Goal: Task Accomplishment & Management: Complete application form

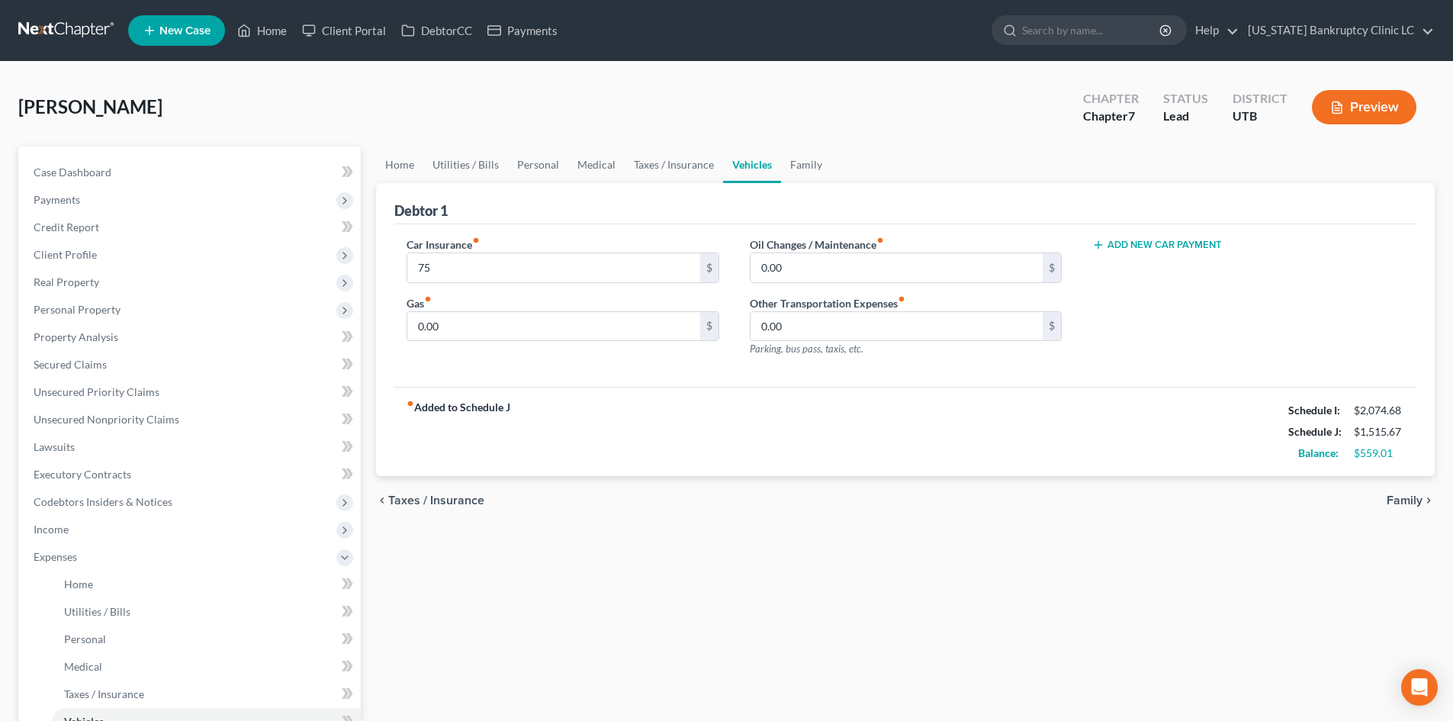
drag, startPoint x: 734, startPoint y: 646, endPoint x: 639, endPoint y: 588, distance: 110.9
click at [639, 588] on div "Home Utilities / Bills Personal Medical Taxes / Insurance Vehicles Family Debto…" at bounding box center [905, 559] width 1074 height 826
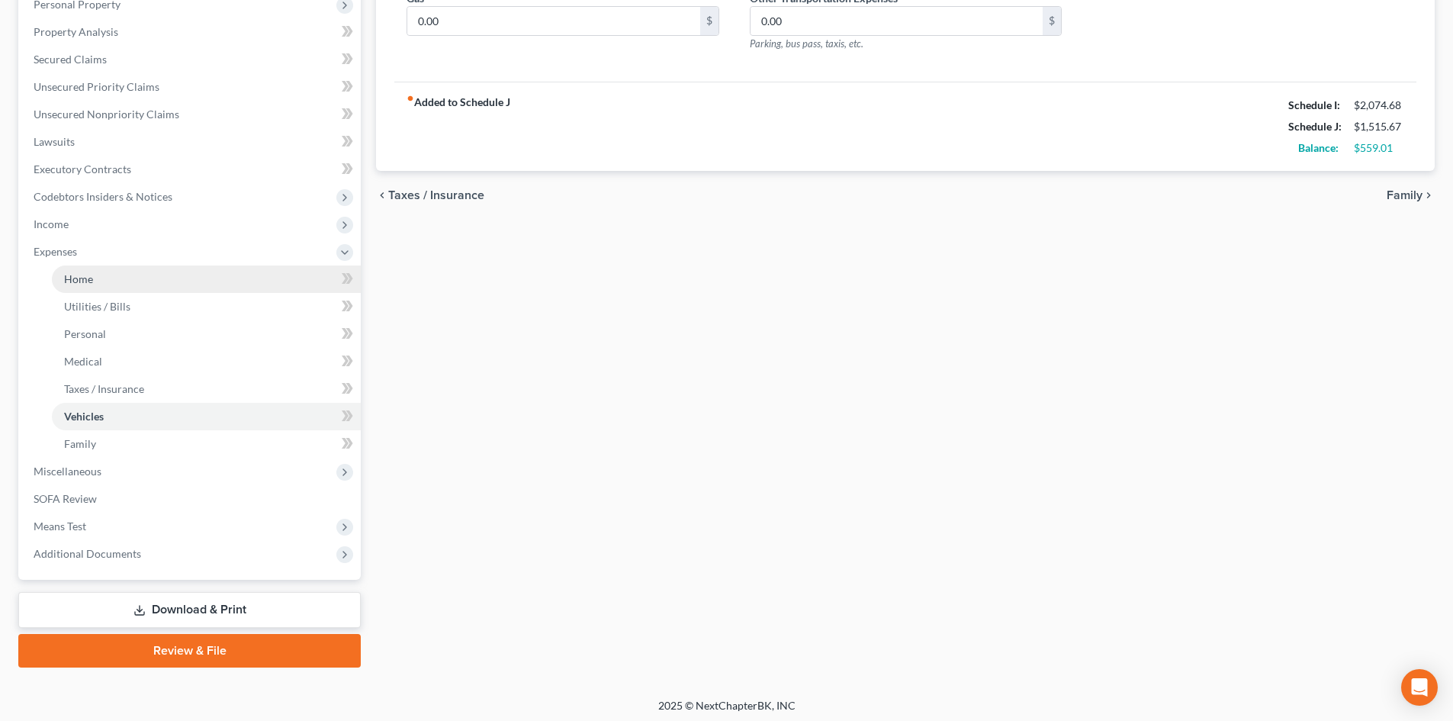
click at [63, 261] on span "Expenses" at bounding box center [190, 251] width 339 height 27
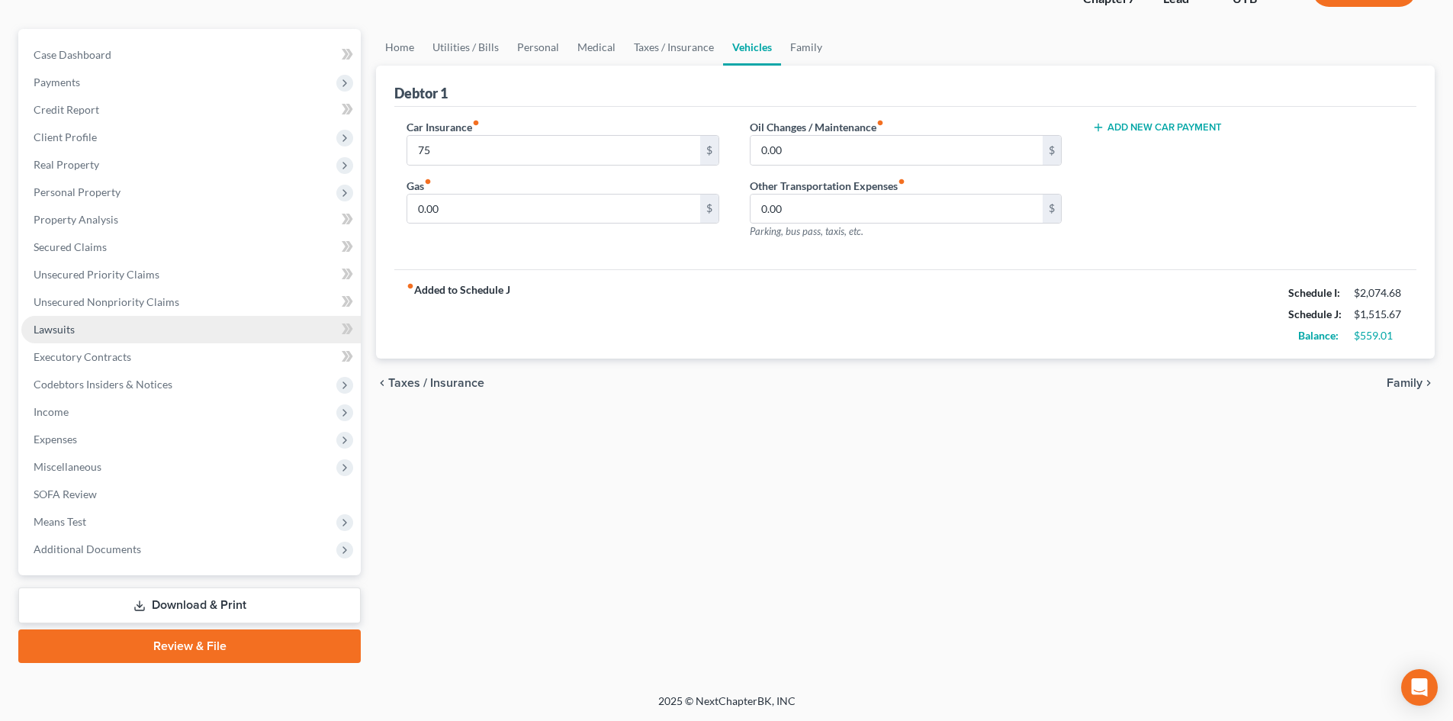
scroll to position [117, 0]
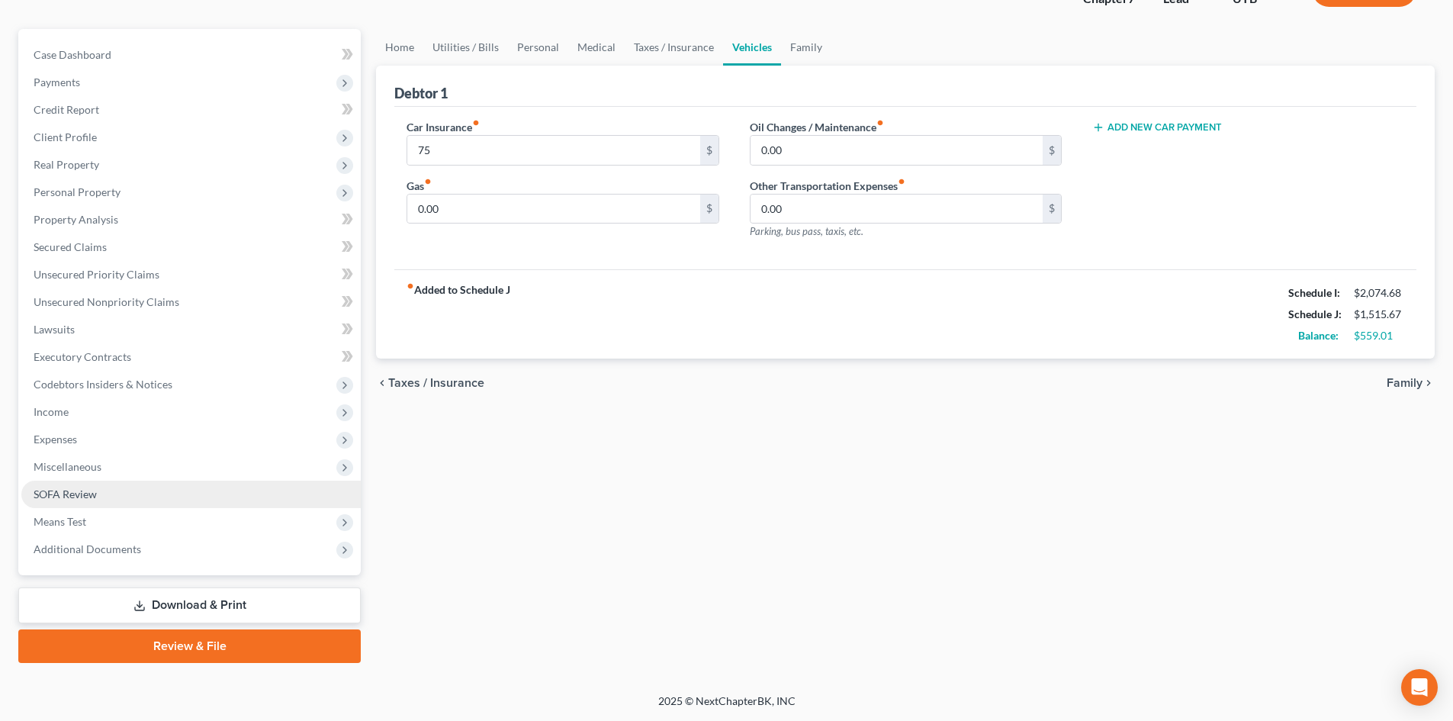
click at [93, 481] on link "SOFA Review" at bounding box center [190, 494] width 339 height 27
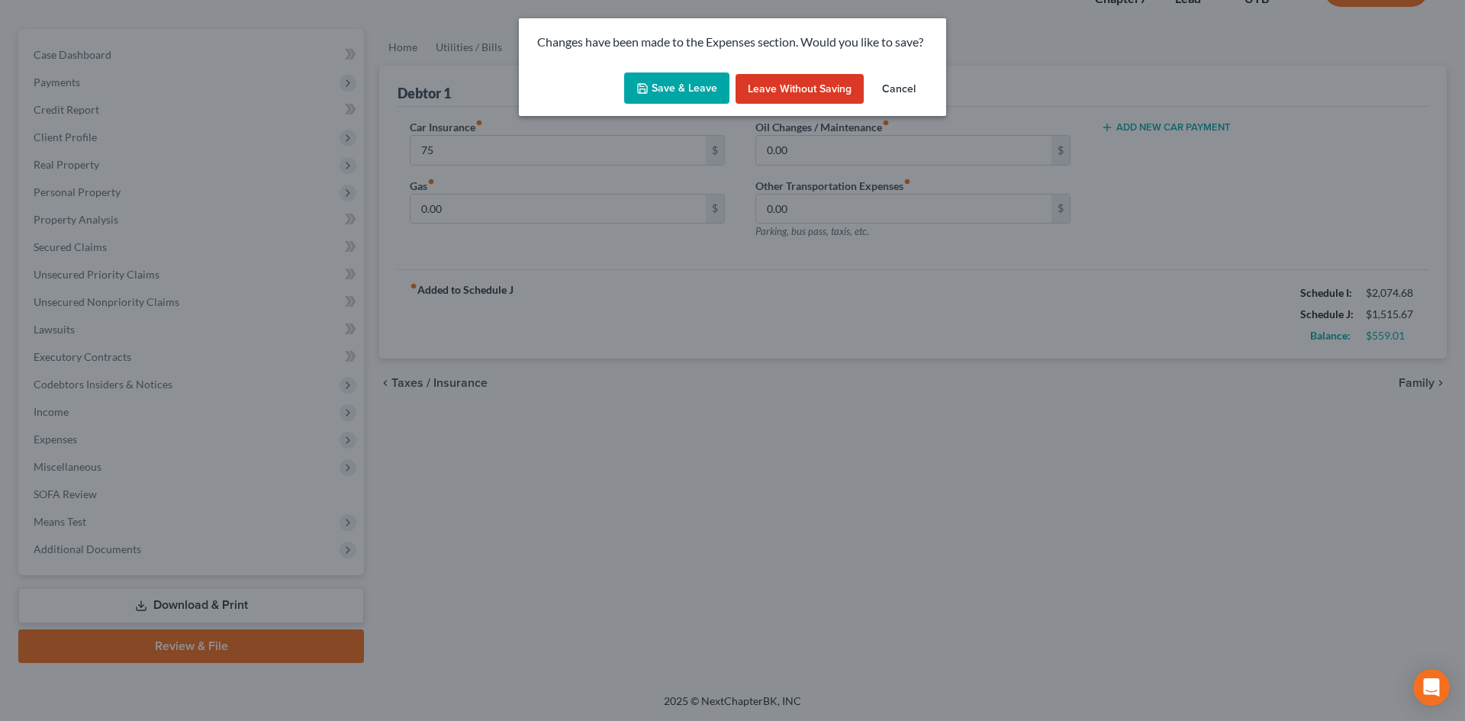
click at [684, 105] on div "Save & Leave Leave without Saving Cancel" at bounding box center [732, 91] width 427 height 50
click at [688, 88] on button "Save & Leave" at bounding box center [676, 88] width 105 height 32
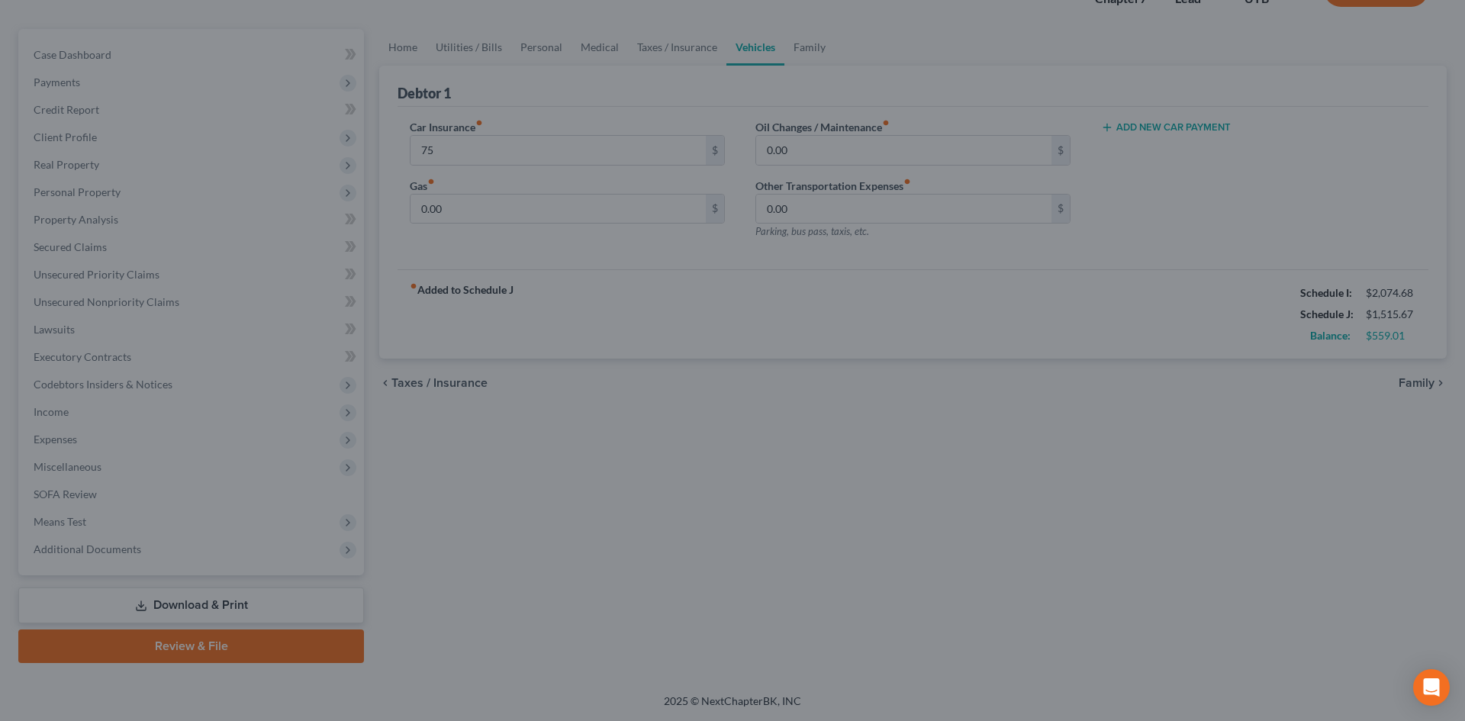
type input "75.00"
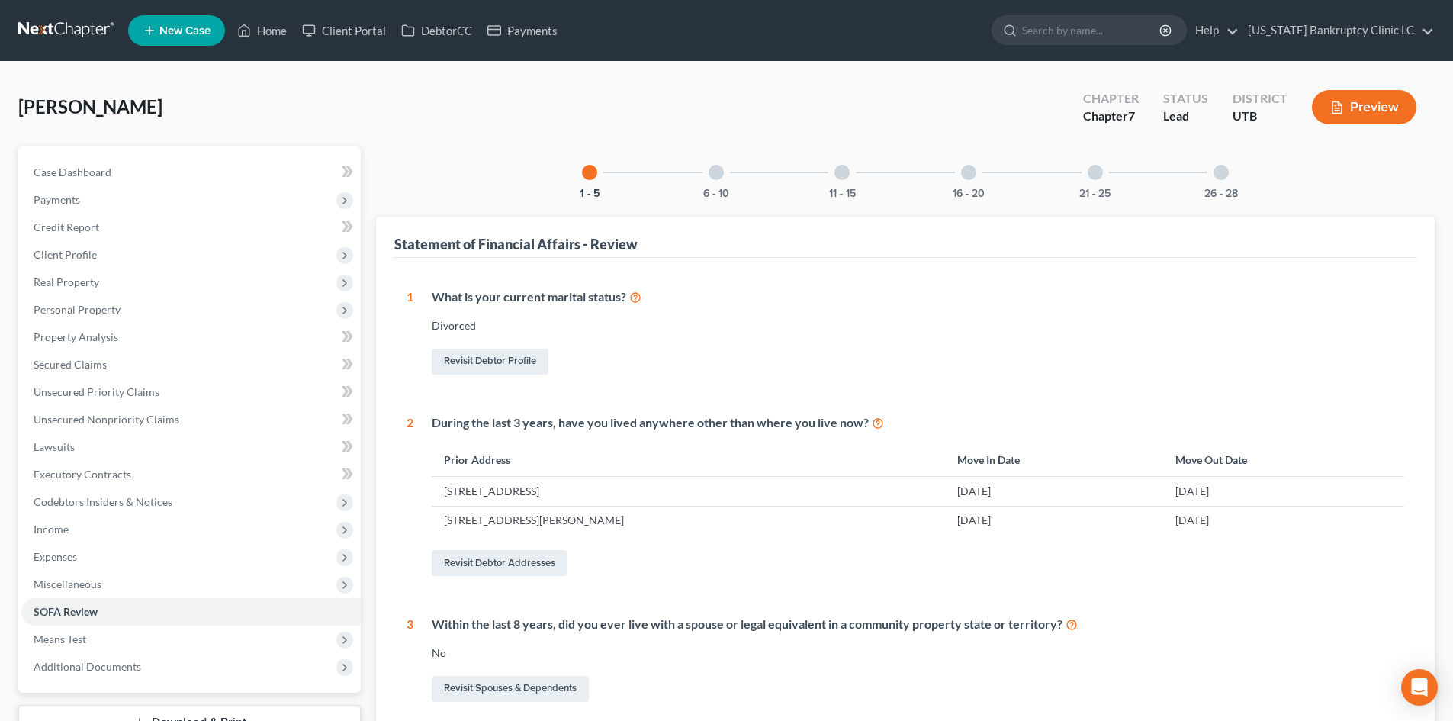
click at [711, 172] on div at bounding box center [716, 172] width 15 height 15
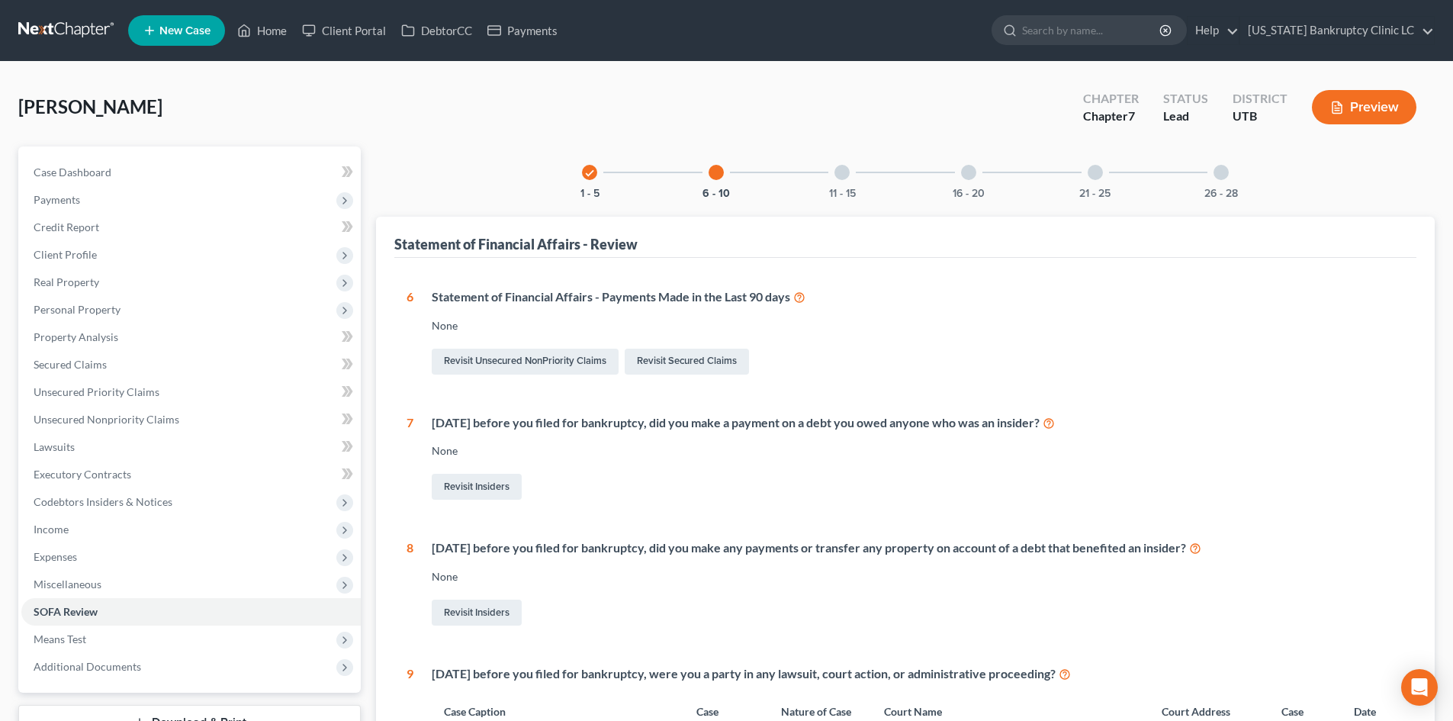
click at [839, 181] on div "11 - 15" at bounding box center [842, 172] width 52 height 52
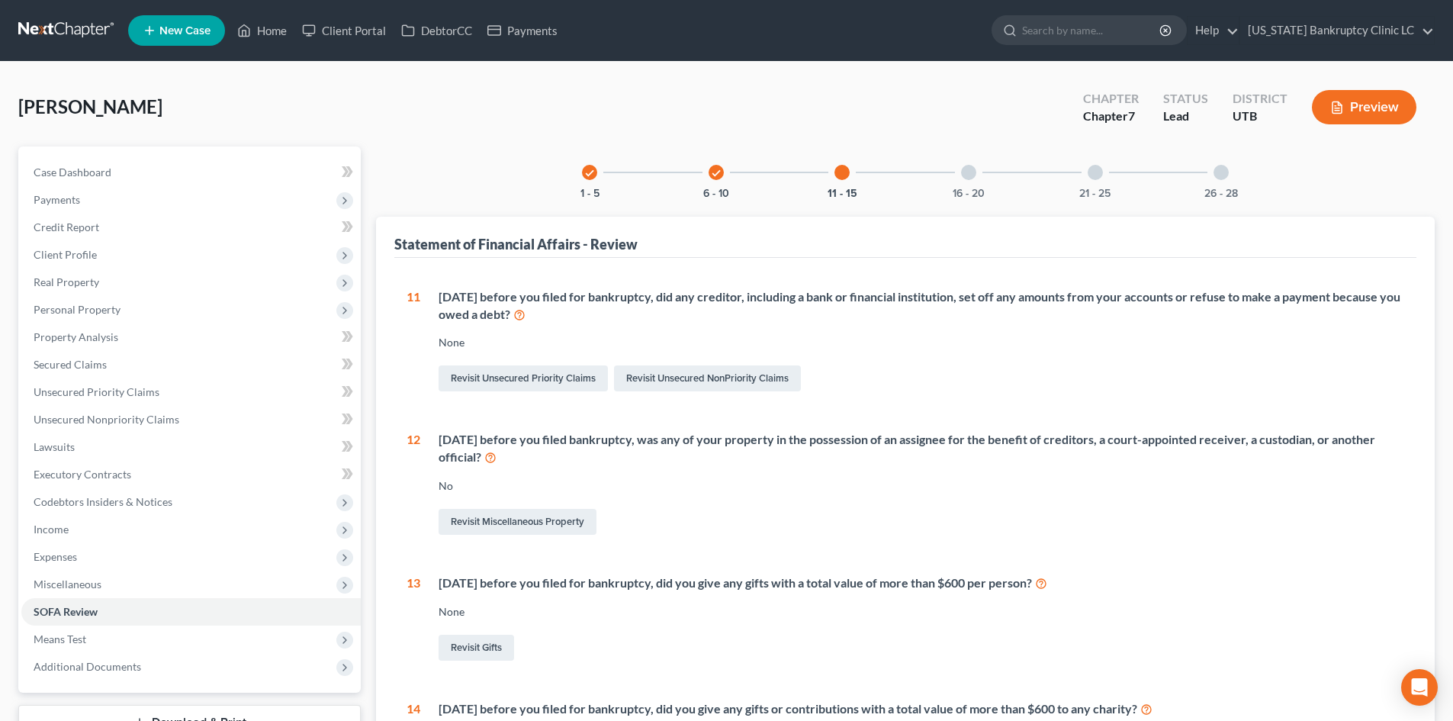
click at [1104, 572] on div "11 [DATE] before you filed for bankruptcy, did any creditor, including a bank o…" at bounding box center [906, 601] width 998 height 627
click at [969, 176] on div at bounding box center [968, 172] width 15 height 15
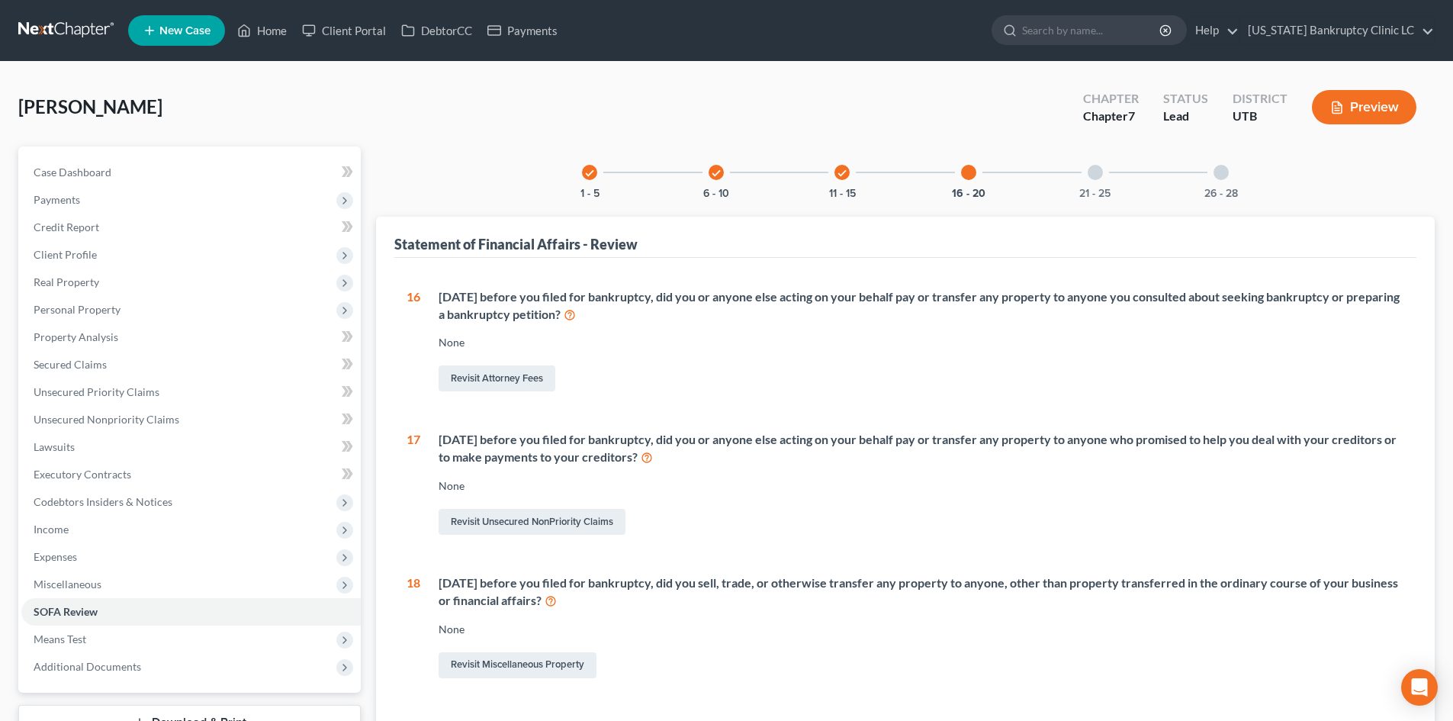
click at [1098, 175] on div at bounding box center [1095, 172] width 15 height 15
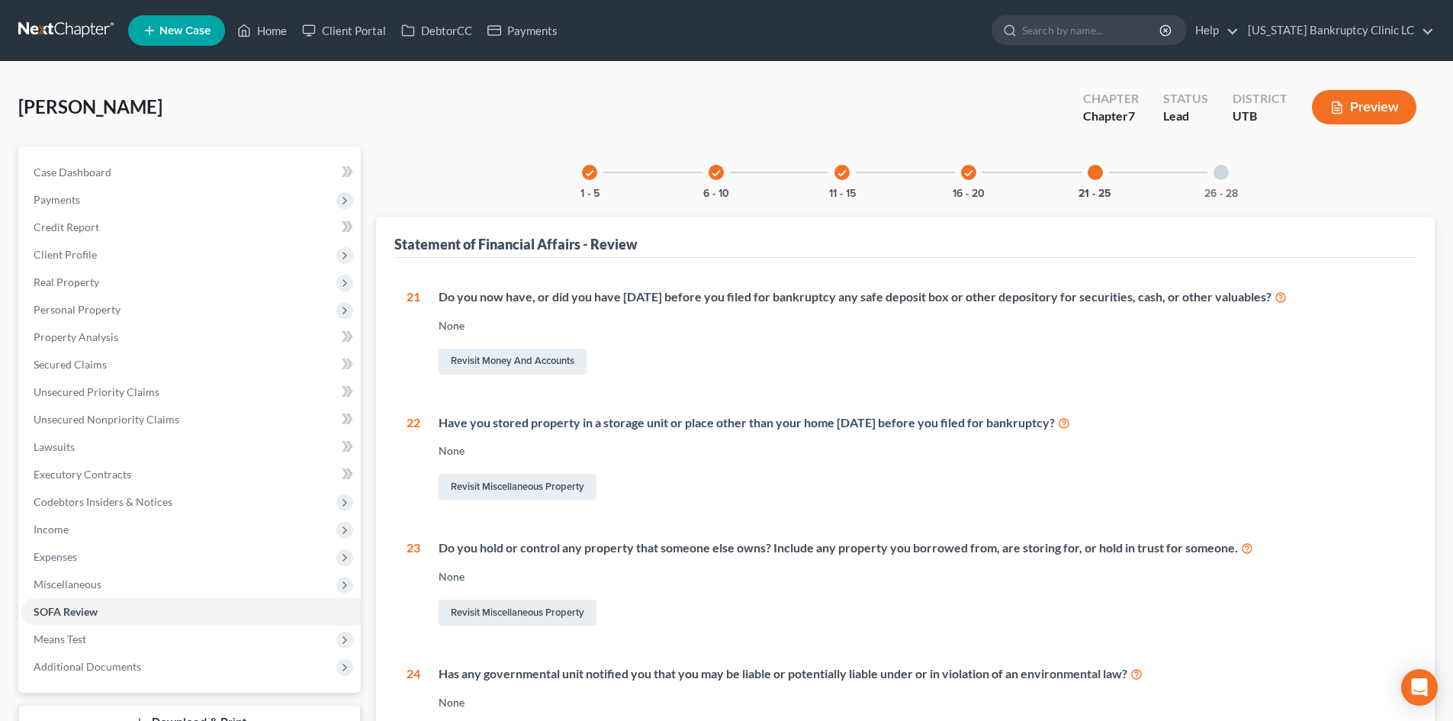
click at [720, 172] on icon "check" at bounding box center [716, 173] width 11 height 11
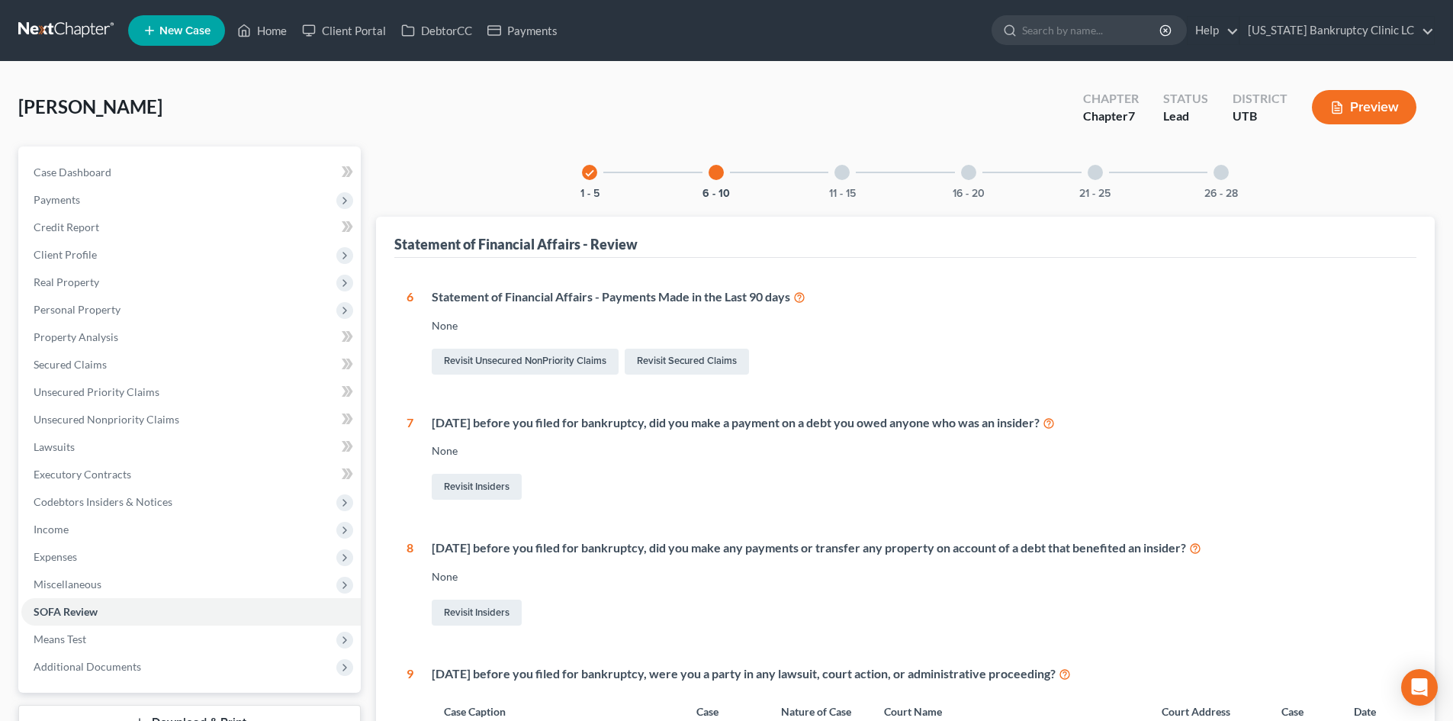
click at [838, 182] on div "11 - 15" at bounding box center [842, 172] width 52 height 52
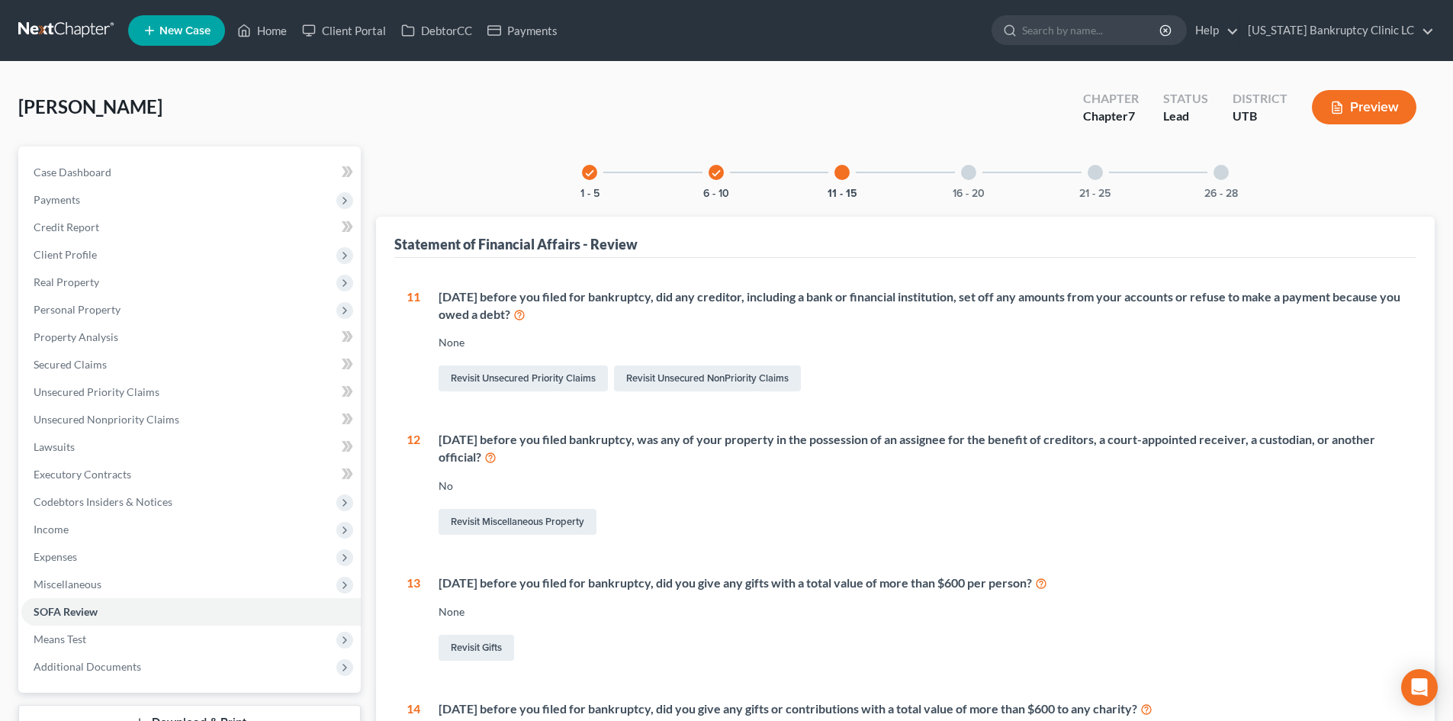
click at [978, 176] on div "16 - 20" at bounding box center [969, 172] width 52 height 52
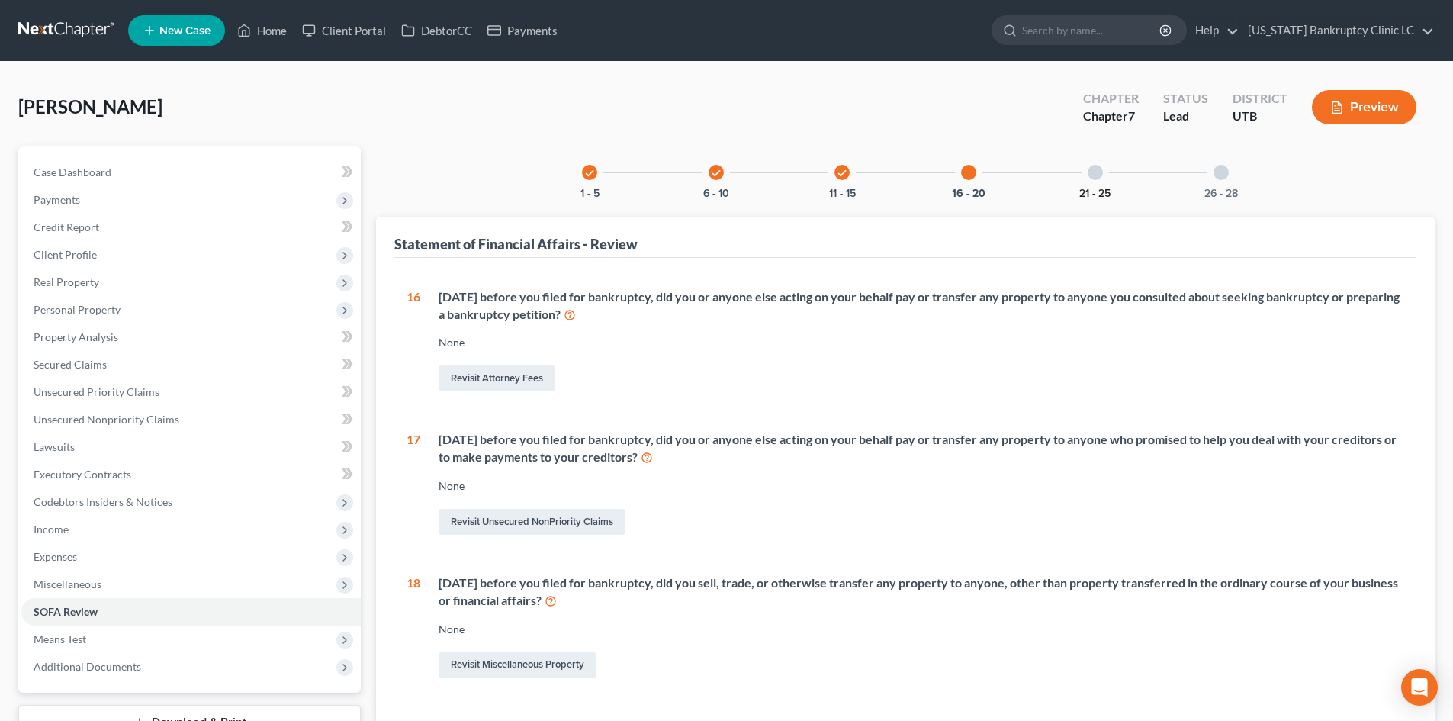
click at [1109, 175] on div "21 - 25" at bounding box center [1095, 172] width 52 height 52
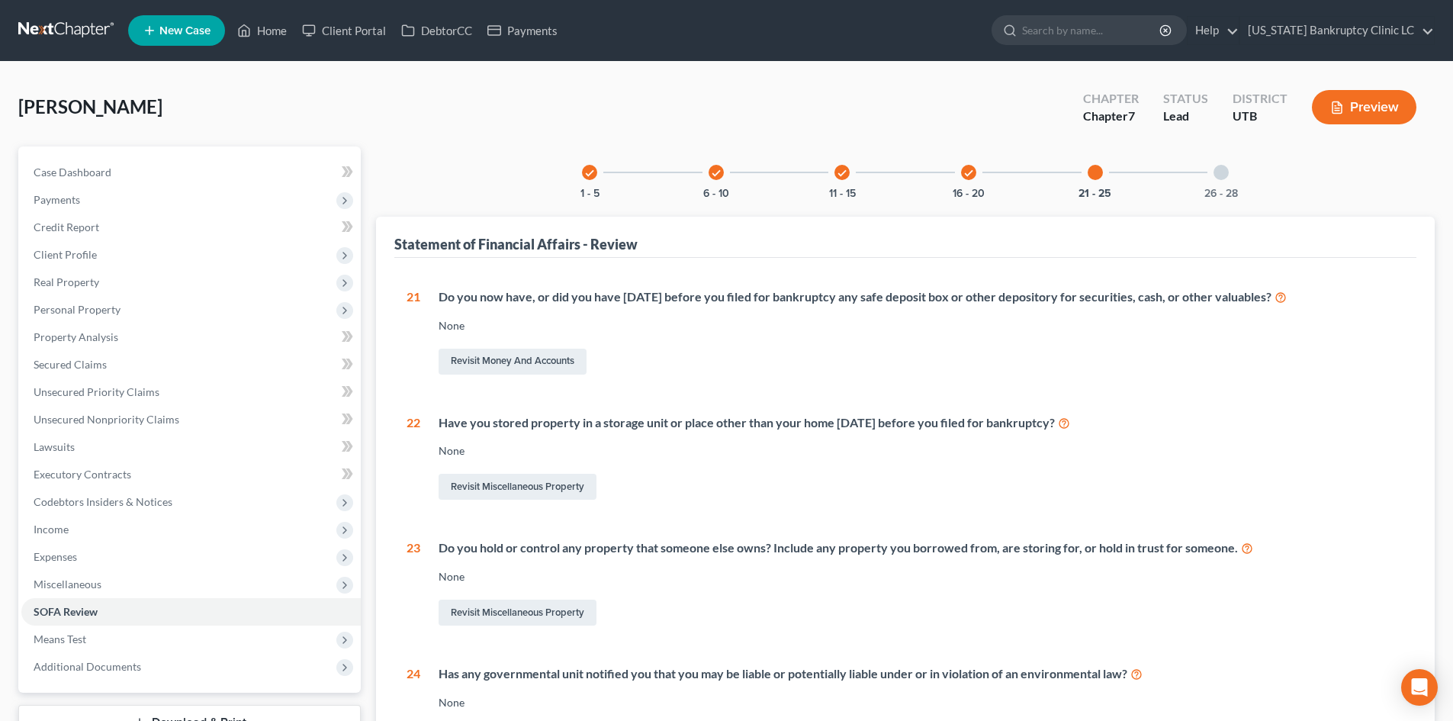
click at [1435, 621] on div "check 1 - 5 check 6 - 10 check 11 - 15 check 16 - 20 21 - 25 26 - 28 Statement …" at bounding box center [905, 565] width 1074 height 838
click at [1064, 619] on div "Revisit Miscellaneous Property" at bounding box center [922, 613] width 966 height 32
click at [1217, 168] on div at bounding box center [1221, 172] width 15 height 15
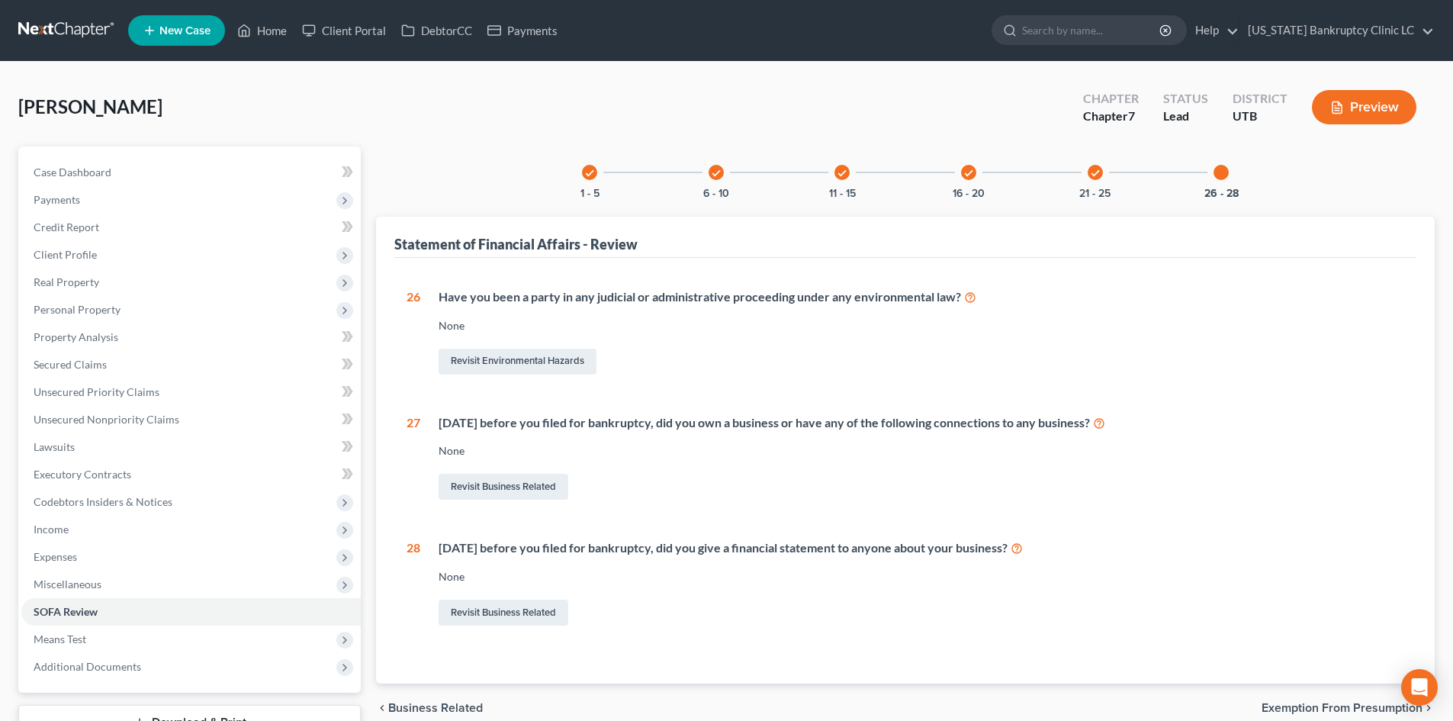
click at [716, 173] on icon "check" at bounding box center [716, 173] width 11 height 11
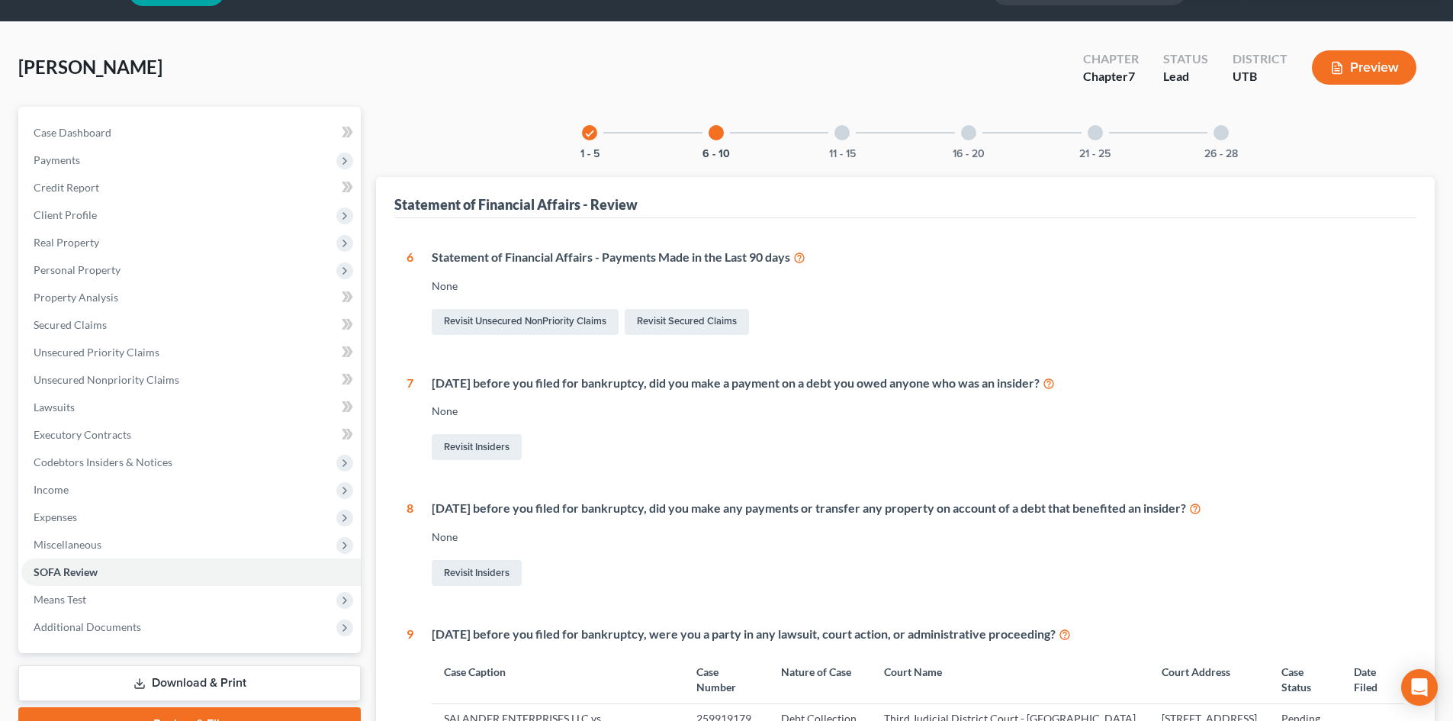
scroll to position [76, 0]
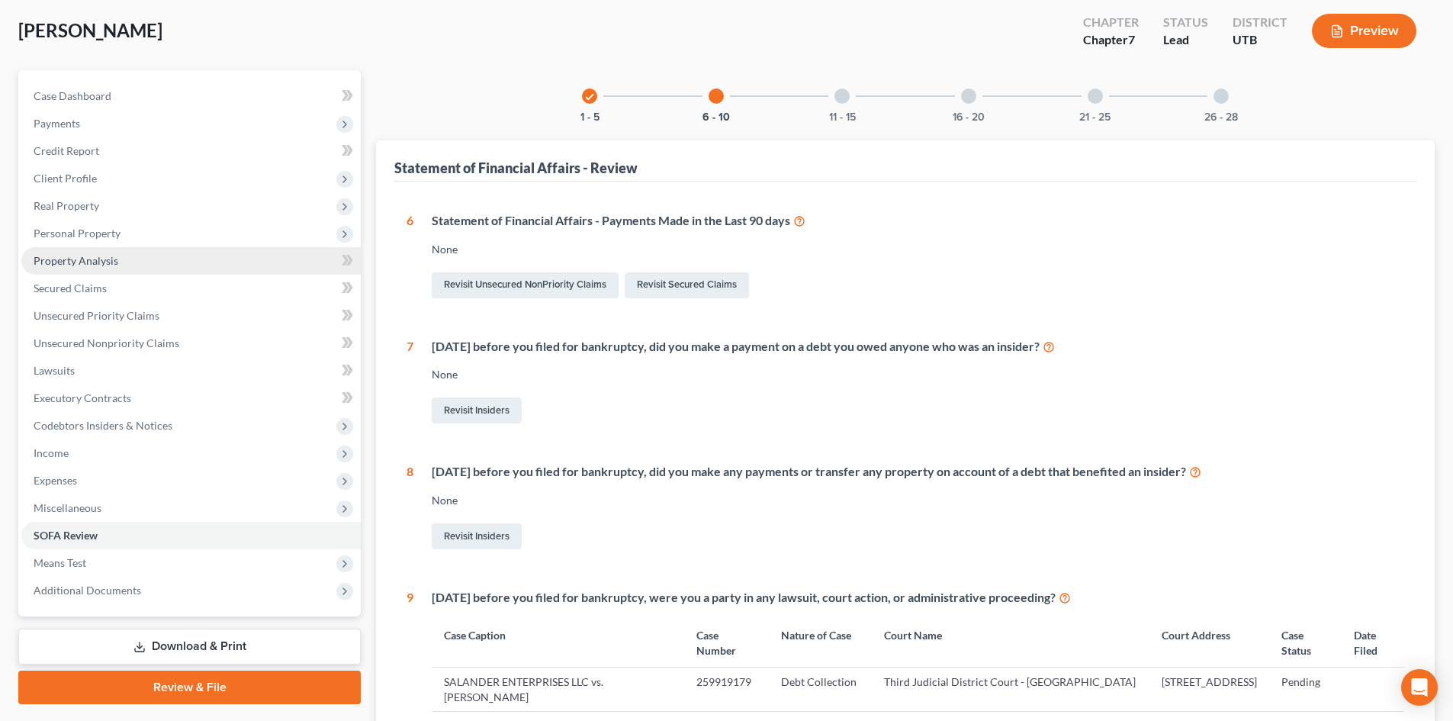
click at [155, 261] on link "Property Analysis" at bounding box center [190, 260] width 339 height 27
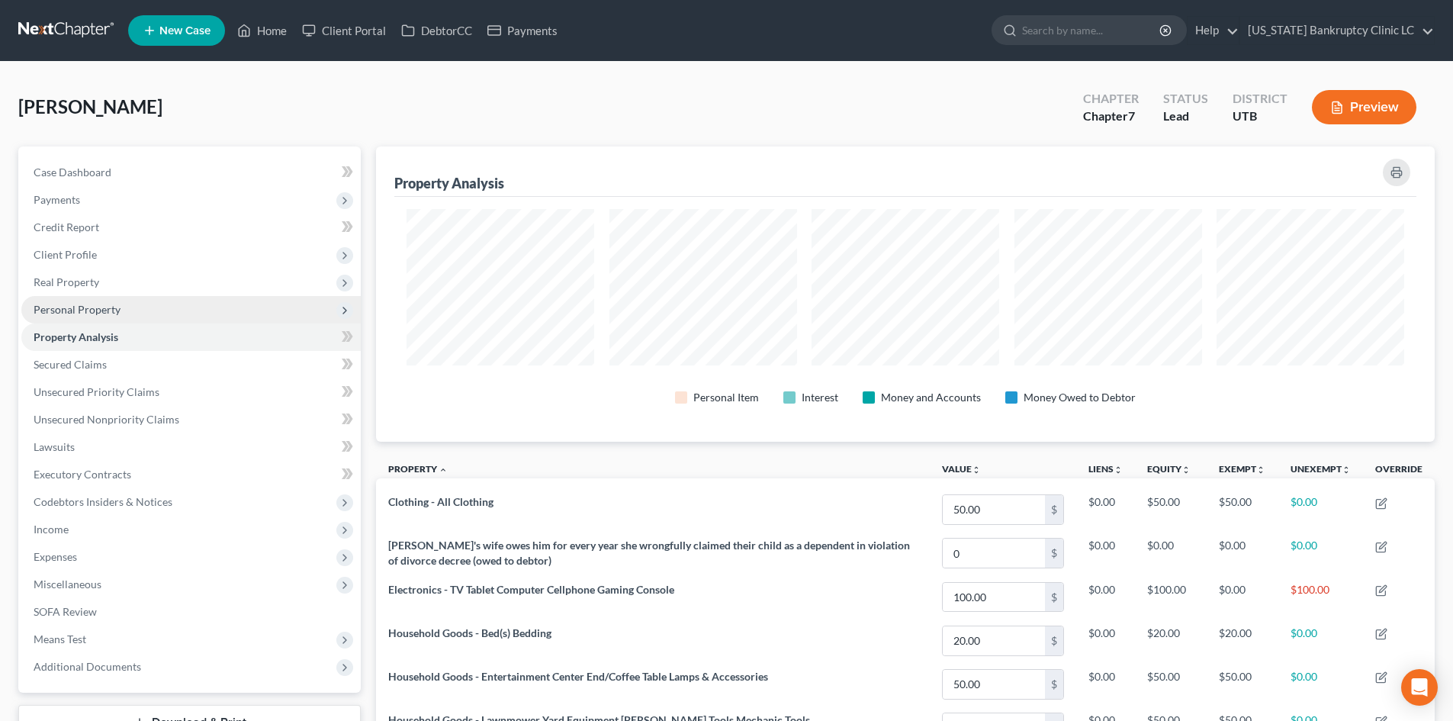
click at [142, 307] on span "Personal Property" at bounding box center [190, 309] width 339 height 27
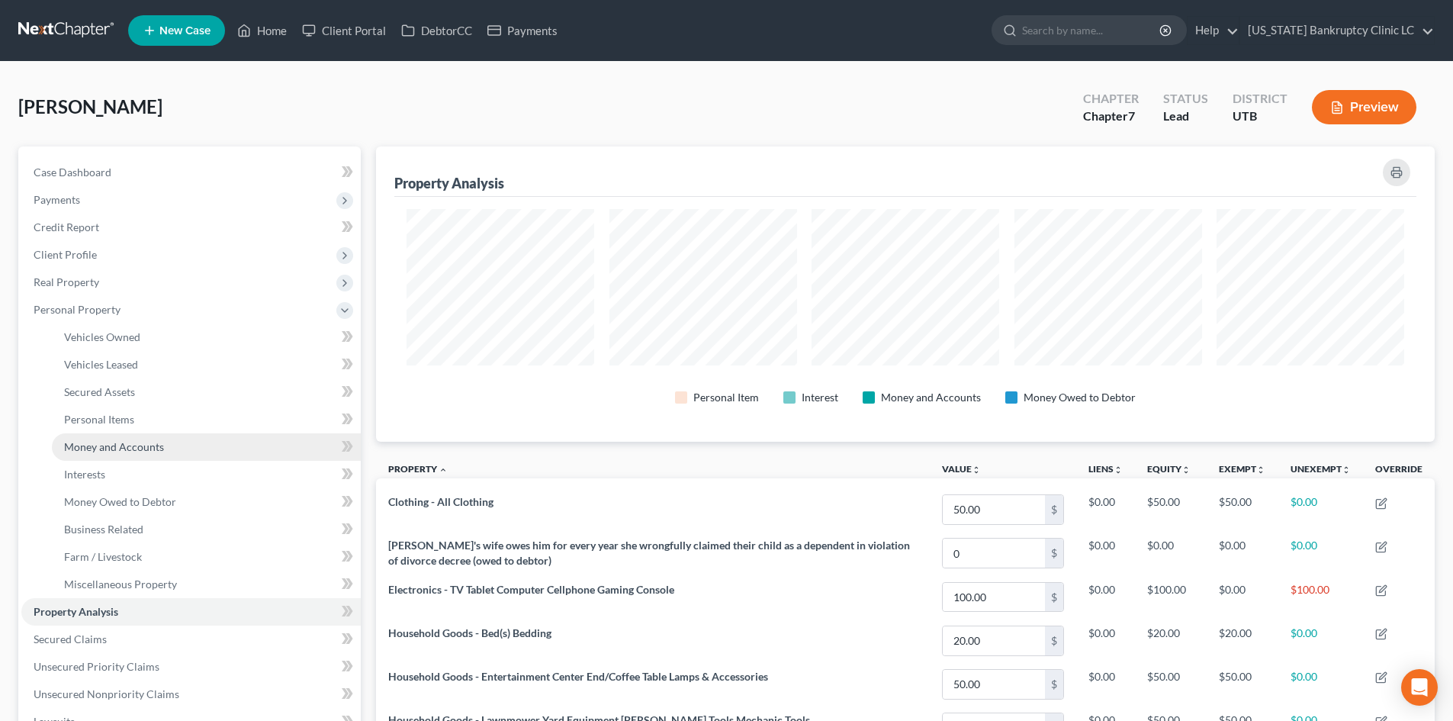
click at [162, 452] on span "Money and Accounts" at bounding box center [114, 446] width 100 height 13
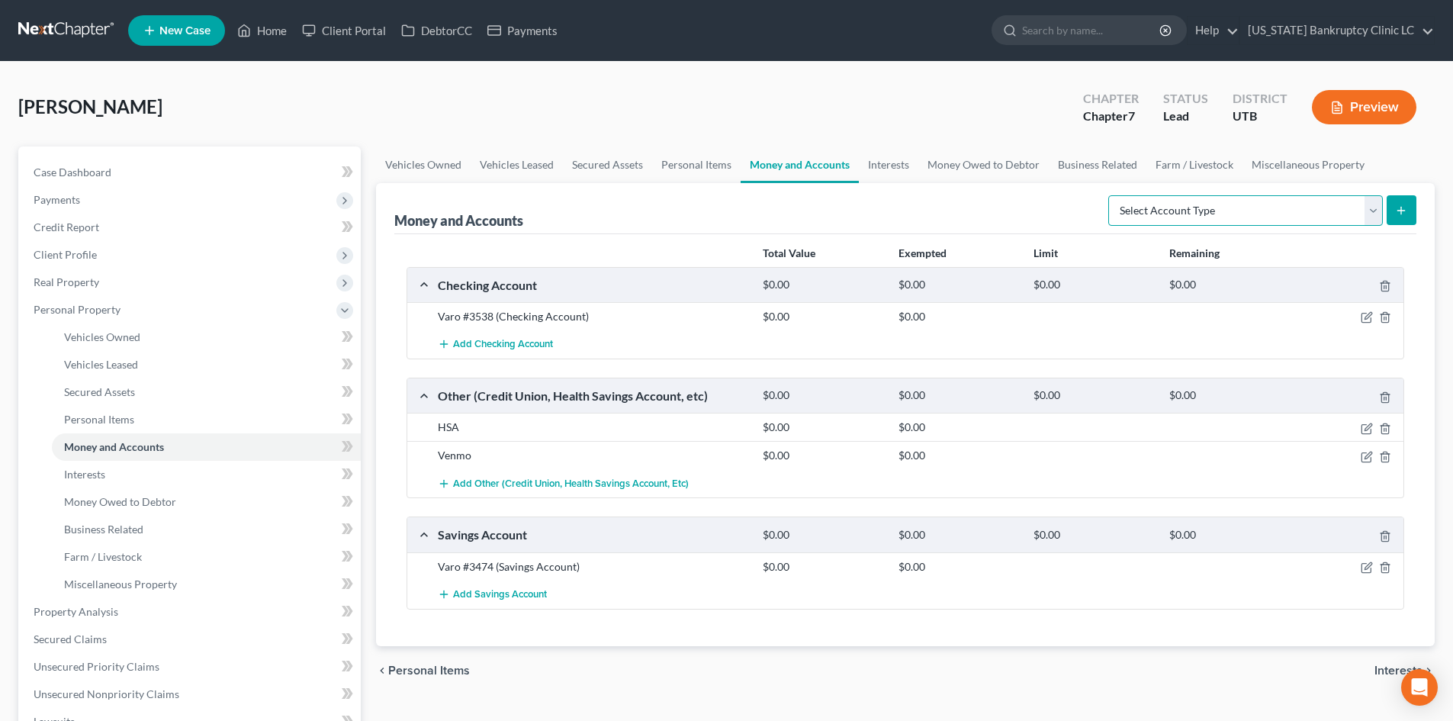
click at [1275, 214] on select "Select Account Type Brokerage Cash on Hand Certificates of Deposit Checking Acc…" at bounding box center [1245, 210] width 275 height 31
click at [893, 121] on div "[PERSON_NAME] Upgraded Chapter Chapter 7 Status Lead District UTB Preview" at bounding box center [726, 113] width 1417 height 66
drag, startPoint x: 1168, startPoint y: 214, endPoint x: 1175, endPoint y: 218, distance: 7.9
click at [1168, 214] on select "Select Account Type Brokerage Cash on Hand Certificates of Deposit Checking Acc…" at bounding box center [1245, 210] width 275 height 31
click at [1272, 168] on link "Miscellaneous Property" at bounding box center [1308, 164] width 131 height 37
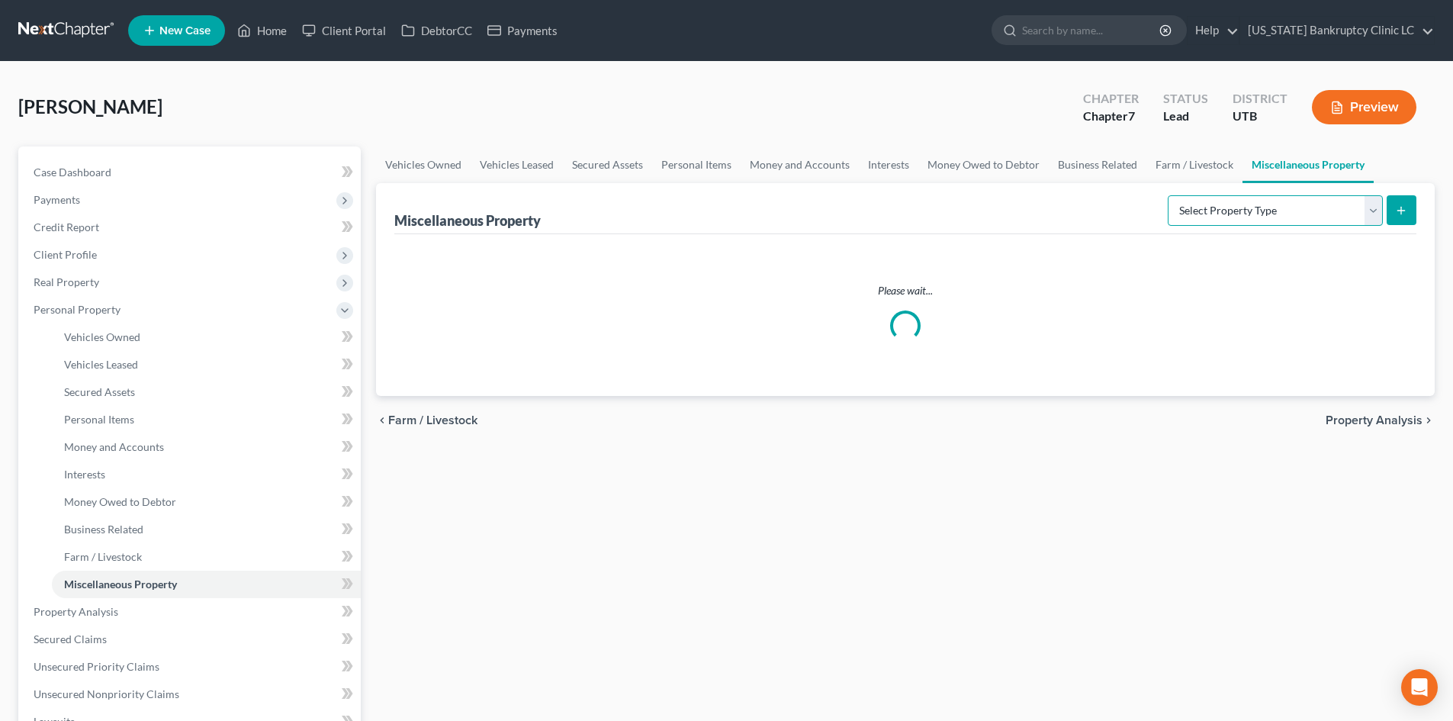
click at [1208, 215] on select "Select Property Type Assigned for Creditor Benefit [DATE] Holding for Another N…" at bounding box center [1275, 210] width 215 height 31
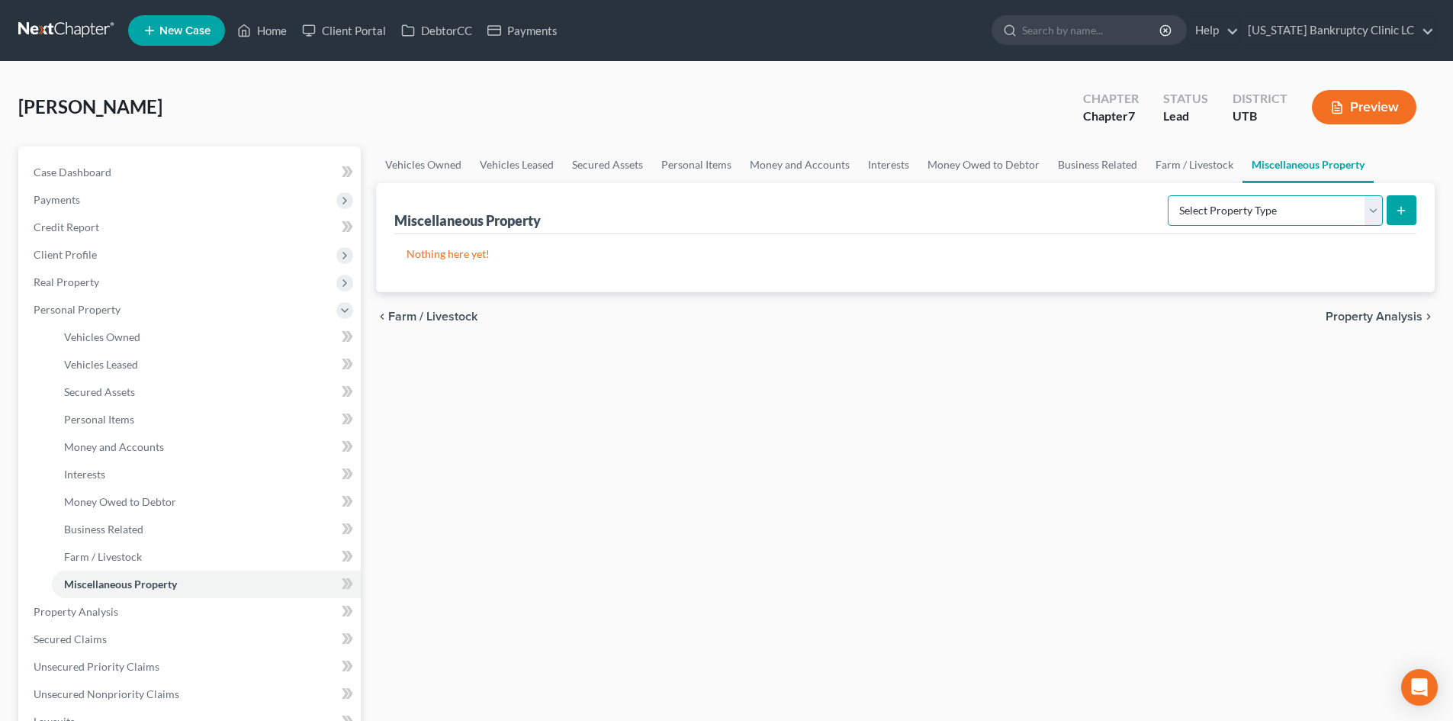
select select "holding_for_another"
click at [1168, 195] on select "Select Property Type Assigned for Creditor Benefit [DATE] Holding for Another N…" at bounding box center [1275, 210] width 215 height 31
click at [1397, 217] on button "submit" at bounding box center [1402, 210] width 30 height 30
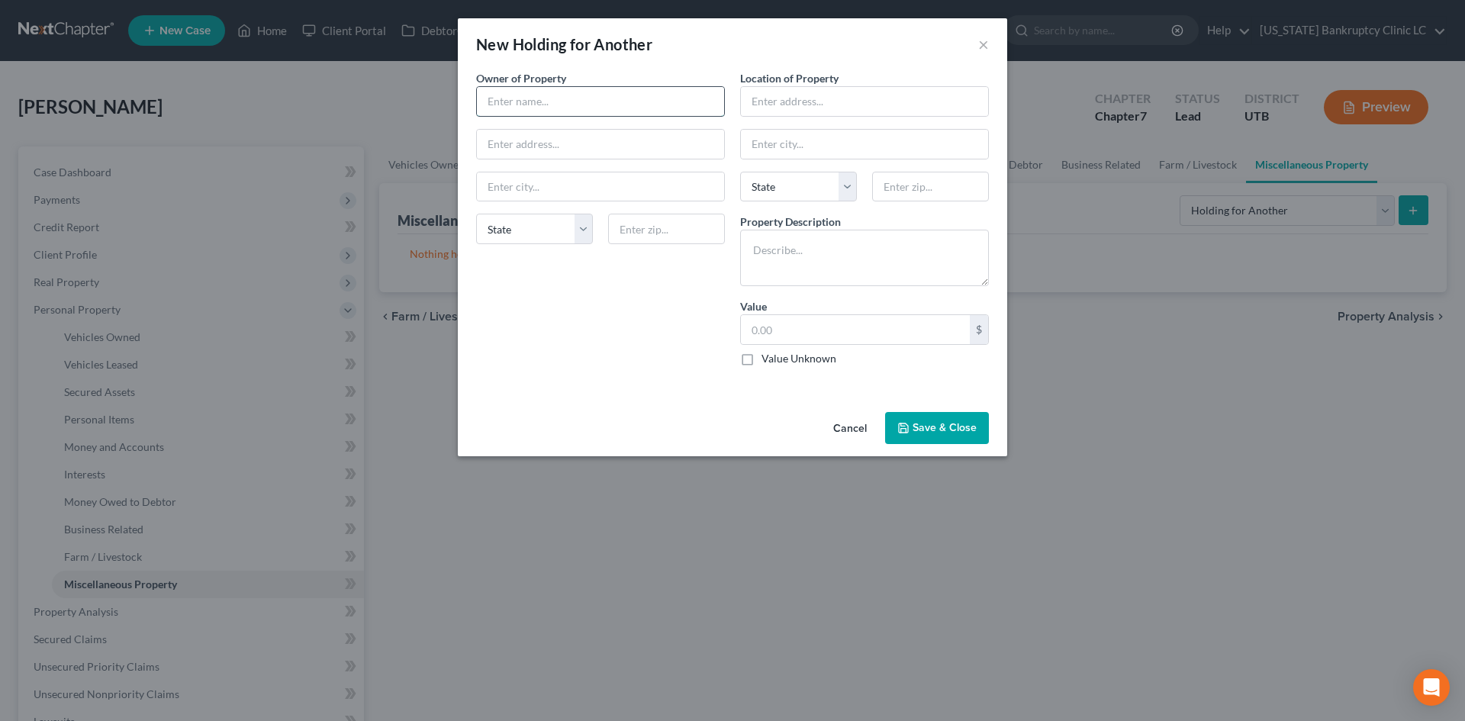
click at [580, 112] on input "text" at bounding box center [600, 101] width 247 height 29
type input "test"
drag, startPoint x: 924, startPoint y: 427, endPoint x: 937, endPoint y: 459, distance: 34.6
click at [924, 426] on button "Save & Close" at bounding box center [937, 428] width 104 height 32
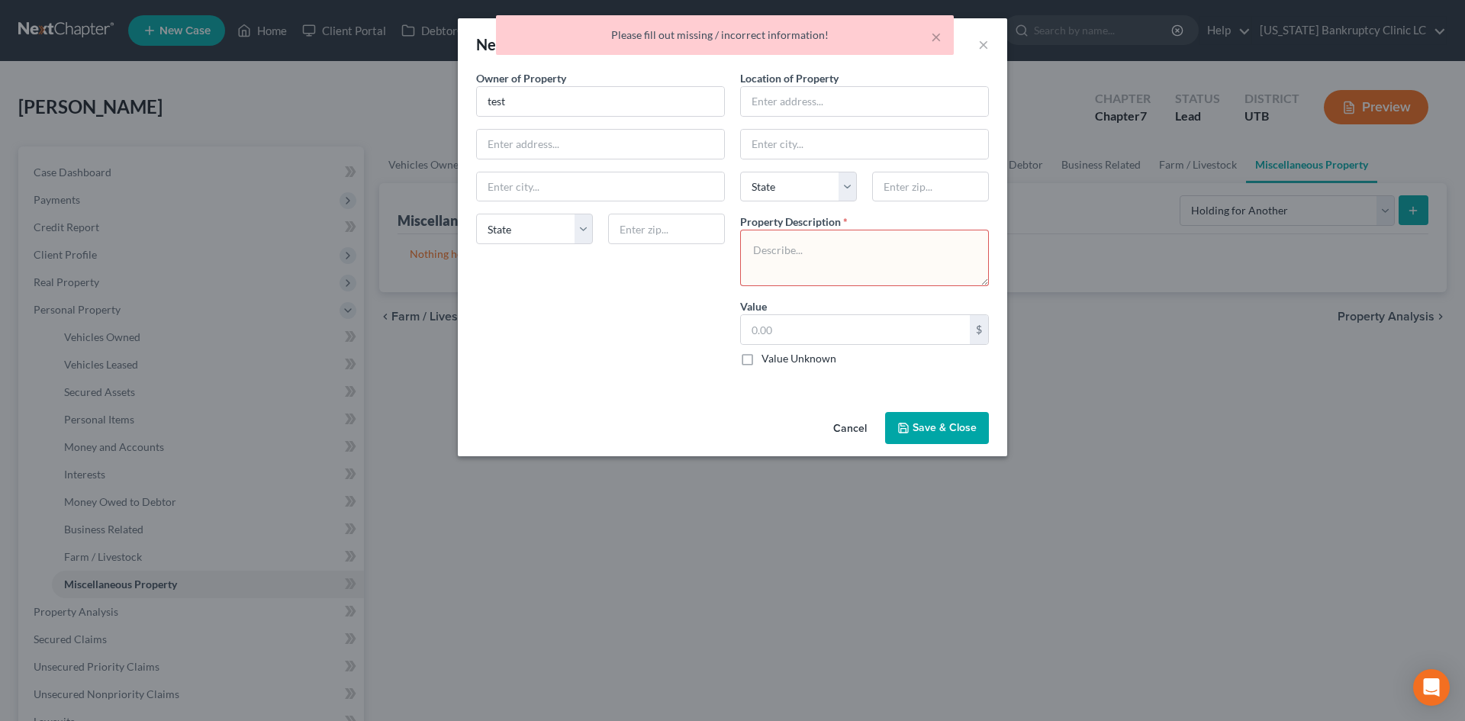
click at [843, 265] on textarea at bounding box center [864, 258] width 249 height 56
type textarea "test"
click at [921, 436] on button "Save & Close" at bounding box center [937, 428] width 104 height 32
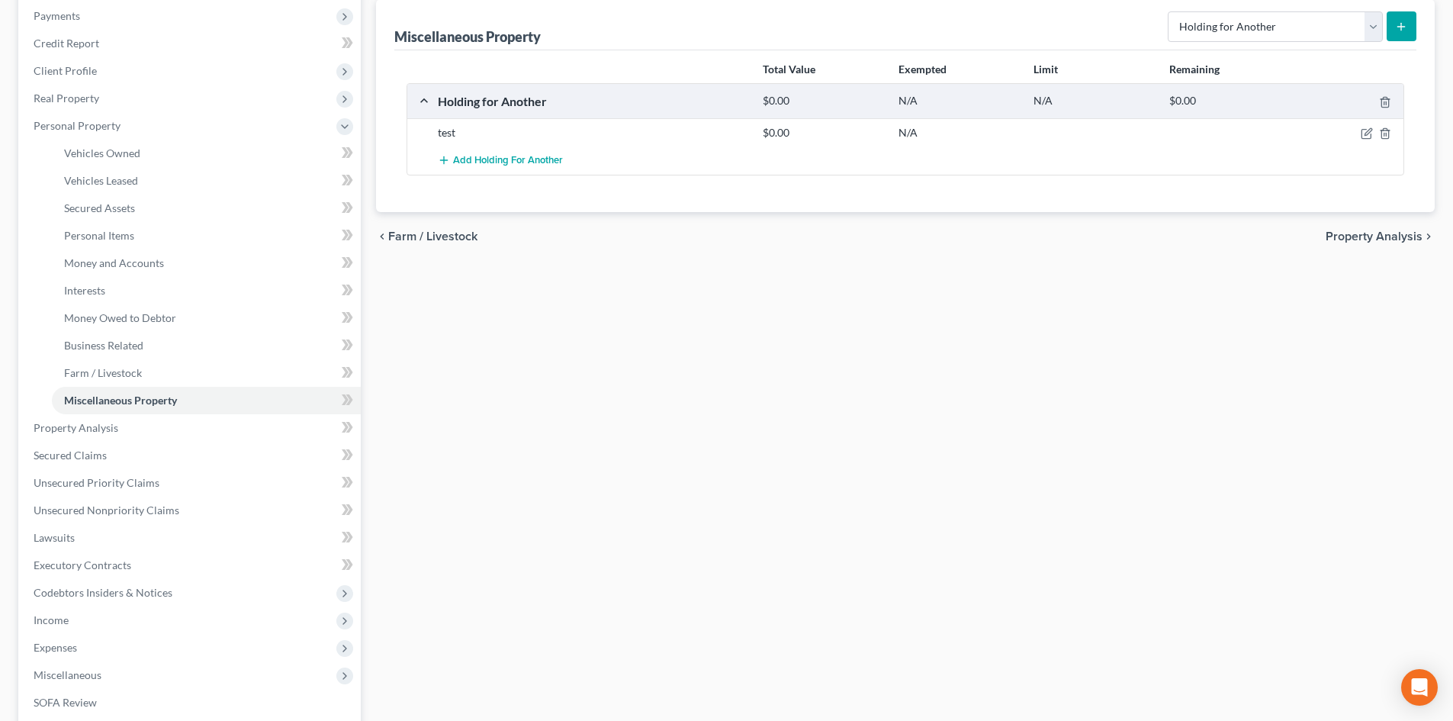
scroll to position [305, 0]
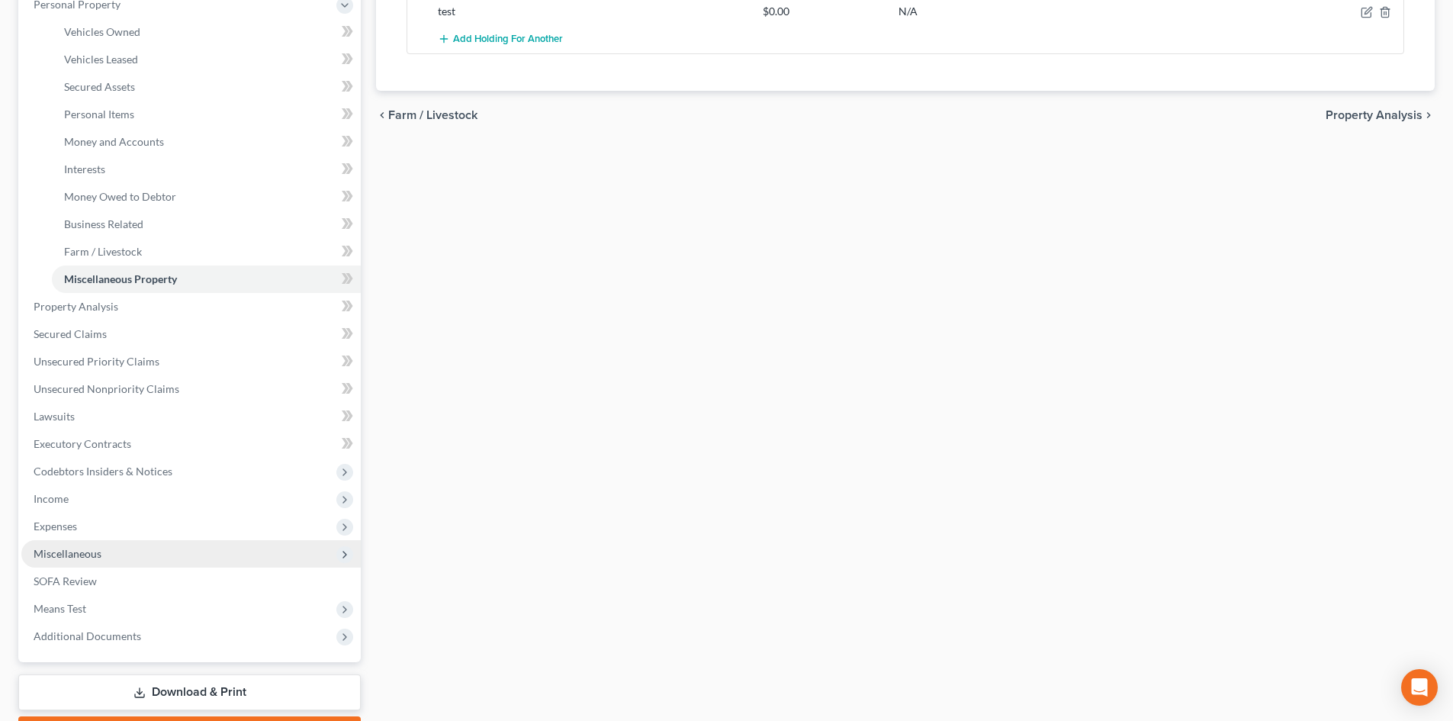
click at [104, 549] on span "Miscellaneous" at bounding box center [190, 553] width 339 height 27
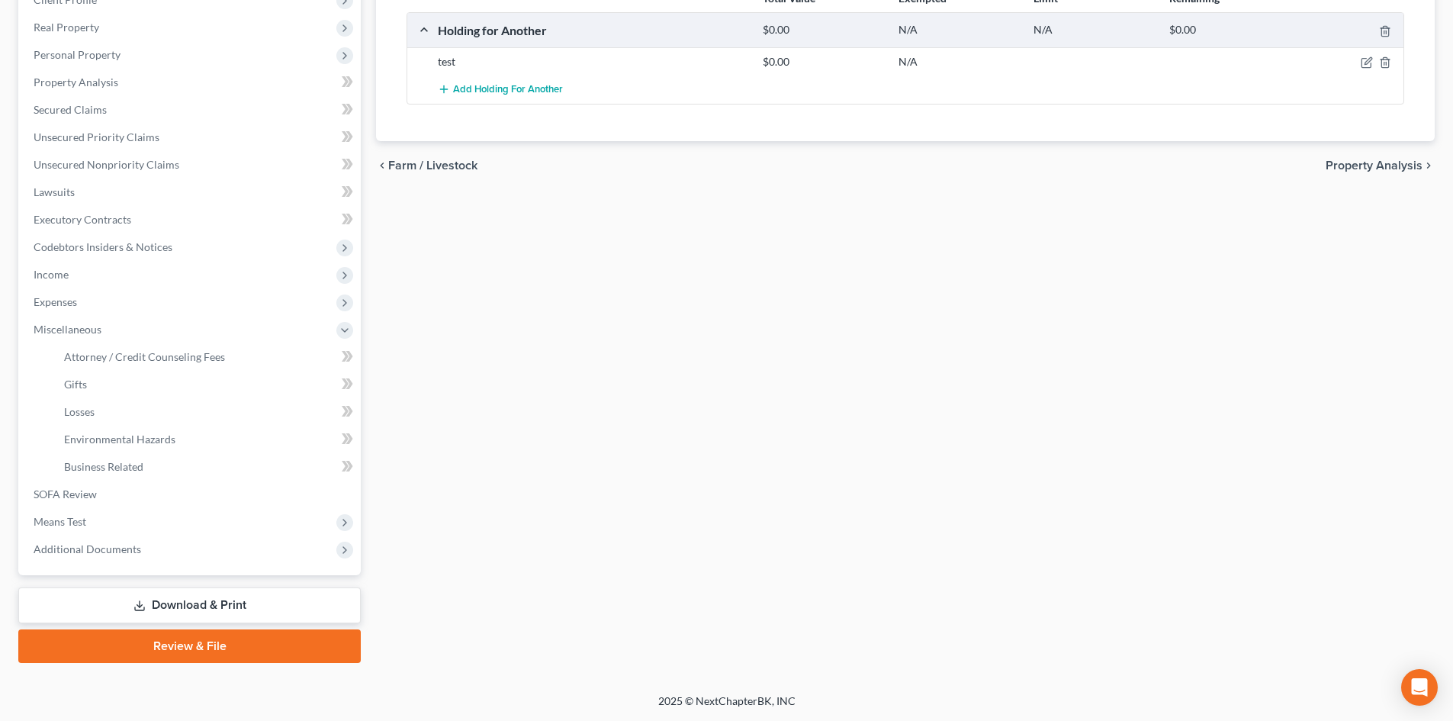
scroll to position [255, 0]
click at [100, 500] on link "SOFA Review" at bounding box center [190, 494] width 339 height 27
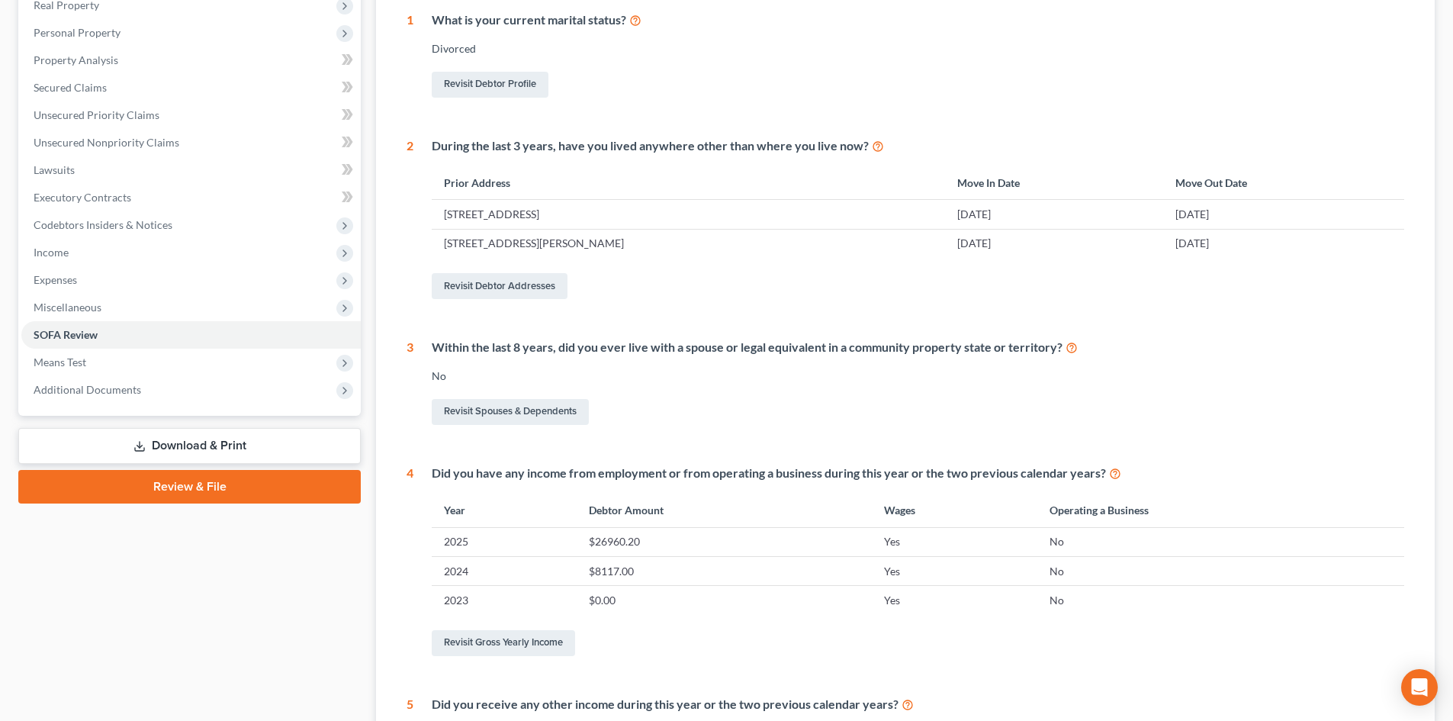
scroll to position [121, 0]
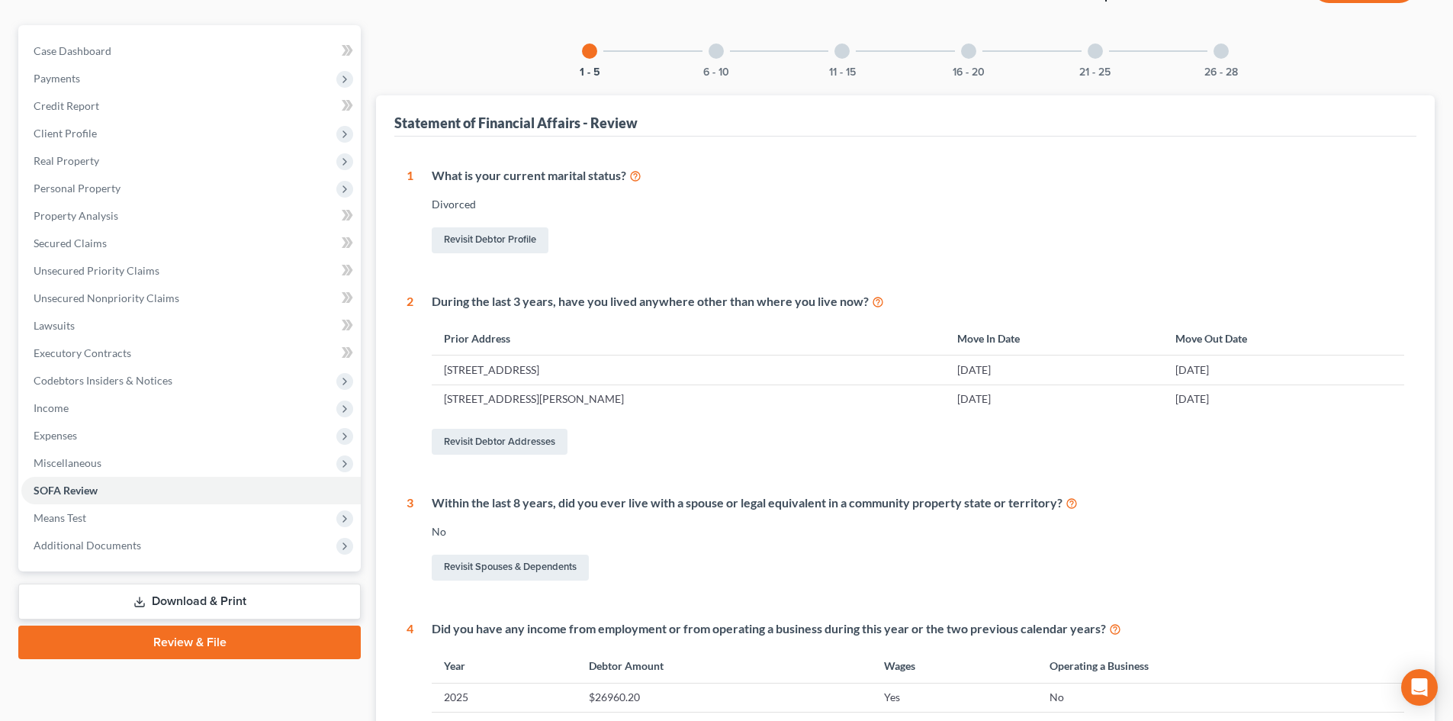
click at [713, 51] on div at bounding box center [716, 50] width 15 height 15
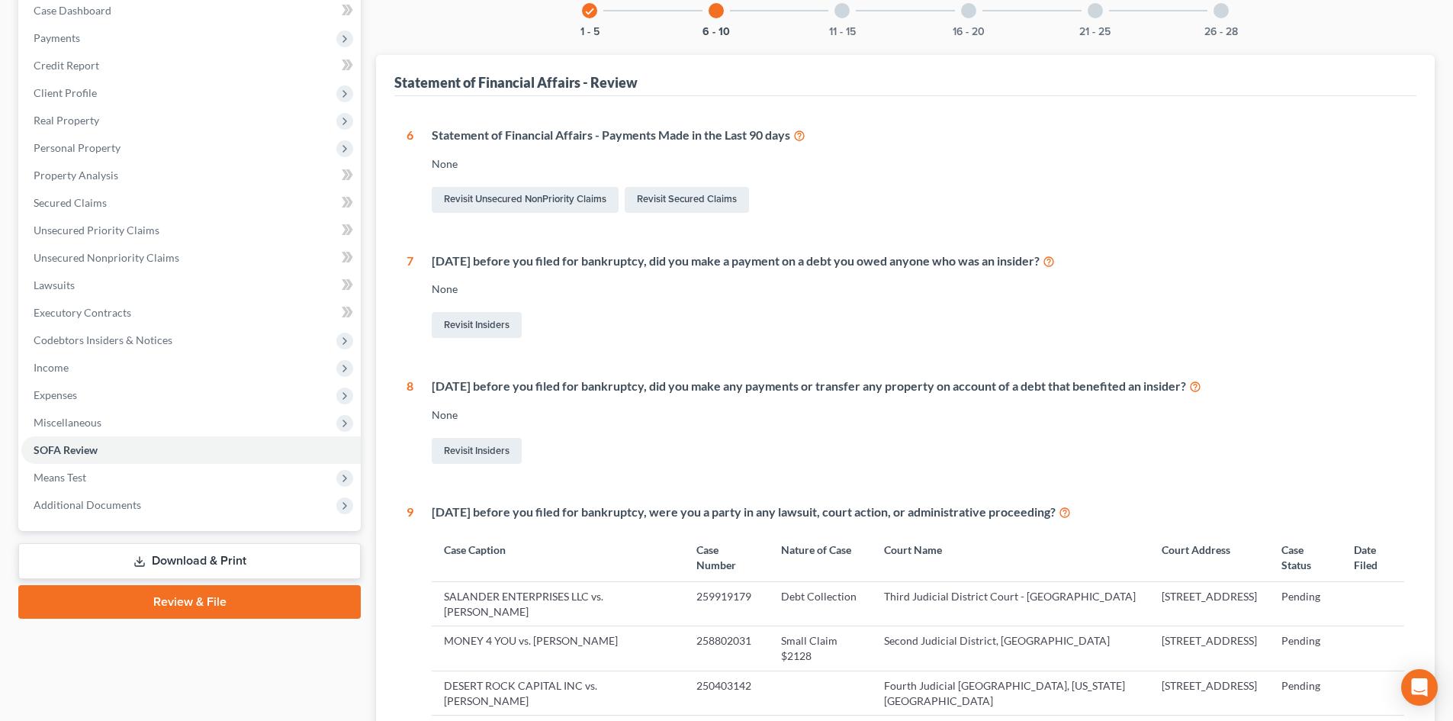
scroll to position [45, 0]
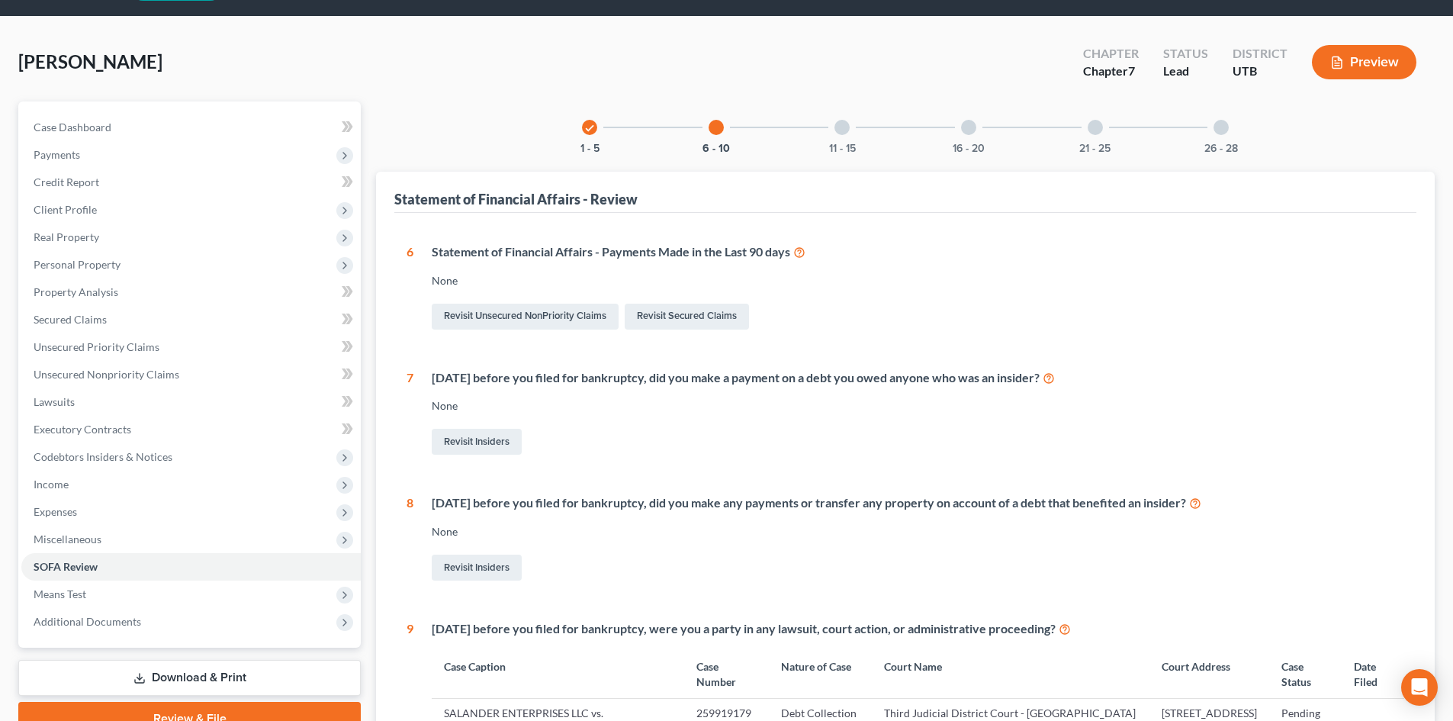
click at [839, 133] on div at bounding box center [842, 127] width 15 height 15
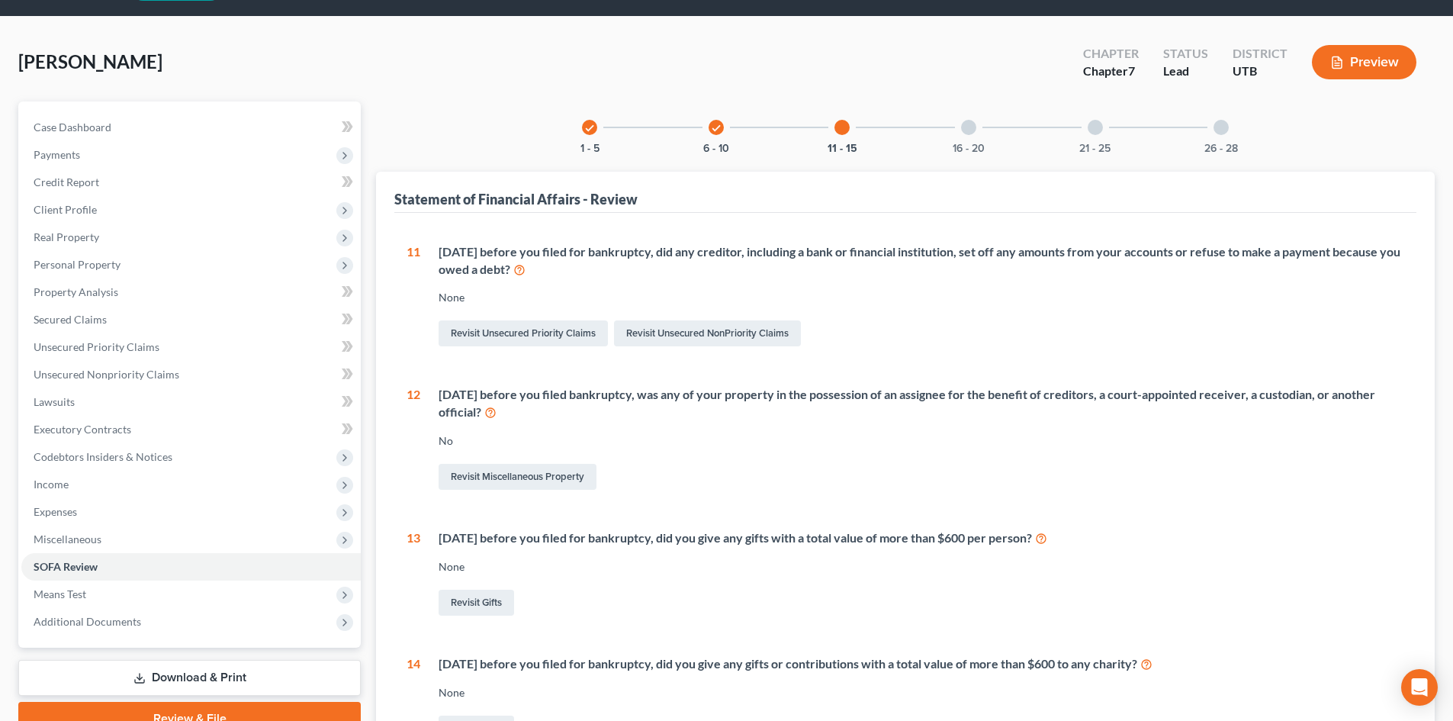
click at [966, 133] on div at bounding box center [968, 127] width 15 height 15
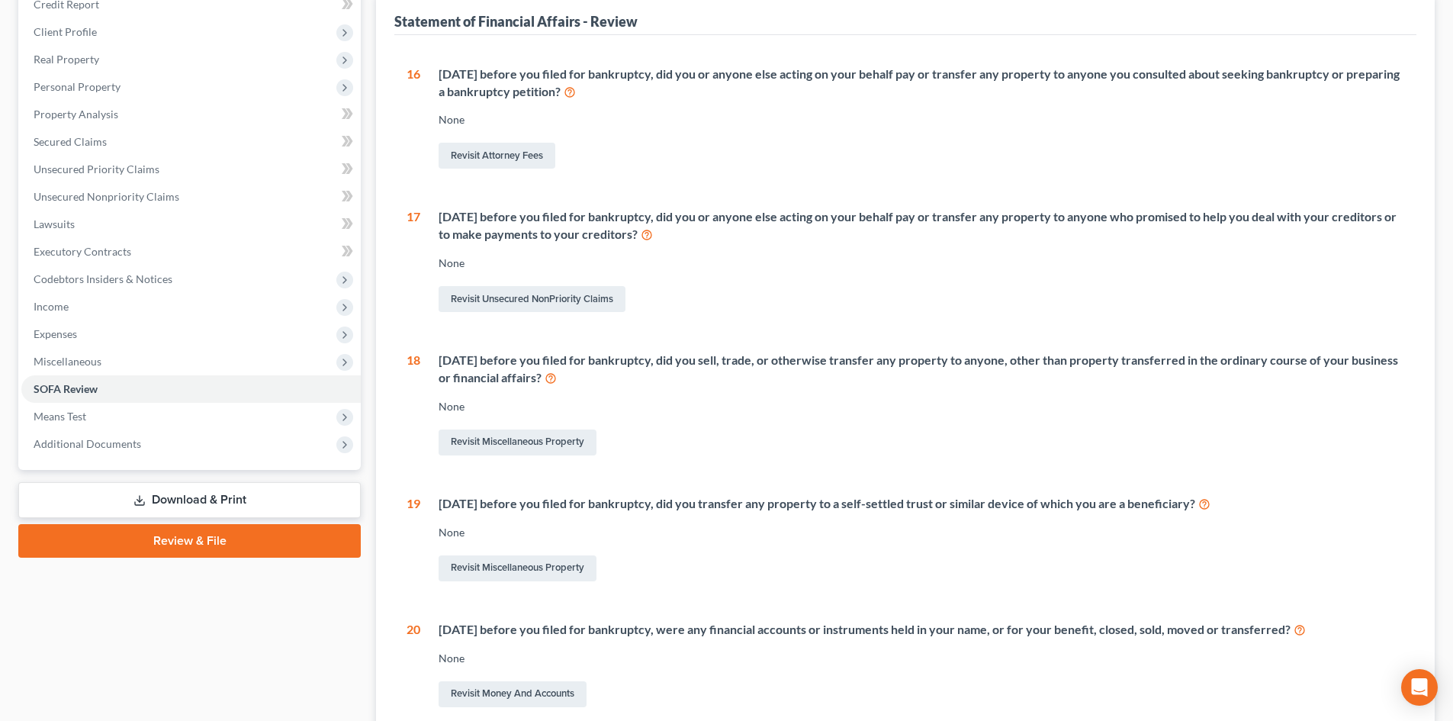
scroll to position [69, 0]
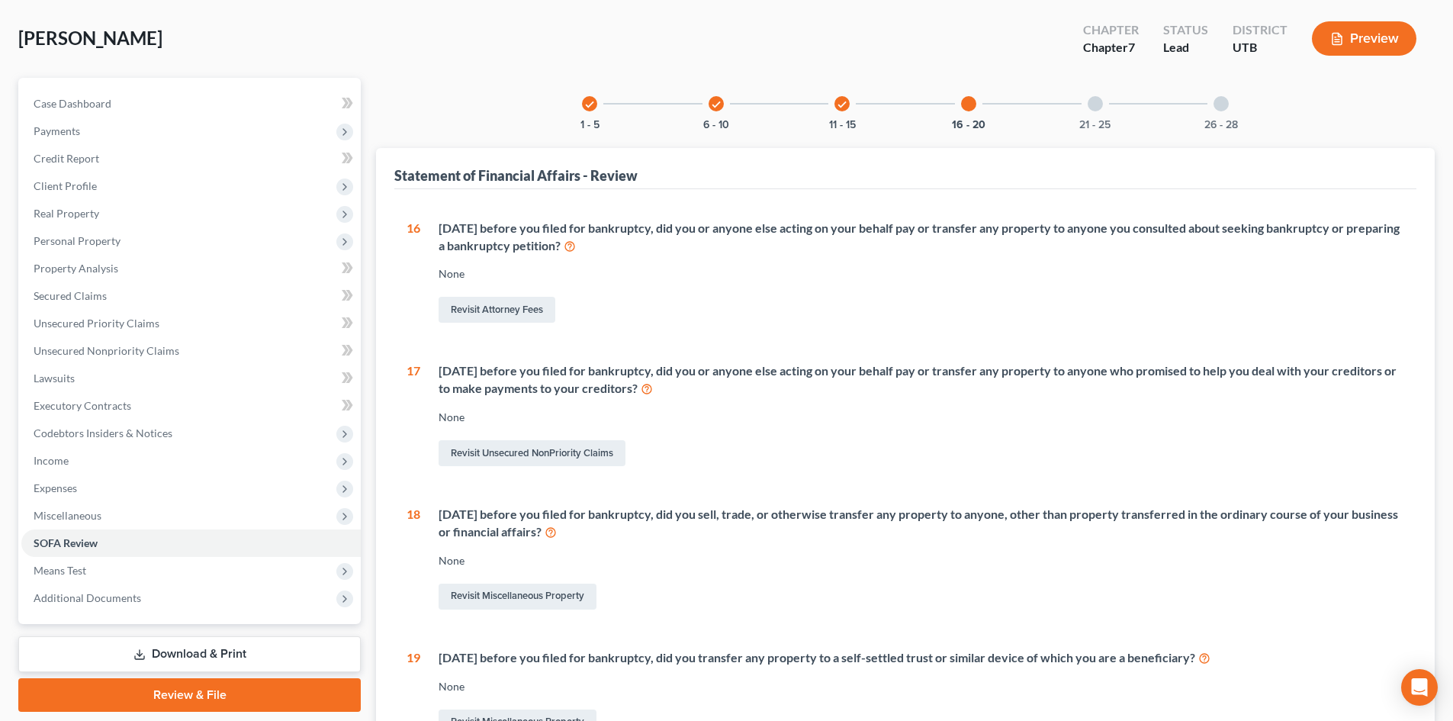
click at [1095, 108] on div at bounding box center [1095, 103] width 15 height 15
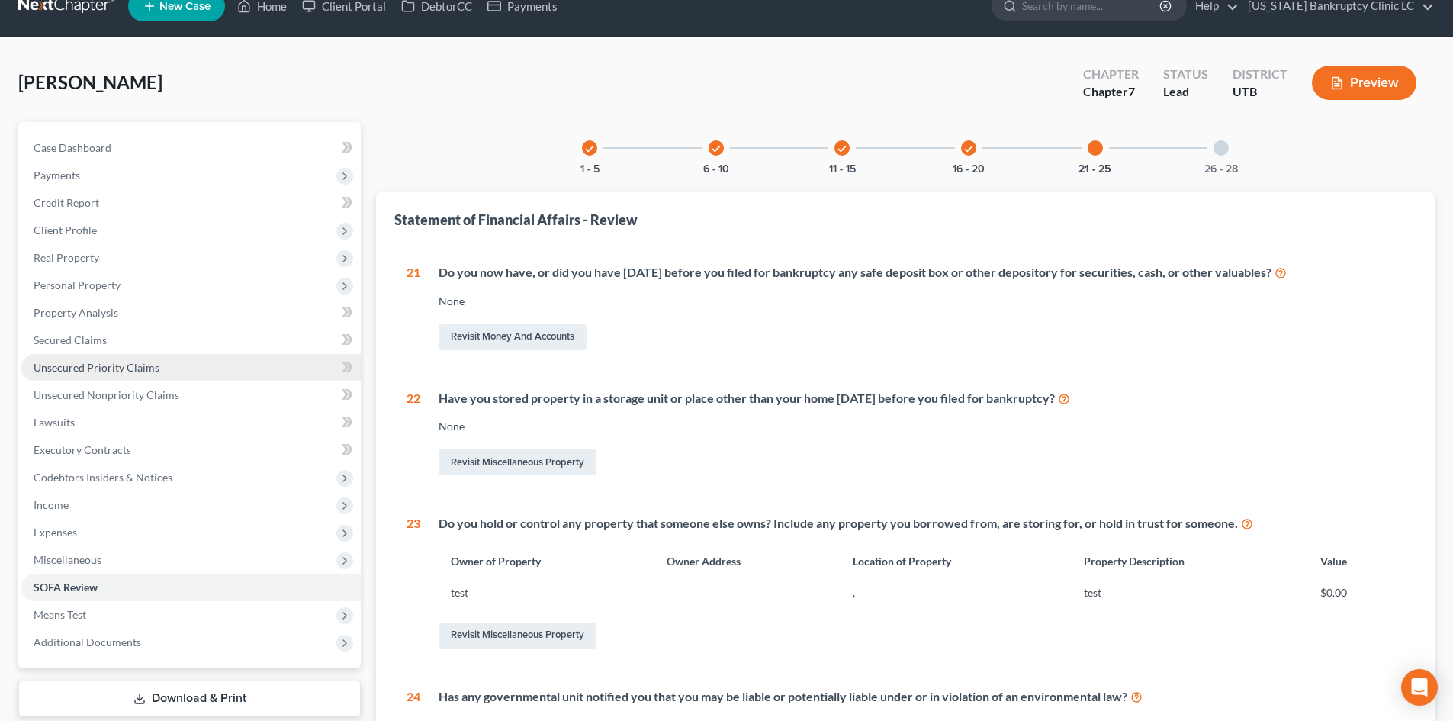
scroll to position [0, 0]
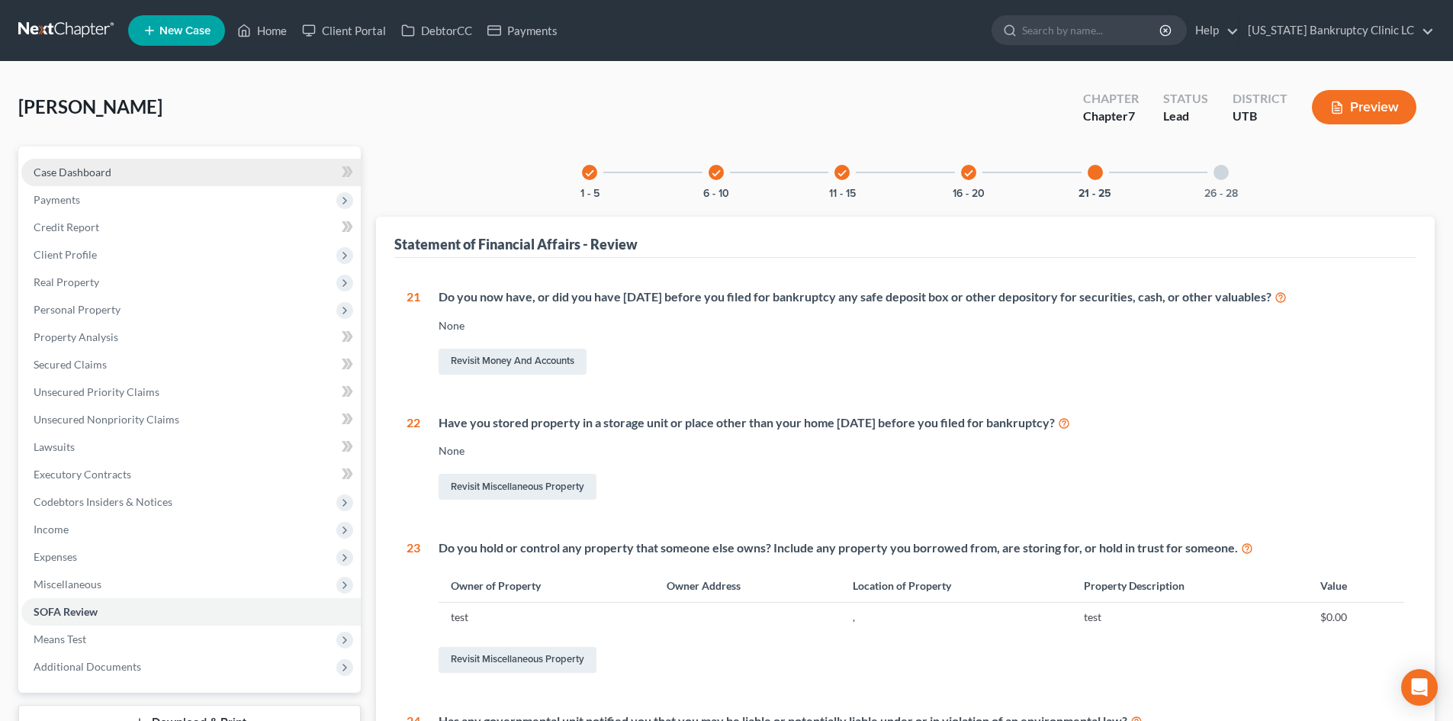
click at [125, 169] on link "Case Dashboard" at bounding box center [190, 172] width 339 height 27
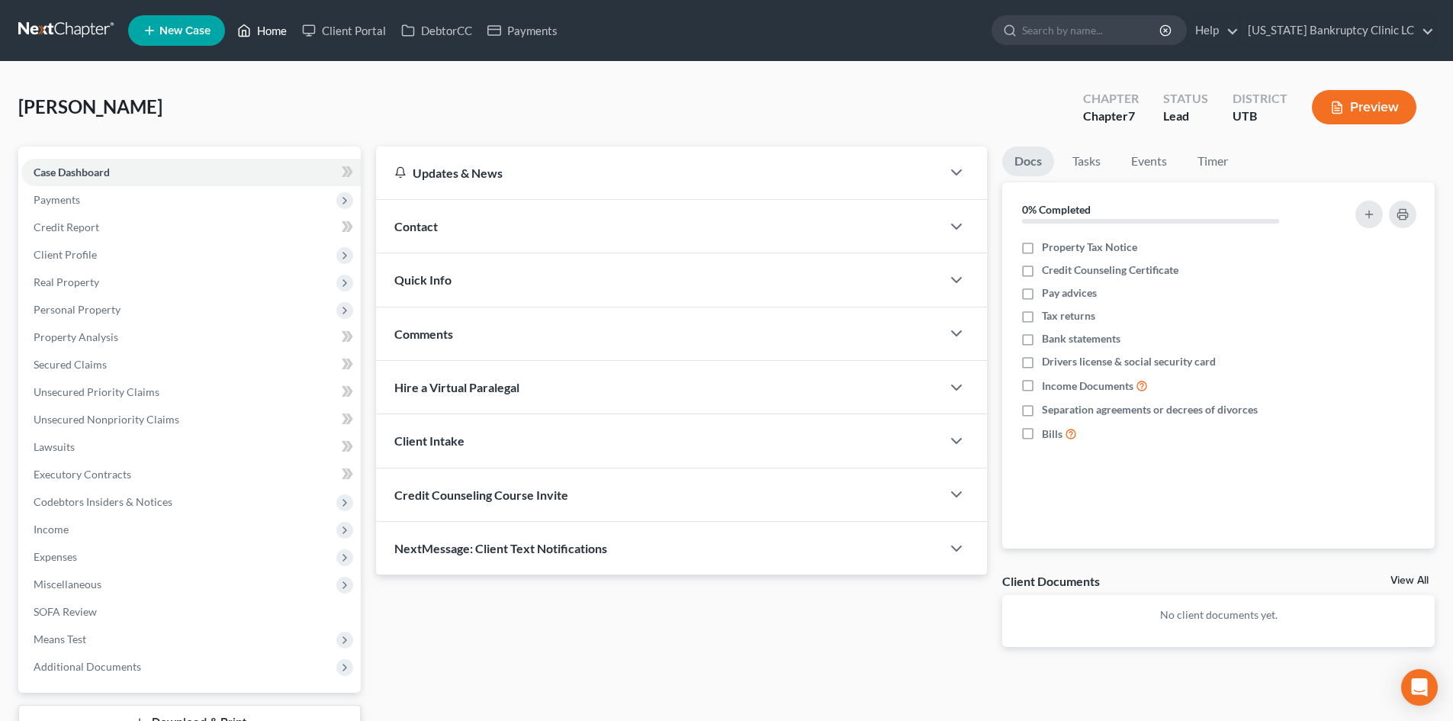
click at [260, 29] on link "Home" at bounding box center [262, 30] width 65 height 27
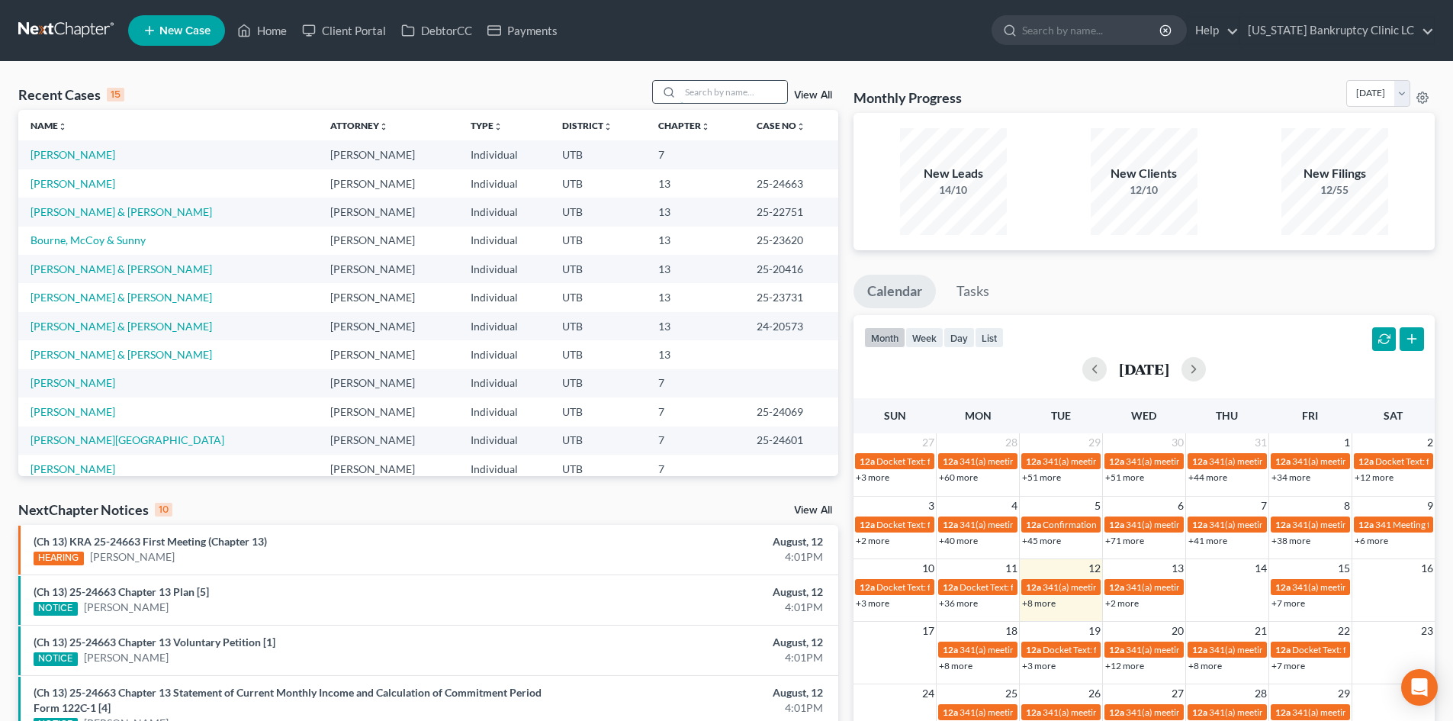
click at [754, 88] on input "search" at bounding box center [733, 92] width 107 height 22
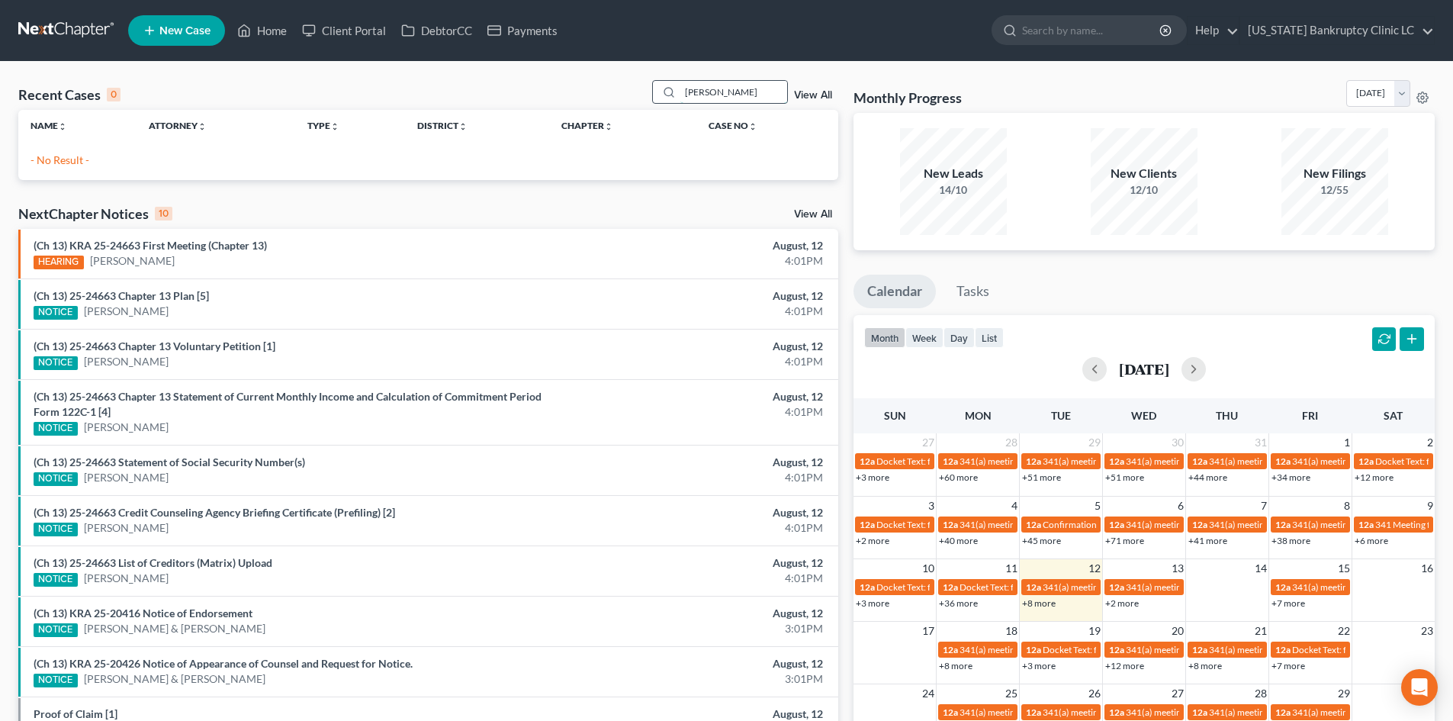
type input "[PERSON_NAME]"
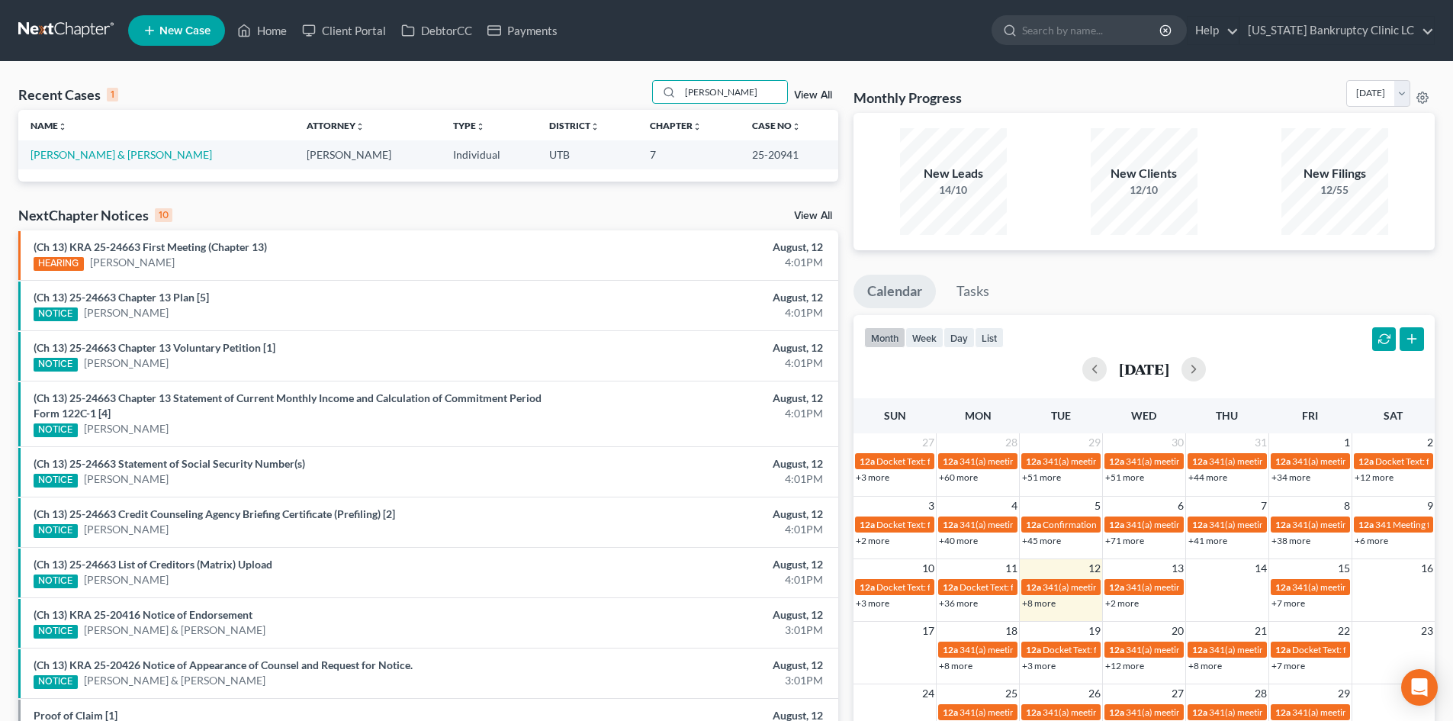
click at [181, 30] on span "New Case" at bounding box center [184, 30] width 51 height 11
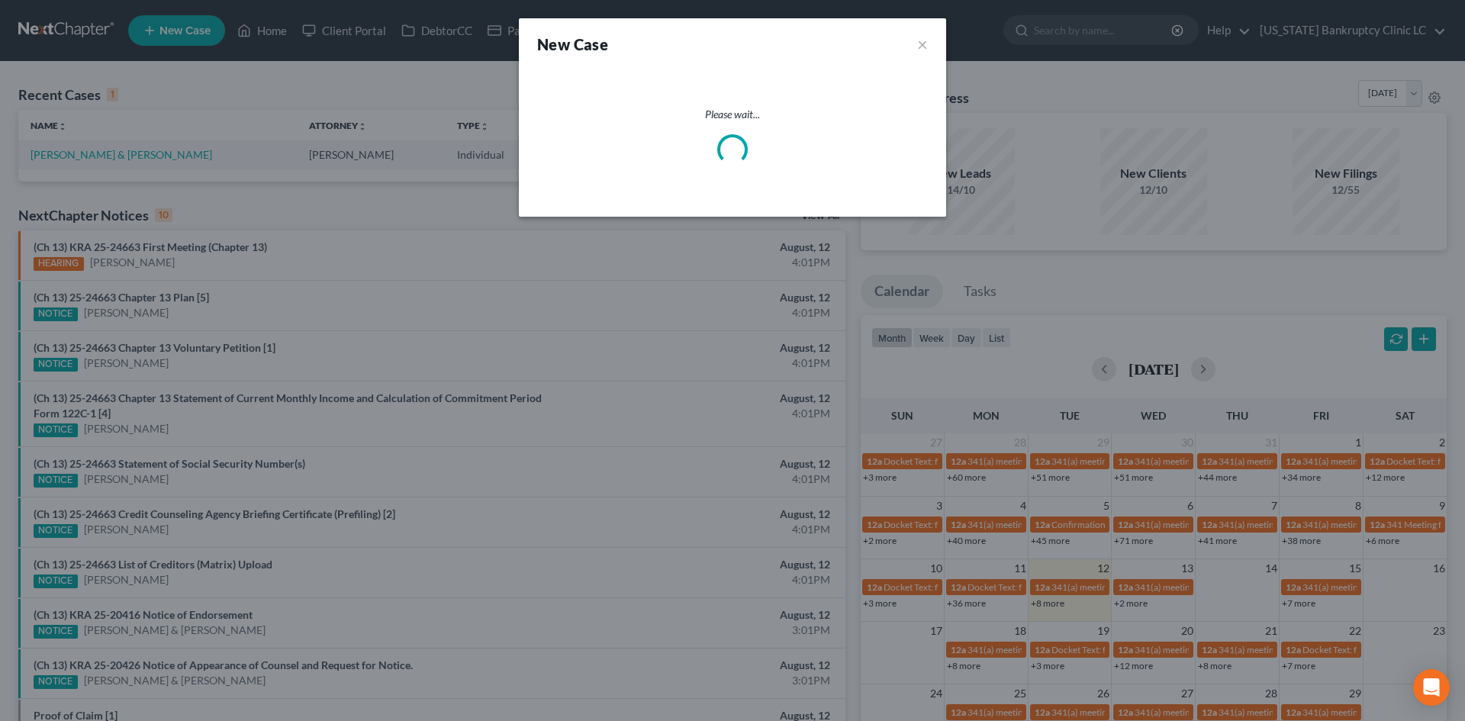
select select "81"
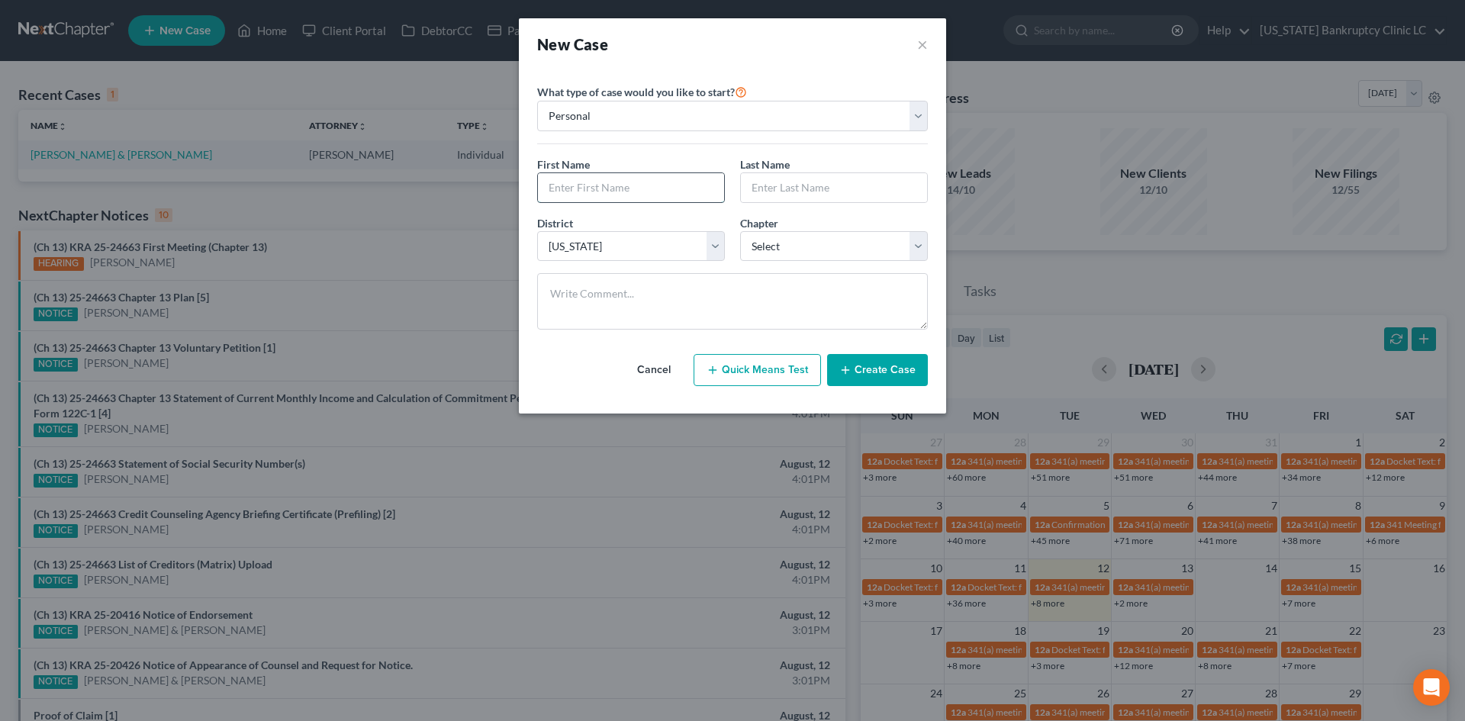
click at [679, 197] on input "text" at bounding box center [631, 187] width 186 height 29
type input "[PERSON_NAME]"
select select "0"
click at [872, 373] on button "Create Case" at bounding box center [877, 370] width 101 height 32
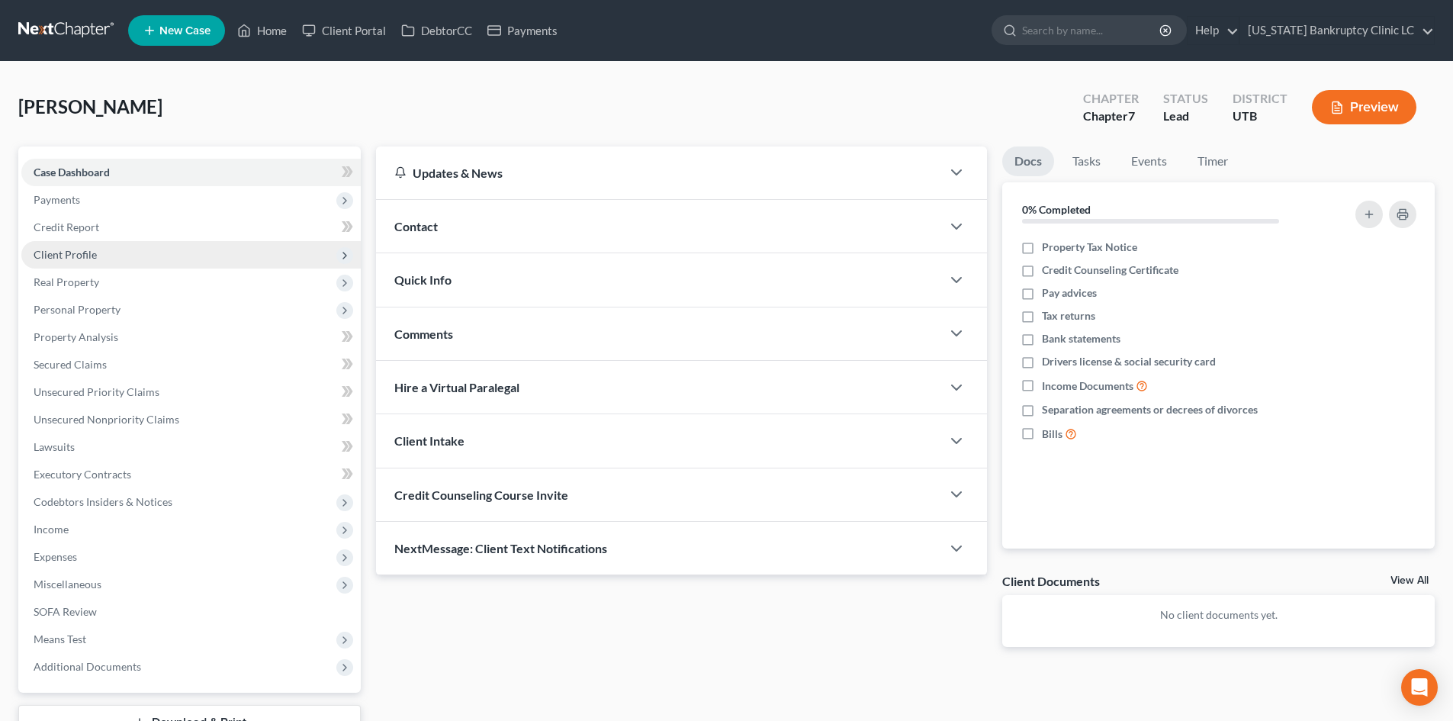
click at [106, 253] on span "Client Profile" at bounding box center [190, 254] width 339 height 27
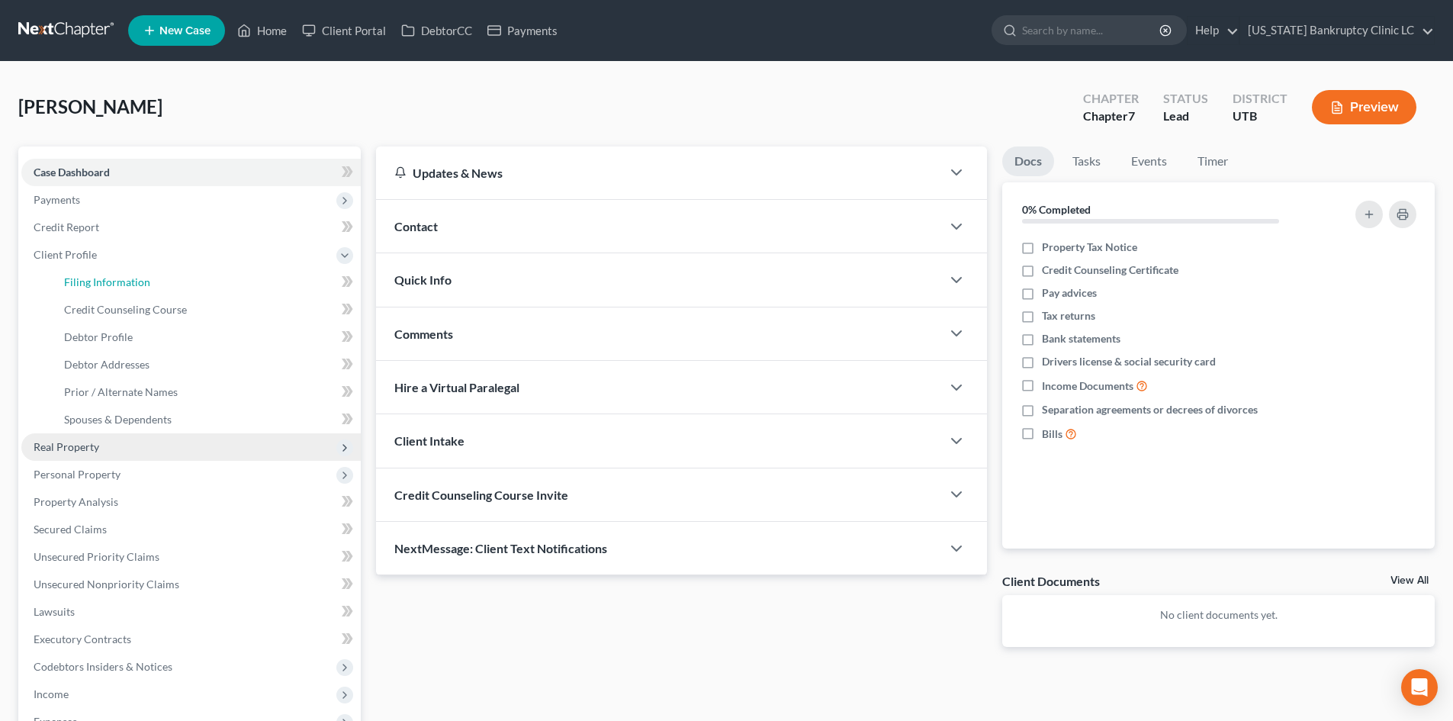
click at [111, 282] on span "Filing Information" at bounding box center [107, 281] width 86 height 13
select select "1"
select select "0"
select select "81"
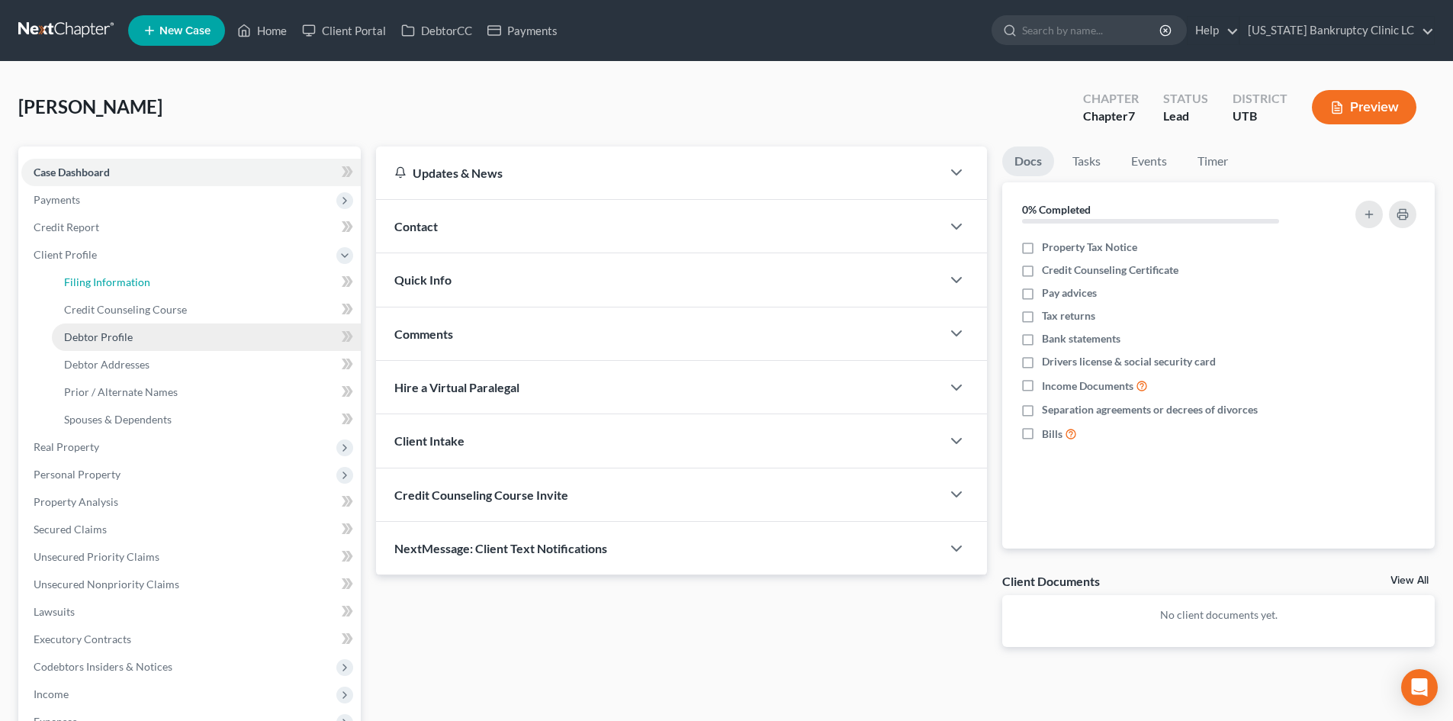
select select "46"
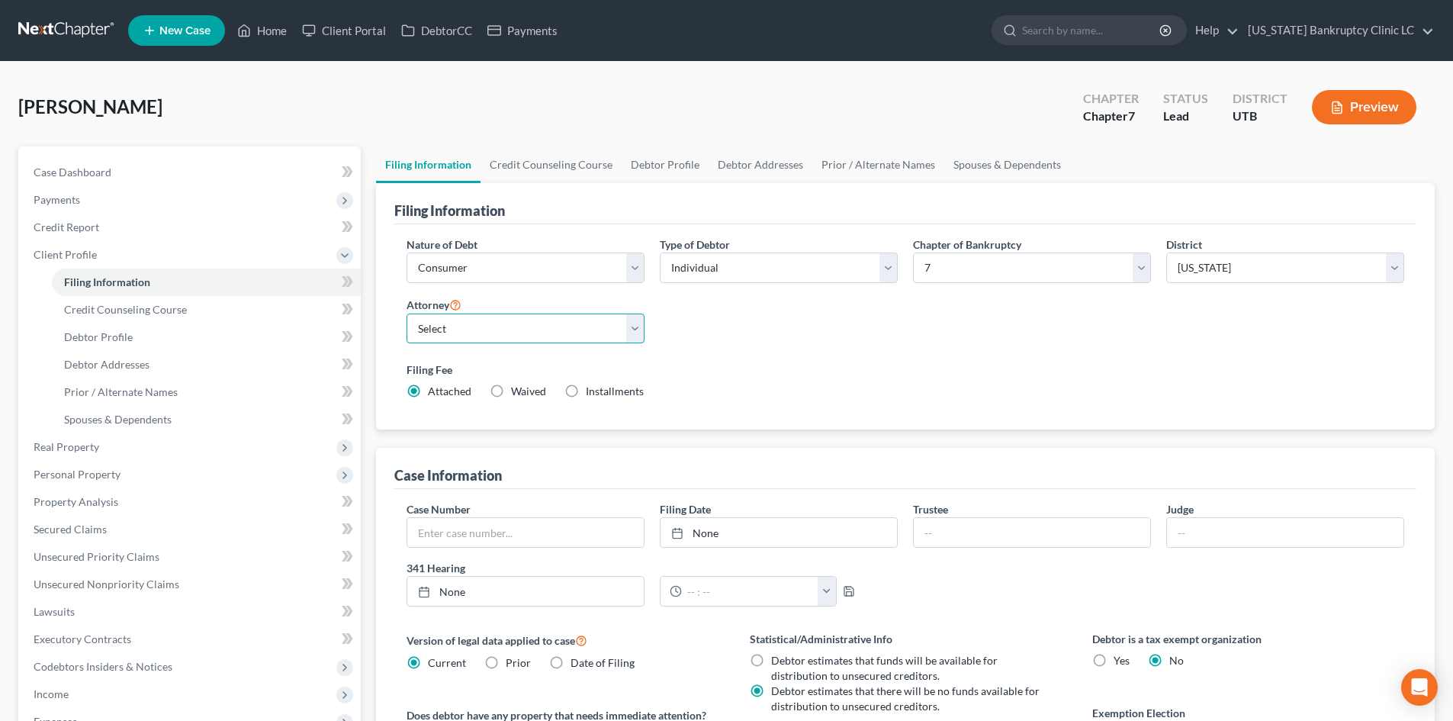
click at [491, 336] on select "Select [PERSON_NAME] - UTB [PERSON_NAME] - UT" at bounding box center [526, 329] width 238 height 31
select select "0"
click at [407, 314] on select "Select [PERSON_NAME] - UTB [PERSON_NAME] - UT" at bounding box center [526, 329] width 238 height 31
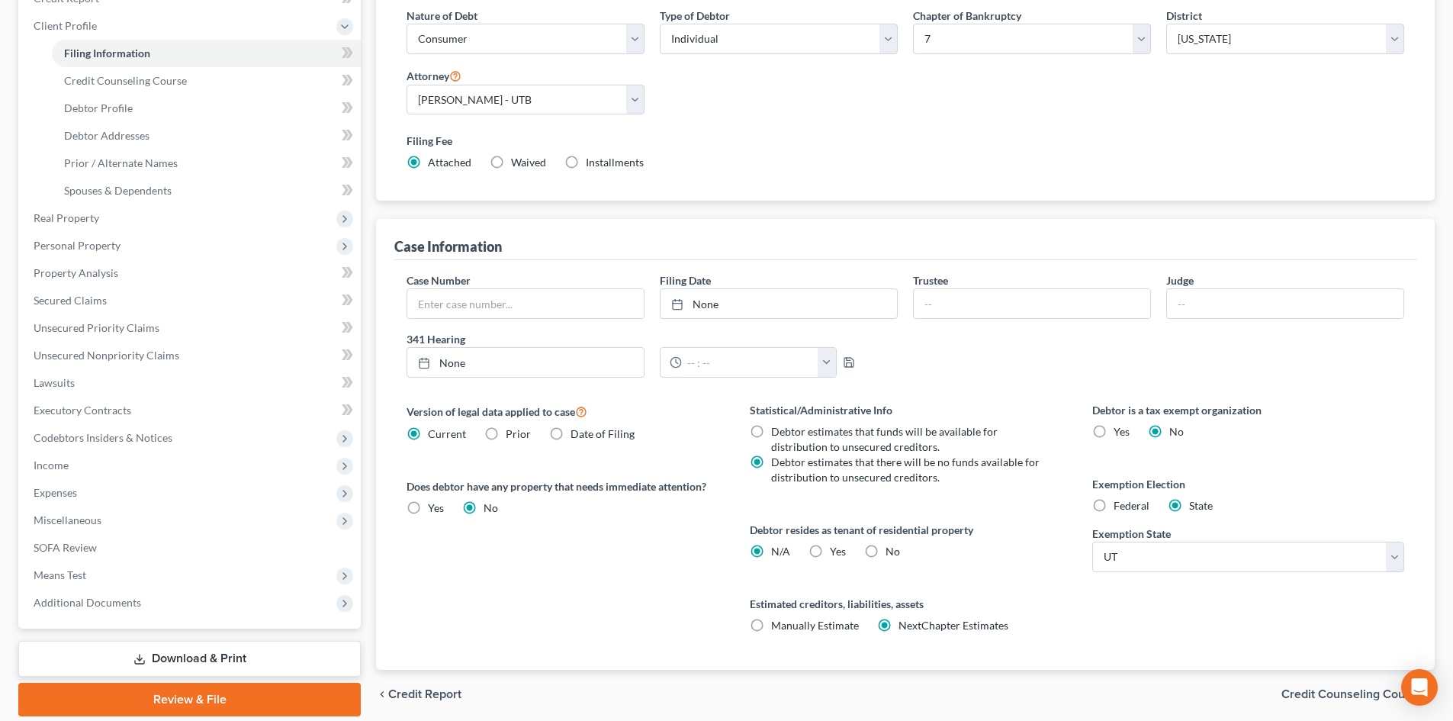
click at [828, 545] on div "Yes Yes" at bounding box center [827, 551] width 37 height 15
click at [830, 552] on label "Yes Yes" at bounding box center [838, 551] width 16 height 15
click at [836, 552] on input "Yes Yes" at bounding box center [841, 549] width 10 height 10
radio input "true"
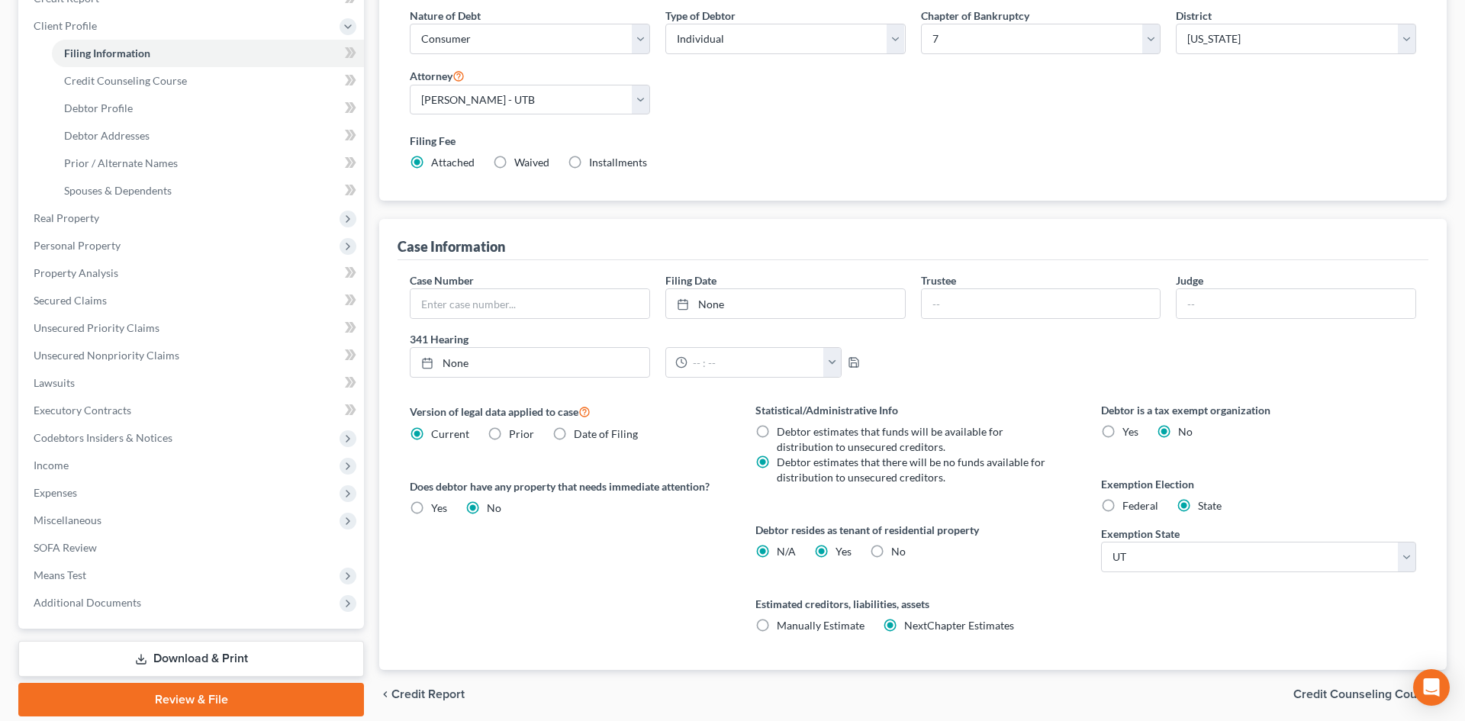
radio input "false"
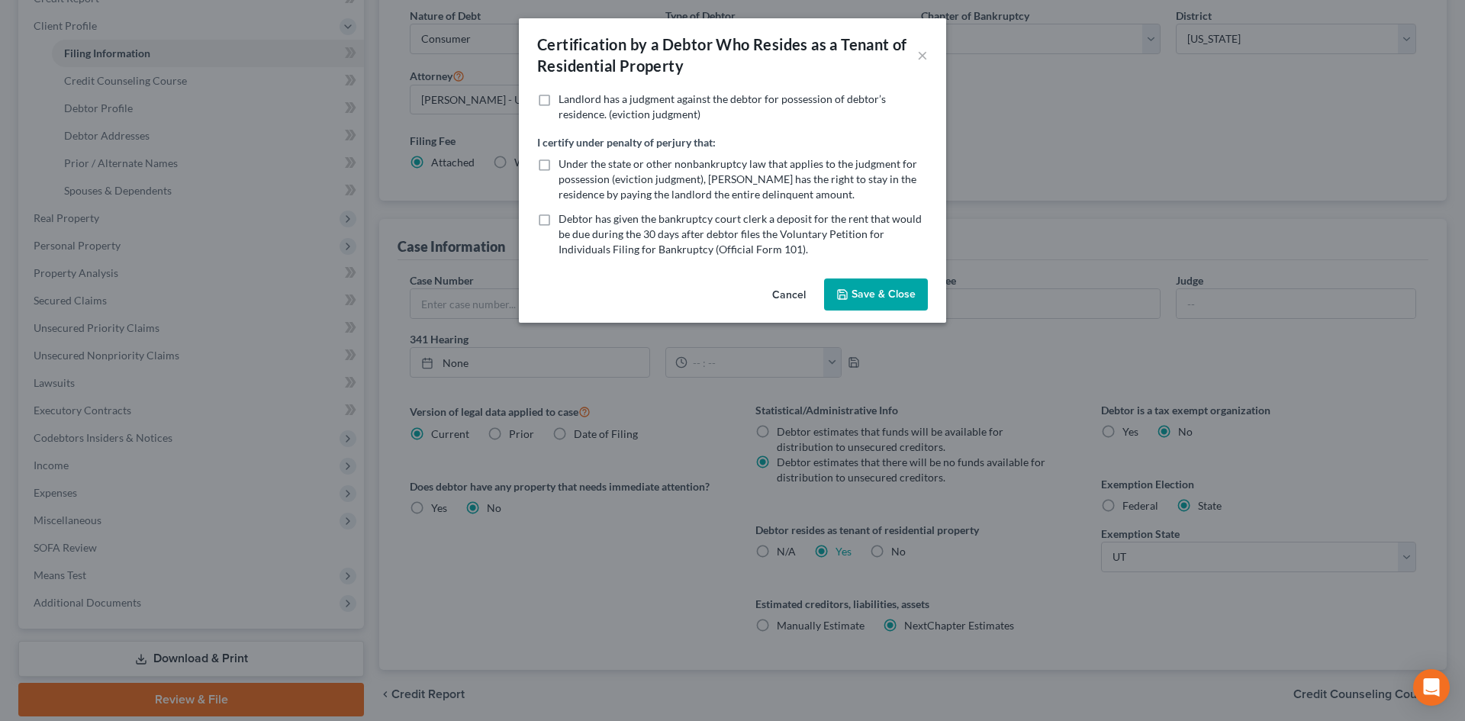
click at [891, 295] on button "Save & Close" at bounding box center [876, 294] width 104 height 32
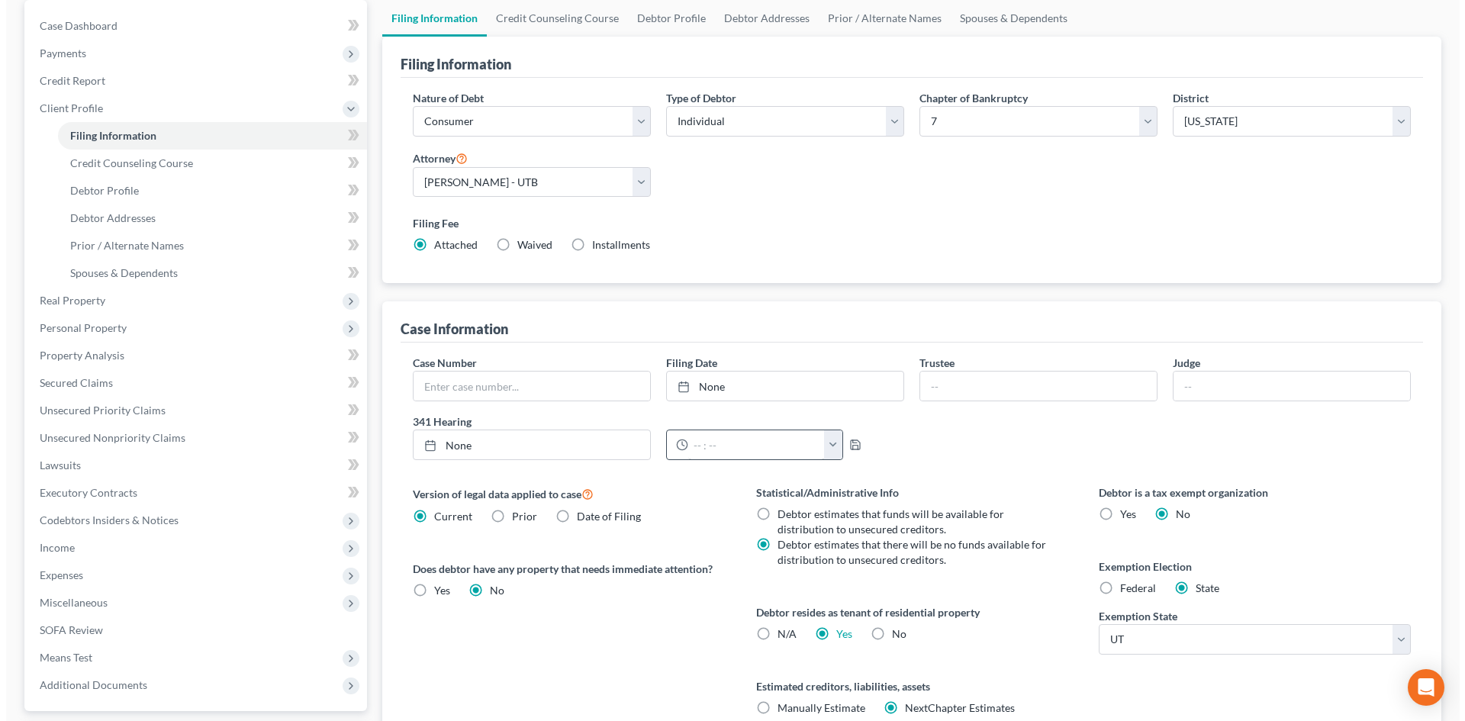
scroll to position [0, 0]
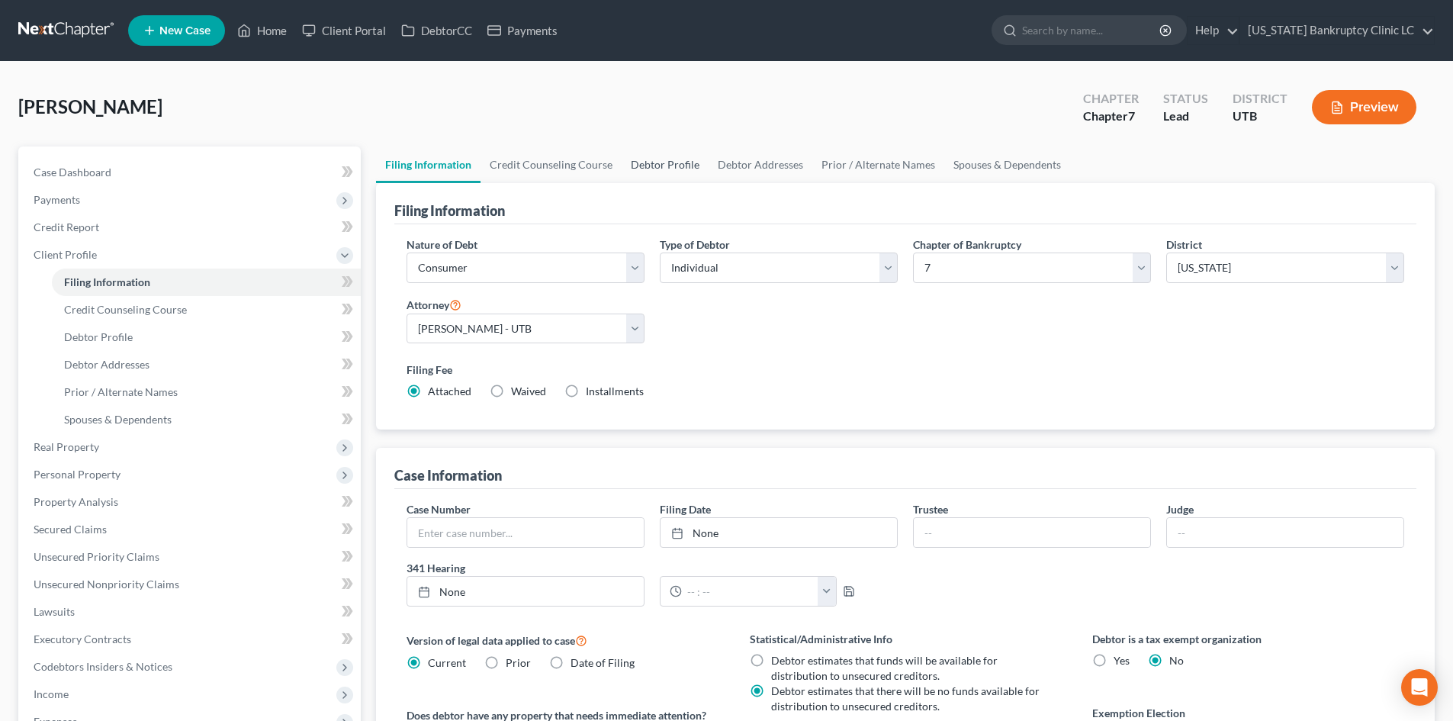
click at [667, 173] on link "Debtor Profile" at bounding box center [665, 164] width 87 height 37
select select "0"
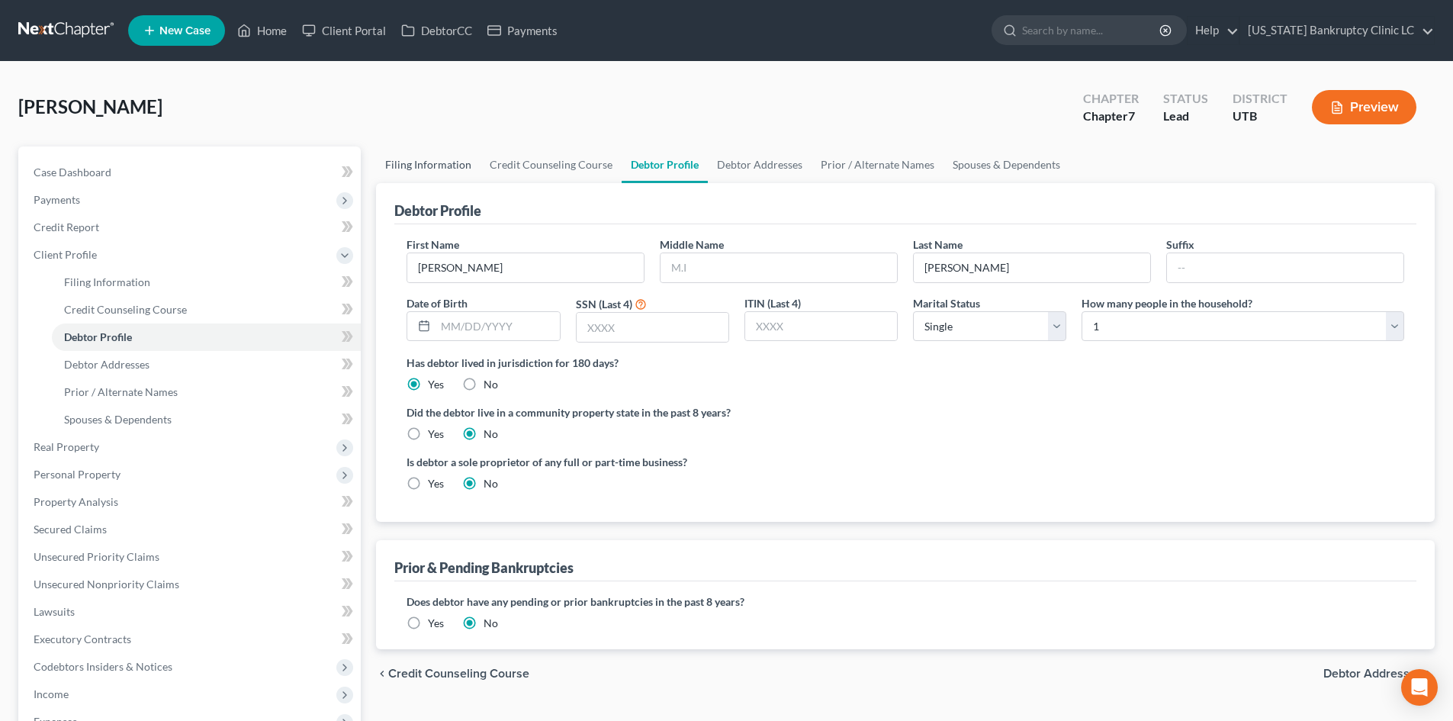
click at [470, 162] on link "Filing Information" at bounding box center [428, 164] width 105 height 37
select select "1"
select select "0"
select select "81"
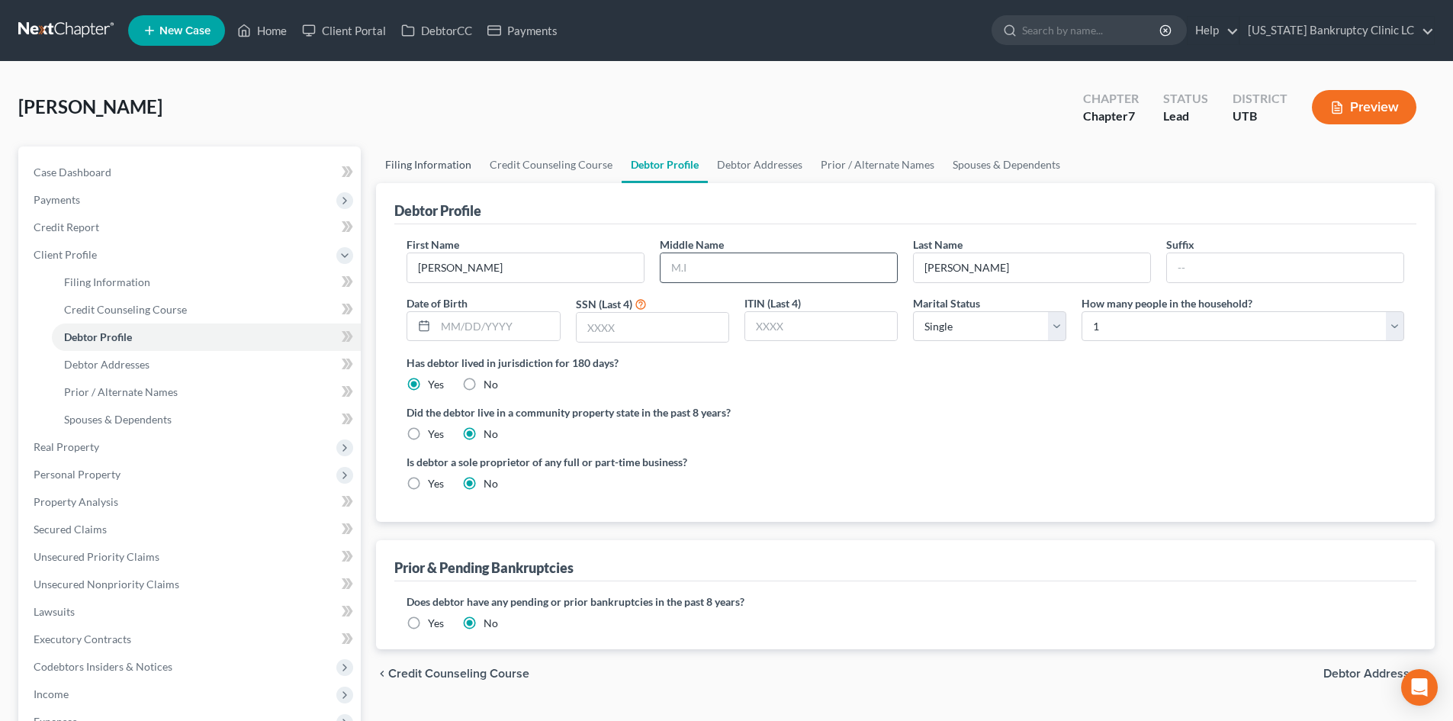
select select "0"
select select "46"
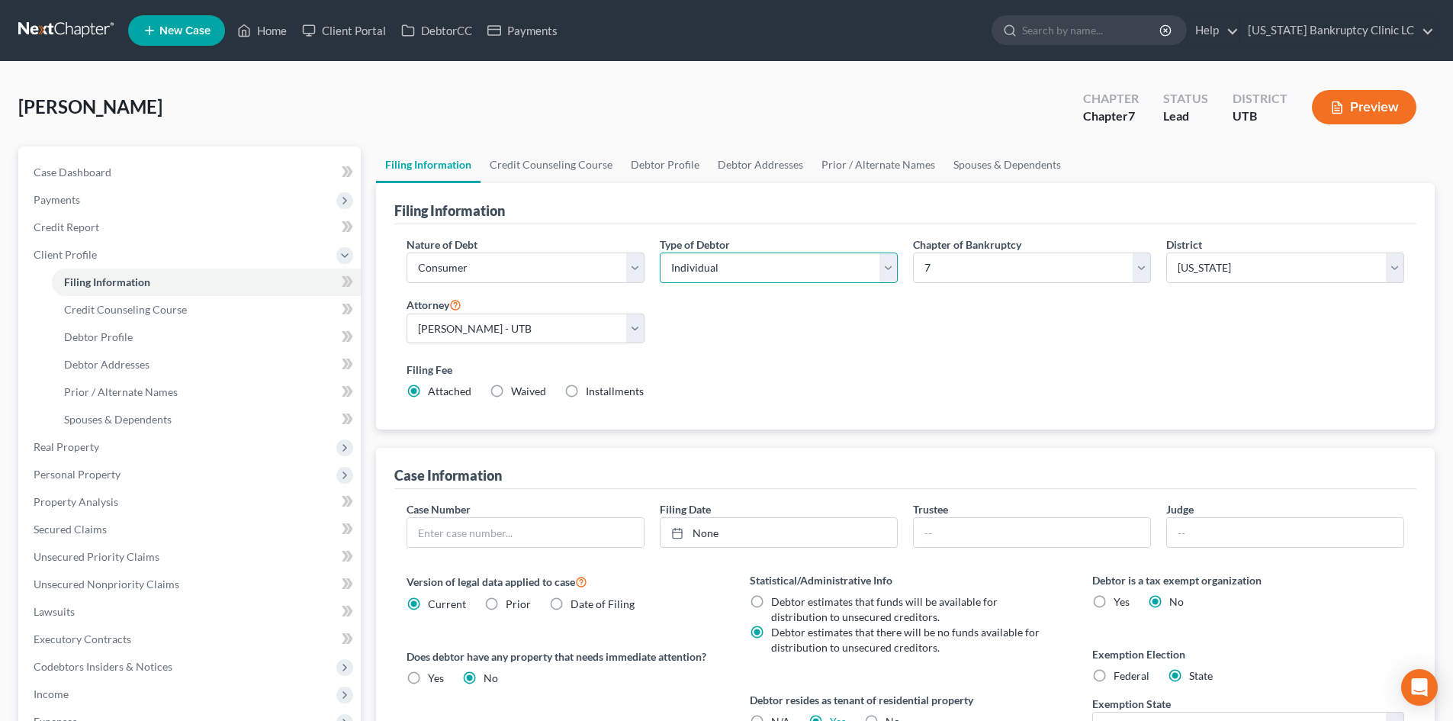
drag, startPoint x: 729, startPoint y: 254, endPoint x: 732, endPoint y: 282, distance: 28.3
click at [732, 255] on select "Select Individual Joint" at bounding box center [779, 267] width 238 height 31
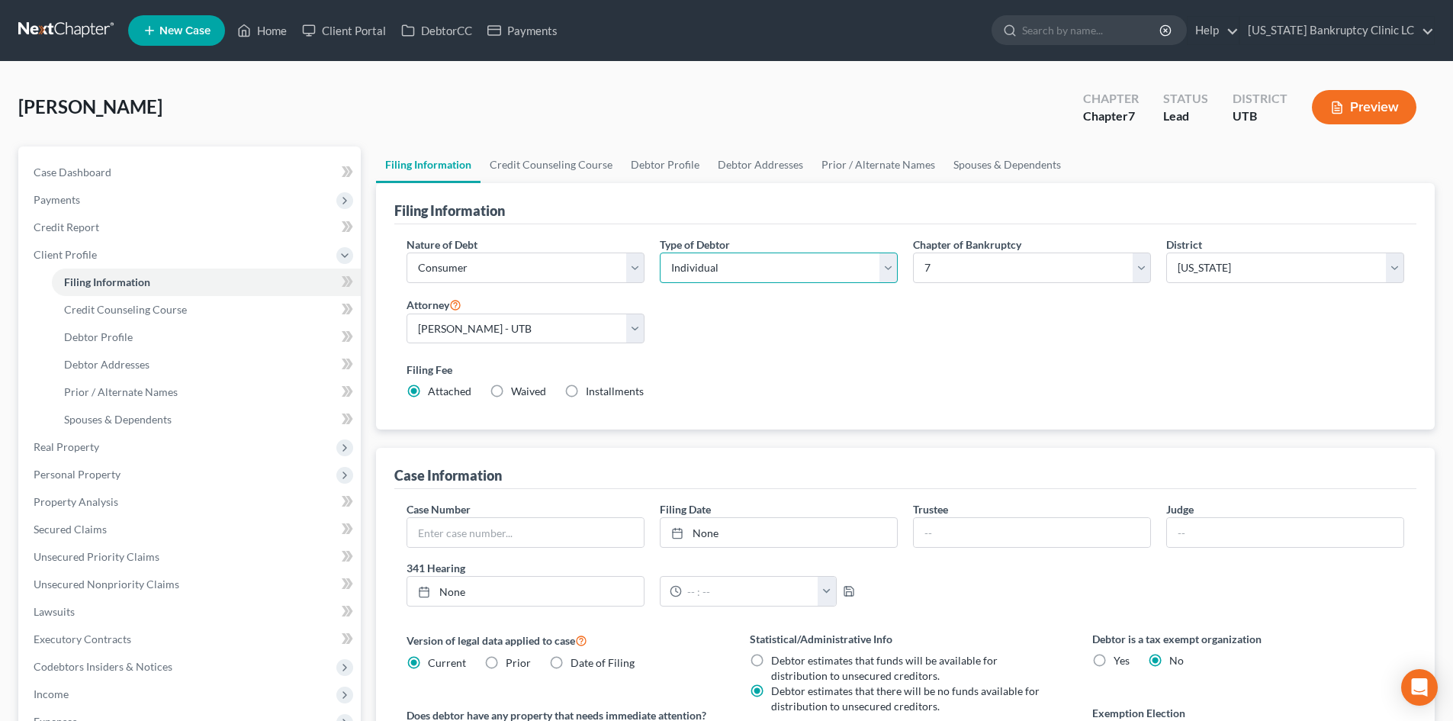
select select "1"
click at [660, 252] on select "Select Individual Joint" at bounding box center [779, 267] width 238 height 31
drag, startPoint x: 656, startPoint y: 160, endPoint x: 636, endPoint y: 169, distance: 21.5
click at [656, 159] on link "Debtor Profile" at bounding box center [665, 164] width 87 height 37
select select "1"
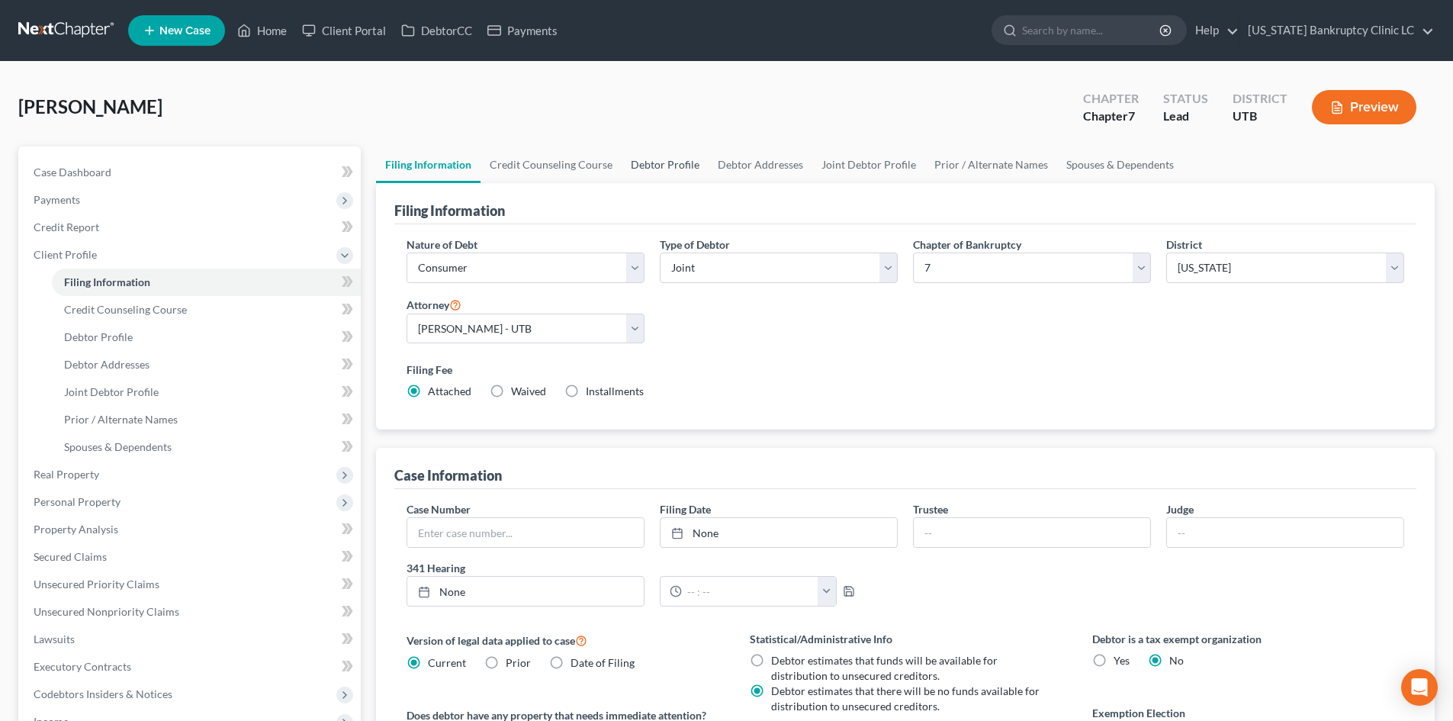
select select "0"
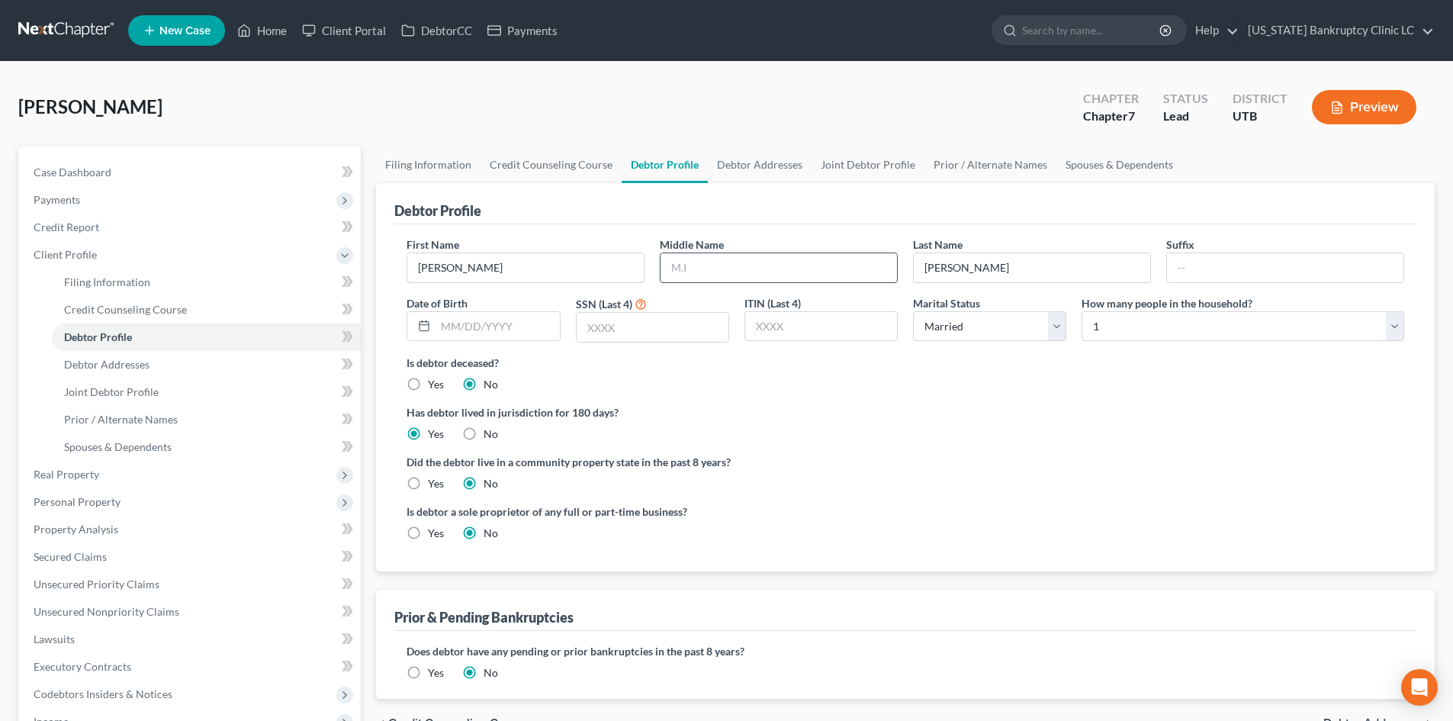
click at [541, 277] on input "[PERSON_NAME]" at bounding box center [525, 267] width 236 height 29
click at [818, 269] on input "text" at bounding box center [779, 267] width 236 height 29
type input "A"
type input "[DATE]"
type input "2493"
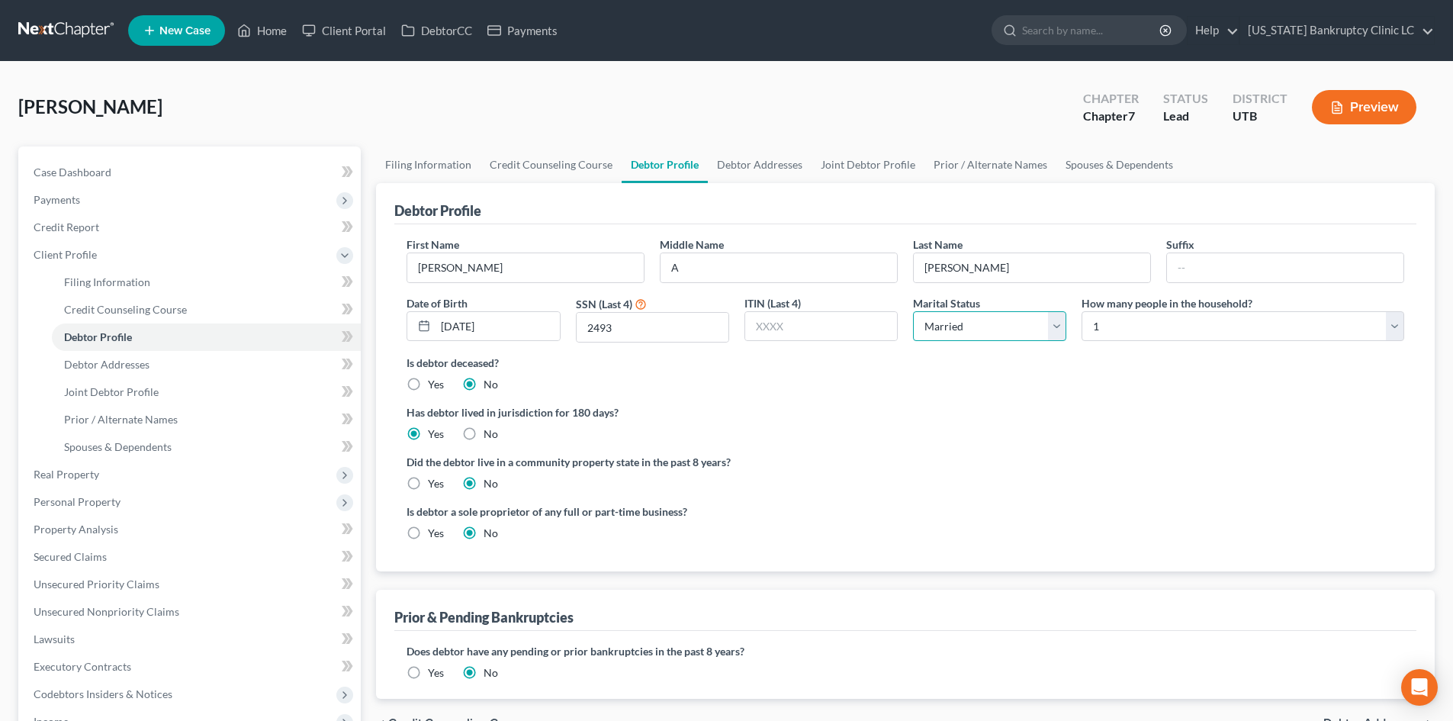
click at [1002, 337] on select "Select Single Married Separated Divorced Widowed" at bounding box center [989, 326] width 153 height 31
select select "2"
click at [1002, 337] on select "Select Single Married Separated Divorced Widowed" at bounding box center [989, 326] width 153 height 31
click at [1146, 323] on select "Select 1 2 3 4 5 6 7 8 9 10 11 12 13 14 15 16 17 18 19 20" at bounding box center [1243, 326] width 323 height 31
drag, startPoint x: 902, startPoint y: 463, endPoint x: 957, endPoint y: 450, distance: 56.4
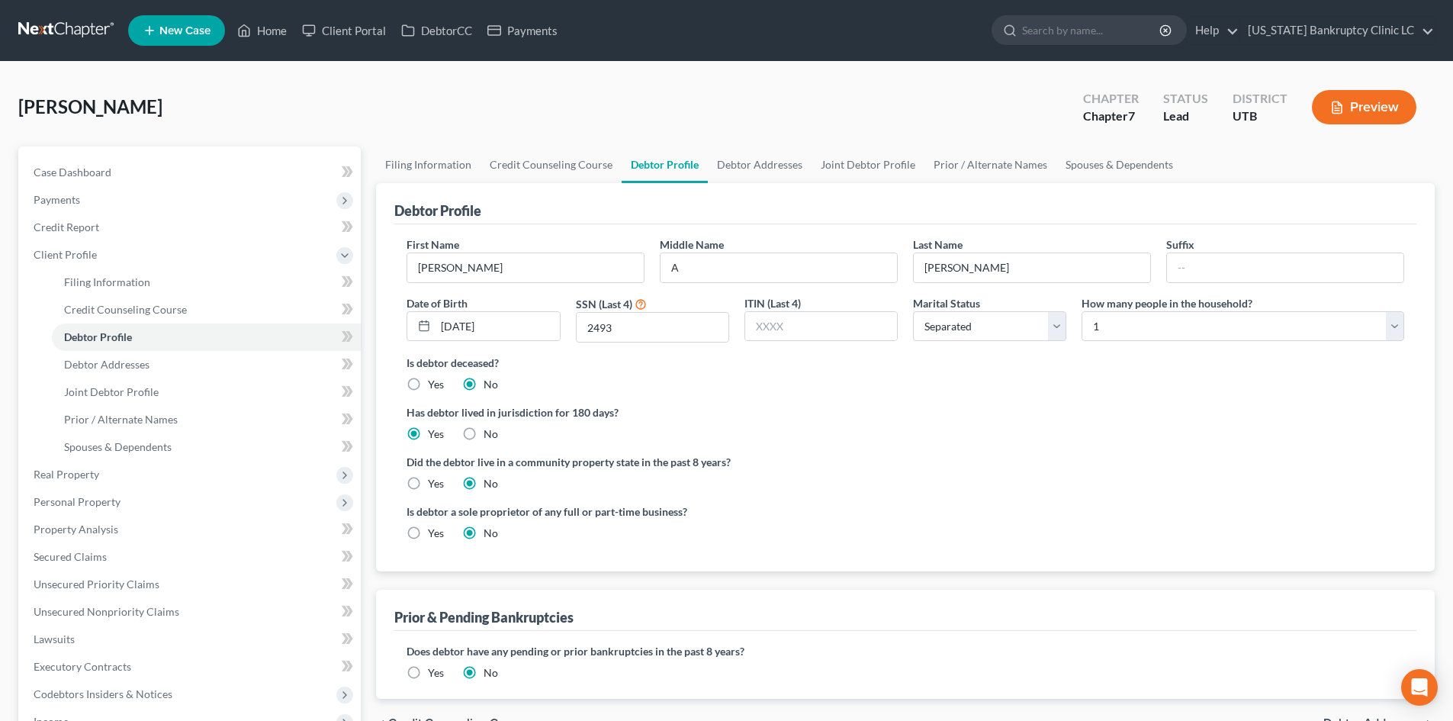
click at [902, 463] on label "Did the debtor live in a community property state in the past 8 years?" at bounding box center [906, 462] width 998 height 16
click at [784, 160] on link "Debtor Addresses" at bounding box center [760, 164] width 104 height 37
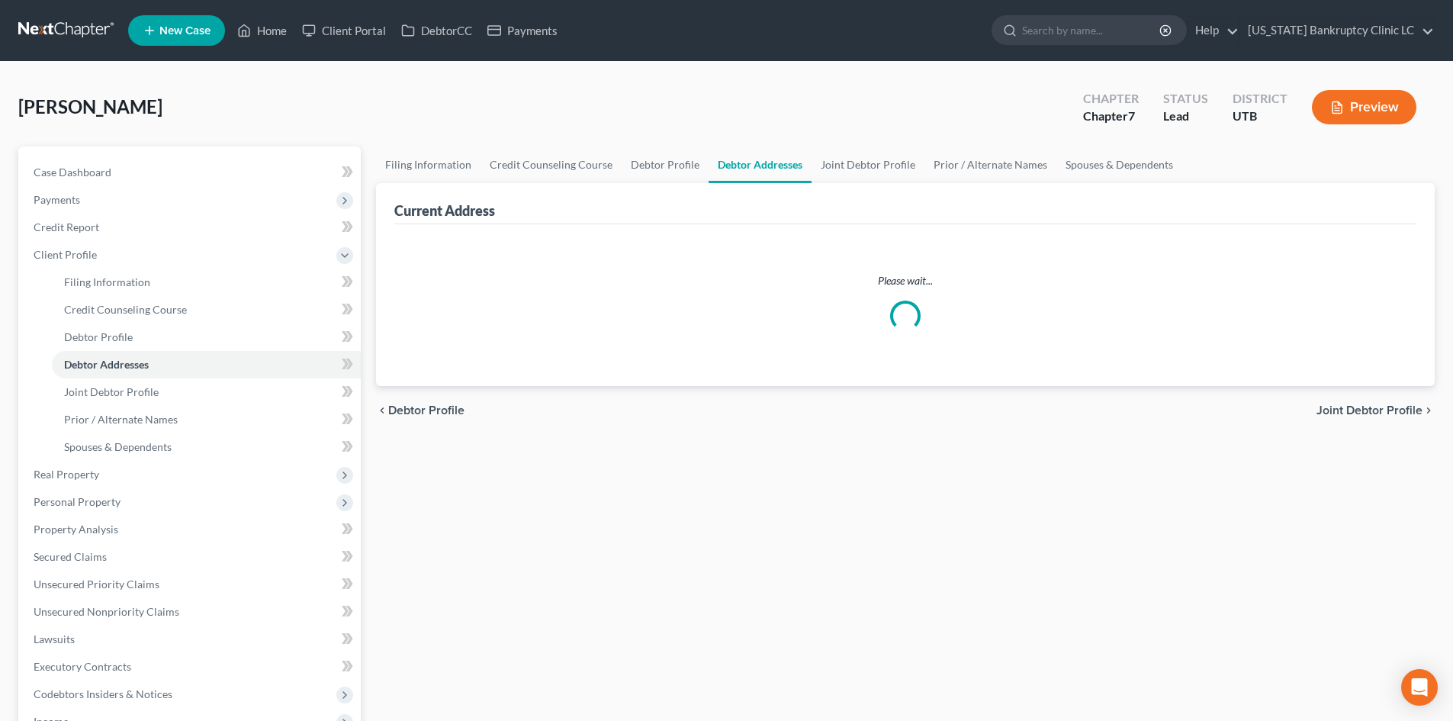
select select "0"
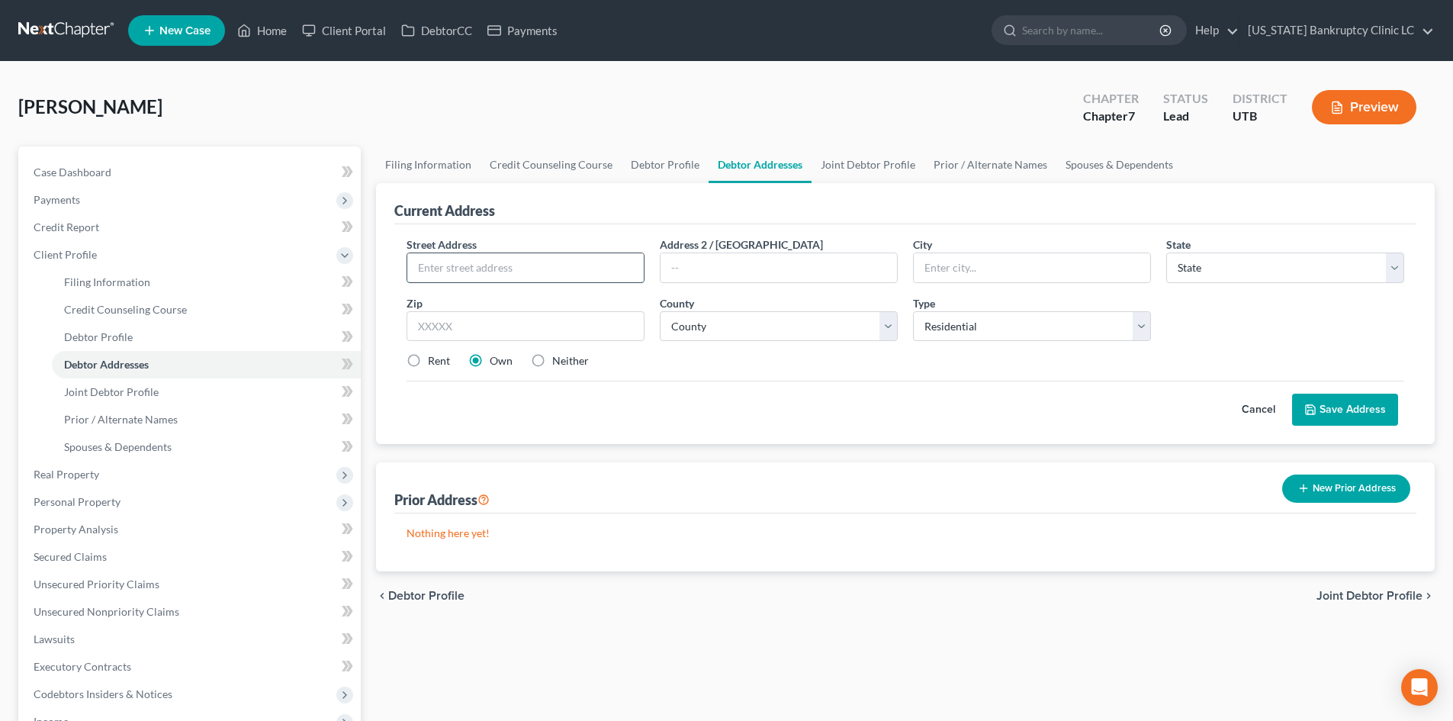
click at [485, 278] on input "text" at bounding box center [525, 267] width 236 height 29
type input "1586 N 2340 W"
type input "84015"
type input "Clearfield"
select select "46"
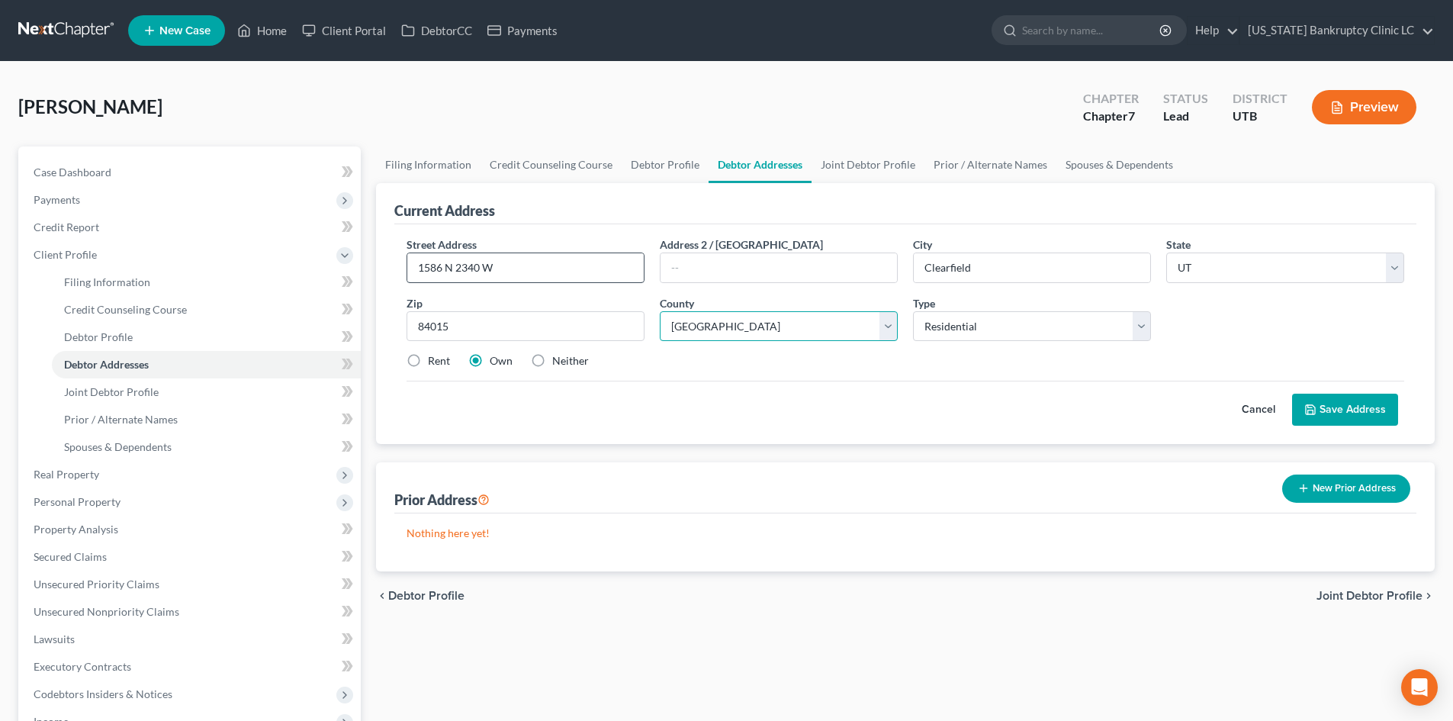
select select "5"
click at [660, 311] on select "County [GEOGRAPHIC_DATA] [GEOGRAPHIC_DATA] [GEOGRAPHIC_DATA] [GEOGRAPHIC_DATA] …" at bounding box center [779, 326] width 238 height 31
click at [428, 353] on label "Rent" at bounding box center [439, 360] width 22 height 15
click at [434, 353] on input "Rent" at bounding box center [439, 358] width 10 height 10
radio input "true"
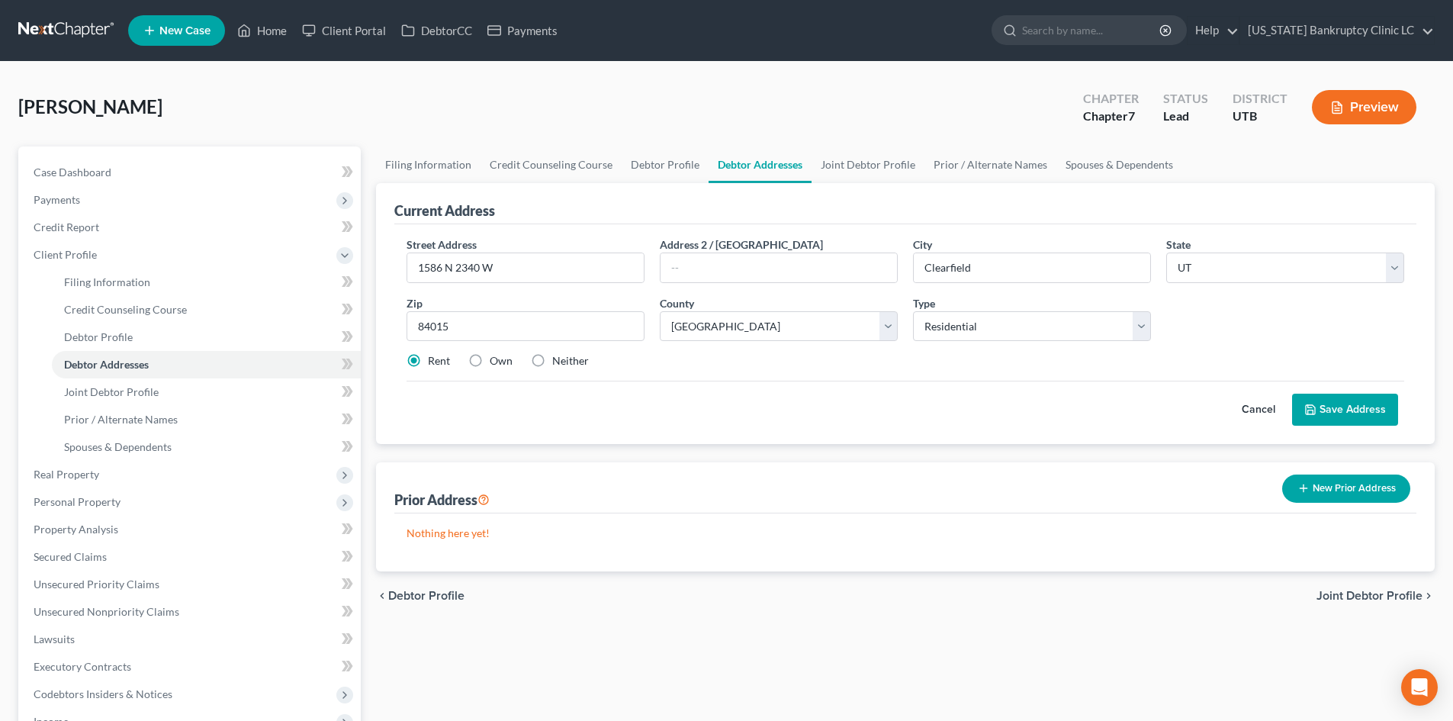
click at [1335, 412] on button "Save Address" at bounding box center [1345, 410] width 106 height 32
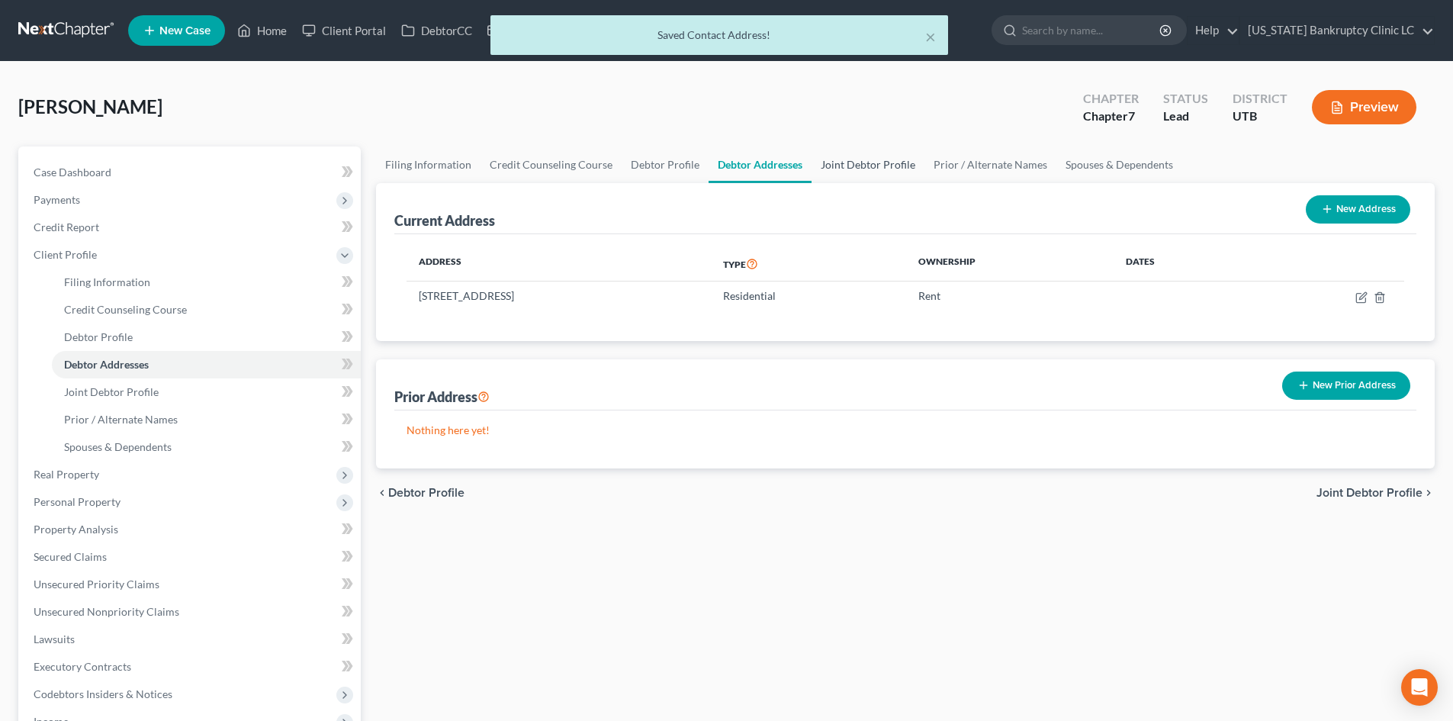
click at [884, 169] on link "Joint Debtor Profile" at bounding box center [868, 164] width 113 height 37
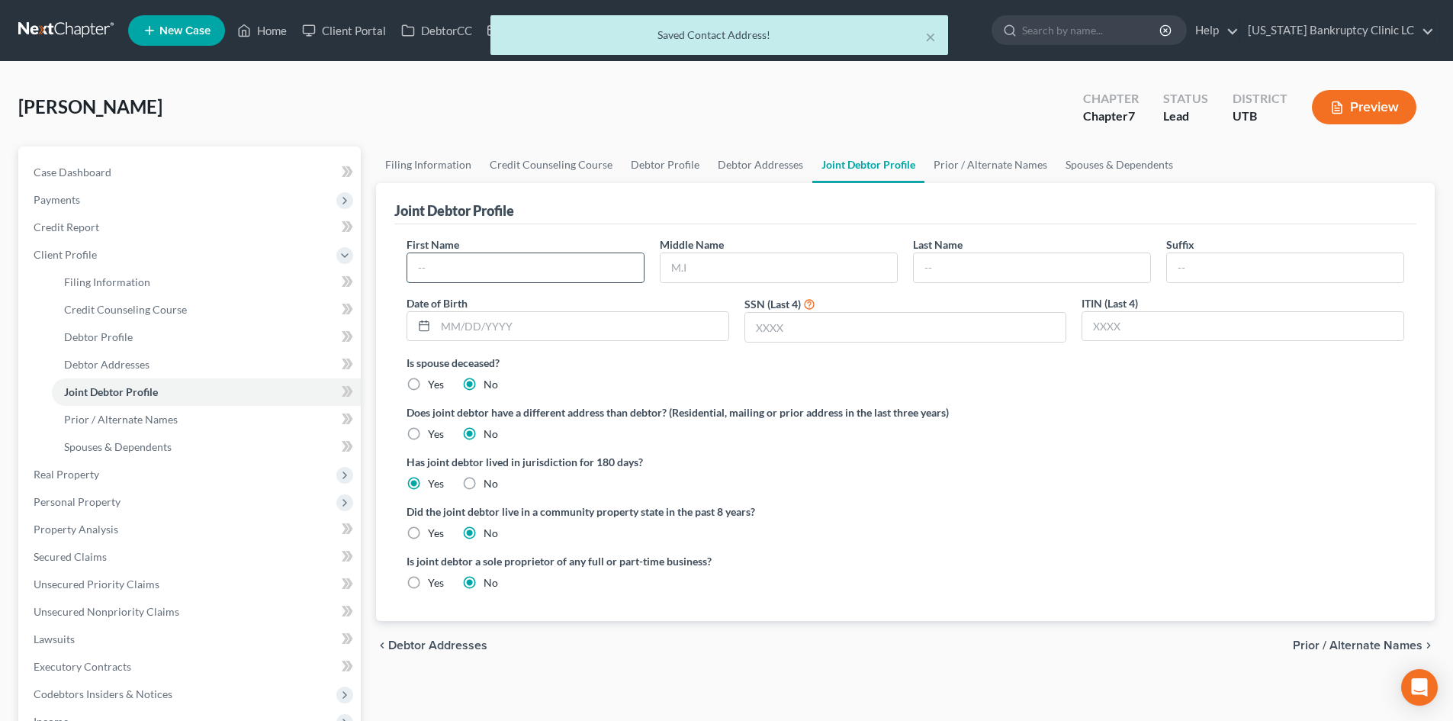
drag, startPoint x: 522, startPoint y: 266, endPoint x: 545, endPoint y: 259, distance: 24.6
click at [522, 266] on input "text" at bounding box center [525, 267] width 236 height 29
type input "Larryn"
type input "D"
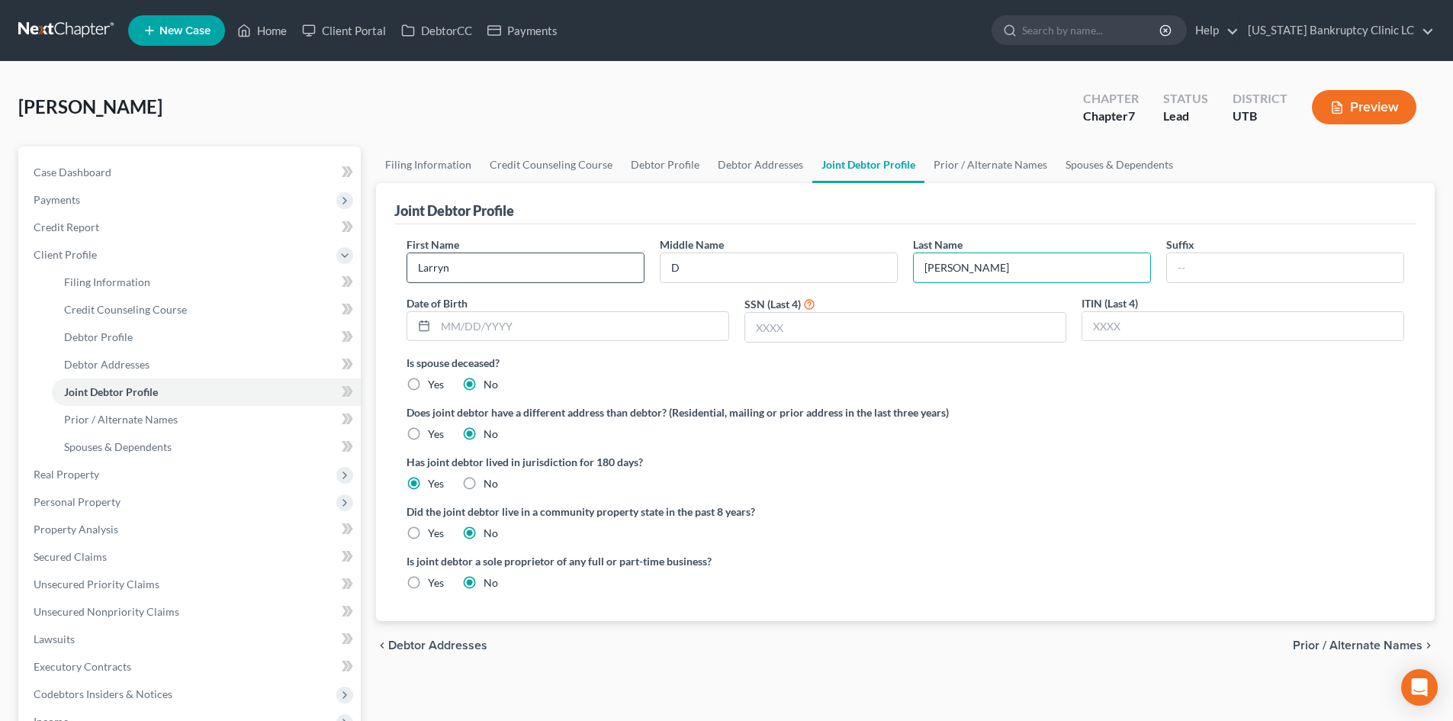
type input "[PERSON_NAME]"
type input "[DATE]"
type input "0192"
click at [428, 433] on label "Yes" at bounding box center [436, 433] width 16 height 15
click at [434, 433] on input "Yes" at bounding box center [439, 431] width 10 height 10
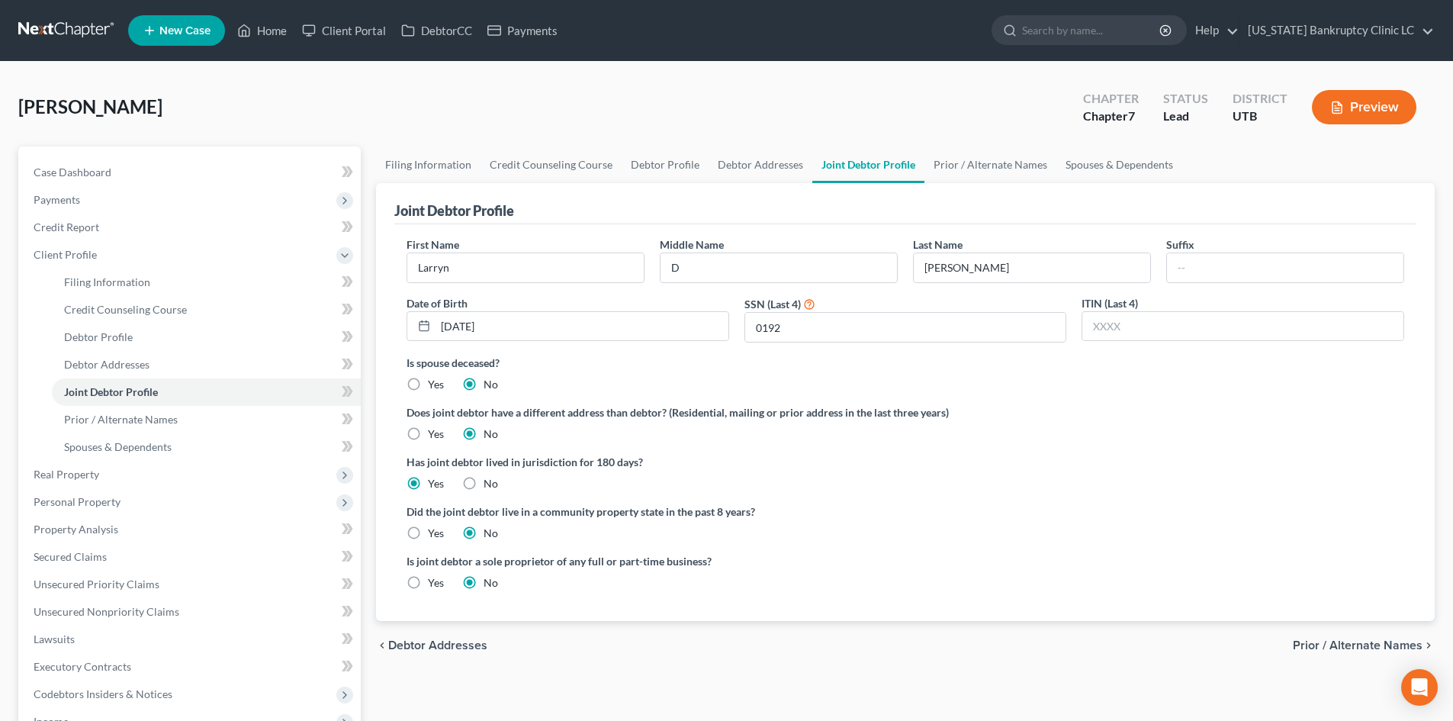
radio input "true"
radio input "false"
click at [993, 163] on link "Joint Debtor Addresses" at bounding box center [990, 164] width 130 height 37
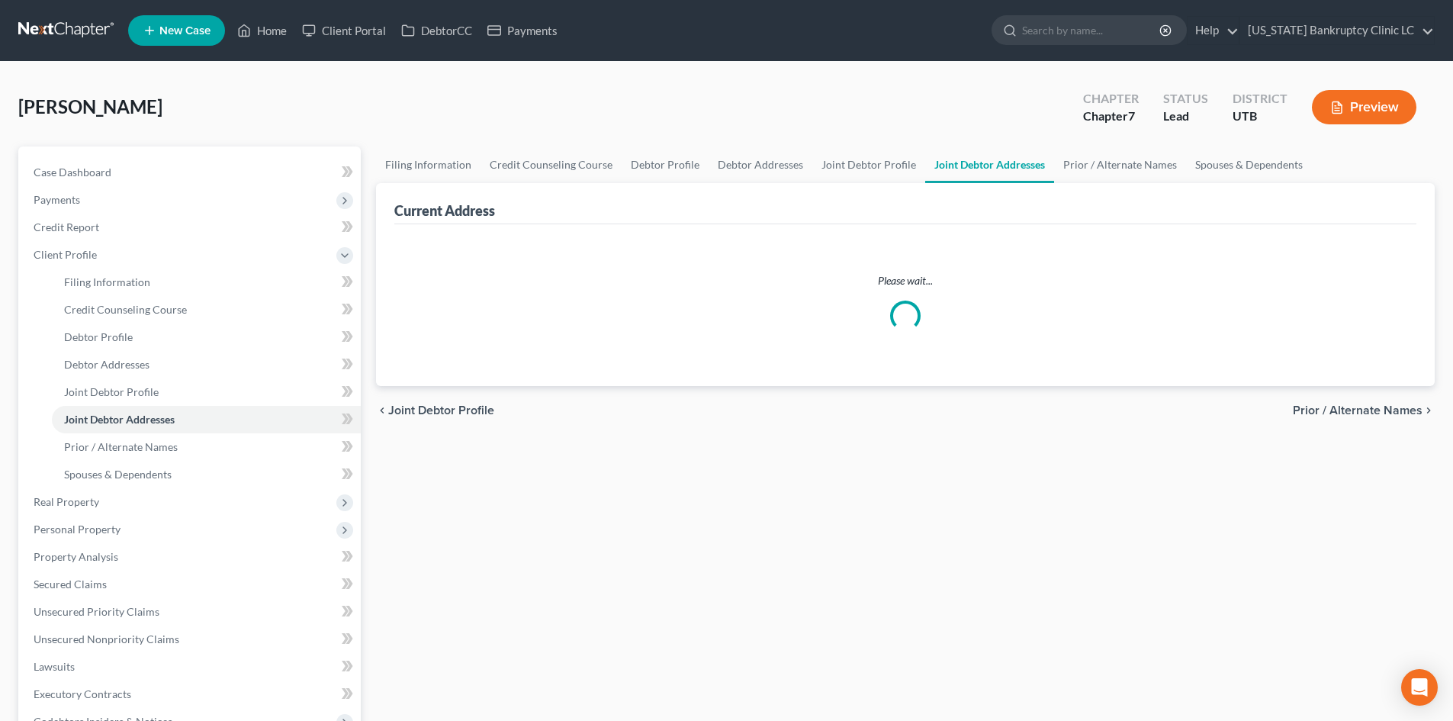
select select "0"
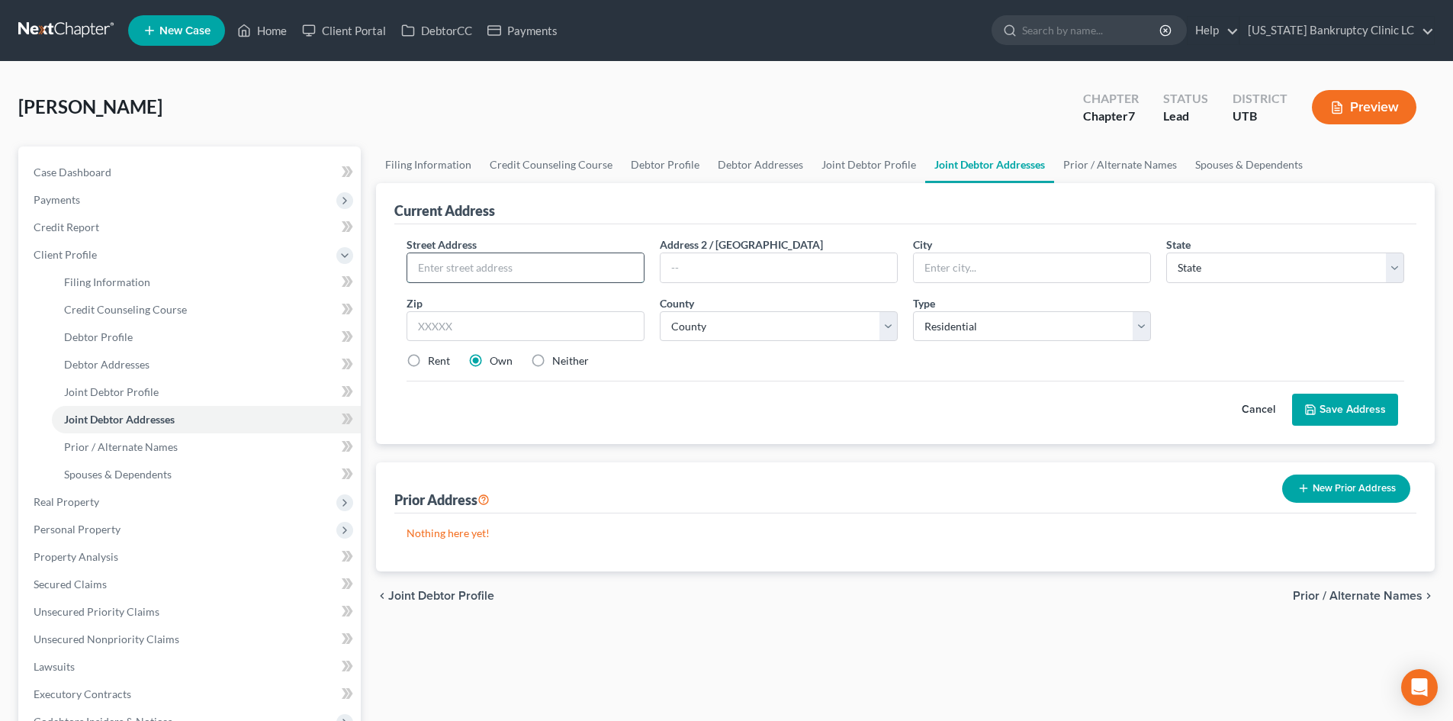
click at [529, 281] on input "text" at bounding box center [525, 267] width 236 height 29
type input "[STREET_ADDRESS][MEDICAL_DATA]"
type input "84081"
click at [958, 268] on input "text" at bounding box center [1032, 267] width 236 height 29
type input "West Jordan"
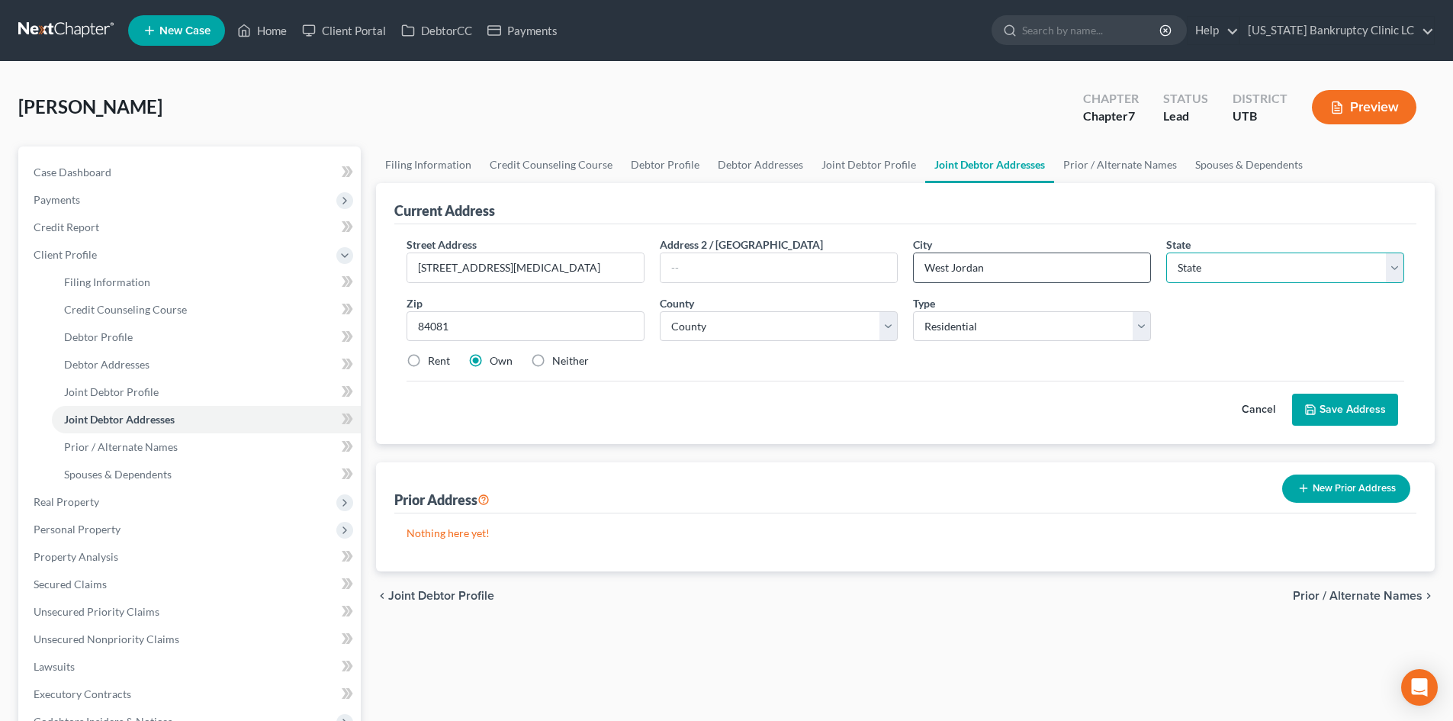
select select "46"
click at [1166, 252] on select "State [US_STATE] AK AR AZ CA CO CT DE DC [GEOGRAPHIC_DATA] [GEOGRAPHIC_DATA] GU…" at bounding box center [1285, 267] width 238 height 31
select select "17"
click at [660, 311] on select "County [GEOGRAPHIC_DATA] [GEOGRAPHIC_DATA] [GEOGRAPHIC_DATA] [GEOGRAPHIC_DATA] …" at bounding box center [779, 326] width 238 height 31
click at [428, 355] on label "Rent" at bounding box center [439, 360] width 22 height 15
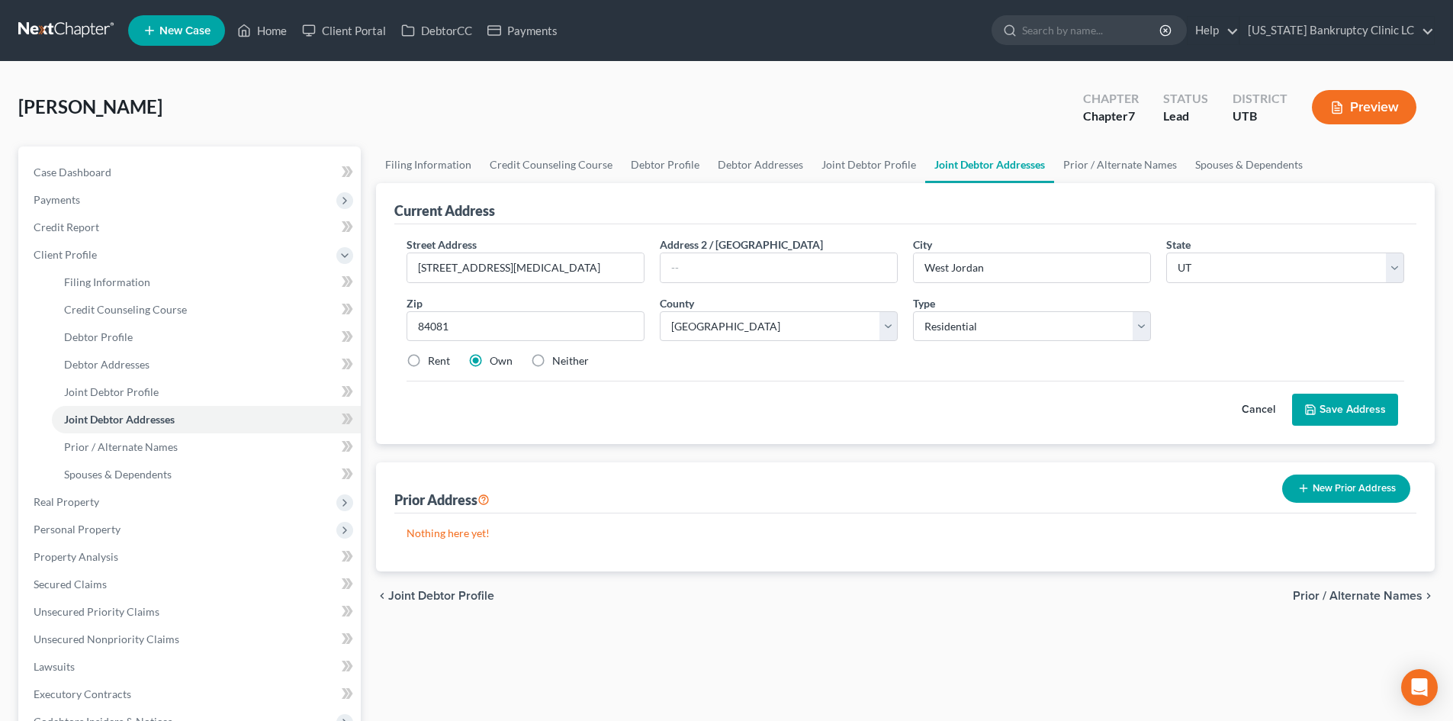
click at [434, 355] on input "Rent" at bounding box center [439, 358] width 10 height 10
radio input "true"
click at [1356, 410] on button "Save Address" at bounding box center [1345, 410] width 106 height 32
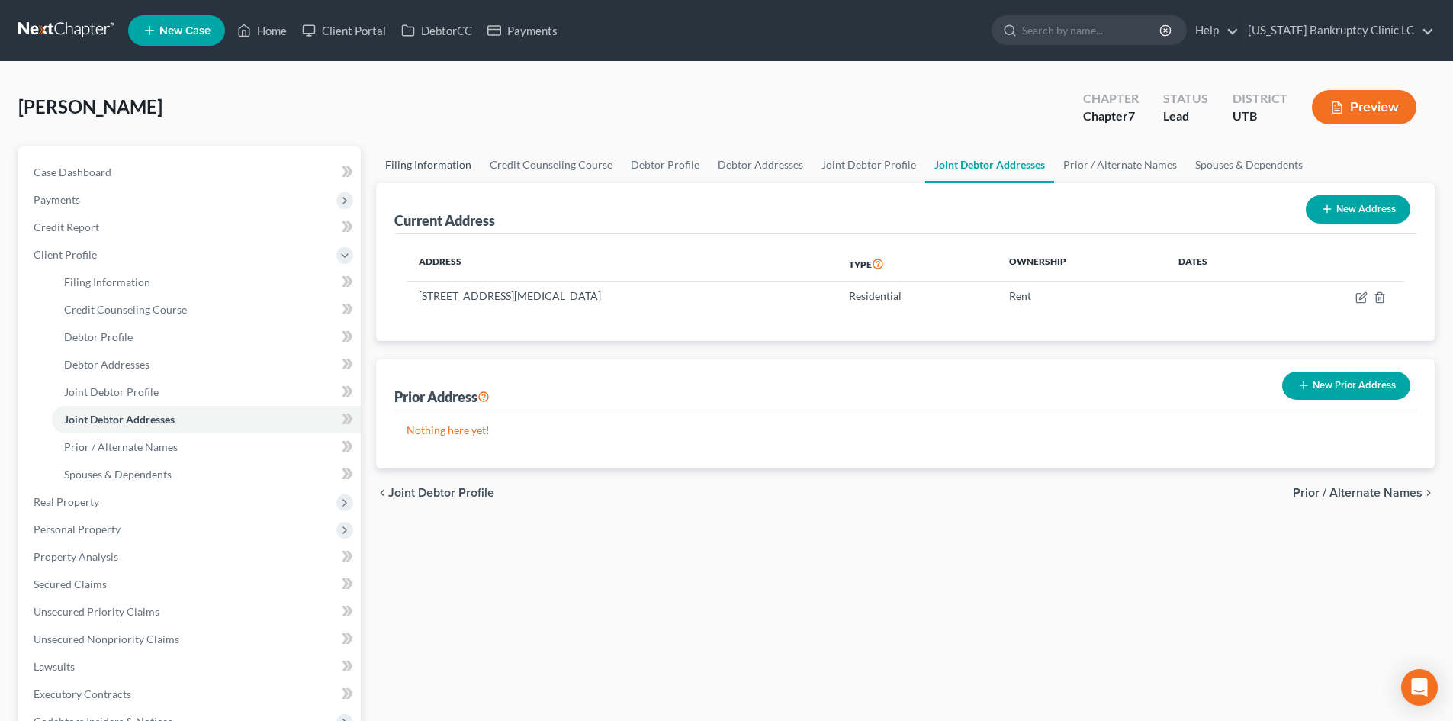
click at [445, 156] on link "Filing Information" at bounding box center [428, 164] width 105 height 37
select select "1"
select select "0"
select select "81"
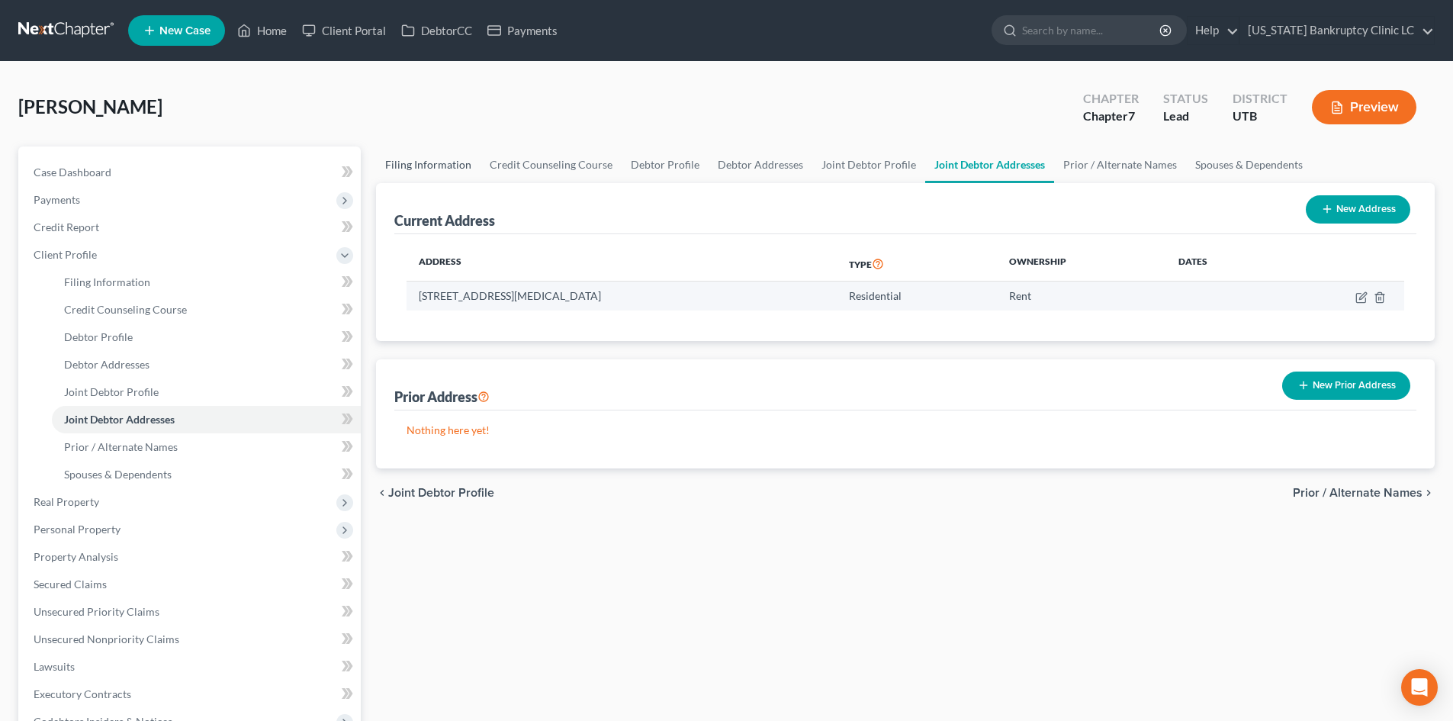
select select "0"
select select "46"
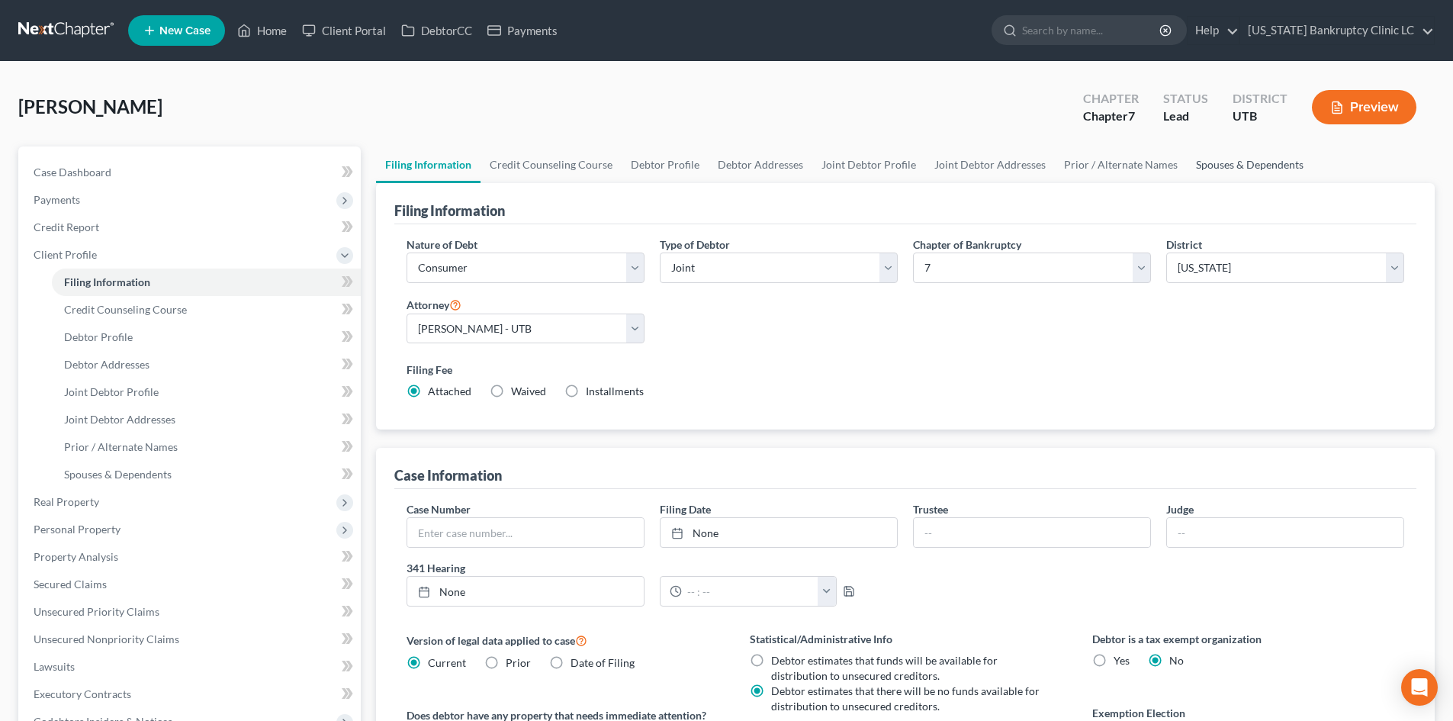
click at [1251, 177] on link "Spouses & Dependents" at bounding box center [1250, 164] width 126 height 37
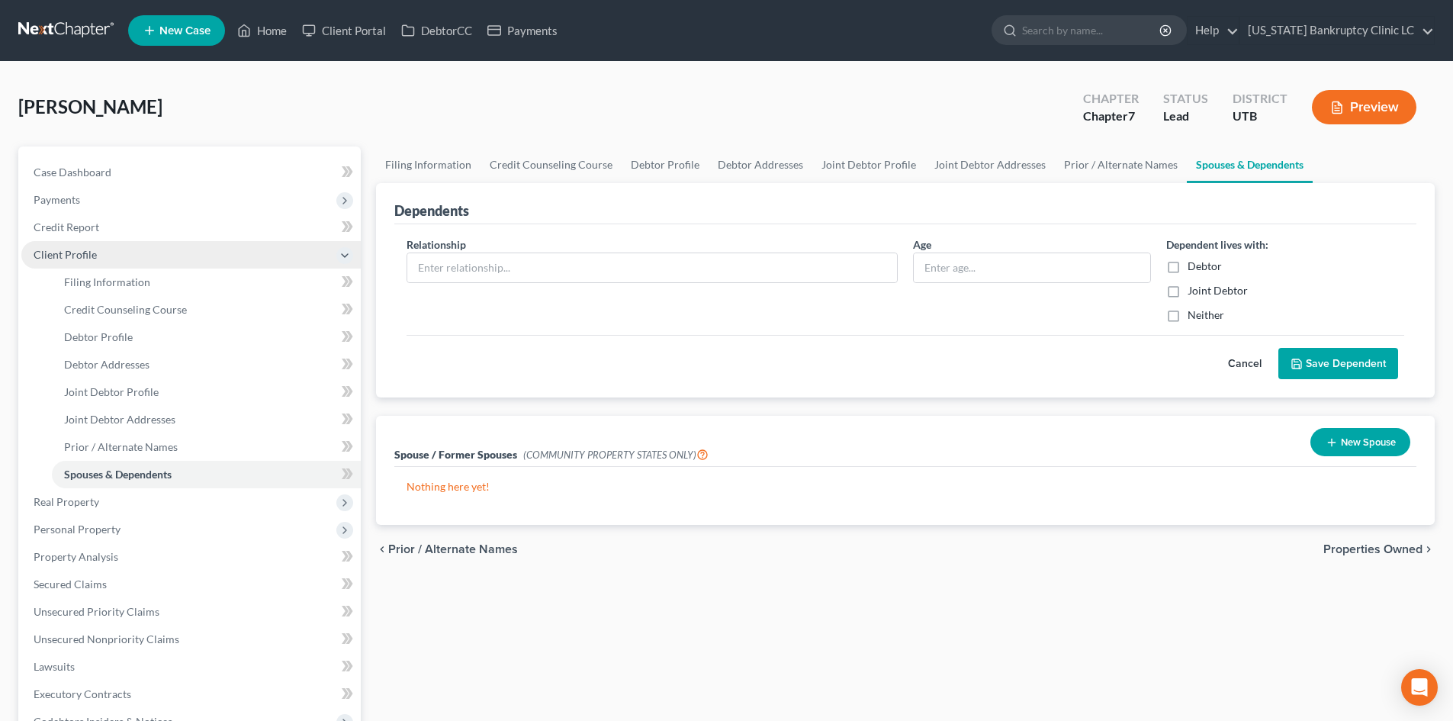
click at [110, 255] on span "Client Profile" at bounding box center [190, 254] width 339 height 27
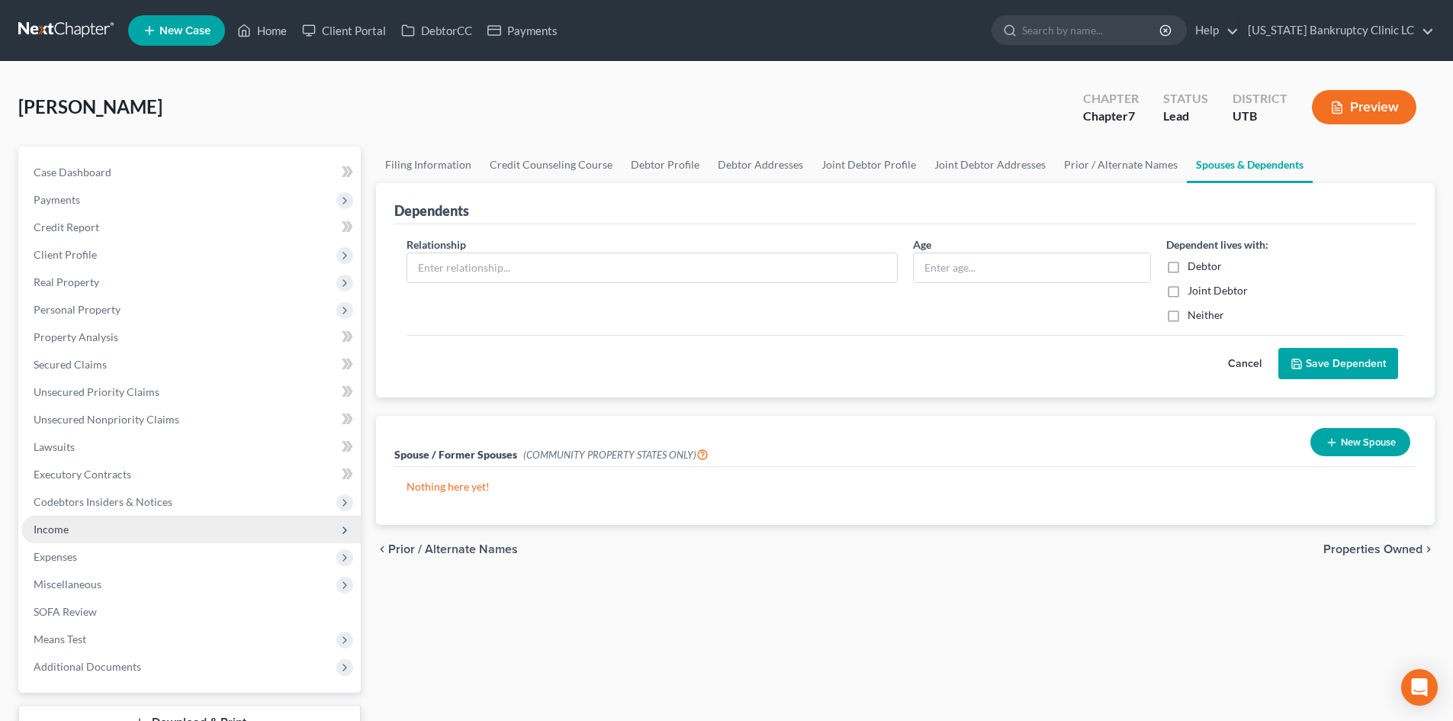
click at [69, 540] on span "Income" at bounding box center [190, 529] width 339 height 27
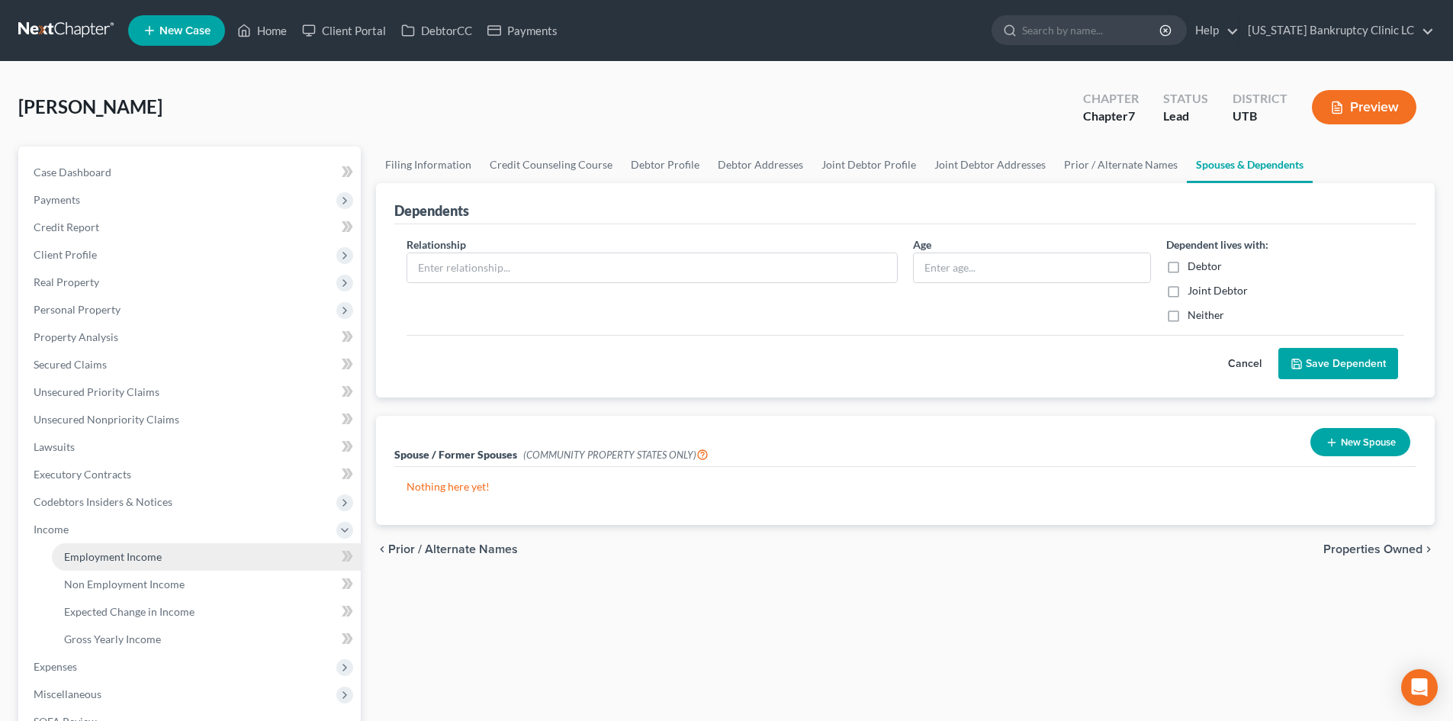
click at [85, 550] on span "Employment Income" at bounding box center [113, 556] width 98 height 13
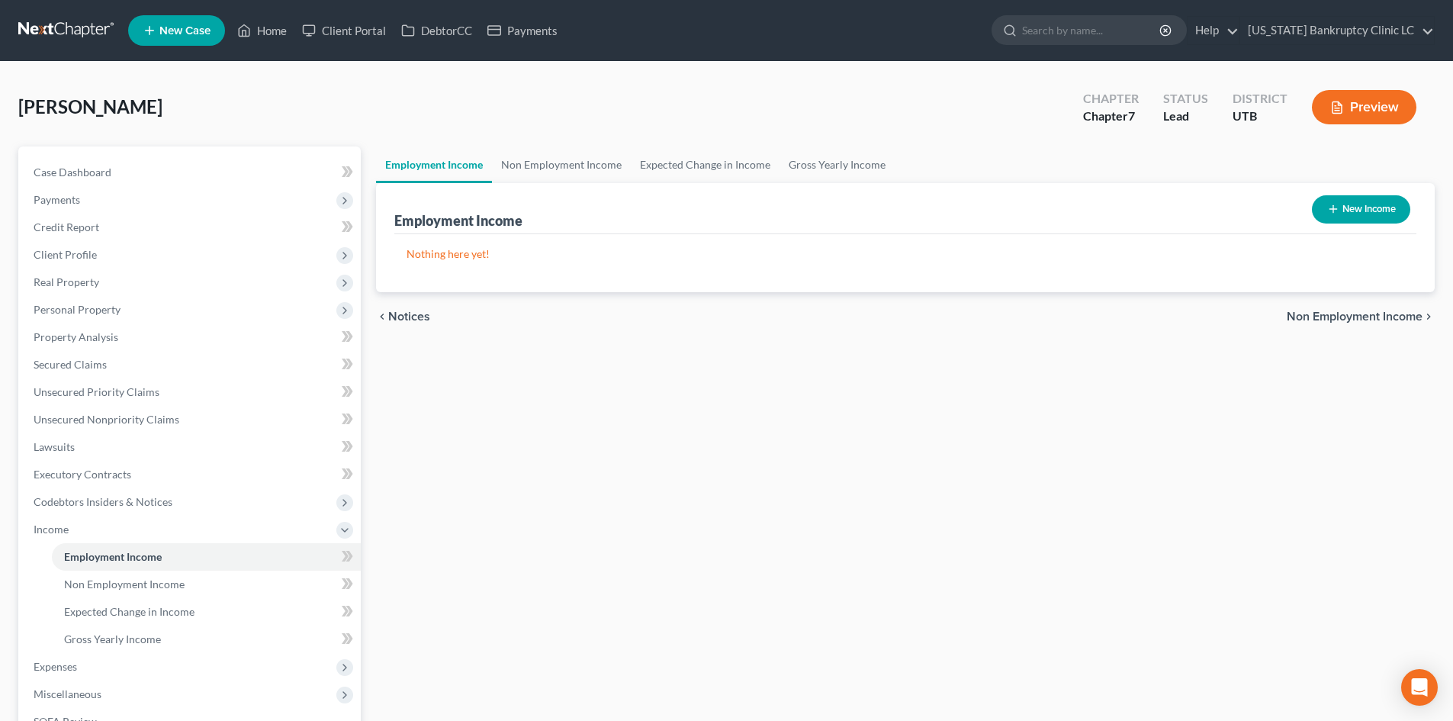
click at [1400, 218] on button "New Income" at bounding box center [1361, 209] width 98 height 28
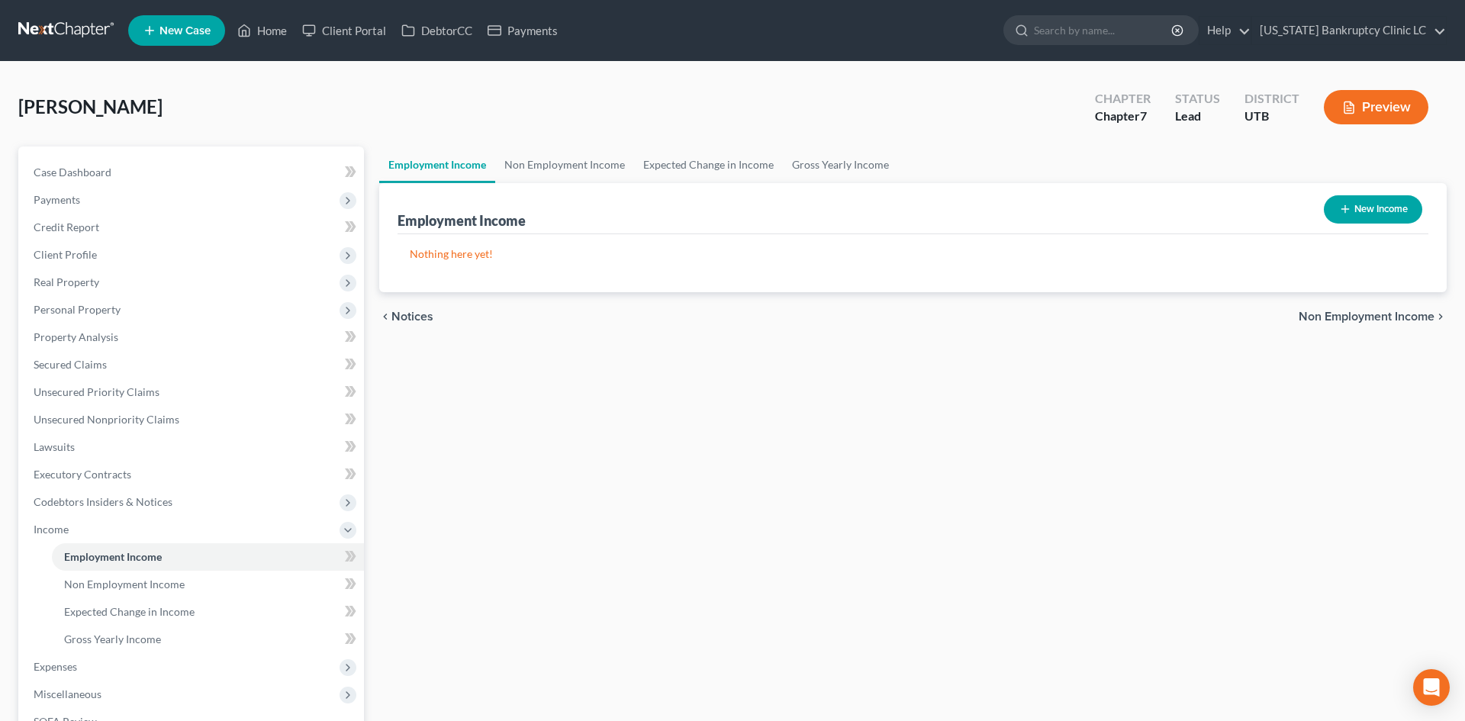
select select "0"
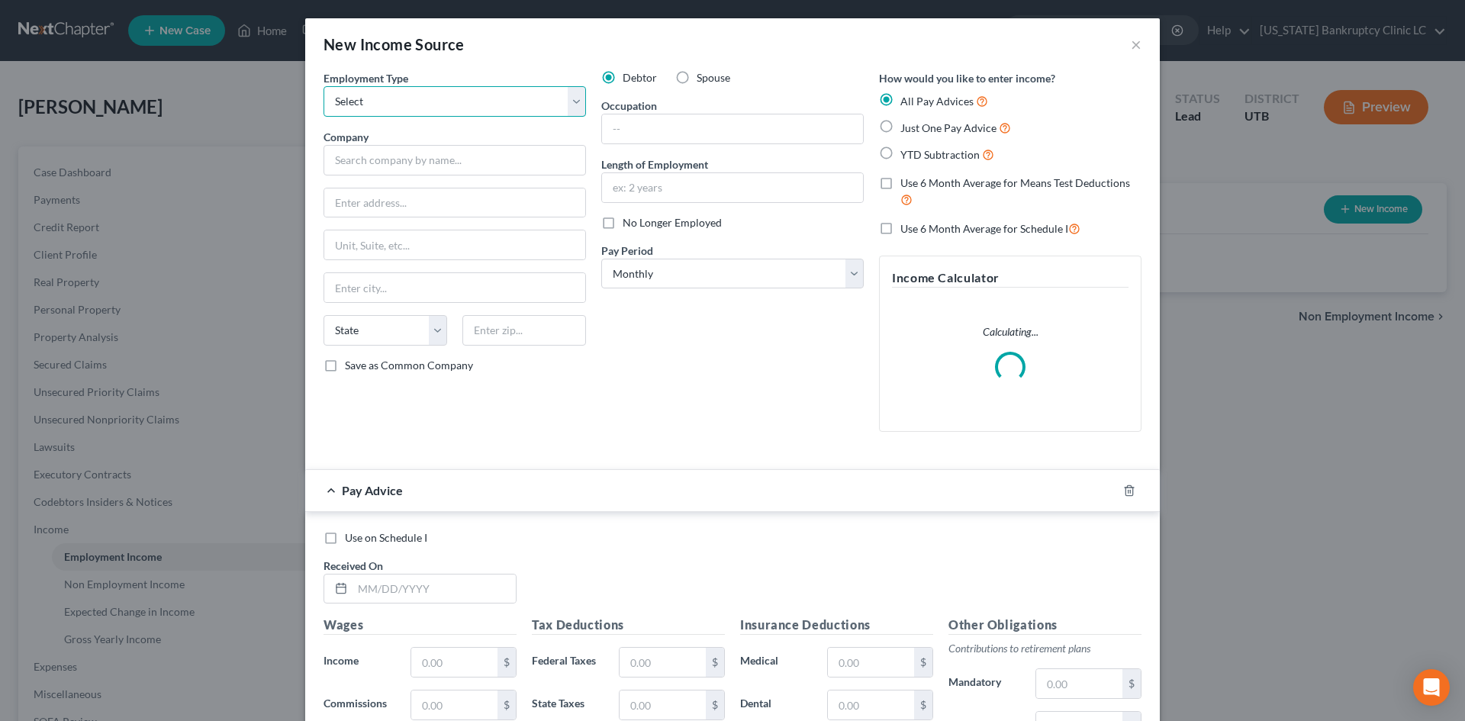
click at [444, 95] on select "Select Full or [DEMOGRAPHIC_DATA] Employment Self Employment" at bounding box center [454, 101] width 262 height 31
select select "0"
click at [323, 86] on select "Select Full or [DEMOGRAPHIC_DATA] Employment Self Employment" at bounding box center [454, 101] width 262 height 31
click at [417, 165] on input "text" at bounding box center [454, 160] width 262 height 31
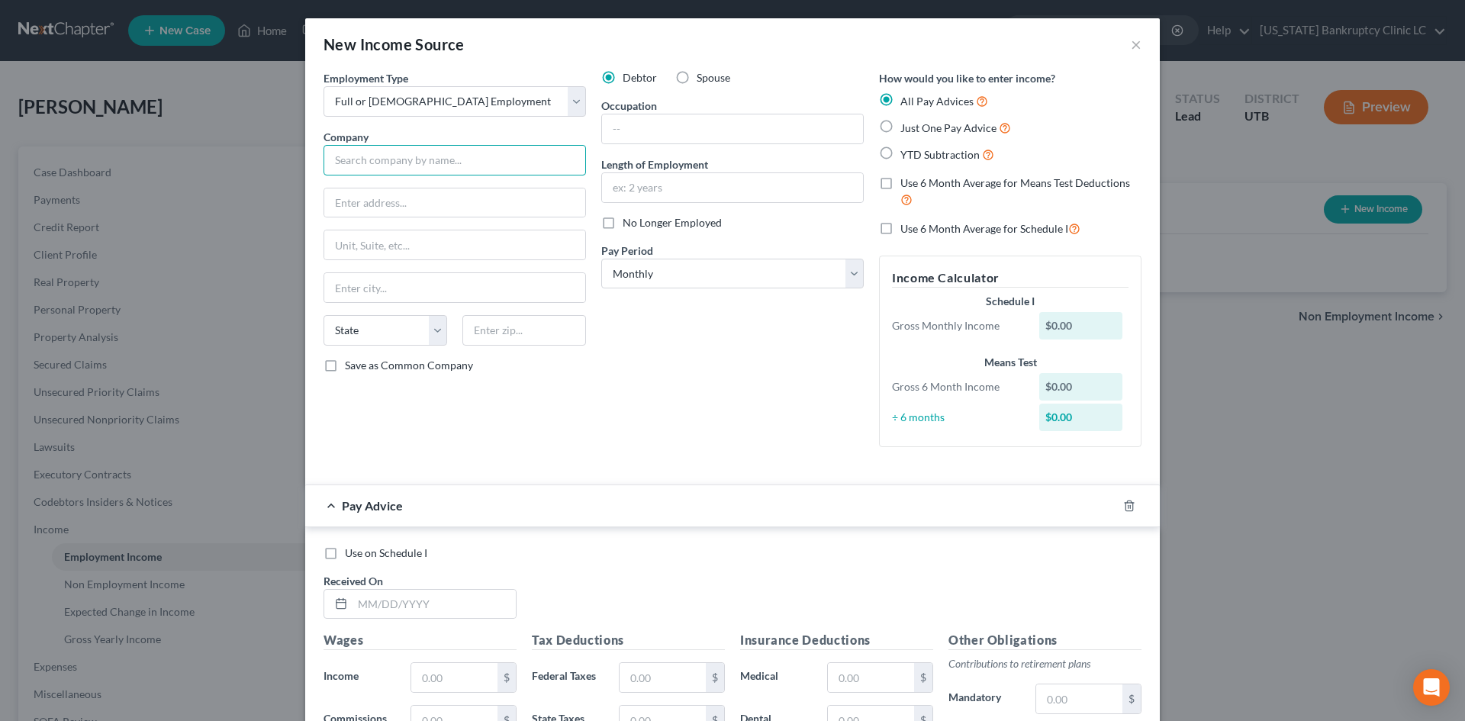
click at [442, 162] on input "text" at bounding box center [454, 160] width 262 height 31
type input "Department of Defense"
type input "[STREET_ADDRESS]"
type input "84056"
type input "[GEOGRAPHIC_DATA]"
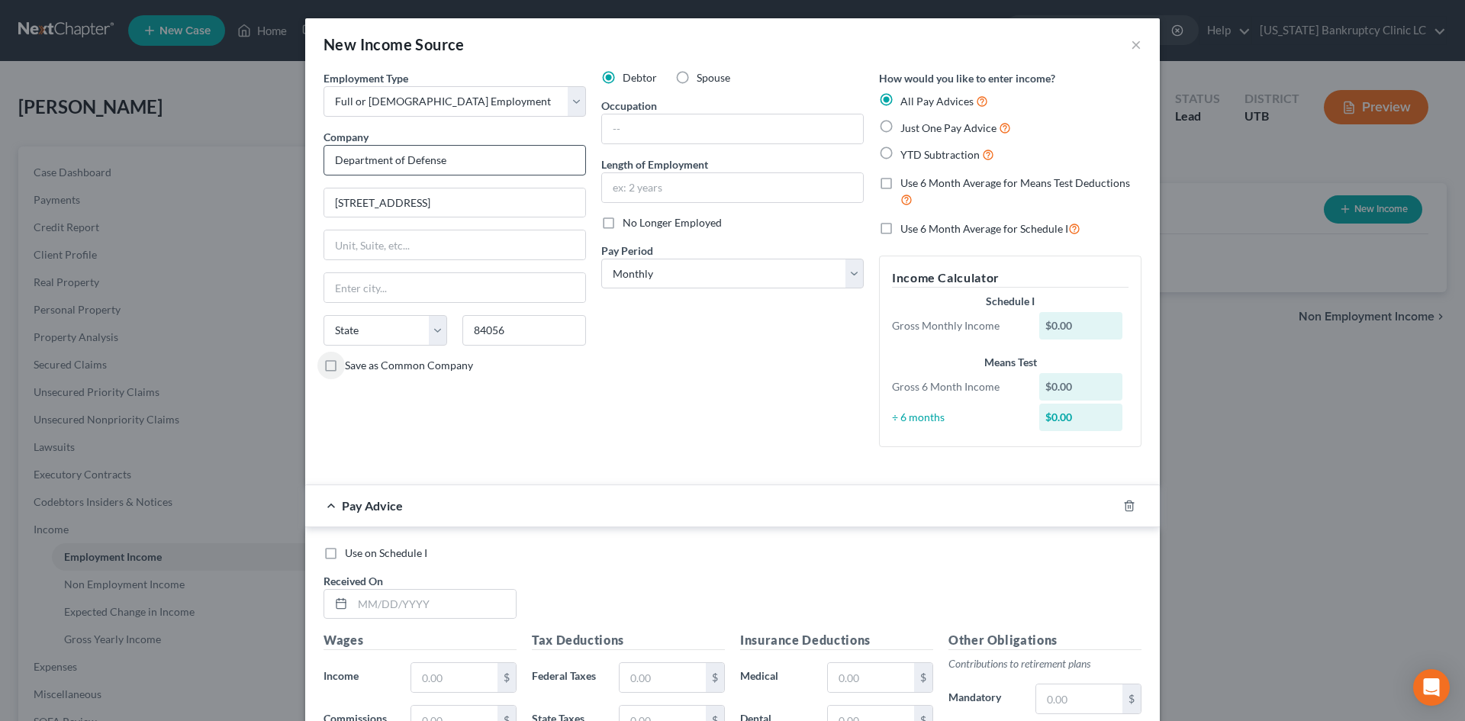
select select "46"
drag, startPoint x: 667, startPoint y: 156, endPoint x: 687, endPoint y: 124, distance: 38.3
click at [667, 156] on label "Length of Employment" at bounding box center [654, 164] width 107 height 16
click at [687, 124] on input "text" at bounding box center [732, 128] width 261 height 29
type input "Inventory Management Specialist"
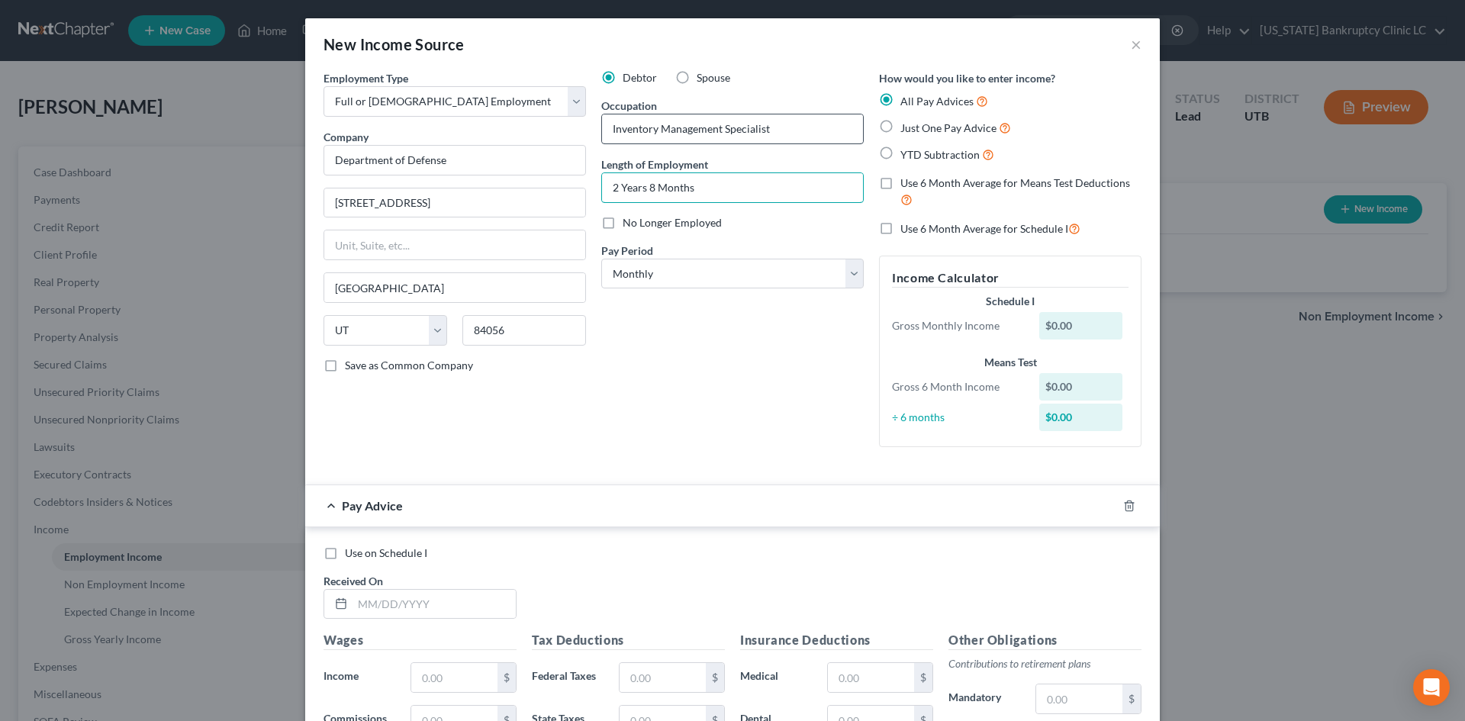
type input "2 Years 8 Months"
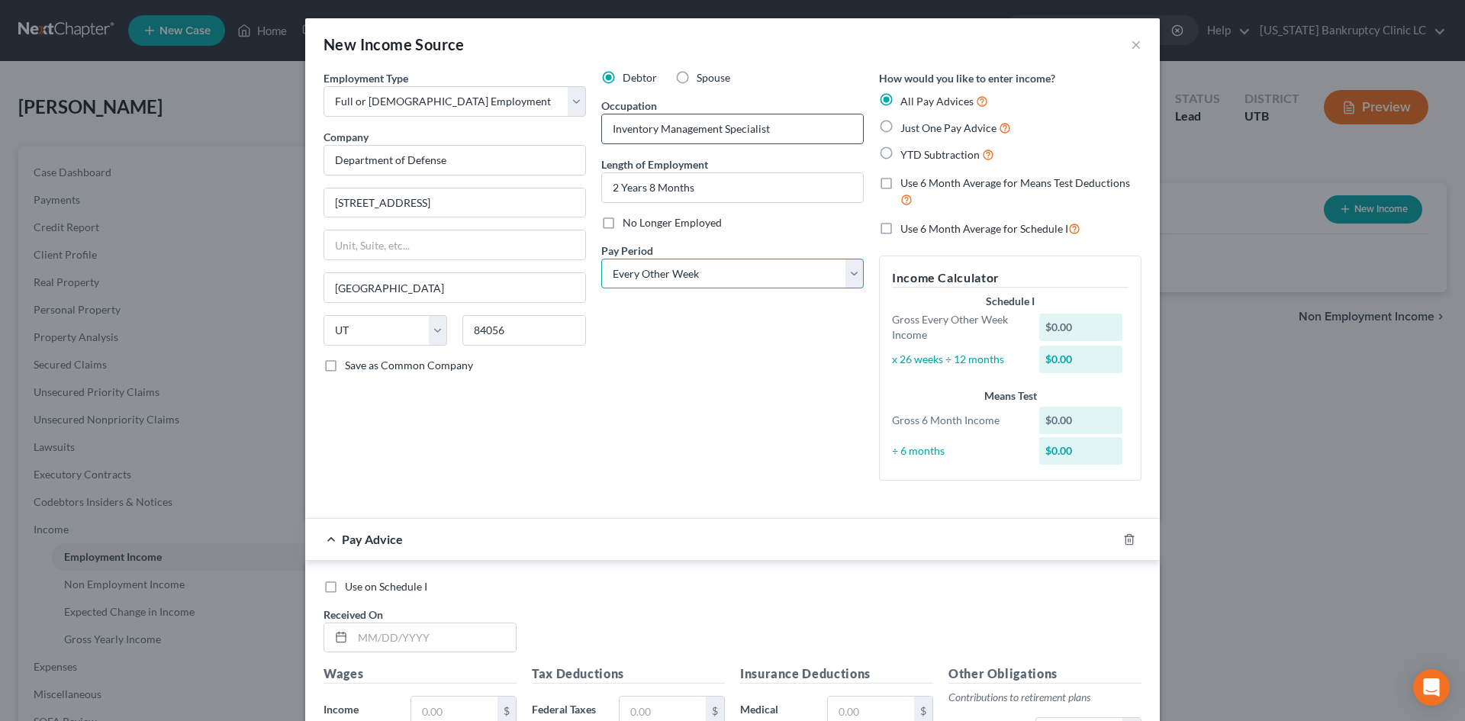
select select "1"
drag, startPoint x: 719, startPoint y: 434, endPoint x: 789, endPoint y: 446, distance: 71.2
click at [719, 434] on div "Debtor Spouse Occupation Inventory Management Specialist Length of Employment 2…" at bounding box center [732, 280] width 278 height 420
drag, startPoint x: 351, startPoint y: 40, endPoint x: 365, endPoint y: 44, distance: 15.2
click at [351, 40] on div "New Income Source" at bounding box center [393, 44] width 141 height 21
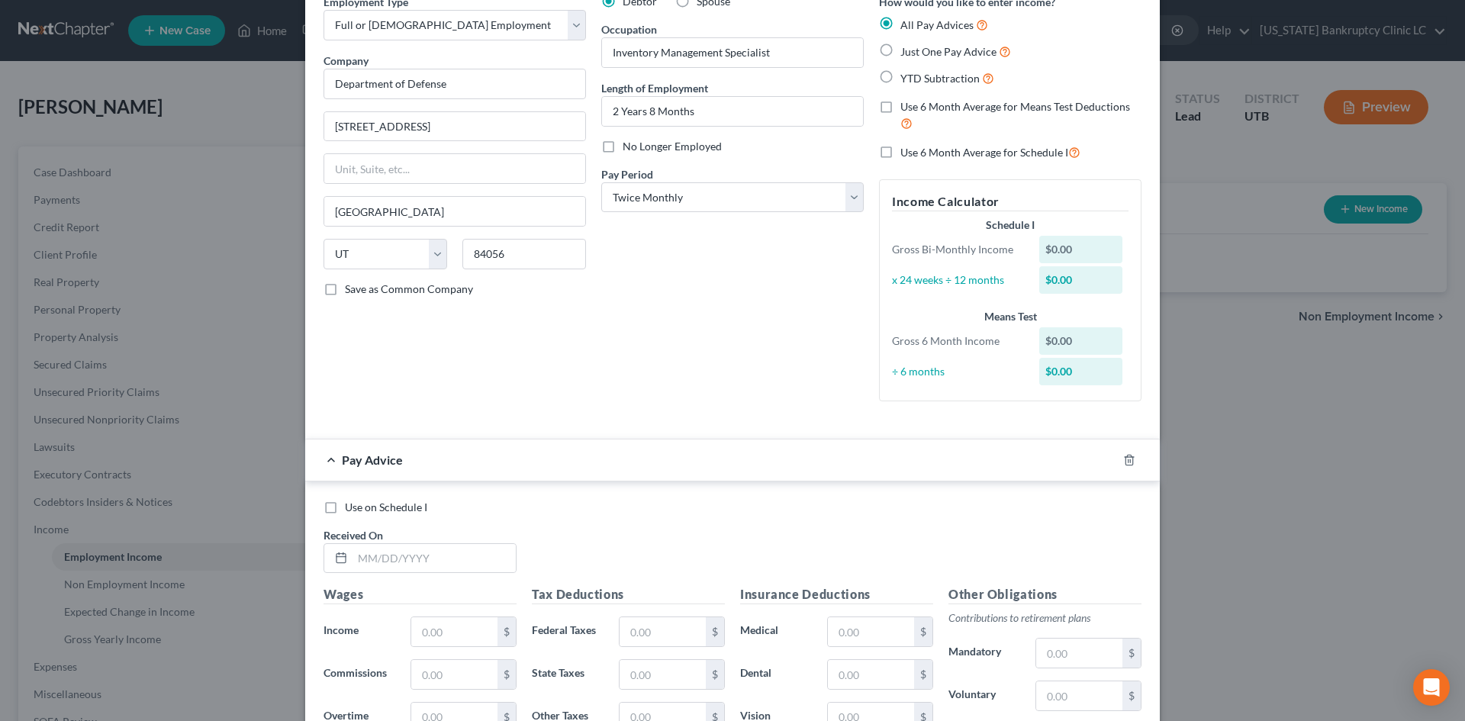
scroll to position [305, 0]
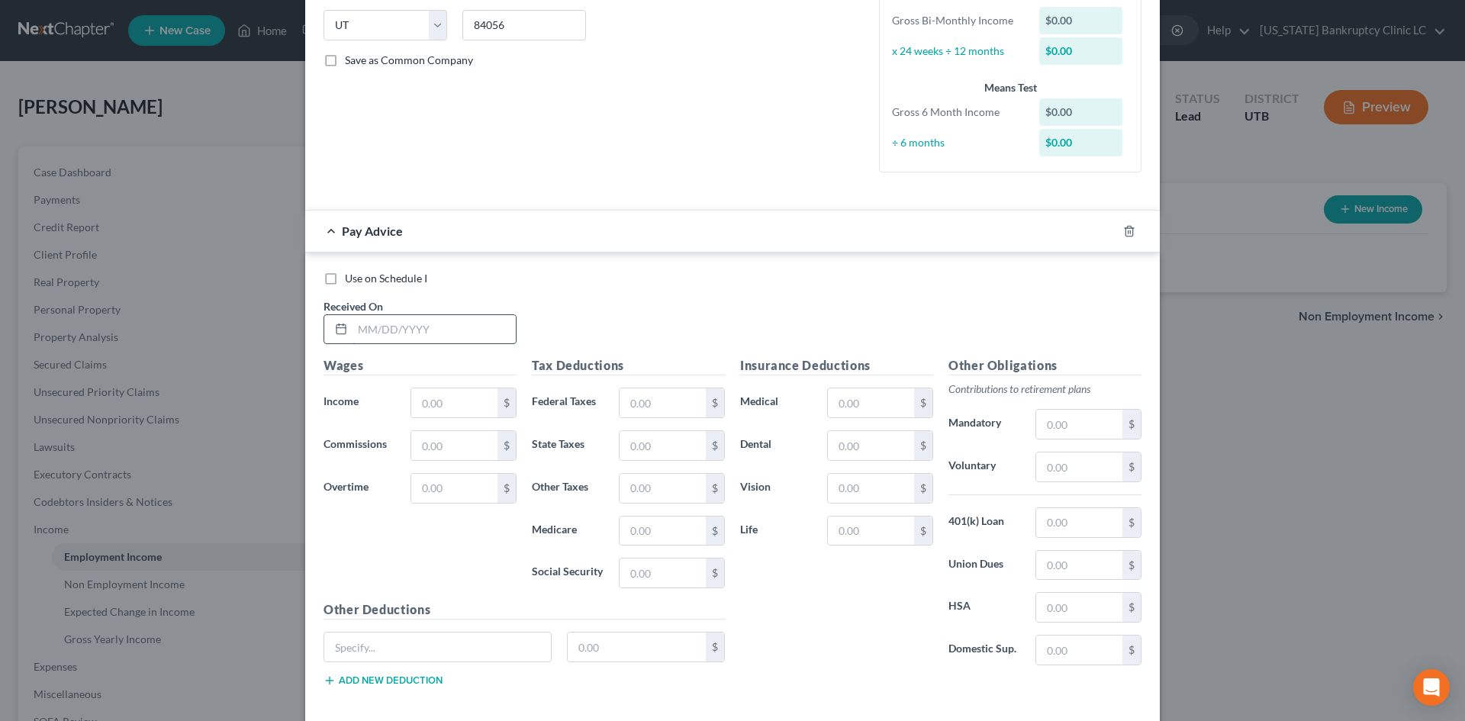
click at [401, 334] on input "text" at bounding box center [433, 329] width 163 height 29
type input "[DATE]"
drag, startPoint x: 441, startPoint y: 410, endPoint x: 450, endPoint y: 397, distance: 15.9
click at [441, 410] on input "text" at bounding box center [454, 402] width 86 height 29
click at [450, 397] on input "text" at bounding box center [454, 402] width 86 height 29
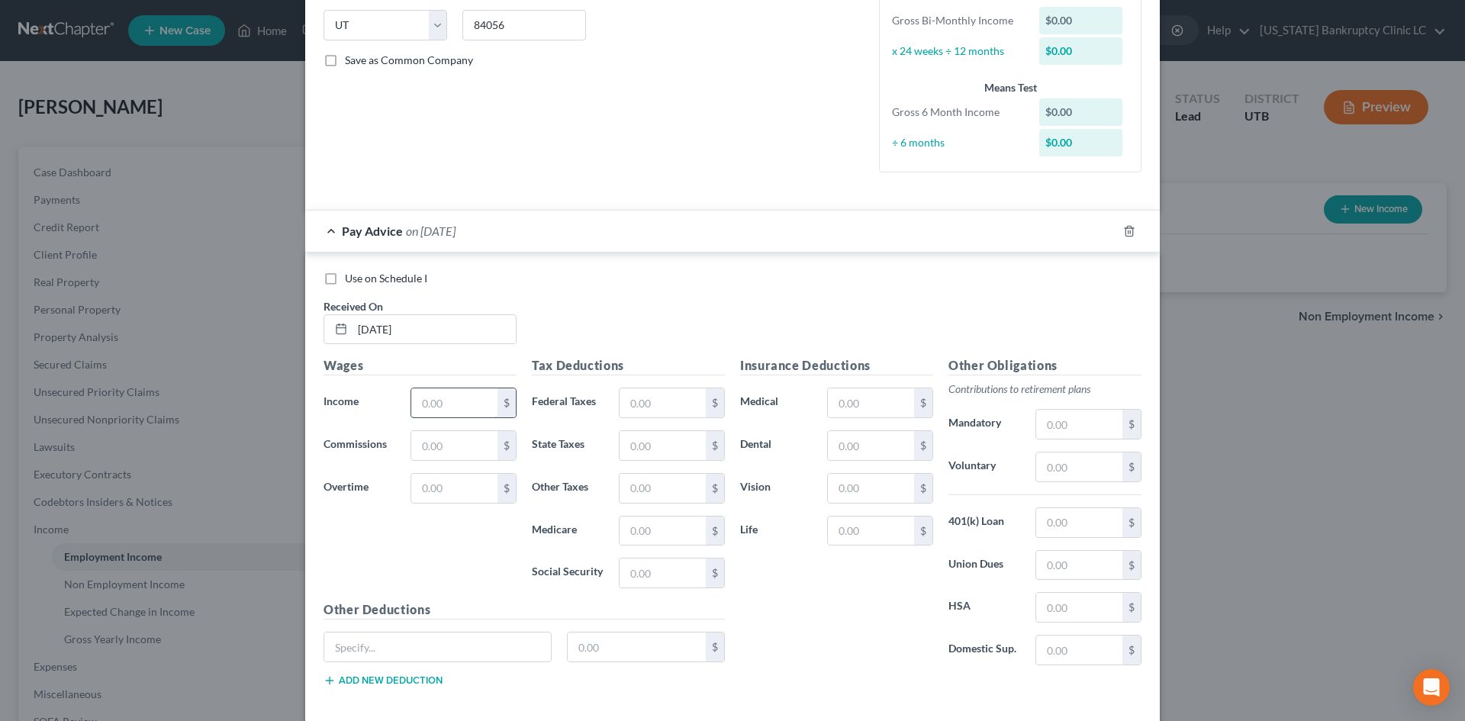
click at [454, 404] on input "text" at bounding box center [454, 402] width 86 height 29
type input "2,964.80"
drag, startPoint x: 647, startPoint y: 541, endPoint x: 648, endPoint y: 532, distance: 9.3
click at [647, 541] on input "text" at bounding box center [662, 530] width 86 height 29
type input "37.95"
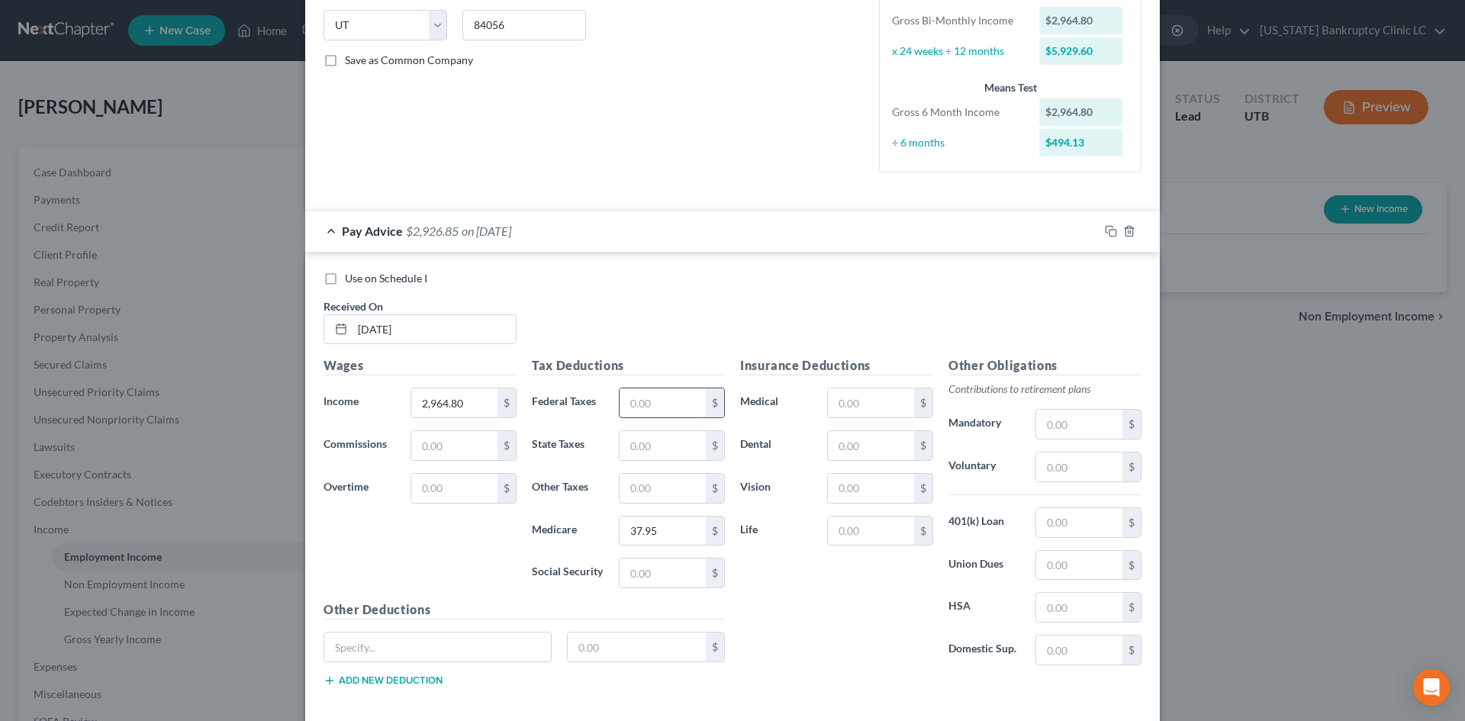
click at [667, 406] on input "text" at bounding box center [662, 402] width 86 height 29
type input "179.14"
click at [619, 445] on input "text" at bounding box center [662, 445] width 86 height 29
type input "111.09"
click at [642, 570] on input "text" at bounding box center [662, 572] width 86 height 29
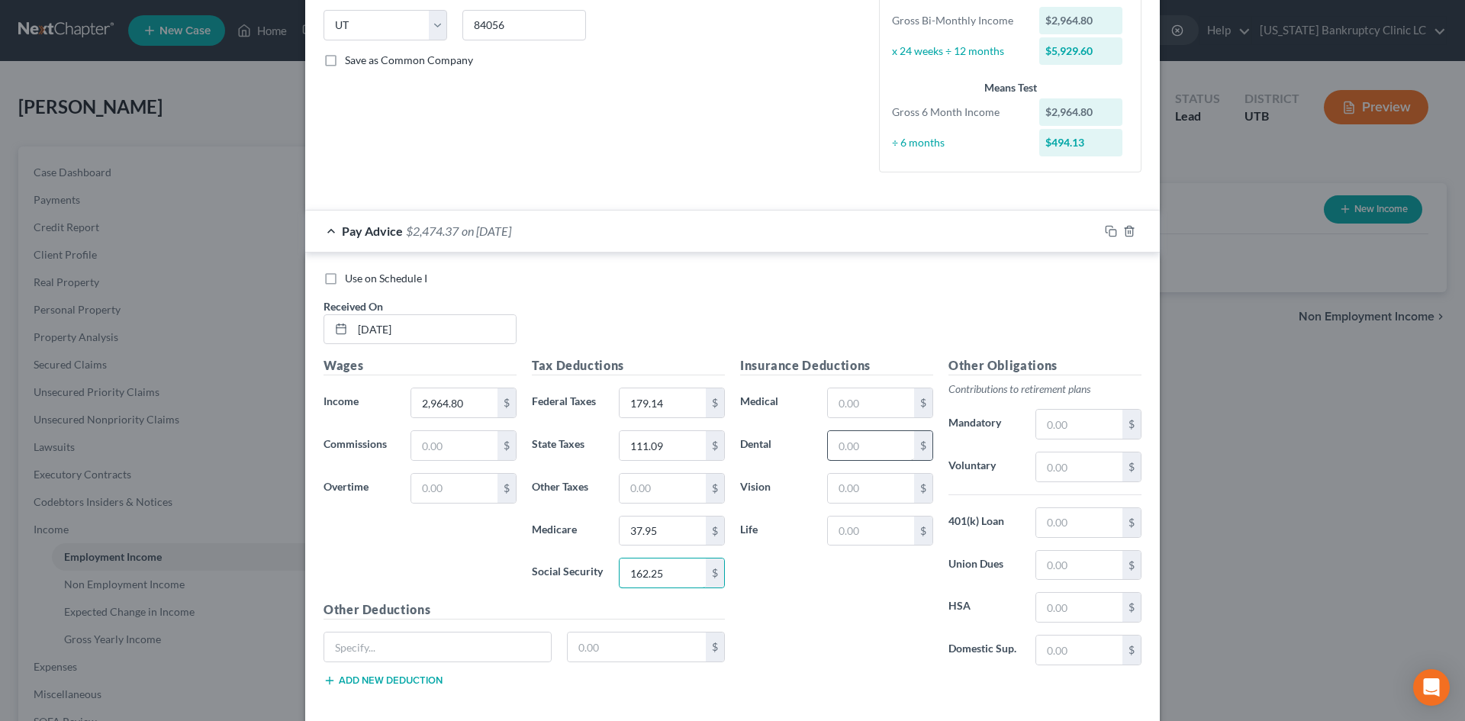
type input "162.25"
click at [866, 435] on input "text" at bounding box center [871, 445] width 86 height 29
type input "33.50"
drag, startPoint x: 835, startPoint y: 484, endPoint x: 826, endPoint y: 478, distance: 11.0
click at [835, 484] on input "text" at bounding box center [871, 488] width 86 height 29
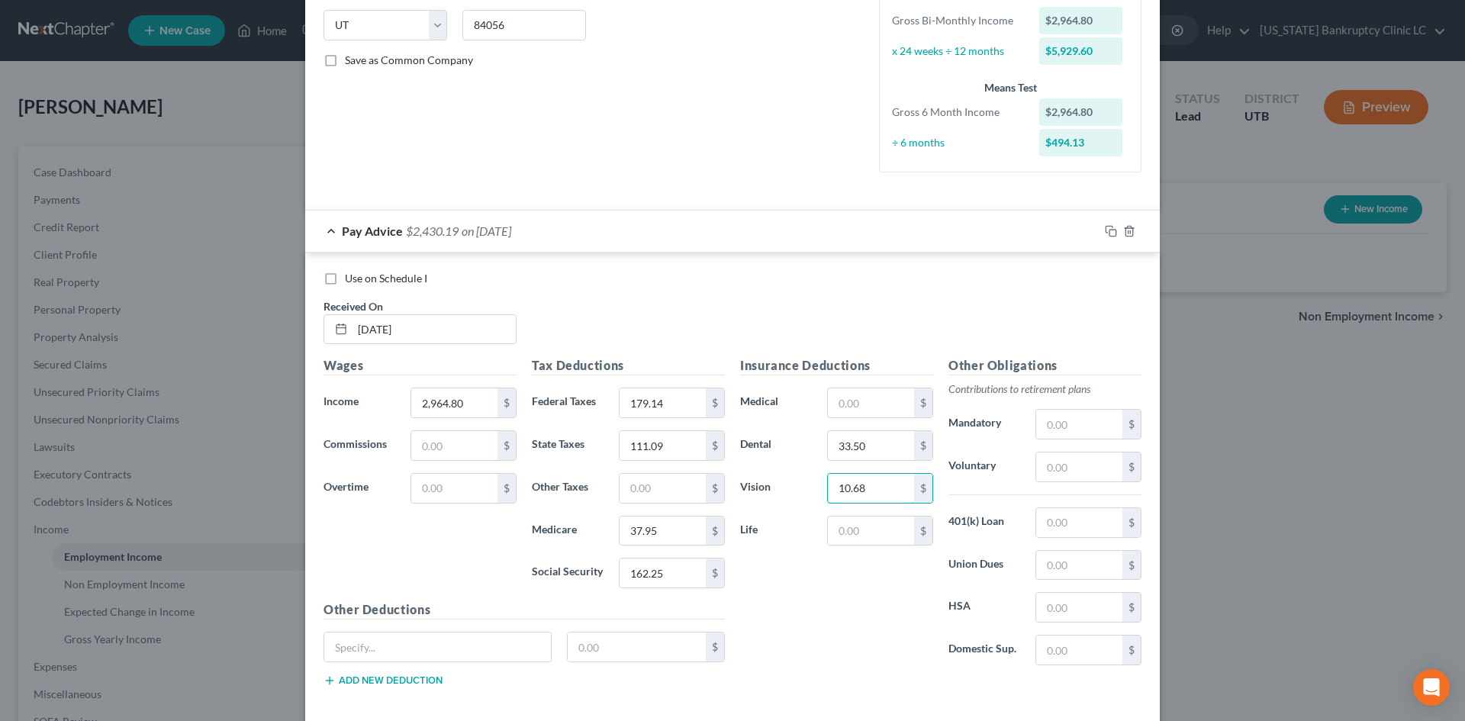
type input "10.68"
click at [1066, 473] on input "text" at bounding box center [1079, 466] width 86 height 29
type input "130.45"
click at [592, 642] on input "text" at bounding box center [637, 646] width 139 height 29
type input "574.57"
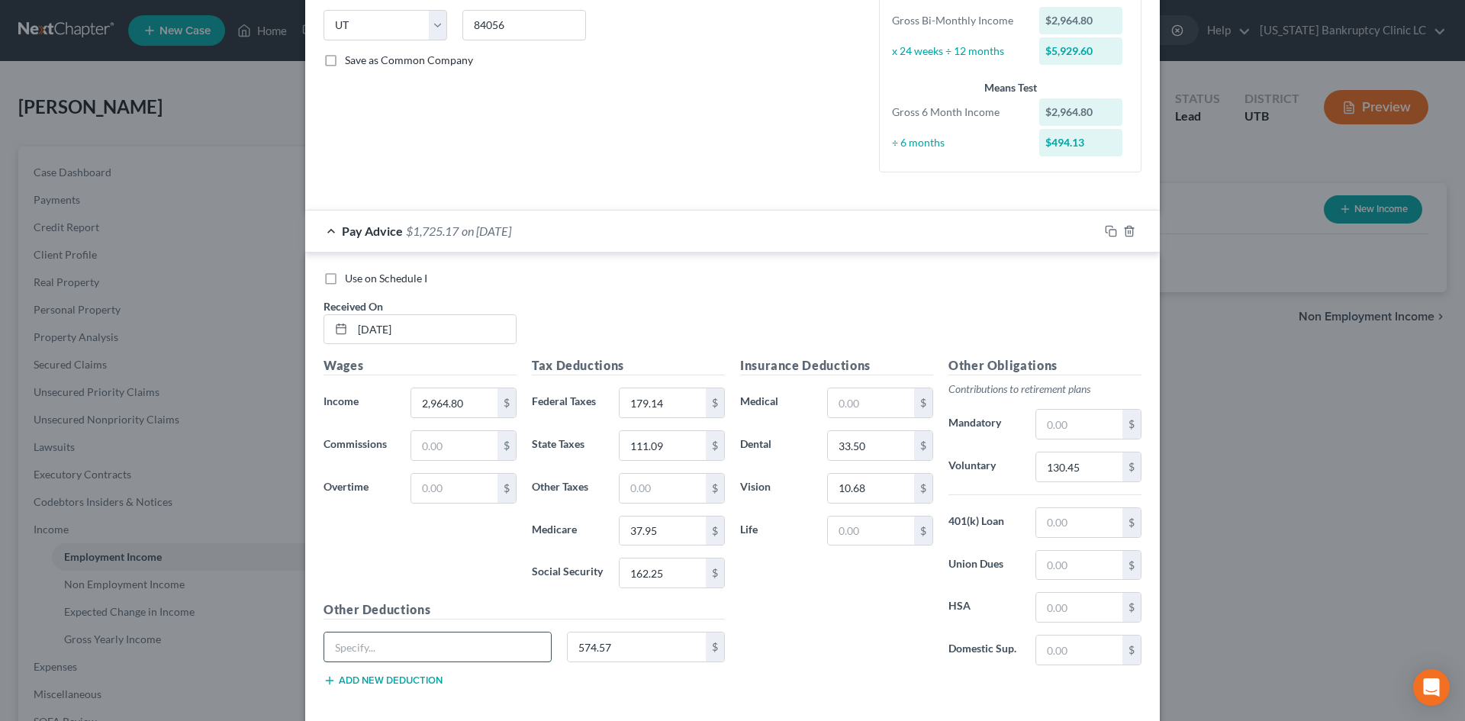
click at [479, 648] on input "text" at bounding box center [437, 646] width 227 height 29
type input "Deductions"
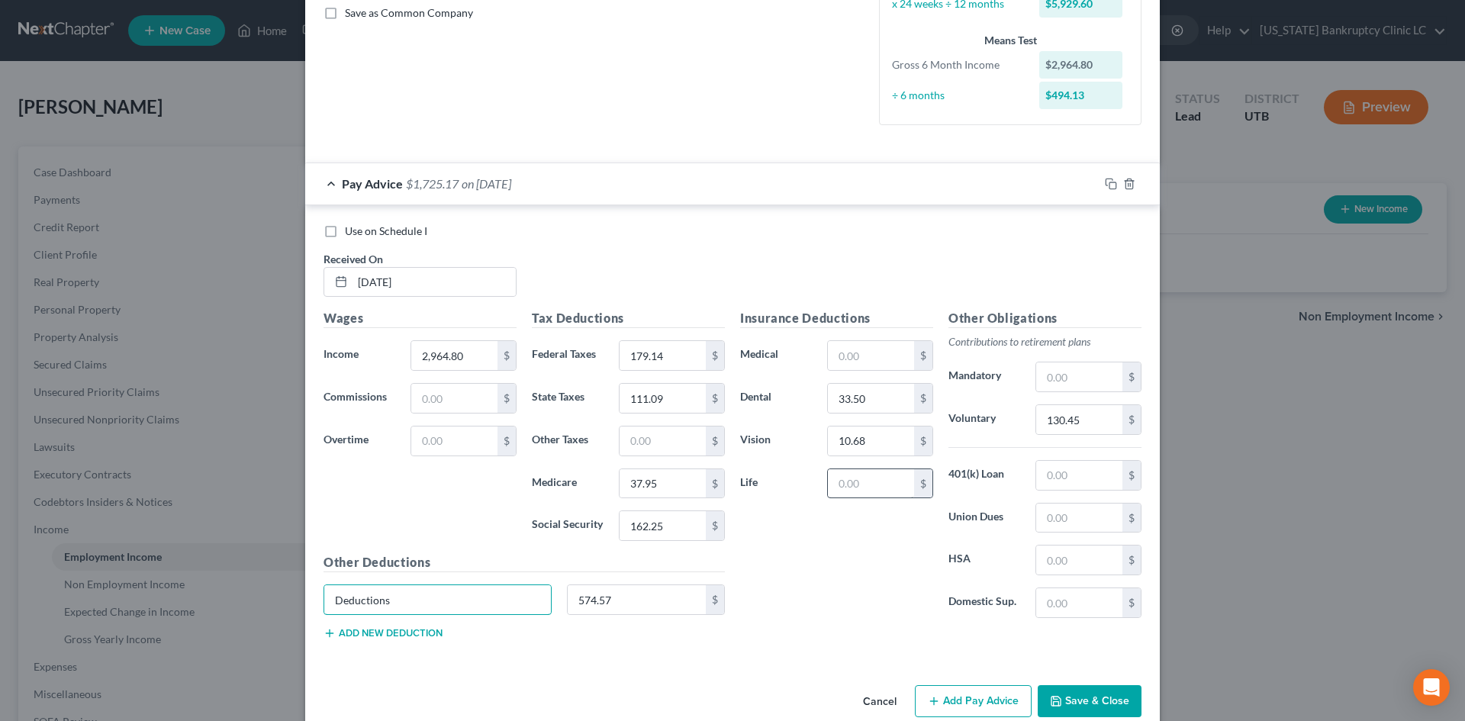
scroll to position [379, 0]
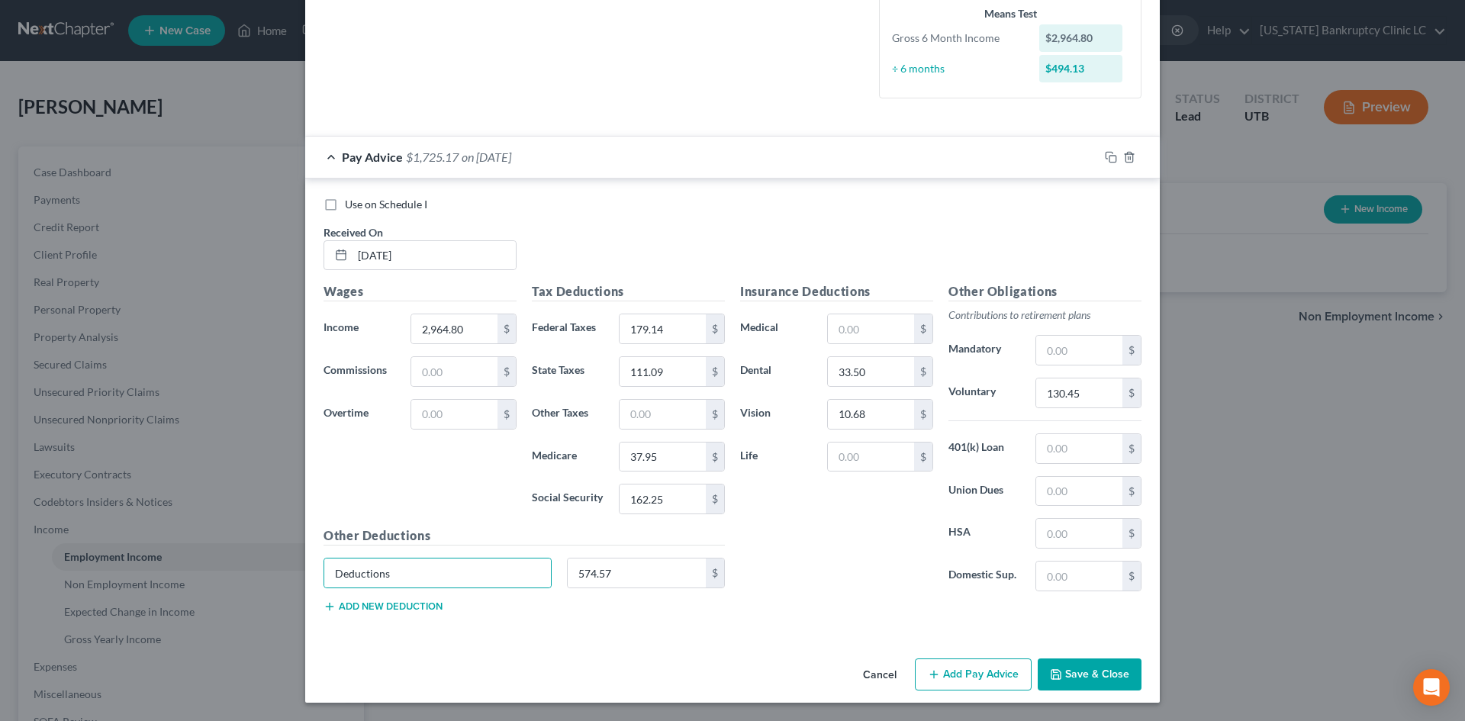
click at [971, 693] on div "Cancel Add Pay Advice Save & Close" at bounding box center [732, 677] width 854 height 50
click at [973, 679] on button "Add Pay Advice" at bounding box center [973, 674] width 117 height 32
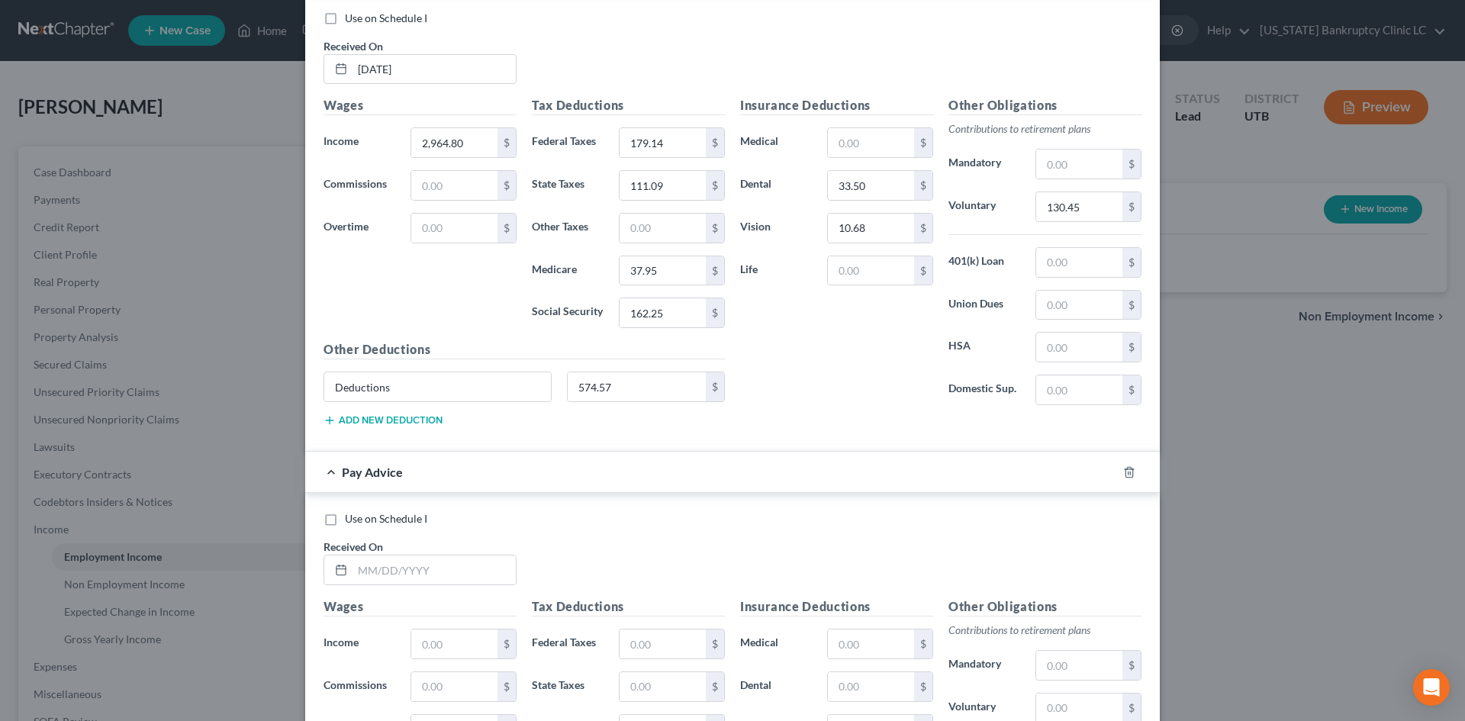
scroll to position [684, 0]
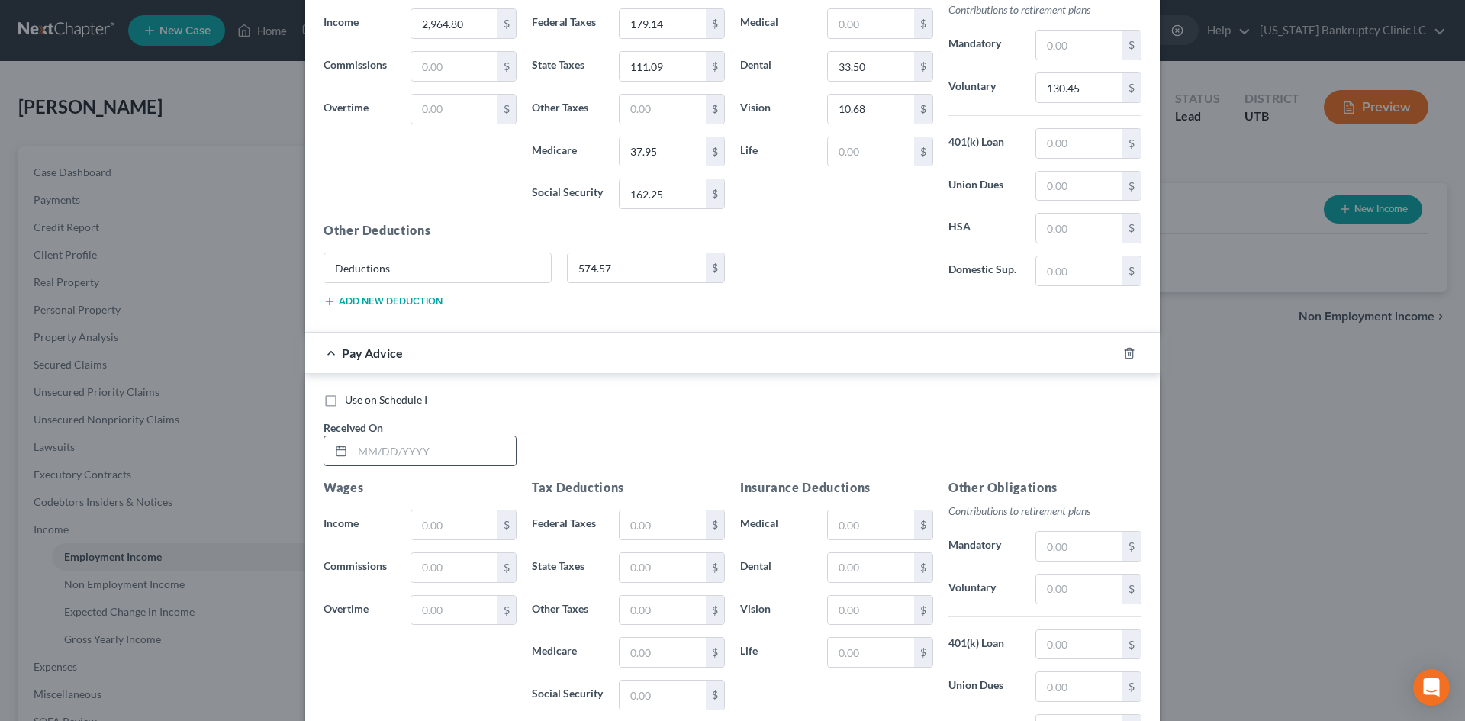
click at [433, 465] on input "text" at bounding box center [433, 450] width 163 height 29
click at [428, 455] on input "[DATE]" at bounding box center [433, 450] width 163 height 29
type input "[DATE]"
type input "2,964.80"
click at [644, 511] on input "text" at bounding box center [662, 524] width 86 height 29
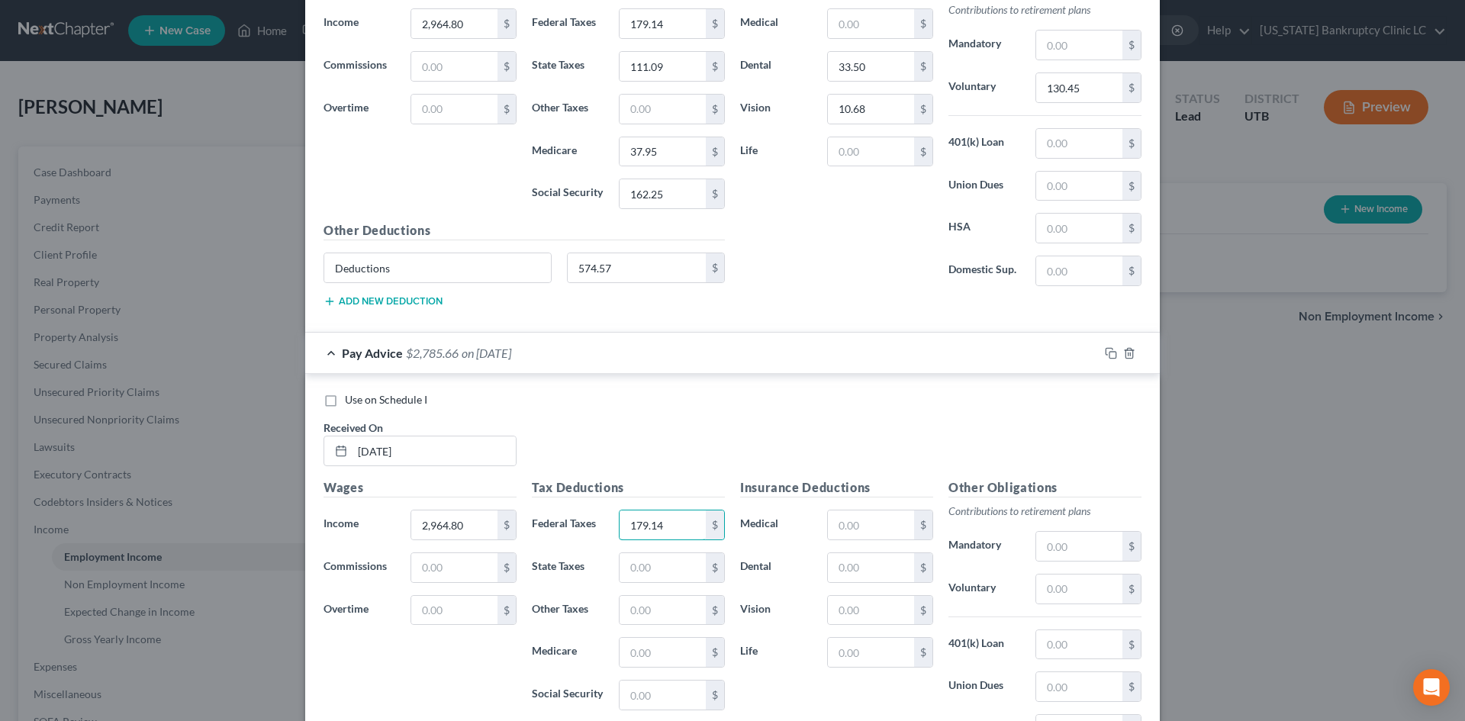
type input "179.14"
type input "111.09"
type input "37.95"
type input "162.25"
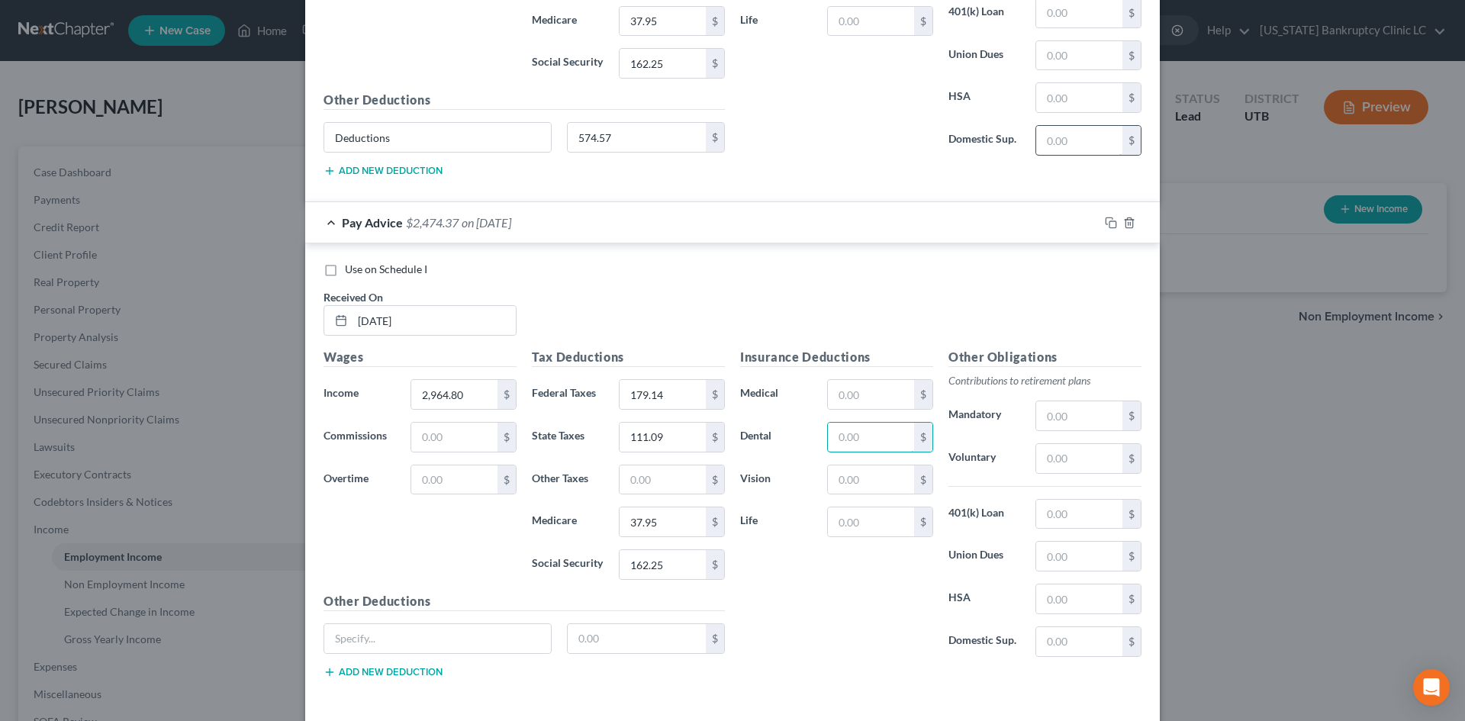
scroll to position [574, 0]
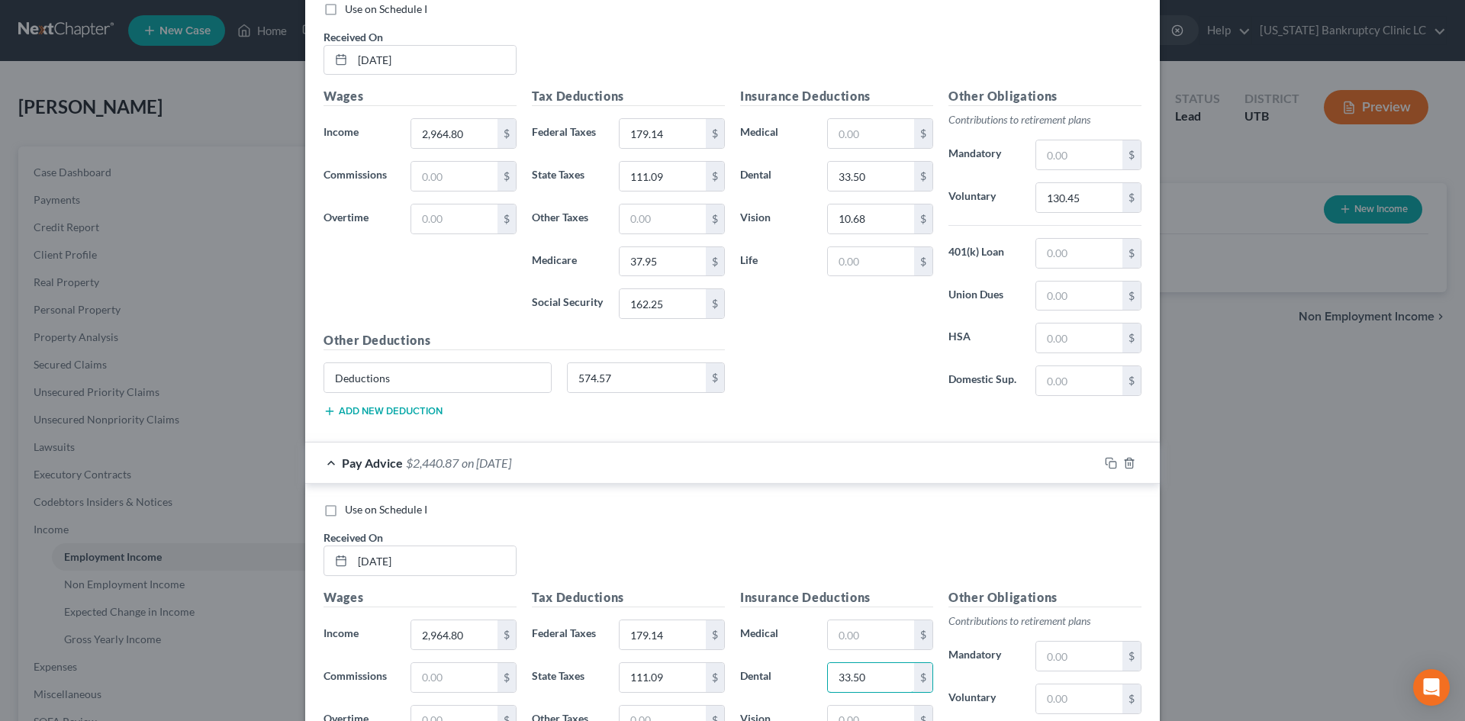
type input "33.50"
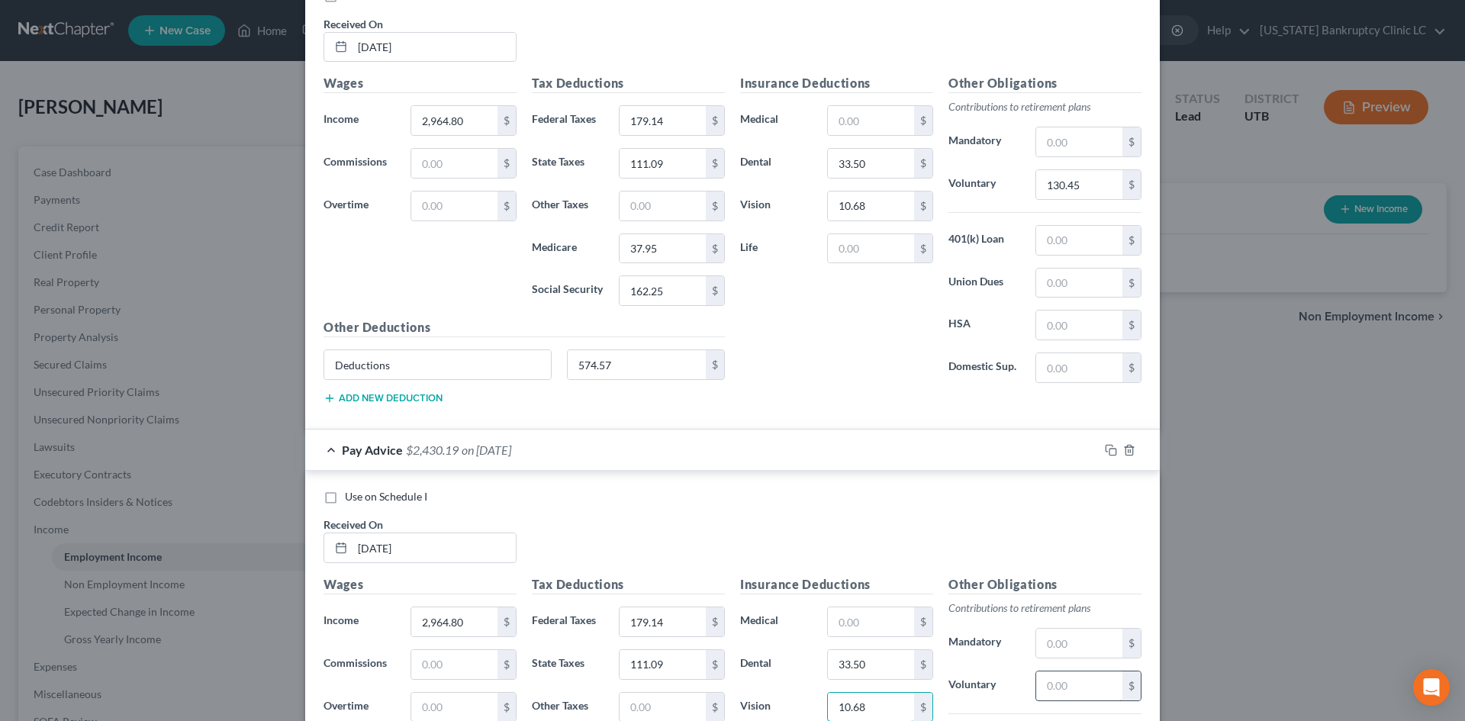
type input "10.68"
click at [1072, 693] on input "text" at bounding box center [1079, 685] width 86 height 29
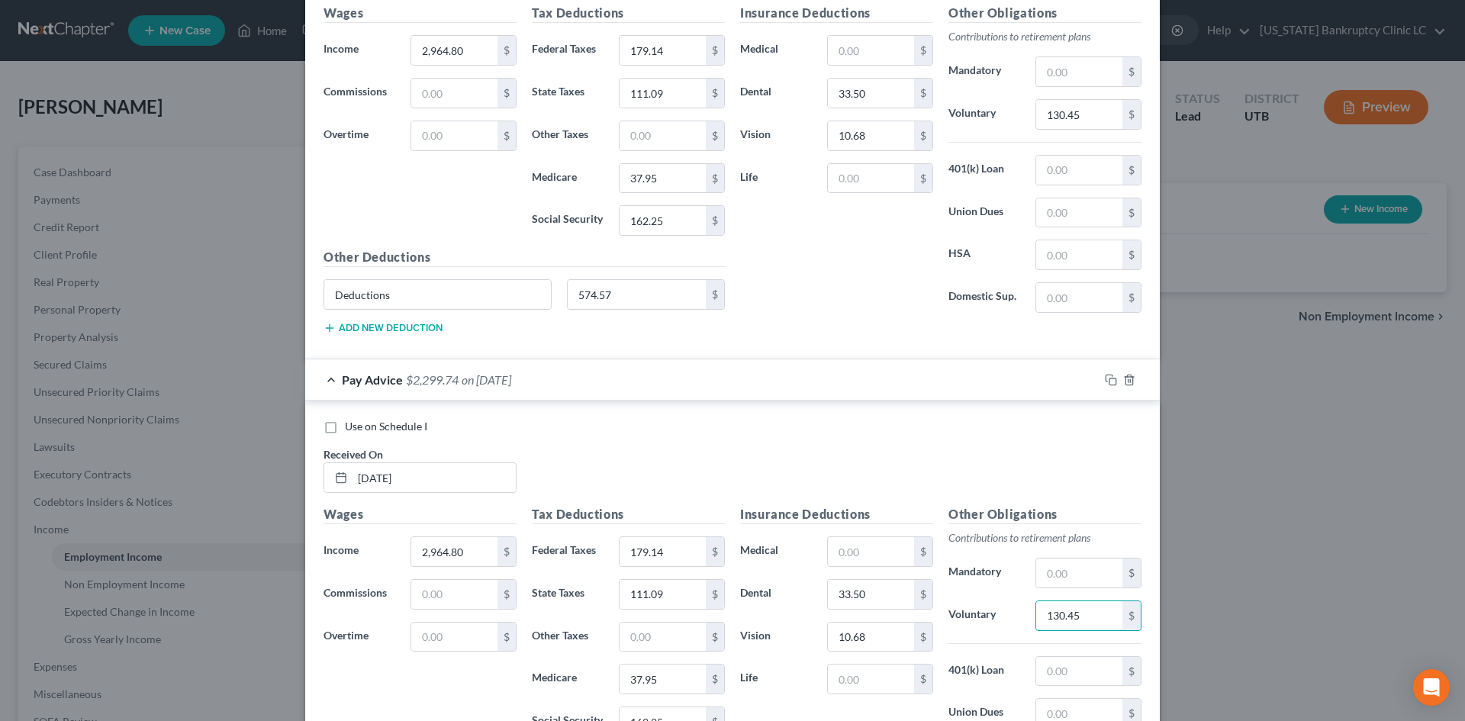
scroll to position [664, 0]
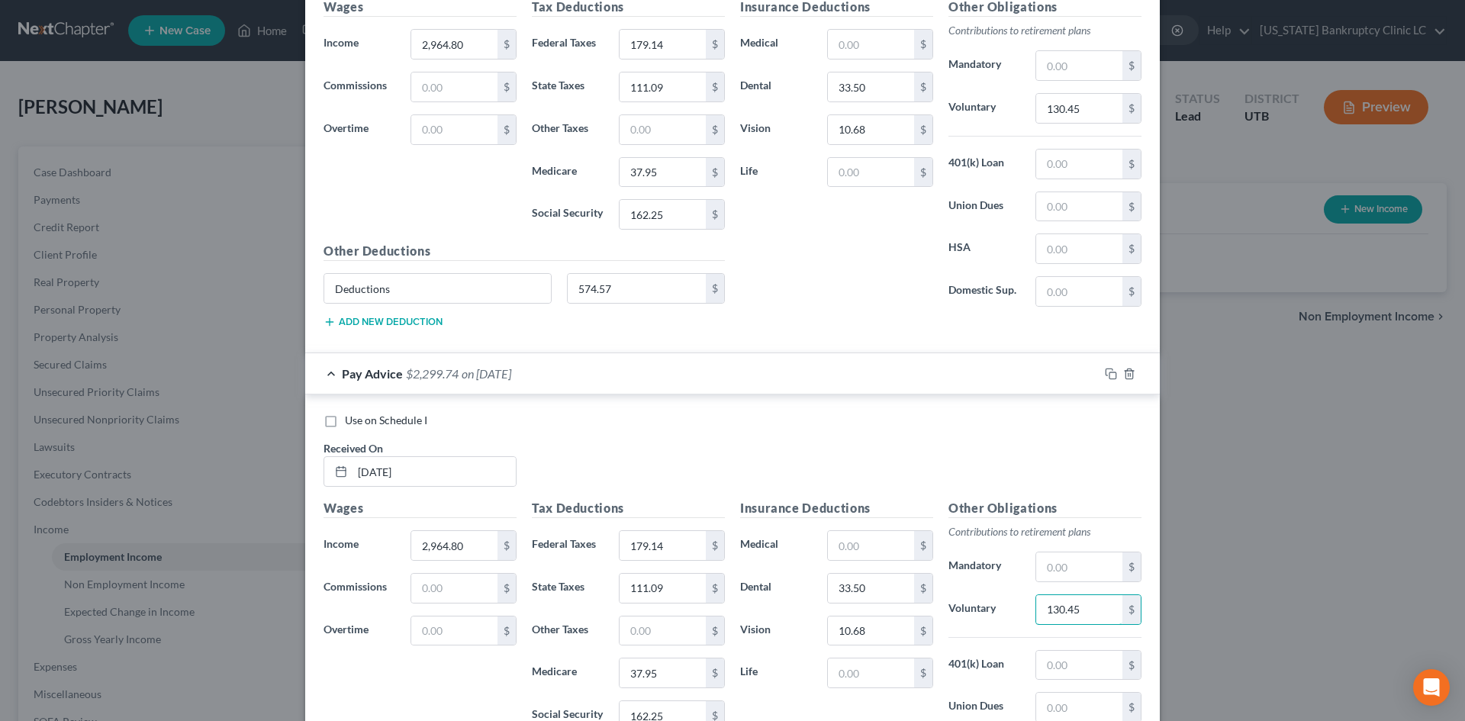
type input "130.45"
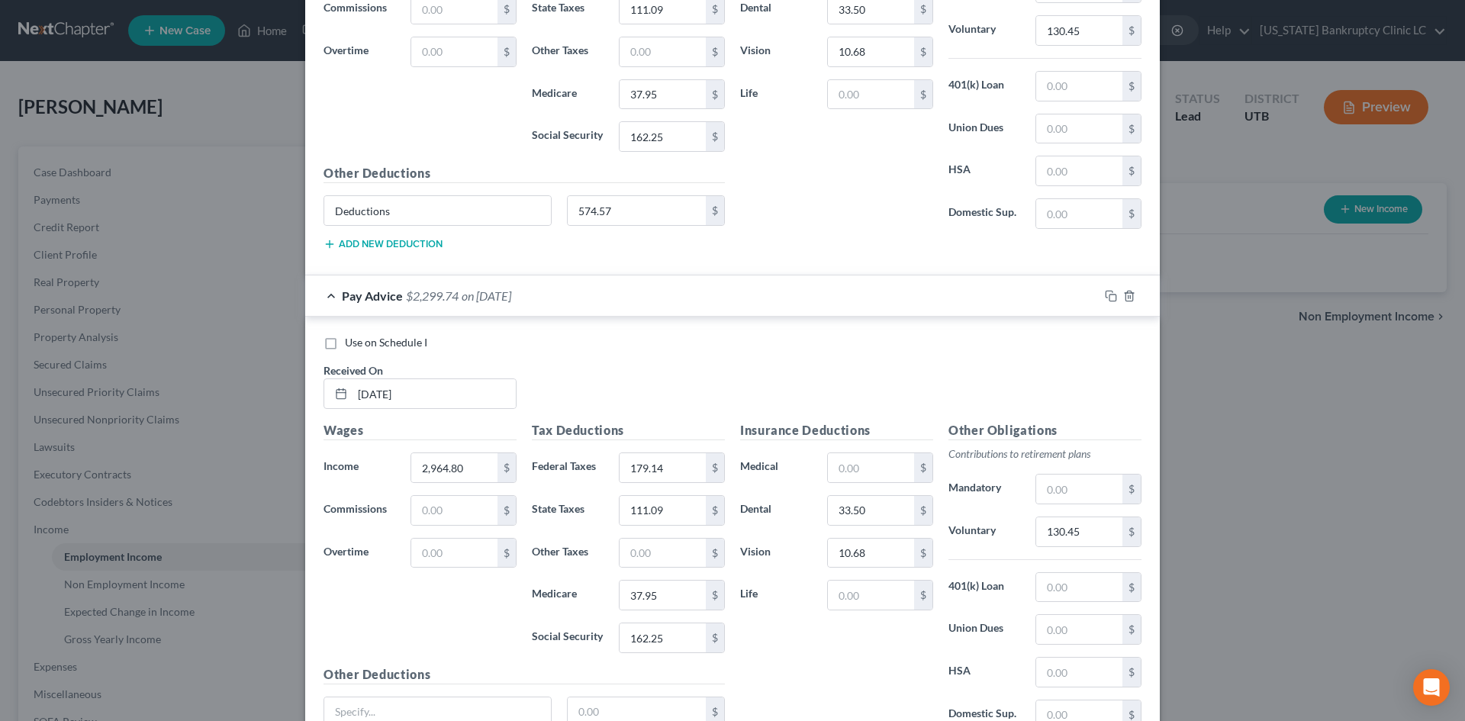
scroll to position [880, 0]
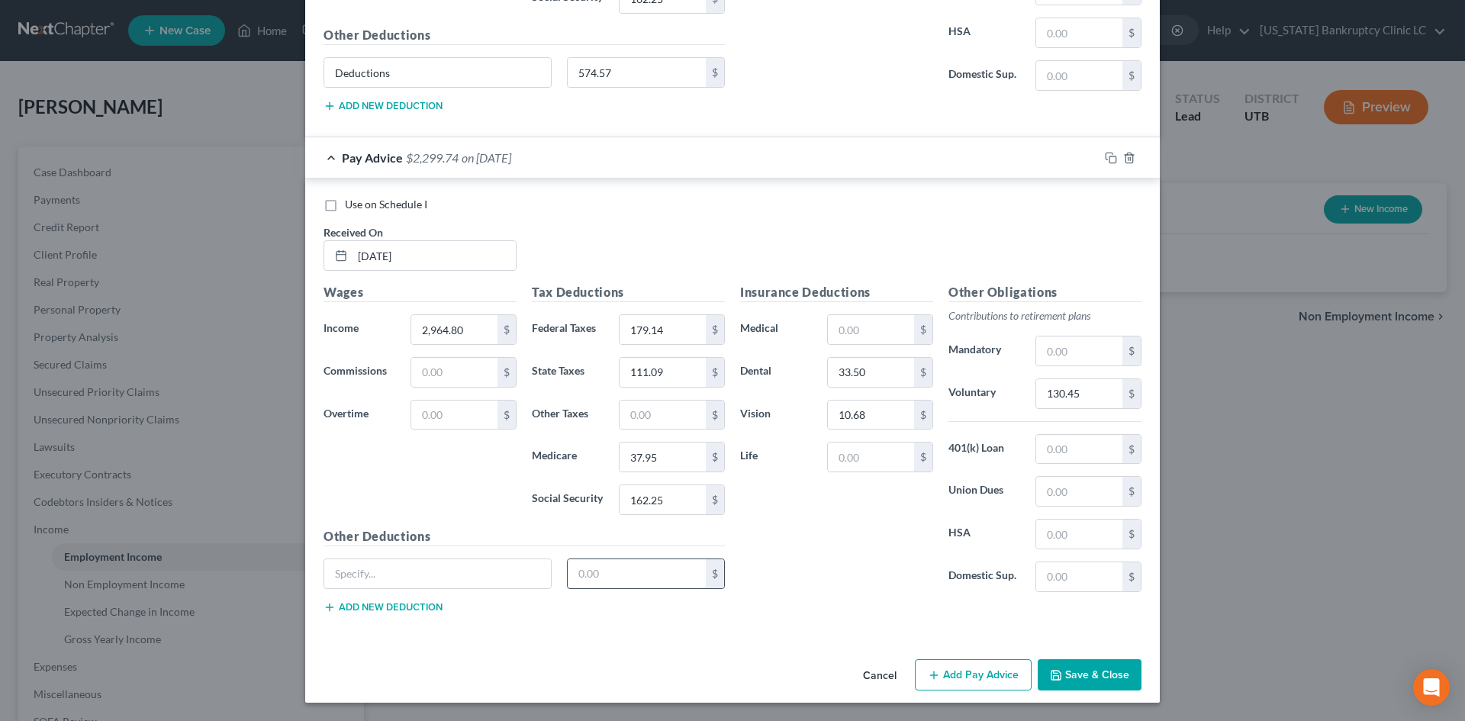
click at [610, 578] on input "text" at bounding box center [637, 573] width 139 height 29
type input "574.58"
click at [442, 580] on input "text" at bounding box center [437, 573] width 227 height 29
type input "Deductions"
click at [812, 587] on div "Insurance Deductions Medical $ Dental 33.50 $ Vision 10.68 $ Life $" at bounding box center [836, 443] width 208 height 321
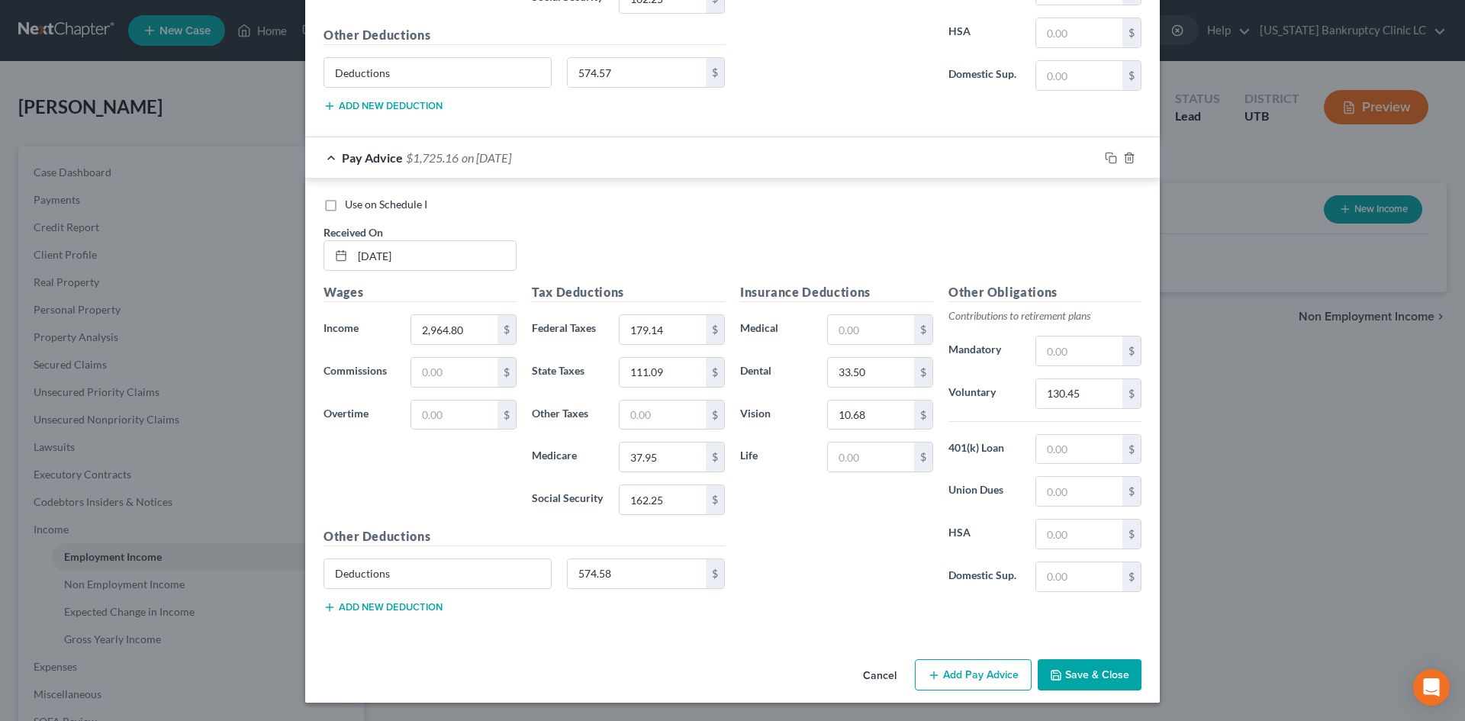
click at [979, 674] on button "Add Pay Advice" at bounding box center [973, 675] width 117 height 32
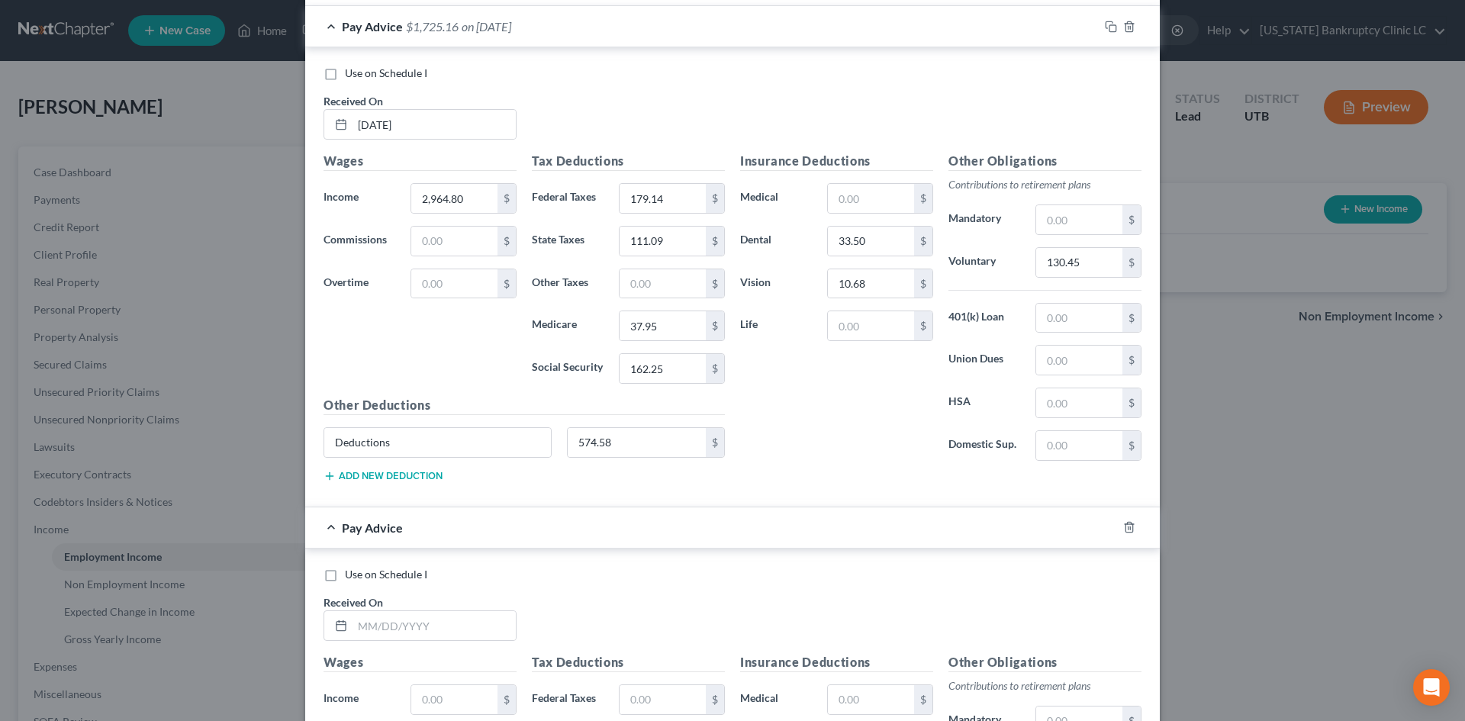
scroll to position [1381, 0]
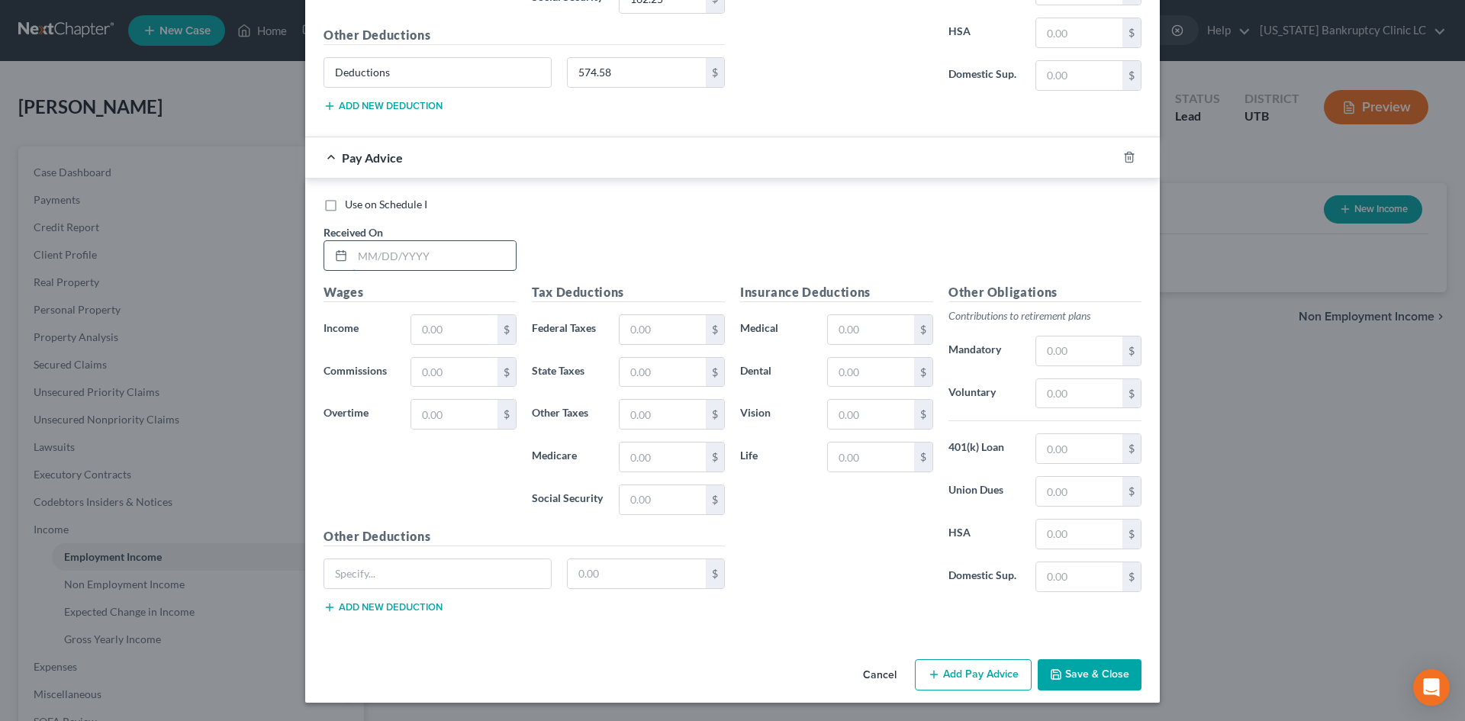
click at [416, 250] on input "text" at bounding box center [433, 255] width 163 height 29
type input "[DATE]"
type input "3,566.80"
click at [637, 330] on input "text" at bounding box center [662, 329] width 86 height 29
type input "315.39"
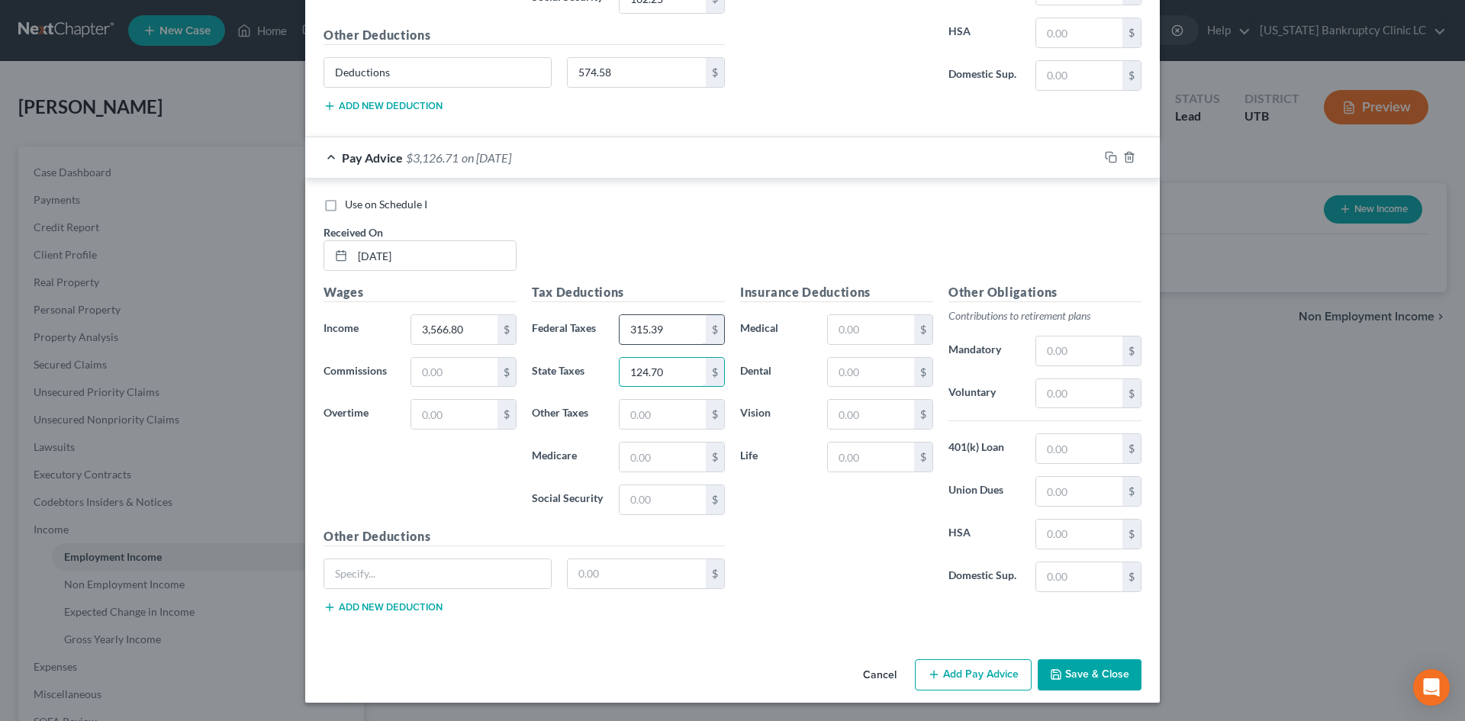
type input "124.70"
type input "128.87"
type input "199.58"
click at [860, 380] on input "text" at bounding box center [871, 372] width 86 height 29
click at [858, 368] on input "text" at bounding box center [871, 372] width 86 height 29
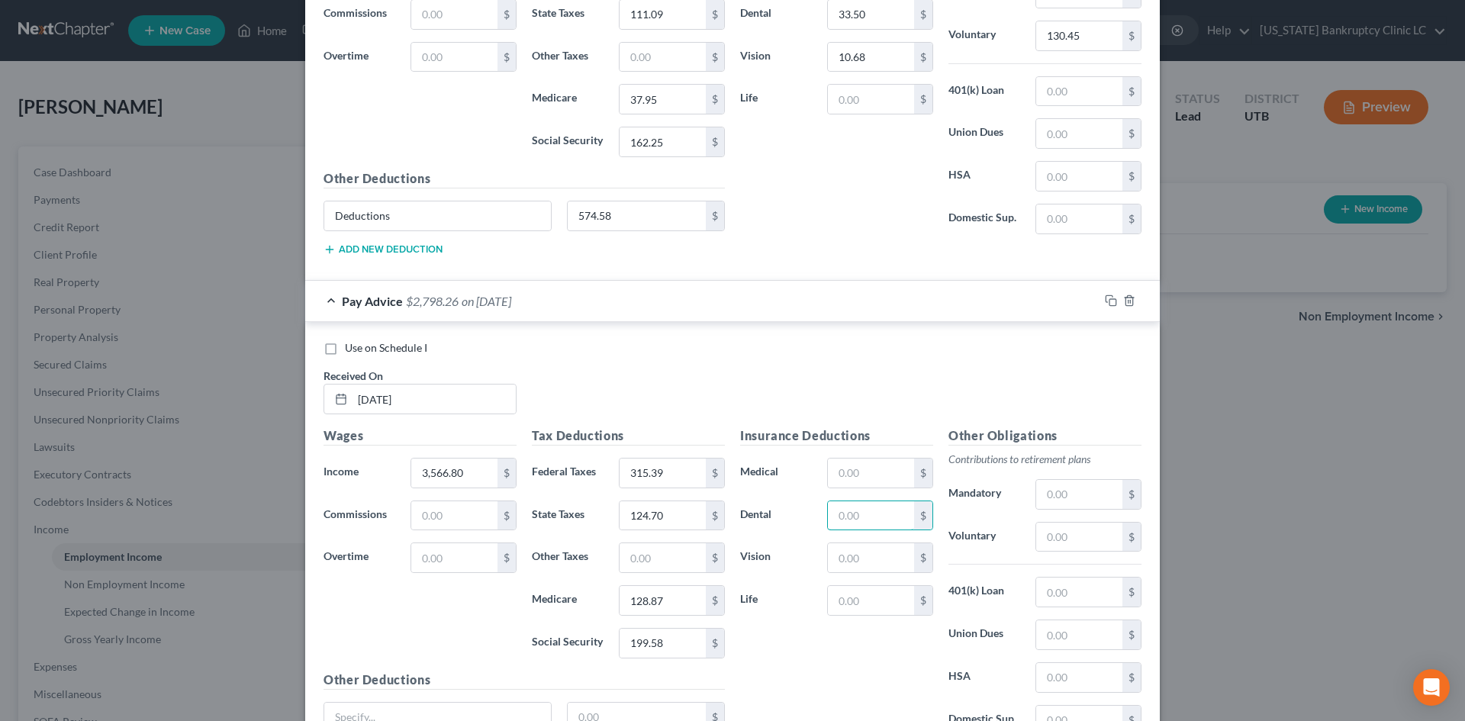
scroll to position [1152, 0]
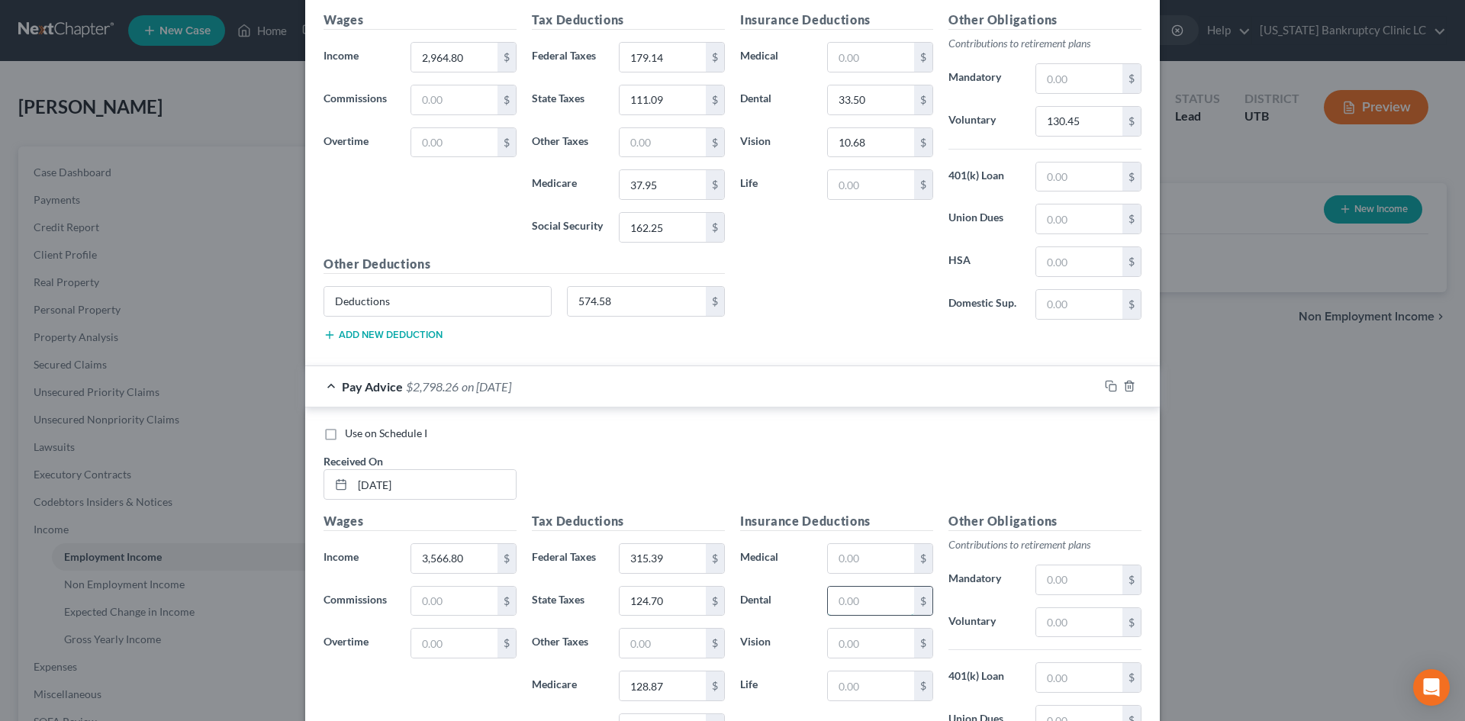
click at [861, 598] on input "text" at bounding box center [871, 601] width 86 height 29
type input "3"
type input "33.50"
type input "10.68"
click at [1069, 630] on input "text" at bounding box center [1079, 622] width 86 height 29
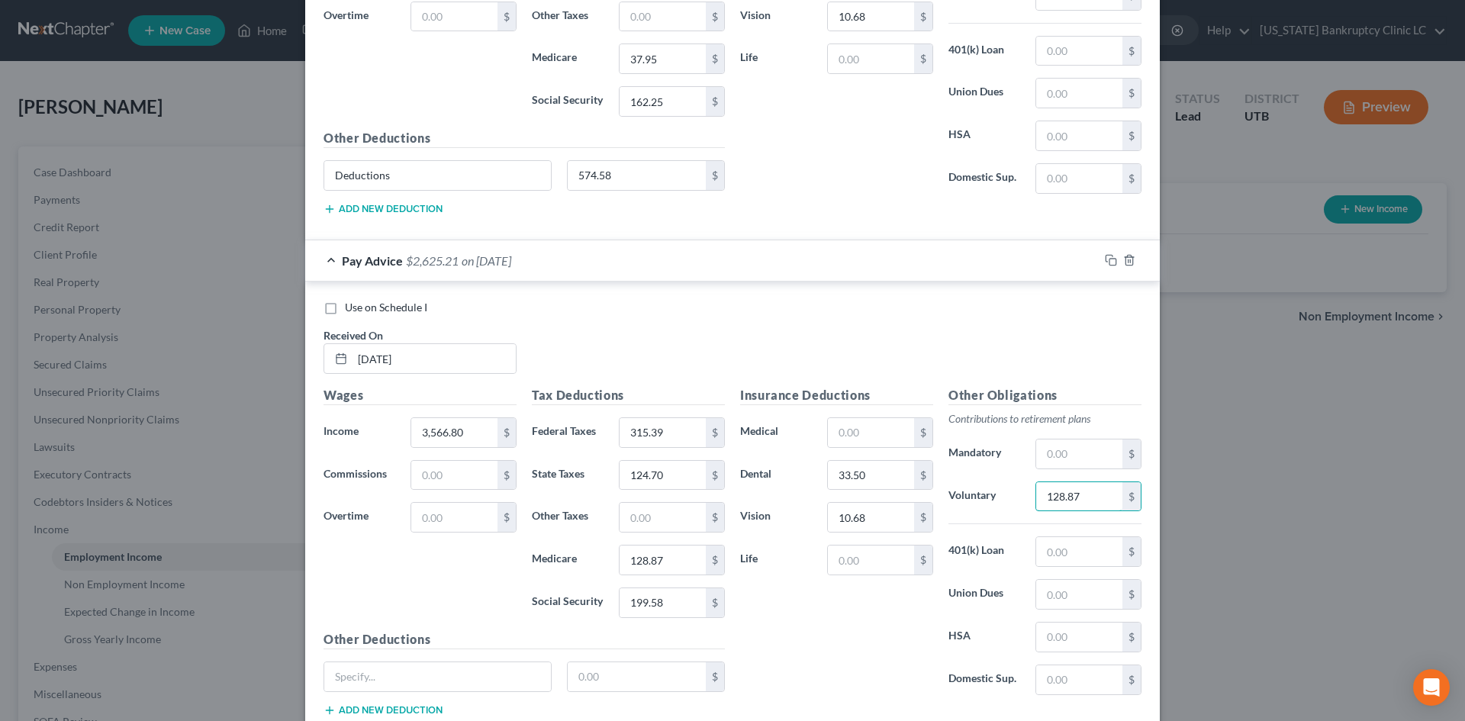
scroll to position [1304, 0]
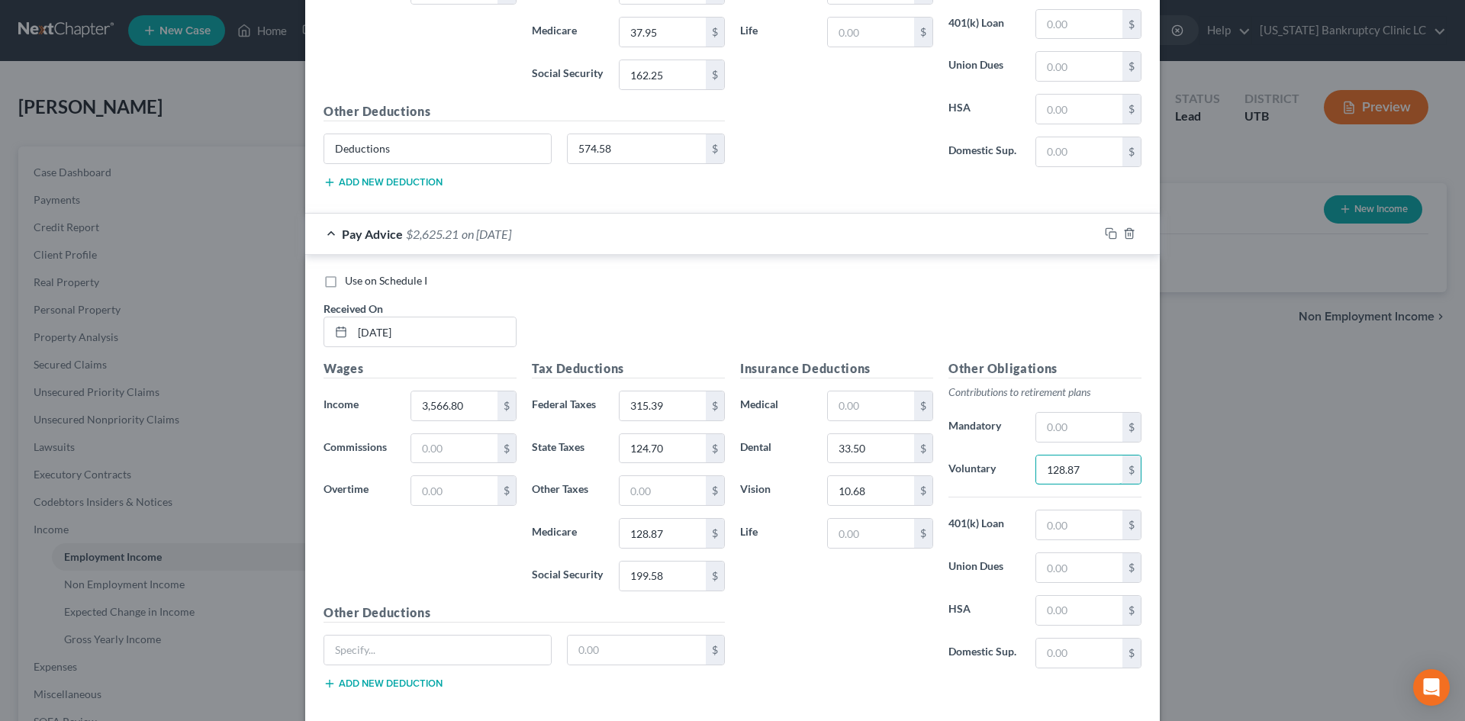
type input "128.87"
click at [633, 652] on input "text" at bounding box center [637, 649] width 139 height 29
type input "490.41"
click at [451, 652] on input "text" at bounding box center [437, 649] width 227 height 29
type input "Deductions"
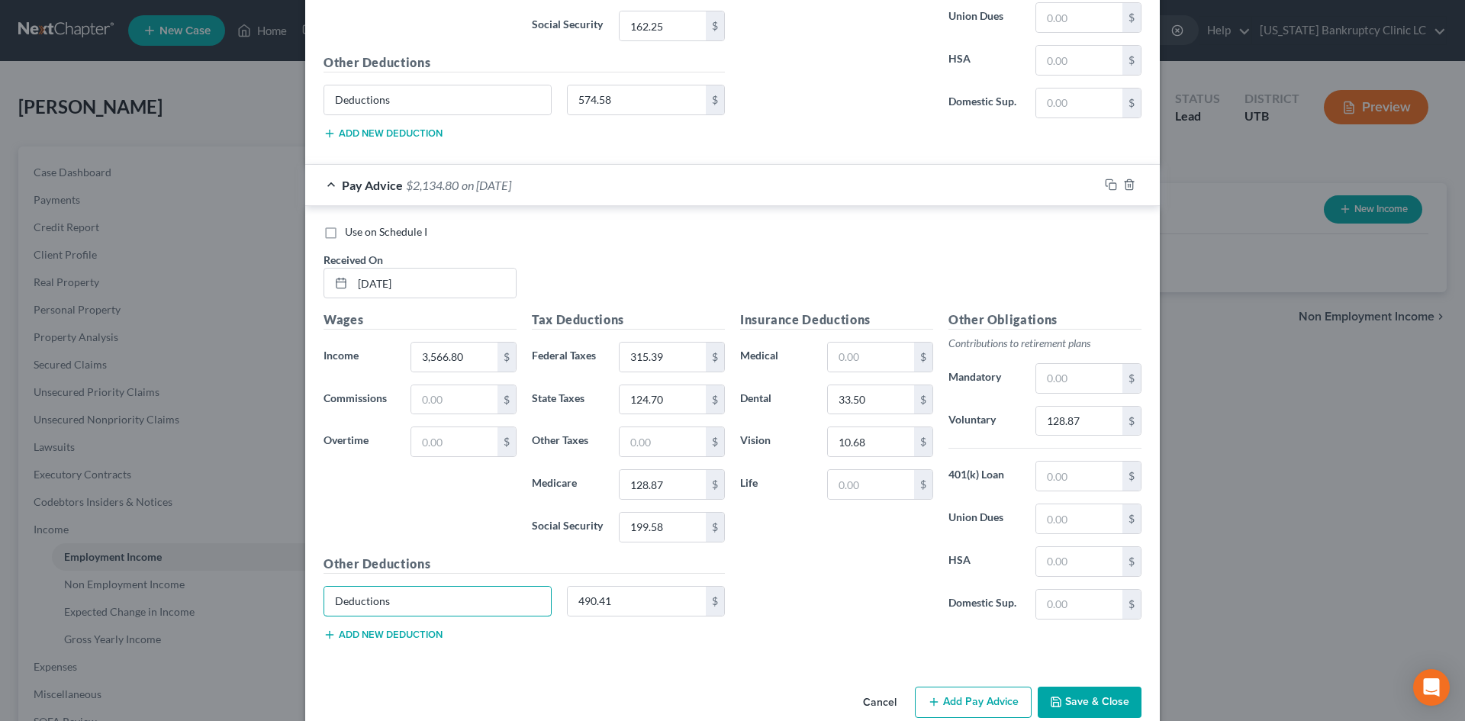
scroll to position [1381, 0]
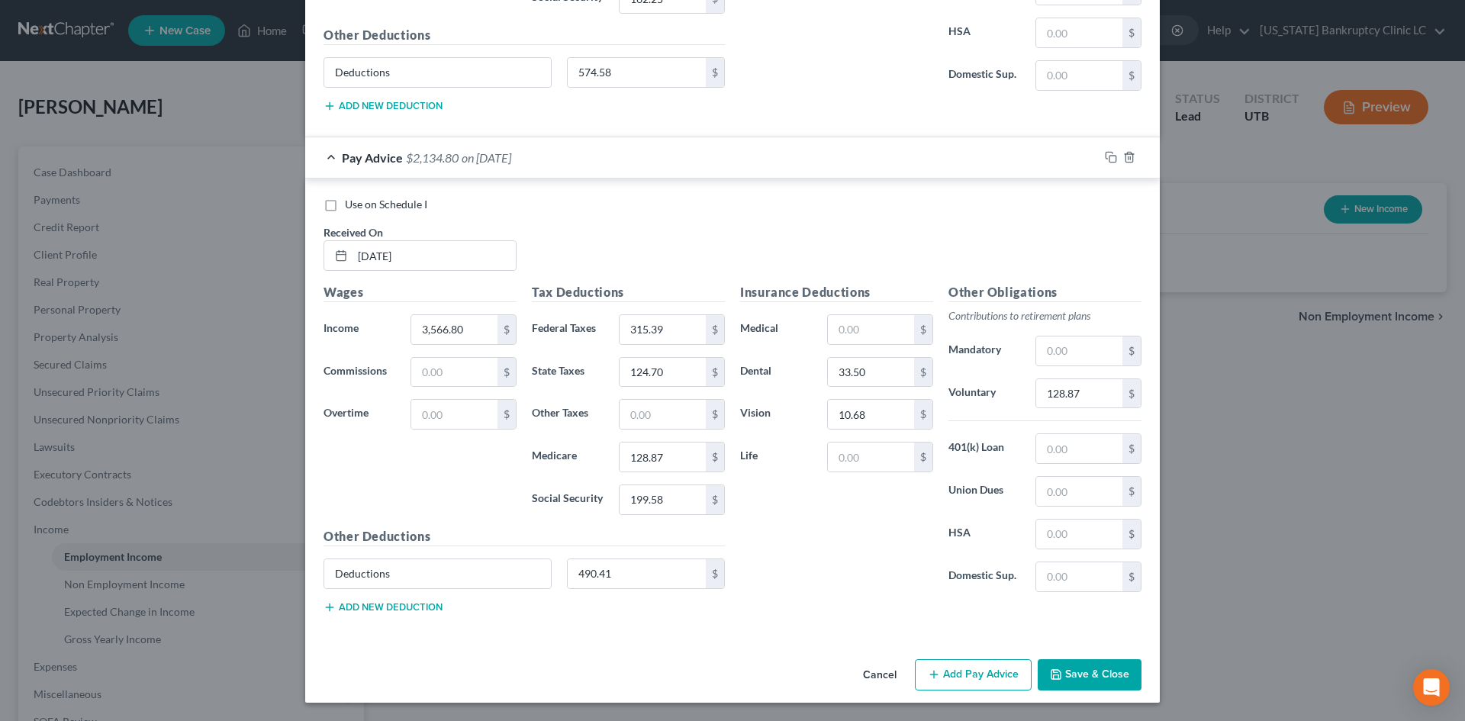
click at [980, 678] on button "Add Pay Advice" at bounding box center [973, 675] width 117 height 32
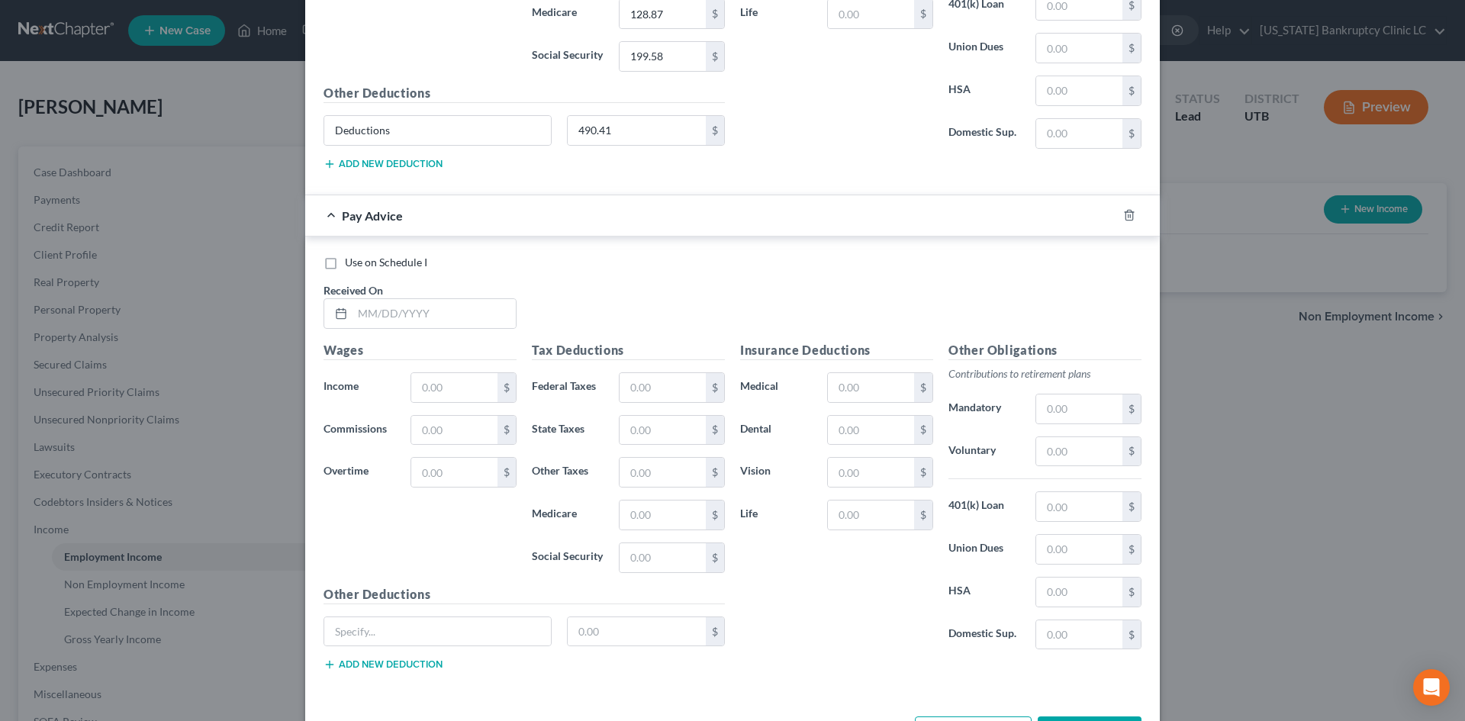
scroll to position [1838, 0]
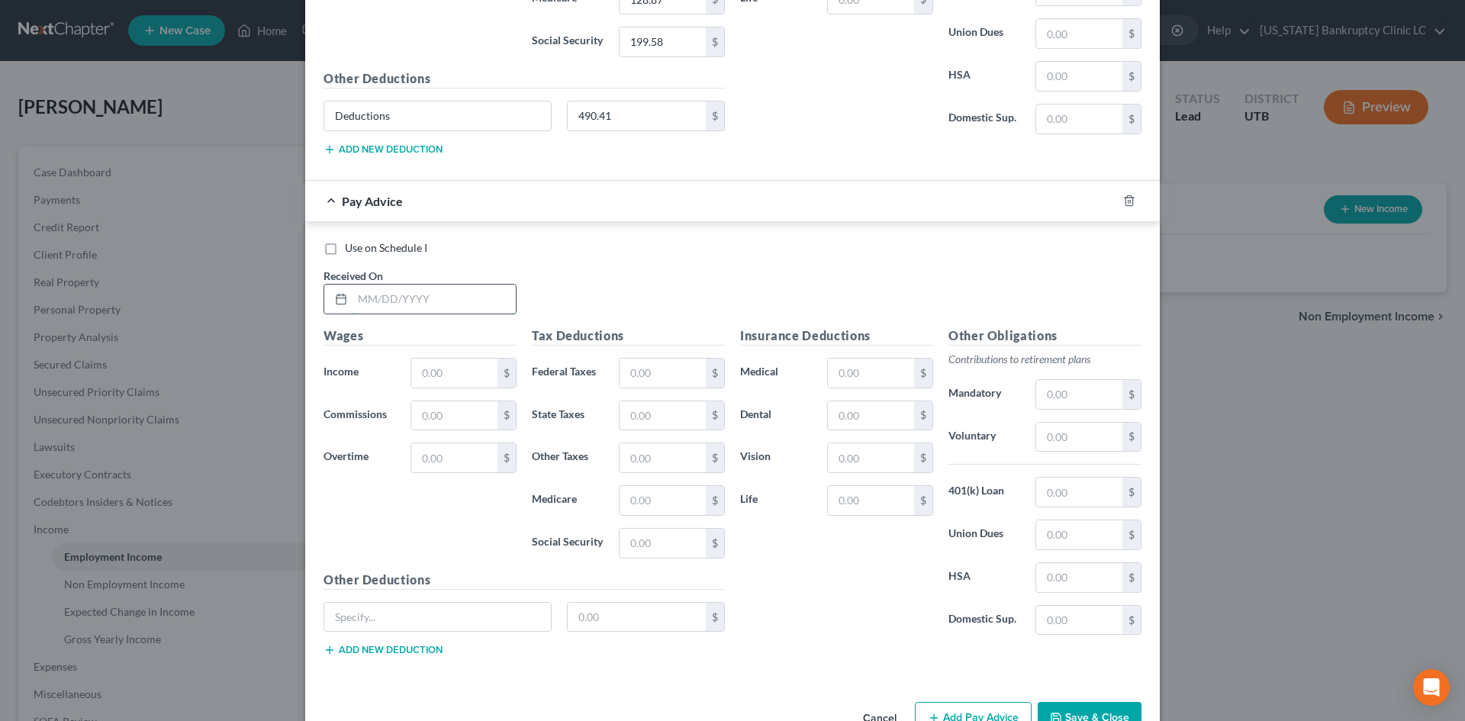
click at [455, 299] on input "text" at bounding box center [433, 299] width 163 height 29
type input "[DATE]"
type input "2,928.80"
click at [827, 629] on div "Insurance Deductions Medical $ Dental $ Vision $ Life $" at bounding box center [836, 486] width 208 height 321
click at [632, 371] on input "text" at bounding box center [662, 373] width 86 height 29
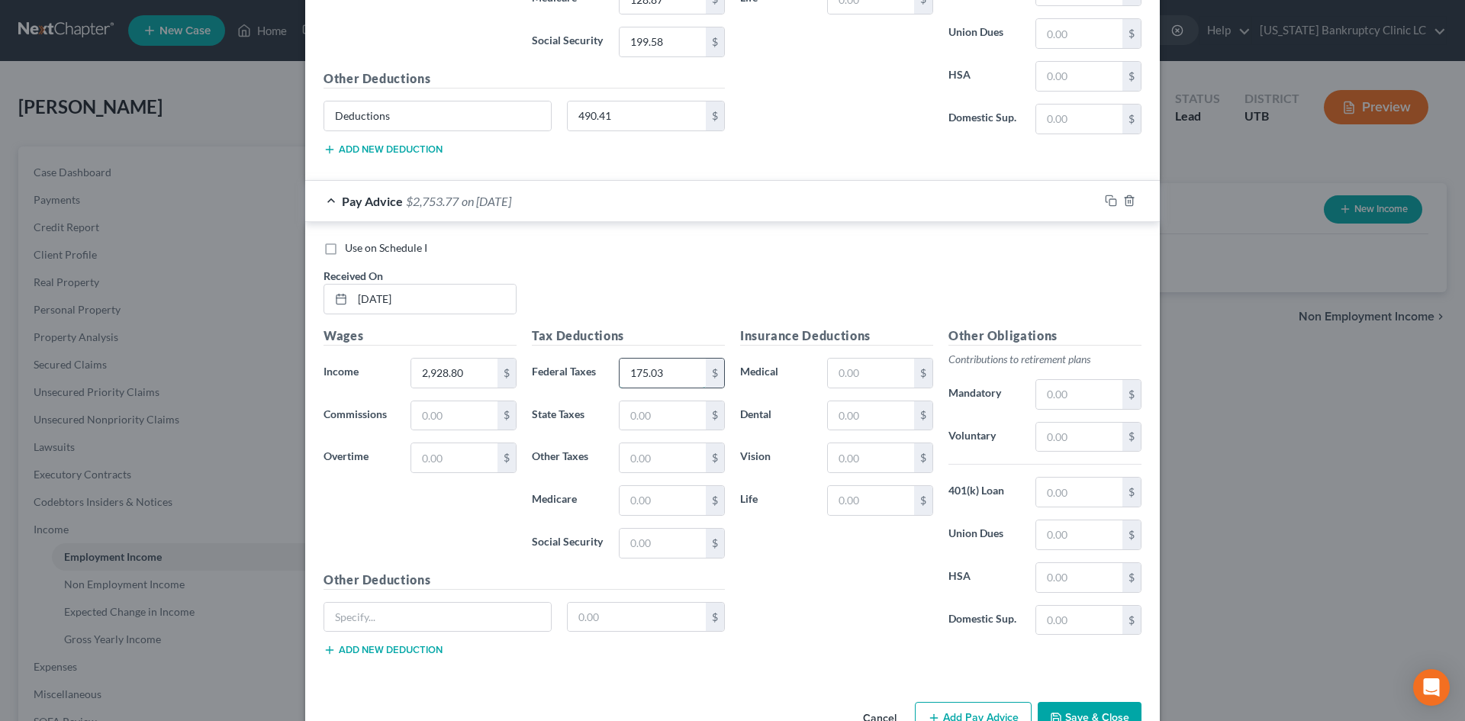
type input "175.03"
type input "110.77"
type input "37.43"
type input "160.02"
click at [874, 362] on input "text" at bounding box center [871, 373] width 86 height 29
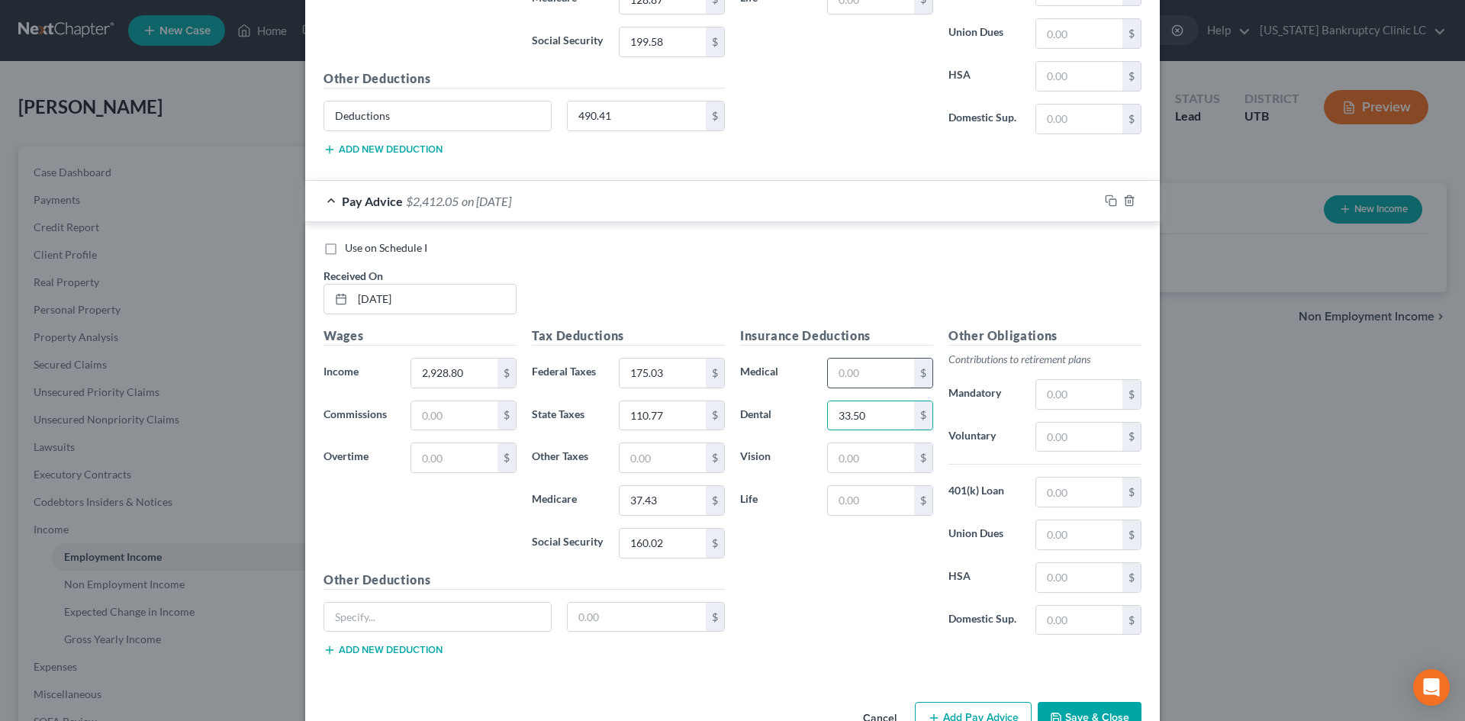
type input "33.50"
type input "10.68"
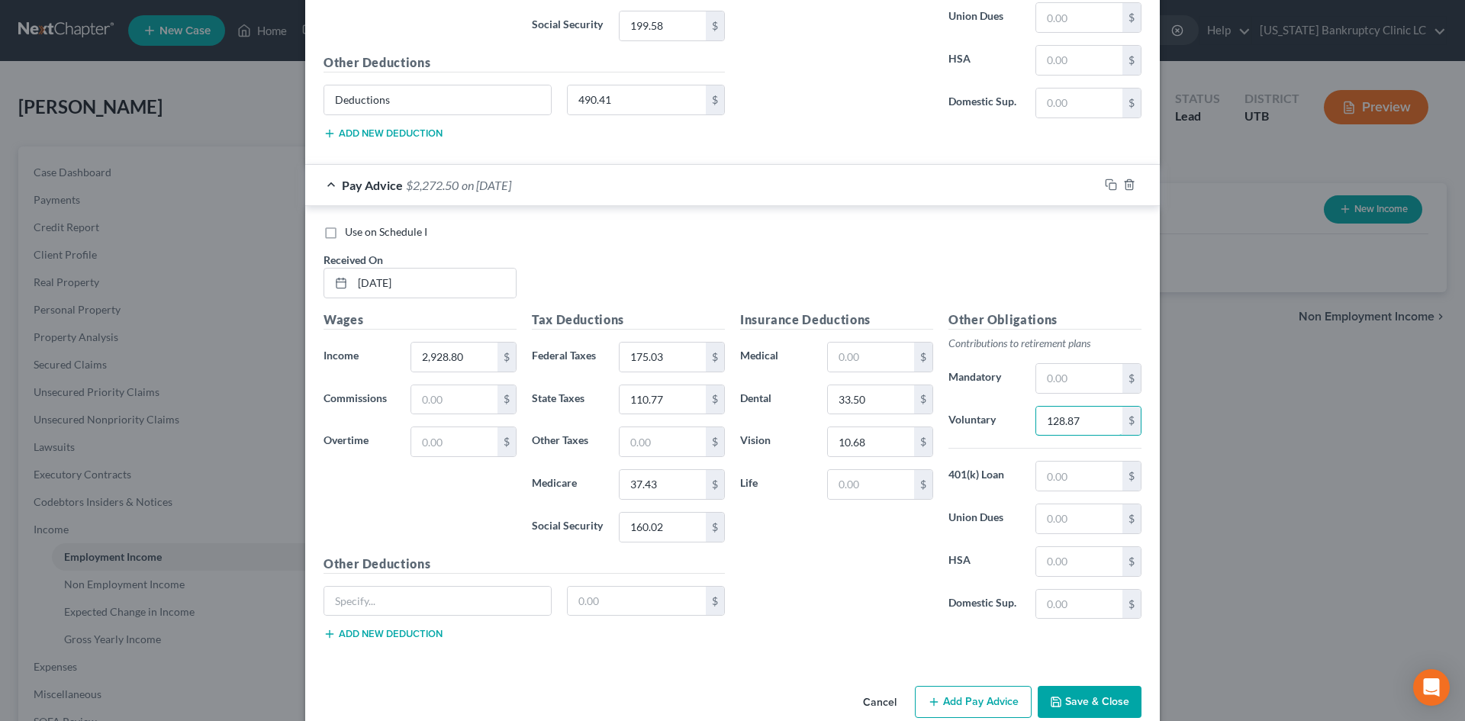
scroll to position [1882, 0]
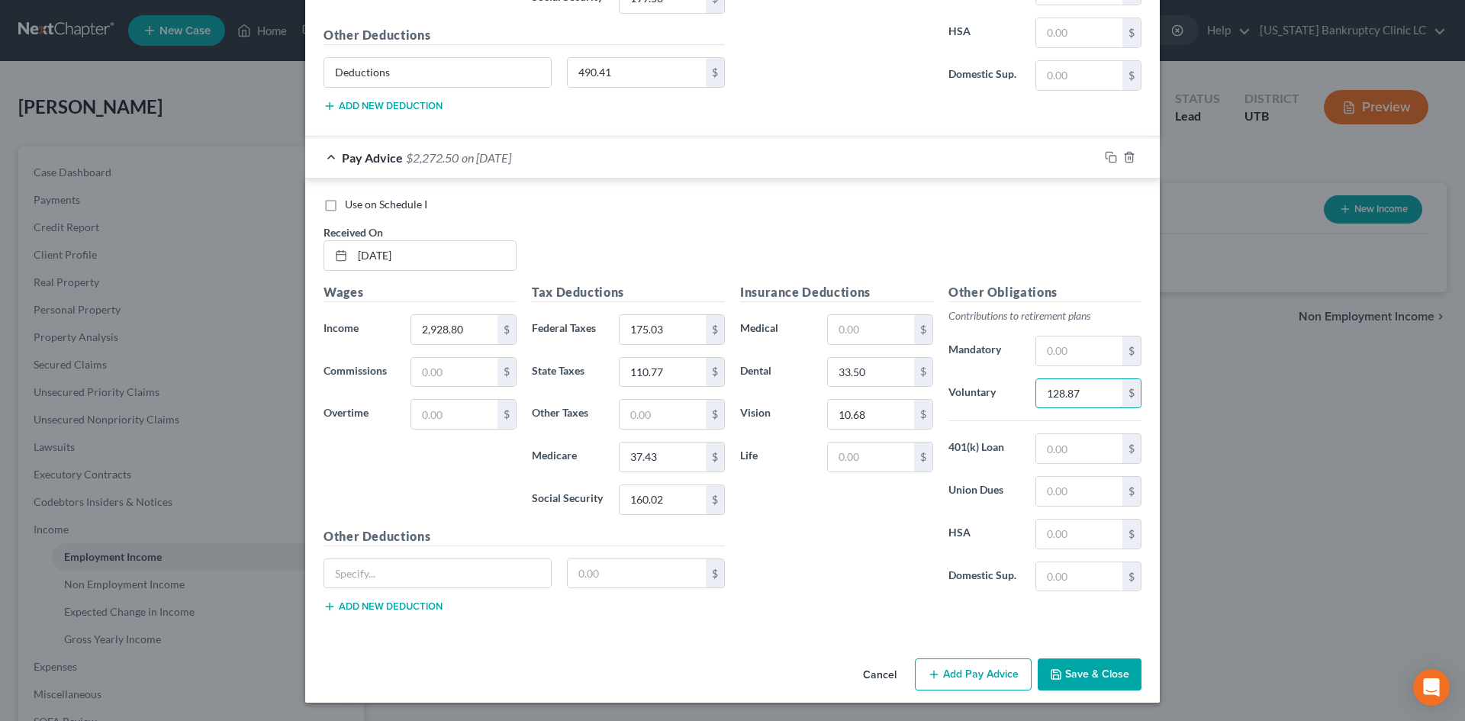
type input "128.87"
click at [619, 590] on div "$" at bounding box center [524, 579] width 416 height 43
click at [615, 577] on input "text" at bounding box center [637, 573] width 139 height 29
type input "572.61"
drag, startPoint x: 353, startPoint y: 585, endPoint x: 390, endPoint y: 603, distance: 40.9
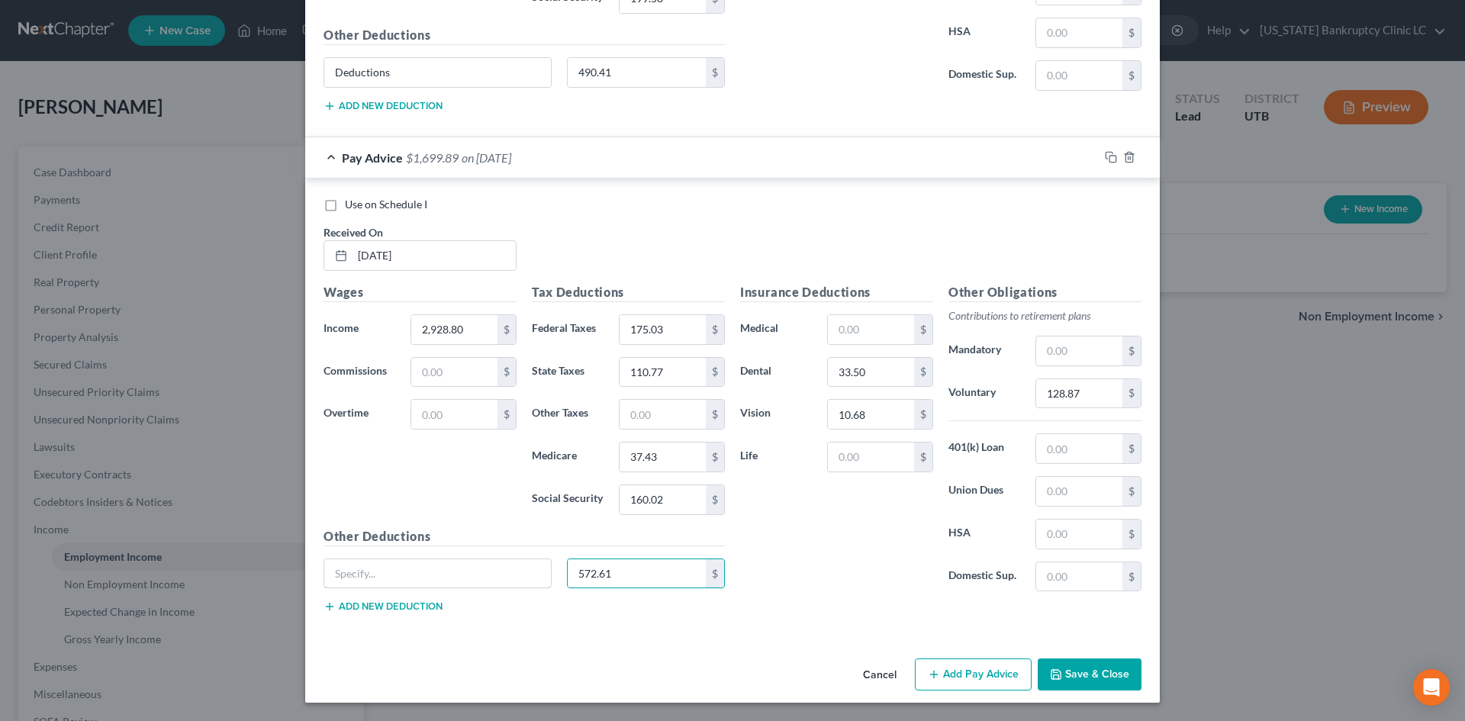
click at [353, 584] on input "text" at bounding box center [437, 573] width 227 height 29
type input "Deductions"
click at [1000, 674] on button "Add Pay Advice" at bounding box center [973, 674] width 117 height 32
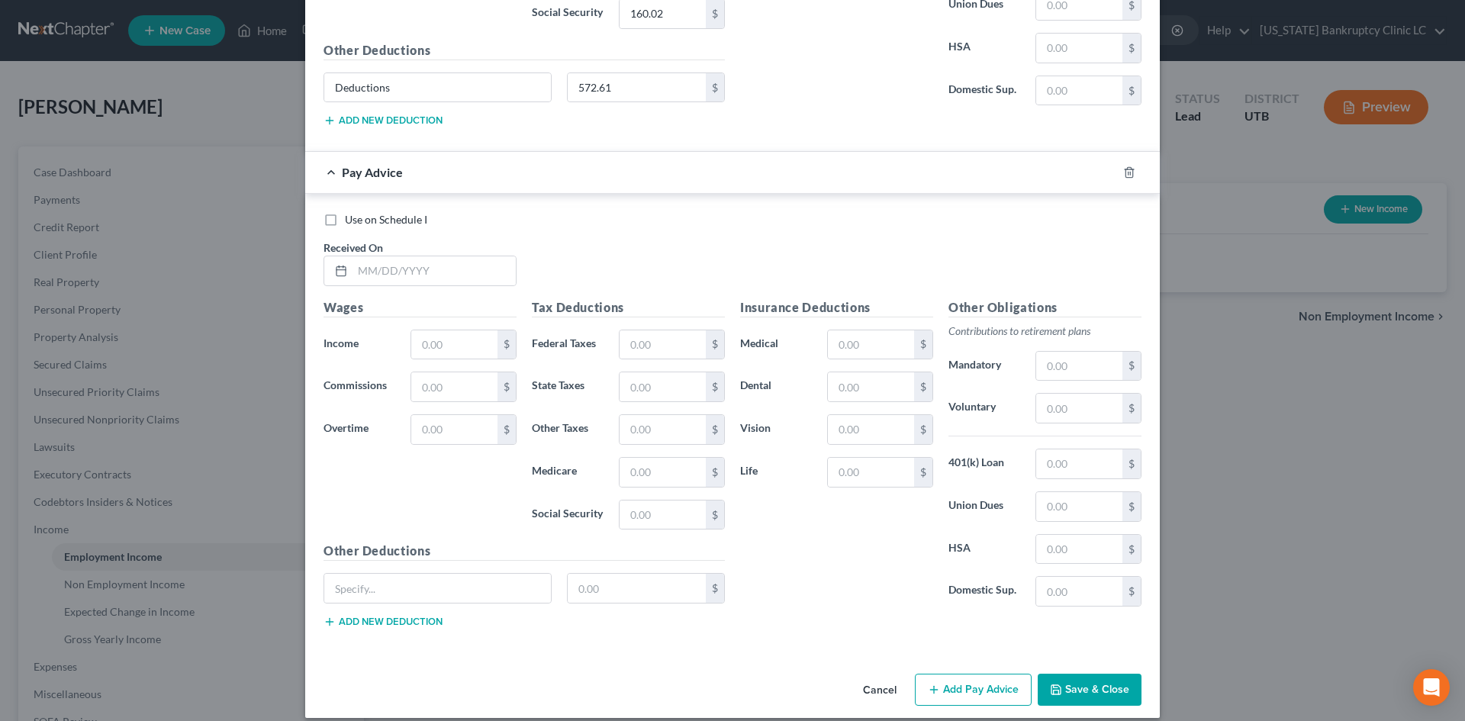
scroll to position [2383, 0]
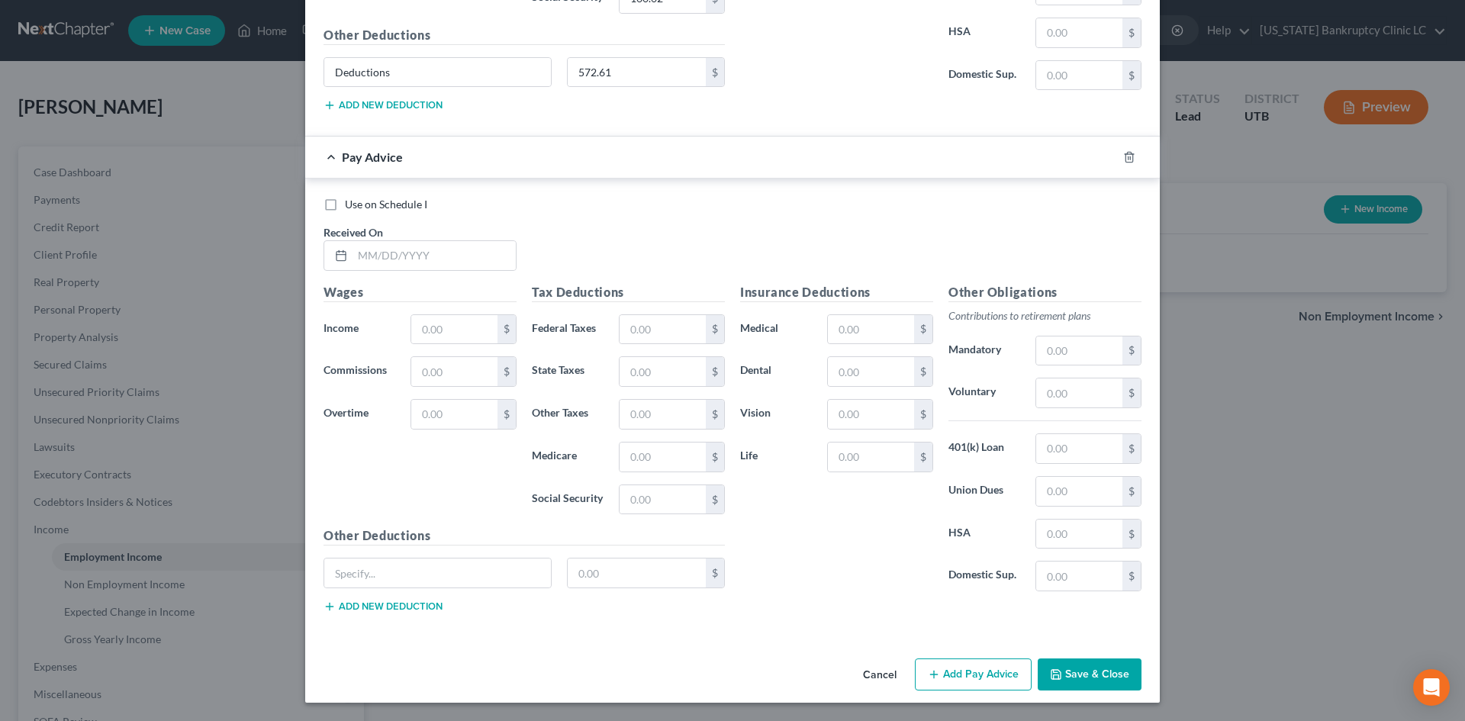
click at [413, 276] on div "Use on Schedule I Received On *" at bounding box center [732, 240] width 833 height 86
click at [414, 268] on input "text" at bounding box center [433, 255] width 163 height 29
type input "[DATE]"
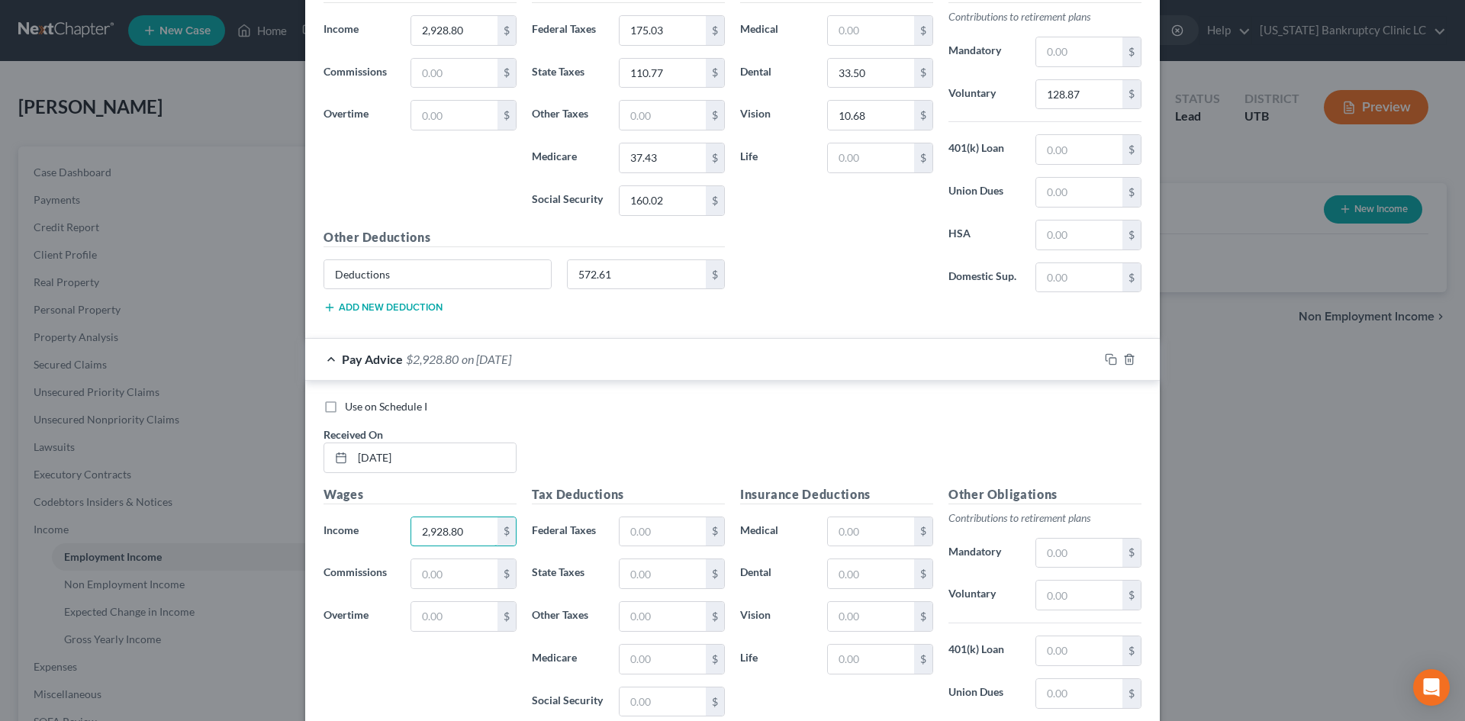
scroll to position [2154, 0]
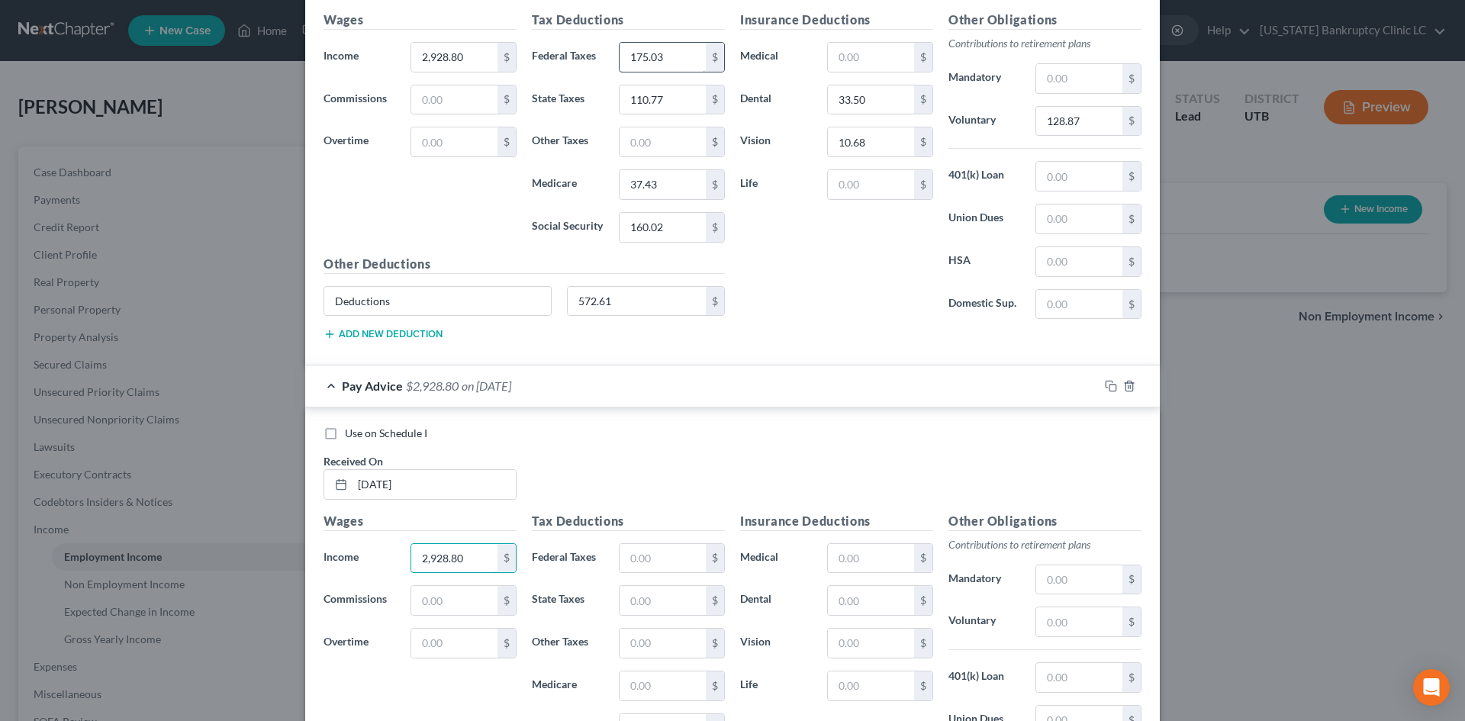
type input "2,928.80"
click at [660, 54] on input "175.03" at bounding box center [662, 57] width 86 height 29
drag, startPoint x: 664, startPoint y: 557, endPoint x: 635, endPoint y: 111, distance: 446.4
click at [664, 556] on input "text" at bounding box center [662, 558] width 86 height 29
paste input "175.03"
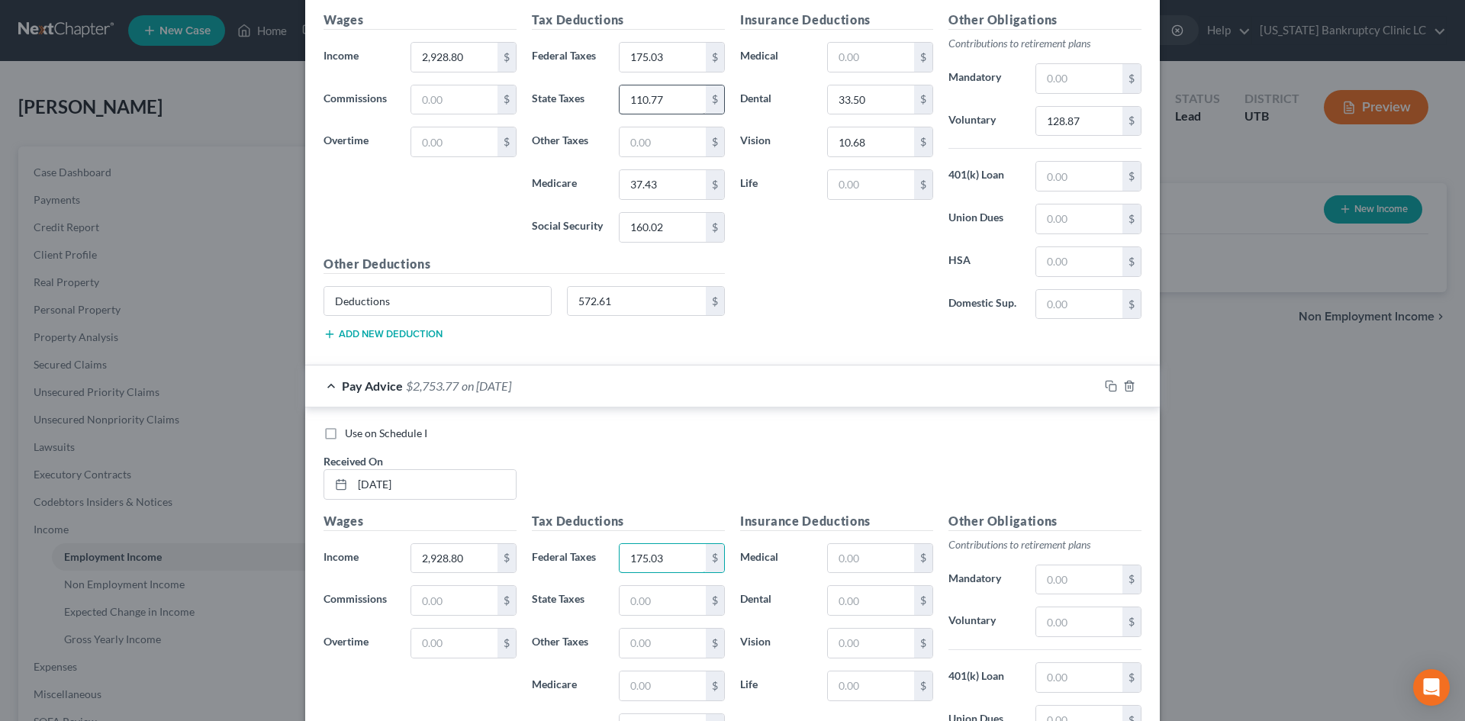
type input "175.03"
click at [642, 103] on input "110.77" at bounding box center [662, 99] width 86 height 29
click at [672, 584] on div "Tax Deductions Federal Taxes 175.03 $ State Taxes $ Other Taxes $ Medicare $ So…" at bounding box center [628, 634] width 208 height 244
click at [643, 605] on input "text" at bounding box center [662, 600] width 86 height 29
paste input "110.77"
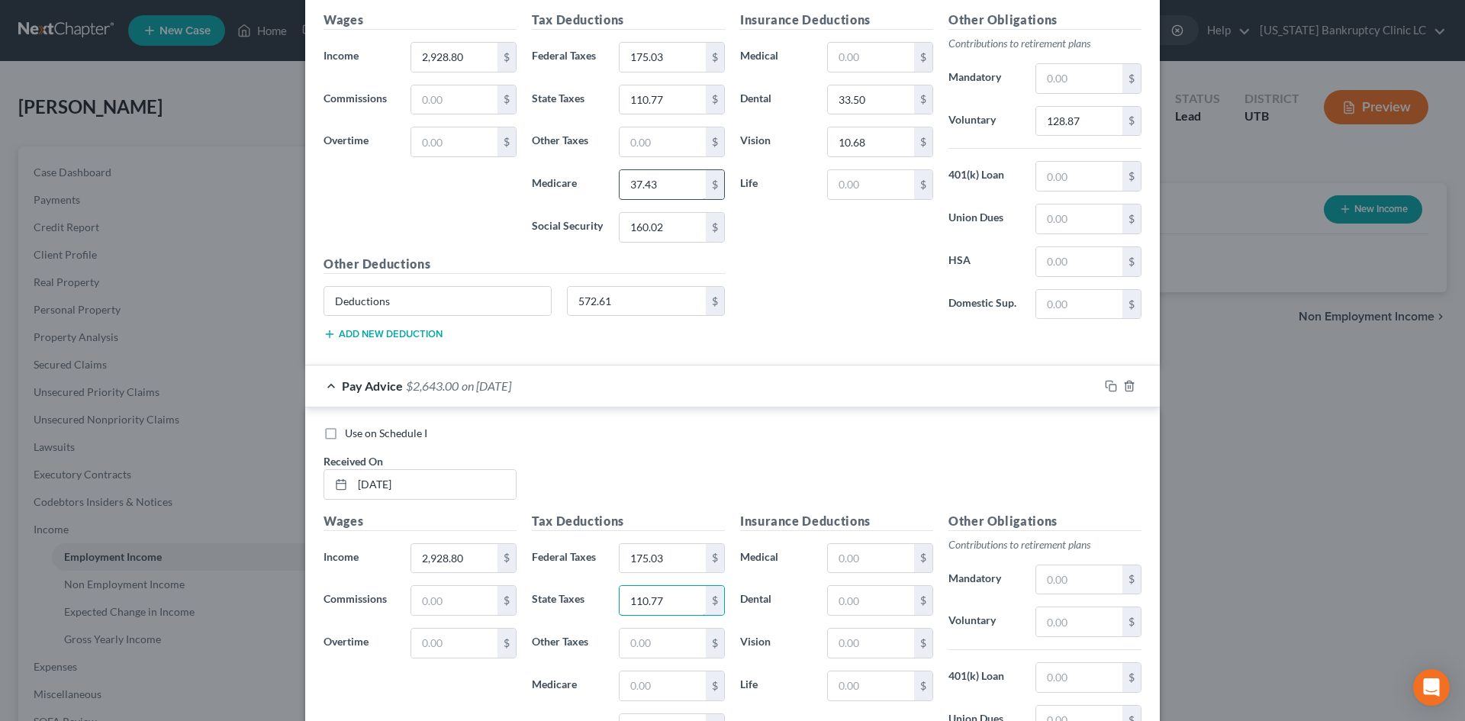
type input "110.77"
click at [651, 190] on input "37.43" at bounding box center [662, 184] width 86 height 29
click at [668, 690] on input "text" at bounding box center [662, 685] width 86 height 29
paste input "37.43"
type input "37.43"
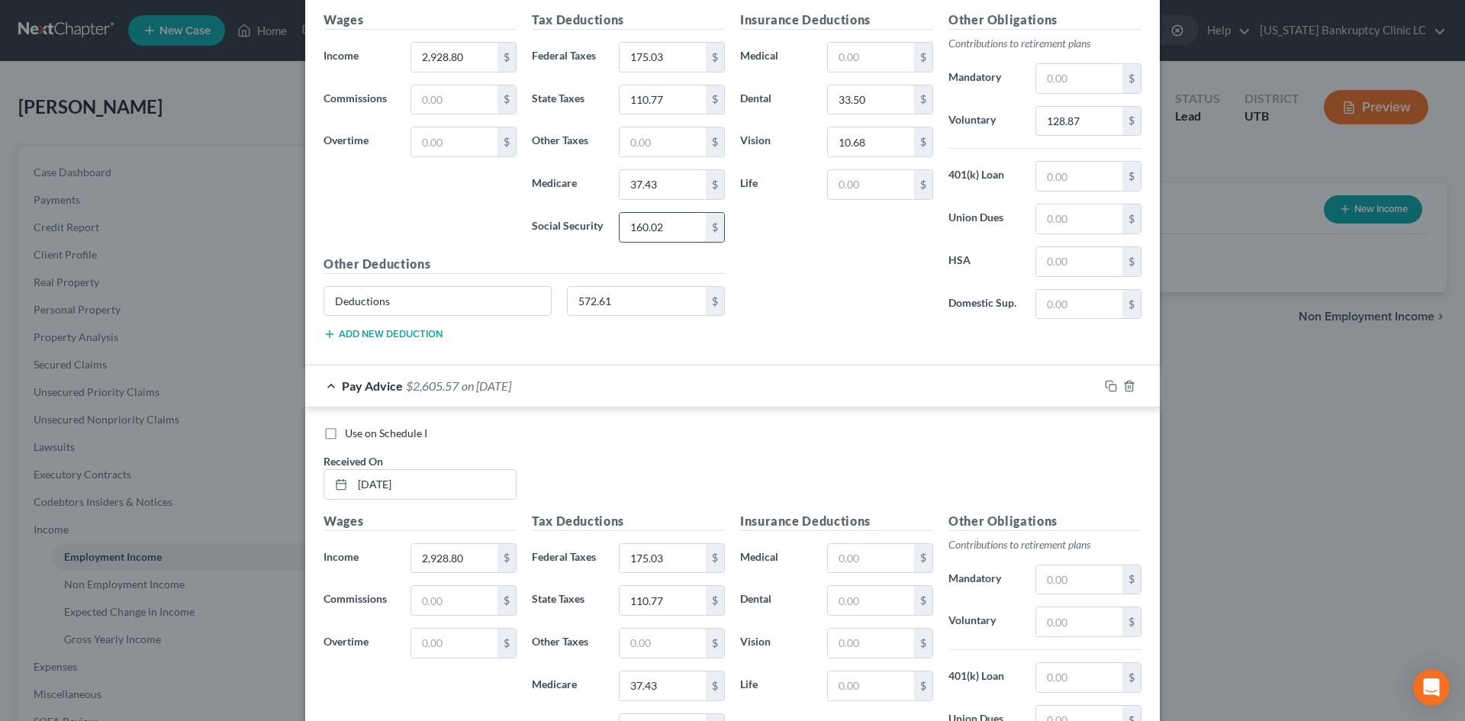
click at [653, 236] on input "160.02" at bounding box center [662, 227] width 86 height 29
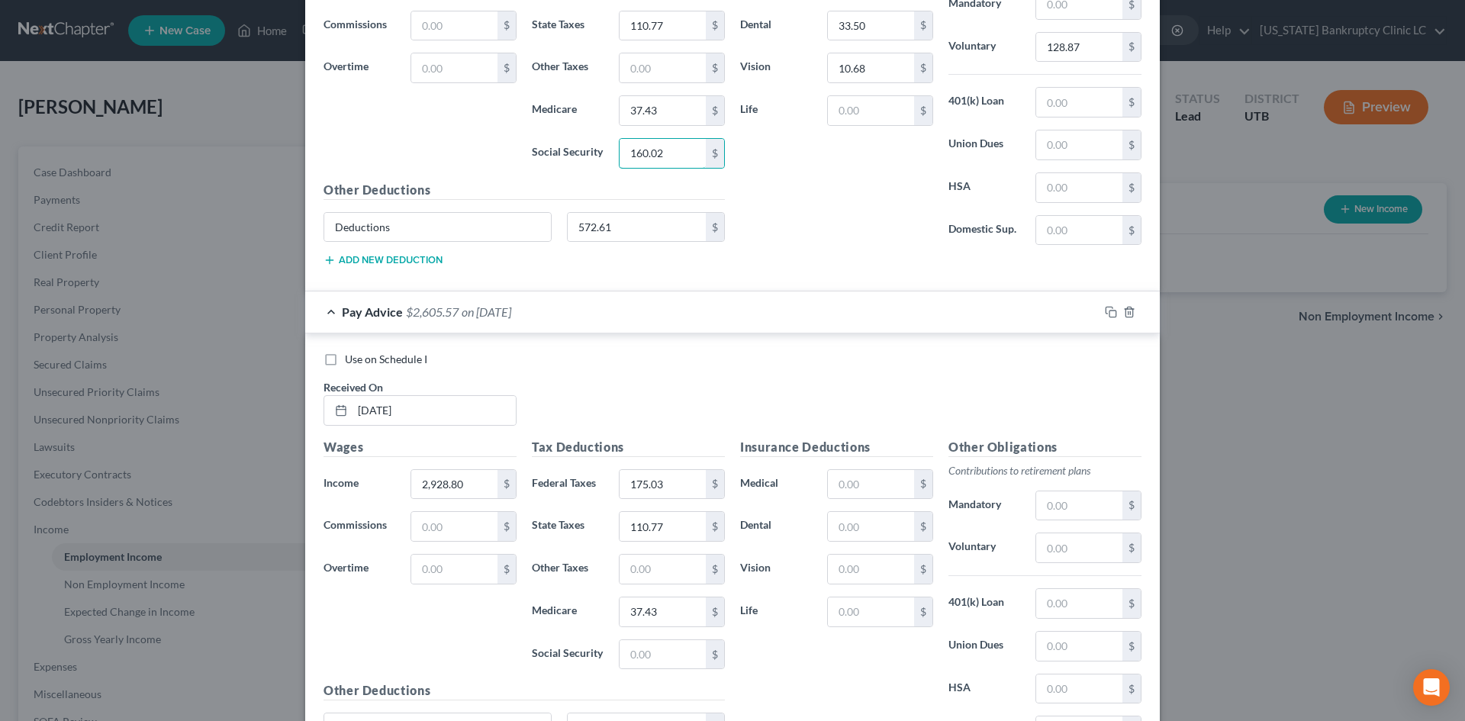
scroll to position [2383, 0]
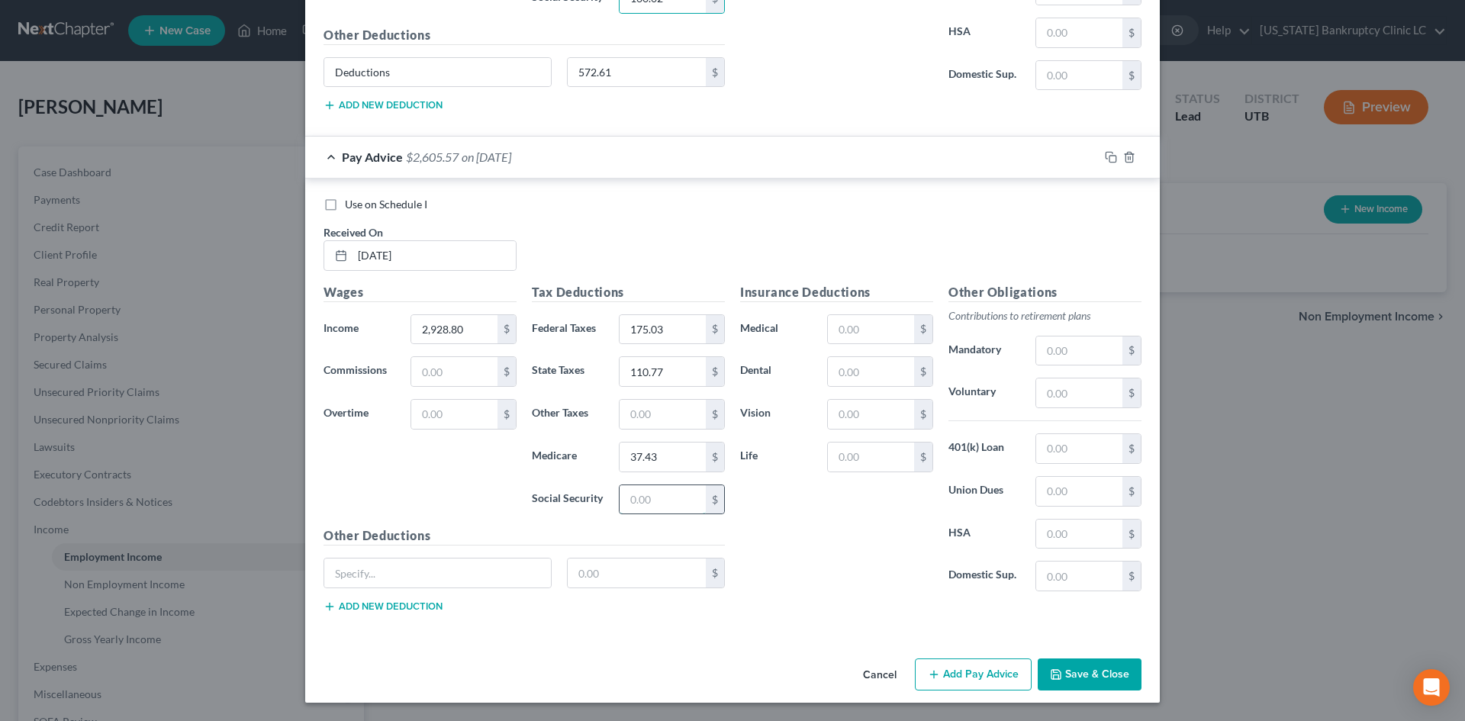
click at [643, 500] on input "text" at bounding box center [662, 499] width 86 height 29
paste input "160.02"
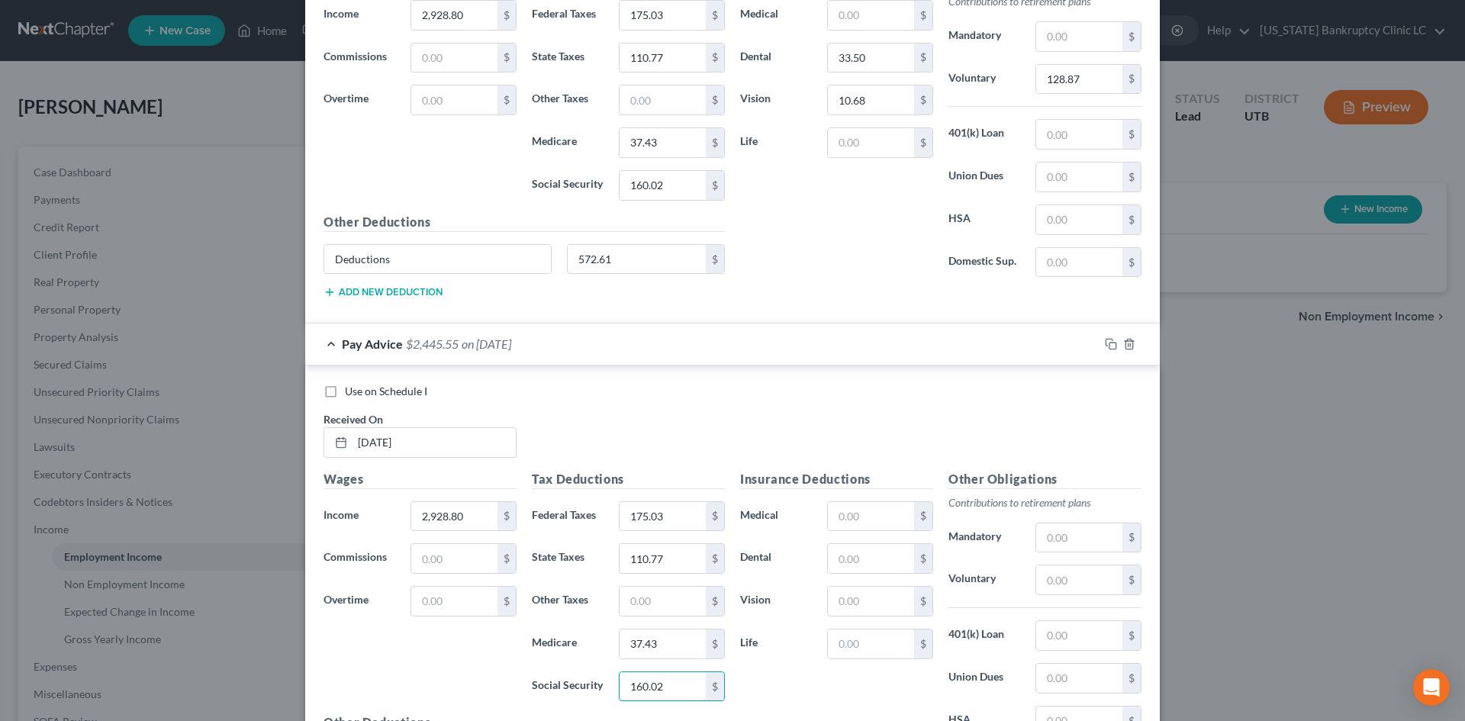
scroll to position [2078, 0]
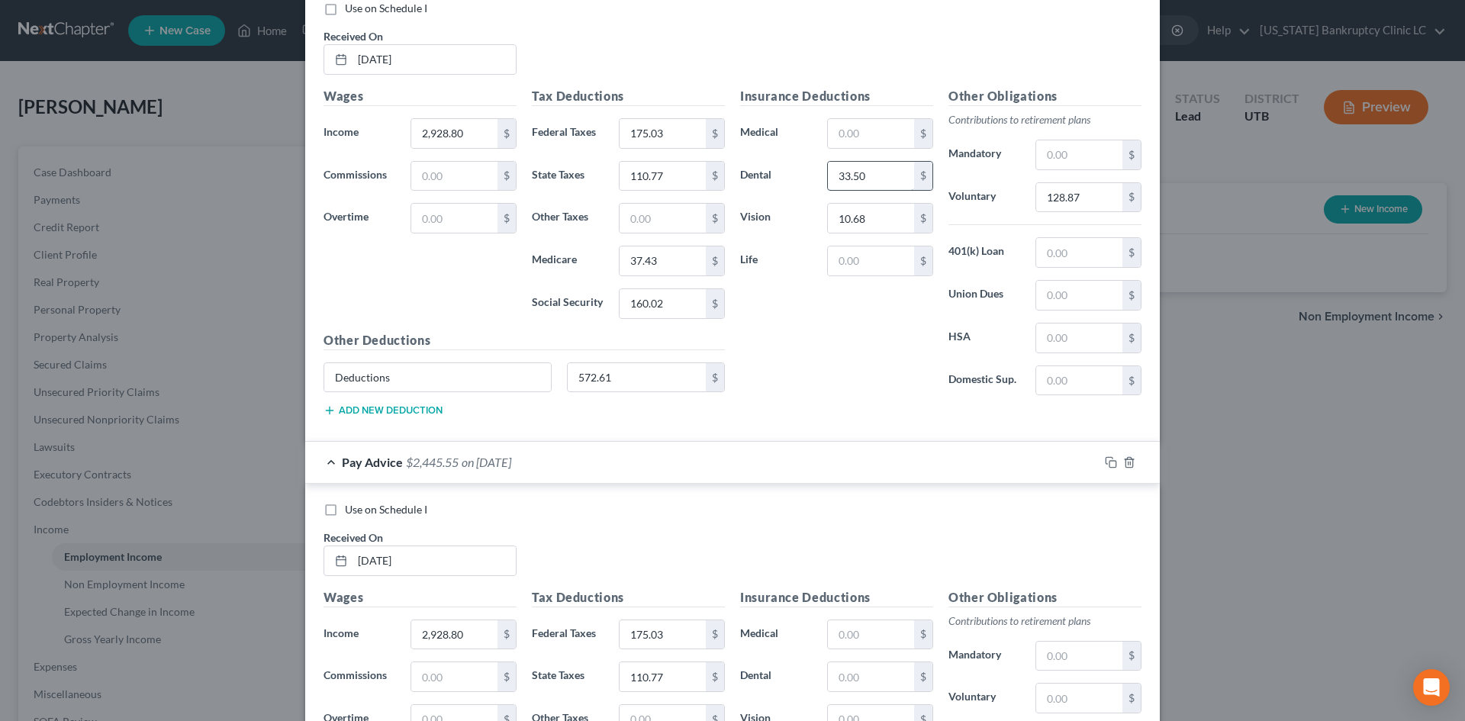
type input "160.02"
click at [856, 184] on input "33.50" at bounding box center [871, 176] width 86 height 29
click at [843, 625] on input "text" at bounding box center [871, 634] width 86 height 29
paste input "33.50"
type input "33.50"
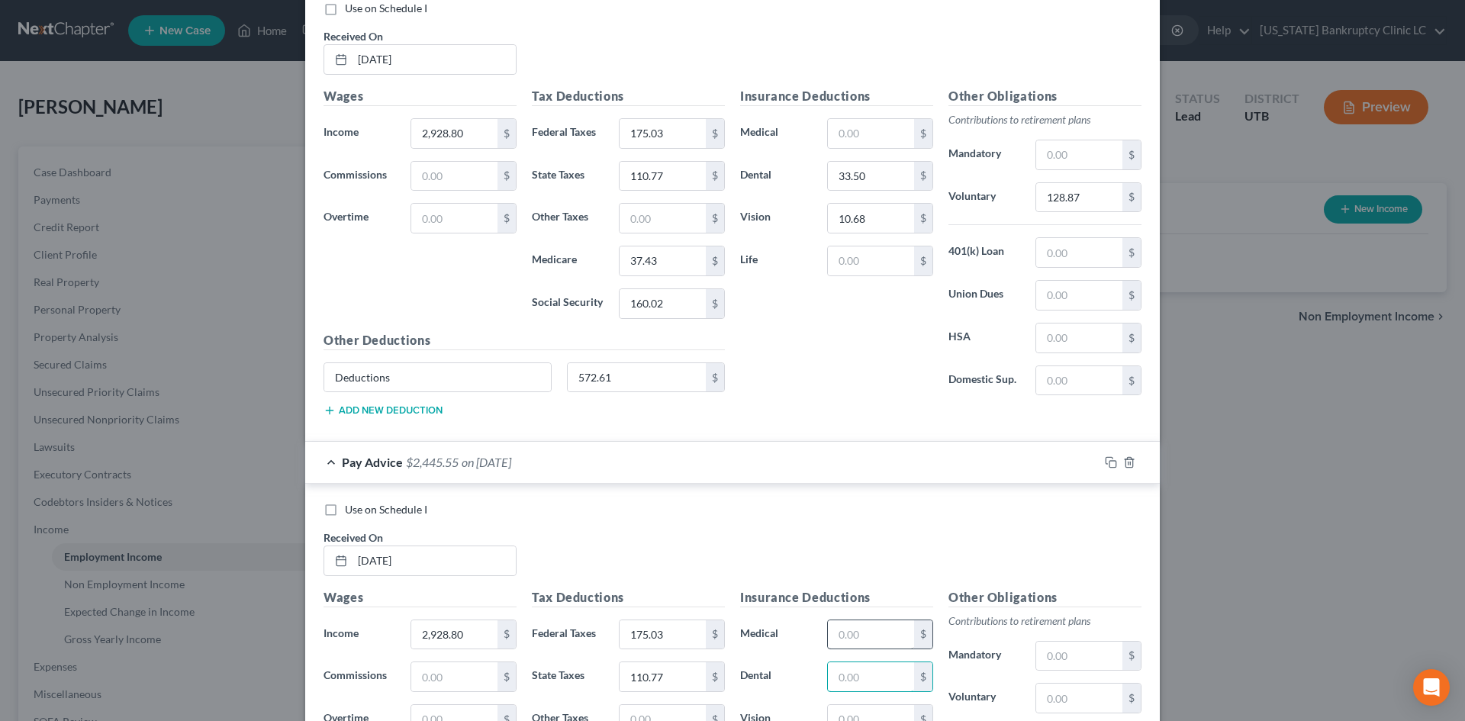
paste input "33.50"
type input "33.50"
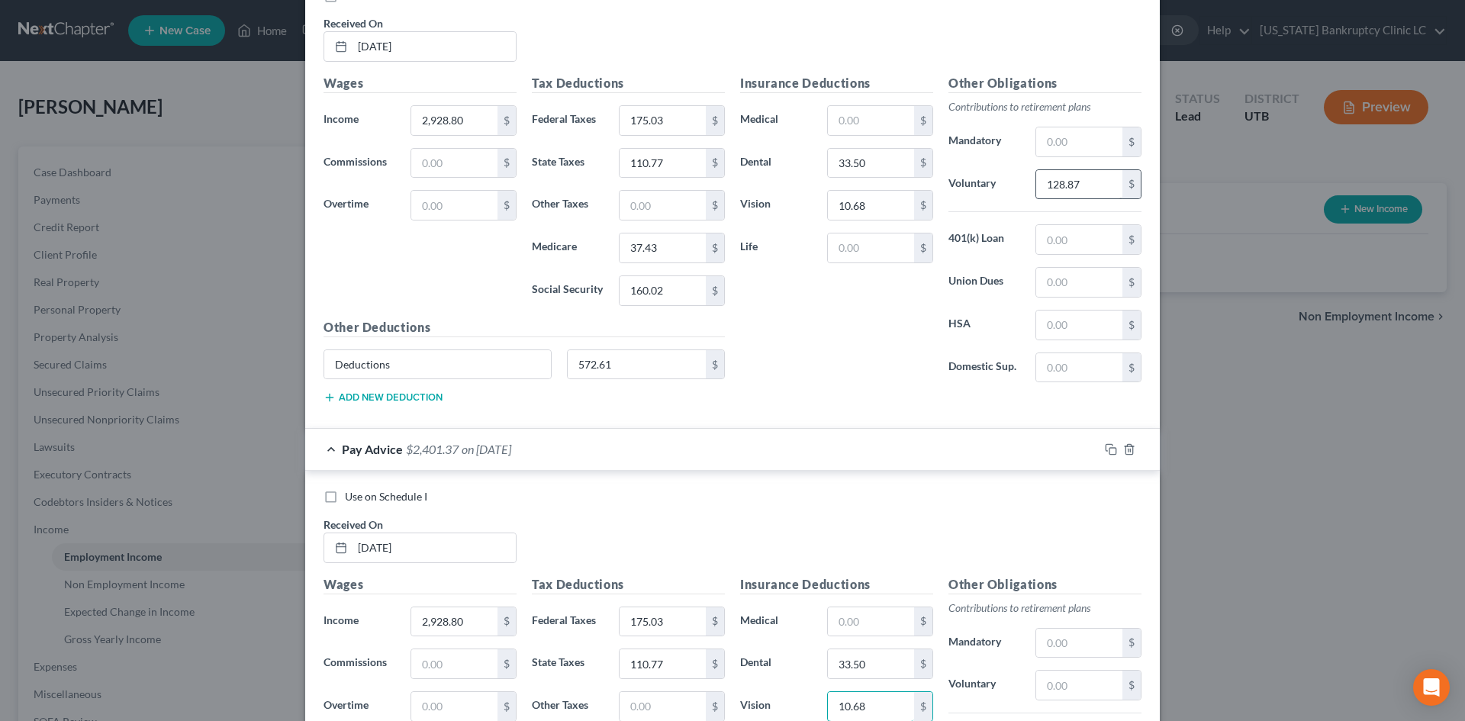
type input "10.68"
click at [1051, 188] on input "128.87" at bounding box center [1079, 184] width 86 height 29
click at [1085, 683] on input "text" at bounding box center [1079, 685] width 86 height 29
paste input "128.87"
type input "128.87"
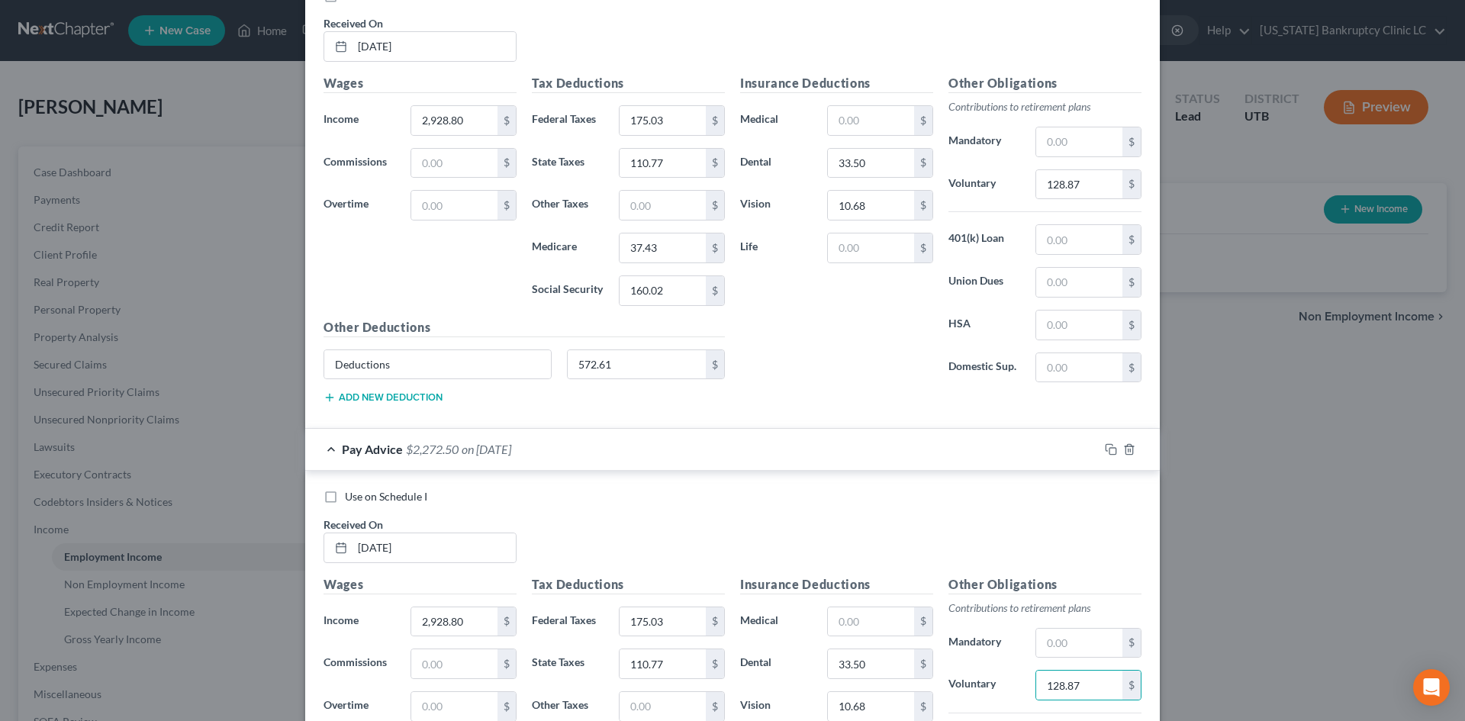
click at [980, 557] on div "Use on Schedule I Received On * [DATE]" at bounding box center [732, 532] width 833 height 86
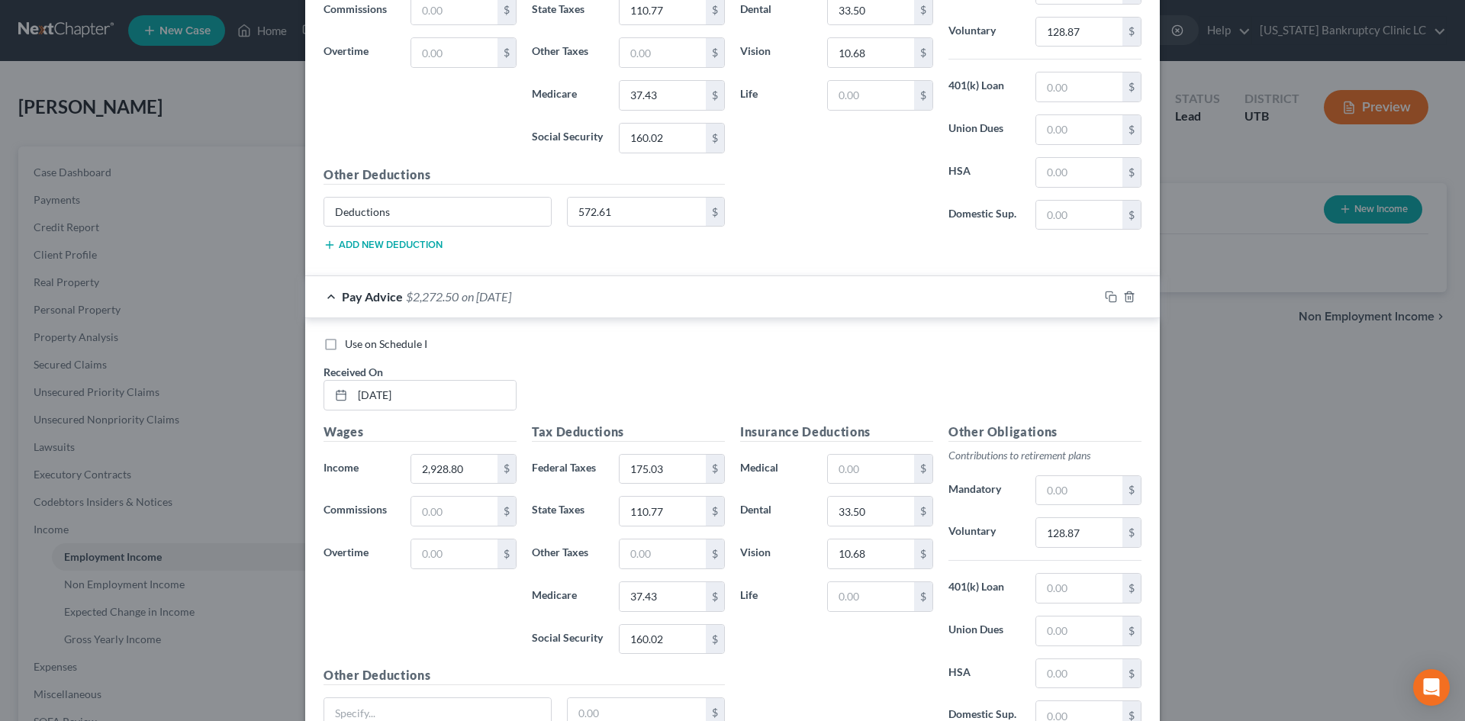
scroll to position [2383, 0]
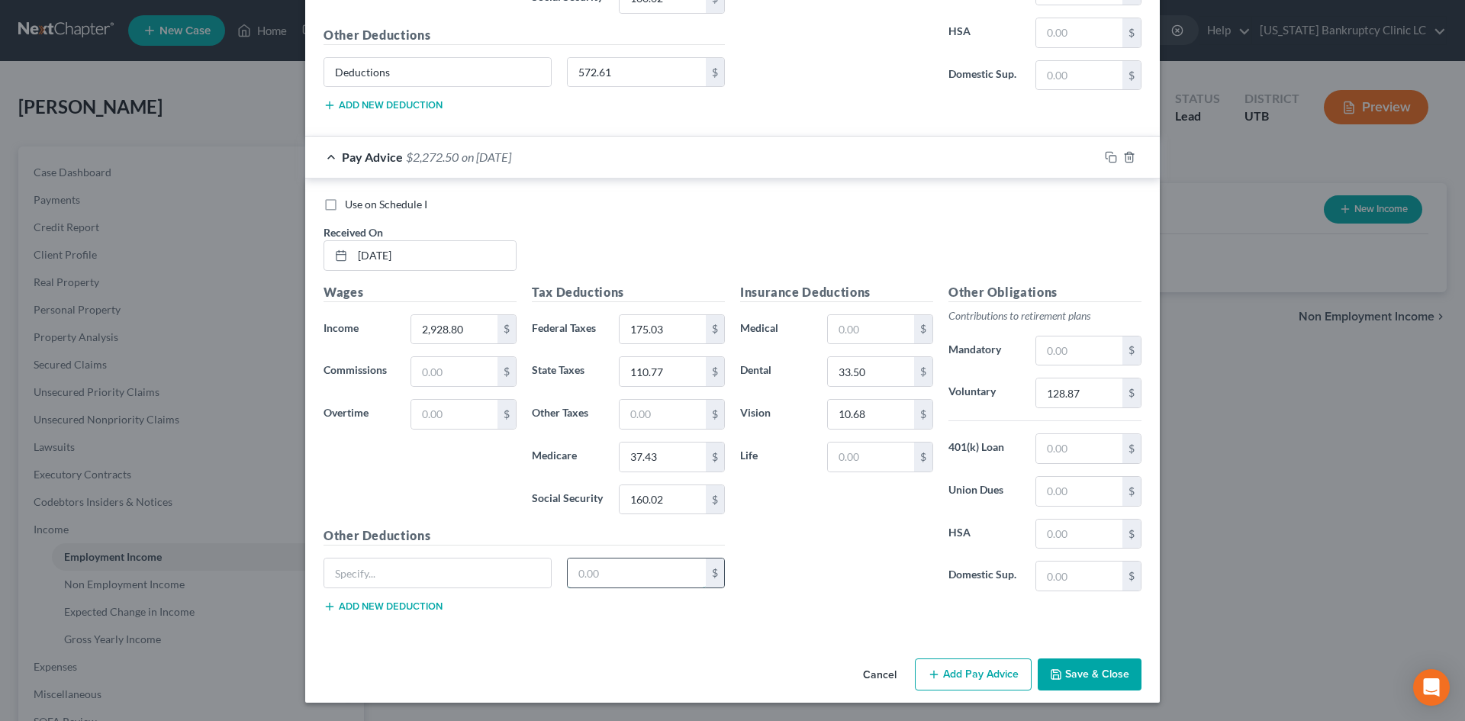
click at [619, 582] on input "text" at bounding box center [637, 572] width 139 height 29
type input "572.60"
click at [468, 565] on input "text" at bounding box center [437, 572] width 227 height 29
type input "Deductions"
click at [974, 669] on button "Add Pay Advice" at bounding box center [973, 674] width 117 height 32
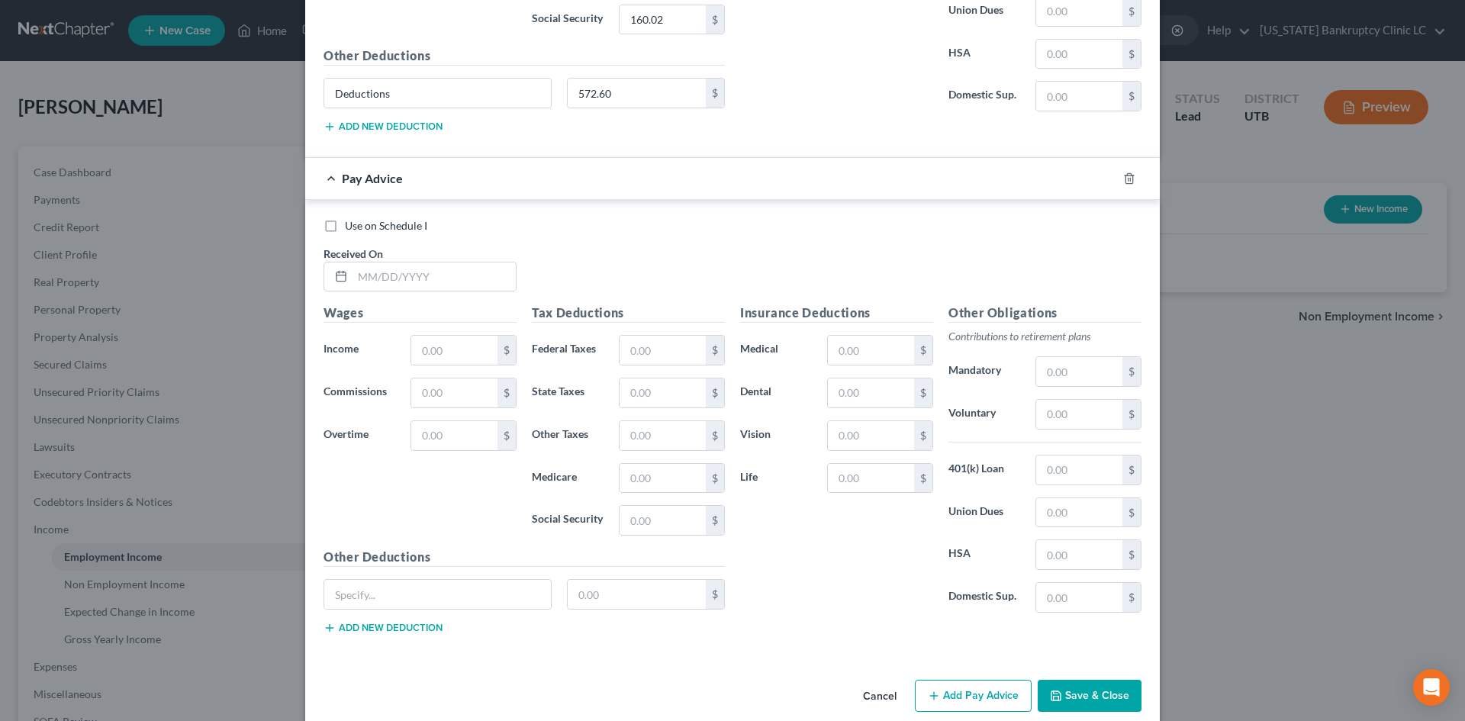
scroll to position [2884, 0]
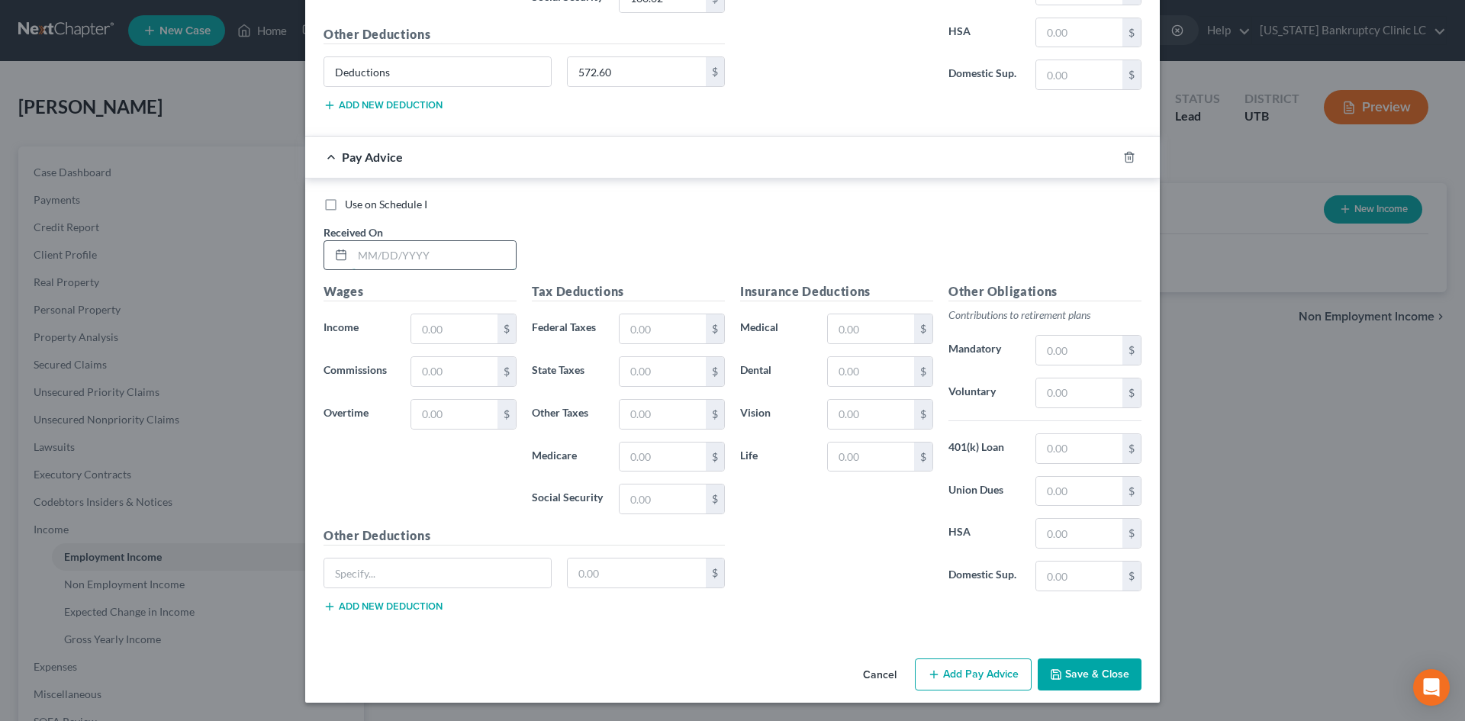
click at [439, 266] on input "text" at bounding box center [433, 255] width 163 height 29
type input "[DATE]"
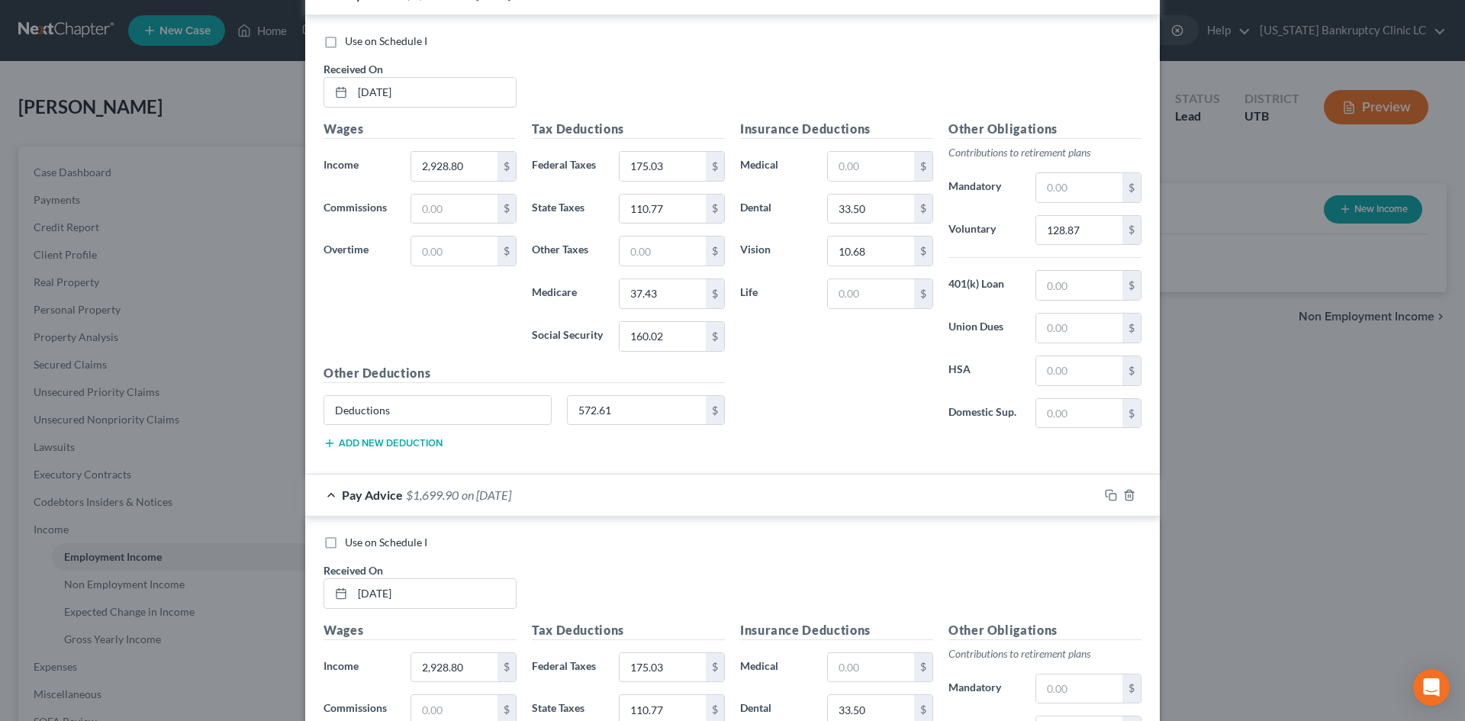
scroll to position [1969, 0]
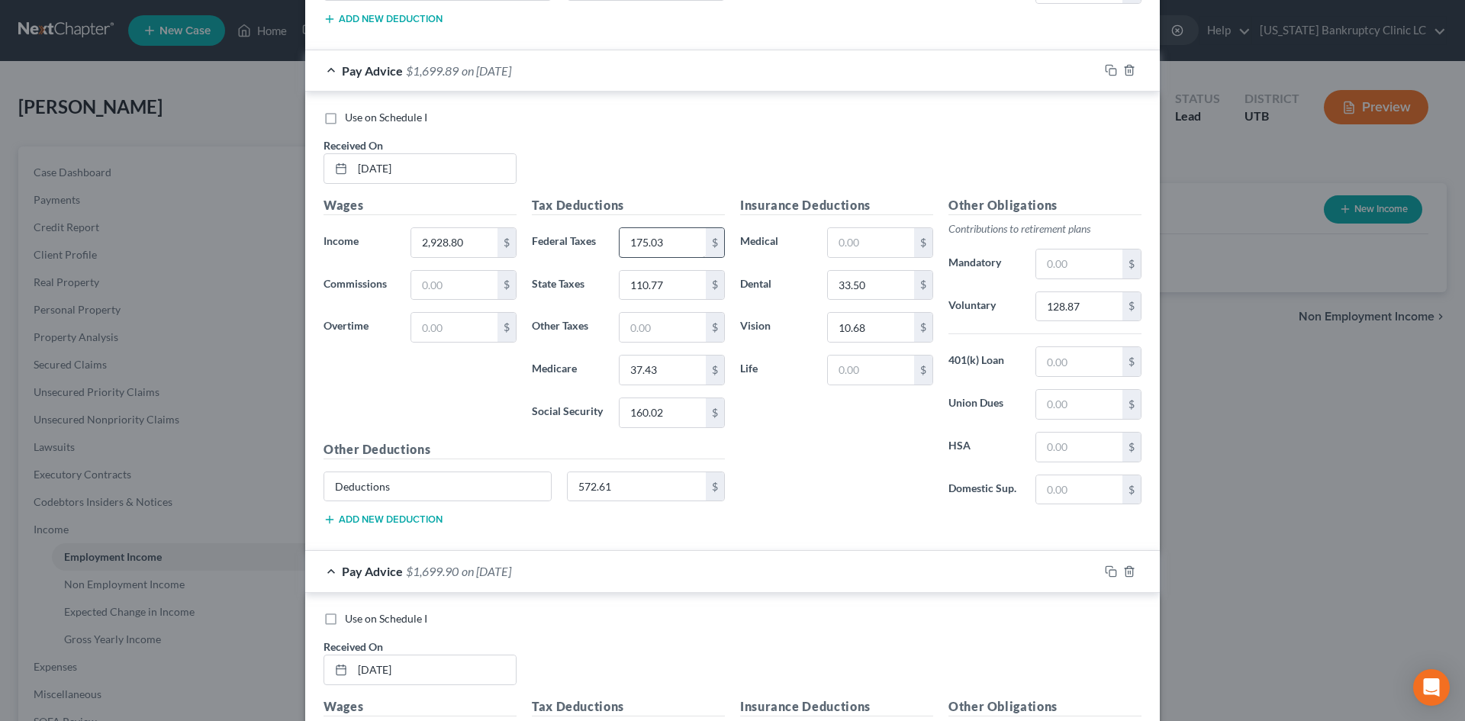
type input "2,928.80"
drag, startPoint x: 655, startPoint y: 246, endPoint x: 786, endPoint y: 394, distance: 197.2
click at [655, 246] on input "175.03" at bounding box center [662, 242] width 86 height 29
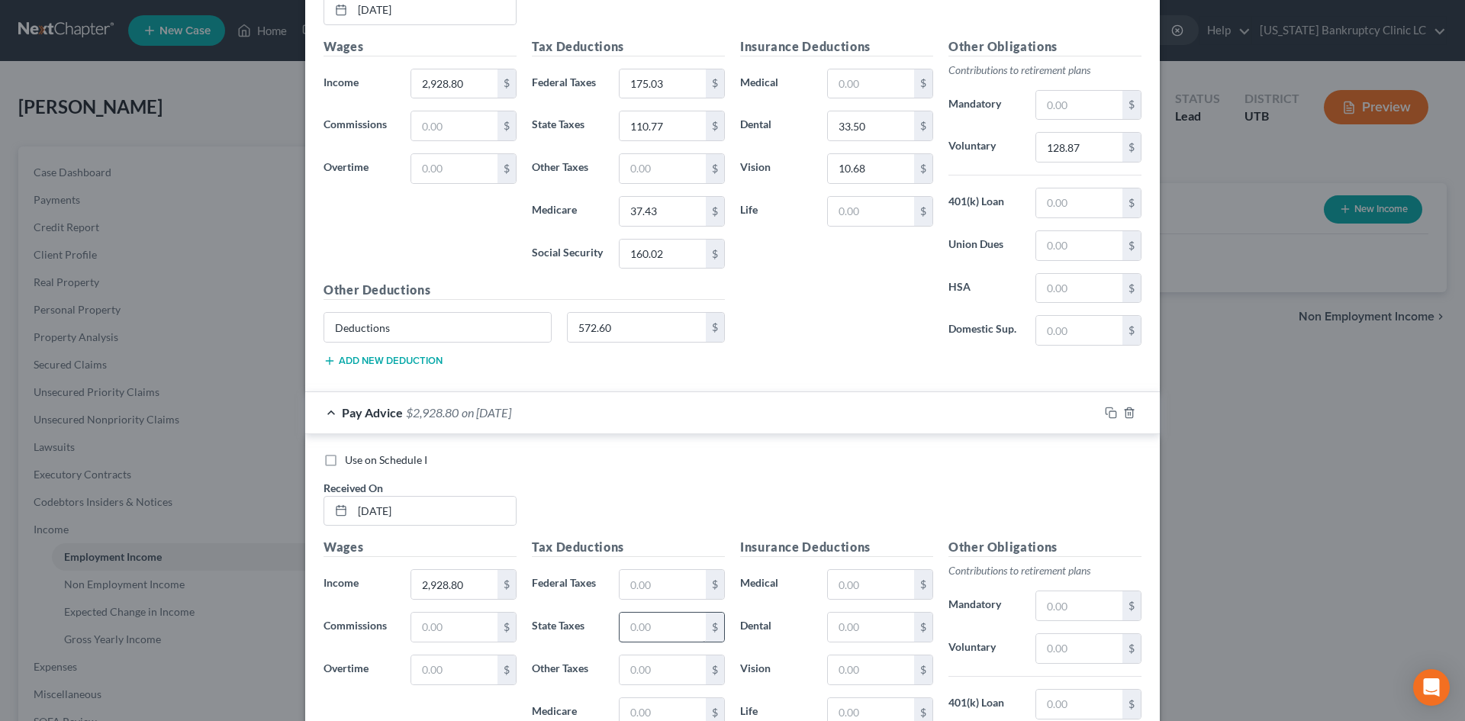
scroll to position [2732, 0]
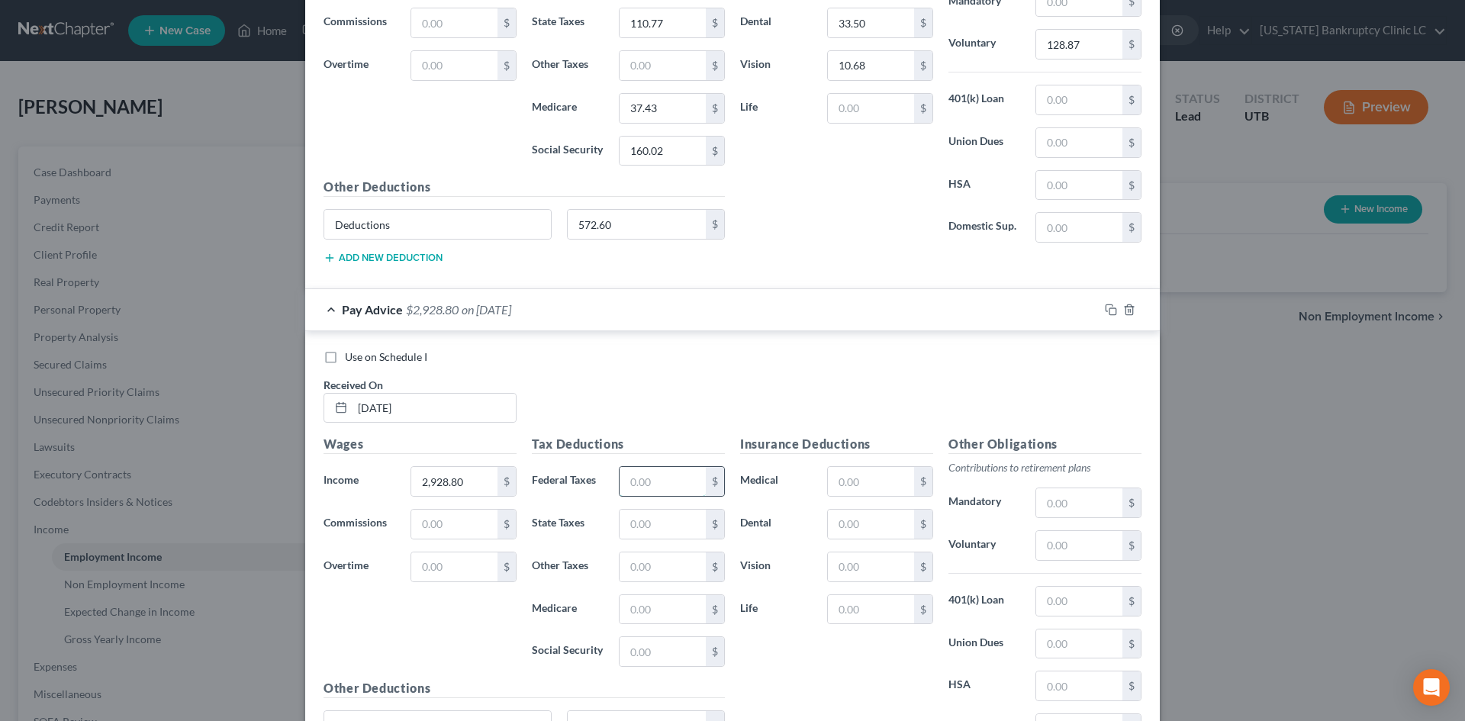
click at [636, 478] on input "text" at bounding box center [662, 481] width 86 height 29
paste input "175.03"
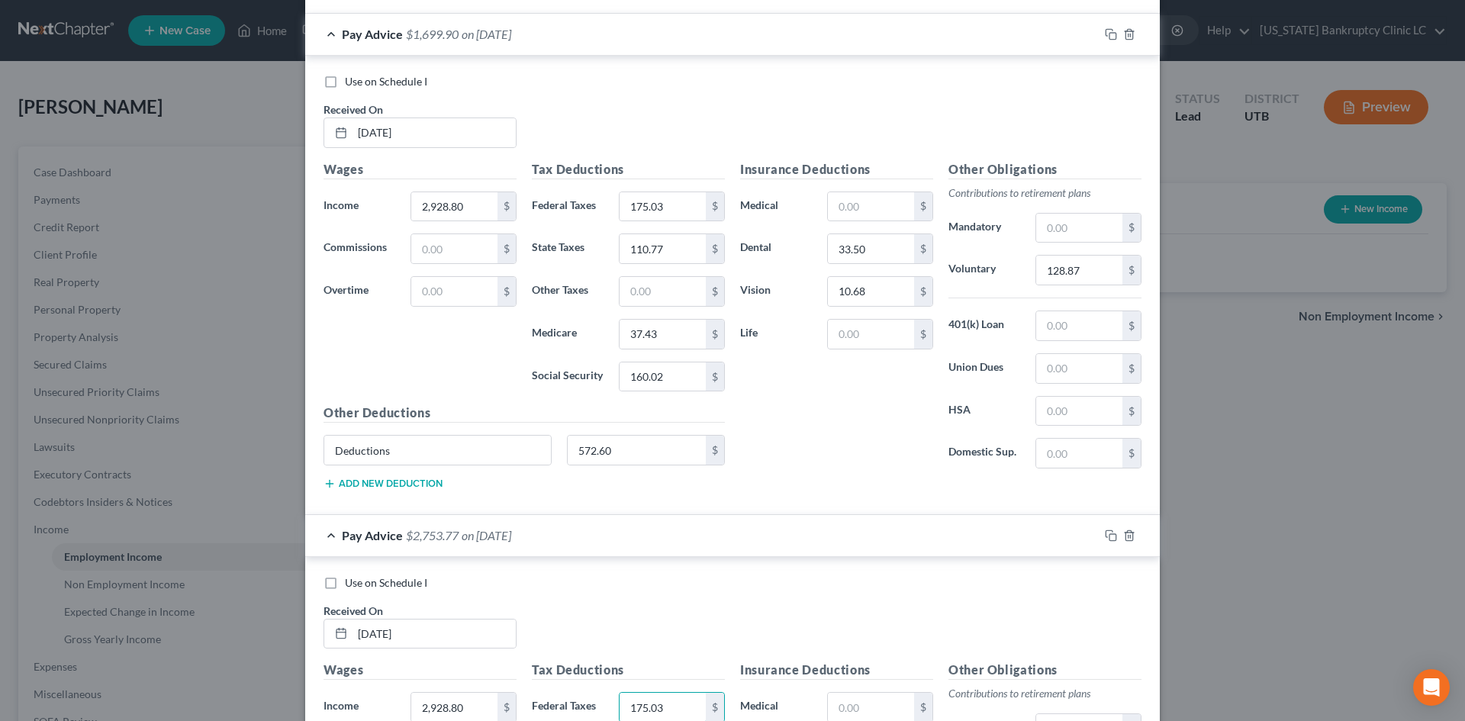
scroll to position [2503, 0]
type input "175.03"
click at [652, 252] on input "110.77" at bounding box center [662, 251] width 86 height 29
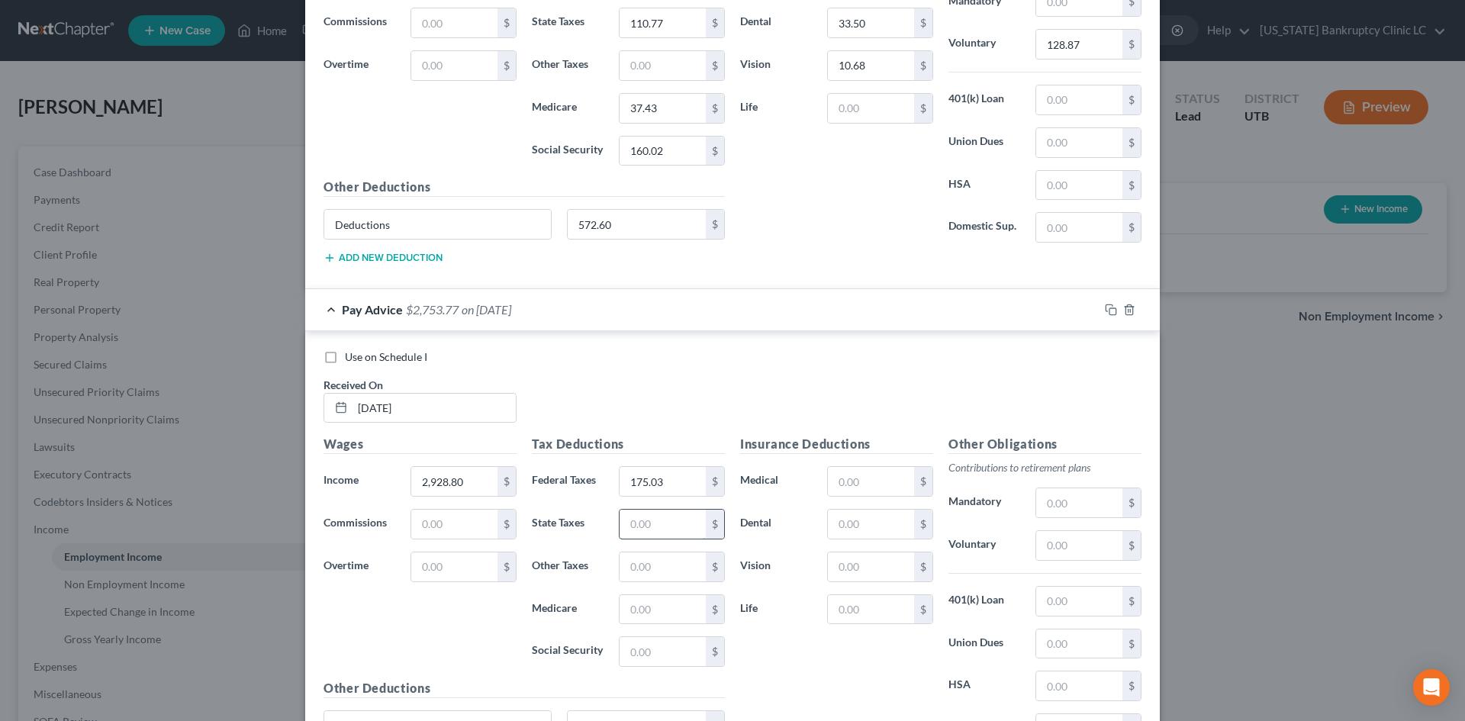
click at [651, 518] on input "text" at bounding box center [662, 524] width 86 height 29
paste input "110.77"
type input "110.77"
click at [654, 112] on input "37.43" at bounding box center [662, 108] width 86 height 29
click at [659, 606] on input "text" at bounding box center [662, 609] width 86 height 29
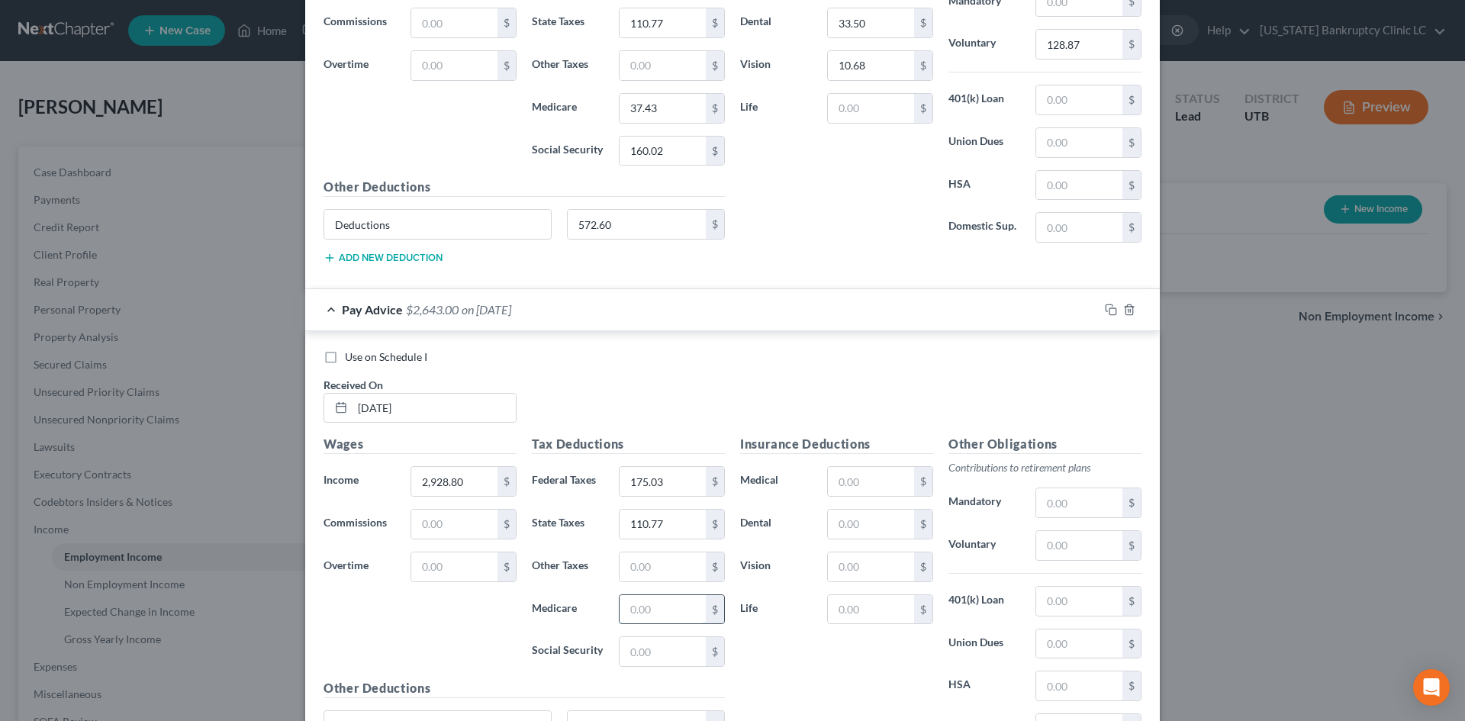
paste input "37.43"
type input "37.43"
click at [648, 142] on input "160.02" at bounding box center [662, 151] width 86 height 29
click at [660, 653] on input "text" at bounding box center [662, 651] width 86 height 29
paste input "160.02"
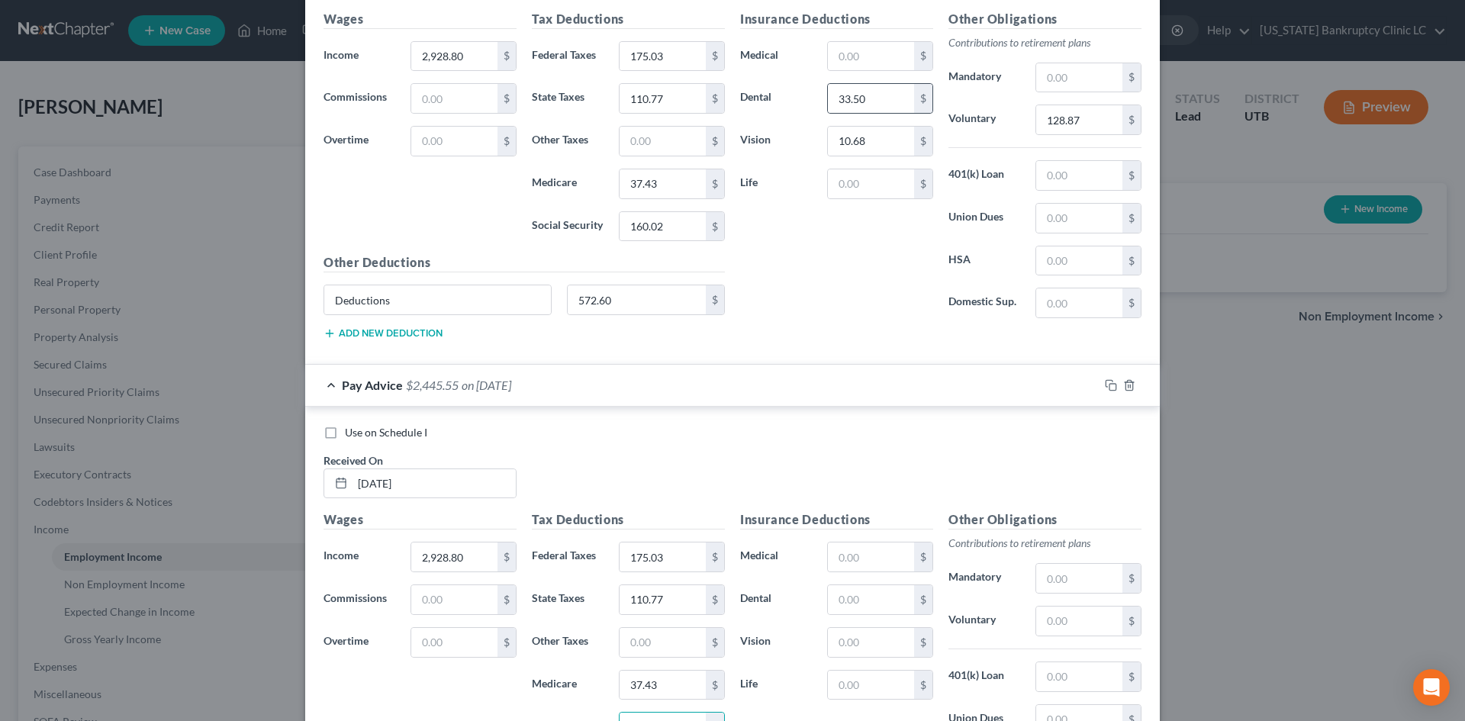
scroll to position [2655, 0]
type input "160.02"
click at [854, 101] on input "33.50" at bounding box center [871, 99] width 86 height 29
click at [882, 598] on input "text" at bounding box center [871, 600] width 86 height 29
paste input "33.50"
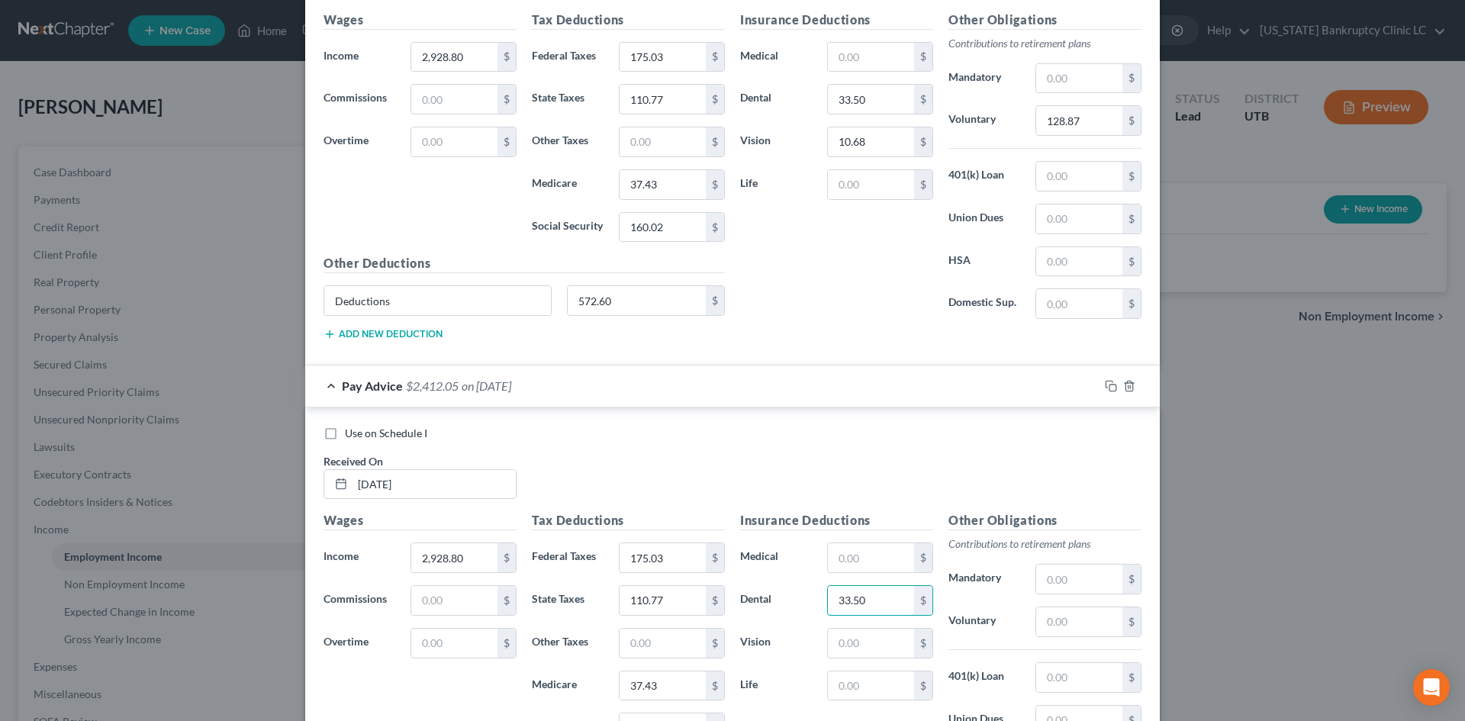
type input "33.50"
click at [844, 131] on input "10.68" at bounding box center [871, 141] width 86 height 29
click at [873, 649] on input "text" at bounding box center [871, 643] width 86 height 29
paste input "10.68"
type input "10.68"
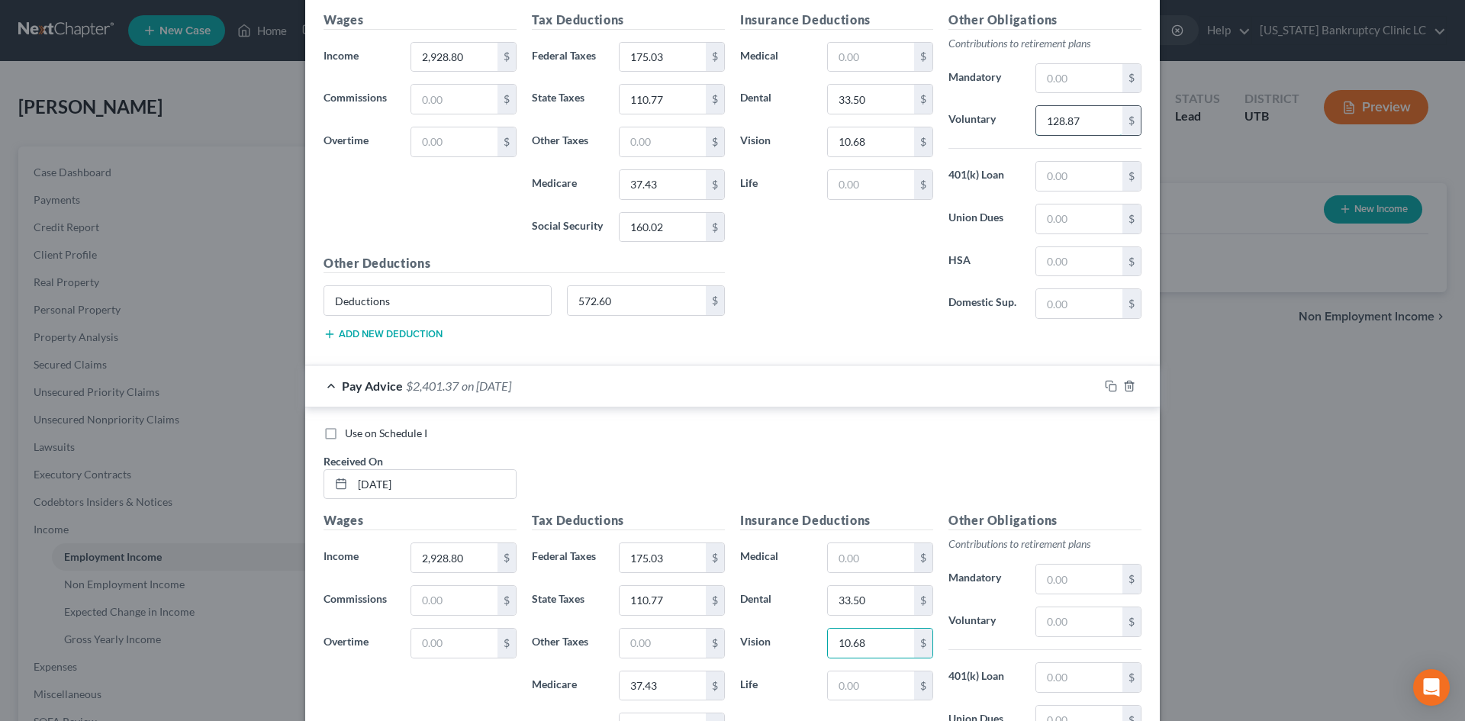
click at [1056, 120] on input "128.87" at bounding box center [1079, 120] width 86 height 29
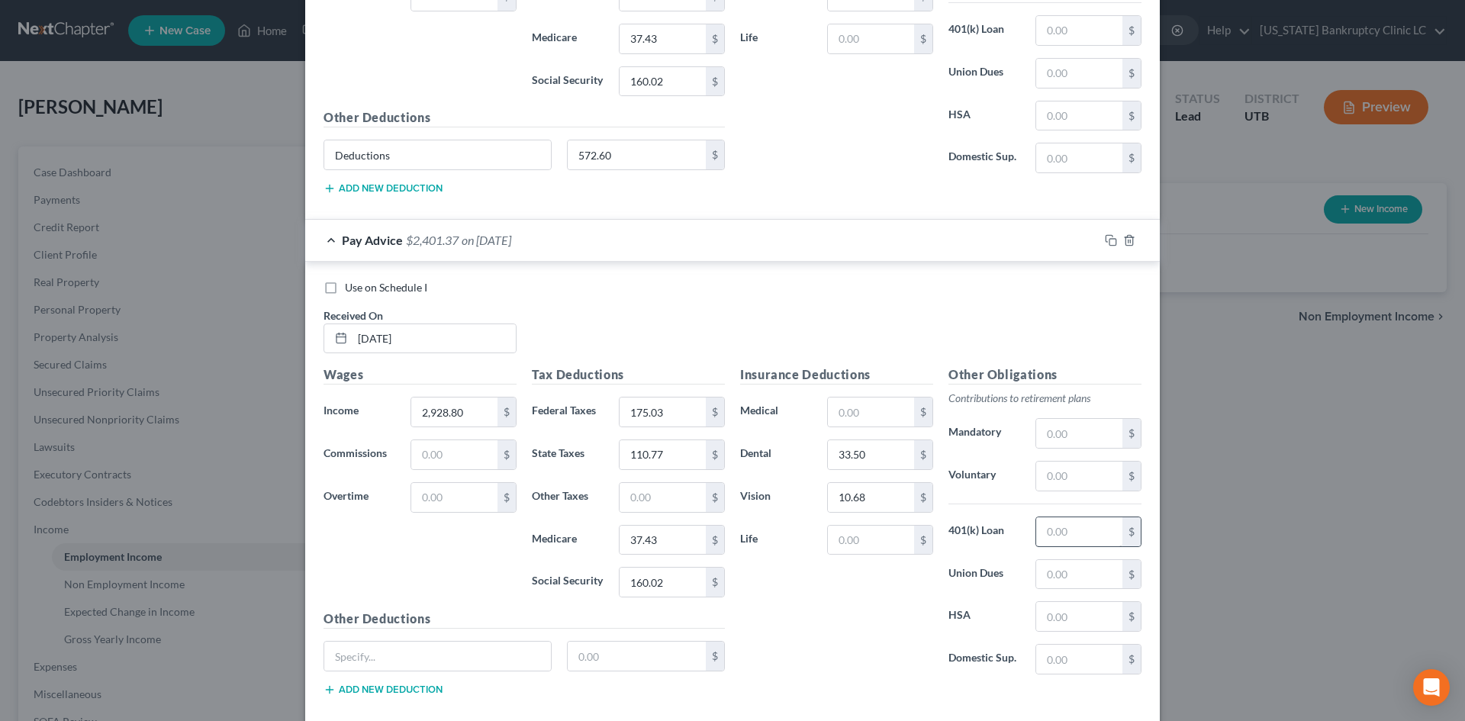
scroll to position [2808, 0]
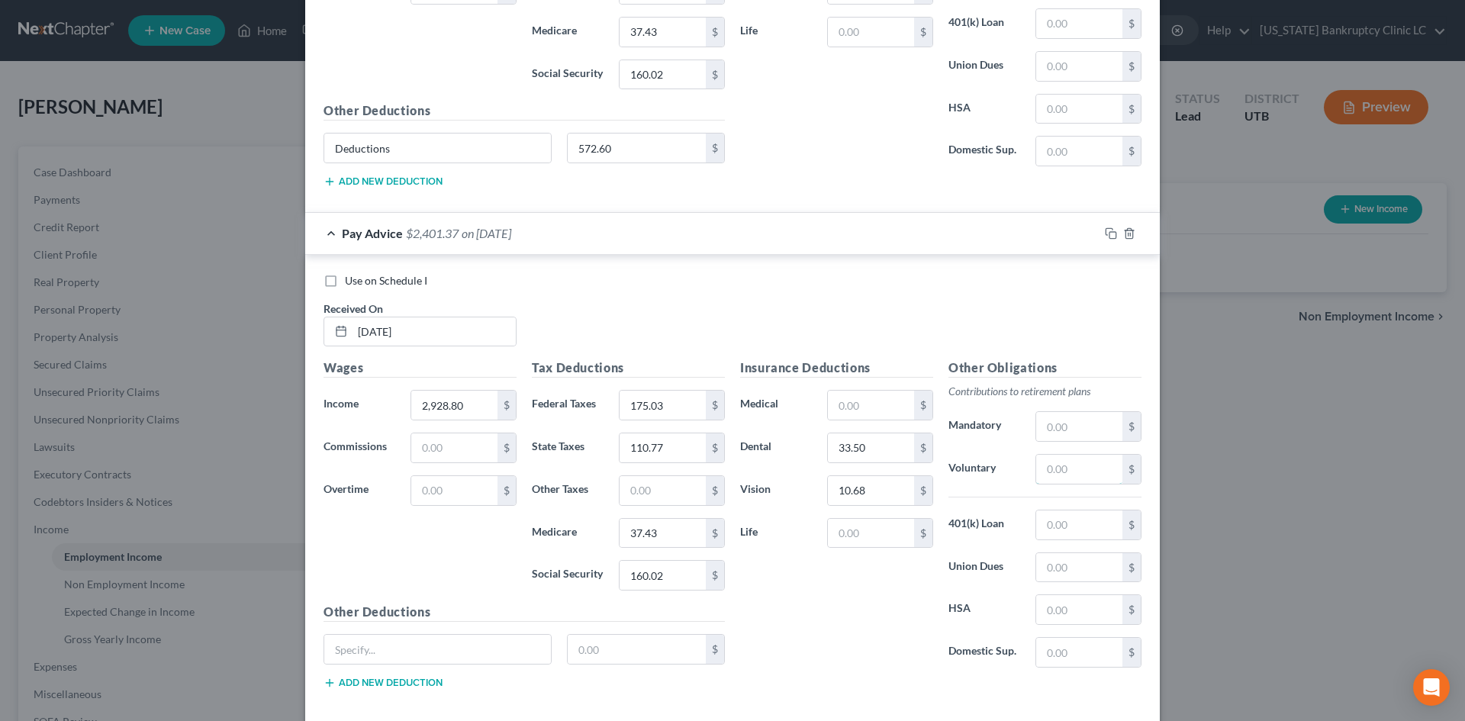
drag, startPoint x: 1076, startPoint y: 471, endPoint x: 1021, endPoint y: 513, distance: 69.3
click at [1076, 471] on input "text" at bounding box center [1079, 469] width 86 height 29
paste input "128.87"
type input "128.87"
click at [786, 650] on div "Insurance Deductions Medical $ Dental 33.50 $ Vision 10.68 $ Life $" at bounding box center [836, 519] width 208 height 321
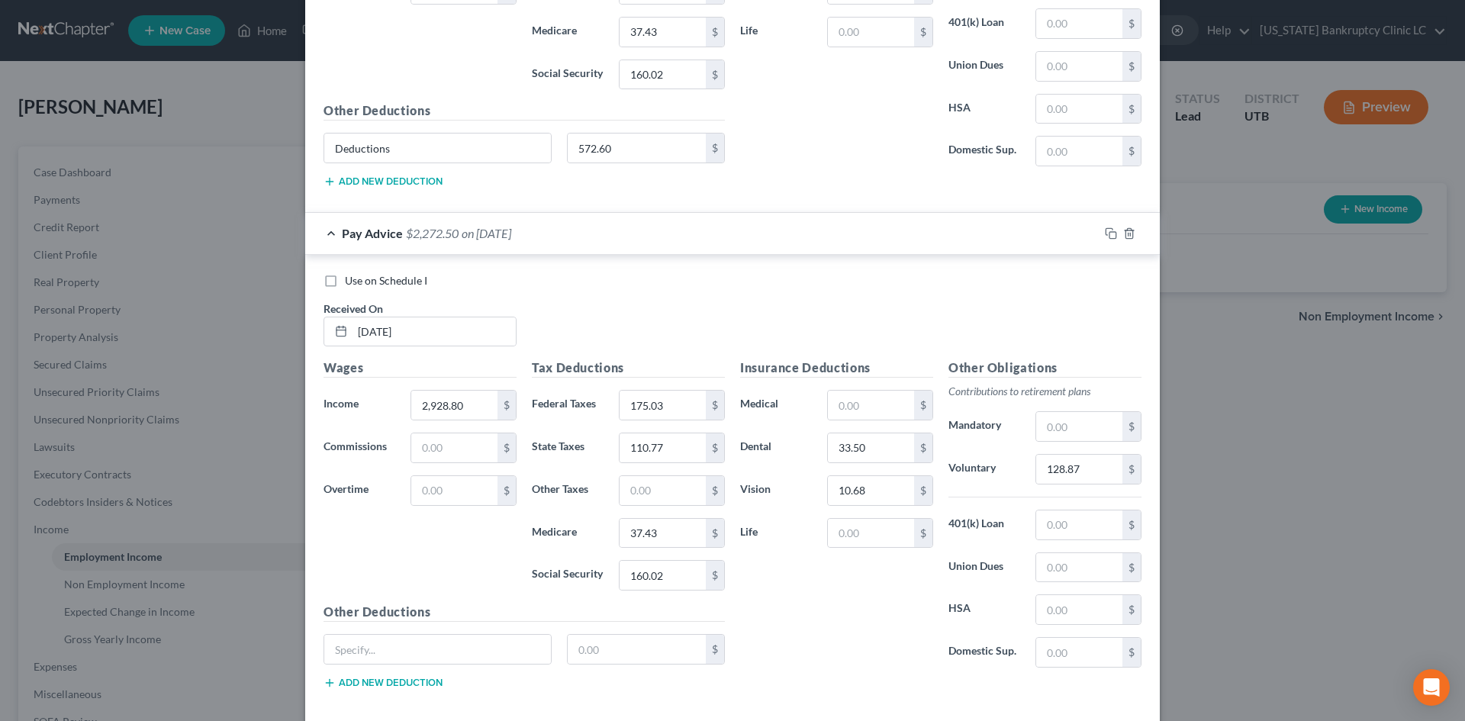
scroll to position [2884, 0]
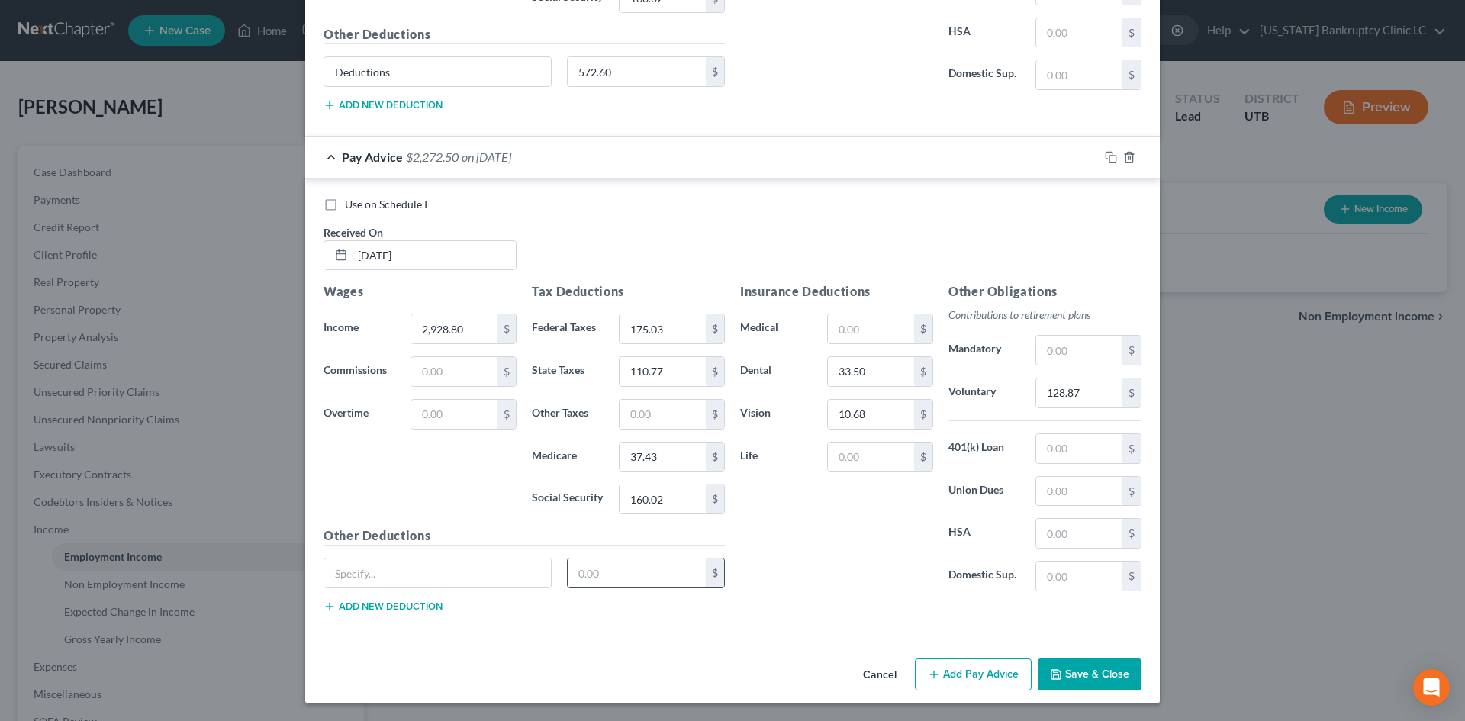
click at [593, 578] on input "text" at bounding box center [637, 572] width 139 height 29
drag, startPoint x: 465, startPoint y: 561, endPoint x: 452, endPoint y: 587, distance: 29.0
click at [465, 561] on input "text" at bounding box center [437, 572] width 227 height 29
type input "Deductions"
click at [632, 574] on input "text" at bounding box center [637, 572] width 139 height 29
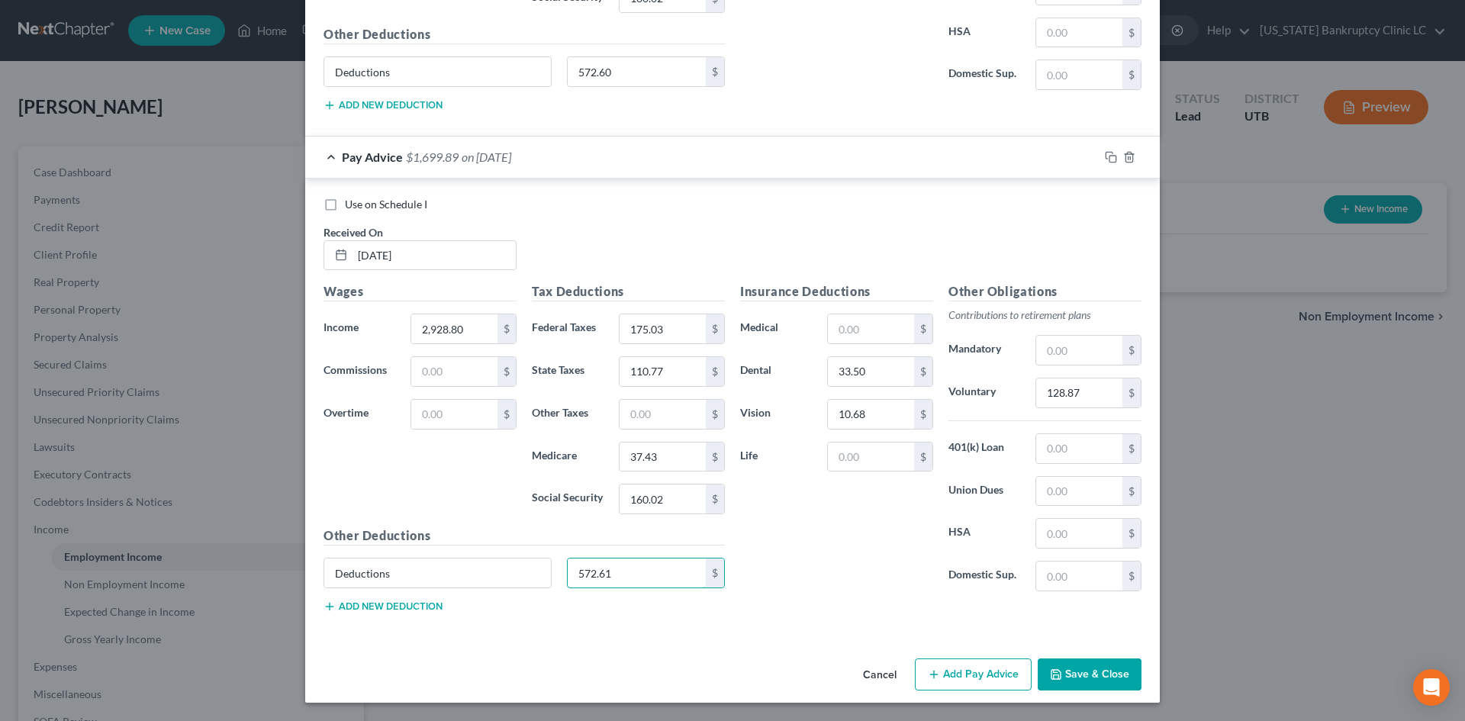
type input "572.61"
click at [983, 677] on button "Add Pay Advice" at bounding box center [973, 674] width 117 height 32
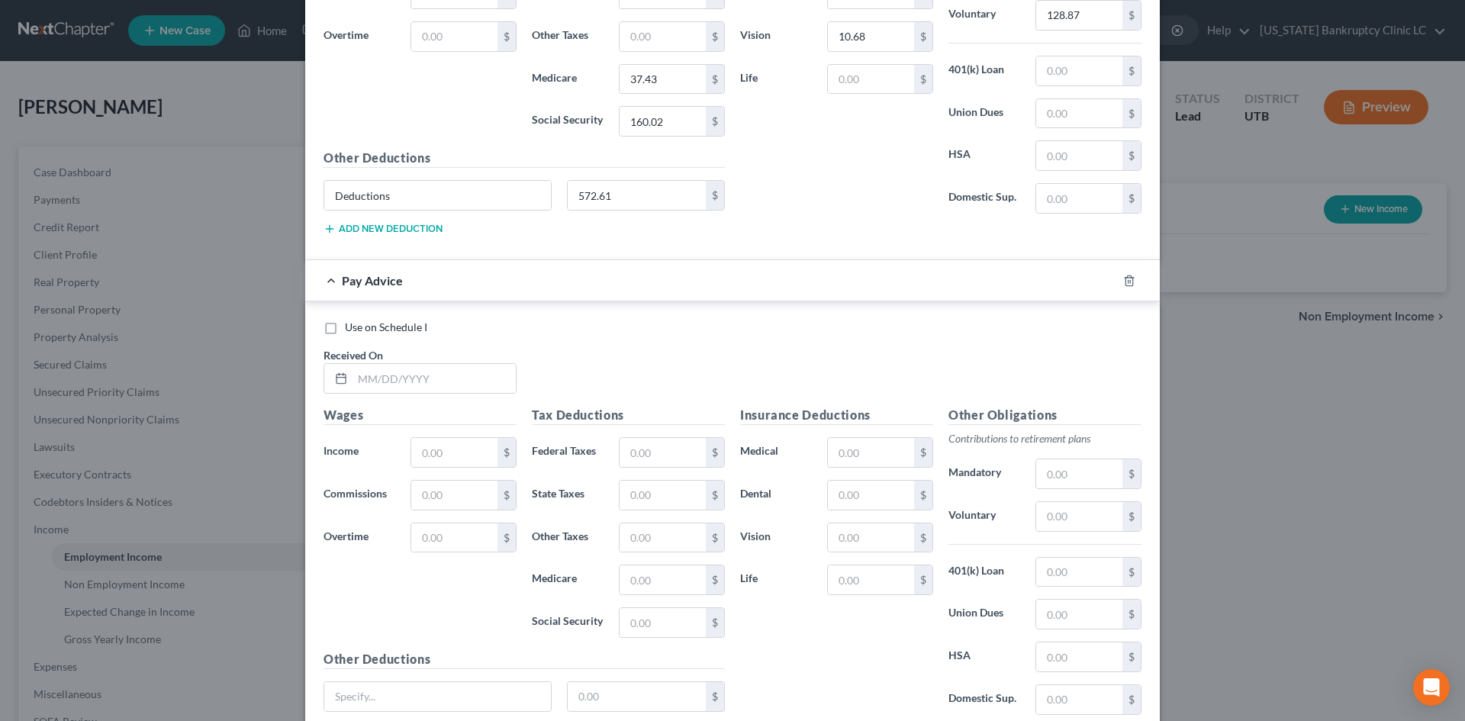
scroll to position [3385, 0]
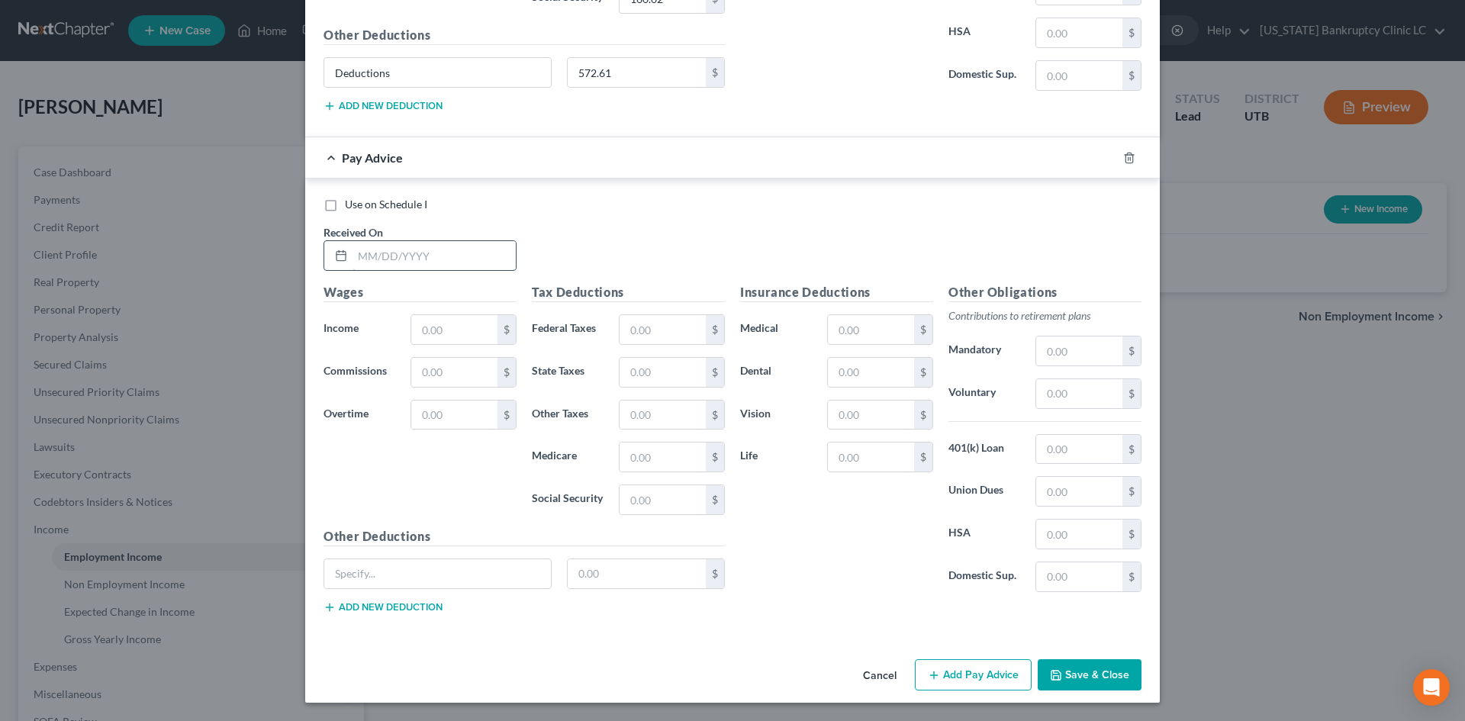
click at [486, 254] on input "text" at bounding box center [433, 255] width 163 height 29
type input "[DATE]"
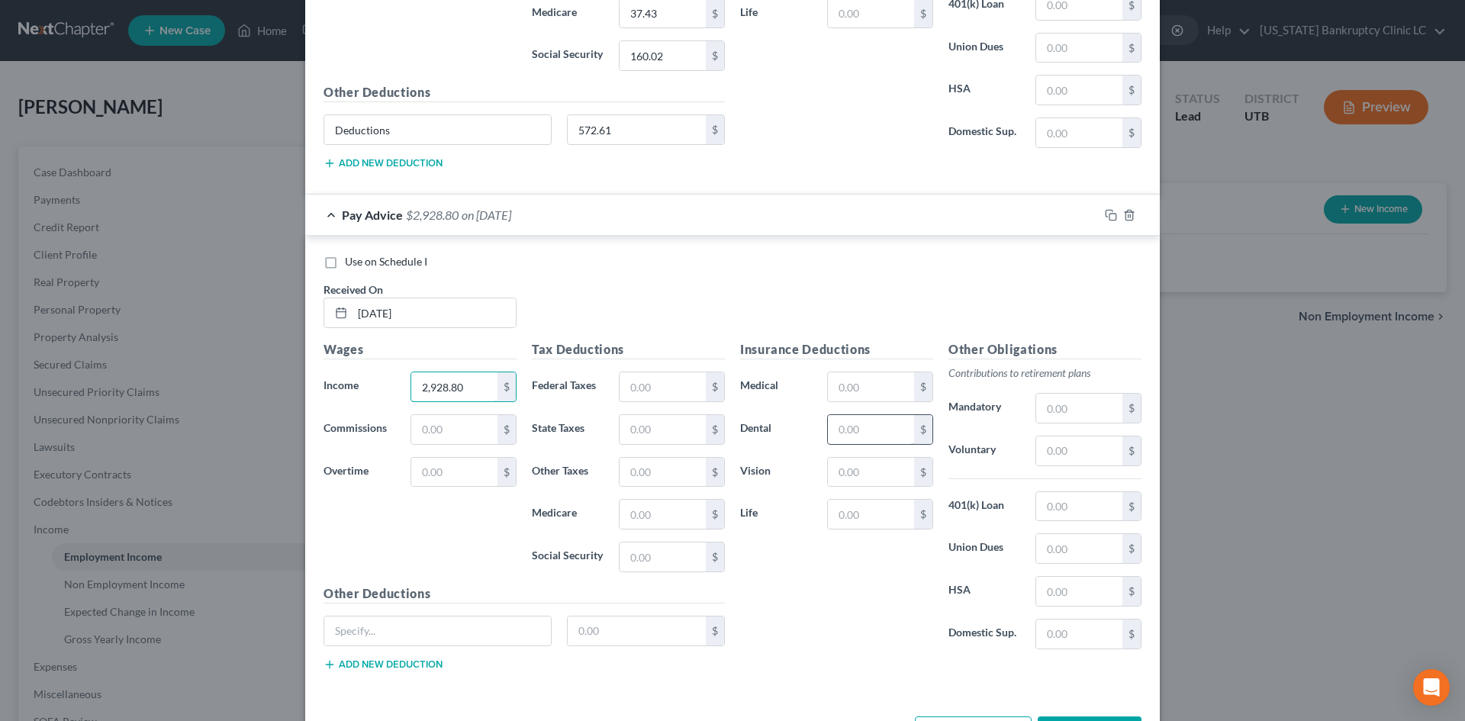
scroll to position [3232, 0]
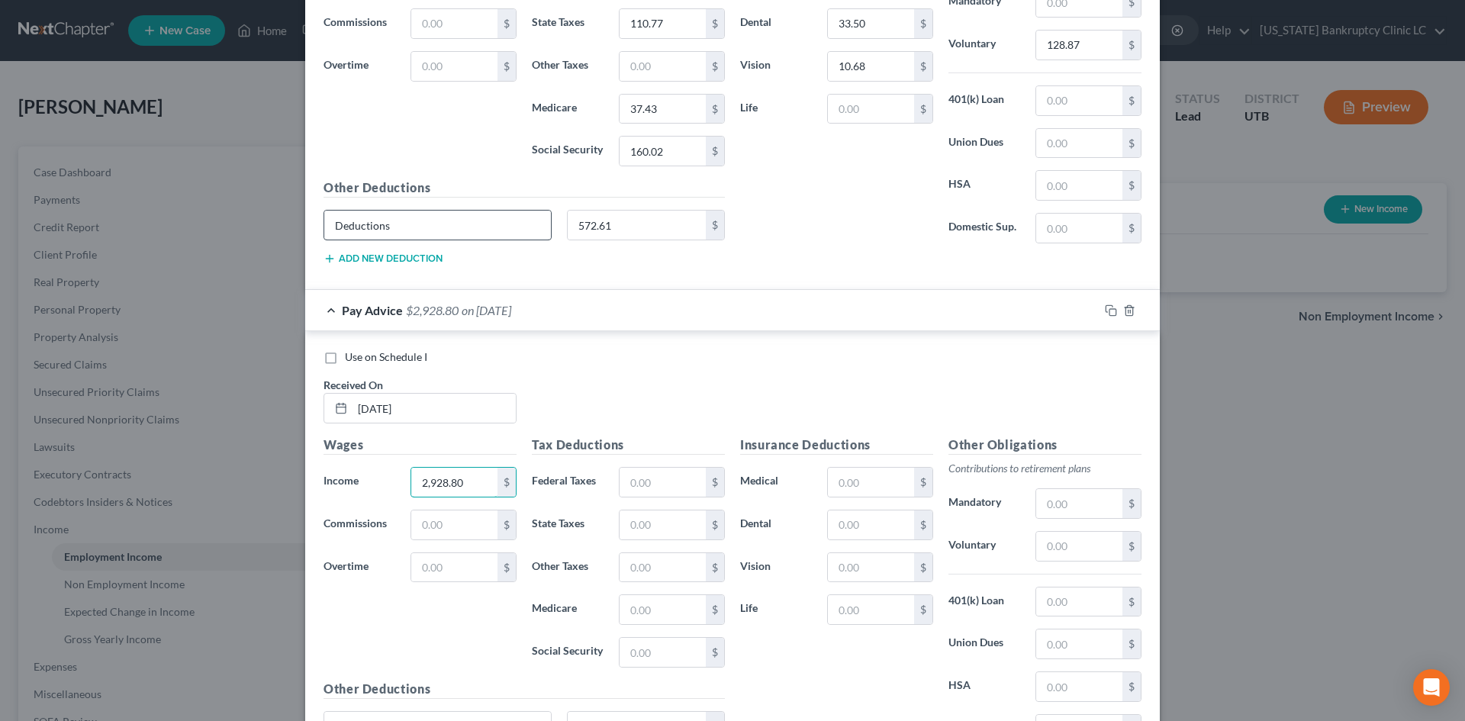
type input "2,928.80"
click at [459, 224] on input "Deductions" at bounding box center [437, 225] width 227 height 29
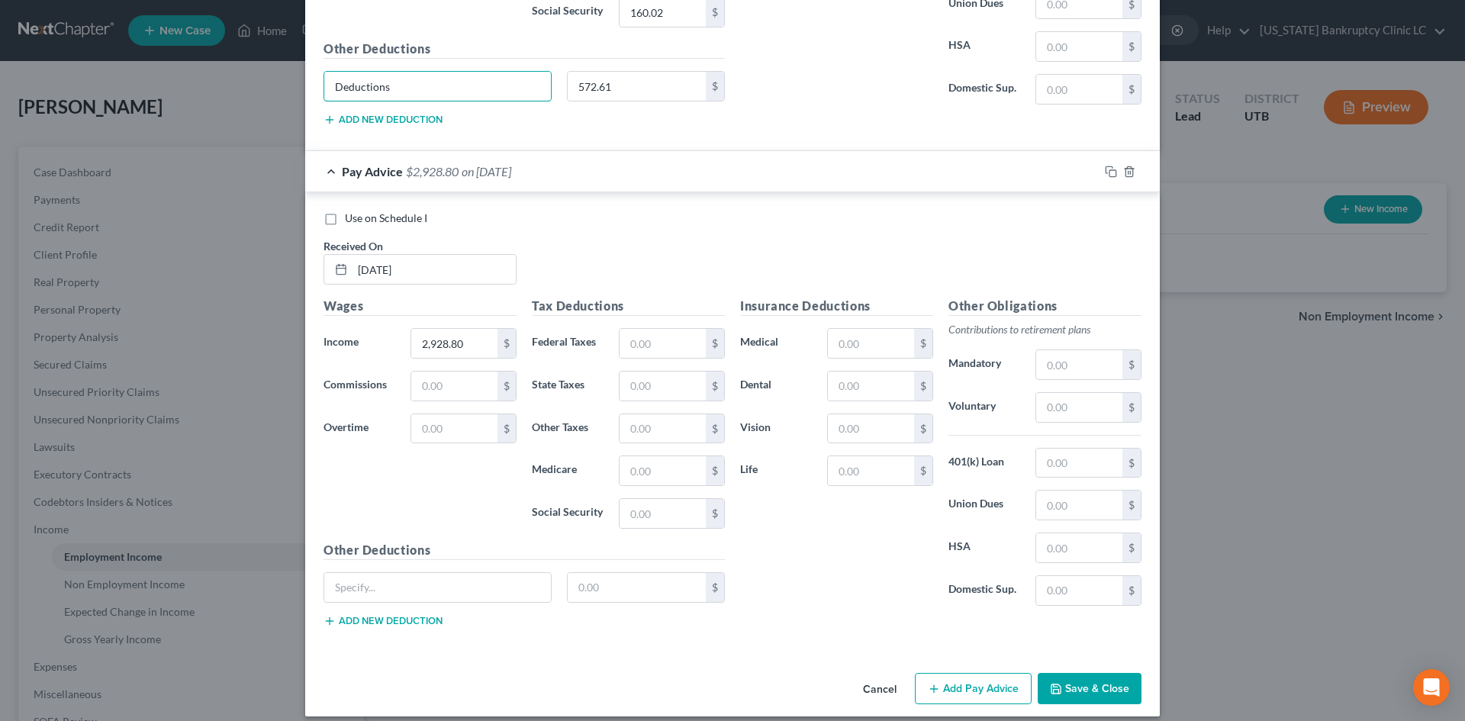
scroll to position [3385, 0]
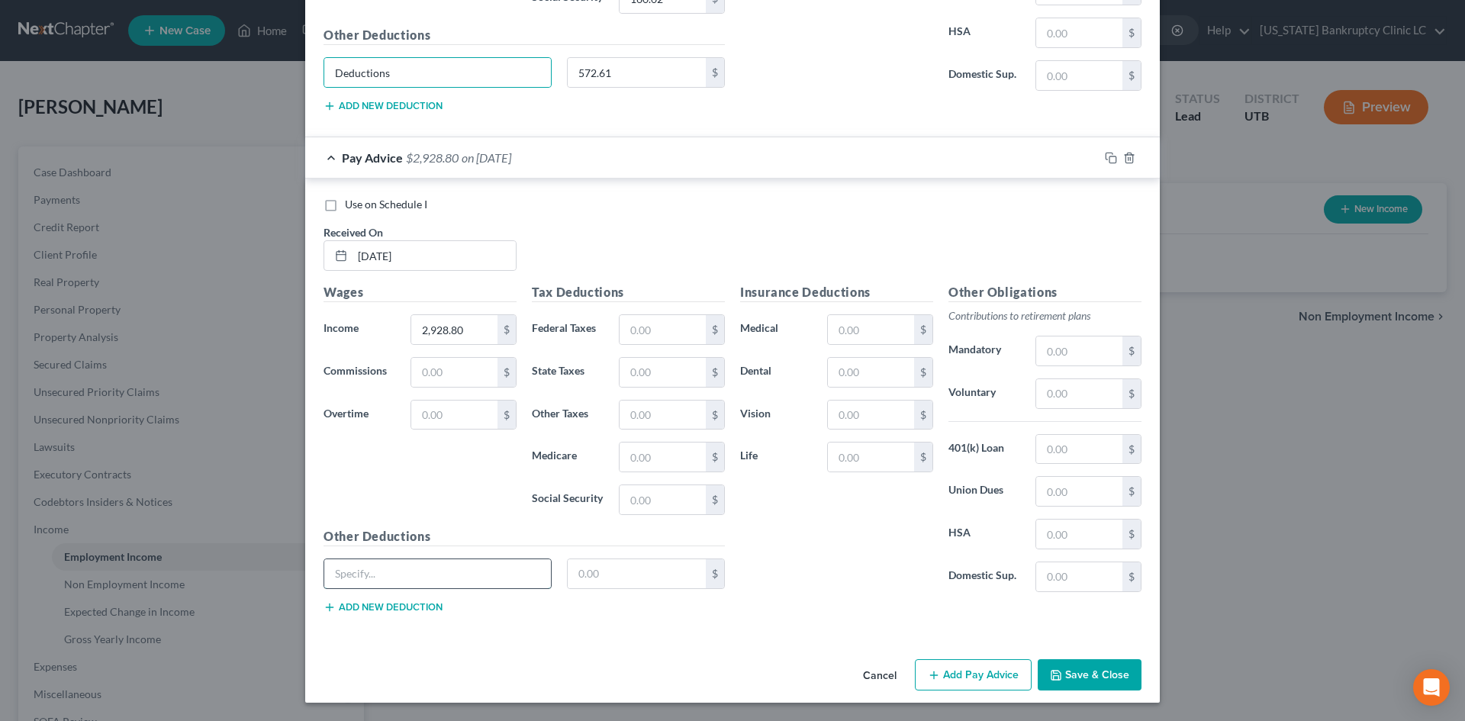
click at [479, 579] on input "text" at bounding box center [437, 573] width 227 height 29
paste input "Deductions"
type input "Deductions"
click at [616, 574] on input "text" at bounding box center [637, 573] width 139 height 29
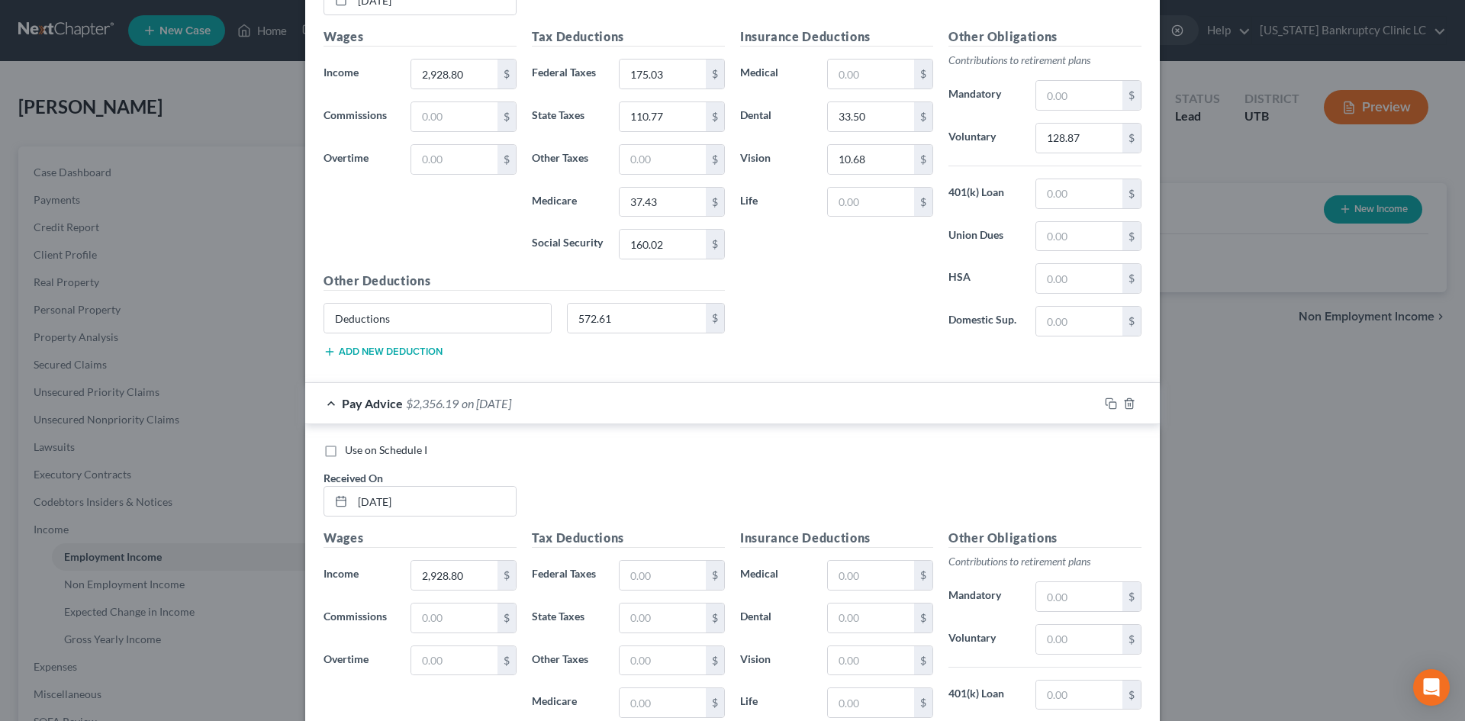
scroll to position [3079, 0]
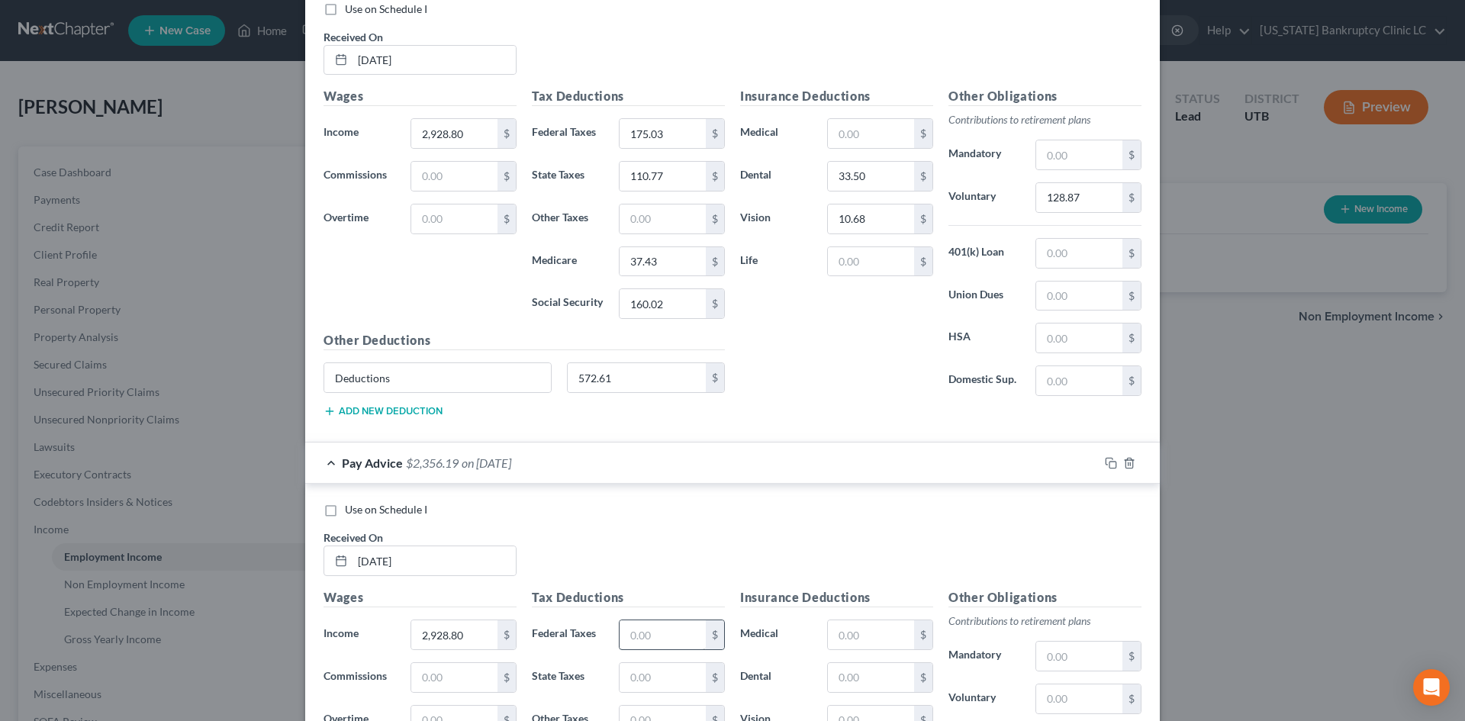
type input "572.61"
click at [651, 627] on input "text" at bounding box center [662, 634] width 86 height 29
type input "175.03"
type input "110.77"
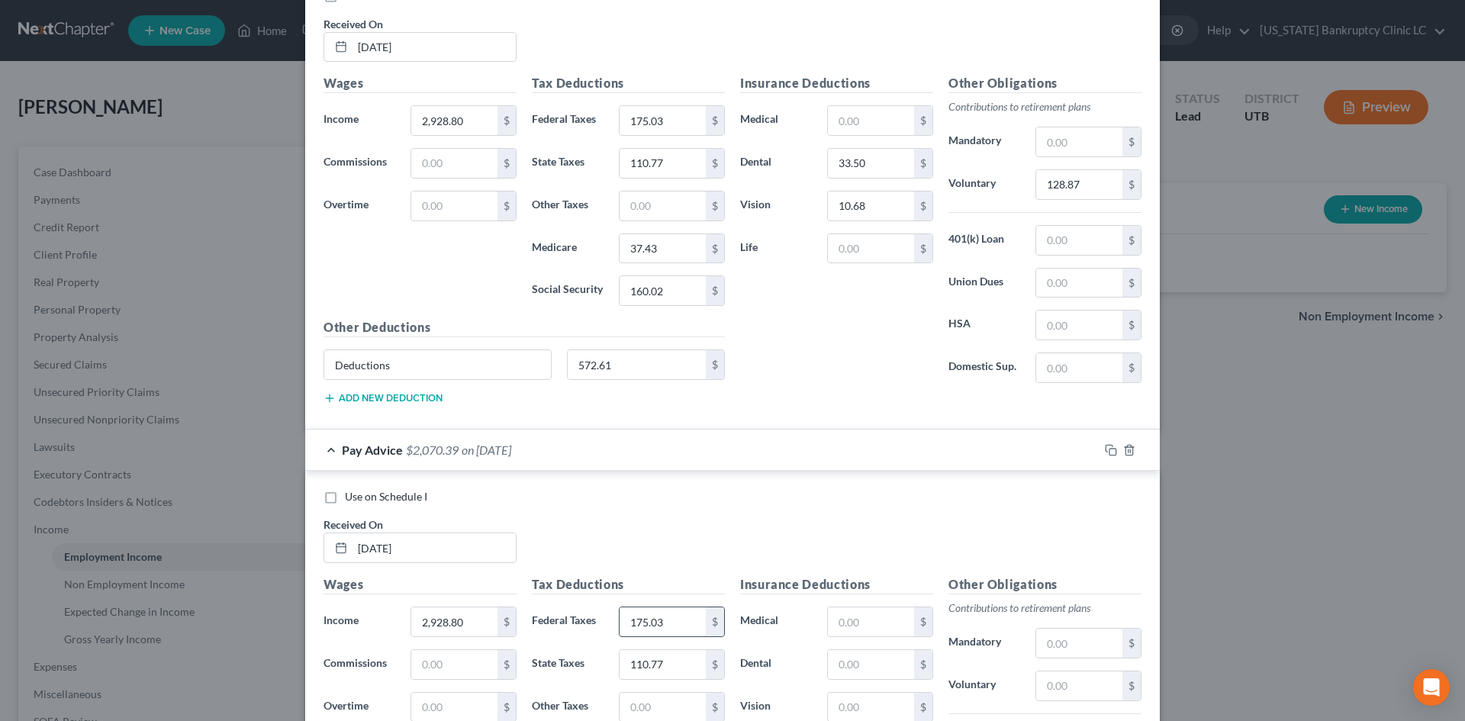
scroll to position [3385, 0]
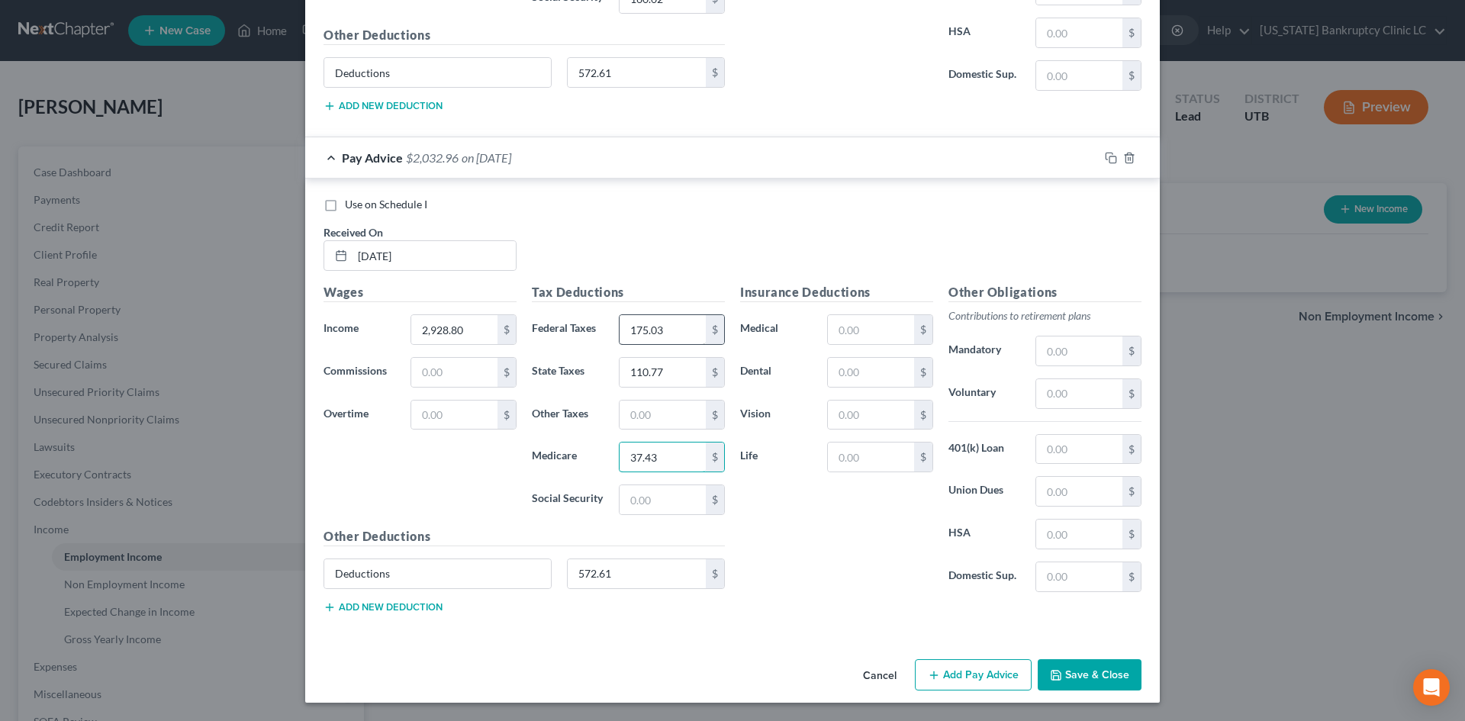
type input "37.43"
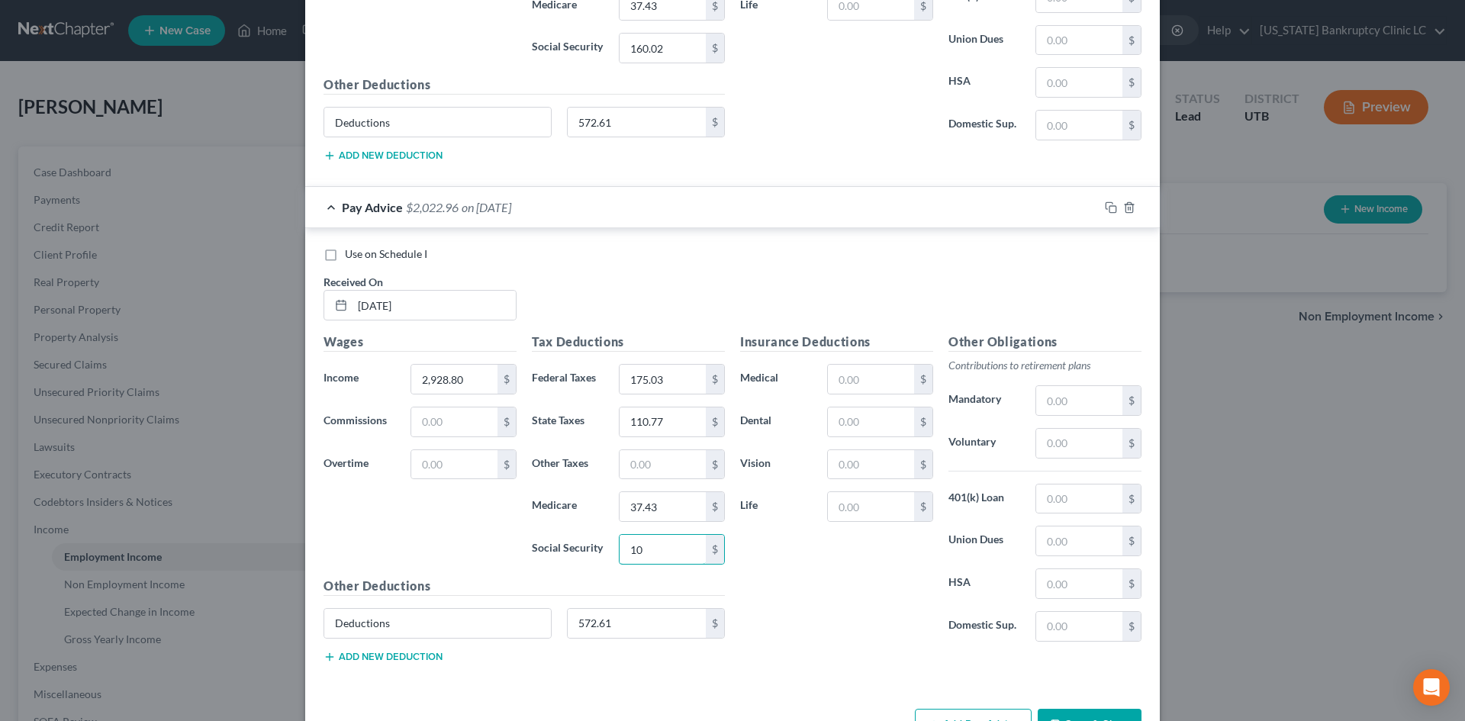
scroll to position [3308, 0]
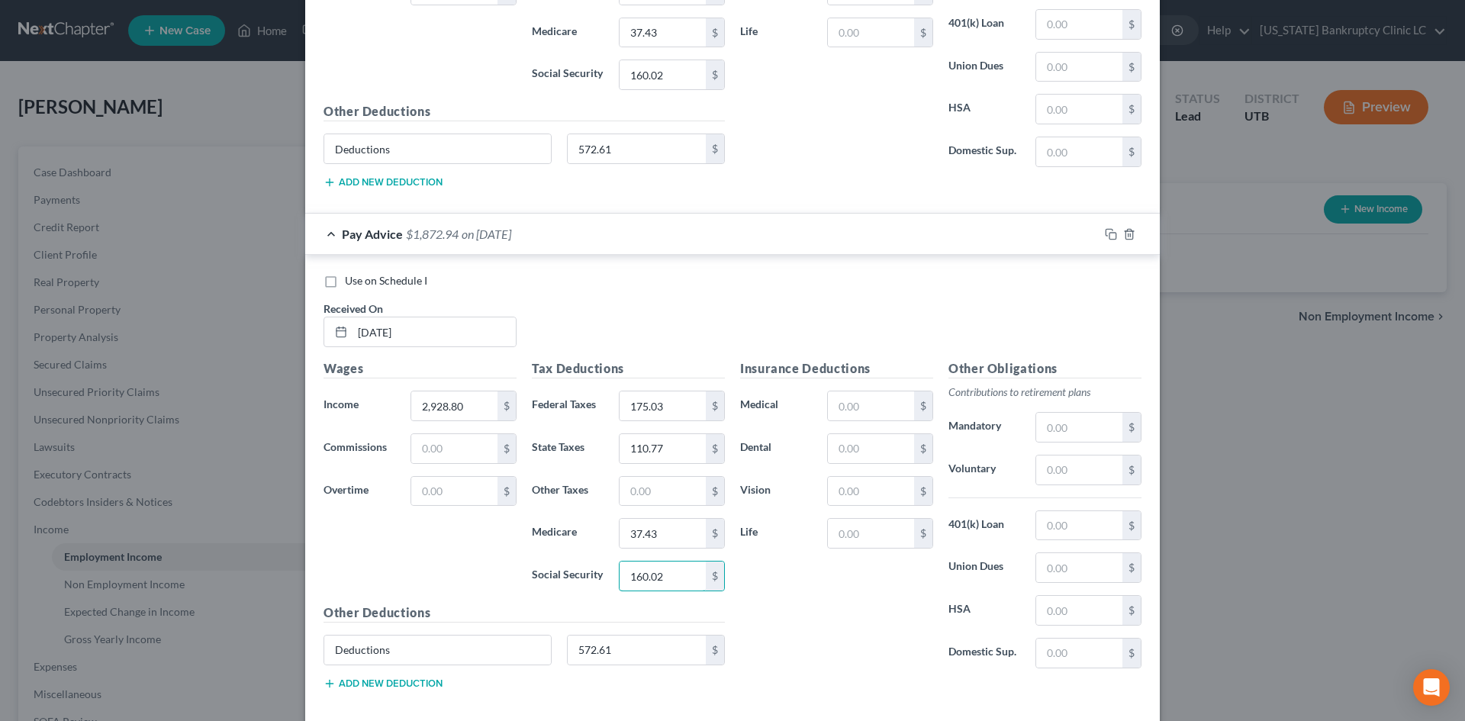
type input "160.02"
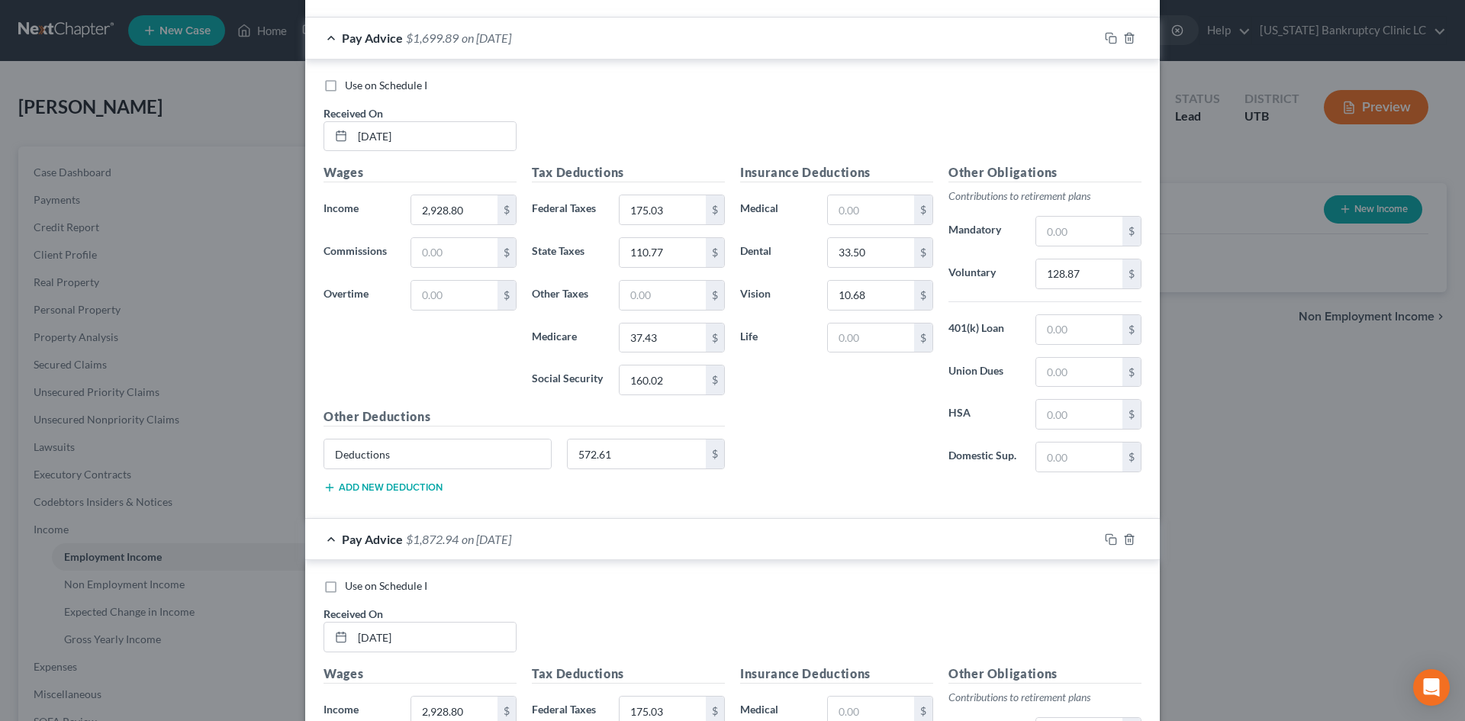
scroll to position [3079, 0]
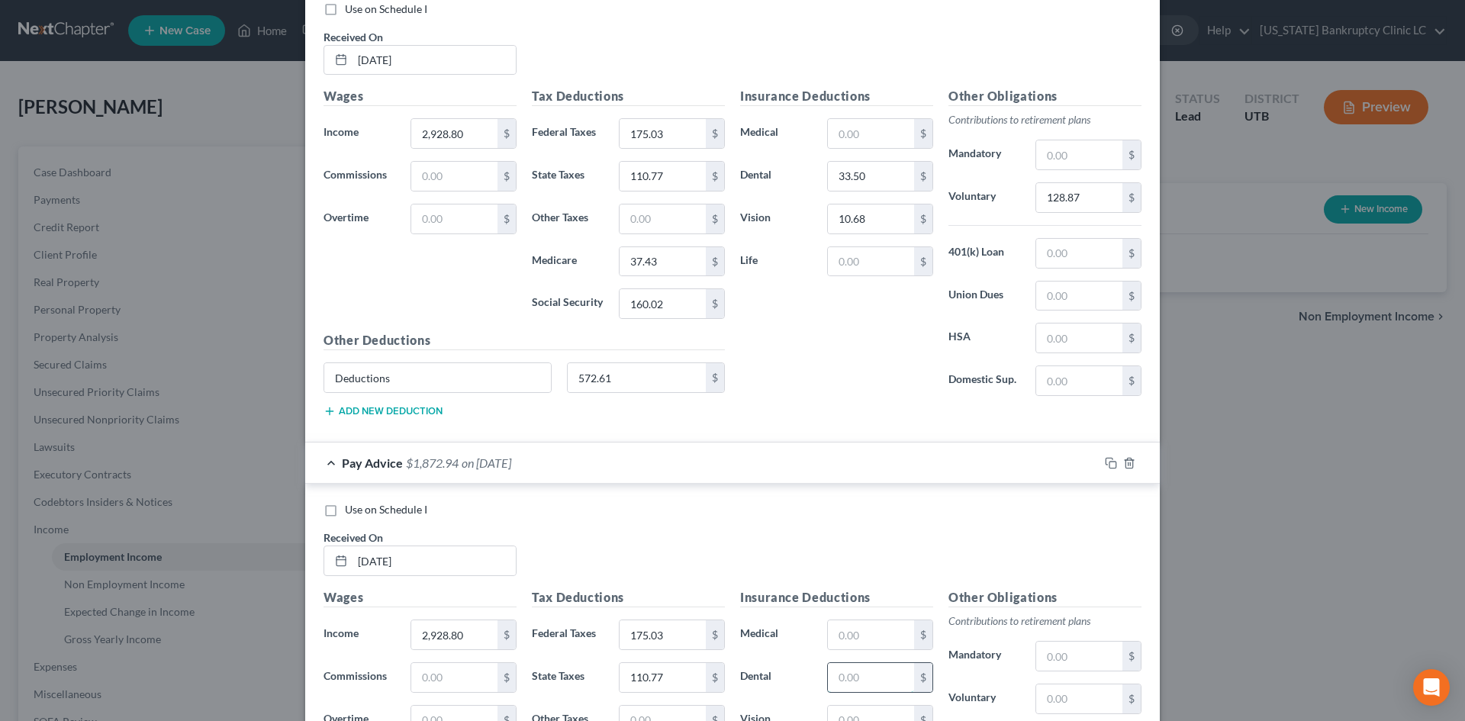
click at [858, 671] on input "text" at bounding box center [871, 677] width 86 height 29
type input "33.50"
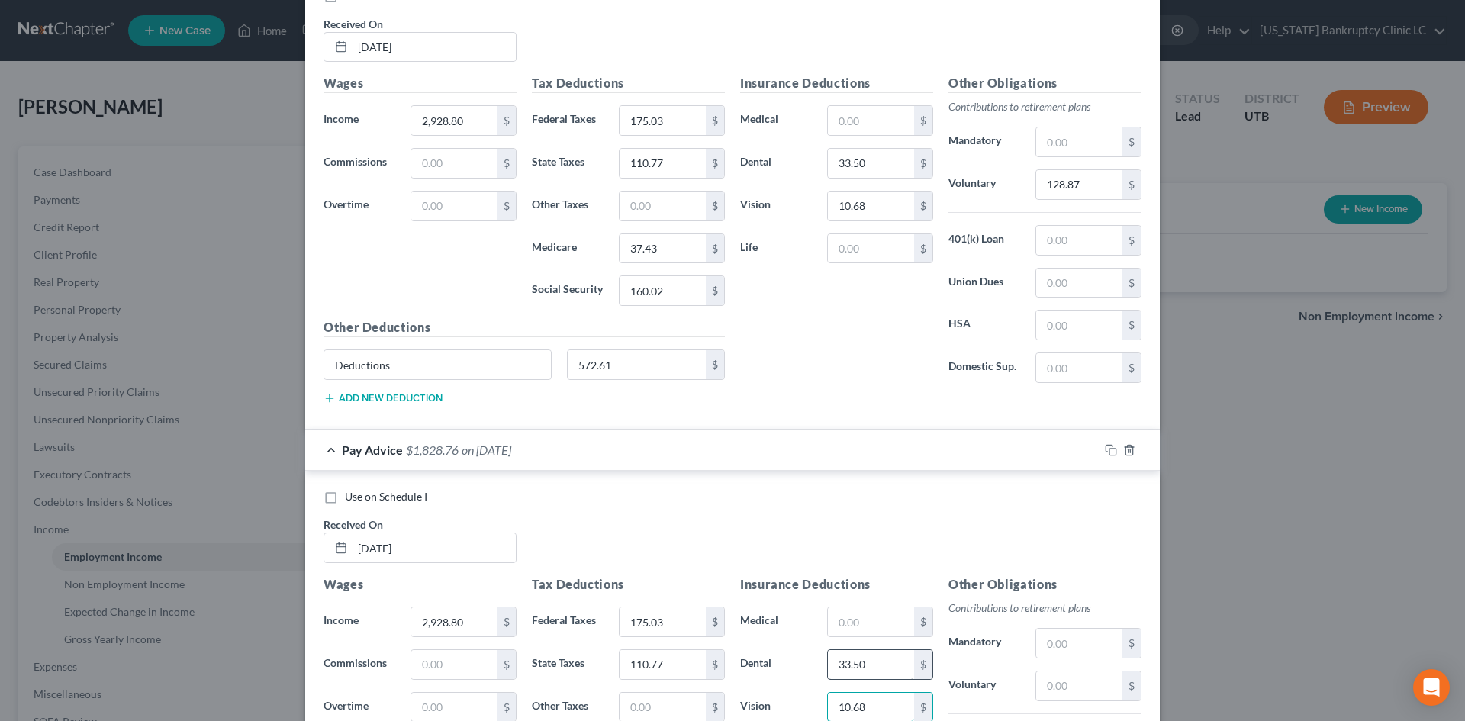
type input "10.68"
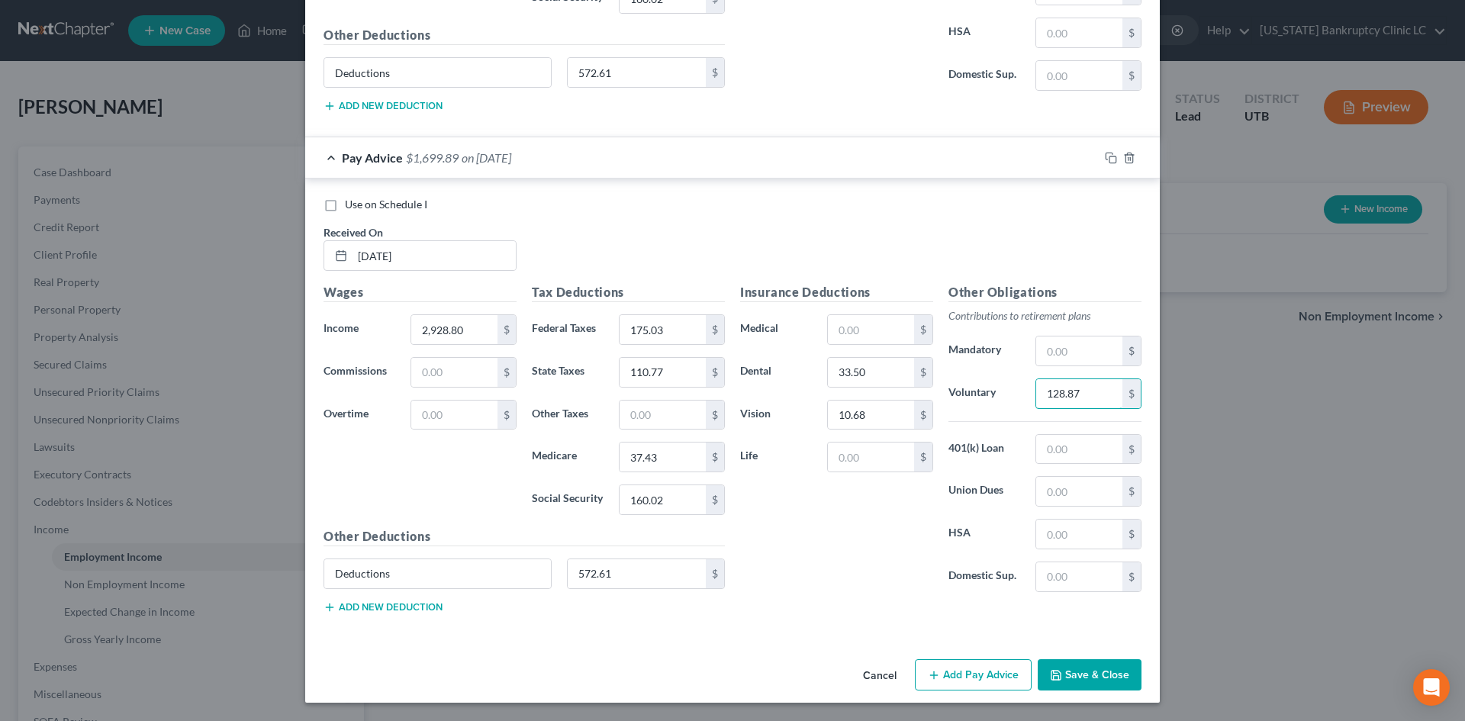
type input "128.87"
click at [975, 668] on button "Add Pay Advice" at bounding box center [973, 675] width 117 height 32
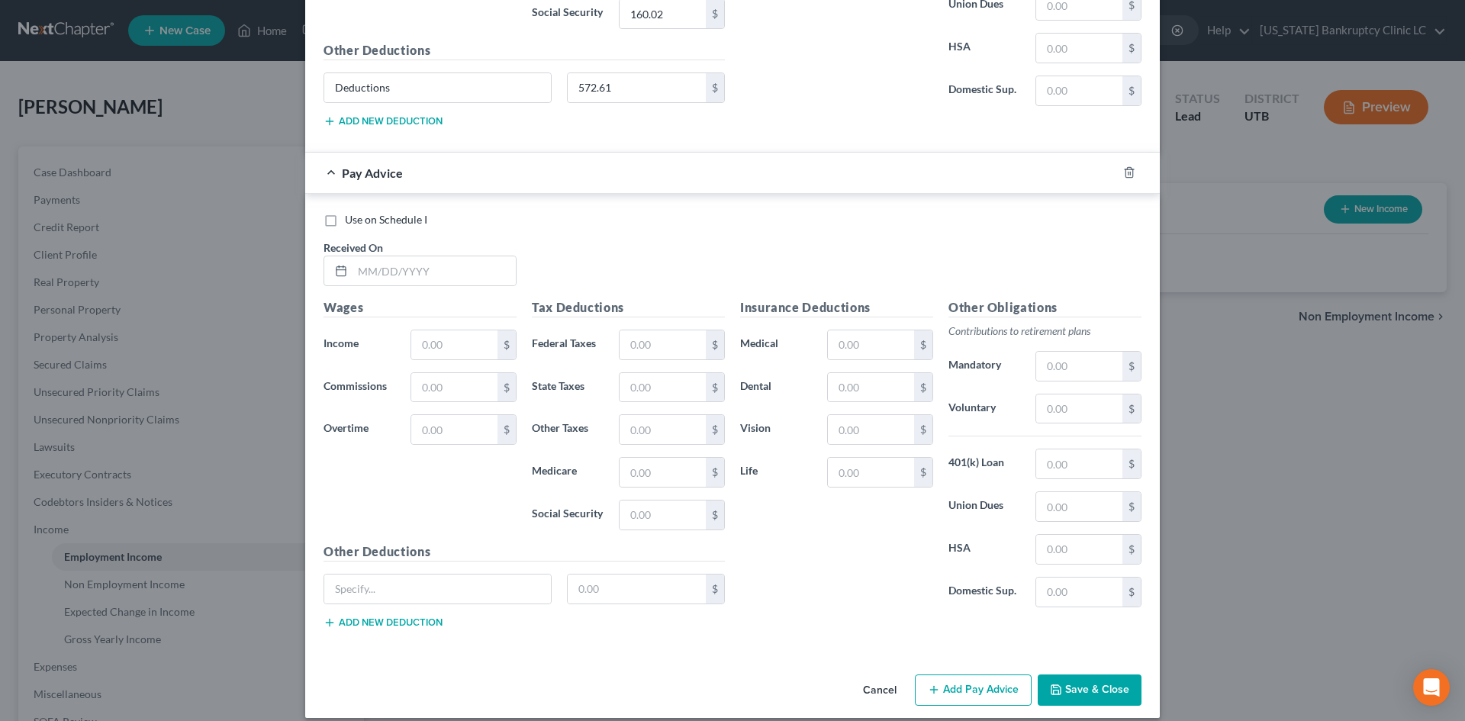
scroll to position [3886, 0]
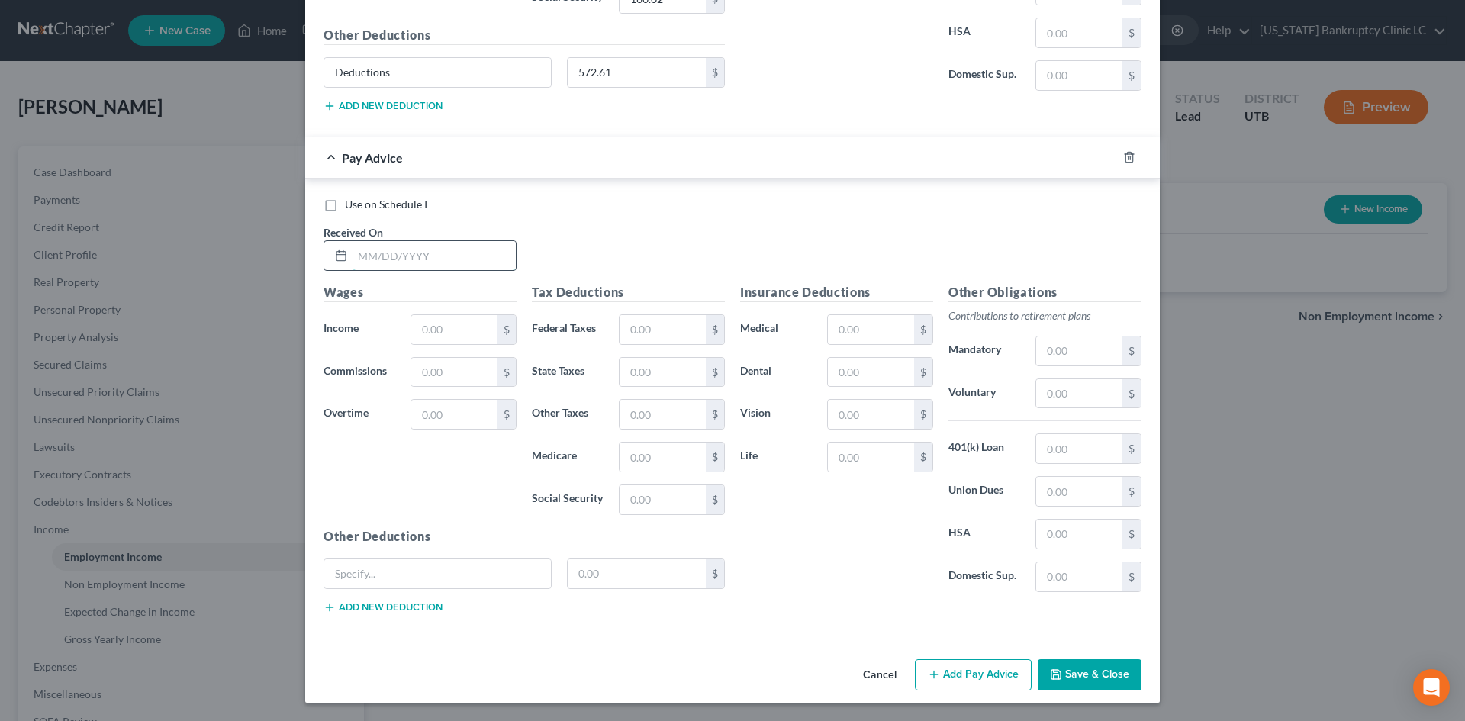
click at [483, 258] on input "text" at bounding box center [433, 255] width 163 height 29
type input "[DATE]"
type input "2,928.80"
click at [449, 571] on input "text" at bounding box center [437, 573] width 227 height 29
type input "Deductions"
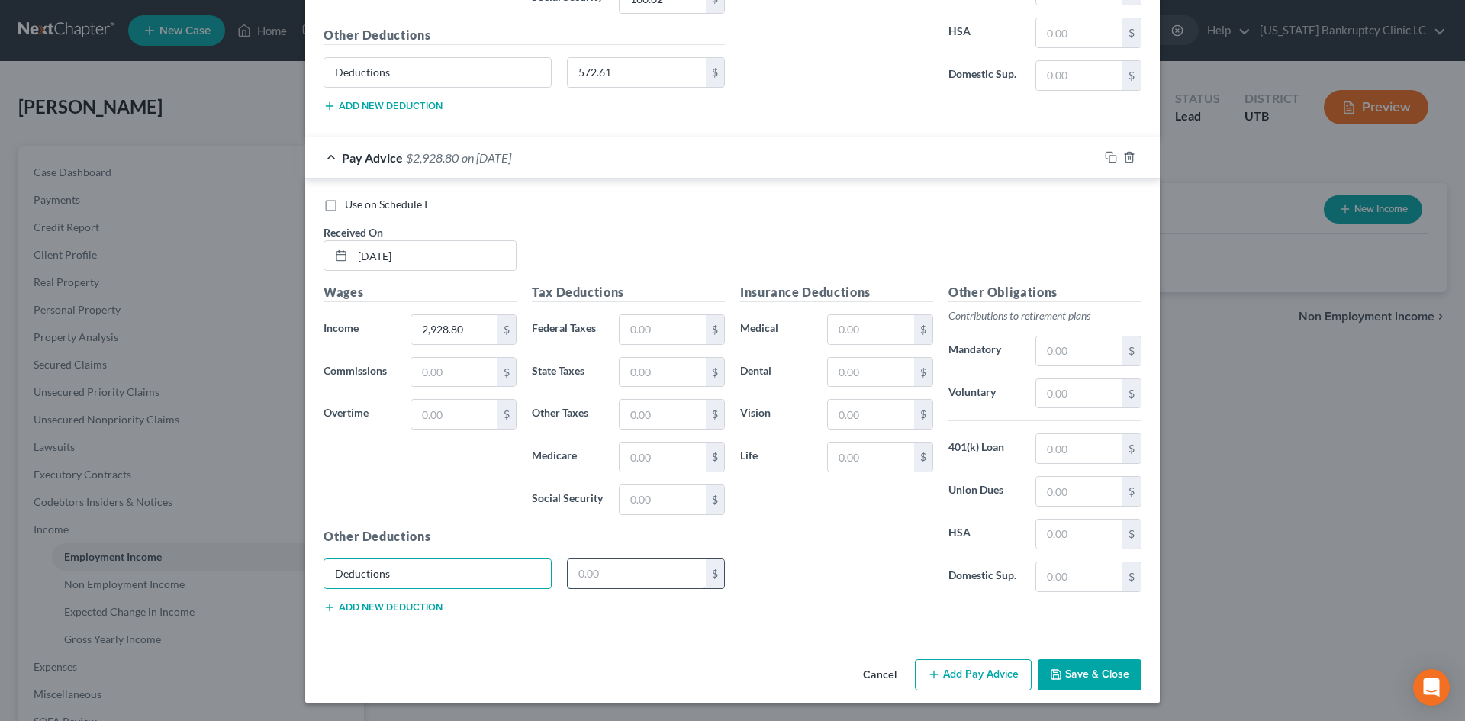
click at [598, 568] on input "text" at bounding box center [637, 573] width 139 height 29
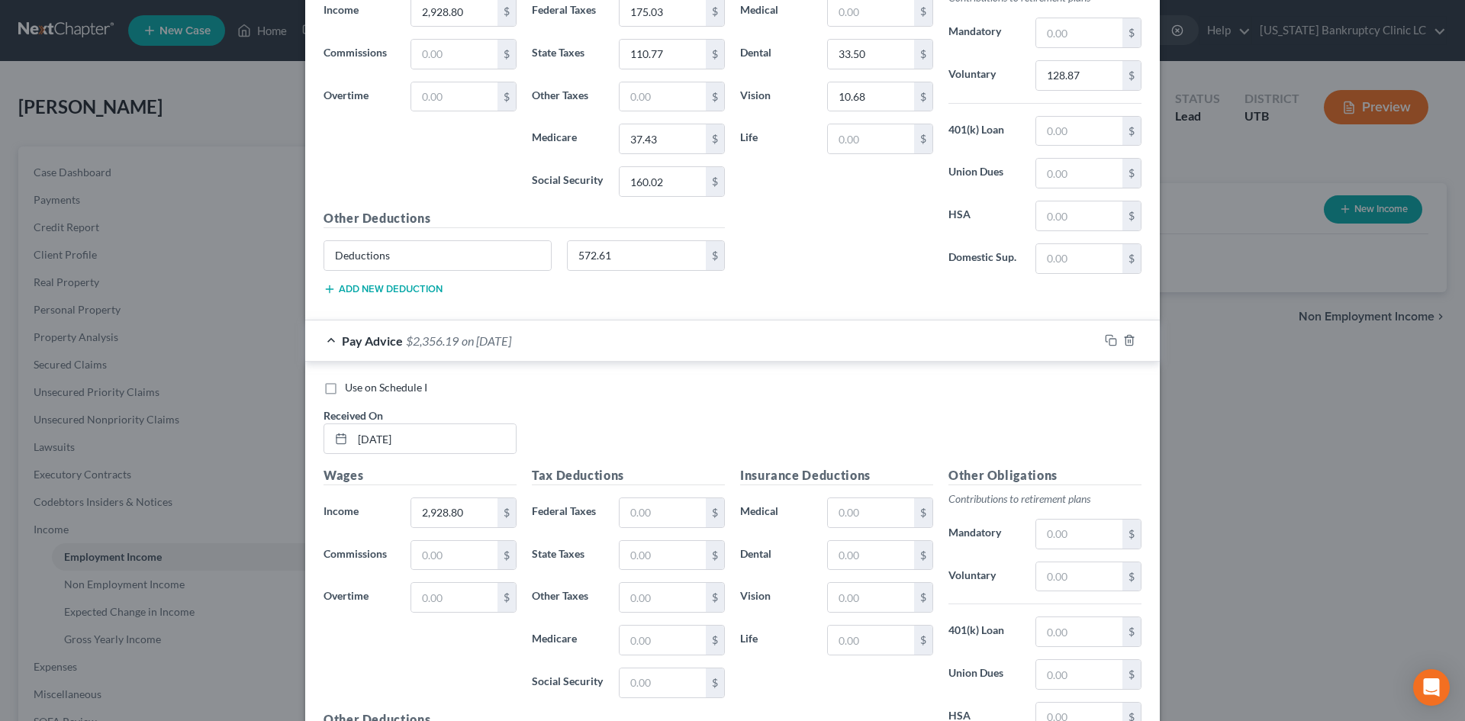
scroll to position [3657, 0]
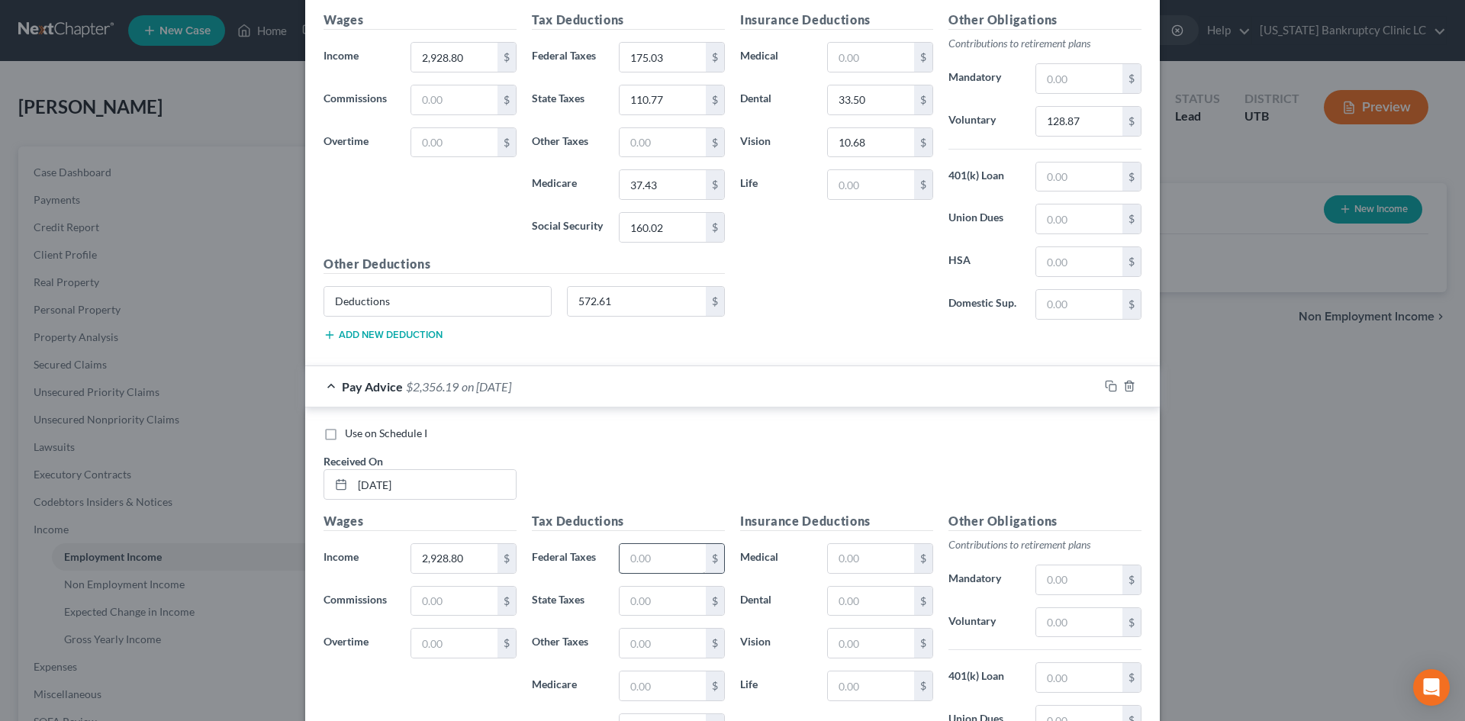
type input "572.61"
click at [677, 560] on input "text" at bounding box center [662, 558] width 86 height 29
type input "175.03"
type input "110.77"
type input "37.43"
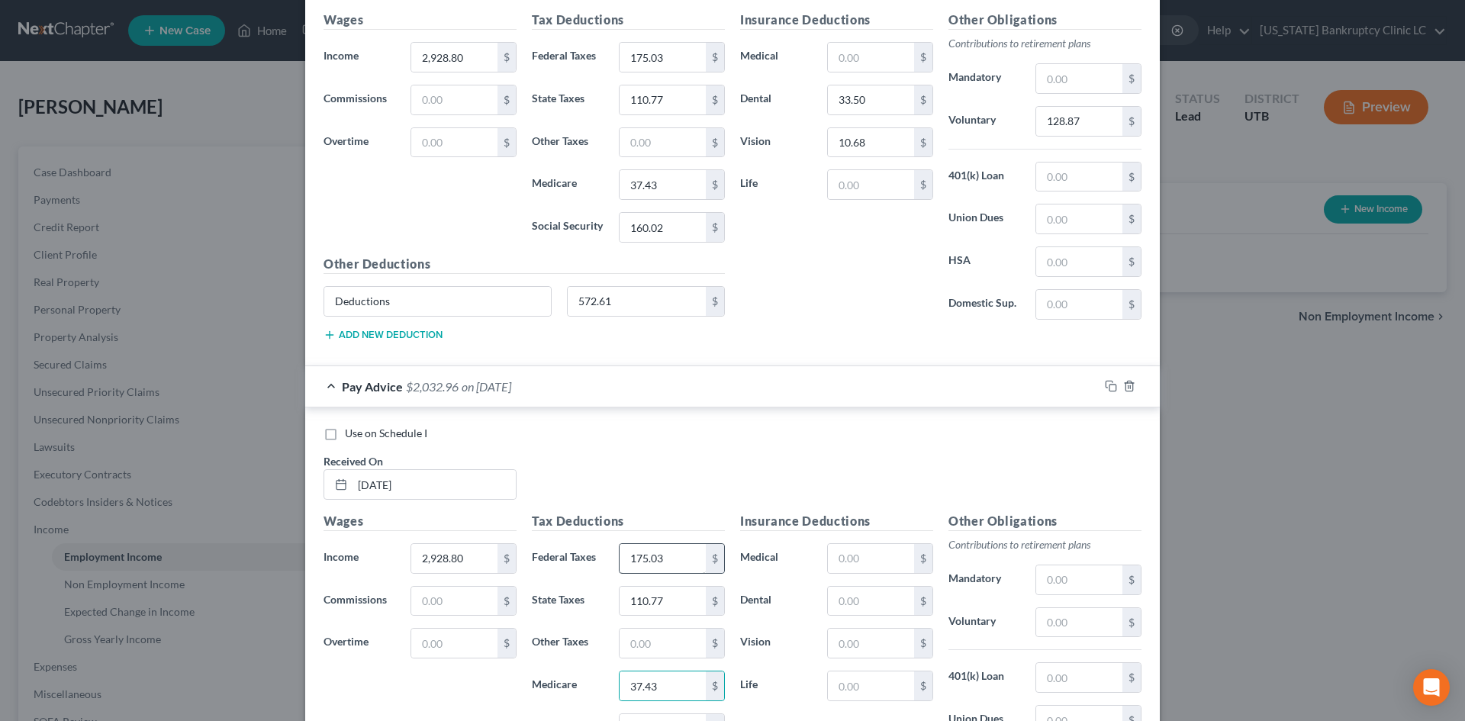
scroll to position [3679, 0]
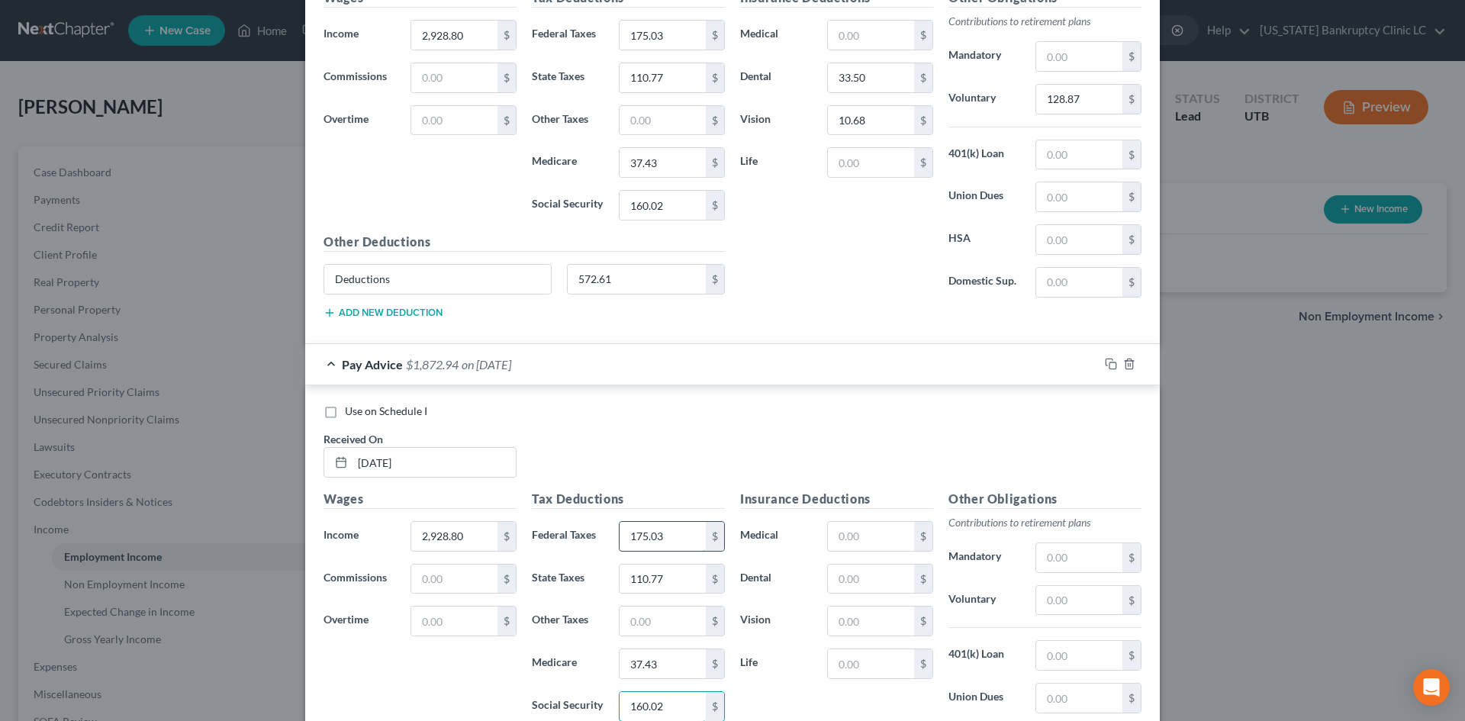
type input "160.02"
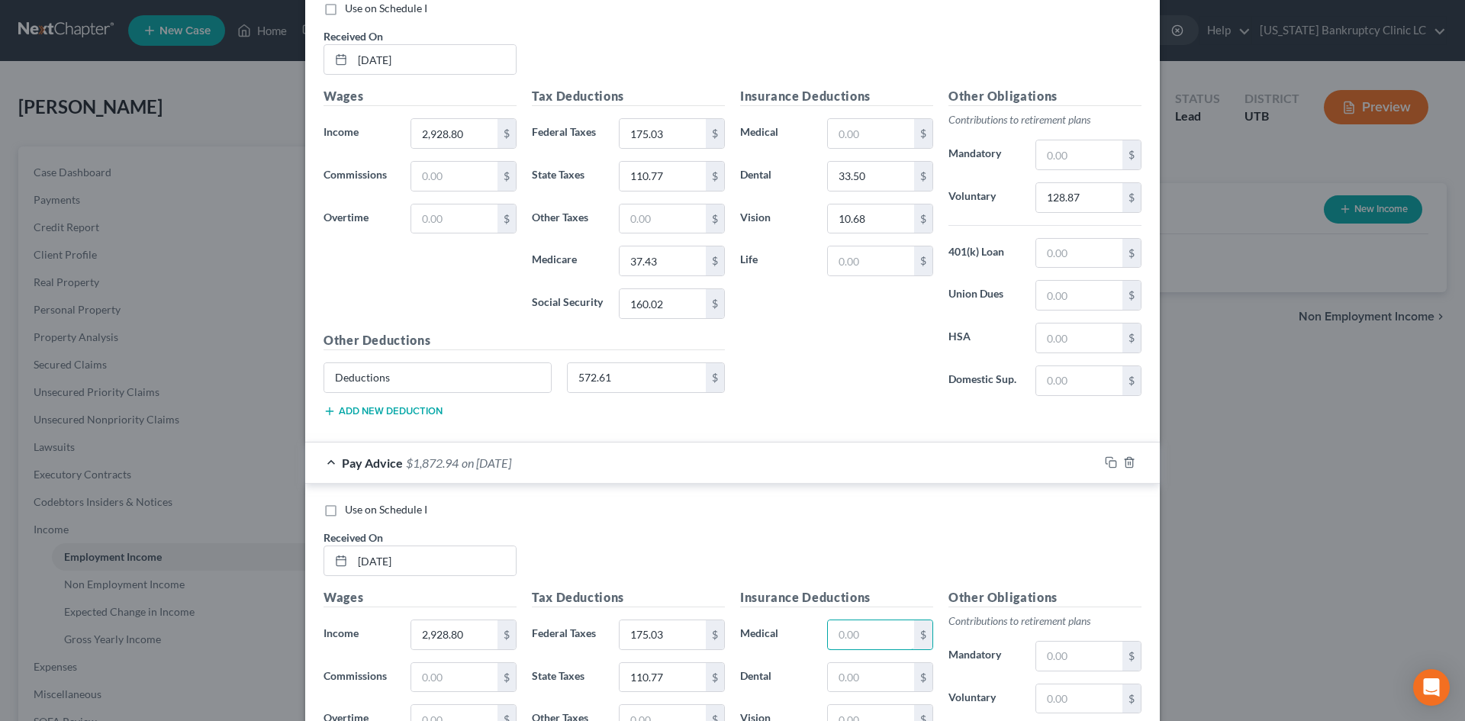
scroll to position [3733, 0]
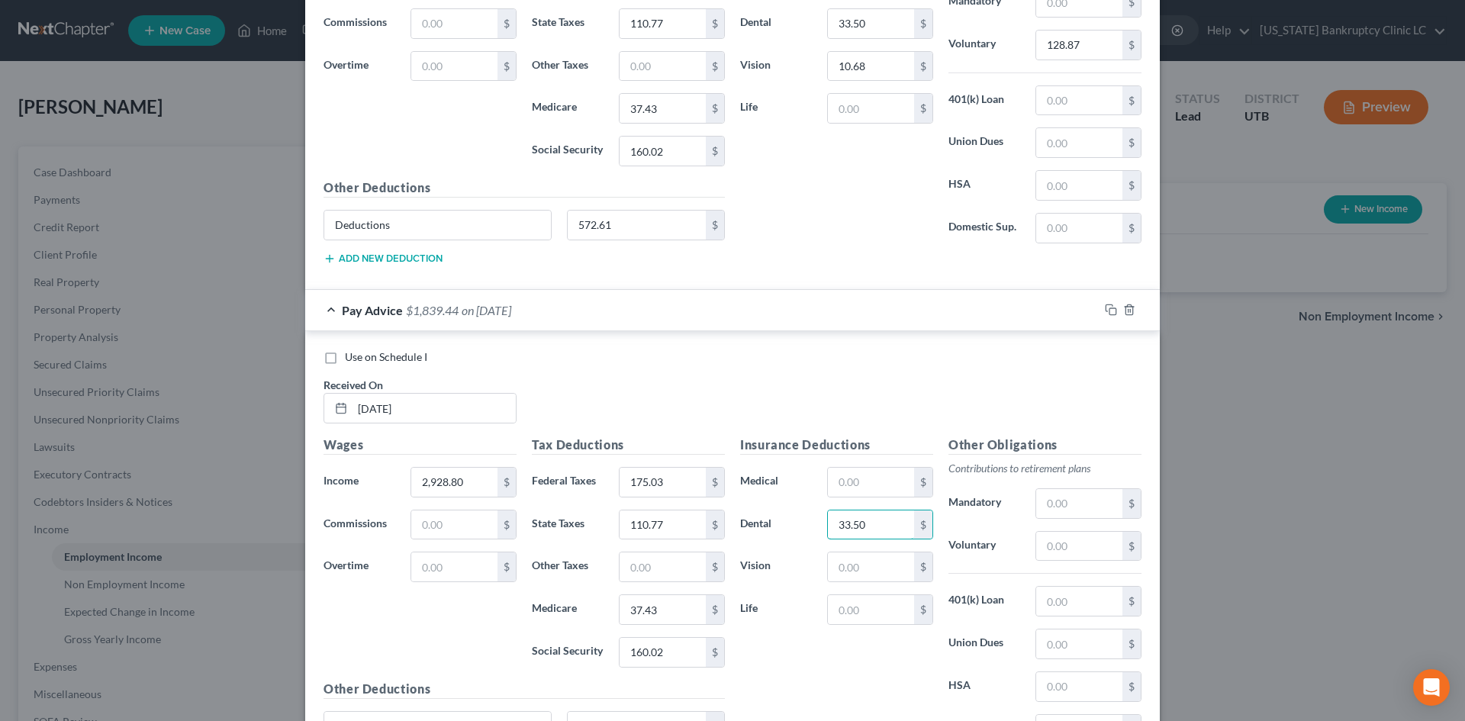
type input "33.50"
type input "10.68"
drag, startPoint x: 1048, startPoint y: 559, endPoint x: 1037, endPoint y: 553, distance: 12.3
click at [1048, 559] on input "text" at bounding box center [1079, 546] width 86 height 29
type input "128.87"
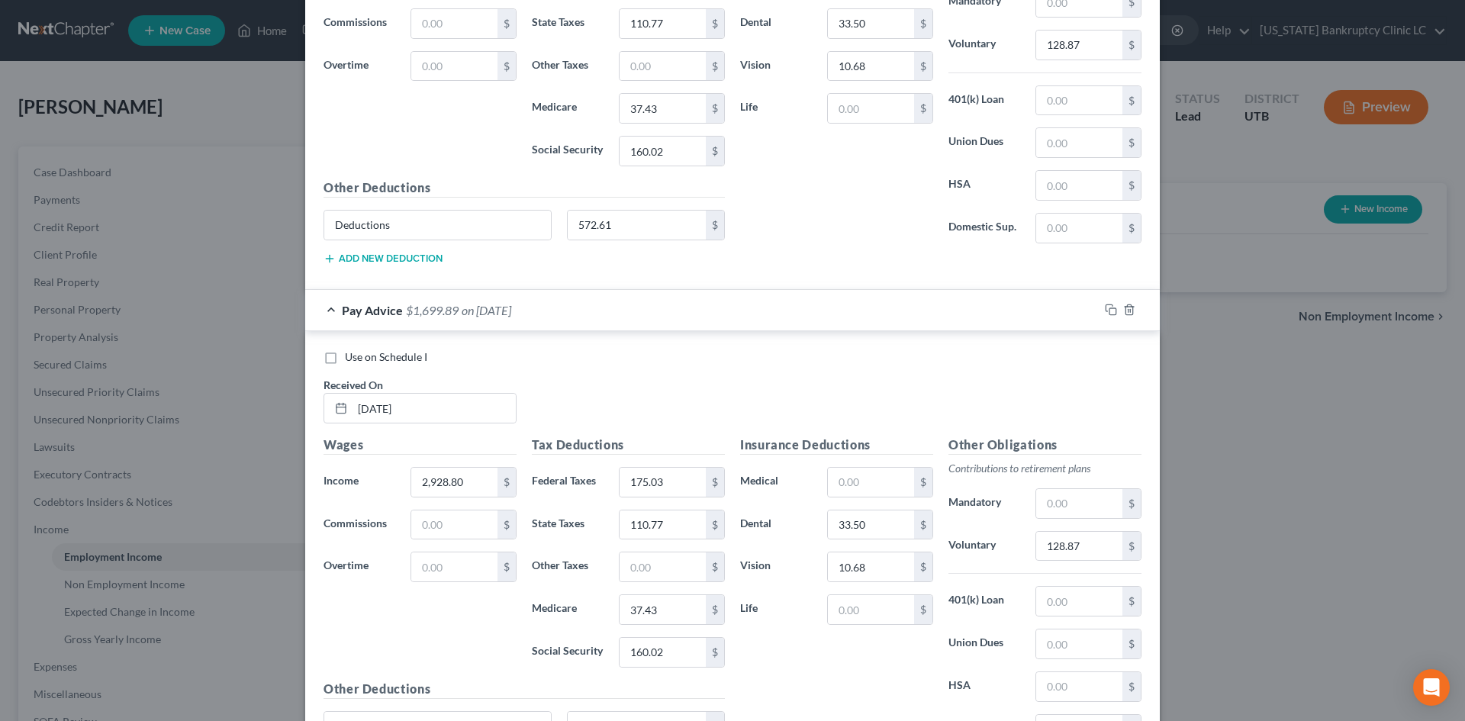
click at [834, 371] on div "Use on Schedule I Received On * [DATE]" at bounding box center [732, 392] width 833 height 86
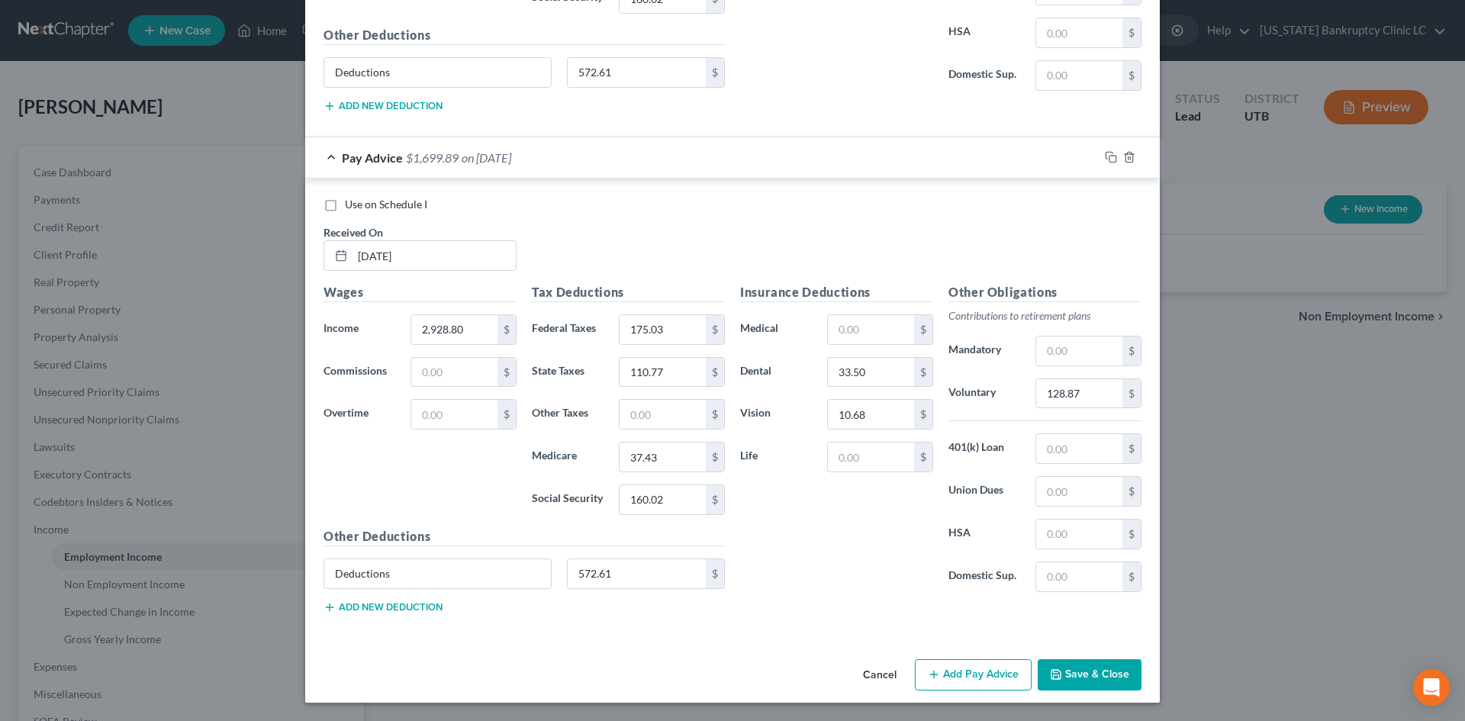
click at [982, 667] on button "Add Pay Advice" at bounding box center [973, 675] width 117 height 32
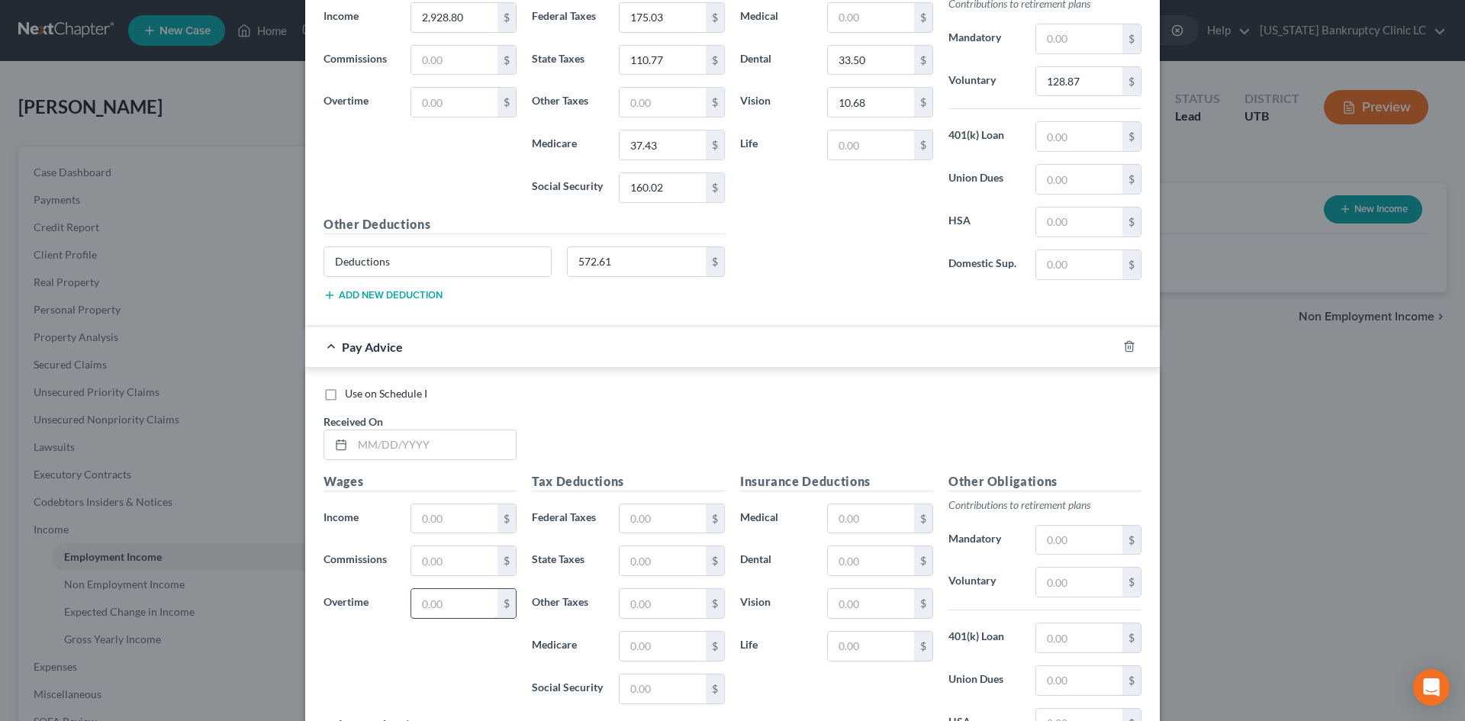
scroll to position [4343, 0]
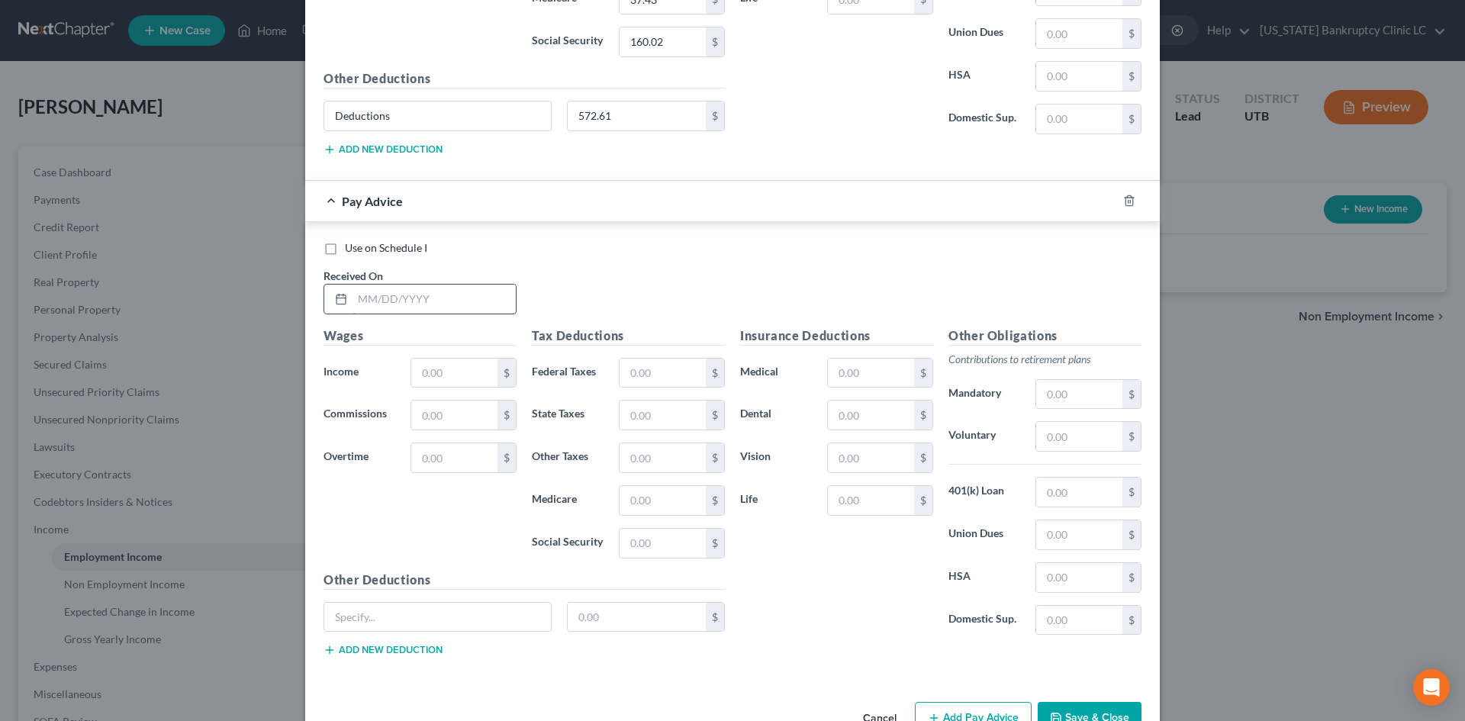
click at [464, 296] on input "text" at bounding box center [433, 299] width 163 height 29
type input "[DATE]"
type input "2,928.80"
drag, startPoint x: 487, startPoint y: 616, endPoint x: 441, endPoint y: 632, distance: 48.2
click at [487, 616] on input "text" at bounding box center [437, 617] width 227 height 29
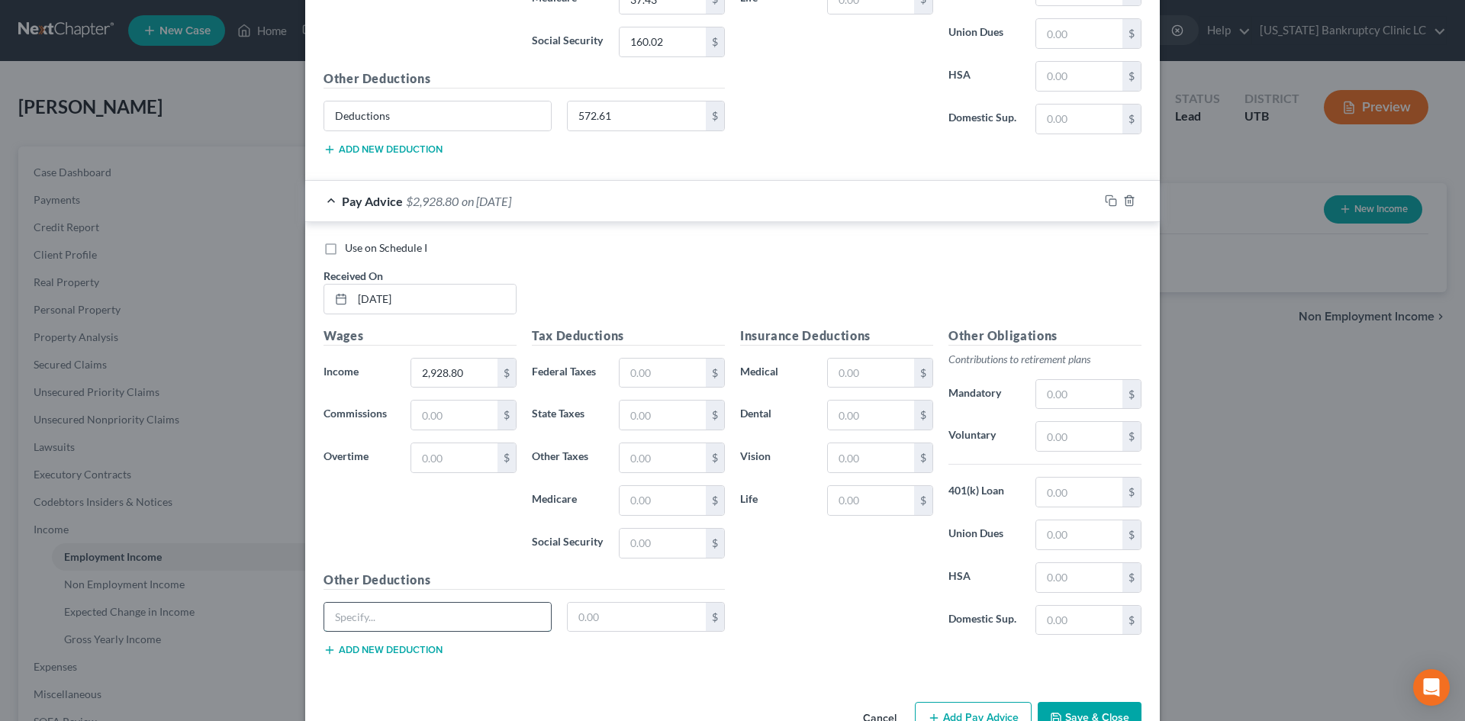
type input "Deductions"
click at [629, 613] on input "text" at bounding box center [637, 617] width 139 height 29
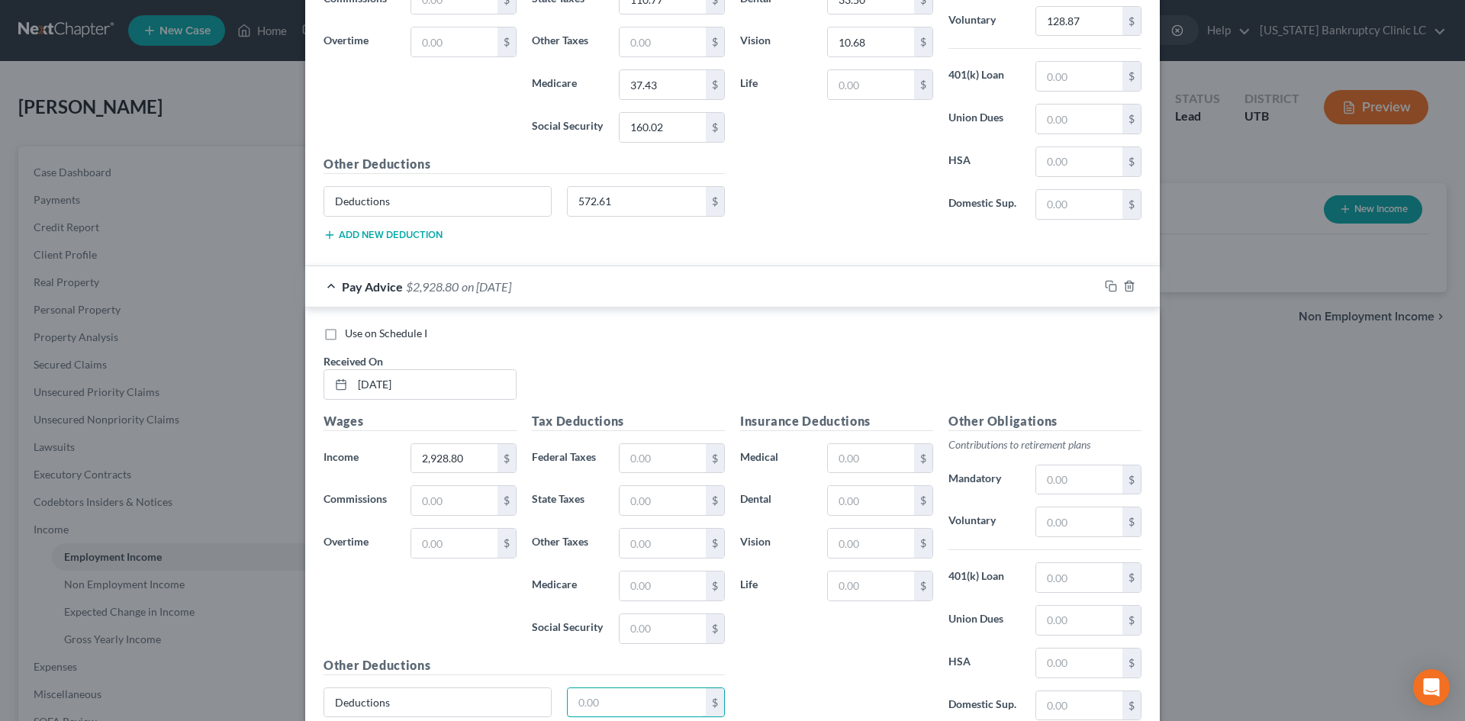
scroll to position [4267, 0]
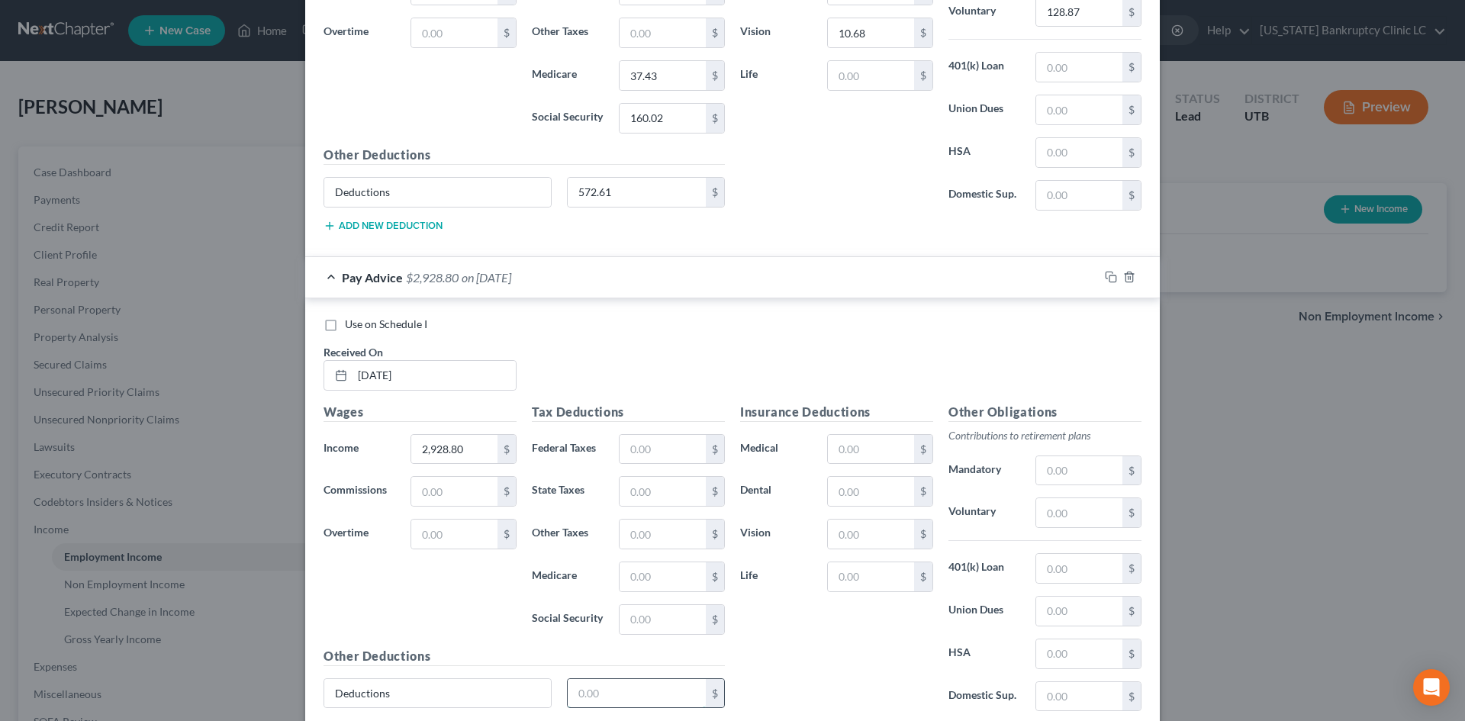
click at [635, 688] on input "text" at bounding box center [637, 693] width 139 height 29
type input "572.60"
click at [647, 449] on input "text" at bounding box center [662, 449] width 86 height 29
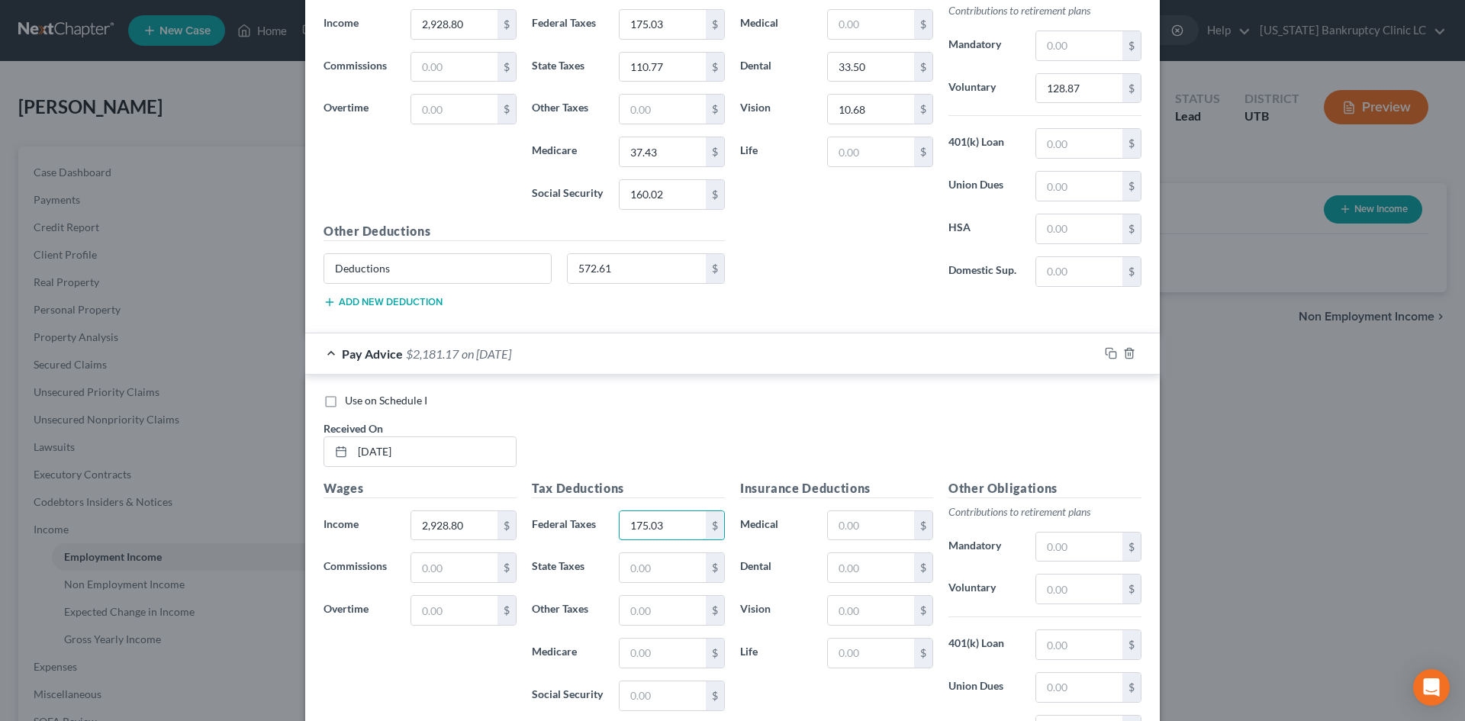
type input "175.03"
type input "110.77"
type input "37.43"
type input "160.02"
click at [846, 552] on div "$" at bounding box center [880, 567] width 106 height 31
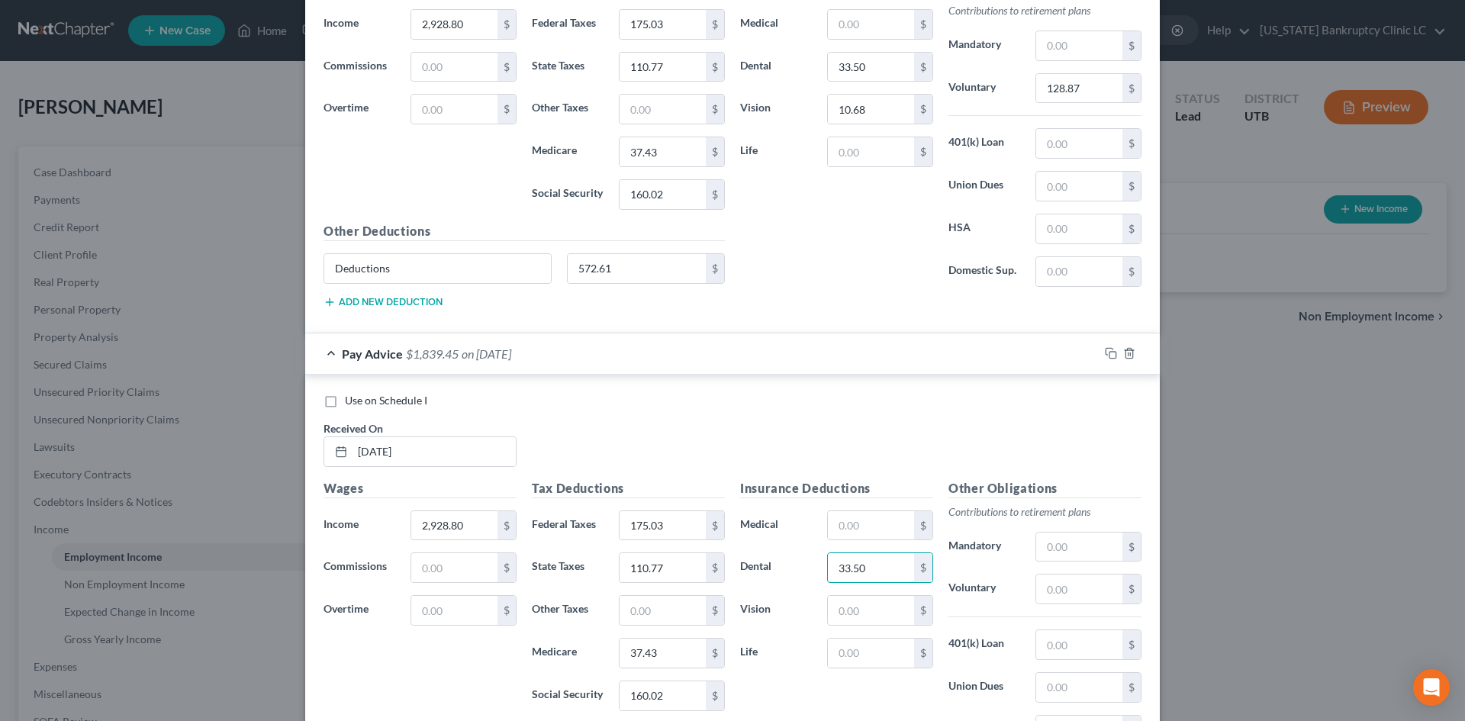
type input "33.50"
type input "10.68"
drag, startPoint x: 1093, startPoint y: 590, endPoint x: 1115, endPoint y: 593, distance: 22.3
click at [1093, 590] on input "text" at bounding box center [1079, 588] width 86 height 29
type input "128.87"
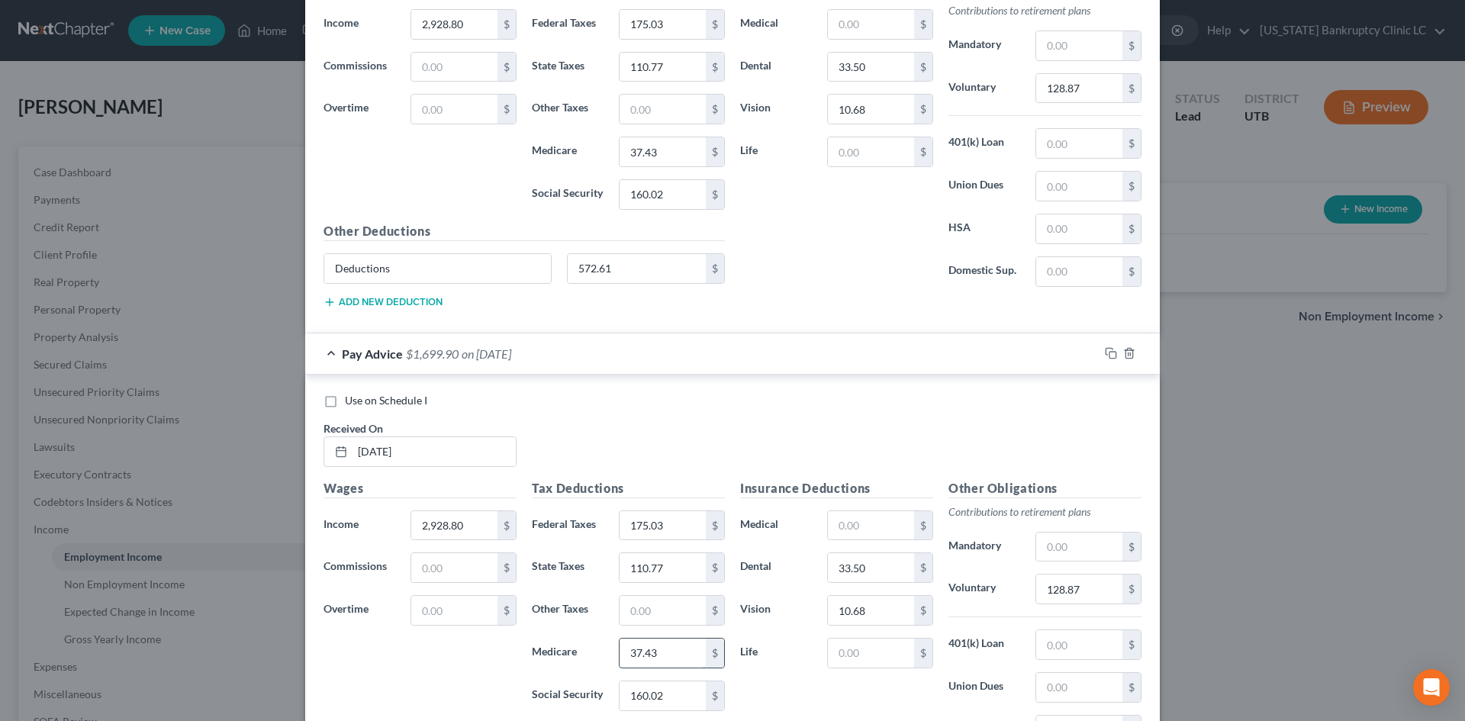
click at [692, 651] on input "37.43" at bounding box center [662, 652] width 86 height 29
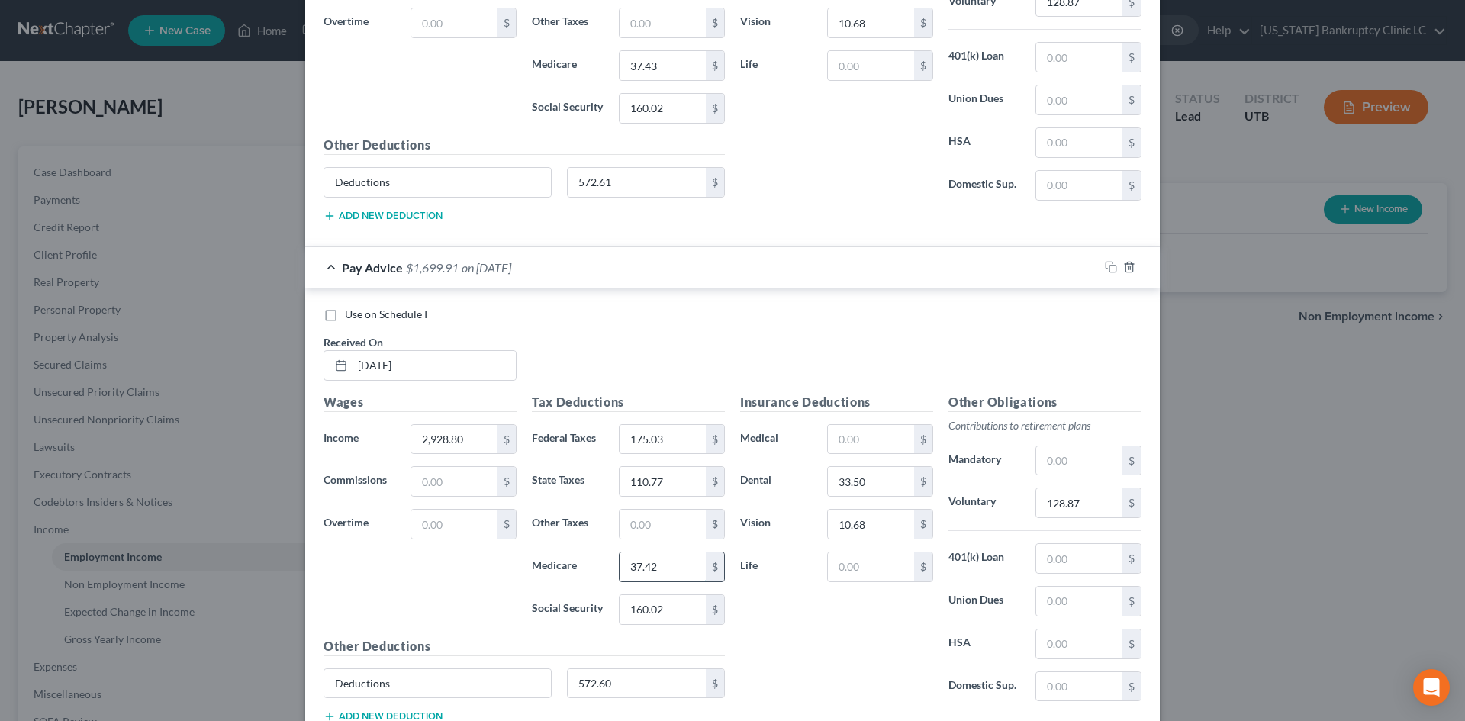
scroll to position [4343, 0]
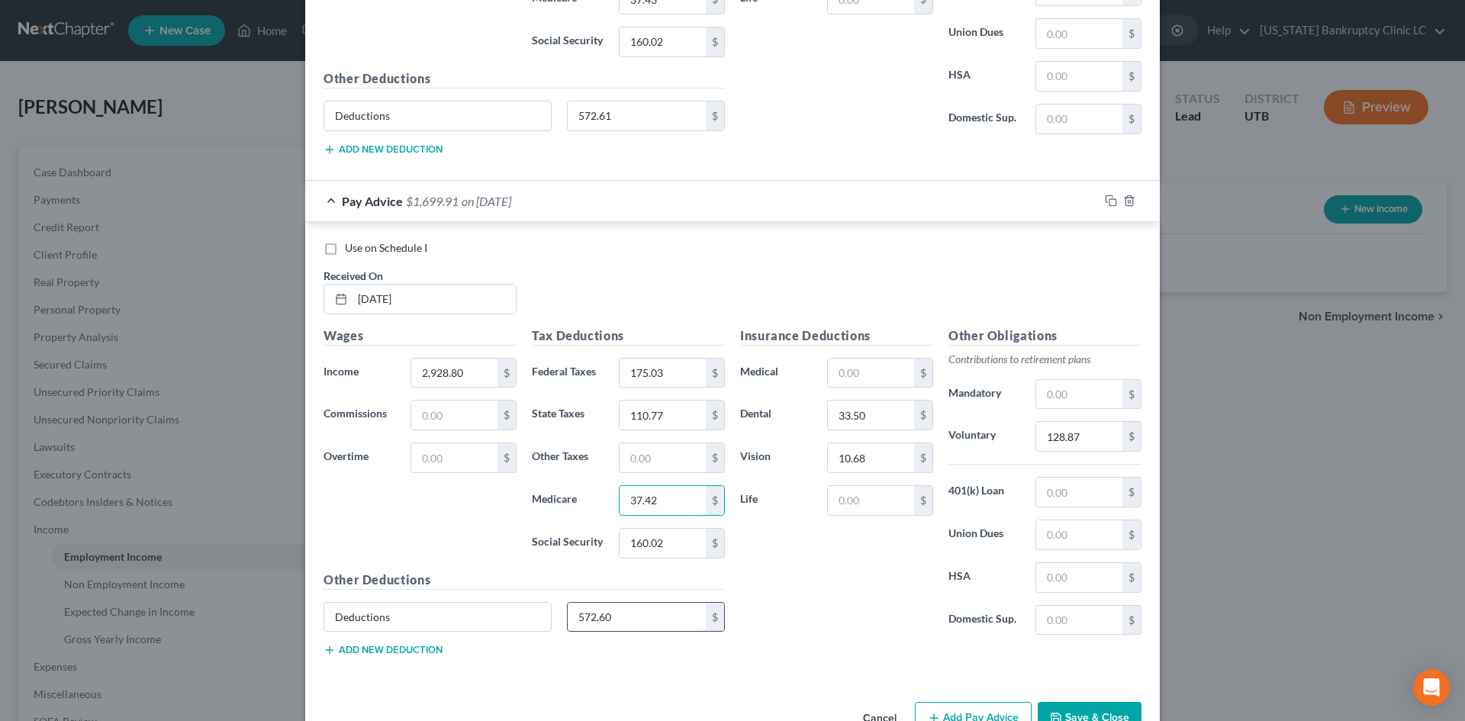
type input "37.42"
click at [642, 628] on input "572.60" at bounding box center [637, 617] width 139 height 29
click at [646, 606] on input "572.60" at bounding box center [637, 617] width 139 height 29
click at [652, 614] on input "572.60" at bounding box center [637, 617] width 139 height 29
type input "572.61"
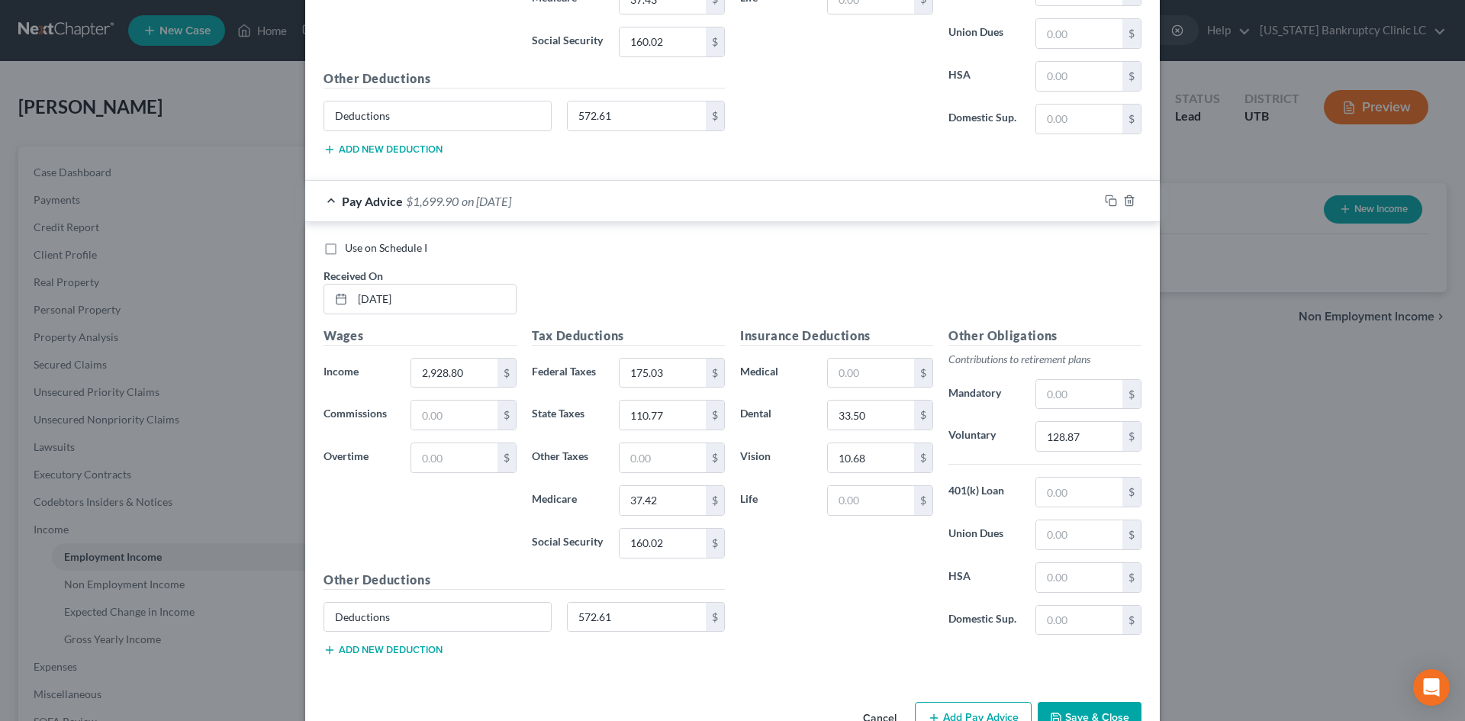
drag, startPoint x: 798, startPoint y: 578, endPoint x: 838, endPoint y: 599, distance: 45.4
click at [802, 577] on div "Insurance Deductions Medical $ Dental 33.50 $ Vision 10.68 $ Life $" at bounding box center [836, 486] width 208 height 321
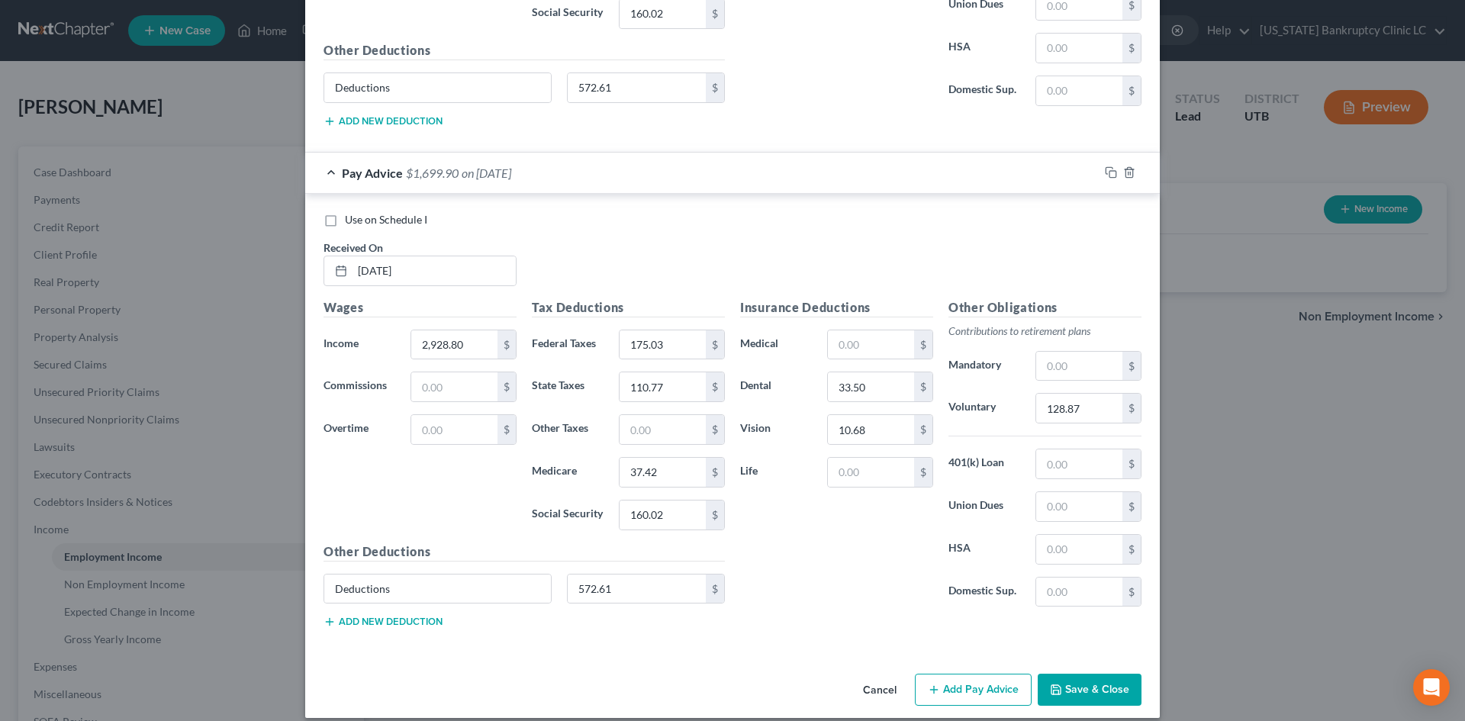
scroll to position [4387, 0]
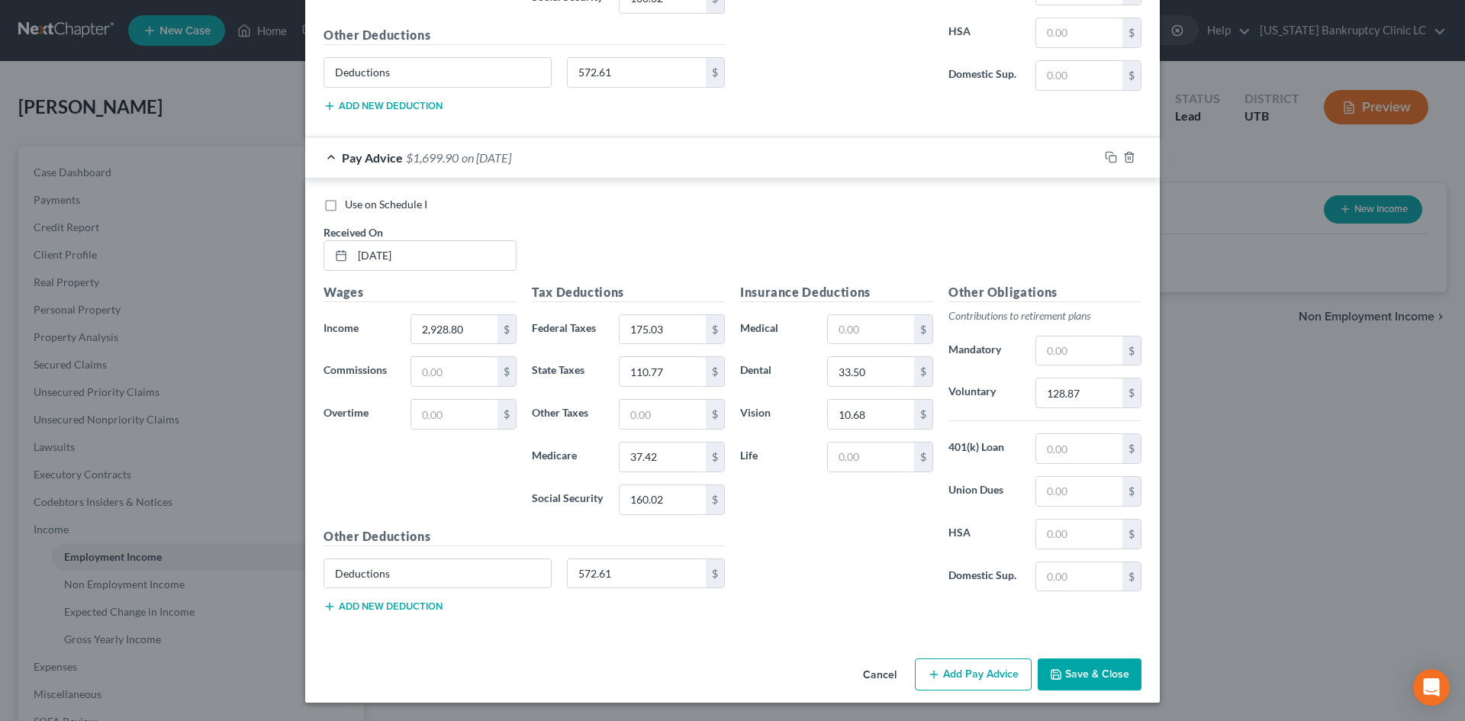
click at [984, 675] on button "Add Pay Advice" at bounding box center [973, 674] width 117 height 32
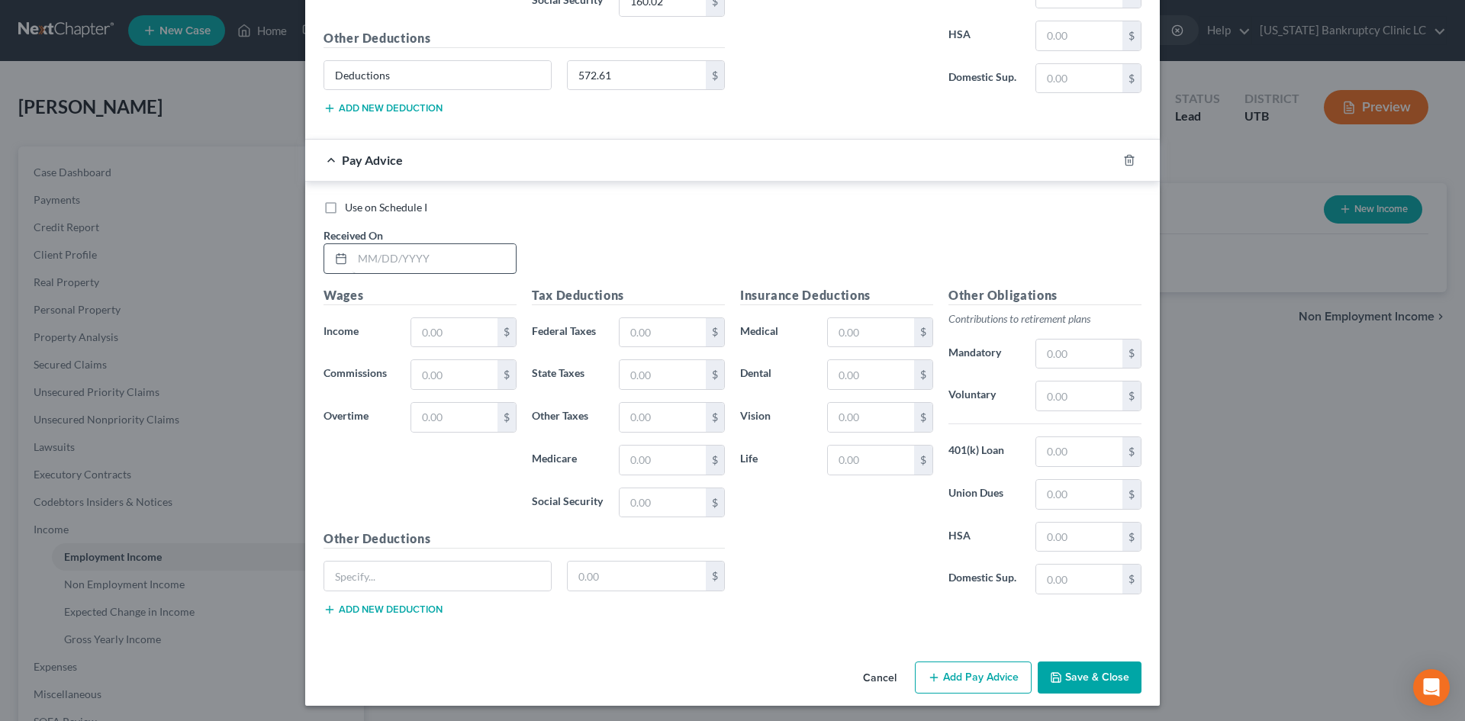
scroll to position [4888, 0]
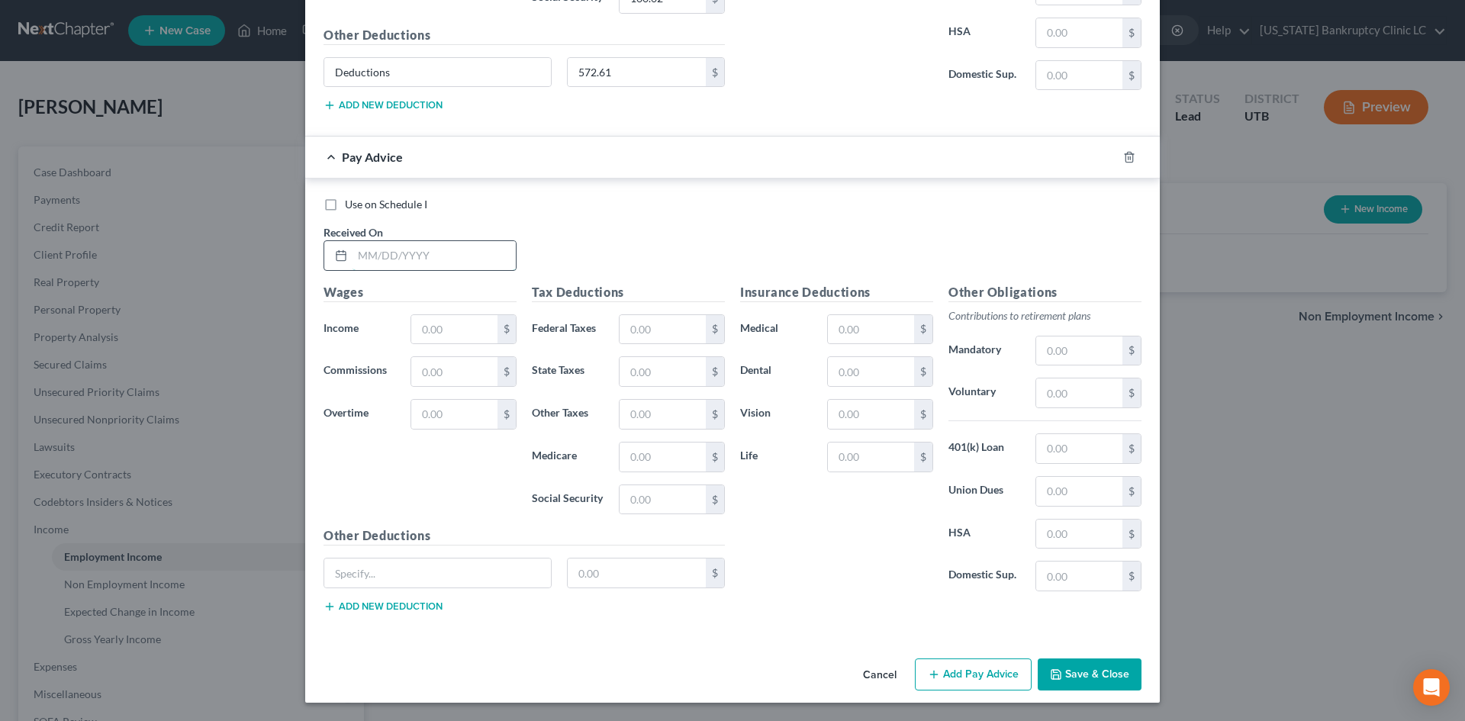
click at [433, 252] on input "text" at bounding box center [433, 255] width 163 height 29
type input "[DATE]"
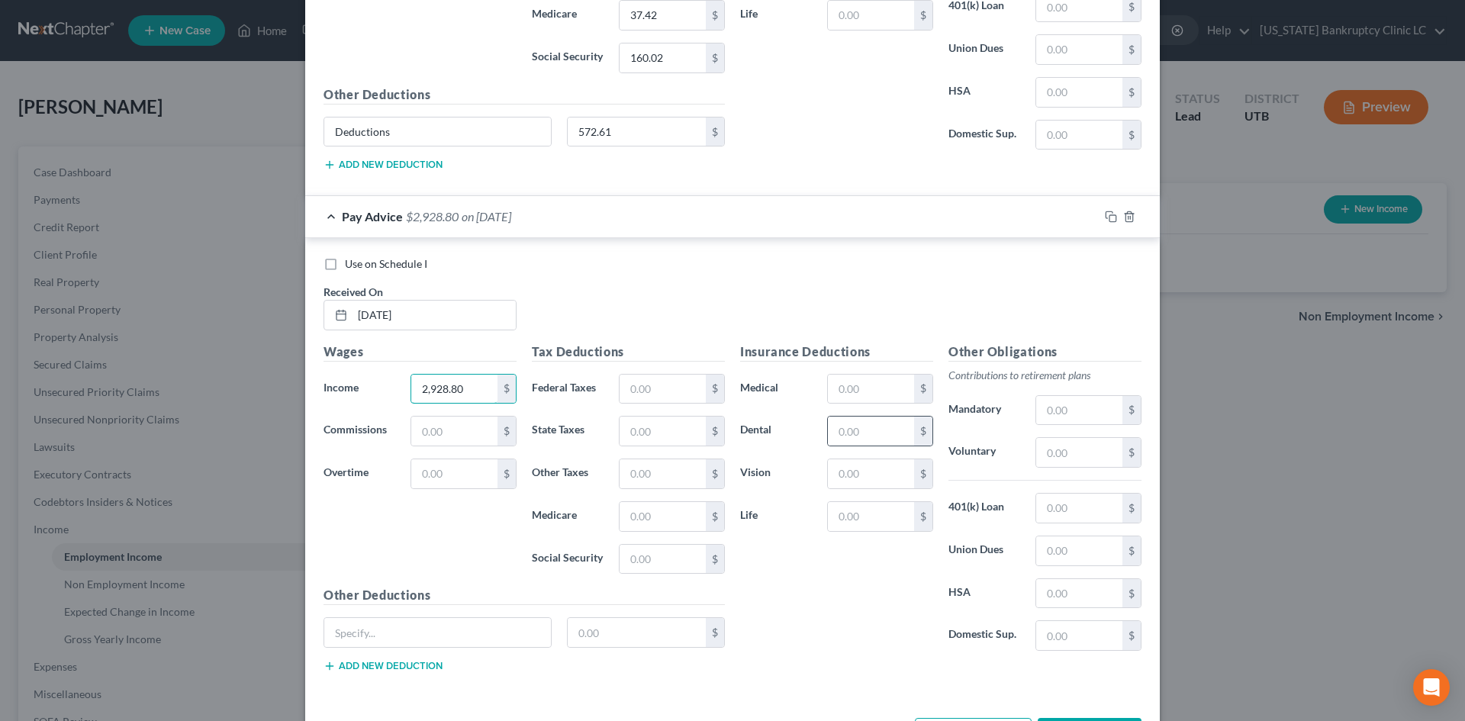
scroll to position [4735, 0]
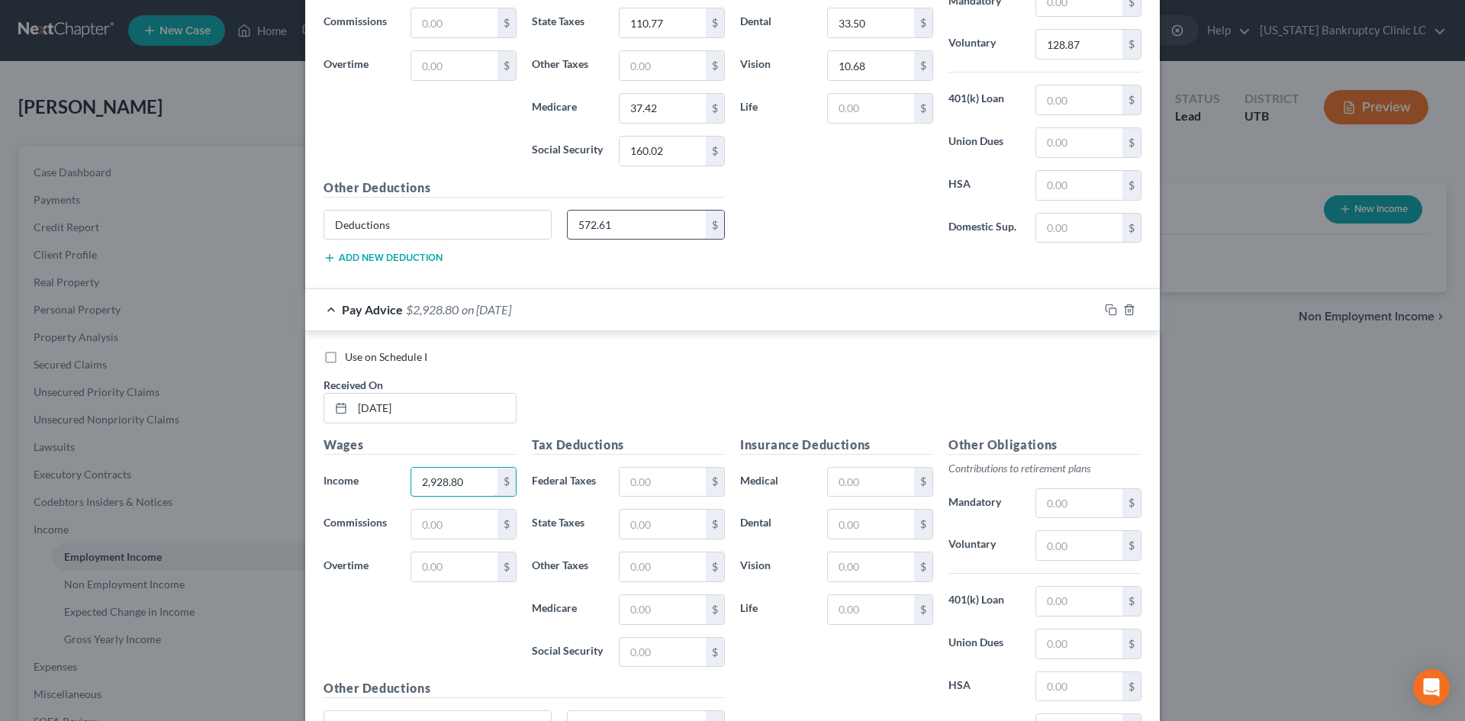
type input "2,928.80"
drag, startPoint x: 622, startPoint y: 224, endPoint x: 683, endPoint y: 574, distance: 354.5
click at [623, 224] on input "572.61" at bounding box center [637, 225] width 139 height 29
click at [610, 715] on input "text" at bounding box center [637, 725] width 139 height 29
paste input "572.61"
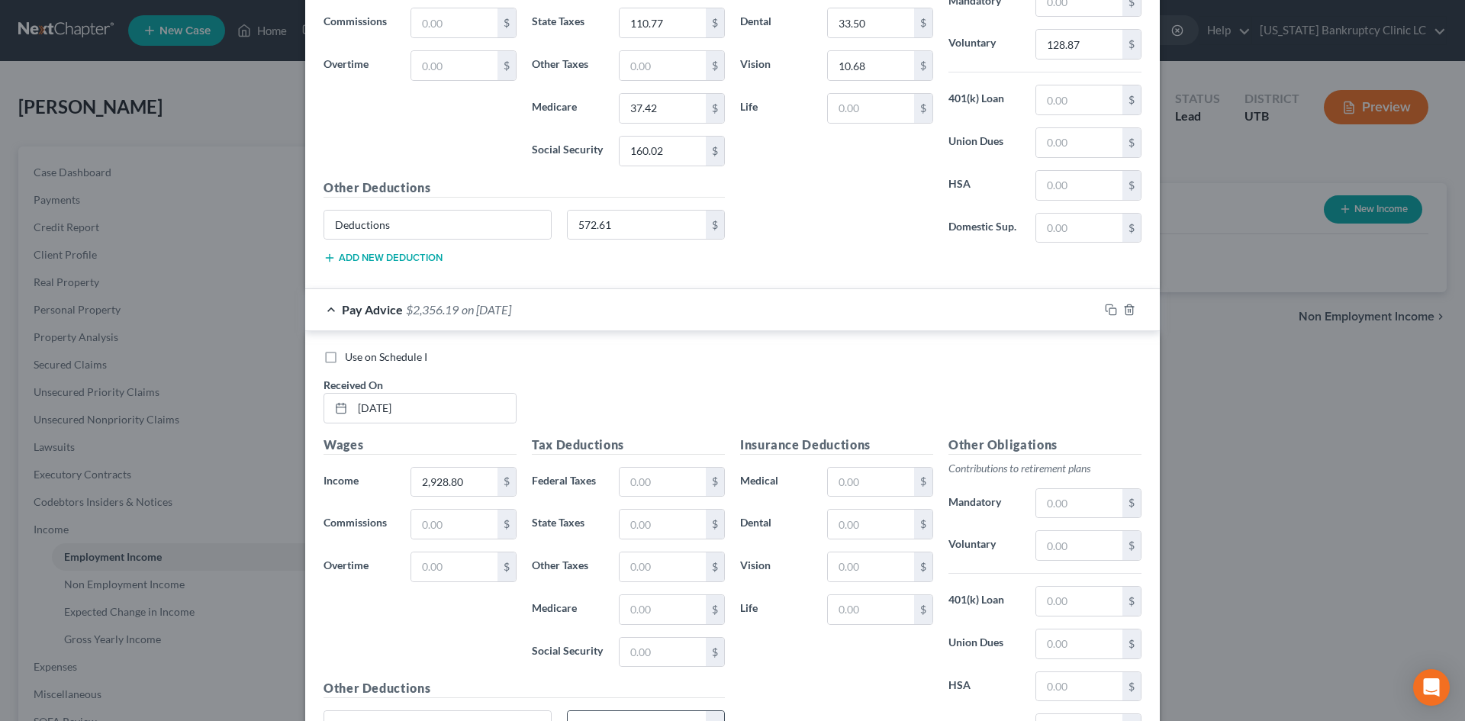
scroll to position [4747, 0]
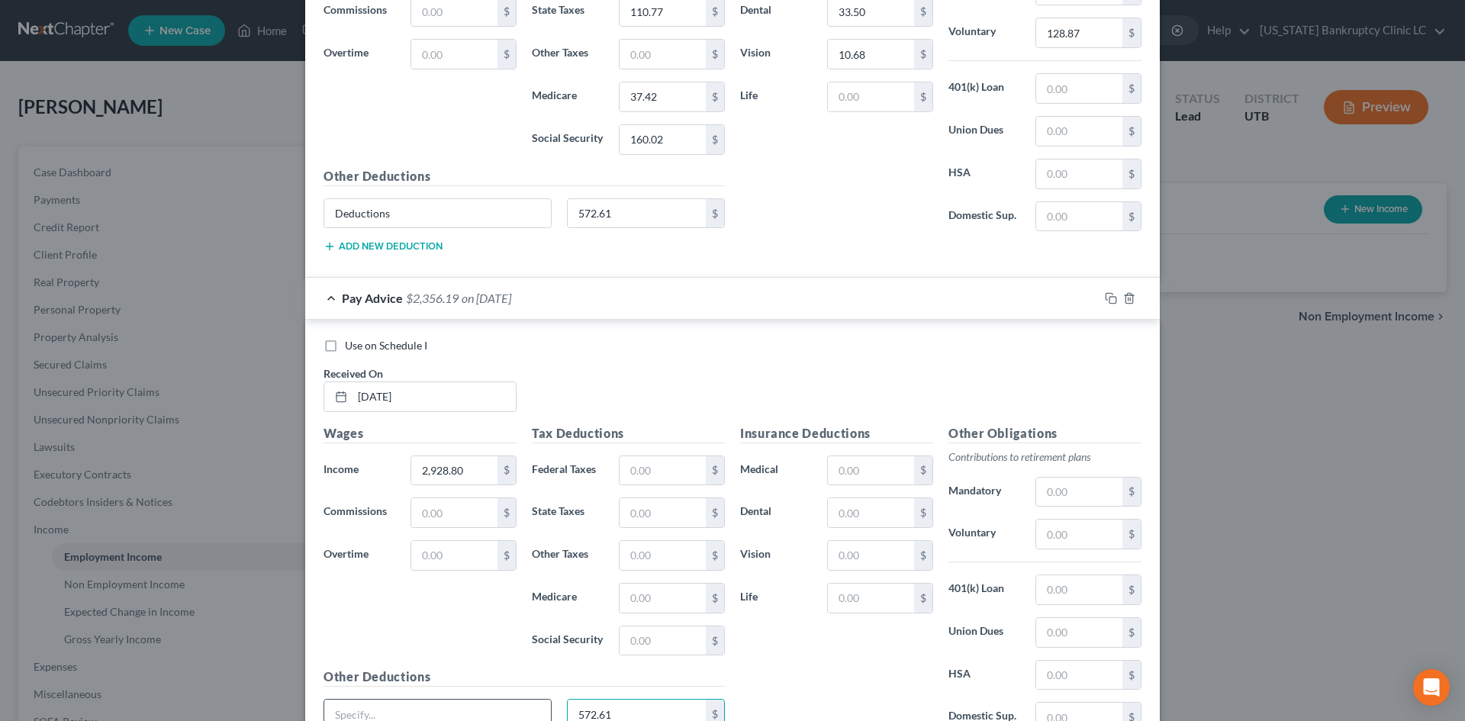
type input "572.61"
click at [447, 707] on input "text" at bounding box center [437, 713] width 227 height 29
type input "Deductions"
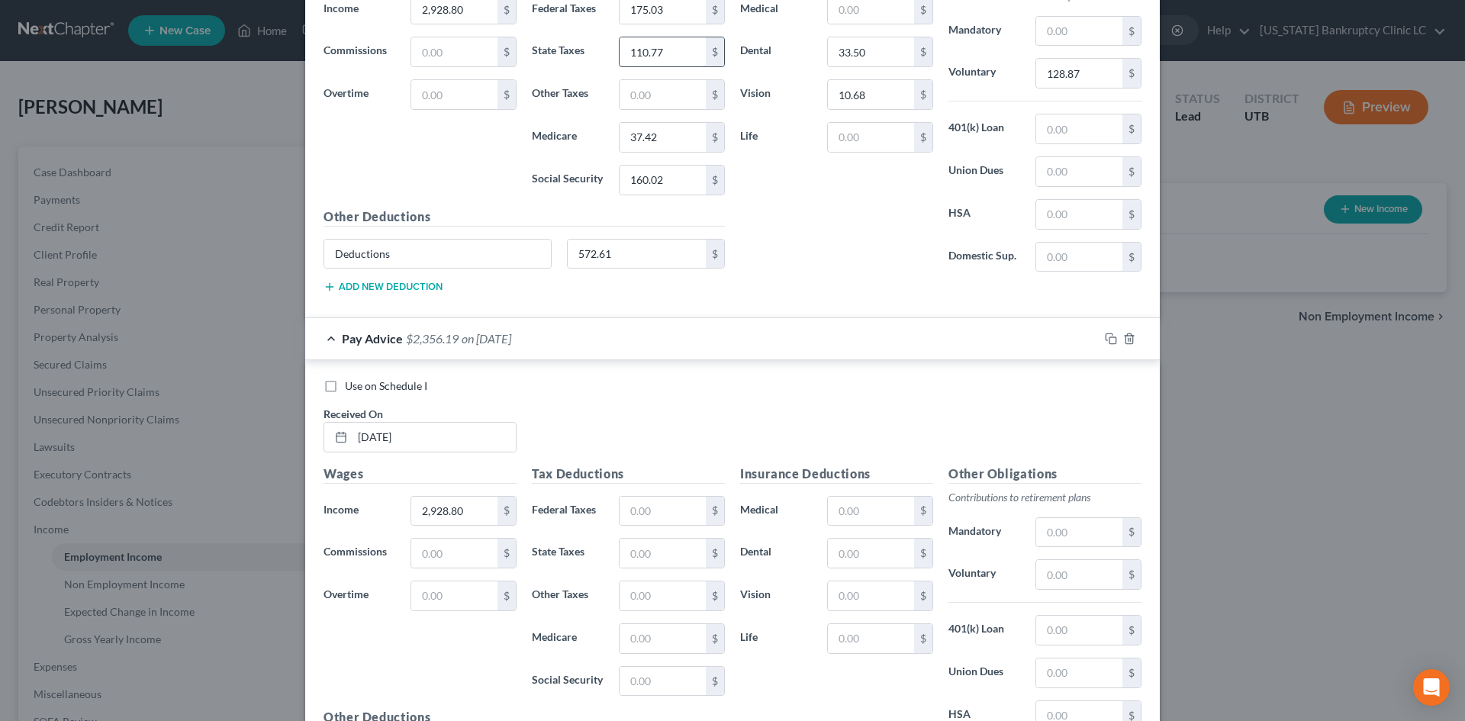
scroll to position [4671, 0]
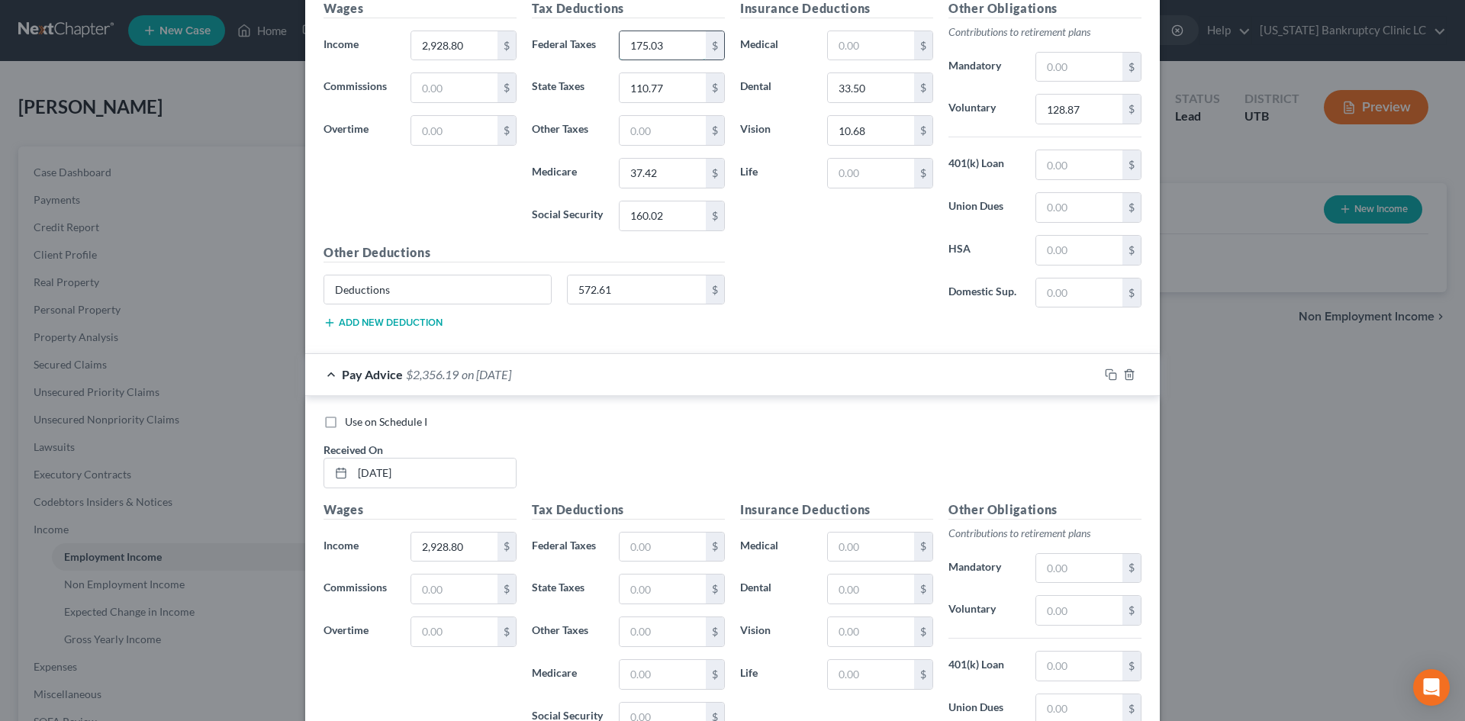
click at [671, 50] on input "175.03" at bounding box center [662, 45] width 86 height 29
click at [655, 545] on input "text" at bounding box center [662, 546] width 86 height 29
paste input "175.03"
type input "175.03"
click at [642, 86] on input "110.77" at bounding box center [662, 87] width 86 height 29
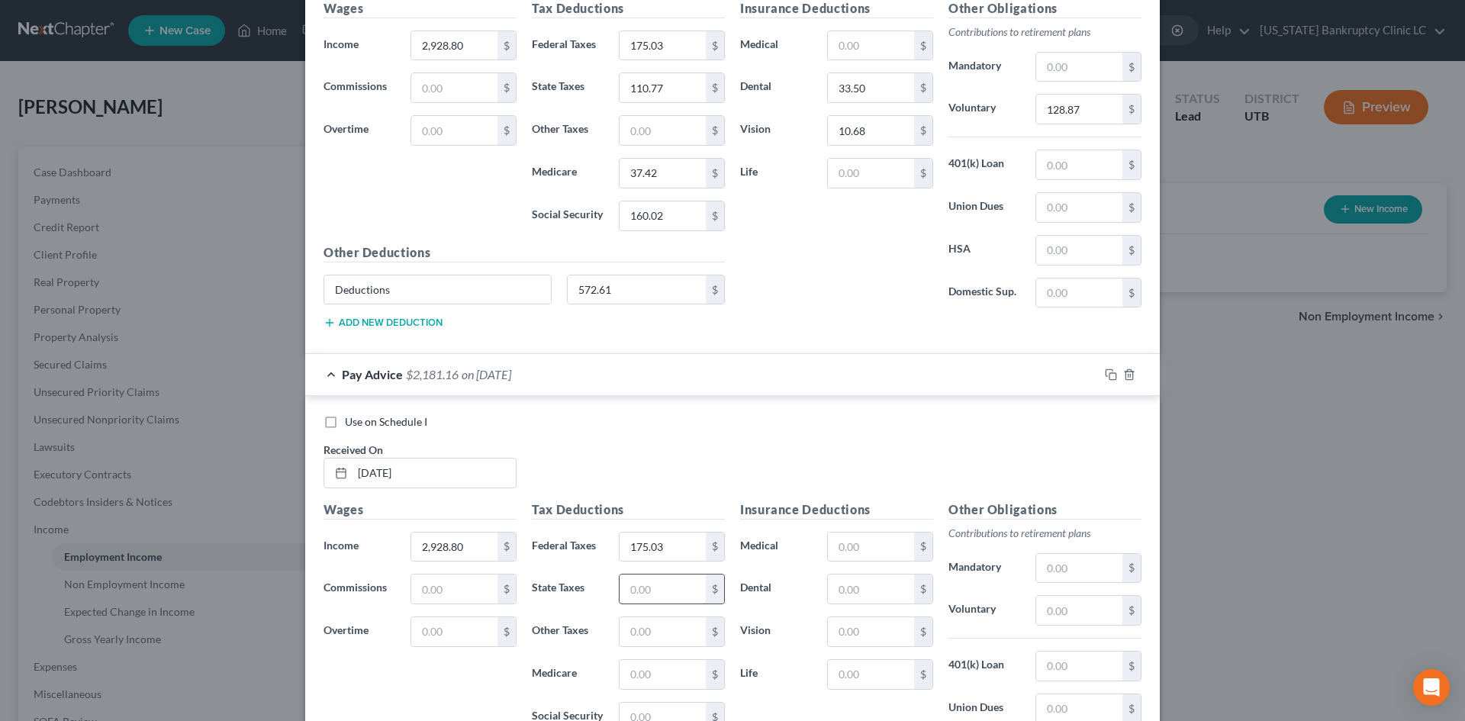
click at [644, 600] on input "text" at bounding box center [662, 588] width 86 height 29
paste input "110.77"
type input "110.77"
click at [645, 175] on input "37.42" at bounding box center [662, 173] width 86 height 29
click at [651, 676] on input "text" at bounding box center [662, 674] width 86 height 29
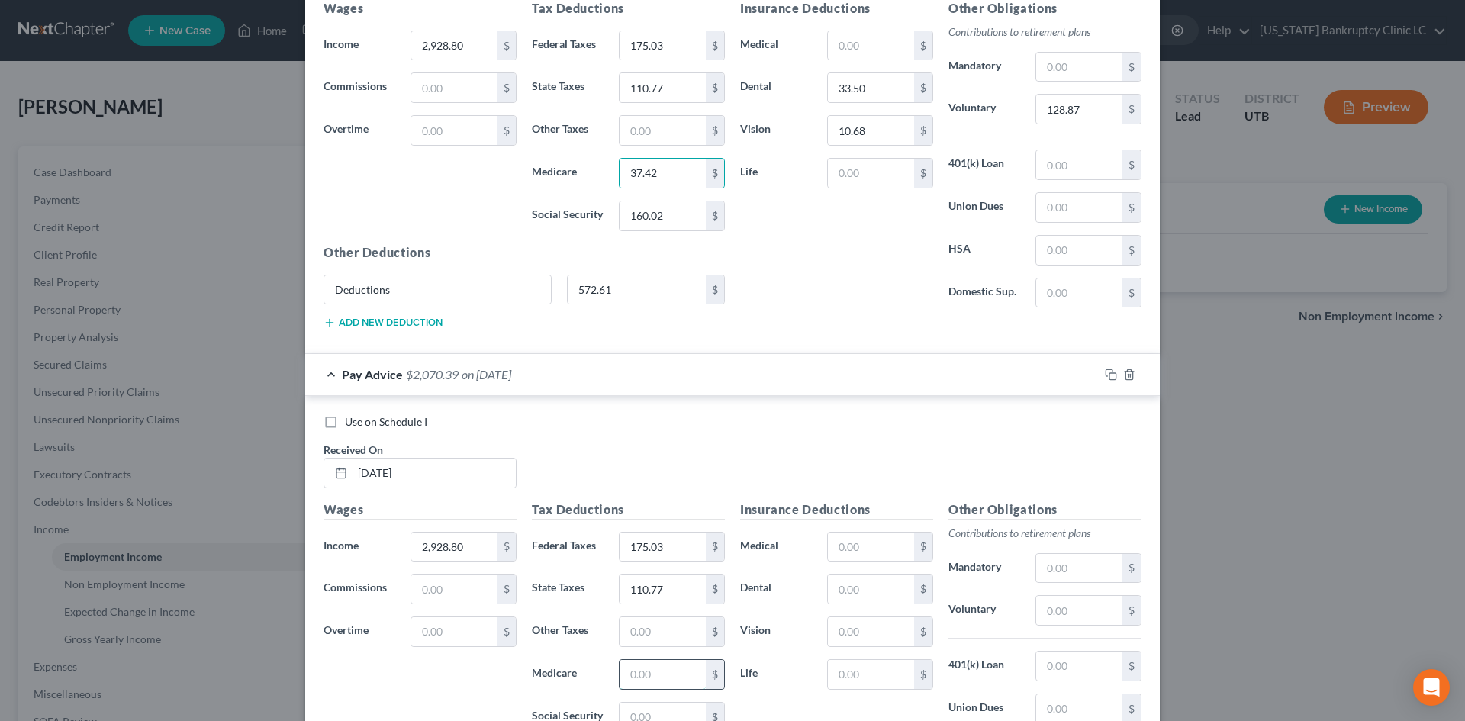
paste input "37.42"
type input "37.42"
click at [642, 213] on input "160.02" at bounding box center [662, 215] width 86 height 29
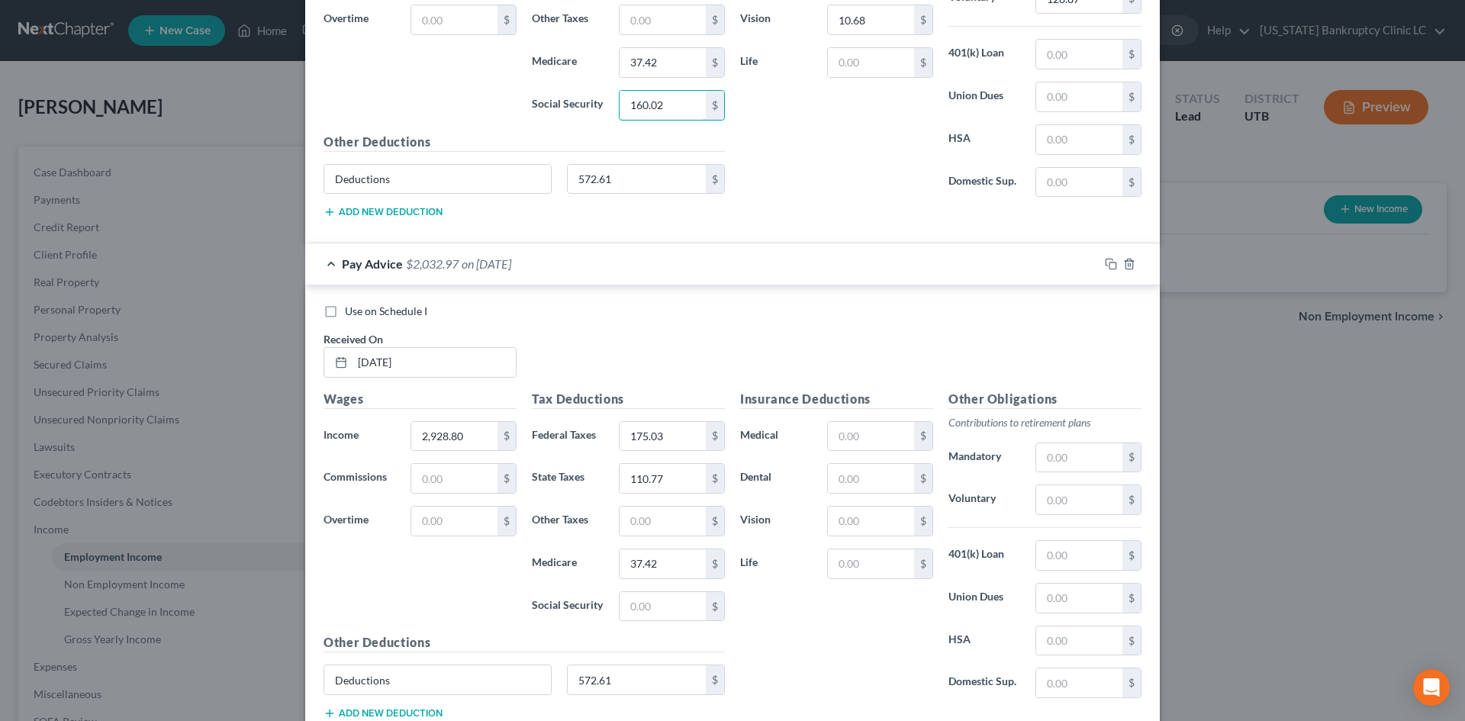
scroll to position [4823, 0]
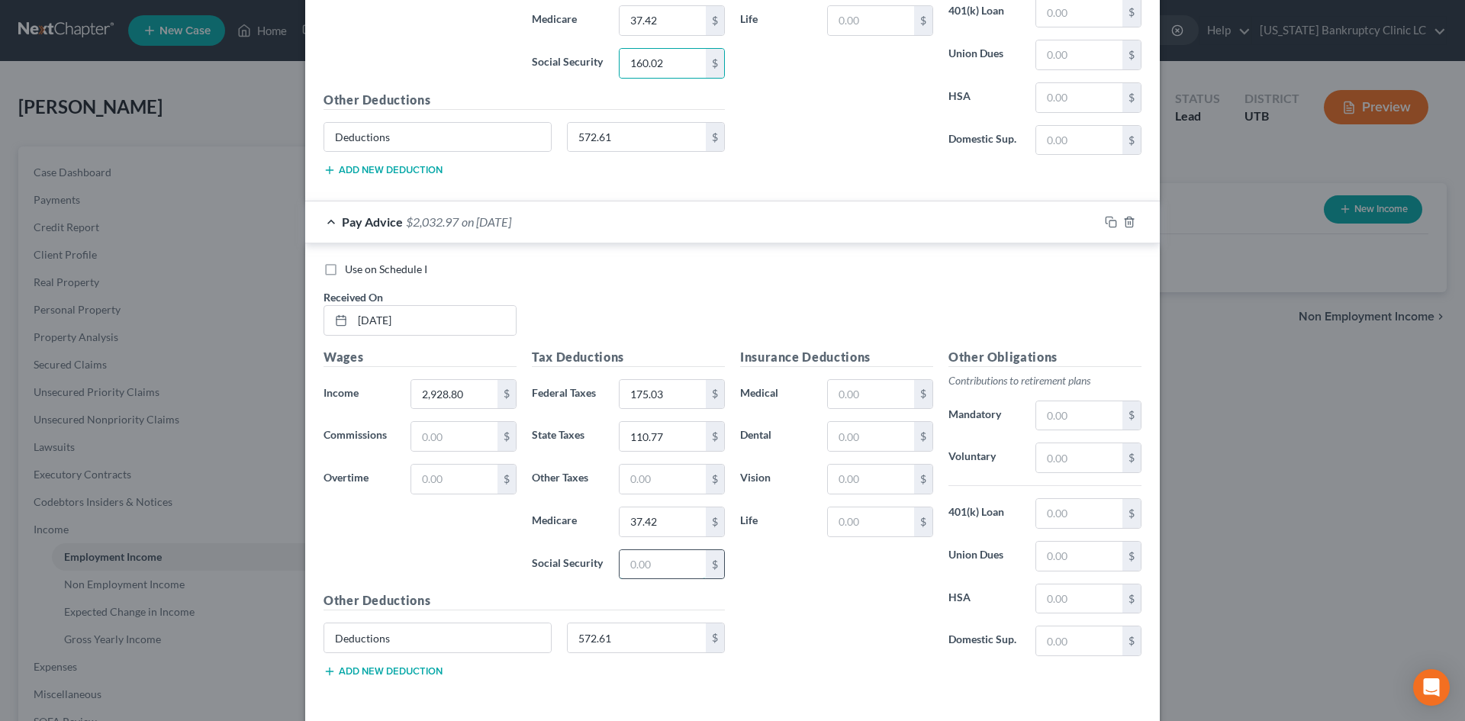
click at [649, 571] on input "text" at bounding box center [662, 564] width 86 height 29
paste input "160.02"
type input "160.02"
click at [863, 440] on input "text" at bounding box center [871, 436] width 86 height 29
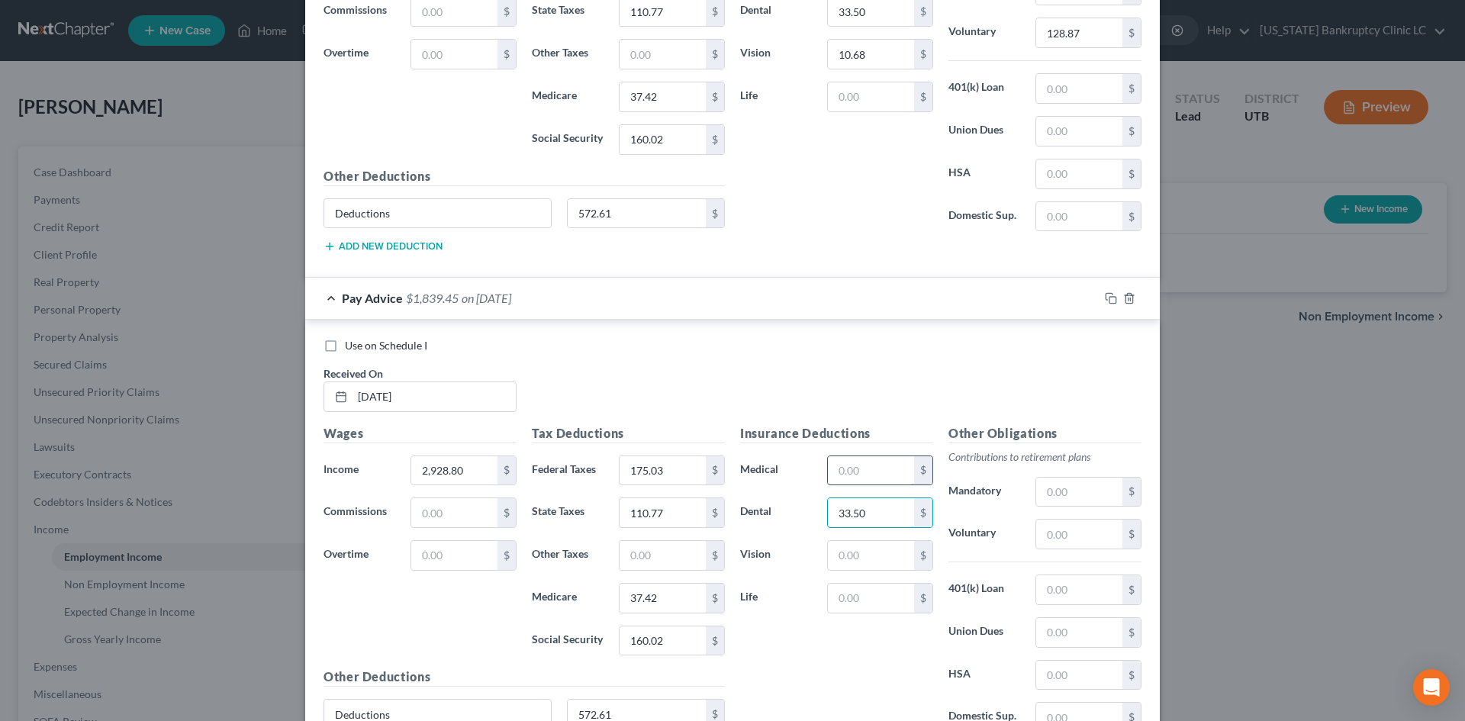
type input "33.50"
type input "10.68"
click at [1080, 539] on input "text" at bounding box center [1079, 533] width 86 height 29
type input "128.87"
click at [823, 663] on div "Insurance Deductions Medical $ Dental 33.50 $ Vision 10.68 $ Life $" at bounding box center [836, 584] width 208 height 321
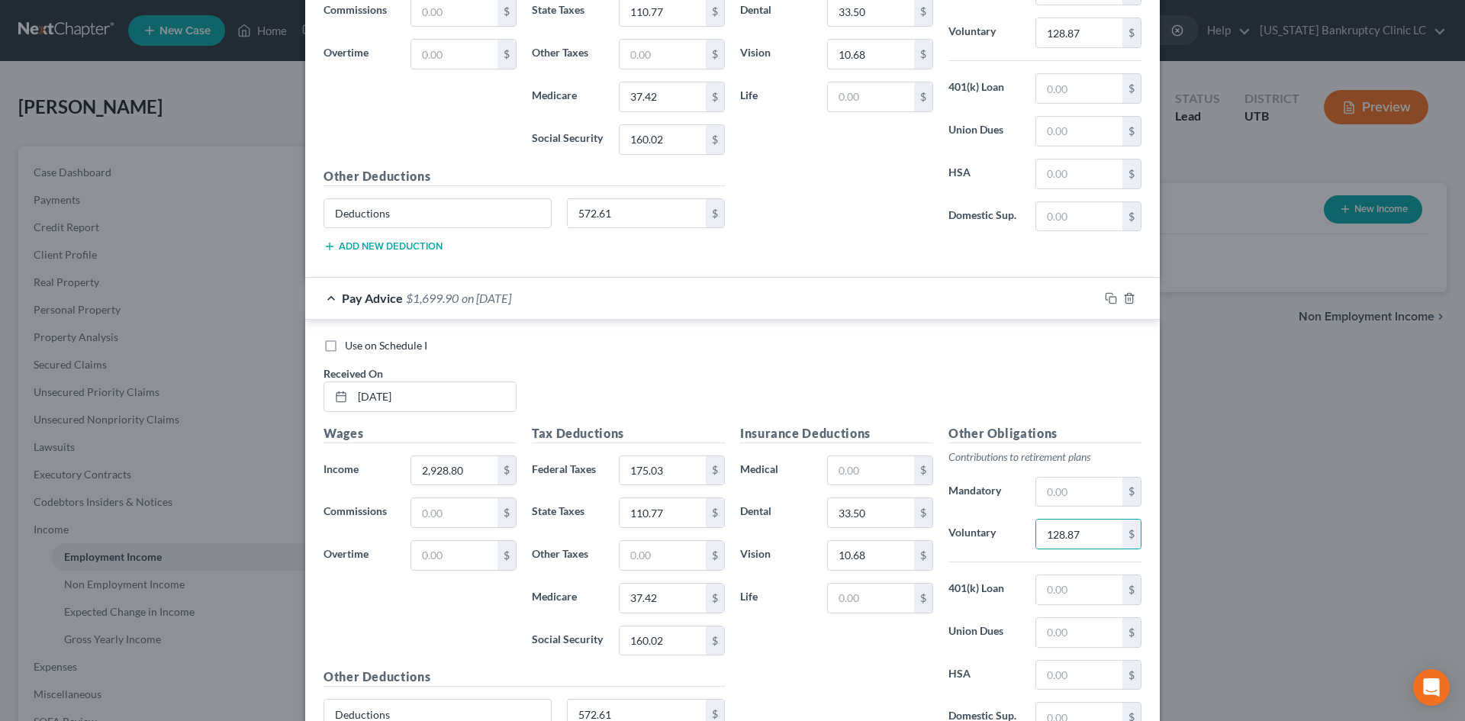
click at [823, 663] on div "Insurance Deductions Medical $ Dental 33.50 $ Vision 10.68 $ Life $" at bounding box center [836, 584] width 208 height 321
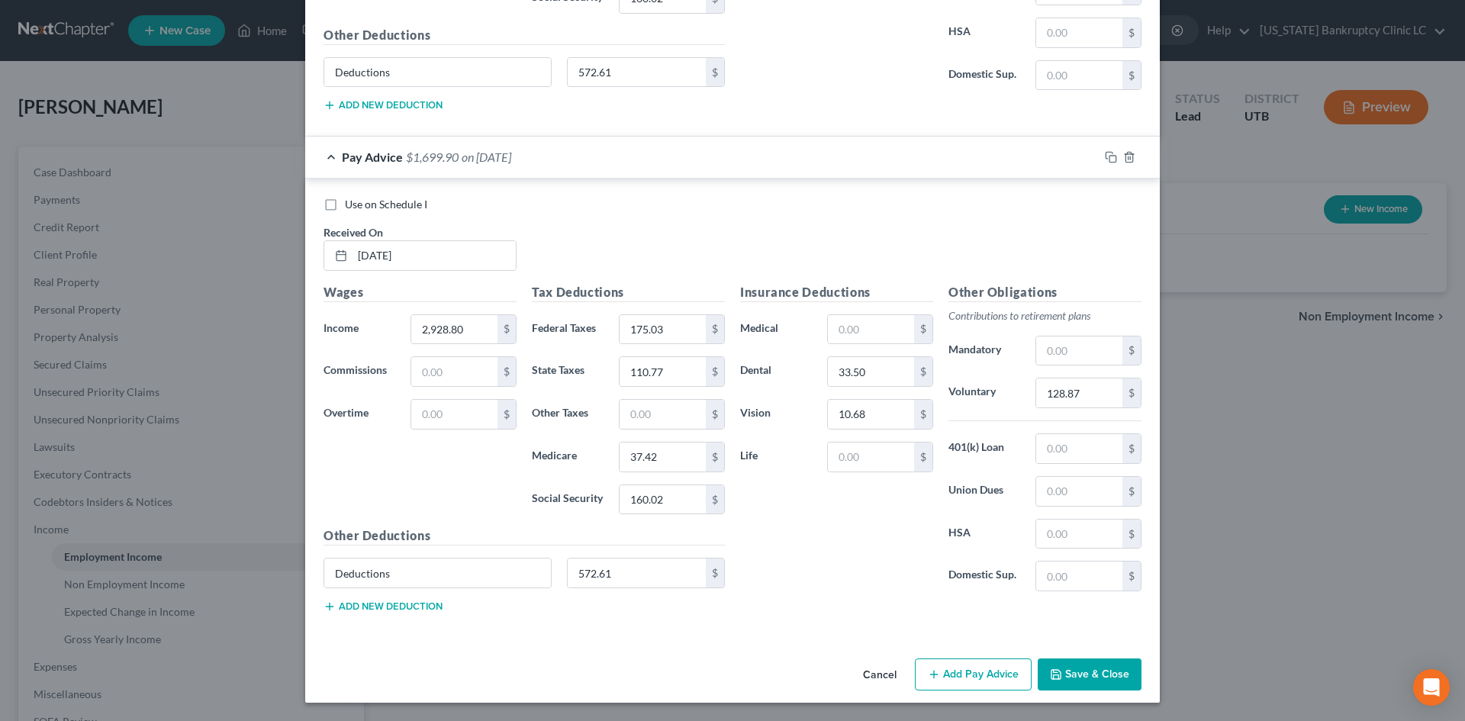
click at [949, 674] on button "Add Pay Advice" at bounding box center [973, 674] width 117 height 32
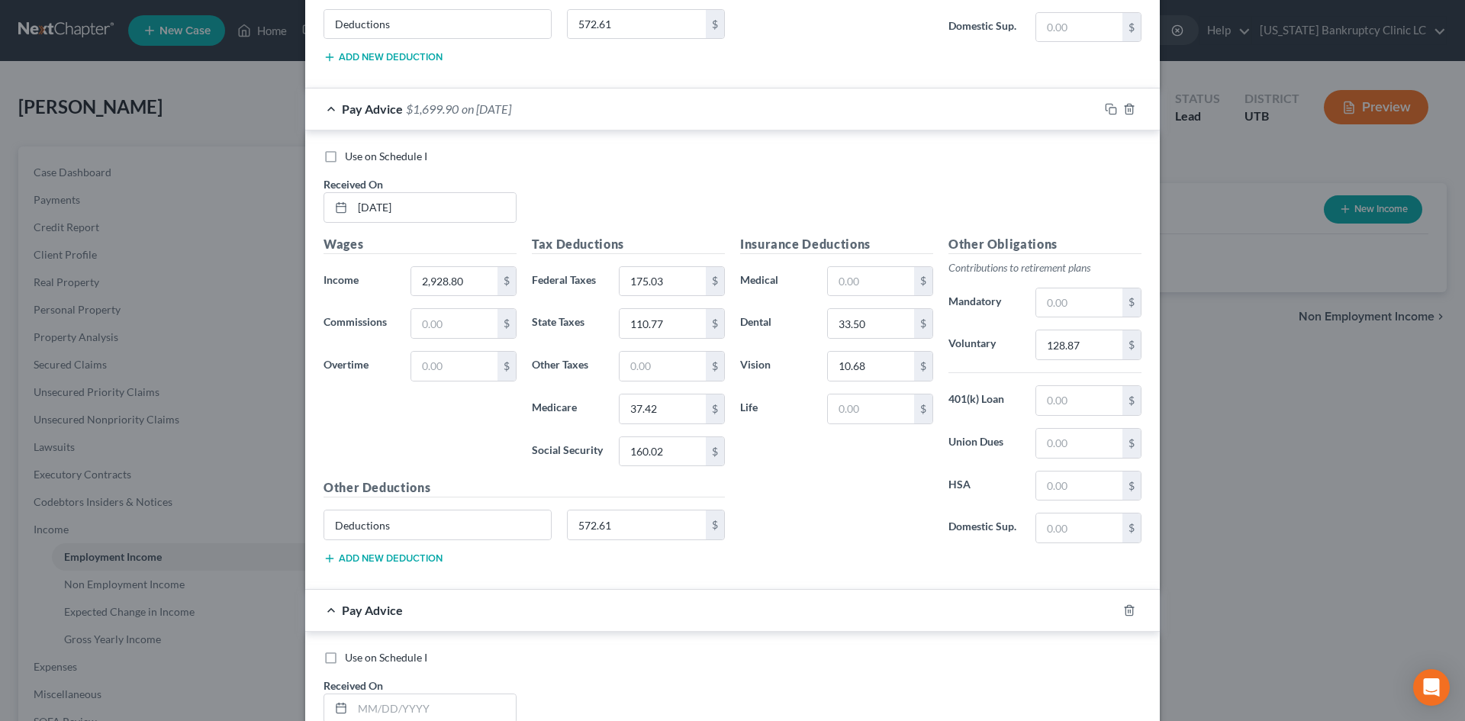
scroll to position [5269, 0]
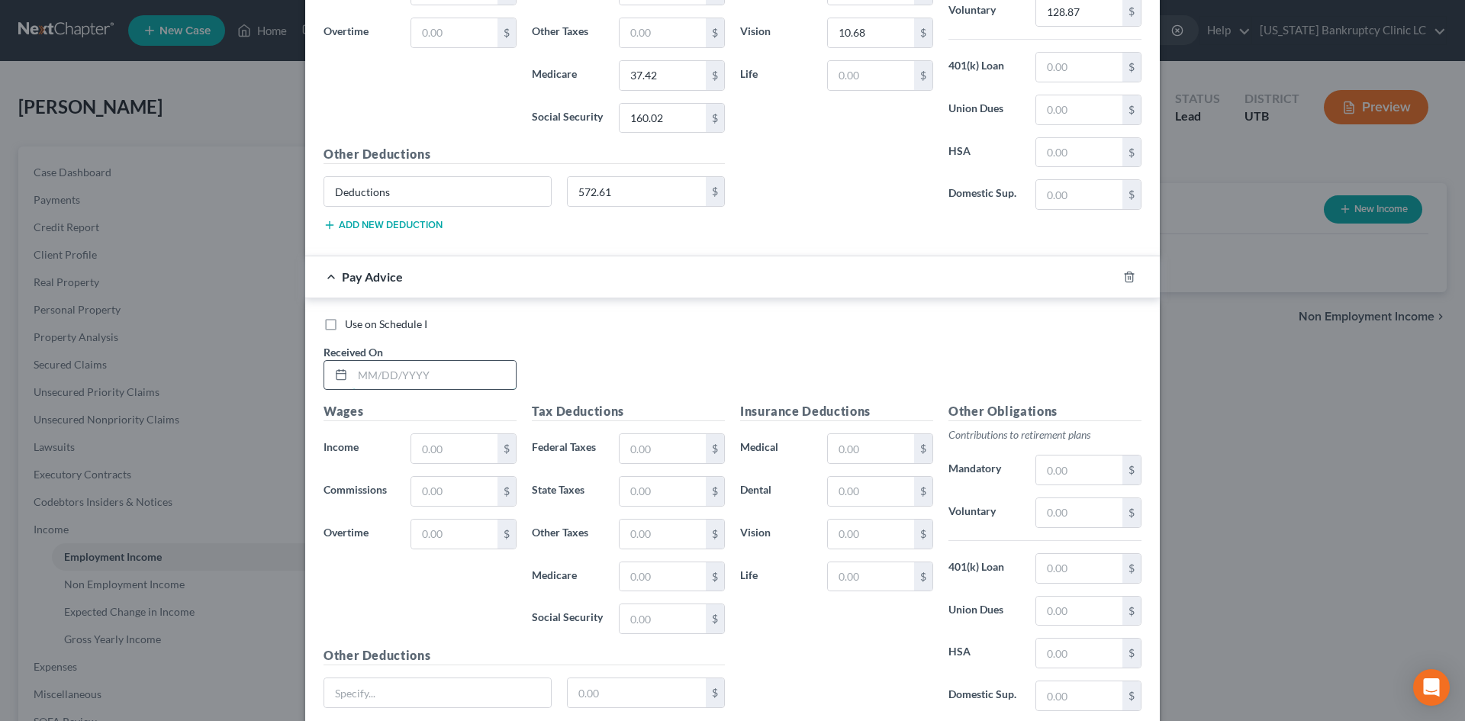
click at [445, 378] on input "text" at bounding box center [433, 375] width 163 height 29
type input "[DATE]"
click at [472, 436] on input "text" at bounding box center [454, 448] width 86 height 29
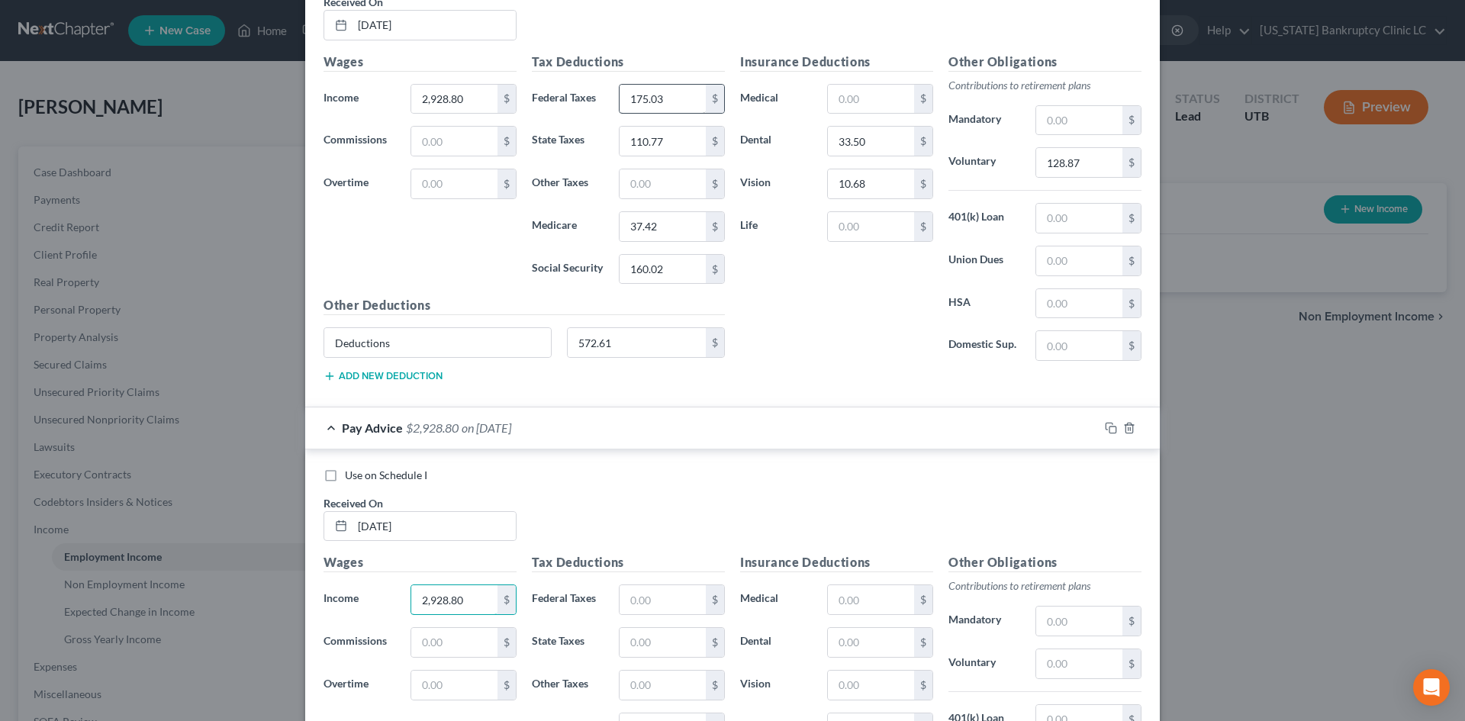
scroll to position [5117, 0]
type input "2,928.80"
click at [655, 597] on input "text" at bounding box center [662, 601] width 86 height 29
drag, startPoint x: 610, startPoint y: 597, endPoint x: 650, endPoint y: 596, distance: 39.7
click at [611, 597] on div "$" at bounding box center [671, 601] width 121 height 31
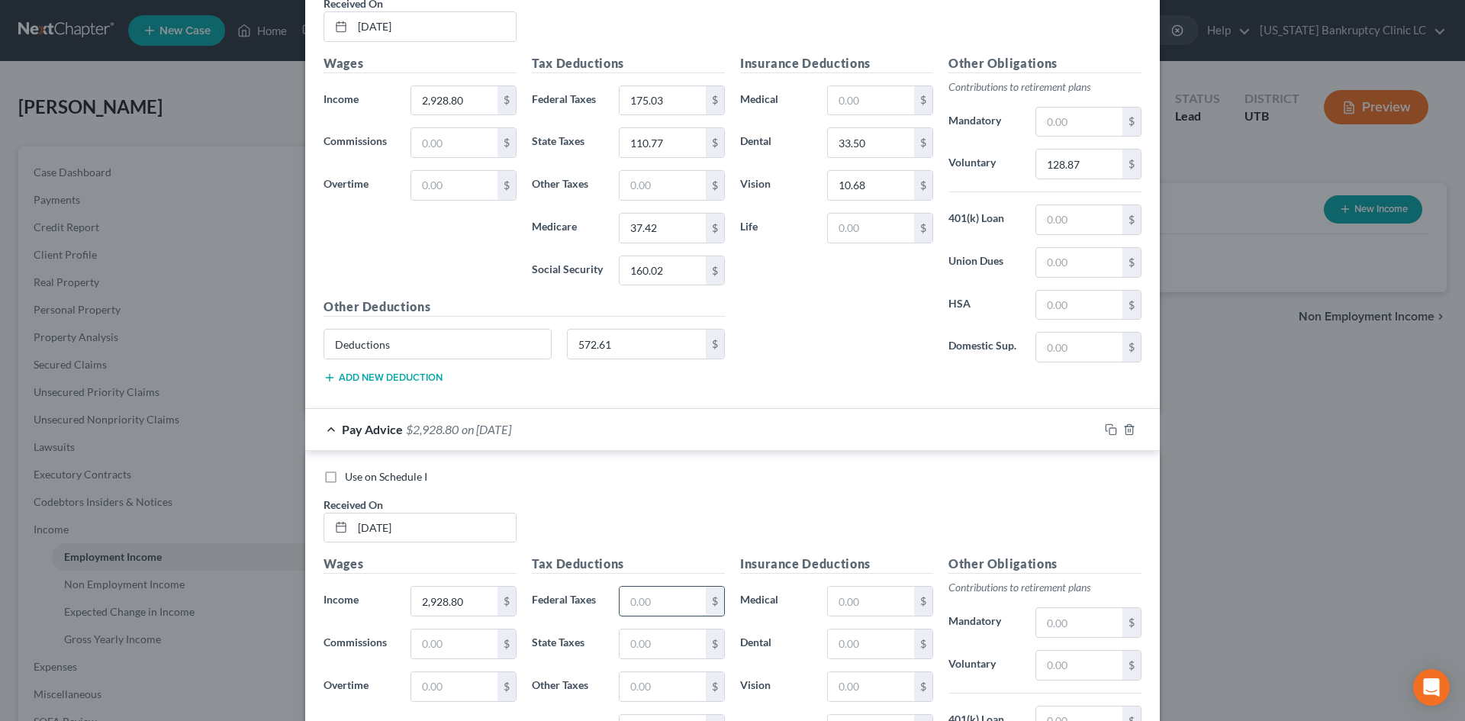
click at [650, 596] on input "text" at bounding box center [662, 601] width 86 height 29
type input "175.03"
type input "110.77"
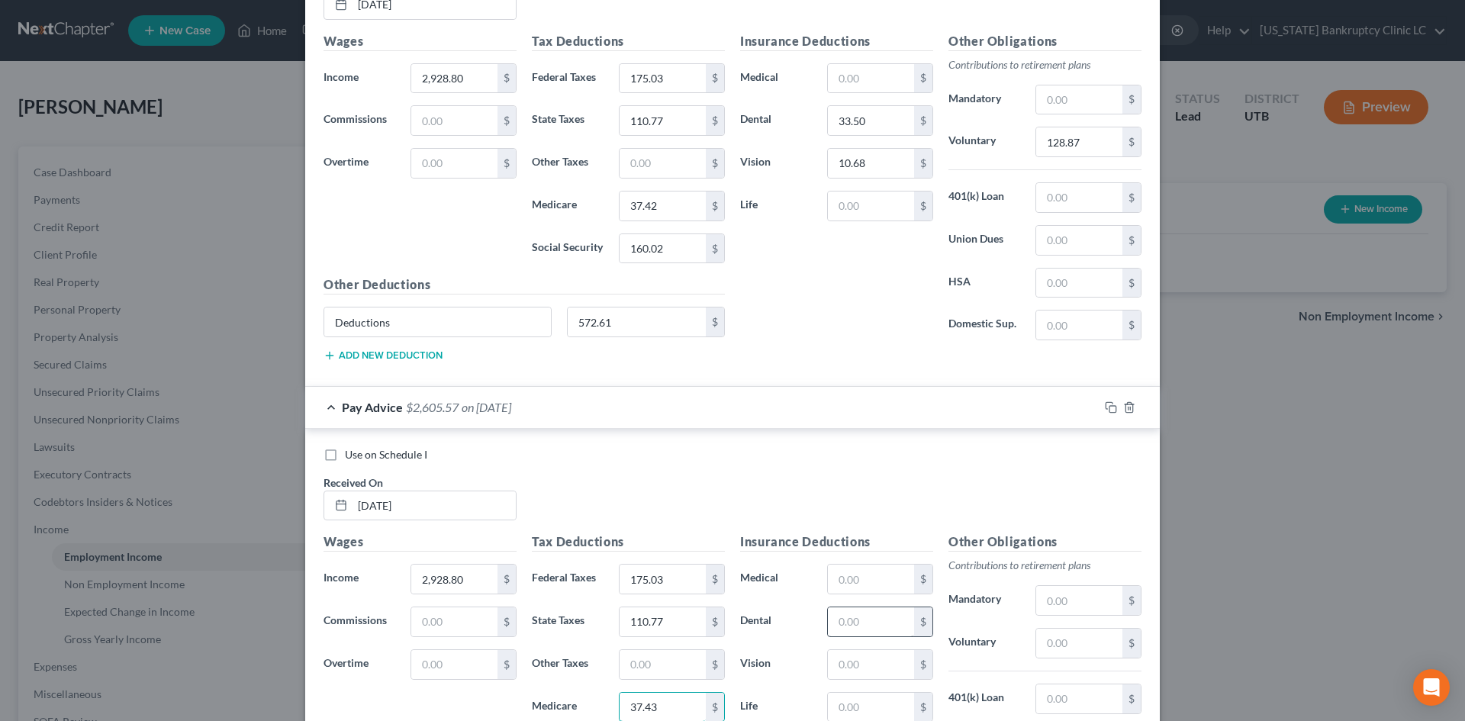
type input "37.43"
click at [860, 616] on input "text" at bounding box center [871, 621] width 86 height 29
type input "33.50"
type input "10.68"
click at [1058, 640] on input "text" at bounding box center [1079, 643] width 86 height 29
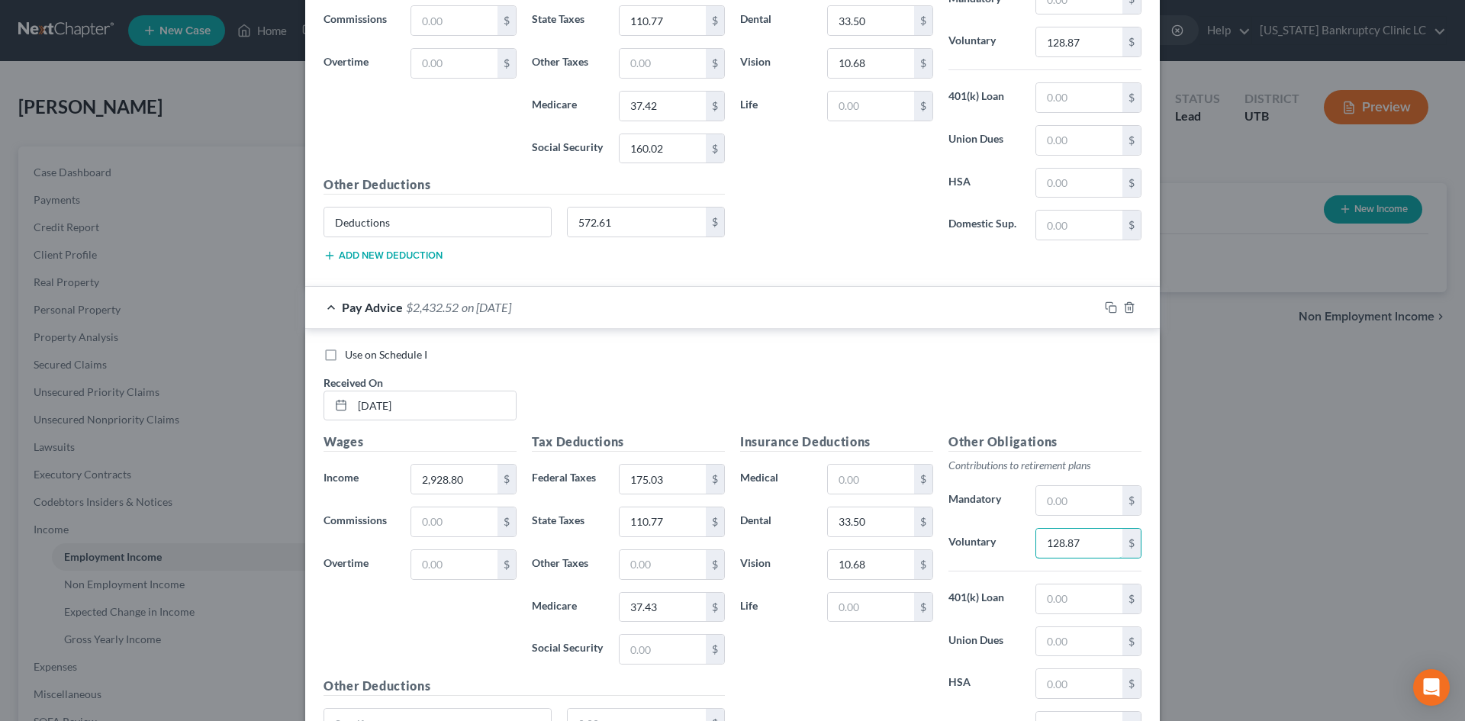
scroll to position [5389, 0]
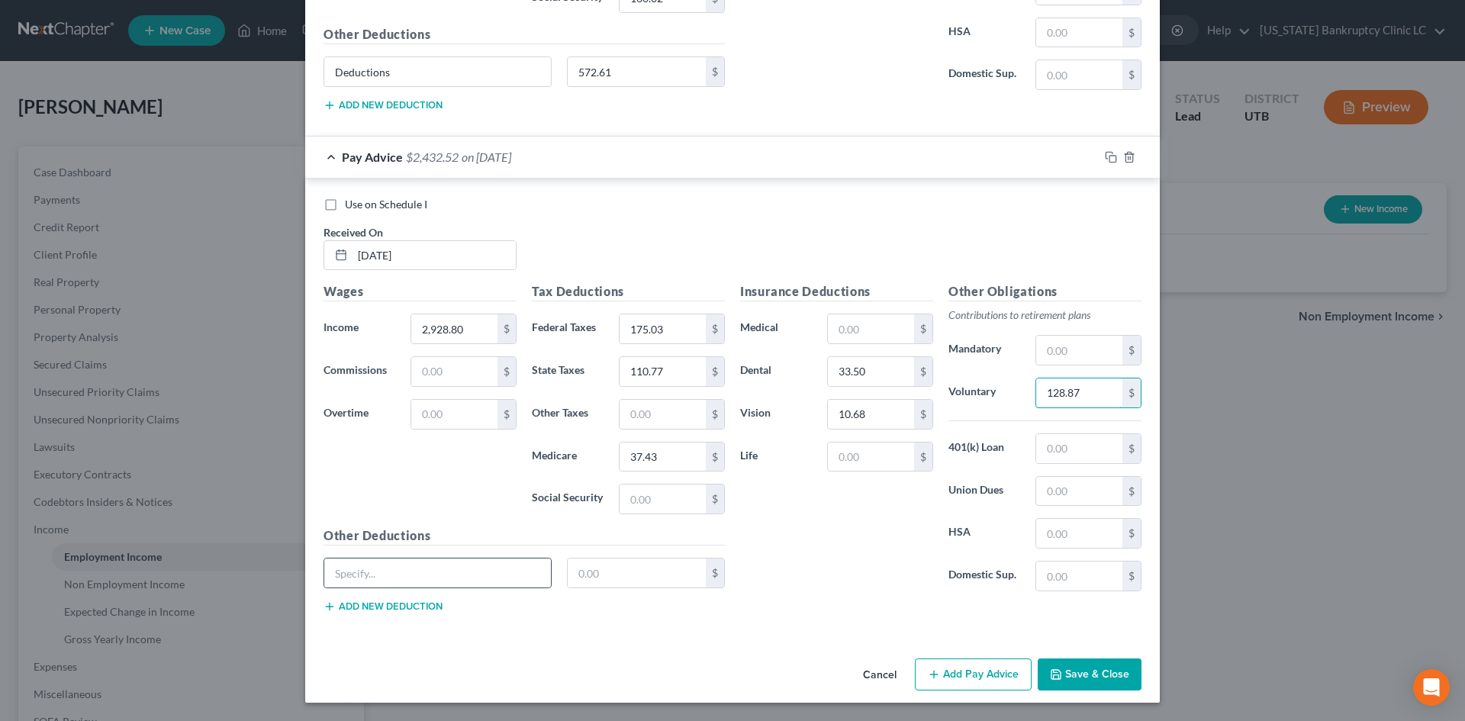
type input "128.87"
click at [490, 580] on input "text" at bounding box center [437, 572] width 227 height 29
type input "Deductions"
click at [622, 571] on input "text" at bounding box center [637, 572] width 139 height 29
type input "572.61"
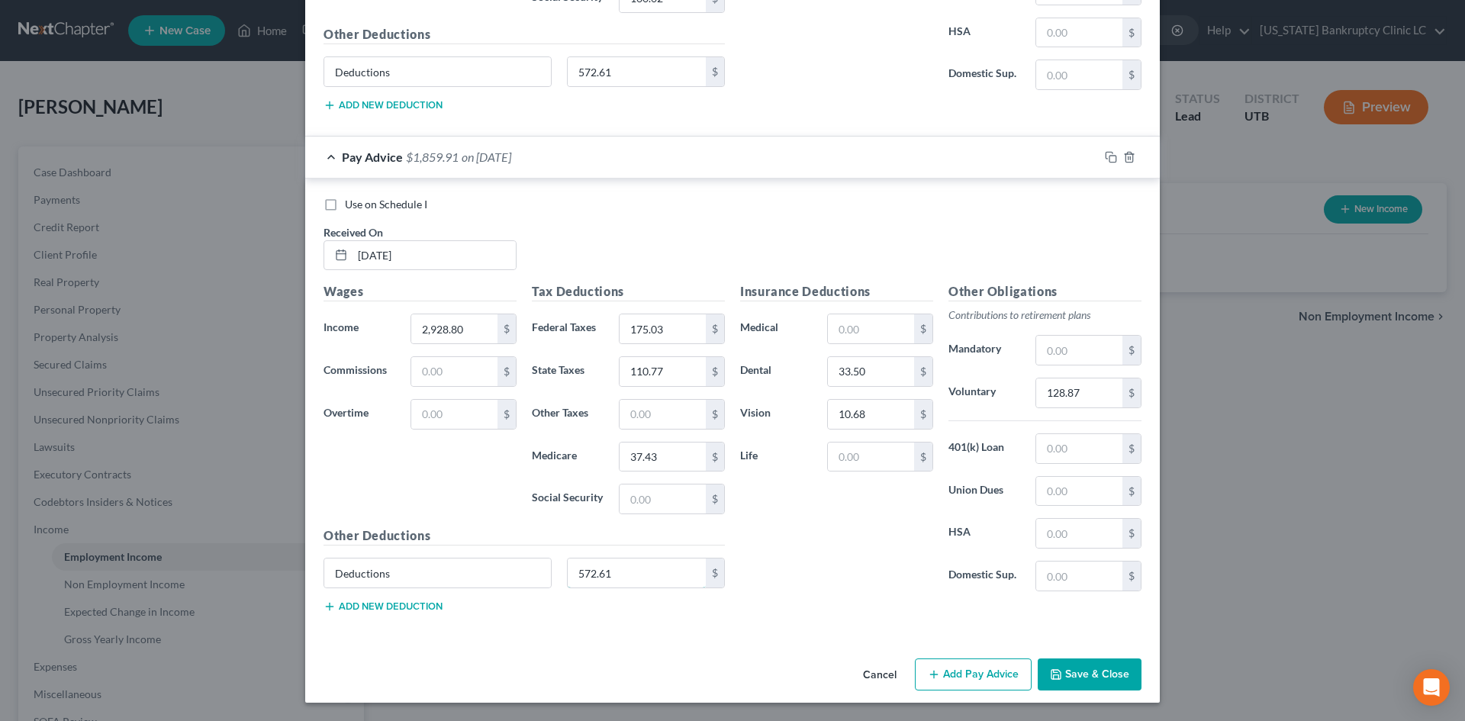
drag, startPoint x: 629, startPoint y: 578, endPoint x: 1389, endPoint y: 720, distance: 772.9
click at [629, 578] on input "572.61" at bounding box center [637, 572] width 139 height 29
click at [639, 577] on input "text" at bounding box center [637, 572] width 139 height 29
type input "732.64"
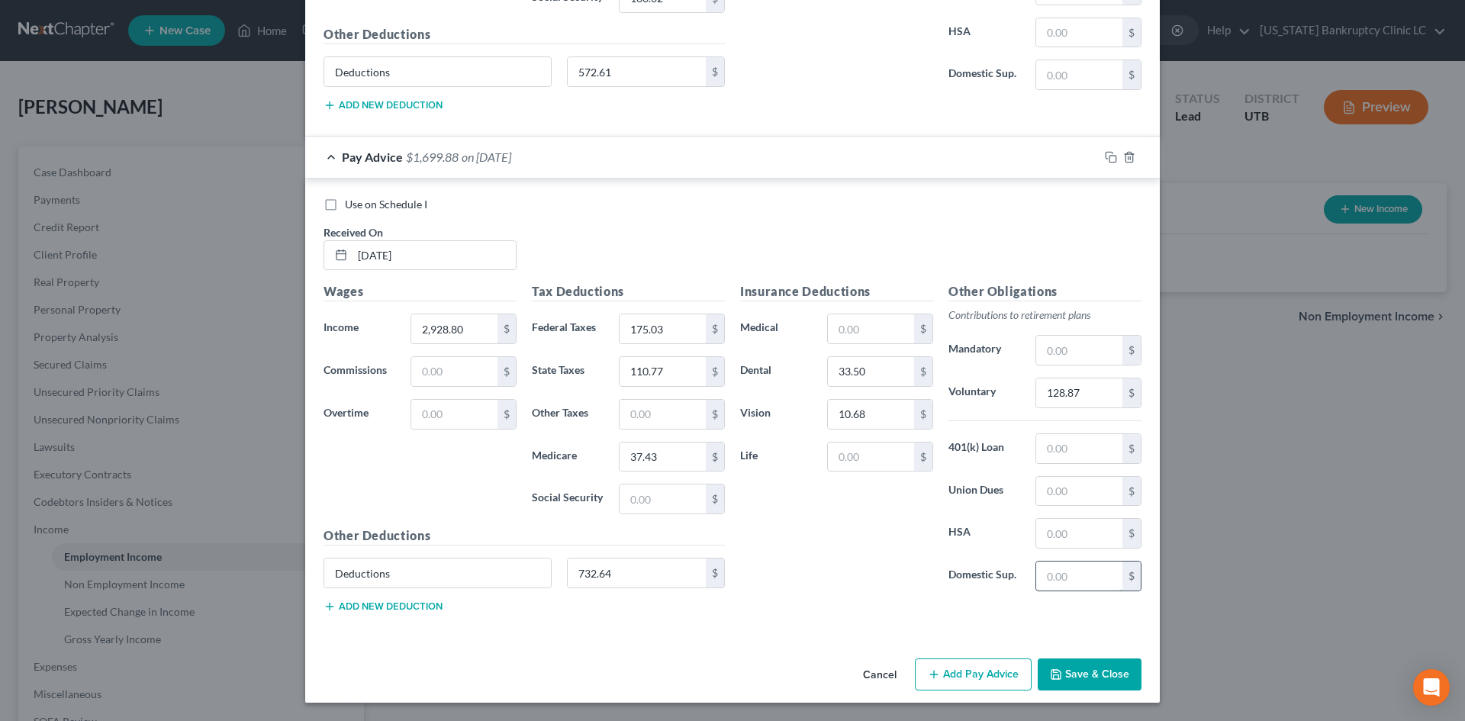
drag, startPoint x: 883, startPoint y: 548, endPoint x: 1075, endPoint y: 589, distance: 195.8
click at [885, 548] on div "Insurance Deductions Medical $ Dental 33.50 $ Vision 10.68 $ Life $" at bounding box center [836, 442] width 208 height 321
drag, startPoint x: 966, startPoint y: 672, endPoint x: 708, endPoint y: 453, distance: 338.8
click at [967, 672] on button "Add Pay Advice" at bounding box center [973, 674] width 117 height 32
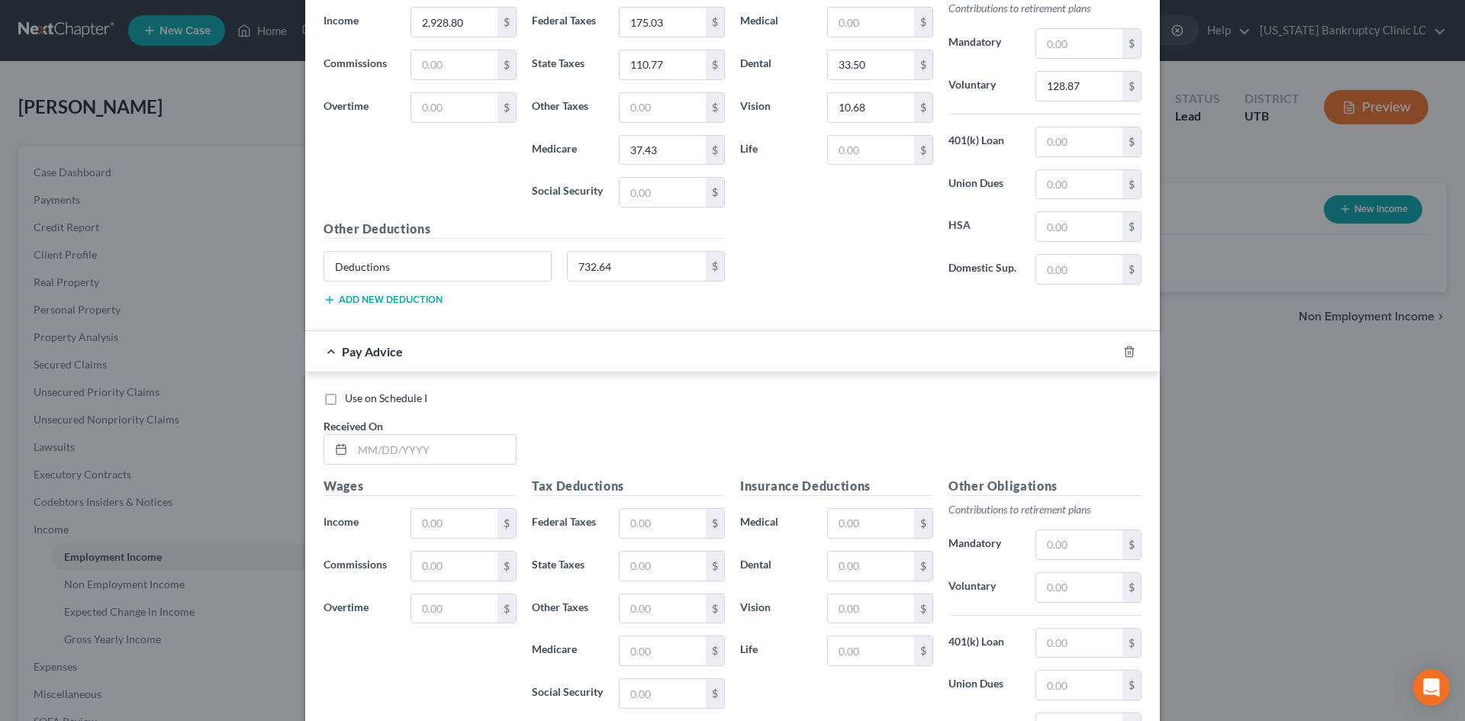
scroll to position [5847, 0]
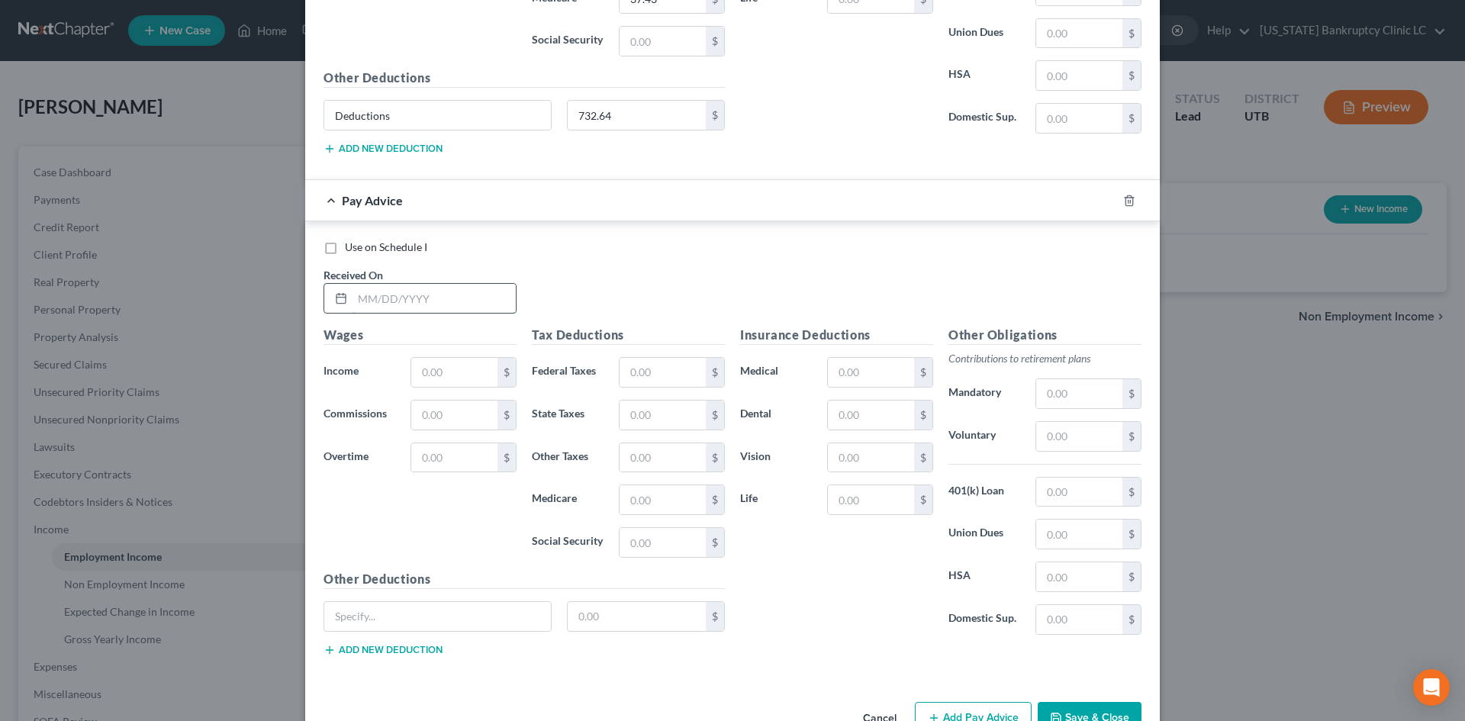
click at [417, 297] on input "text" at bounding box center [433, 298] width 163 height 29
type input "3"
type input "[DATE]"
type input "2,928.80"
click at [626, 619] on input "text" at bounding box center [637, 616] width 139 height 29
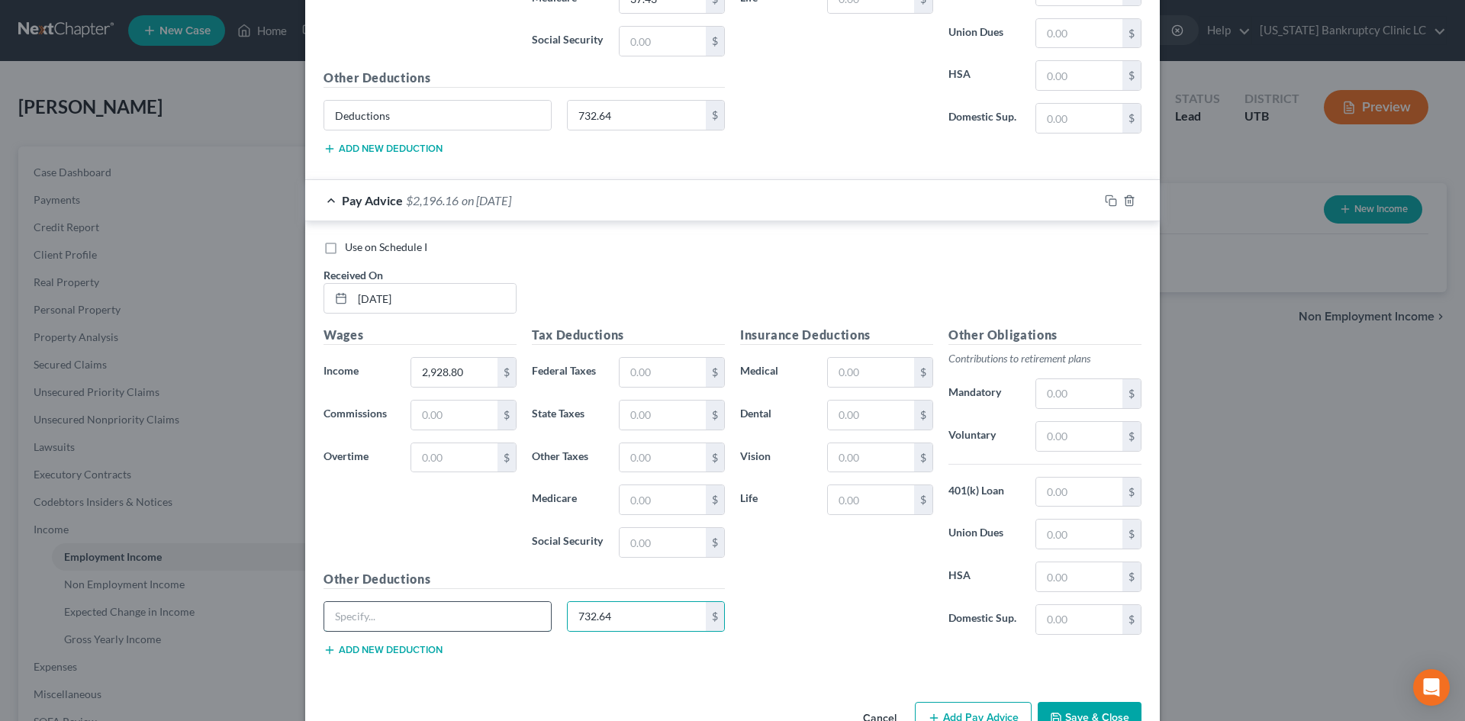
click at [420, 614] on input "text" at bounding box center [437, 616] width 227 height 29
click at [654, 359] on input "text" at bounding box center [662, 372] width 86 height 29
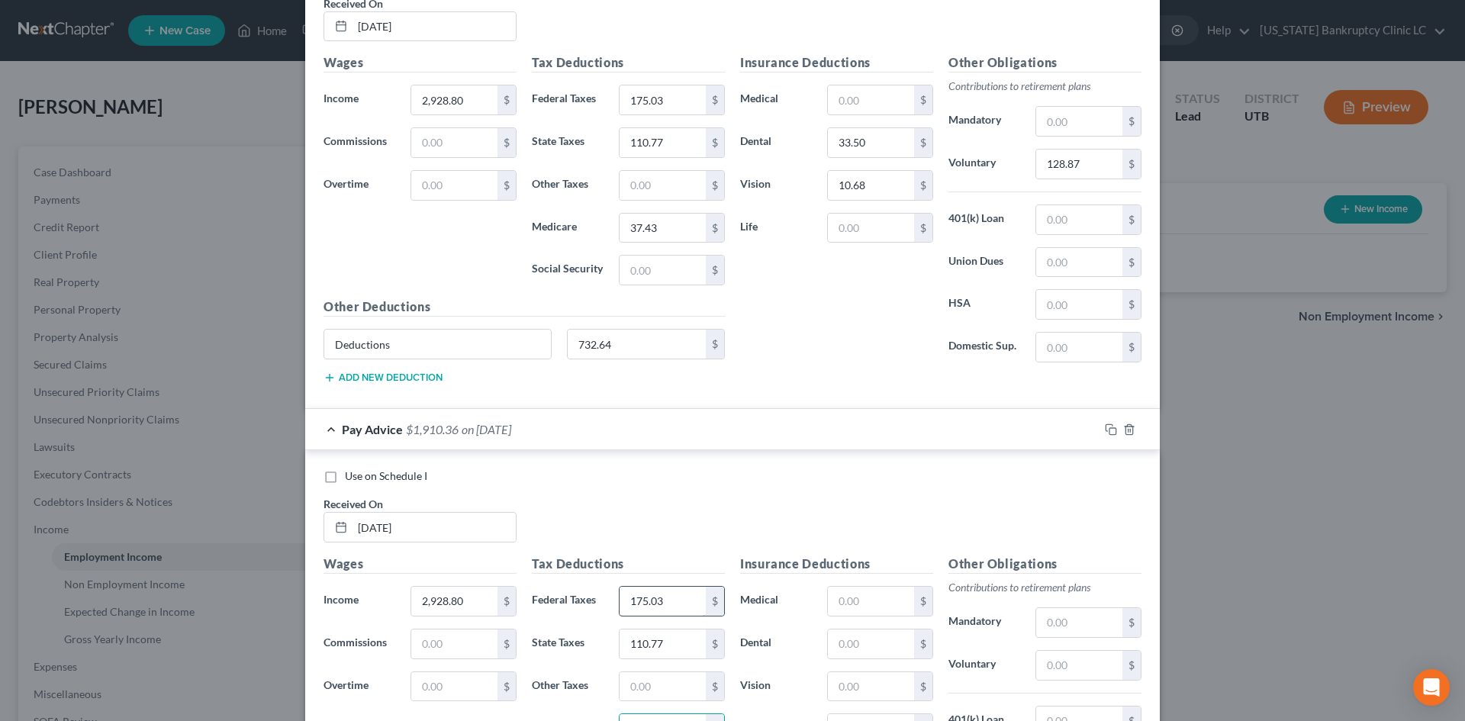
scroll to position [5640, 0]
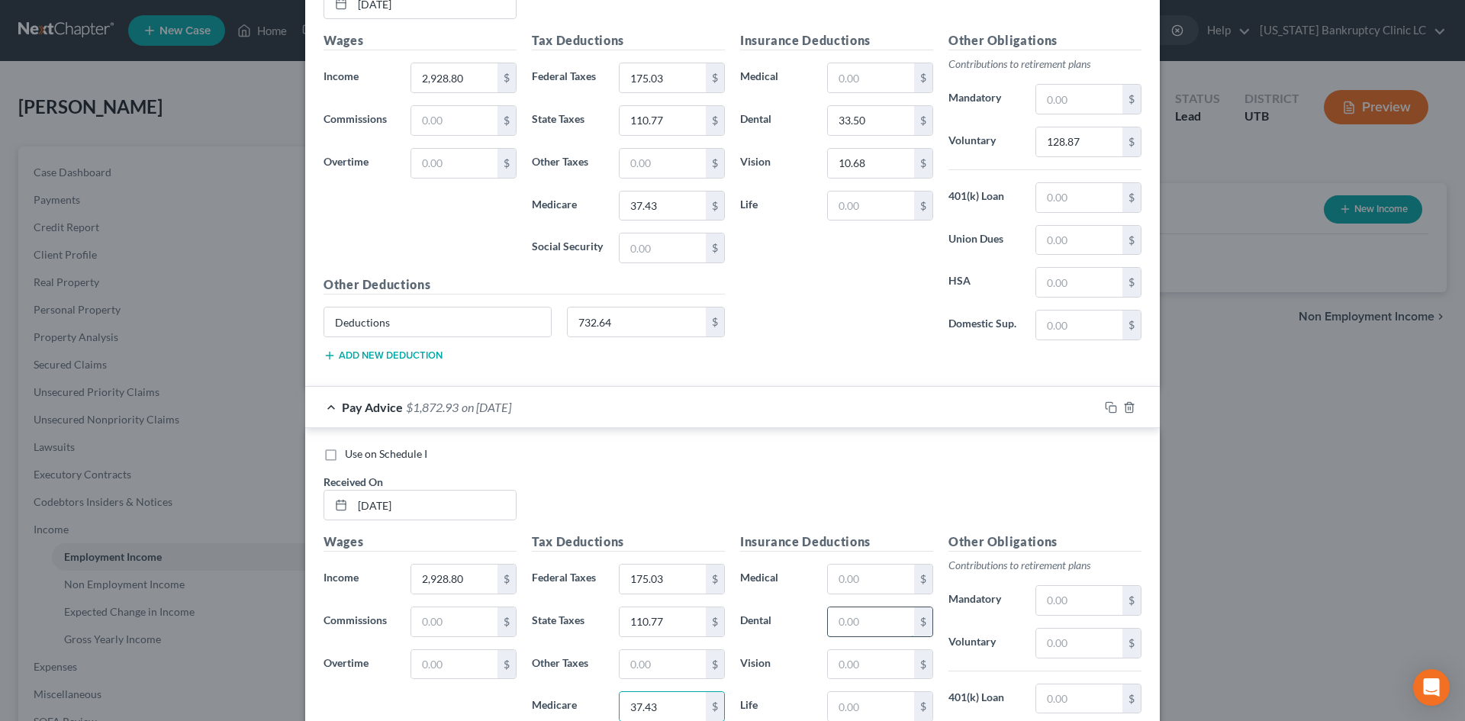
drag, startPoint x: 870, startPoint y: 620, endPoint x: 851, endPoint y: 613, distance: 19.6
click at [870, 620] on input "text" at bounding box center [871, 621] width 86 height 29
click at [1075, 641] on input "text" at bounding box center [1079, 643] width 86 height 29
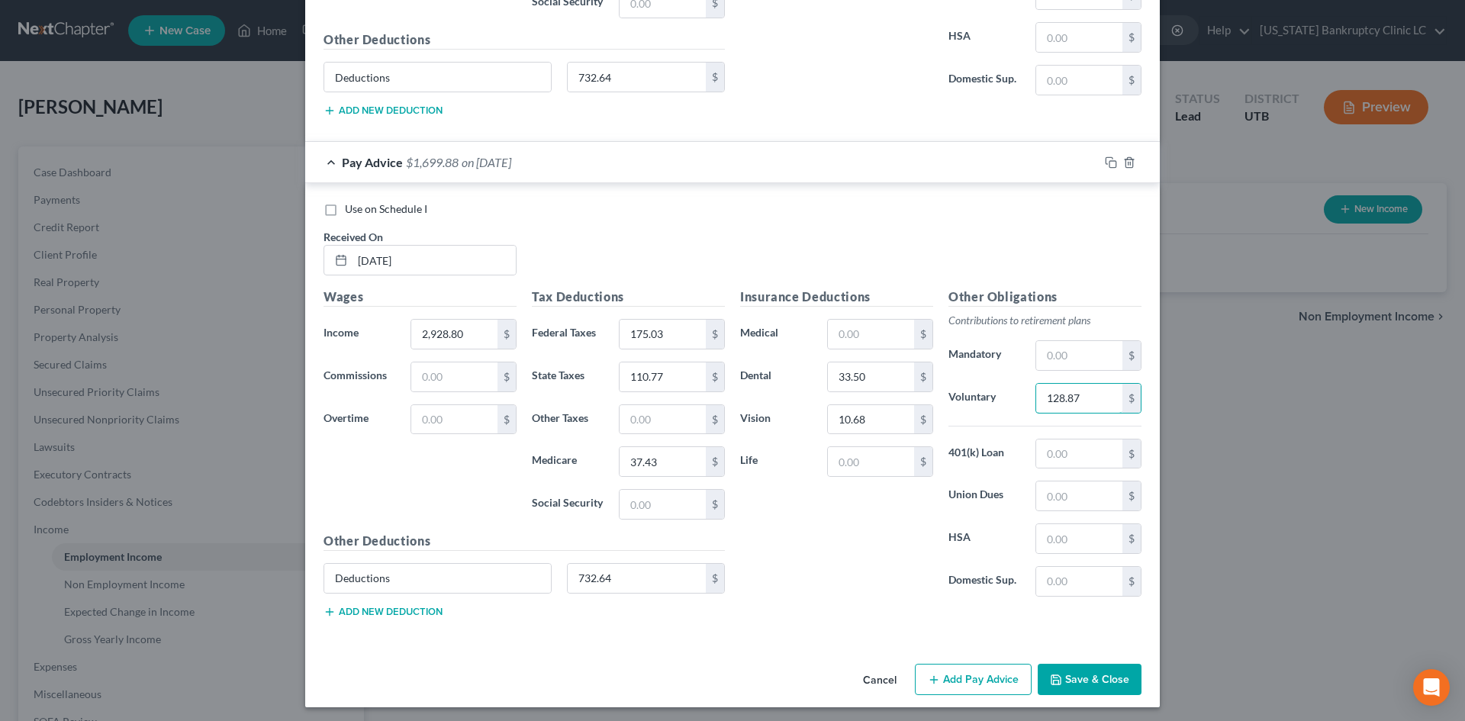
scroll to position [5890, 0]
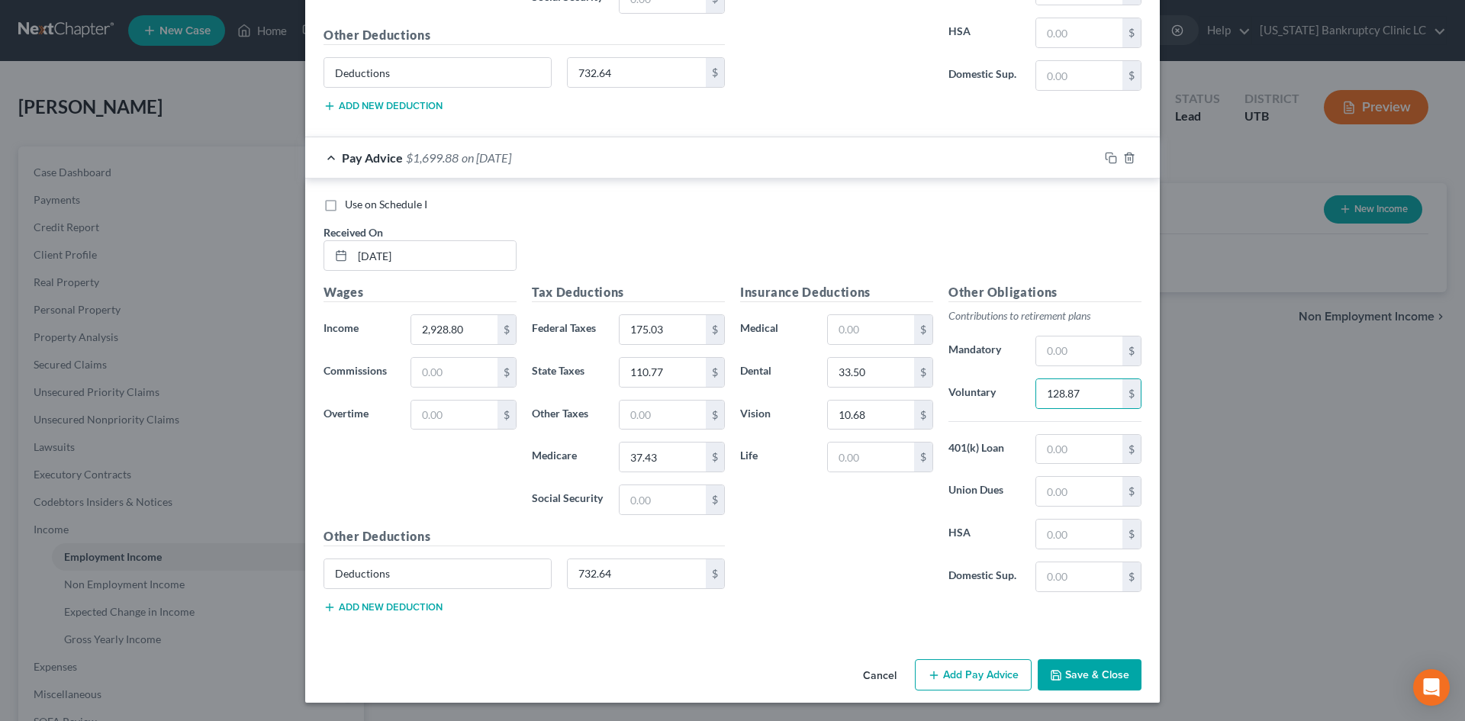
click at [854, 595] on div "Insurance Deductions Medical $ Dental 33.50 $ Vision 10.68 $ Life $" at bounding box center [836, 443] width 208 height 321
click at [1107, 681] on button "Save & Close" at bounding box center [1089, 675] width 104 height 32
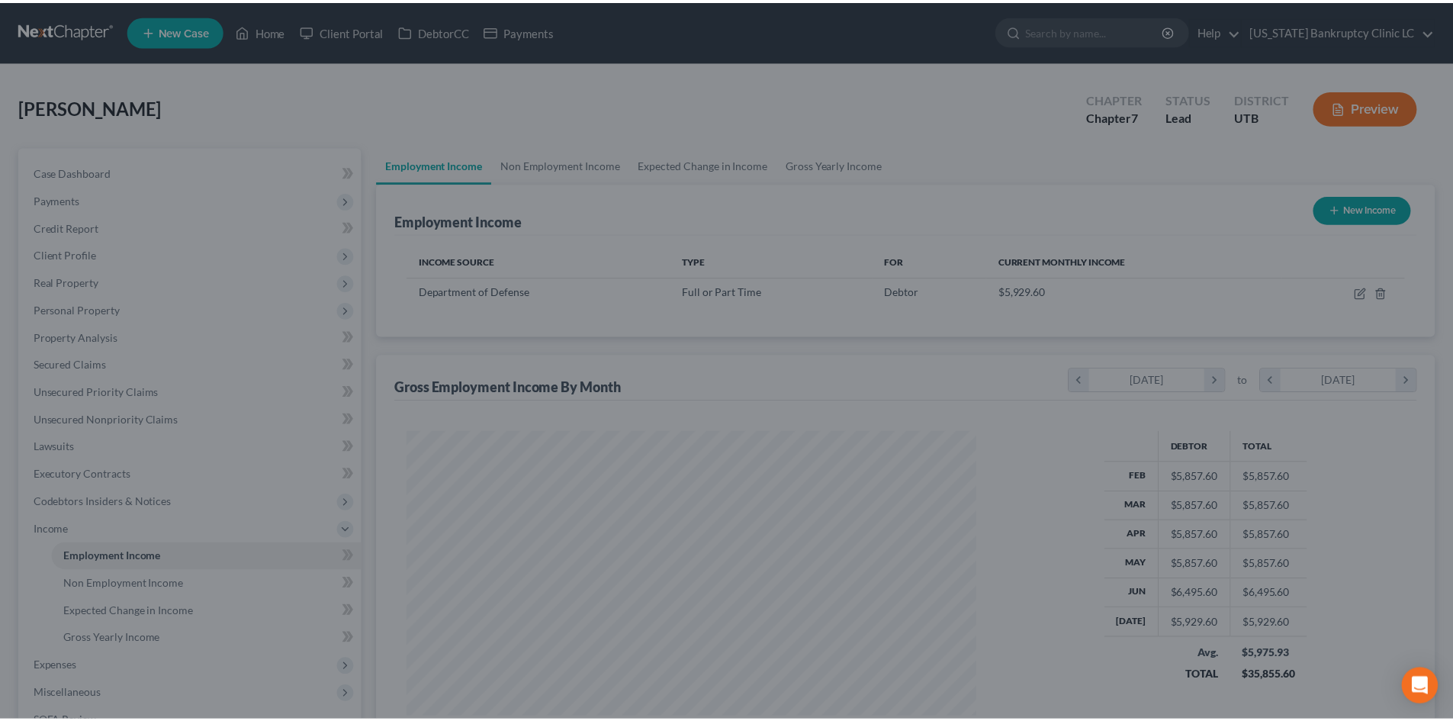
scroll to position [285, 600]
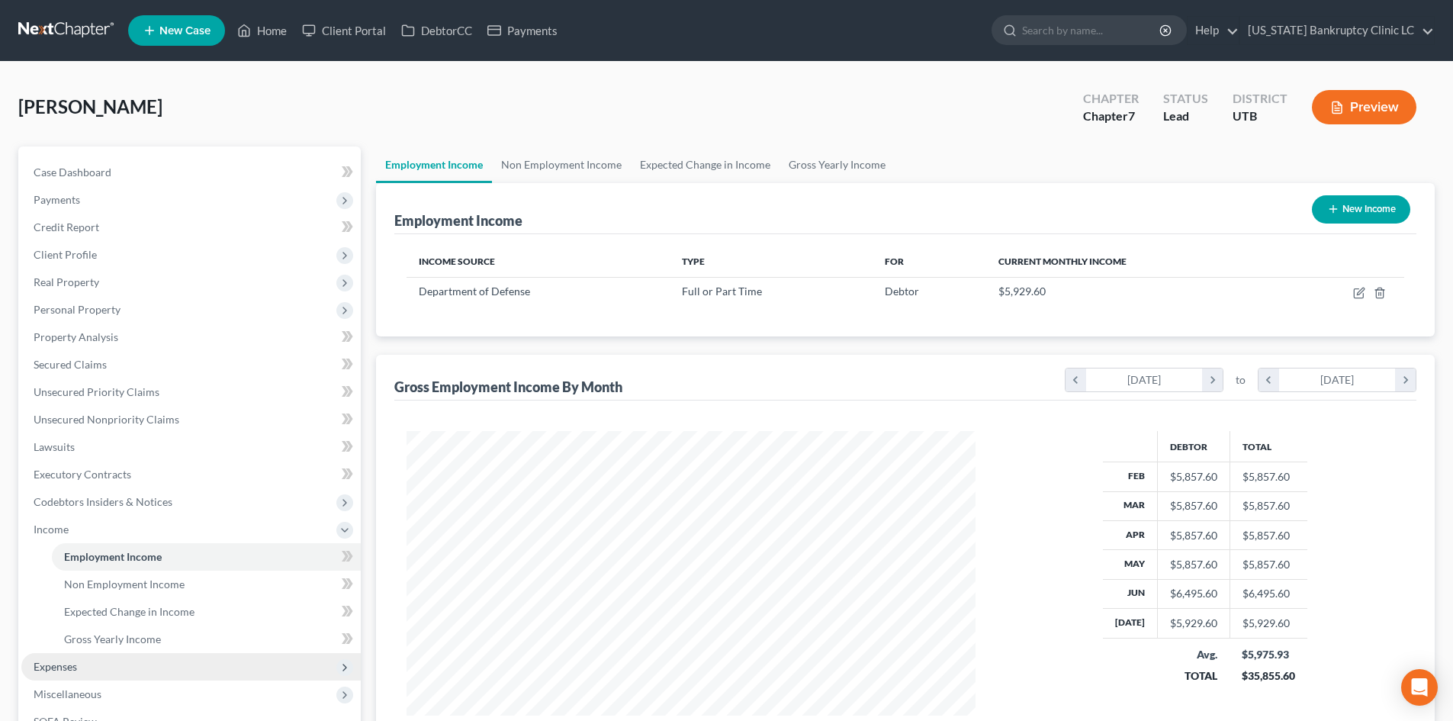
click at [67, 671] on span "Expenses" at bounding box center [55, 666] width 43 height 13
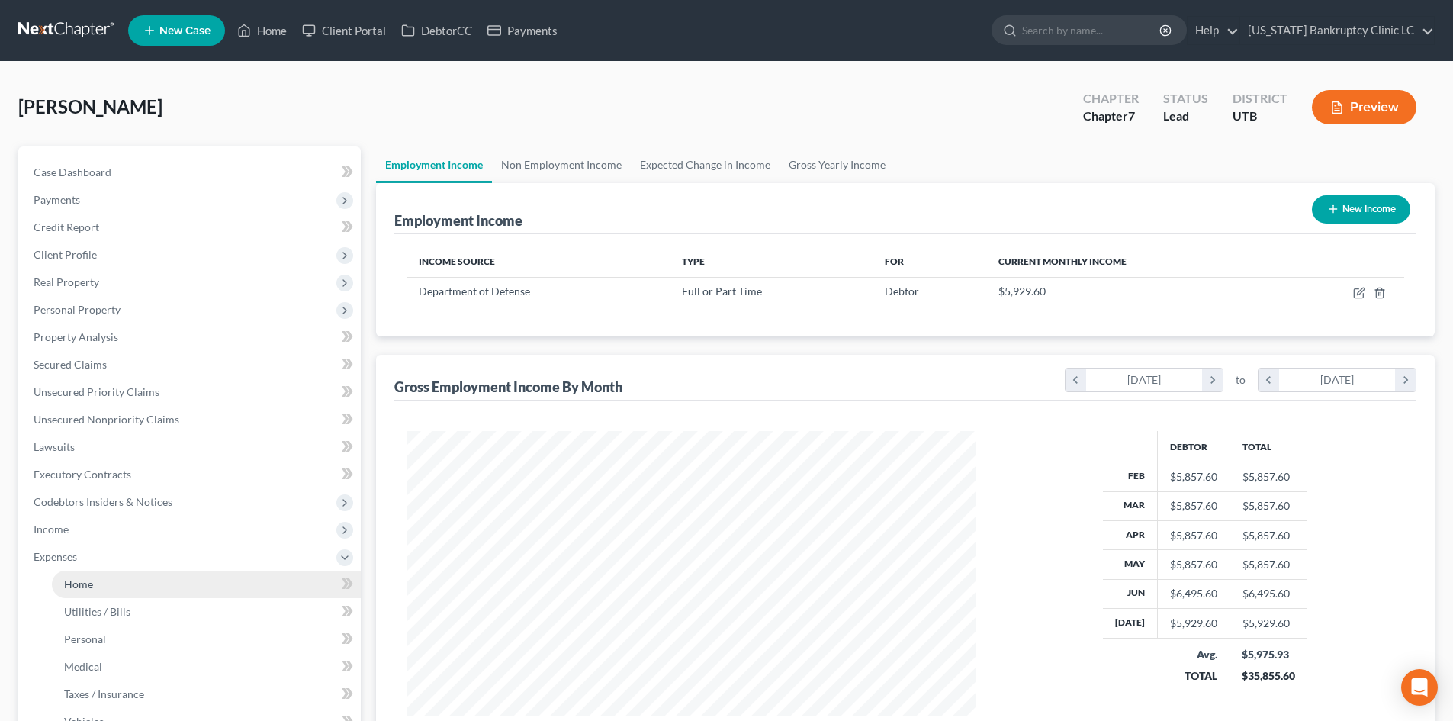
click at [95, 579] on link "Home" at bounding box center [206, 584] width 309 height 27
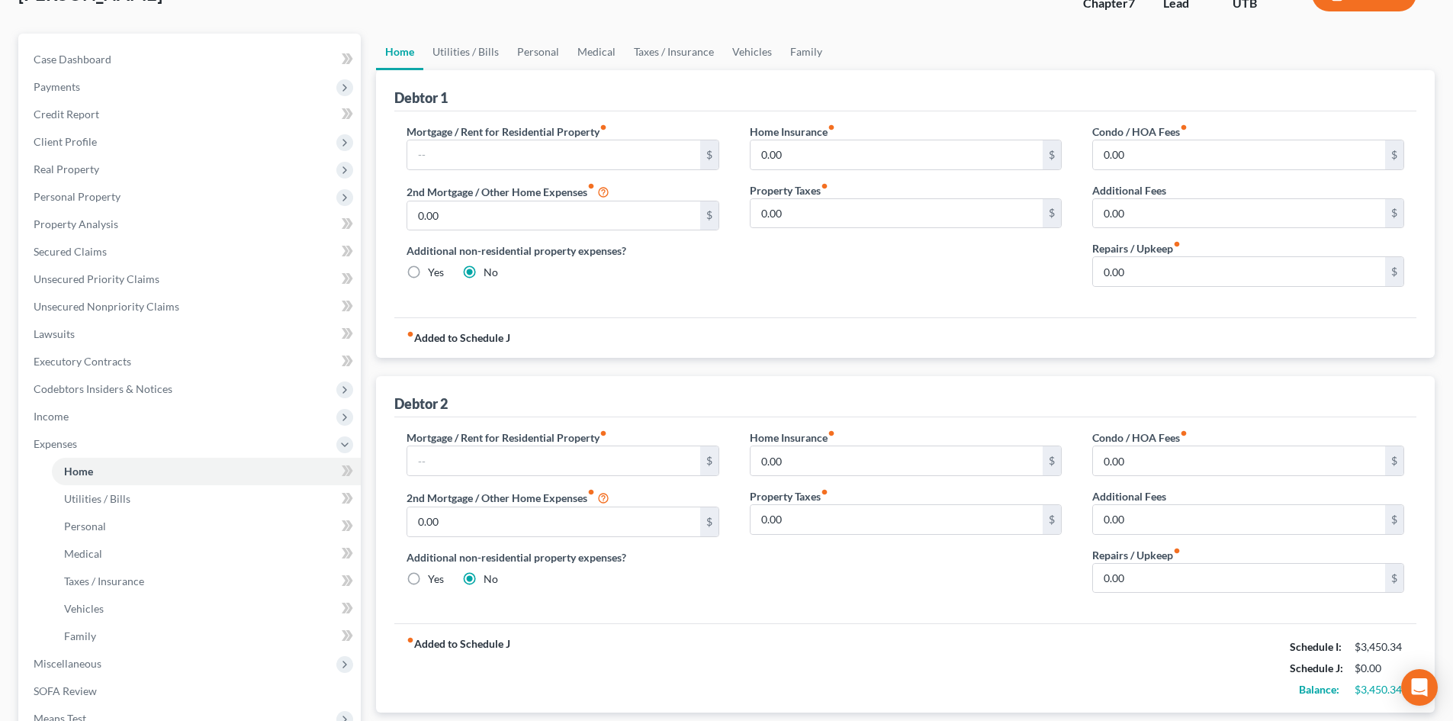
scroll to position [76, 0]
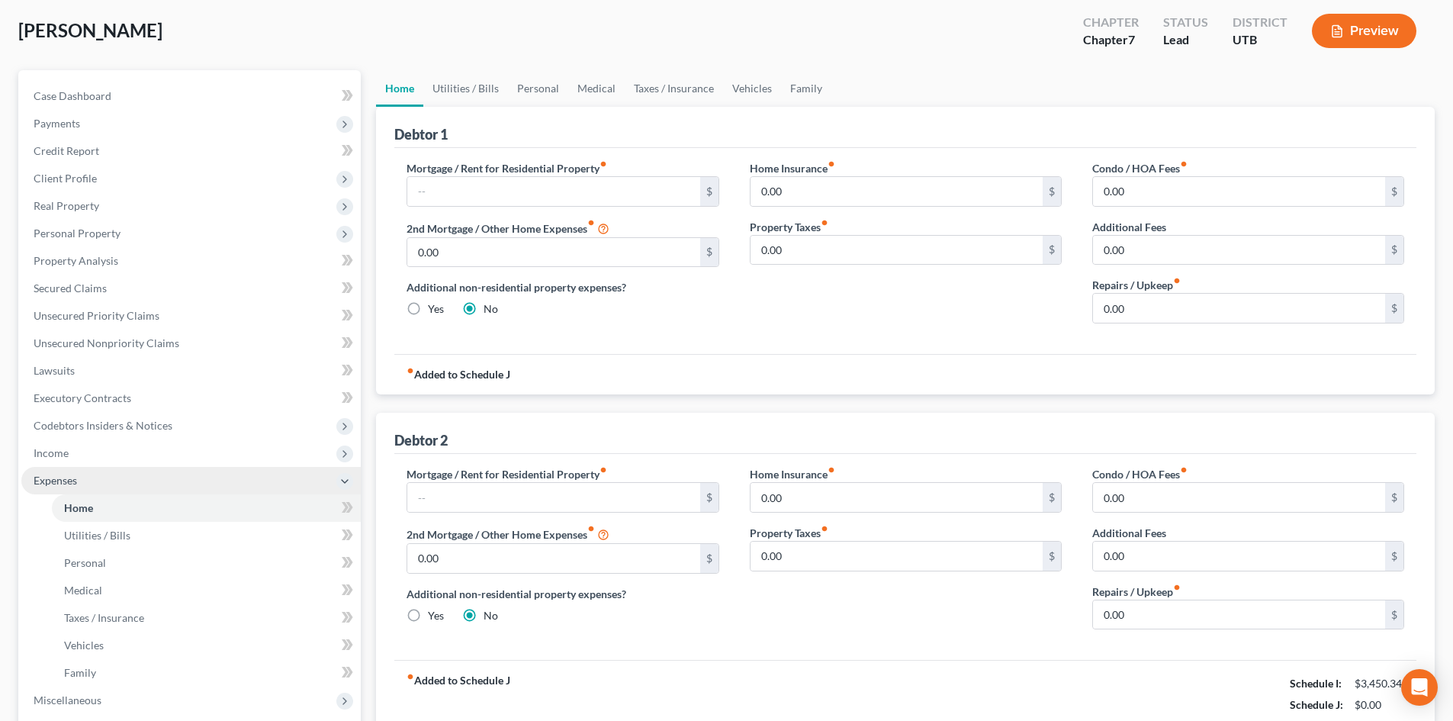
click at [103, 487] on span "Expenses" at bounding box center [190, 480] width 339 height 27
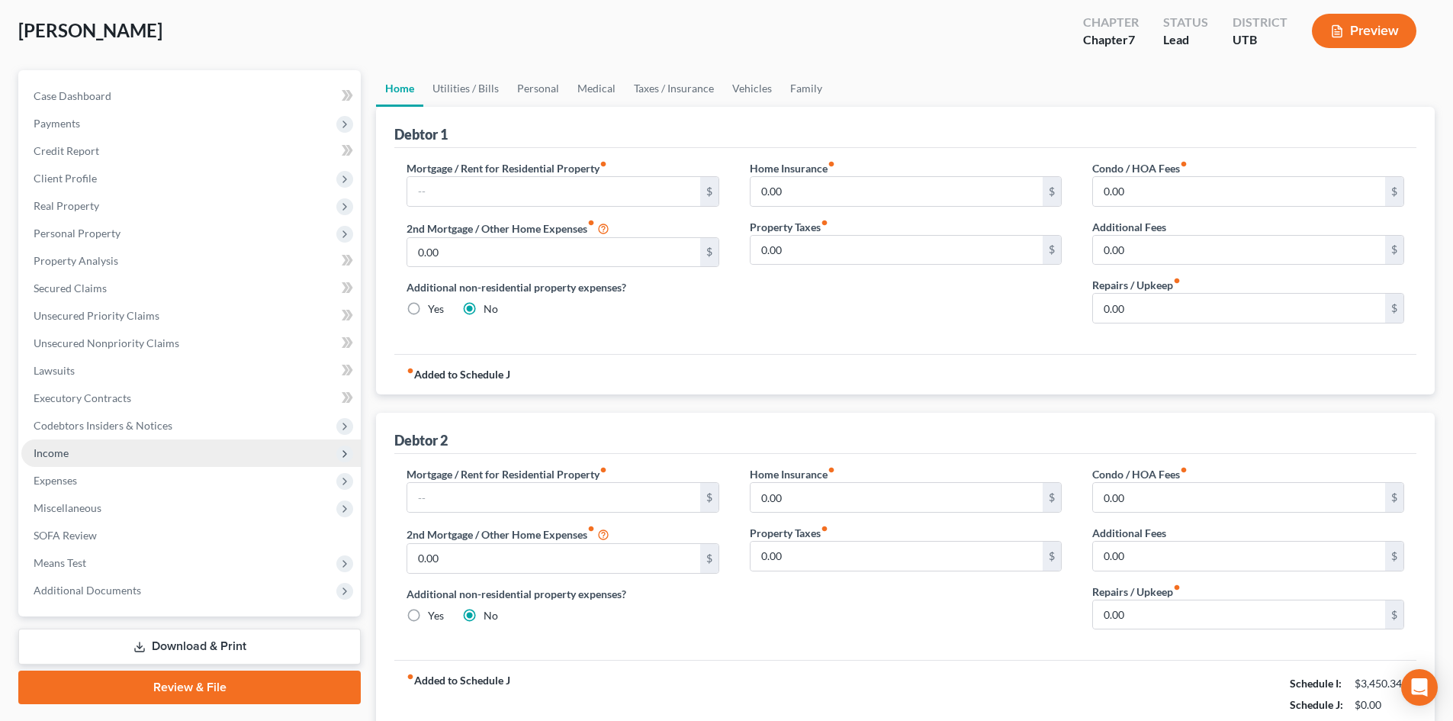
click at [113, 453] on span "Income" at bounding box center [190, 452] width 339 height 27
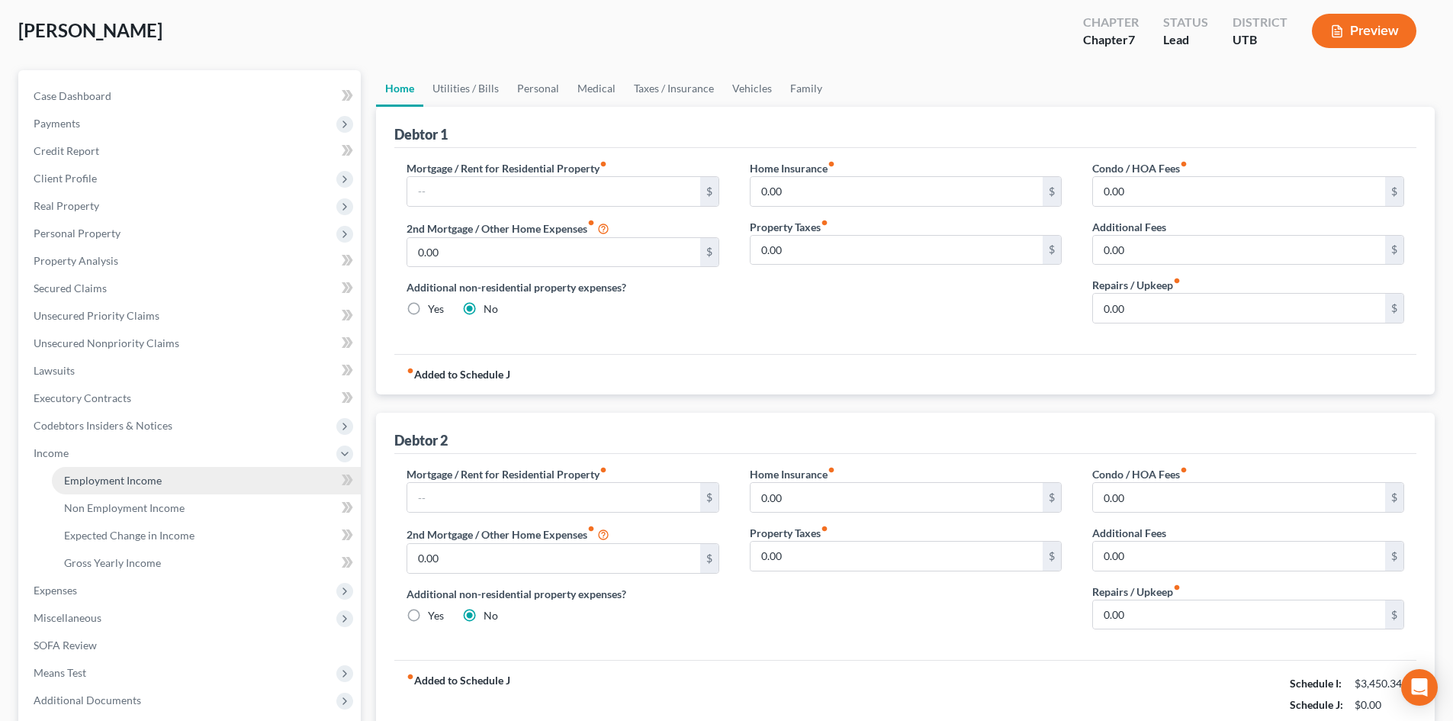
click at [108, 476] on span "Employment Income" at bounding box center [113, 480] width 98 height 13
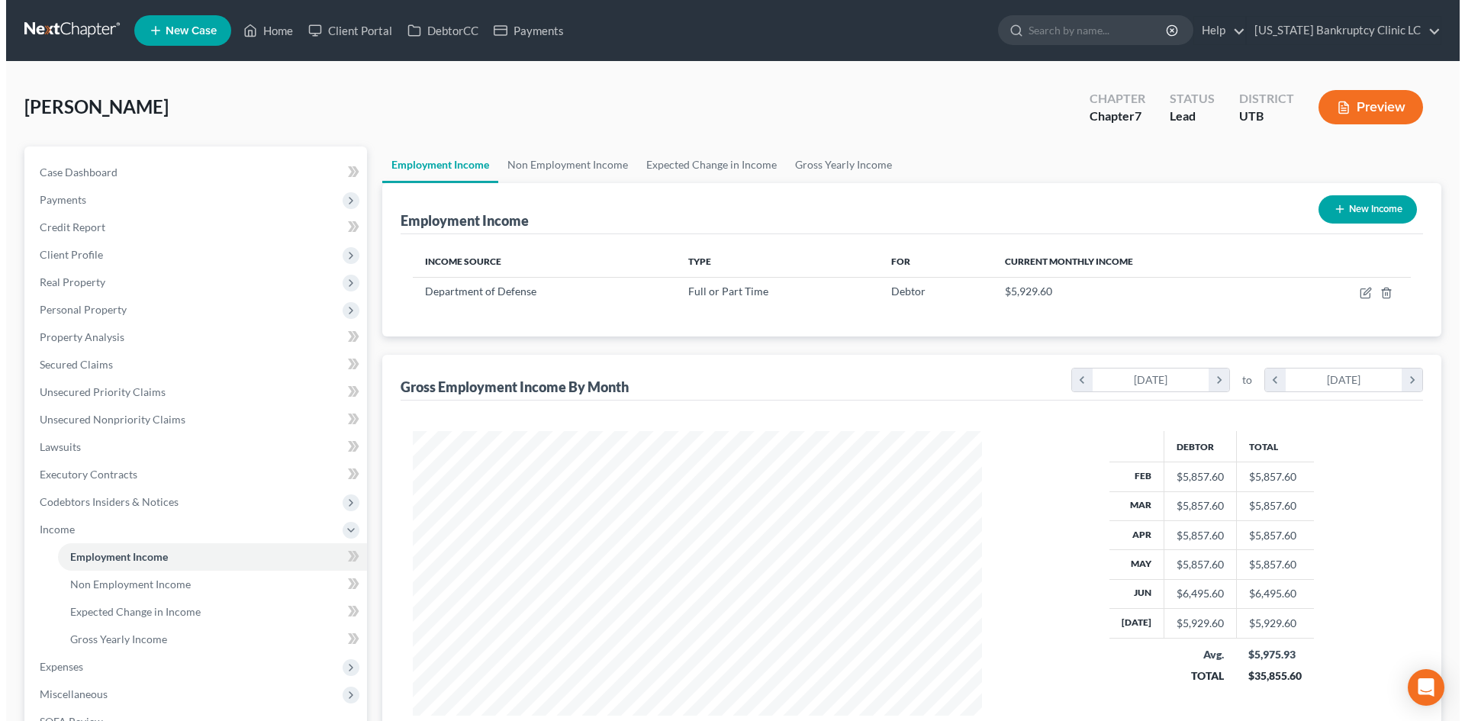
scroll to position [285, 600]
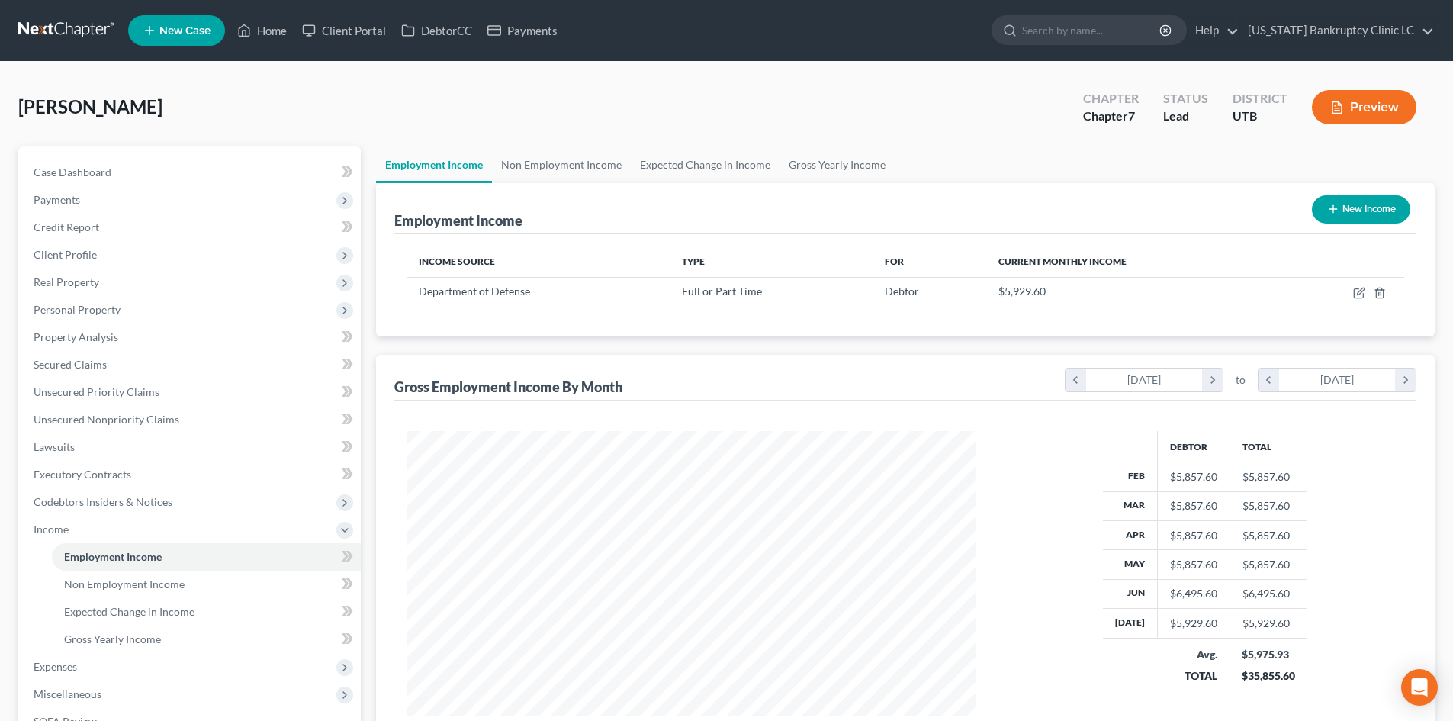
click at [568, 185] on div "Employment Income New Income" at bounding box center [905, 208] width 1022 height 51
click at [1356, 214] on button "New Income" at bounding box center [1361, 209] width 98 height 28
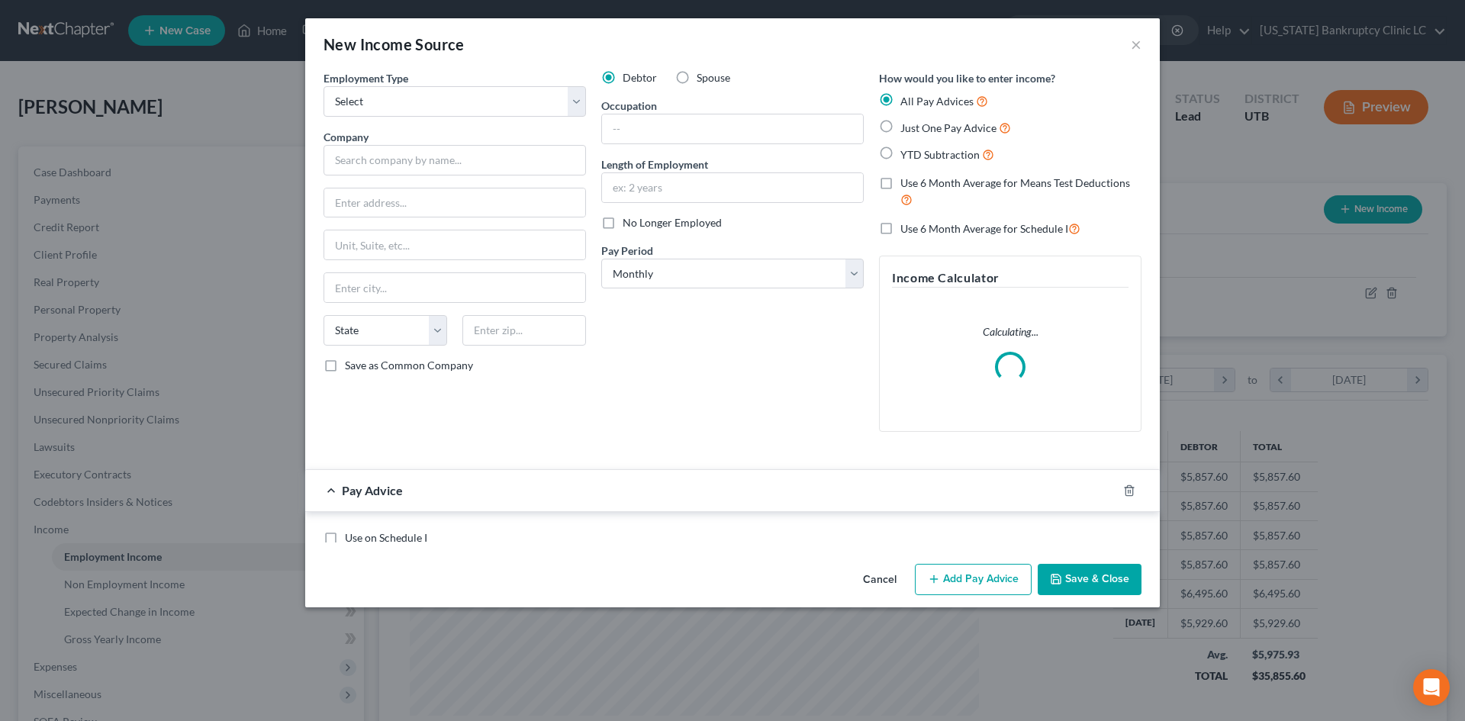
scroll to position [287, 605]
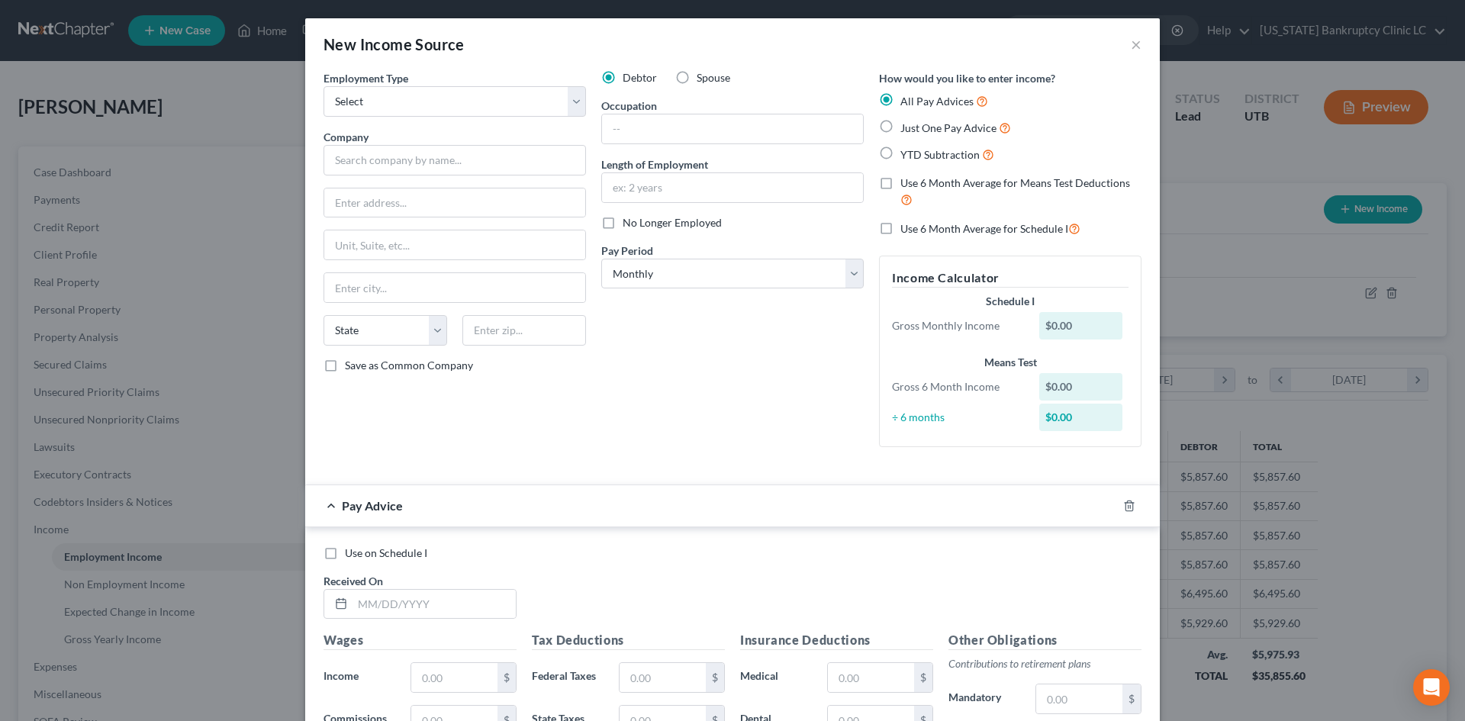
click at [701, 83] on span "Spouse" at bounding box center [713, 77] width 34 height 13
click at [703, 80] on input "Spouse" at bounding box center [708, 75] width 10 height 10
drag, startPoint x: 439, startPoint y: 98, endPoint x: 436, endPoint y: 116, distance: 17.7
click at [439, 98] on select "Select Full or [DEMOGRAPHIC_DATA] Employment Self Employment" at bounding box center [454, 101] width 262 height 31
click at [323, 86] on select "Select Full or [DEMOGRAPHIC_DATA] Employment Self Employment" at bounding box center [454, 101] width 262 height 31
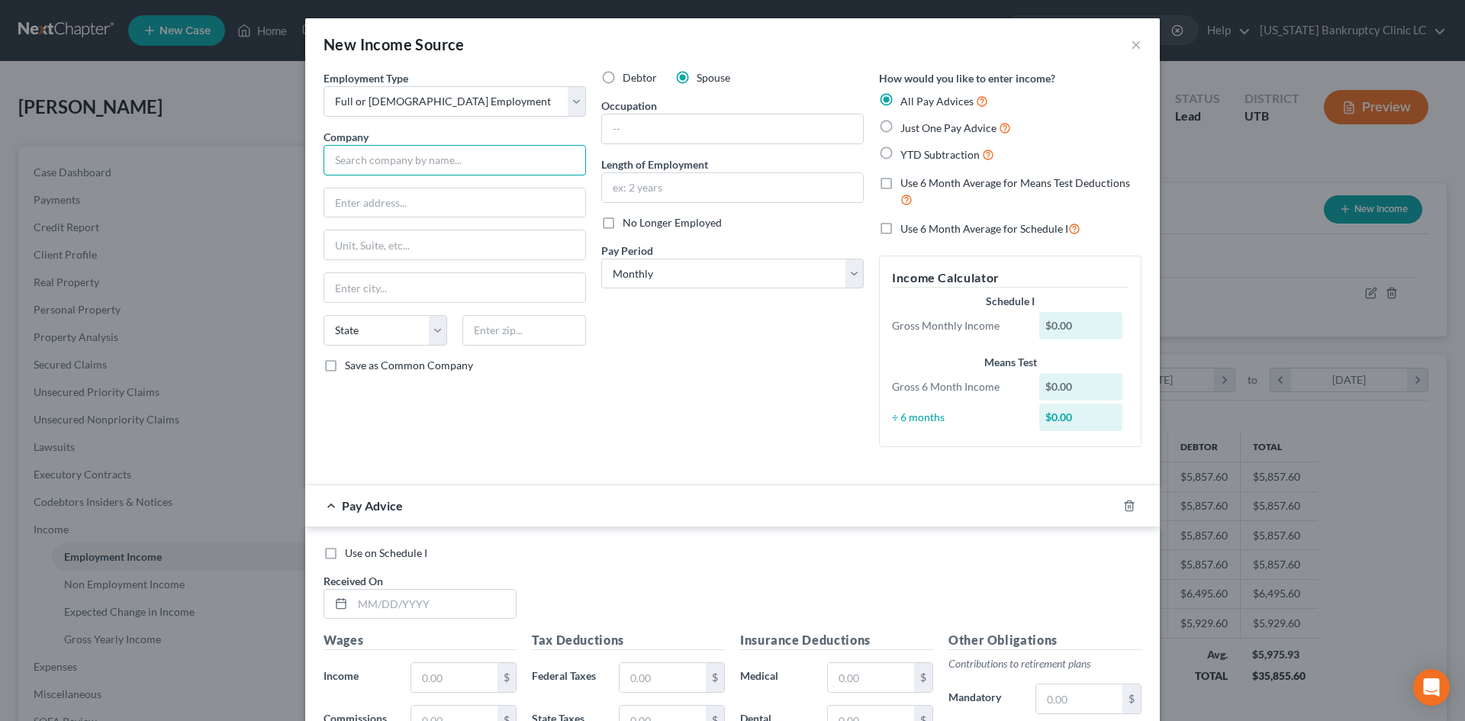
click at [413, 145] on input "text" at bounding box center [454, 160] width 262 height 31
click at [410, 162] on input "text" at bounding box center [454, 160] width 262 height 31
click at [627, 111] on label "Occupation" at bounding box center [629, 106] width 56 height 16
drag, startPoint x: 625, startPoint y: 120, endPoint x: 634, endPoint y: 121, distance: 8.5
click at [625, 120] on input "text" at bounding box center [732, 128] width 261 height 29
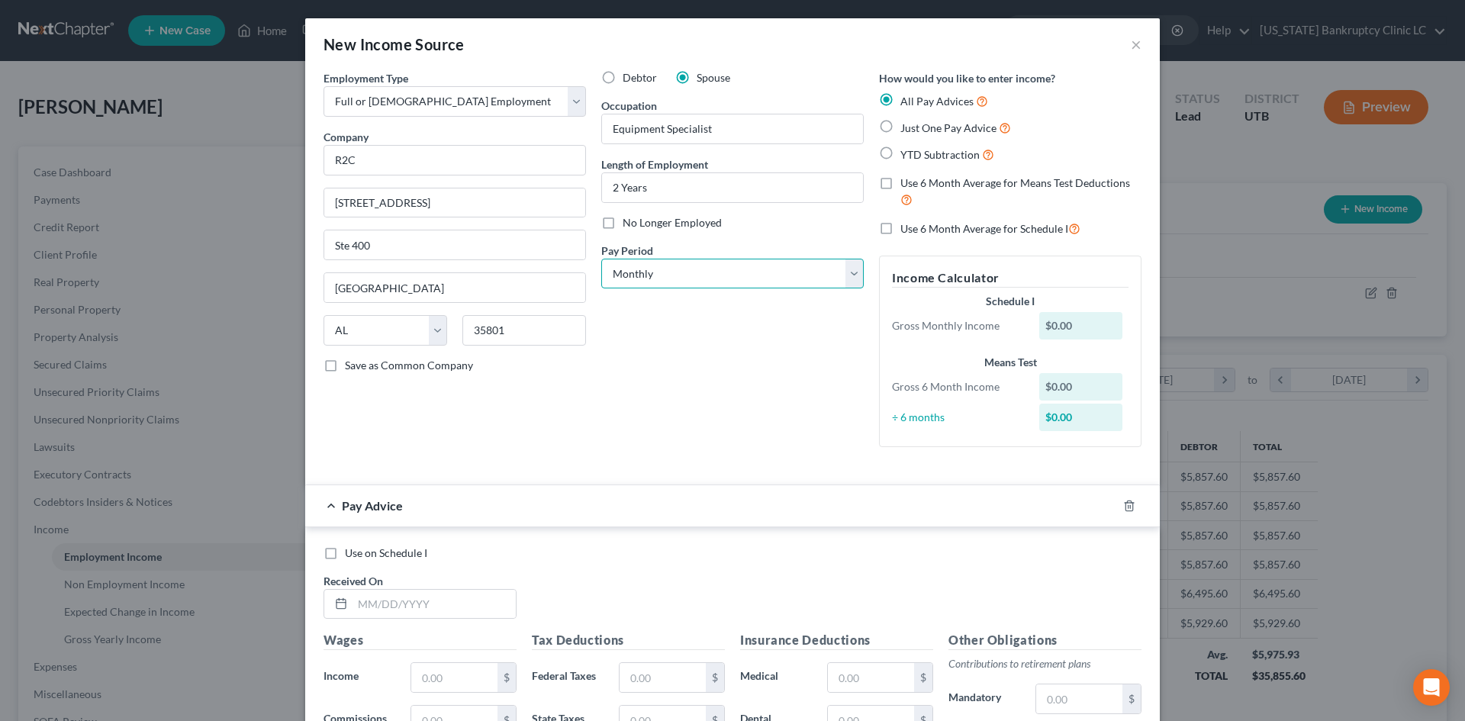
click at [691, 264] on select "Select Monthly Twice Monthly Every Other Week Weekly" at bounding box center [732, 274] width 262 height 31
click at [601, 259] on select "Select Monthly Twice Monthly Every Other Week Weekly" at bounding box center [732, 274] width 262 height 31
drag, startPoint x: 685, startPoint y: 357, endPoint x: 845, endPoint y: 401, distance: 166.2
click at [689, 359] on div "Debtor Spouse Occupation Equipment Specialist Length of Employment 2 Years No L…" at bounding box center [732, 264] width 278 height 389
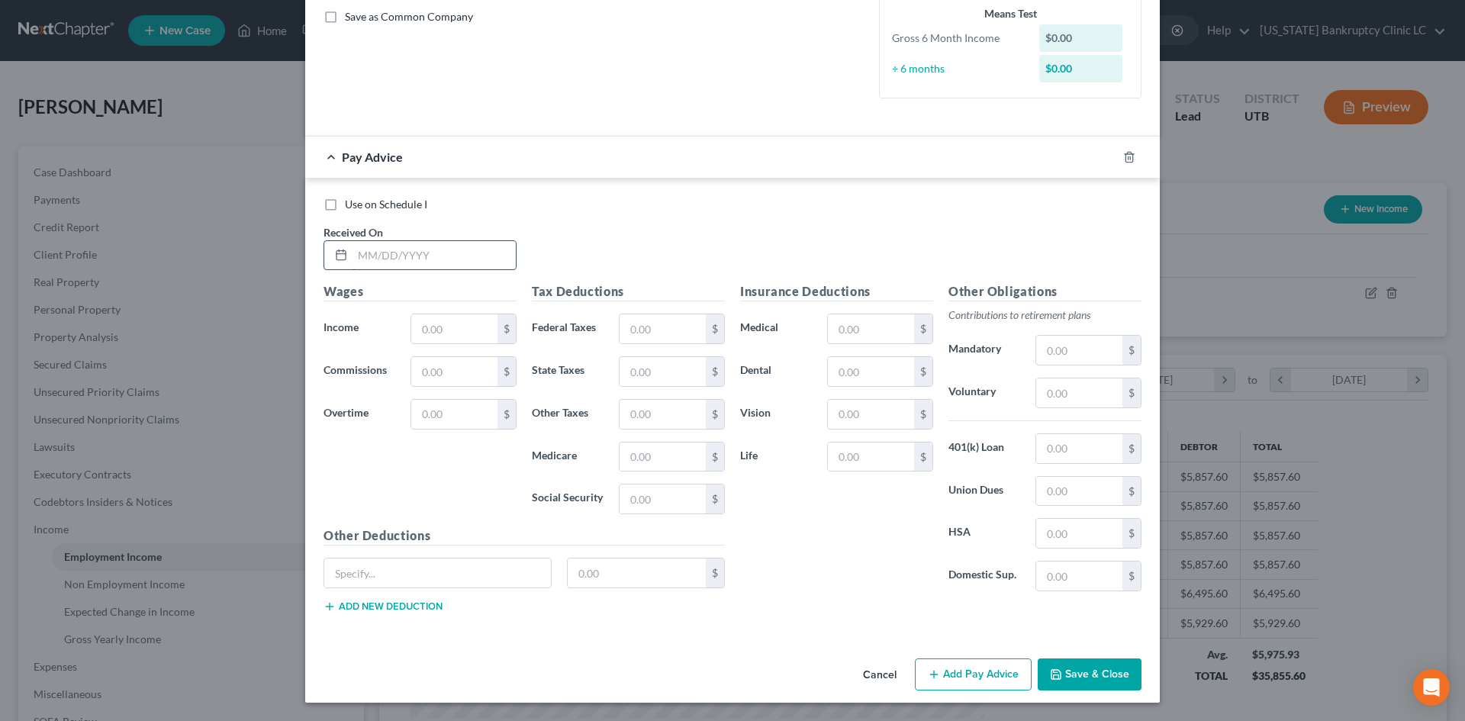
click at [449, 251] on input "text" at bounding box center [433, 255] width 163 height 29
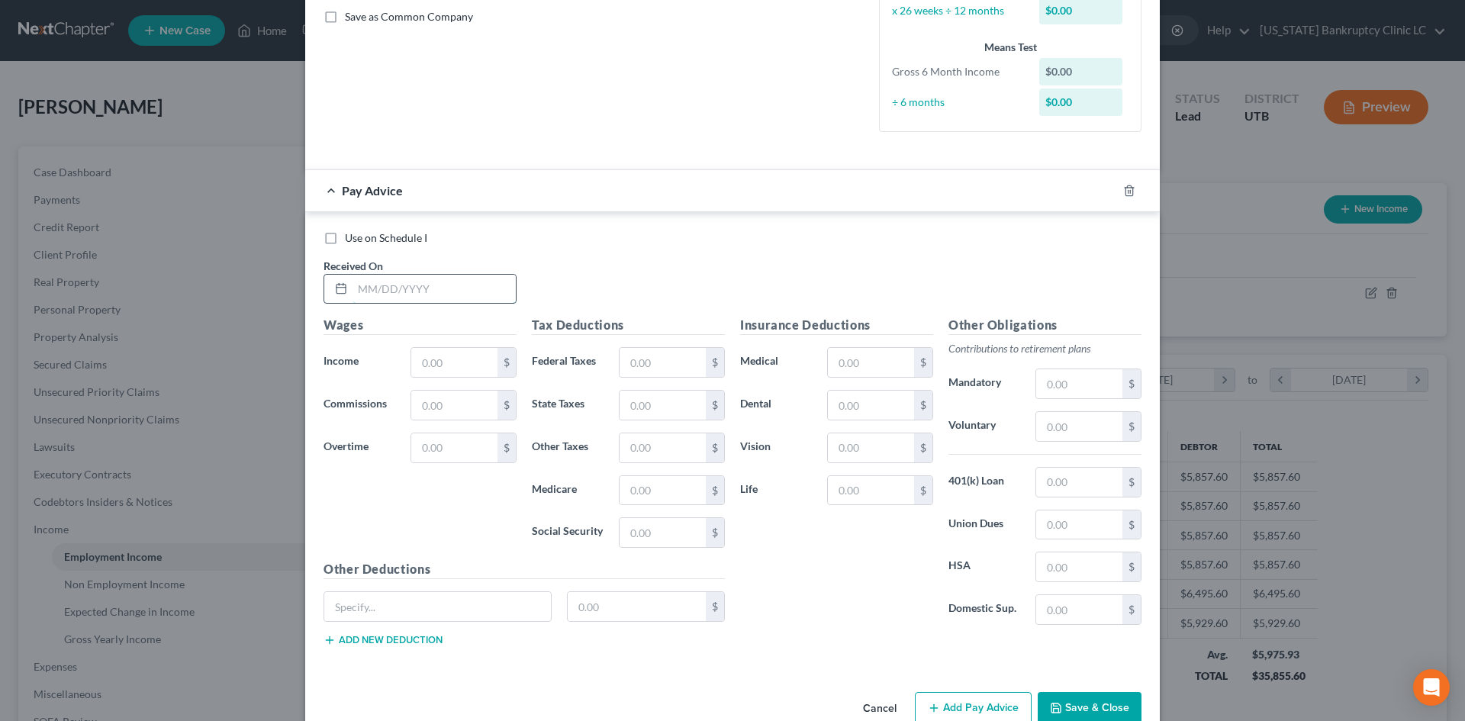
click at [431, 297] on input "text" at bounding box center [433, 289] width 163 height 29
click at [423, 364] on input "text" at bounding box center [454, 362] width 86 height 29
drag, startPoint x: 634, startPoint y: 347, endPoint x: 636, endPoint y: 355, distance: 8.0
click at [635, 346] on div "Tax Deductions Federal Taxes $ State Taxes $ Other Taxes $ Medicare $ Social Se…" at bounding box center [628, 438] width 208 height 244
click at [638, 361] on input "text" at bounding box center [662, 362] width 86 height 29
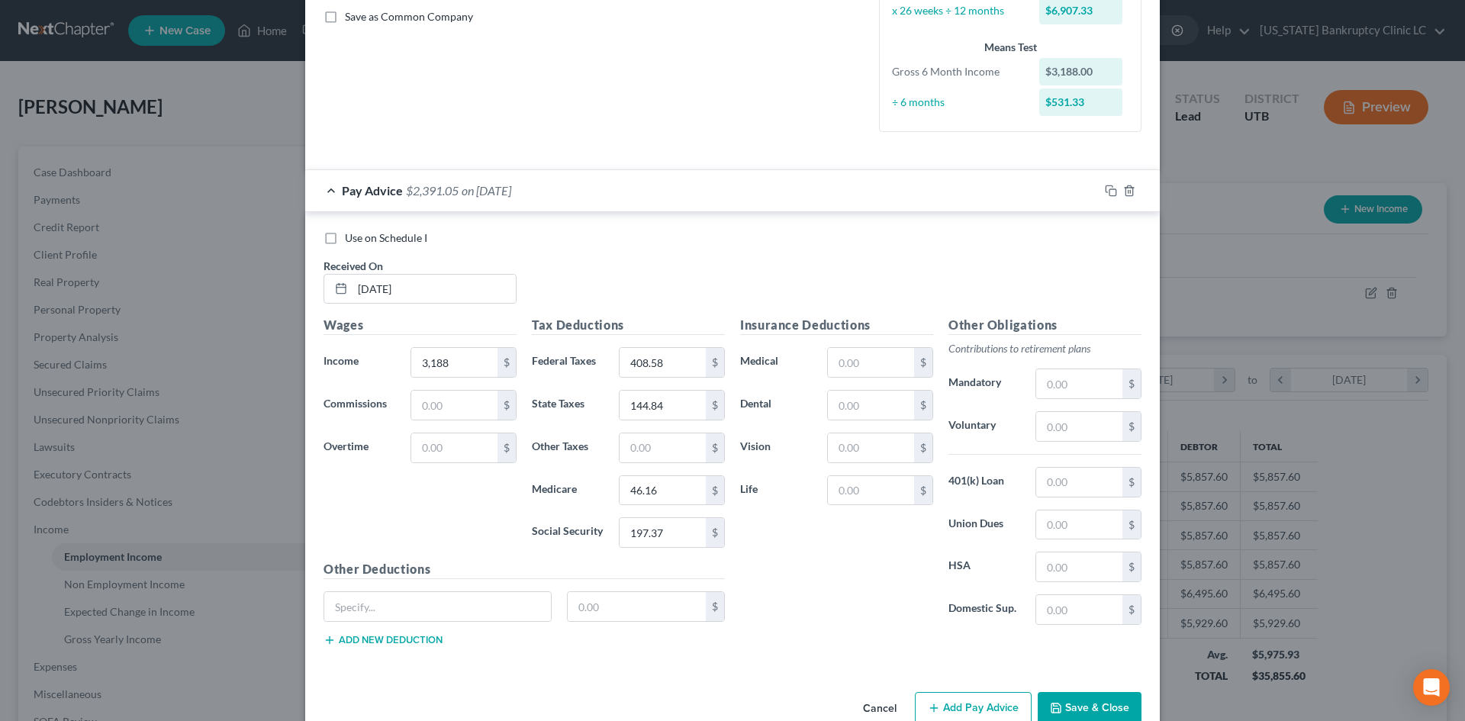
click at [860, 472] on div "Insurance Deductions Medical $ Dental $ Vision $ Life $" at bounding box center [836, 476] width 208 height 321
click at [859, 482] on input "text" at bounding box center [871, 490] width 86 height 29
click at [797, 618] on div "Insurance Deductions Medical $ Dental $ Vision $ Life 3.78 $" at bounding box center [836, 476] width 208 height 321
drag, startPoint x: 622, startPoint y: 604, endPoint x: 630, endPoint y: 603, distance: 8.5
click at [622, 604] on input "text" at bounding box center [637, 606] width 139 height 29
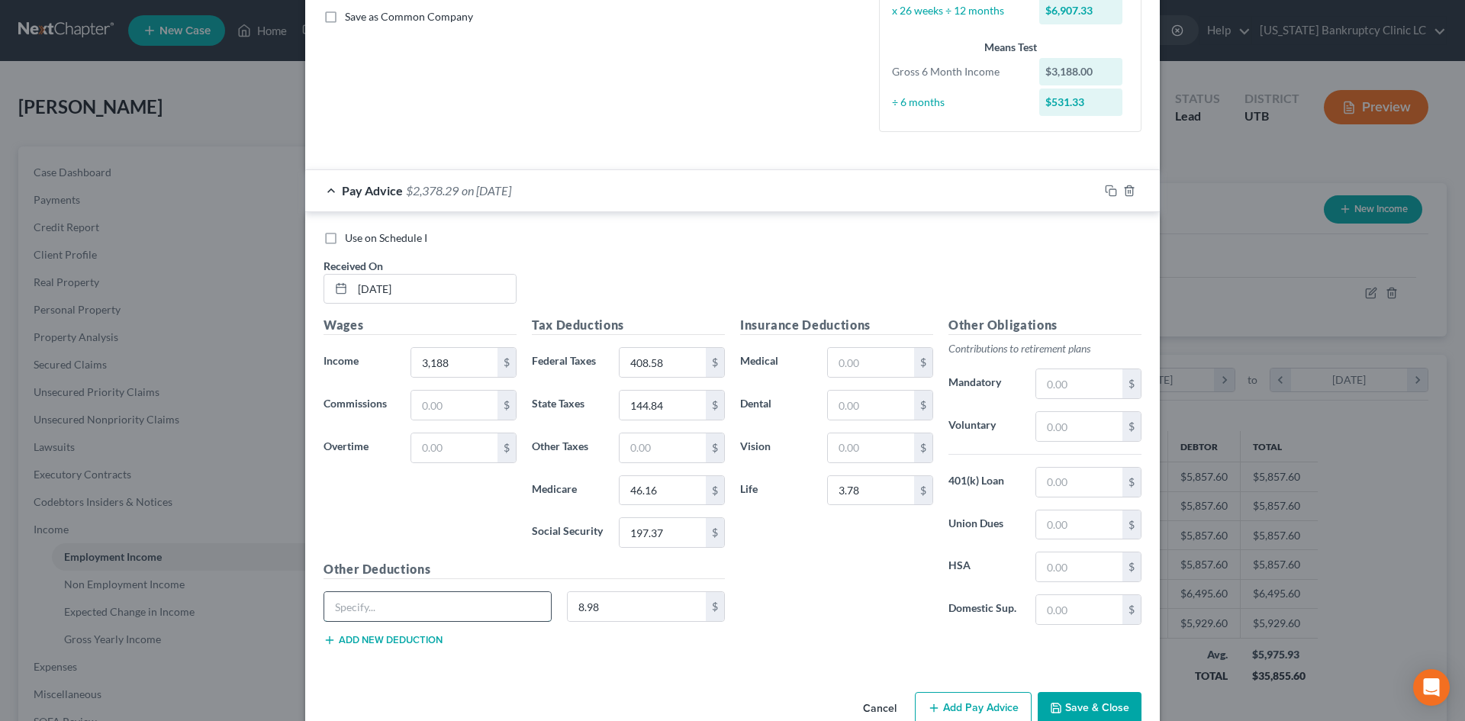
drag, startPoint x: 516, startPoint y: 604, endPoint x: 504, endPoint y: 622, distance: 20.9
click at [516, 603] on input "text" at bounding box center [437, 606] width 227 height 29
click at [855, 621] on div "Insurance Deductions Medical $ Dental $ Vision $ Life 3.78 $" at bounding box center [836, 476] width 208 height 321
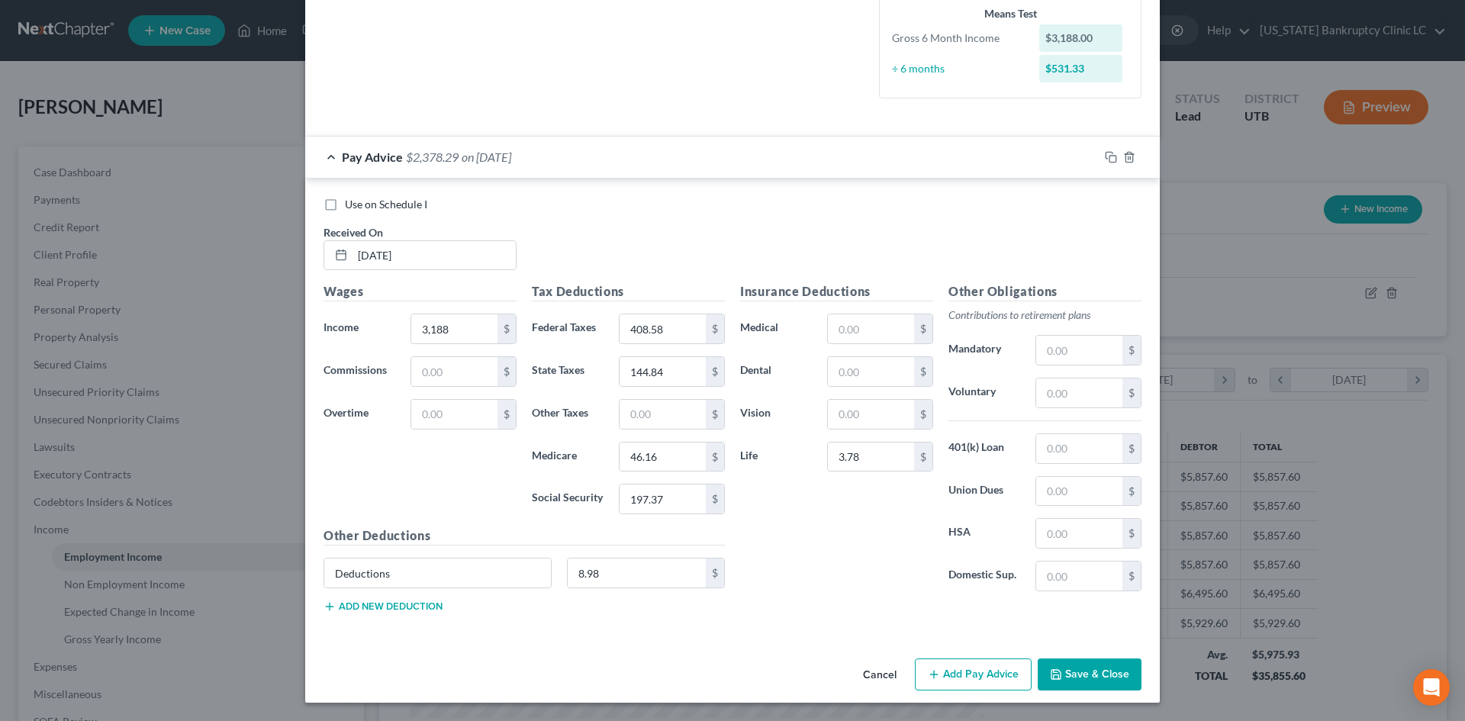
click at [966, 679] on button "Add Pay Advice" at bounding box center [973, 674] width 117 height 32
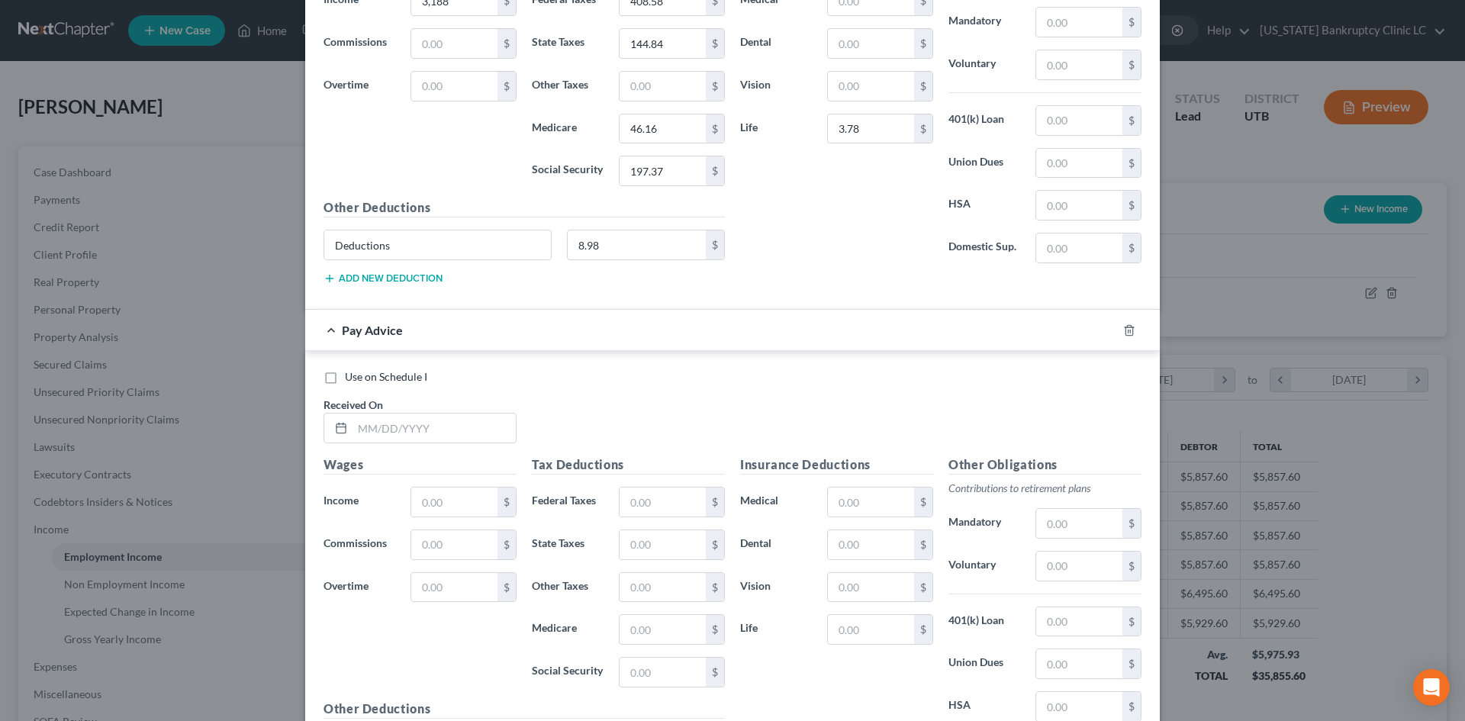
scroll to position [840, 0]
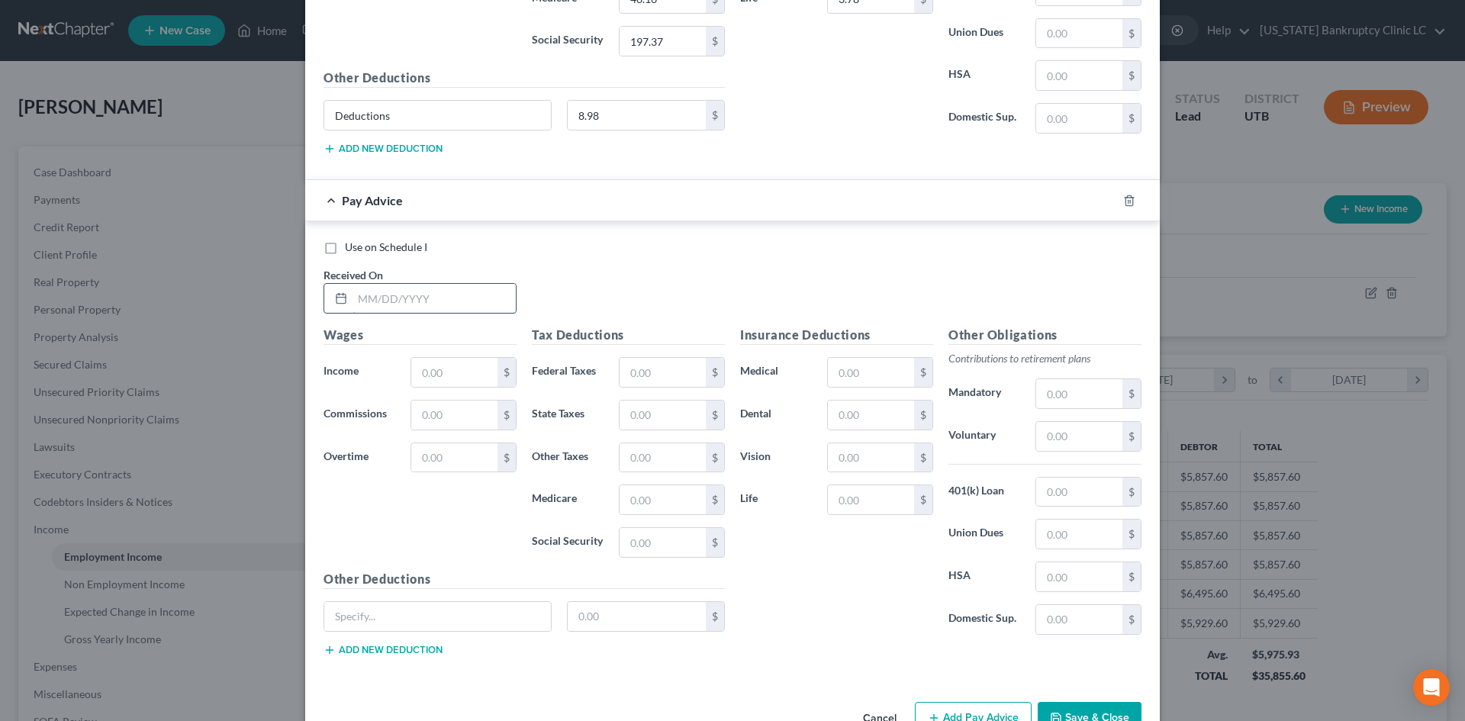
click at [434, 298] on input "text" at bounding box center [433, 298] width 163 height 29
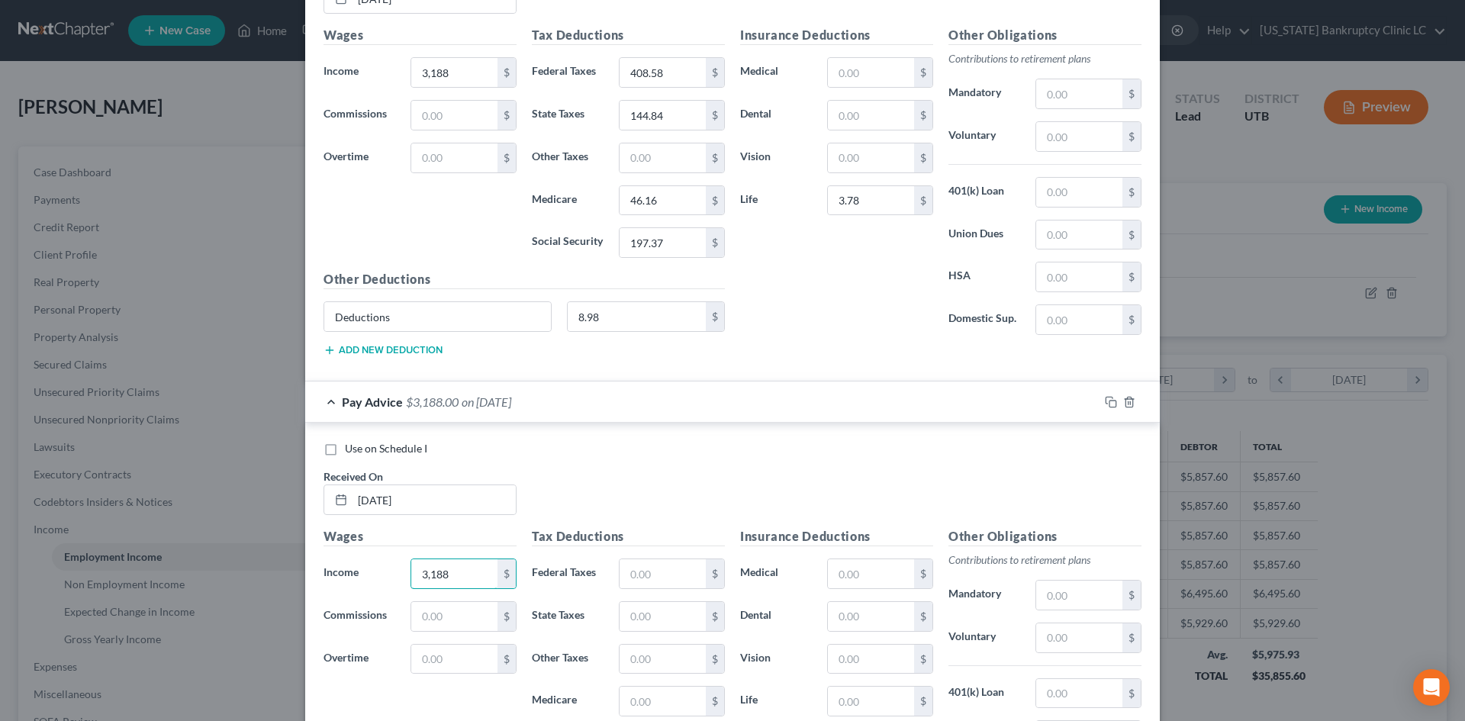
scroll to position [654, 0]
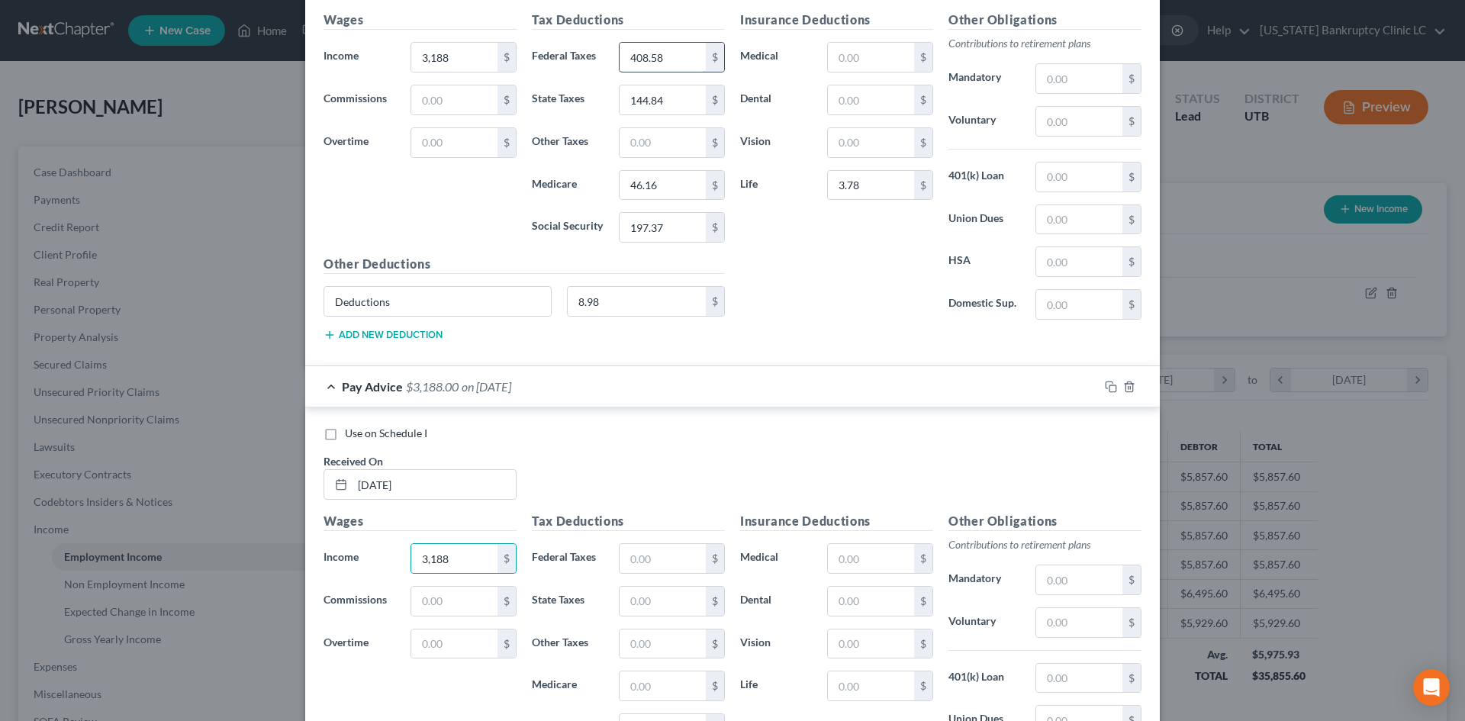
click at [654, 59] on input "408.58" at bounding box center [662, 57] width 86 height 29
drag, startPoint x: 666, startPoint y: 548, endPoint x: 638, endPoint y: 117, distance: 431.9
click at [666, 548] on input "text" at bounding box center [662, 558] width 86 height 29
paste input "408.58"
click at [654, 89] on input "144.84" at bounding box center [662, 99] width 86 height 29
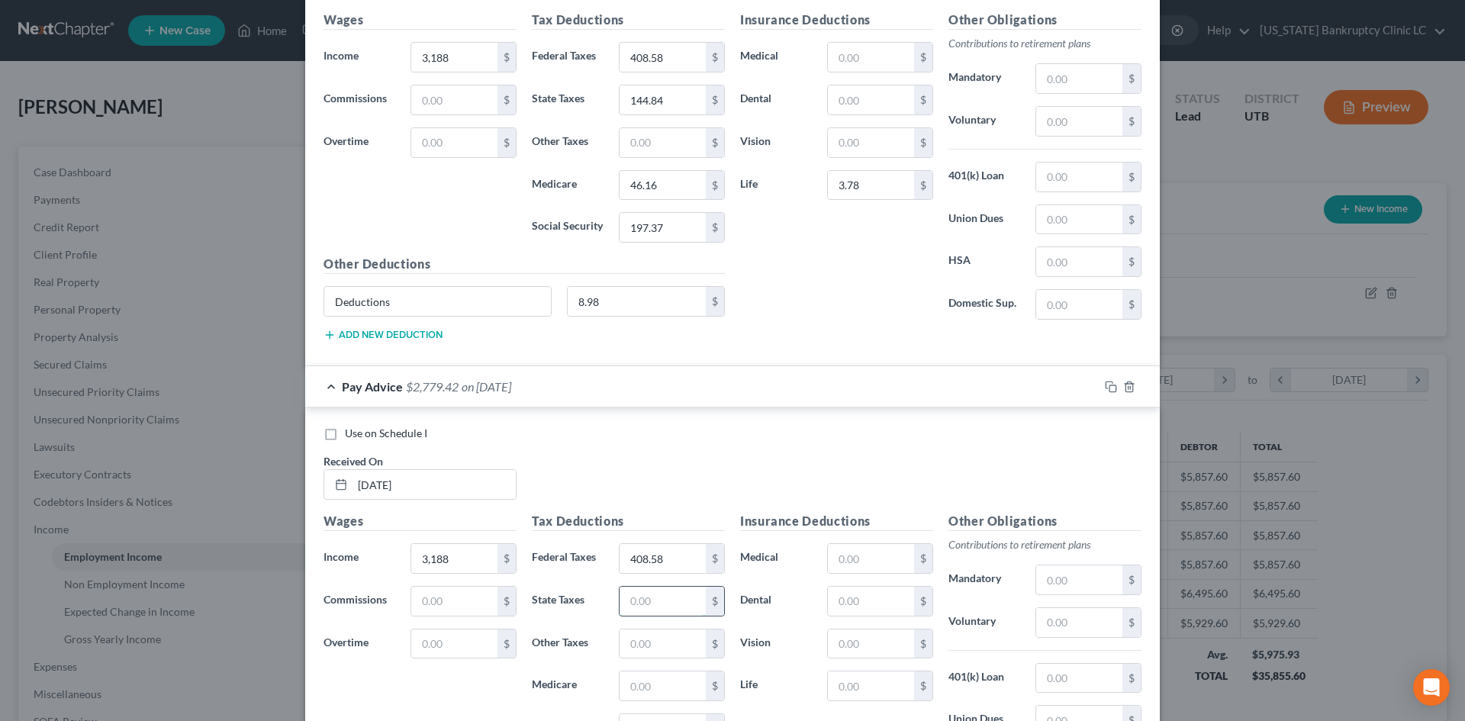
click at [652, 603] on input "text" at bounding box center [662, 601] width 86 height 29
paste input "144.84"
click at [659, 178] on input "46.16" at bounding box center [662, 185] width 86 height 29
click at [632, 703] on div "Tax Deductions Federal Taxes 408.58 $ State Taxes 144.84 $ Other Taxes $ Medica…" at bounding box center [628, 634] width 208 height 244
click at [643, 686] on input "text" at bounding box center [662, 685] width 86 height 29
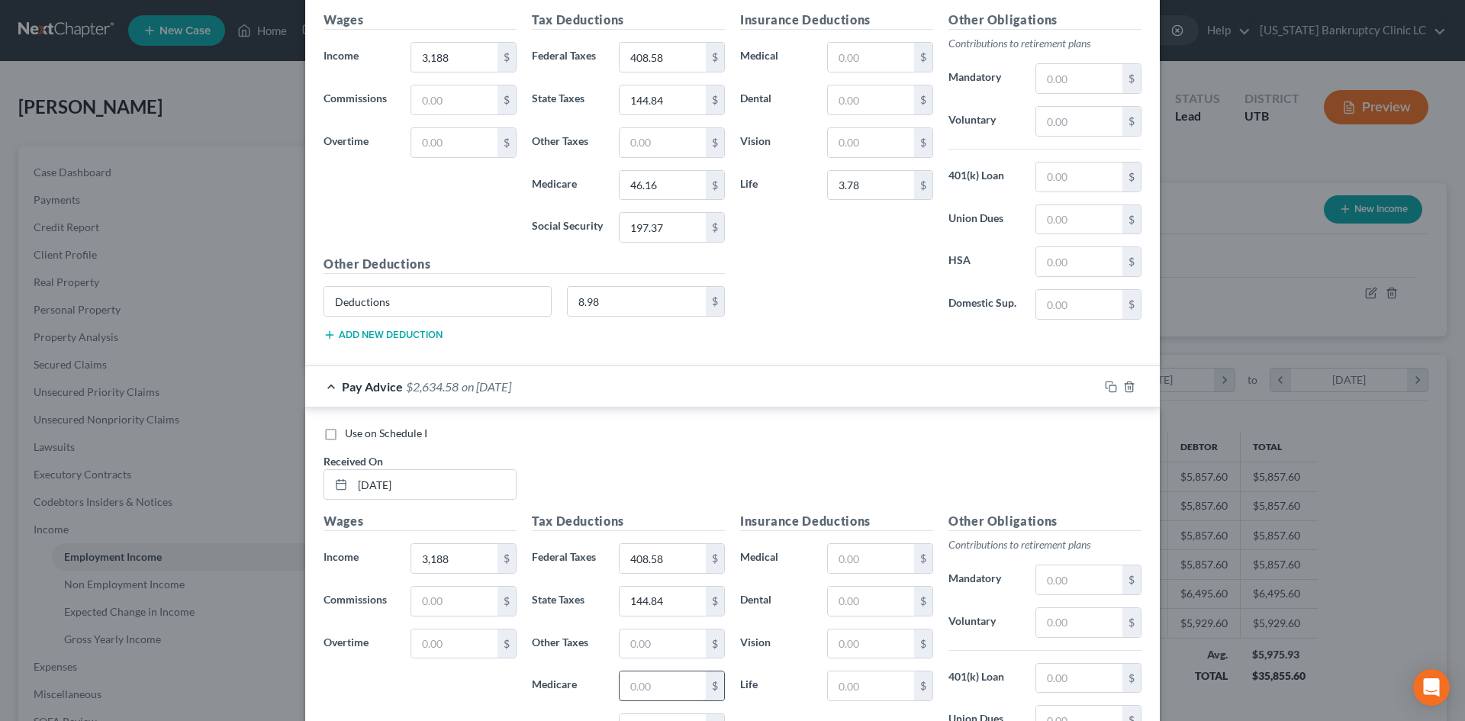
paste input "46.16"
click at [677, 230] on input "197.37" at bounding box center [662, 227] width 86 height 29
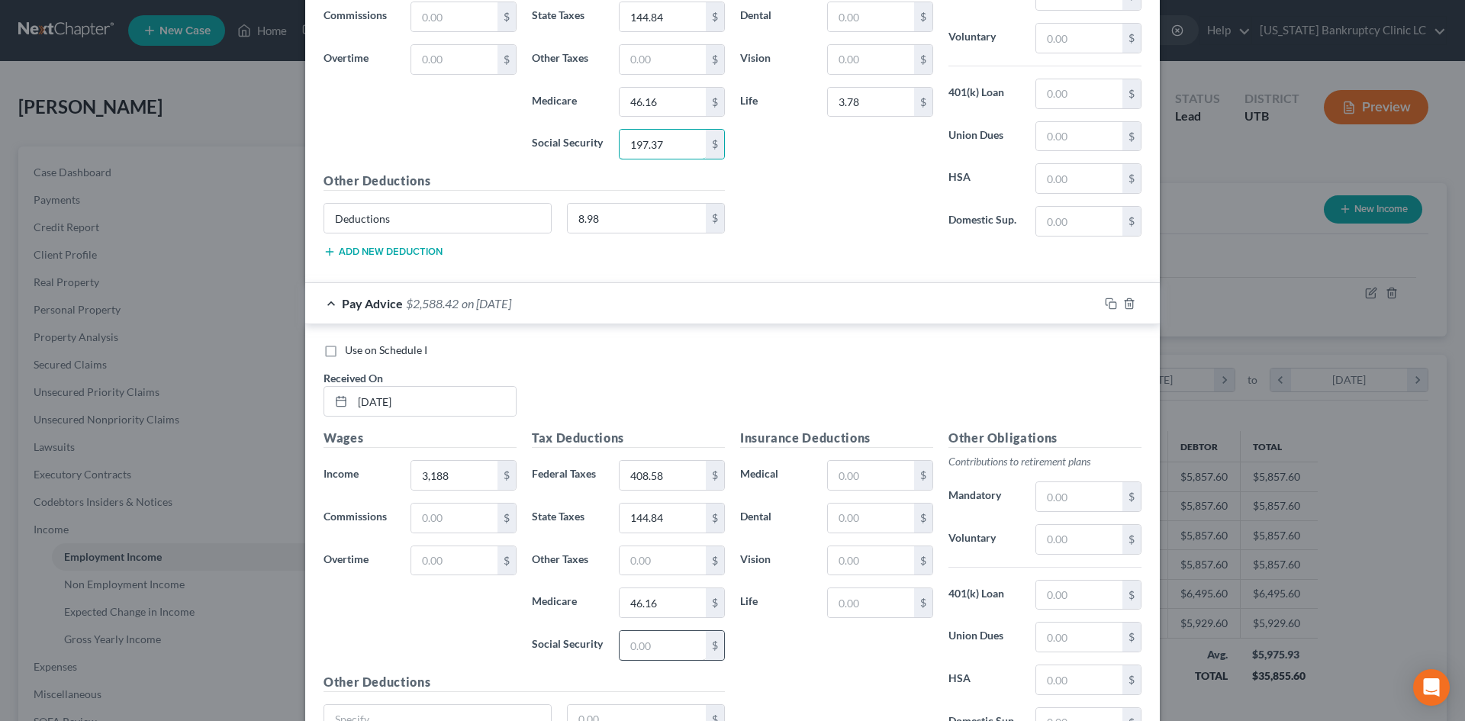
scroll to position [806, 0]
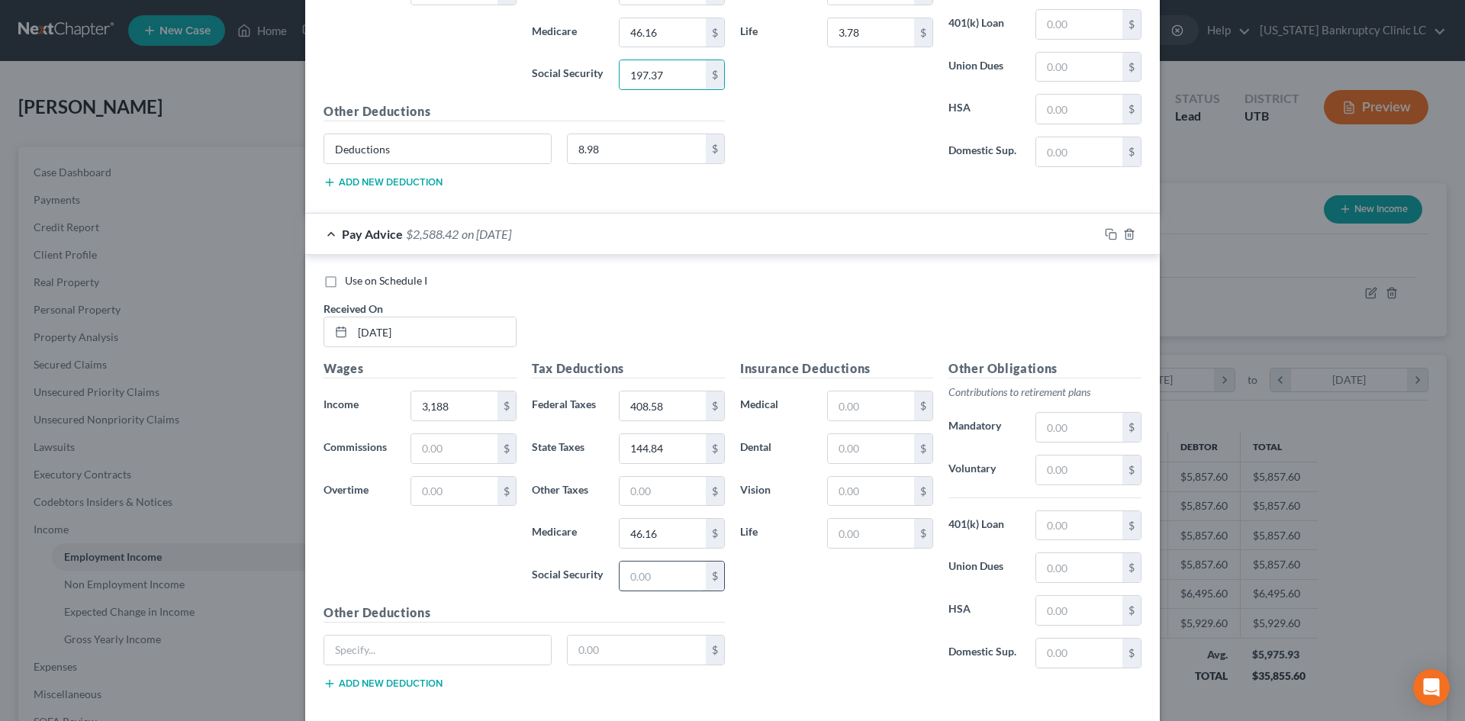
click at [654, 576] on input "text" at bounding box center [662, 575] width 86 height 29
paste input "197.37"
click at [757, 605] on div "Insurance Deductions Medical $ Dental $ Vision $ Life $" at bounding box center [836, 519] width 208 height 321
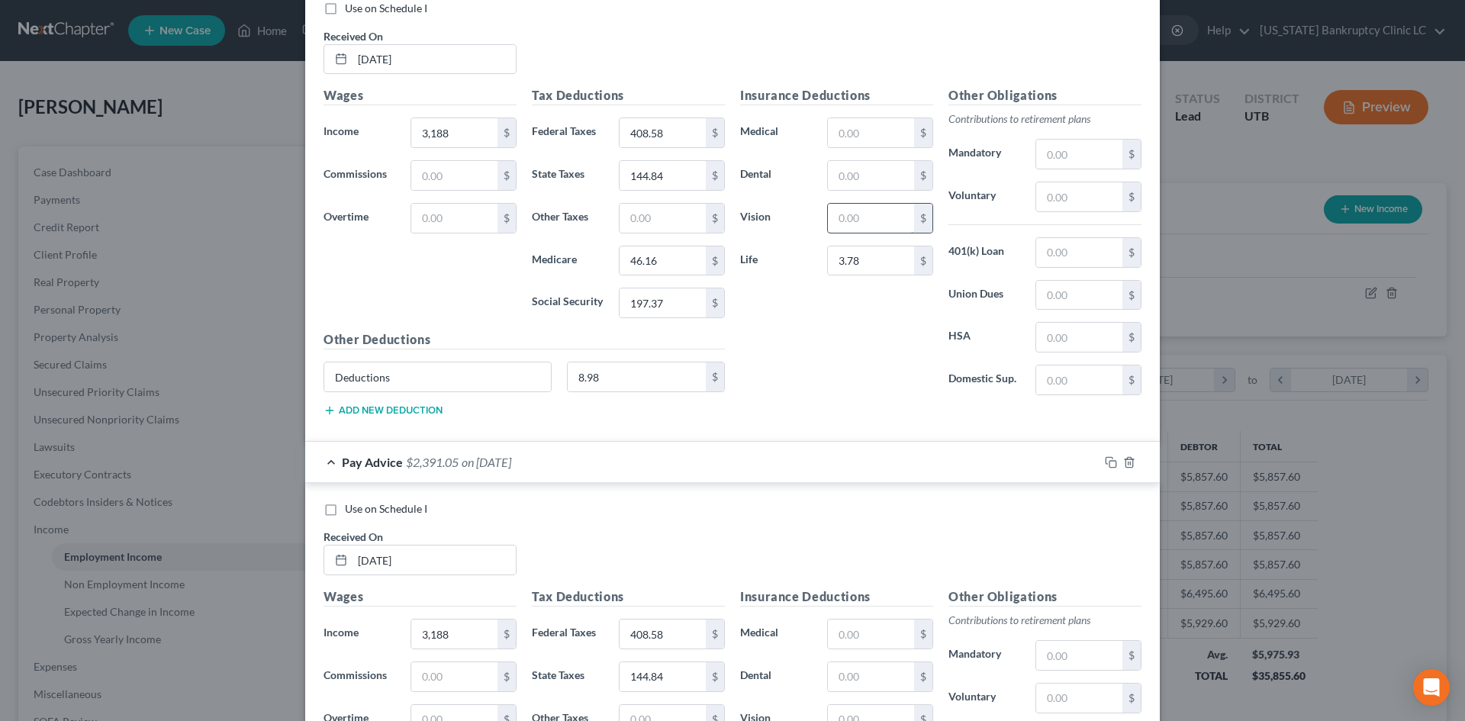
scroll to position [577, 0]
click at [880, 259] on input "3.78" at bounding box center [871, 261] width 86 height 29
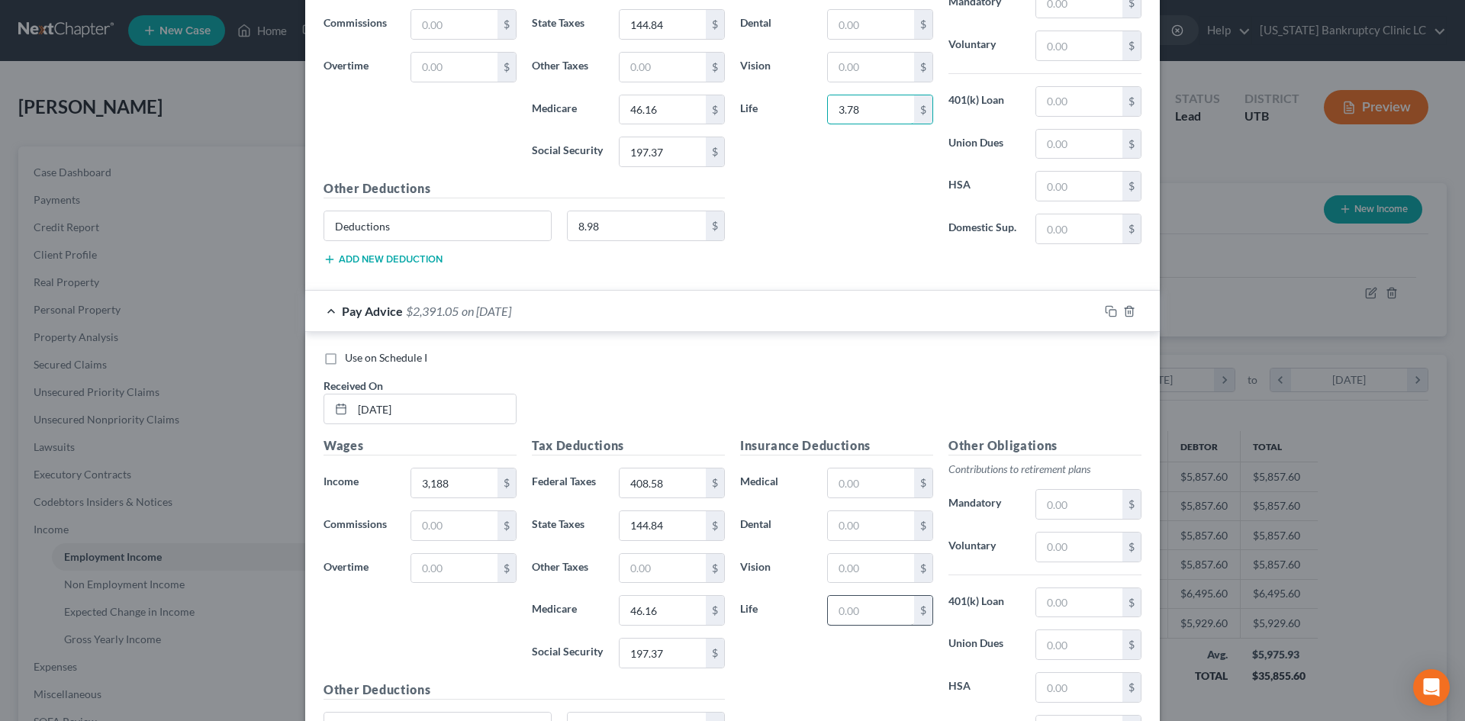
scroll to position [730, 0]
click at [862, 615] on input "text" at bounding box center [871, 609] width 86 height 29
paste input "3.78"
drag, startPoint x: 769, startPoint y: 603, endPoint x: 982, endPoint y: 591, distance: 213.9
click at [769, 603] on label "Life" at bounding box center [775, 609] width 87 height 31
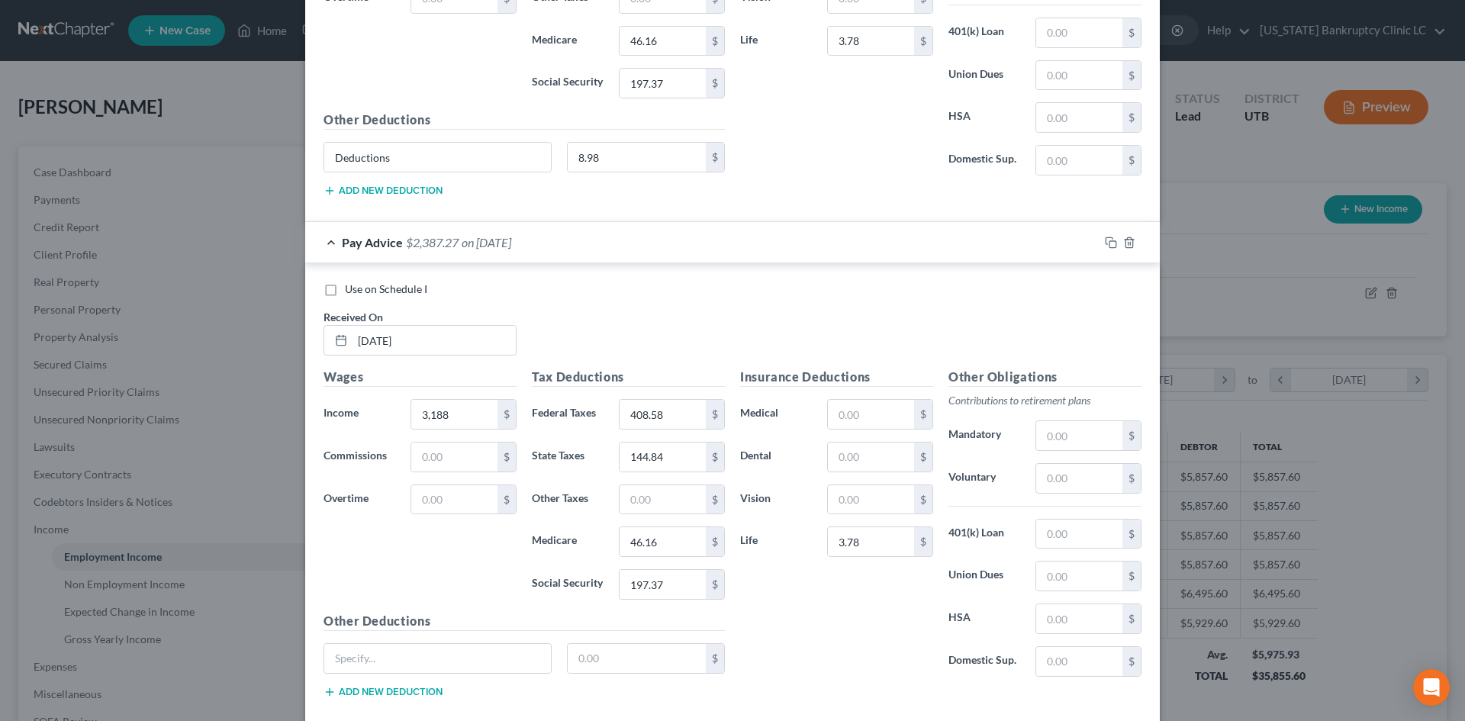
scroll to position [883, 0]
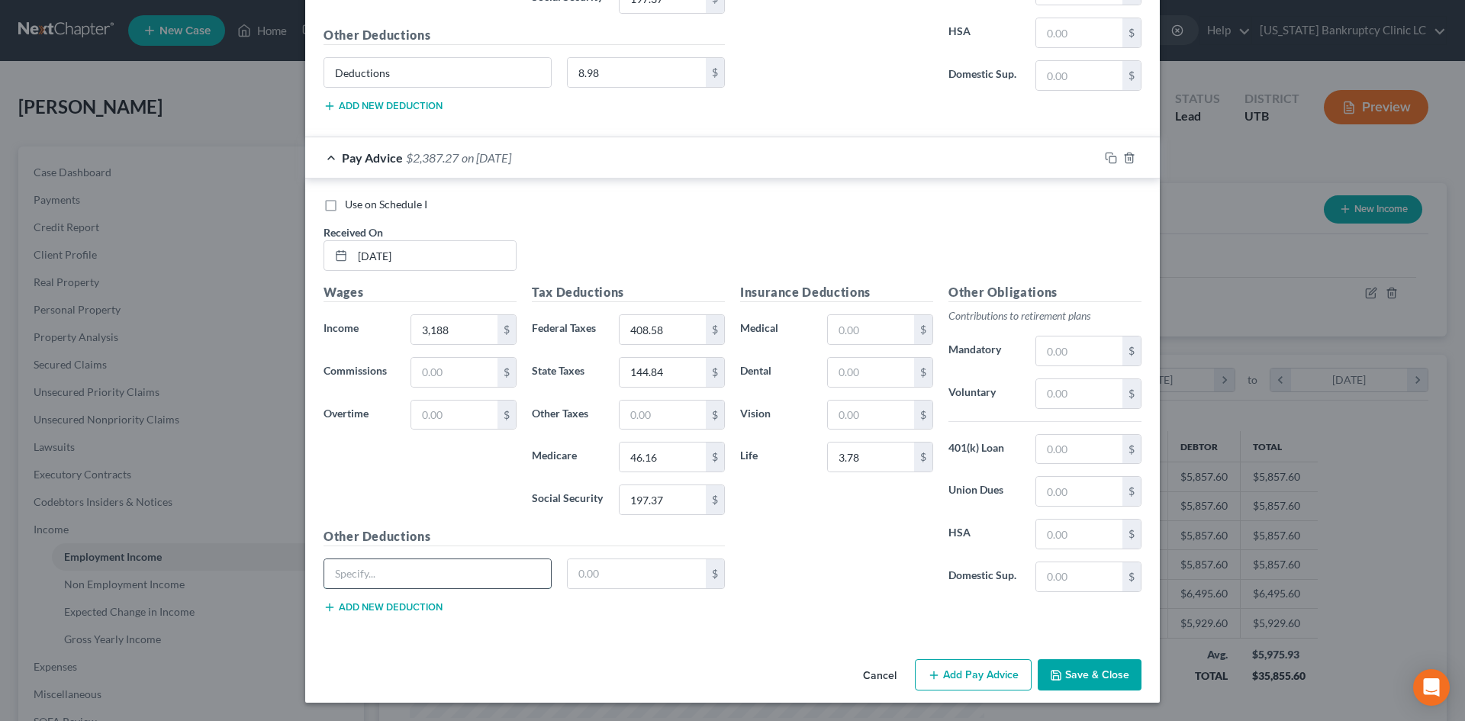
click at [455, 583] on input "text" at bounding box center [437, 573] width 227 height 29
drag, startPoint x: 593, startPoint y: 571, endPoint x: 446, endPoint y: 577, distance: 147.3
click at [593, 571] on input "text" at bounding box center [637, 573] width 139 height 29
click at [446, 577] on input "text" at bounding box center [437, 573] width 227 height 29
click at [659, 577] on input "text" at bounding box center [637, 573] width 139 height 29
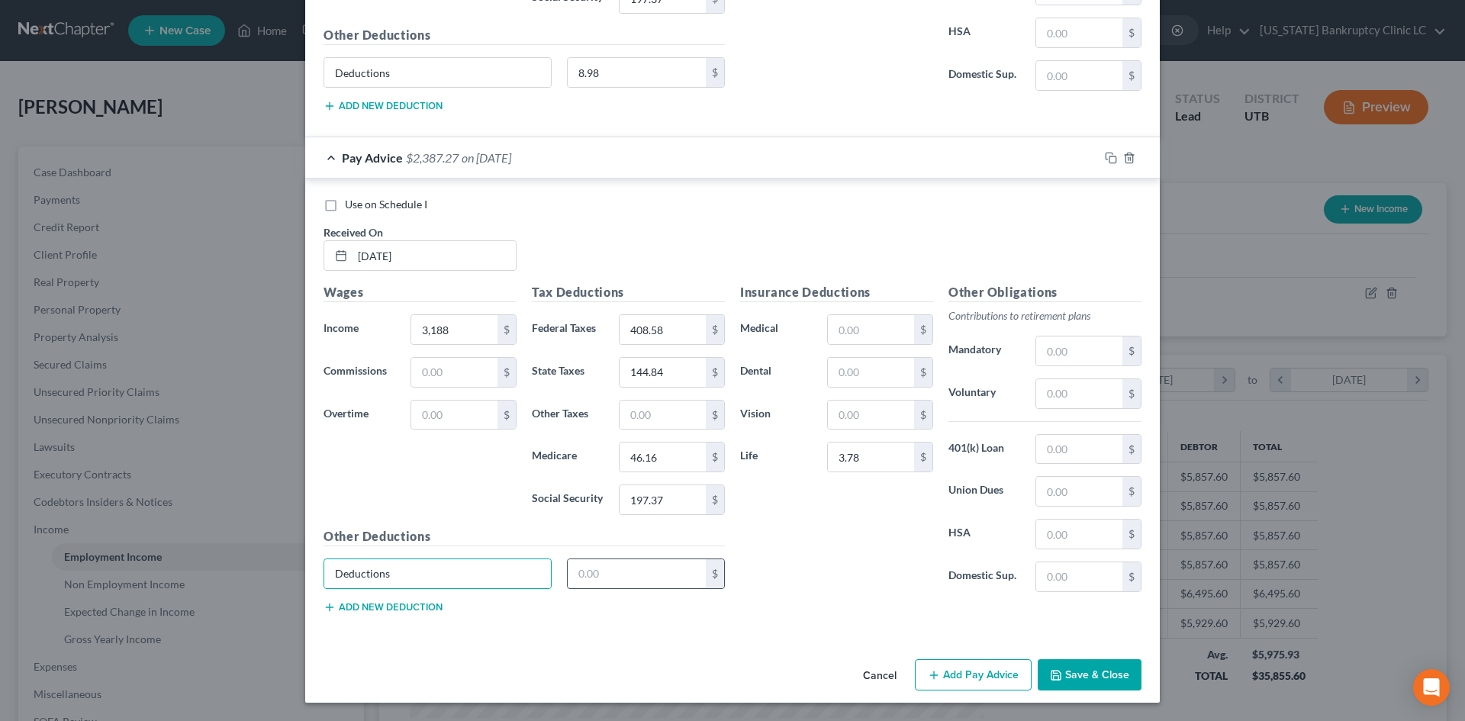
click at [659, 576] on input "text" at bounding box center [637, 573] width 139 height 29
click at [827, 563] on div "Insurance Deductions Medical $ Dental $ Vision $ Life 3.78 $" at bounding box center [836, 443] width 208 height 321
click at [982, 683] on button "Add Pay Advice" at bounding box center [973, 675] width 117 height 32
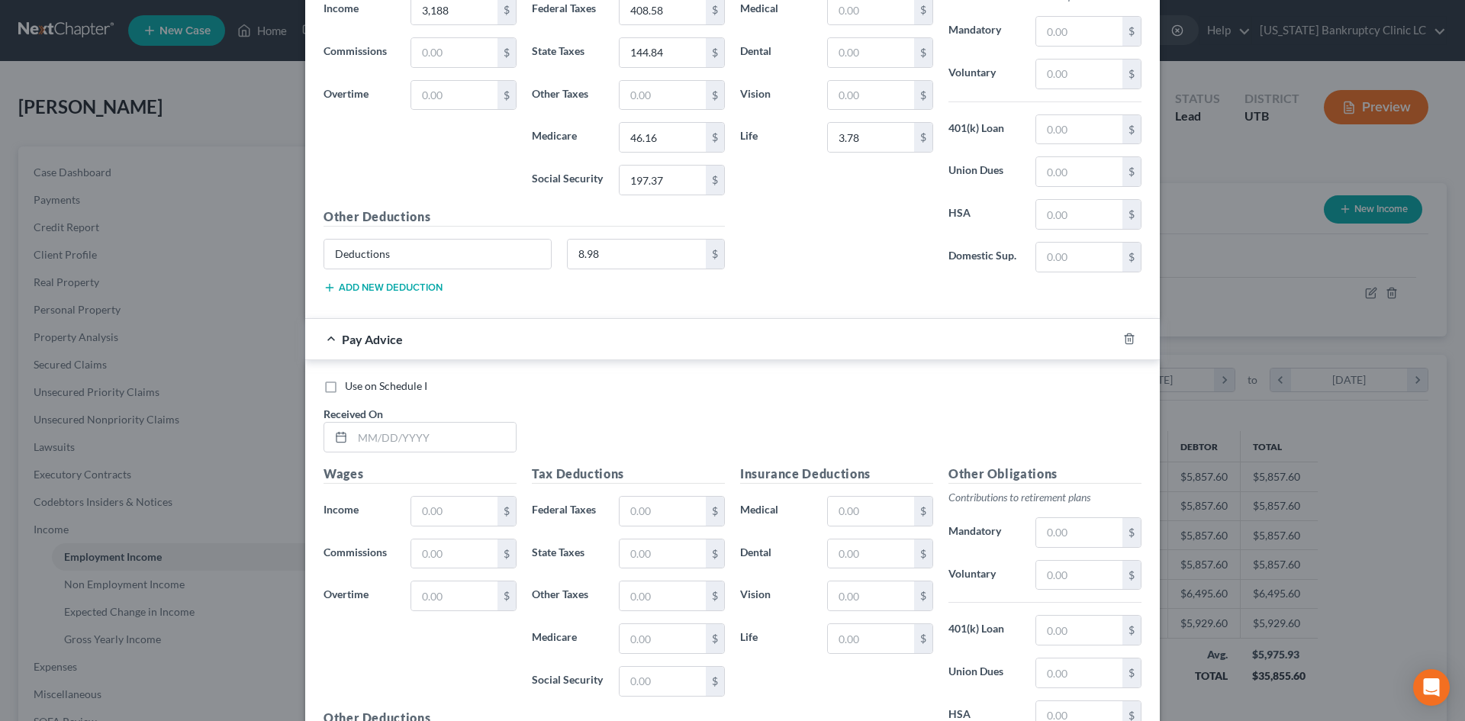
scroll to position [1264, 0]
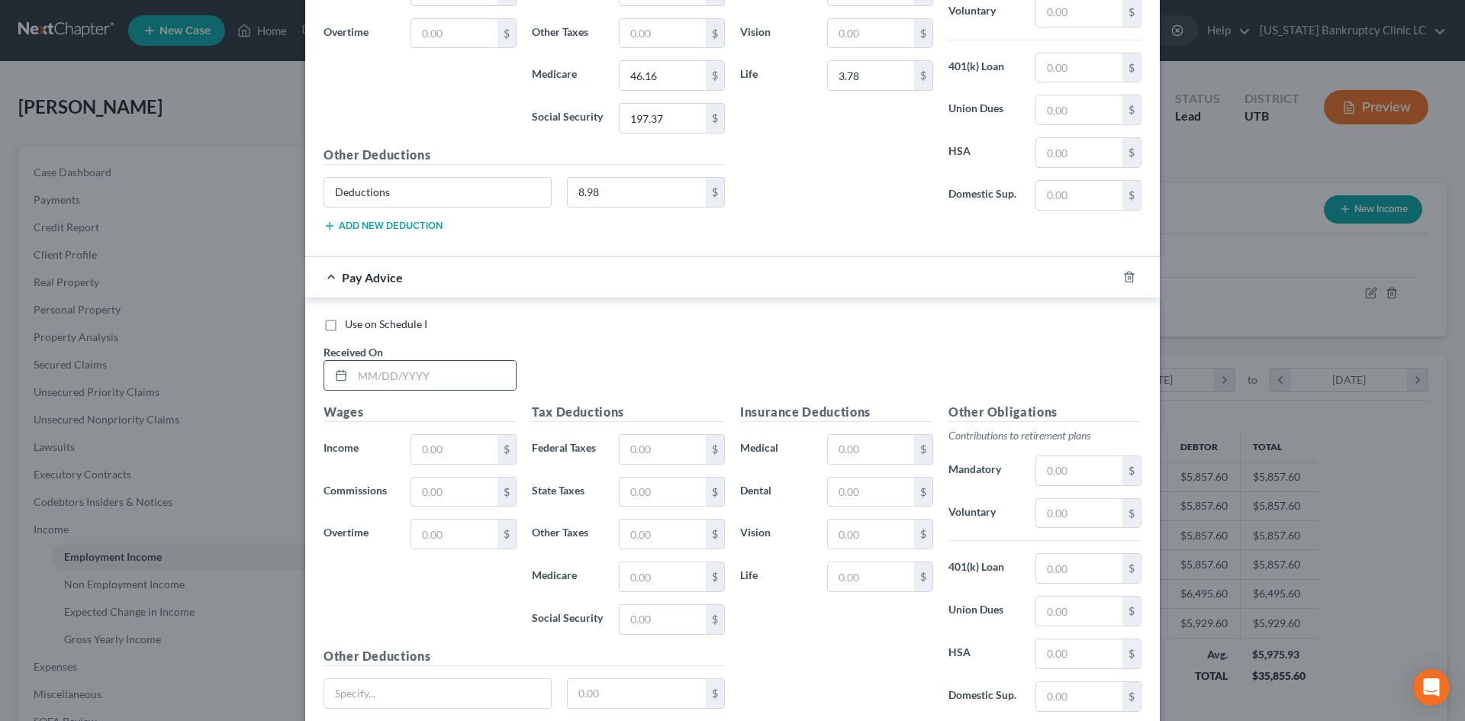
click at [408, 390] on div at bounding box center [419, 375] width 193 height 31
click at [399, 371] on input "text" at bounding box center [433, 375] width 163 height 29
click at [619, 455] on input "text" at bounding box center [662, 449] width 86 height 29
drag, startPoint x: 880, startPoint y: 584, endPoint x: 881, endPoint y: 569, distance: 14.6
click at [881, 583] on input "text" at bounding box center [871, 576] width 86 height 29
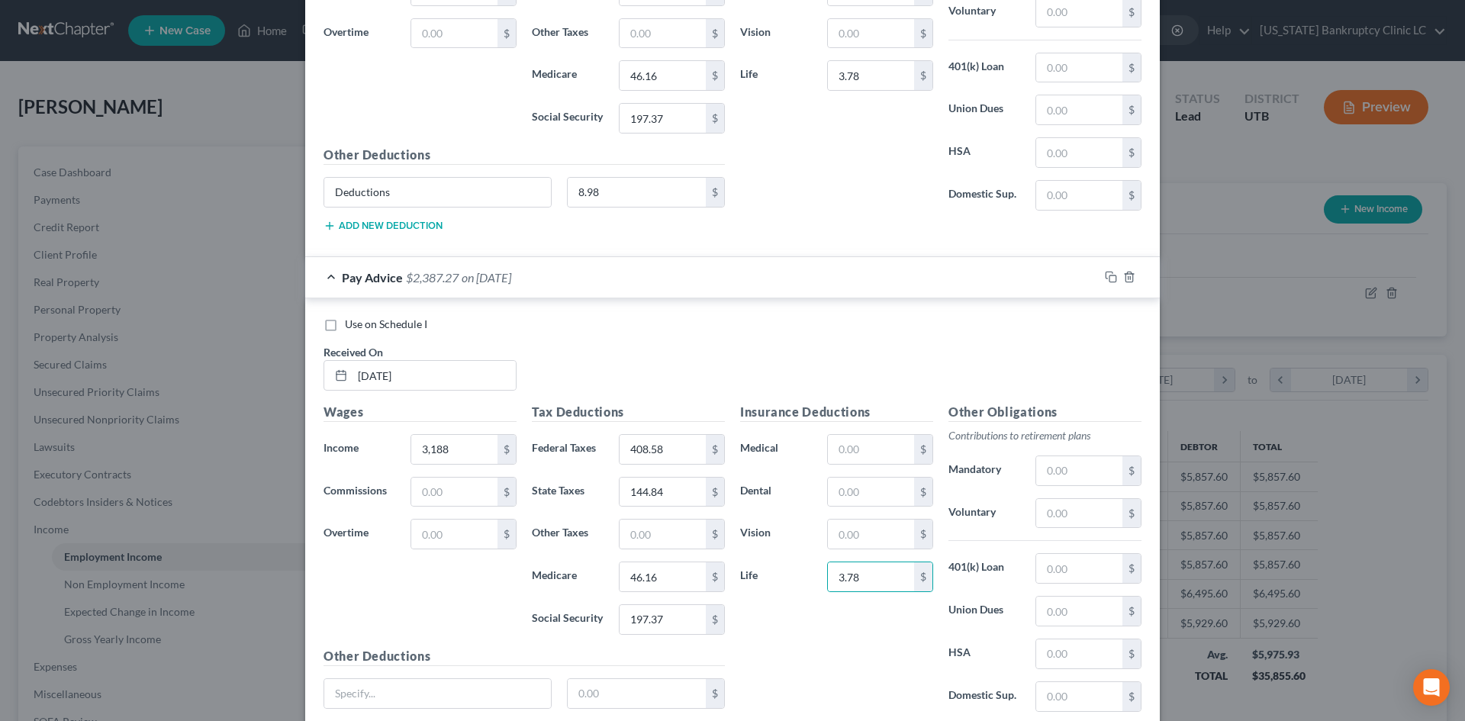
click at [911, 642] on div "Insurance Deductions Medical $ Dental $ Vision $ Life 3.78 $" at bounding box center [836, 563] width 208 height 321
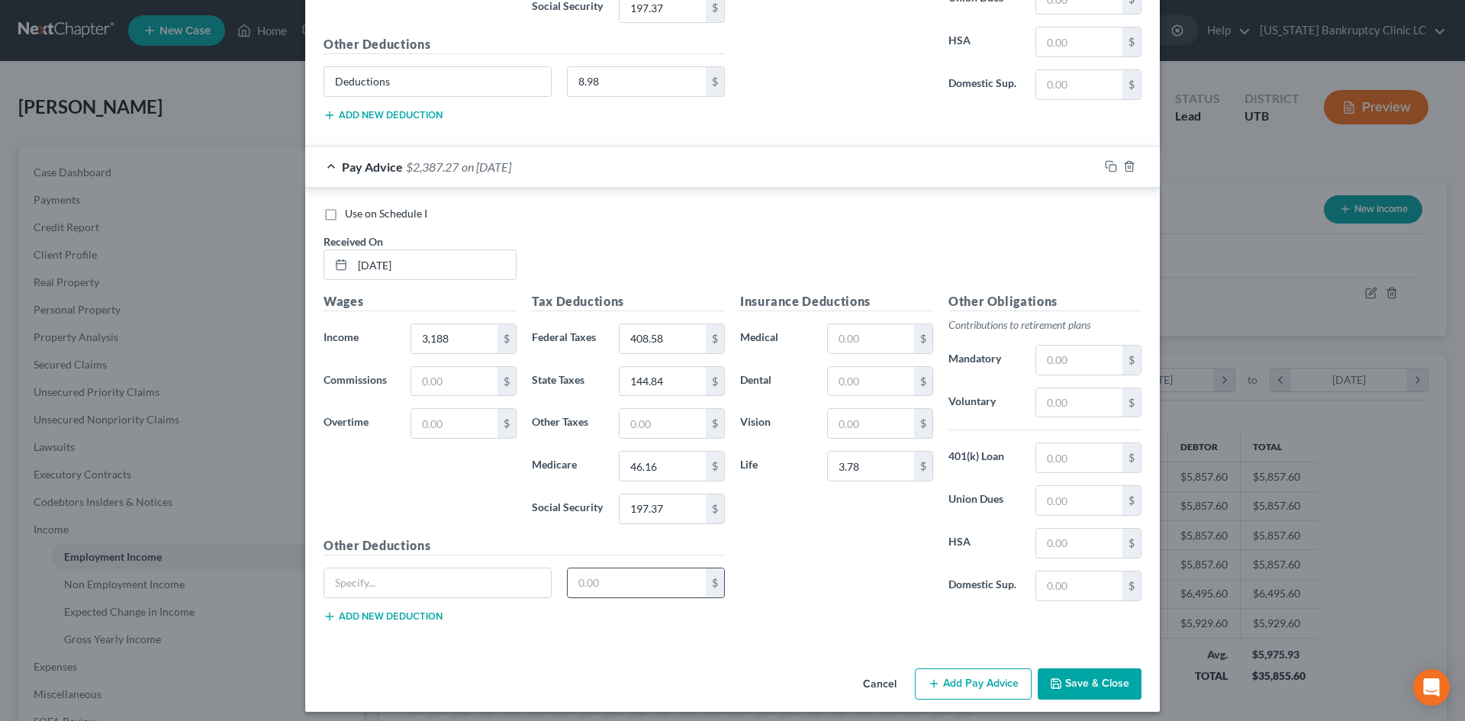
scroll to position [1384, 0]
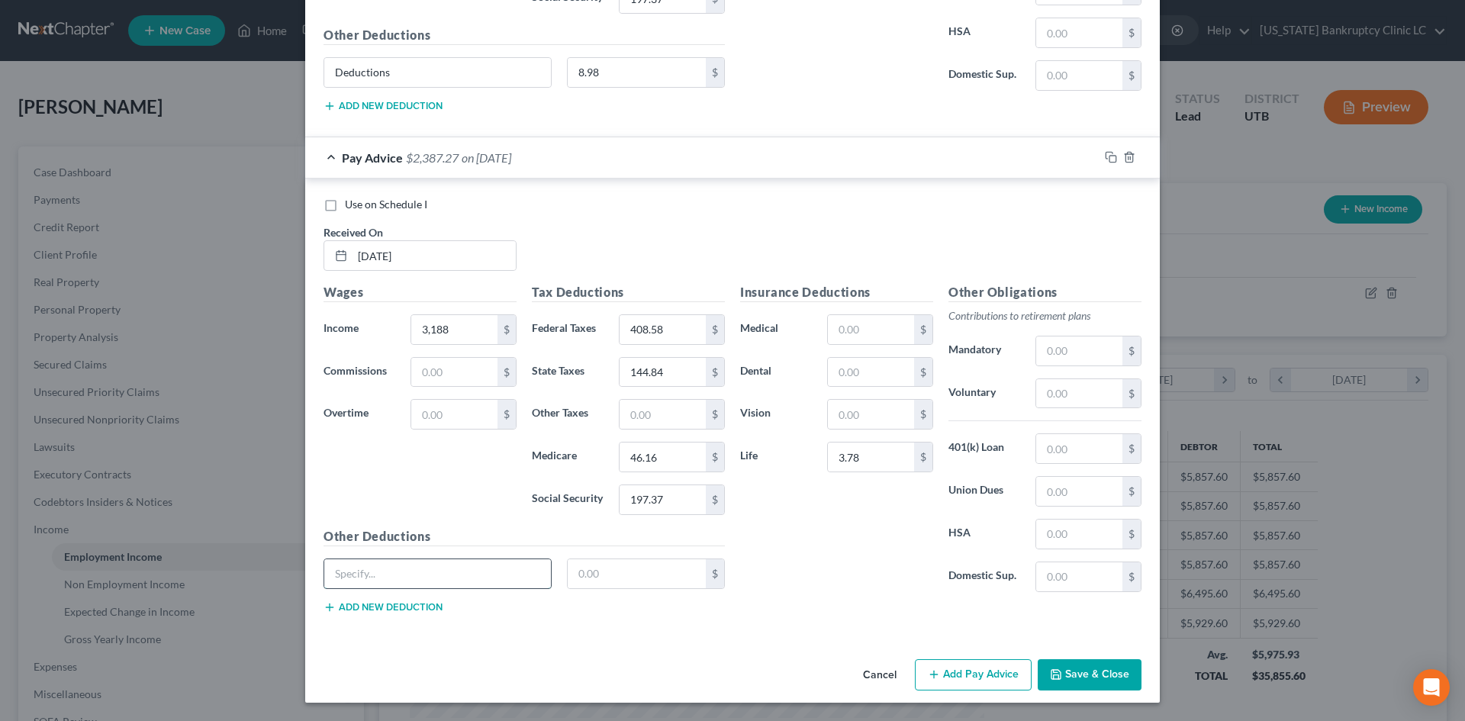
drag, startPoint x: 480, startPoint y: 576, endPoint x: 465, endPoint y: 588, distance: 19.5
click at [480, 576] on input "text" at bounding box center [437, 573] width 227 height 29
drag, startPoint x: 642, startPoint y: 580, endPoint x: 640, endPoint y: 572, distance: 8.5
click at [642, 580] on input "text" at bounding box center [637, 573] width 139 height 29
click at [971, 665] on button "Add Pay Advice" at bounding box center [973, 675] width 117 height 32
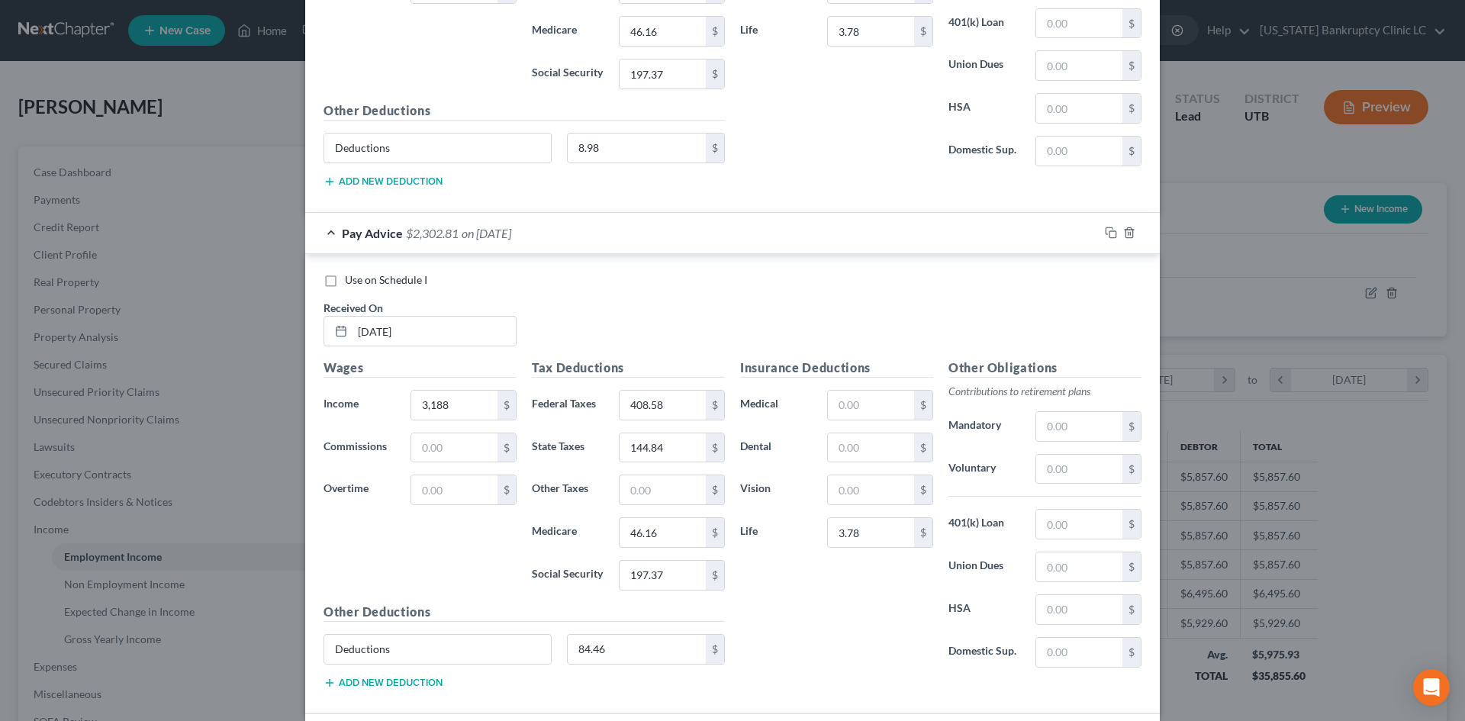
scroll to position [1307, 0]
click at [797, 243] on div "Pay Advice $2,302.81 on [DATE]" at bounding box center [701, 234] width 793 height 40
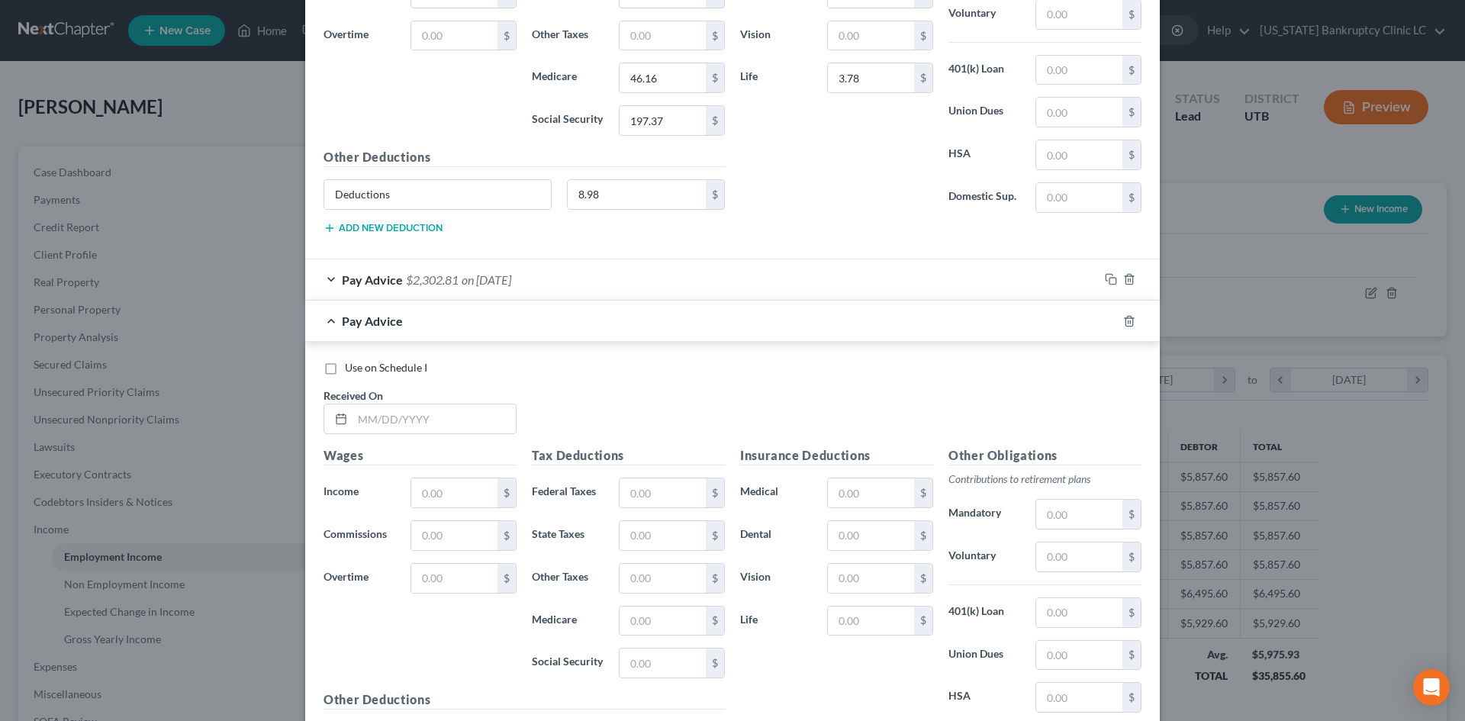
scroll to position [1079, 0]
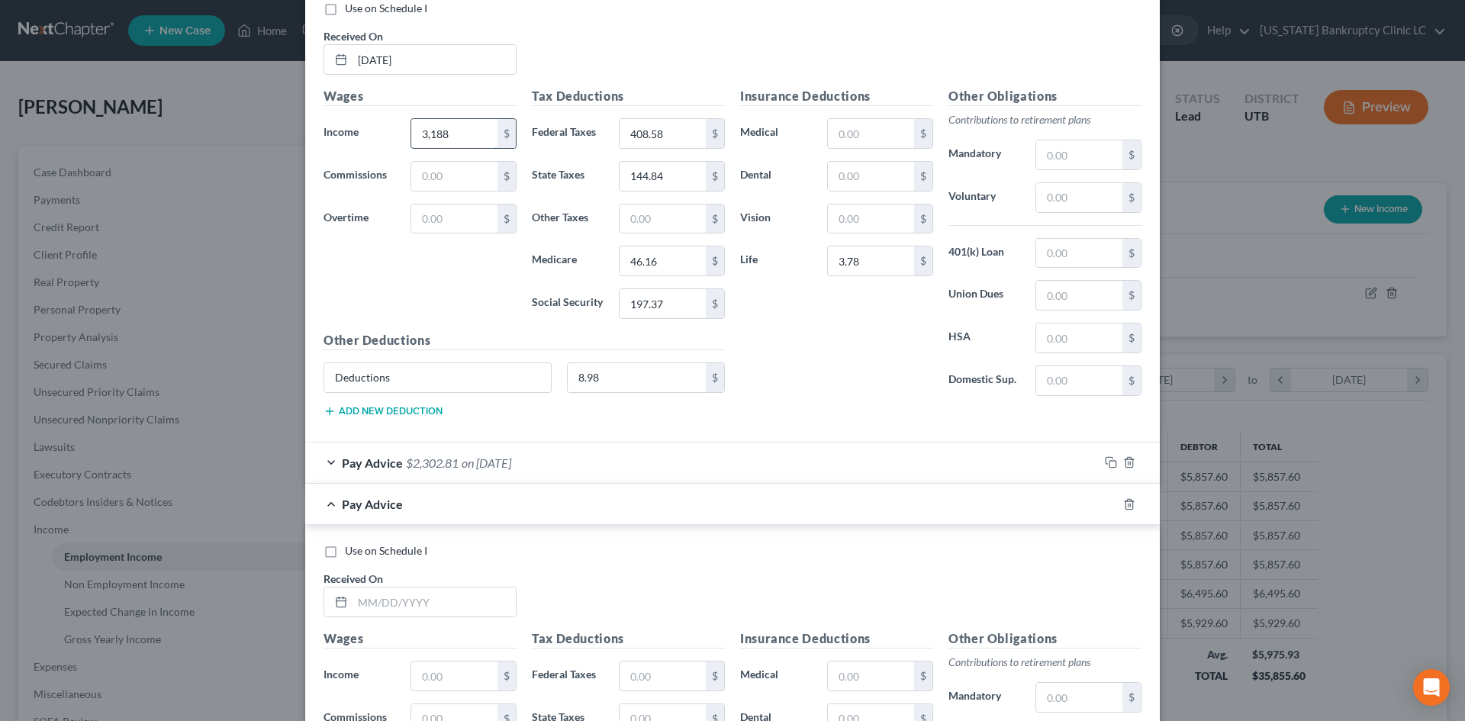
click at [444, 133] on input "3,188" at bounding box center [454, 133] width 86 height 29
click at [433, 673] on input "text" at bounding box center [454, 675] width 86 height 29
paste input "3,188"
click at [645, 137] on input "408.58" at bounding box center [662, 133] width 86 height 29
click at [639, 670] on input "text" at bounding box center [662, 675] width 86 height 29
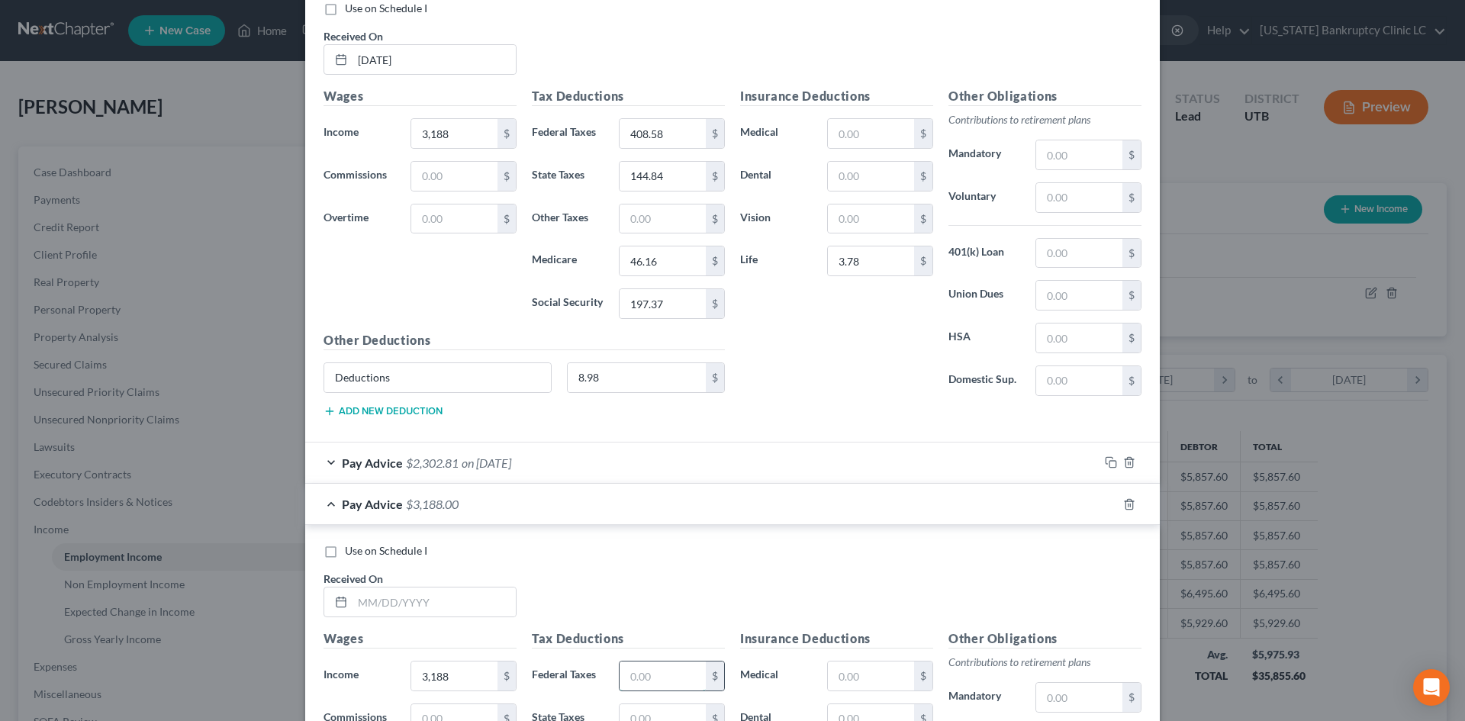
paste input "408.58"
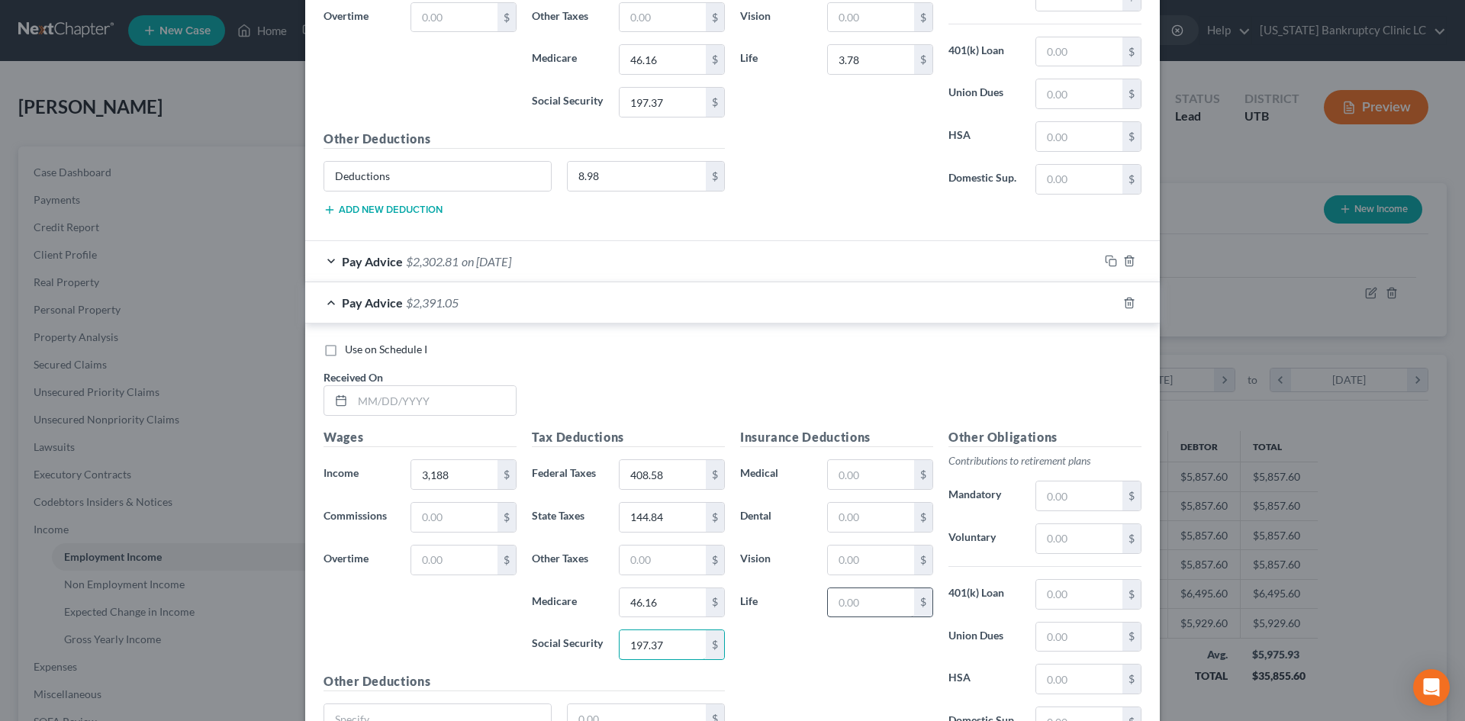
scroll to position [1273, 0]
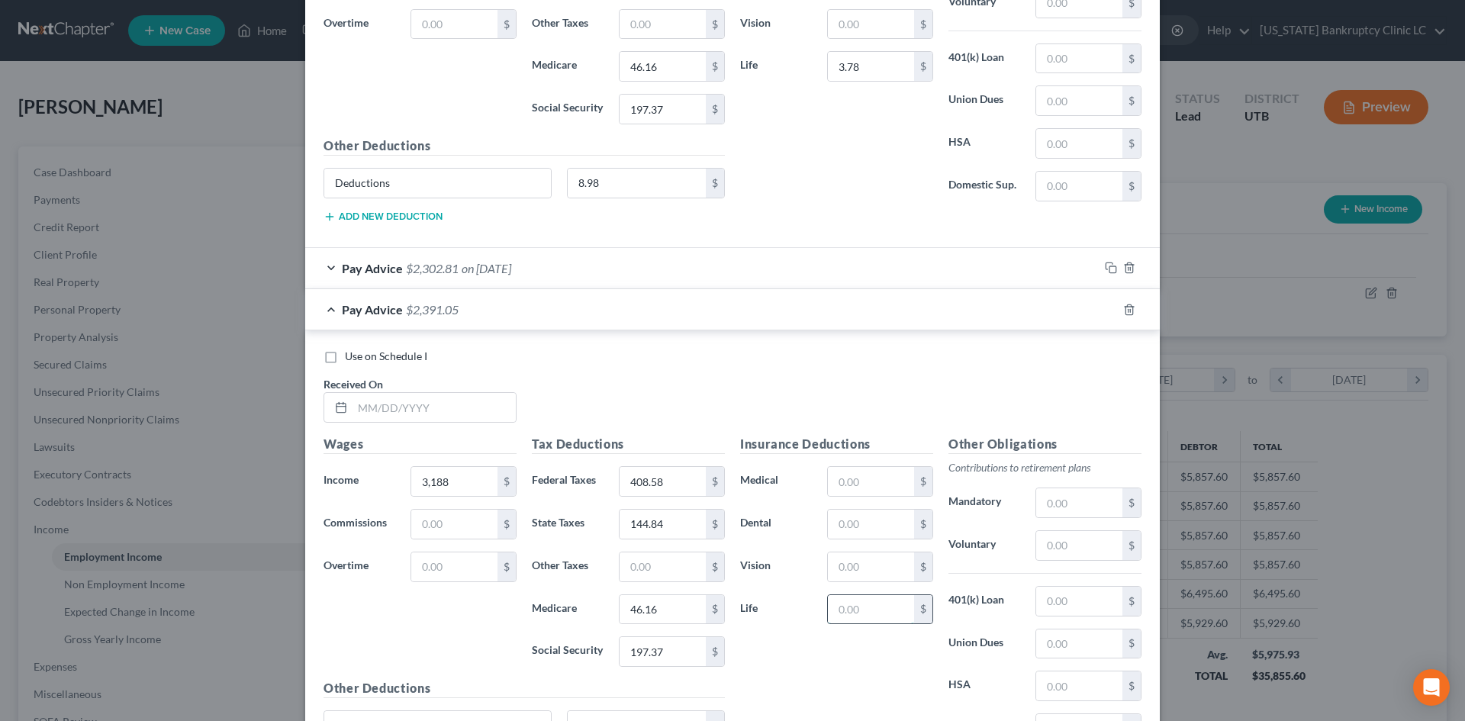
click at [852, 613] on input "text" at bounding box center [871, 609] width 86 height 29
click at [806, 698] on div "Insurance Deductions Medical $ Dental $ Vision $ Life 3.78 $" at bounding box center [836, 595] width 208 height 321
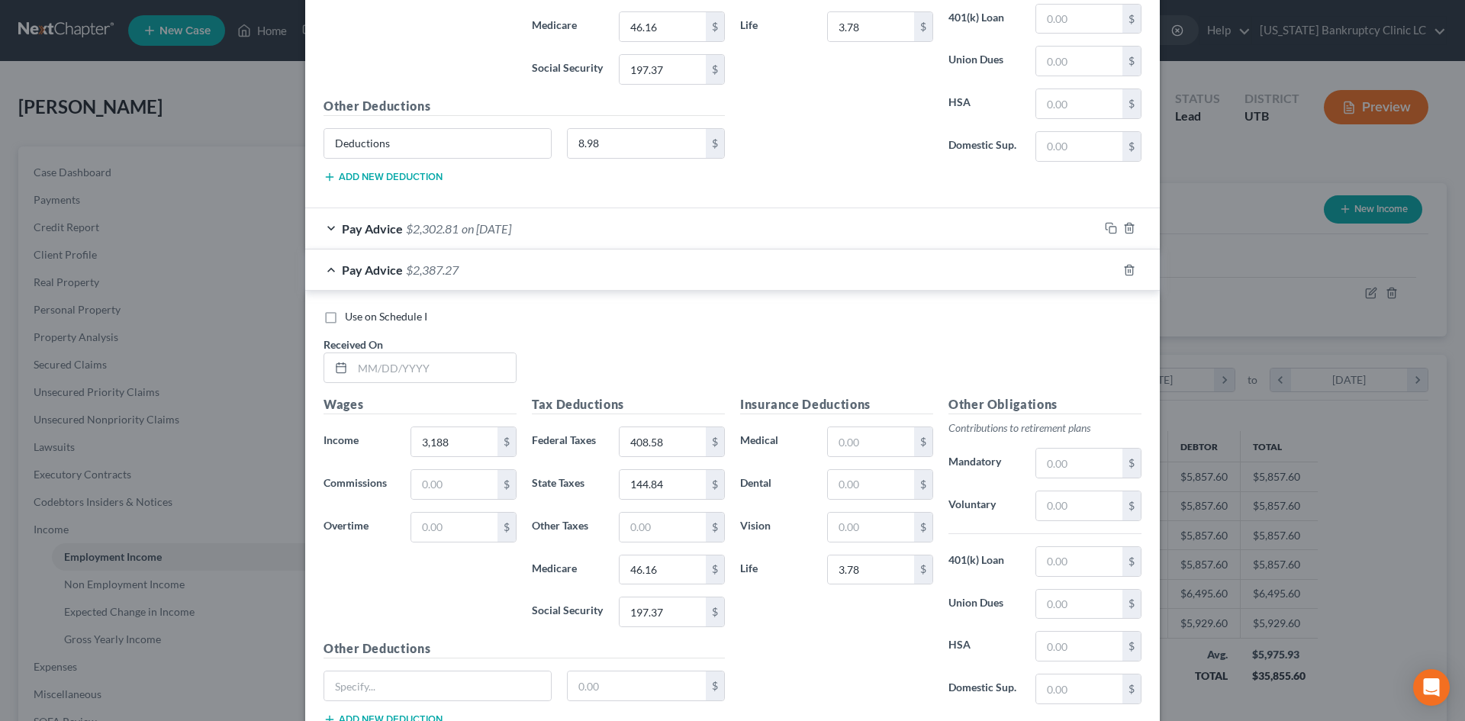
scroll to position [1349, 0]
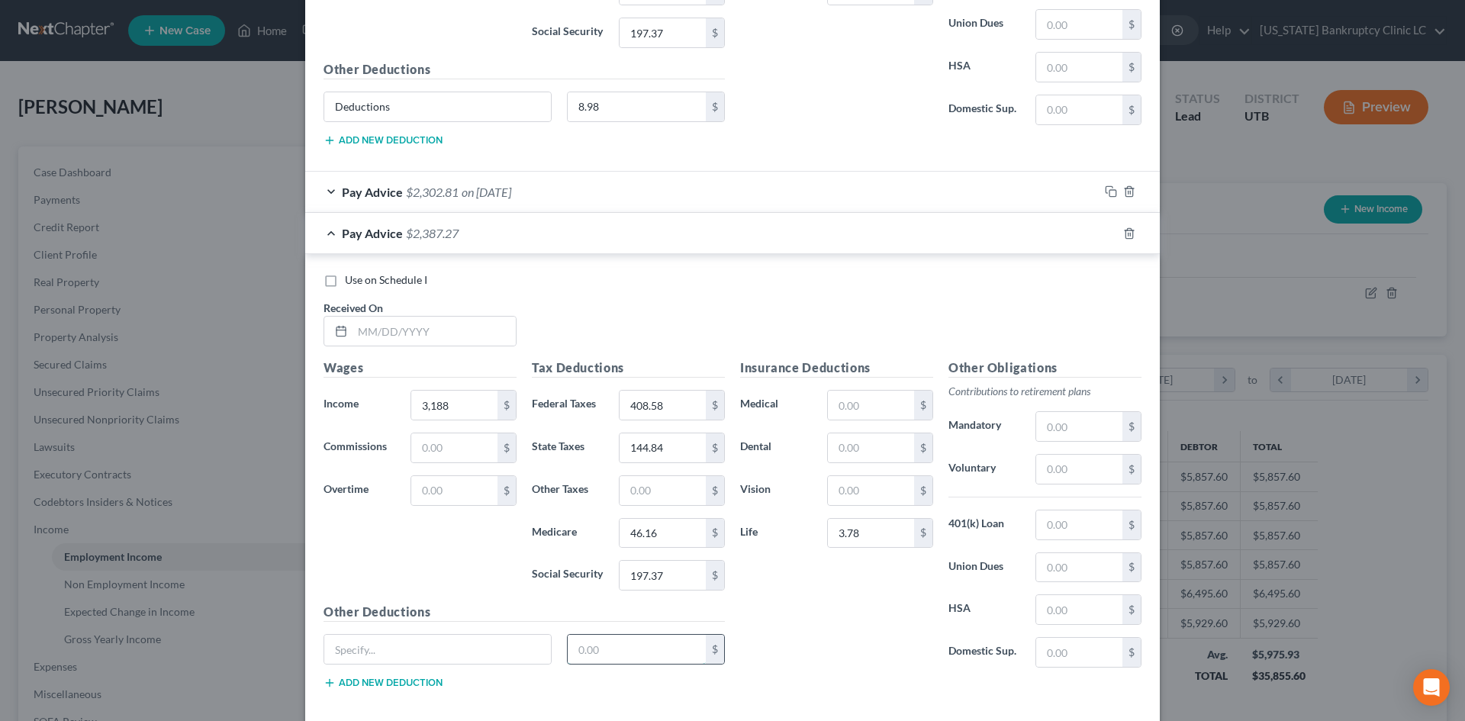
click at [600, 652] on input "text" at bounding box center [637, 649] width 139 height 29
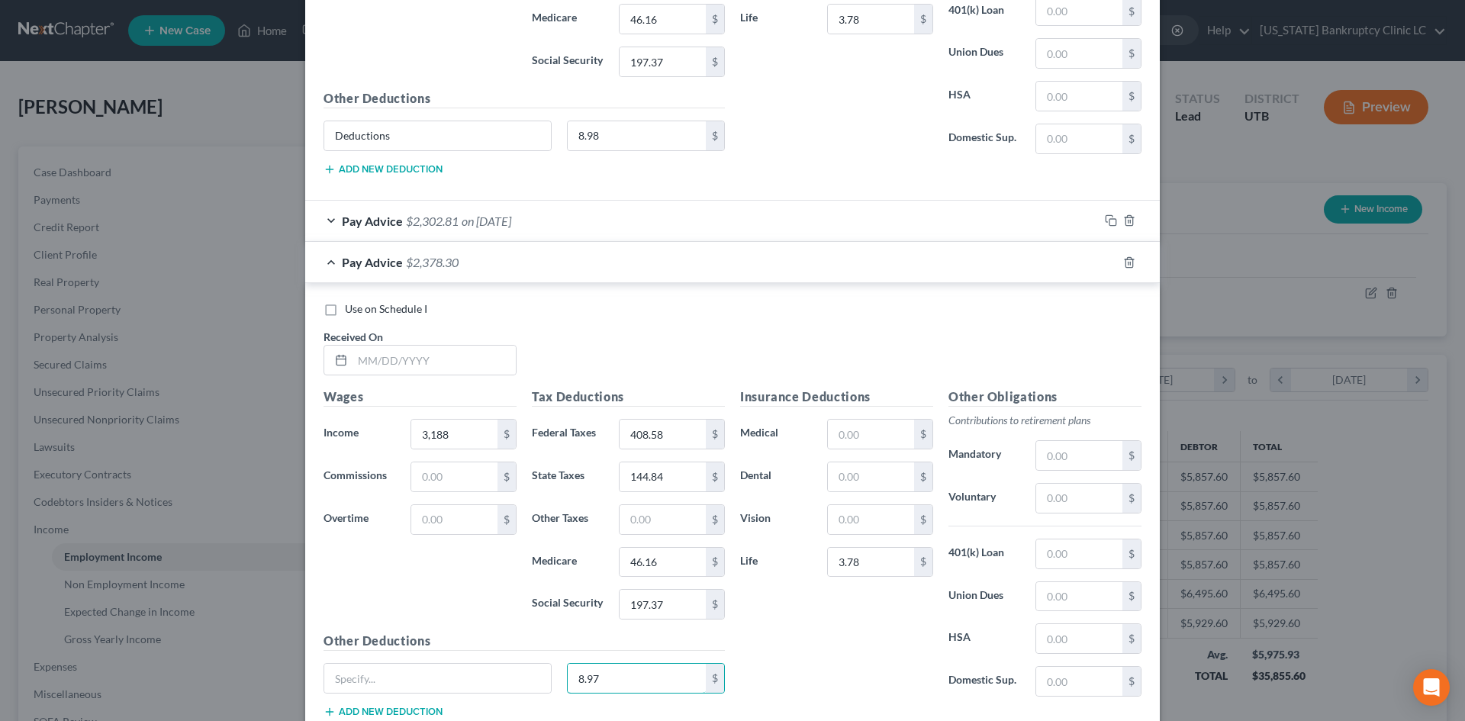
scroll to position [1426, 0]
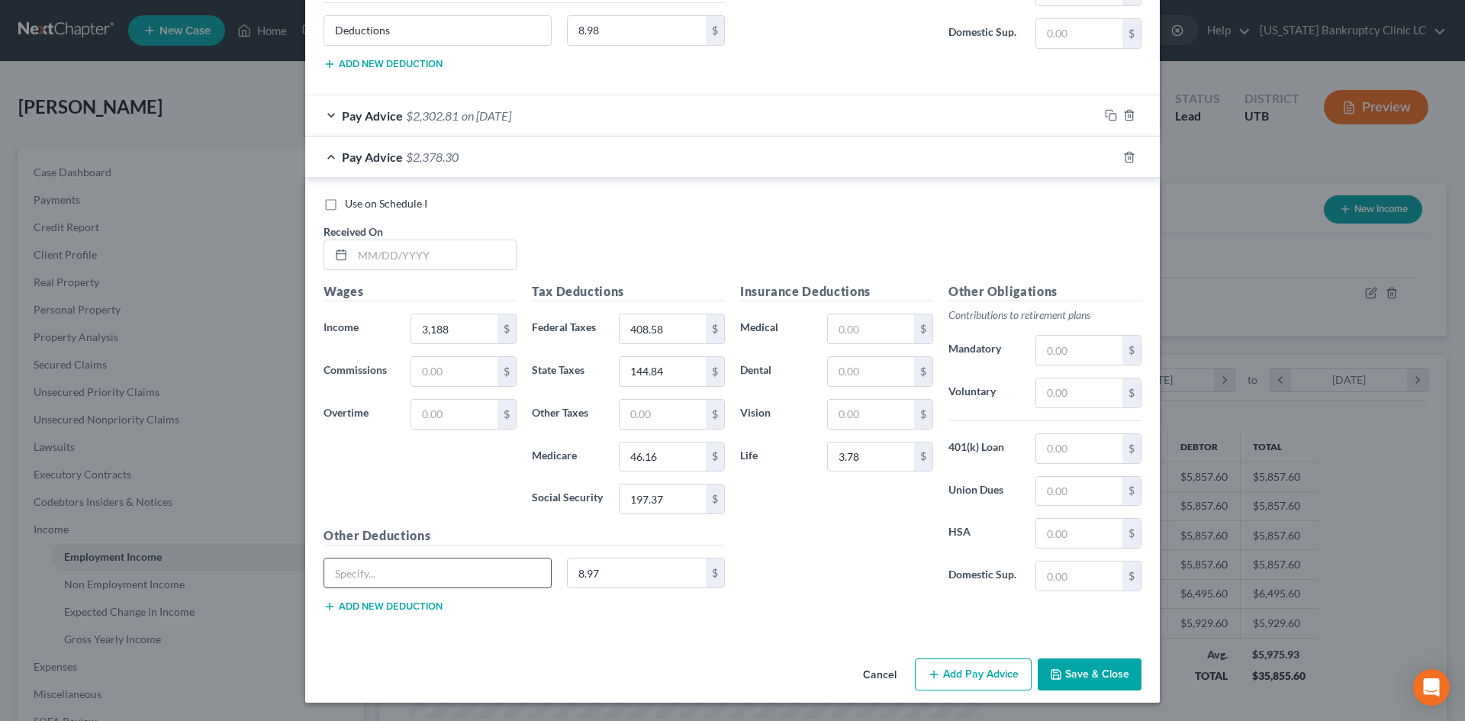
click at [468, 561] on input "text" at bounding box center [437, 572] width 227 height 29
click at [629, 571] on input "8.97" at bounding box center [637, 572] width 139 height 29
click at [654, 571] on input "8.98" at bounding box center [637, 572] width 139 height 29
drag, startPoint x: 761, startPoint y: 577, endPoint x: 1048, endPoint y: 665, distance: 300.9
click at [763, 577] on div "Insurance Deductions Medical $ Dental $ Vision $ Life 3.78 $" at bounding box center [836, 442] width 208 height 321
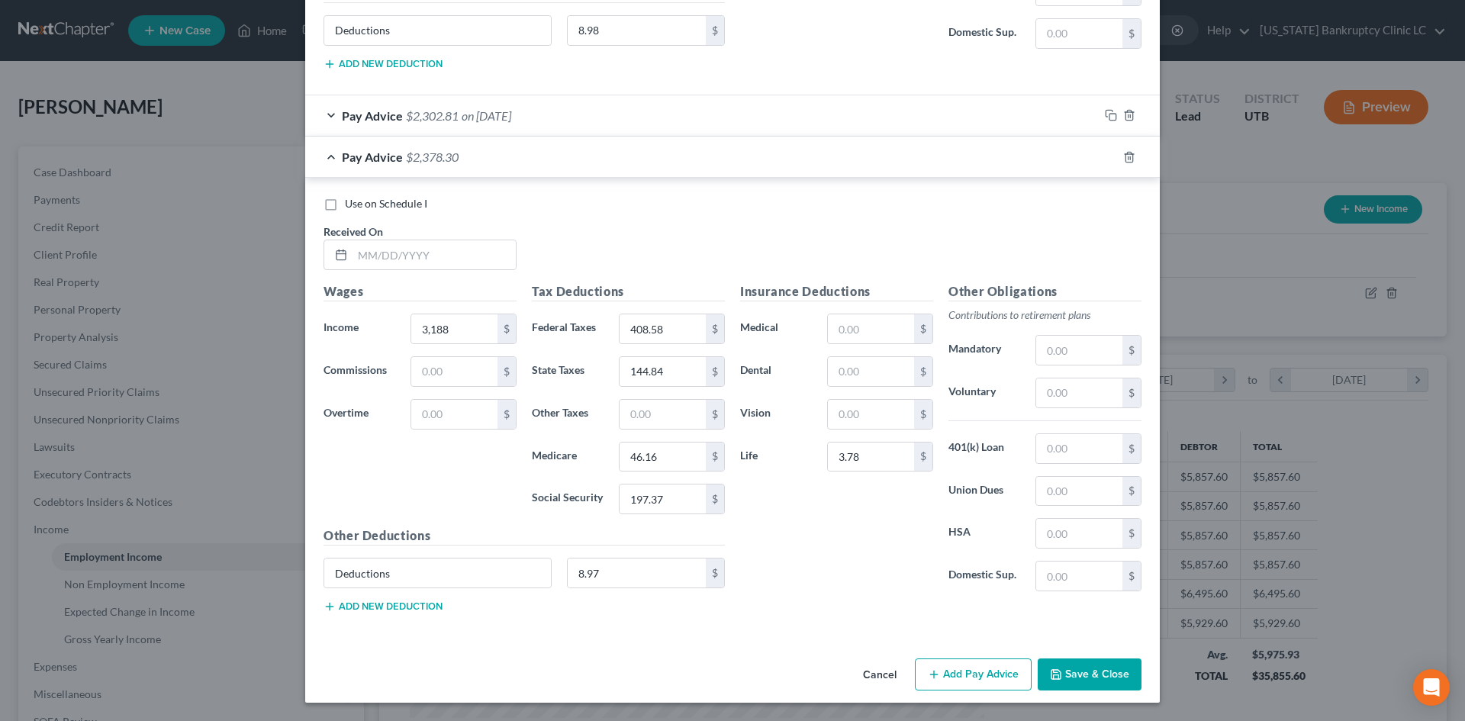
click at [980, 694] on div "Cancel Add Pay Advice Save & Close" at bounding box center [732, 677] width 854 height 50
click at [978, 664] on button "Add Pay Advice" at bounding box center [973, 674] width 117 height 32
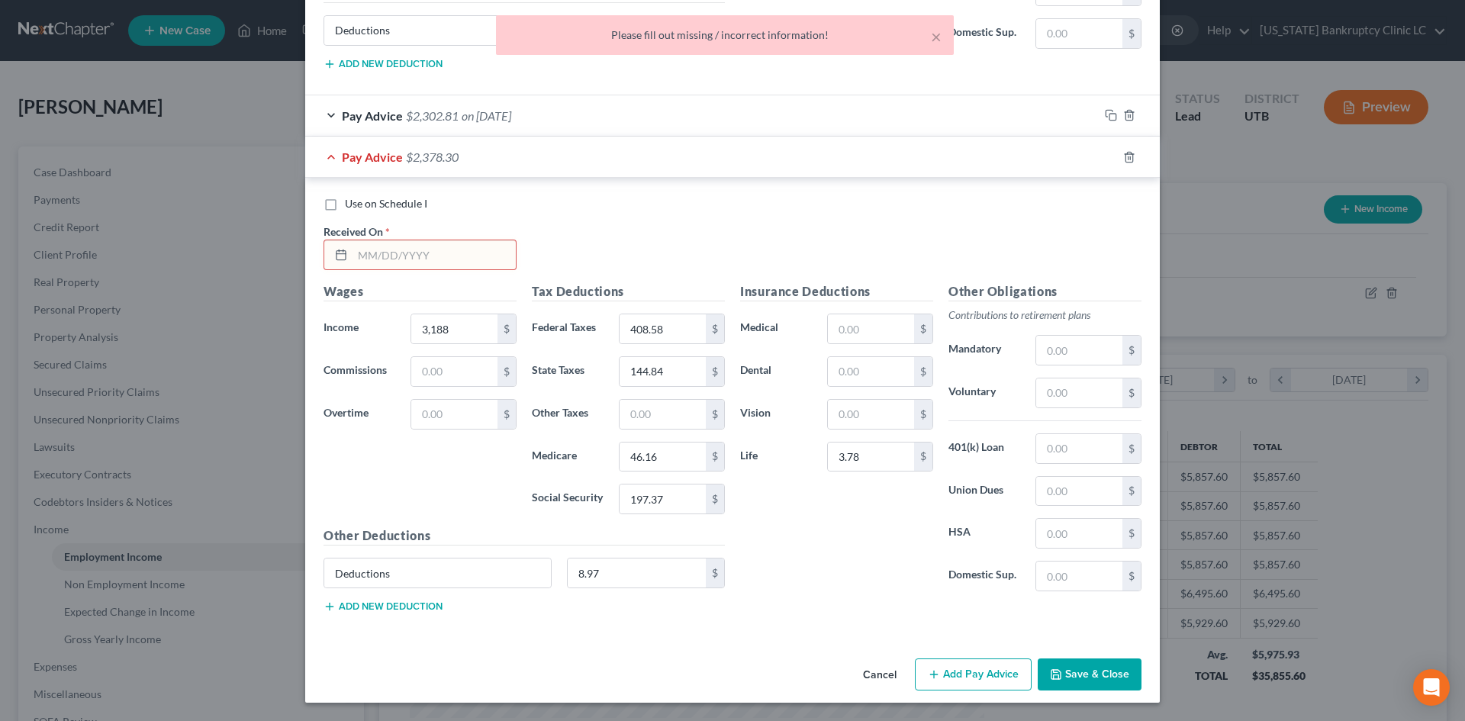
click at [423, 246] on input "text" at bounding box center [433, 254] width 163 height 29
click at [812, 599] on div "Insurance Deductions Medical $ Dental $ Vision $ Life 3.78 $" at bounding box center [836, 442] width 208 height 321
click at [464, 264] on input "text" at bounding box center [433, 254] width 163 height 29
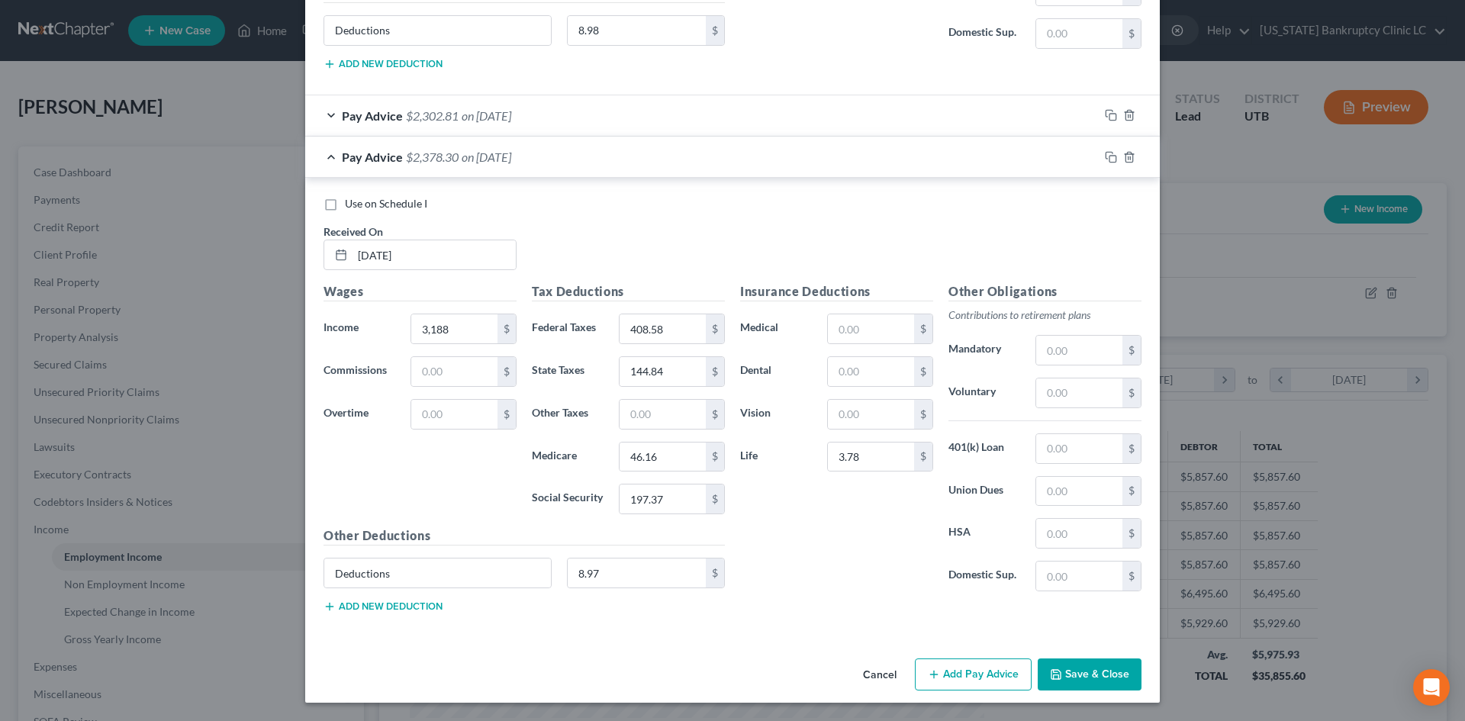
click at [988, 674] on button "Add Pay Advice" at bounding box center [973, 674] width 117 height 32
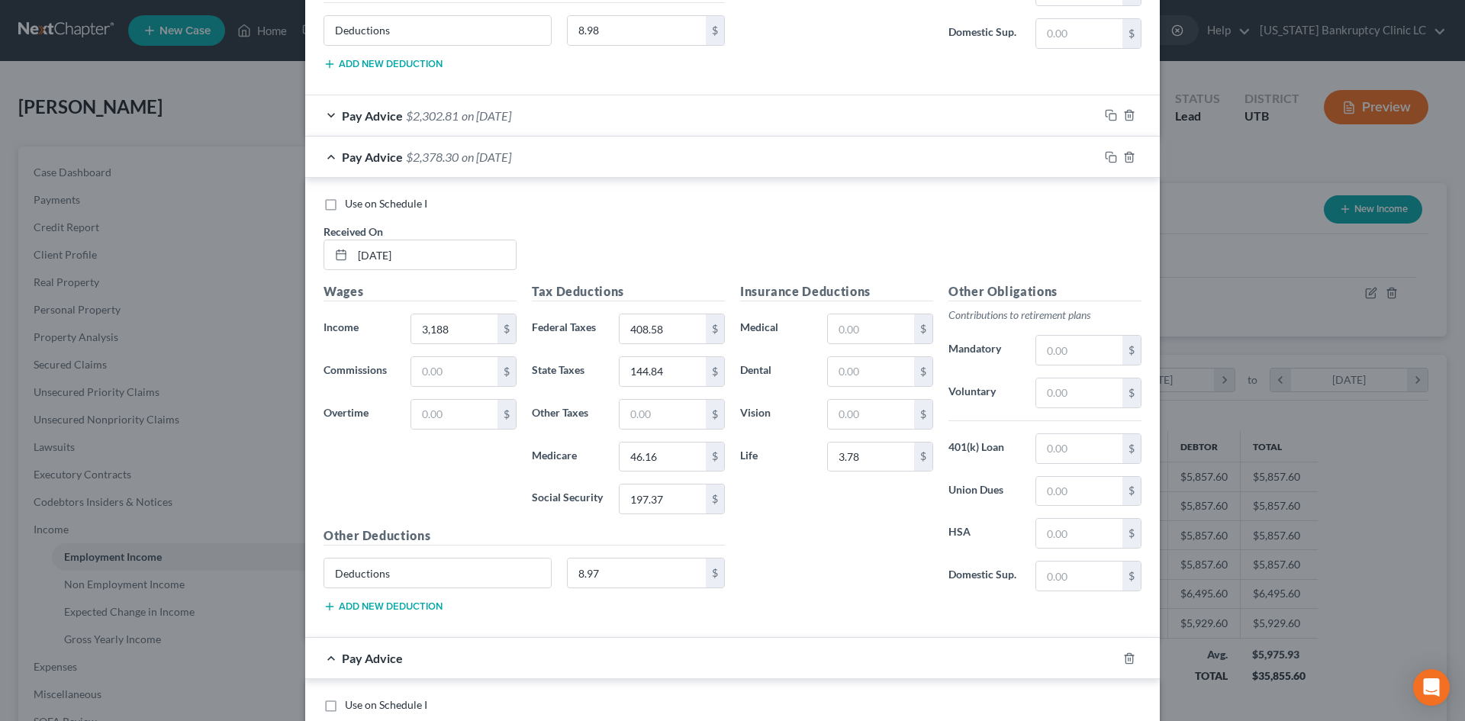
click at [680, 163] on div "Pay Advice $2,378.30 on [DATE]" at bounding box center [701, 157] width 793 height 40
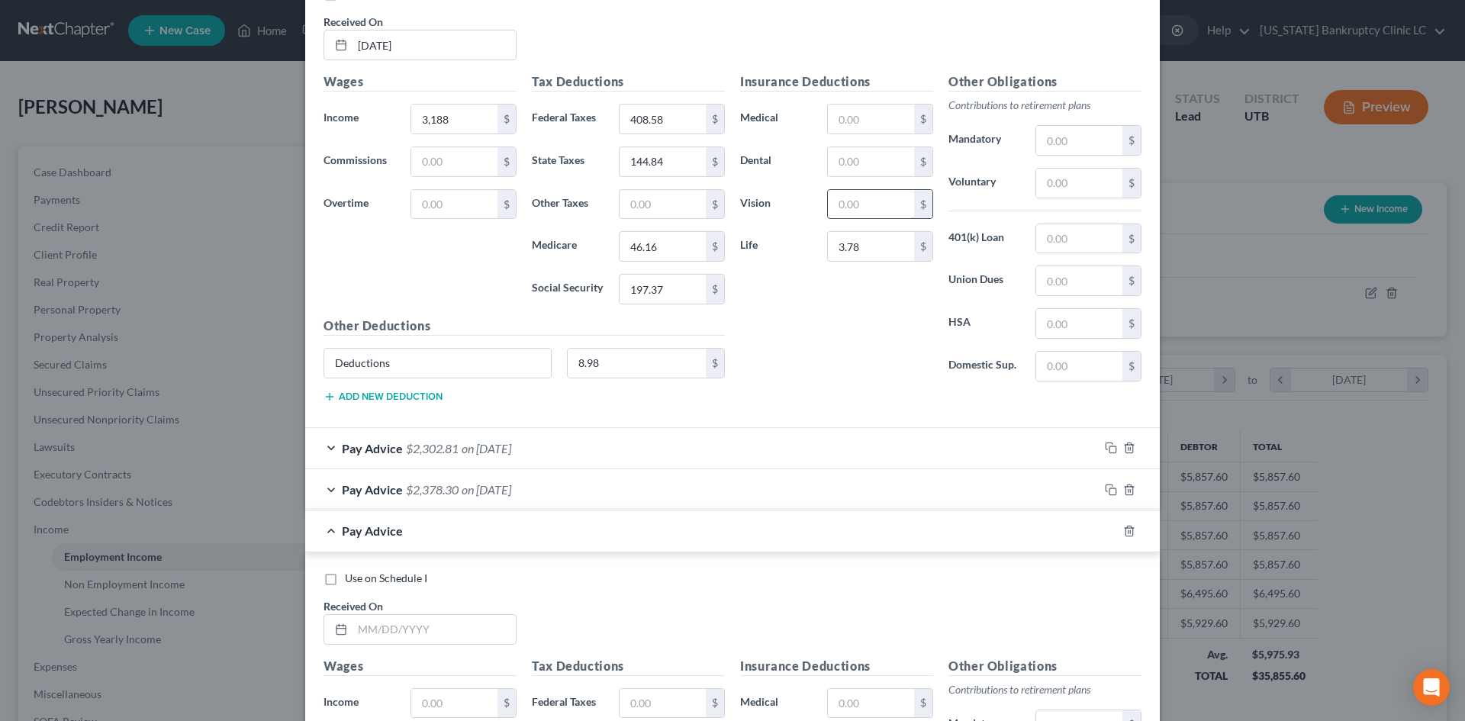
scroll to position [892, 0]
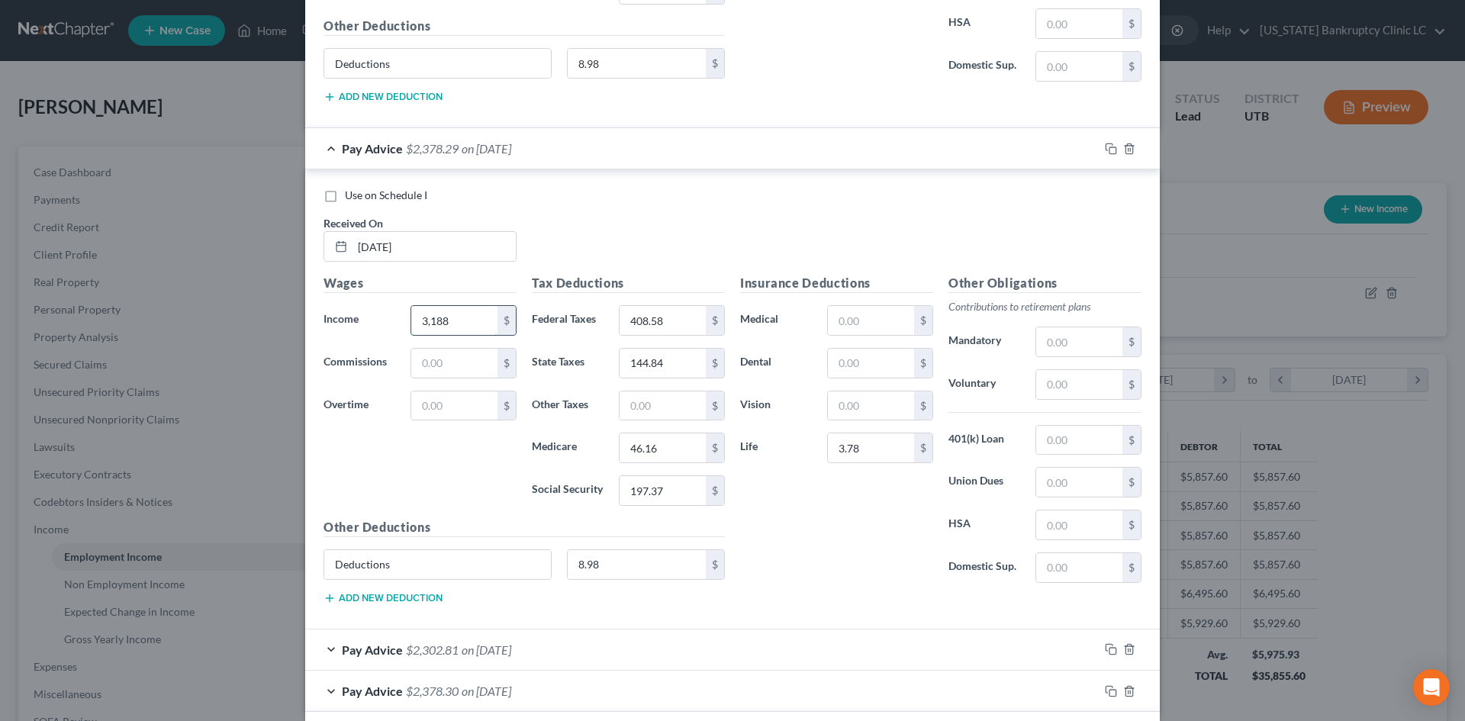
click at [434, 323] on input "3,188" at bounding box center [454, 320] width 86 height 29
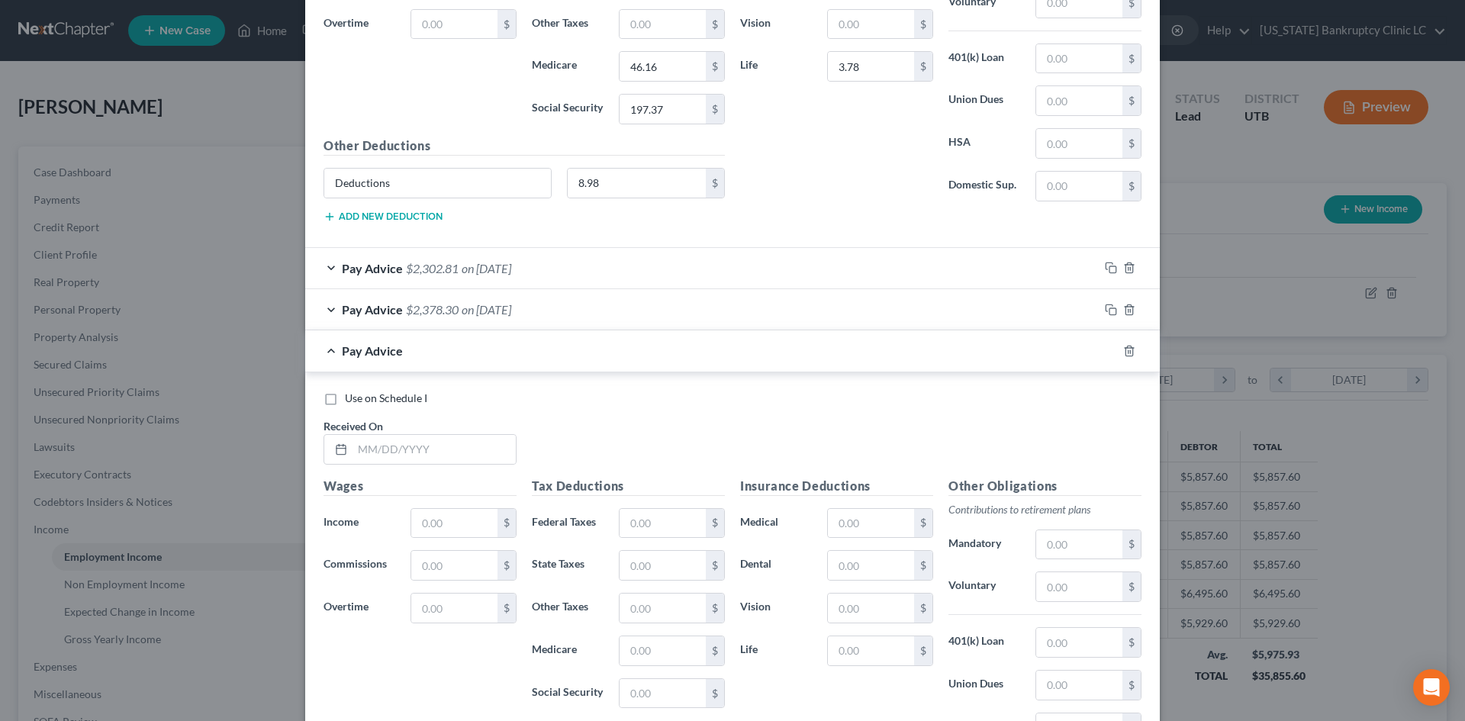
scroll to position [1467, 0]
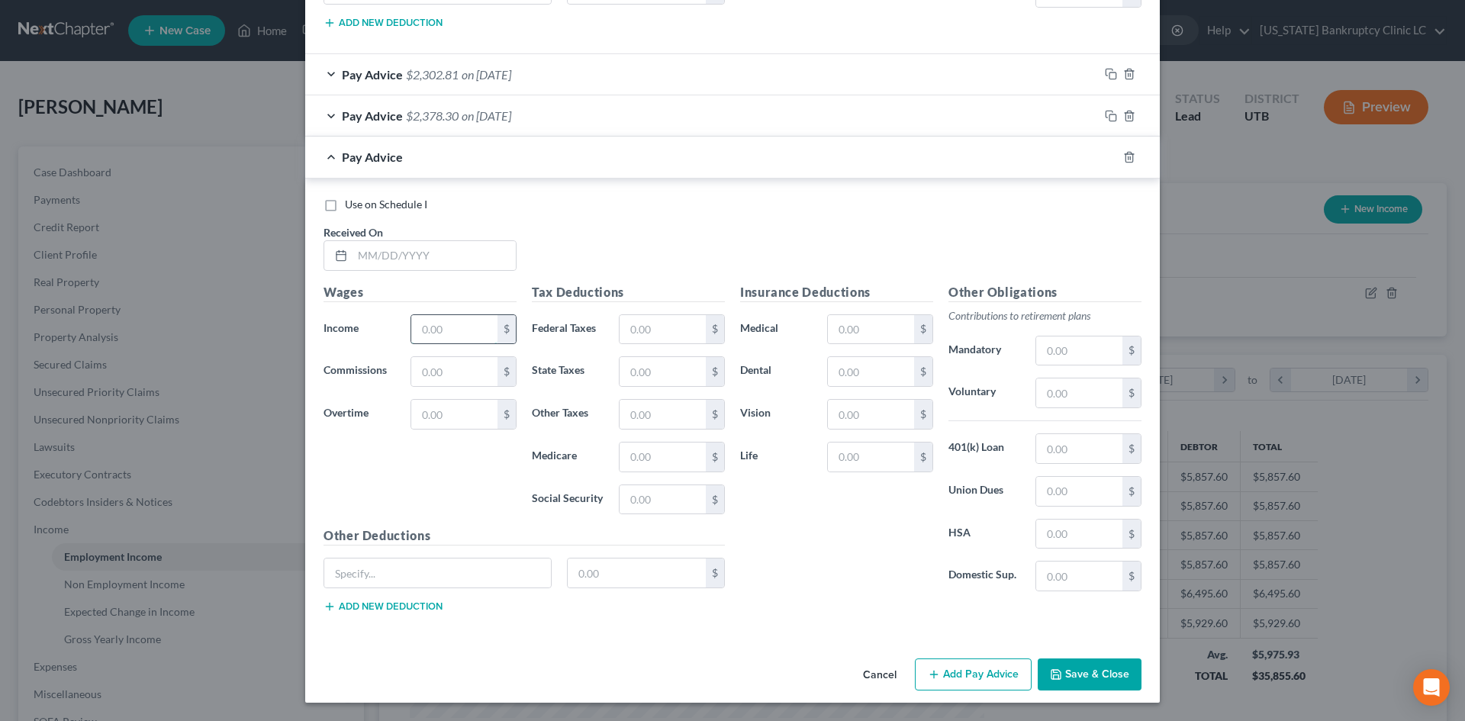
click at [435, 317] on input "text" at bounding box center [454, 329] width 86 height 29
paste input "3,188"
click at [420, 259] on input "text" at bounding box center [433, 255] width 163 height 29
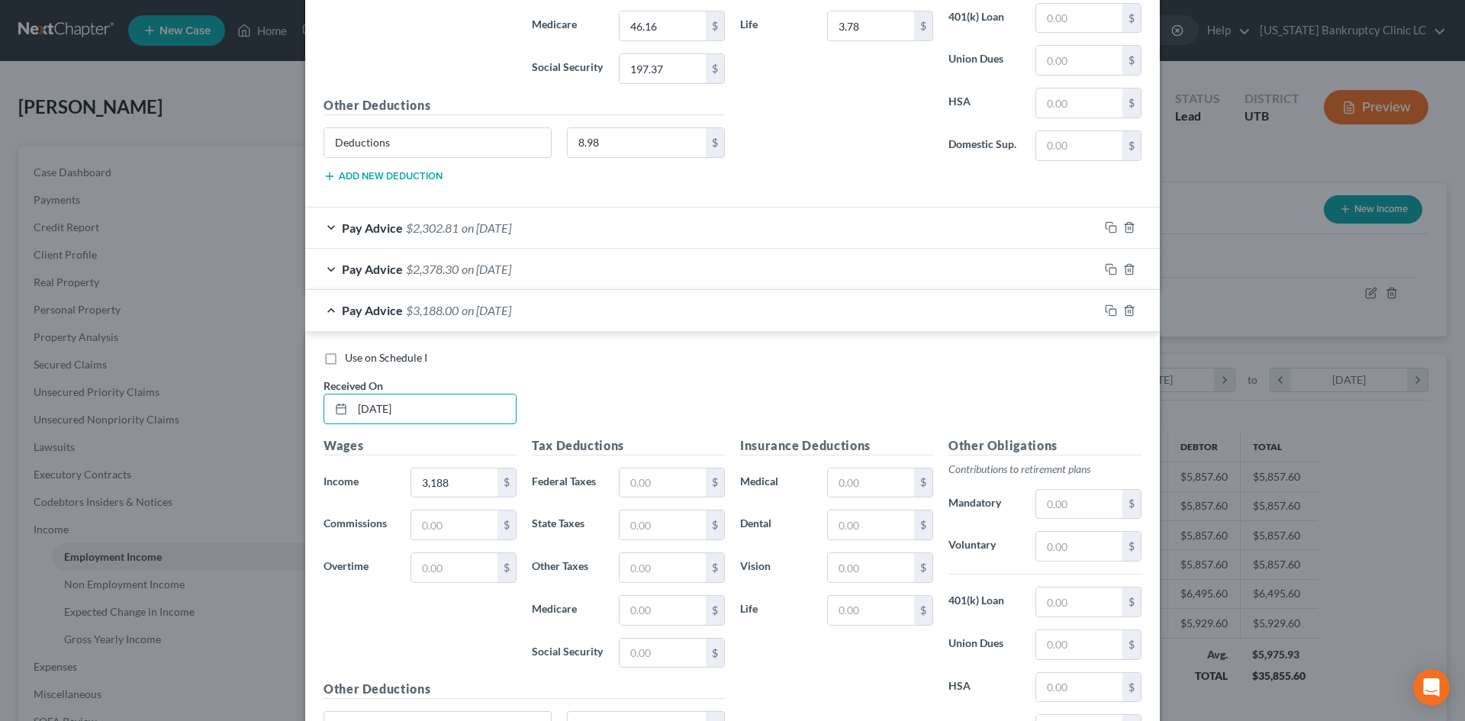
scroll to position [1162, 0]
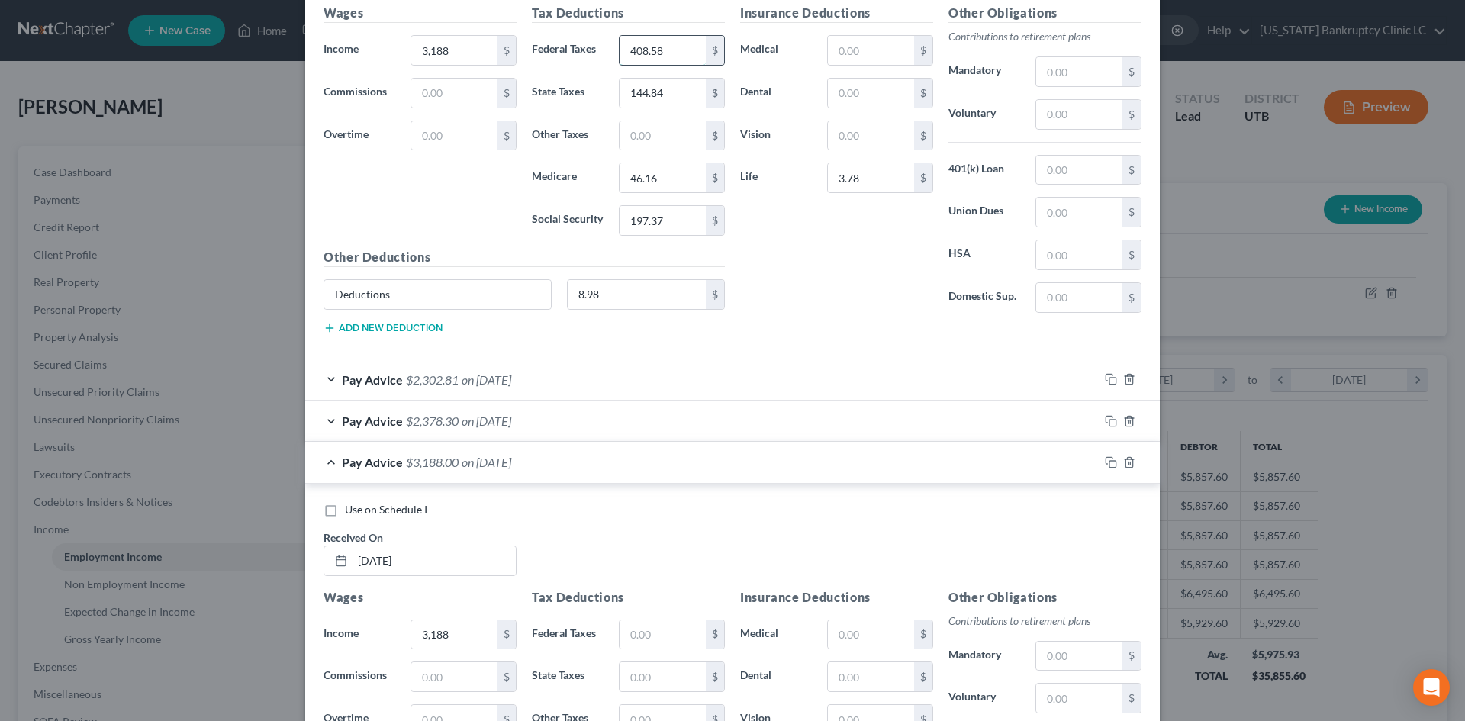
click at [658, 51] on input "408.58" at bounding box center [662, 50] width 86 height 29
click at [636, 634] on input "text" at bounding box center [662, 634] width 86 height 29
paste input "408.58"
click at [651, 109] on div "Tax Deductions Federal Taxes 408.58 $ State Taxes 144.84 $ Other Taxes $ Medica…" at bounding box center [628, 126] width 208 height 244
click at [651, 95] on input "144.84" at bounding box center [662, 93] width 86 height 29
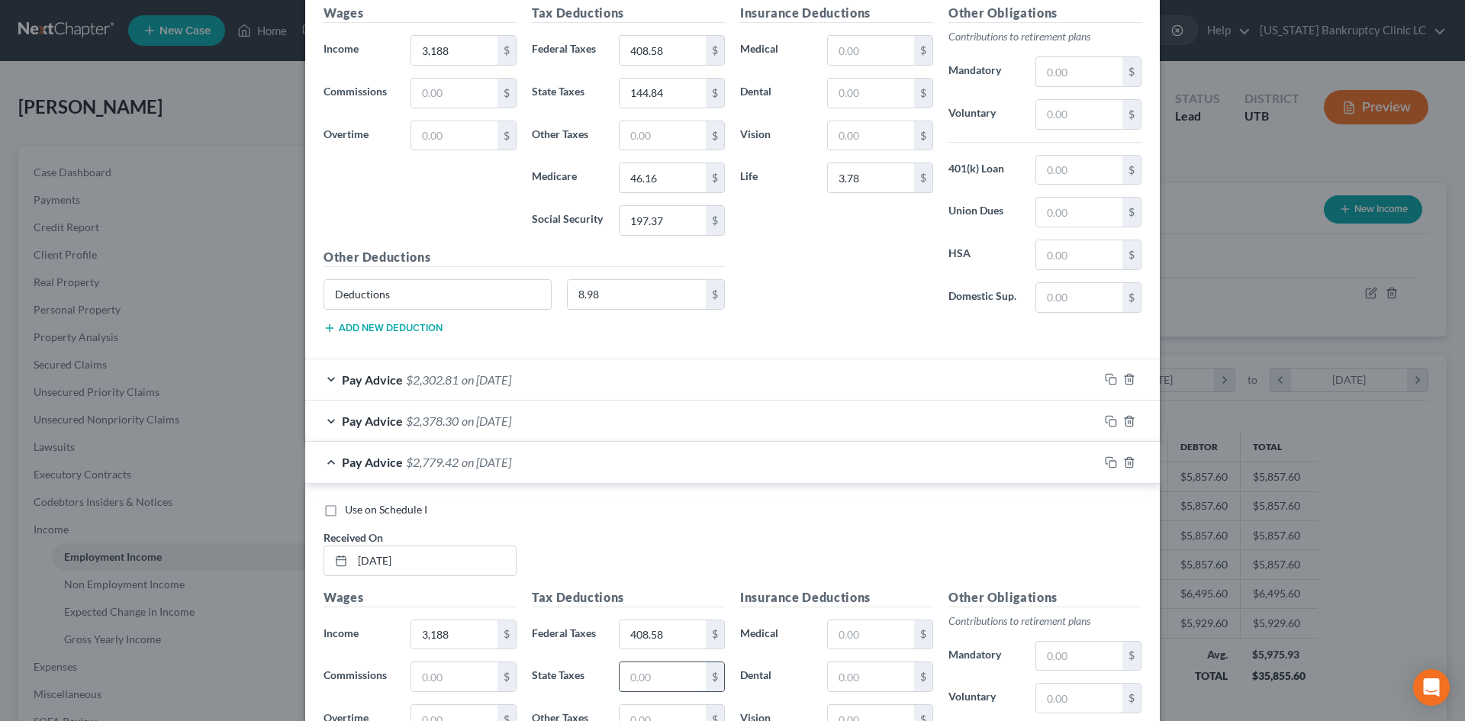
click at [643, 685] on input "text" at bounding box center [662, 676] width 86 height 29
paste input "144.84"
click at [652, 172] on input "46.16" at bounding box center [662, 177] width 86 height 29
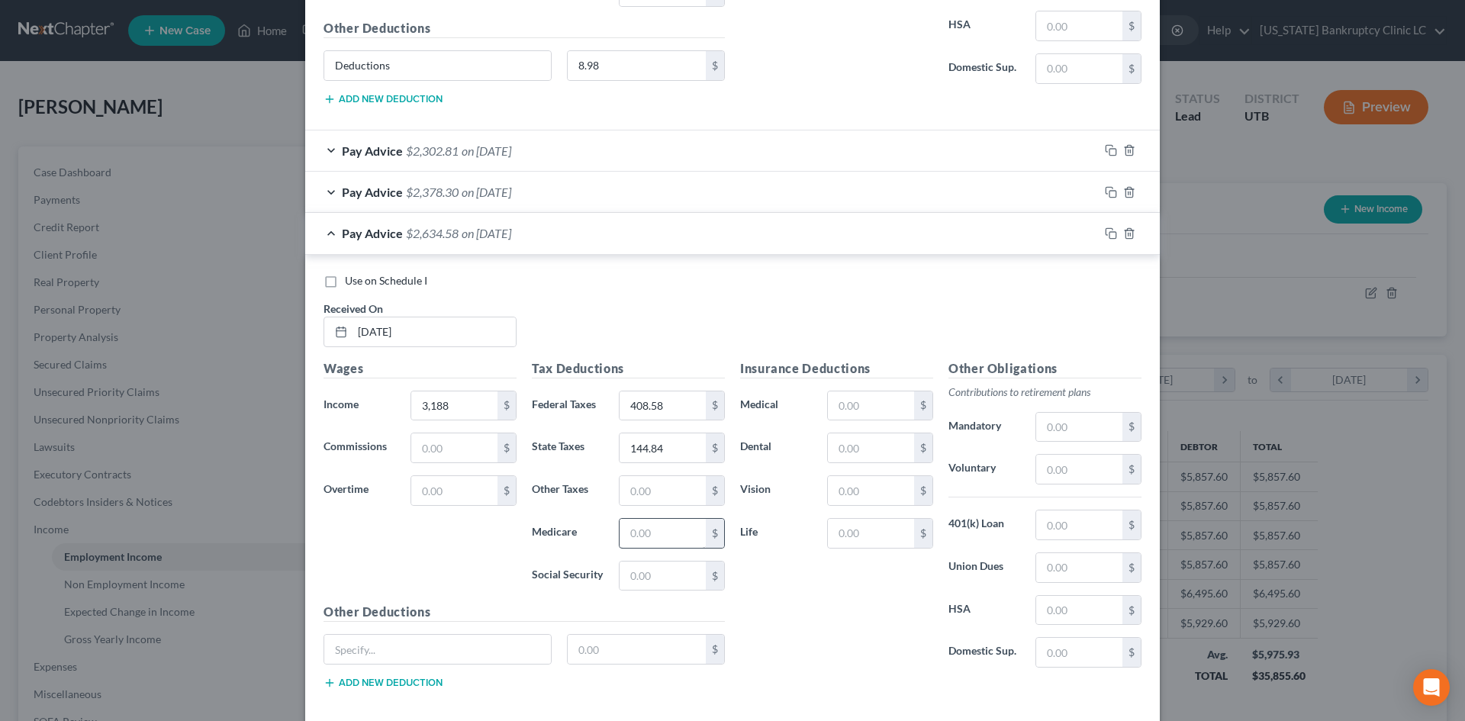
drag, startPoint x: 647, startPoint y: 515, endPoint x: 648, endPoint y: 533, distance: 18.4
click at [646, 516] on div "Tax Deductions Federal Taxes 408.58 $ State Taxes 144.84 $ Other Taxes $ Medica…" at bounding box center [628, 481] width 208 height 244
click at [648, 533] on input "text" at bounding box center [662, 533] width 86 height 29
paste input "46.16"
click at [636, 592] on div "Tax Deductions Federal Taxes 408.58 $ State Taxes 144.84 $ Other Taxes $ Medica…" at bounding box center [628, 481] width 208 height 244
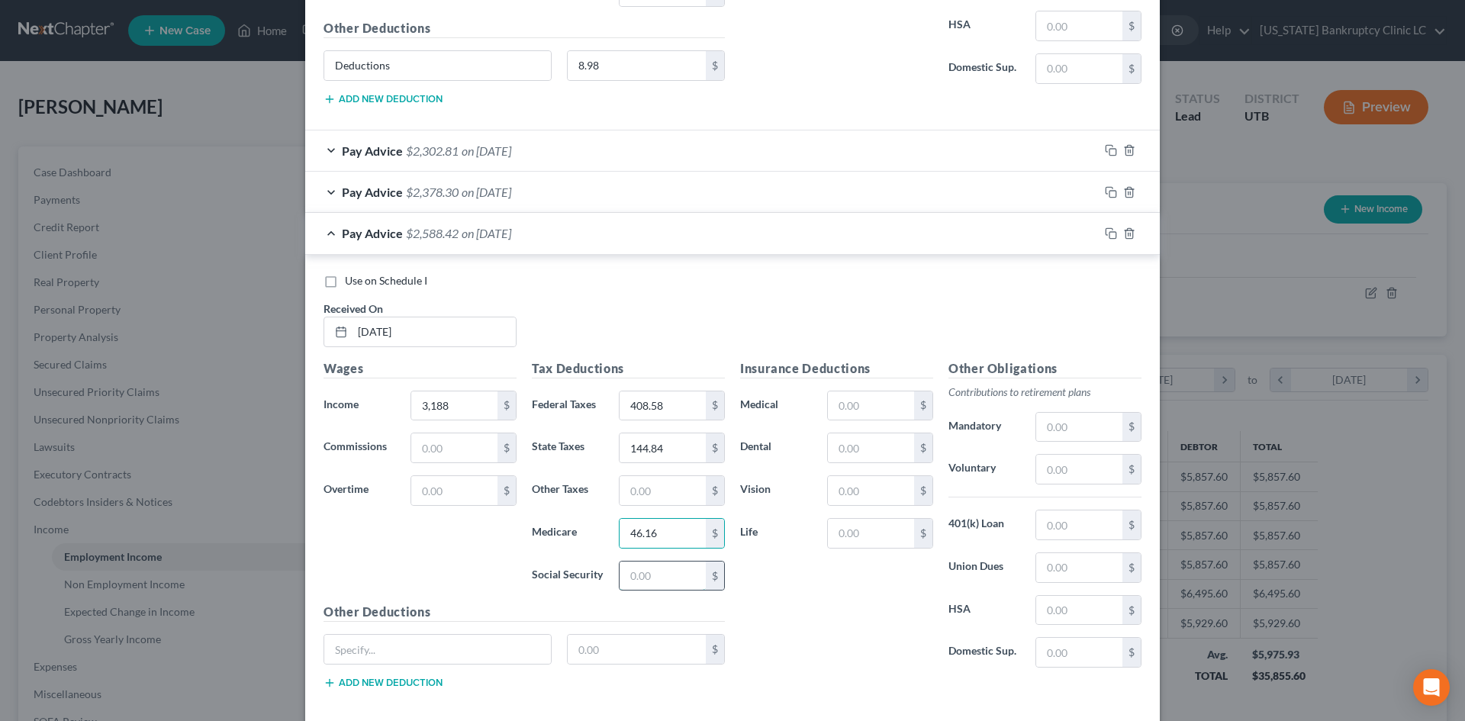
click at [643, 577] on input "text" at bounding box center [662, 575] width 86 height 29
click at [870, 399] on input "text" at bounding box center [871, 405] width 86 height 29
click at [817, 580] on div "Insurance Deductions Medical $ Dental $ Vision $ Life $" at bounding box center [836, 519] width 208 height 321
click at [850, 533] on input "text" at bounding box center [871, 533] width 86 height 29
click at [845, 640] on div "Insurance Deductions Medical $ Dental $ Vision $ Life 3.78 $" at bounding box center [836, 519] width 208 height 321
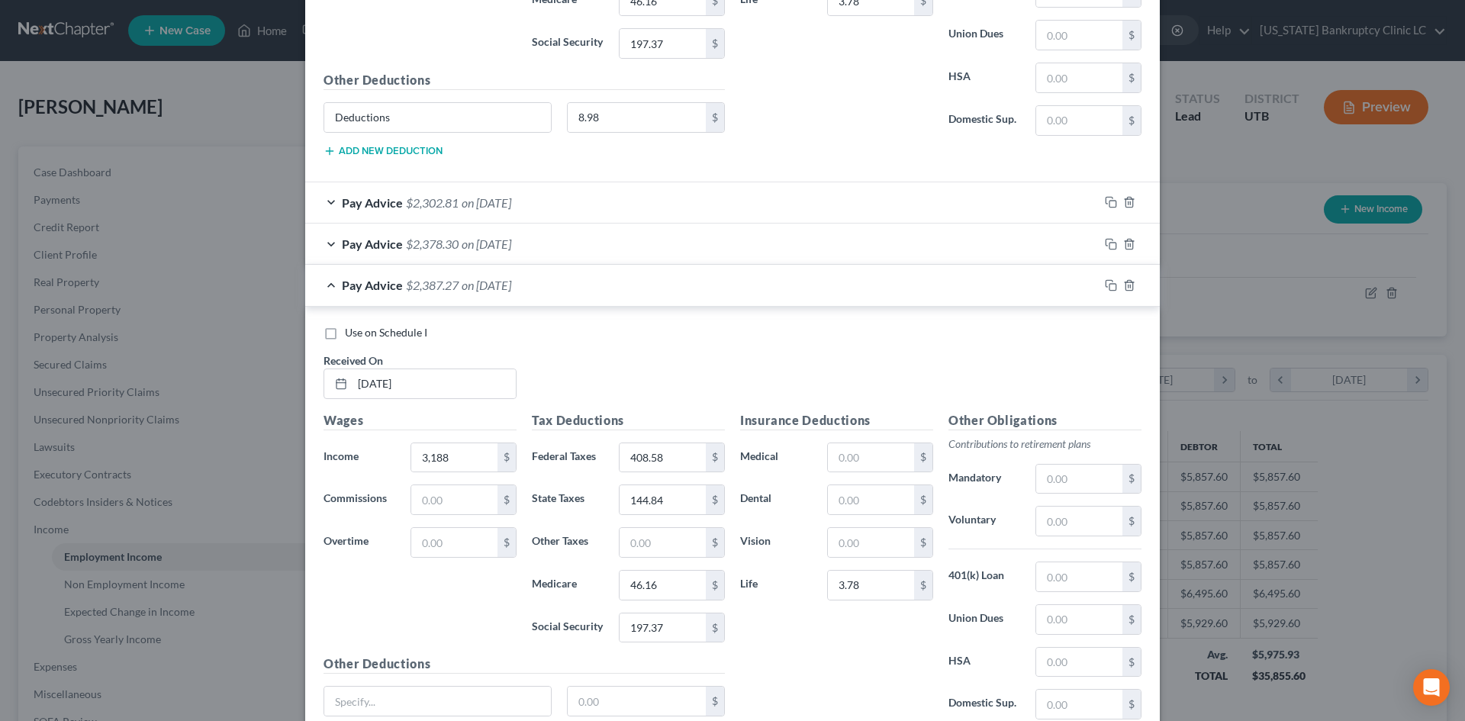
scroll to position [1467, 0]
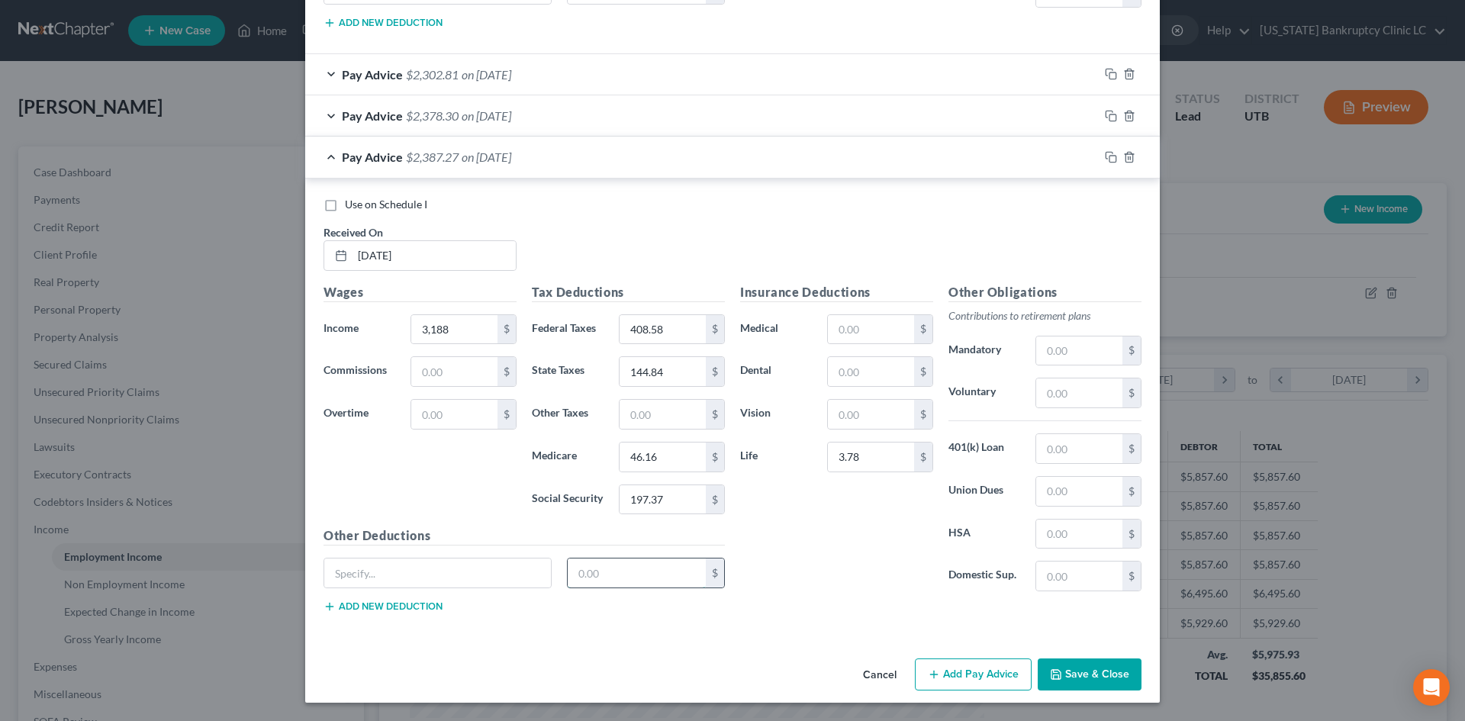
click at [619, 572] on input "text" at bounding box center [637, 572] width 139 height 29
click at [421, 584] on input "text" at bounding box center [437, 572] width 227 height 29
click at [622, 579] on input "text" at bounding box center [637, 572] width 139 height 29
click at [830, 559] on div "Insurance Deductions Medical $ Dental $ Vision $ Life 3.78 $" at bounding box center [836, 443] width 208 height 321
drag, startPoint x: 623, startPoint y: 577, endPoint x: 630, endPoint y: 574, distance: 7.9
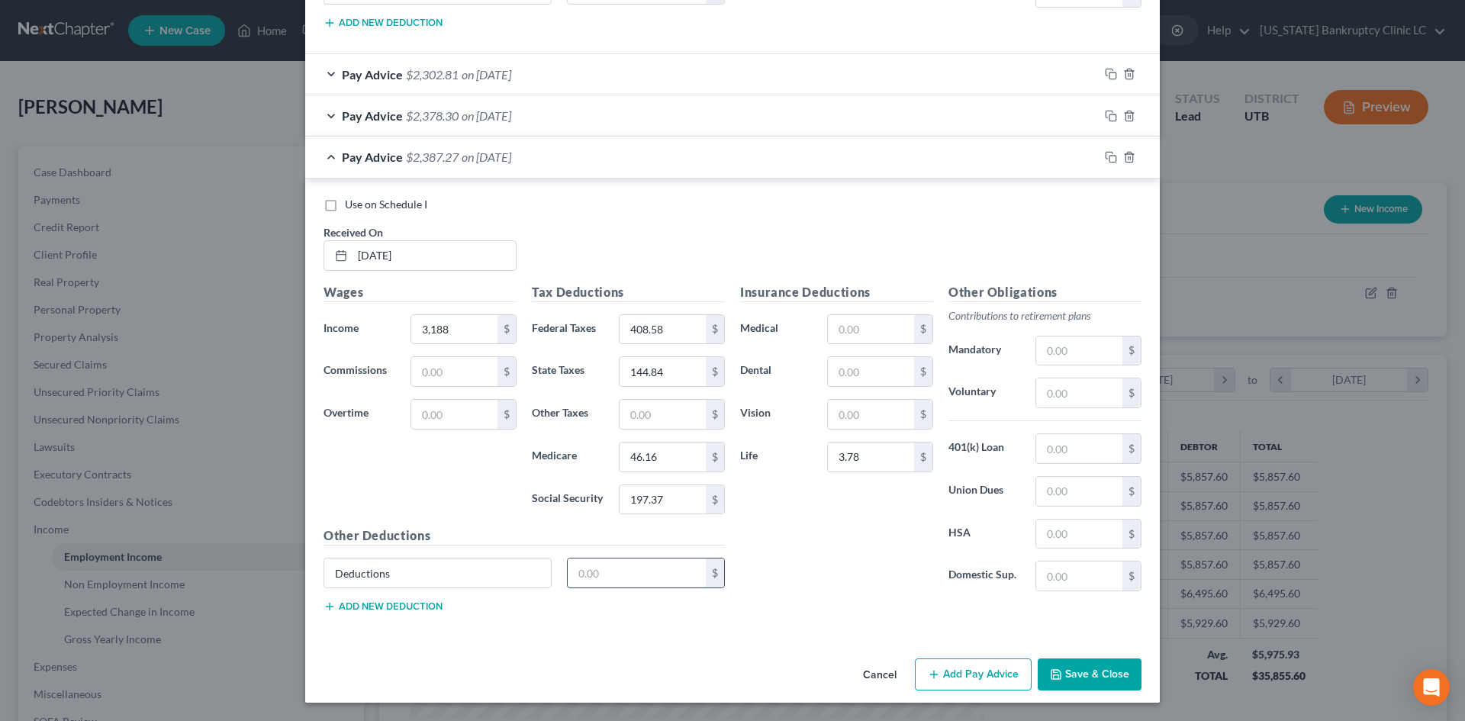
click at [626, 577] on input "text" at bounding box center [637, 572] width 139 height 29
drag, startPoint x: 916, startPoint y: 596, endPoint x: 958, endPoint y: 663, distance: 79.2
click at [917, 595] on div "Insurance Deductions Medical $ Dental $ Vision $ Life 3.78 $" at bounding box center [836, 443] width 208 height 321
click at [958, 663] on button "Add Pay Advice" at bounding box center [973, 674] width 117 height 32
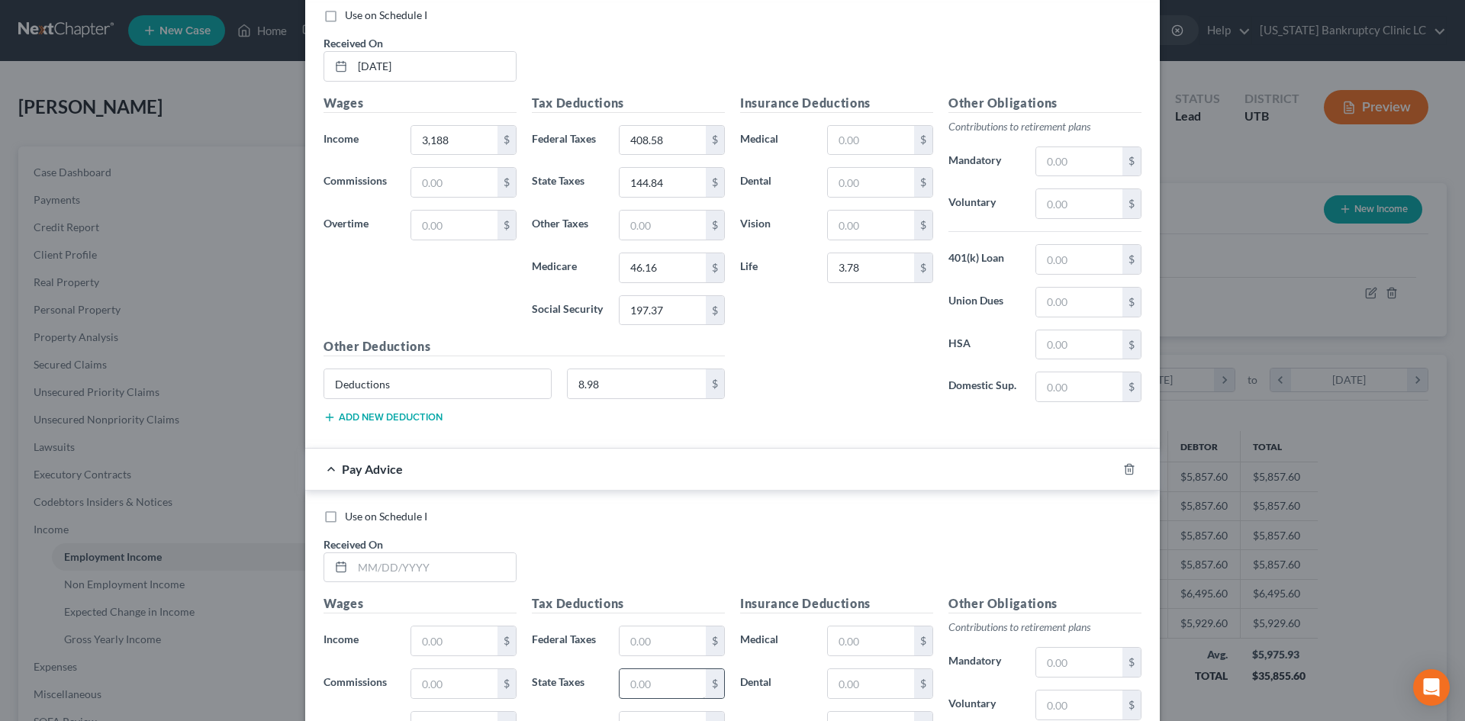
scroll to position [1848, 0]
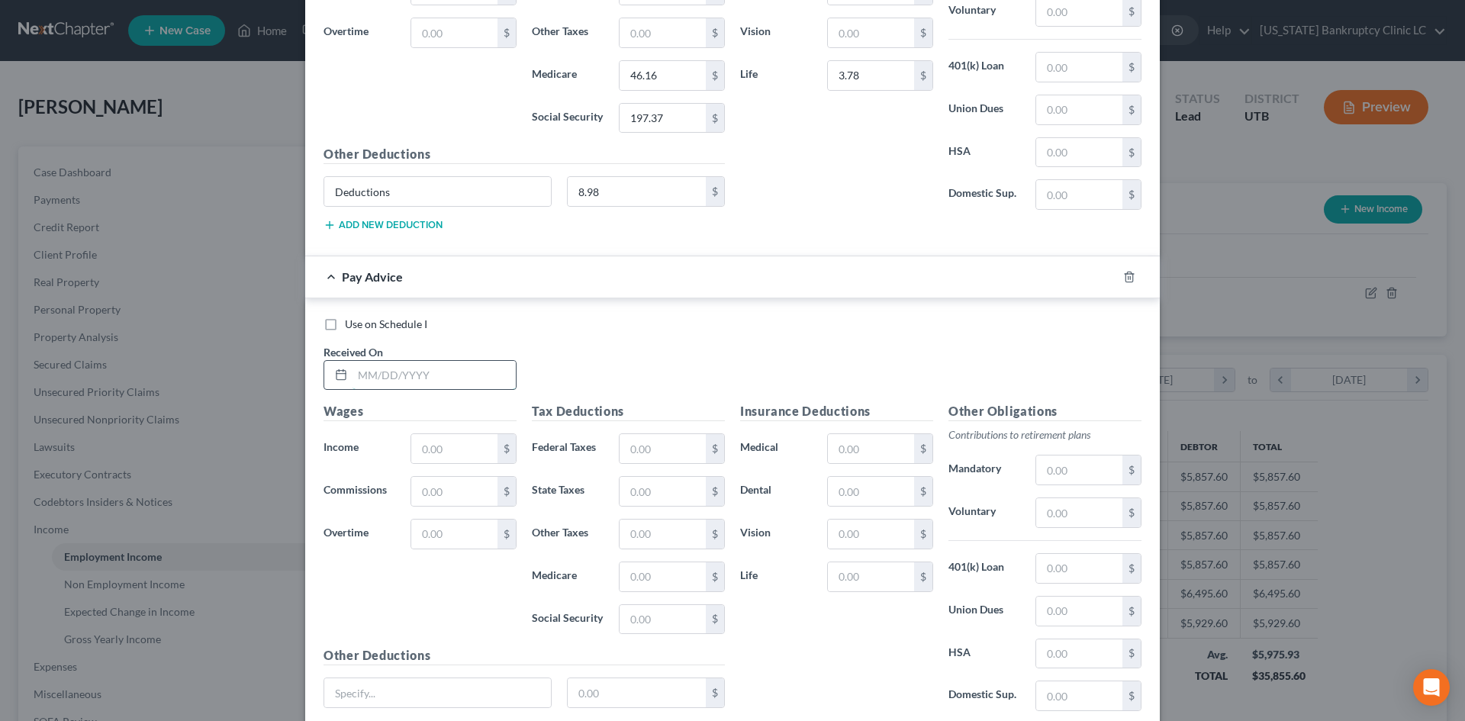
drag, startPoint x: 433, startPoint y: 371, endPoint x: 439, endPoint y: 378, distance: 9.8
click at [433, 371] on input "text" at bounding box center [433, 375] width 163 height 29
click at [439, 381] on input "text" at bounding box center [433, 375] width 163 height 29
click at [649, 444] on input "text" at bounding box center [662, 448] width 86 height 29
click at [849, 587] on input "text" at bounding box center [871, 576] width 86 height 29
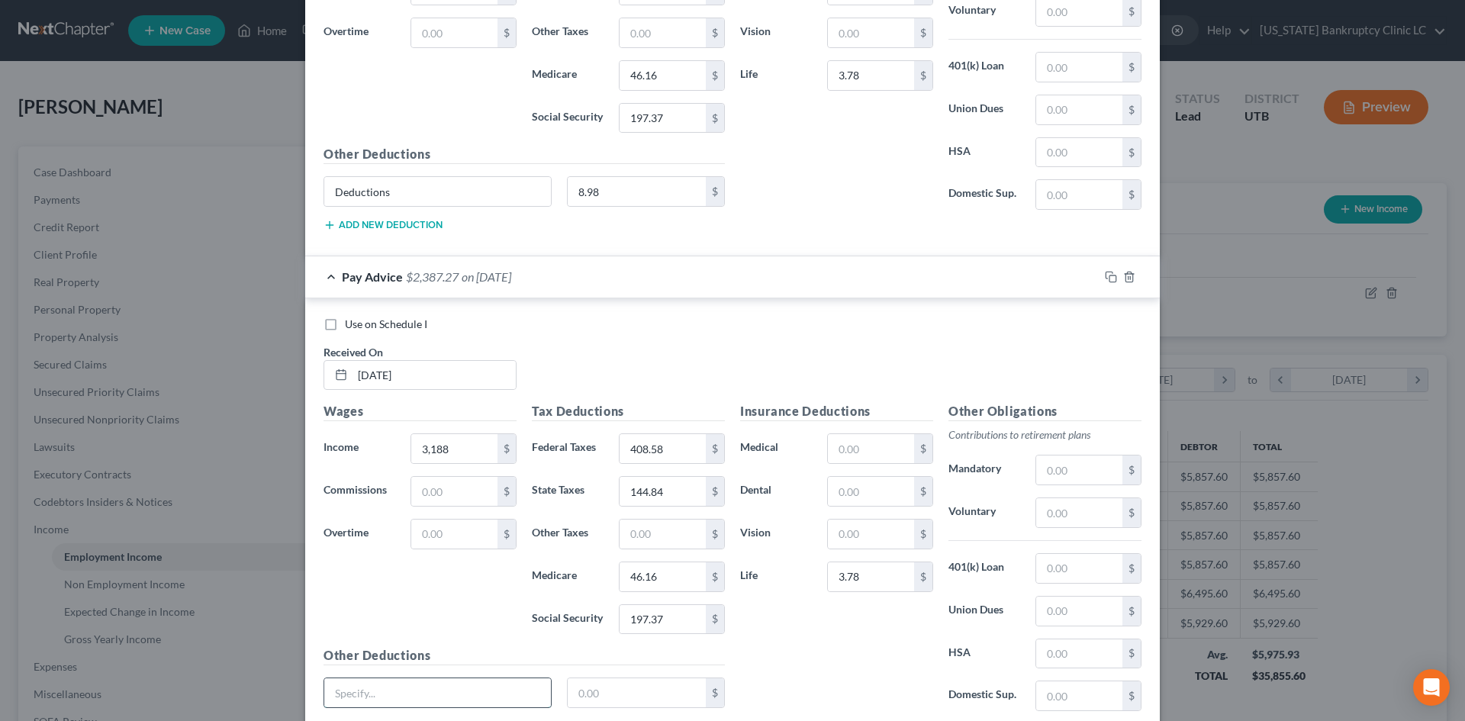
drag, startPoint x: 474, startPoint y: 690, endPoint x: 436, endPoint y: 708, distance: 43.0
click at [474, 690] on input "text" at bounding box center [437, 692] width 227 height 29
drag, startPoint x: 571, startPoint y: 703, endPoint x: 580, endPoint y: 686, distance: 20.2
click at [571, 703] on input "text" at bounding box center [637, 692] width 139 height 29
click at [863, 655] on div "Insurance Deductions Medical $ Dental $ Vision $ Life 3.78 $" at bounding box center [836, 562] width 208 height 321
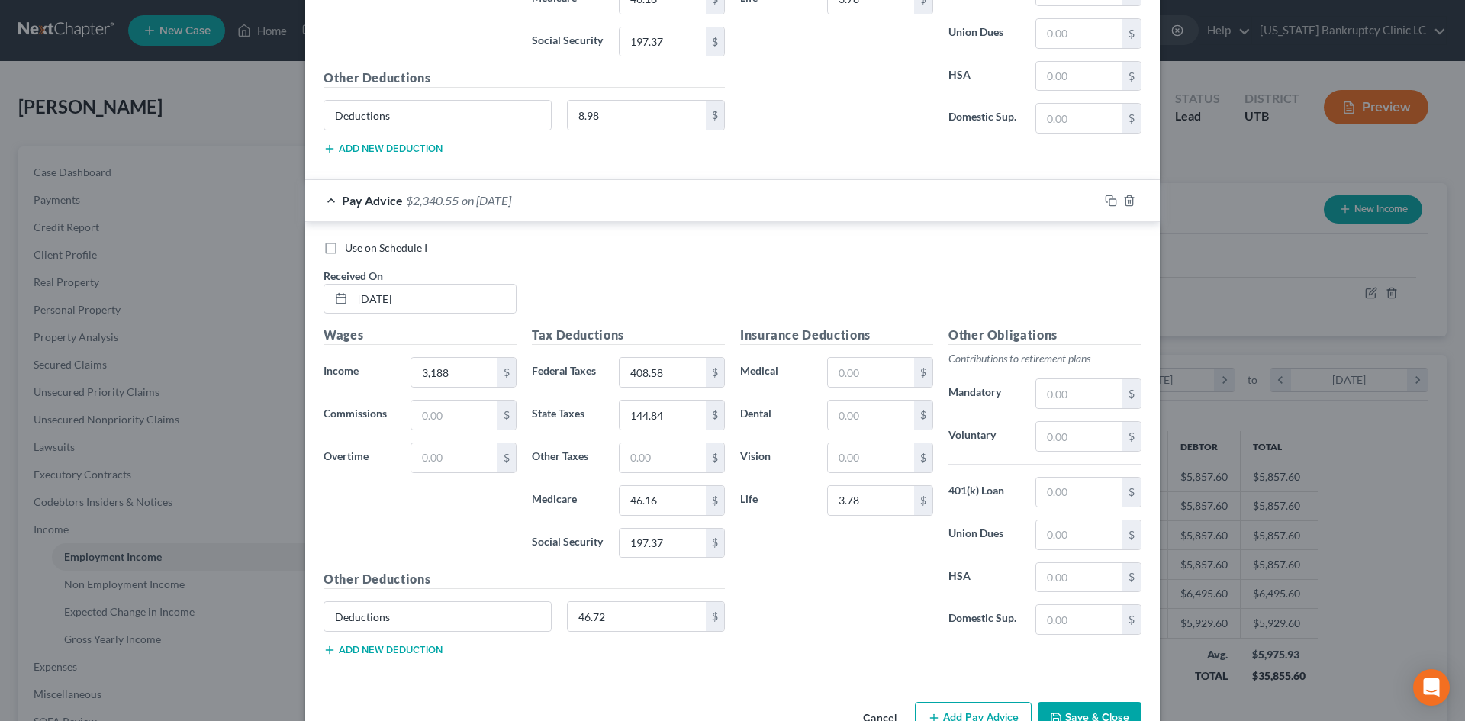
scroll to position [1968, 0]
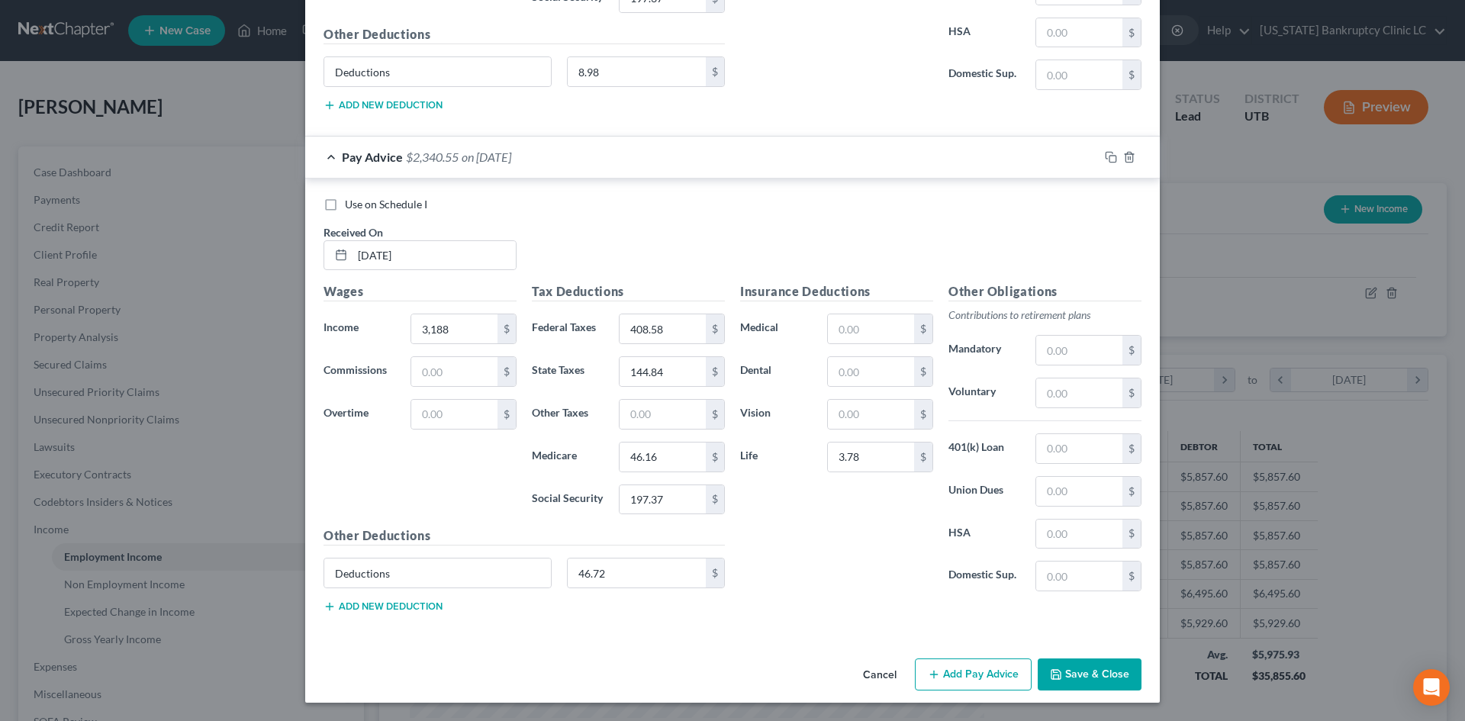
click at [957, 662] on button "Add Pay Advice" at bounding box center [973, 674] width 117 height 32
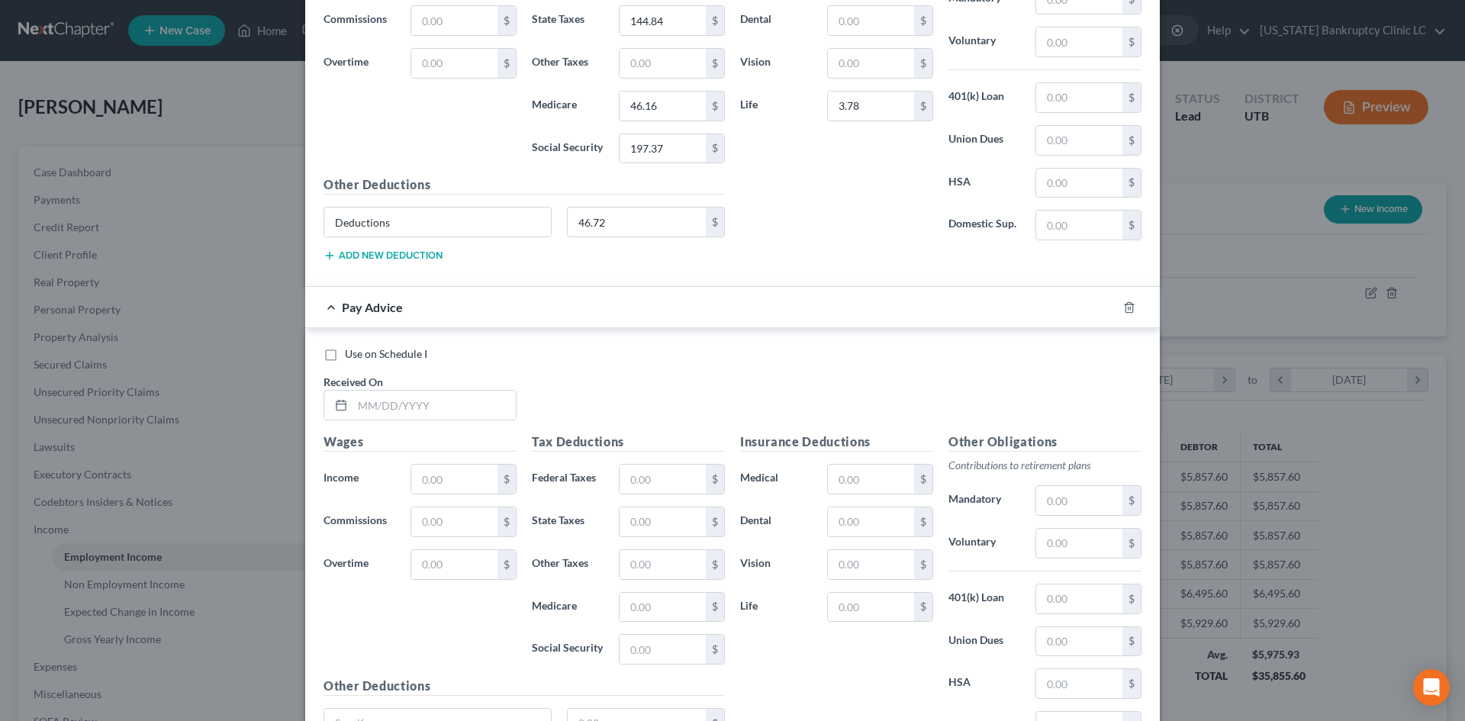
scroll to position [2468, 0]
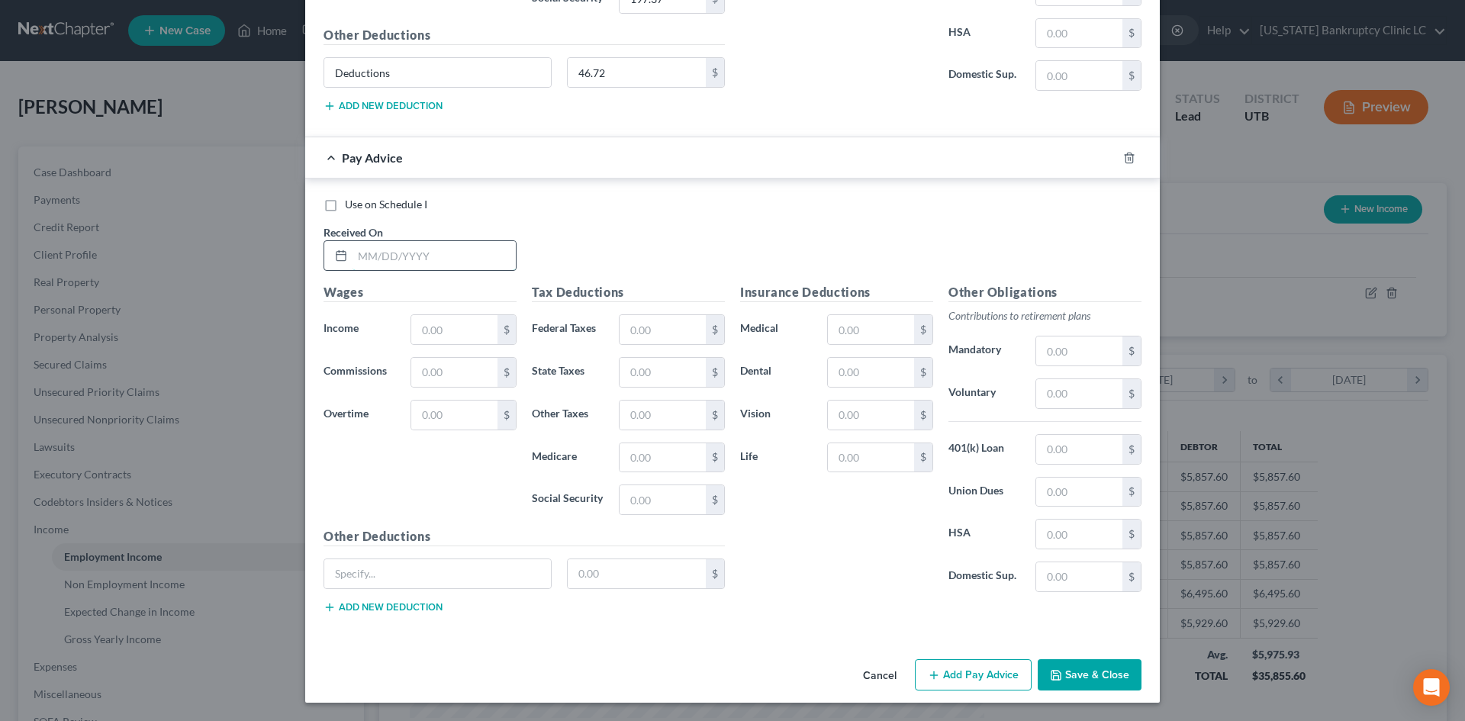
click at [378, 256] on input "text" at bounding box center [433, 255] width 163 height 29
click at [782, 559] on div "Insurance Deductions Medical $ Dental $ Vision $ Life $" at bounding box center [836, 443] width 208 height 321
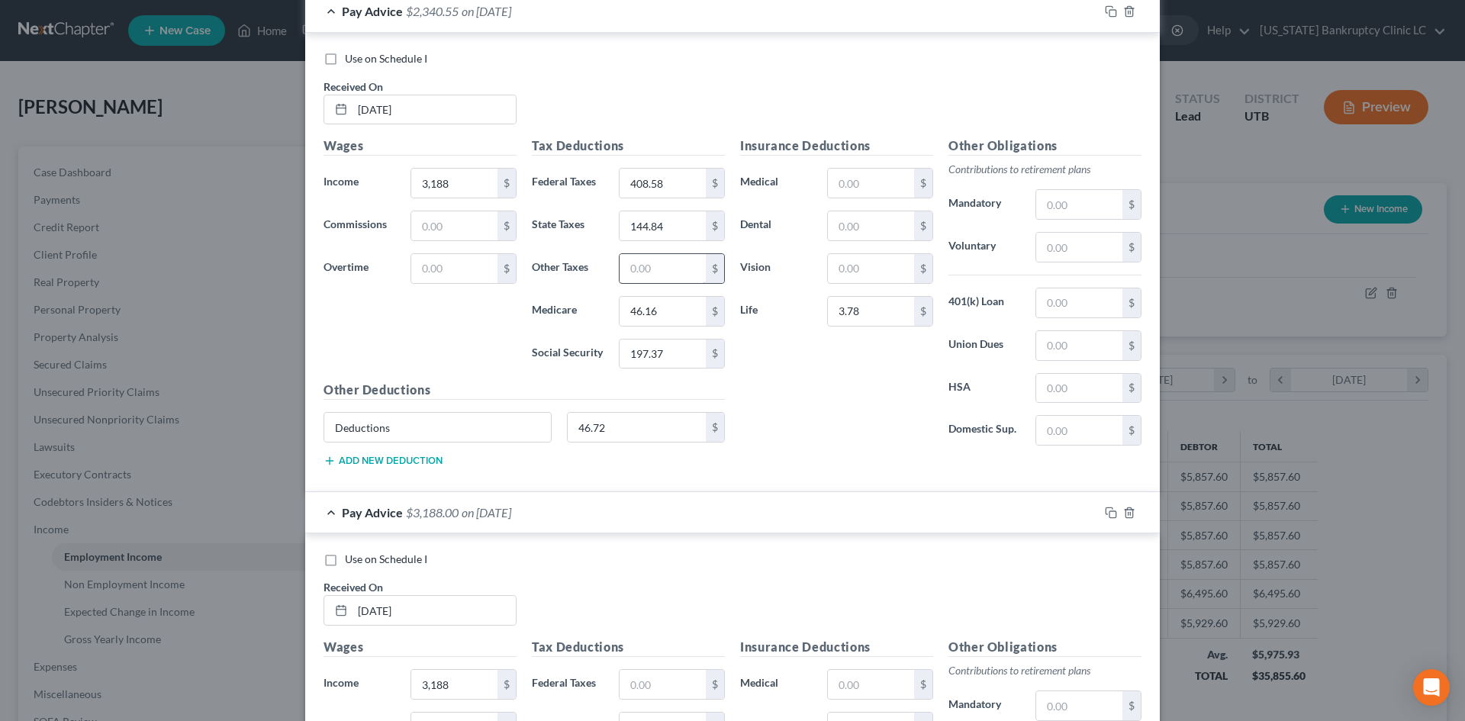
scroll to position [2087, 0]
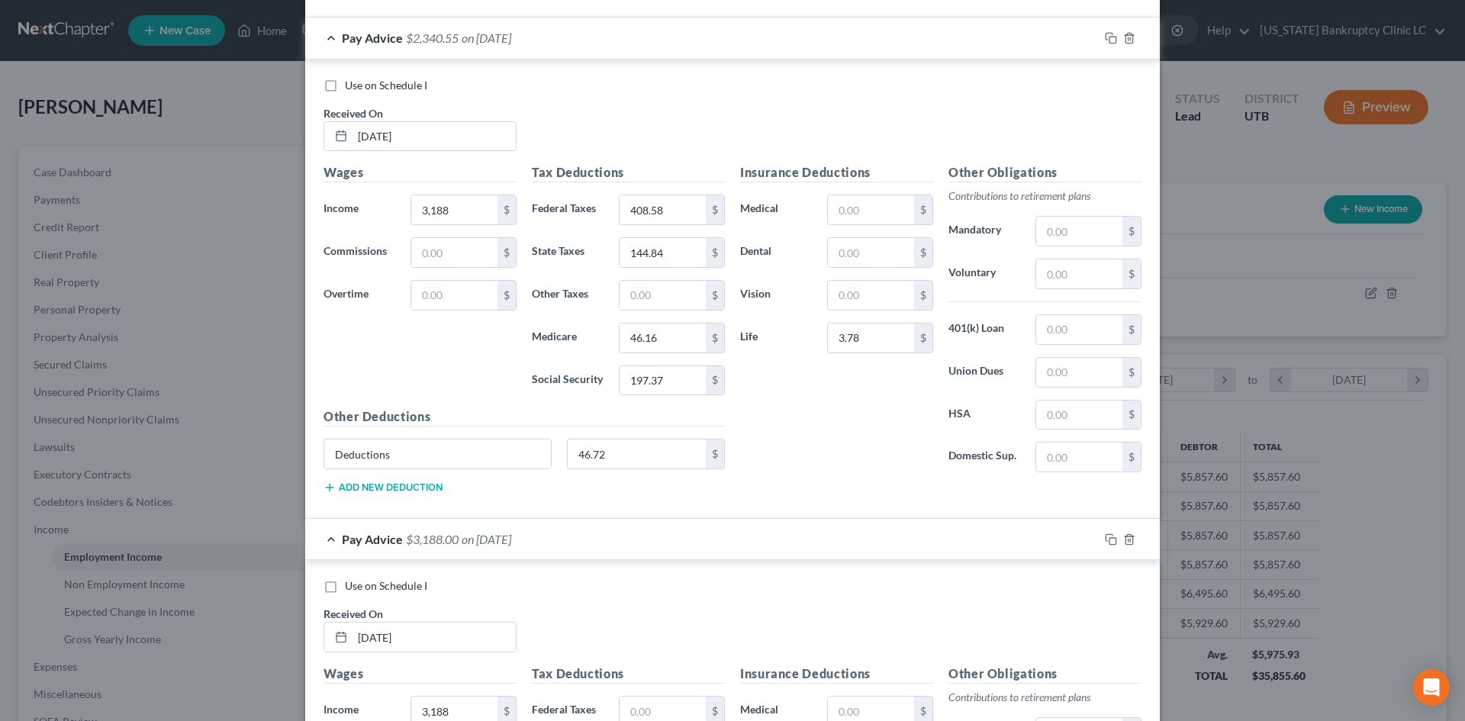
click at [656, 39] on div "Pay Advice $2,340.55 on [DATE]" at bounding box center [701, 38] width 793 height 40
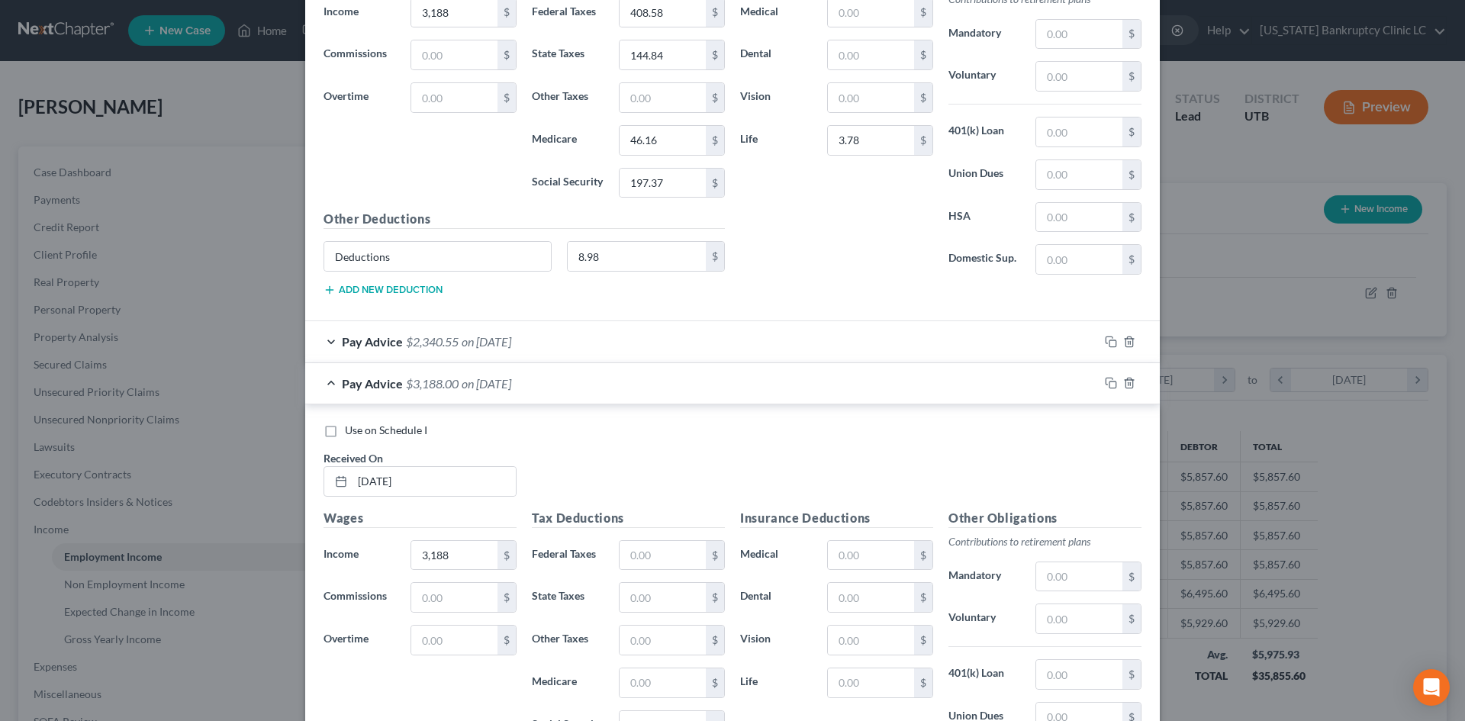
scroll to position [1608, 0]
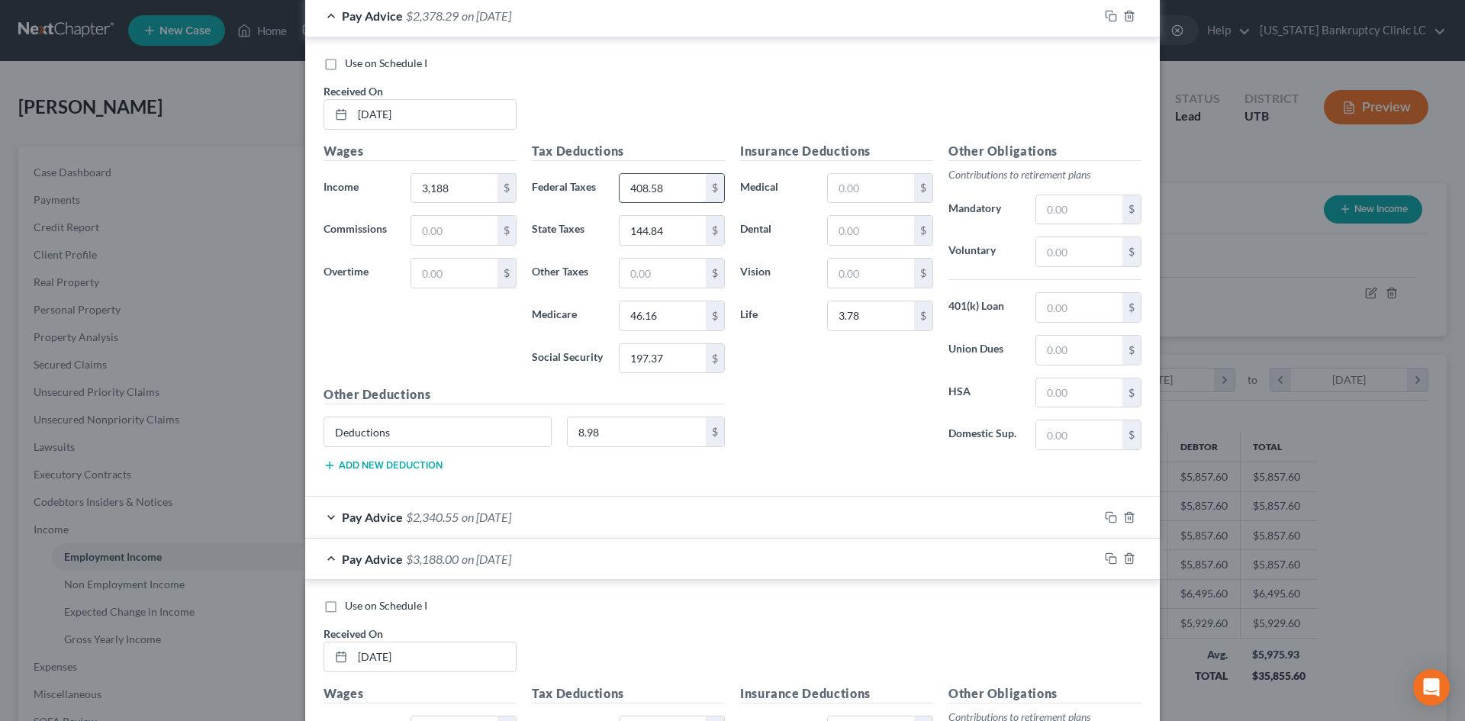
click at [654, 191] on input "408.58" at bounding box center [662, 188] width 86 height 29
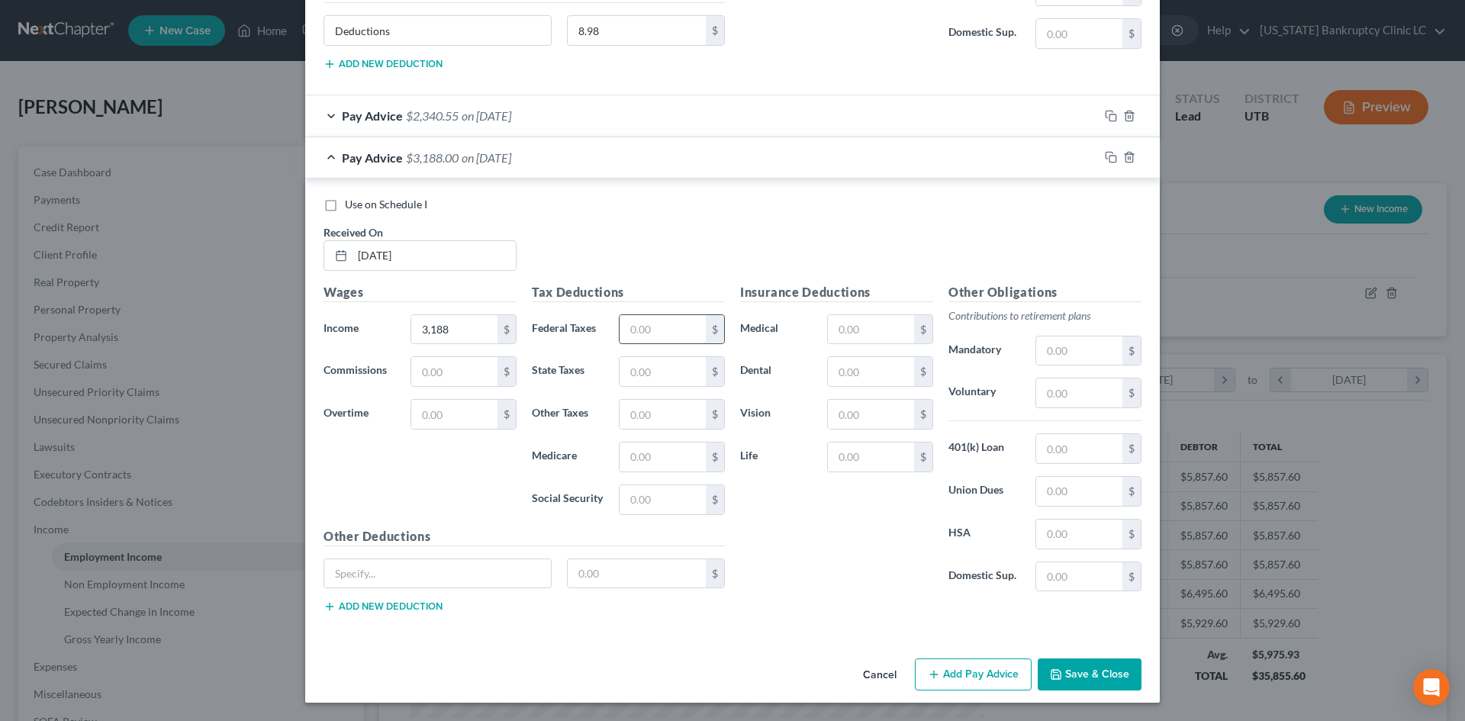
click at [663, 319] on input "text" at bounding box center [662, 329] width 86 height 29
paste input "408.58"
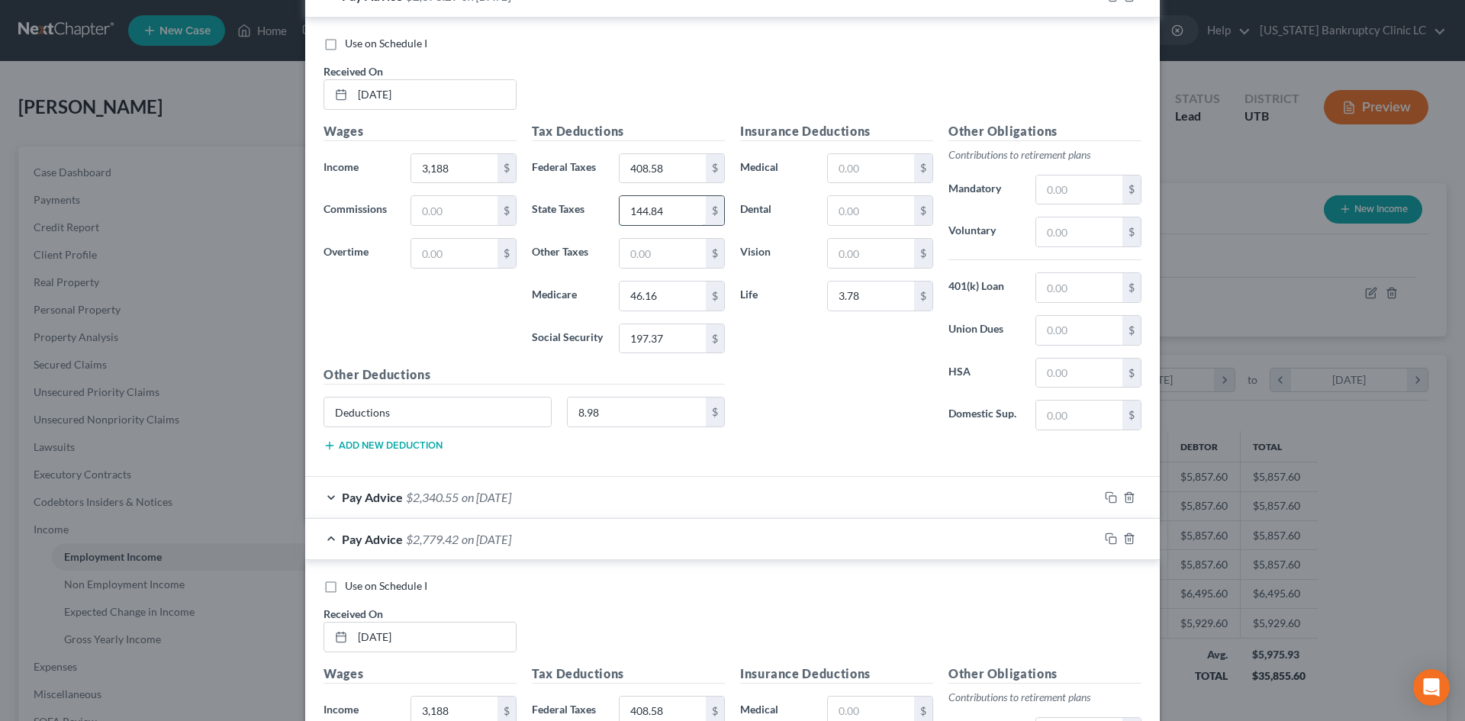
click at [667, 219] on input "144.84" at bounding box center [662, 210] width 86 height 29
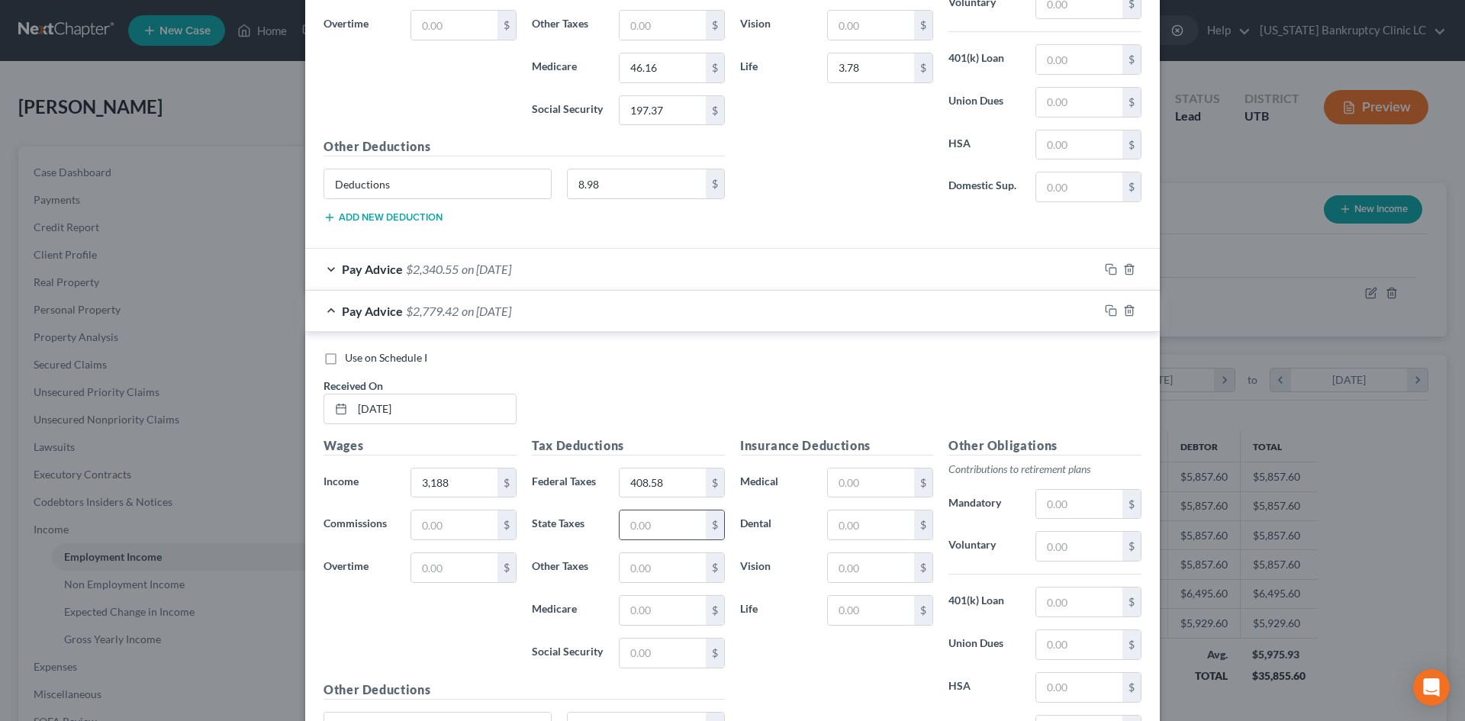
scroll to position [1857, 0]
click at [670, 509] on div "$" at bounding box center [672, 524] width 106 height 31
click at [658, 519] on input "text" at bounding box center [662, 524] width 86 height 29
paste input "144.84"
click at [647, 77] on input "46.16" at bounding box center [662, 67] width 86 height 29
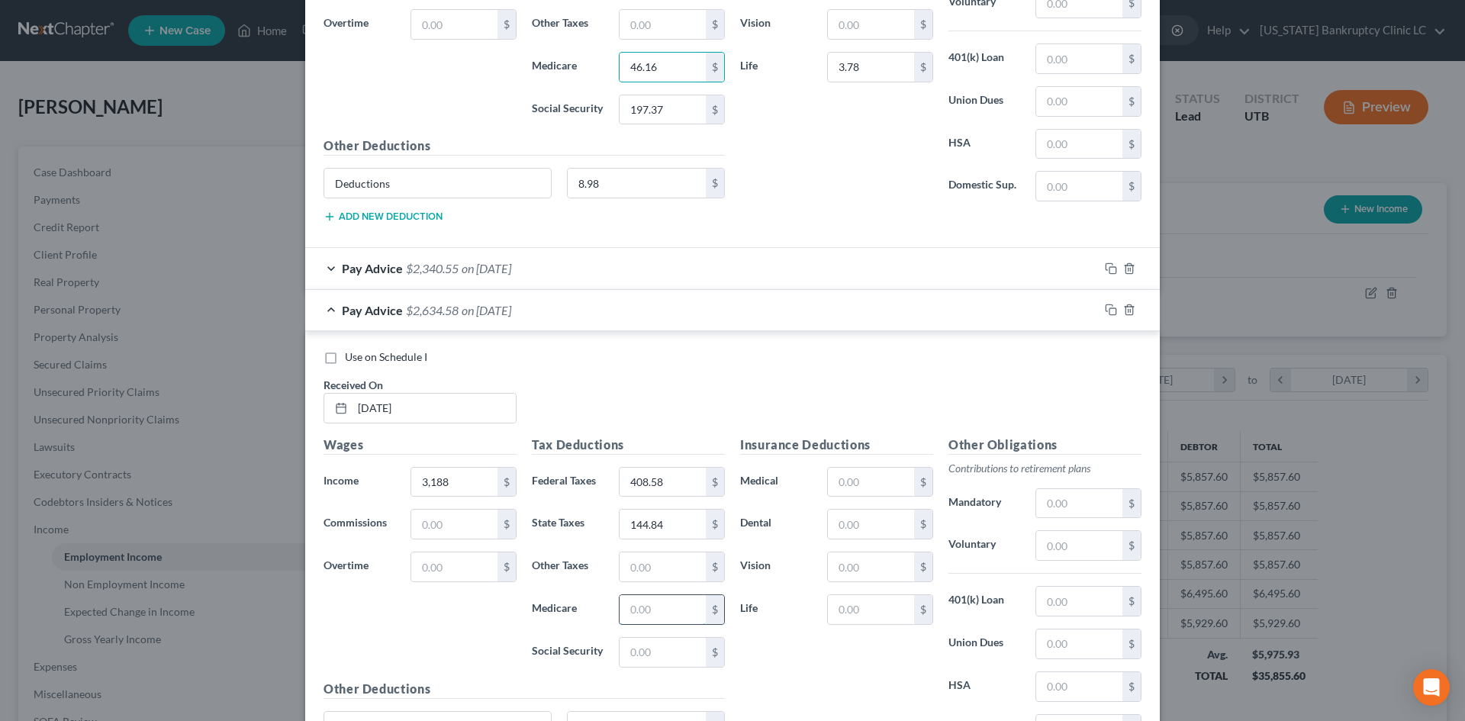
click at [658, 615] on input "text" at bounding box center [662, 609] width 86 height 29
paste input "46.16"
click at [651, 642] on input "text" at bounding box center [662, 652] width 86 height 29
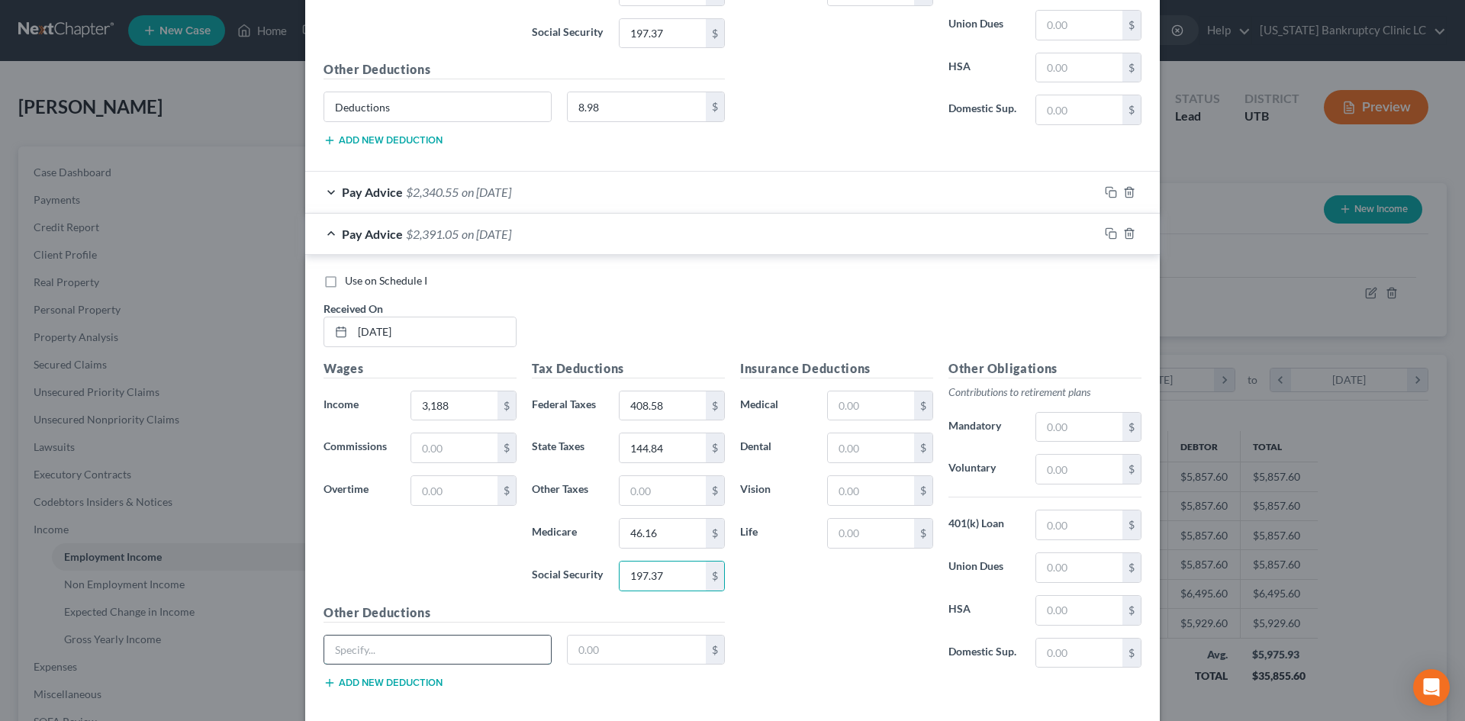
drag, startPoint x: 481, startPoint y: 656, endPoint x: 458, endPoint y: 664, distance: 24.4
click at [481, 655] on input "text" at bounding box center [437, 649] width 227 height 29
click at [612, 648] on input "text" at bounding box center [637, 649] width 139 height 29
click at [828, 523] on input "text" at bounding box center [871, 533] width 86 height 29
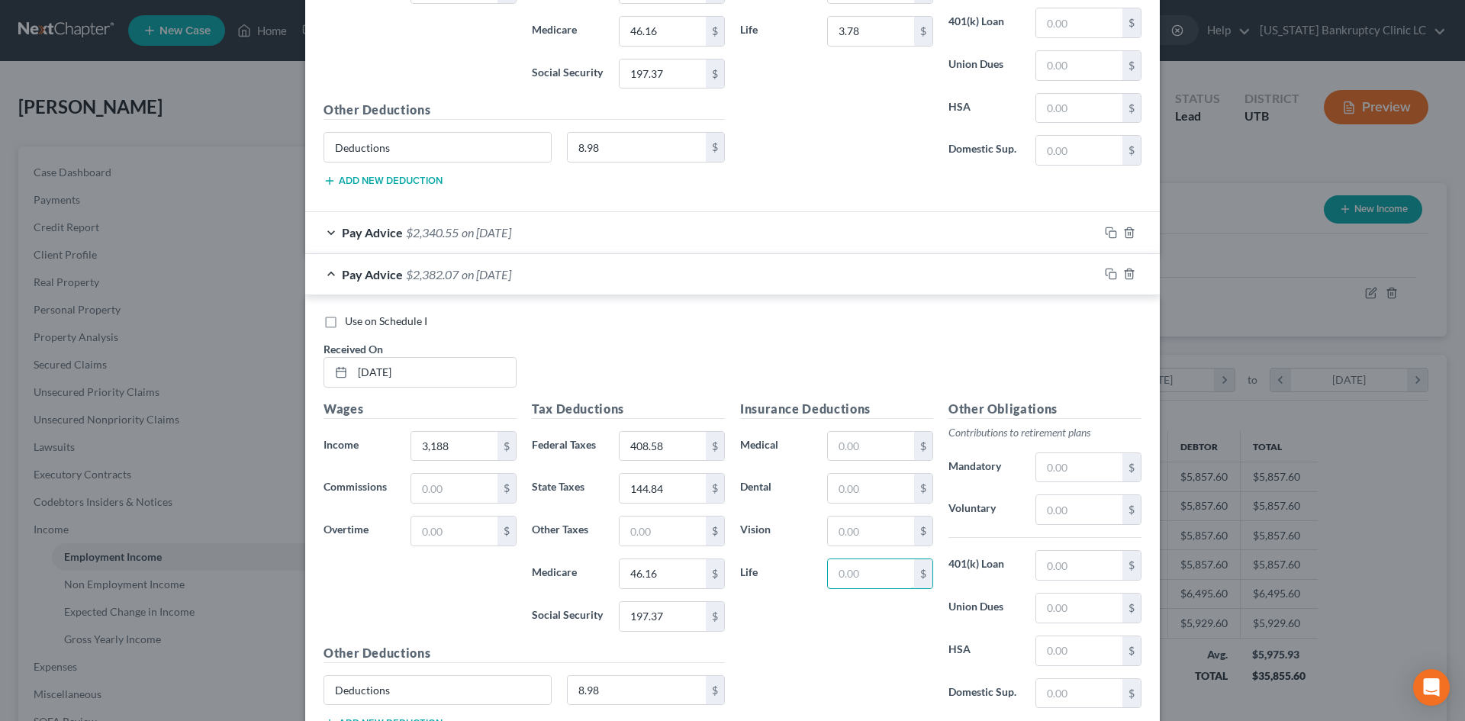
scroll to position [1857, 0]
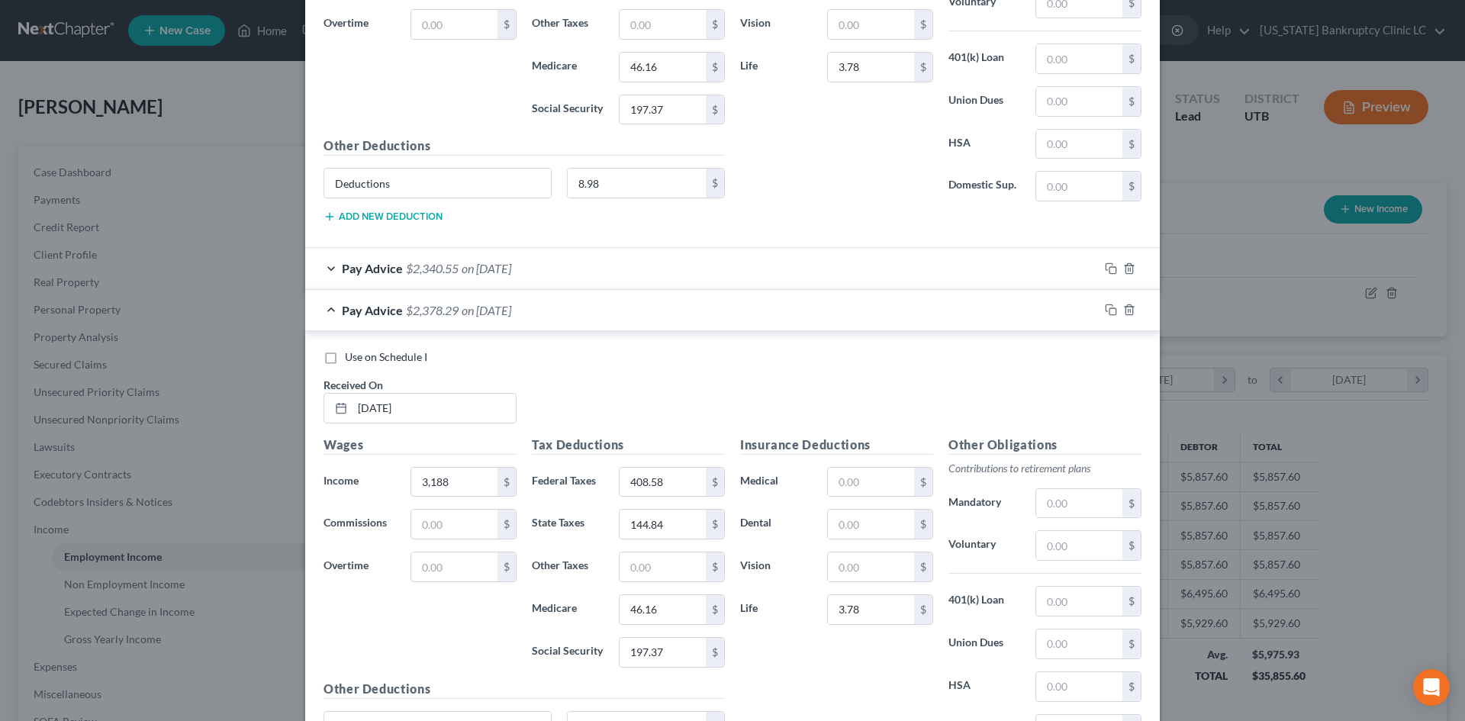
click at [898, 316] on div "Pay Advice $2,378.29 on [DATE]" at bounding box center [701, 310] width 793 height 40
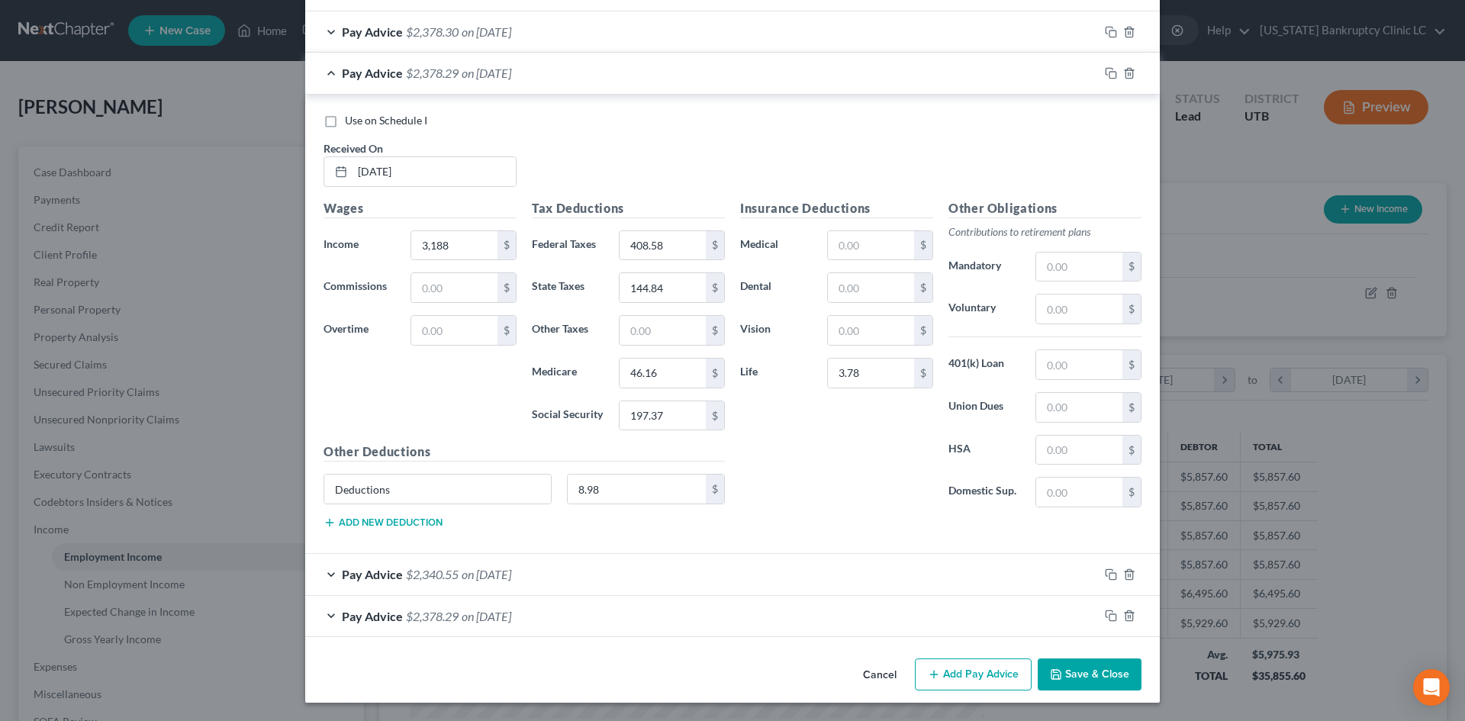
scroll to position [1551, 0]
click at [975, 682] on button "Add Pay Advice" at bounding box center [973, 674] width 117 height 32
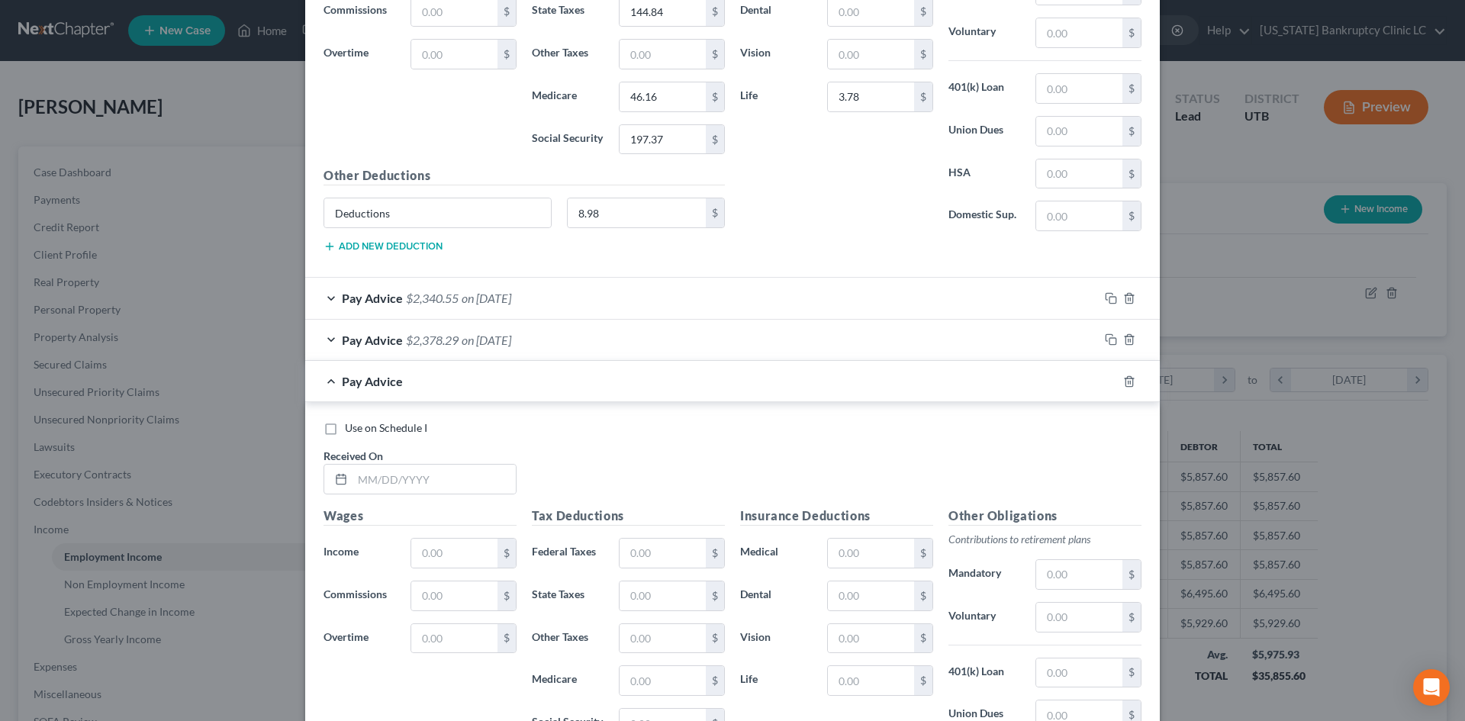
scroll to position [2008, 0]
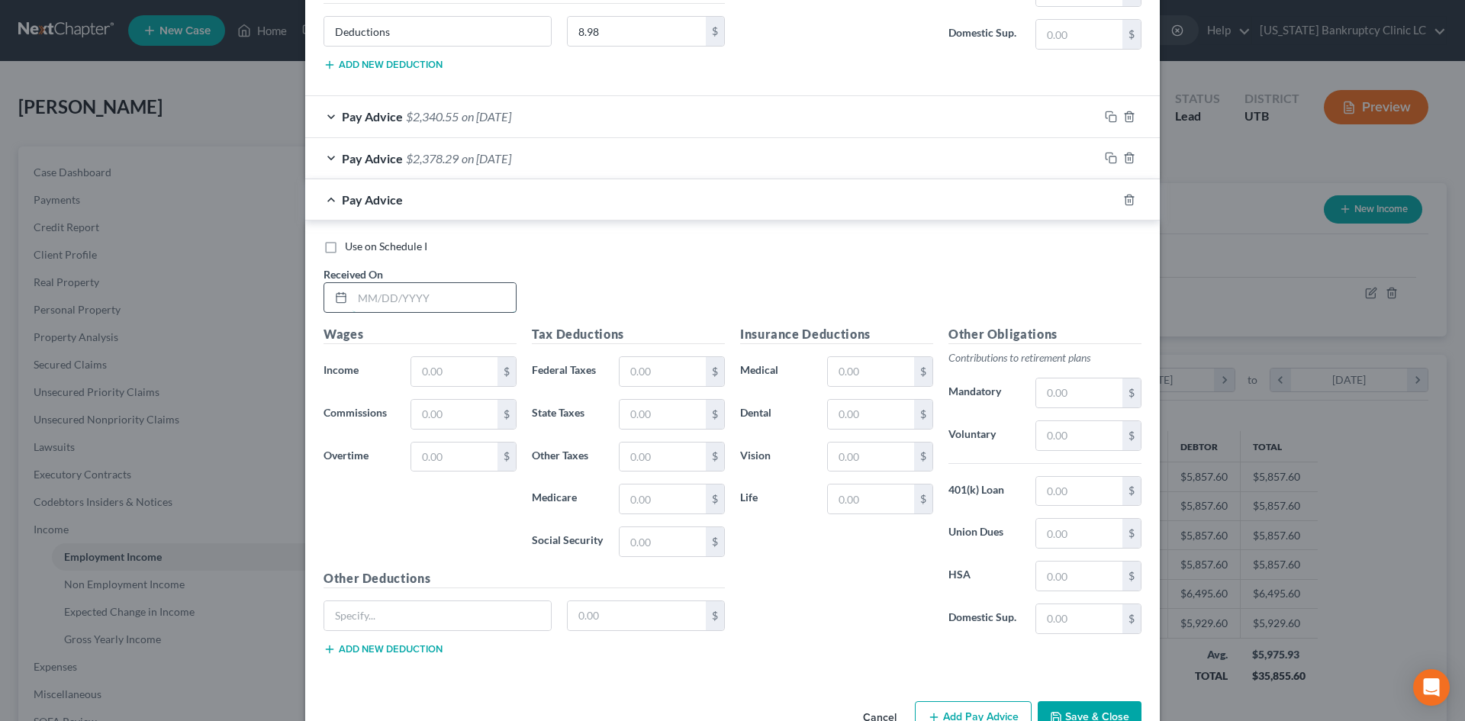
click at [446, 292] on input "text" at bounding box center [433, 297] width 163 height 29
click at [654, 368] on input "text" at bounding box center [662, 371] width 86 height 29
drag, startPoint x: 747, startPoint y: 160, endPoint x: 754, endPoint y: 321, distance: 161.1
click at [747, 160] on div "Pay Advice $2,378.29 on [DATE]" at bounding box center [701, 158] width 793 height 40
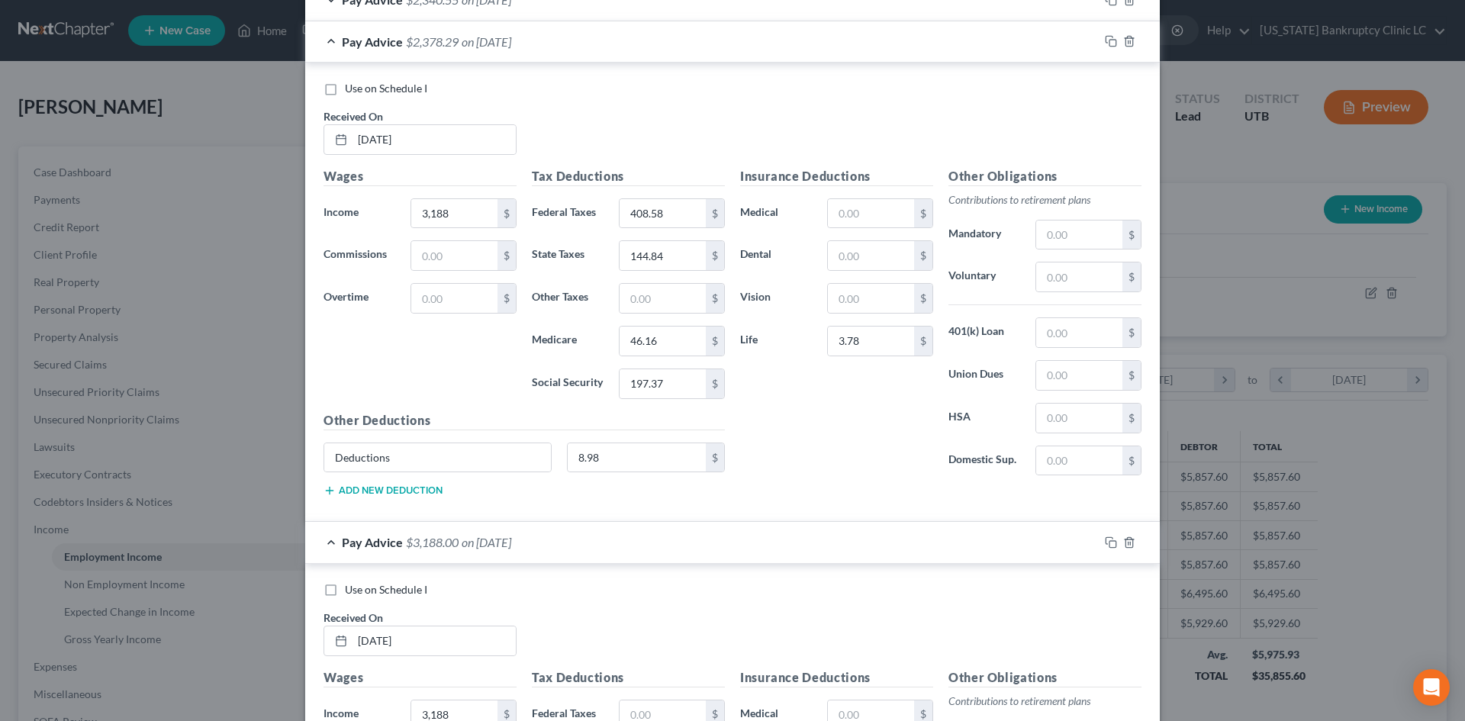
scroll to position [2161, 0]
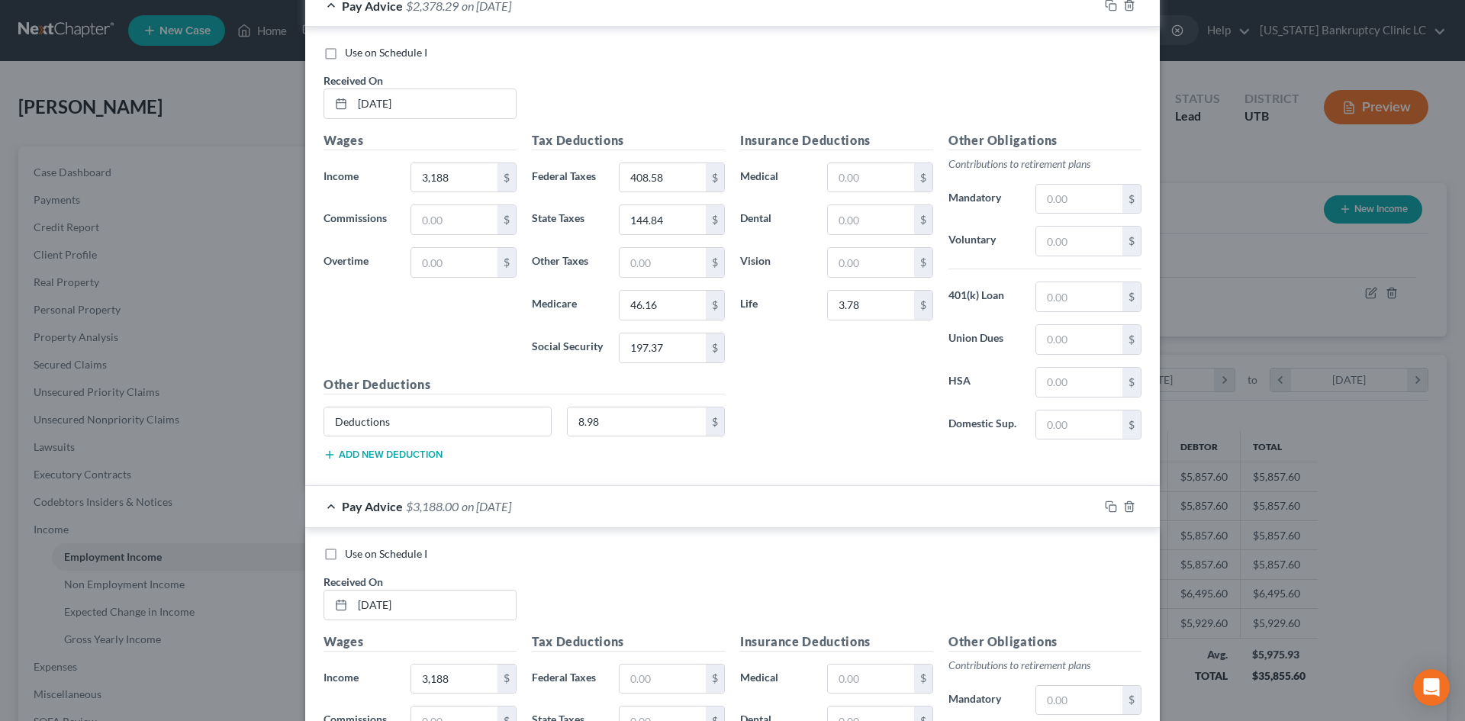
click at [655, 21] on div "Pay Advice $2,378.29 on [DATE]" at bounding box center [701, 6] width 793 height 40
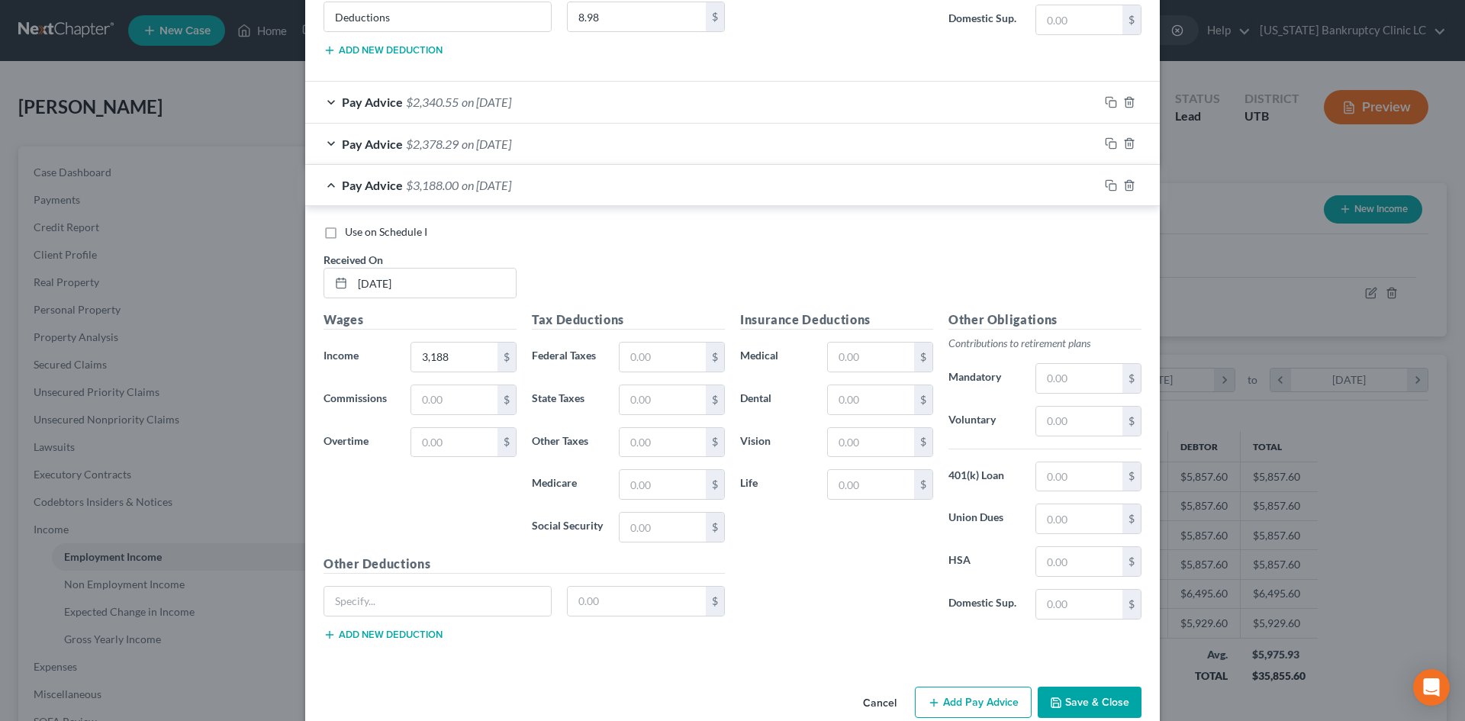
scroll to position [2050, 0]
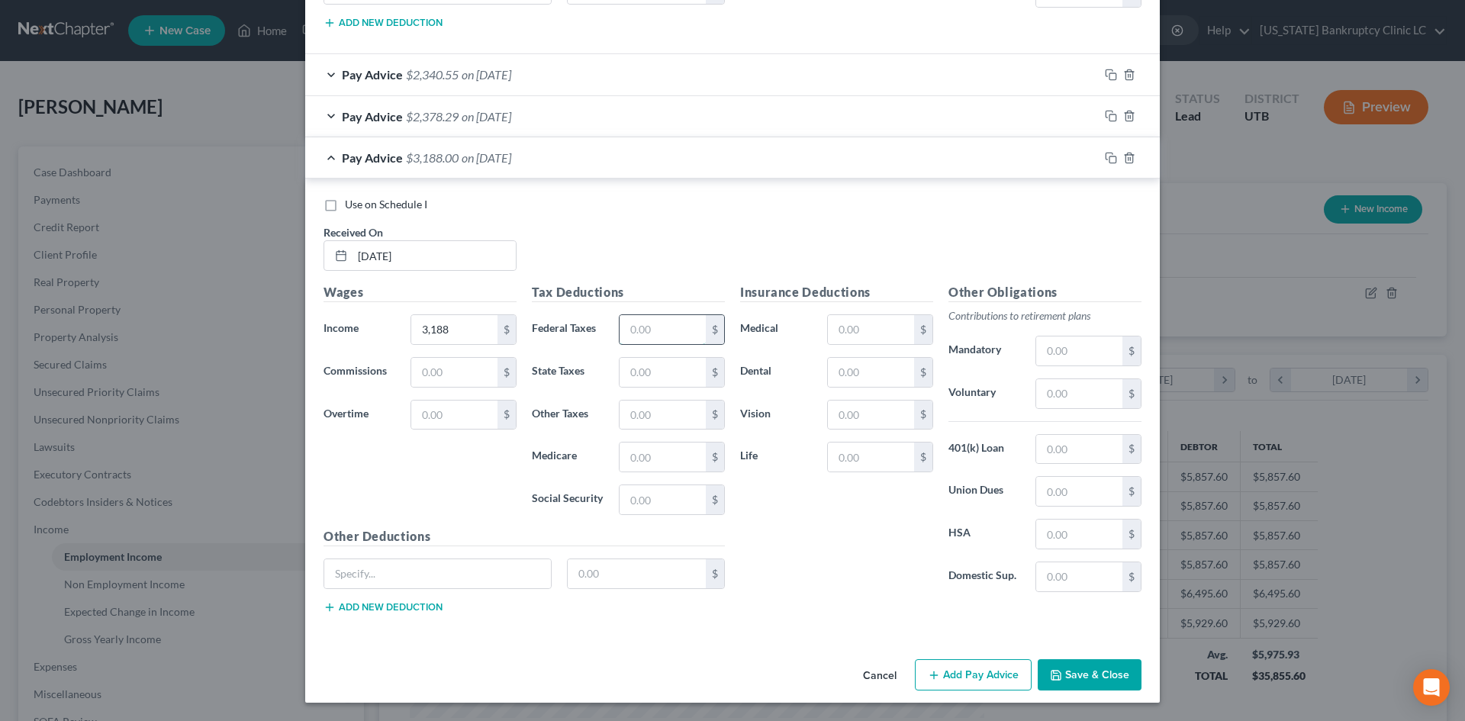
click at [666, 325] on input "text" at bounding box center [662, 329] width 86 height 29
click at [859, 449] on input "text" at bounding box center [871, 456] width 86 height 29
click at [457, 582] on input "text" at bounding box center [437, 573] width 227 height 29
click at [648, 559] on input "text" at bounding box center [637, 573] width 139 height 29
click at [992, 683] on button "Add Pay Advice" at bounding box center [973, 675] width 117 height 32
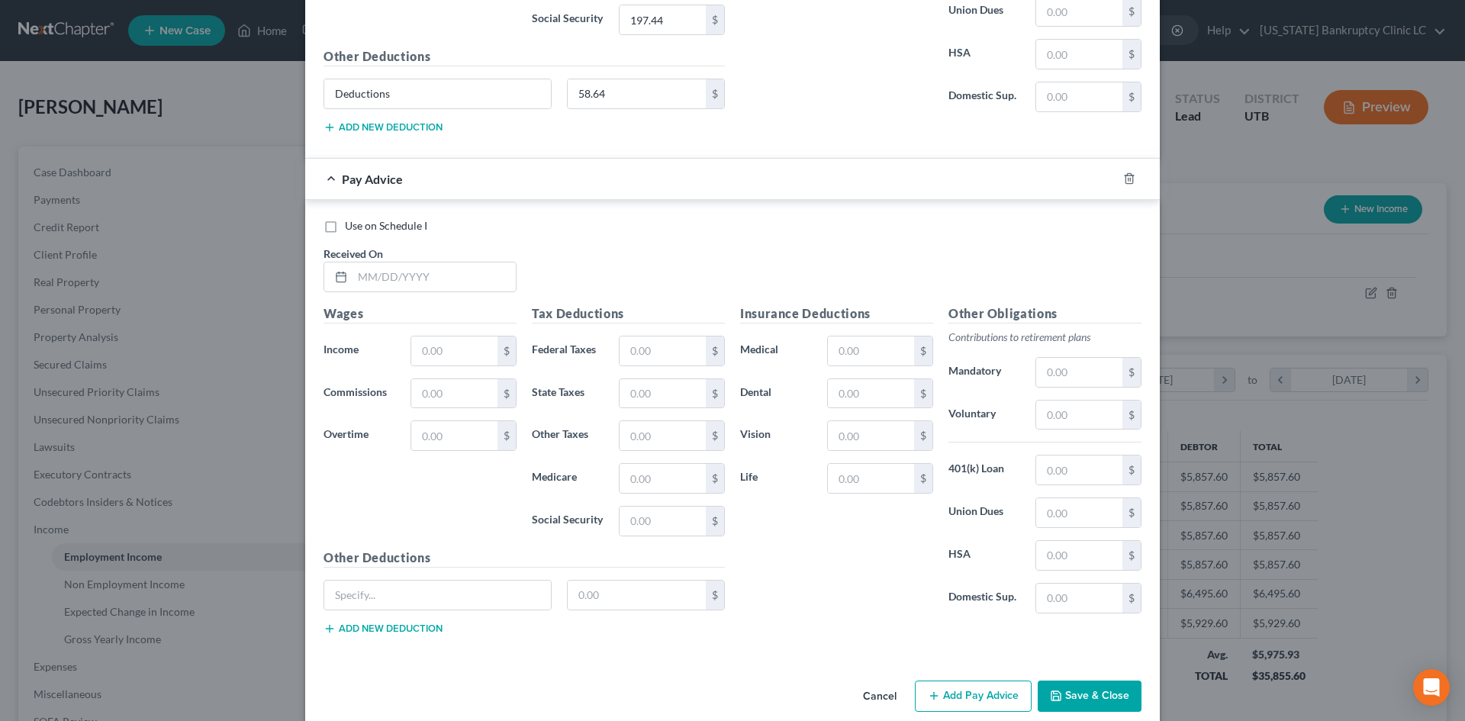
scroll to position [2552, 0]
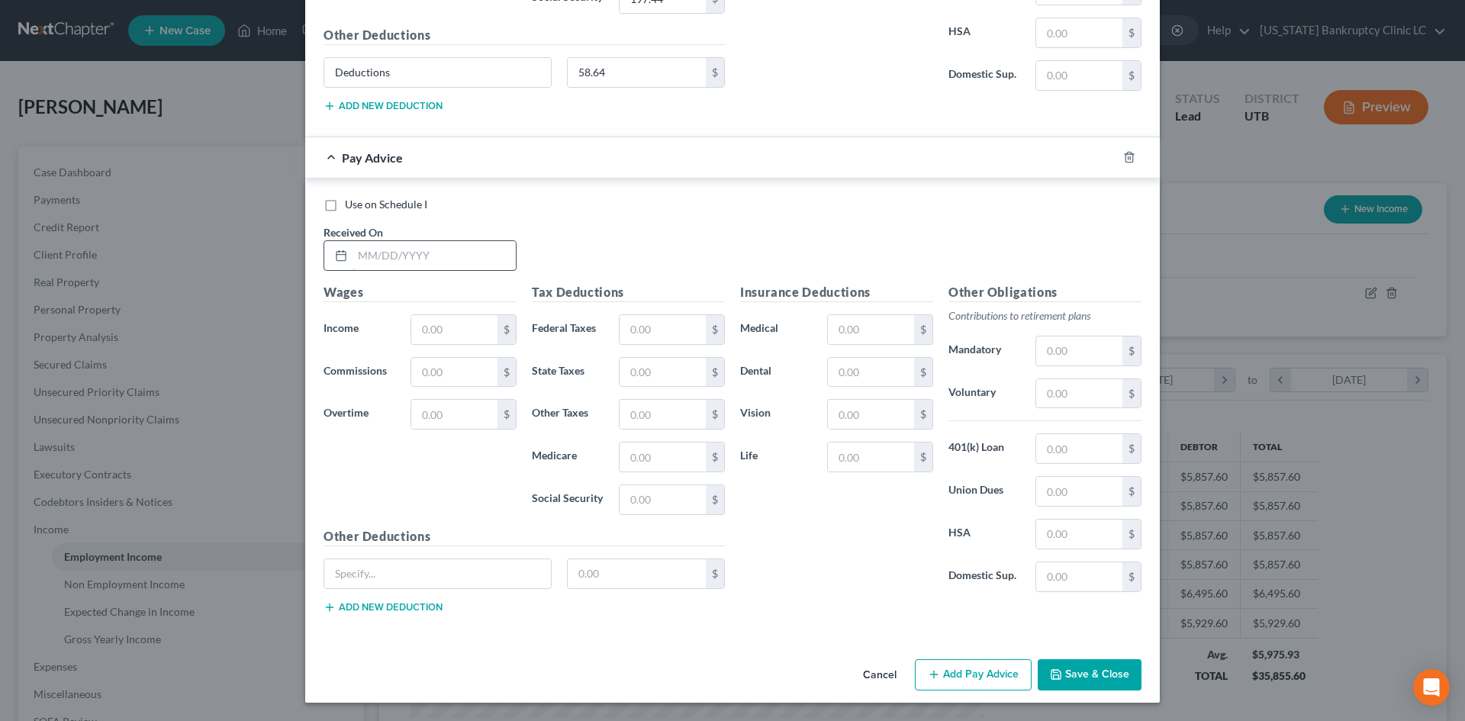
click at [428, 243] on input "text" at bounding box center [433, 255] width 163 height 29
click at [650, 326] on input "text" at bounding box center [662, 329] width 86 height 29
click at [494, 572] on input "text" at bounding box center [437, 573] width 227 height 29
drag, startPoint x: 629, startPoint y: 579, endPoint x: 622, endPoint y: 577, distance: 7.8
click at [629, 579] on input "text" at bounding box center [637, 573] width 139 height 29
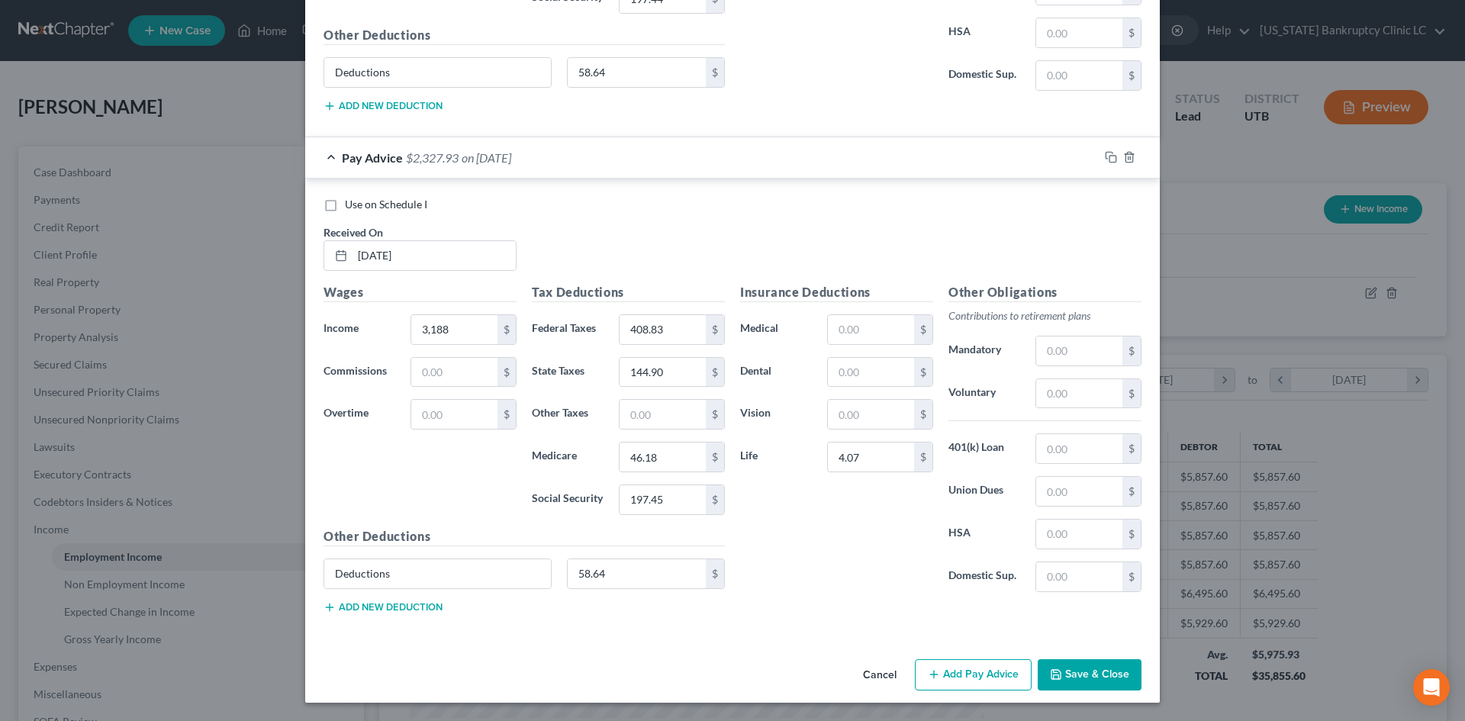
click at [1004, 578] on label "Domestic Sup." at bounding box center [984, 576] width 87 height 31
click at [959, 675] on button "Add Pay Advice" at bounding box center [973, 675] width 117 height 32
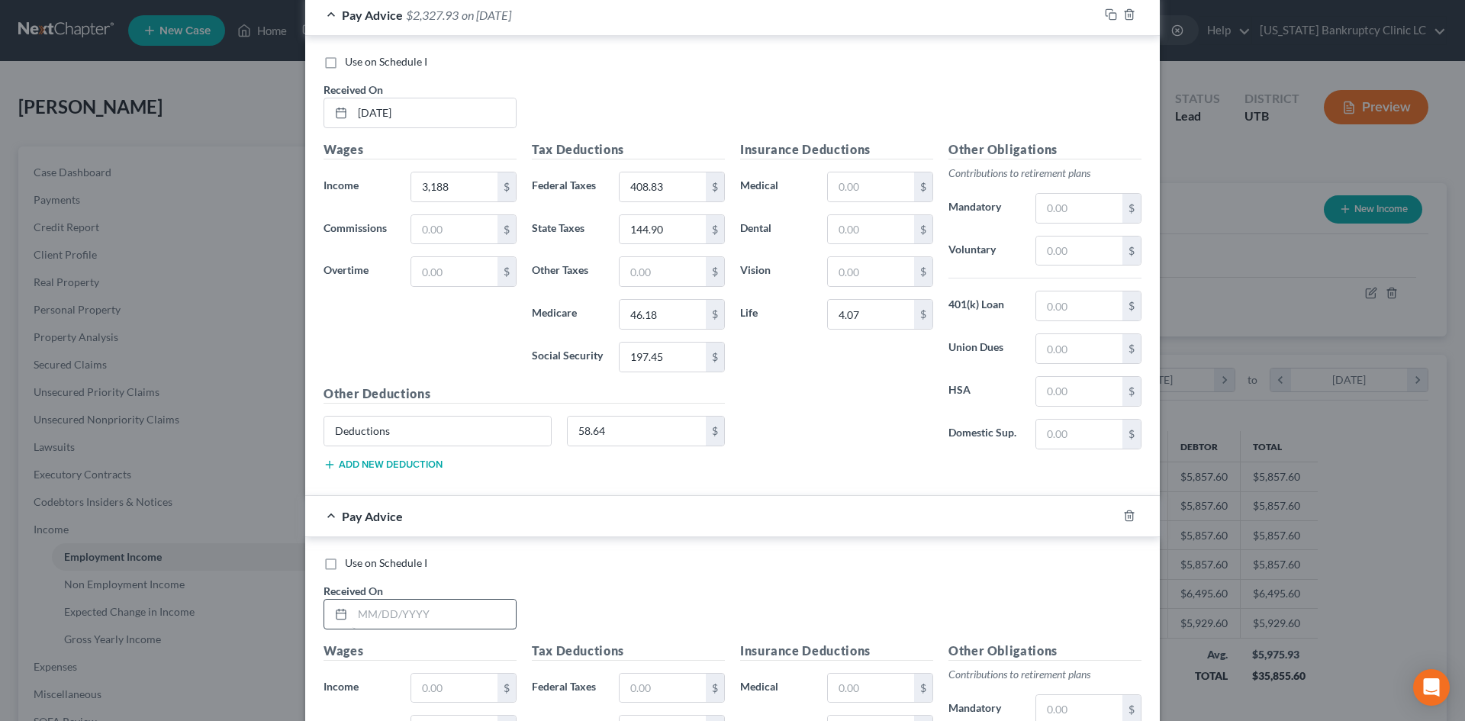
scroll to position [2857, 0]
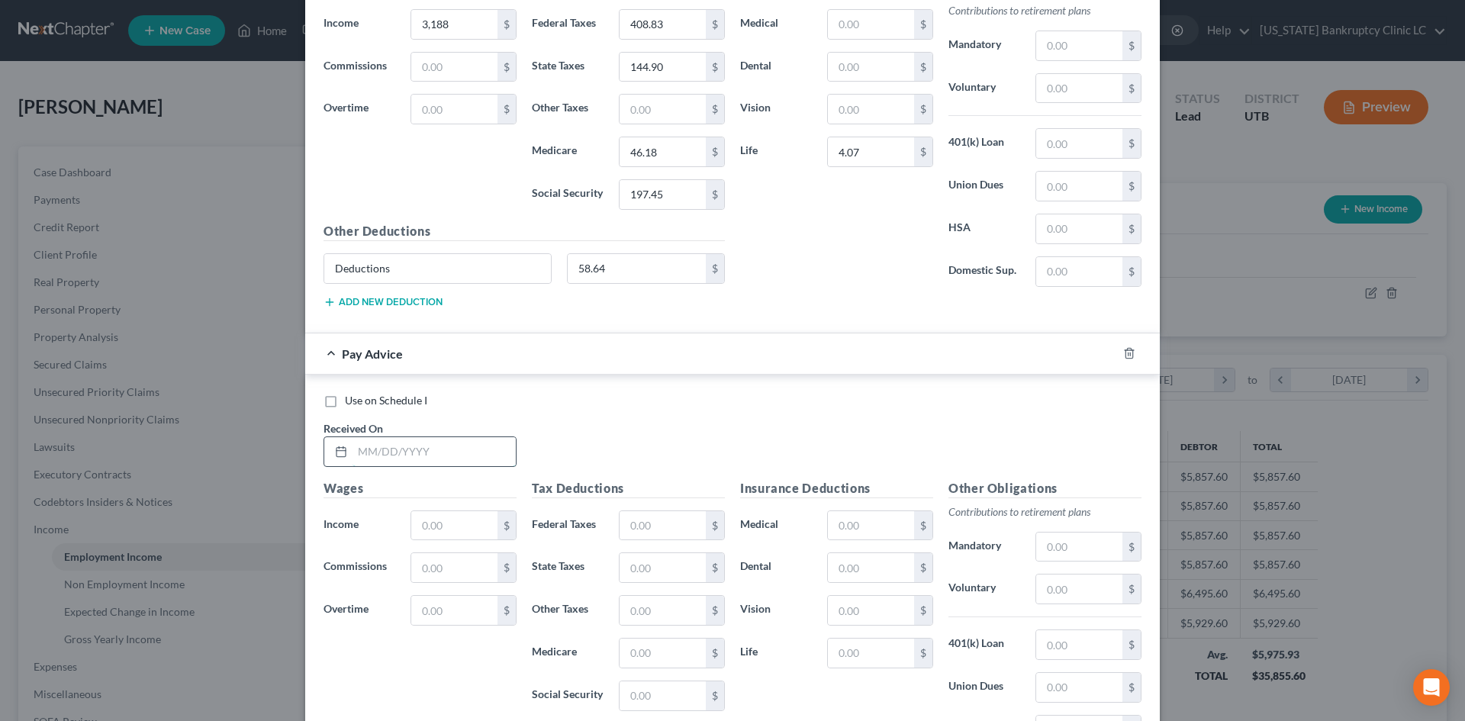
click at [420, 440] on input "text" at bounding box center [433, 451] width 163 height 29
click at [636, 538] on input "text" at bounding box center [662, 525] width 86 height 29
click at [856, 642] on input "text" at bounding box center [871, 652] width 86 height 29
click at [757, 692] on div "Insurance Deductions Medical $ Dental $ Vision $ Life 3.78 $" at bounding box center [836, 639] width 208 height 321
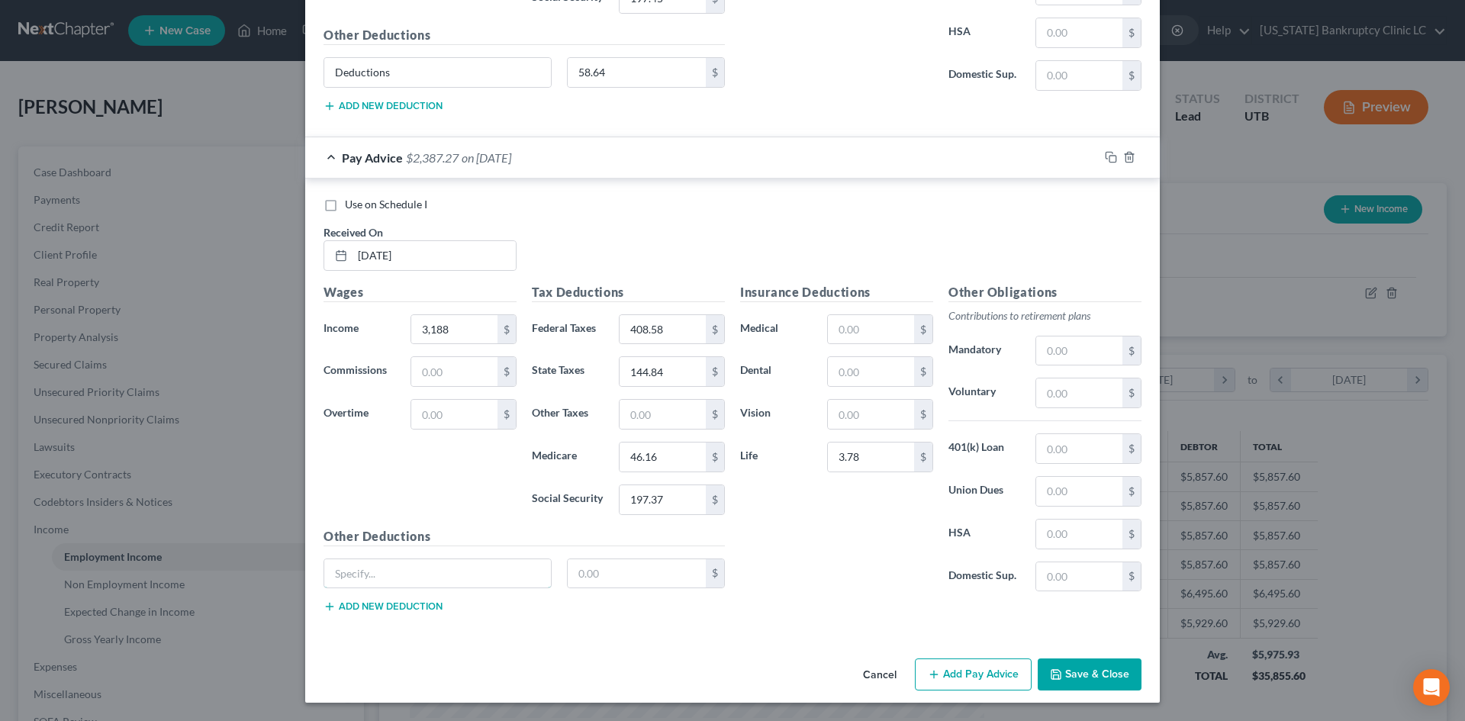
drag, startPoint x: 368, startPoint y: 568, endPoint x: 390, endPoint y: 599, distance: 37.9
click at [369, 568] on input "text" at bounding box center [437, 573] width 227 height 29
drag, startPoint x: 580, startPoint y: 588, endPoint x: 605, endPoint y: 577, distance: 27.7
click at [581, 588] on div "$" at bounding box center [646, 573] width 159 height 31
click at [609, 576] on input "text" at bounding box center [637, 573] width 139 height 29
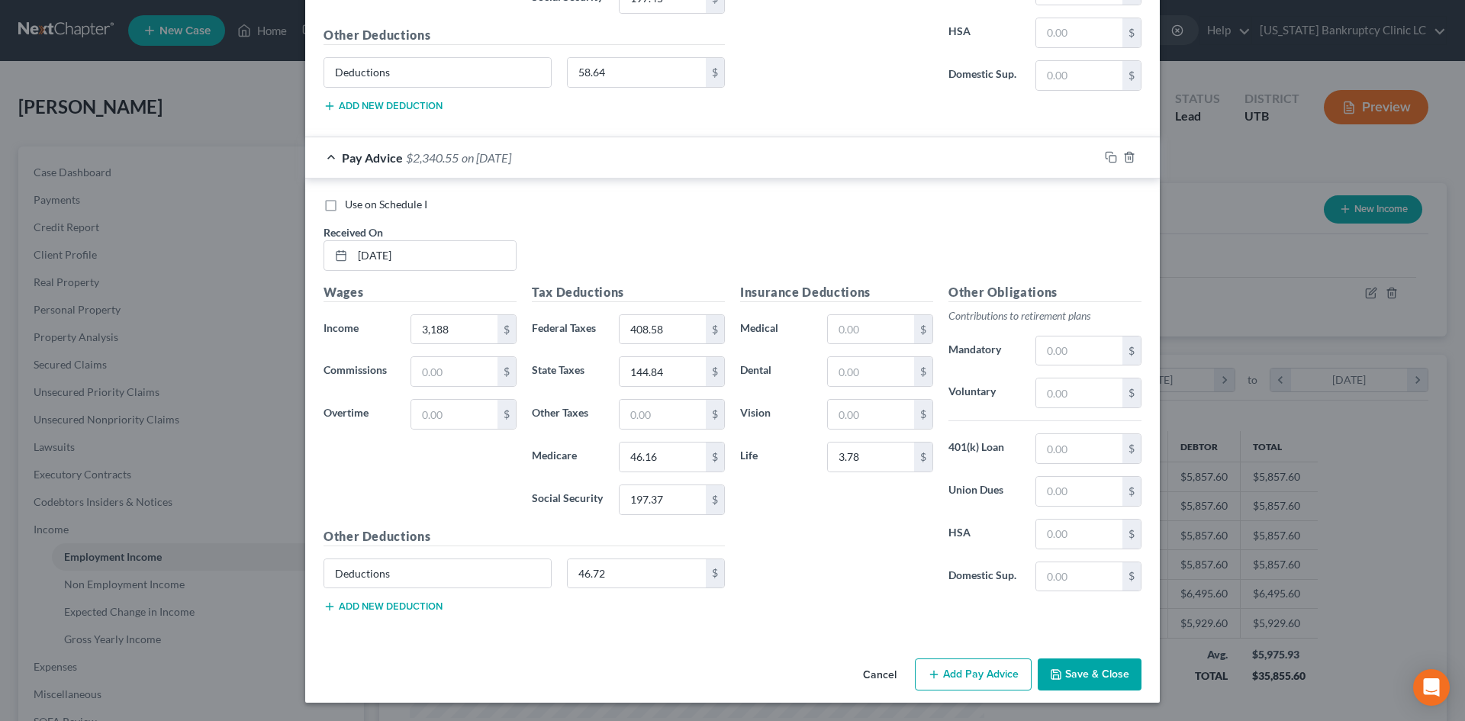
click at [980, 676] on button "Add Pay Advice" at bounding box center [973, 674] width 117 height 32
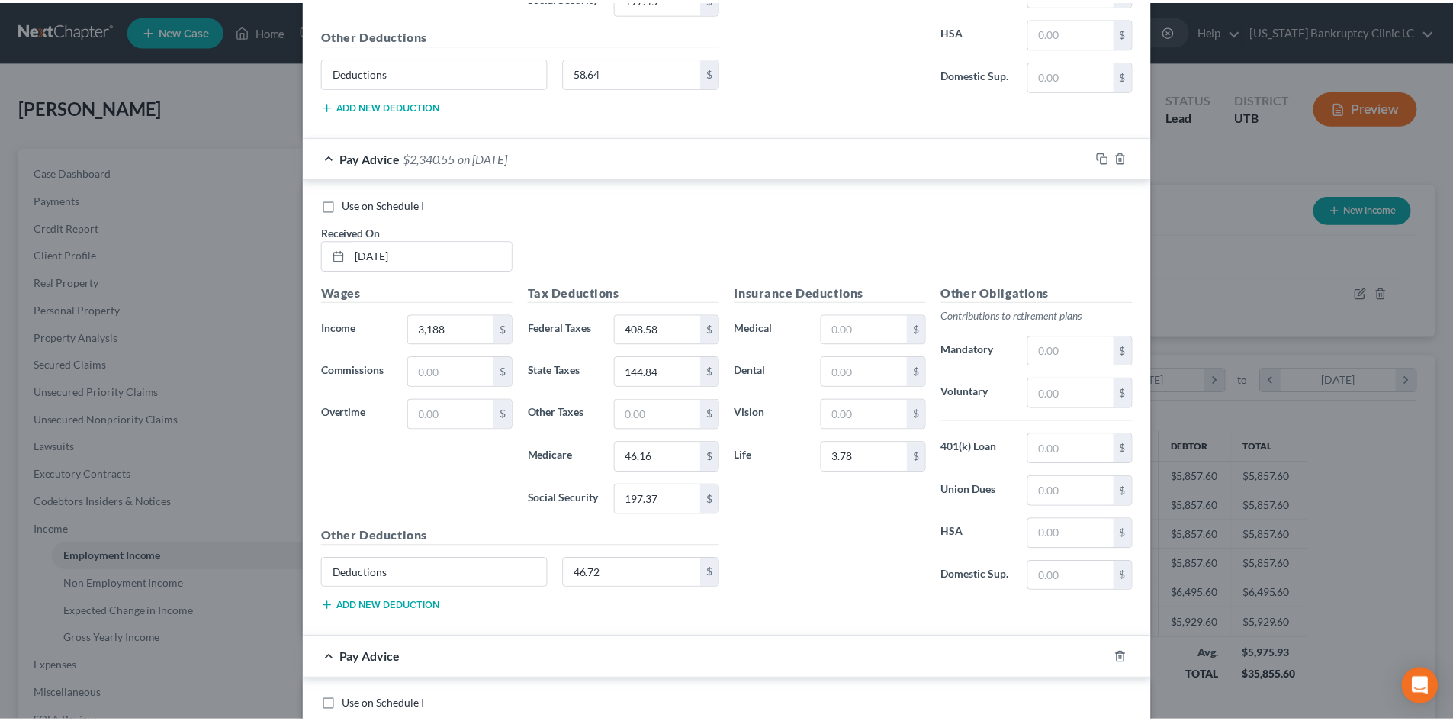
scroll to position [3554, 0]
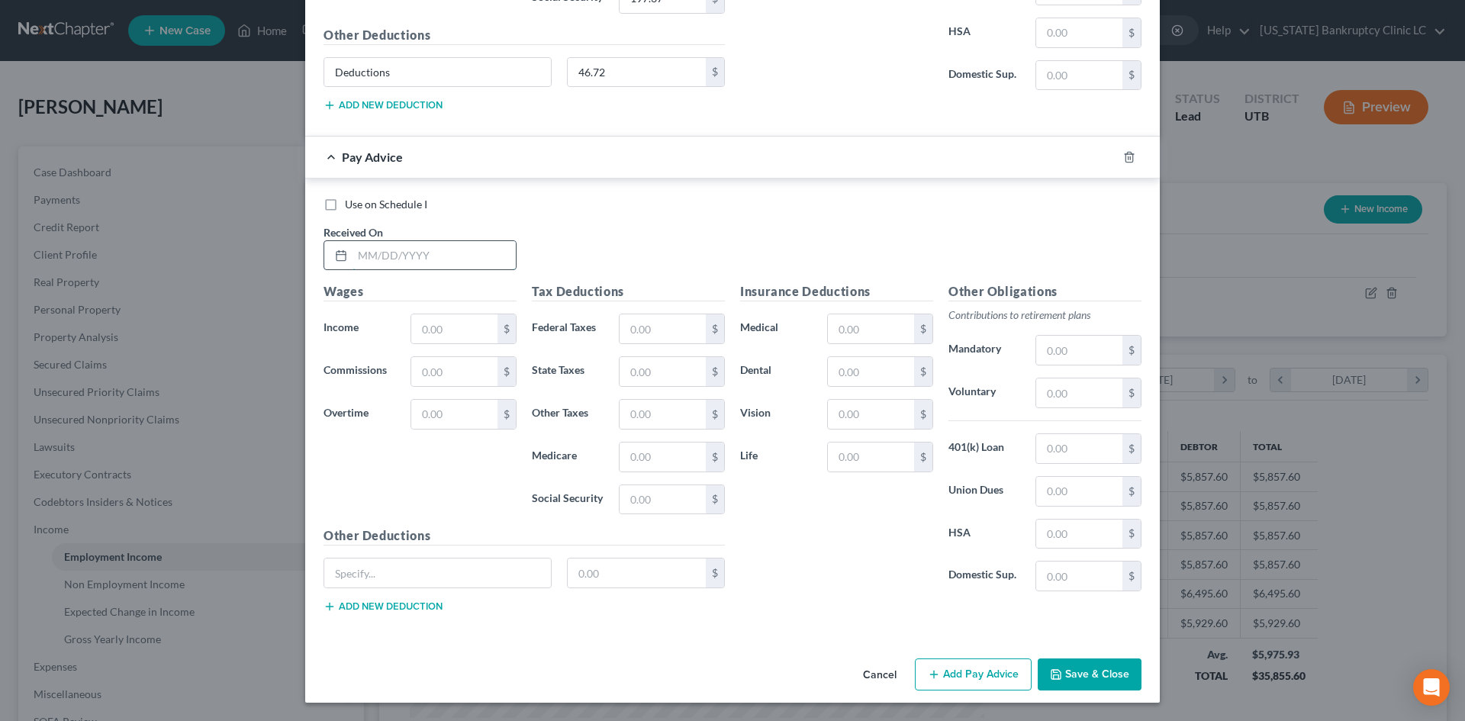
click at [446, 249] on input "text" at bounding box center [433, 255] width 163 height 29
click at [439, 328] on input "text" at bounding box center [454, 328] width 86 height 29
click at [654, 329] on input "text" at bounding box center [662, 328] width 86 height 29
click at [850, 460] on input "text" at bounding box center [871, 456] width 86 height 29
click at [732, 590] on div "Insurance Deductions Medical $ Dental $ Vision $ Life 3.78 $" at bounding box center [836, 442] width 208 height 321
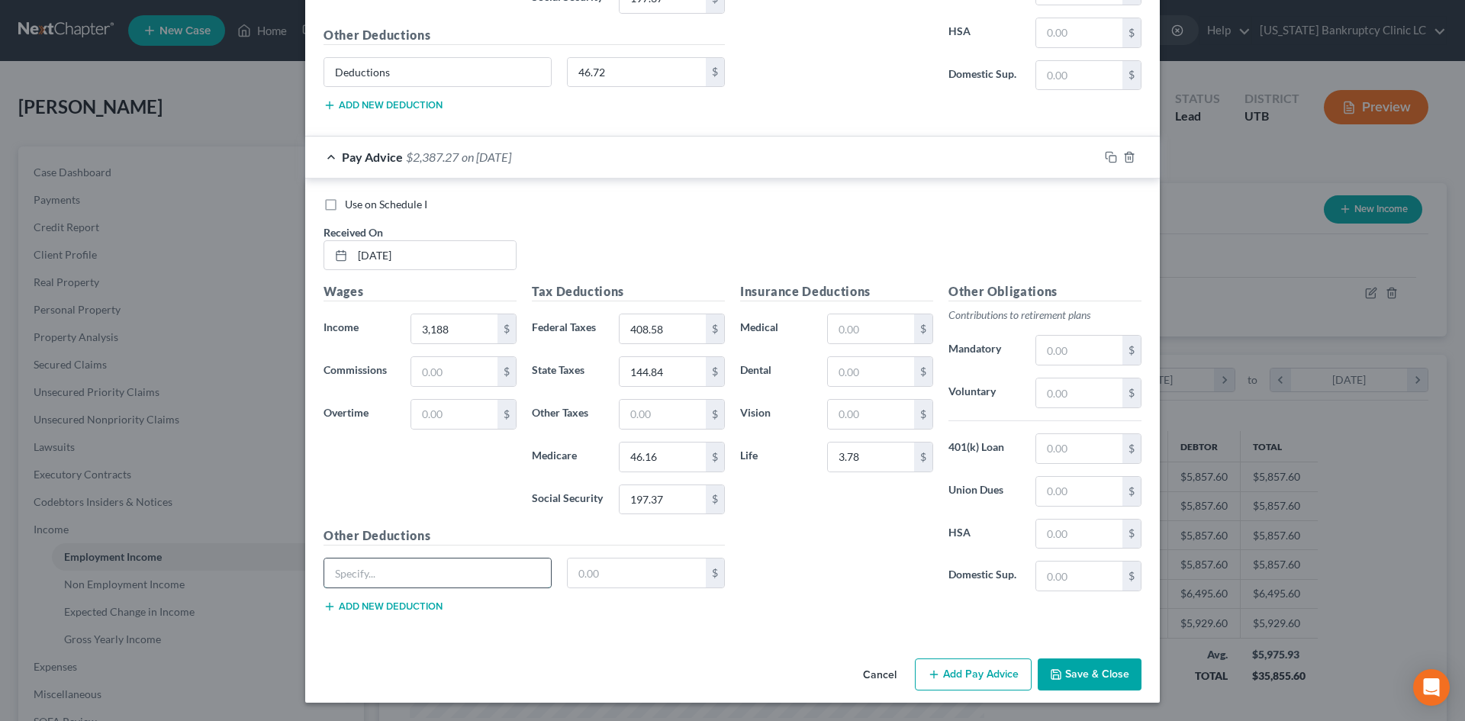
drag, startPoint x: 412, startPoint y: 584, endPoint x: 424, endPoint y: 588, distance: 12.8
click at [413, 584] on input "text" at bounding box center [437, 572] width 227 height 29
click at [628, 577] on input "text" at bounding box center [637, 572] width 139 height 29
click at [862, 585] on div "Insurance Deductions Medical $ Dental $ Vision $ Life 3.78 $" at bounding box center [836, 442] width 208 height 321
click at [1098, 684] on button "Save & Close" at bounding box center [1089, 674] width 104 height 32
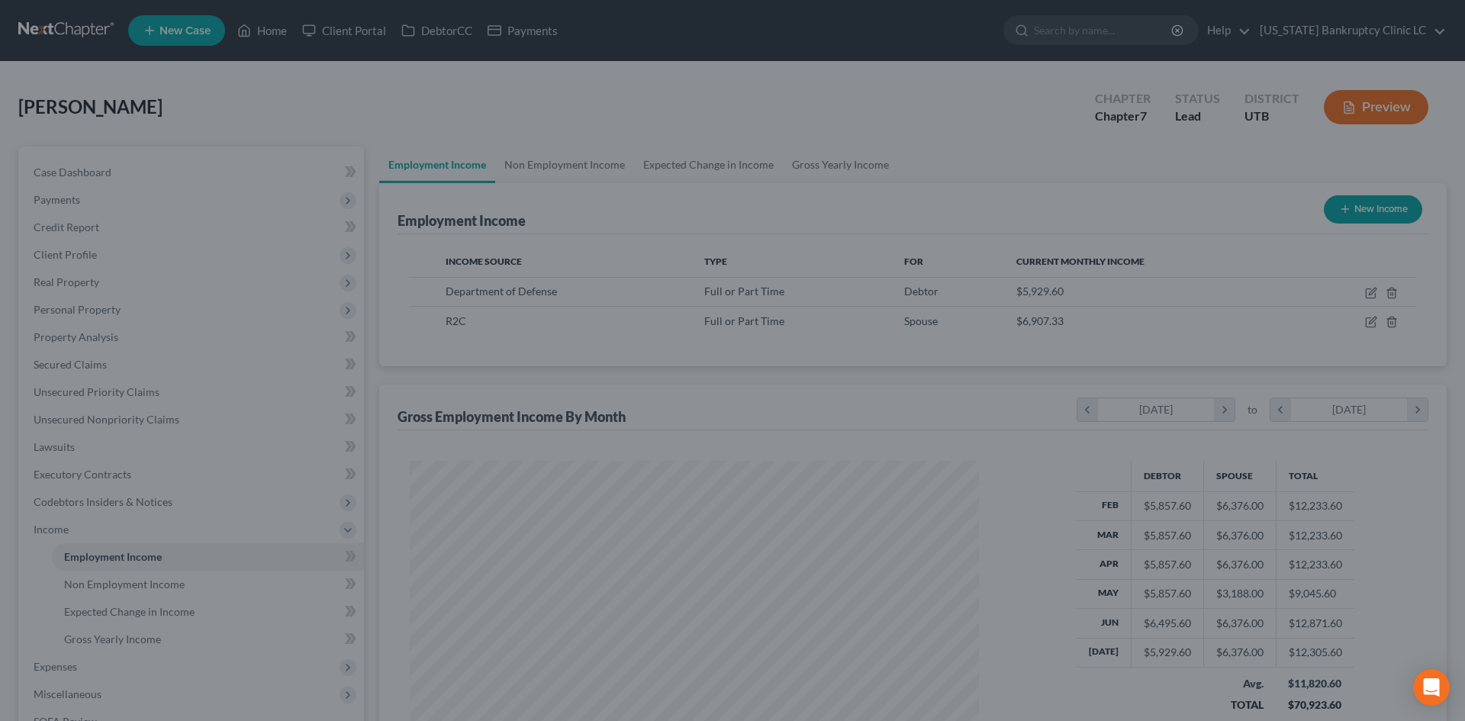
scroll to position [762520, 762205]
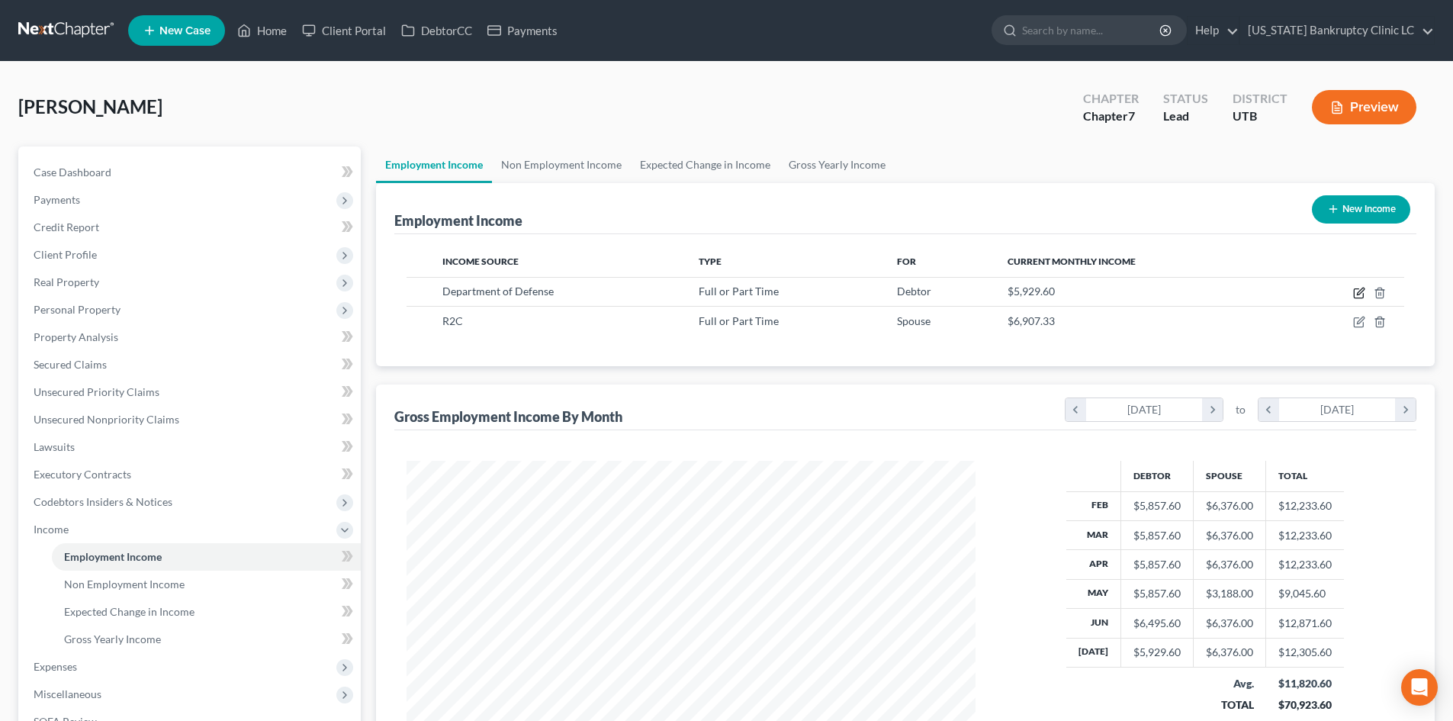
drag, startPoint x: 1361, startPoint y: 291, endPoint x: 1327, endPoint y: 320, distance: 44.4
click at [1281, 272] on table "Income Source Type For Current Monthly Income Department of Defense Full or Par…" at bounding box center [906, 290] width 998 height 89
click at [1361, 323] on icon "button" at bounding box center [1359, 322] width 12 height 12
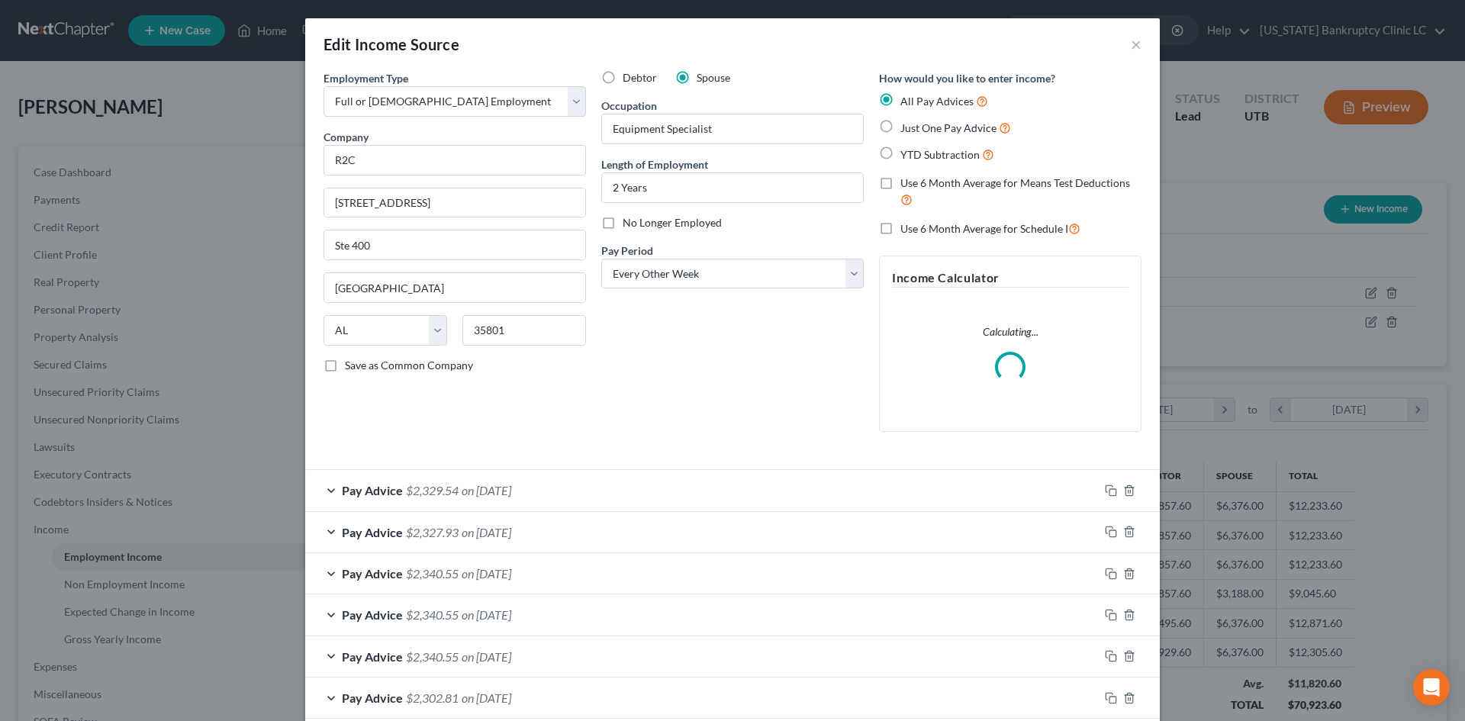
scroll to position [287, 605]
click at [960, 234] on span "Use 6 Month Average for Schedule I" at bounding box center [984, 228] width 168 height 13
click at [916, 230] on input "Use 6 Month Average for Schedule I" at bounding box center [911, 225] width 10 height 10
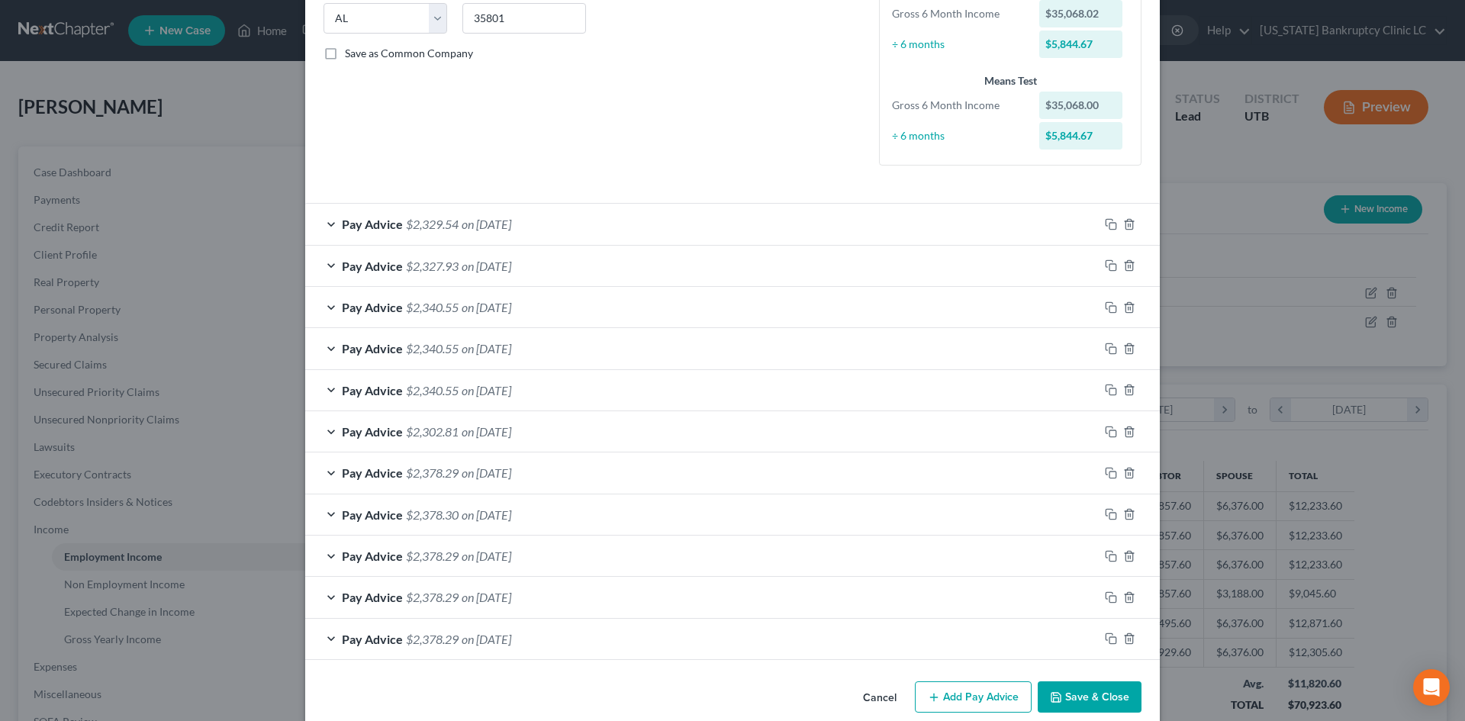
scroll to position [334, 0]
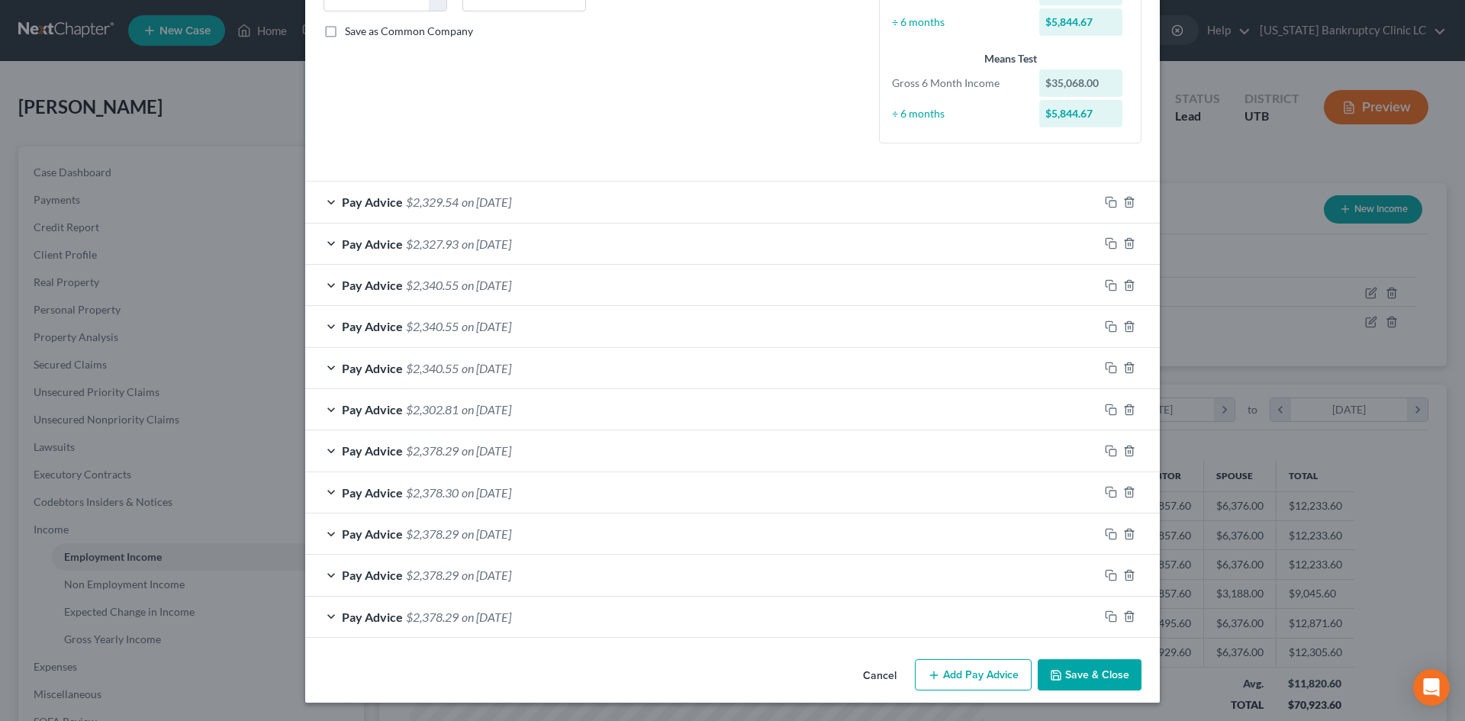
drag, startPoint x: 593, startPoint y: 579, endPoint x: 1462, endPoint y: 535, distance: 870.0
click at [593, 579] on div "Pay Advice $2,378.29 on [DATE]" at bounding box center [701, 575] width 793 height 40
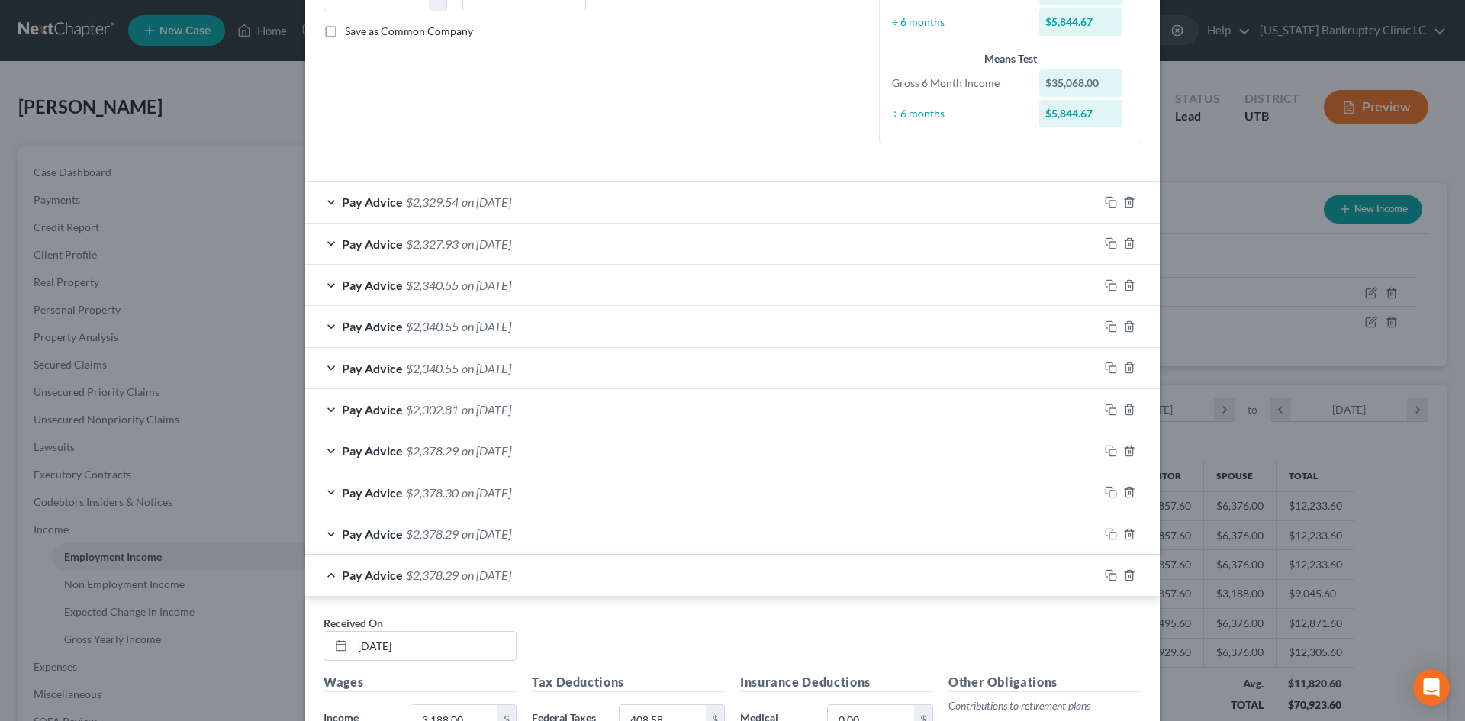
scroll to position [410, 0]
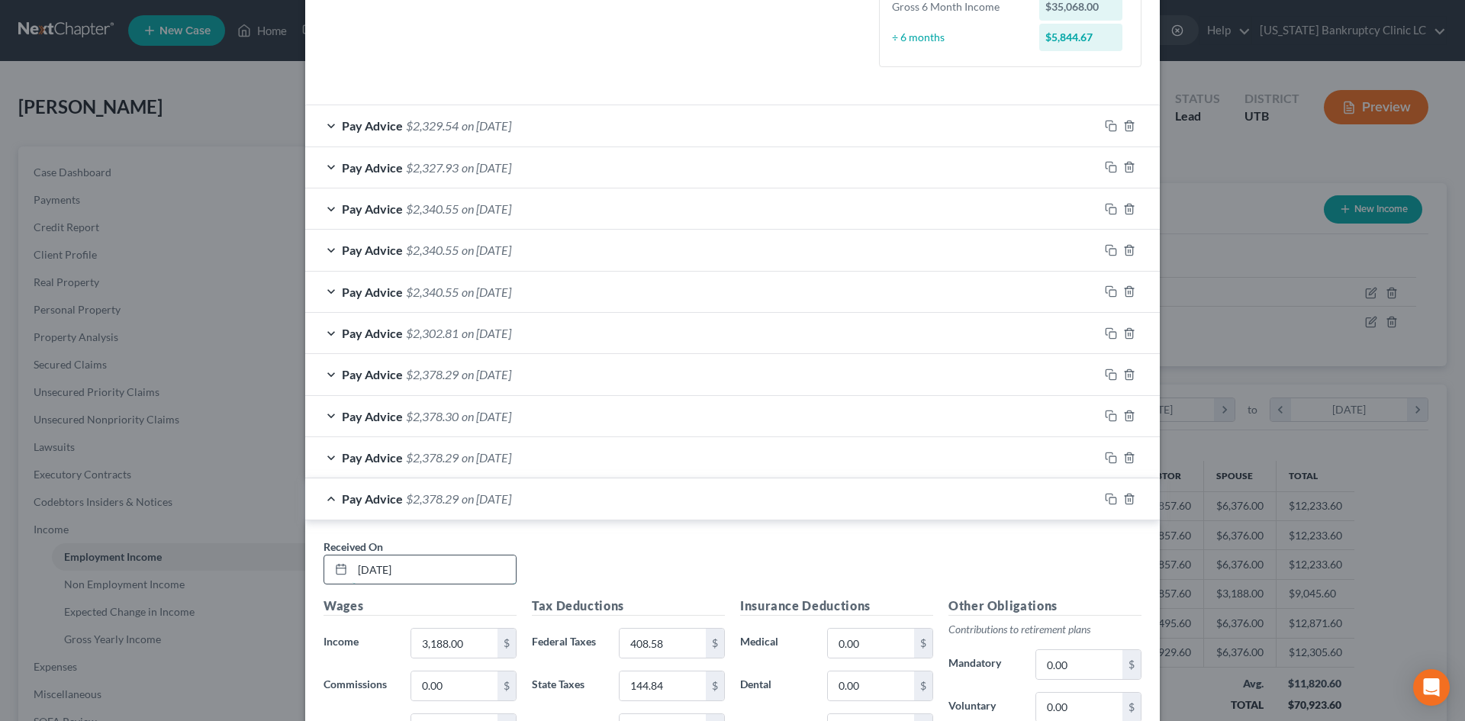
click at [380, 571] on input "[DATE]" at bounding box center [433, 569] width 163 height 29
click at [609, 500] on div "Pay Advice $2,378.29 on [DATE]" at bounding box center [701, 498] width 793 height 40
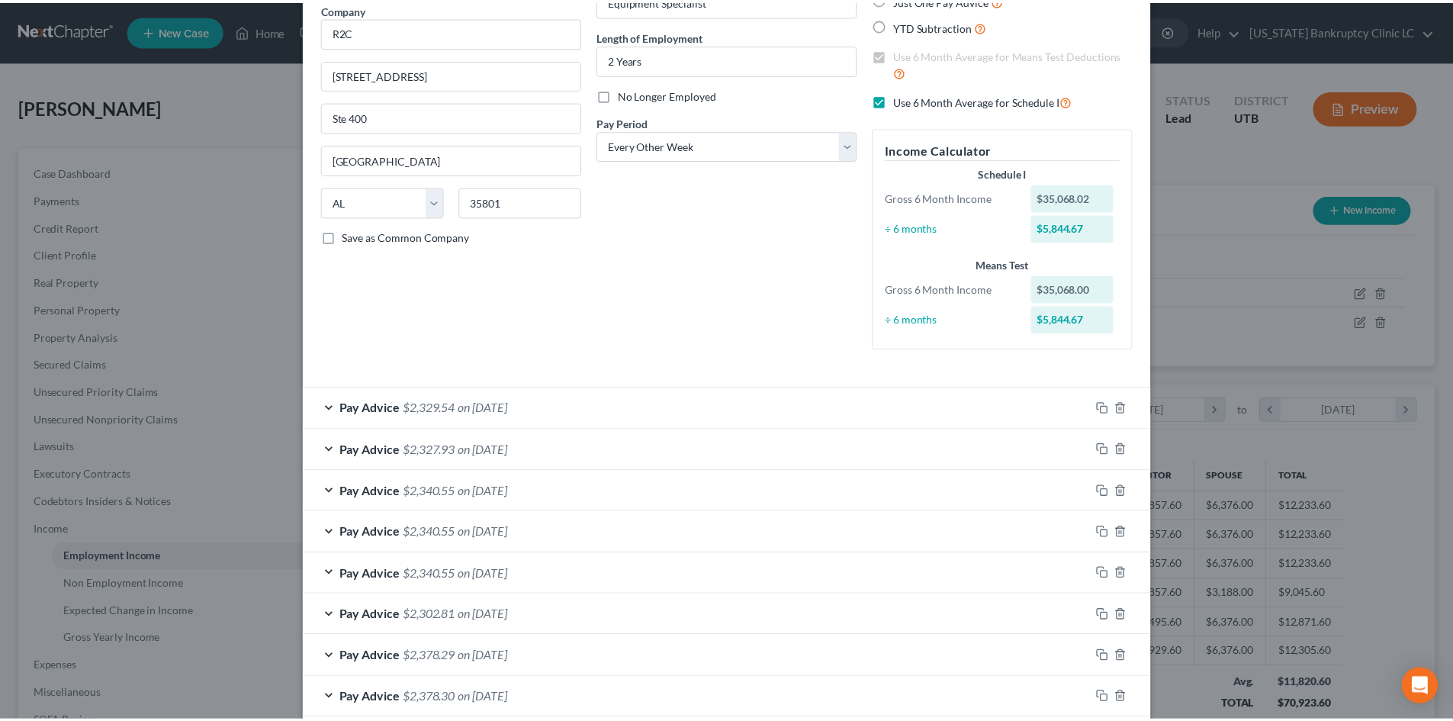
scroll to position [334, 0]
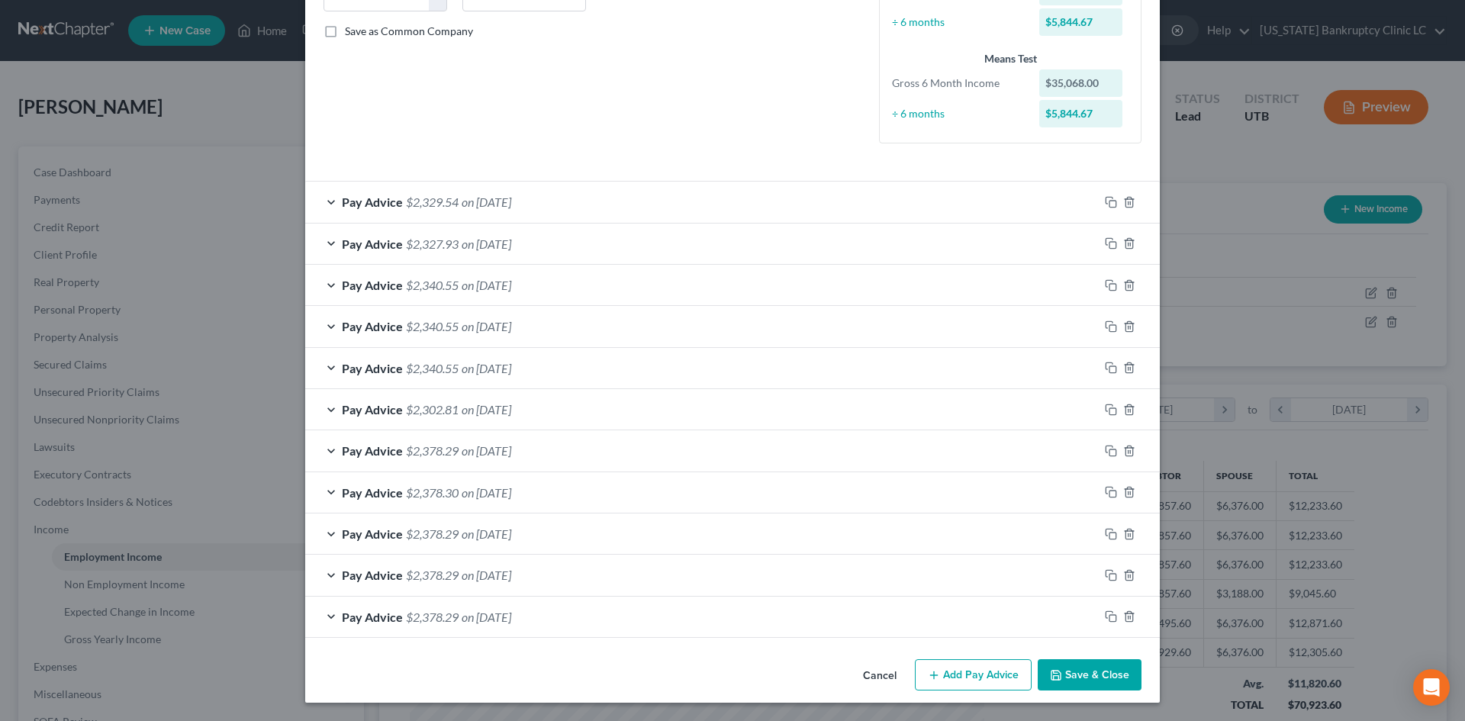
click at [1095, 670] on button "Save & Close" at bounding box center [1089, 675] width 104 height 32
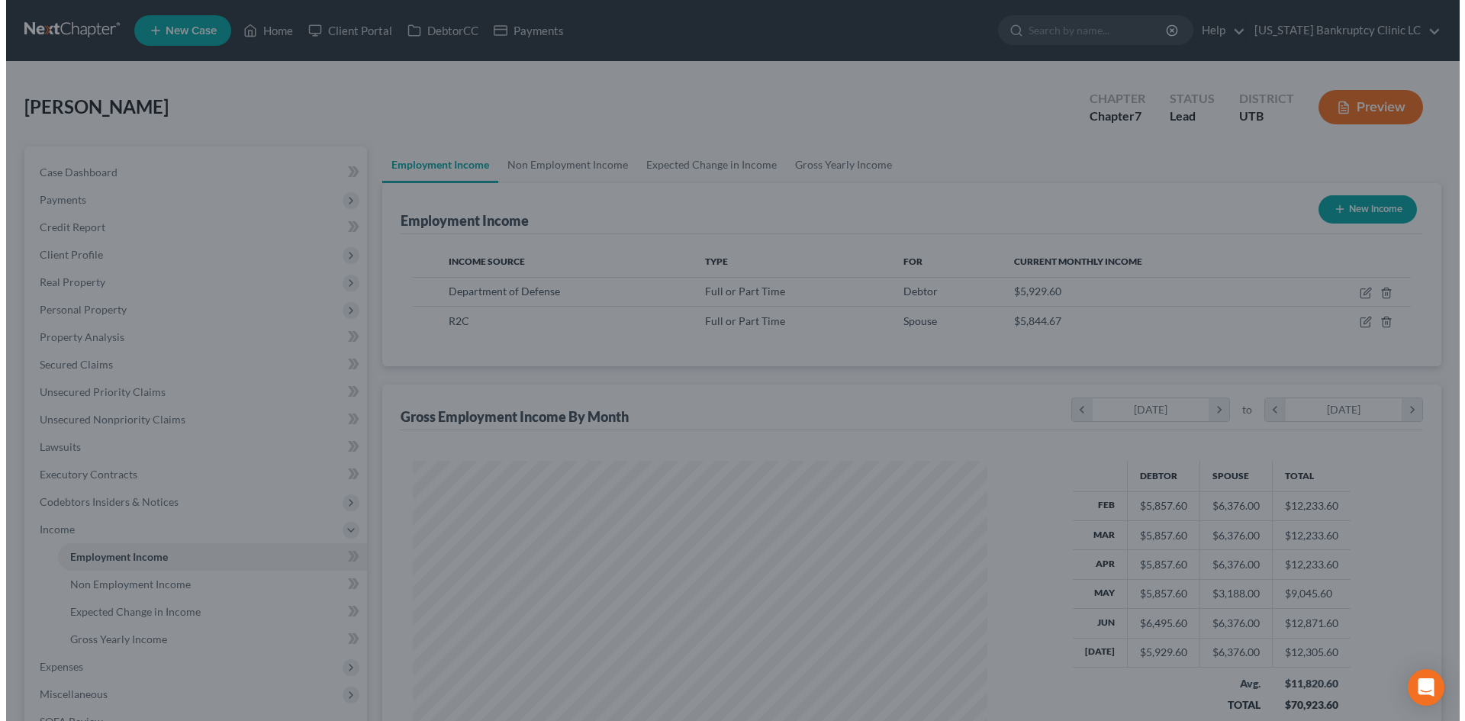
scroll to position [762520, 762205]
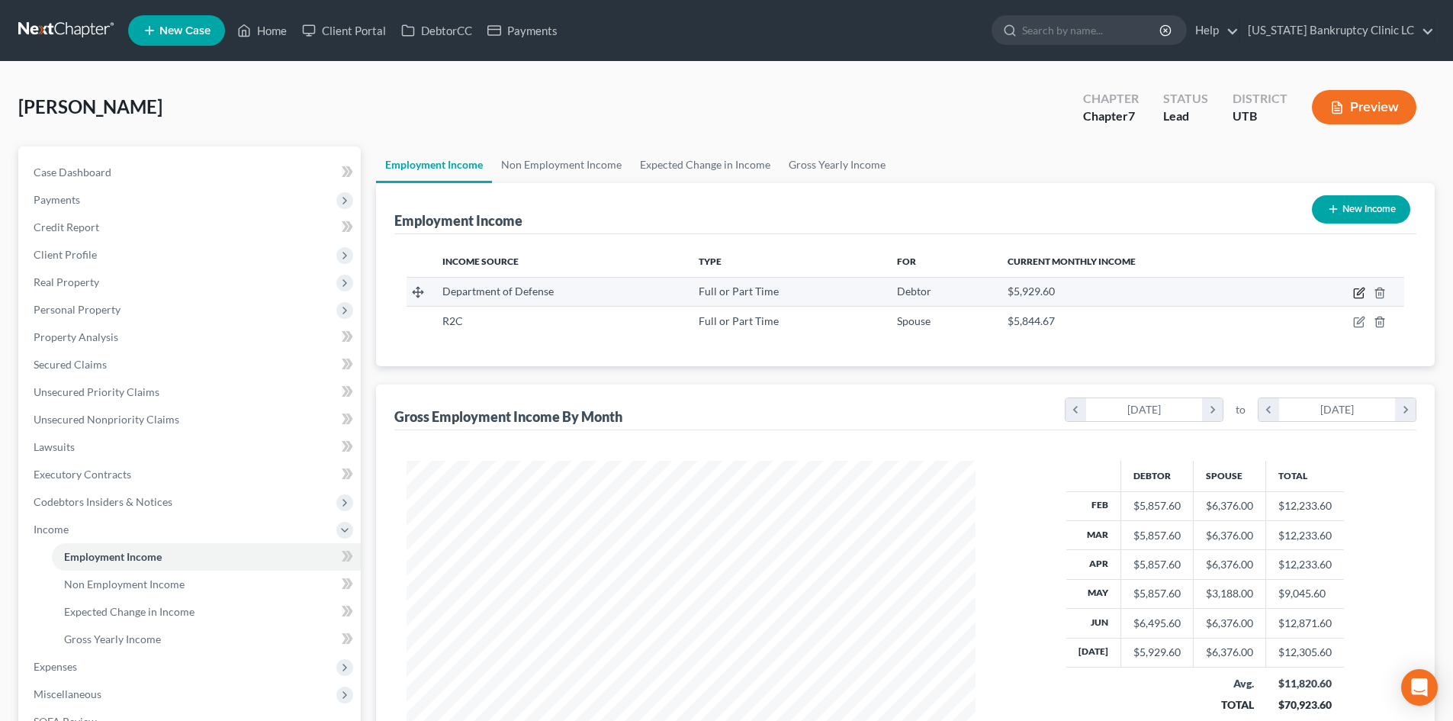
click at [1357, 297] on icon "button" at bounding box center [1359, 293] width 12 height 12
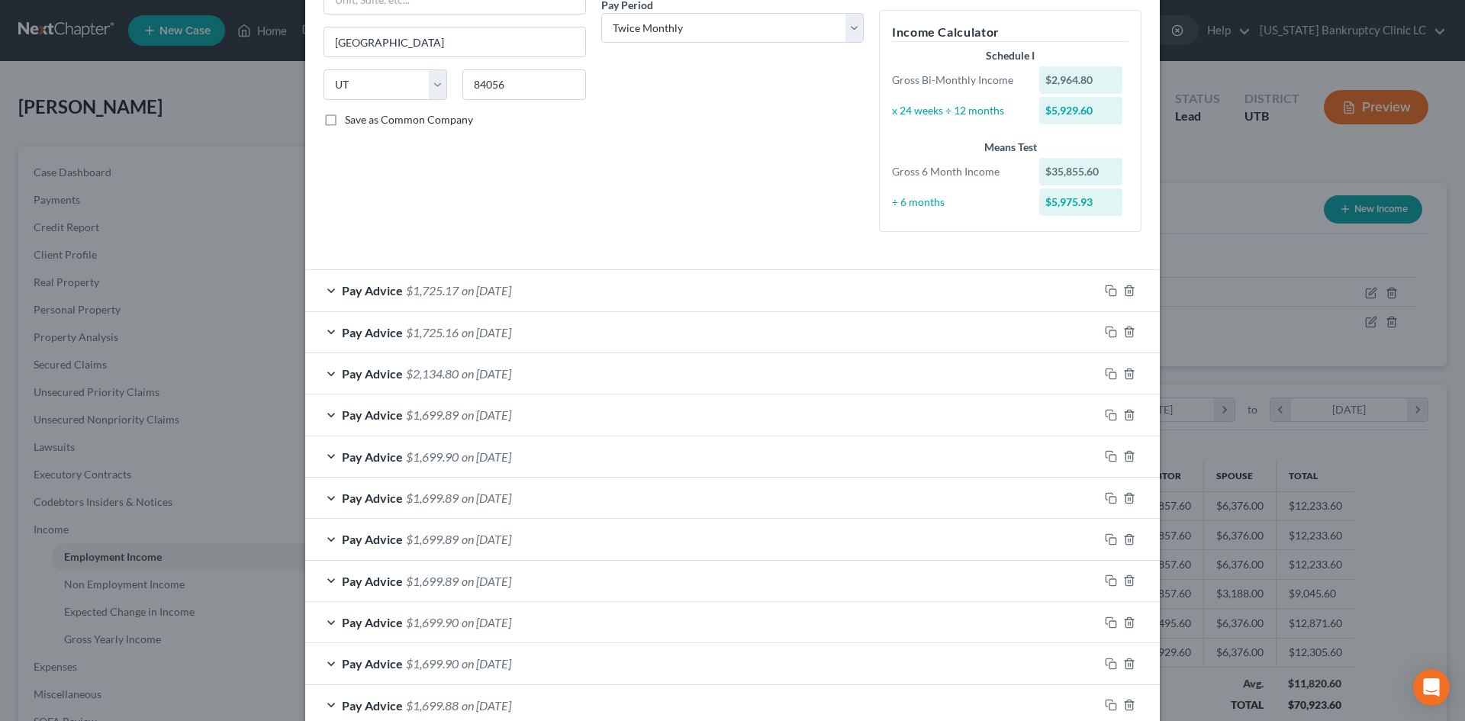
scroll to position [25, 0]
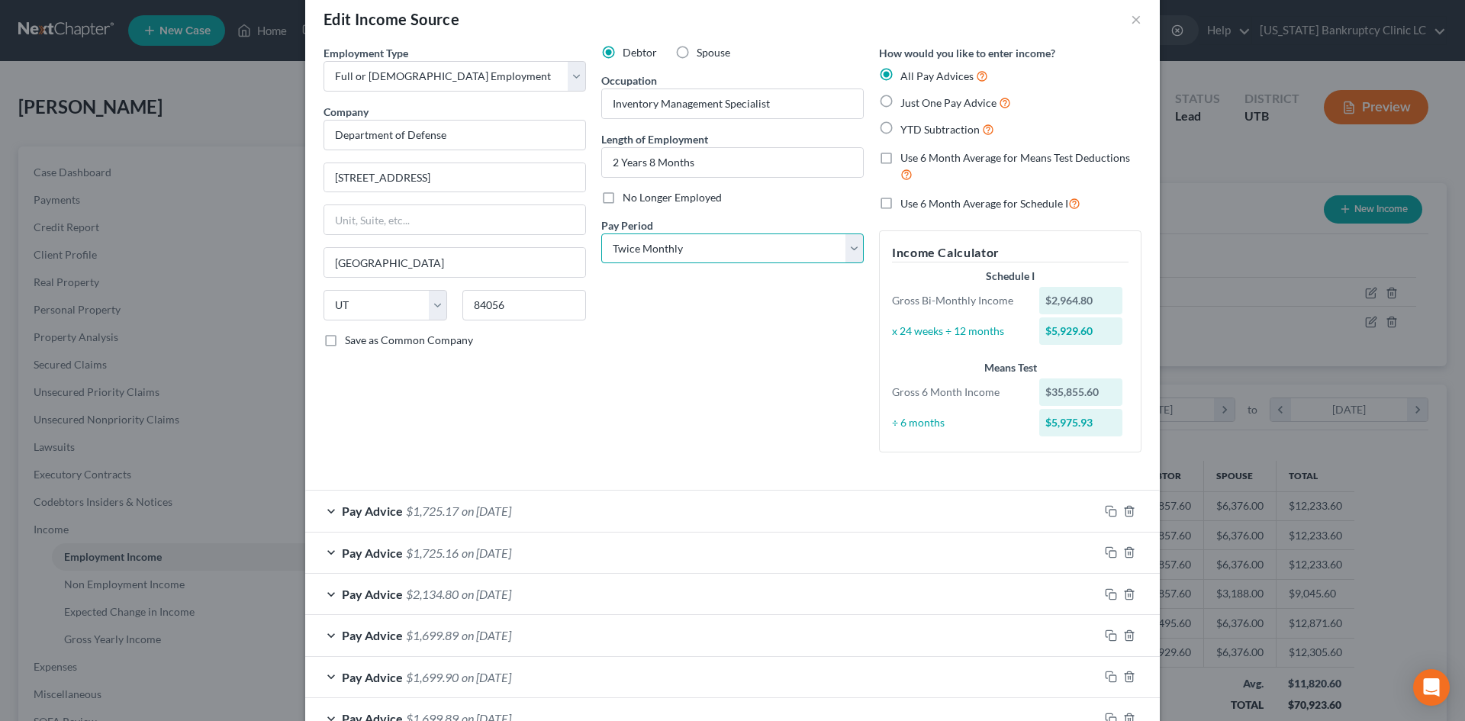
drag, startPoint x: 712, startPoint y: 256, endPoint x: 708, endPoint y: 262, distance: 7.9
click at [712, 256] on select "Select Monthly Twice Monthly Every Other Week Weekly" at bounding box center [732, 248] width 262 height 31
click at [601, 233] on select "Select Monthly Twice Monthly Every Other Week Weekly" at bounding box center [732, 248] width 262 height 31
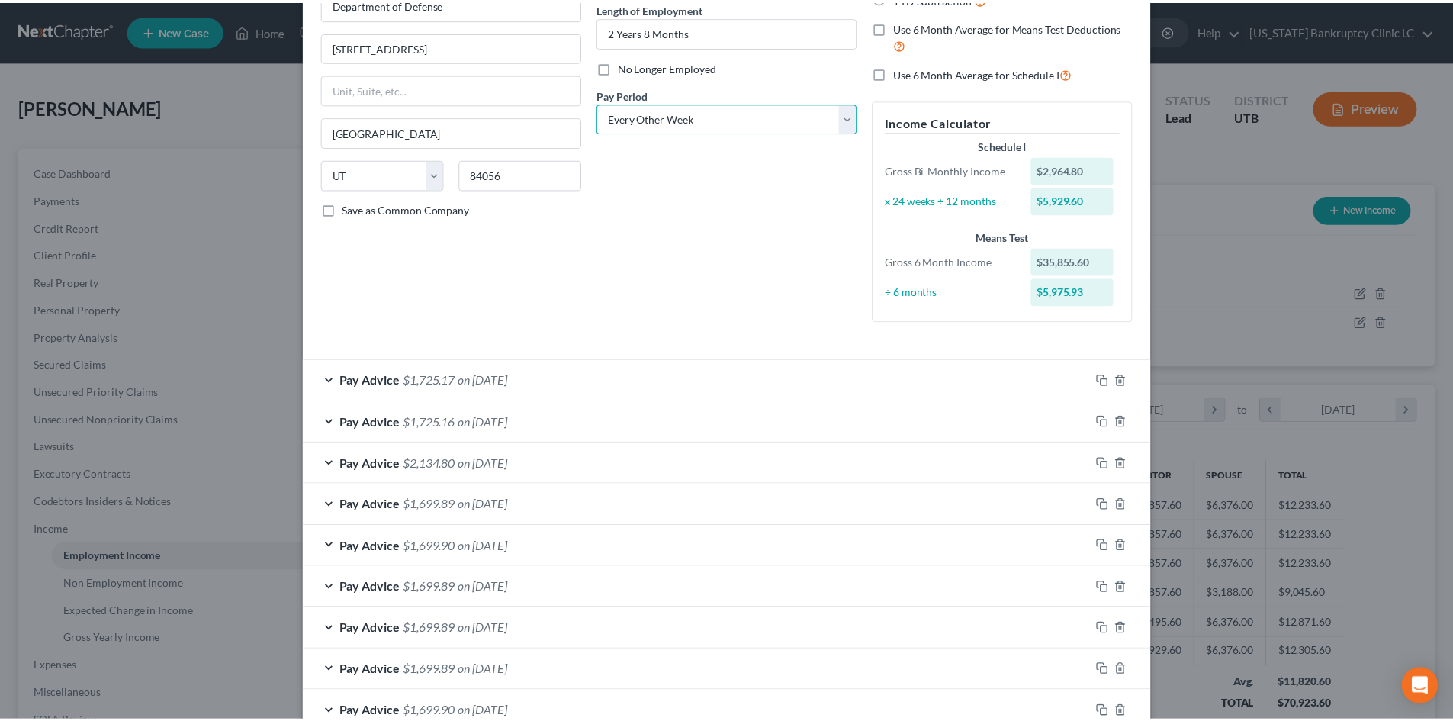
scroll to position [376, 0]
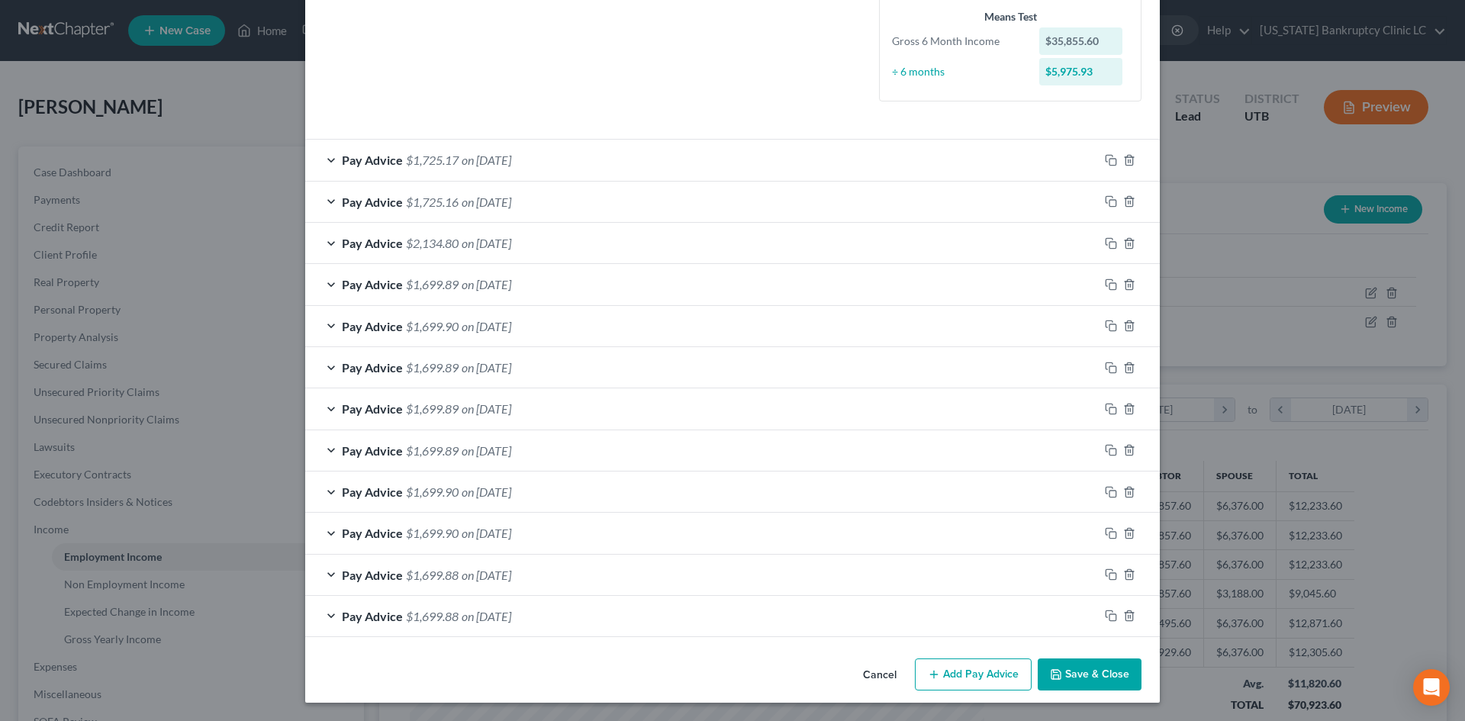
click at [1095, 677] on button "Save & Close" at bounding box center [1089, 674] width 104 height 32
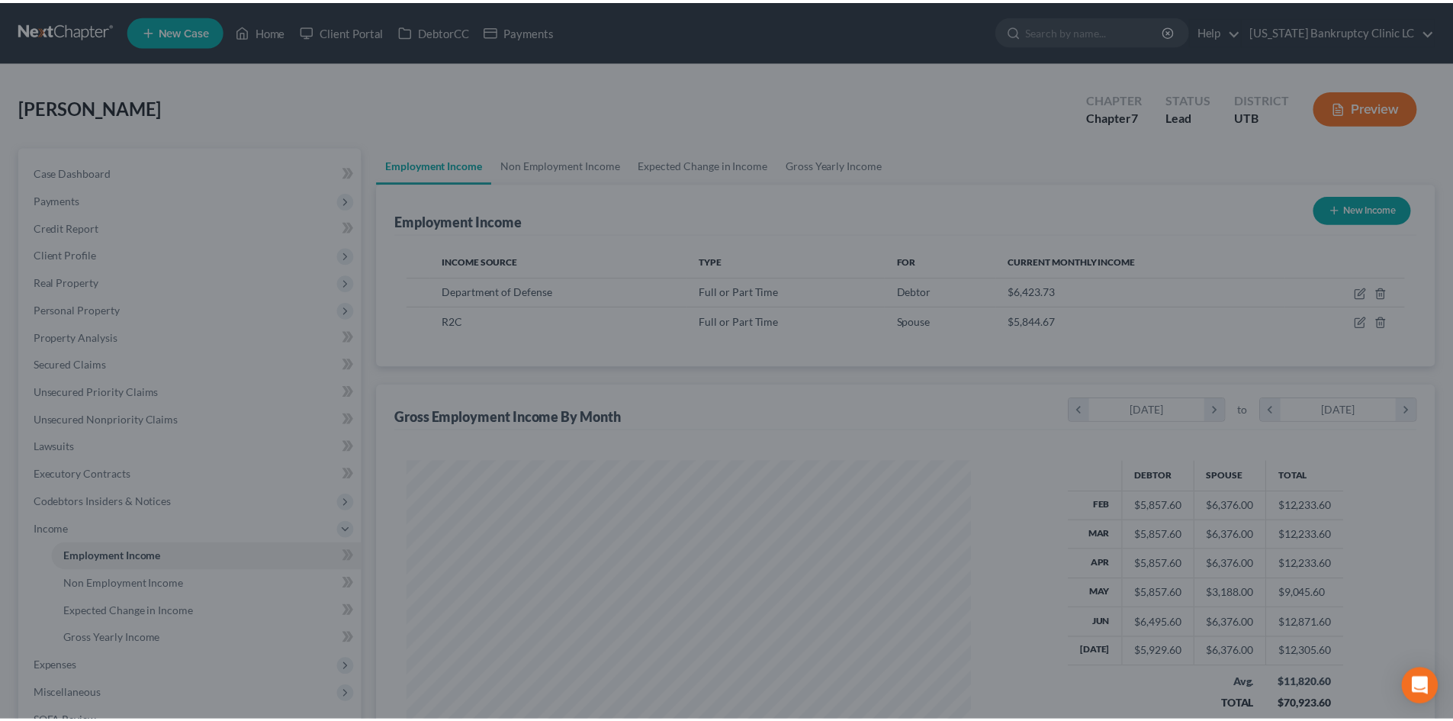
scroll to position [762520, 762205]
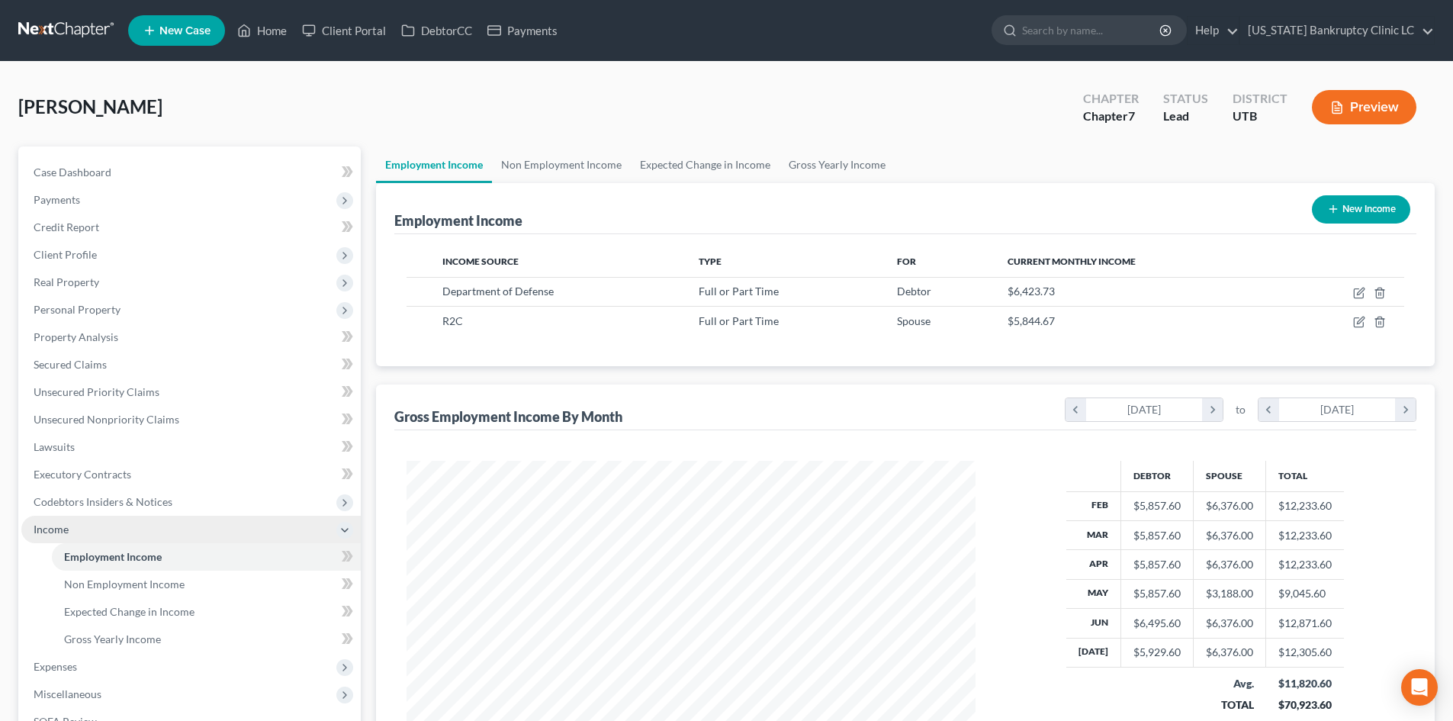
click at [96, 538] on span "Income" at bounding box center [190, 529] width 339 height 27
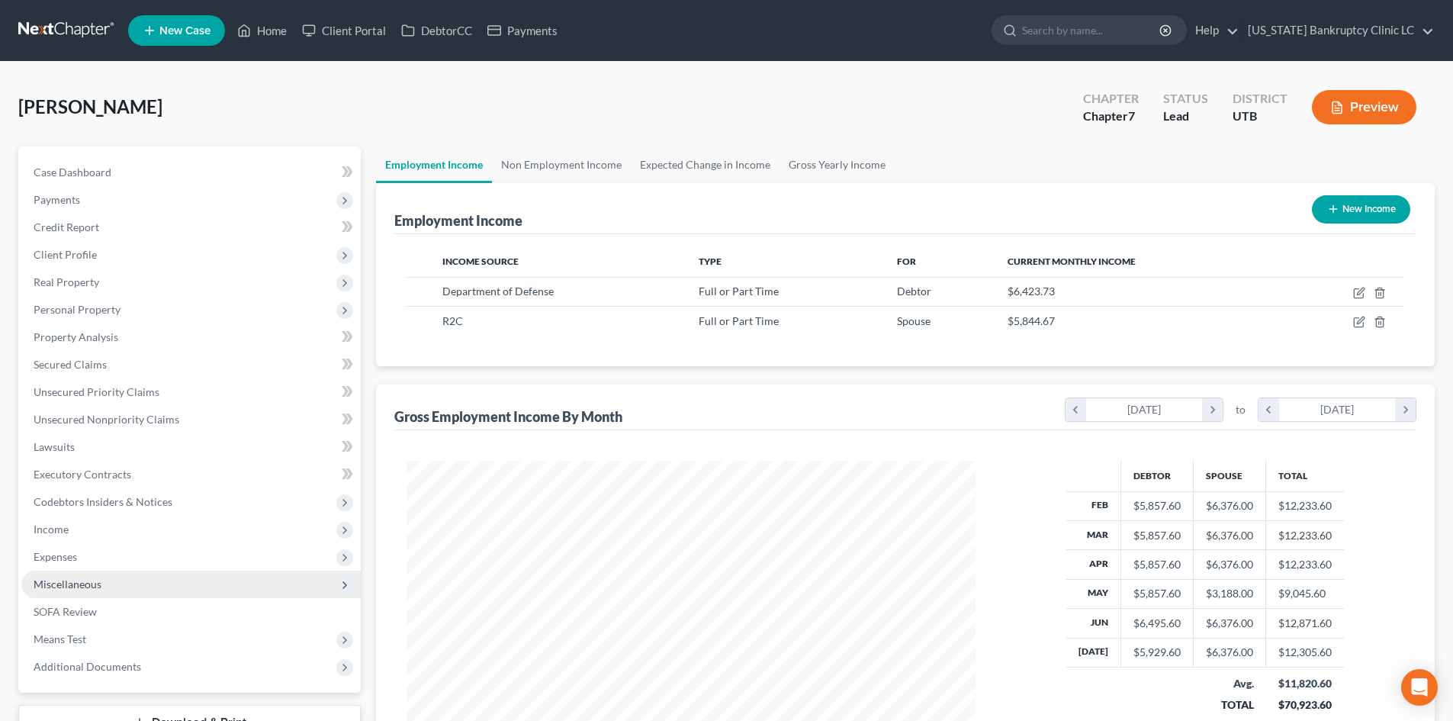
click at [95, 555] on span "Expenses" at bounding box center [190, 556] width 339 height 27
click at [90, 584] on span "Home" at bounding box center [78, 583] width 29 height 13
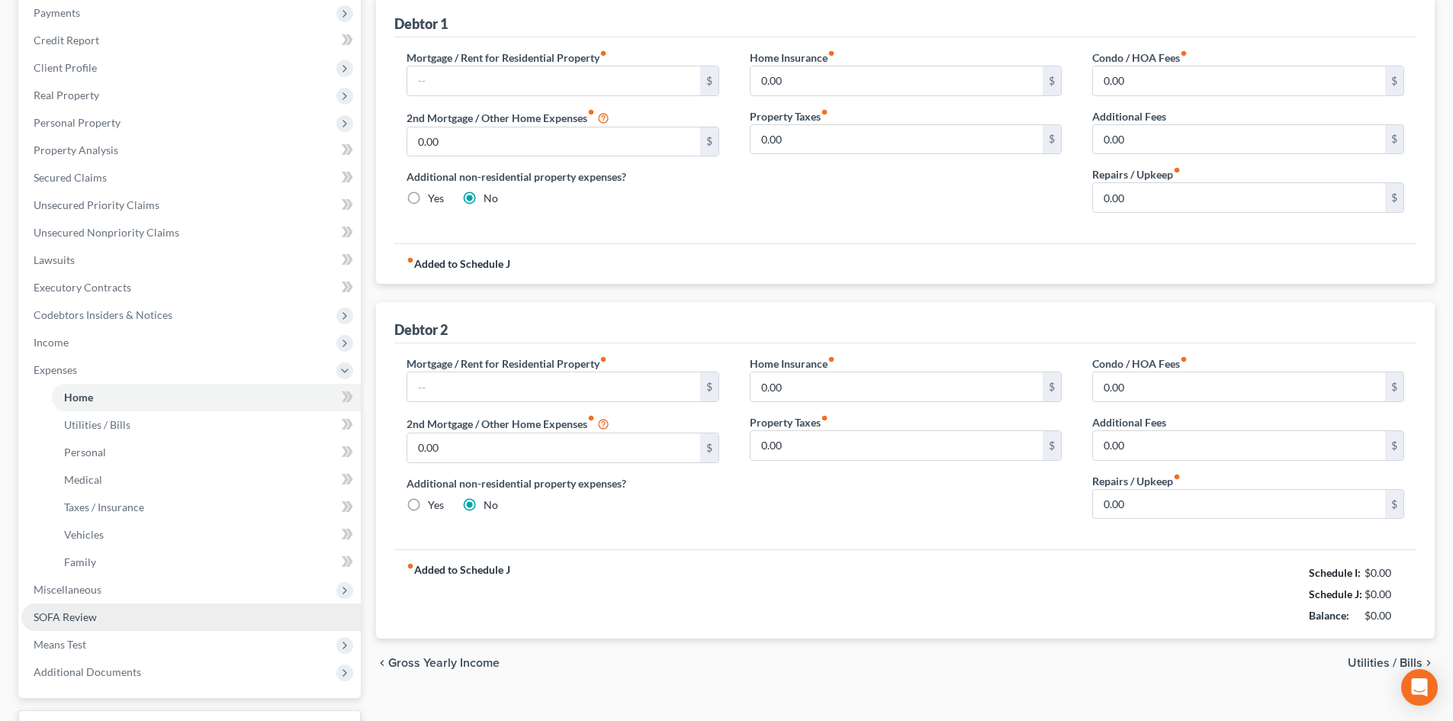
scroll to position [229, 0]
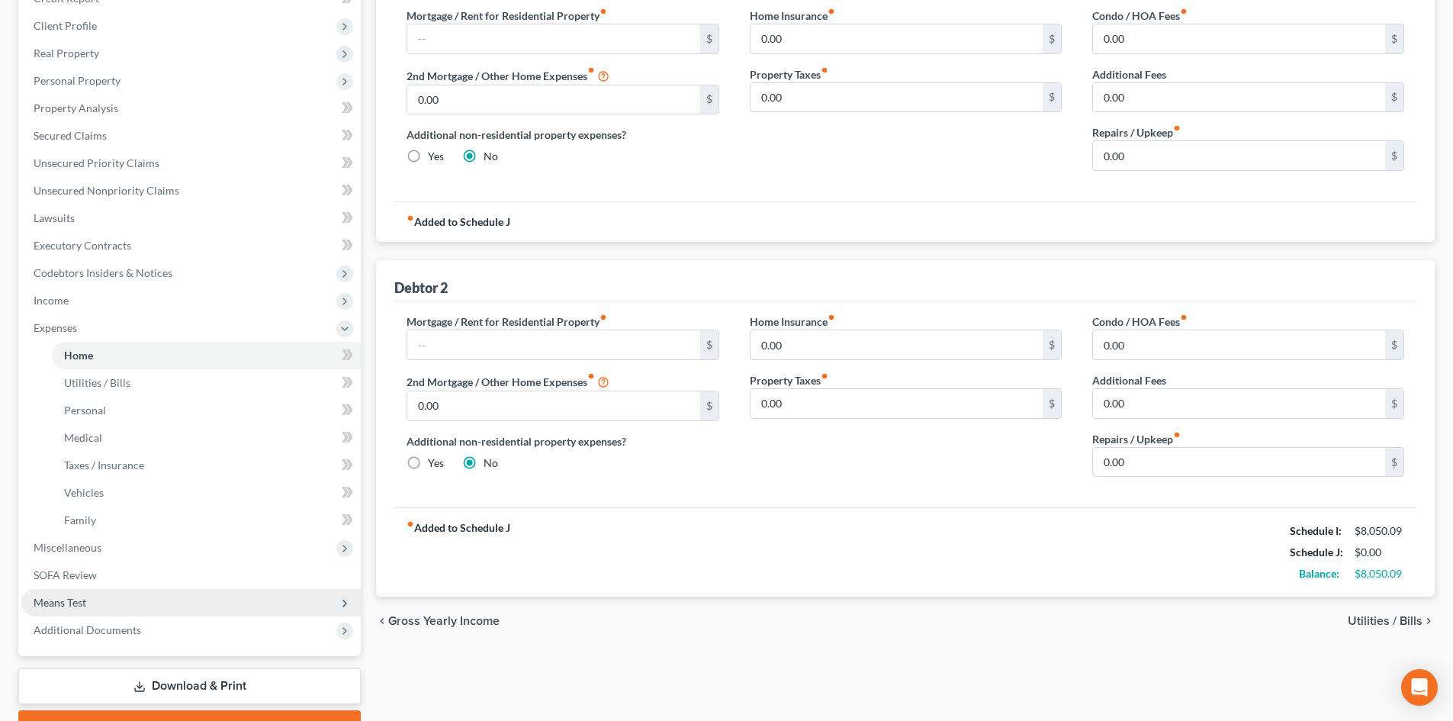
click at [77, 605] on span "Means Test" at bounding box center [60, 602] width 53 height 13
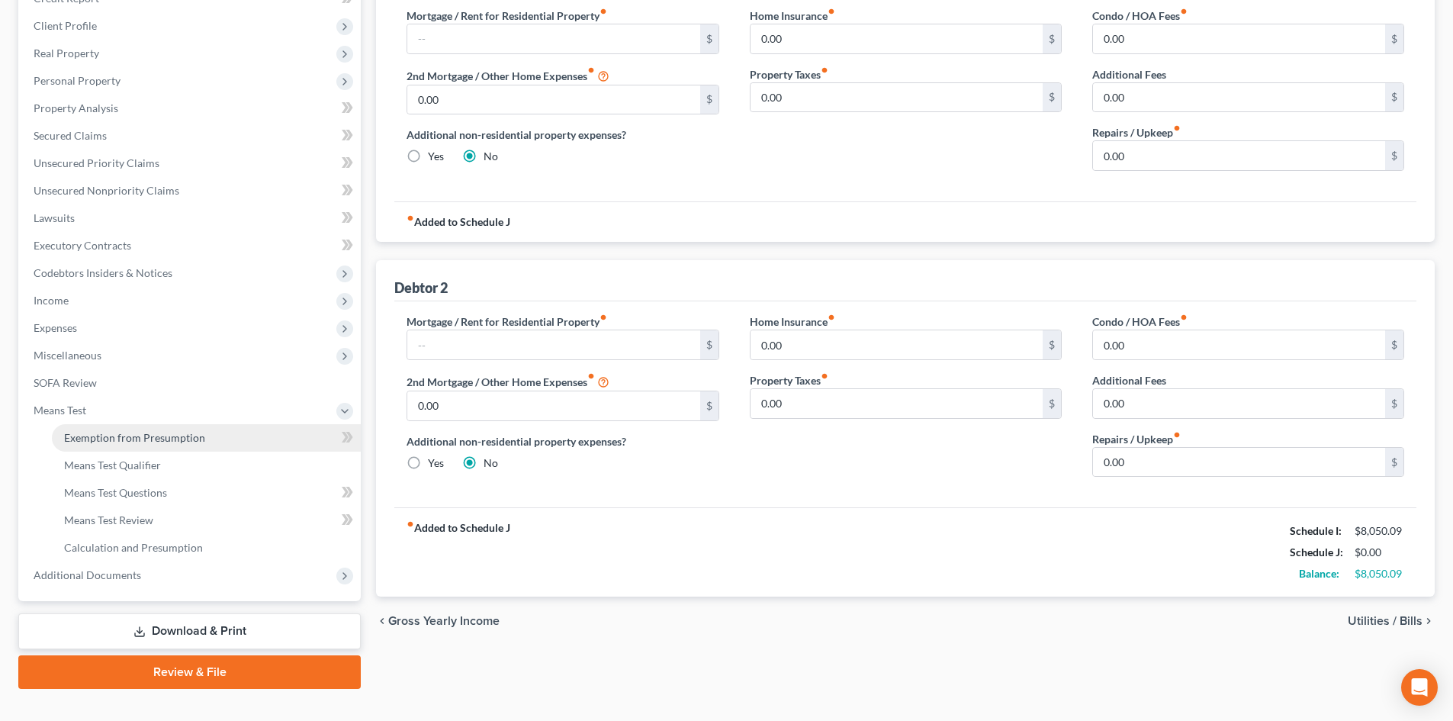
click at [137, 449] on link "Exemption from Presumption" at bounding box center [206, 437] width 309 height 27
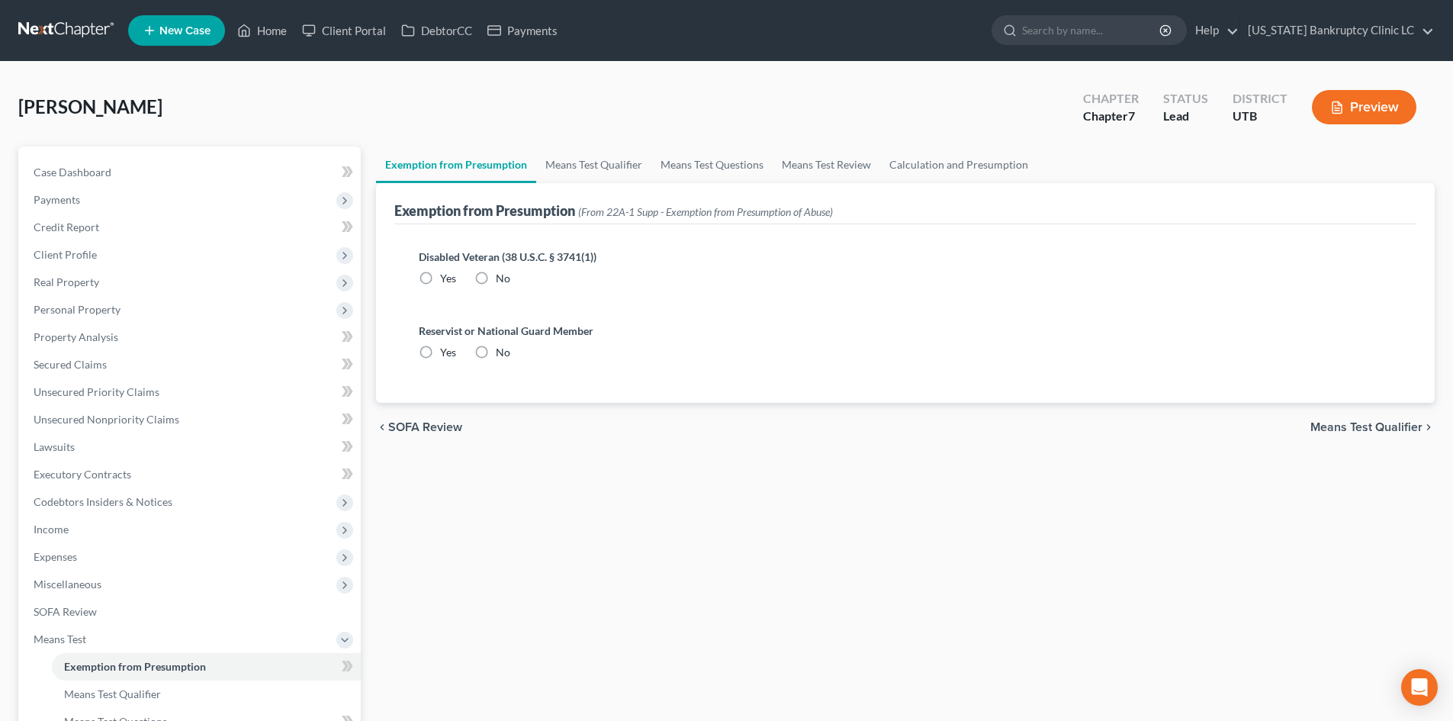
click at [496, 286] on label "No" at bounding box center [503, 278] width 14 height 15
click at [502, 281] on input "No" at bounding box center [507, 276] width 10 height 10
click at [496, 352] on label "No" at bounding box center [503, 352] width 14 height 15
click at [502, 352] on input "No" at bounding box center [507, 350] width 10 height 10
click at [620, 159] on link "Means Test Qualifier" at bounding box center [593, 164] width 115 height 37
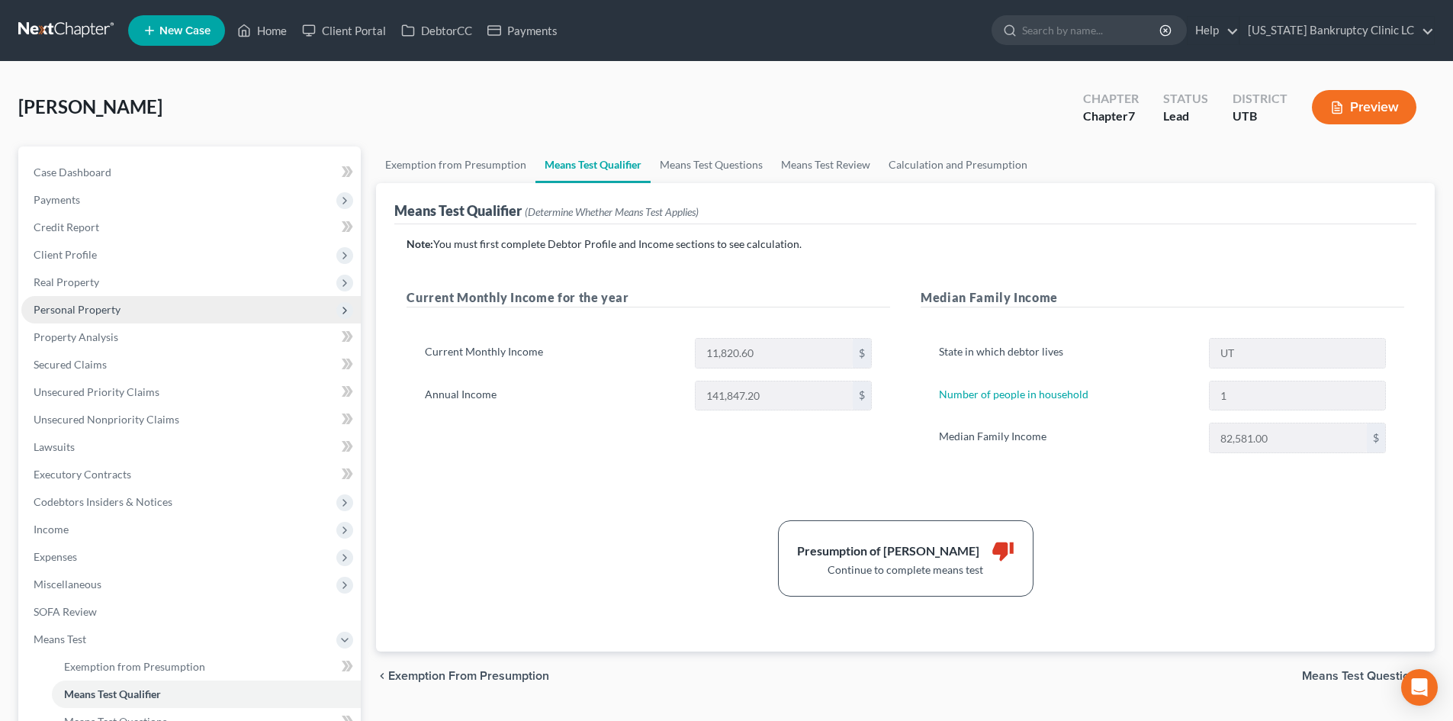
click at [105, 314] on span "Personal Property" at bounding box center [77, 309] width 87 height 13
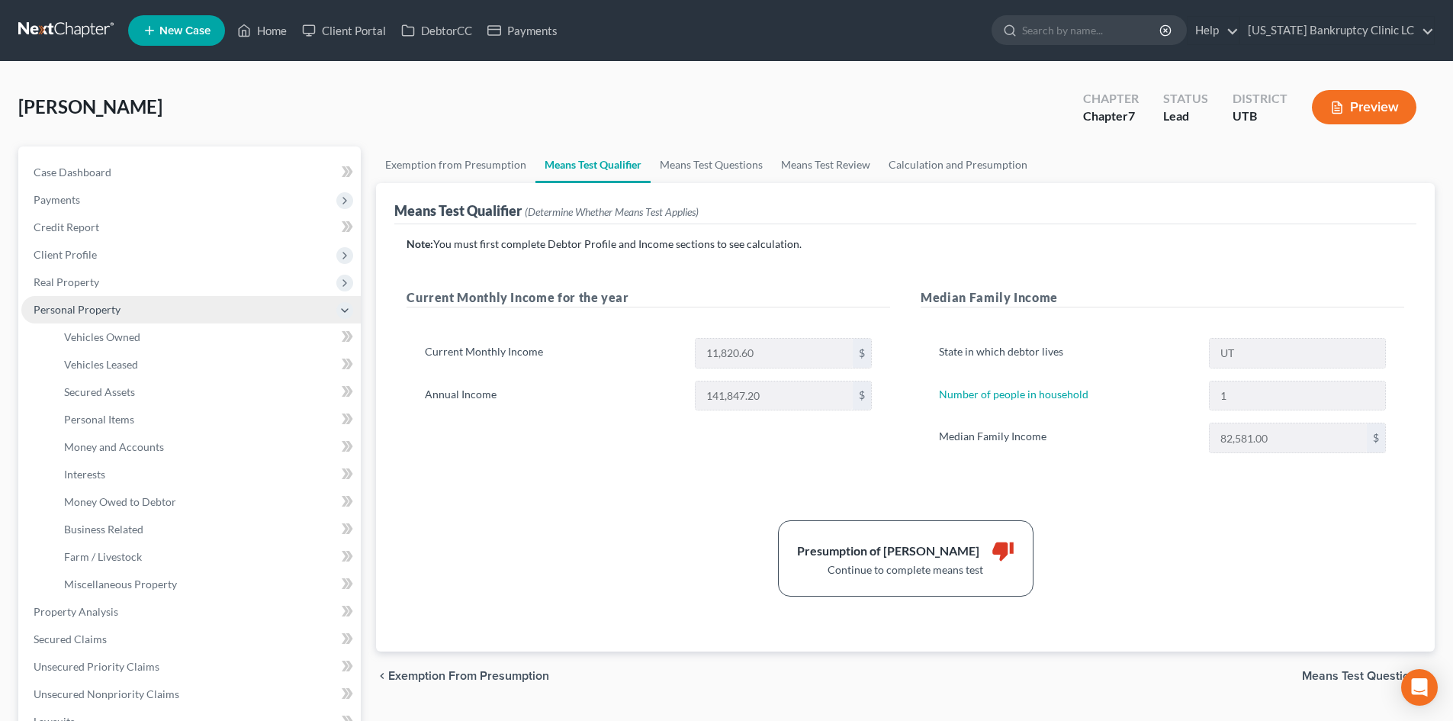
click at [101, 310] on span "Personal Property" at bounding box center [77, 309] width 87 height 13
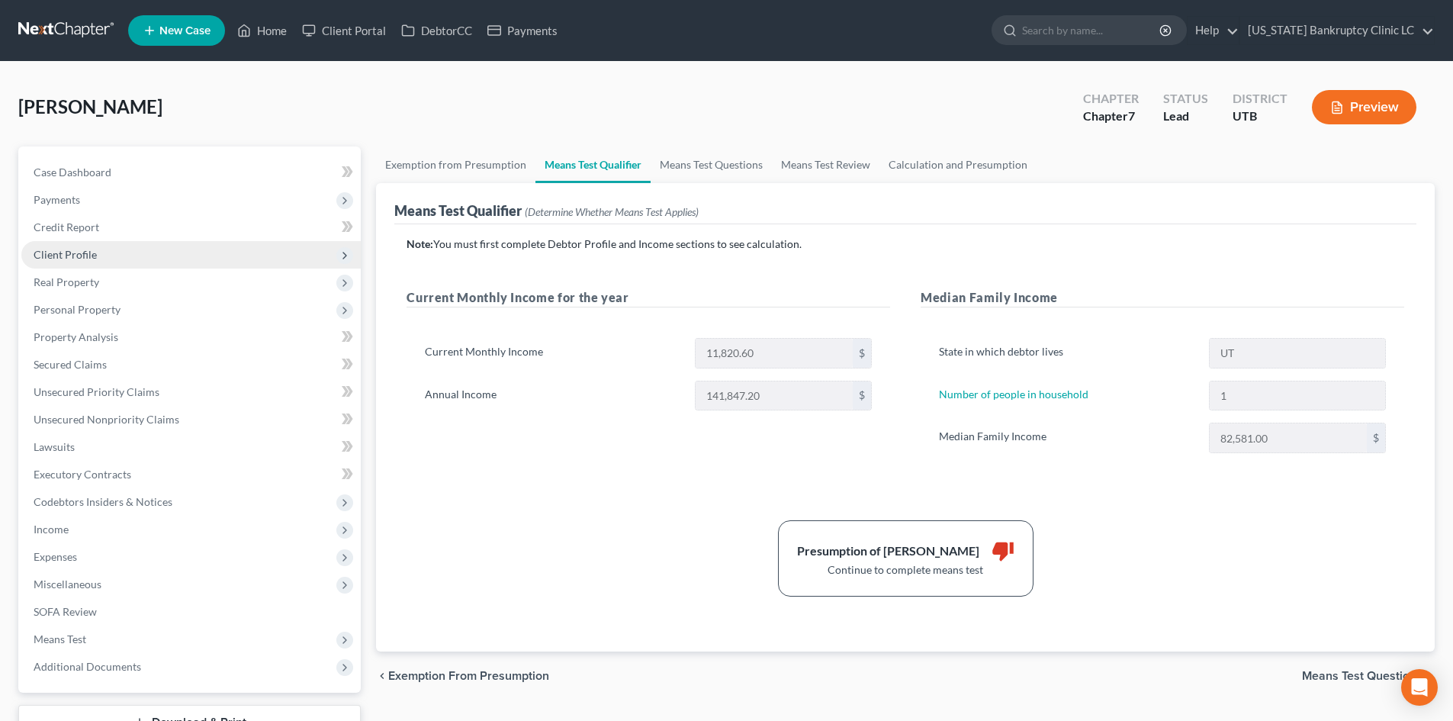
click at [108, 246] on span "Client Profile" at bounding box center [190, 254] width 339 height 27
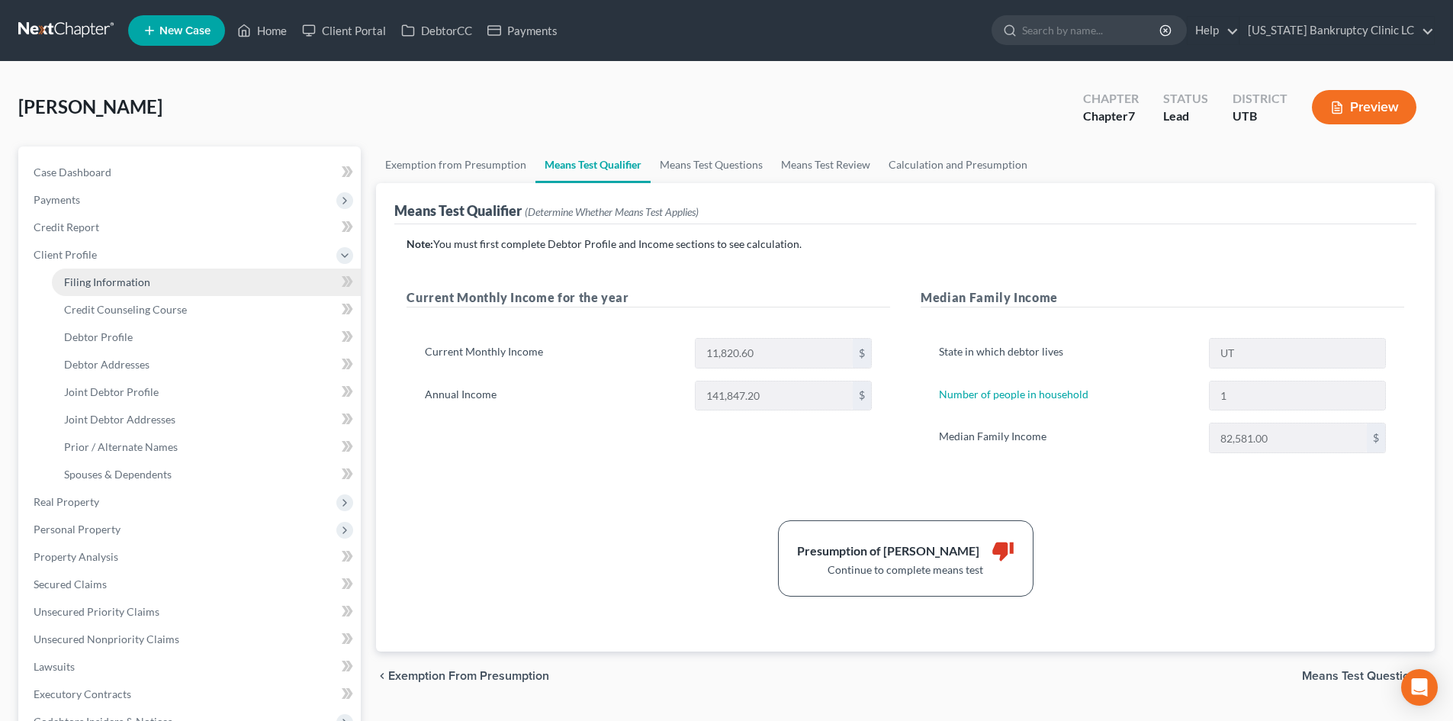
click at [113, 288] on span "Filing Information" at bounding box center [107, 281] width 86 height 13
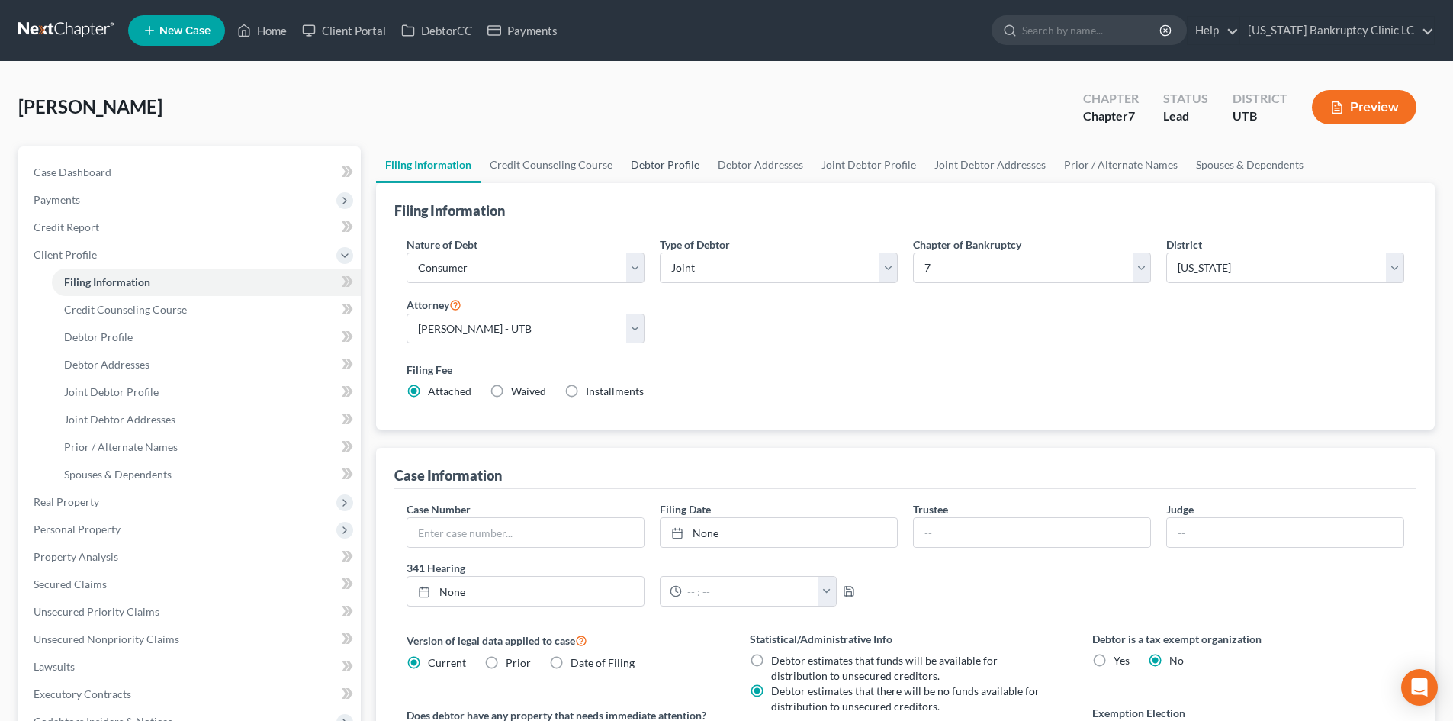
click at [673, 169] on link "Debtor Profile" at bounding box center [665, 164] width 87 height 37
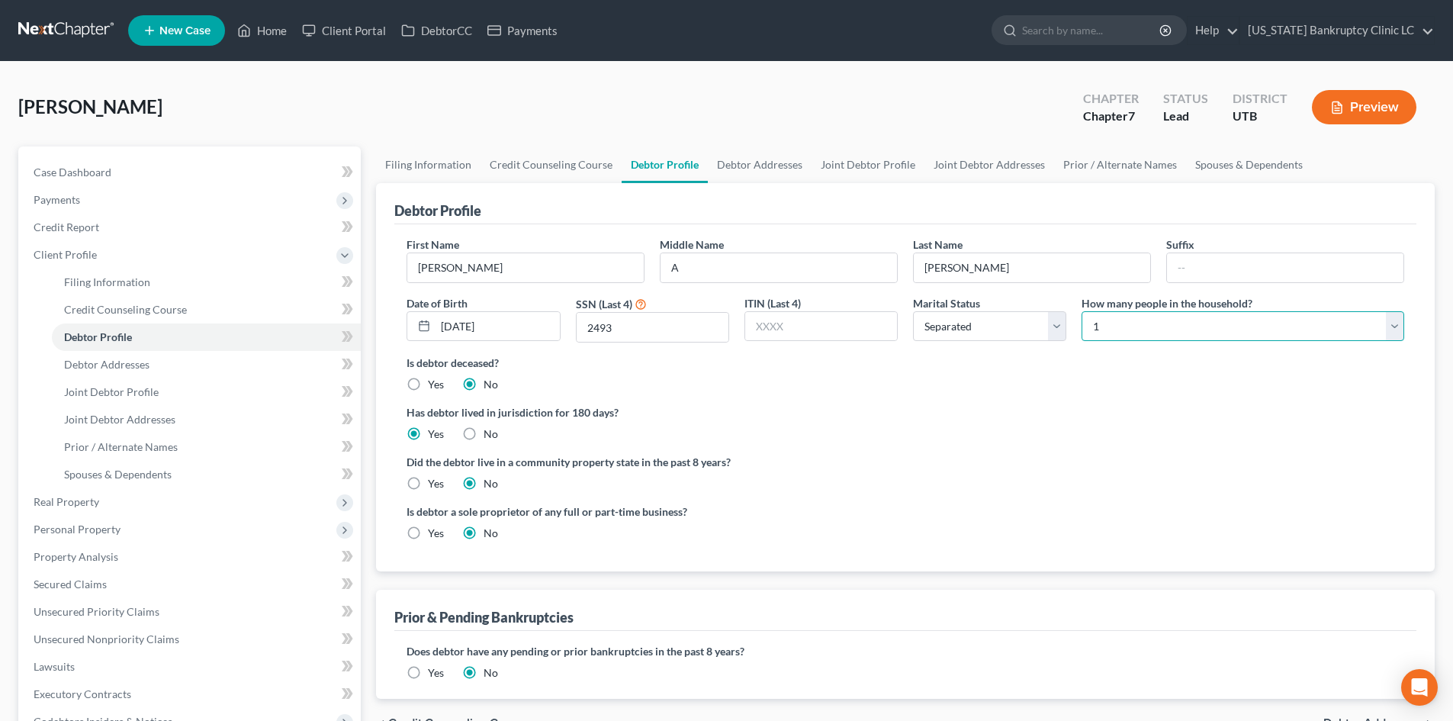
drag, startPoint x: 1166, startPoint y: 327, endPoint x: 1153, endPoint y: 340, distance: 18.3
click at [1166, 327] on select "Select 1 2 3 4 5 6 7 8 9 10 11 12 13 14 15 16 17 18 19 20" at bounding box center [1243, 326] width 323 height 31
click at [1082, 311] on select "Select 1 2 3 4 5 6 7 8 9 10 11 12 13 14 15 16 17 18 19 20" at bounding box center [1243, 326] width 323 height 31
click at [1084, 431] on div "Has debtor lived in jurisdiction for 180 days? Yes No Debtor must reside in jur…" at bounding box center [906, 422] width 998 height 37
click at [88, 255] on span "Client Profile" at bounding box center [65, 254] width 63 height 13
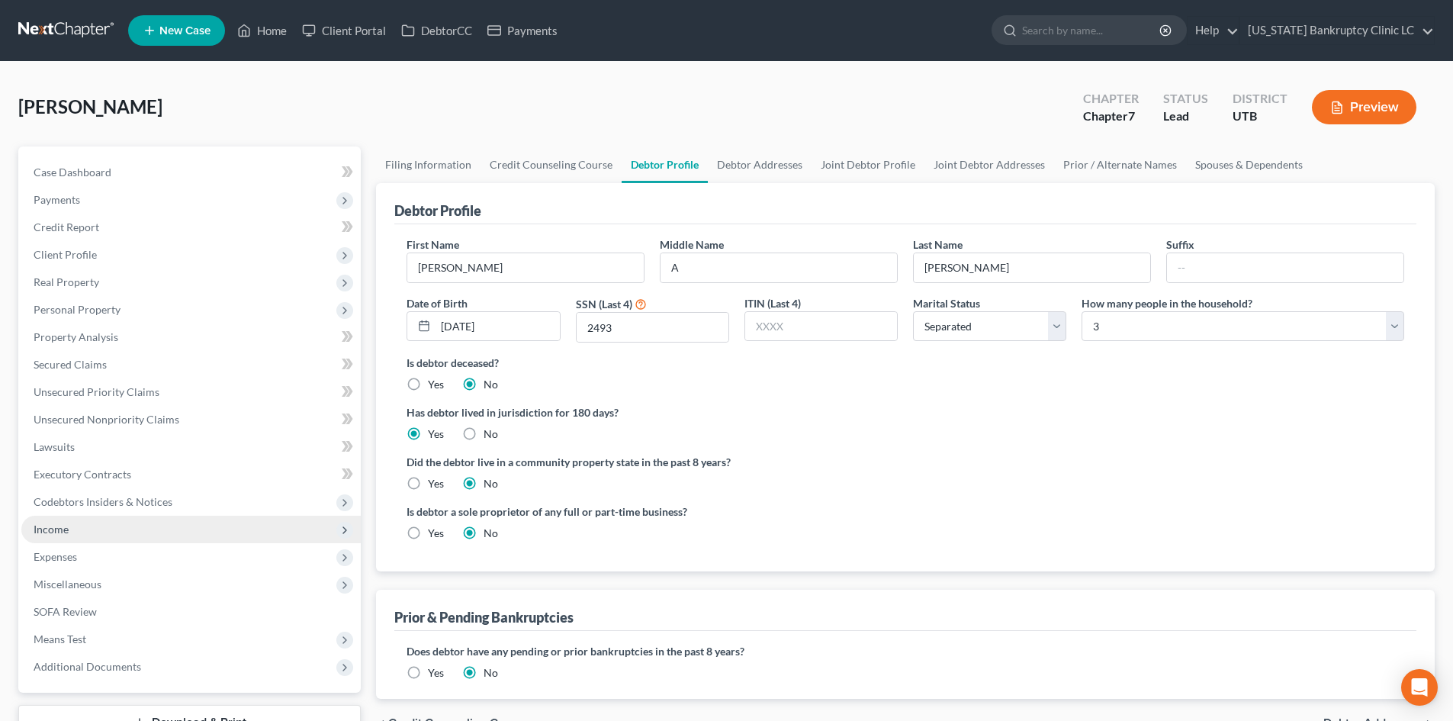
click at [83, 535] on span "Income" at bounding box center [190, 529] width 339 height 27
click at [68, 531] on span "Income" at bounding box center [51, 529] width 35 height 13
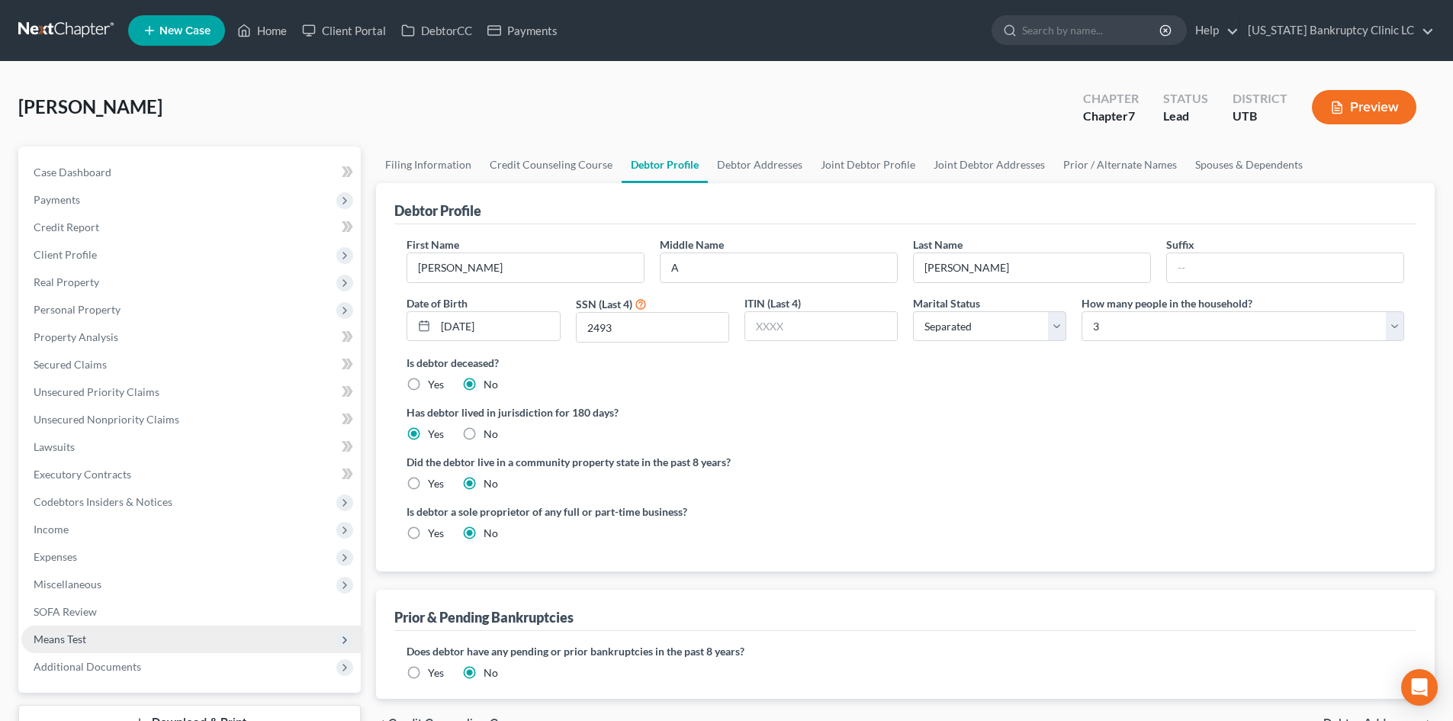
click at [62, 635] on span "Means Test" at bounding box center [60, 638] width 53 height 13
click at [103, 645] on span "Means Test" at bounding box center [190, 638] width 339 height 27
click at [104, 664] on span "Additional Documents" at bounding box center [88, 666] width 108 height 13
click at [105, 635] on span "Means Test" at bounding box center [190, 638] width 339 height 27
click at [105, 665] on span "Exemption from Presumption" at bounding box center [134, 666] width 141 height 13
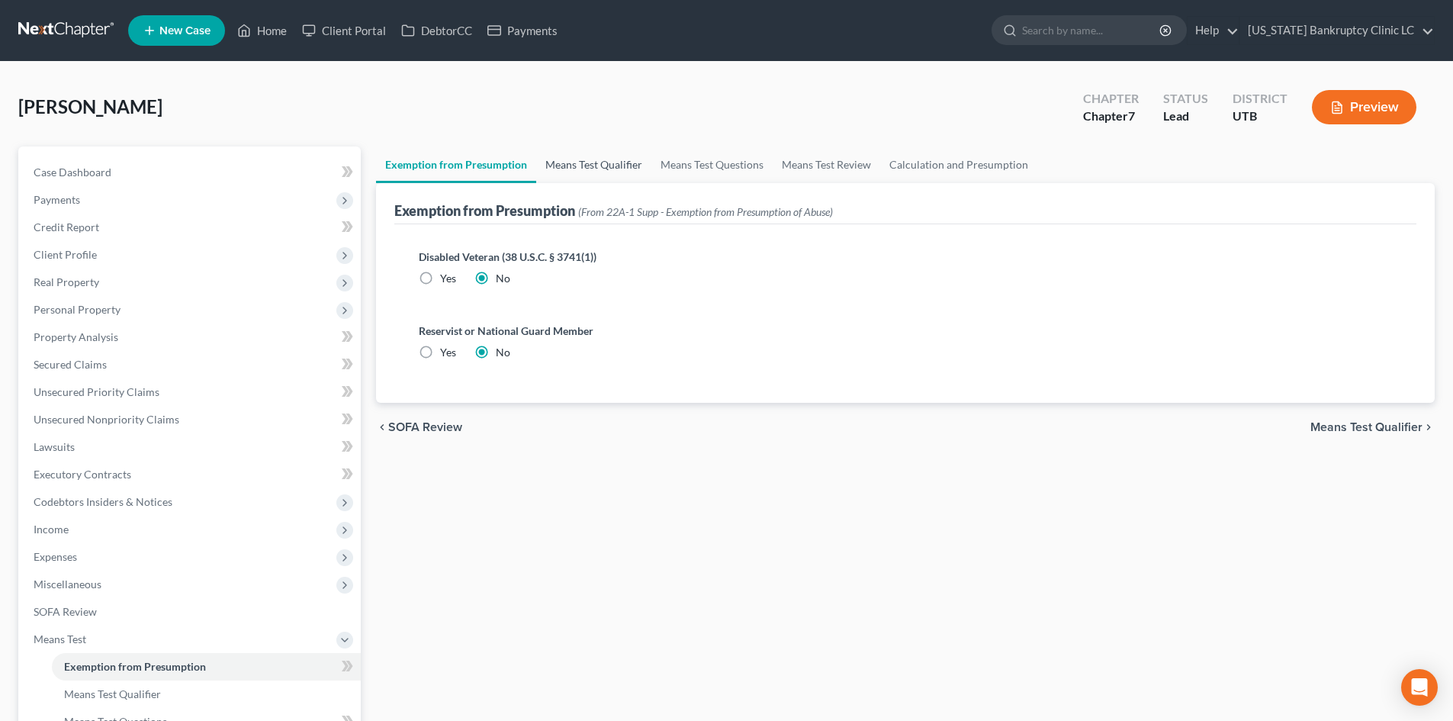
click at [616, 166] on link "Means Test Qualifier" at bounding box center [593, 164] width 115 height 37
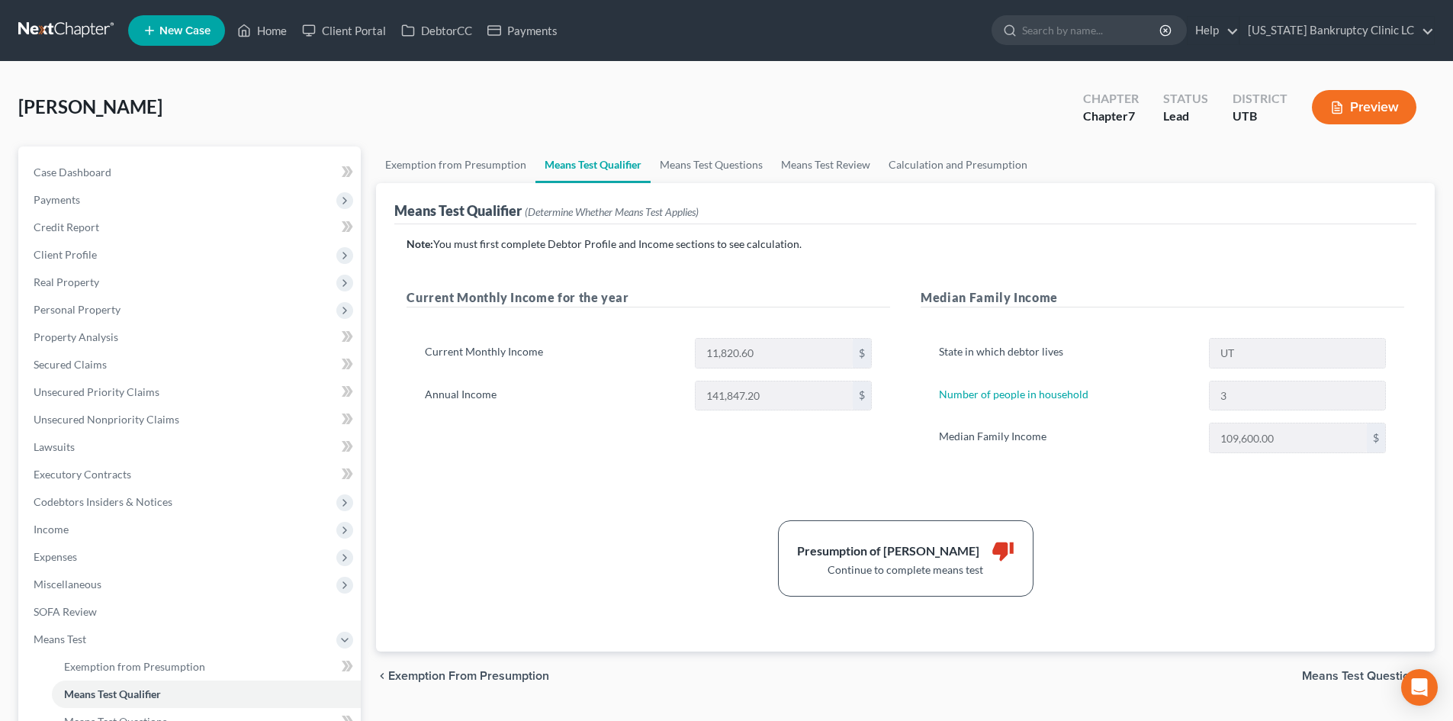
click at [601, 535] on div "Presumption of Abuse Arises thumb_down Continue to complete means test" at bounding box center [905, 558] width 1013 height 76
click at [102, 635] on span "Means Test" at bounding box center [190, 638] width 339 height 27
click at [108, 548] on span "Expenses" at bounding box center [190, 556] width 339 height 27
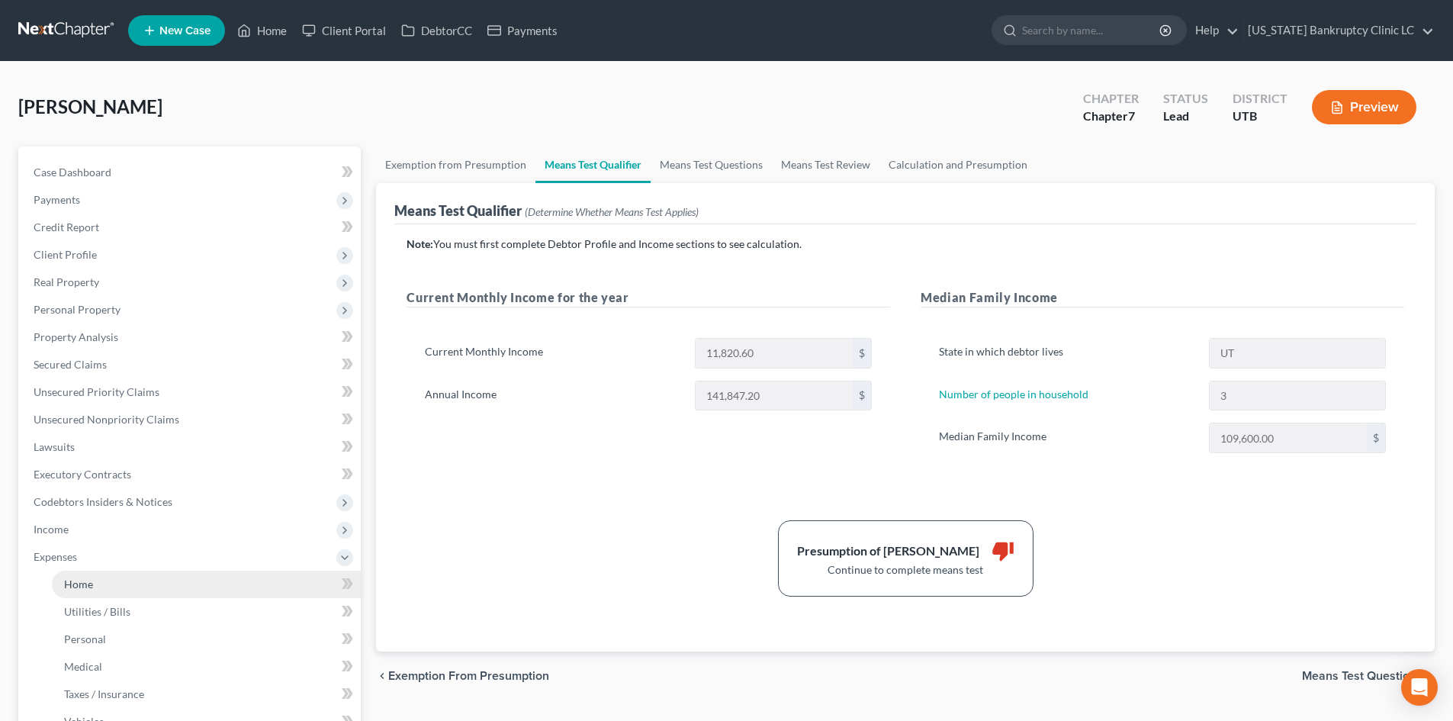
click at [108, 590] on link "Home" at bounding box center [206, 584] width 309 height 27
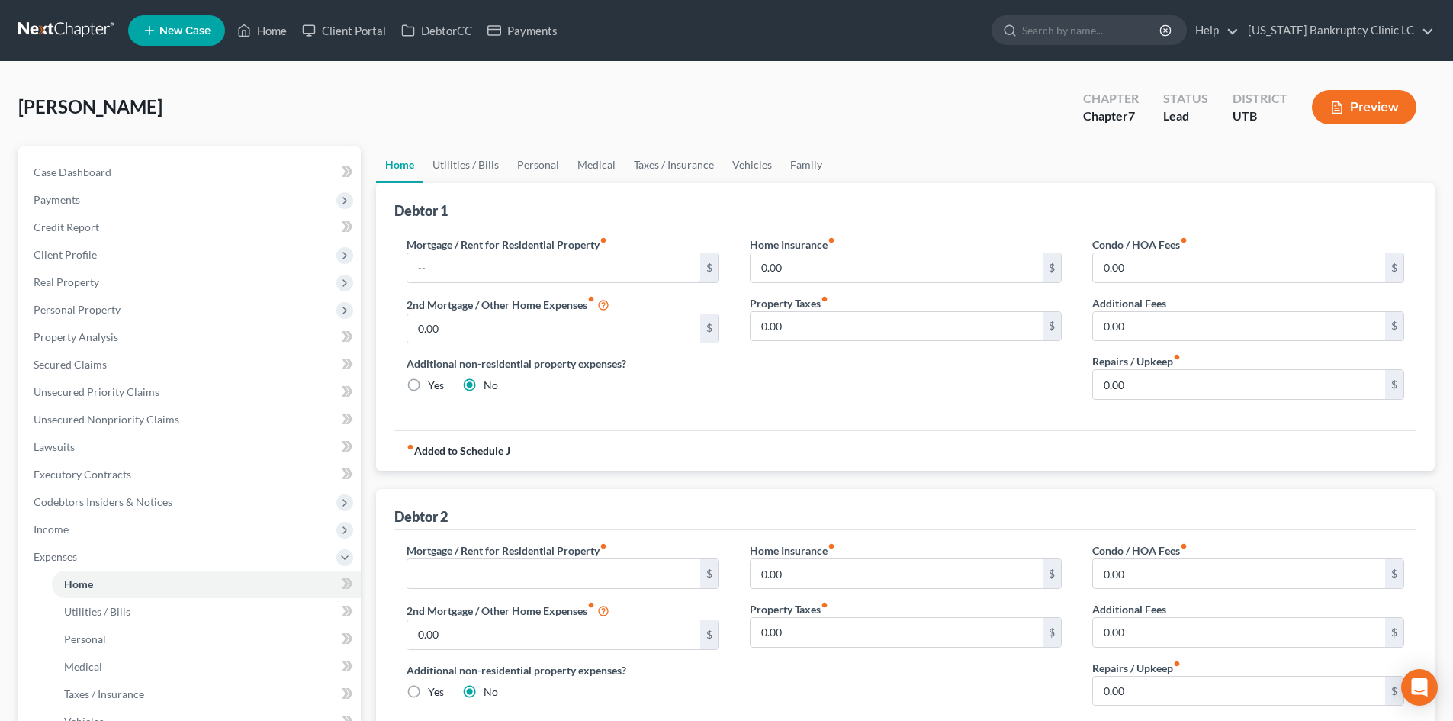
drag, startPoint x: 485, startPoint y: 263, endPoint x: 1026, endPoint y: 397, distance: 557.1
click at [485, 263] on input "text" at bounding box center [553, 267] width 292 height 29
click at [490, 570] on input "text" at bounding box center [553, 573] width 292 height 29
click at [626, 259] on input "text" at bounding box center [553, 267] width 292 height 29
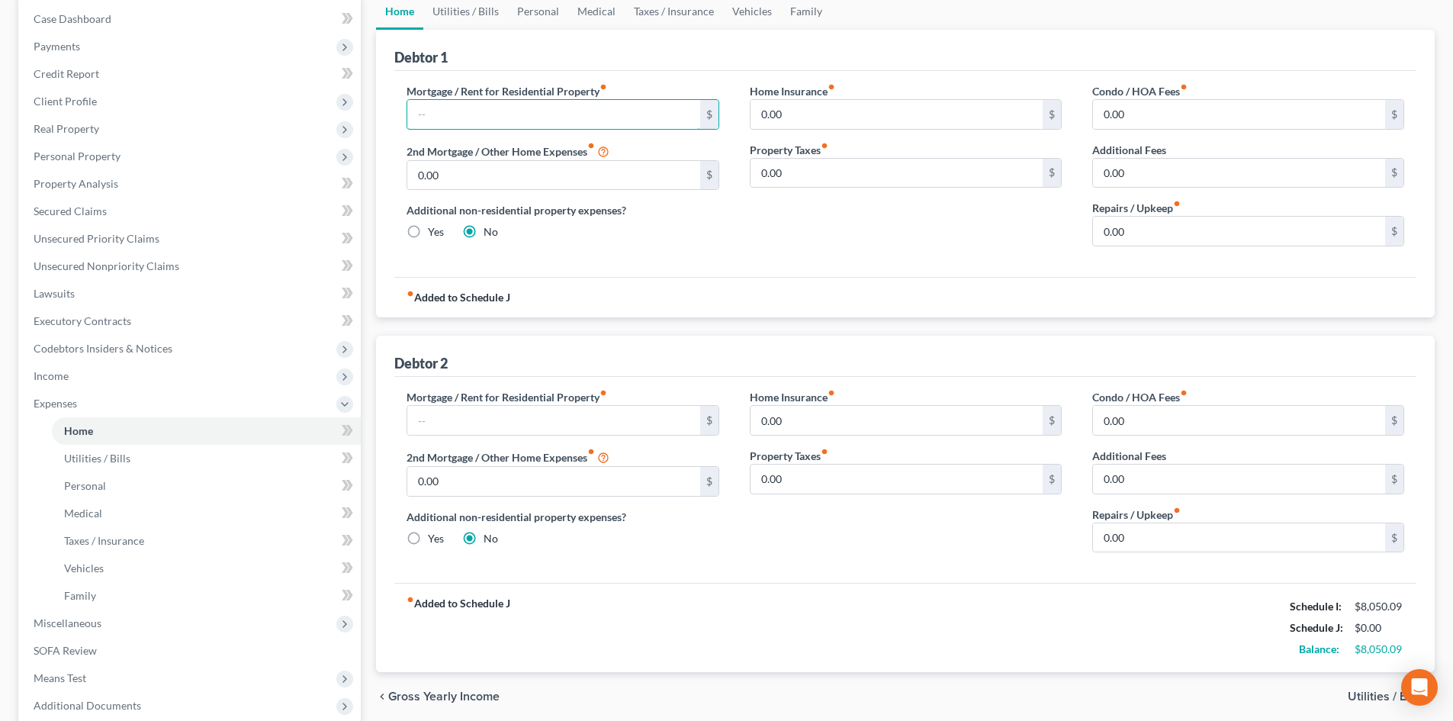
scroll to position [153, 0]
click at [480, 11] on link "Utilities / Bills" at bounding box center [465, 12] width 85 height 37
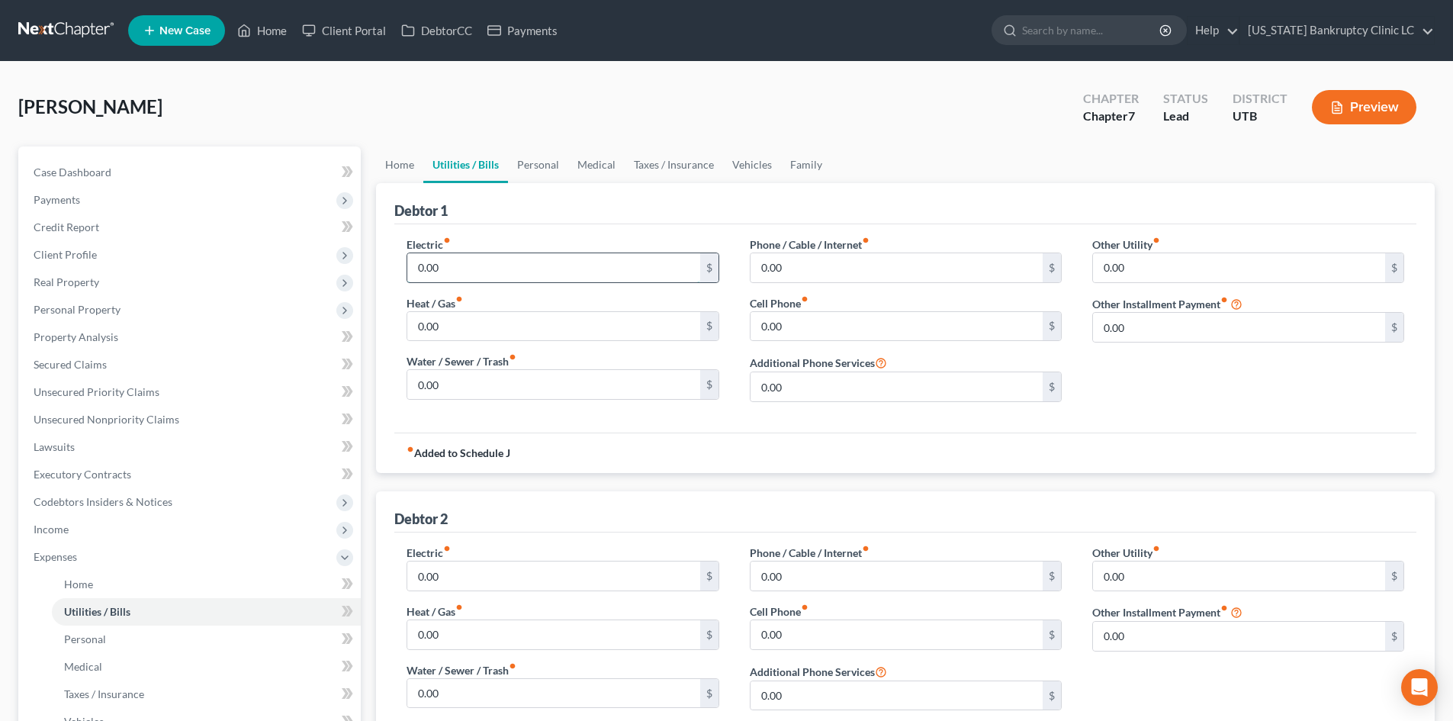
click at [461, 258] on input "0.00" at bounding box center [553, 267] width 292 height 29
click at [438, 326] on input "0.00" at bounding box center [553, 326] width 292 height 29
click at [540, 159] on link "Personal" at bounding box center [538, 164] width 60 height 37
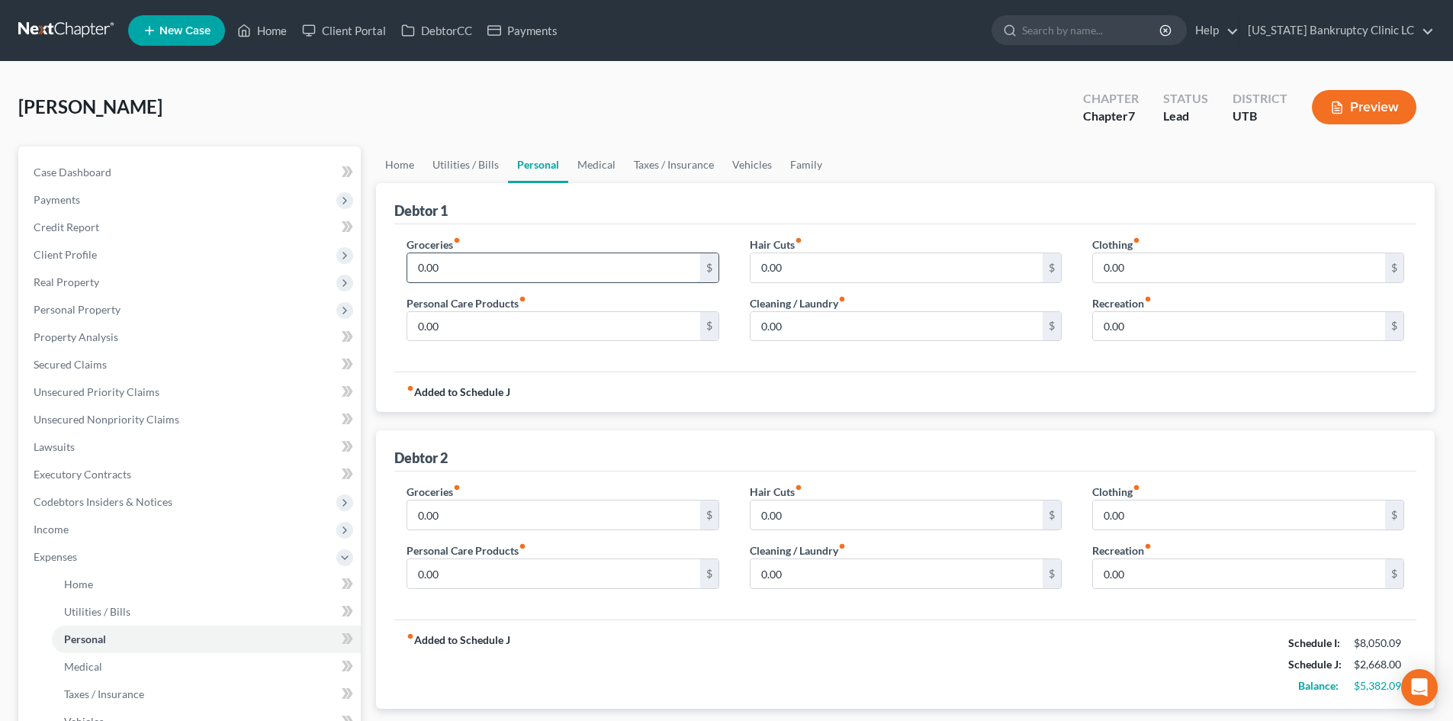
click at [505, 276] on input "0.00" at bounding box center [553, 267] width 292 height 29
click at [776, 321] on input "0.00" at bounding box center [897, 326] width 292 height 29
click at [598, 165] on link "Medical" at bounding box center [596, 164] width 56 height 37
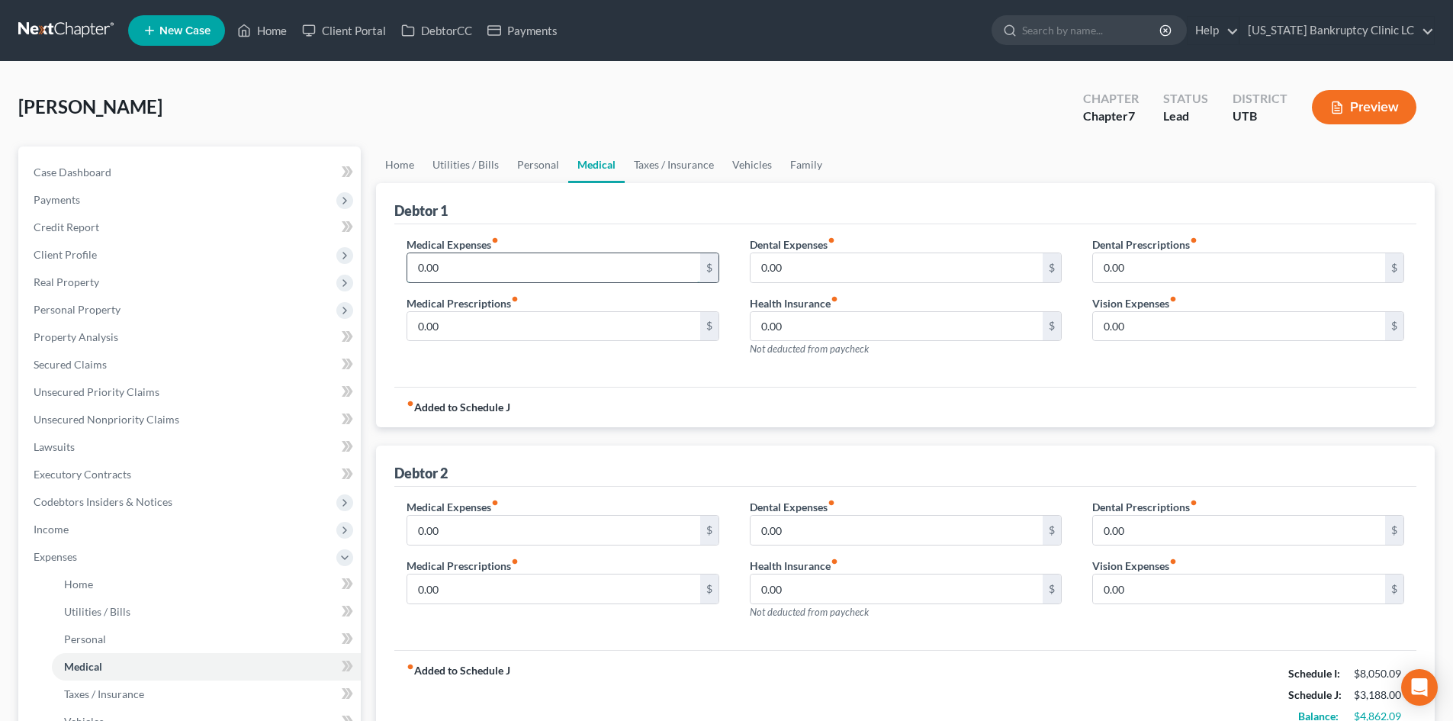
click at [490, 256] on input "0.00" at bounding box center [553, 267] width 292 height 29
click at [465, 320] on input "0.00" at bounding box center [553, 326] width 292 height 29
drag, startPoint x: 743, startPoint y: 168, endPoint x: 716, endPoint y: 181, distance: 29.7
click at [743, 168] on link "Vehicles" at bounding box center [752, 164] width 58 height 37
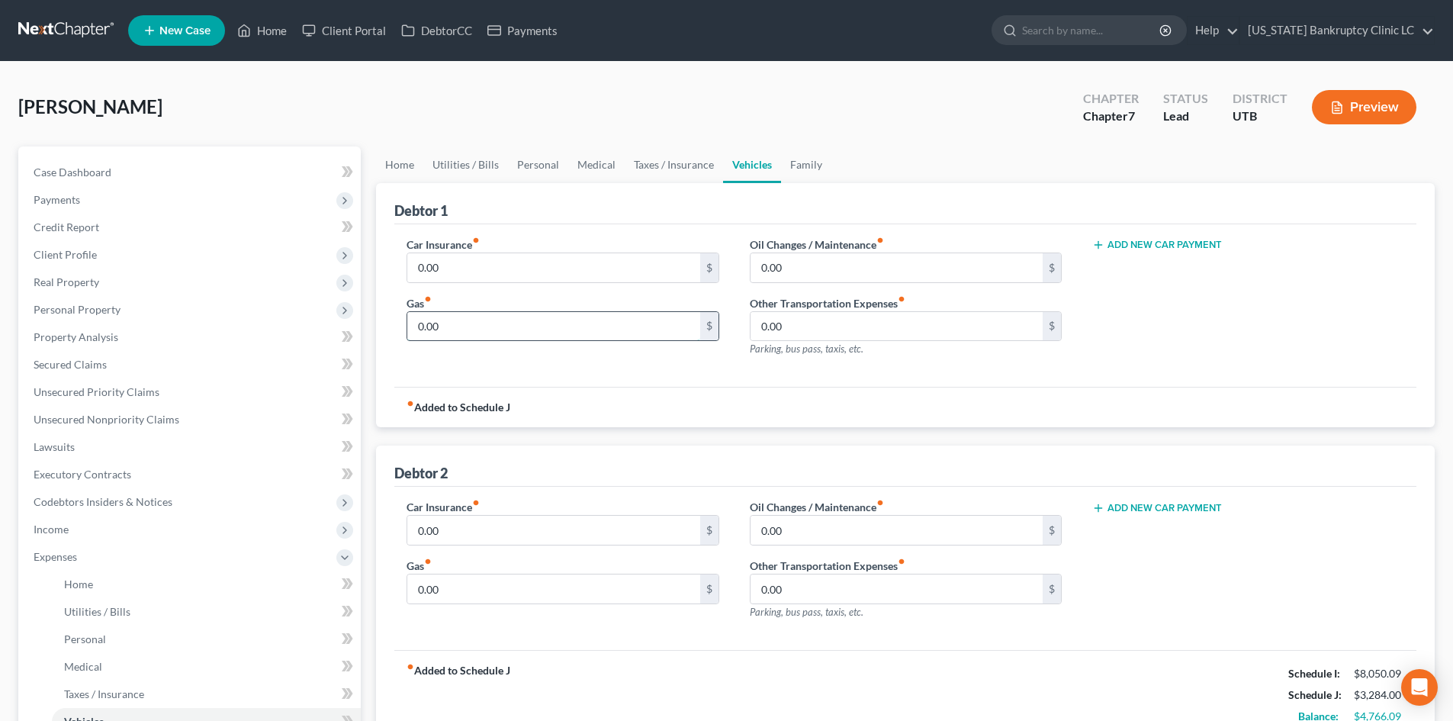
click at [458, 336] on input "0.00" at bounding box center [553, 326] width 292 height 29
click at [598, 159] on link "Medical" at bounding box center [596, 164] width 56 height 37
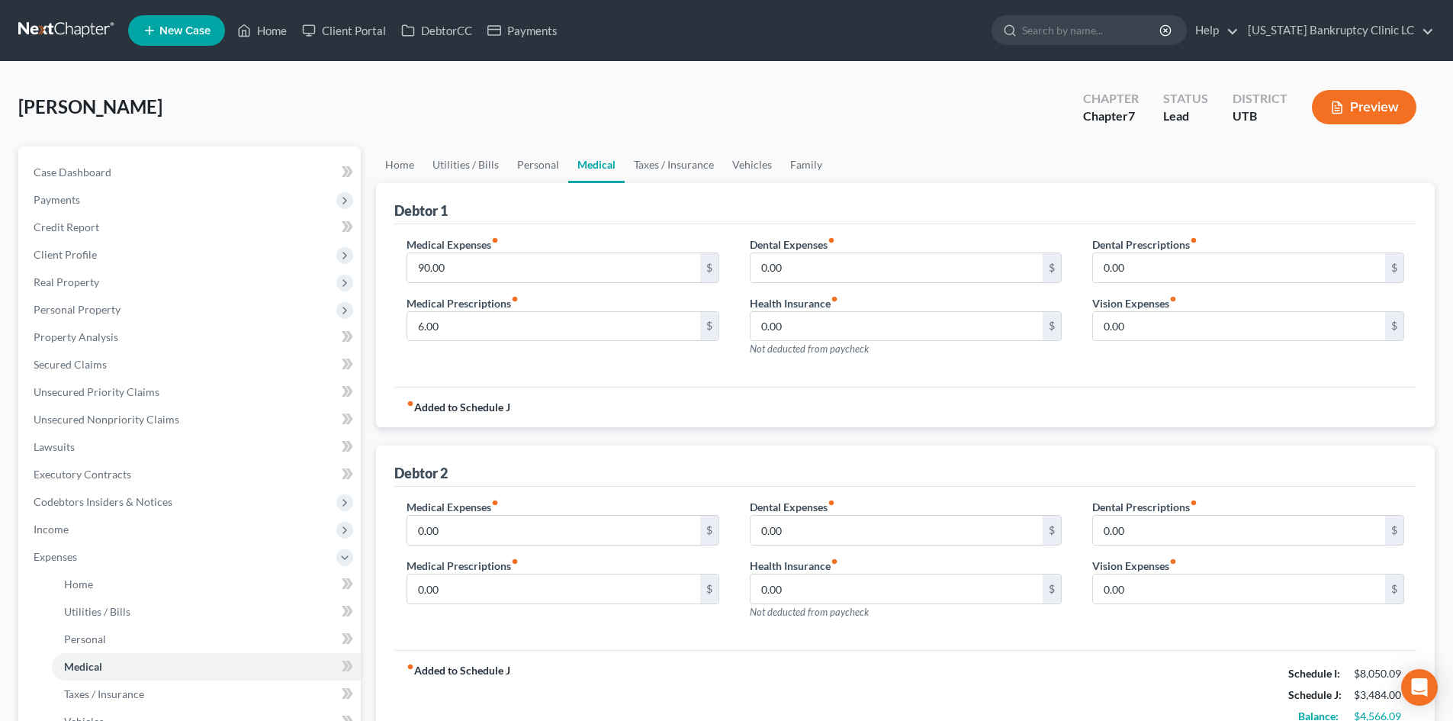
click at [515, 251] on div "Medical Expenses fiber_manual_record 90.00 $" at bounding box center [563, 259] width 312 height 47
click at [804, 251] on label "Dental Expenses fiber_manual_record" at bounding box center [792, 244] width 85 height 16
click at [795, 328] on input "0.00" at bounding box center [897, 326] width 292 height 29
click at [754, 163] on link "Vehicles" at bounding box center [752, 164] width 58 height 37
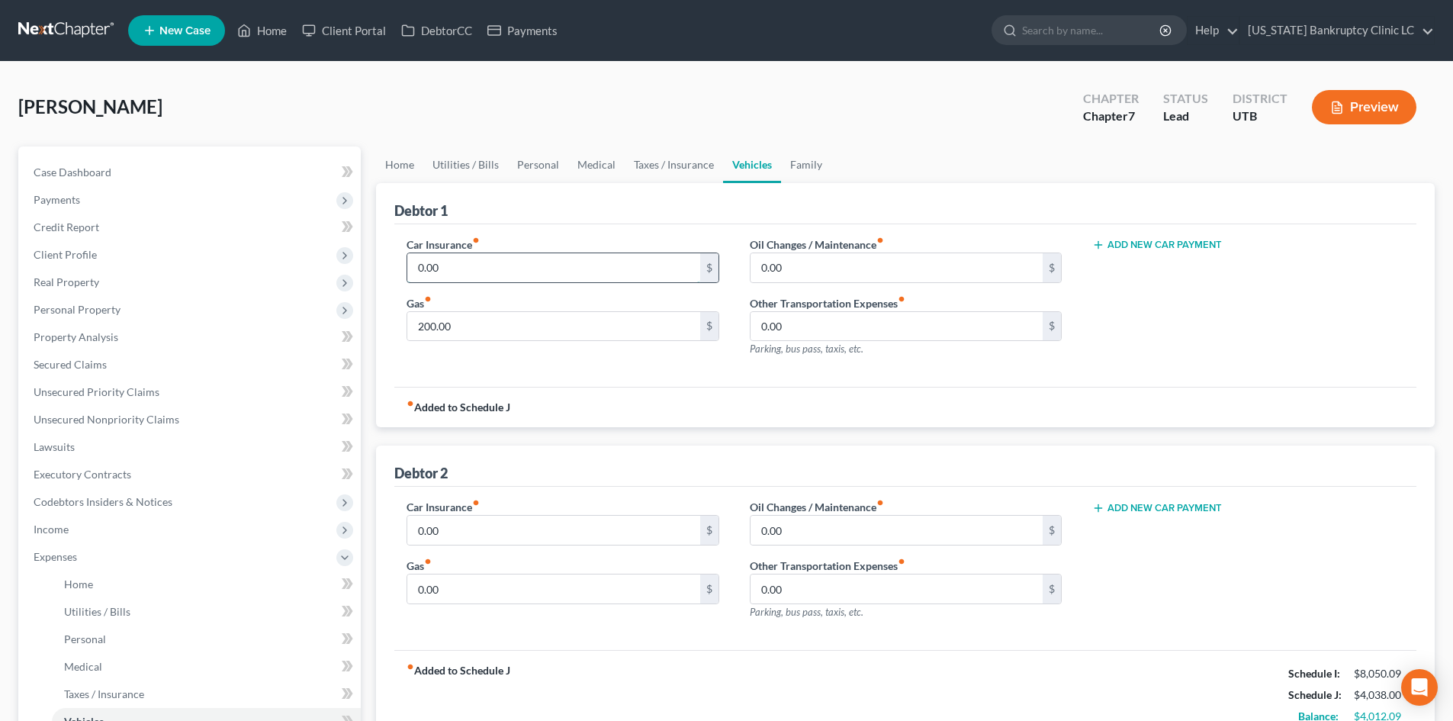
click at [580, 266] on input "0.00" at bounding box center [553, 267] width 292 height 29
click at [540, 167] on link "Personal" at bounding box center [538, 164] width 60 height 37
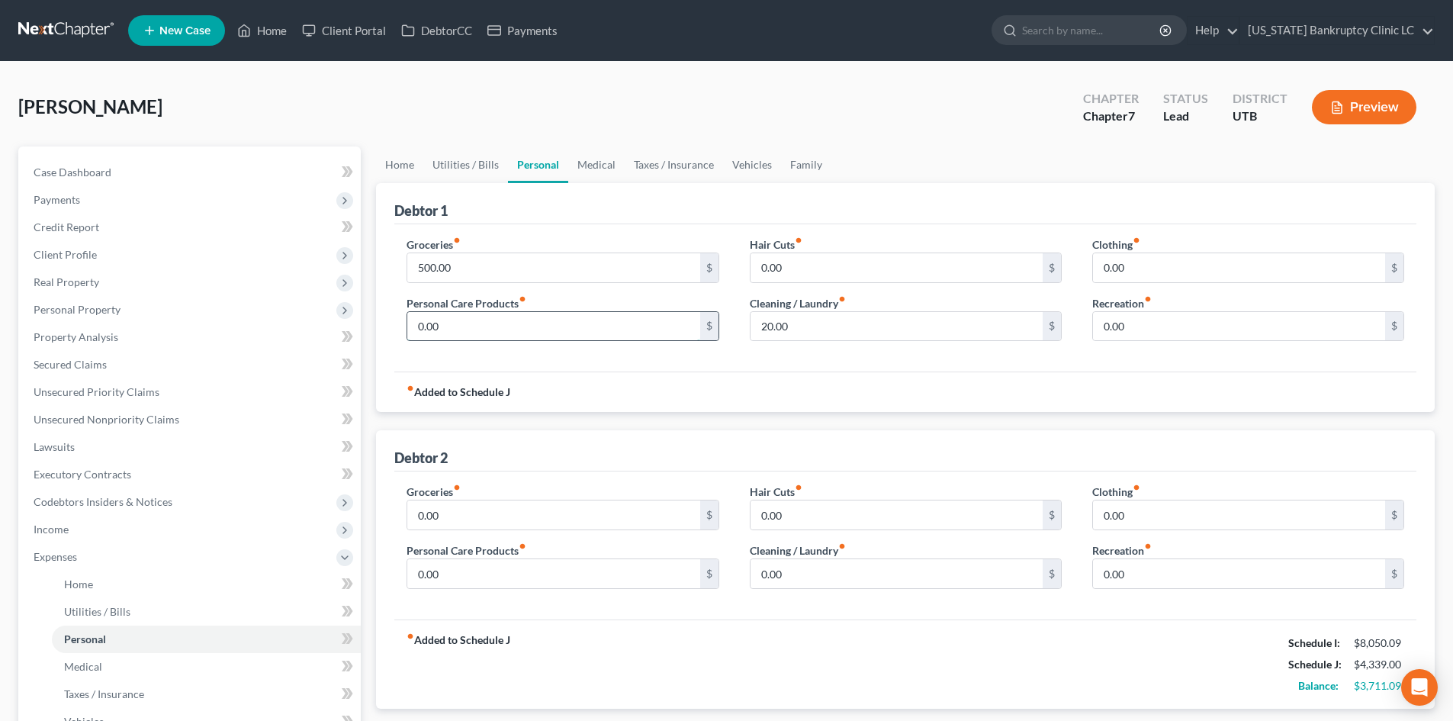
click at [488, 323] on input "0.00" at bounding box center [553, 326] width 292 height 29
click at [472, 166] on link "Utilities / Bills" at bounding box center [465, 164] width 85 height 37
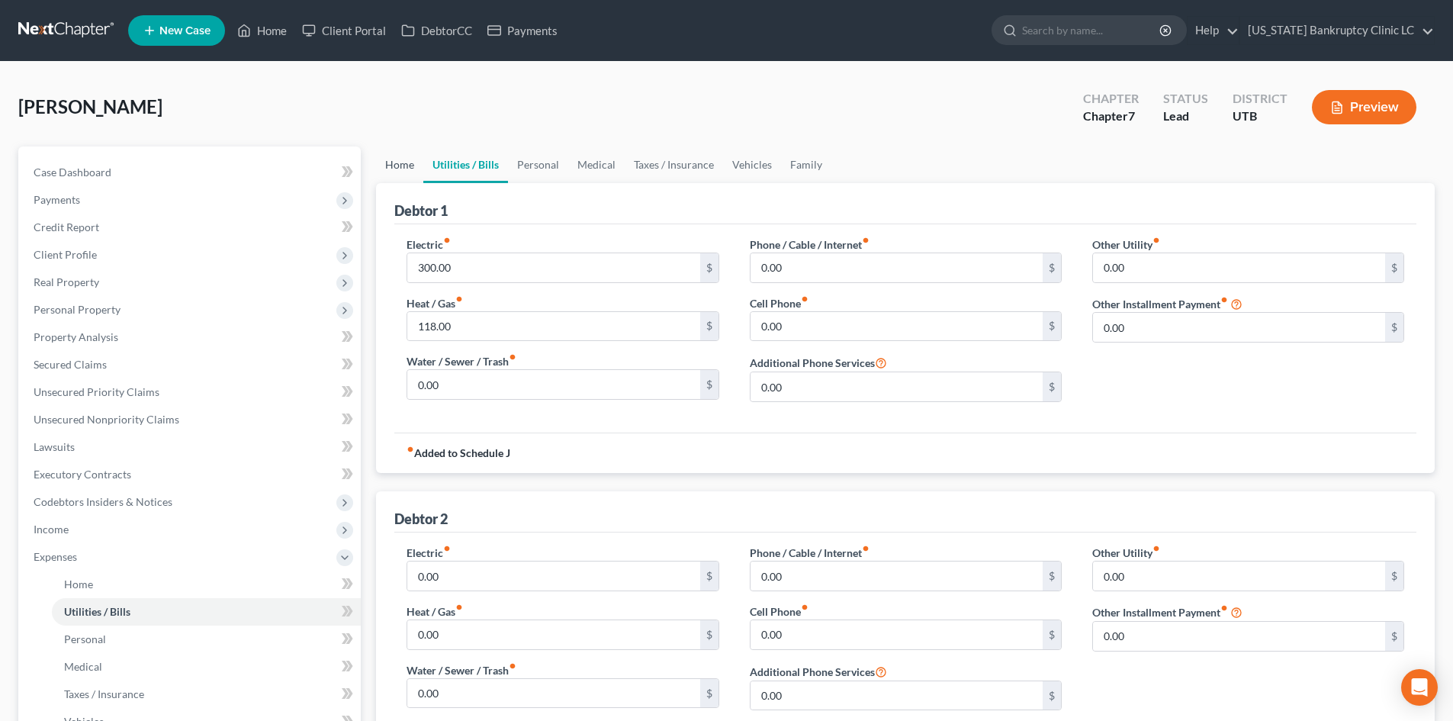
click at [388, 168] on link "Home" at bounding box center [399, 164] width 47 height 37
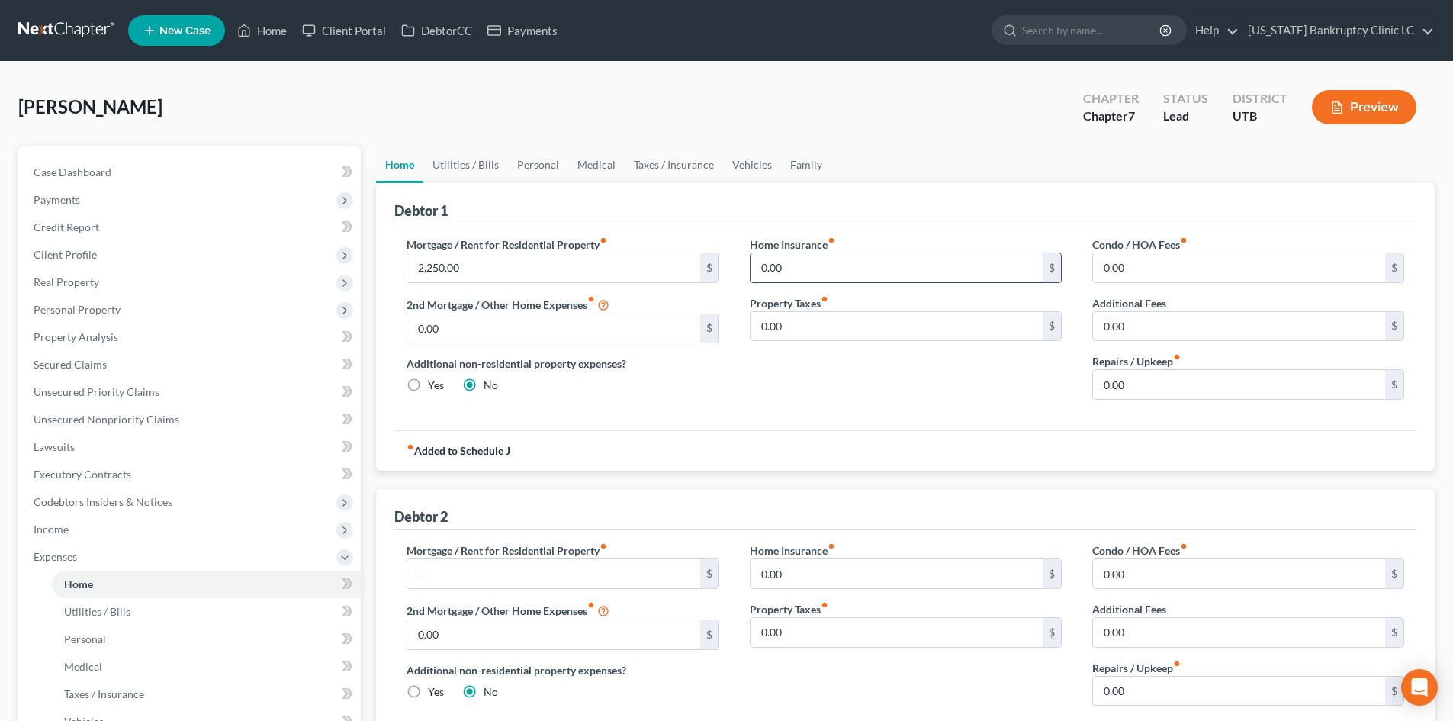
click at [869, 267] on input "0.00" at bounding box center [897, 267] width 292 height 29
click at [467, 172] on link "Utilities / Bills" at bounding box center [465, 164] width 85 height 37
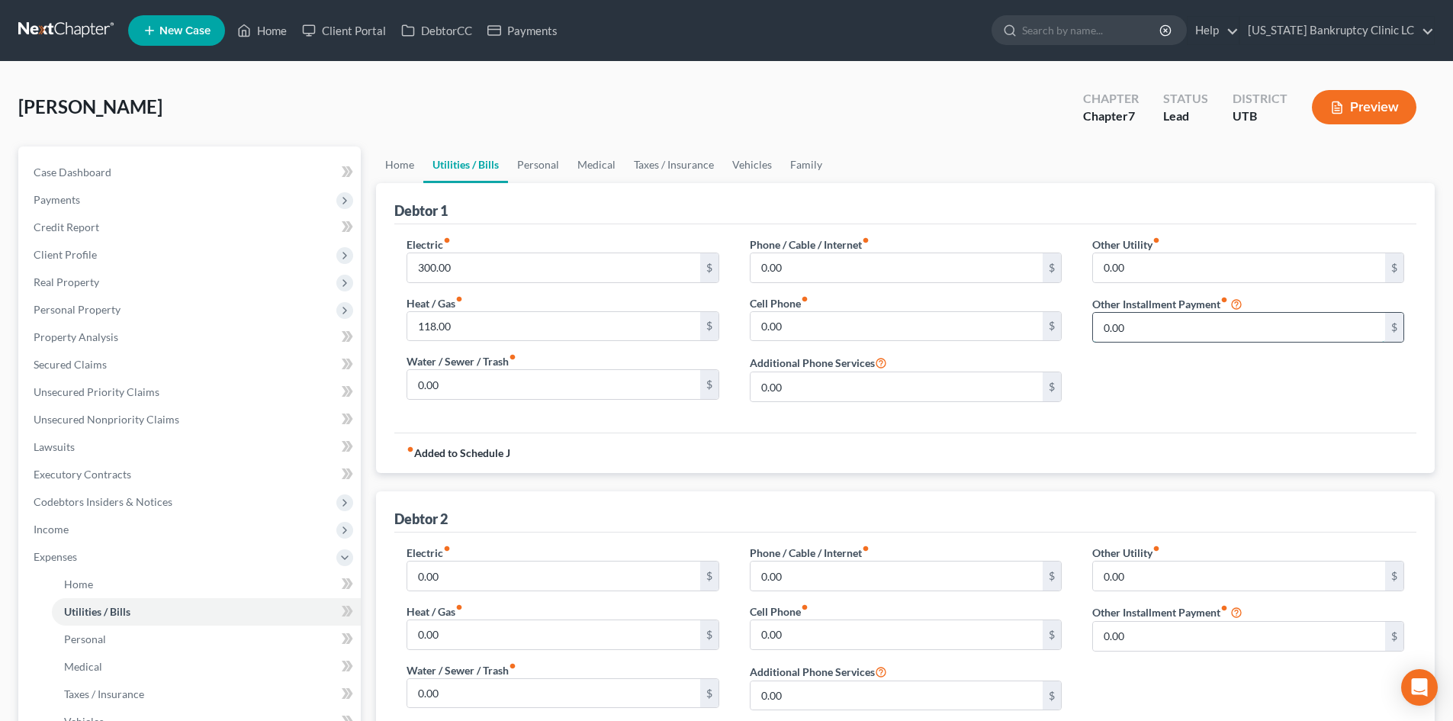
click at [1172, 336] on input "0.00" at bounding box center [1239, 327] width 292 height 29
drag, startPoint x: 1137, startPoint y: 374, endPoint x: 1153, endPoint y: 374, distance: 15.3
click at [1138, 374] on input "text" at bounding box center [1248, 369] width 310 height 29
click at [1171, 406] on div "Other Utility fiber_manual_record 0.00 $ Other Installment Payment fiber_manual…" at bounding box center [1248, 325] width 342 height 178
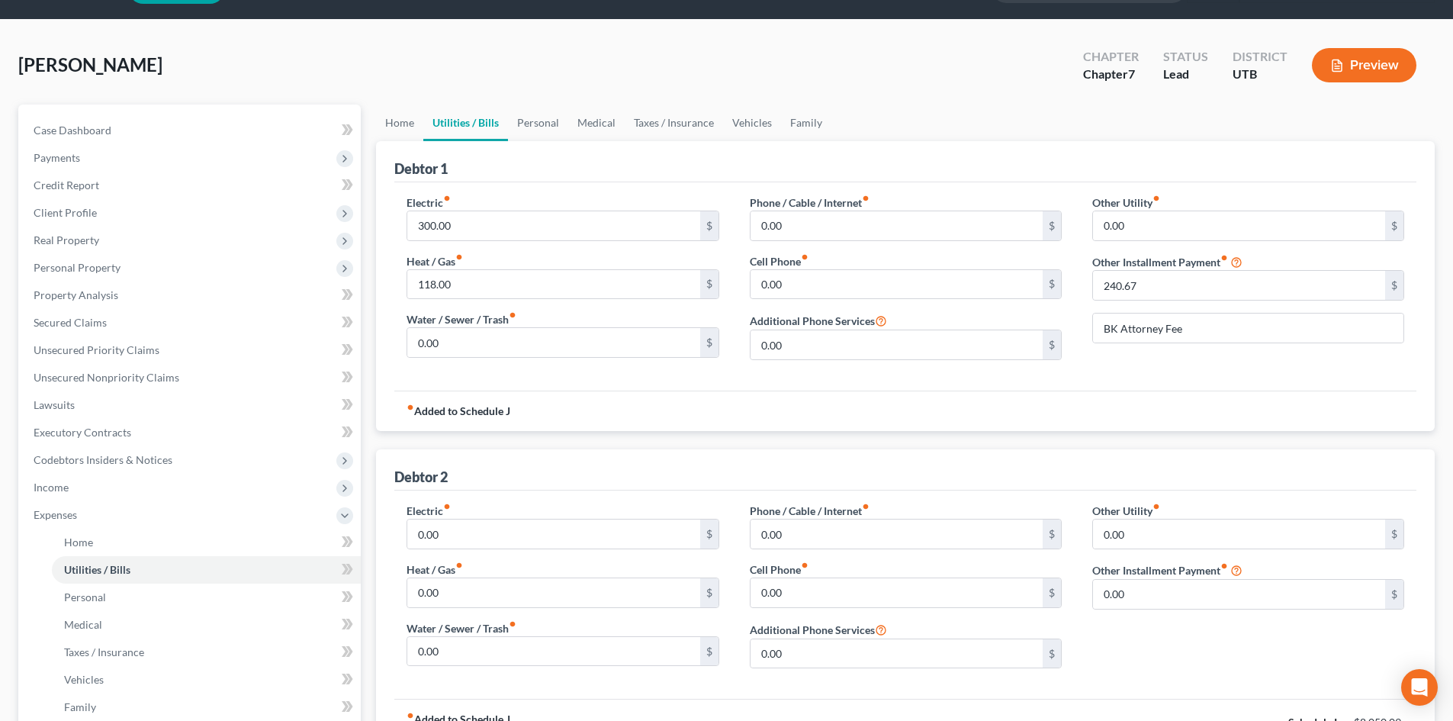
scroll to position [153, 0]
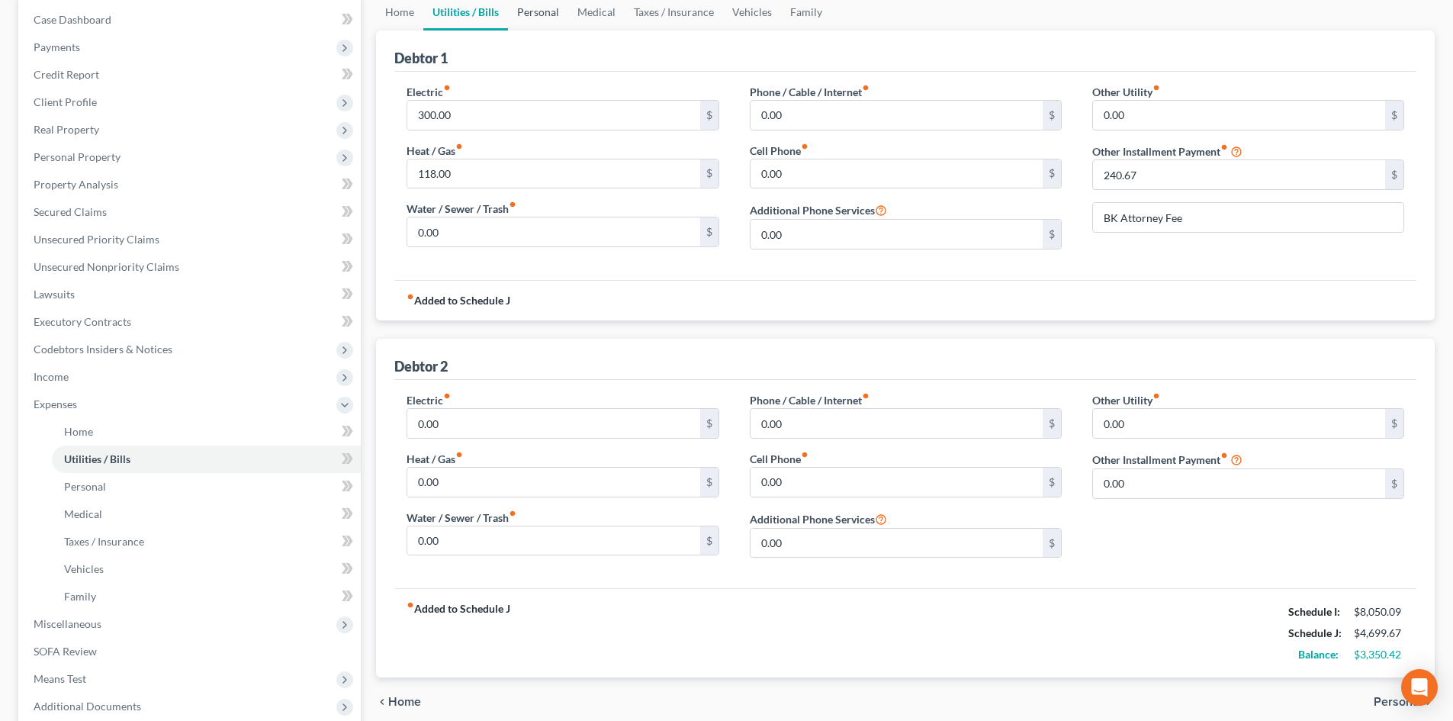
click at [551, 18] on link "Personal" at bounding box center [538, 12] width 60 height 37
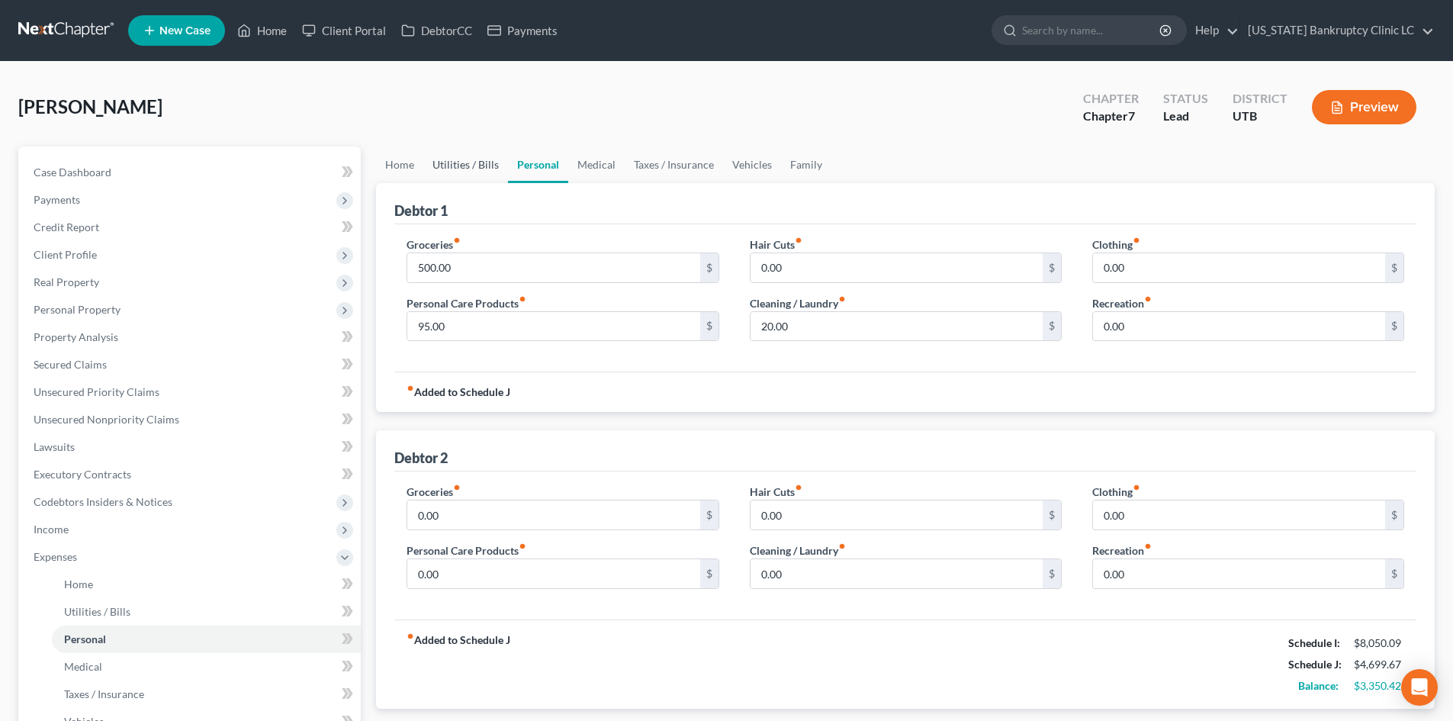
click at [472, 164] on link "Utilities / Bills" at bounding box center [465, 164] width 85 height 37
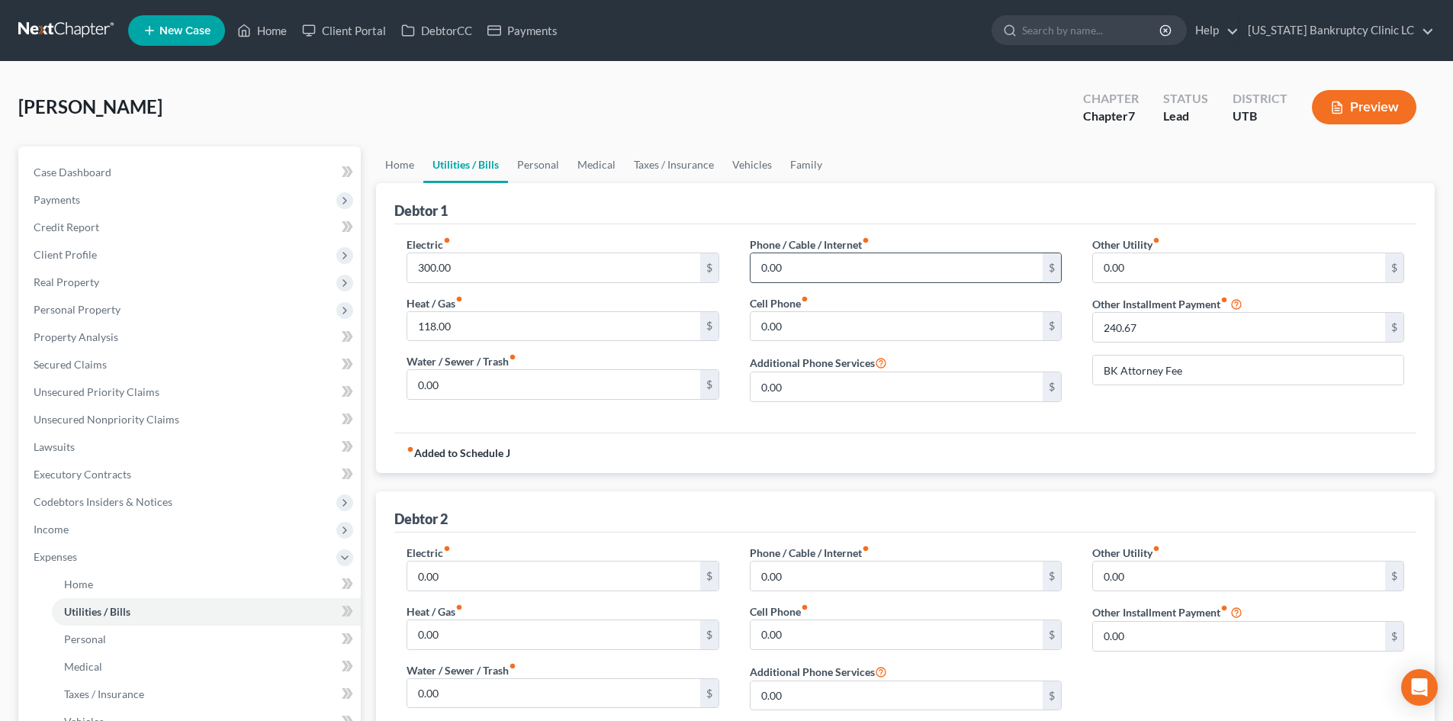
click at [812, 262] on input "0.00" at bounding box center [897, 267] width 292 height 29
click at [838, 215] on div "Debtor 1" at bounding box center [905, 203] width 1022 height 41
click at [43, 564] on span "Expenses" at bounding box center [190, 556] width 339 height 27
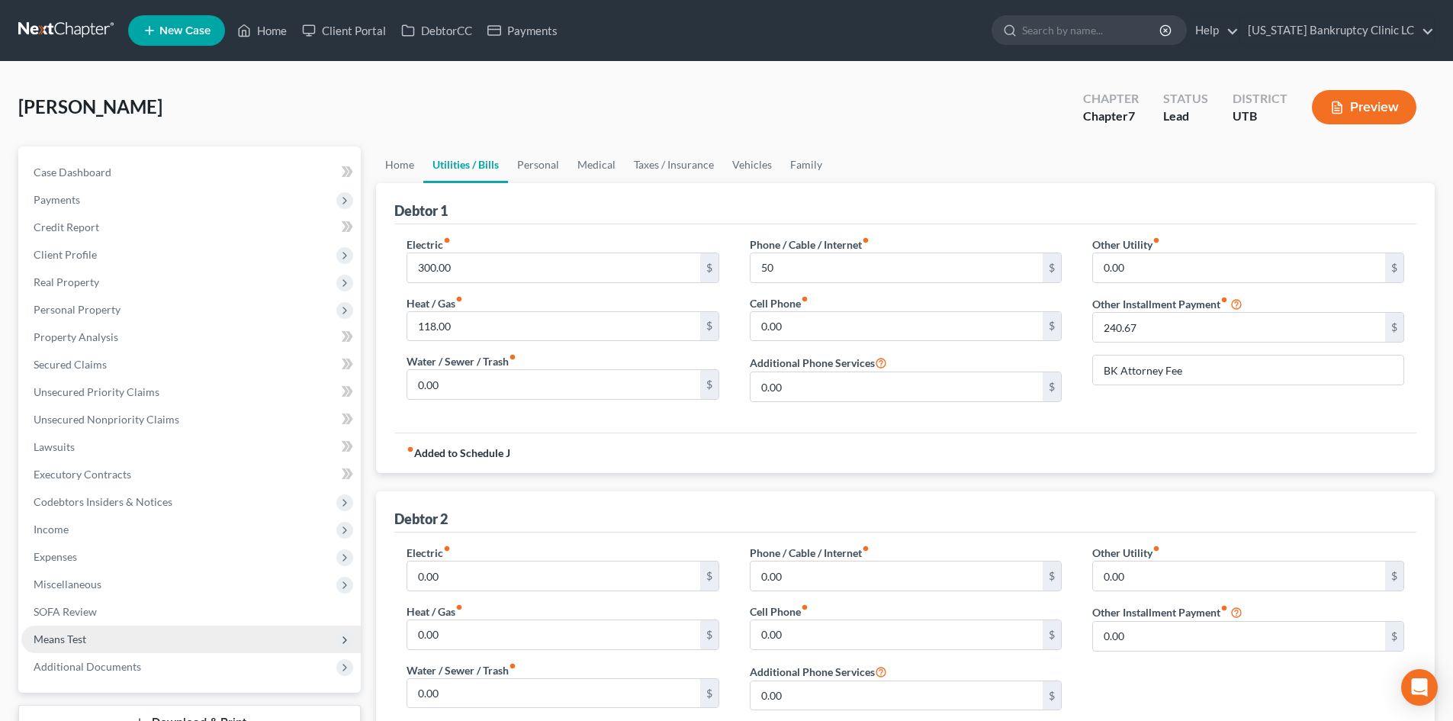
click at [66, 638] on span "Means Test" at bounding box center [60, 638] width 53 height 13
click at [118, 658] on link "Exemption from Presumption" at bounding box center [206, 666] width 309 height 27
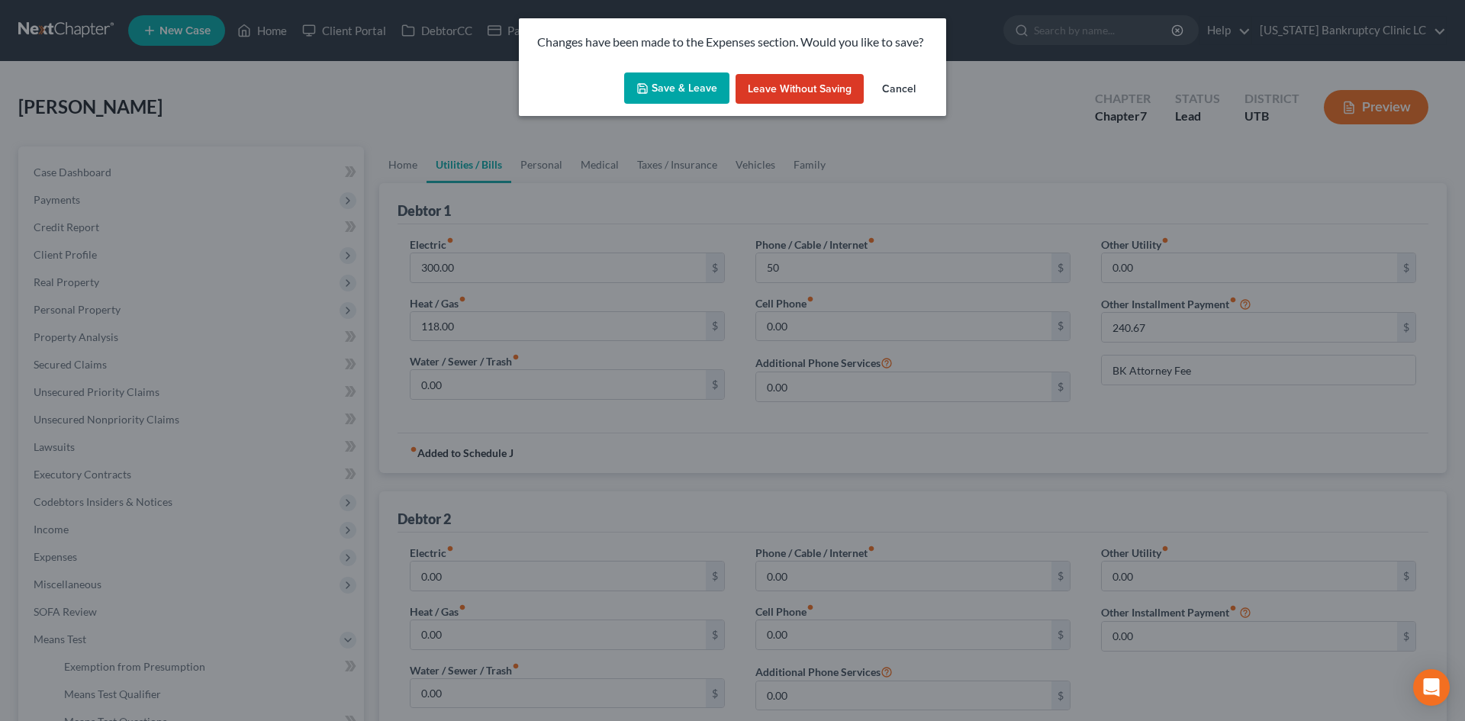
click at [683, 73] on button "Save & Leave" at bounding box center [676, 88] width 105 height 32
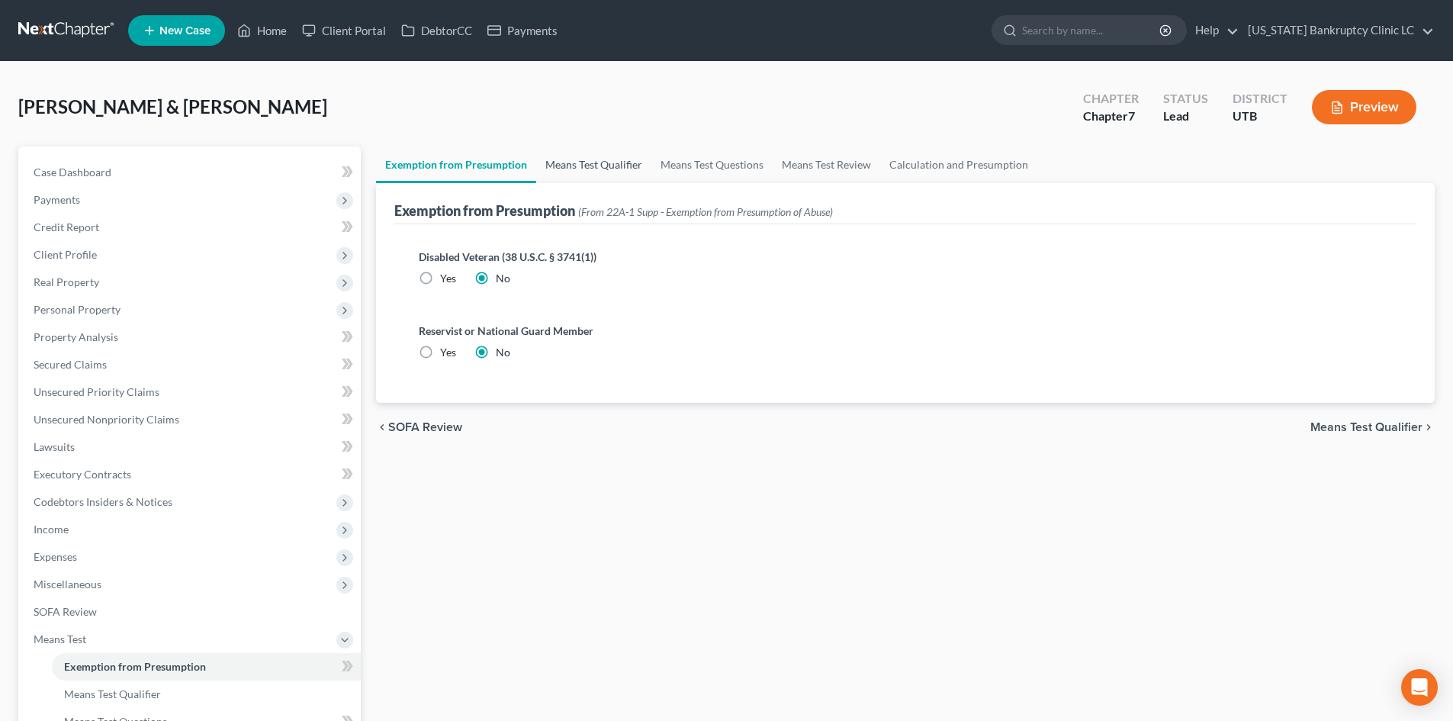
click at [609, 159] on link "Means Test Qualifier" at bounding box center [593, 164] width 115 height 37
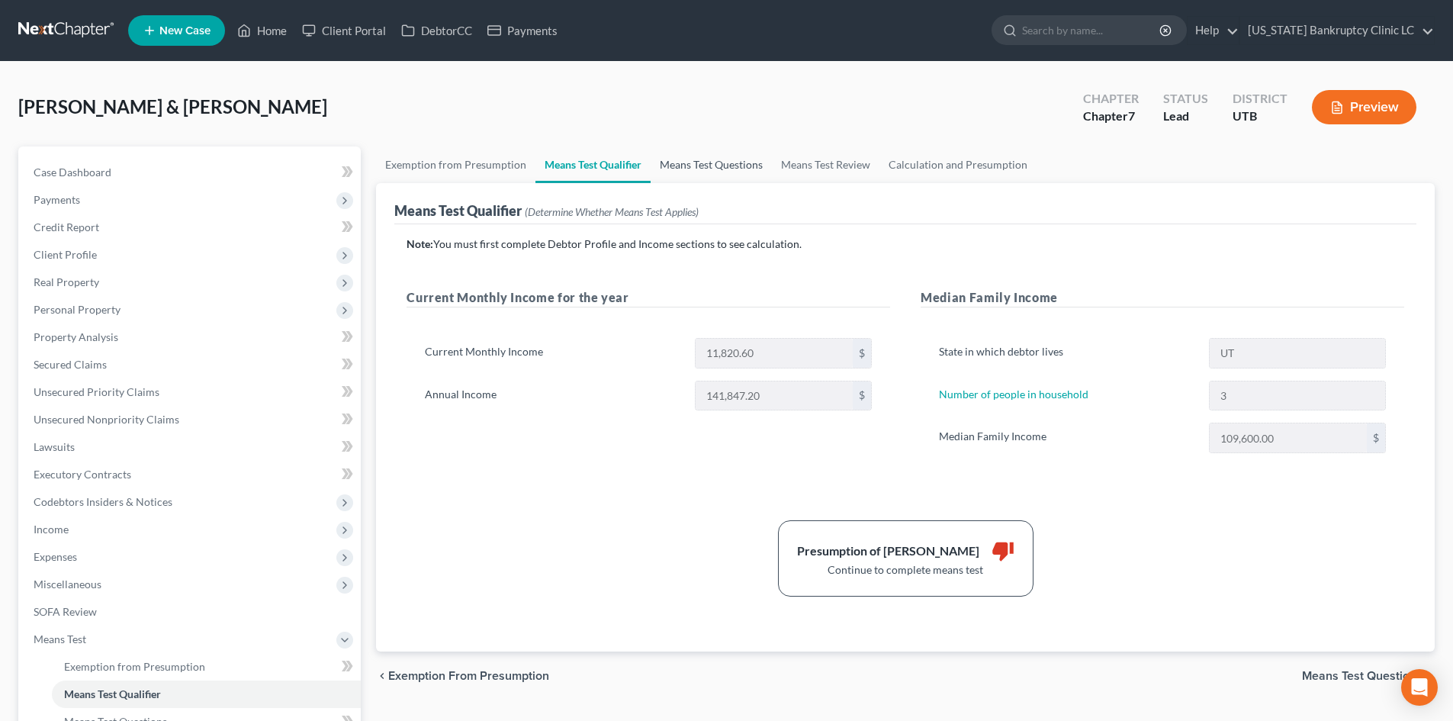
click at [724, 165] on link "Means Test Questions" at bounding box center [711, 164] width 121 height 37
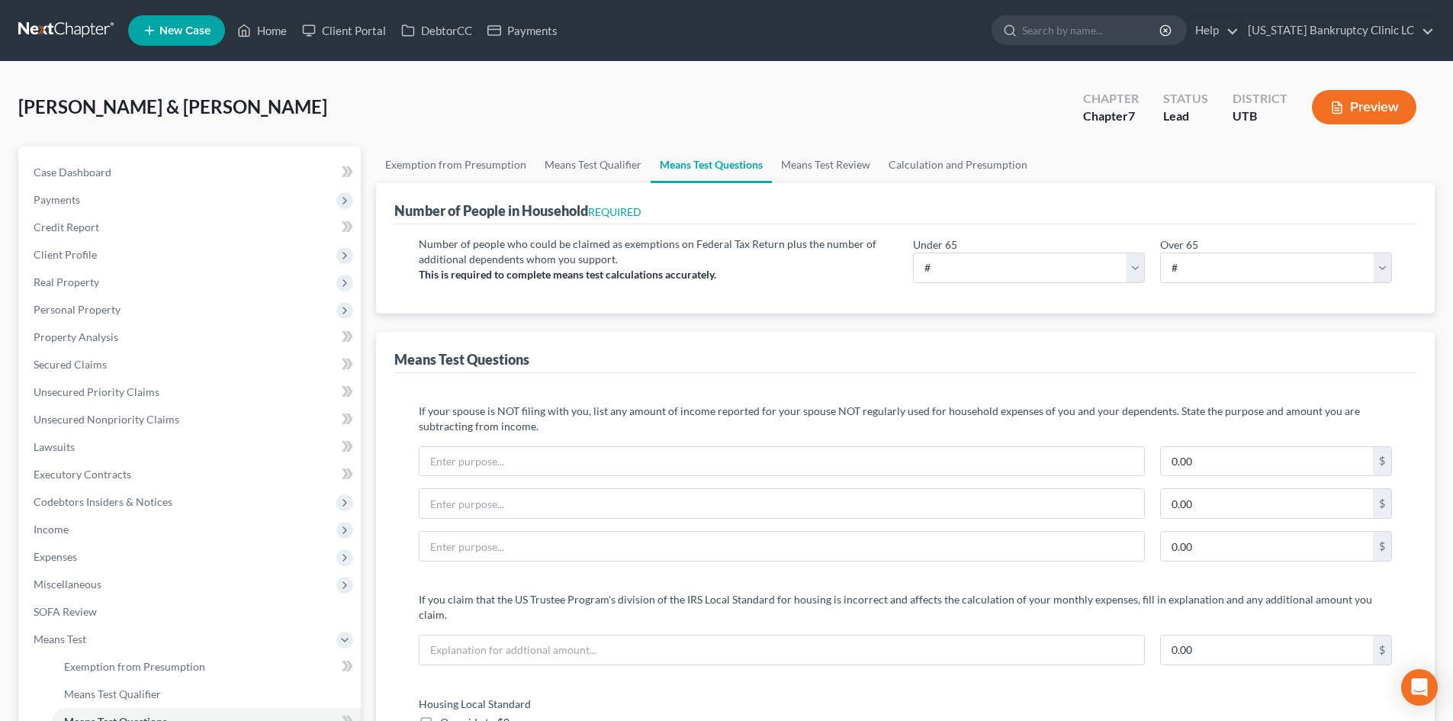
click at [484, 247] on p "Number of people who could be claimed as exemptions on Federal Tax Return plus …" at bounding box center [658, 251] width 479 height 31
drag, startPoint x: 956, startPoint y: 274, endPoint x: 954, endPoint y: 261, distance: 13.1
click at [956, 274] on select "# 0 1 2 3 4 5 6 7 8 9 10" at bounding box center [1029, 267] width 232 height 31
click at [913, 252] on select "# 0 1 2 3 4 5 6 7 8 9 10" at bounding box center [1029, 267] width 232 height 31
click at [872, 302] on div "Number of people who could be claimed as exemptions on Federal Tax Return plus …" at bounding box center [905, 268] width 1022 height 89
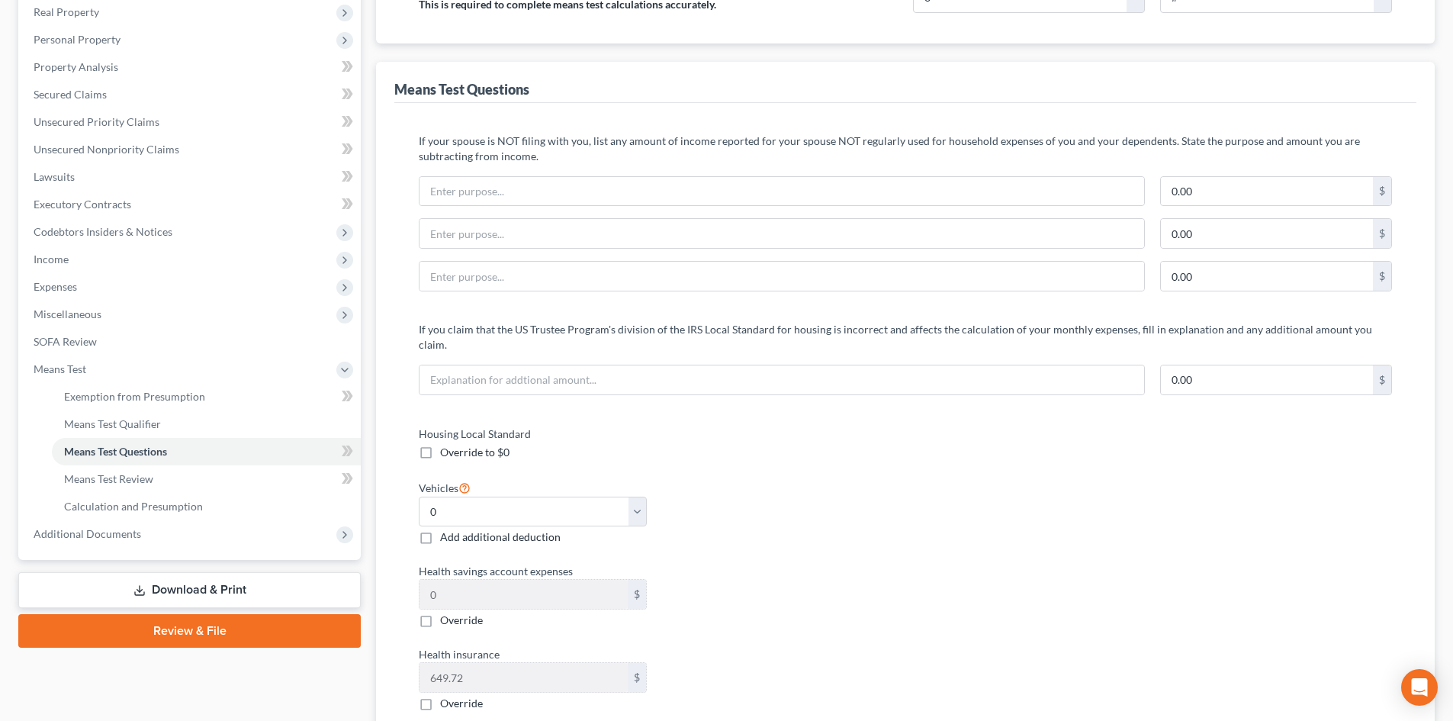
scroll to position [305, 0]
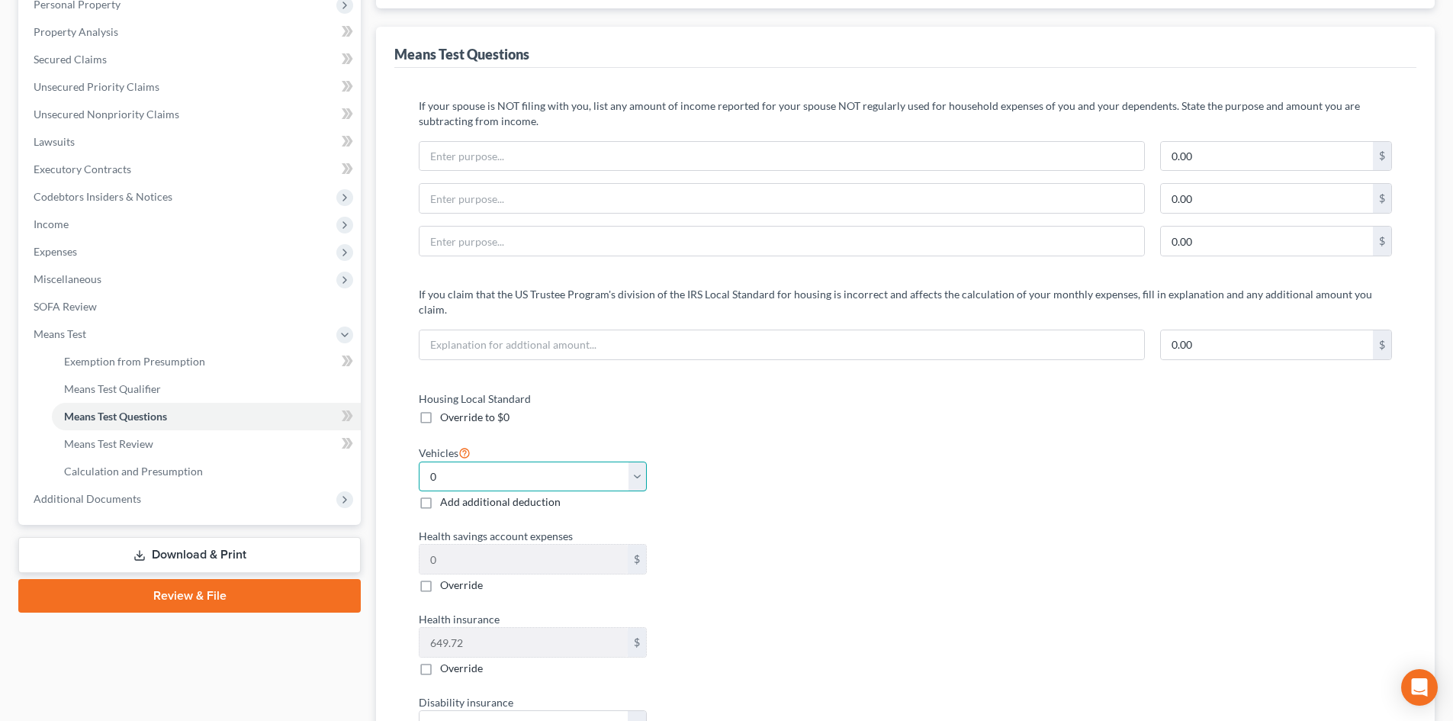
click at [486, 461] on select "Select 0 1 2 3 4 5" at bounding box center [533, 476] width 228 height 31
click at [992, 497] on div "Housing Local Standard Override to $0 Vehicles Select 0 1 2 3 4 5 Add additiona…" at bounding box center [906, 611] width 1004 height 441
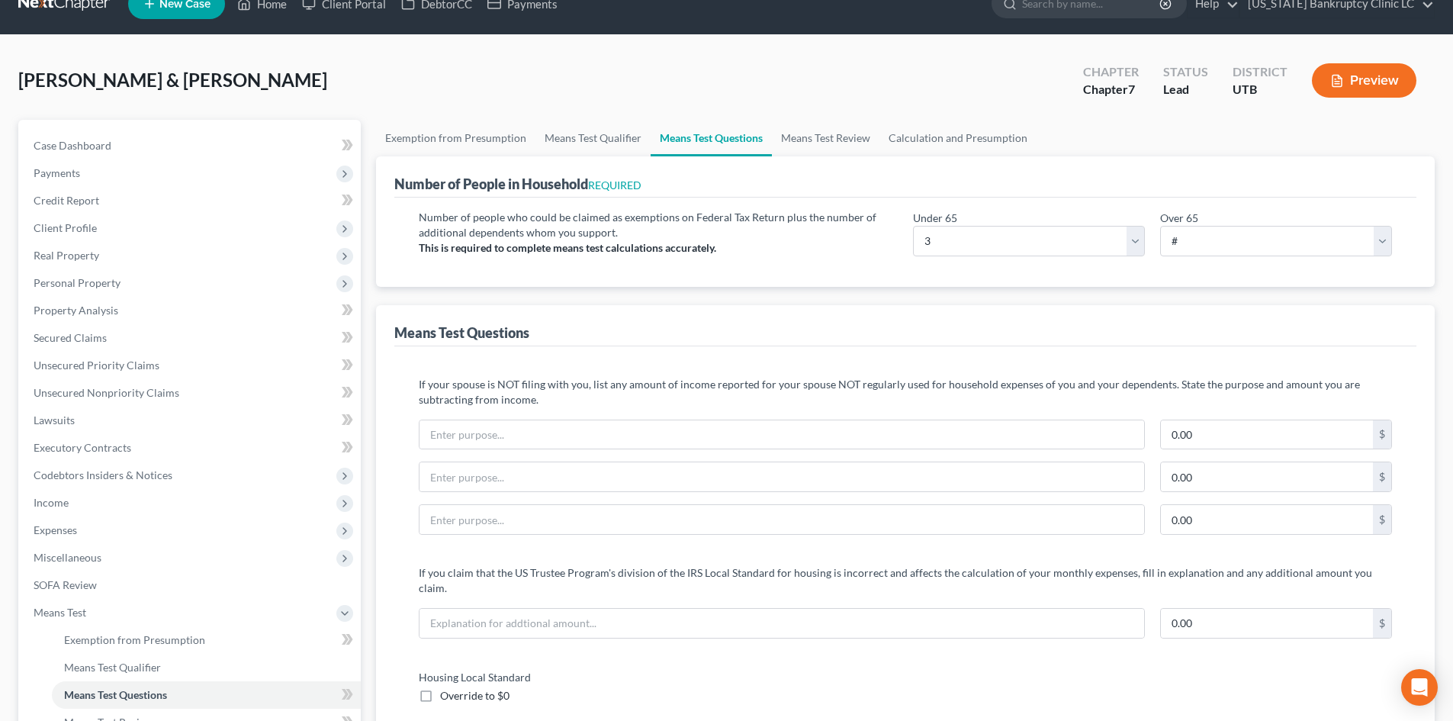
scroll to position [0, 0]
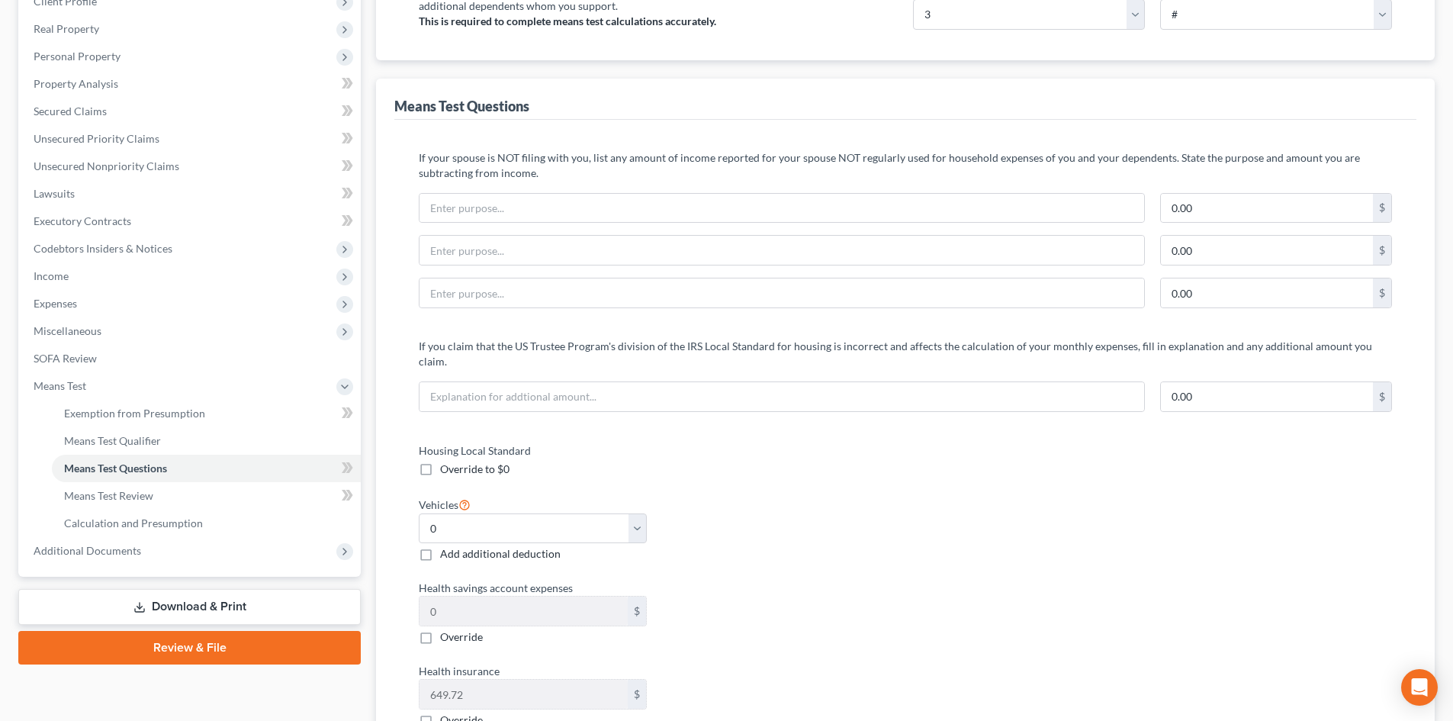
scroll to position [305, 0]
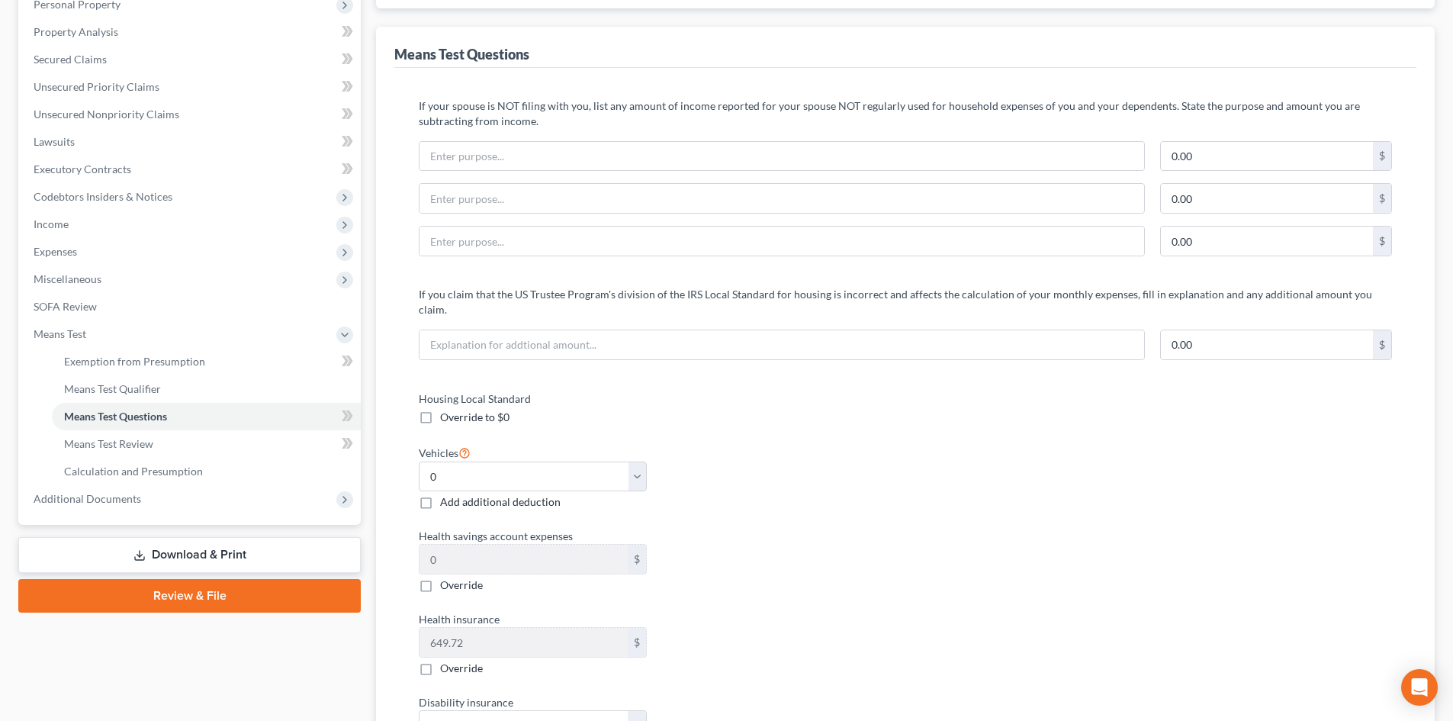
click at [1039, 617] on div "Housing Local Standard Override to $0 Vehicles Select 0 1 2 3 4 5 Add additiona…" at bounding box center [906, 611] width 1004 height 441
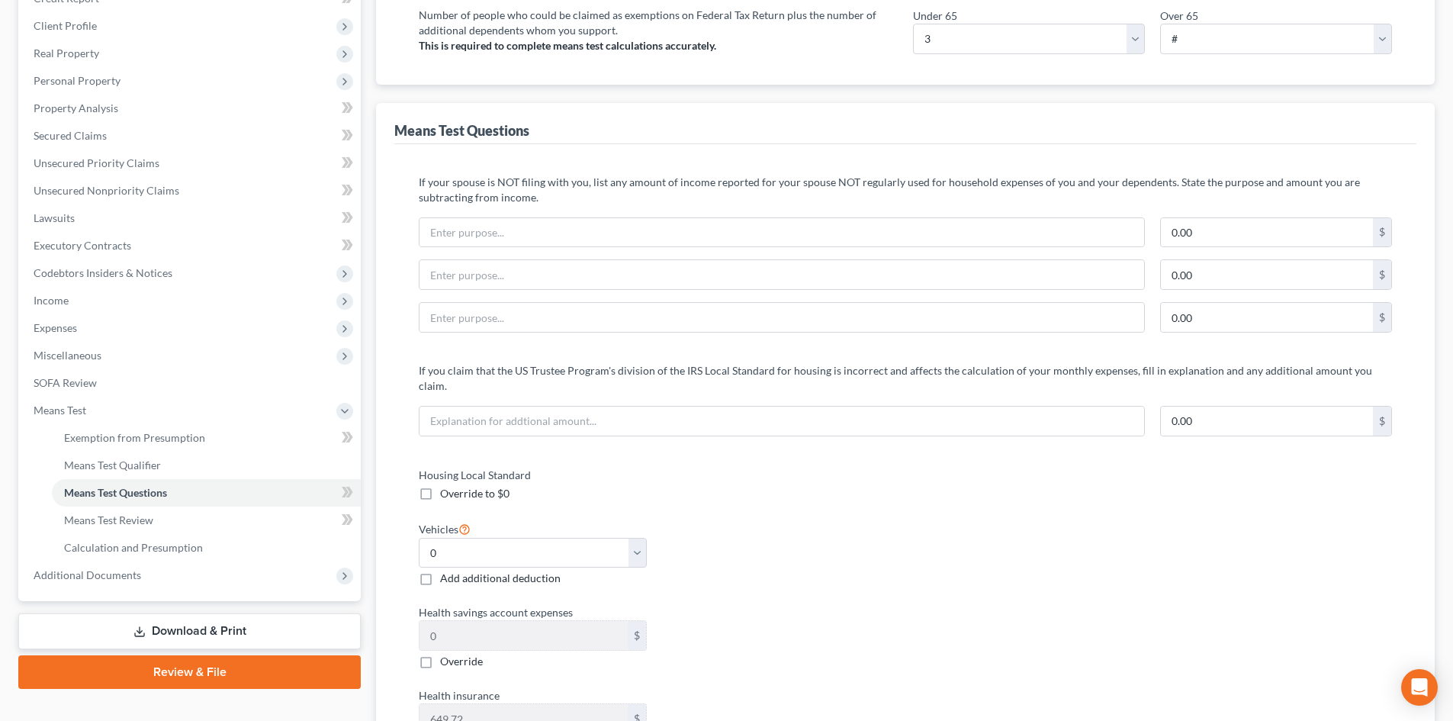
click at [813, 519] on div "Vehicles Select 0 1 2 3 4 5 Add additional deduction" at bounding box center [654, 552] width 487 height 67
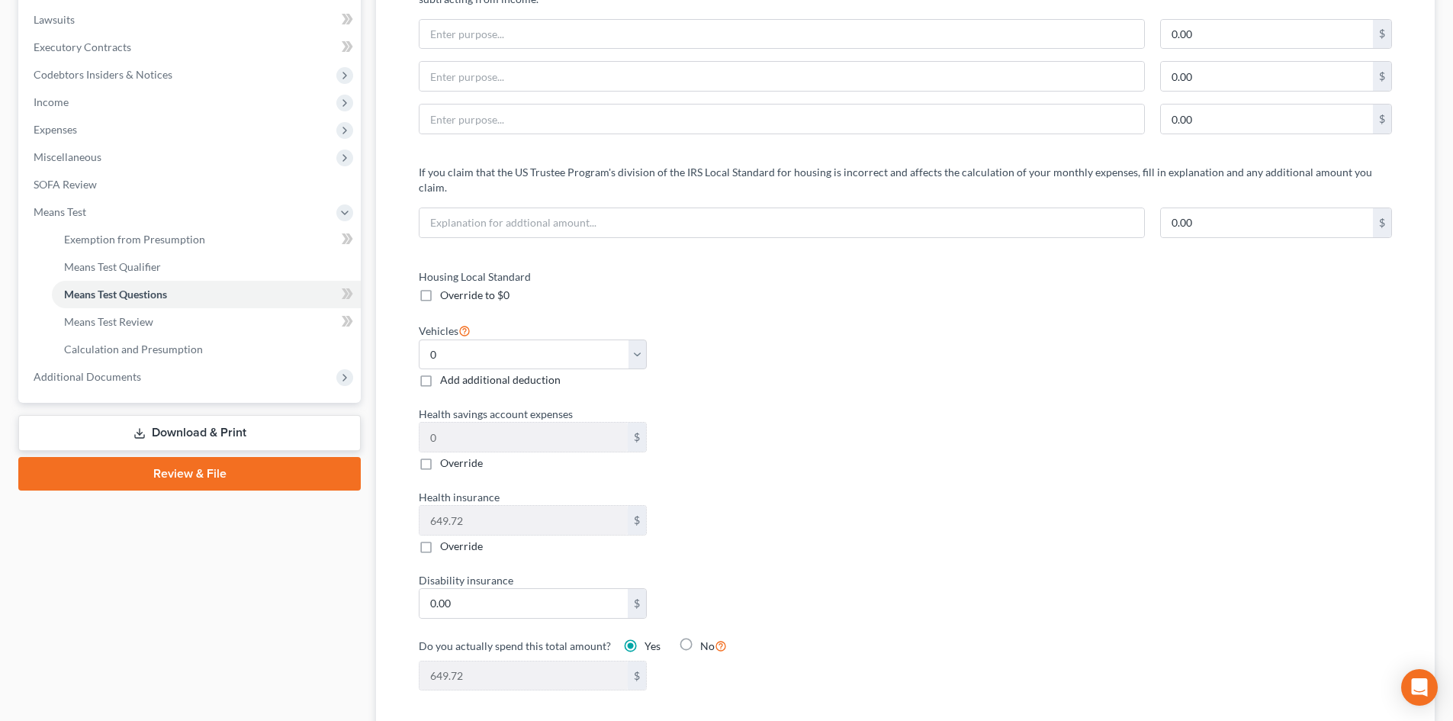
scroll to position [458, 0]
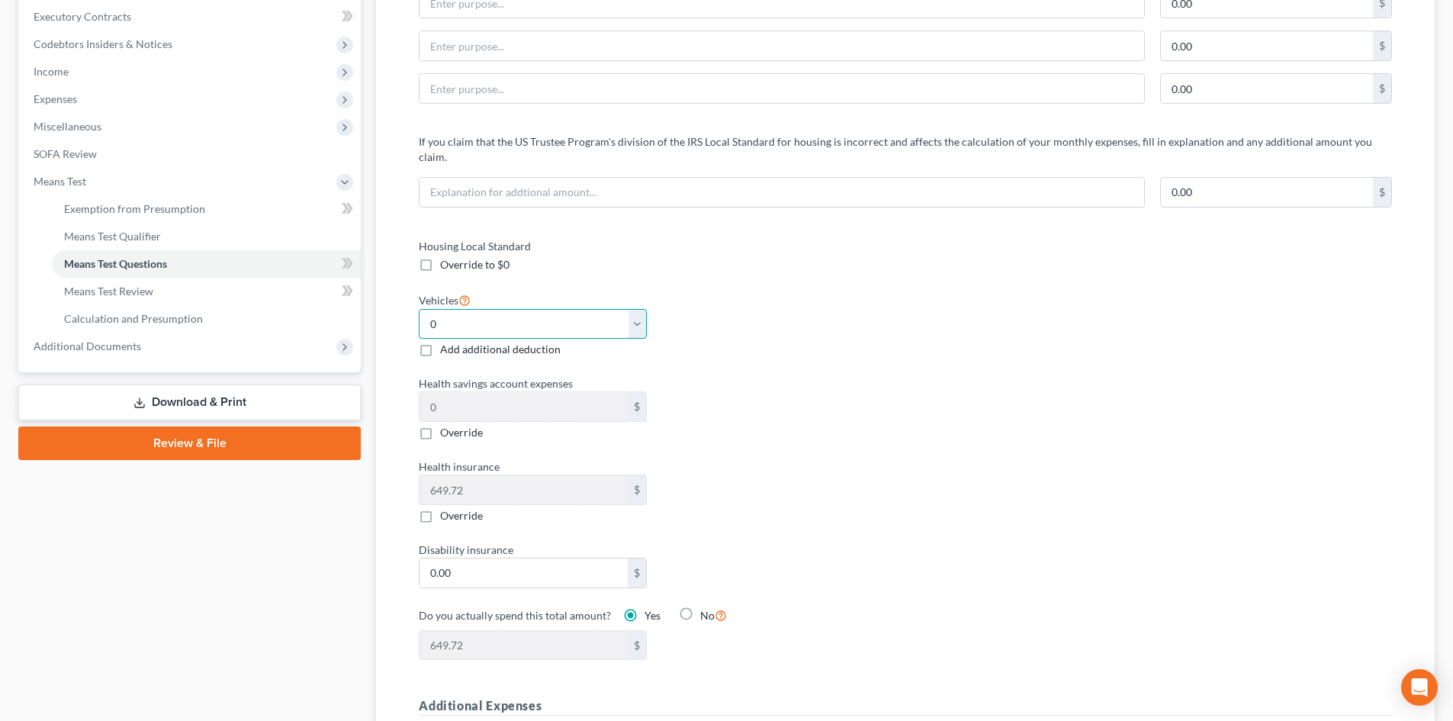
drag, startPoint x: 531, startPoint y: 298, endPoint x: 523, endPoint y: 323, distance: 25.8
click at [531, 309] on select "Select 0 1 2 3 4 5" at bounding box center [533, 324] width 228 height 31
click at [419, 309] on select "Select 0 1 2 3 4 5" at bounding box center [533, 324] width 228 height 31
click at [513, 314] on select "Select 0 1 2 3 4 5" at bounding box center [533, 324] width 228 height 31
click at [419, 309] on select "Select 0 1 2 3 4 5" at bounding box center [533, 324] width 228 height 31
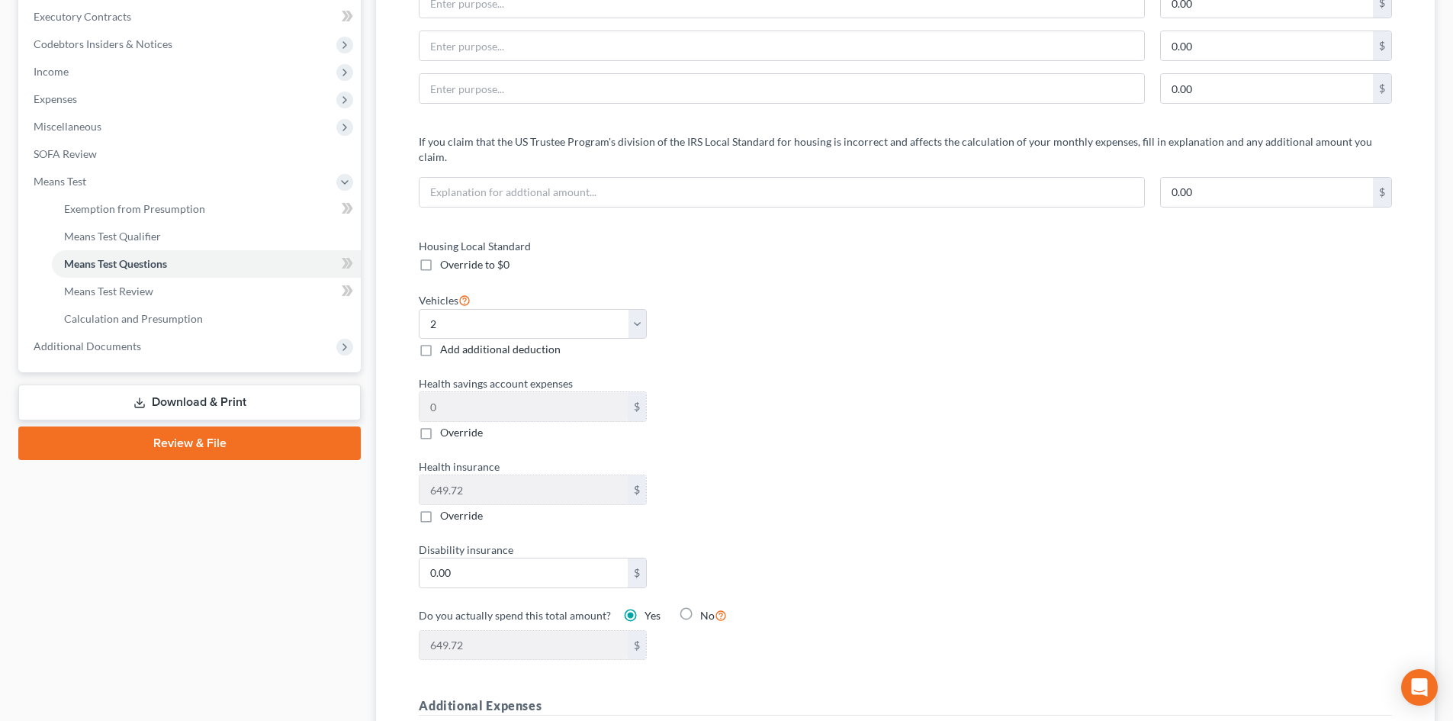
click at [1019, 429] on div "Housing Local Standard Override to $0 Vehicles Select 0 1 2 3 4 5 Add additiona…" at bounding box center [906, 458] width 1004 height 441
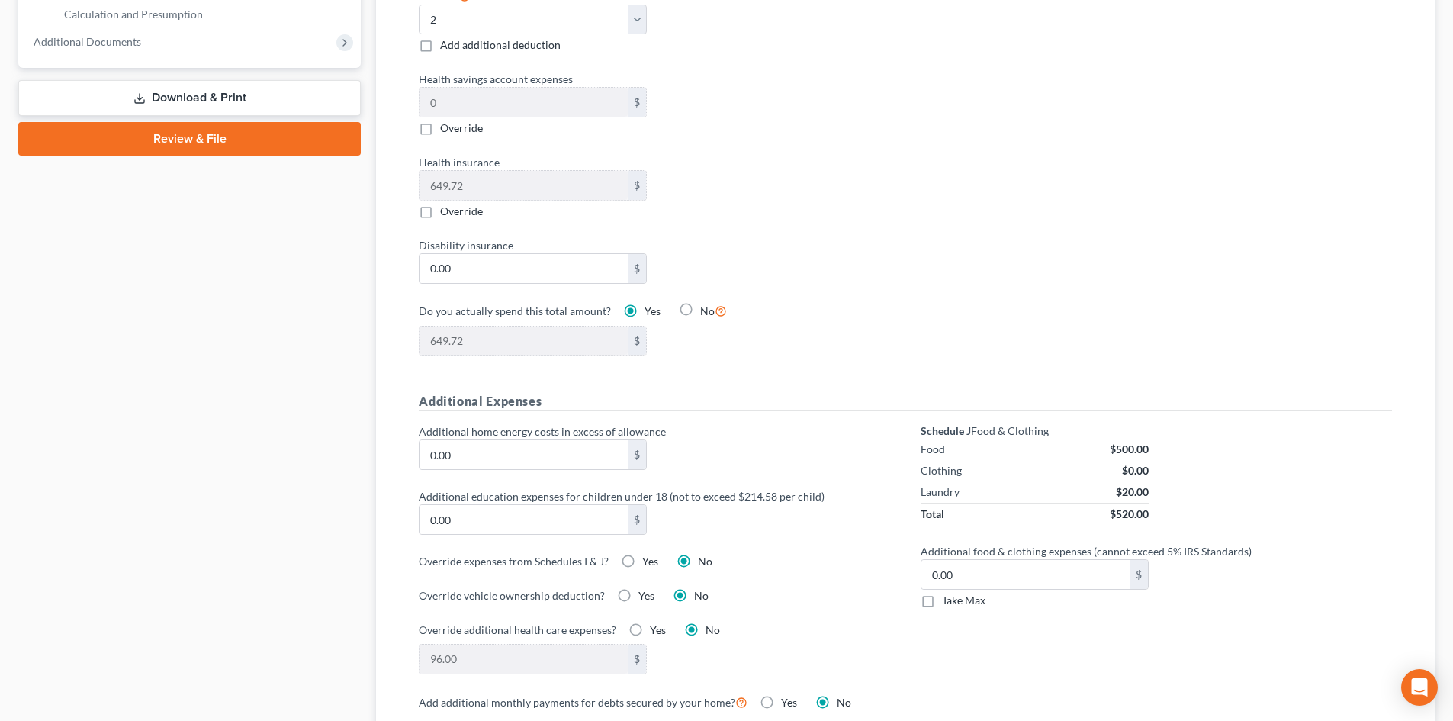
scroll to position [763, 0]
click at [1220, 620] on div "Schedule J Food & Clothing Food $500.00 Clothing $0.00 Laundry $20.00 Total $52…" at bounding box center [1156, 557] width 502 height 269
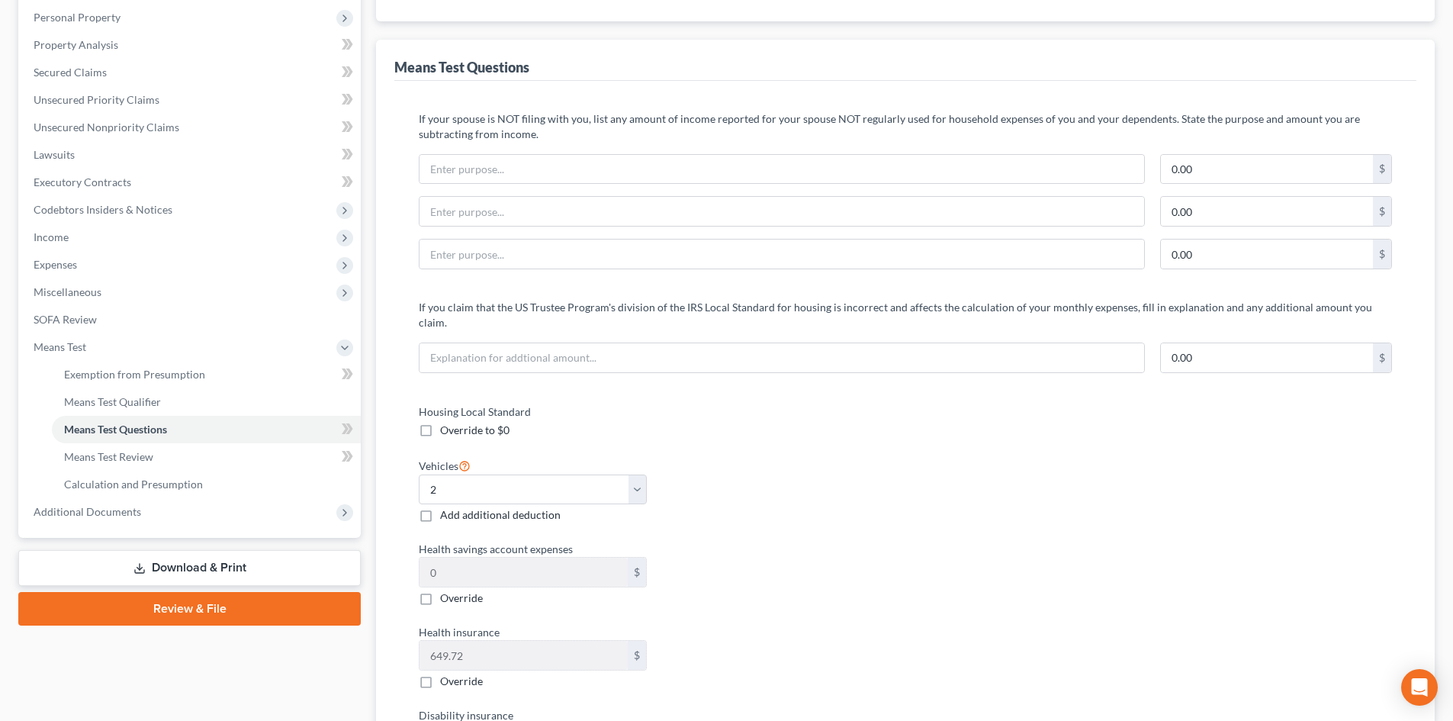
scroll to position [76, 0]
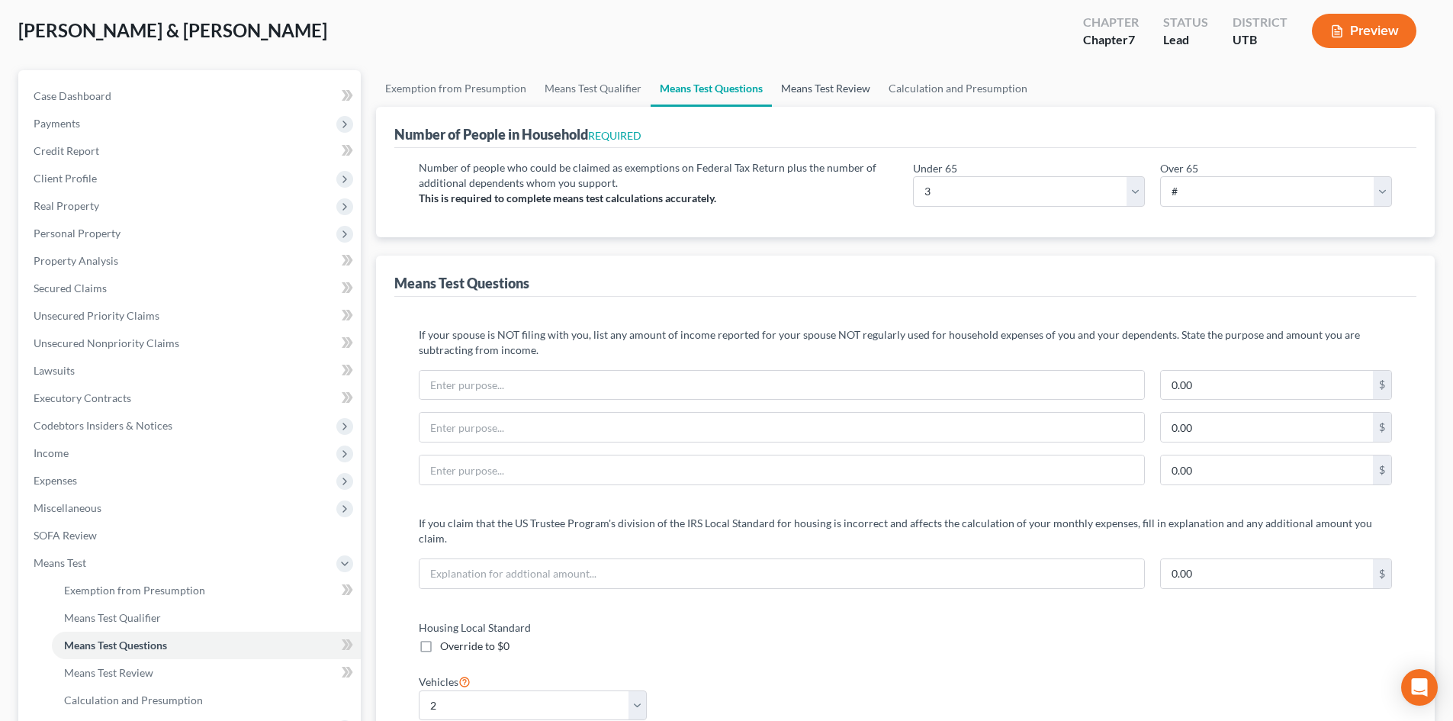
click at [835, 96] on link "Means Test Review" at bounding box center [826, 88] width 108 height 37
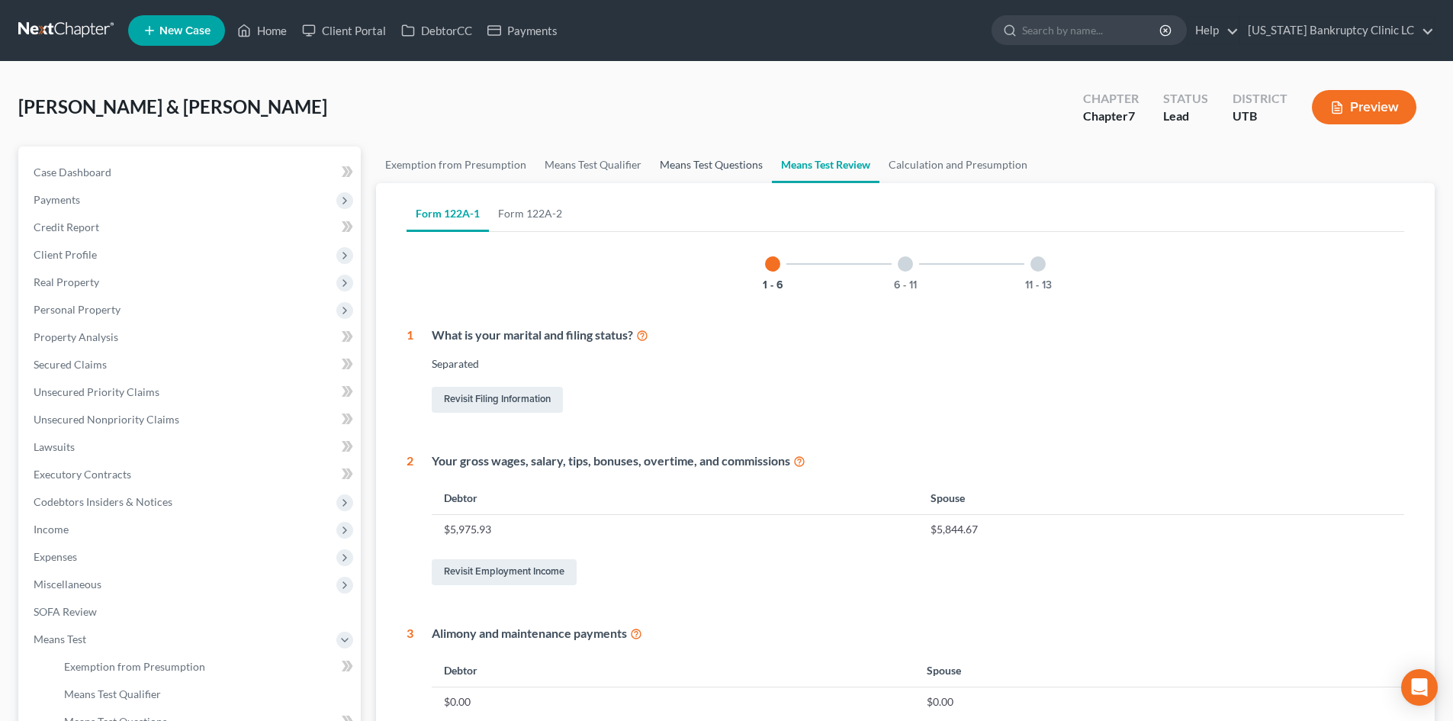
click at [693, 167] on link "Means Test Questions" at bounding box center [711, 164] width 121 height 37
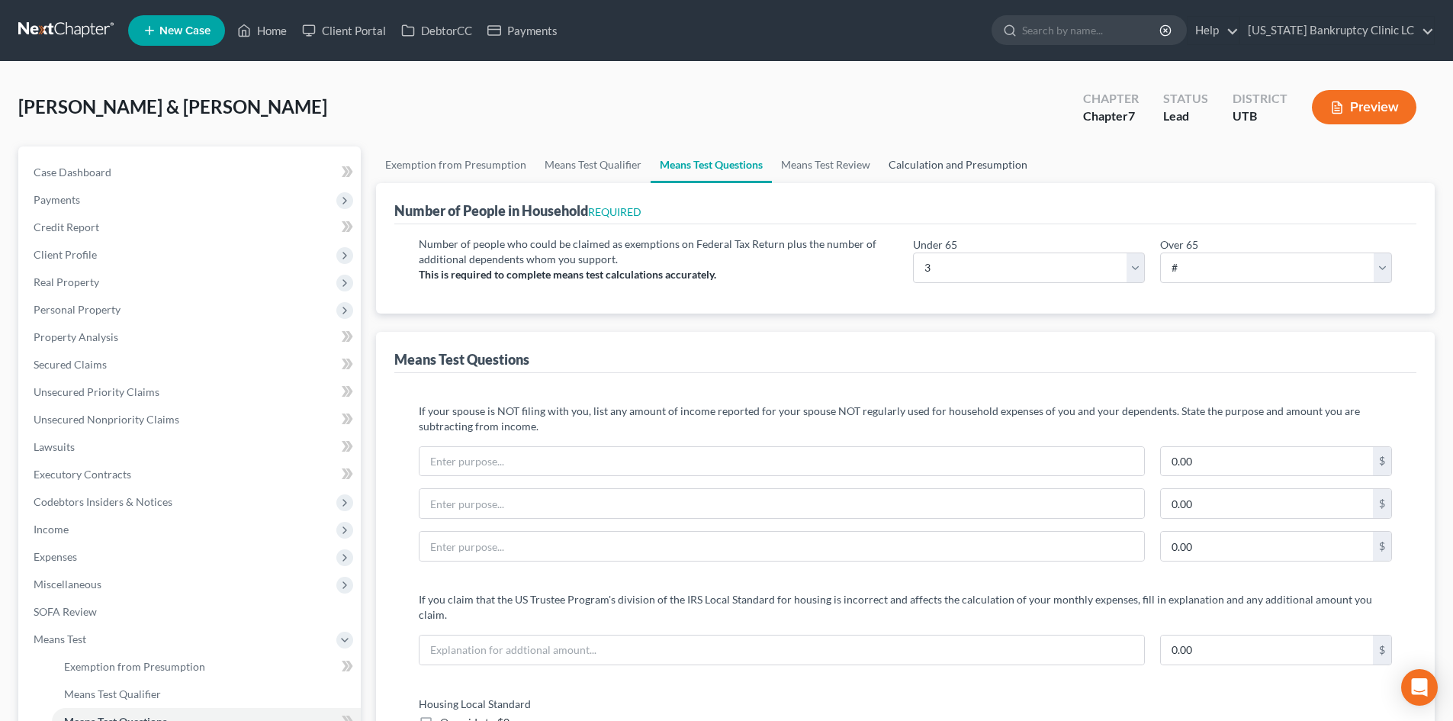
click at [918, 170] on link "Calculation and Presumption" at bounding box center [958, 164] width 157 height 37
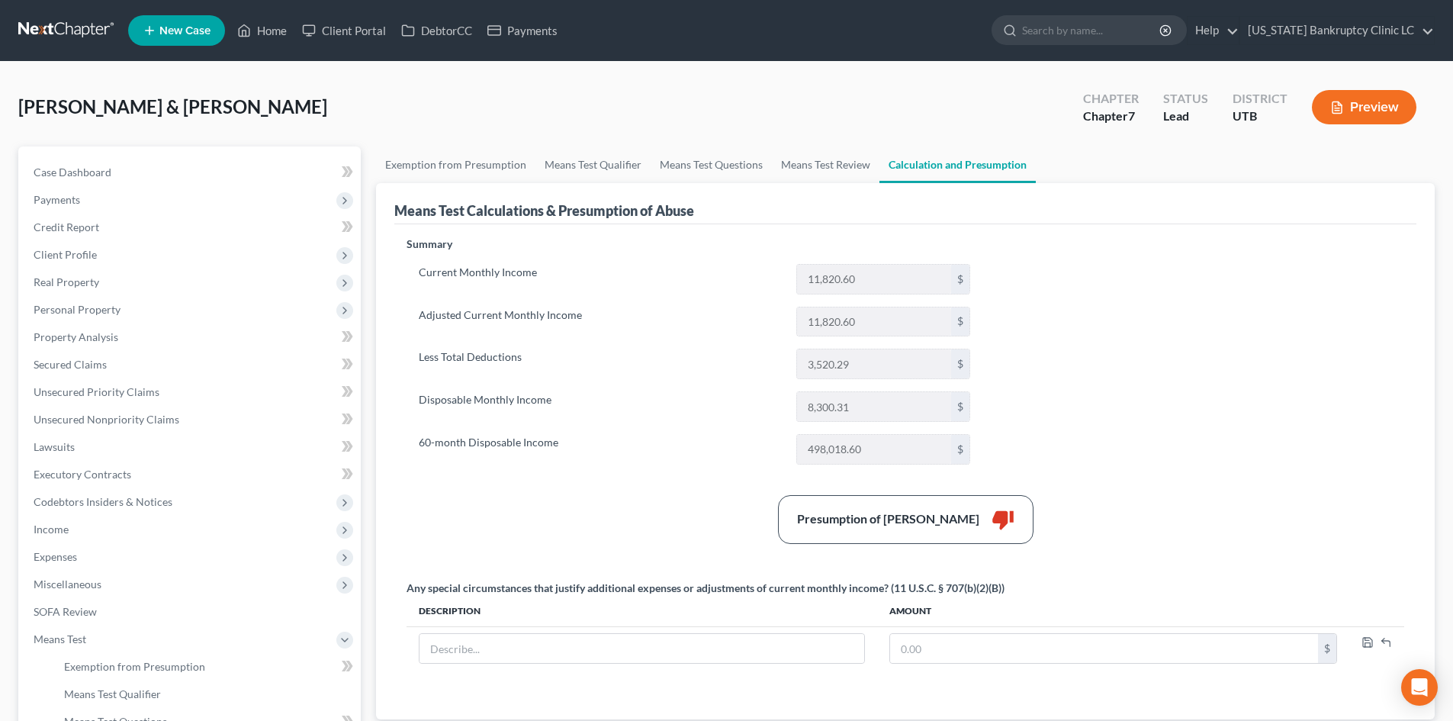
click at [1214, 471] on div "Summary Current Monthly Income 11,820.60 $ Adjusted Current Monthly Income 11,8…" at bounding box center [905, 468] width 1013 height 465
click at [43, 645] on span "Means Test" at bounding box center [60, 638] width 53 height 13
click at [94, 566] on span "Expenses" at bounding box center [190, 556] width 339 height 27
click at [104, 586] on link "Home" at bounding box center [206, 584] width 309 height 27
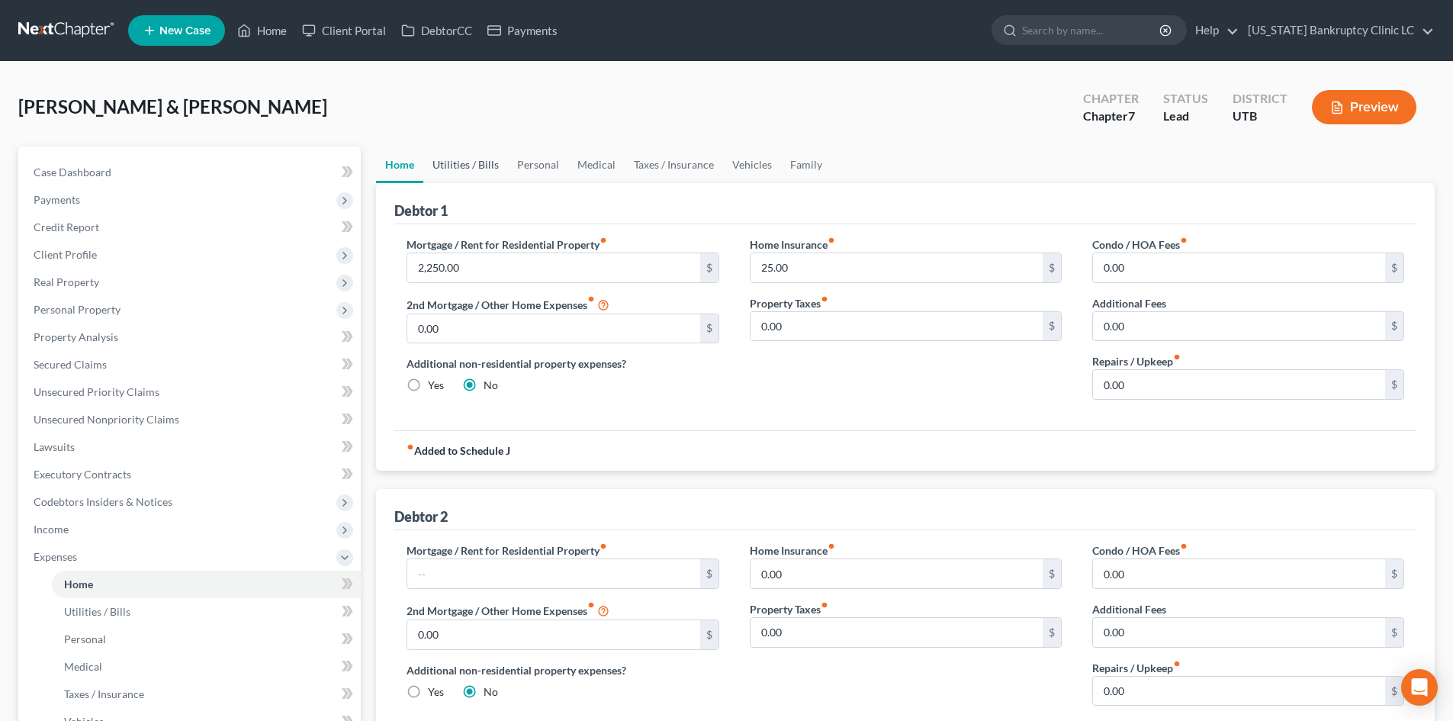
click at [460, 172] on link "Utilities / Bills" at bounding box center [465, 164] width 85 height 37
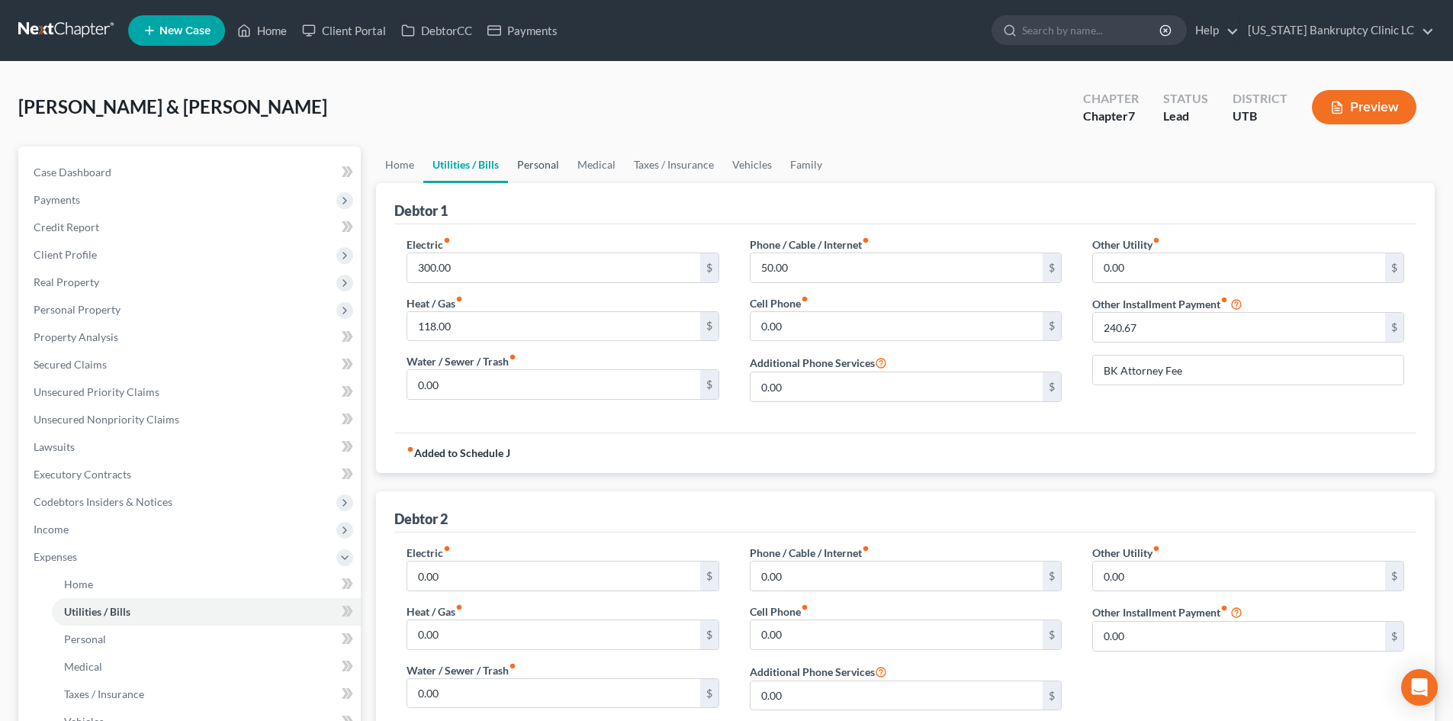
click at [538, 165] on link "Personal" at bounding box center [538, 164] width 60 height 37
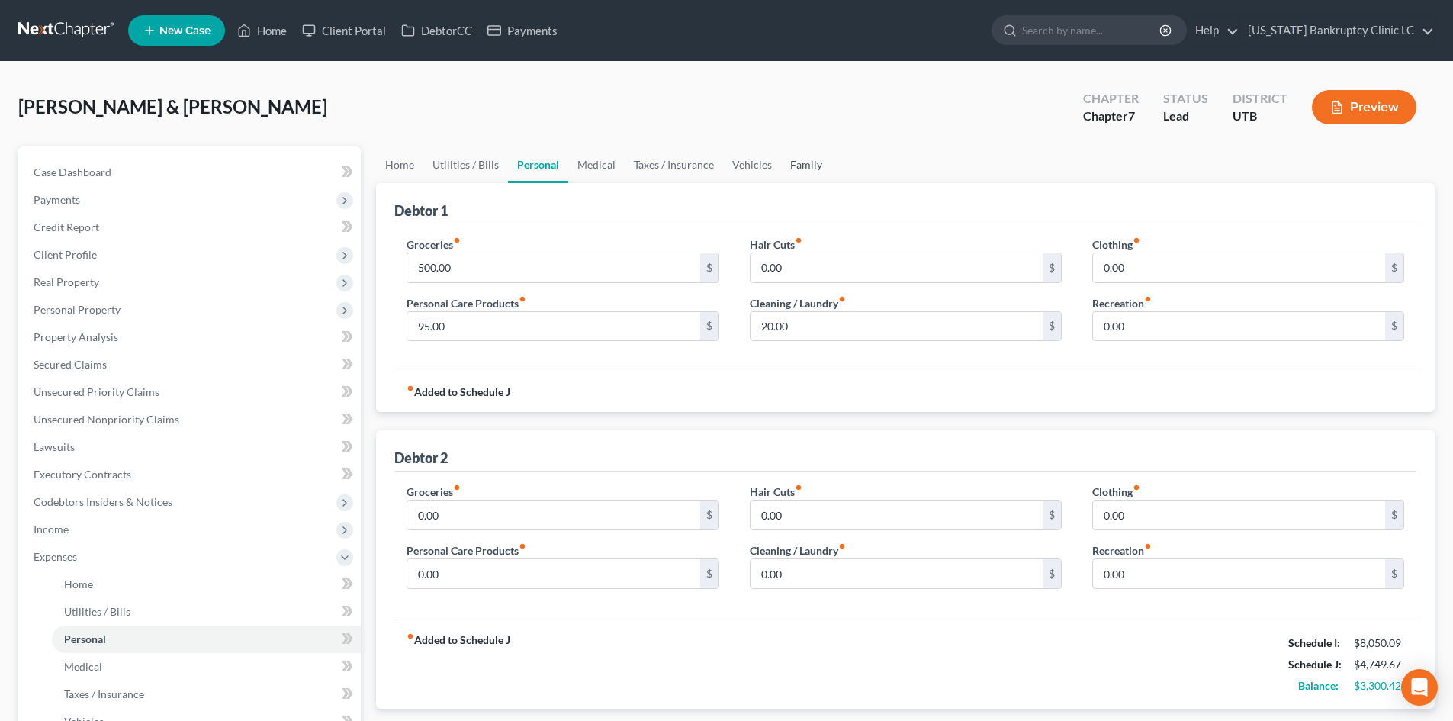
click at [814, 164] on link "Family" at bounding box center [806, 164] width 50 height 37
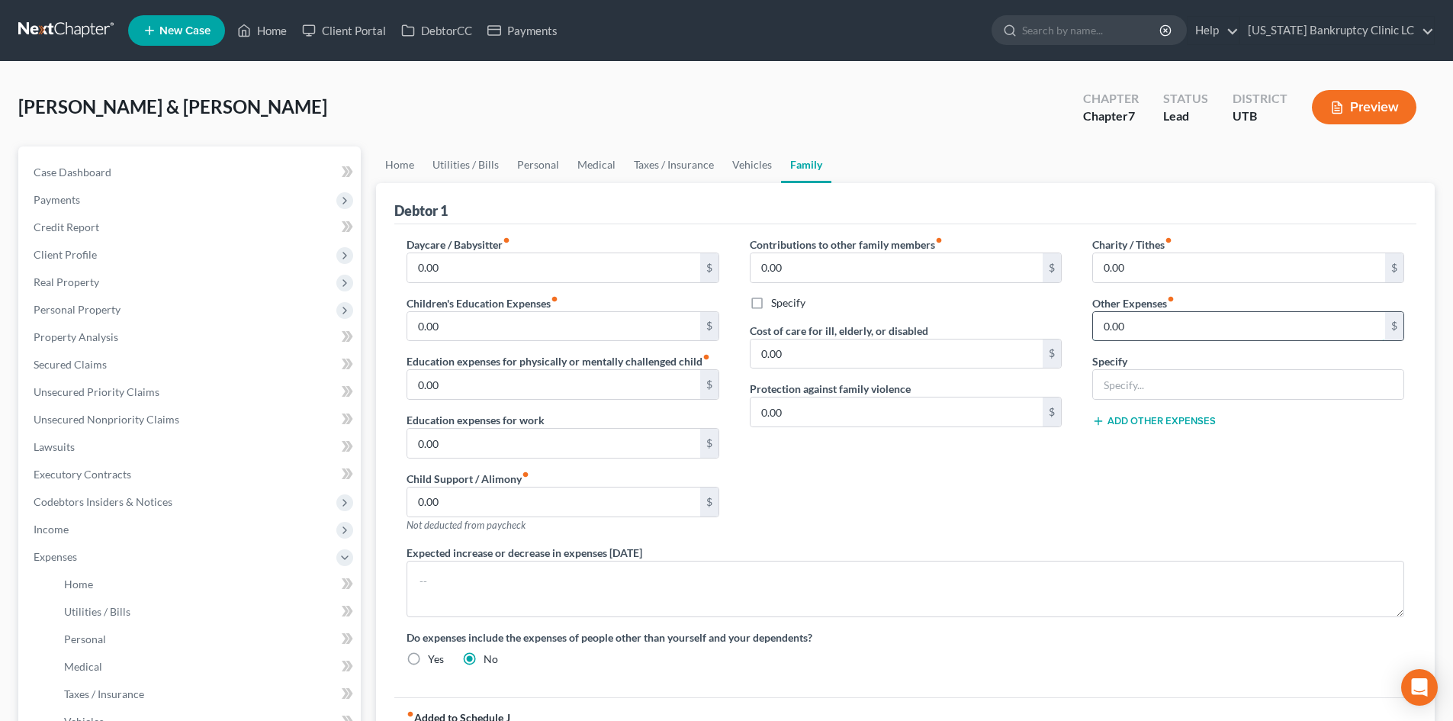
click at [1130, 327] on input "0.00" at bounding box center [1239, 326] width 292 height 29
click at [1139, 379] on input "text" at bounding box center [1248, 384] width 310 height 29
click at [1110, 394] on input "text" at bounding box center [1248, 384] width 310 height 29
click at [1105, 446] on div "Charity / Tithes fiber_manual_record 0.00 $ Other Expenses fiber_manual_record …" at bounding box center [1248, 390] width 342 height 308
click at [732, 176] on link "Vehicles" at bounding box center [752, 164] width 58 height 37
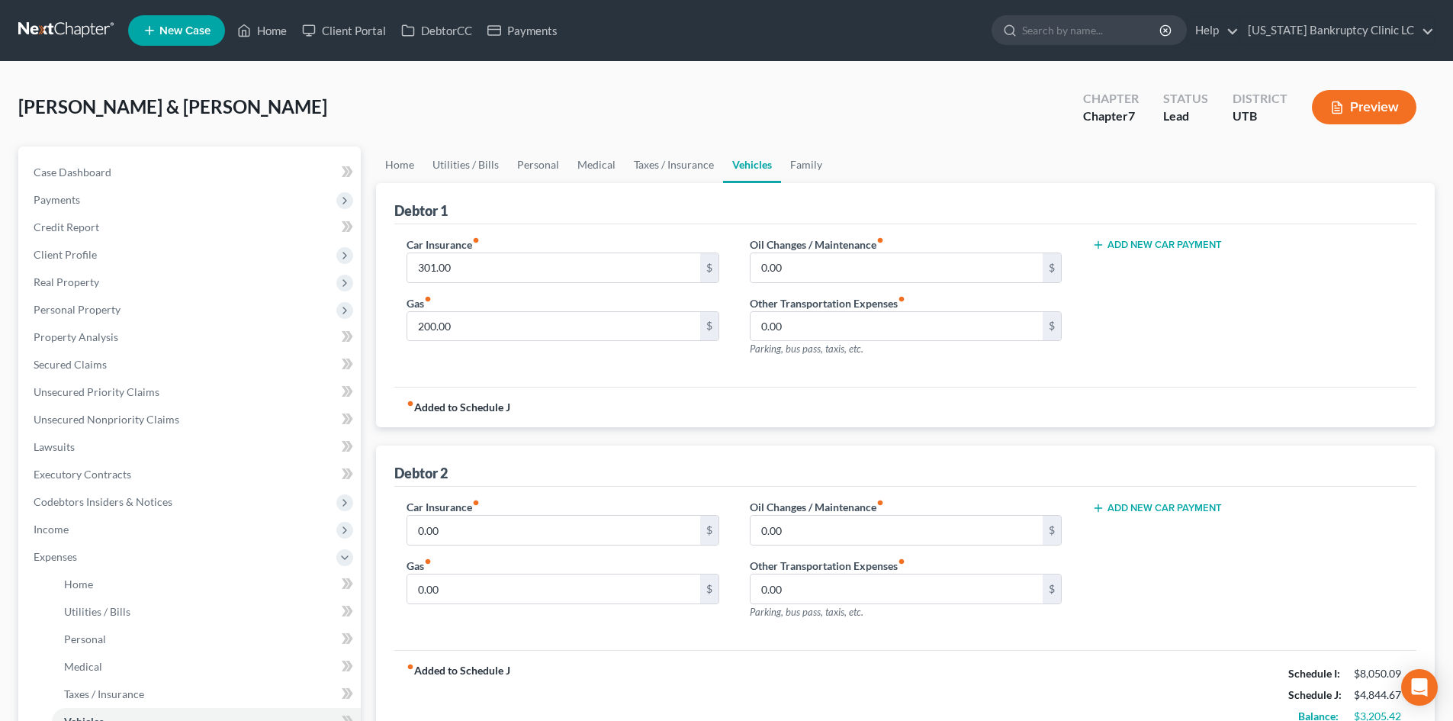
click at [1155, 245] on button "Add New Car Payment" at bounding box center [1157, 245] width 130 height 12
click at [1130, 267] on input "text" at bounding box center [1225, 267] width 265 height 29
click at [1118, 224] on div "Car Insurance fiber_manual_record 301.00 $ Gas fiber_manual_record 200.00 $ Oil…" at bounding box center [905, 305] width 1022 height 163
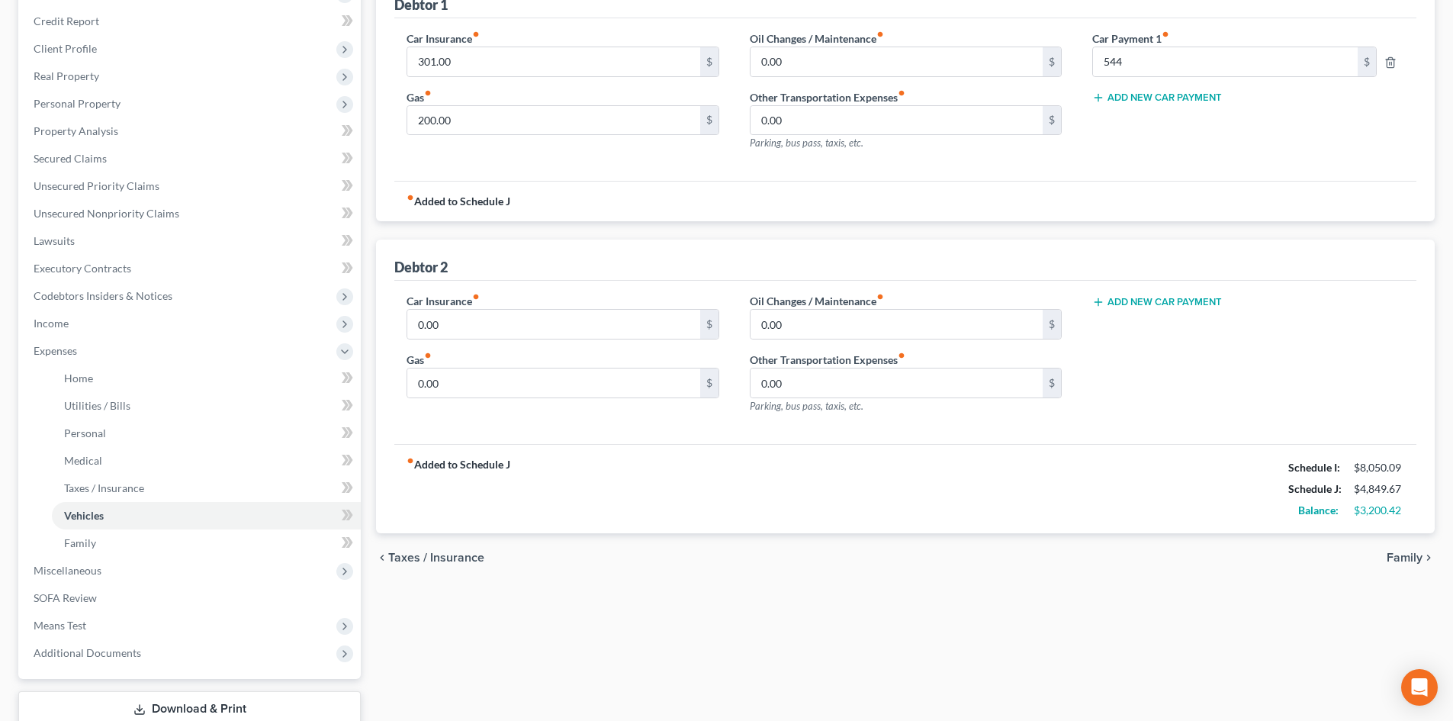
scroll to position [76, 0]
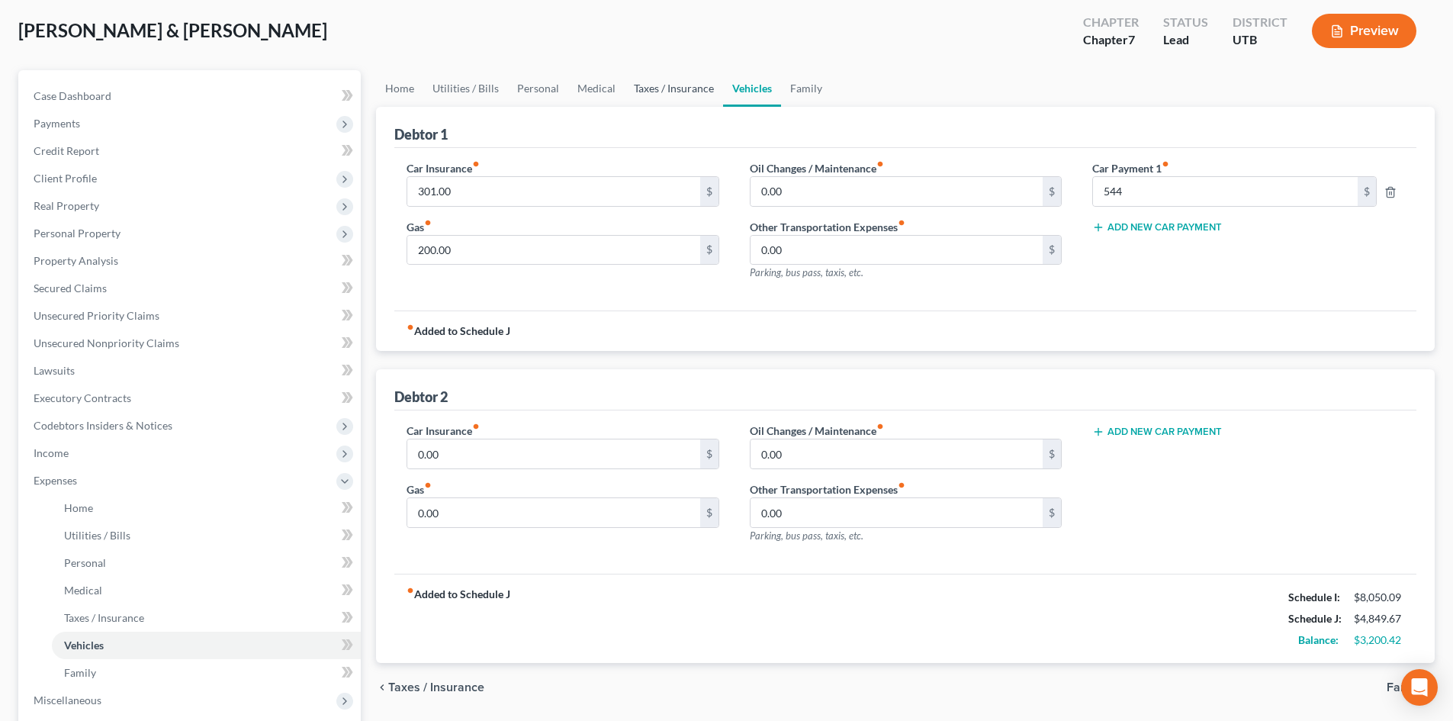
click at [709, 101] on link "Taxes / Insurance" at bounding box center [674, 88] width 98 height 37
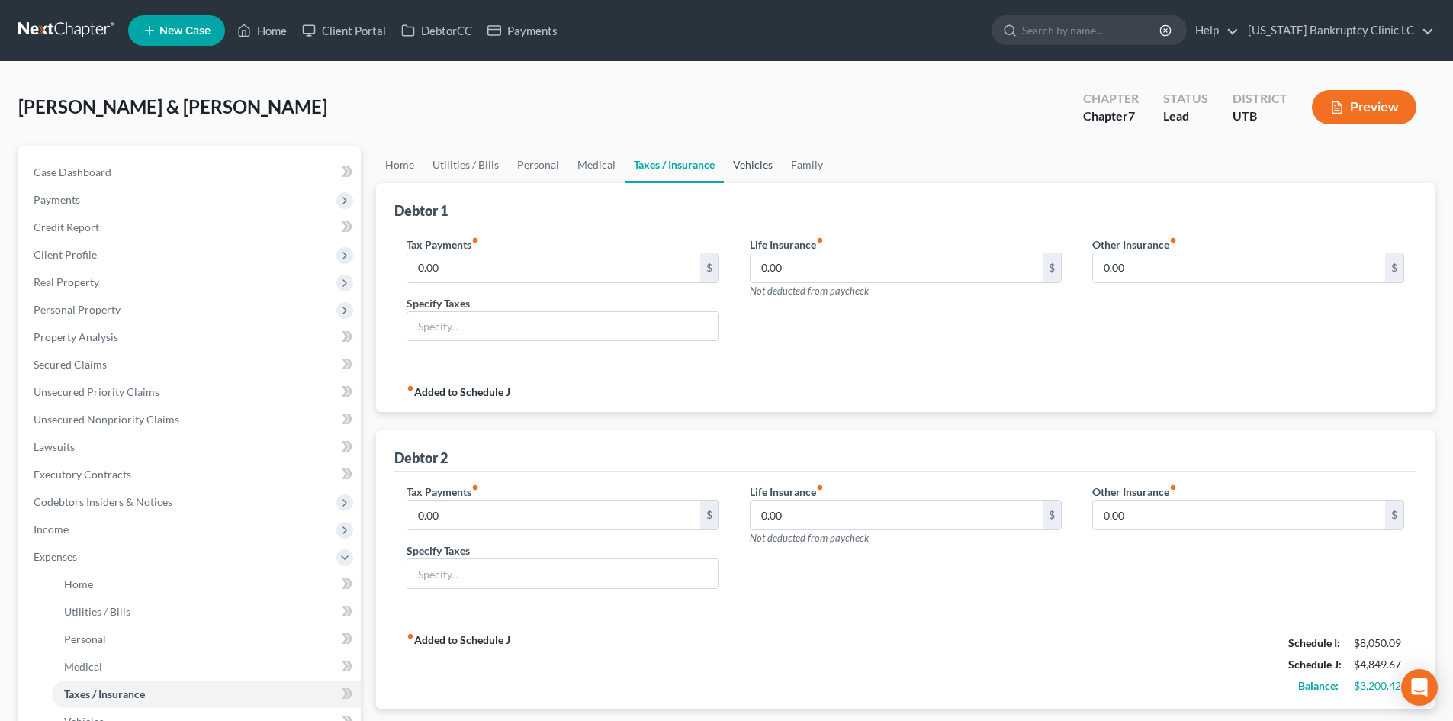
click at [735, 169] on link "Vehicles" at bounding box center [753, 164] width 58 height 37
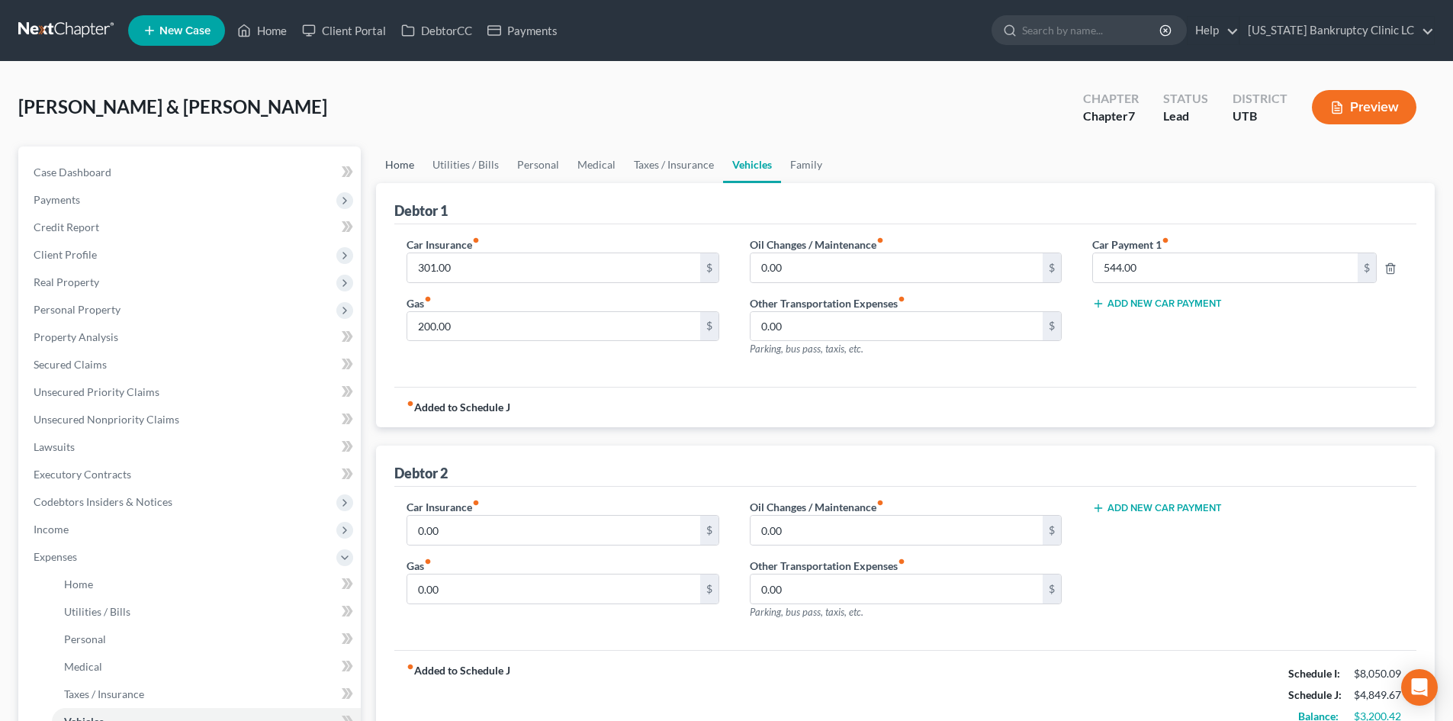
click at [406, 166] on link "Home" at bounding box center [399, 164] width 47 height 37
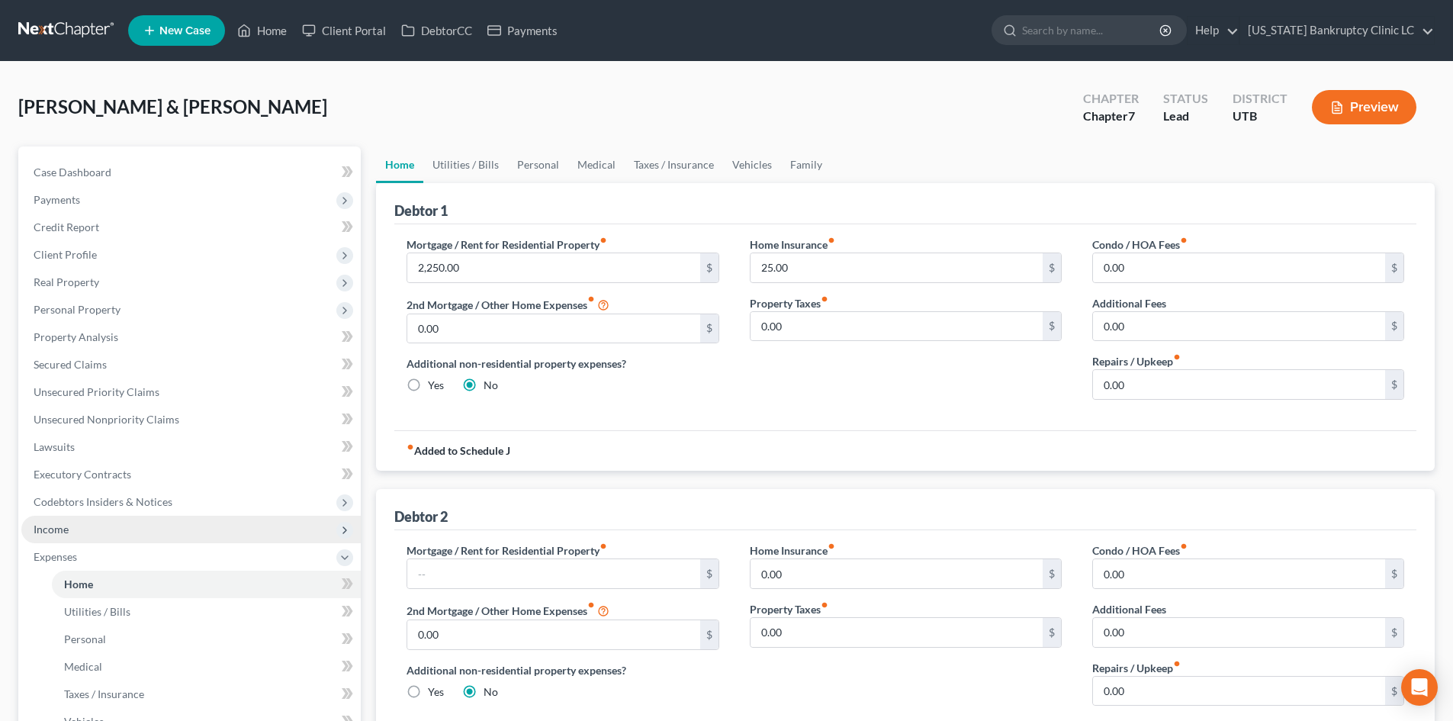
click at [121, 542] on span "Income" at bounding box center [190, 529] width 339 height 27
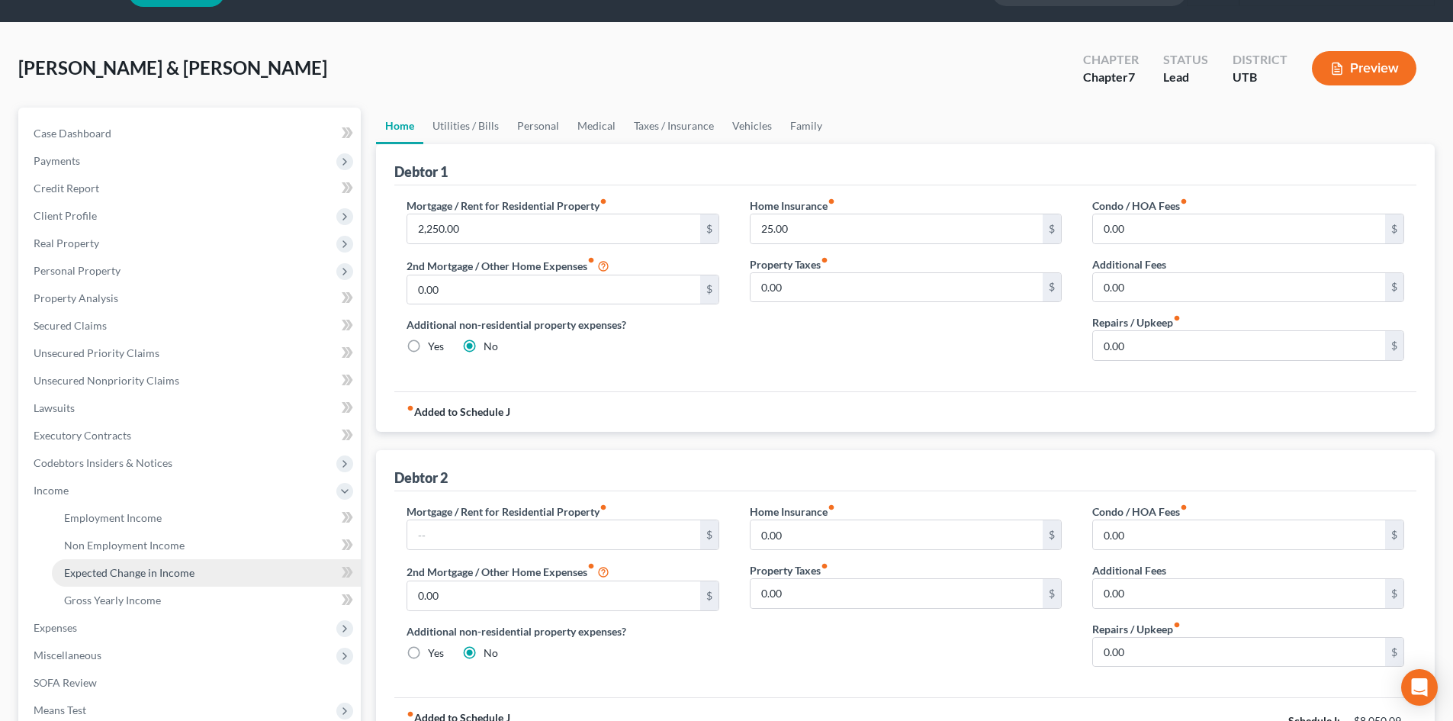
scroll to position [76, 0]
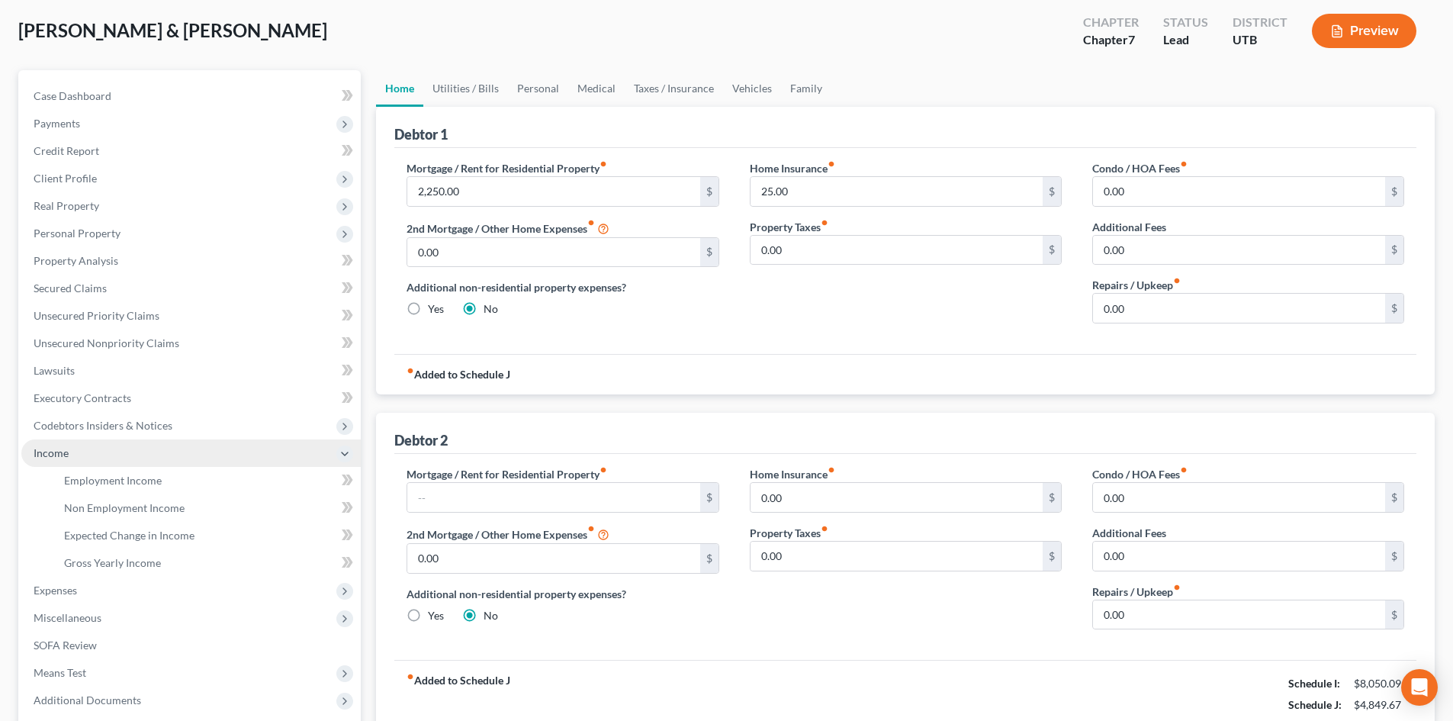
click at [66, 452] on span "Income" at bounding box center [51, 452] width 35 height 13
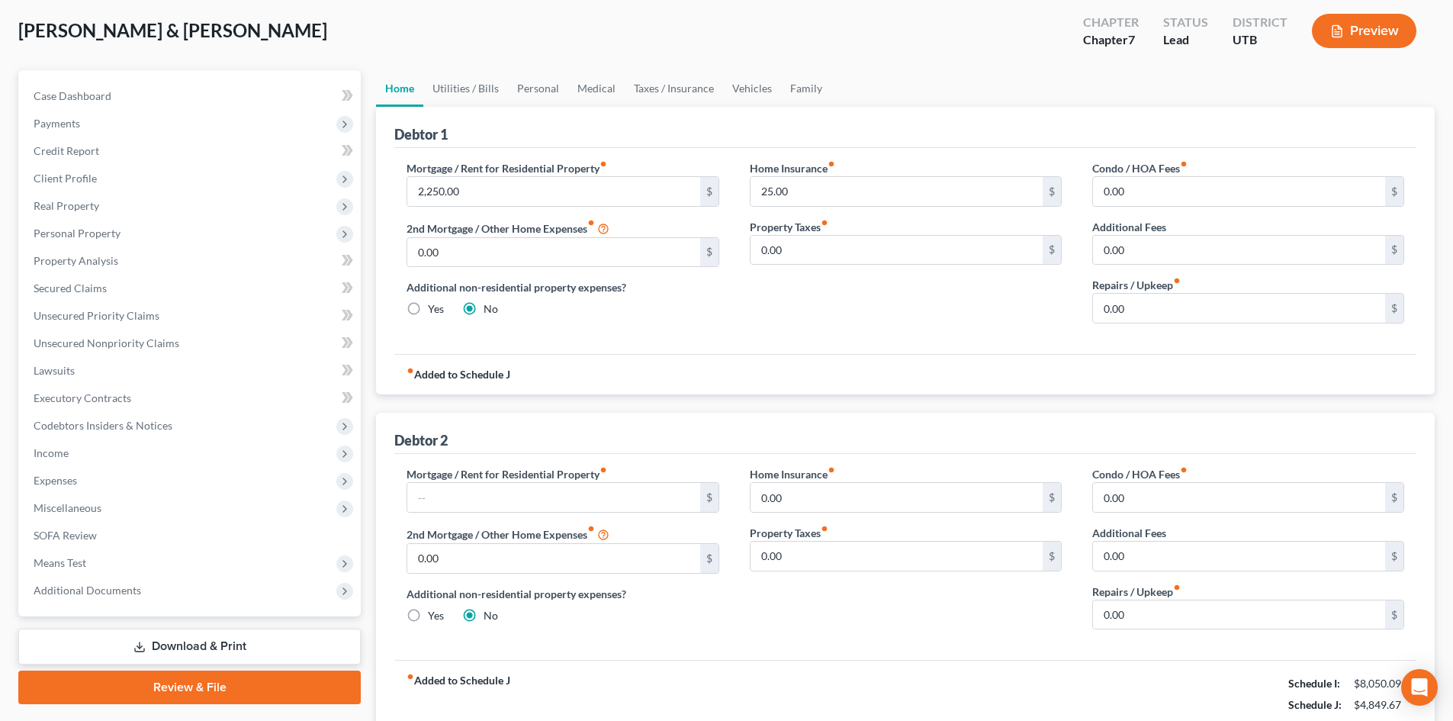
click at [204, 645] on link "Download & Print" at bounding box center [189, 647] width 342 height 36
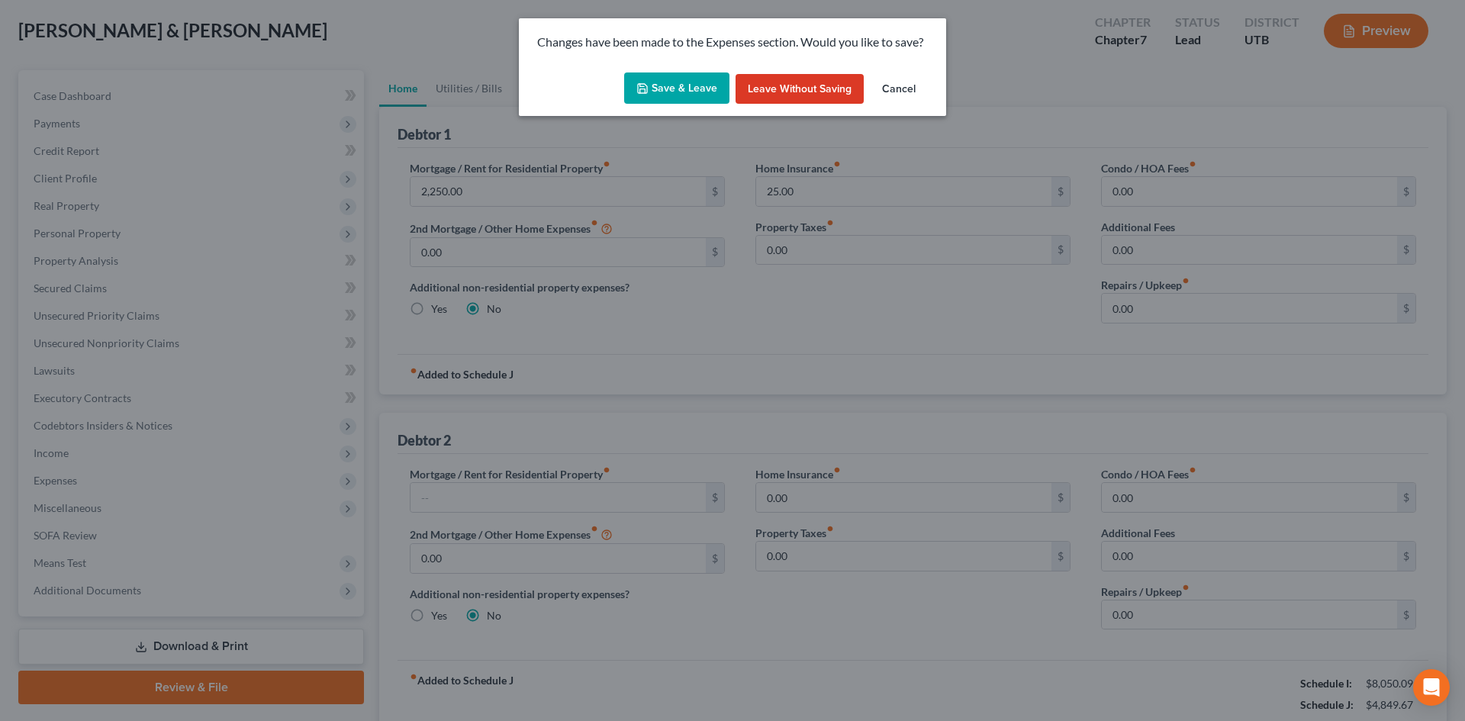
click at [688, 83] on button "Save & Leave" at bounding box center [676, 88] width 105 height 32
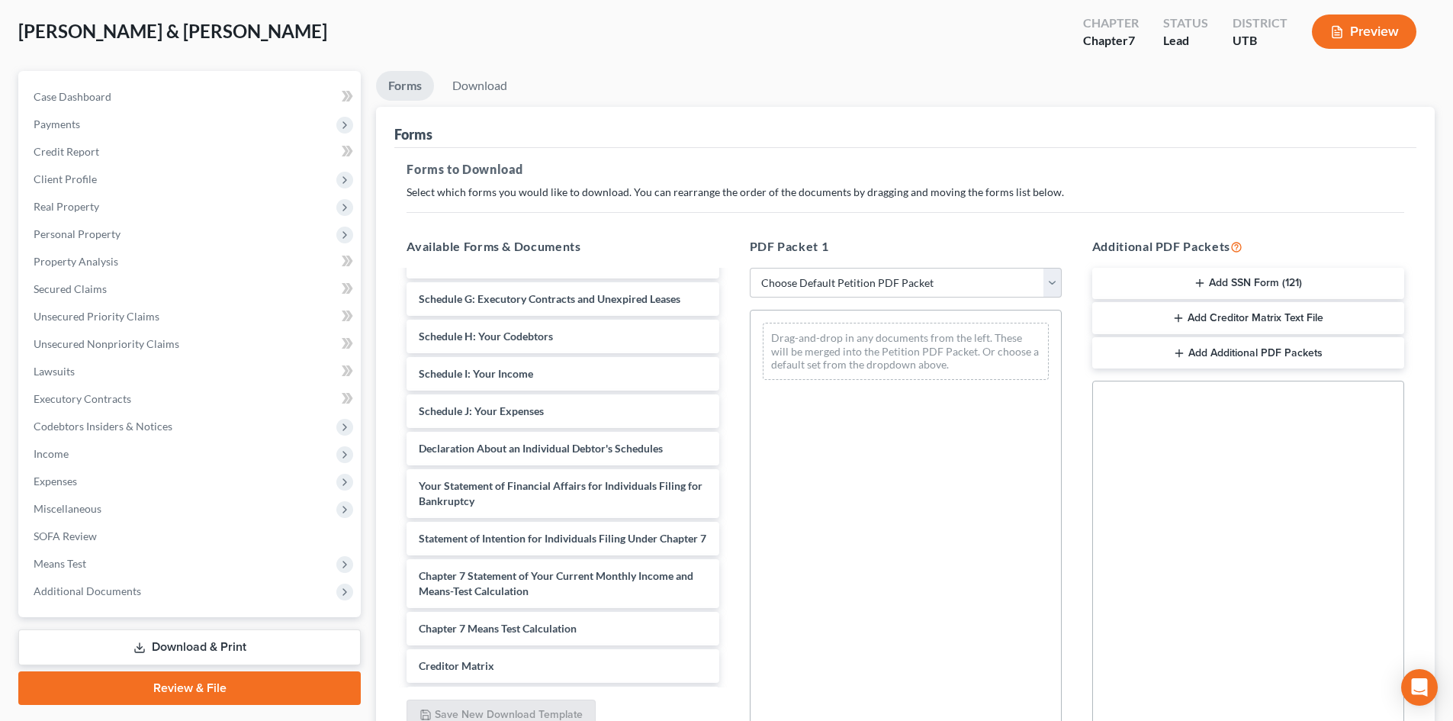
scroll to position [76, 0]
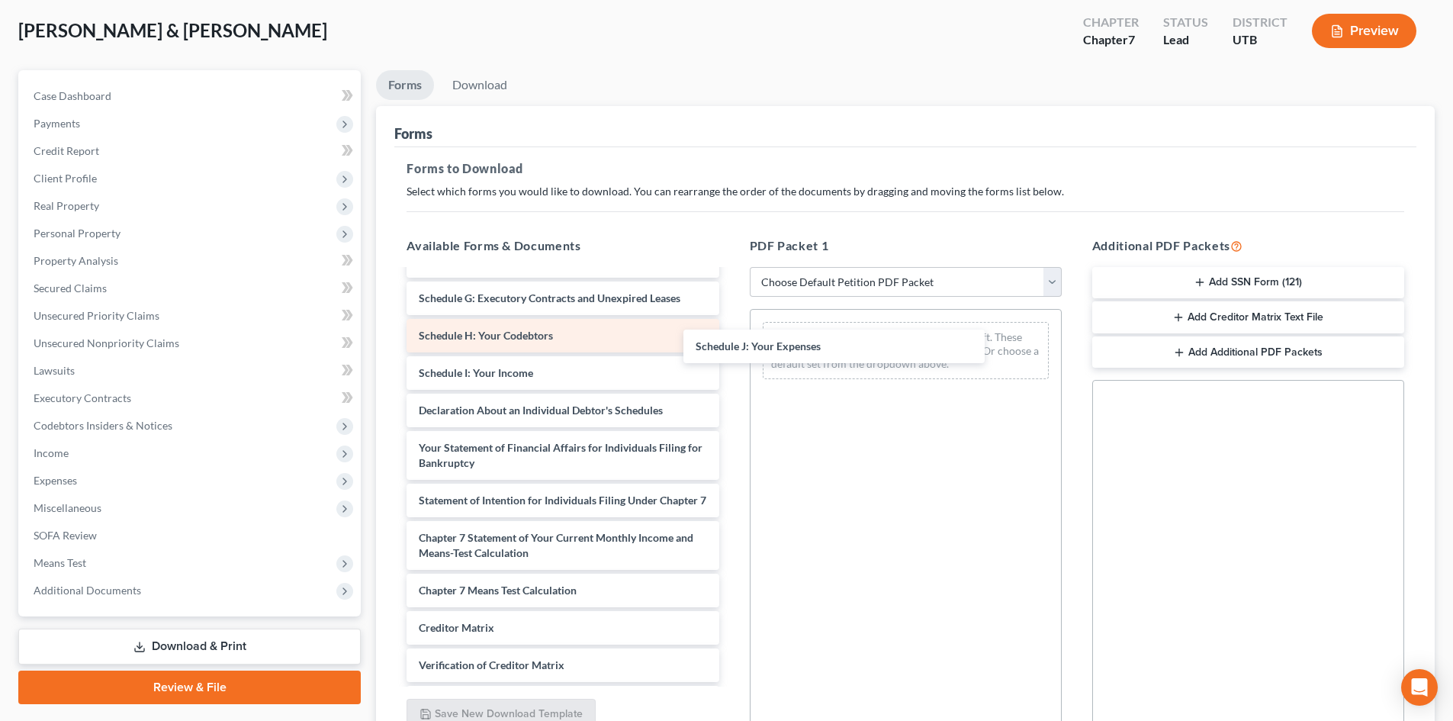
drag, startPoint x: 548, startPoint y: 408, endPoint x: 567, endPoint y: 332, distance: 78.4
click at [731, 343] on div "Schedule J: Your Expenses Voluntary Petition for Individuals Filing for Bankrup…" at bounding box center [562, 407] width 336 height 730
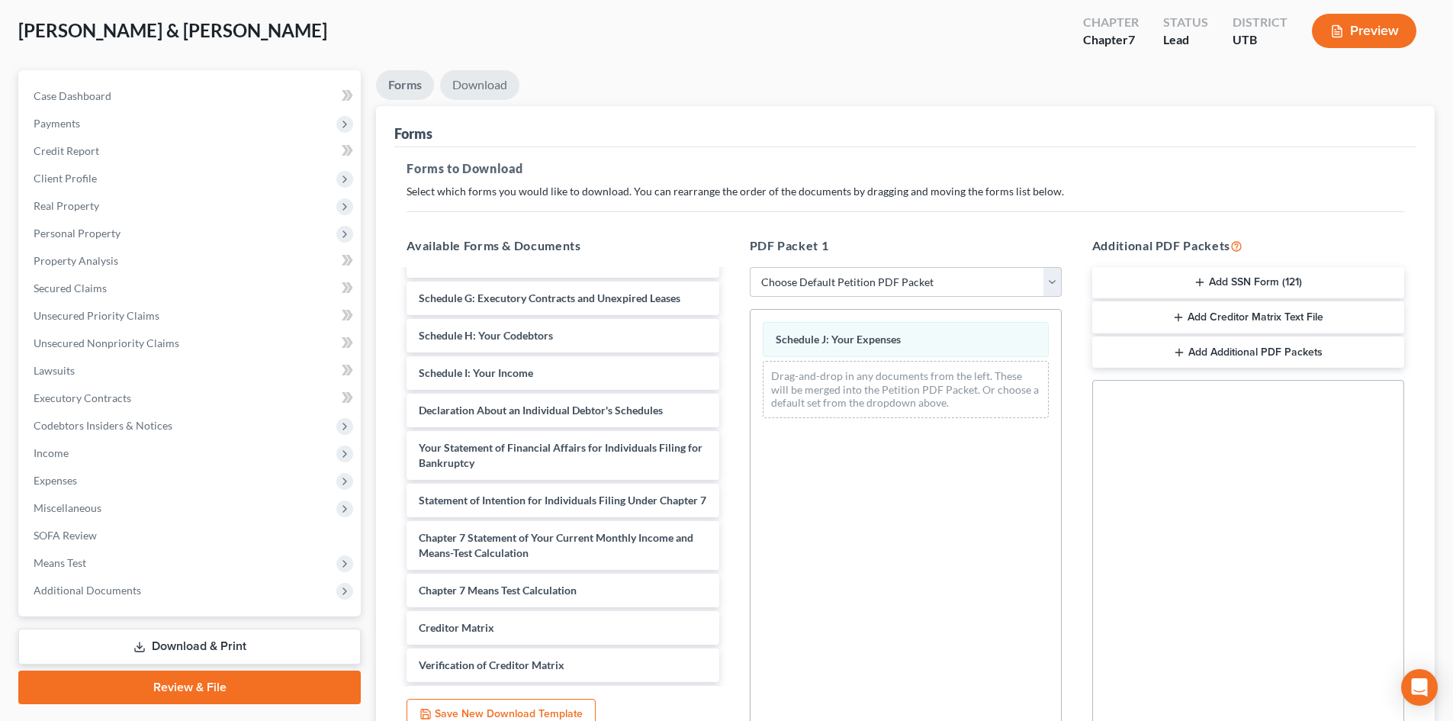
click at [472, 88] on link "Download" at bounding box center [479, 85] width 79 height 30
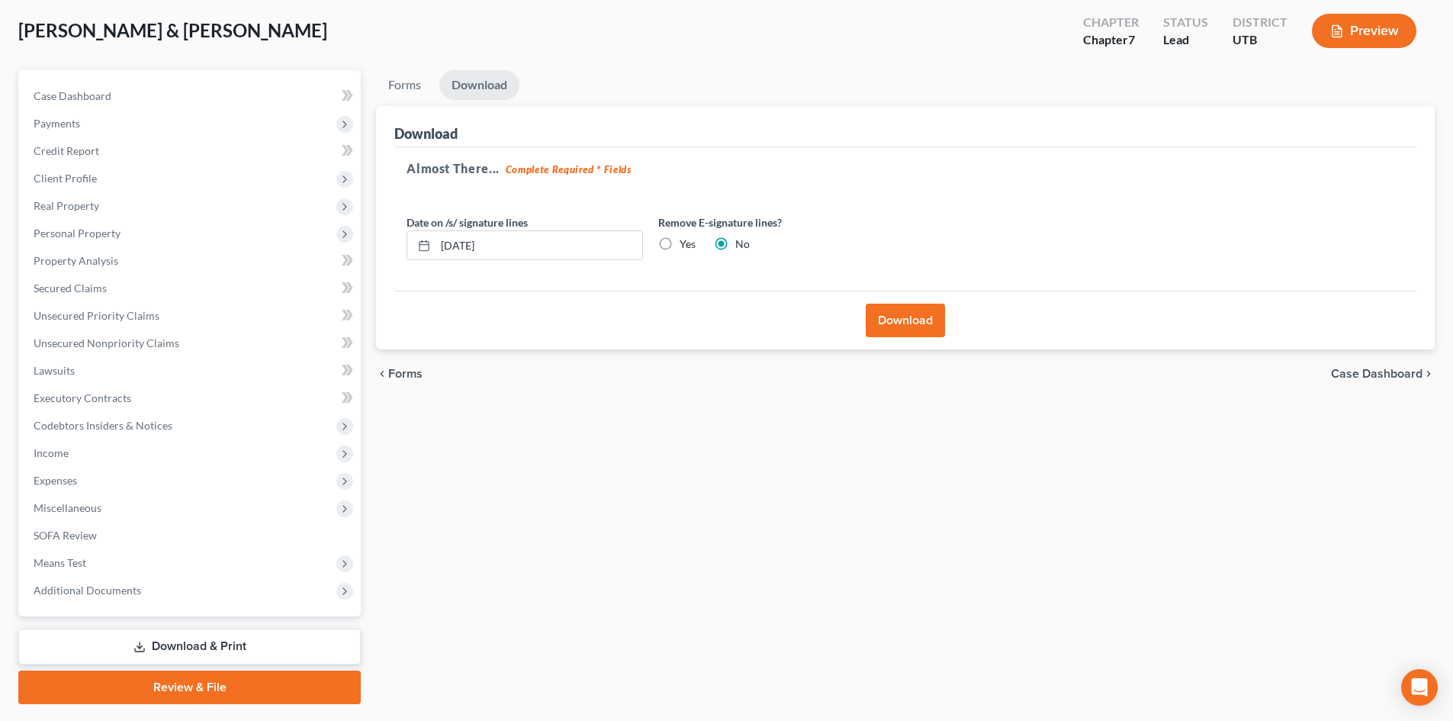
click at [889, 318] on button "Download" at bounding box center [905, 321] width 79 height 34
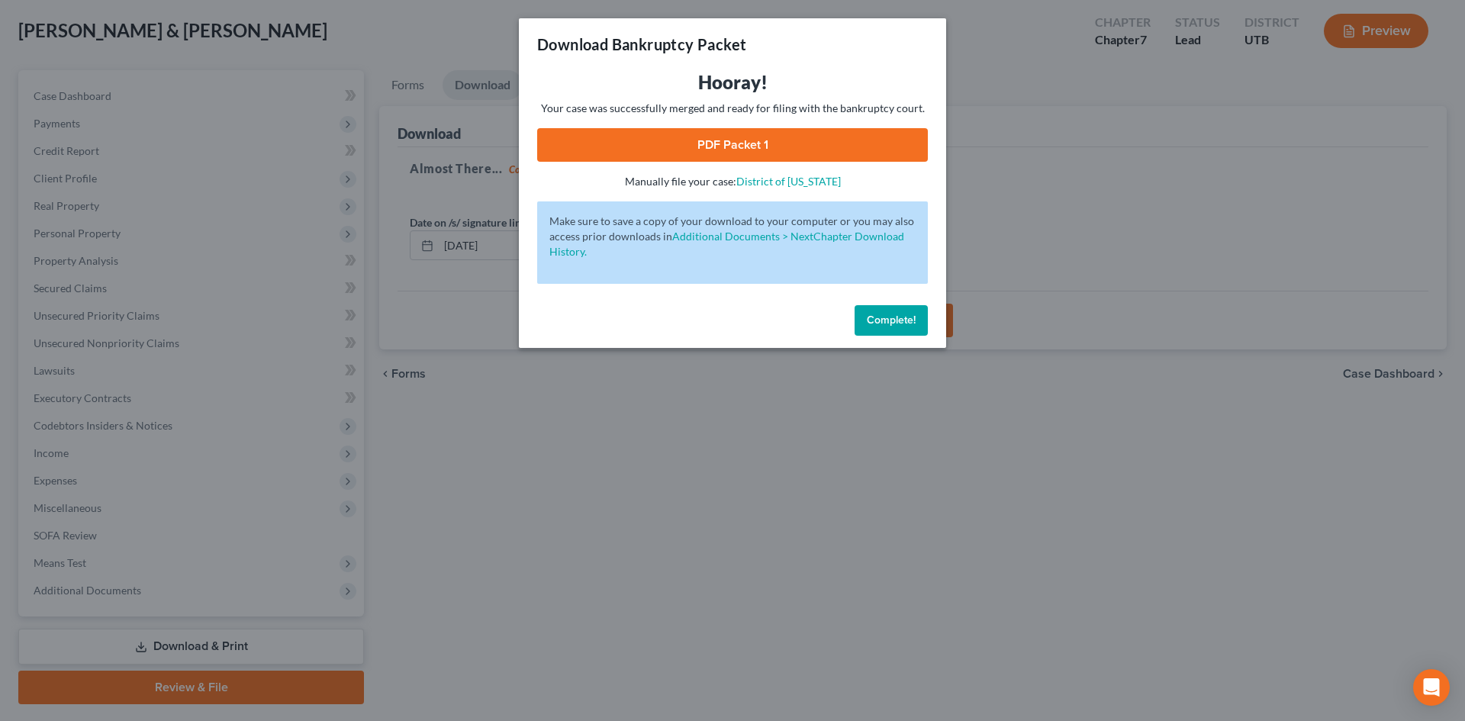
click at [836, 143] on link "PDF Packet 1" at bounding box center [732, 145] width 391 height 34
click at [871, 323] on span "Complete!" at bounding box center [891, 320] width 49 height 13
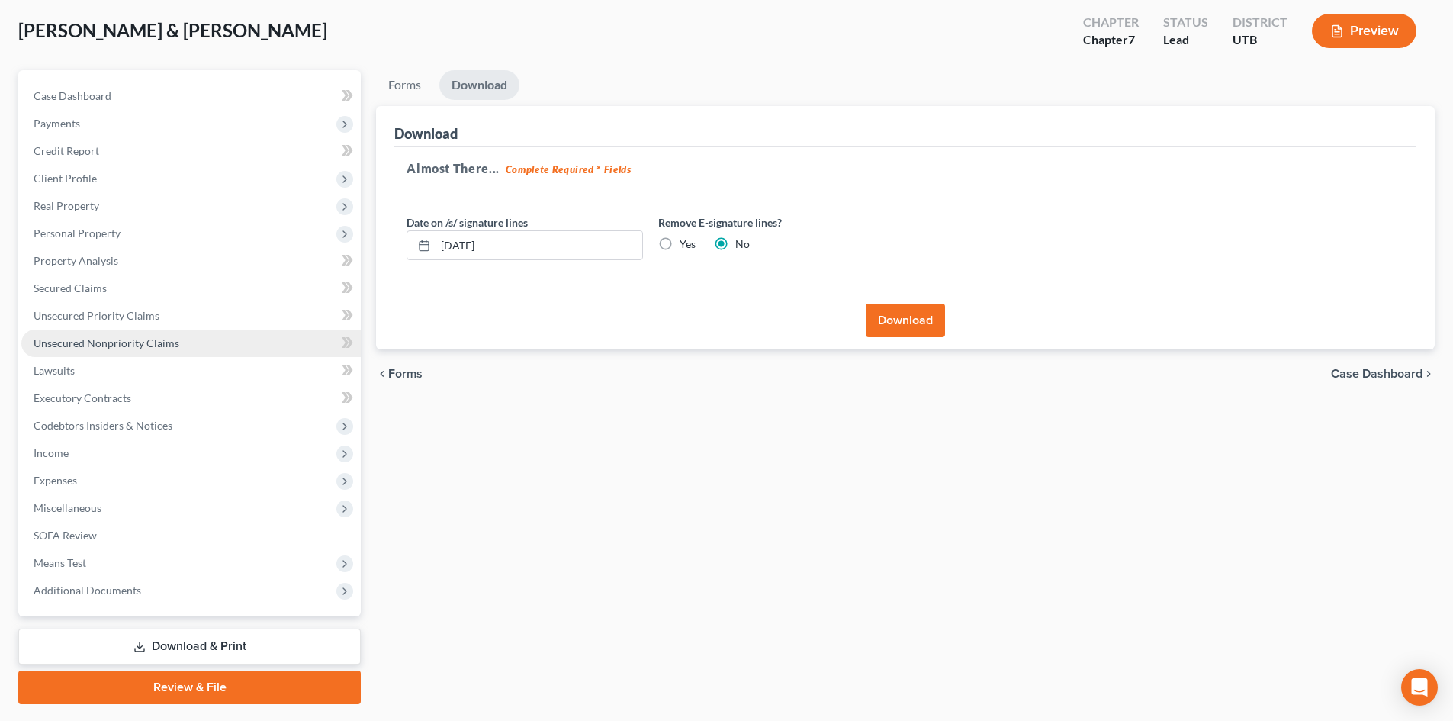
click at [130, 348] on span "Unsecured Nonpriority Claims" at bounding box center [107, 342] width 146 height 13
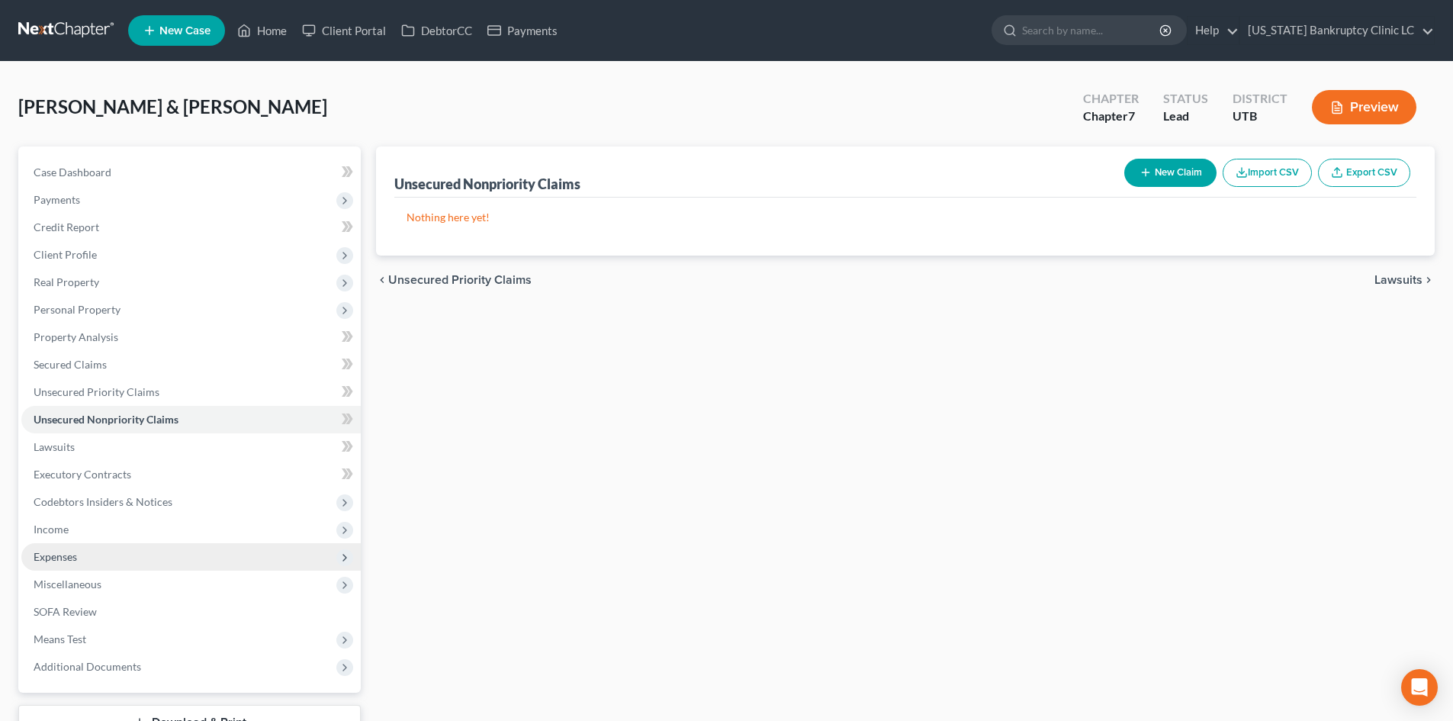
click at [111, 568] on span "Expenses" at bounding box center [190, 556] width 339 height 27
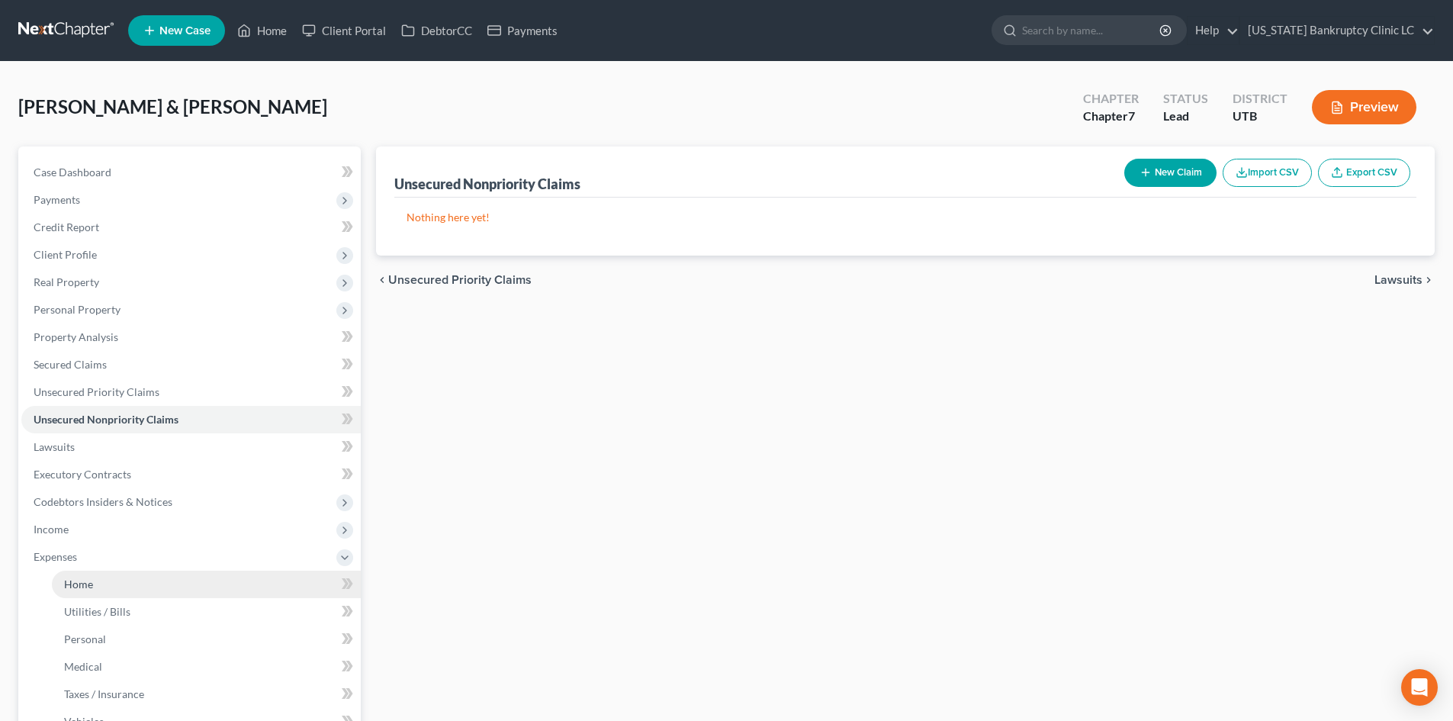
click at [113, 587] on link "Home" at bounding box center [206, 584] width 309 height 27
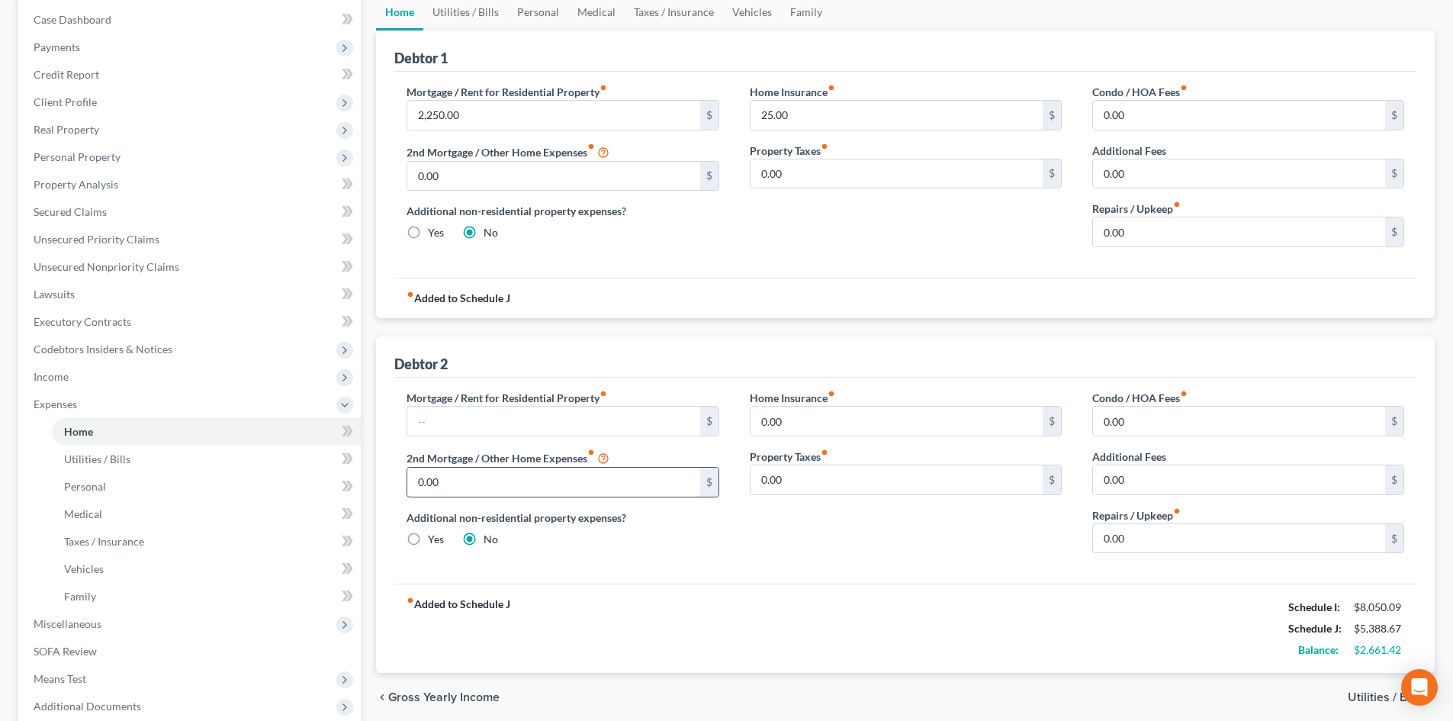
scroll to position [229, 0]
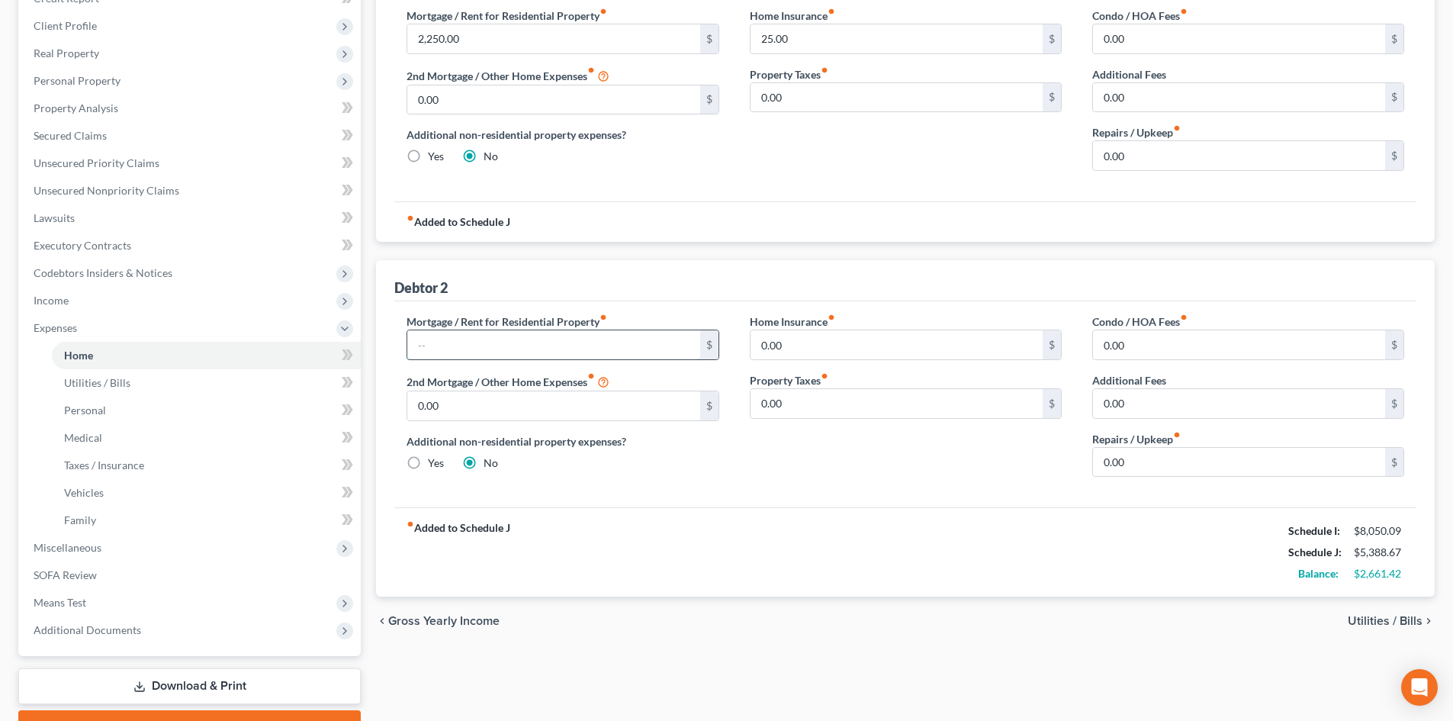
click at [556, 347] on input "text" at bounding box center [553, 344] width 292 height 29
click at [867, 350] on input "0.00" at bounding box center [897, 344] width 292 height 29
click at [854, 403] on input "0.00" at bounding box center [897, 403] width 292 height 29
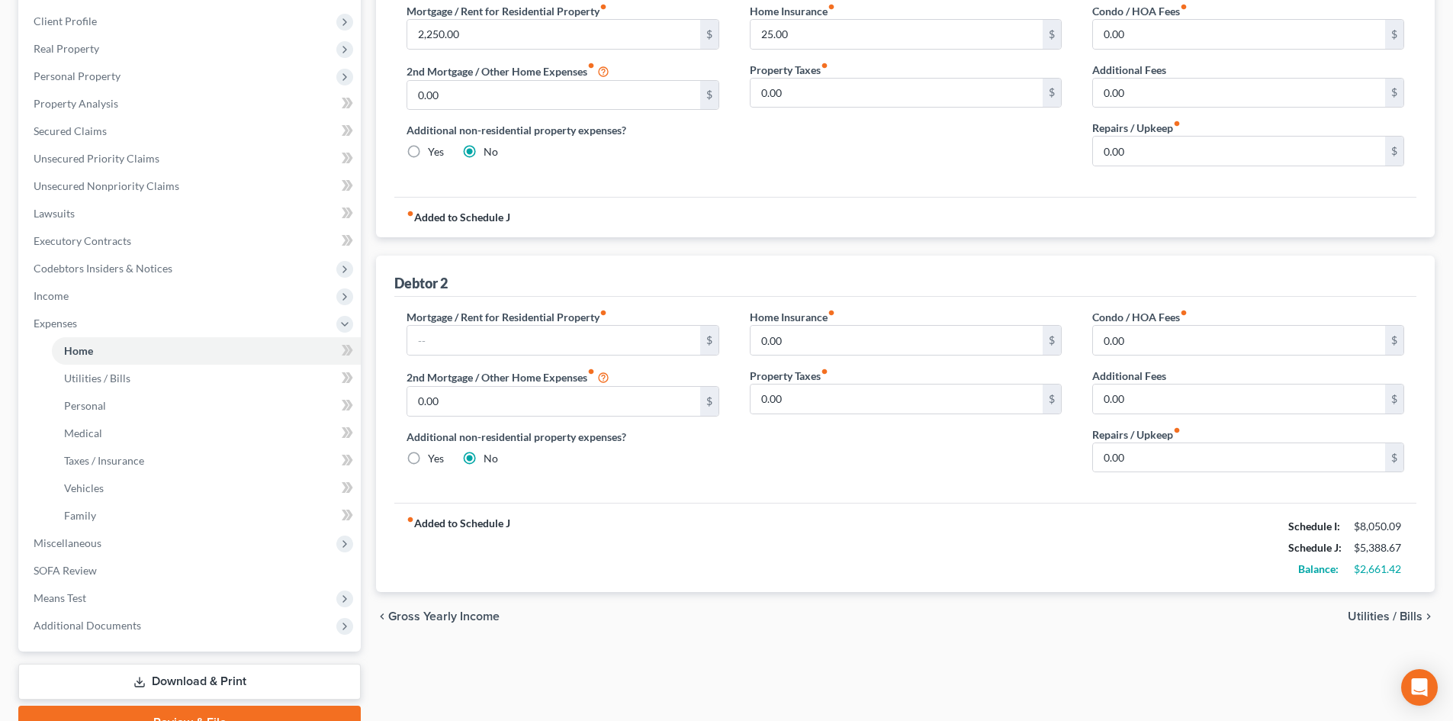
click at [1393, 614] on span "Utilities / Bills" at bounding box center [1385, 616] width 75 height 12
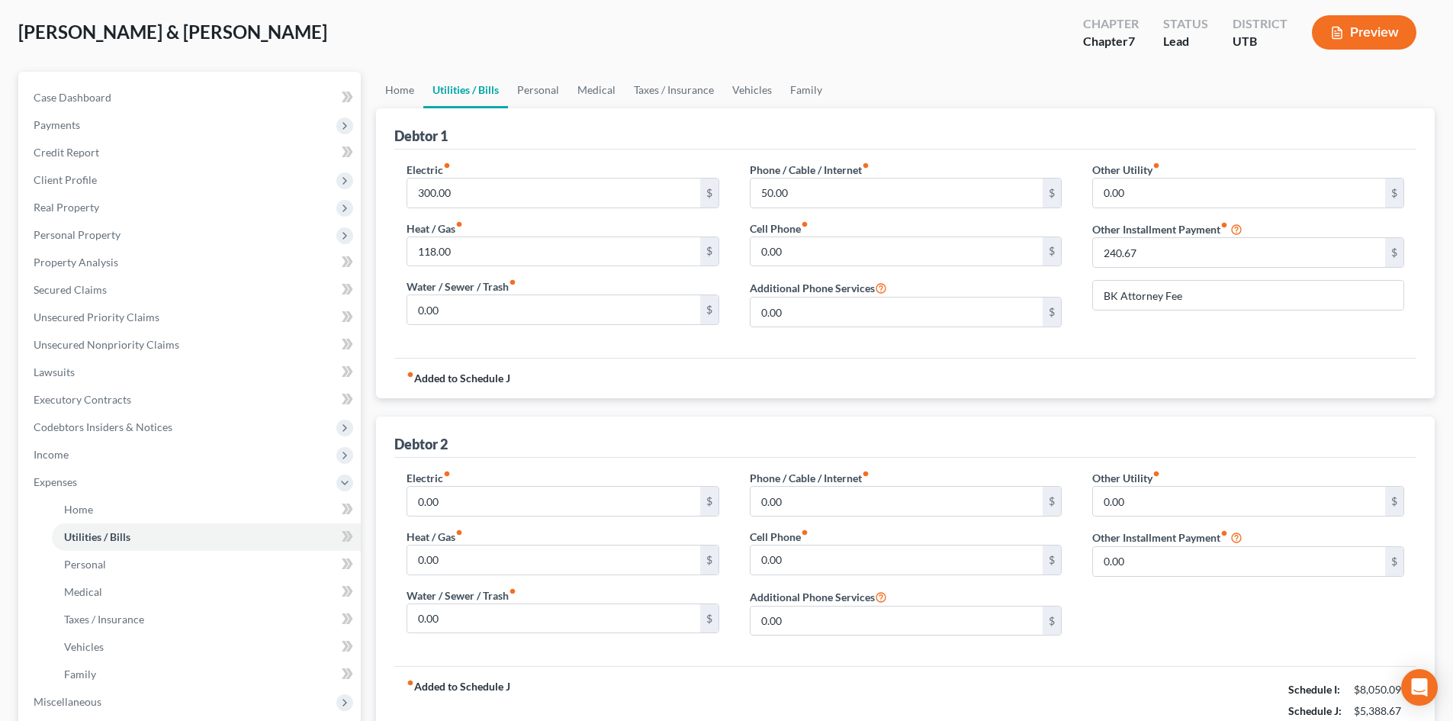
scroll to position [229, 0]
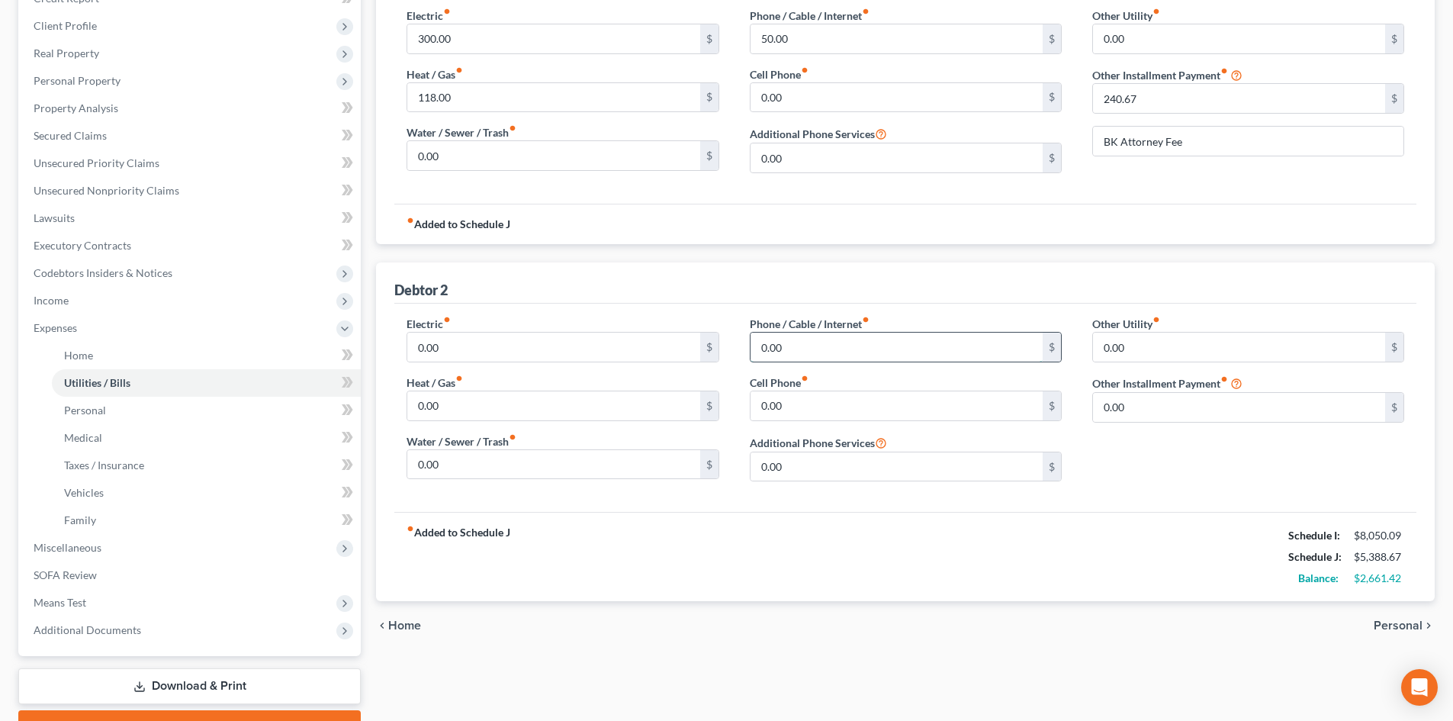
click at [838, 342] on input "0.00" at bounding box center [897, 347] width 292 height 29
click at [1412, 623] on span "Personal" at bounding box center [1398, 625] width 49 height 12
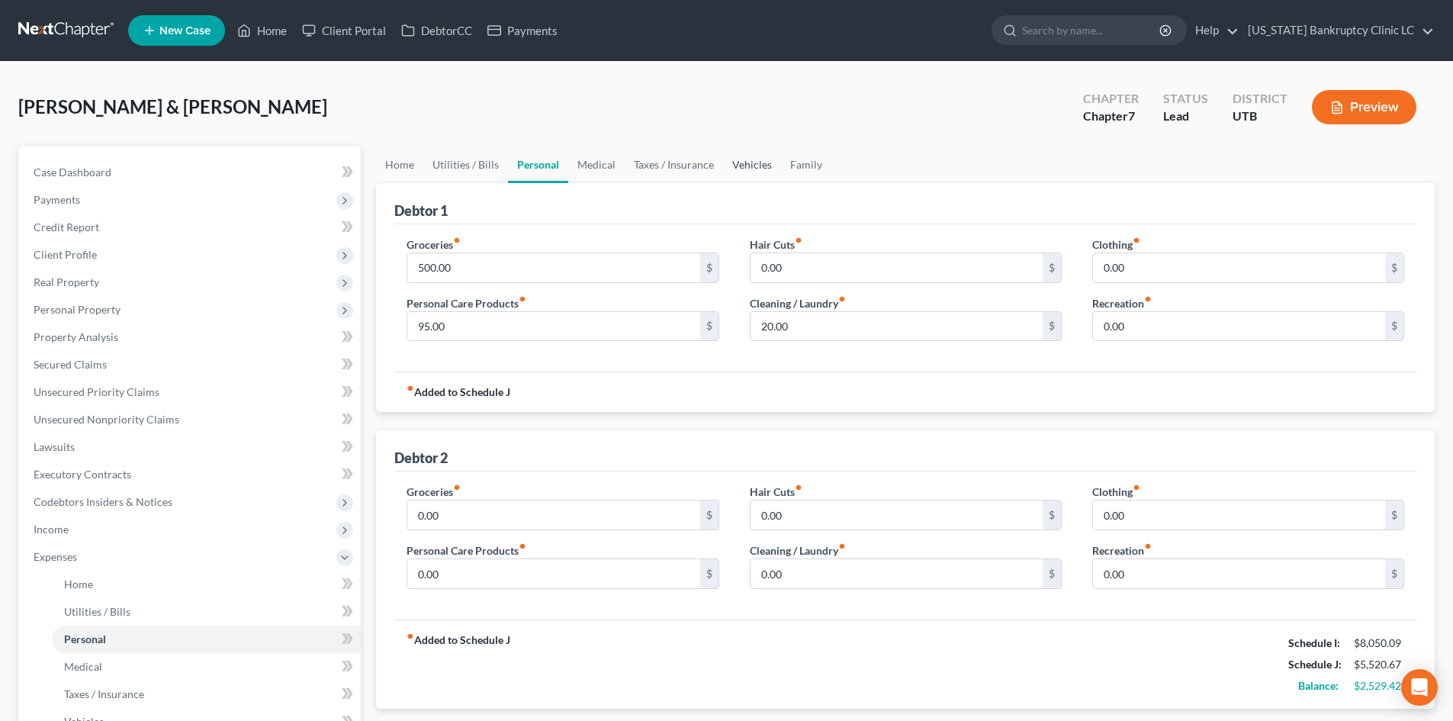
click at [759, 170] on link "Vehicles" at bounding box center [752, 164] width 58 height 37
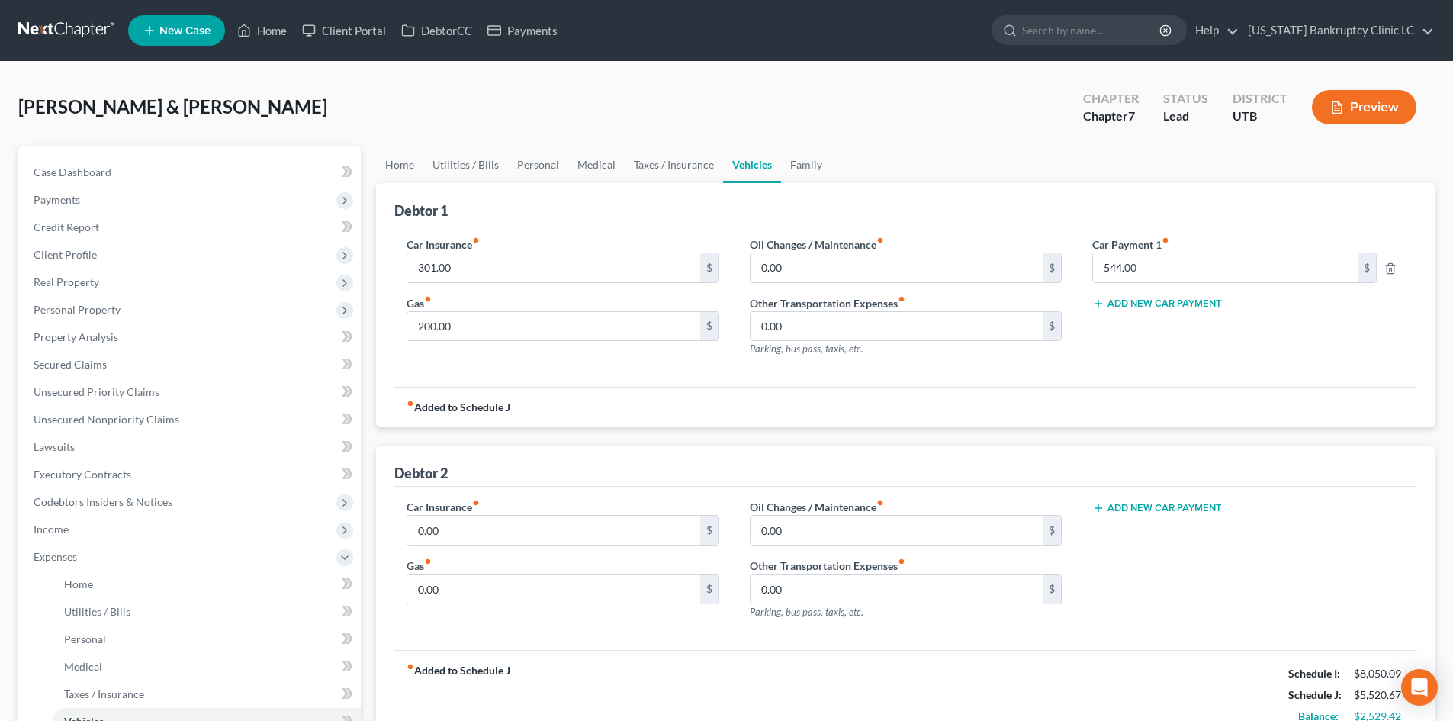
click at [1131, 516] on div "Add New Car Payment" at bounding box center [1248, 565] width 342 height 133
click at [1144, 510] on button "Add New Car Payment" at bounding box center [1157, 508] width 130 height 12
click at [1142, 529] on input "text" at bounding box center [1225, 530] width 265 height 29
click at [545, 171] on link "Personal" at bounding box center [538, 164] width 60 height 37
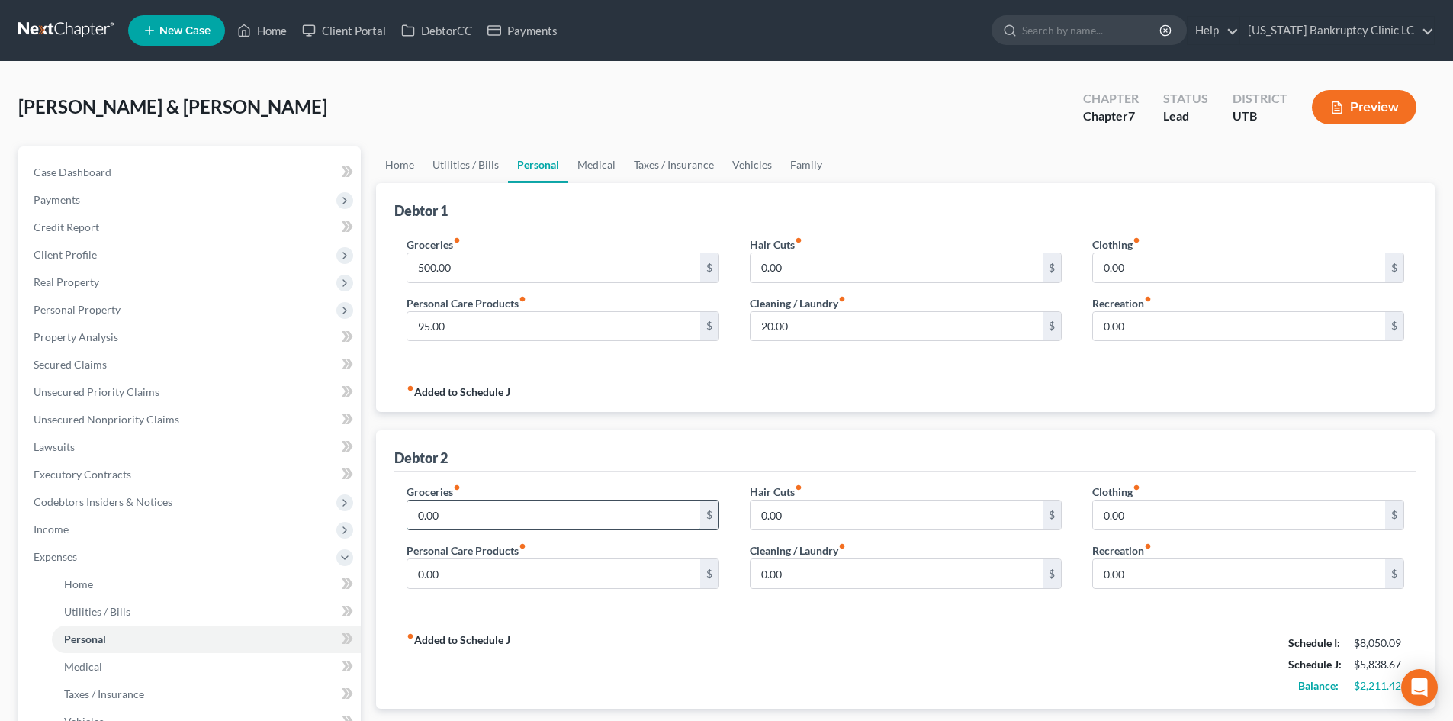
click at [513, 519] on input "0.00" at bounding box center [553, 514] width 292 height 29
click at [449, 574] on input "0.00" at bounding box center [553, 573] width 292 height 29
drag, startPoint x: 857, startPoint y: 654, endPoint x: 602, endPoint y: 372, distance: 379.7
click at [857, 654] on div "fiber_manual_record Added to Schedule J Schedule I: $8,050.09 Schedule J: $6,23…" at bounding box center [905, 663] width 1022 height 89
click at [483, 157] on link "Utilities / Bills" at bounding box center [465, 164] width 85 height 37
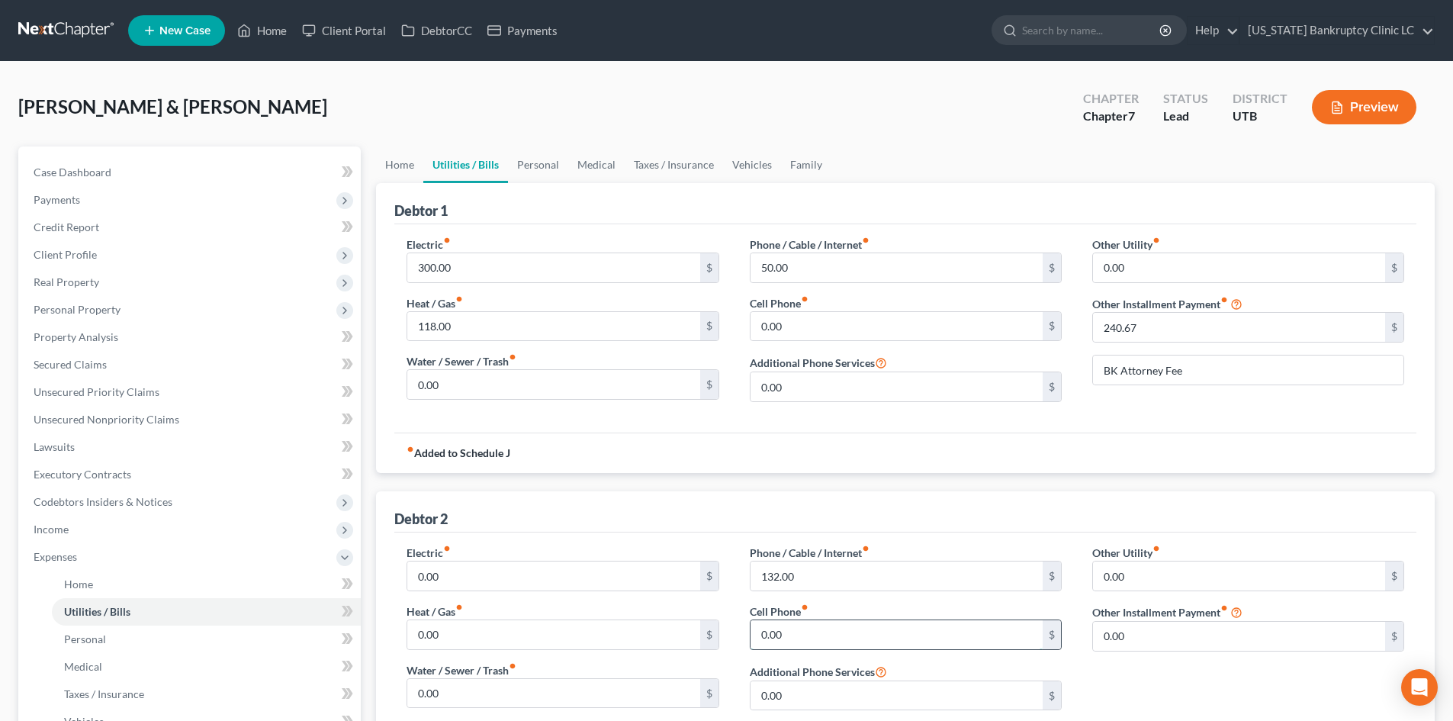
click at [814, 646] on input "0.00" at bounding box center [897, 634] width 292 height 29
click at [1265, 680] on div "Other Utility fiber_manual_record 0.00 $ Other Installment Payment fiber_manual…" at bounding box center [1248, 634] width 342 height 178
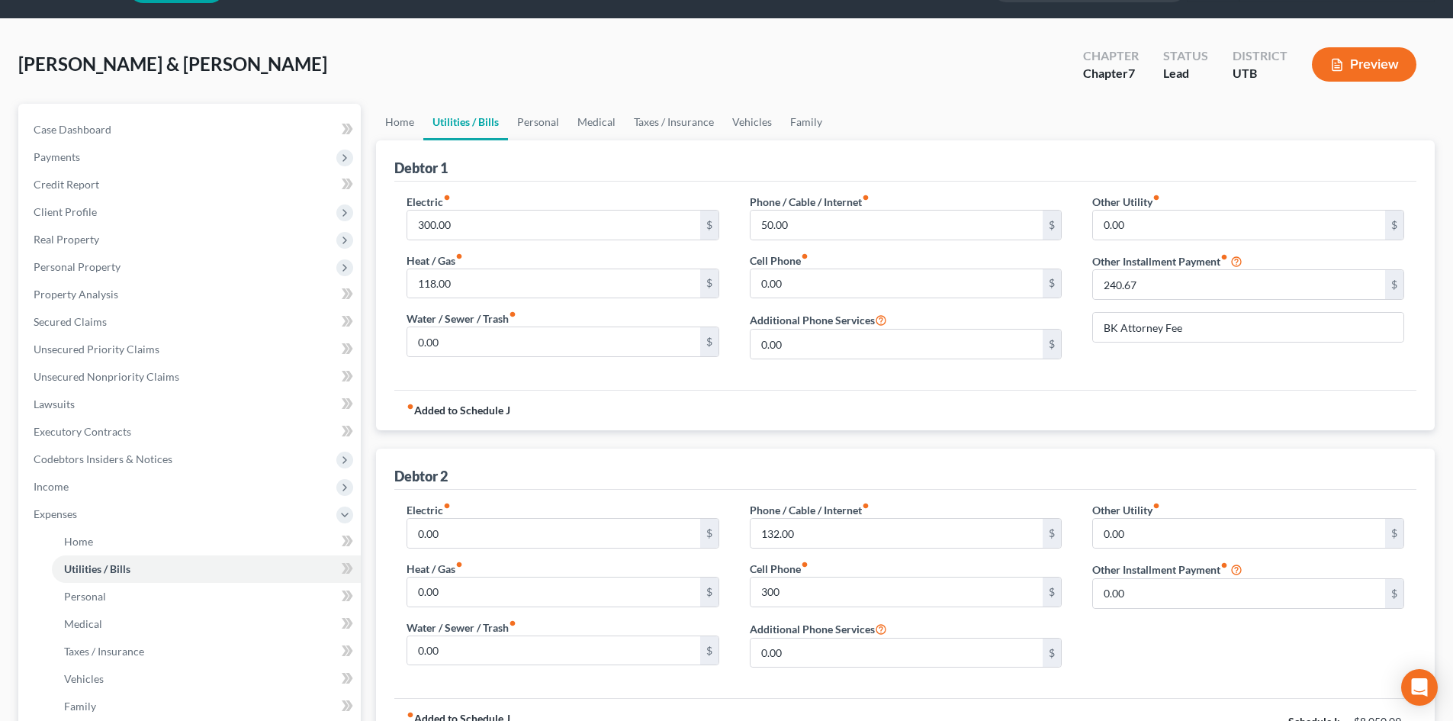
scroll to position [76, 0]
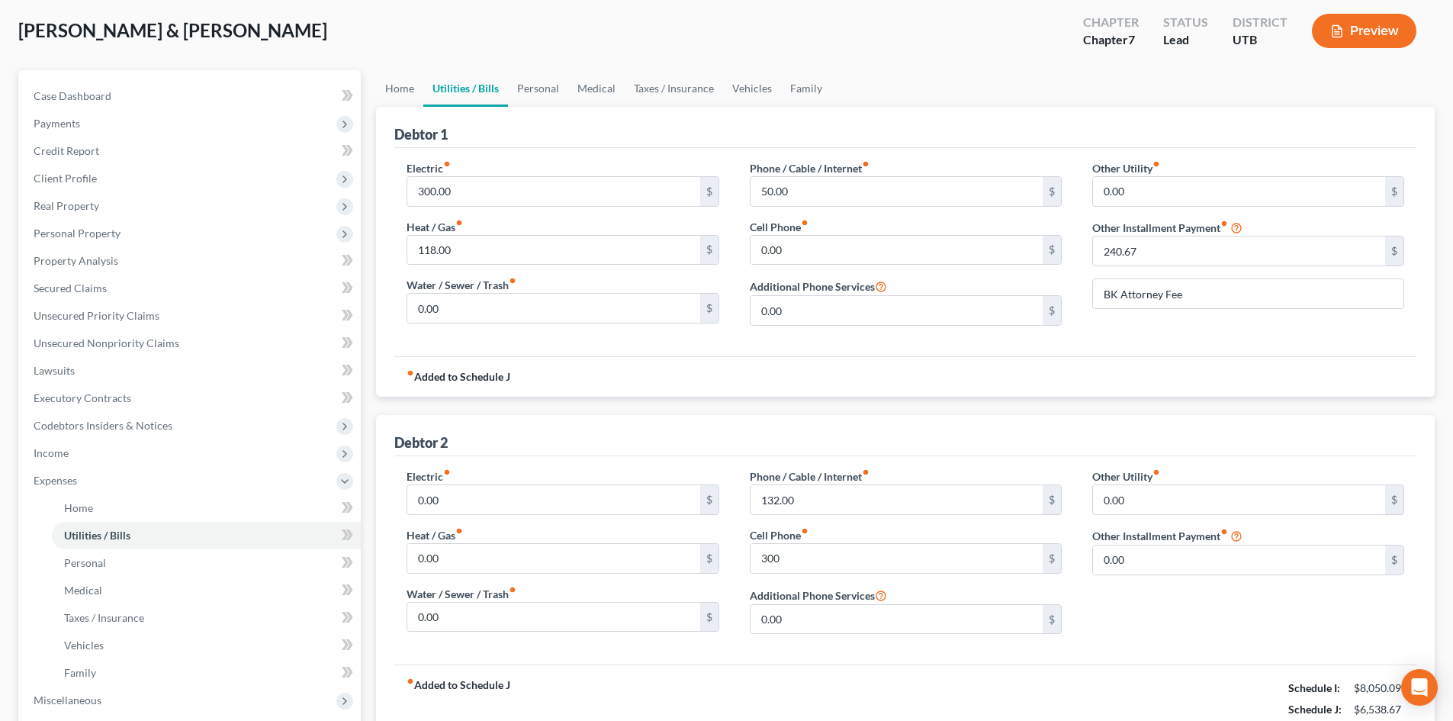
click at [1211, 623] on div "Other Utility fiber_manual_record 0.00 $ Other Installment Payment fiber_manual…" at bounding box center [1248, 557] width 342 height 178
click at [1188, 571] on input "0.00" at bounding box center [1239, 559] width 292 height 29
click at [1192, 607] on div "Other Utility fiber_manual_record 0.00 $ Other Installment Payment fiber_manual…" at bounding box center [1248, 557] width 342 height 178
click at [808, 88] on link "Family" at bounding box center [806, 88] width 50 height 37
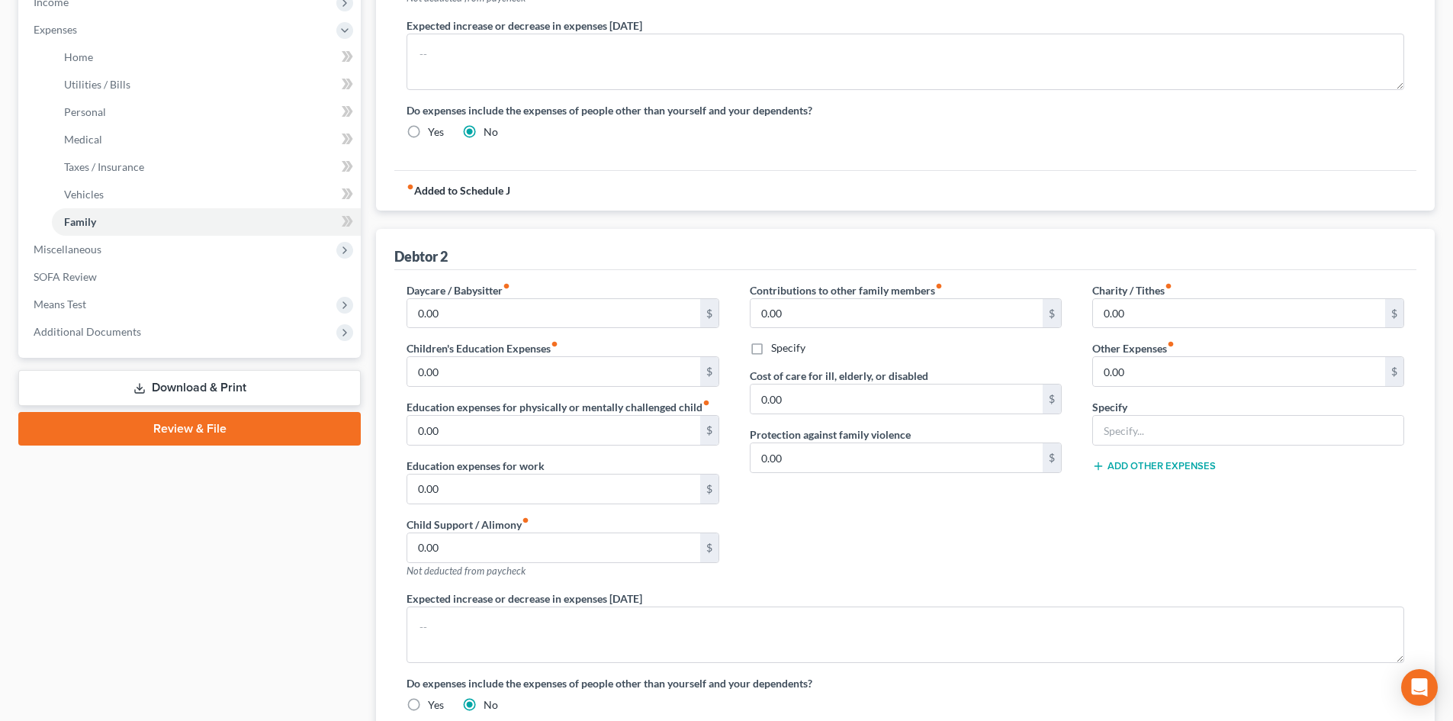
scroll to position [534, 0]
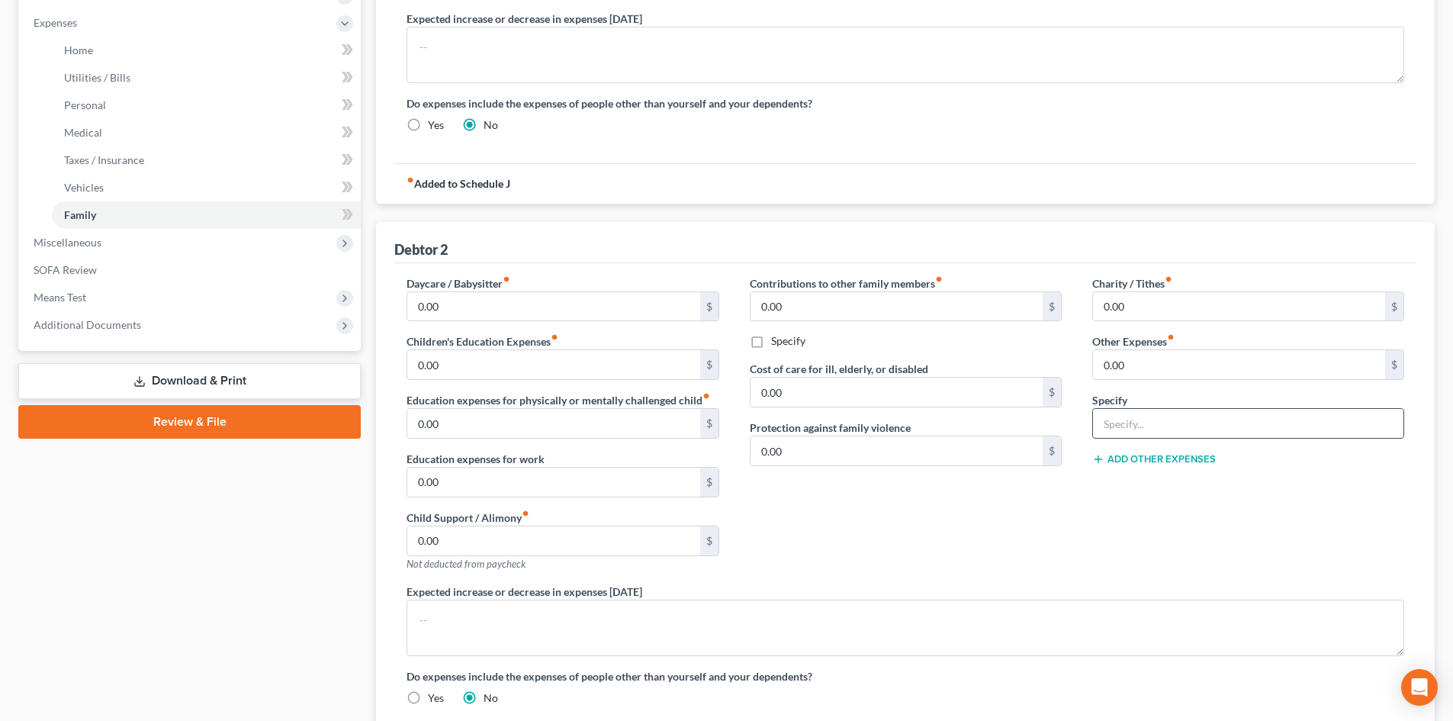
click at [1165, 433] on input "text" at bounding box center [1248, 423] width 310 height 29
click at [1155, 462] on button "Add Other Expenses" at bounding box center [1154, 459] width 124 height 12
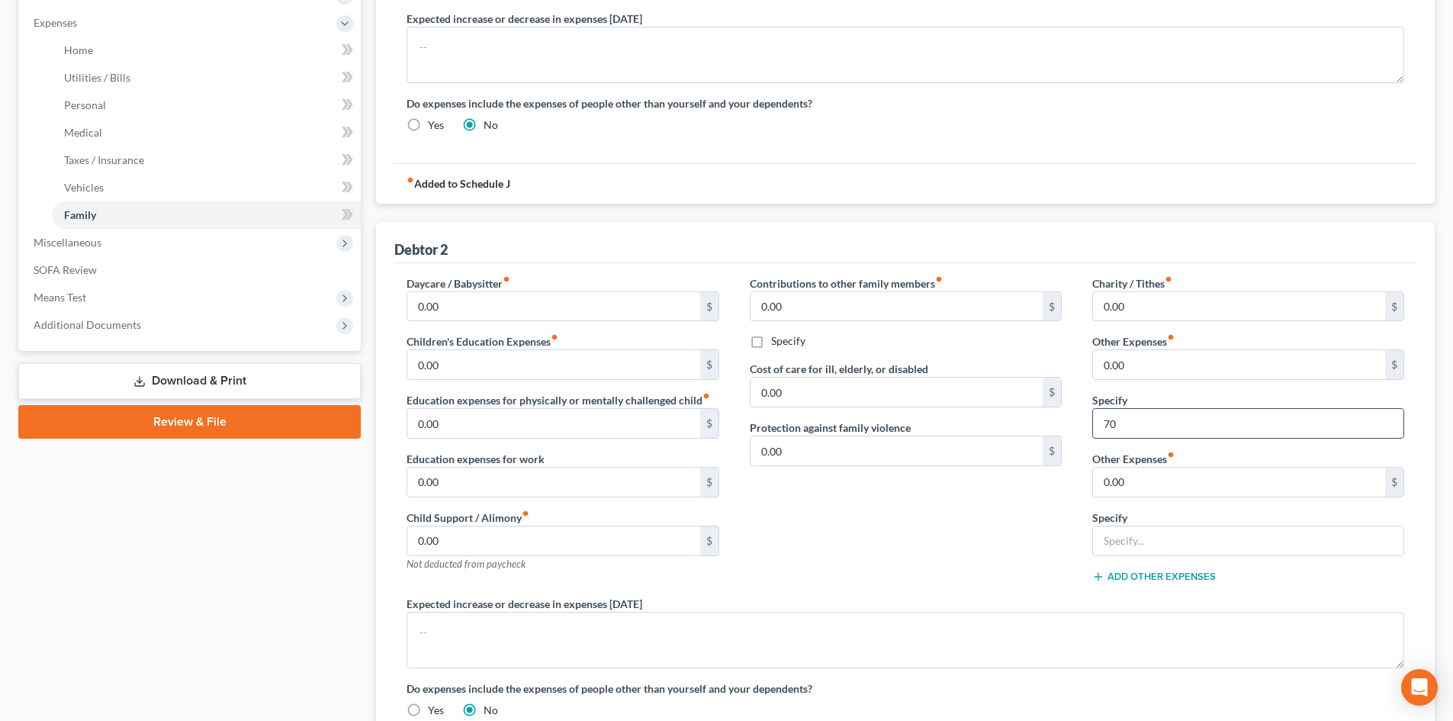
click at [1143, 429] on input "70" at bounding box center [1248, 423] width 310 height 29
drag, startPoint x: 1159, startPoint y: 368, endPoint x: 1145, endPoint y: 340, distance: 31.4
click at [1159, 368] on input "0.00" at bounding box center [1239, 364] width 292 height 29
click at [1144, 412] on input "text" at bounding box center [1248, 423] width 310 height 29
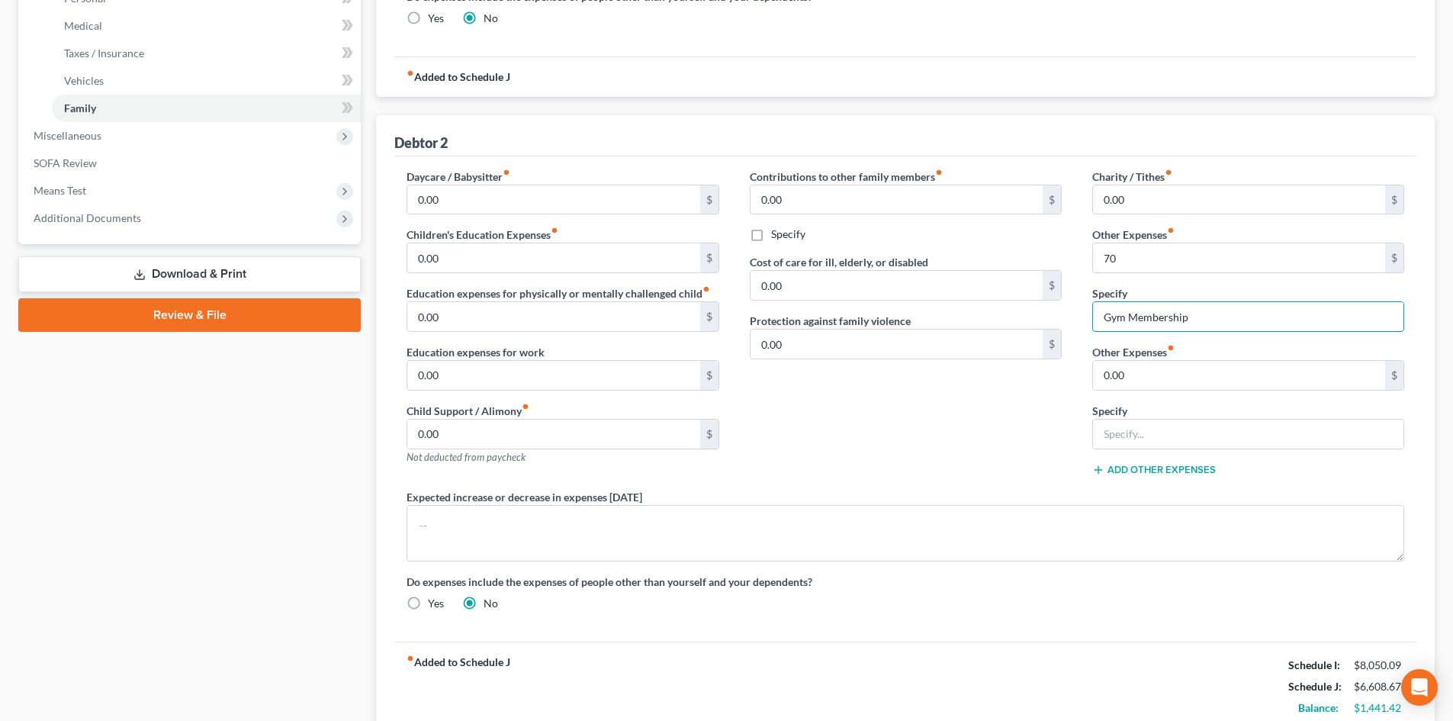
scroll to position [757, 0]
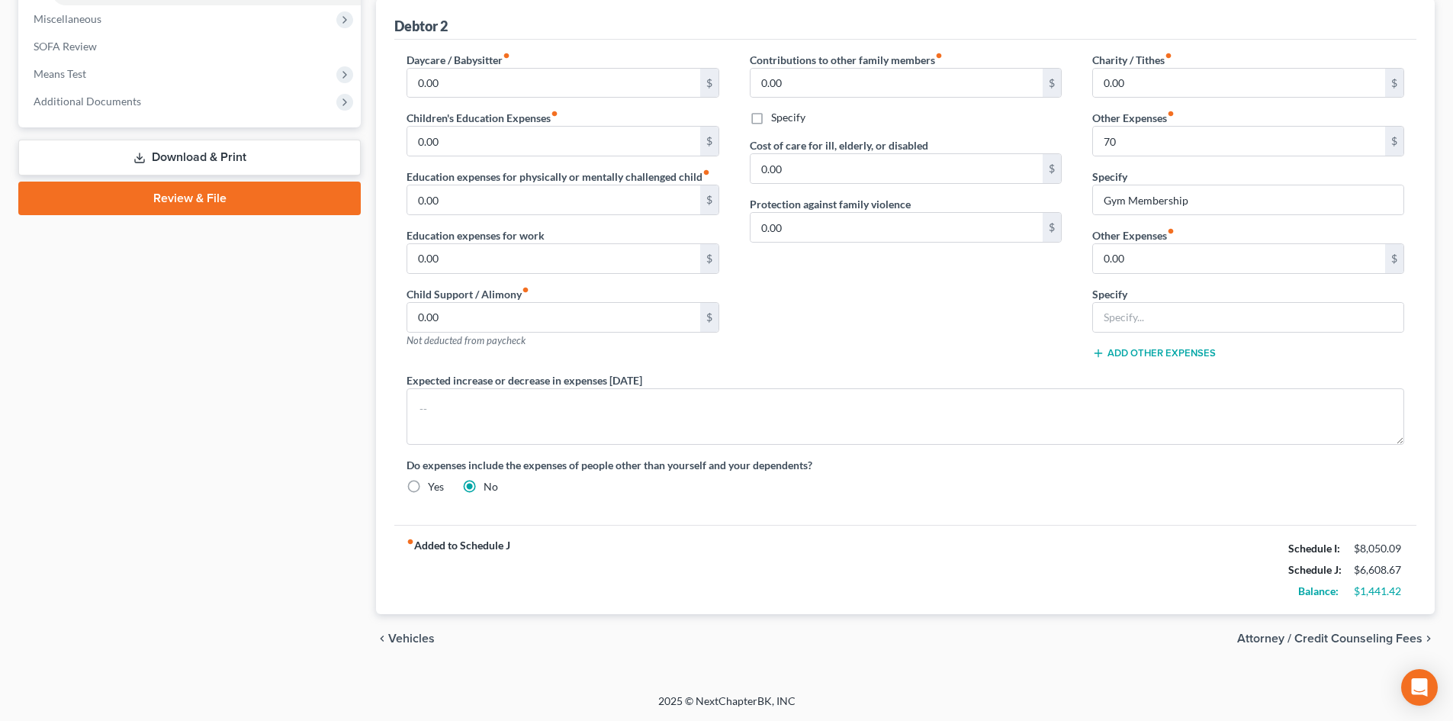
click at [950, 320] on div "Contributions to other family members fiber_manual_record 0.00 $ Specify Cost o…" at bounding box center [906, 212] width 342 height 320
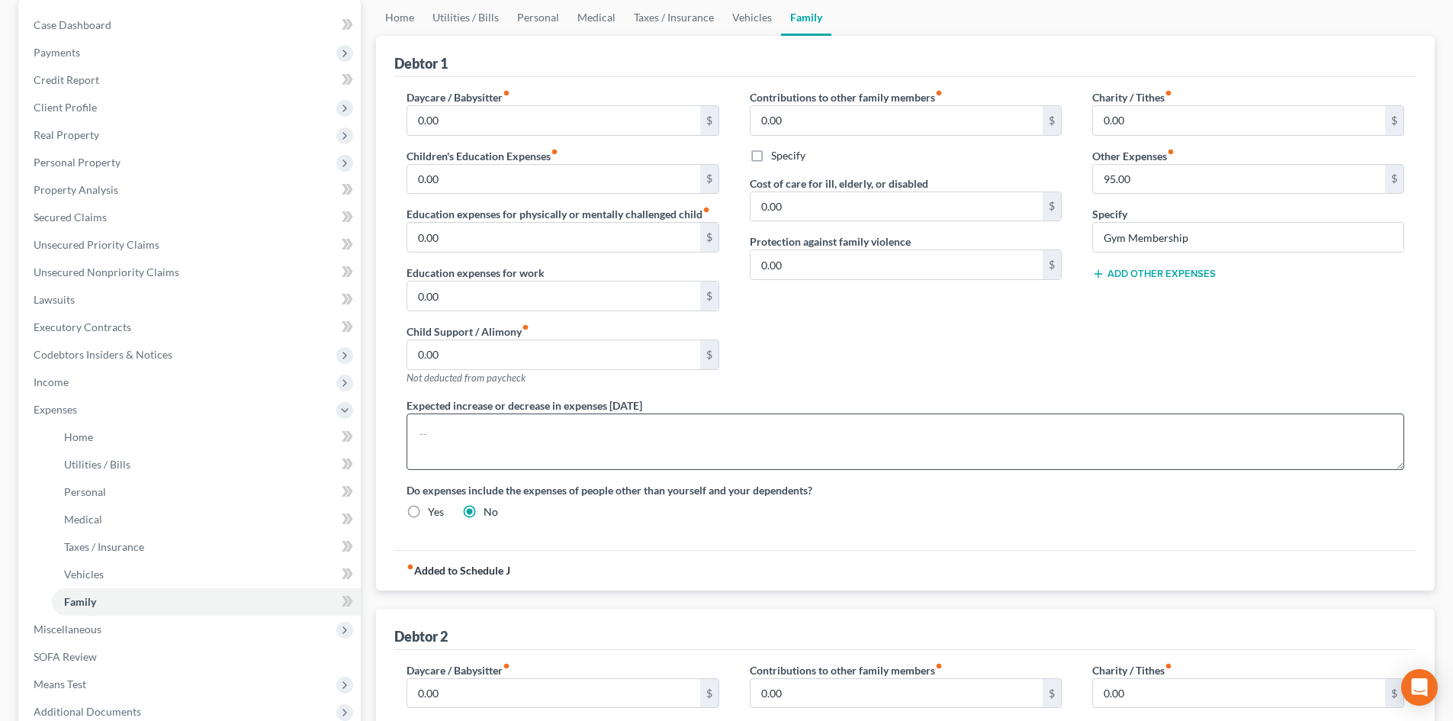
scroll to position [0, 0]
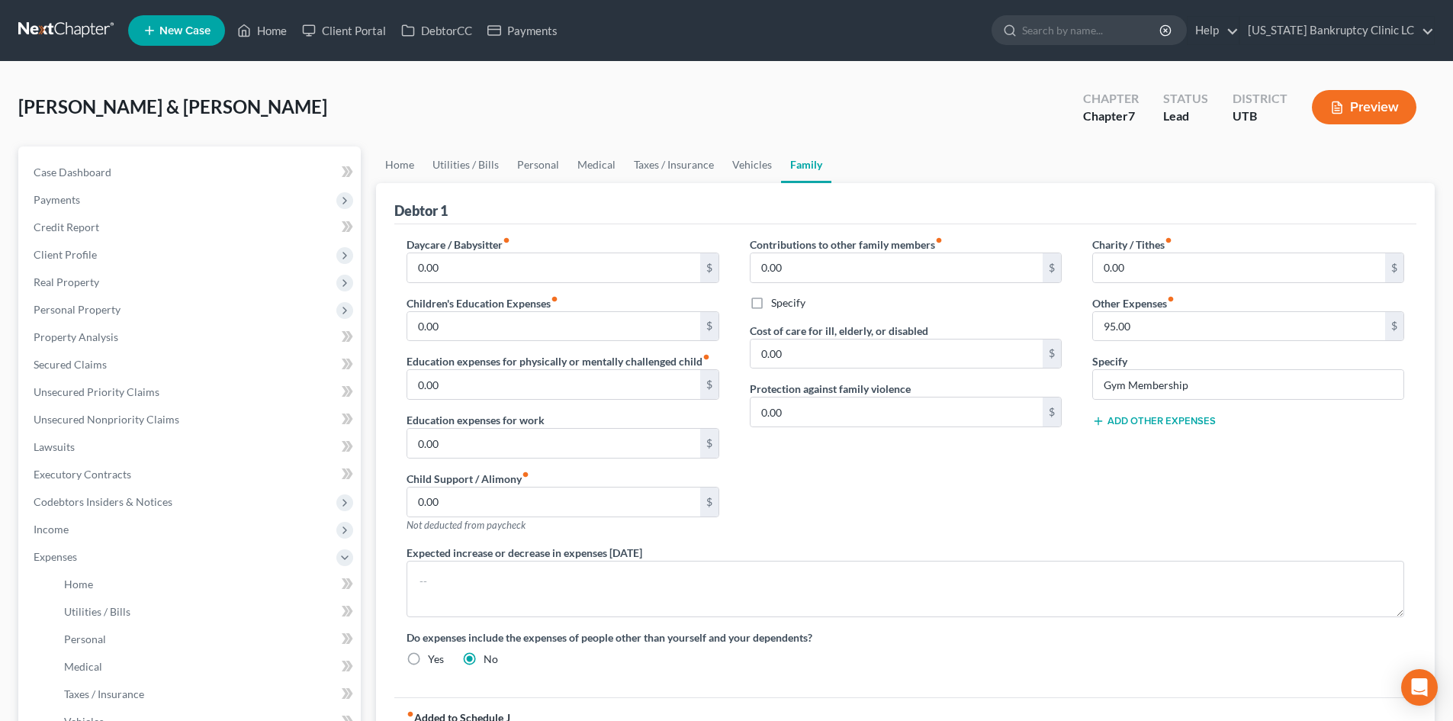
click at [811, 164] on link "Family" at bounding box center [806, 164] width 50 height 37
click at [744, 162] on link "Vehicles" at bounding box center [752, 164] width 58 height 37
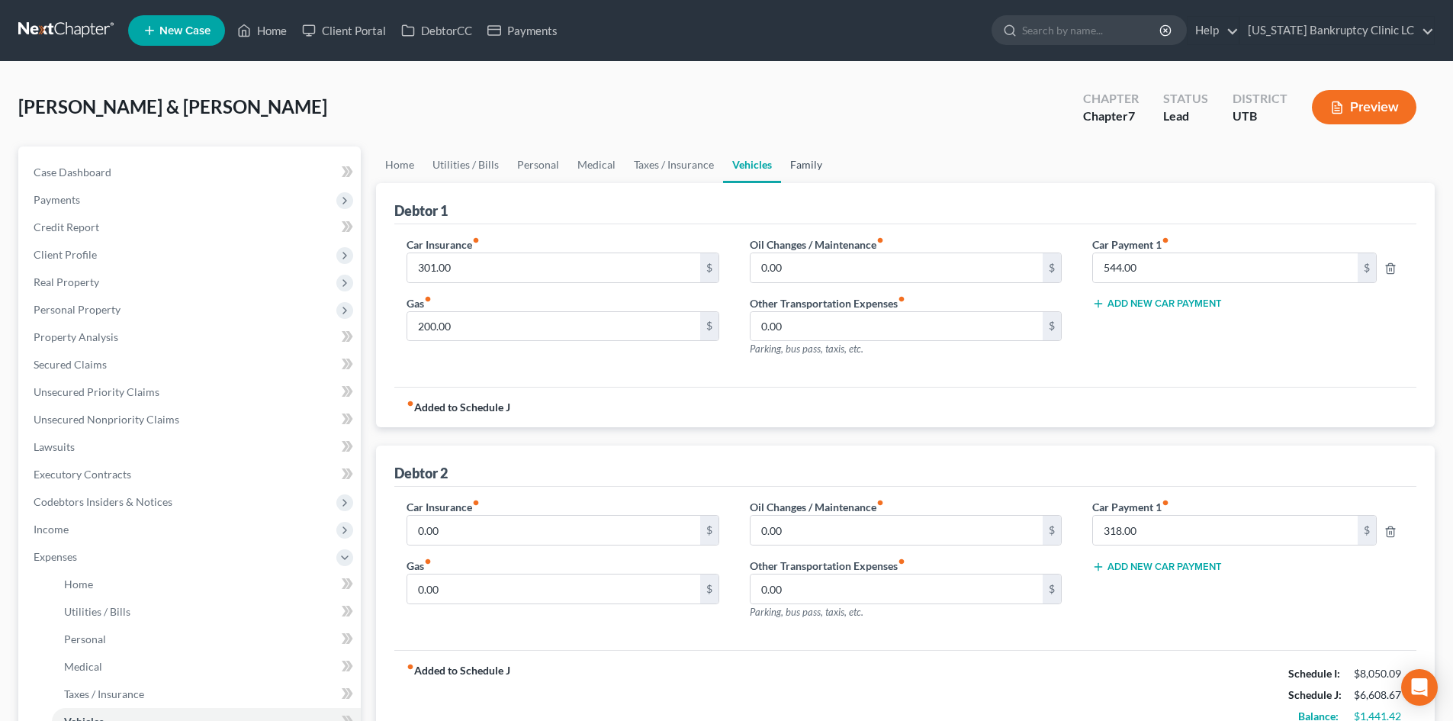
drag, startPoint x: 801, startPoint y: 161, endPoint x: 1081, endPoint y: 269, distance: 299.9
click at [802, 159] on link "Family" at bounding box center [806, 164] width 50 height 37
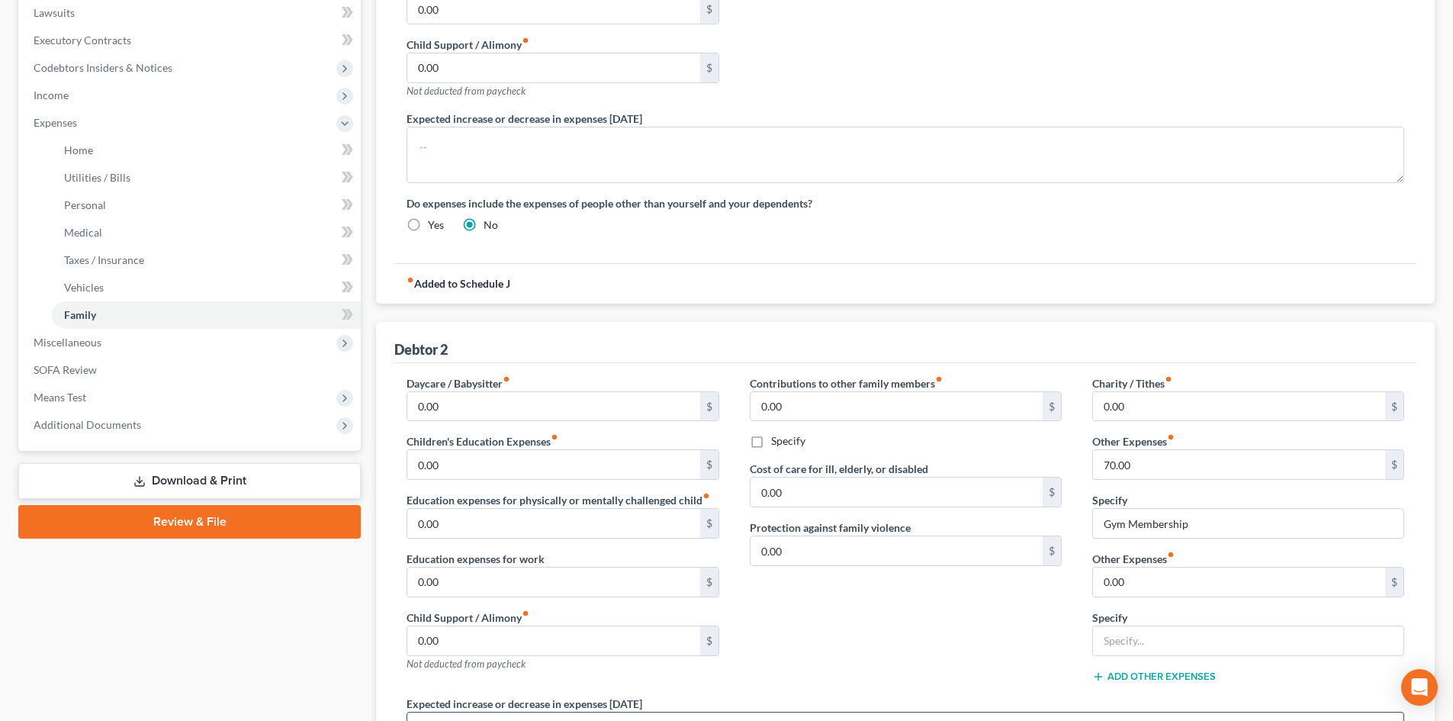
scroll to position [687, 0]
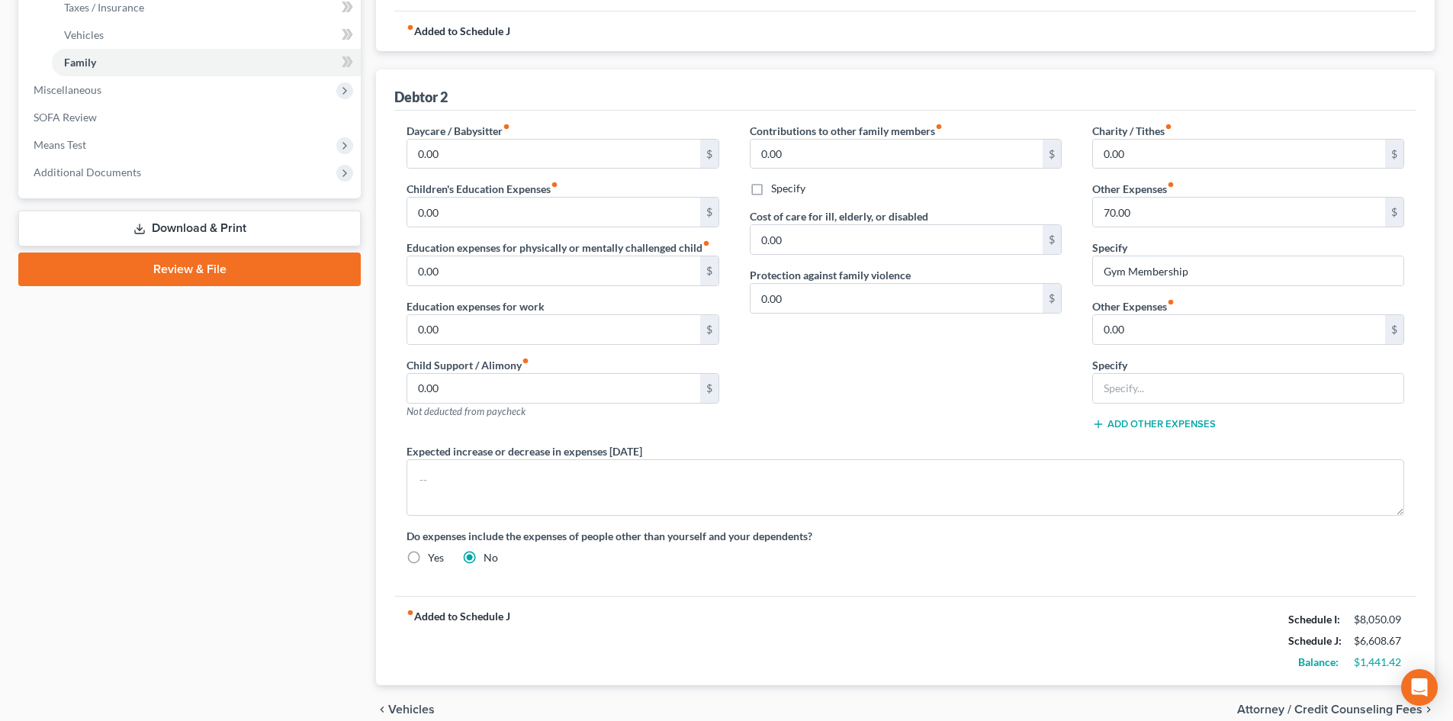
click at [970, 381] on div "Contributions to other family members fiber_manual_record 0.00 $ Specify Cost o…" at bounding box center [906, 283] width 342 height 320
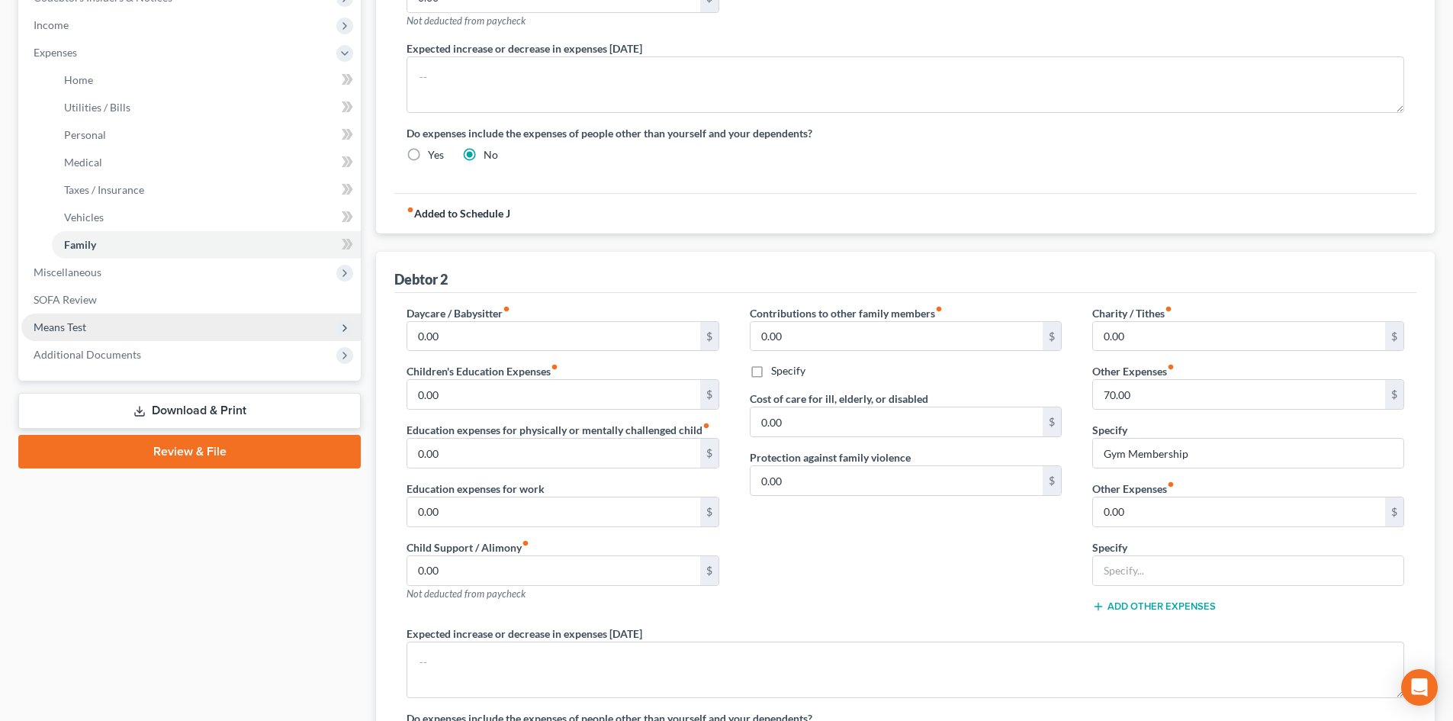
scroll to position [452, 0]
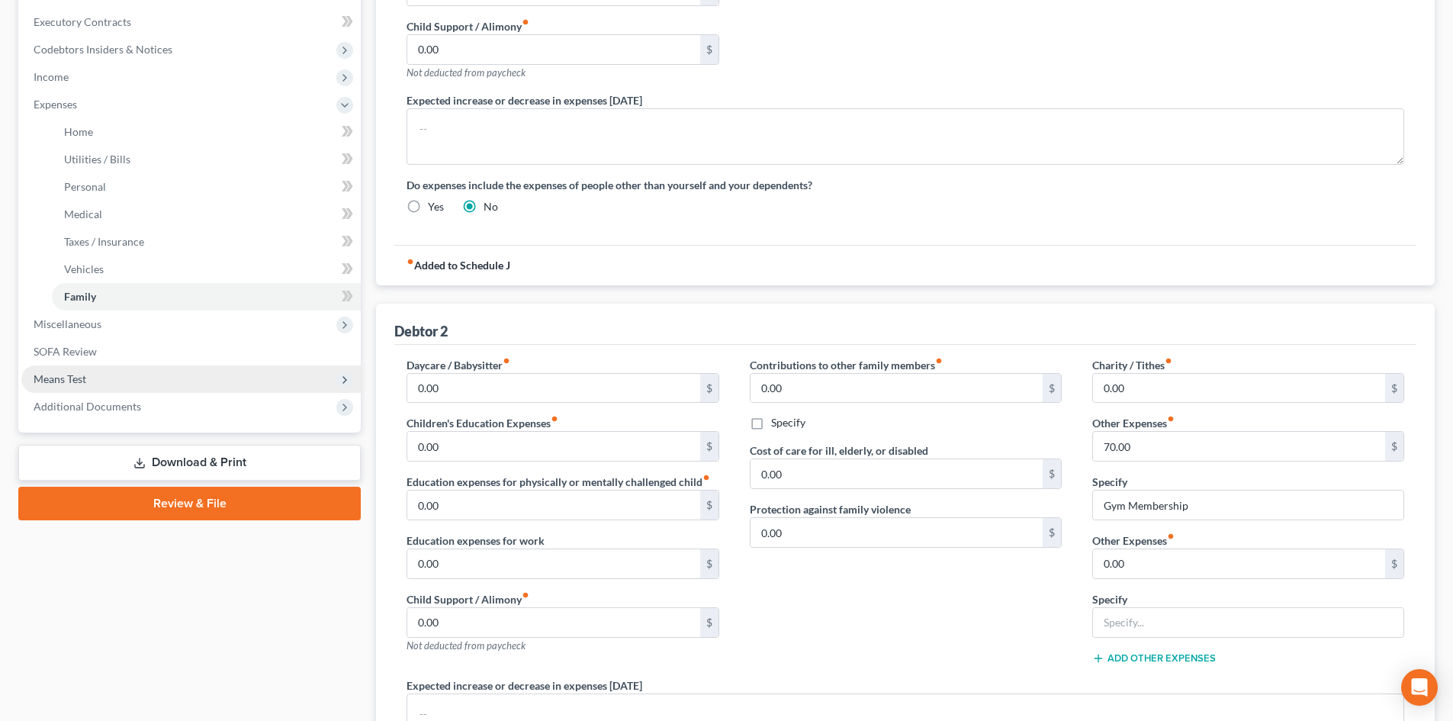
click at [54, 381] on span "Means Test" at bounding box center [60, 378] width 53 height 13
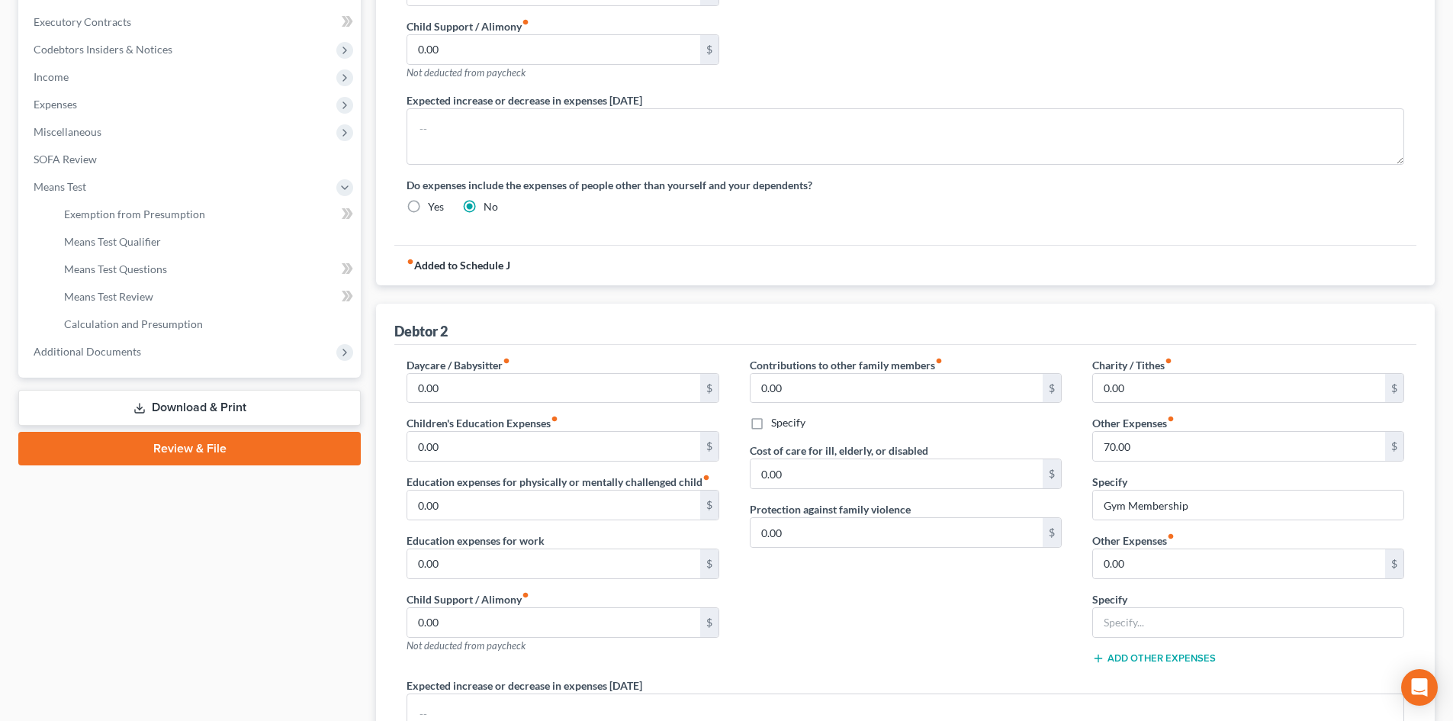
click at [914, 656] on div "Contributions to other family members fiber_manual_record 0.00 $ Specify Cost o…" at bounding box center [906, 517] width 342 height 320
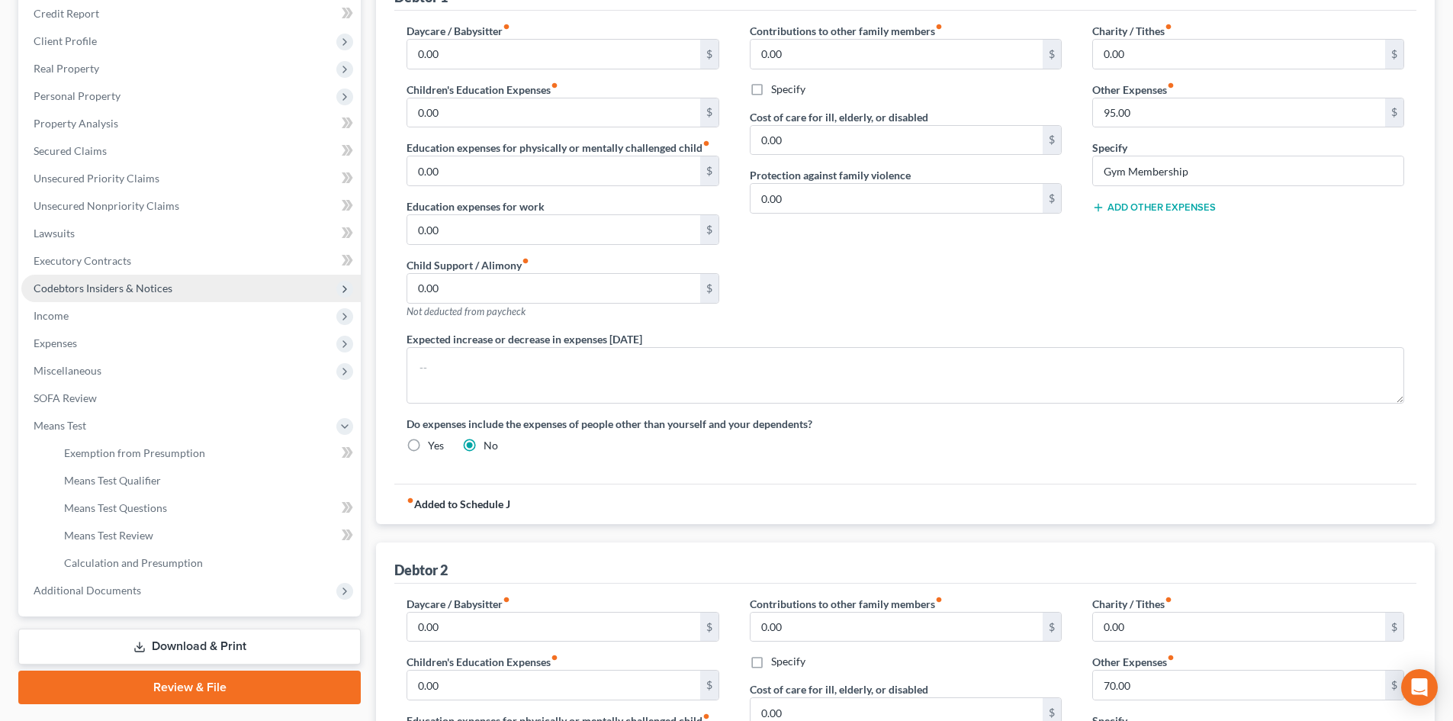
scroll to position [0, 0]
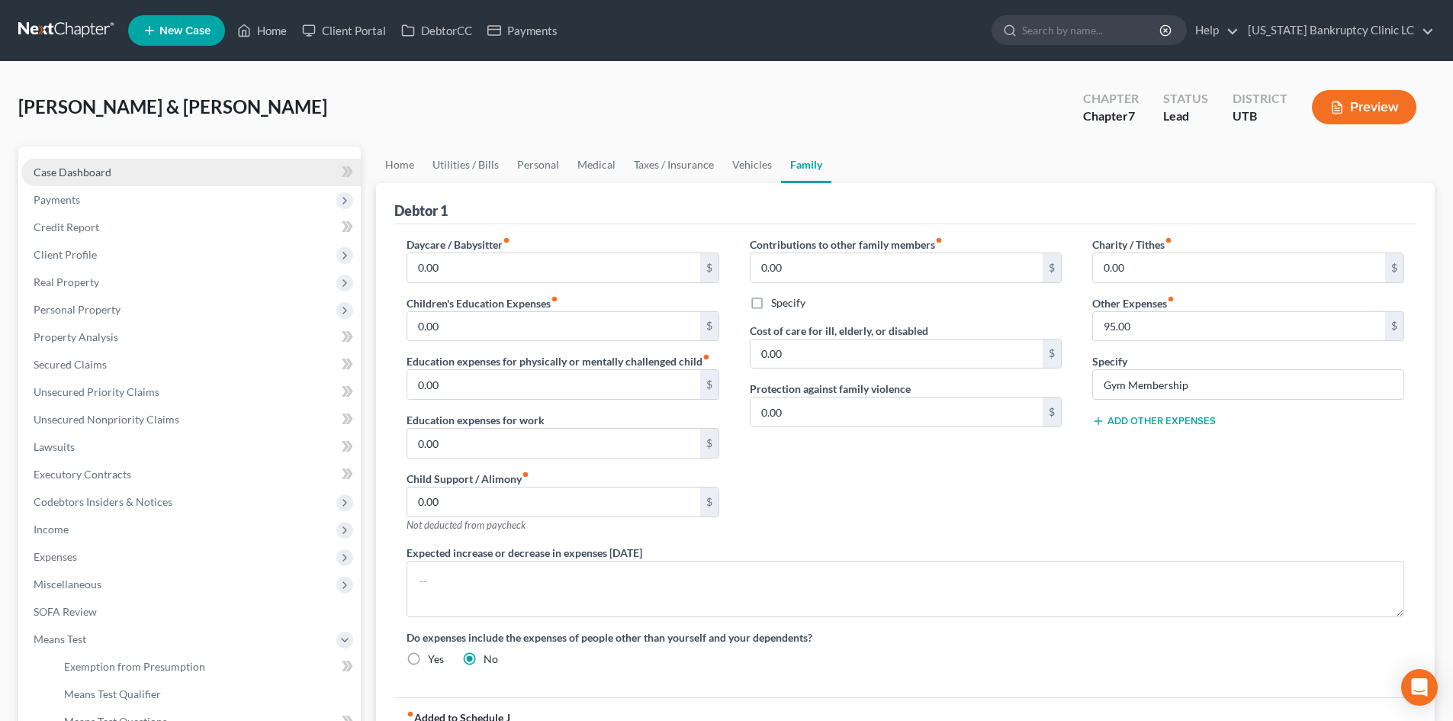
click at [173, 167] on link "Case Dashboard" at bounding box center [190, 172] width 339 height 27
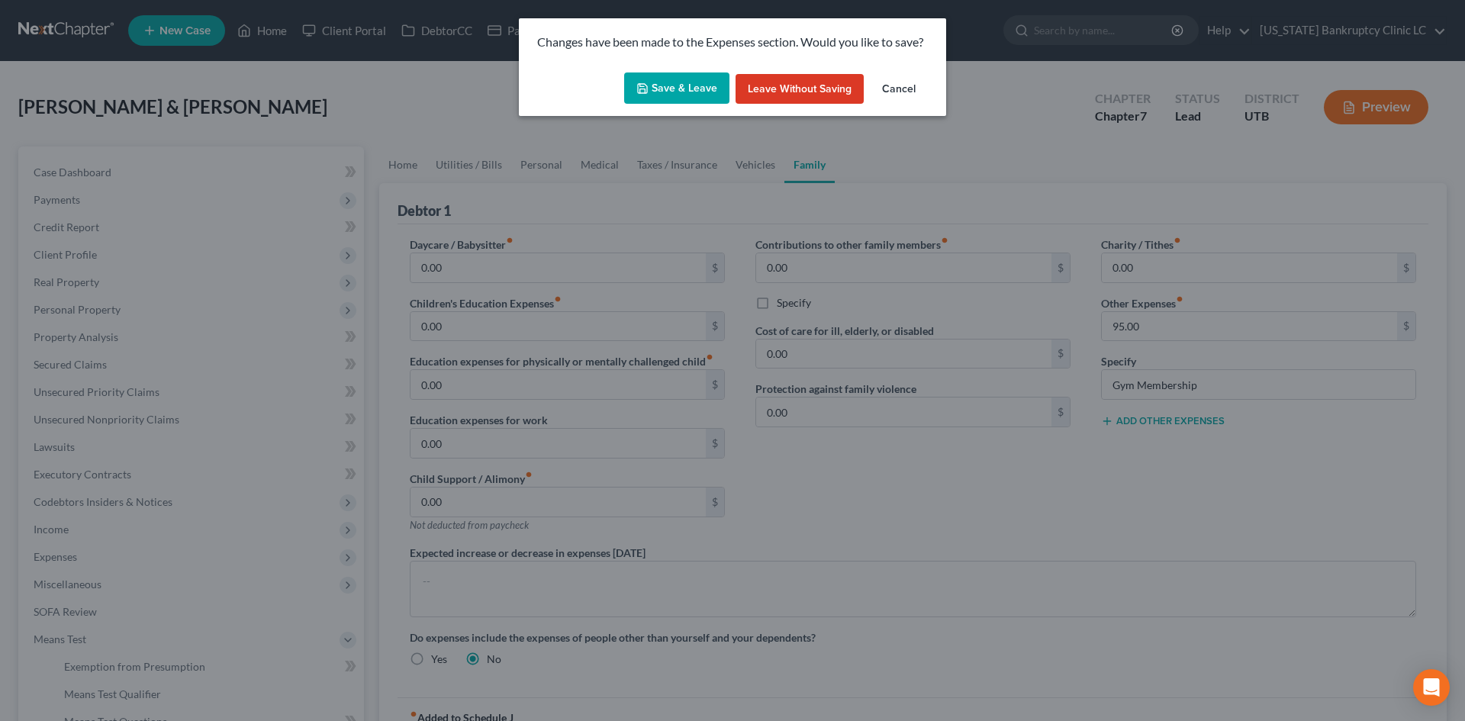
click at [676, 96] on button "Save & Leave" at bounding box center [676, 88] width 105 height 32
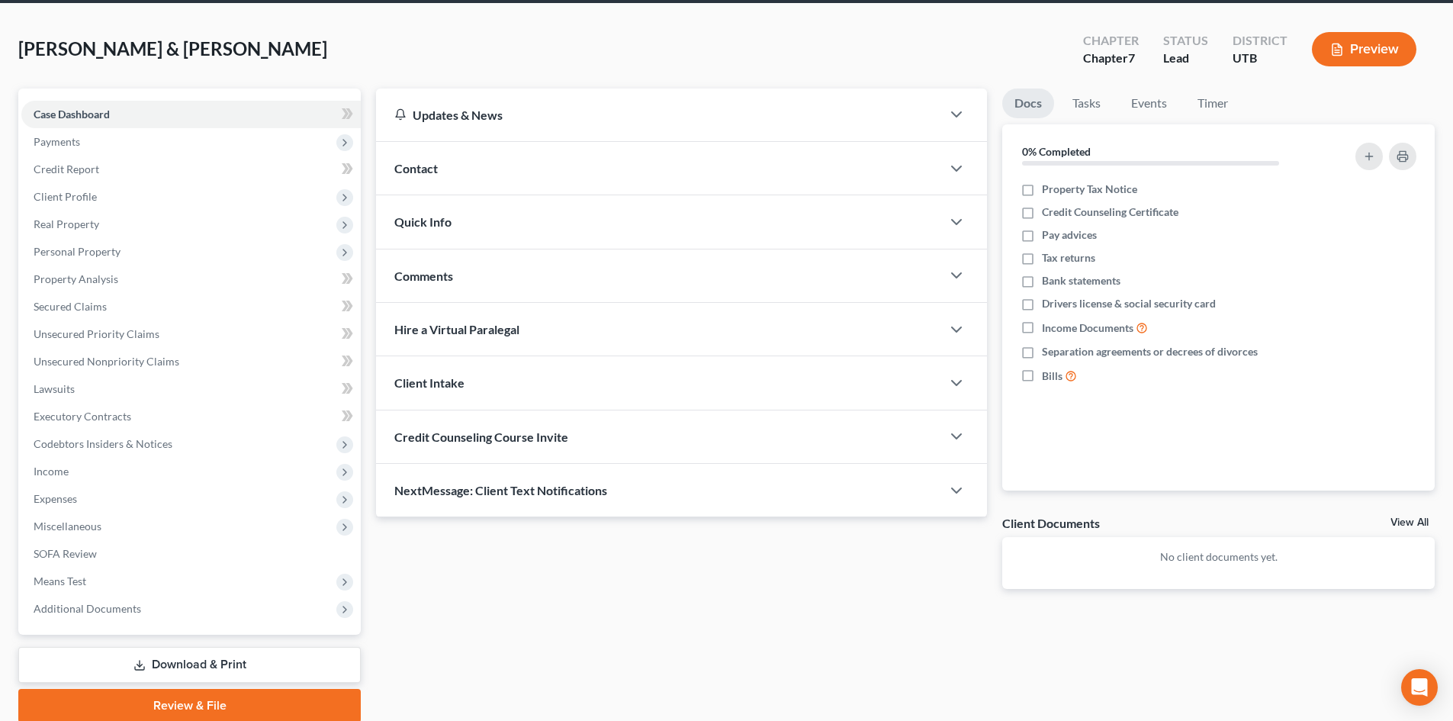
scroll to position [117, 0]
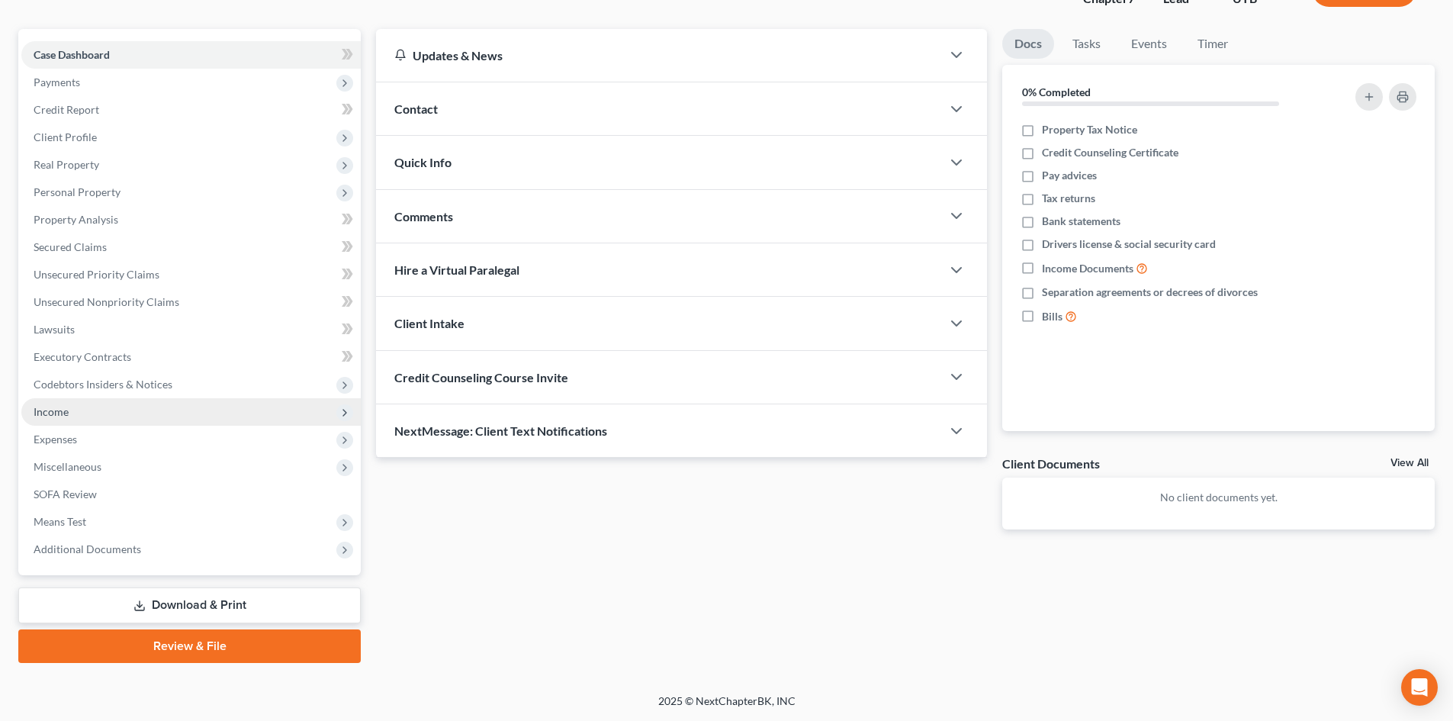
click at [77, 407] on span "Income" at bounding box center [190, 411] width 339 height 27
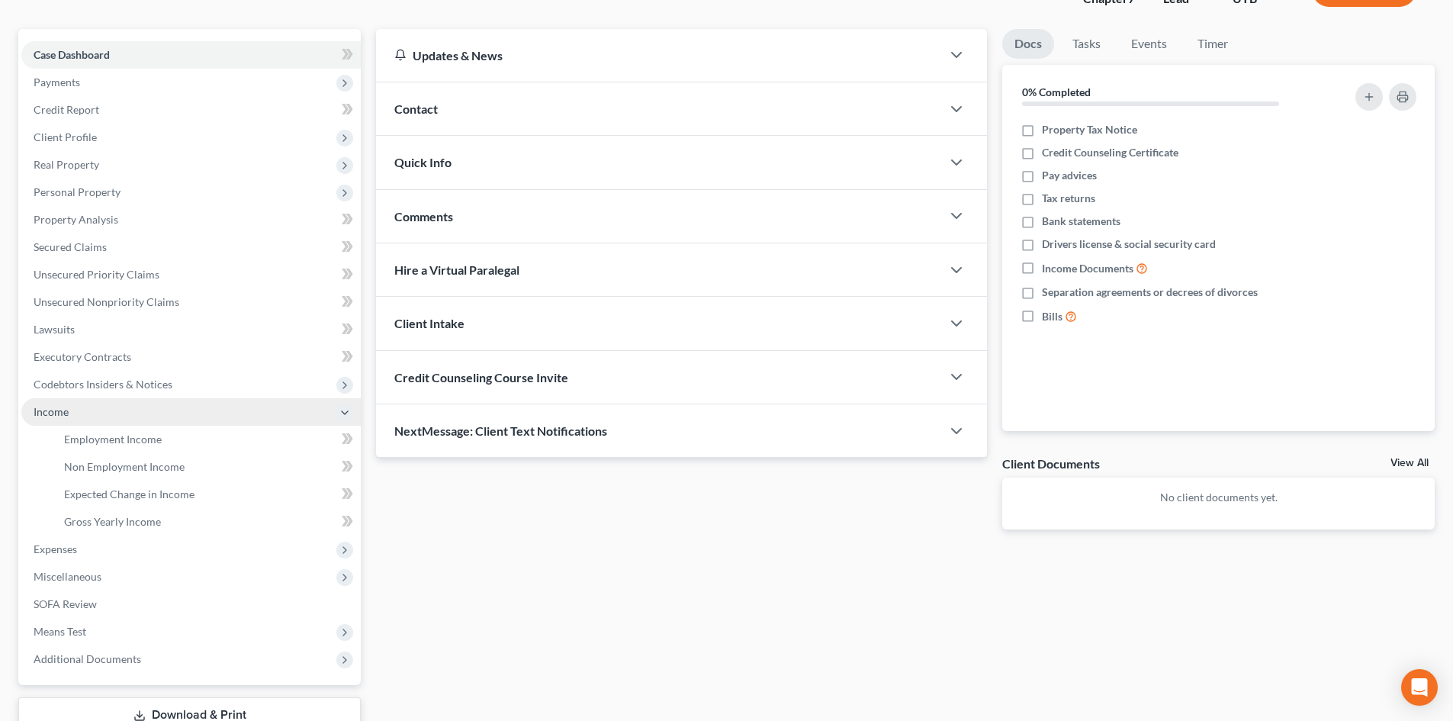
click at [77, 407] on span "Income" at bounding box center [190, 411] width 339 height 27
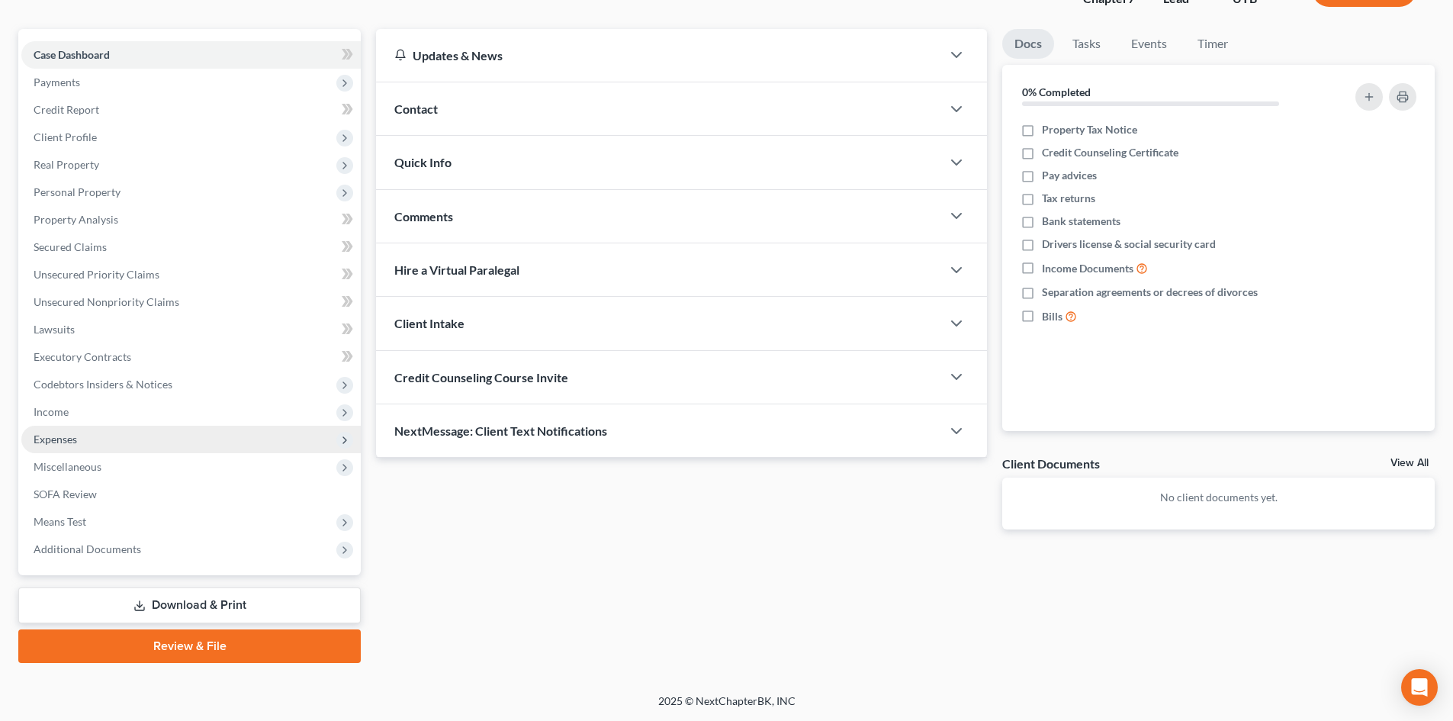
click at [71, 440] on span "Expenses" at bounding box center [55, 439] width 43 height 13
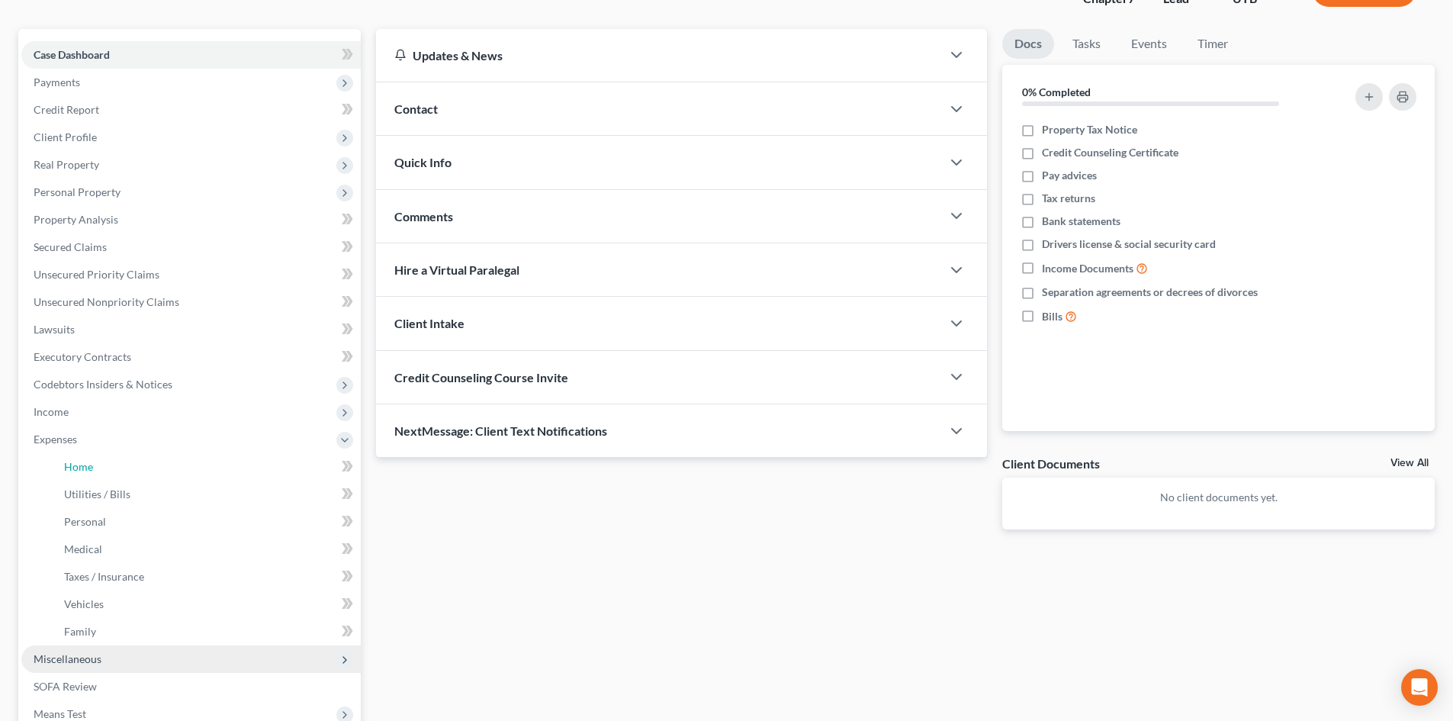
click at [84, 470] on span "Home" at bounding box center [78, 466] width 29 height 13
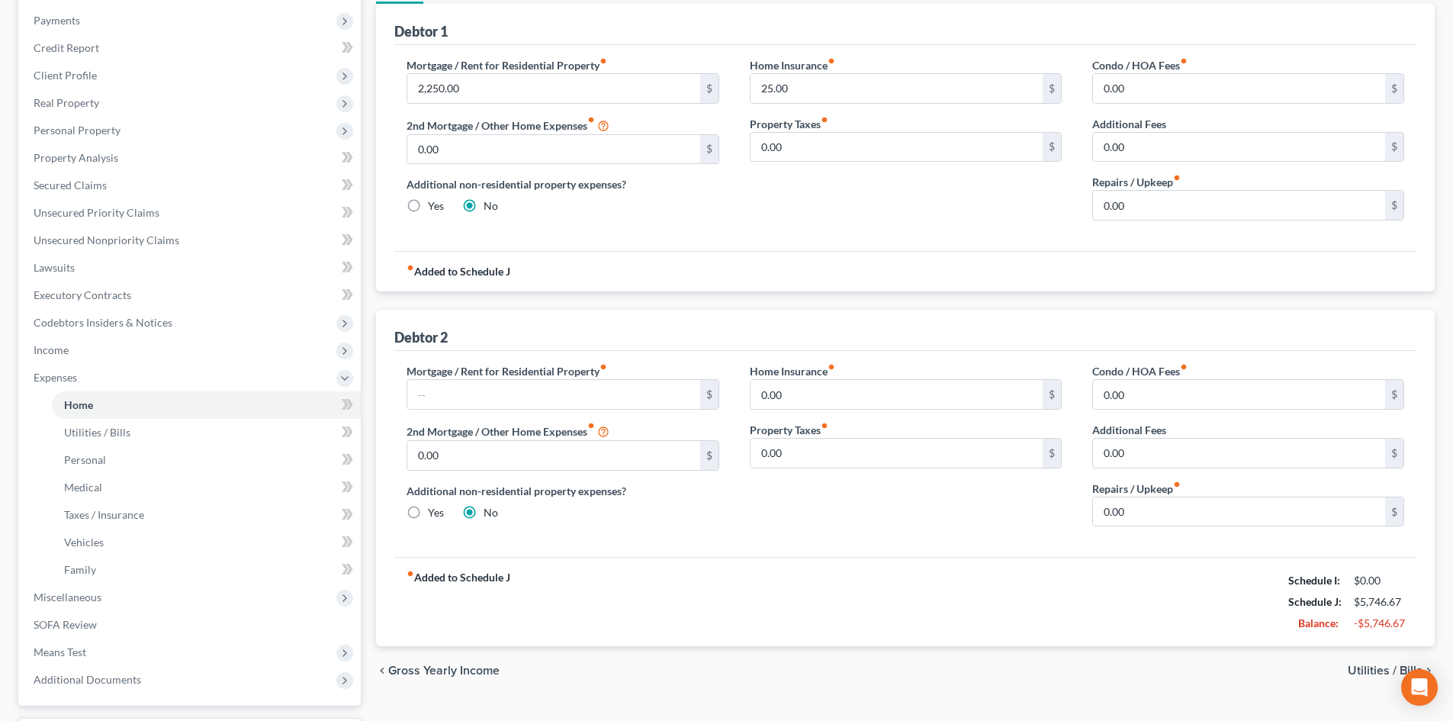
scroll to position [153, 0]
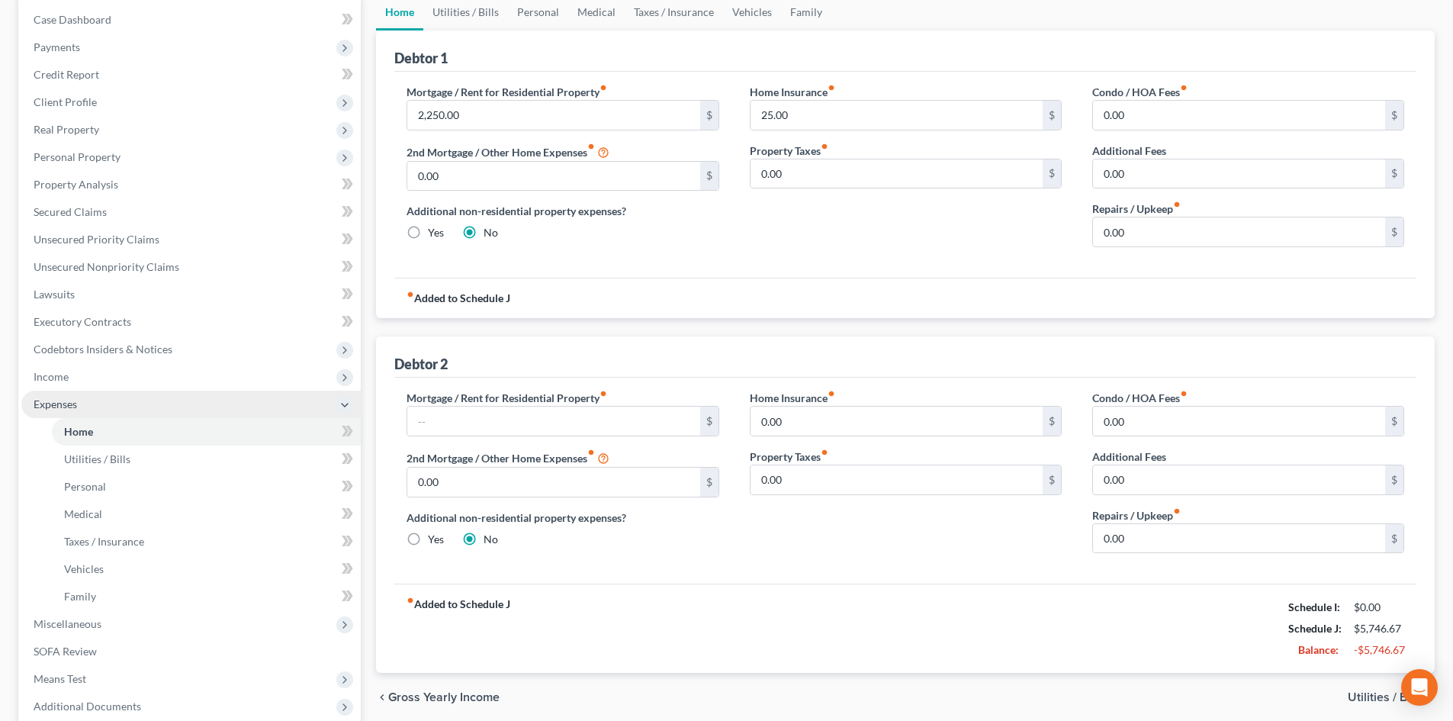
click at [51, 400] on span "Expenses" at bounding box center [55, 403] width 43 height 13
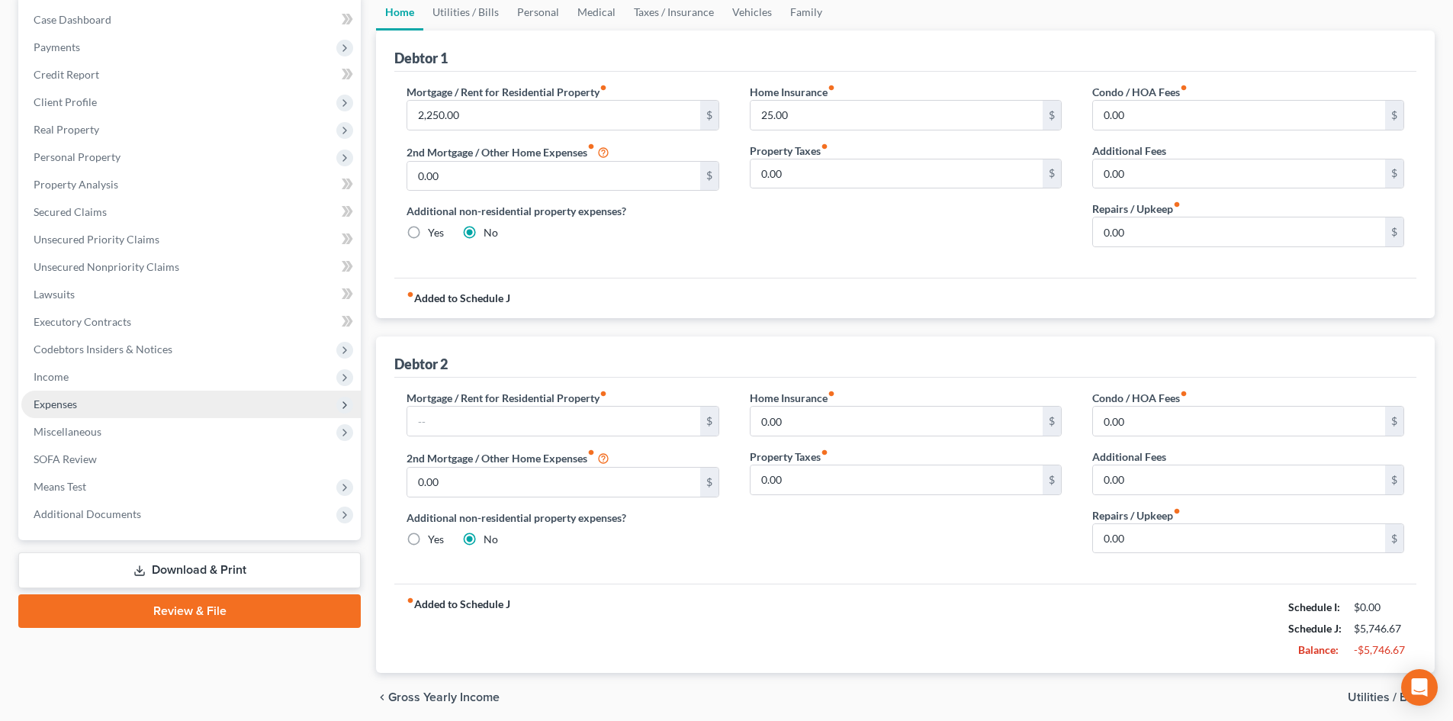
click at [77, 412] on span "Expenses" at bounding box center [190, 404] width 339 height 27
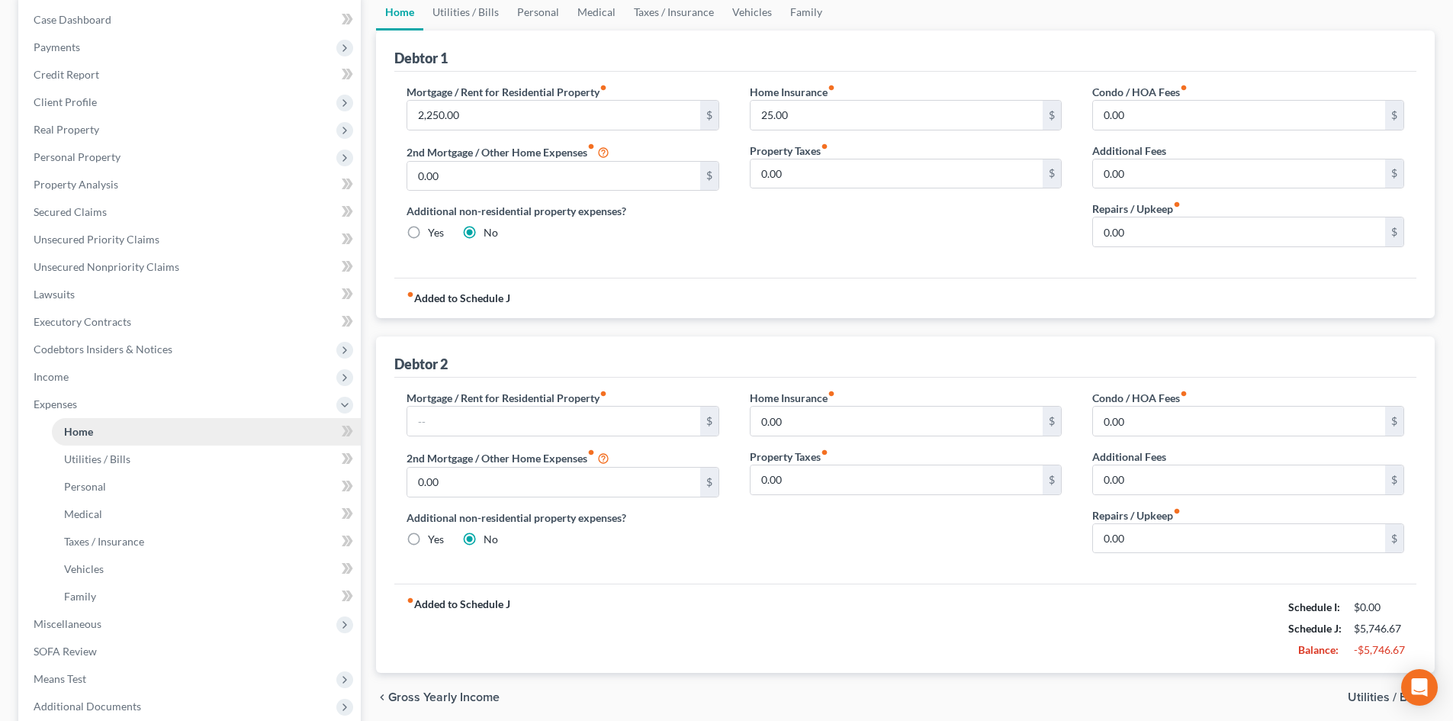
click at [83, 435] on span "Home" at bounding box center [78, 431] width 29 height 13
click at [122, 408] on span "Expenses" at bounding box center [190, 404] width 339 height 27
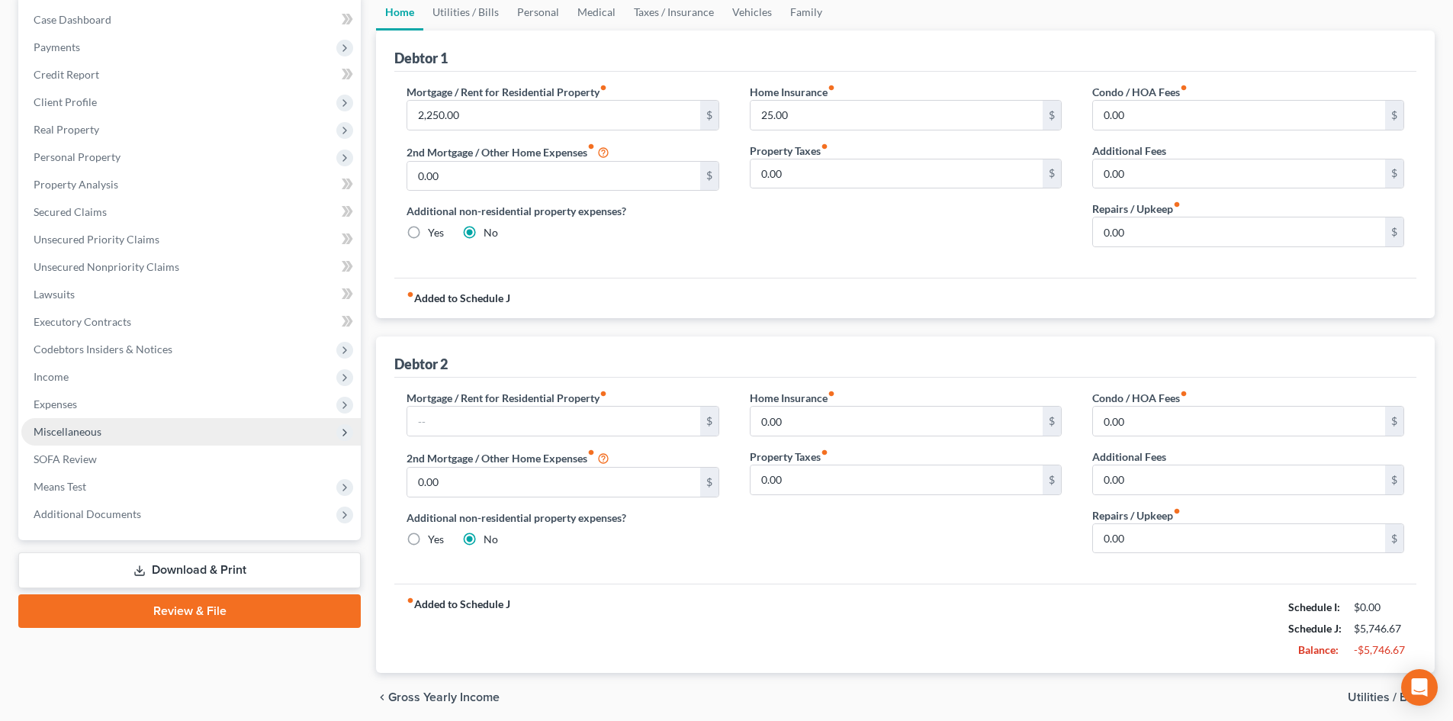
click at [104, 426] on span "Miscellaneous" at bounding box center [190, 431] width 339 height 27
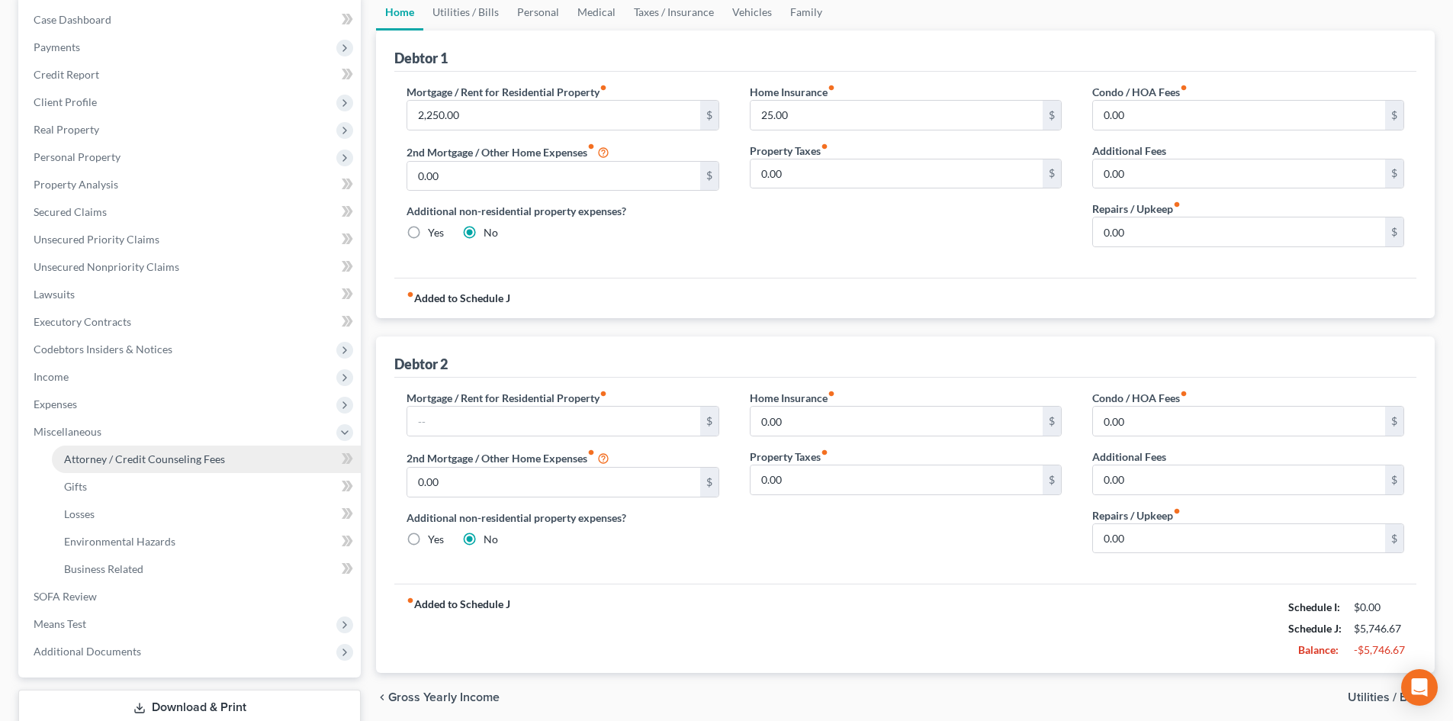
click at [104, 465] on span "Attorney / Credit Counseling Fees" at bounding box center [144, 458] width 161 height 13
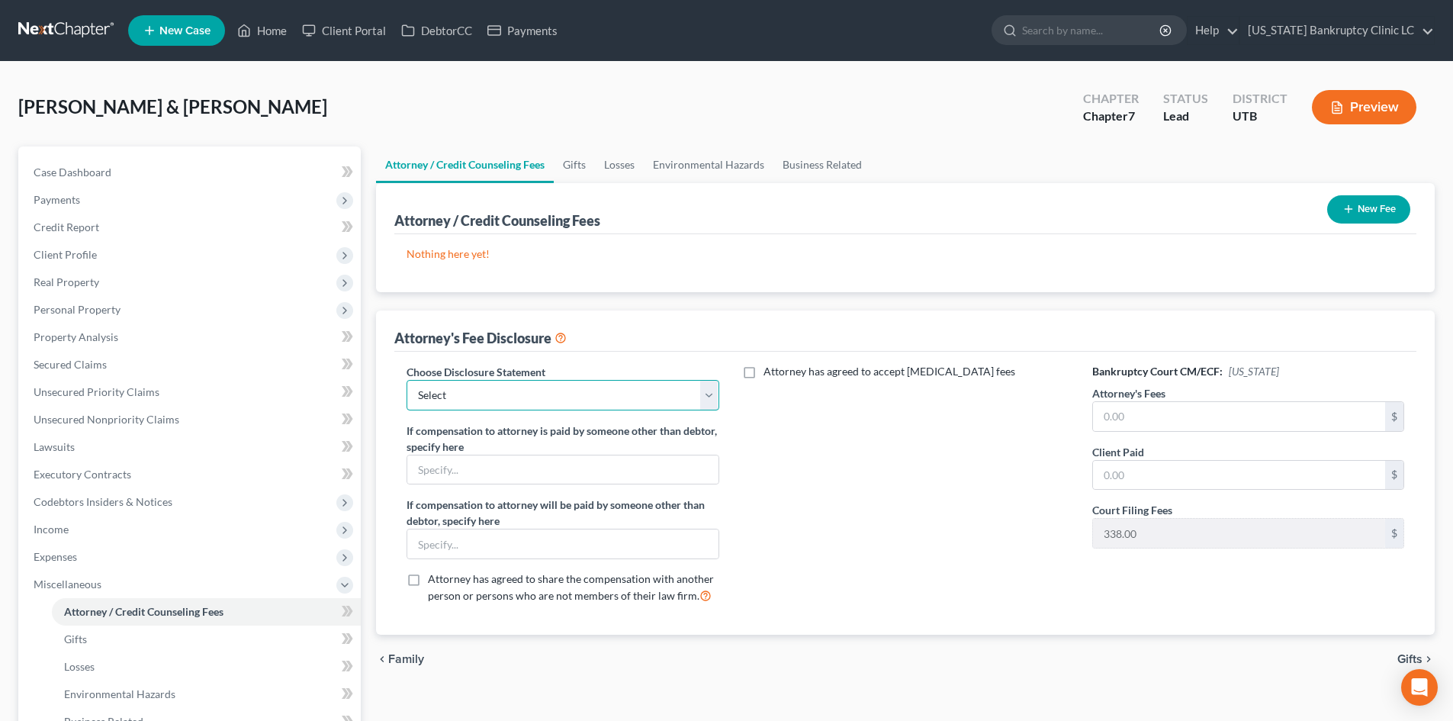
drag, startPoint x: 550, startPoint y: 397, endPoint x: 543, endPoint y: 410, distance: 14.7
click at [549, 397] on select "Select Installment Chapter 7 Cases Salt Lake Custom Disclosure Fresh Start Fund…" at bounding box center [563, 395] width 312 height 31
click at [407, 380] on select "Select Installment Chapter 7 Cases Salt Lake Custom Disclosure Fresh Start Fund…" at bounding box center [563, 395] width 312 height 31
click at [1157, 413] on input "text" at bounding box center [1239, 416] width 292 height 29
click at [911, 512] on div "Attorney has agreed to accept [MEDICAL_DATA] fees" at bounding box center [906, 490] width 342 height 252
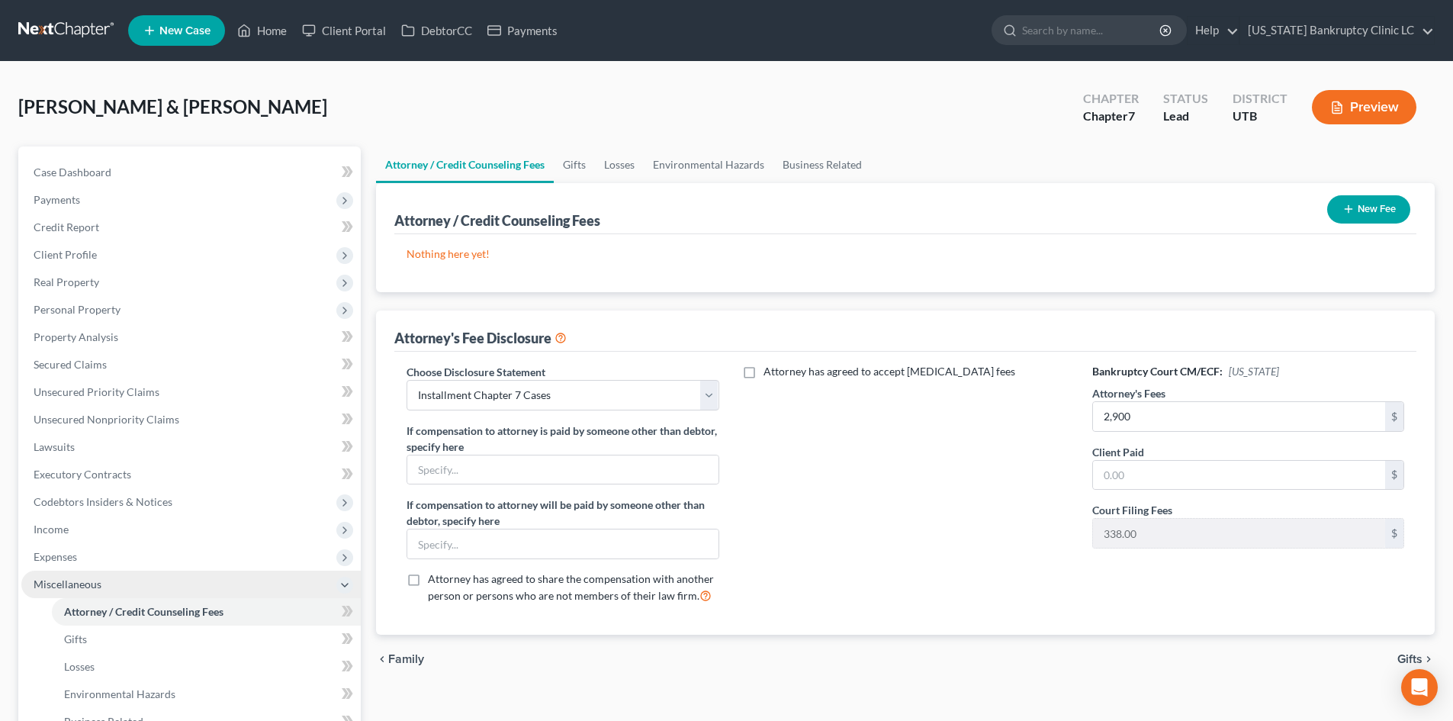
click at [103, 588] on span "Miscellaneous" at bounding box center [190, 584] width 339 height 27
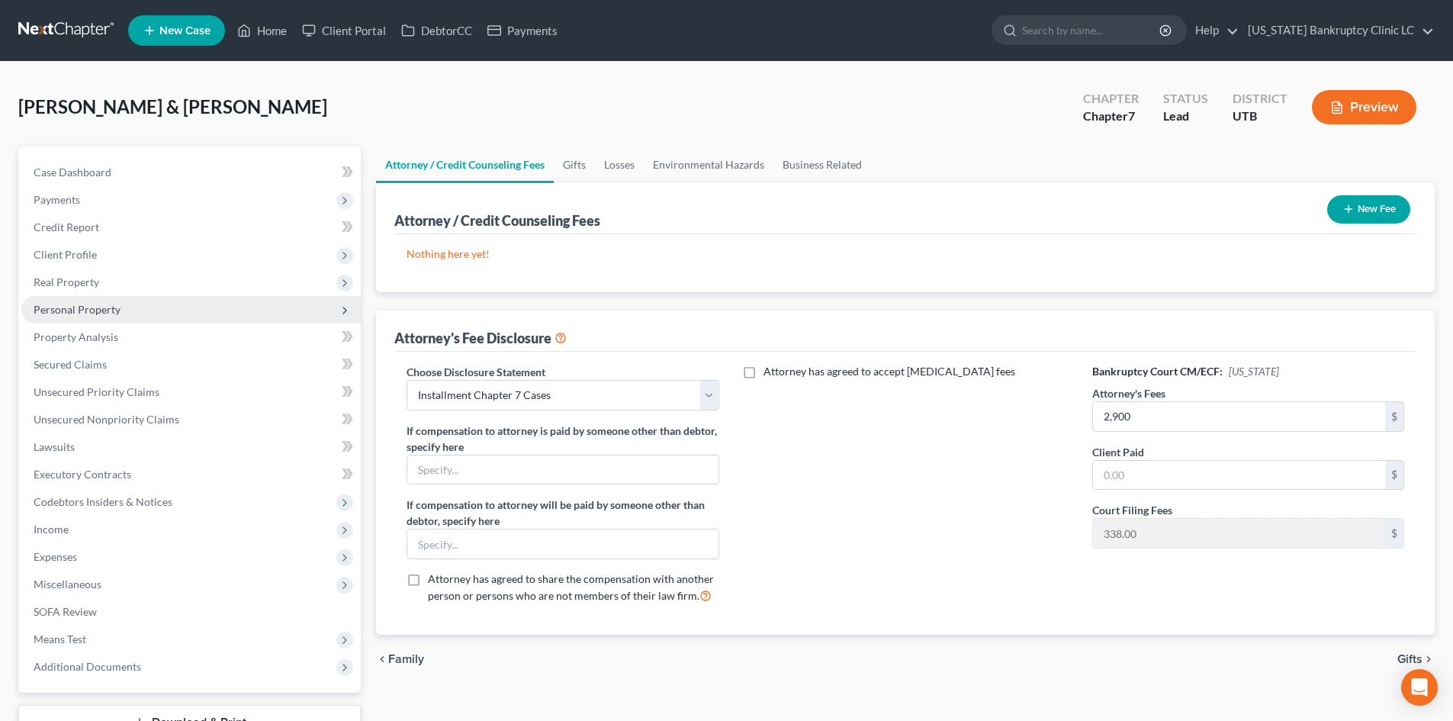
click at [90, 307] on span "Personal Property" at bounding box center [77, 309] width 87 height 13
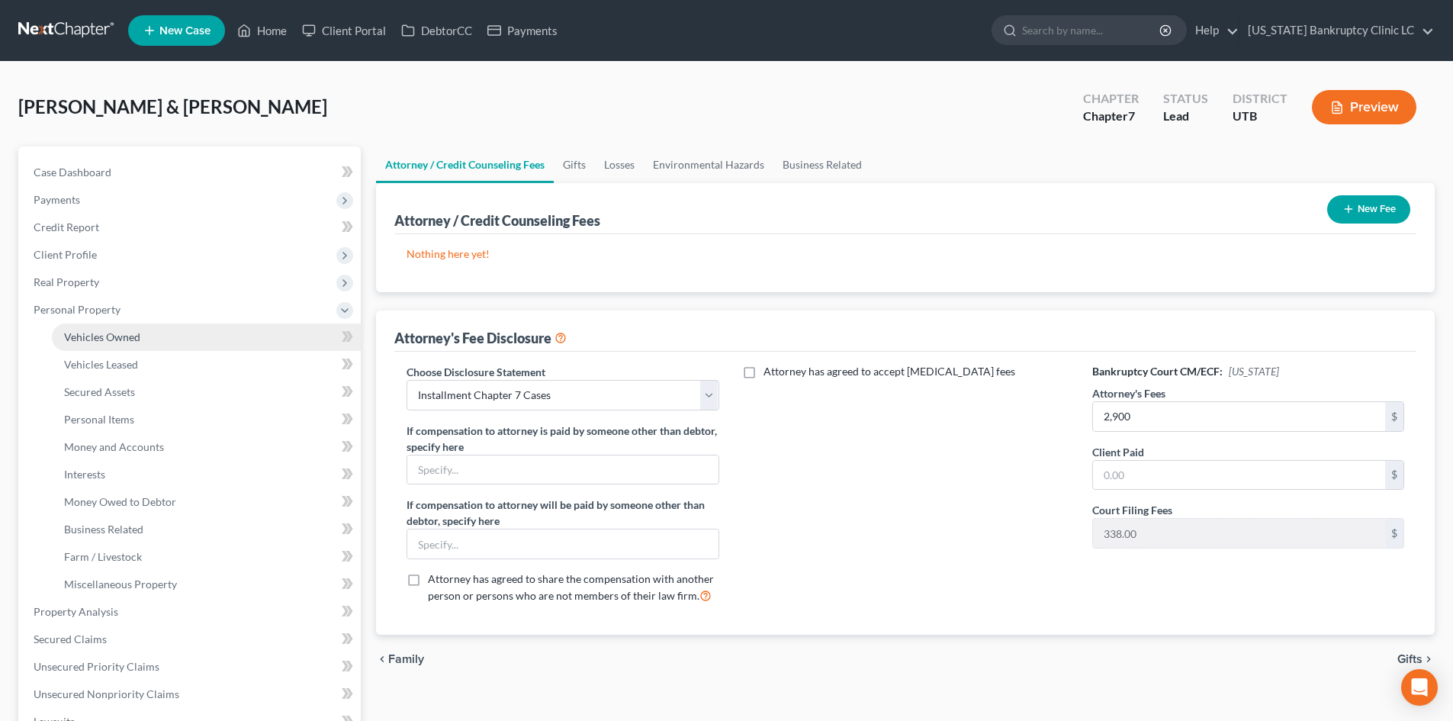
click at [101, 346] on link "Vehicles Owned" at bounding box center [206, 336] width 309 height 27
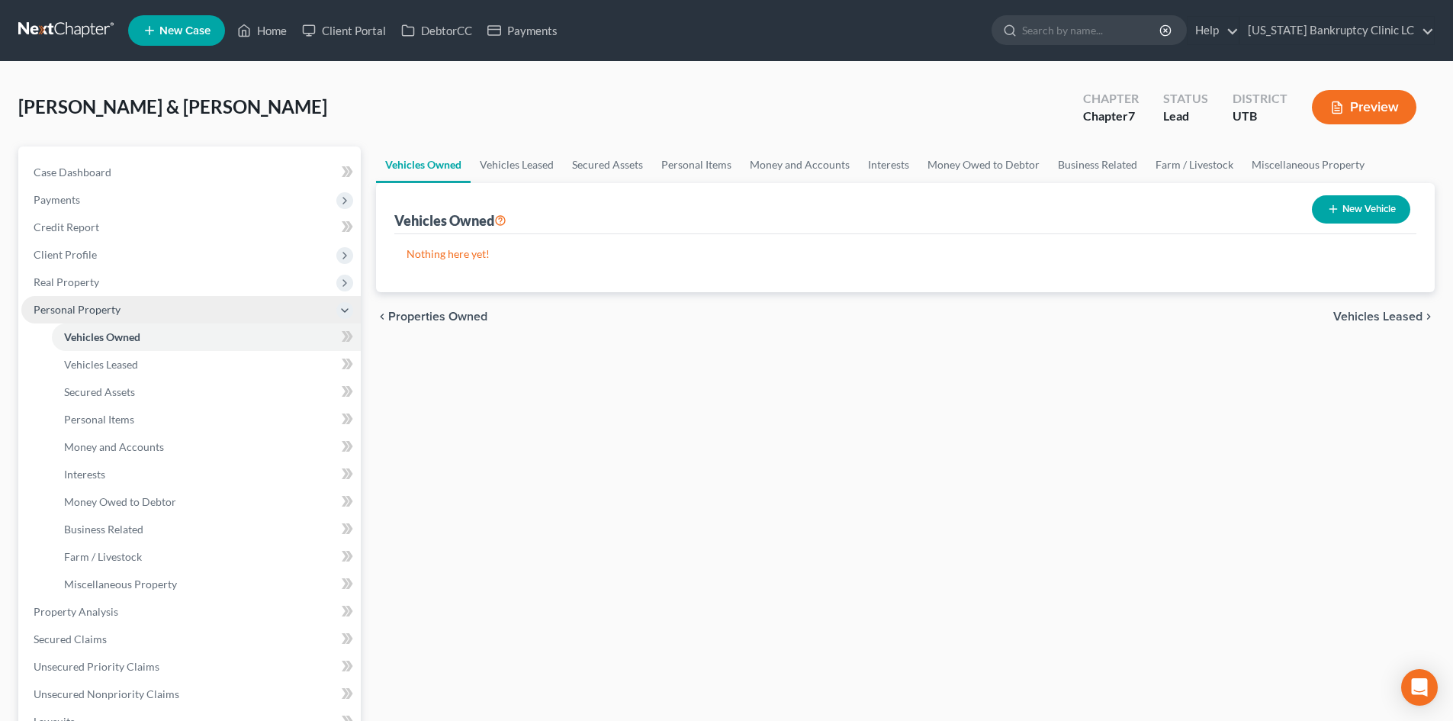
click at [92, 317] on span "Personal Property" at bounding box center [190, 309] width 339 height 27
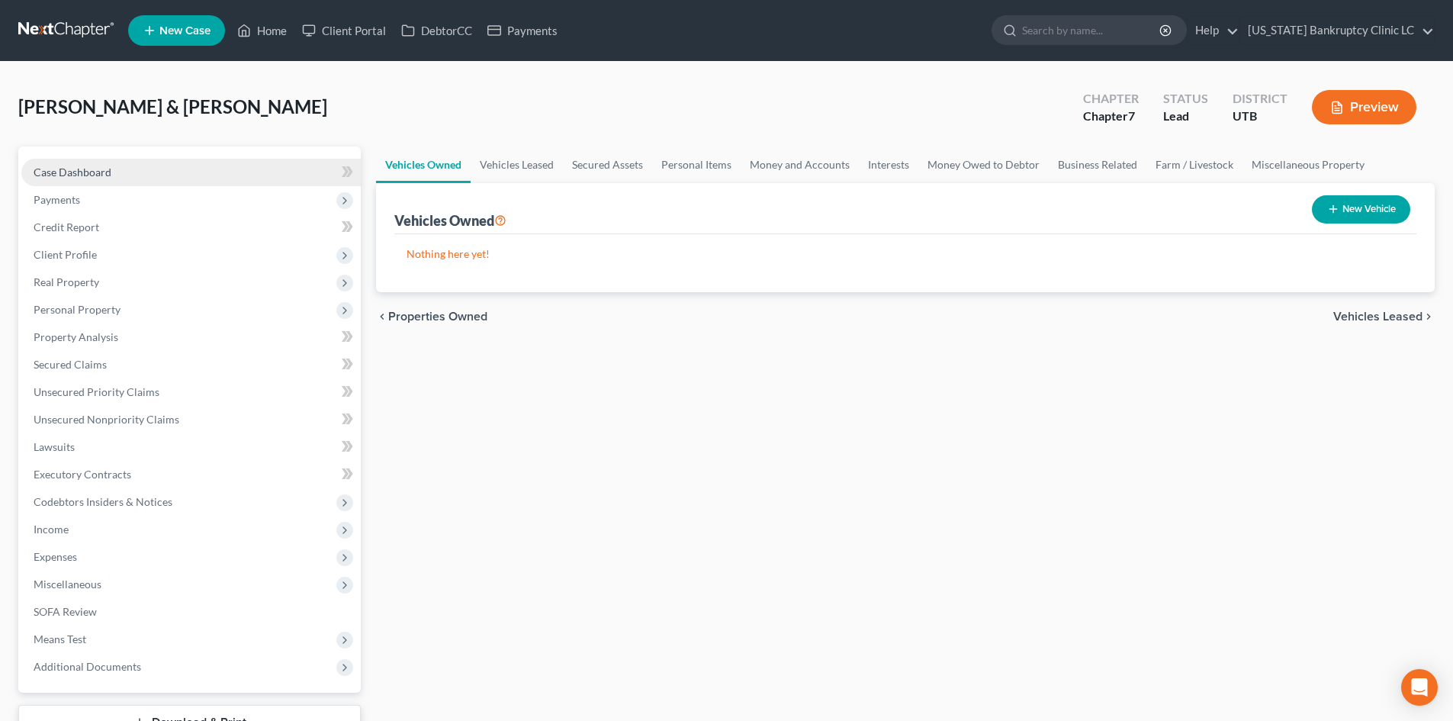
click at [116, 177] on link "Case Dashboard" at bounding box center [190, 172] width 339 height 27
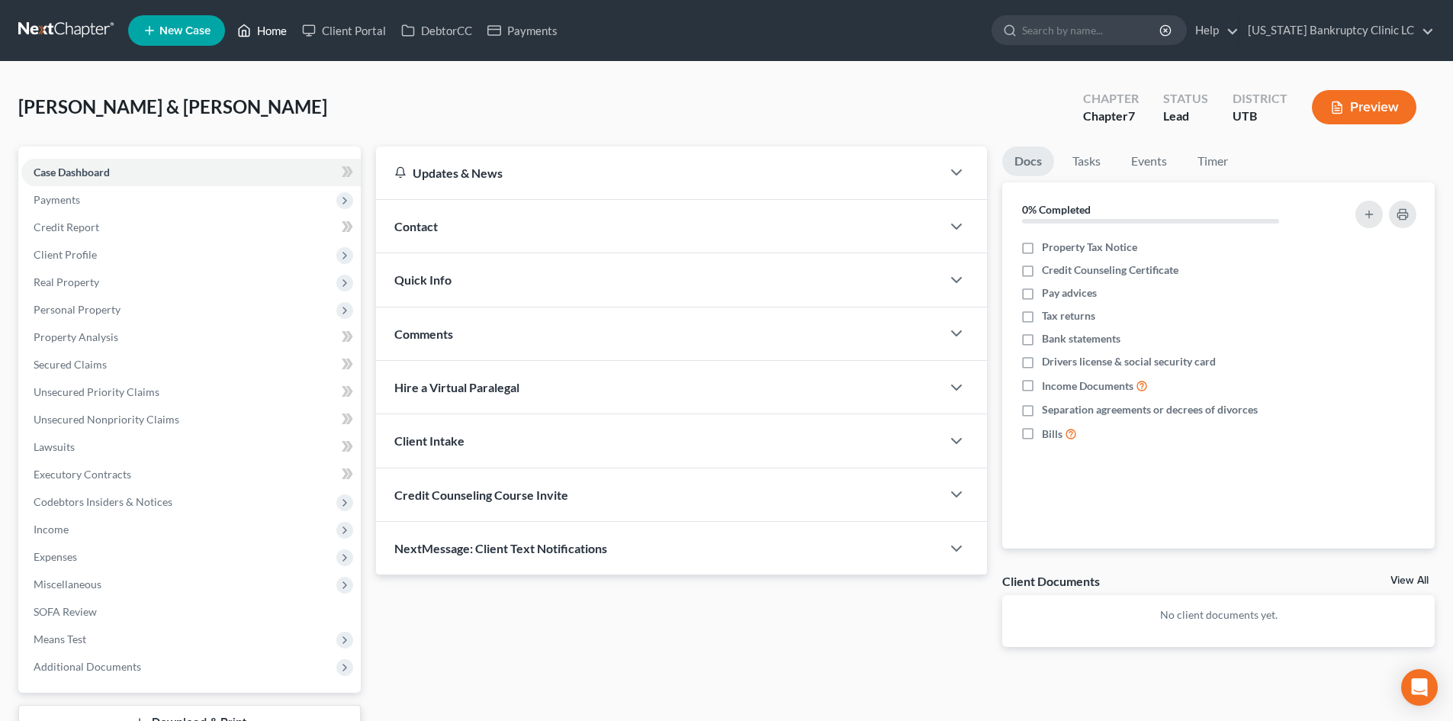
click at [262, 41] on link "Home" at bounding box center [262, 30] width 65 height 27
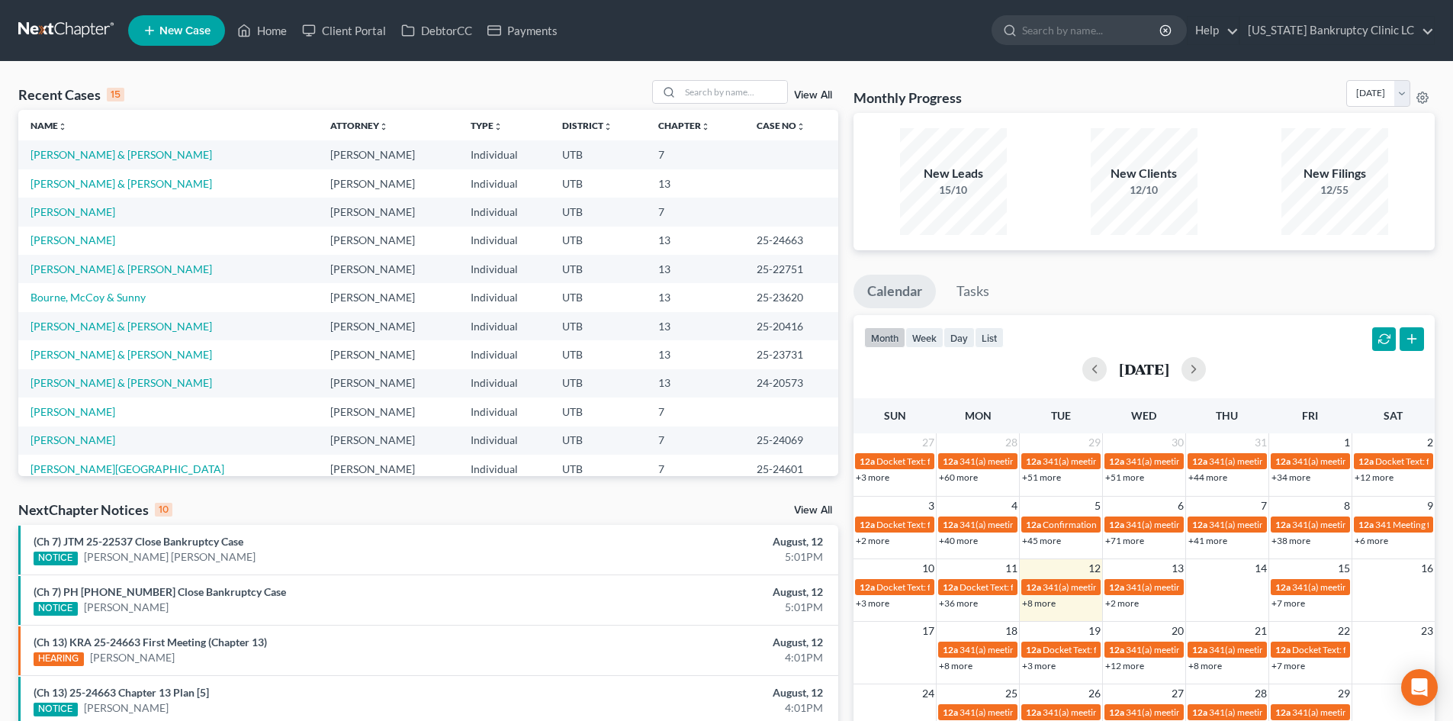
click at [806, 96] on link "View All" at bounding box center [813, 95] width 38 height 11
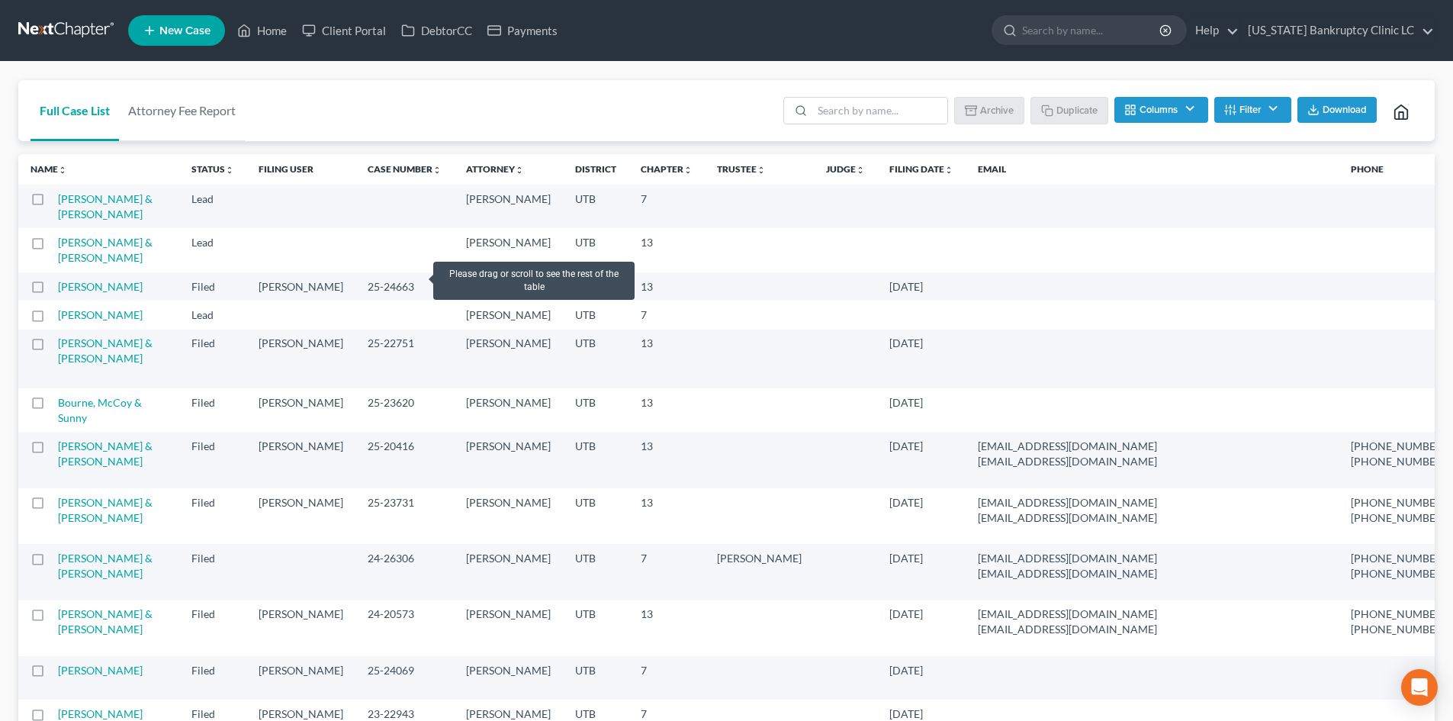
click at [52, 203] on label at bounding box center [52, 203] width 0 height 0
click at [58, 200] on input "checkbox" at bounding box center [63, 196] width 10 height 10
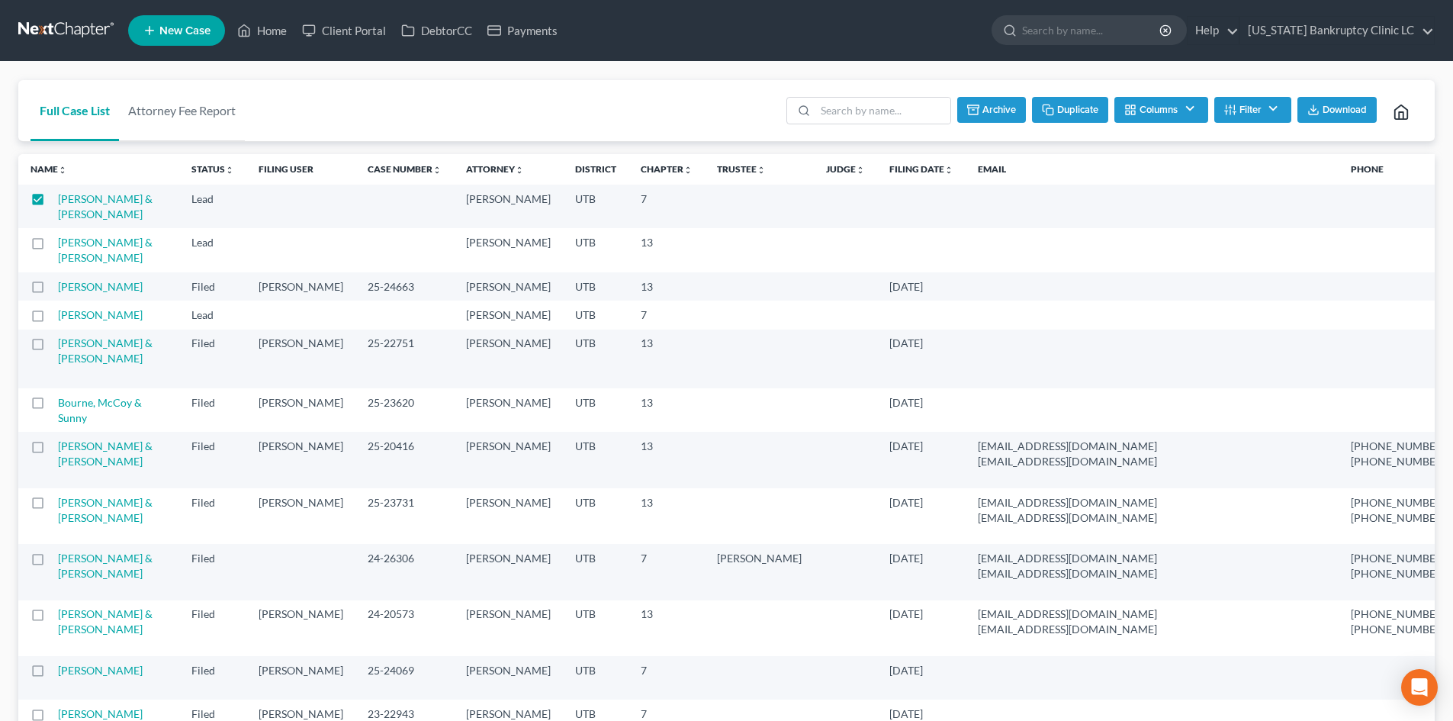
click at [1066, 117] on button "Duplicate" at bounding box center [1070, 110] width 76 height 26
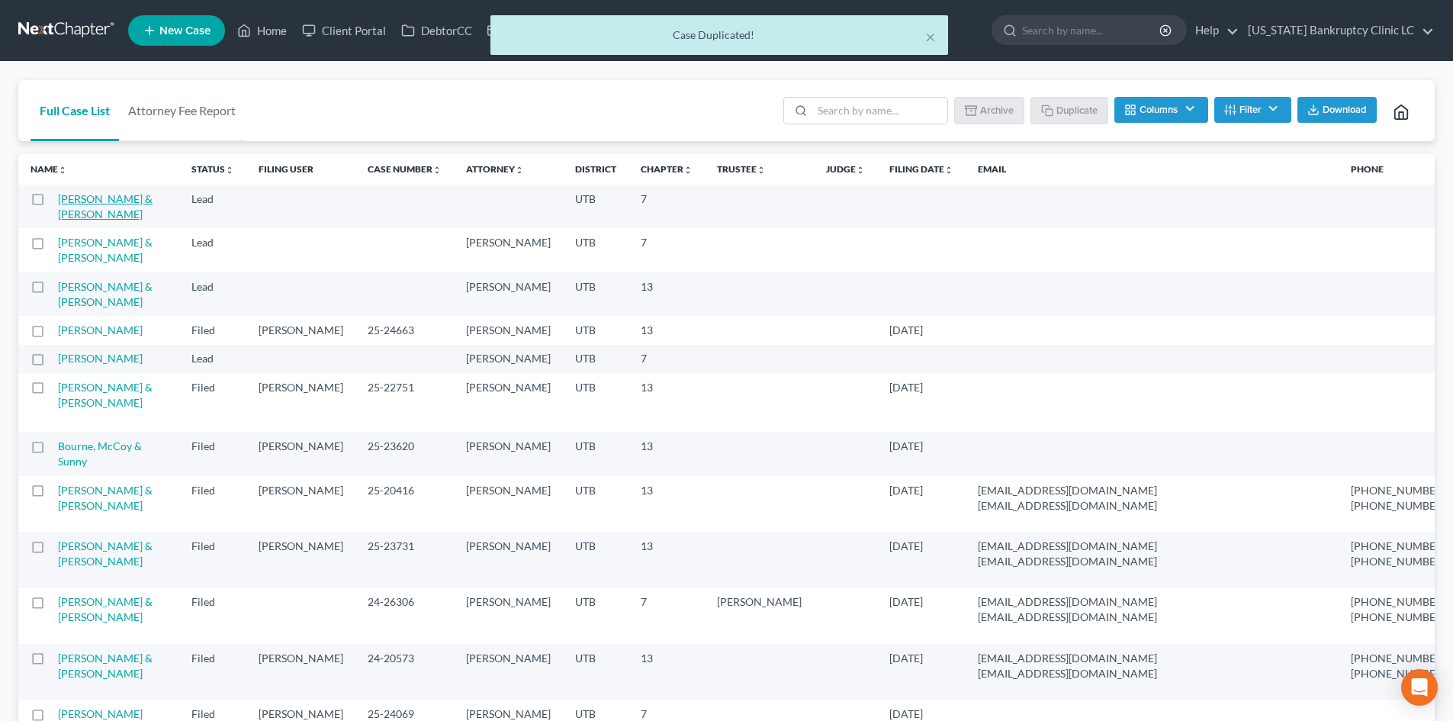
click at [76, 220] on link "[PERSON_NAME] & [PERSON_NAME]" at bounding box center [105, 206] width 95 height 28
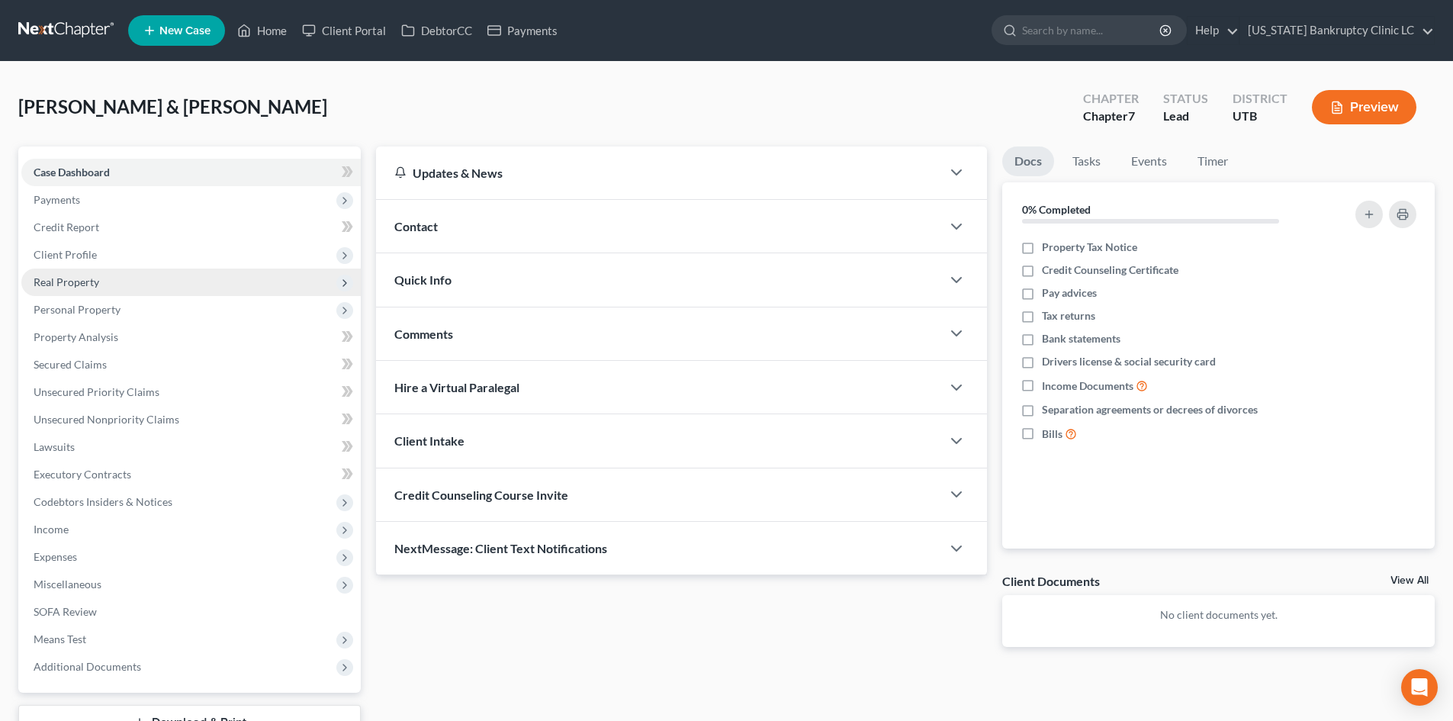
click at [105, 253] on span "Client Profile" at bounding box center [190, 254] width 339 height 27
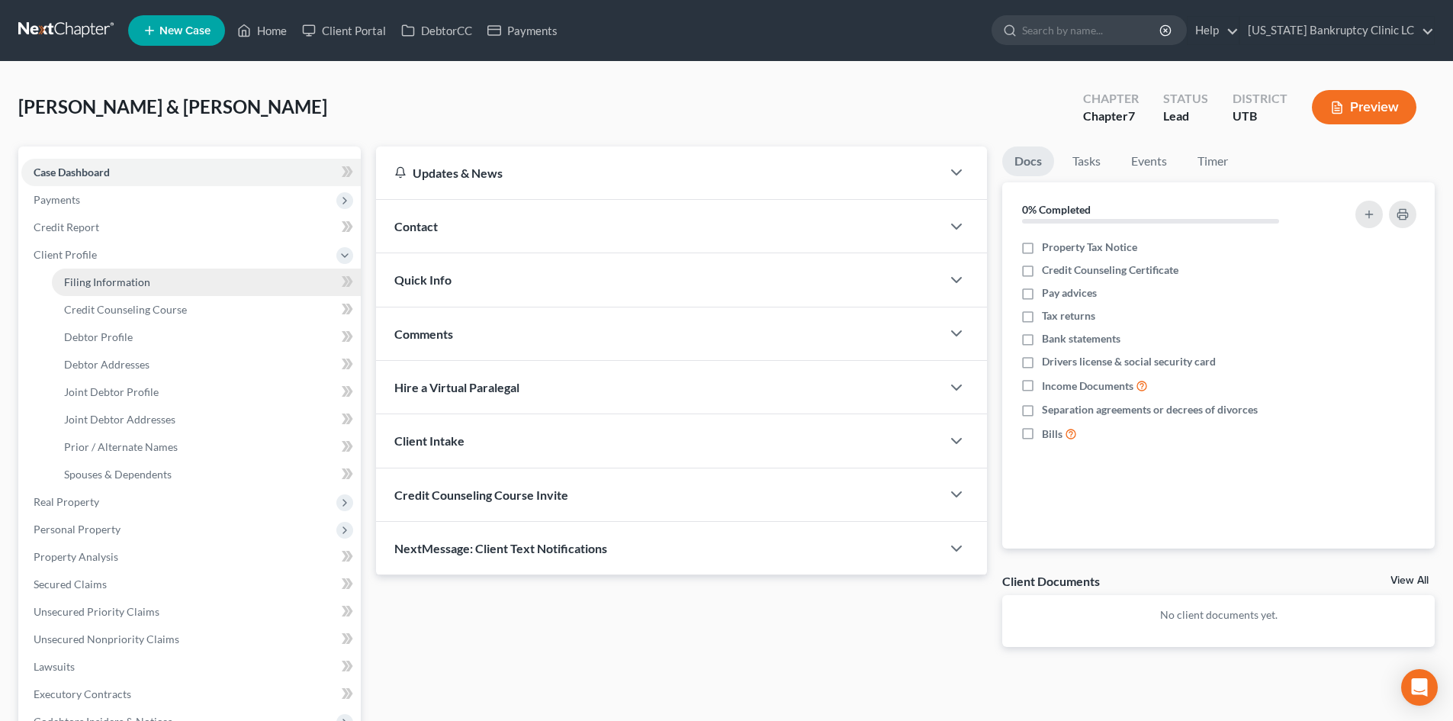
click at [108, 282] on span "Filing Information" at bounding box center [107, 281] width 86 height 13
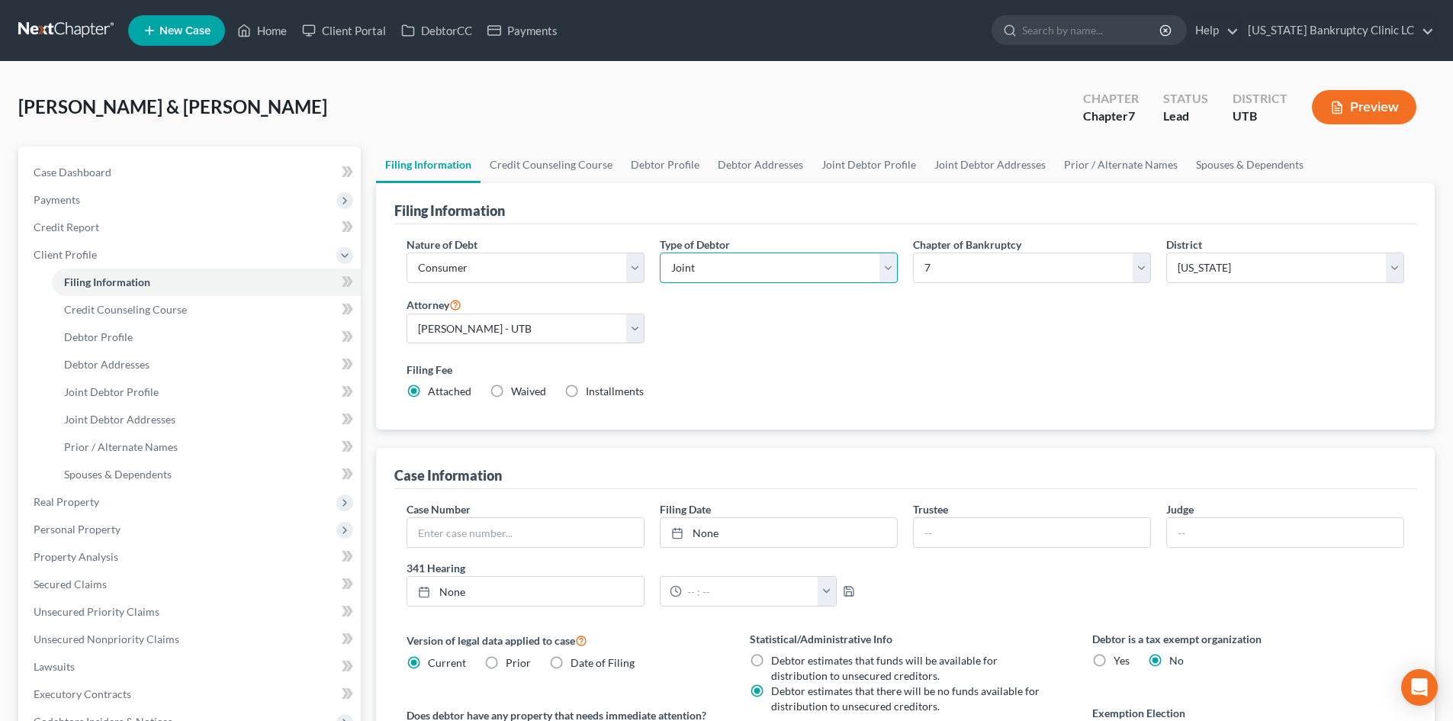
click at [714, 269] on select "Select Individual Joint" at bounding box center [779, 267] width 238 height 31
click at [660, 252] on select "Select Individual Joint" at bounding box center [779, 267] width 238 height 31
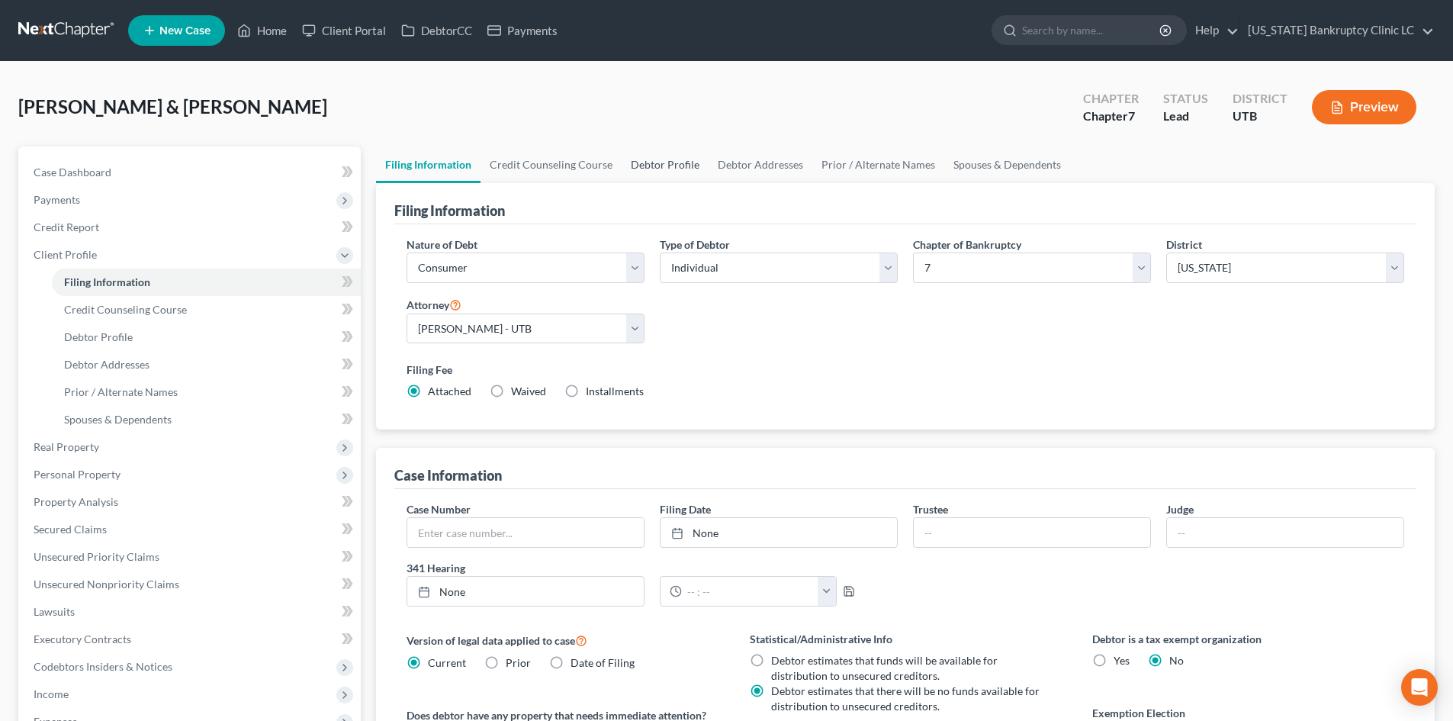
click at [686, 166] on link "Debtor Profile" at bounding box center [665, 164] width 87 height 37
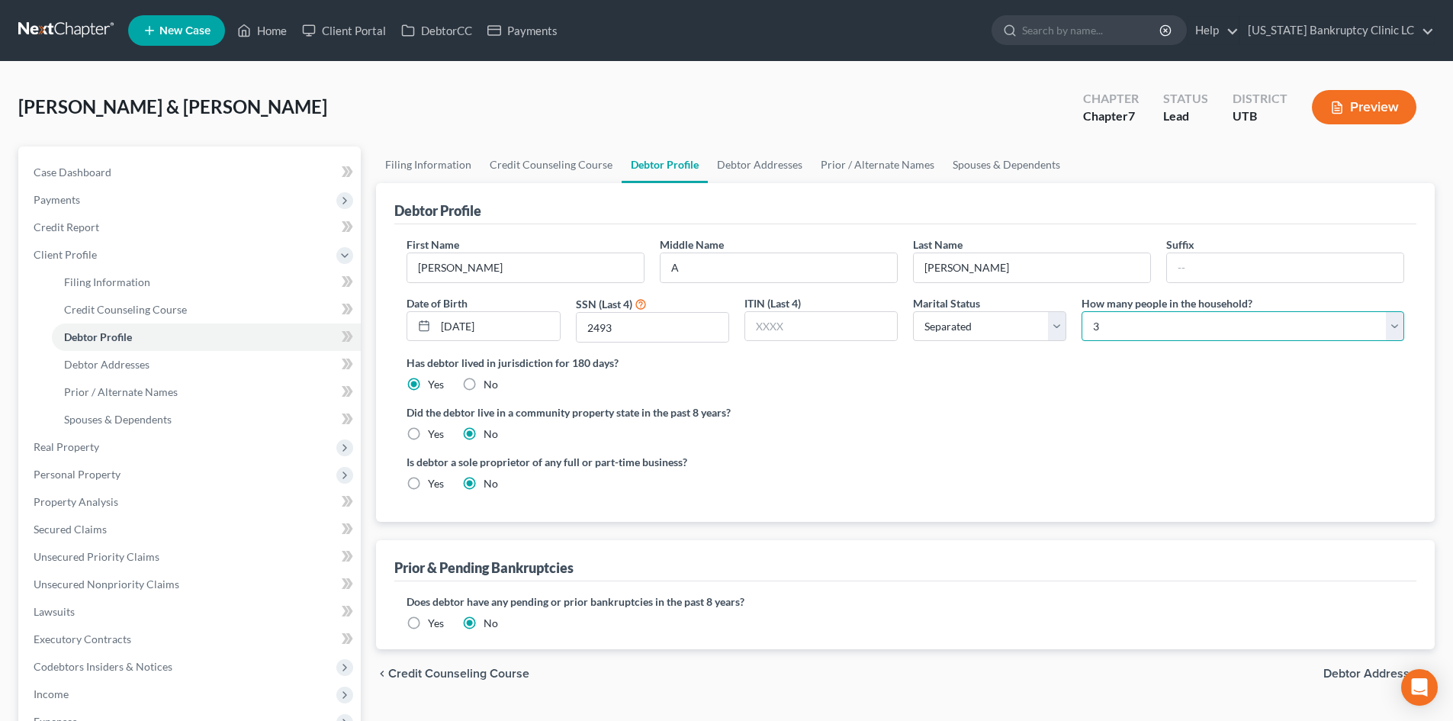
click at [1163, 317] on select "Select 1 2 3 4 5 6 7 8 9 10 11 12 13 14 15 16 17 18 19 20" at bounding box center [1243, 326] width 323 height 31
click at [1082, 311] on select "Select 1 2 3 4 5 6 7 8 9 10 11 12 13 14 15 16 17 18 19 20" at bounding box center [1243, 326] width 323 height 31
click at [1131, 367] on label "Has debtor lived in jurisdiction for 180 days?" at bounding box center [906, 363] width 998 height 16
click at [970, 175] on link "Spouses & Dependents" at bounding box center [1007, 164] width 126 height 37
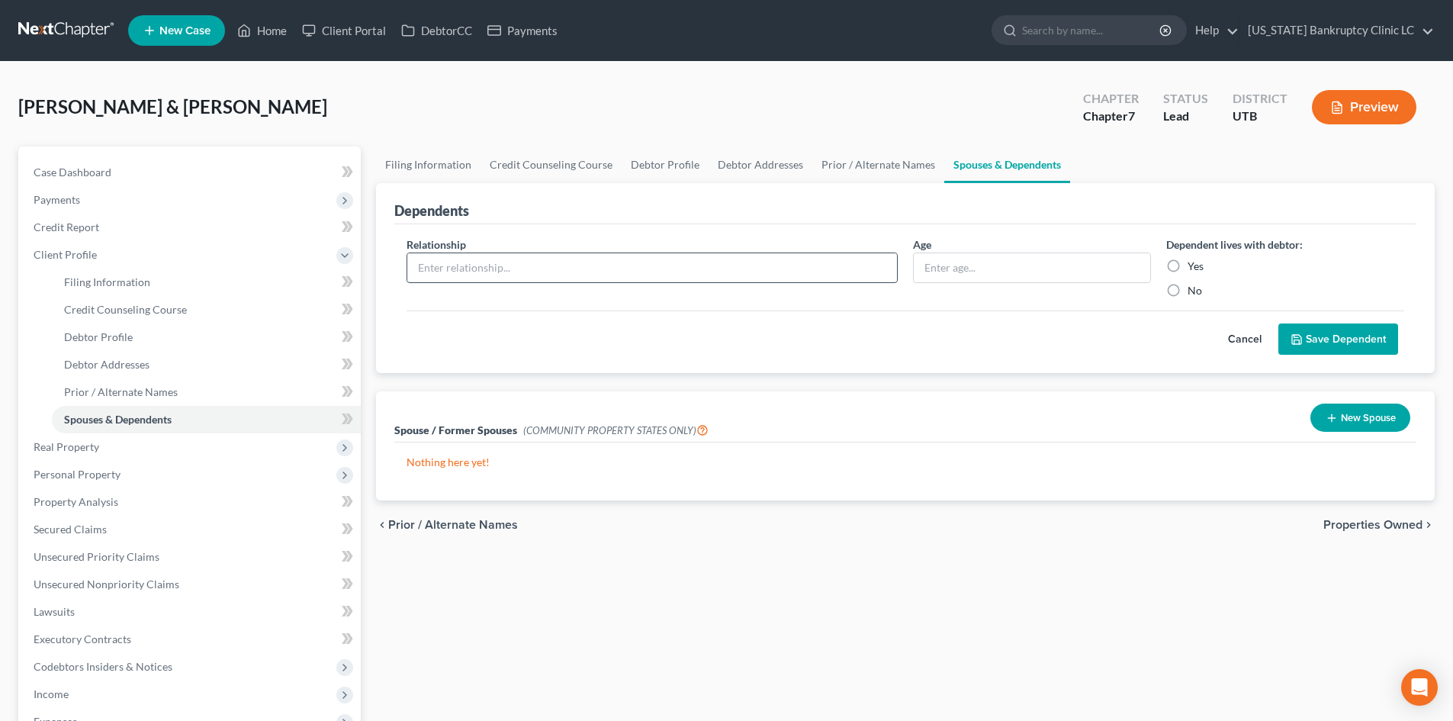
click at [516, 268] on input "text" at bounding box center [652, 267] width 490 height 29
click at [947, 281] on input "text" at bounding box center [1032, 267] width 236 height 29
click at [1188, 259] on label "Yes" at bounding box center [1196, 266] width 16 height 15
click at [1194, 259] on input "Yes" at bounding box center [1199, 264] width 10 height 10
click at [1359, 333] on button "Save Dependent" at bounding box center [1338, 339] width 120 height 32
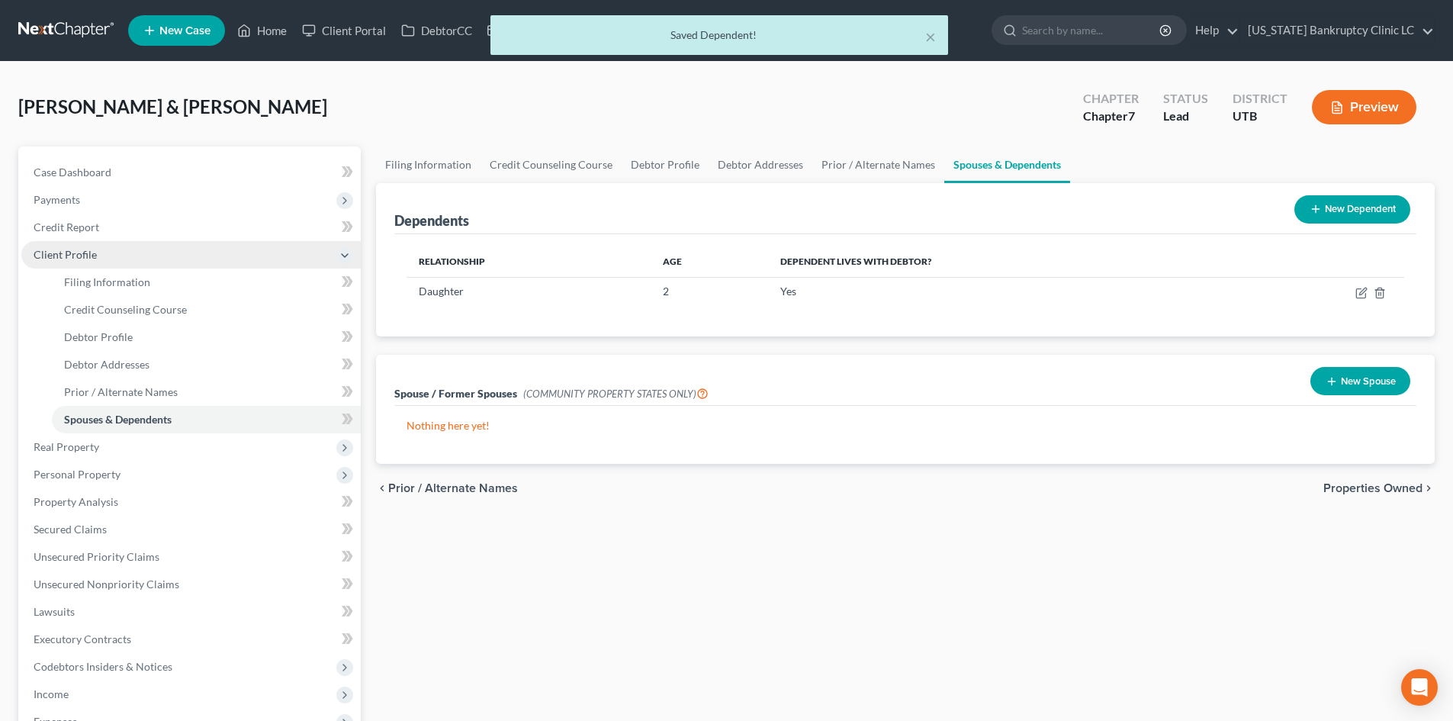
click at [109, 256] on span "Client Profile" at bounding box center [190, 254] width 339 height 27
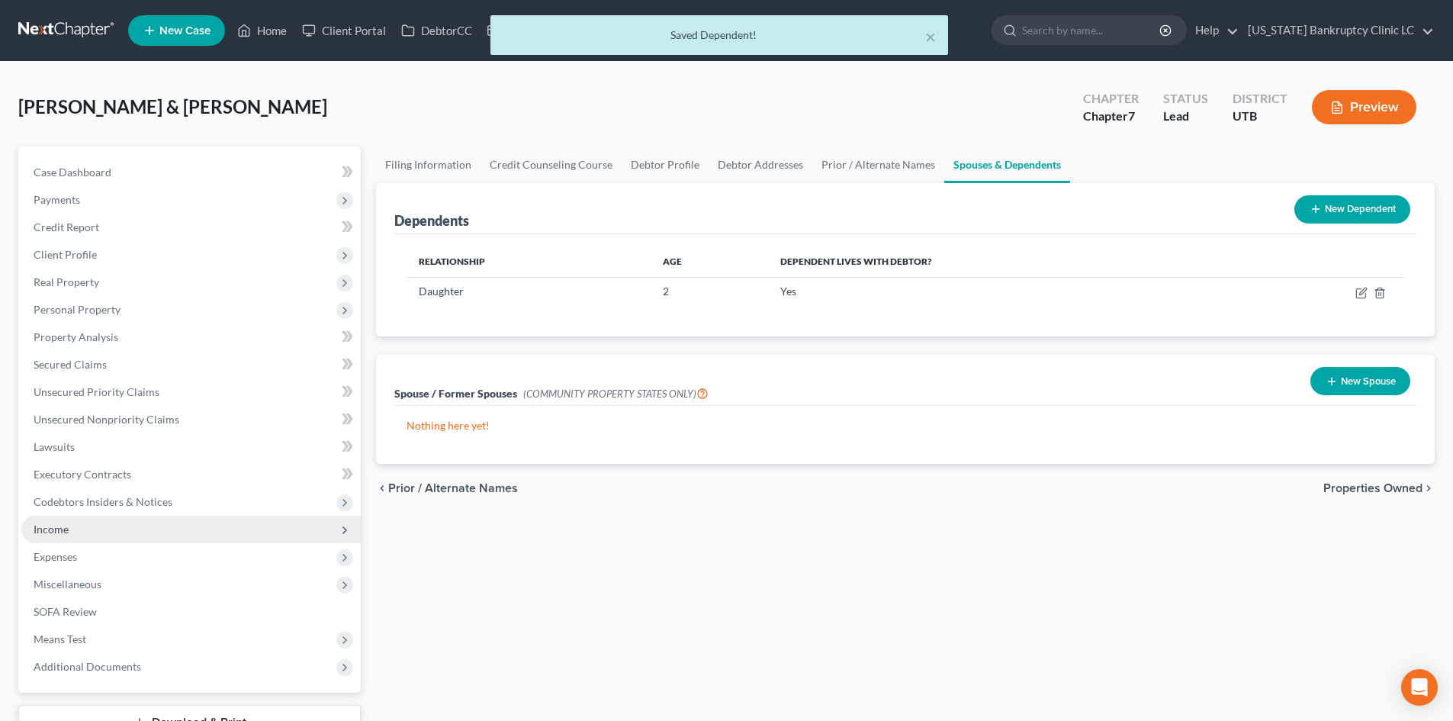
click at [107, 535] on span "Income" at bounding box center [190, 529] width 339 height 27
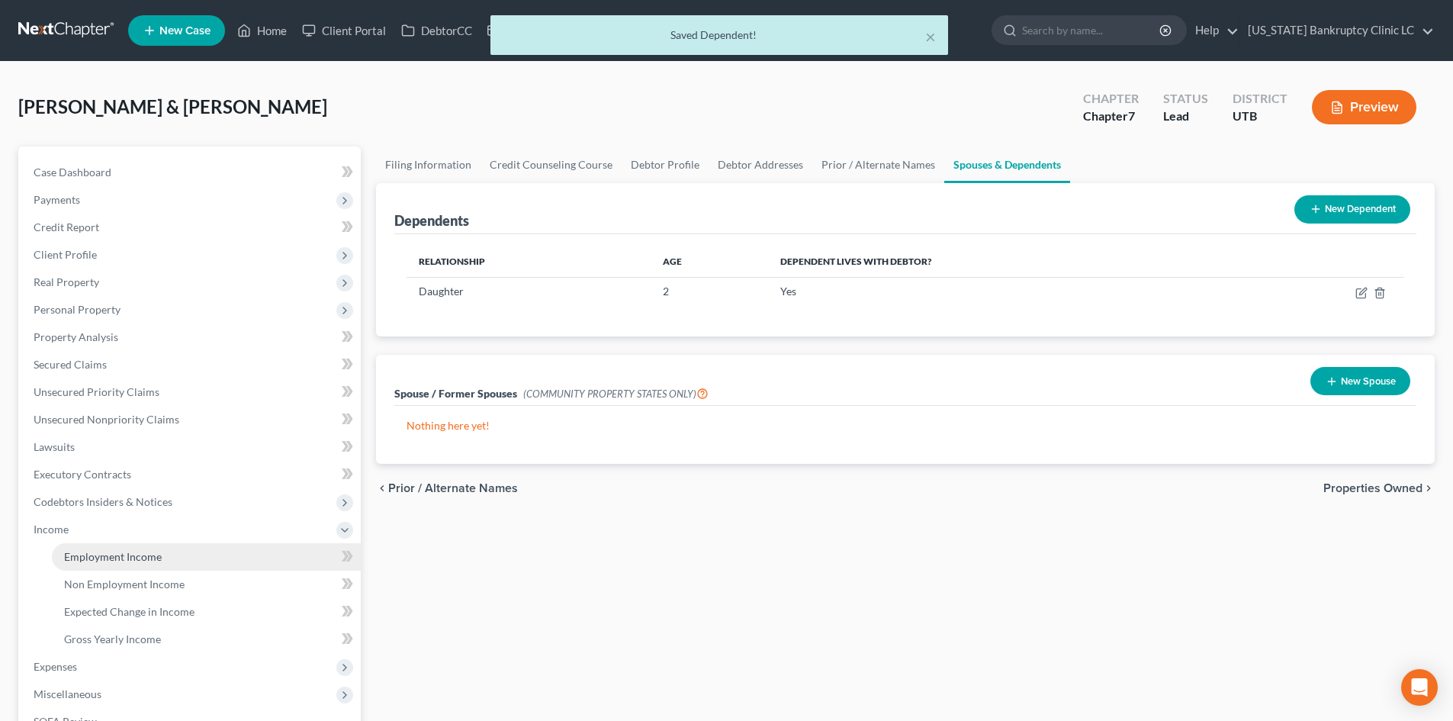
click at [101, 555] on span "Employment Income" at bounding box center [113, 556] width 98 height 13
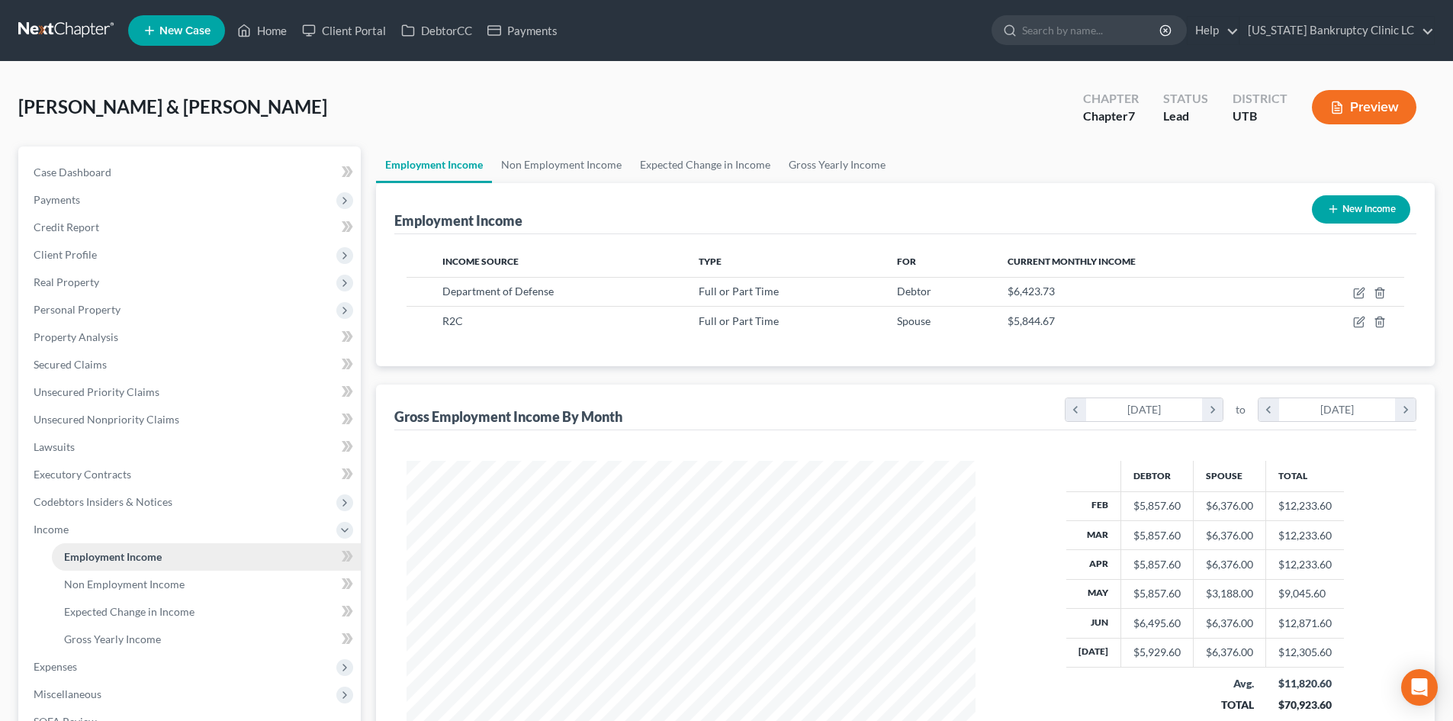
scroll to position [285, 600]
click at [1377, 321] on icon "button" at bounding box center [1379, 322] width 7 height 10
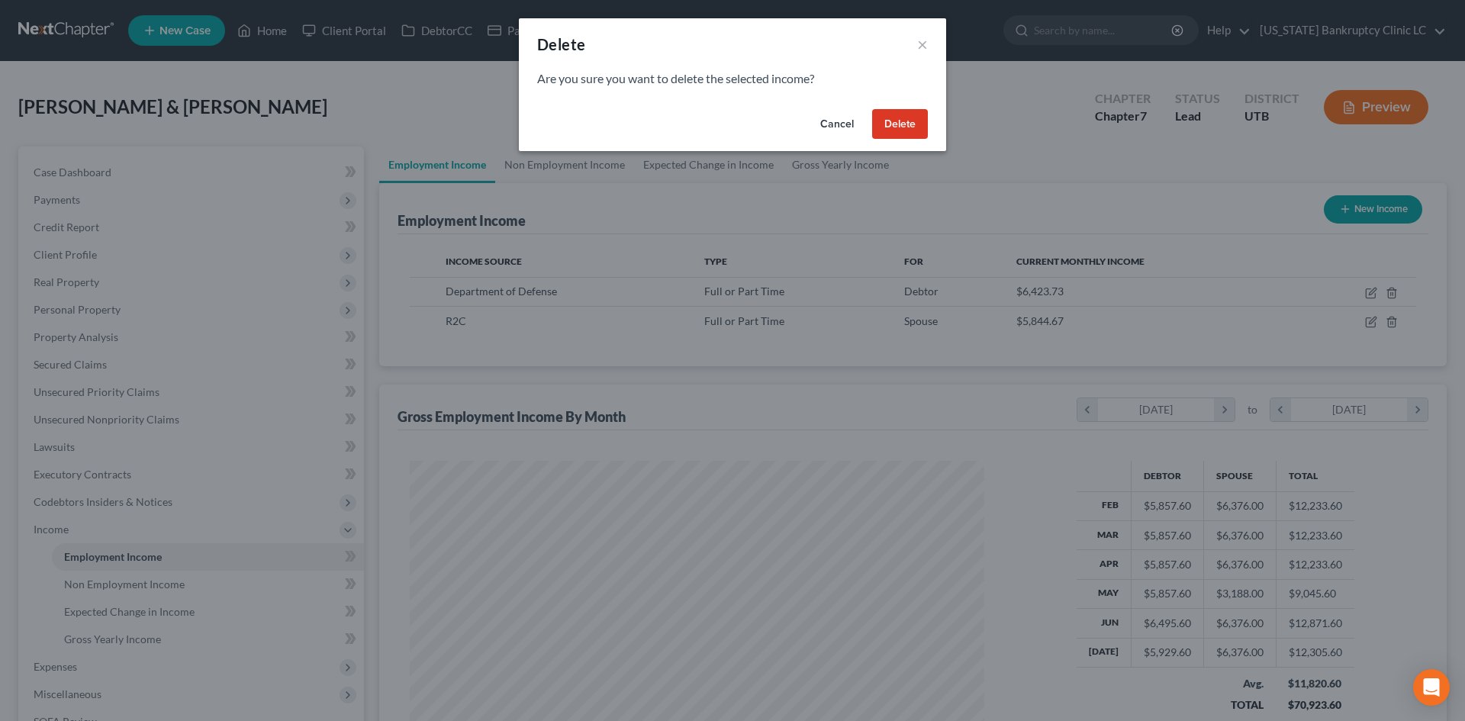
click at [923, 120] on button "Delete" at bounding box center [900, 124] width 56 height 31
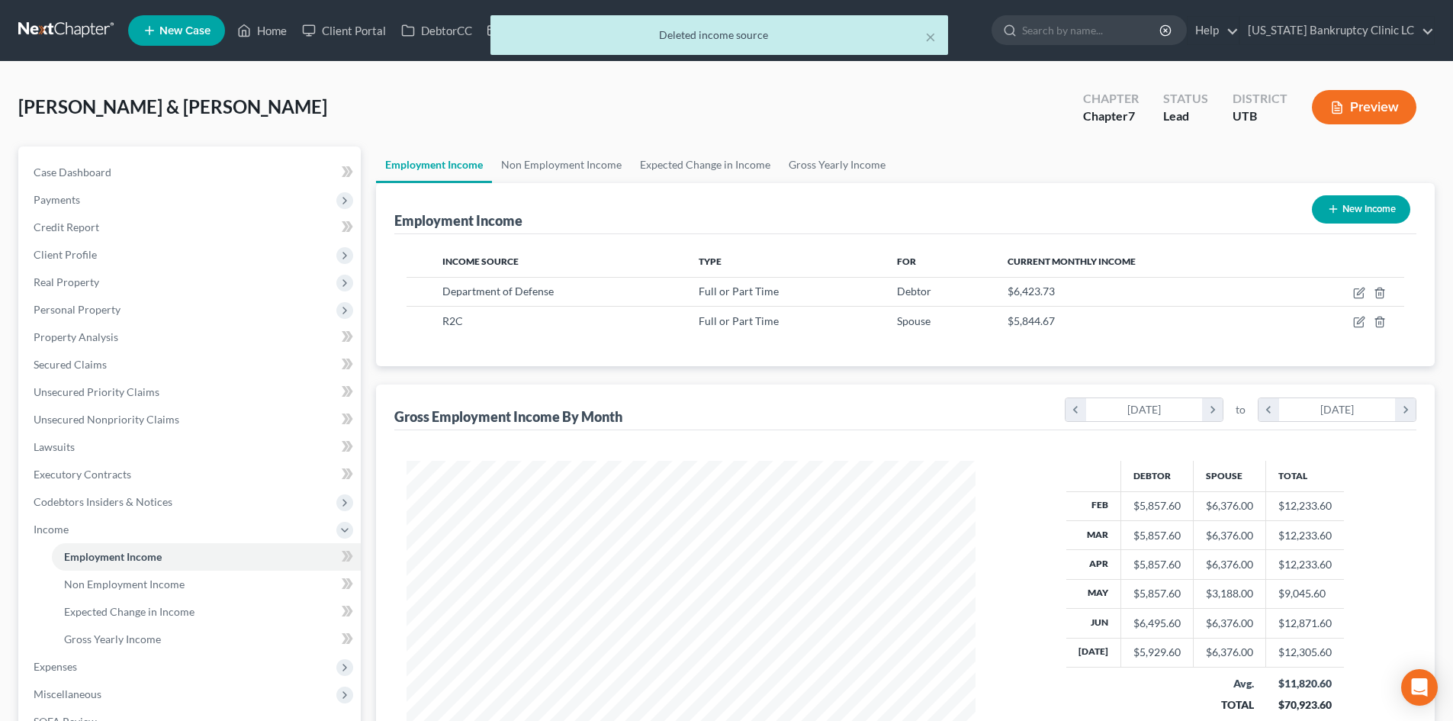
scroll to position [762520, 762205]
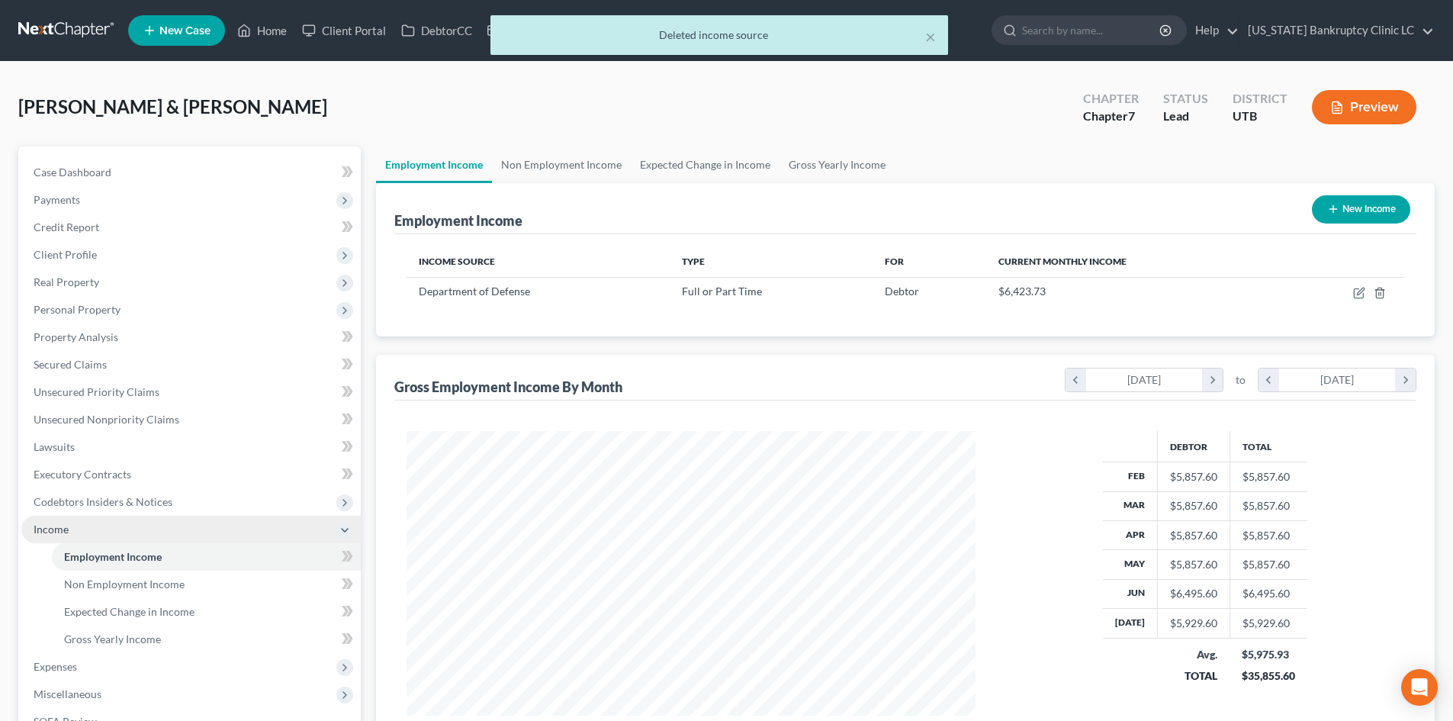
click at [77, 526] on span "Income" at bounding box center [190, 529] width 339 height 27
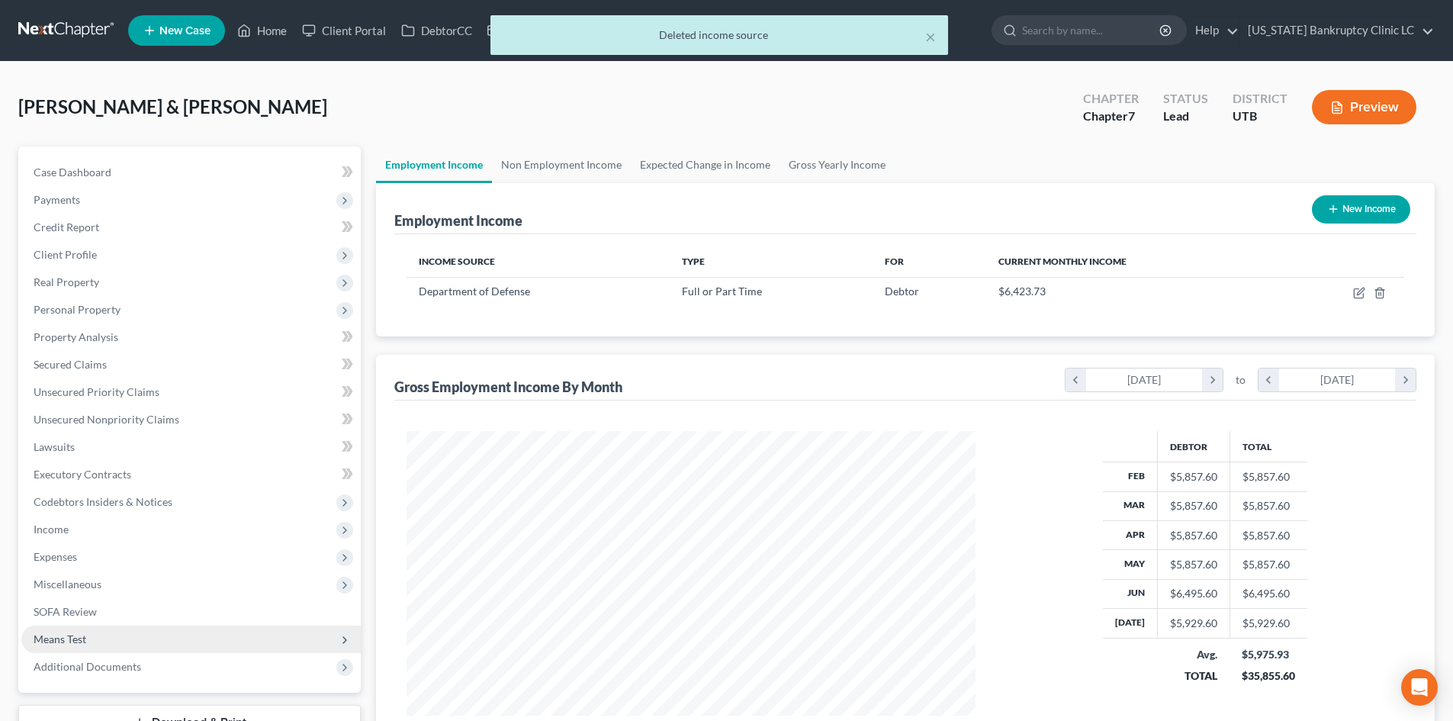
click at [63, 637] on span "Means Test" at bounding box center [60, 638] width 53 height 13
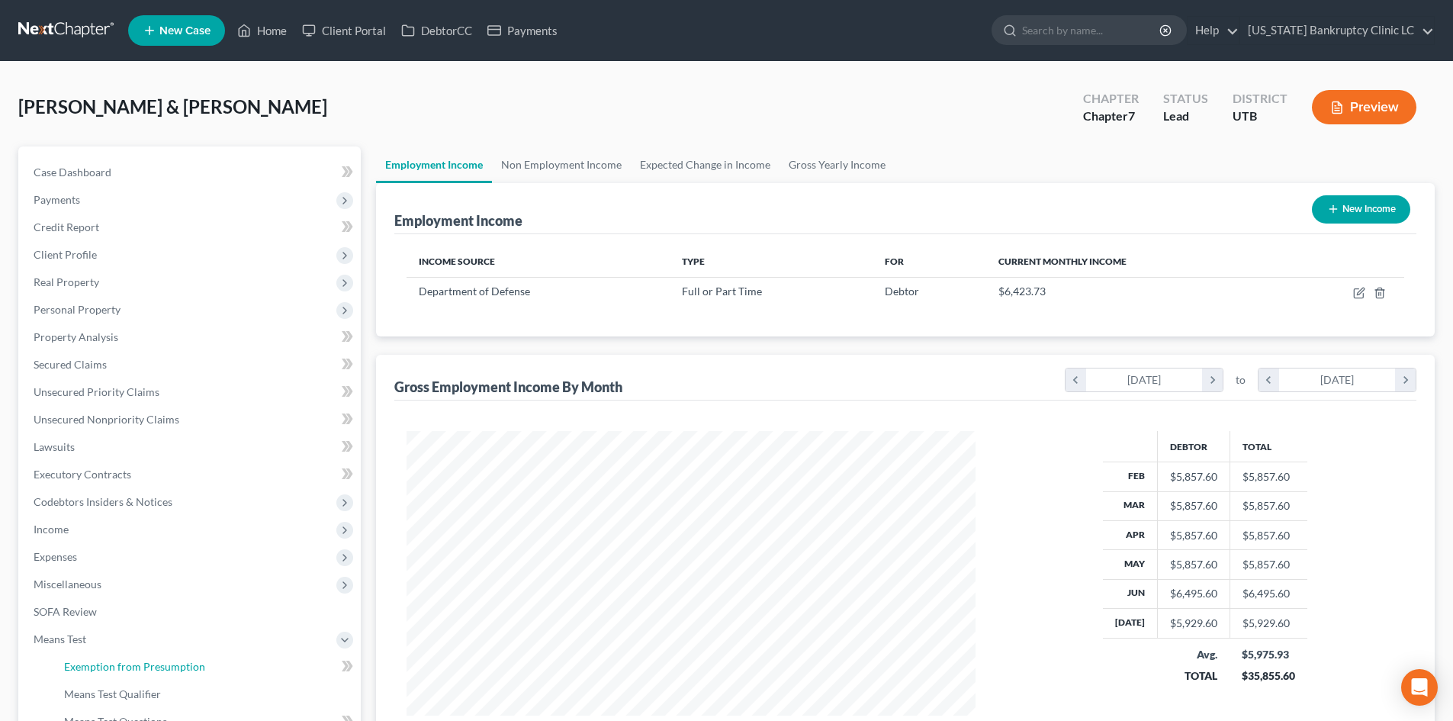
click at [117, 660] on span "Exemption from Presumption" at bounding box center [134, 666] width 141 height 13
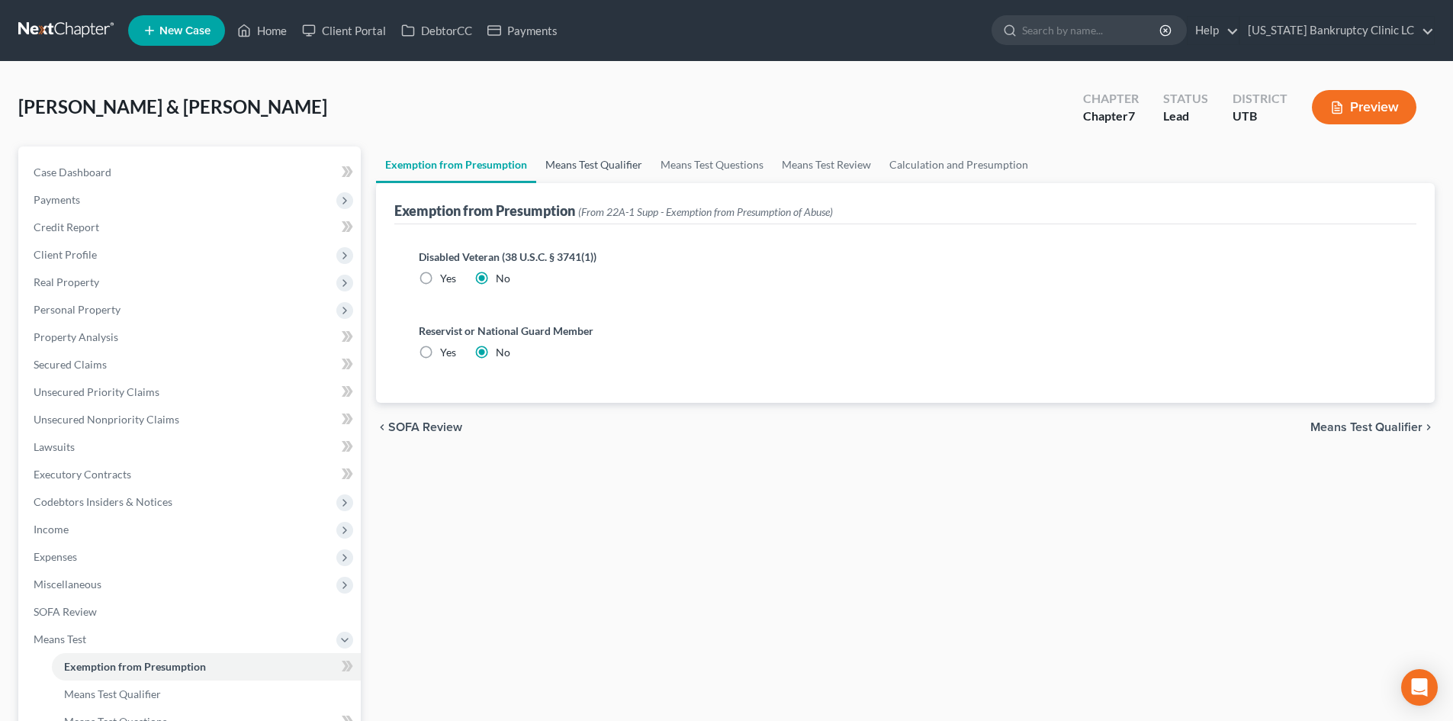
click at [625, 173] on link "Means Test Qualifier" at bounding box center [593, 164] width 115 height 37
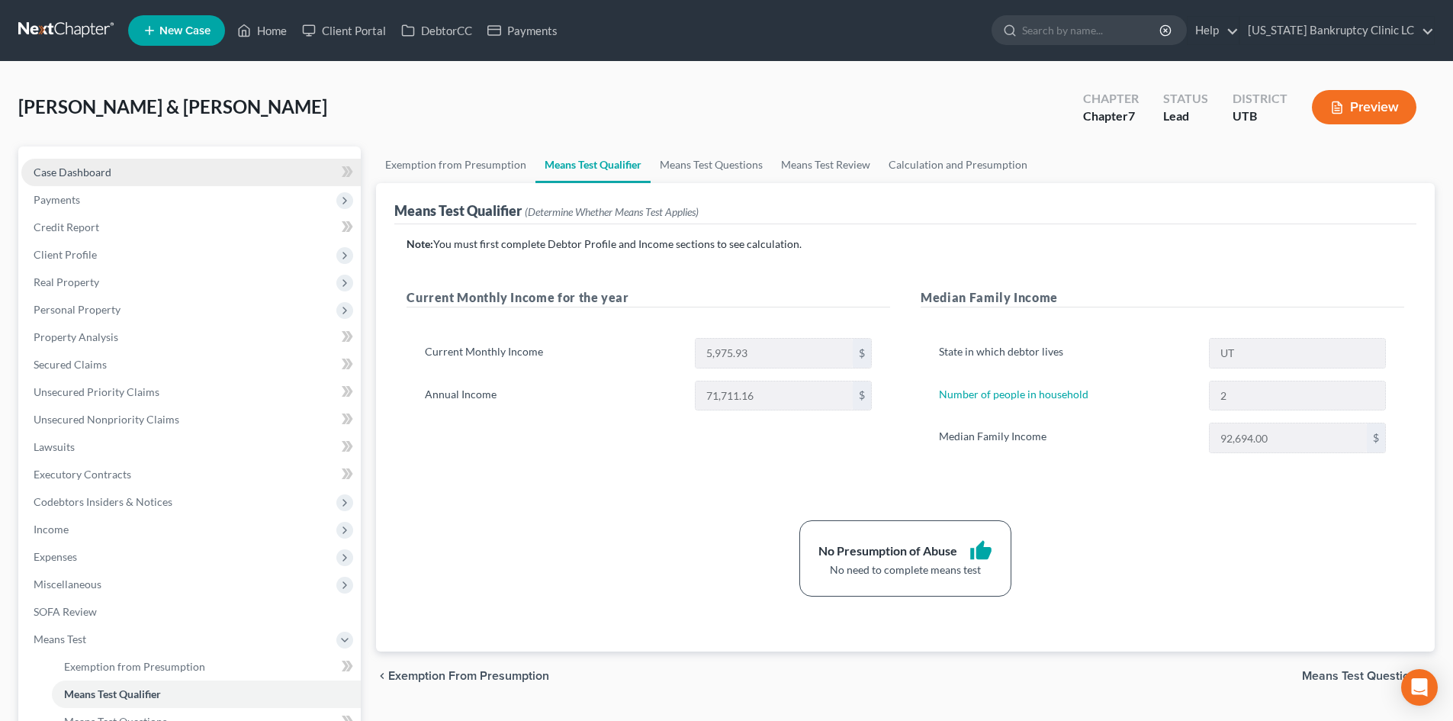
click at [129, 172] on link "Case Dashboard" at bounding box center [190, 172] width 339 height 27
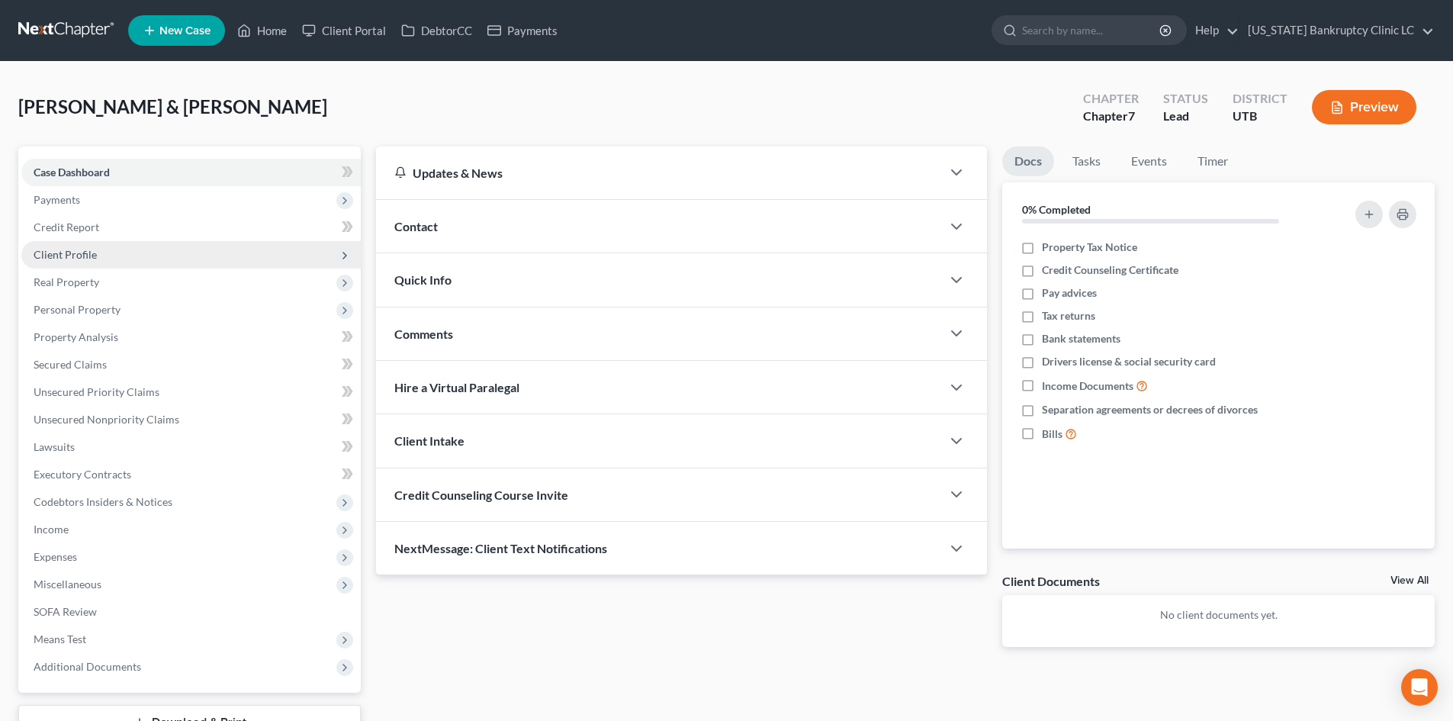
click at [121, 253] on span "Client Profile" at bounding box center [190, 254] width 339 height 27
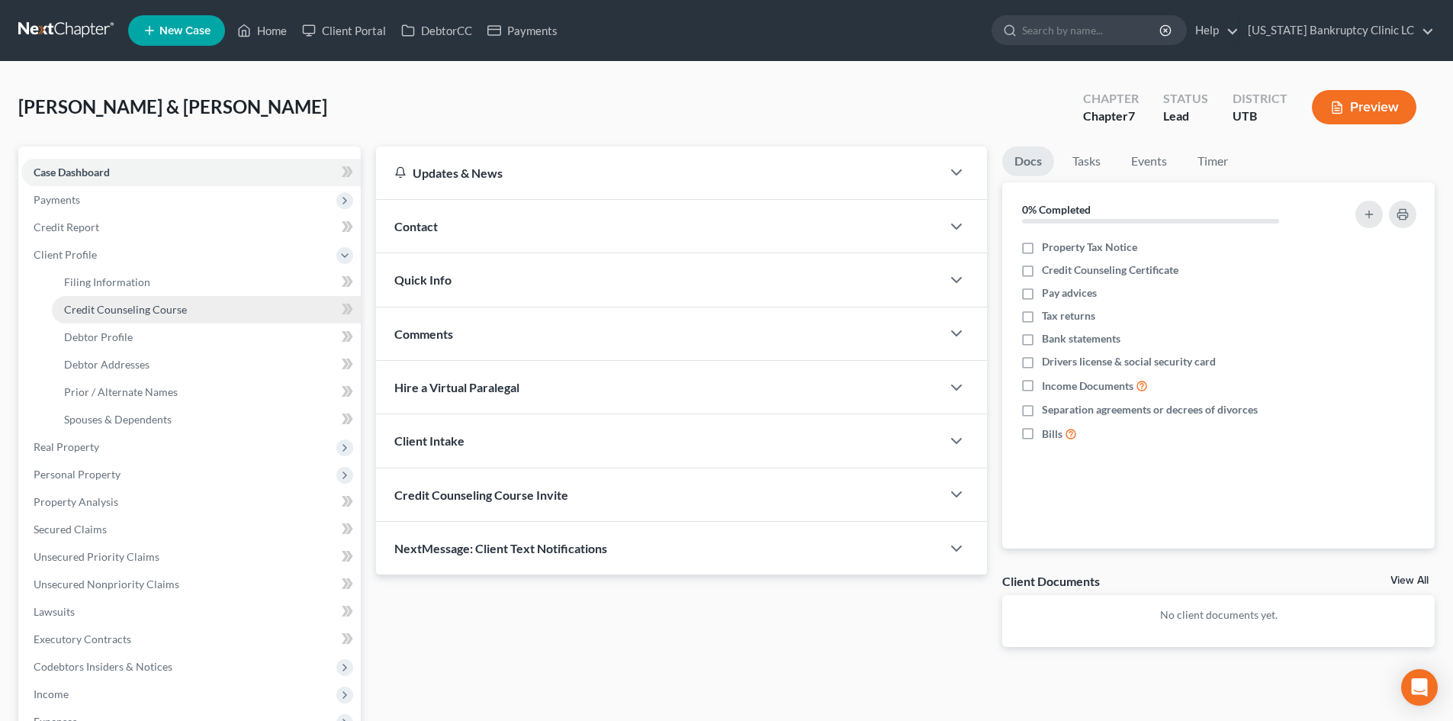
click at [122, 297] on link "Credit Counseling Course" at bounding box center [206, 309] width 309 height 27
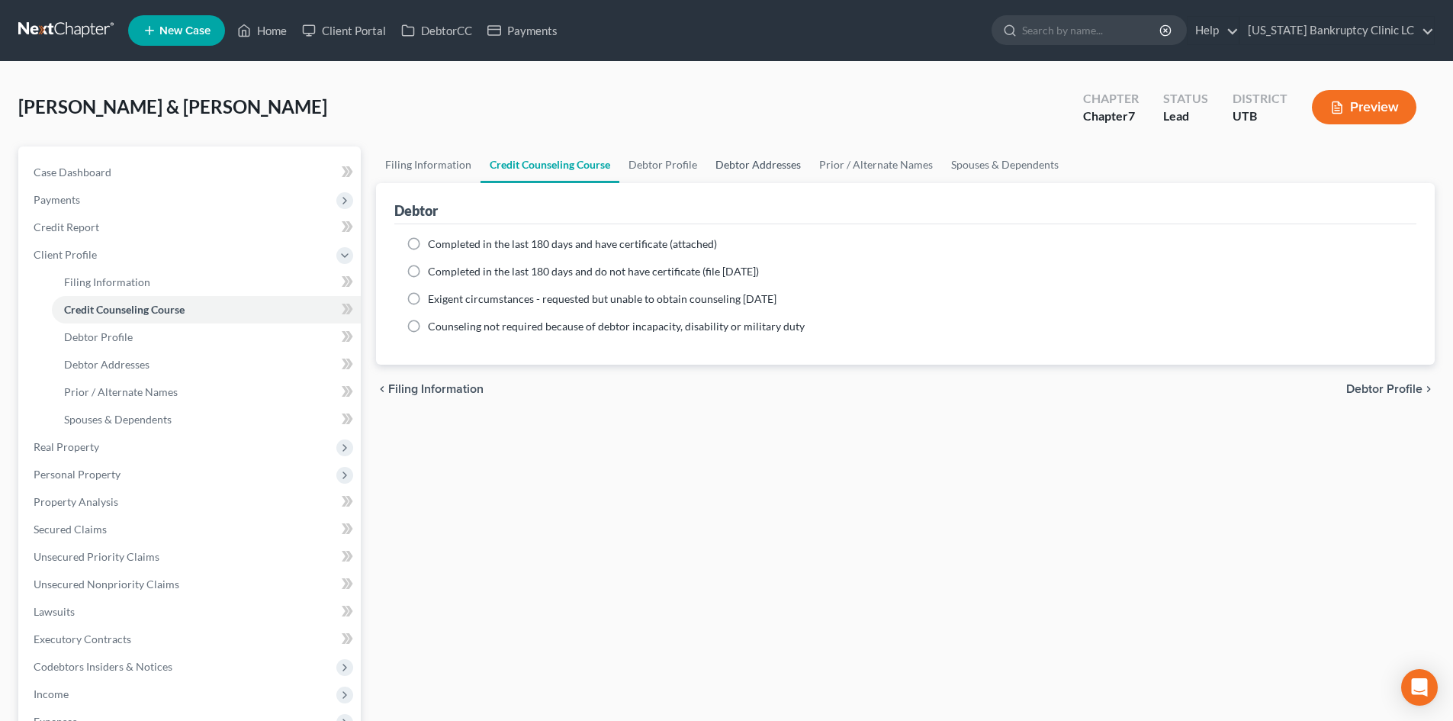
click at [754, 164] on link "Debtor Addresses" at bounding box center [758, 164] width 104 height 37
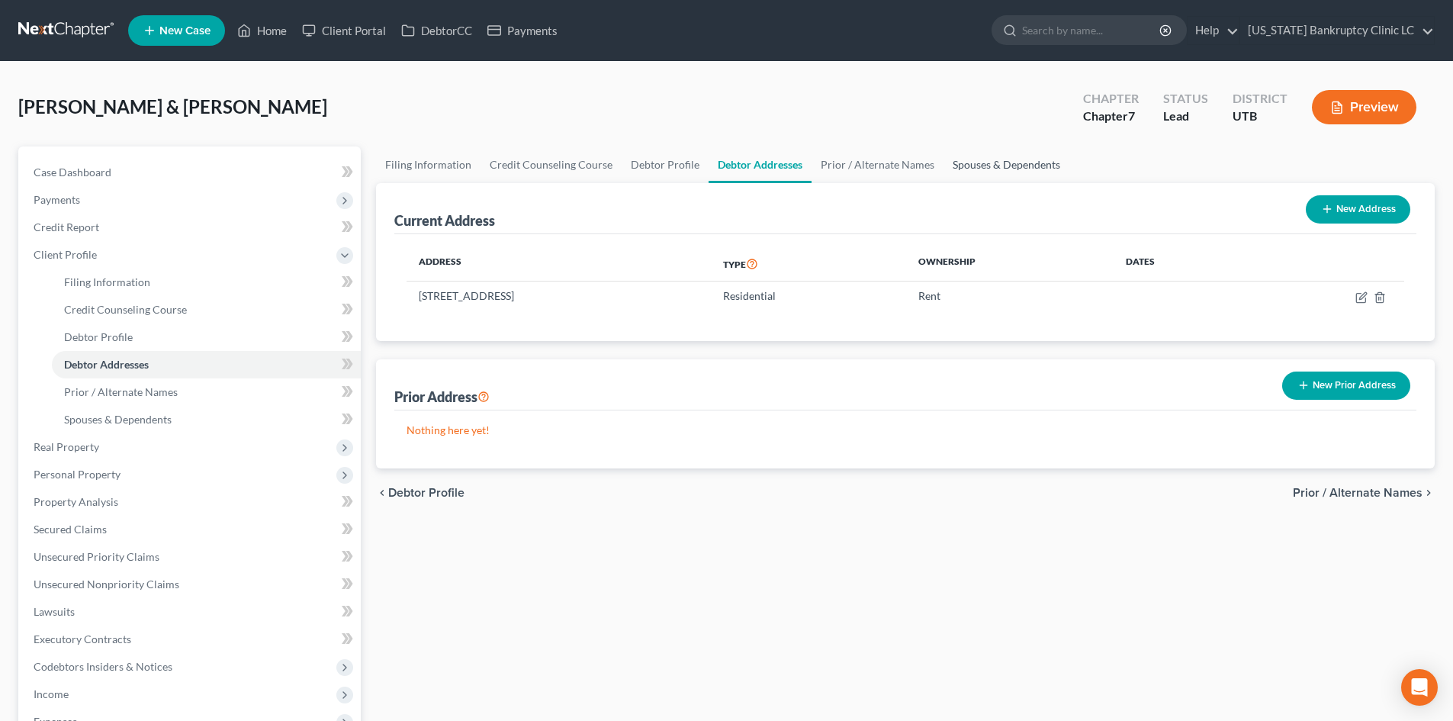
click at [988, 166] on link "Spouses & Dependents" at bounding box center [1007, 164] width 126 height 37
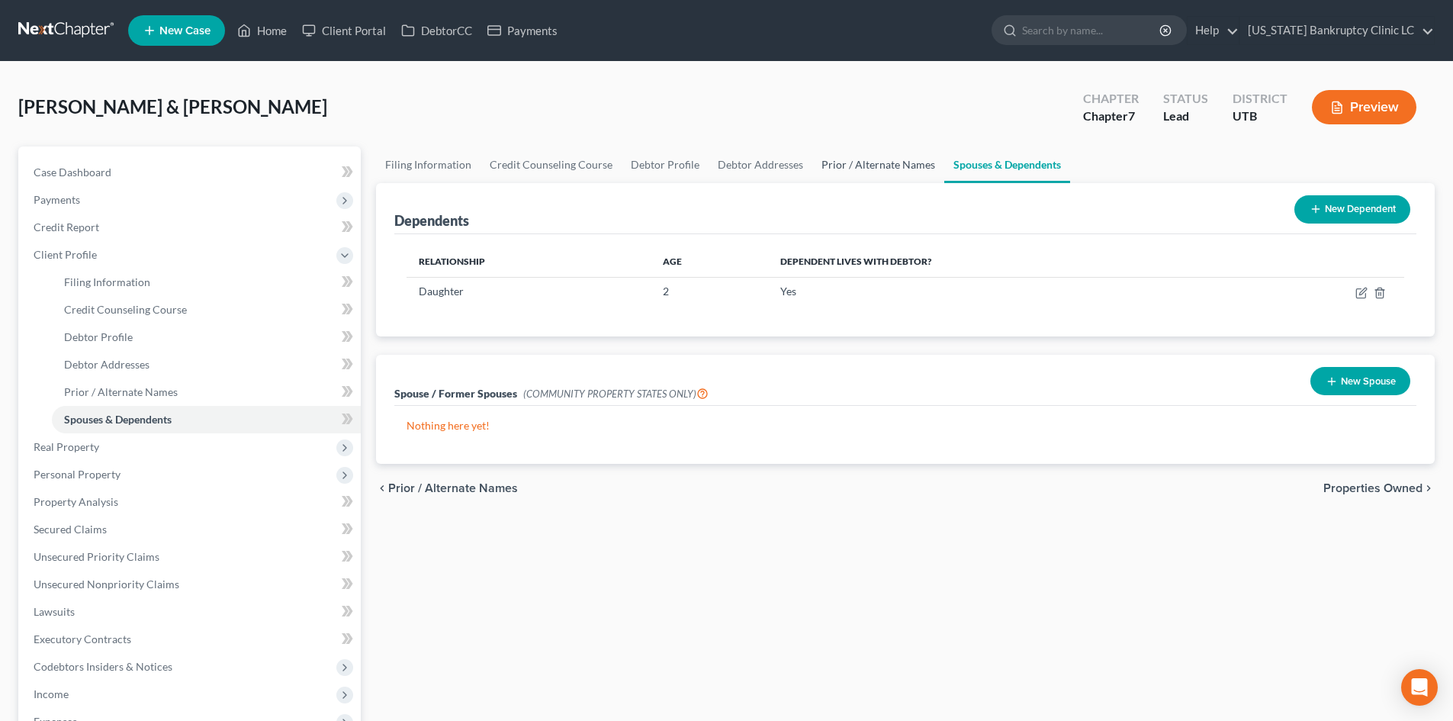
click at [894, 168] on link "Prior / Alternate Names" at bounding box center [878, 164] width 132 height 37
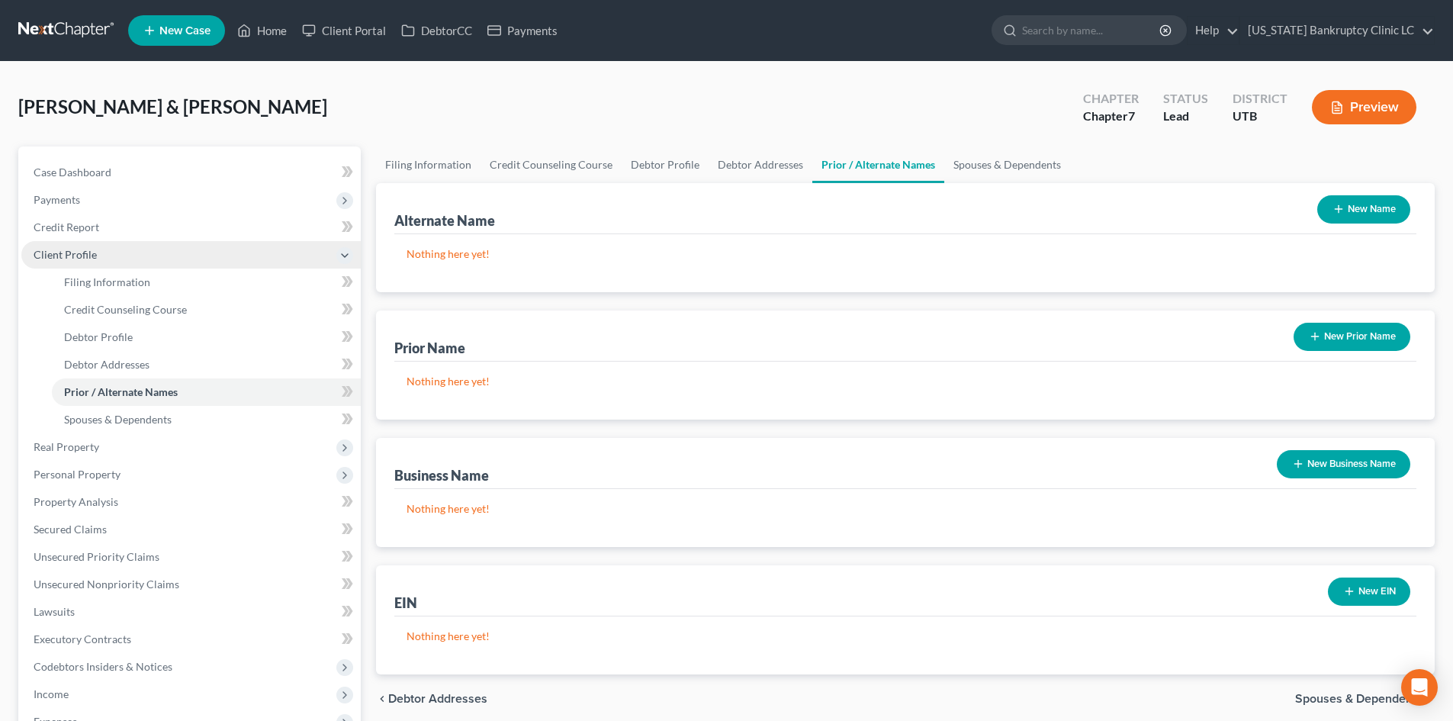
click at [88, 259] on span "Client Profile" at bounding box center [65, 254] width 63 height 13
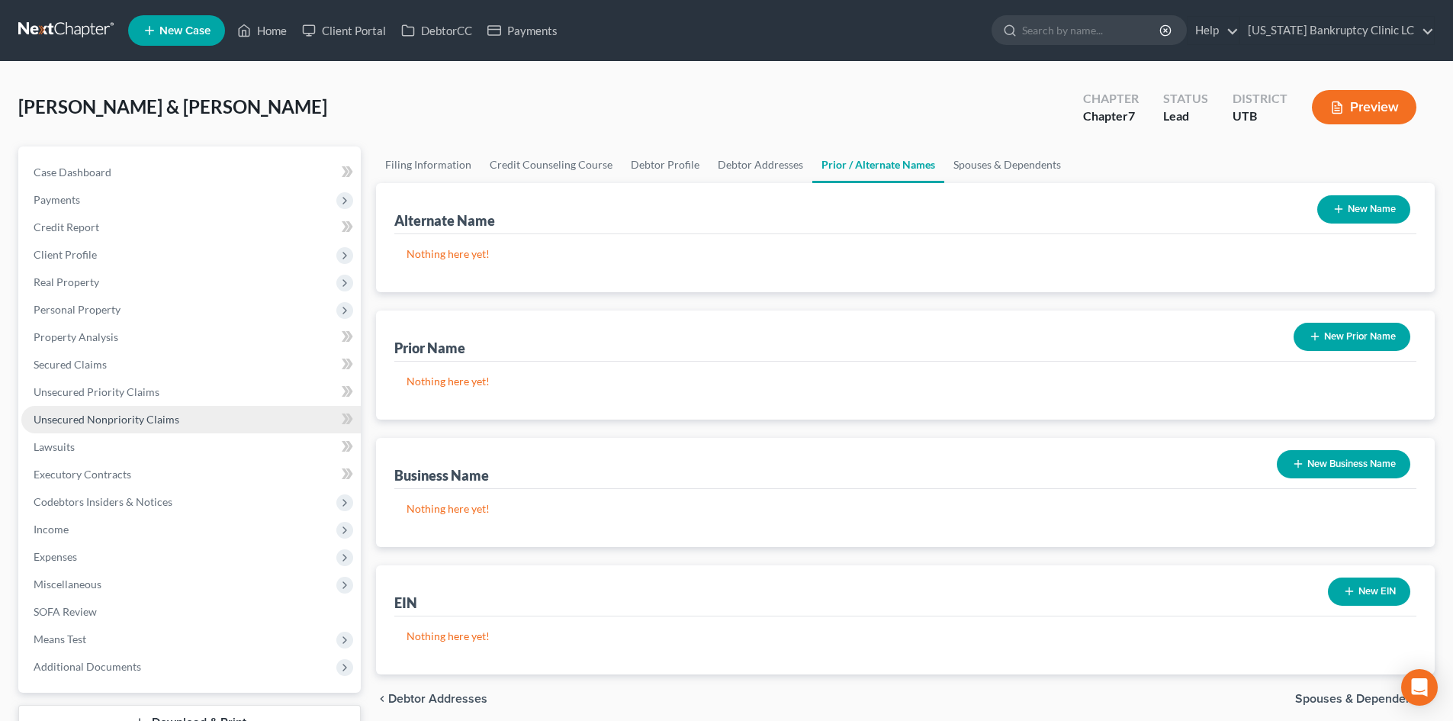
click at [137, 429] on link "Unsecured Nonpriority Claims" at bounding box center [190, 419] width 339 height 27
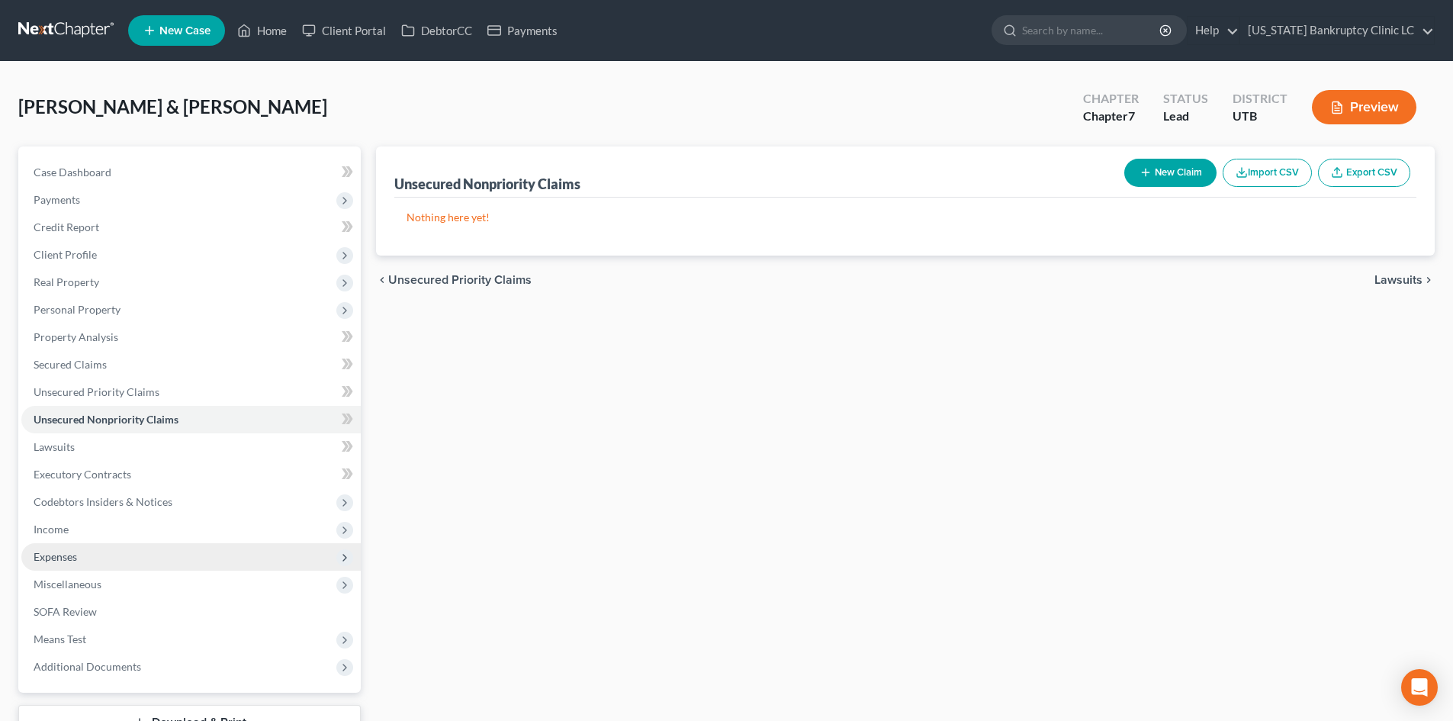
click at [117, 550] on span "Expenses" at bounding box center [190, 556] width 339 height 27
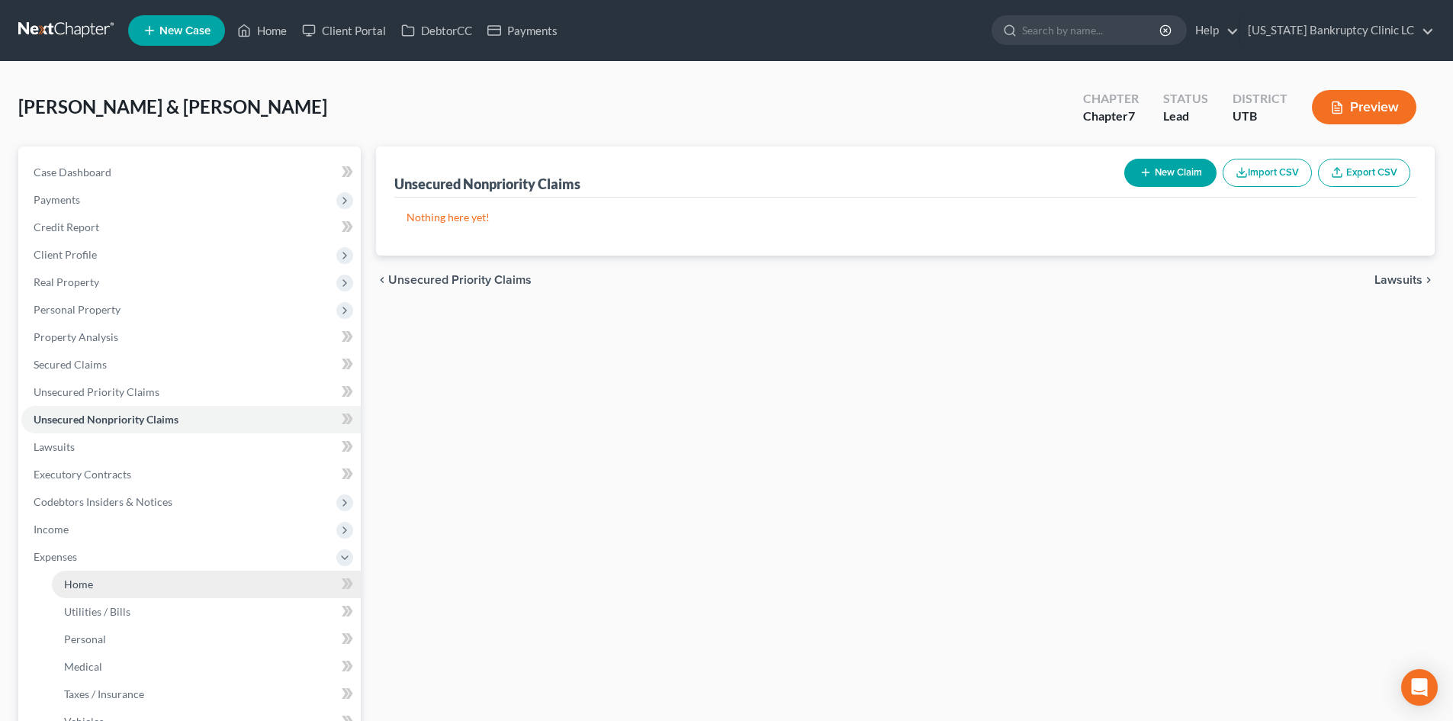
click at [121, 587] on link "Home" at bounding box center [206, 584] width 309 height 27
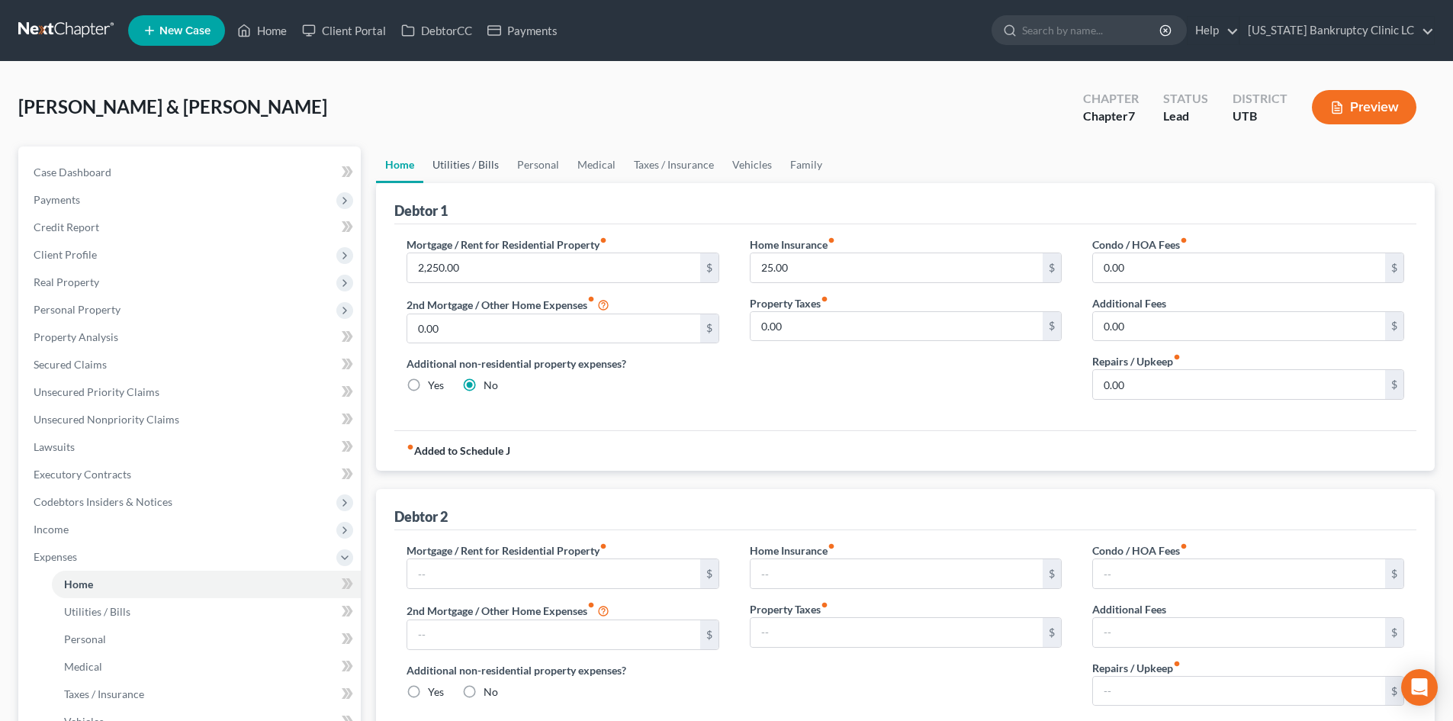
click at [452, 156] on link "Utilities / Bills" at bounding box center [465, 164] width 85 height 37
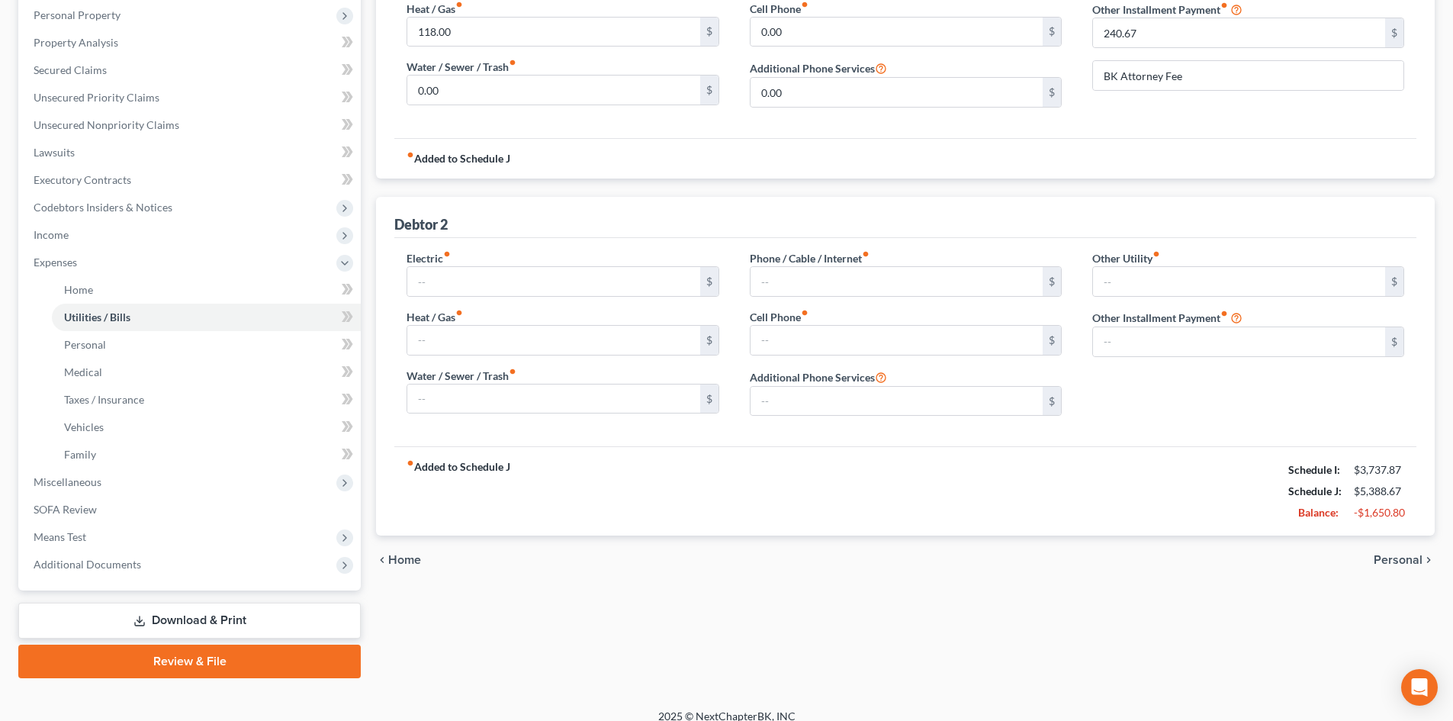
scroll to position [5, 0]
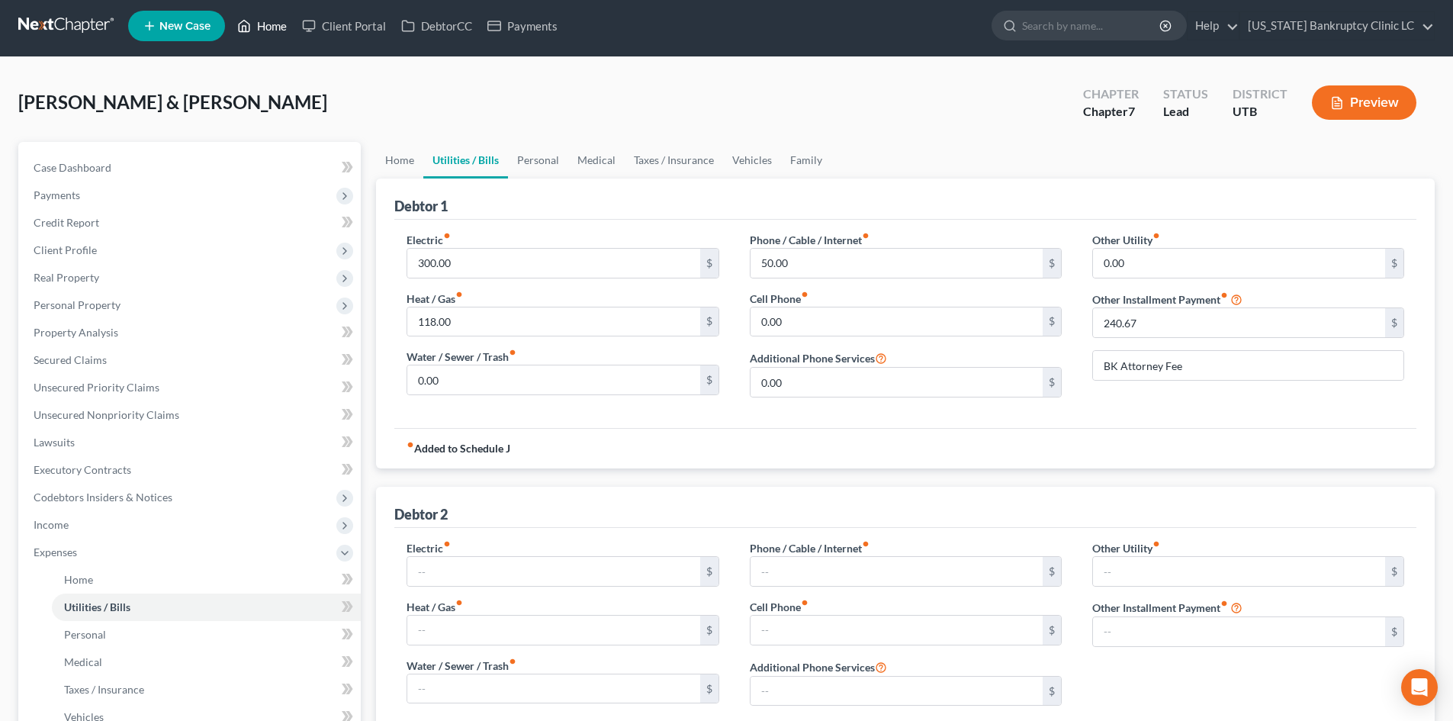
click at [281, 27] on link "Home" at bounding box center [262, 25] width 65 height 27
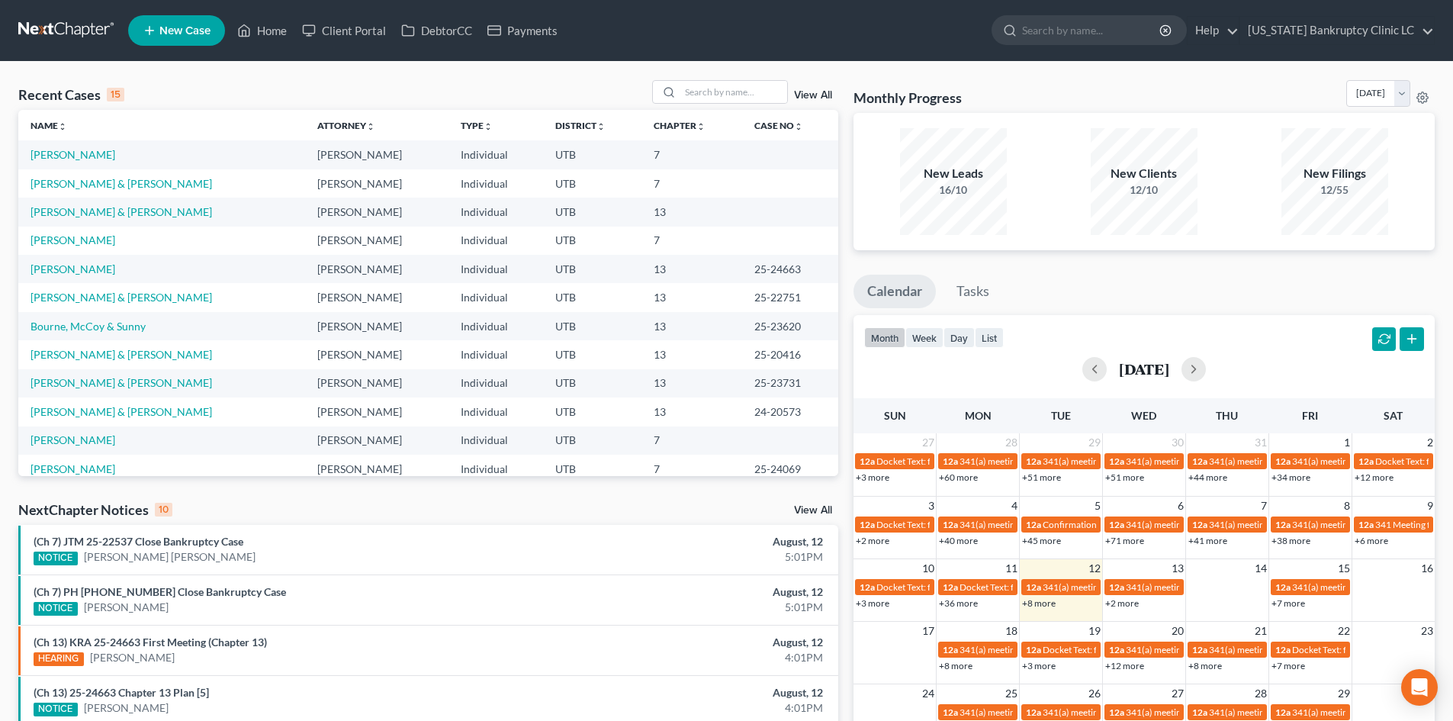
click at [156, 191] on td "[PERSON_NAME] & [PERSON_NAME]" at bounding box center [161, 183] width 287 height 28
click at [158, 178] on link "[PERSON_NAME] & [PERSON_NAME]" at bounding box center [122, 183] width 182 height 13
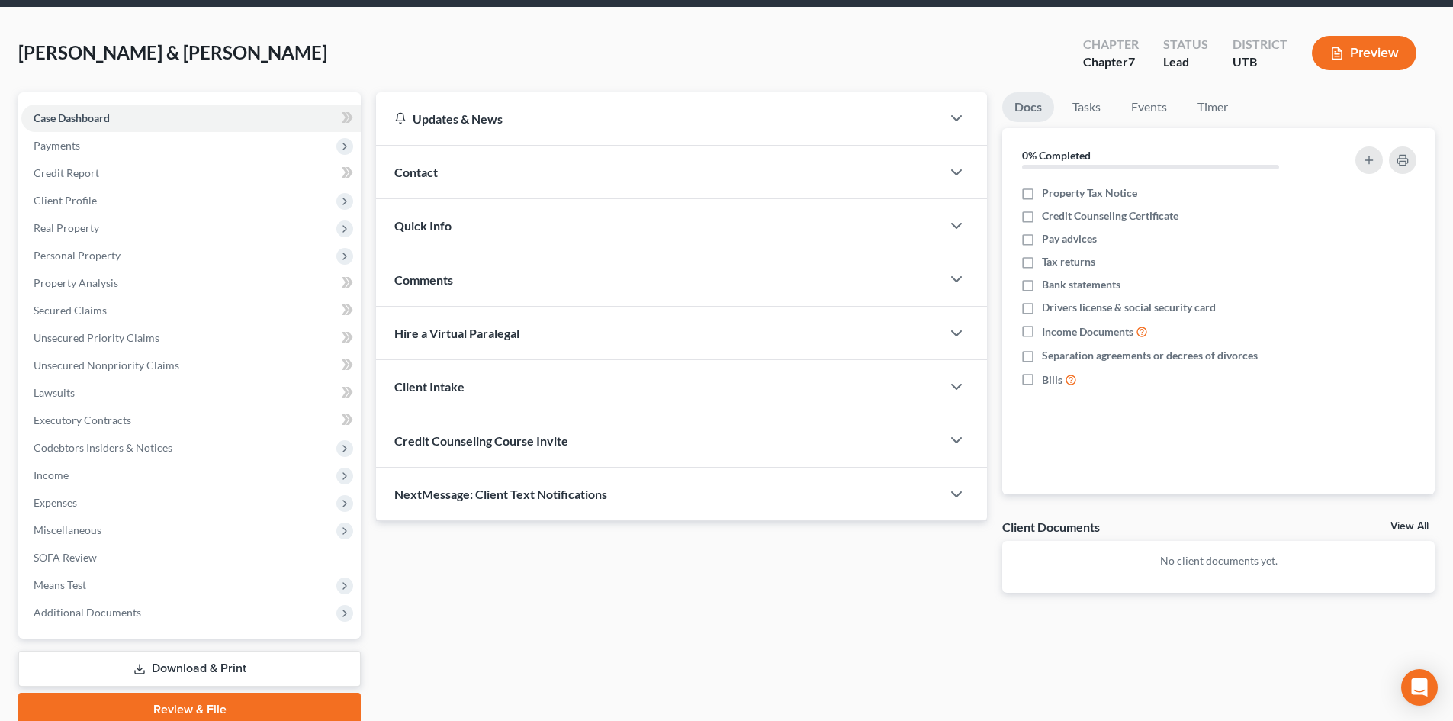
scroll to position [117, 0]
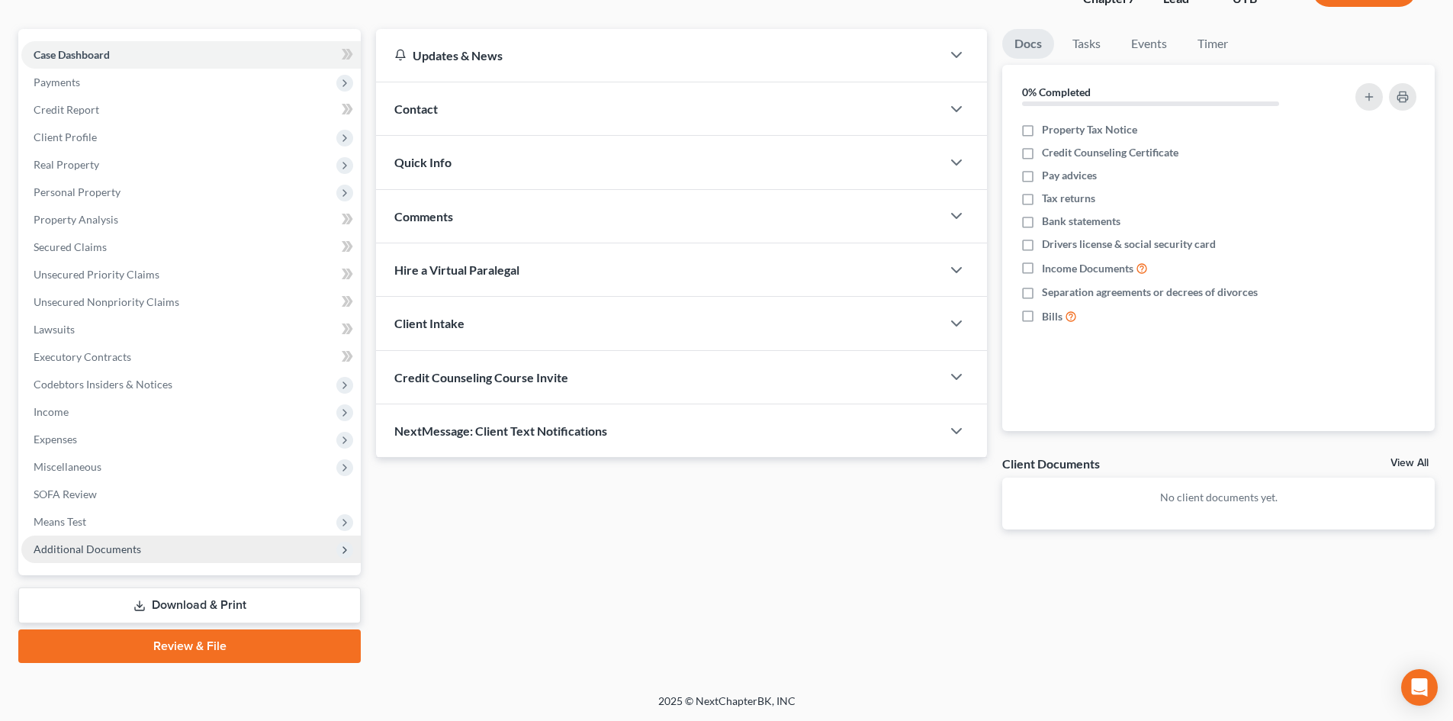
click at [187, 552] on span "Additional Documents" at bounding box center [190, 548] width 339 height 27
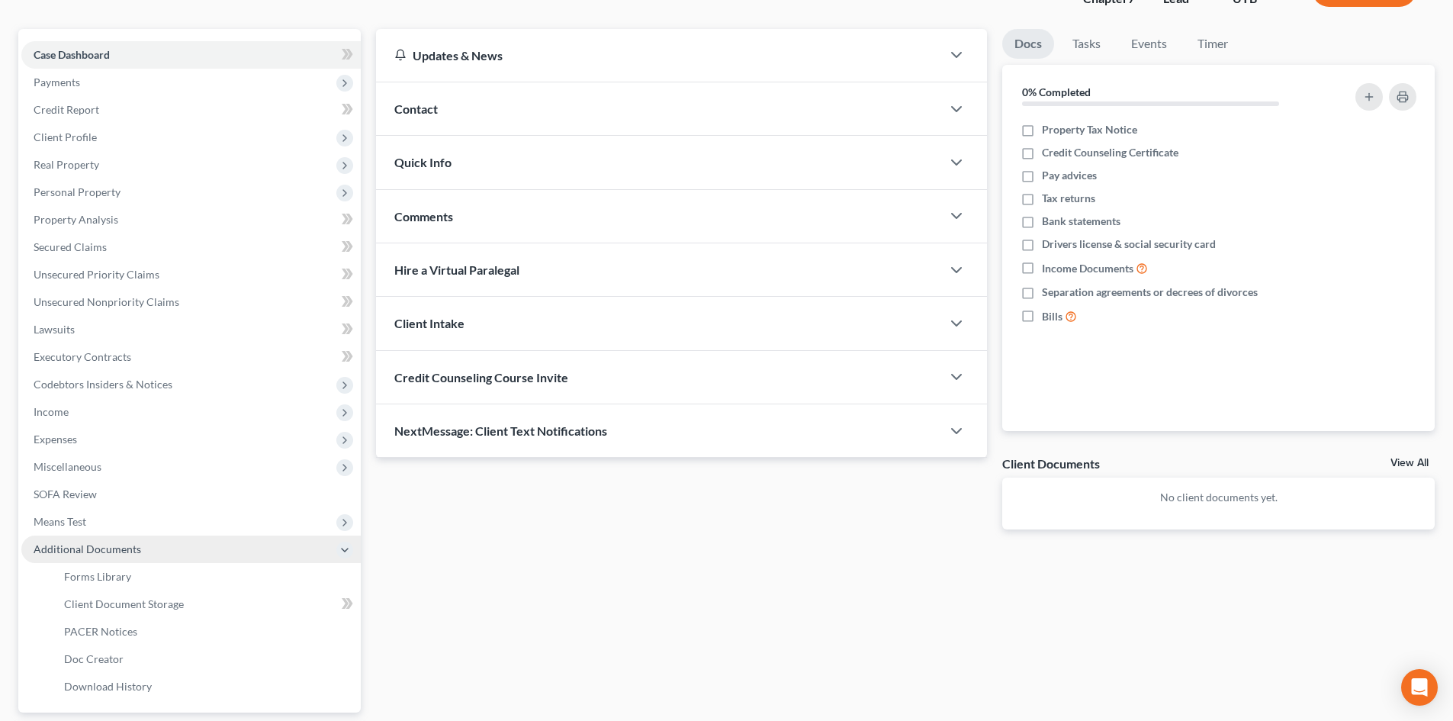
click at [187, 552] on span "Additional Documents" at bounding box center [190, 548] width 339 height 27
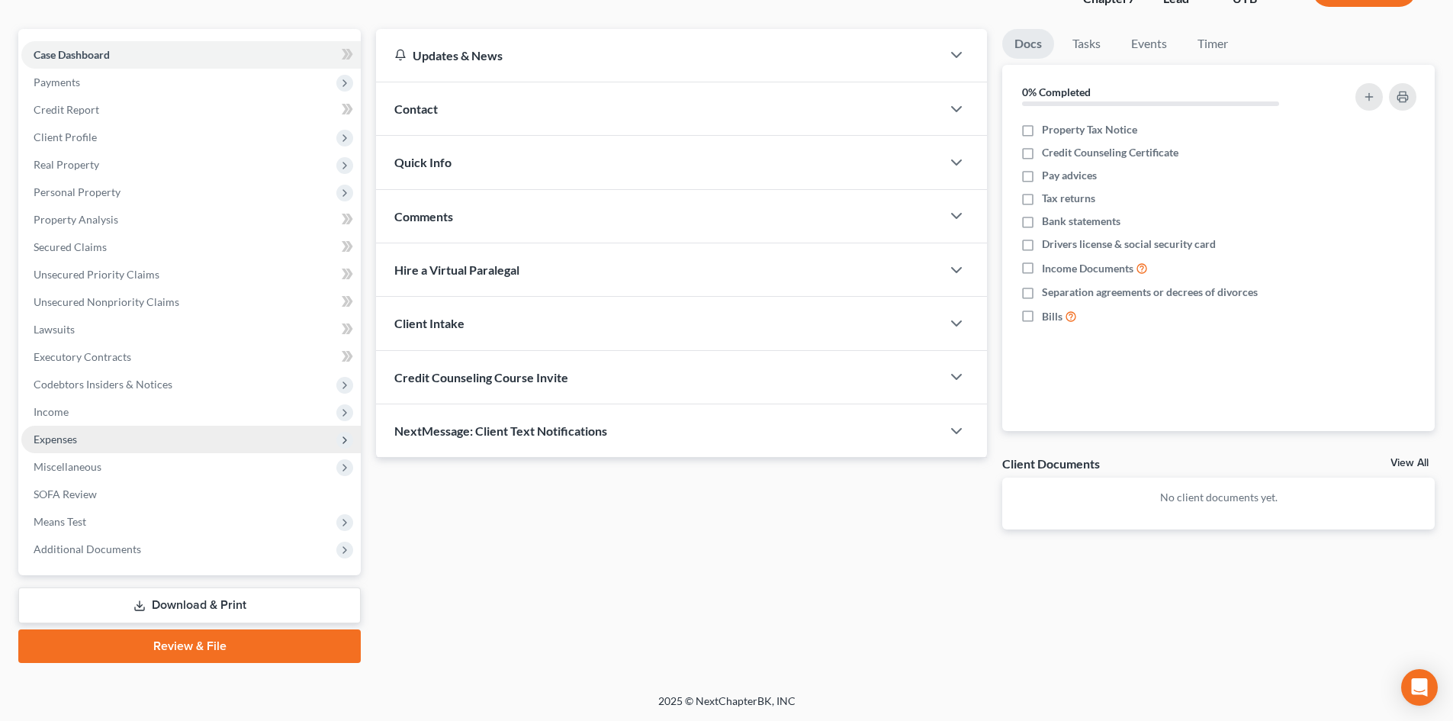
click at [72, 437] on span "Expenses" at bounding box center [55, 439] width 43 height 13
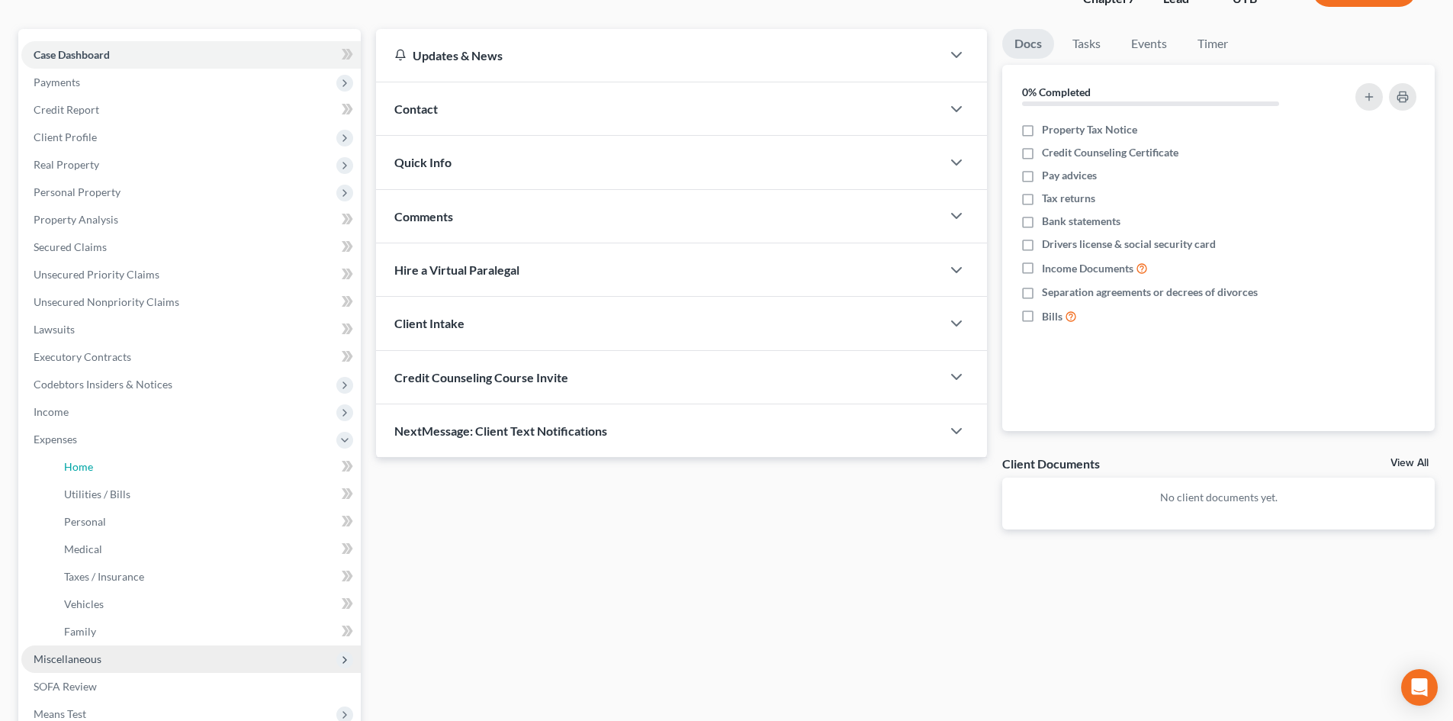
click at [91, 475] on link "Home" at bounding box center [206, 466] width 309 height 27
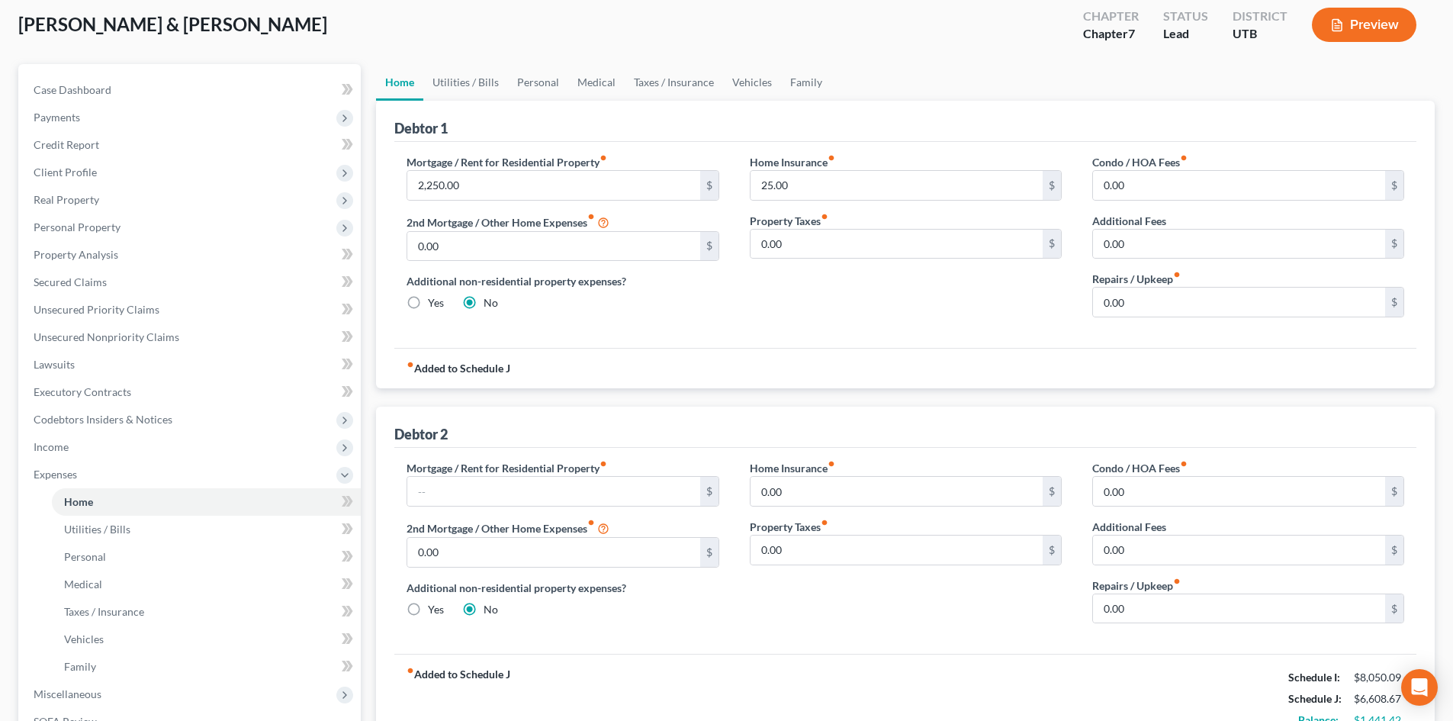
scroll to position [229, 0]
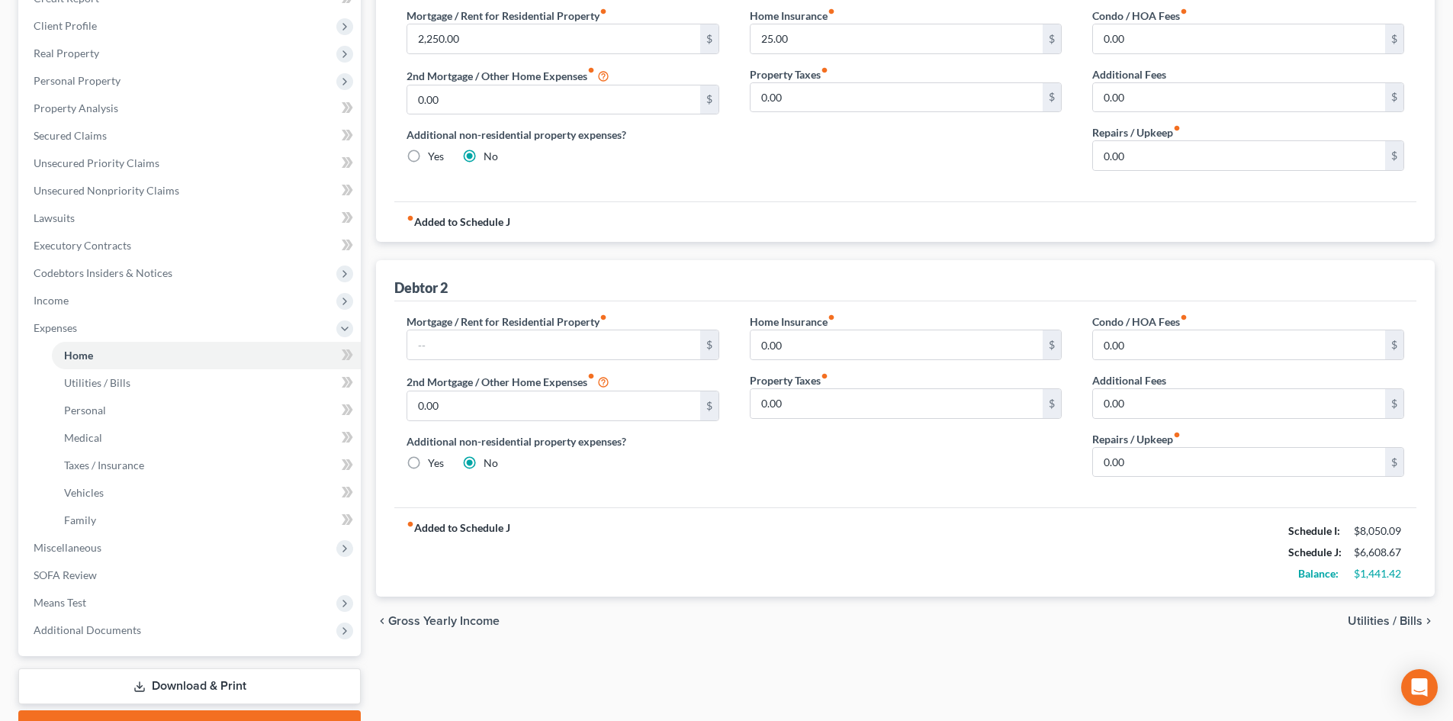
click at [1137, 563] on div "fiber_manual_record Added to Schedule J Schedule I: $8,050.09 Schedule J: $6,60…" at bounding box center [905, 551] width 1022 height 89
click at [1162, 573] on div "fiber_manual_record Added to Schedule J Schedule I: $8,050.09 Schedule J: $6,60…" at bounding box center [905, 551] width 1022 height 89
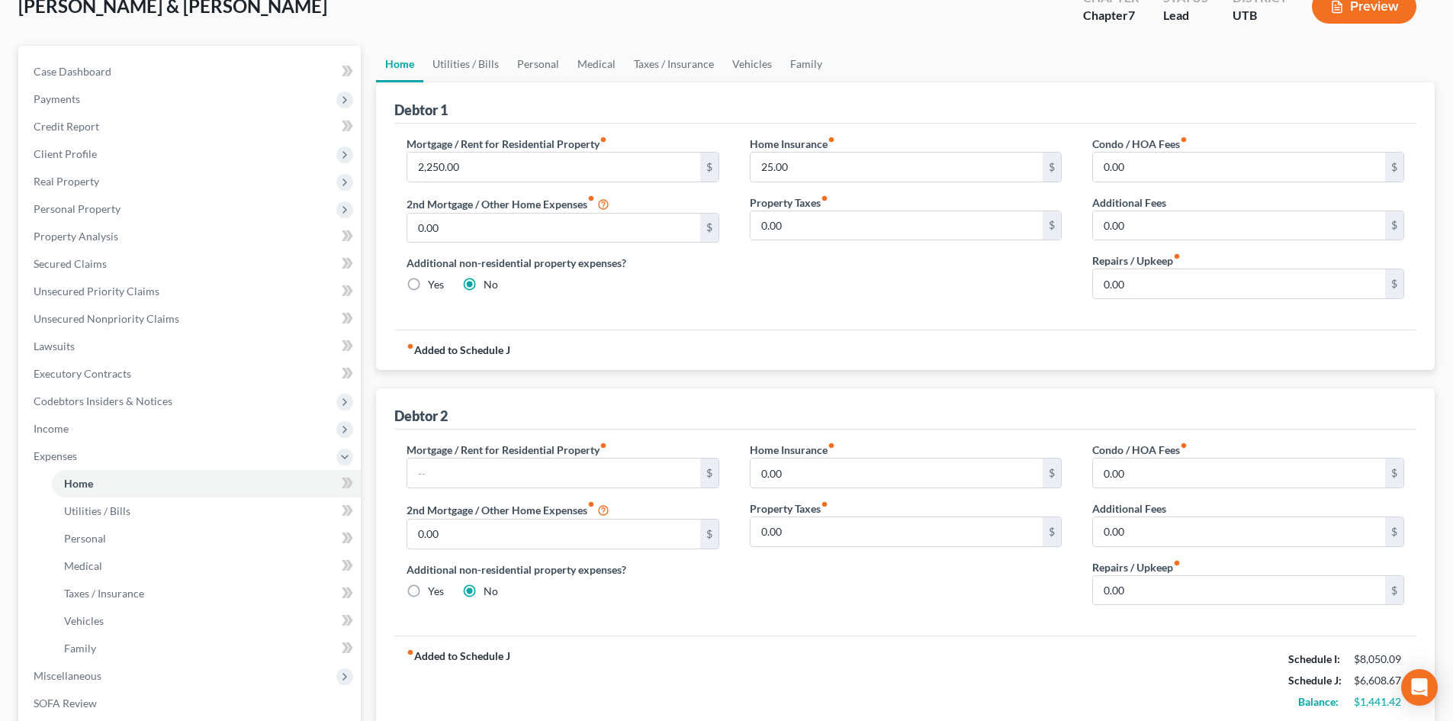
scroll to position [76, 0]
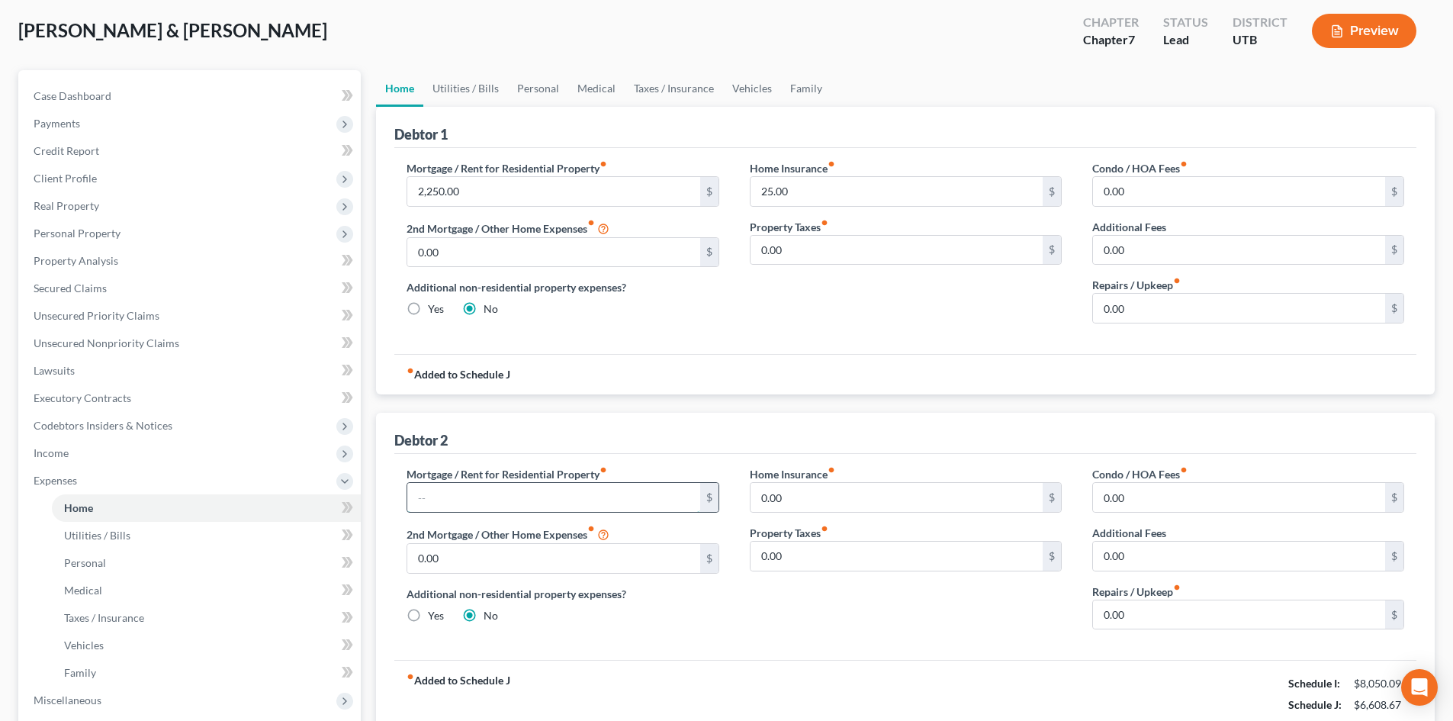
click at [600, 504] on input "text" at bounding box center [553, 497] width 292 height 29
click at [842, 606] on div "Home Insurance fiber_manual_record 0.00 $ Property Taxes fiber_manual_record 0.…" at bounding box center [906, 553] width 342 height 175
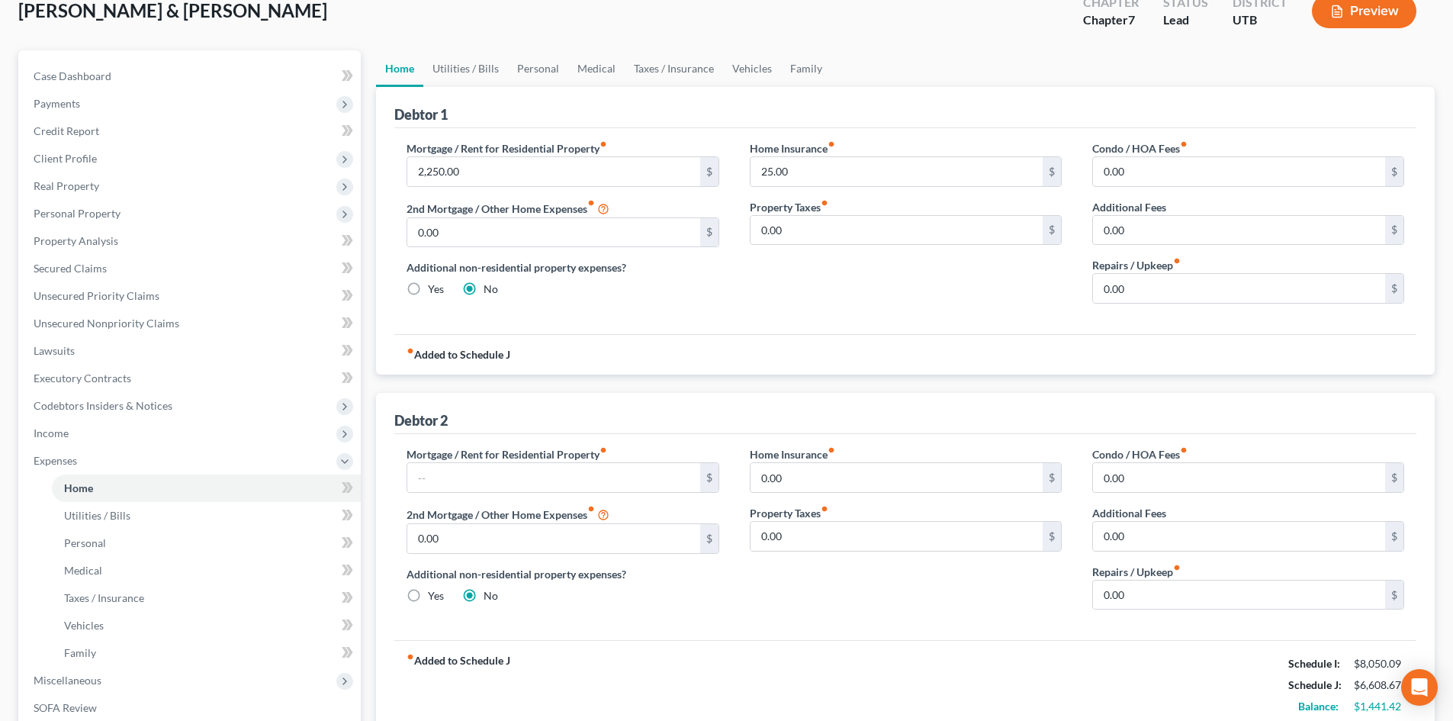
scroll to position [0, 0]
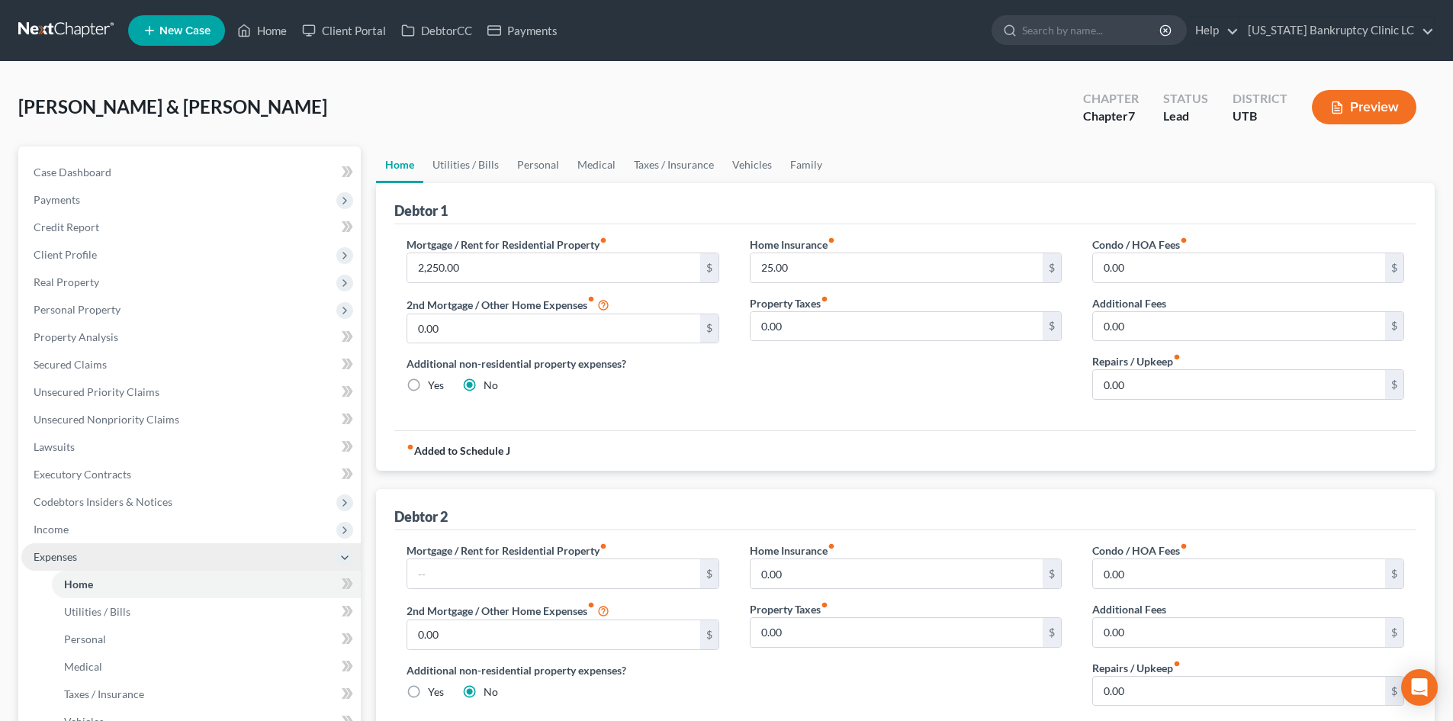
click at [53, 546] on span "Expenses" at bounding box center [190, 556] width 339 height 27
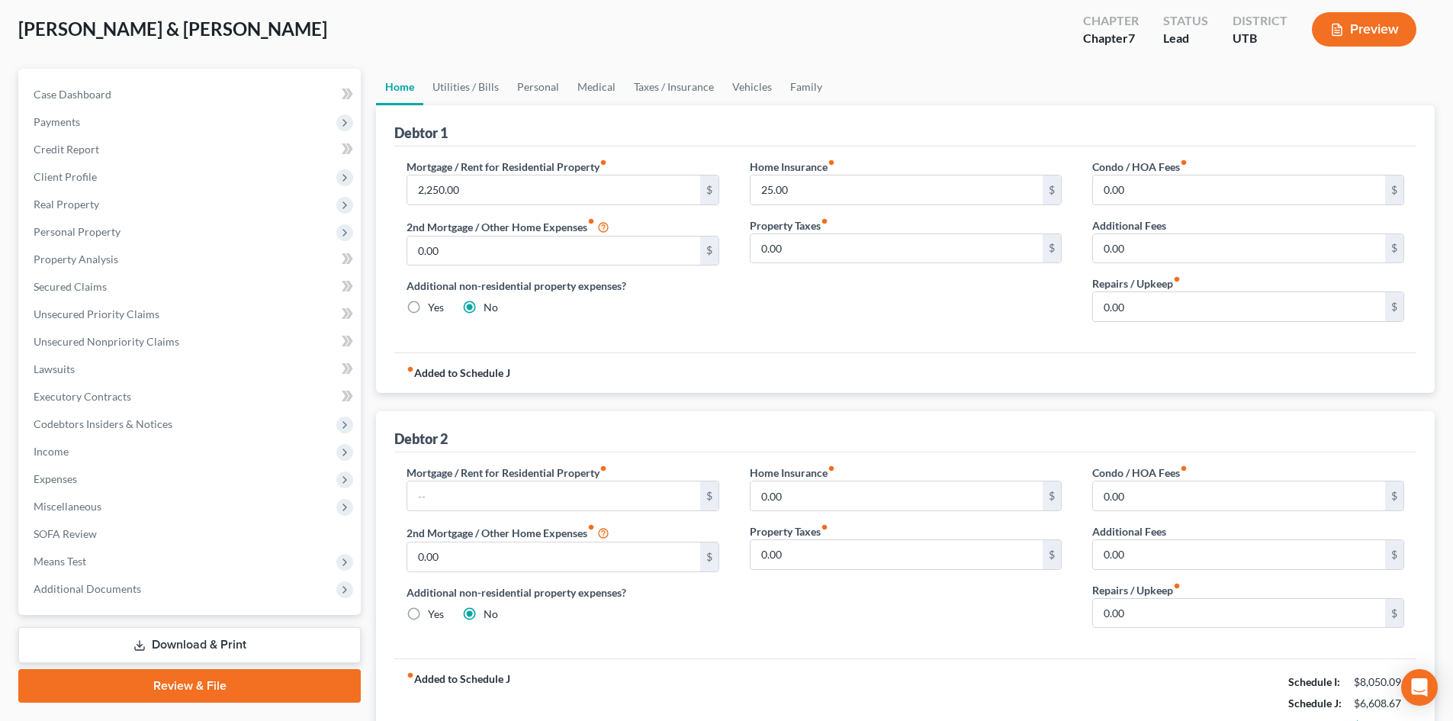
scroll to position [153, 0]
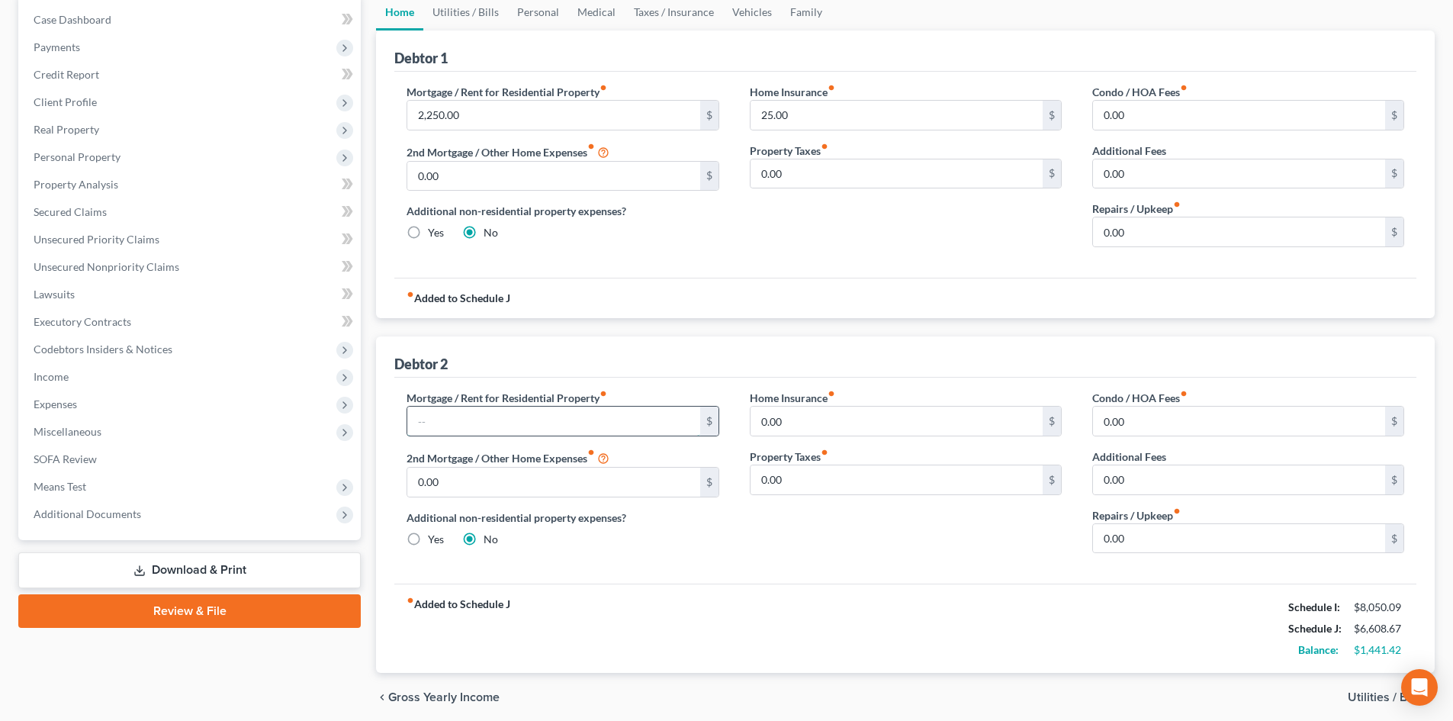
click at [468, 431] on input "text" at bounding box center [553, 421] width 292 height 29
click at [470, 423] on input "1,400" at bounding box center [553, 421] width 292 height 29
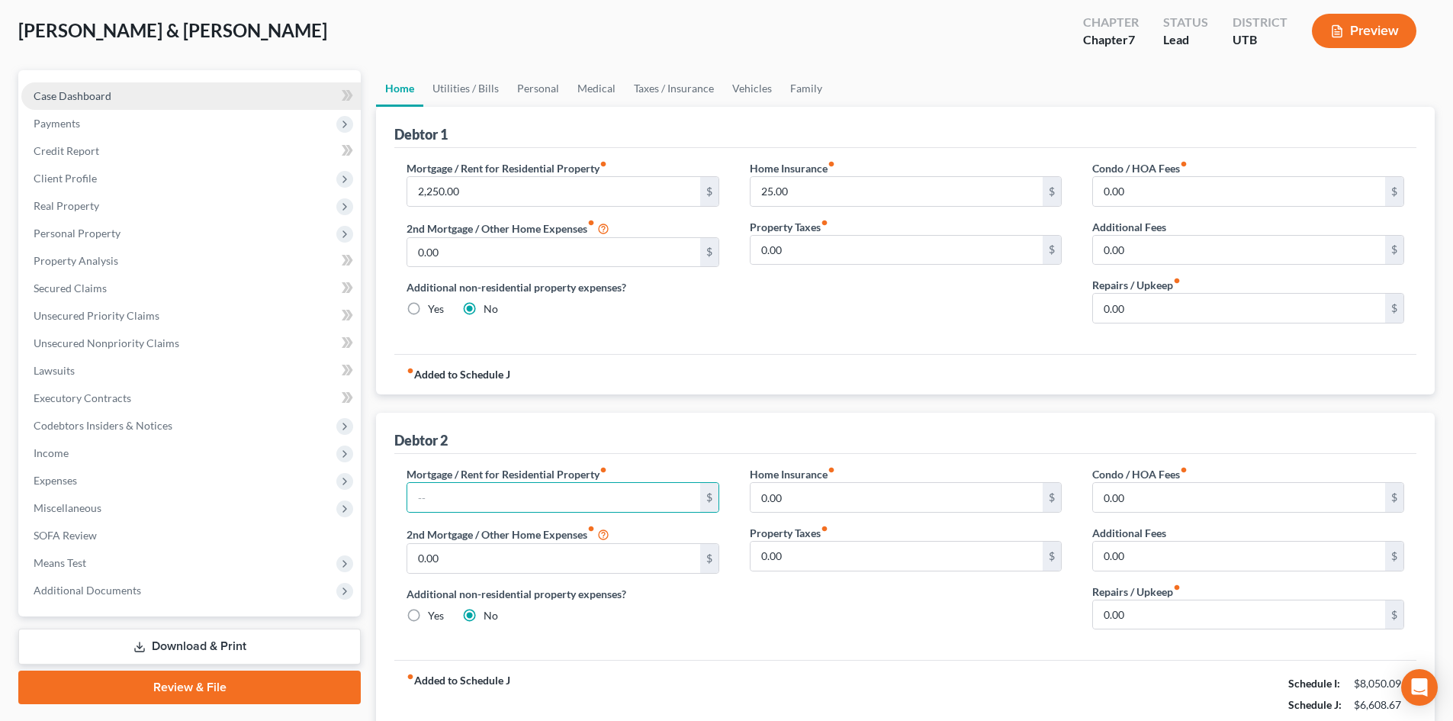
click at [106, 98] on span "Case Dashboard" at bounding box center [73, 95] width 78 height 13
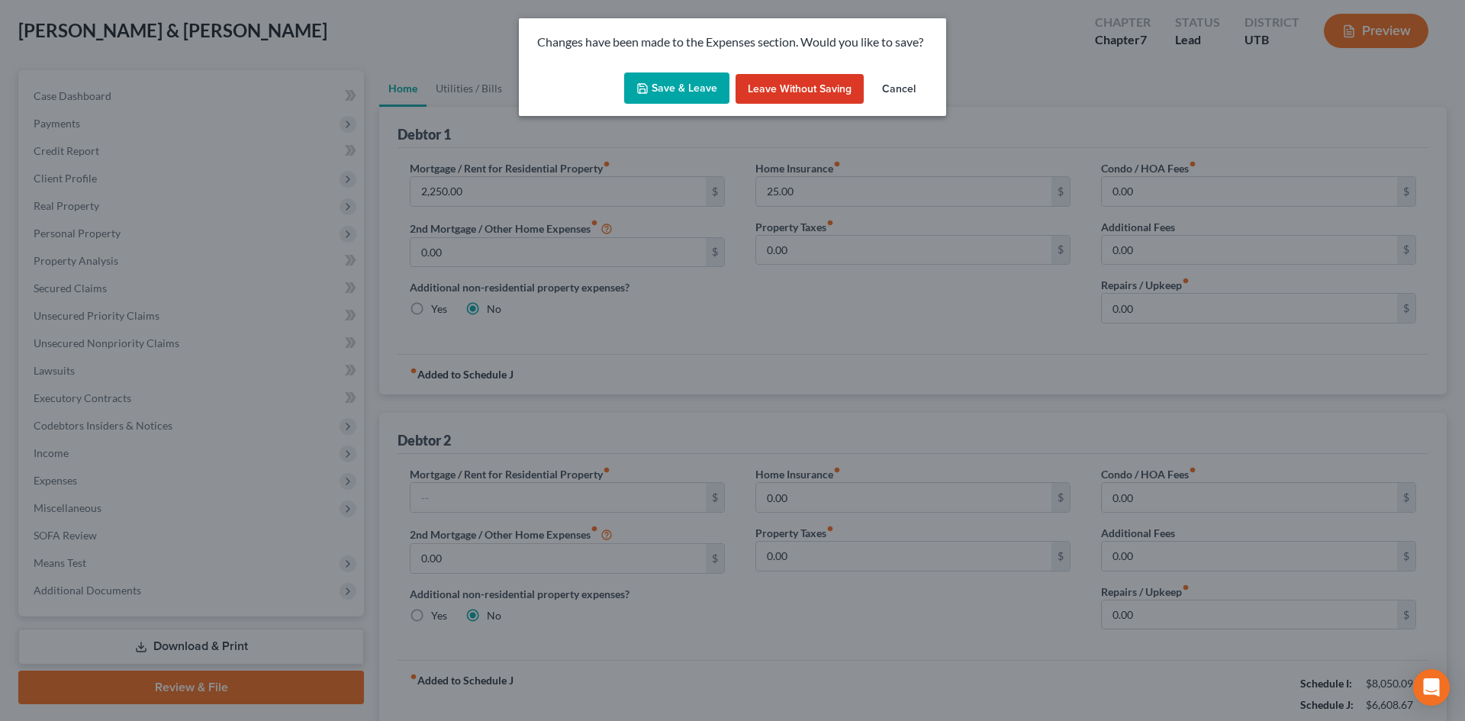
click at [677, 100] on button "Save & Leave" at bounding box center [676, 88] width 105 height 32
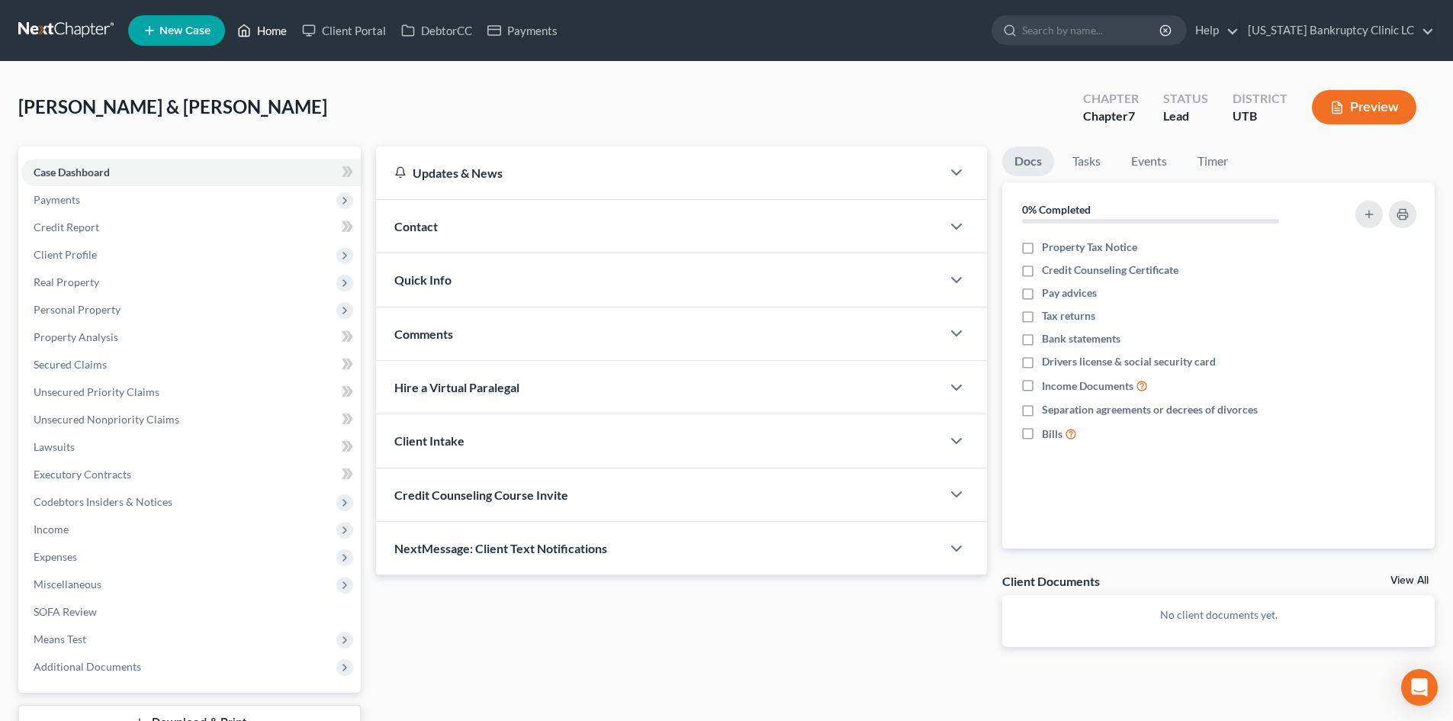
click at [289, 40] on link "Home" at bounding box center [262, 30] width 65 height 27
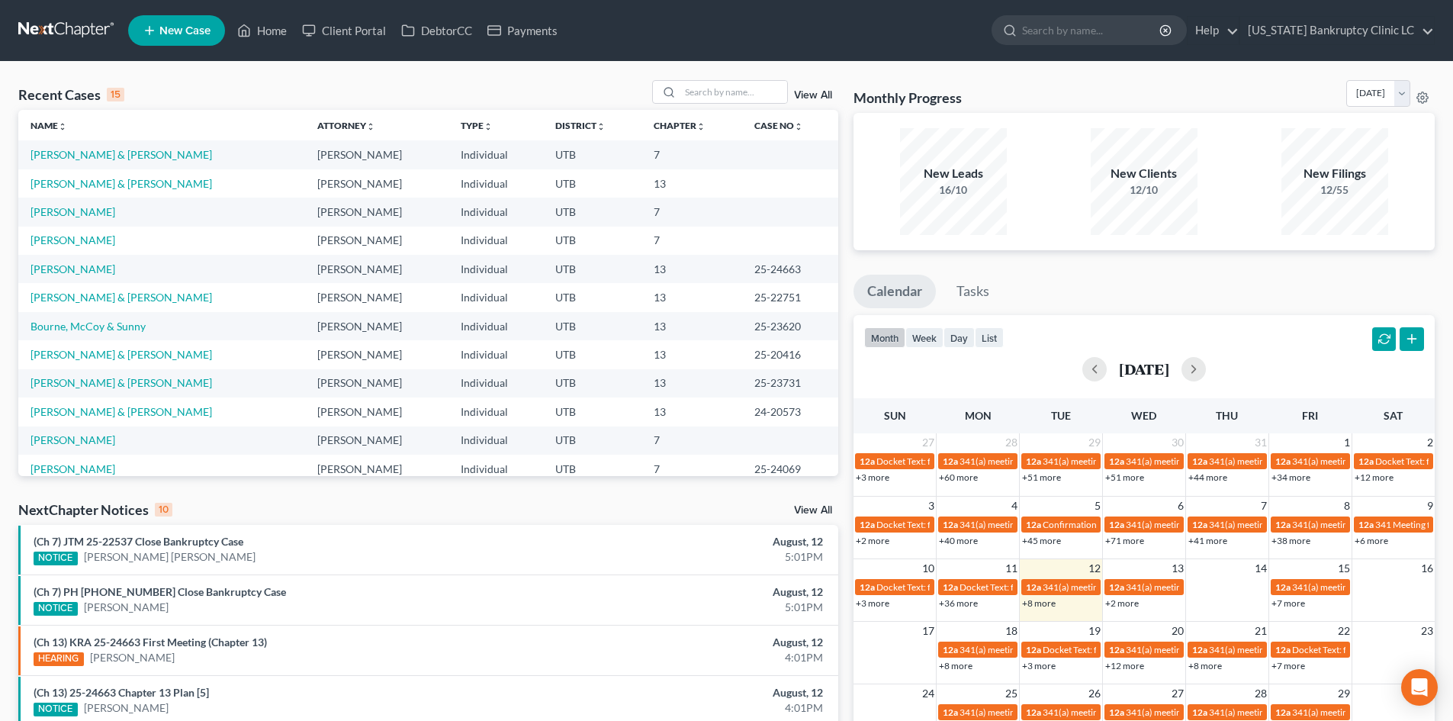
click at [815, 100] on link "View All" at bounding box center [813, 95] width 38 height 11
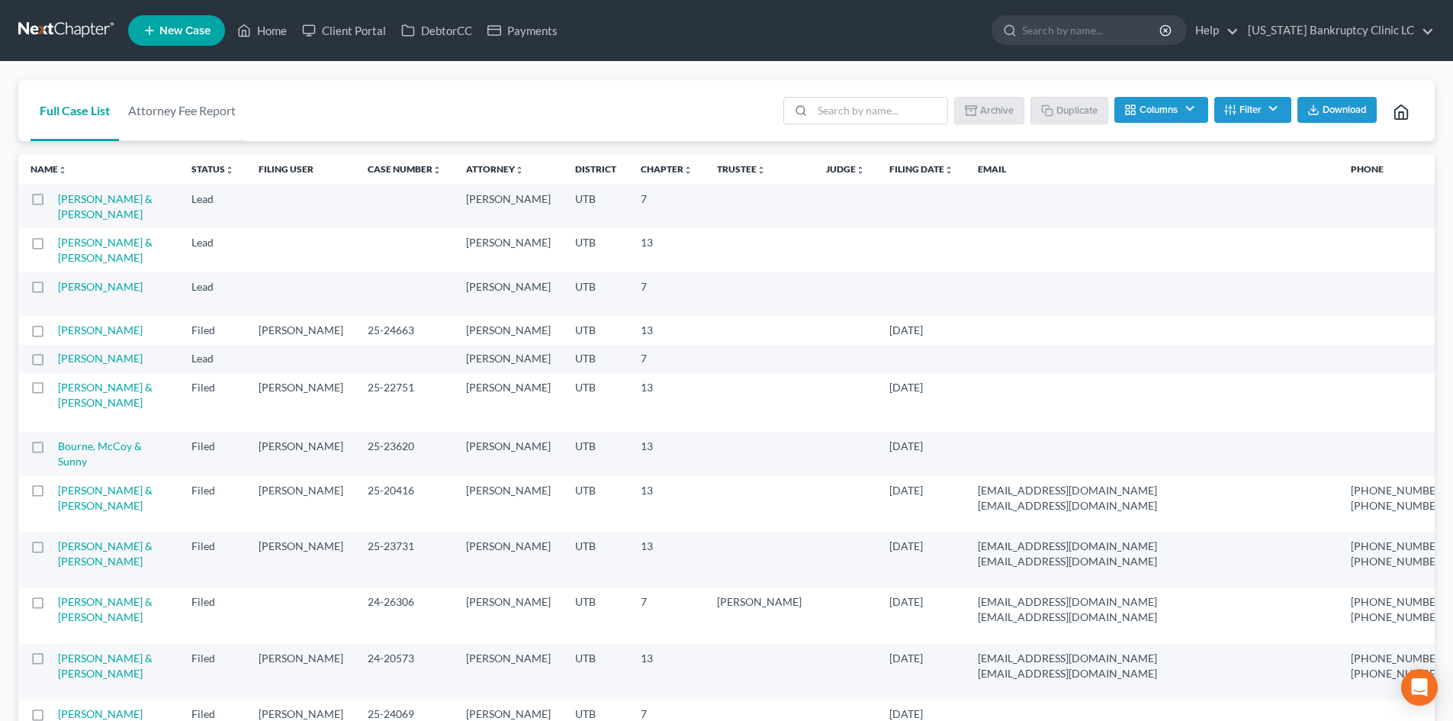
click at [52, 291] on label at bounding box center [52, 291] width 0 height 0
click at [58, 289] on input "checkbox" at bounding box center [63, 284] width 10 height 10
click at [986, 114] on button "Archive" at bounding box center [991, 110] width 69 height 26
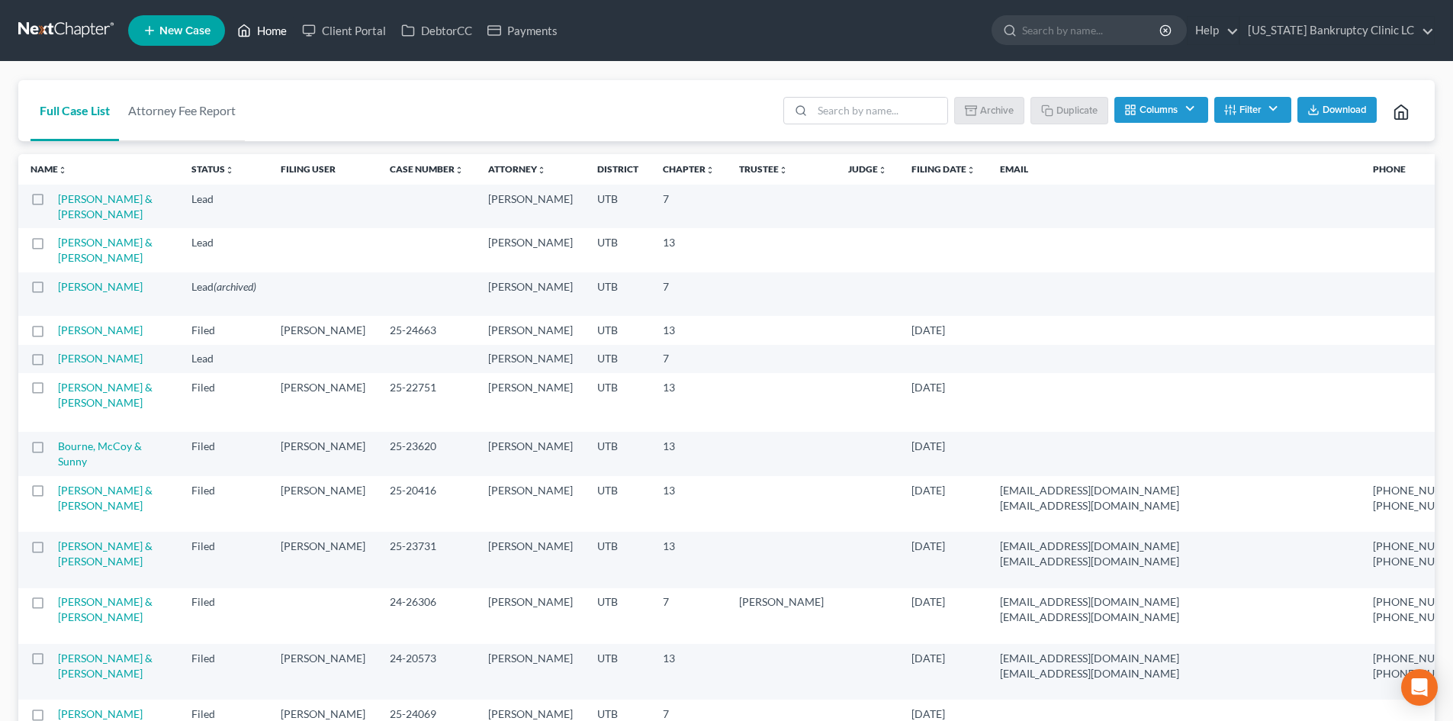
click at [276, 34] on link "Home" at bounding box center [262, 30] width 65 height 27
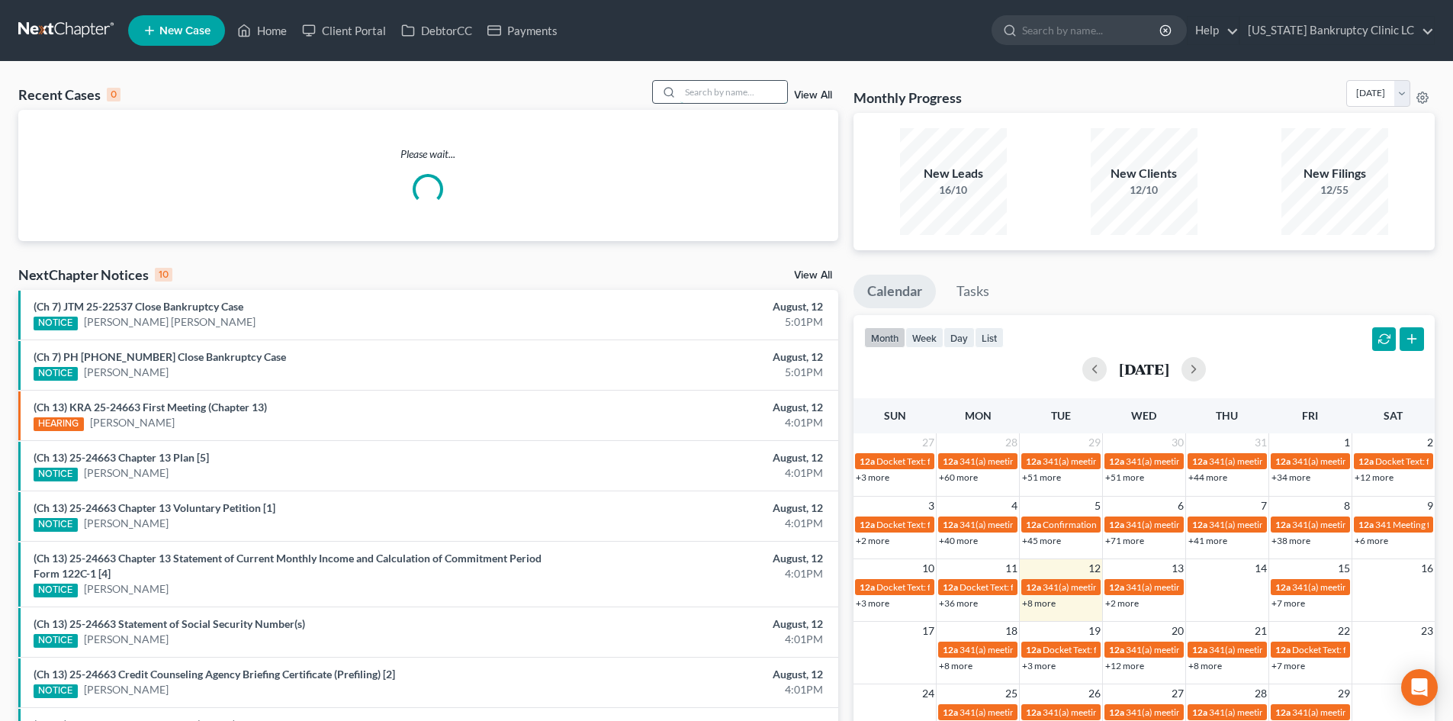
click at [738, 95] on input "search" at bounding box center [733, 92] width 107 height 22
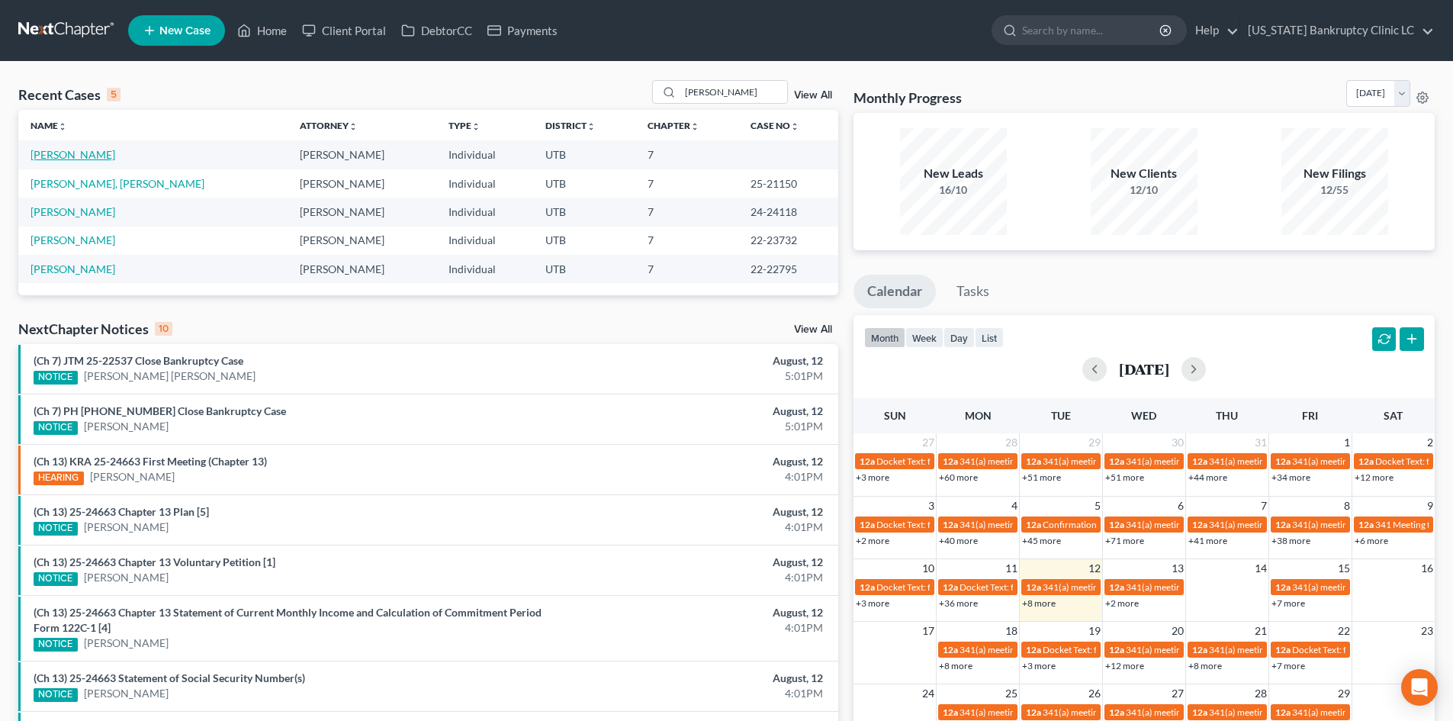
click at [66, 153] on link "[PERSON_NAME]" at bounding box center [73, 154] width 85 height 13
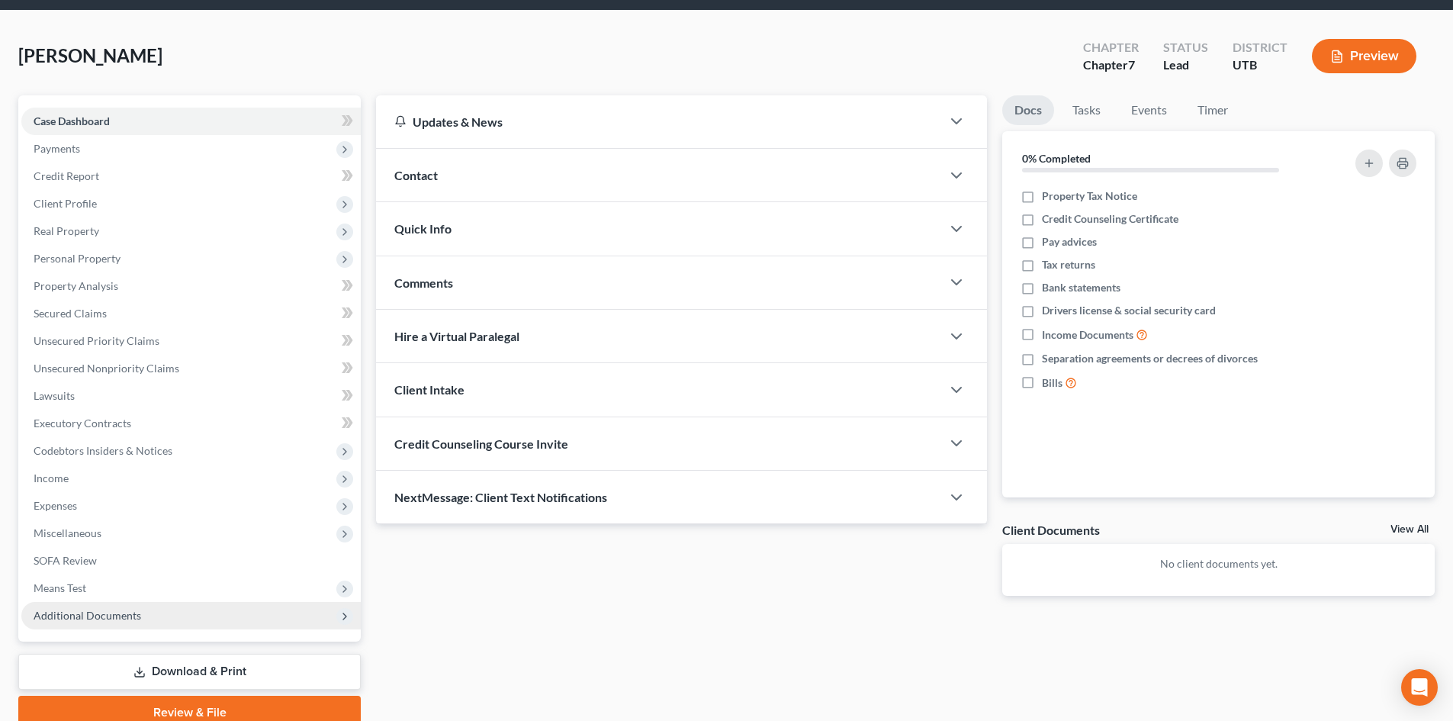
scroll to position [117, 0]
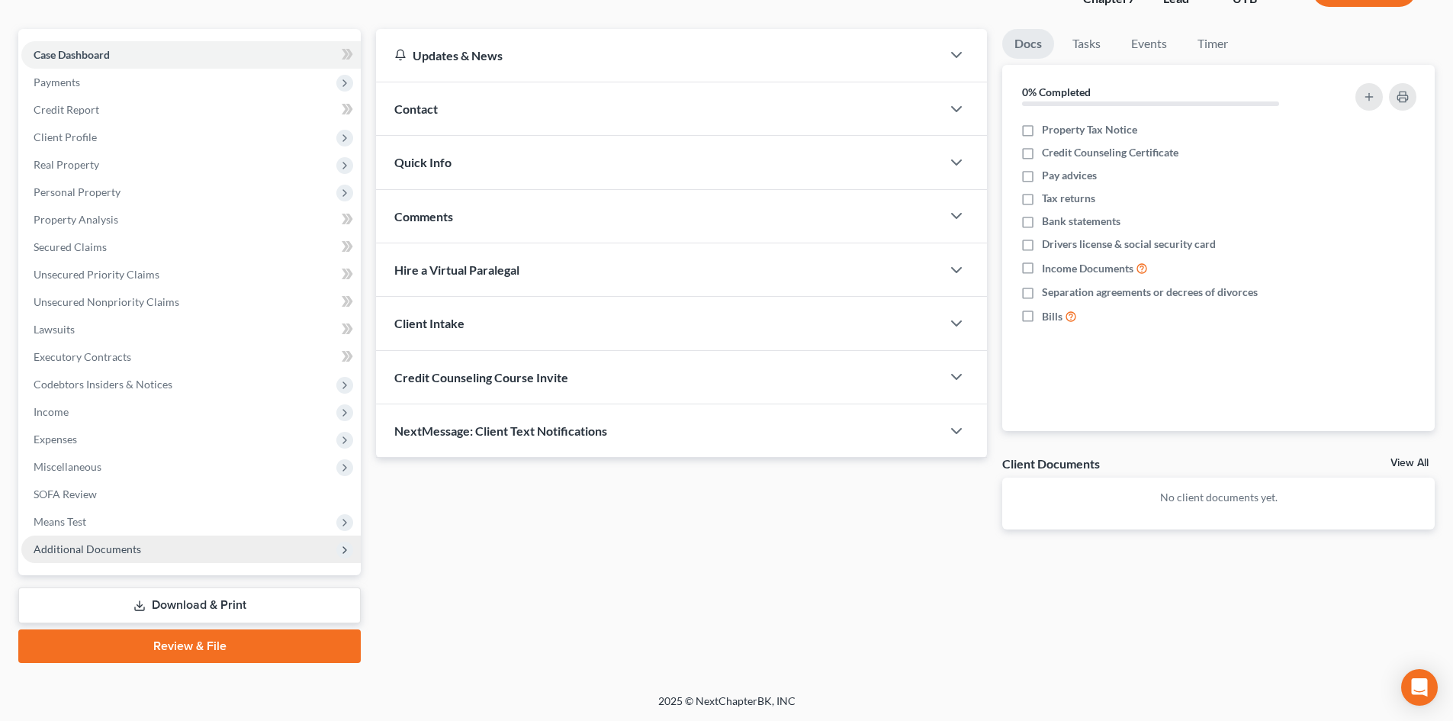
click at [144, 561] on span "Additional Documents" at bounding box center [190, 548] width 339 height 27
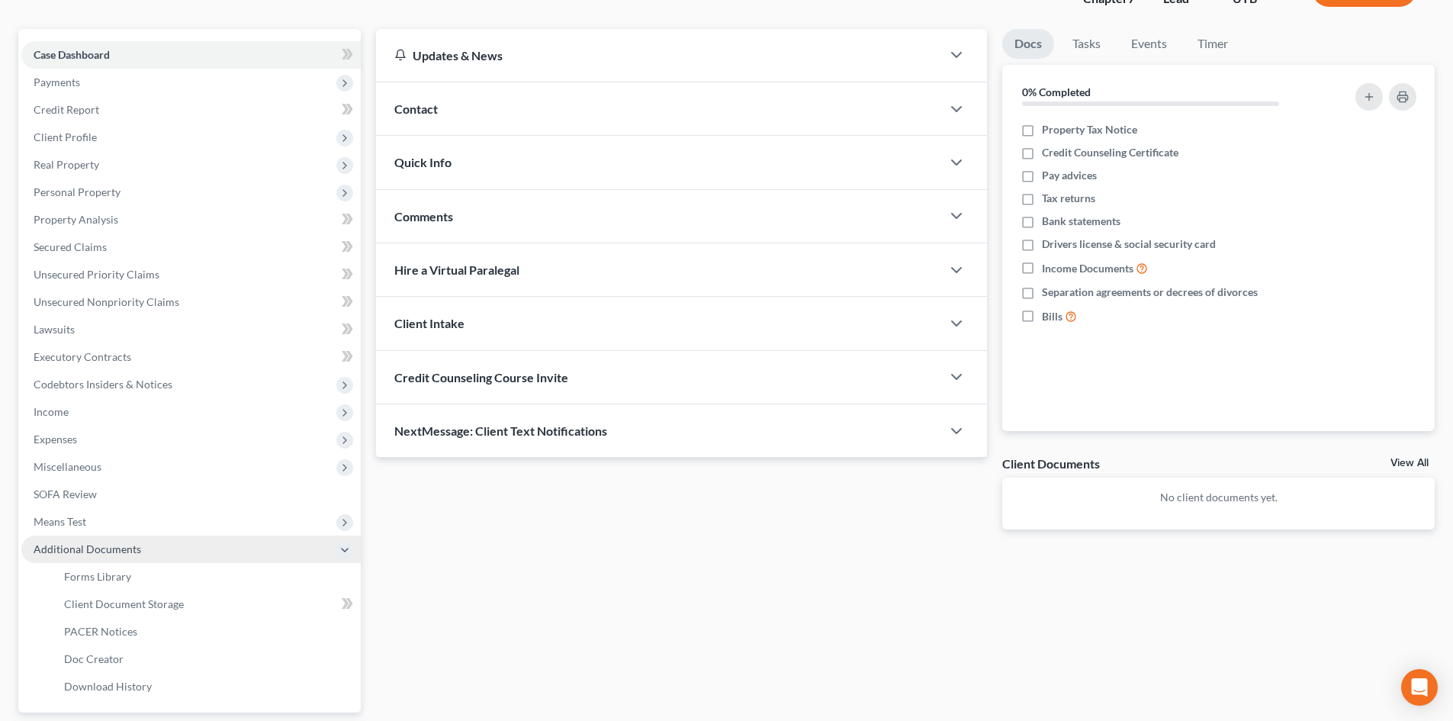
click at [128, 555] on span "Additional Documents" at bounding box center [88, 548] width 108 height 13
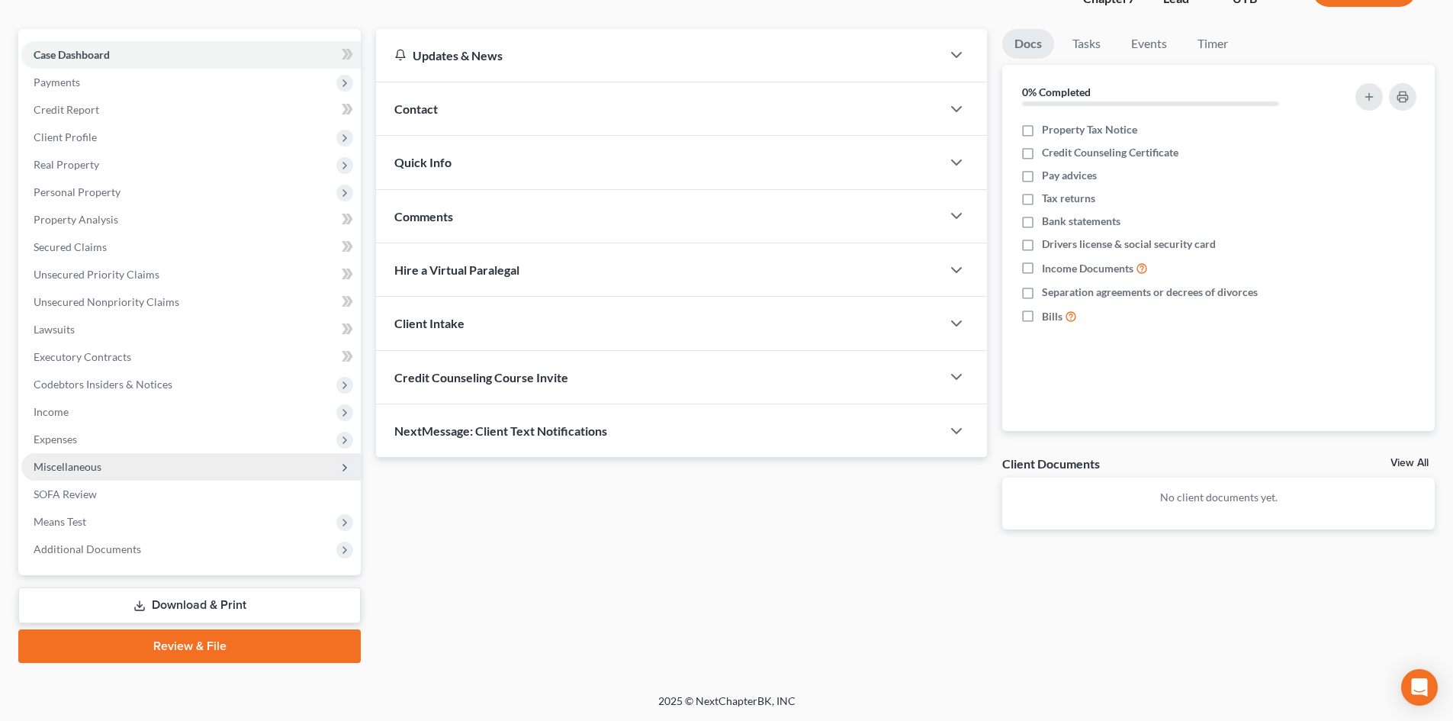
click at [98, 466] on span "Miscellaneous" at bounding box center [68, 466] width 68 height 13
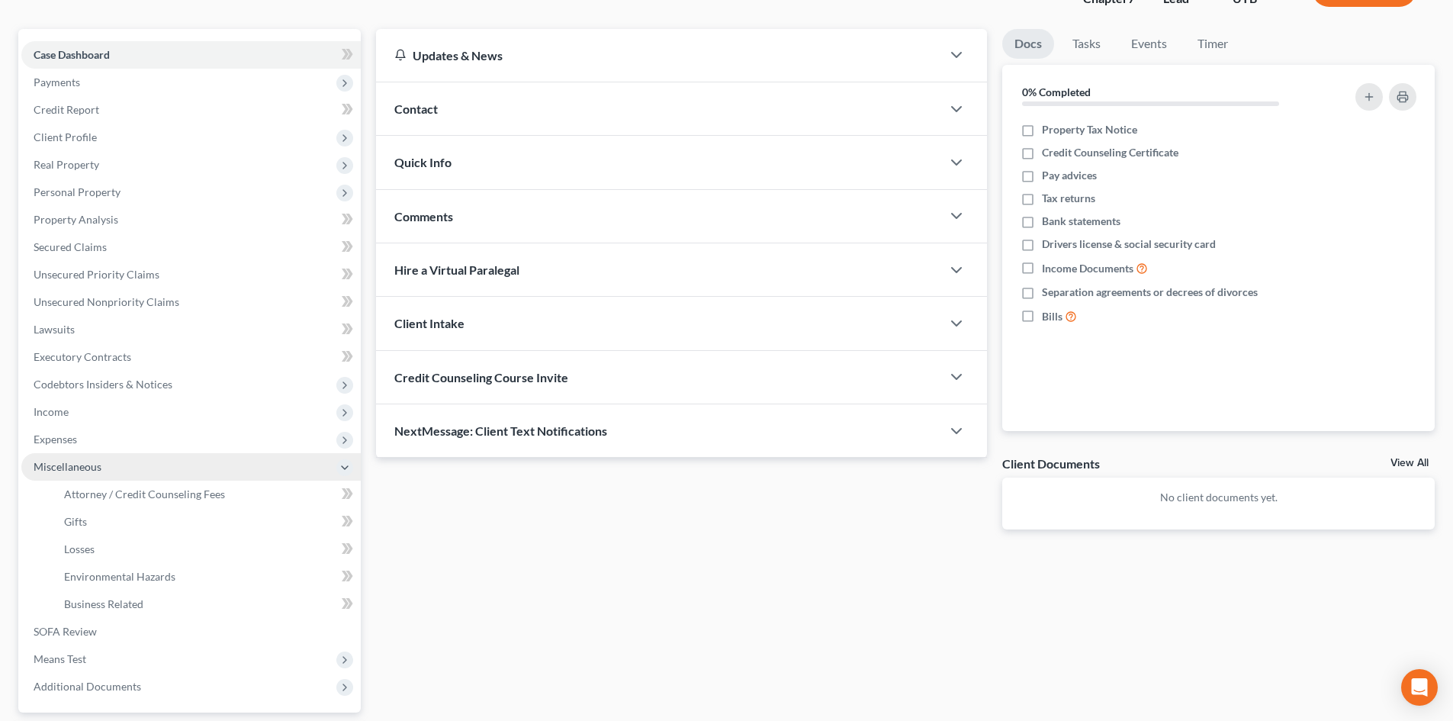
click at [88, 473] on span "Miscellaneous" at bounding box center [190, 466] width 339 height 27
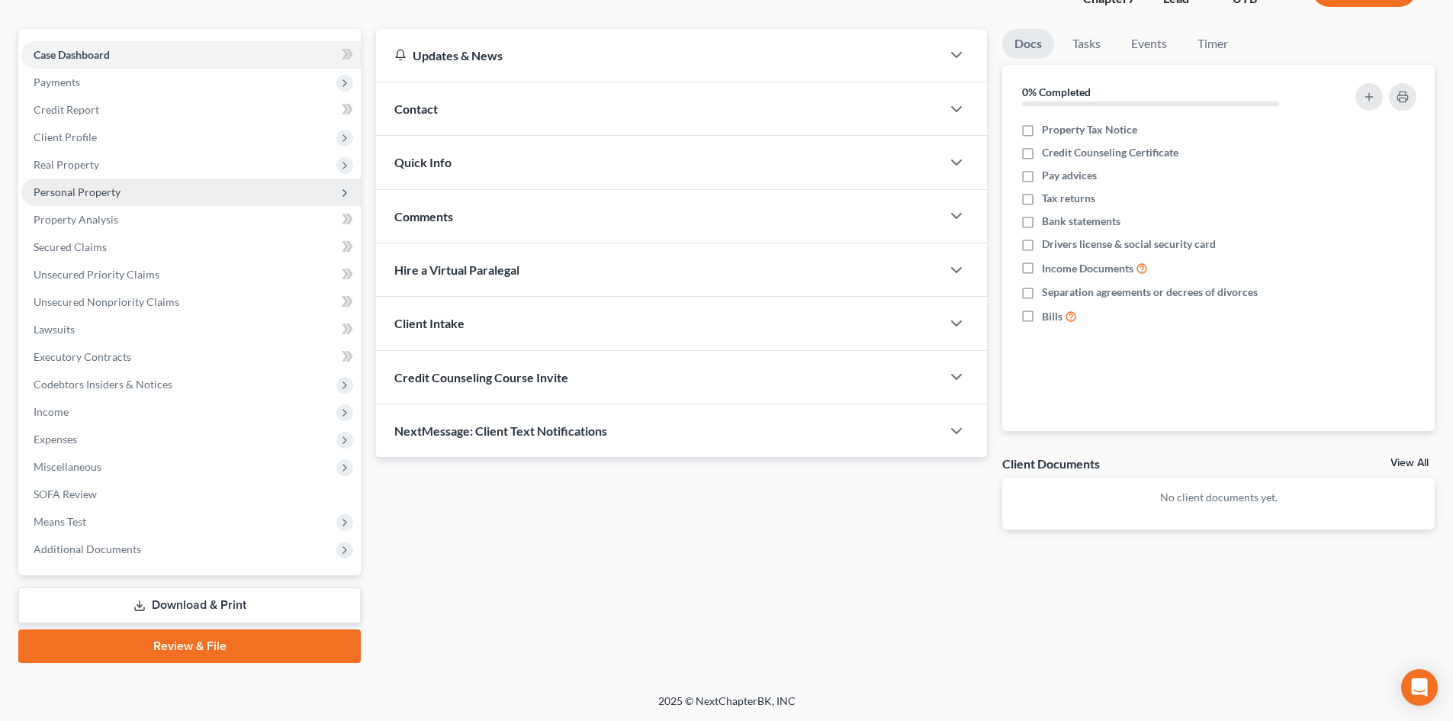
click at [103, 199] on span "Personal Property" at bounding box center [190, 191] width 339 height 27
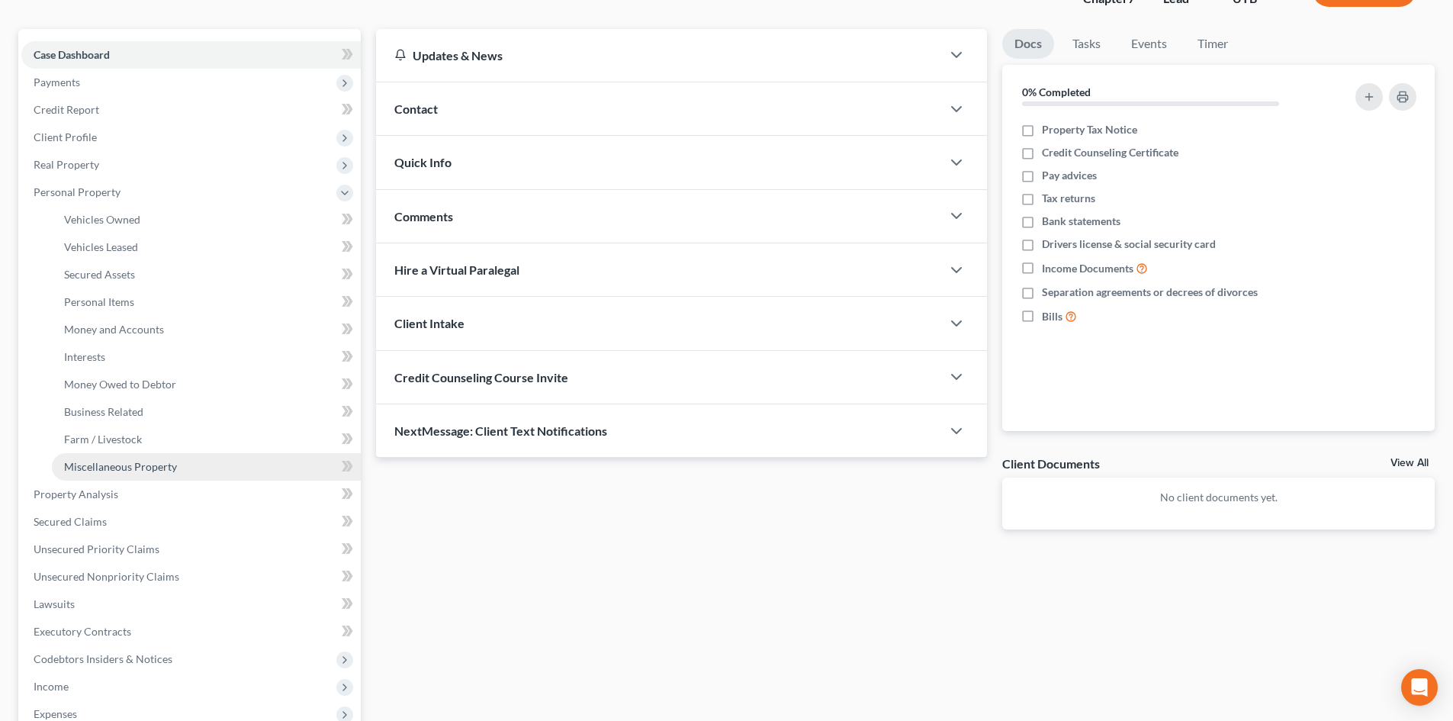
click at [110, 465] on span "Miscellaneous Property" at bounding box center [120, 466] width 113 height 13
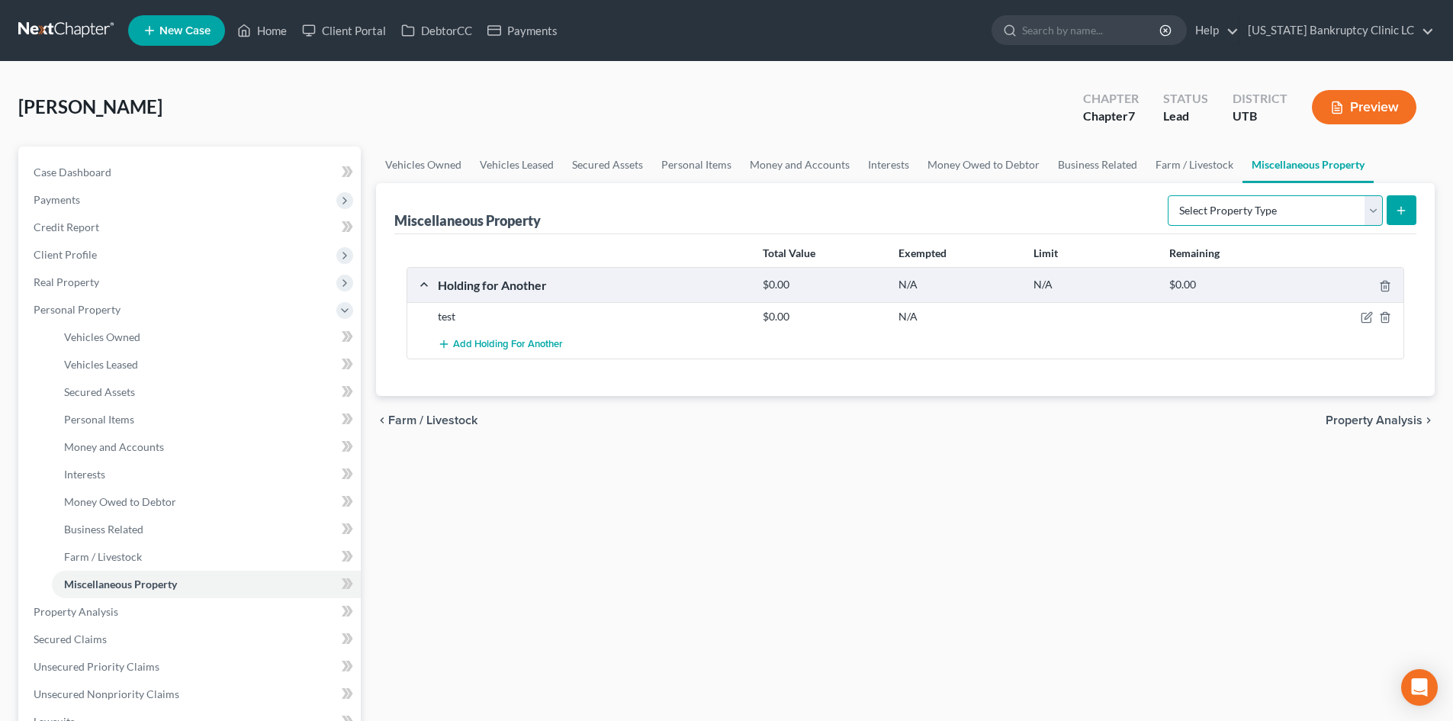
click at [1251, 217] on select "Select Property Type Assigned for Creditor Benefit [DATE] Holding for Another N…" at bounding box center [1275, 210] width 215 height 31
click at [1371, 321] on icon "button" at bounding box center [1366, 318] width 9 height 9
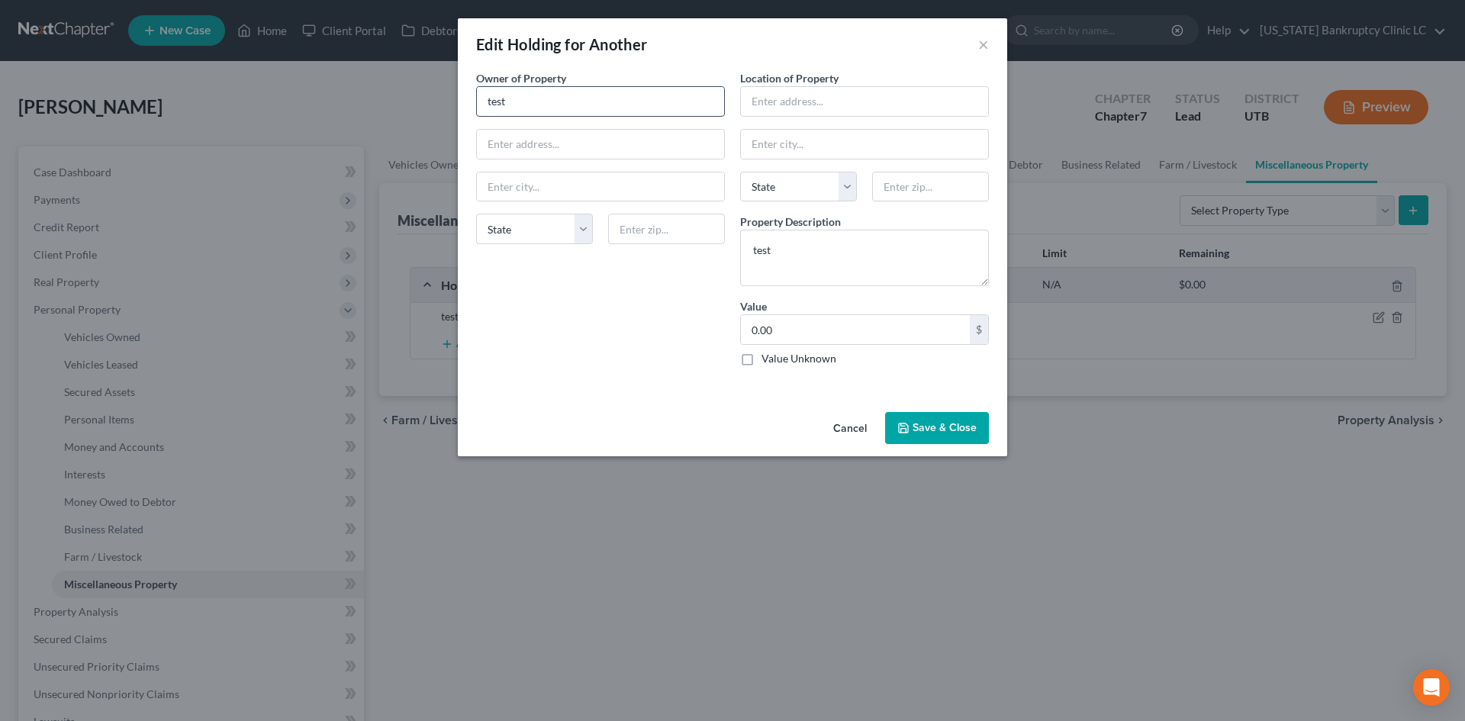
click at [590, 99] on input "test" at bounding box center [600, 101] width 247 height 29
click at [885, 275] on textarea "test" at bounding box center [864, 258] width 249 height 56
click at [920, 257] on textarea "Debtor borrows his mother's" at bounding box center [864, 258] width 249 height 56
click at [815, 356] on label "Value Unknown" at bounding box center [798, 358] width 75 height 15
click at [777, 356] on input "Value Unknown" at bounding box center [772, 356] width 10 height 10
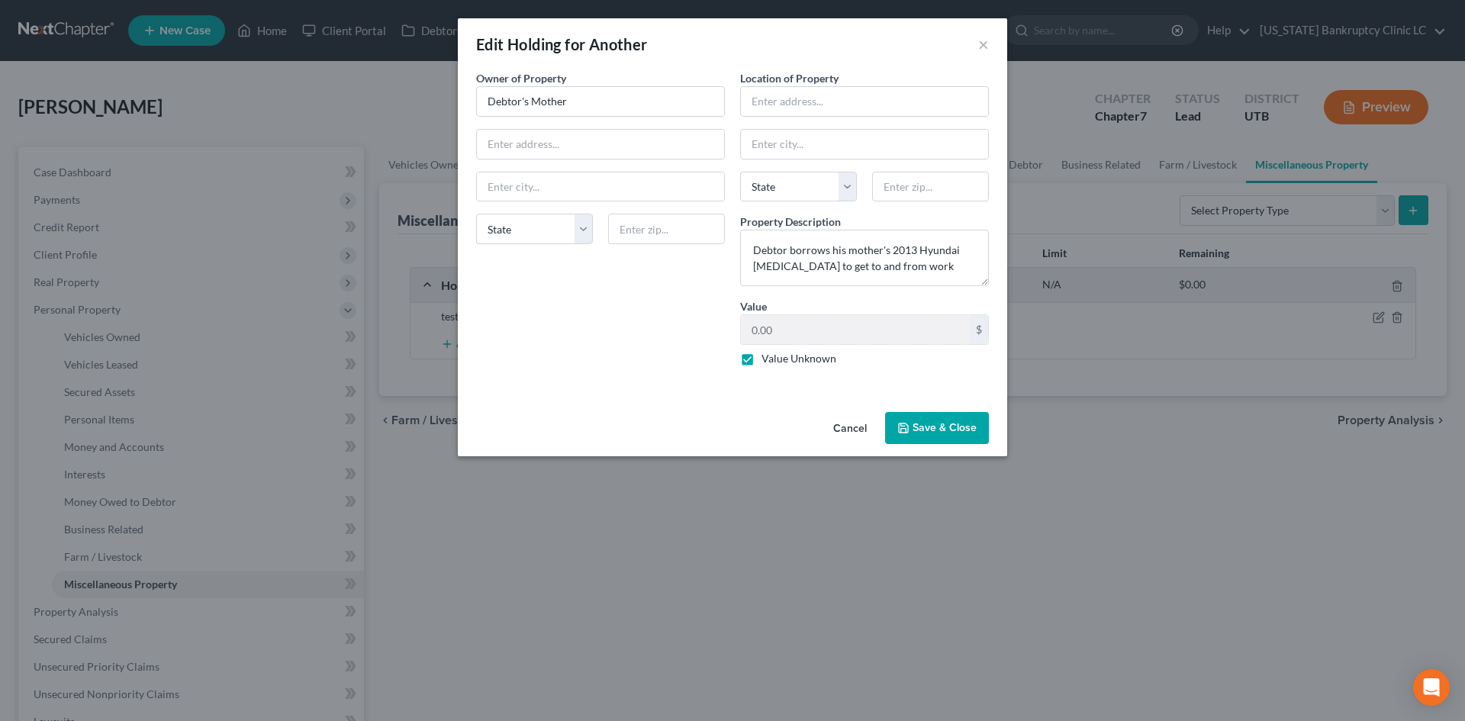
click at [938, 423] on button "Save & Close" at bounding box center [937, 428] width 104 height 32
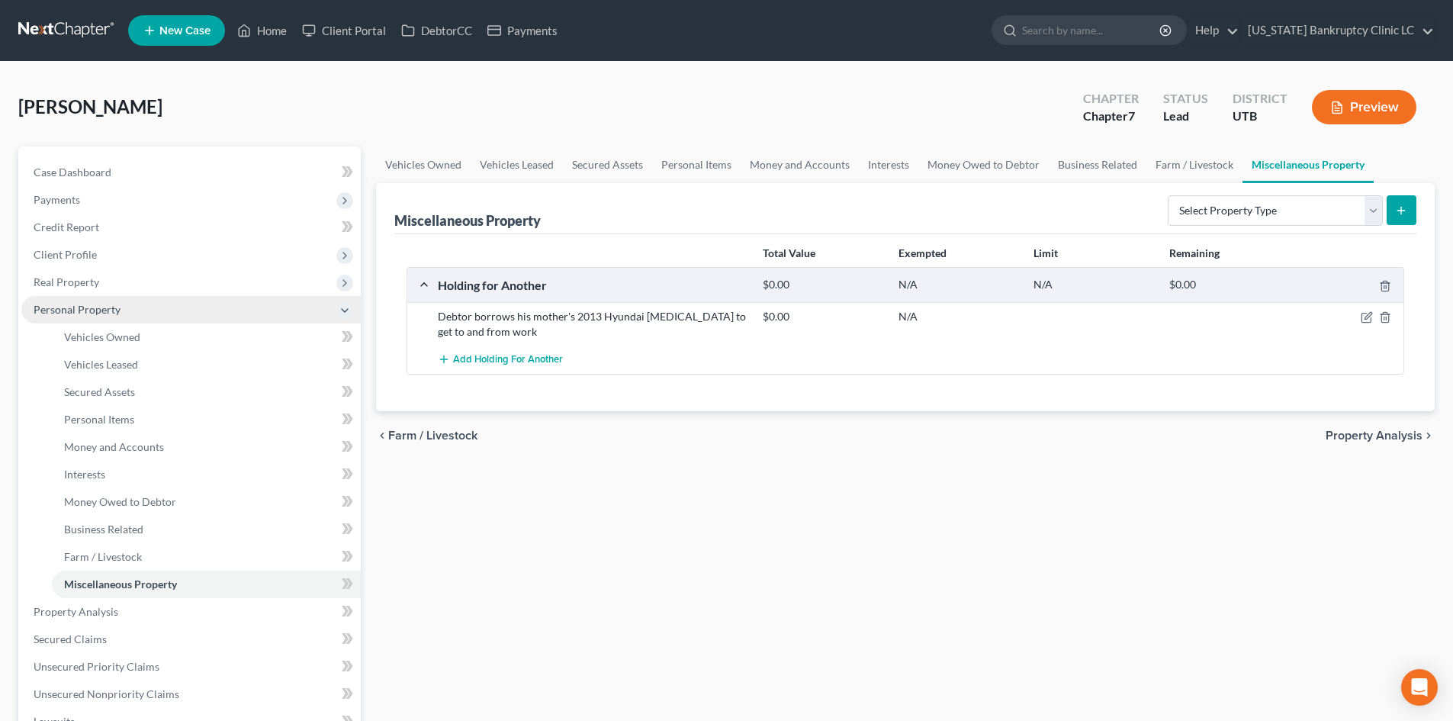
click at [77, 317] on span "Personal Property" at bounding box center [190, 309] width 339 height 27
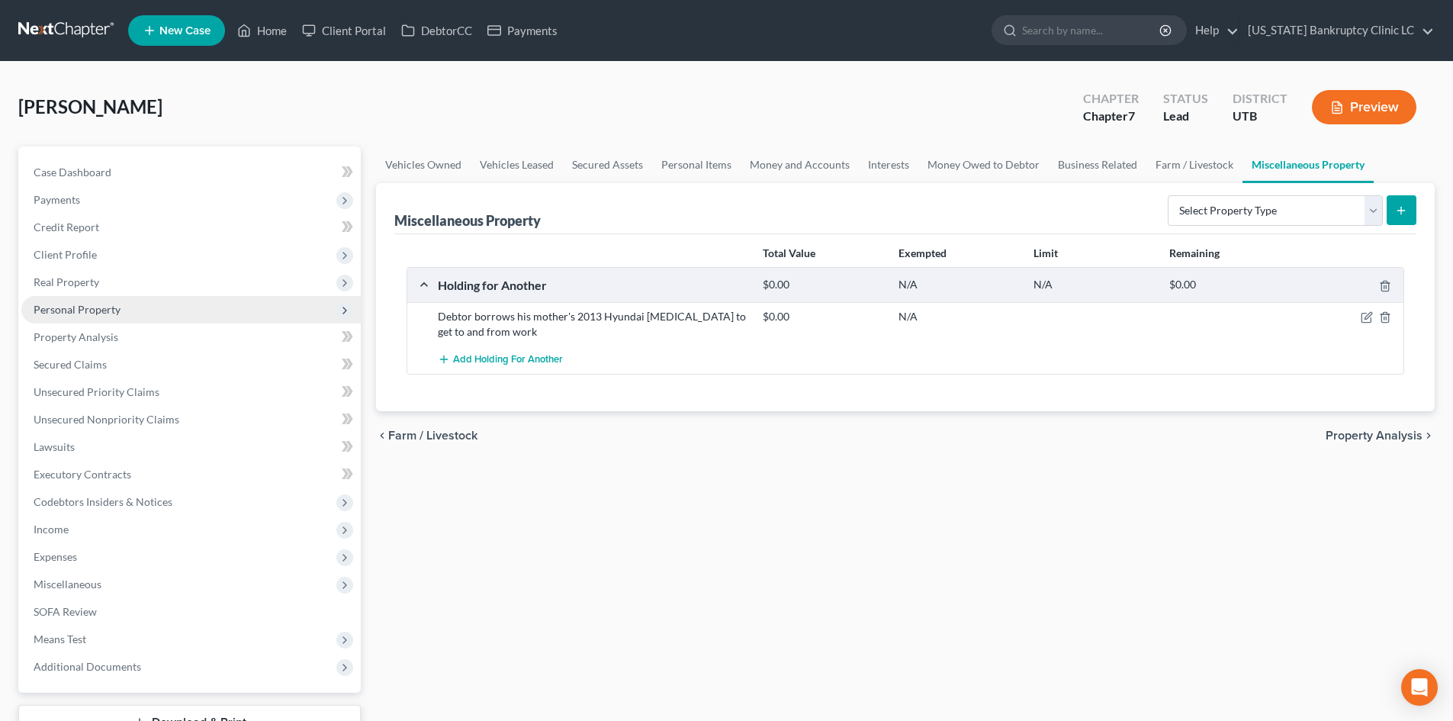
click at [77, 317] on span "Personal Property" at bounding box center [190, 309] width 339 height 27
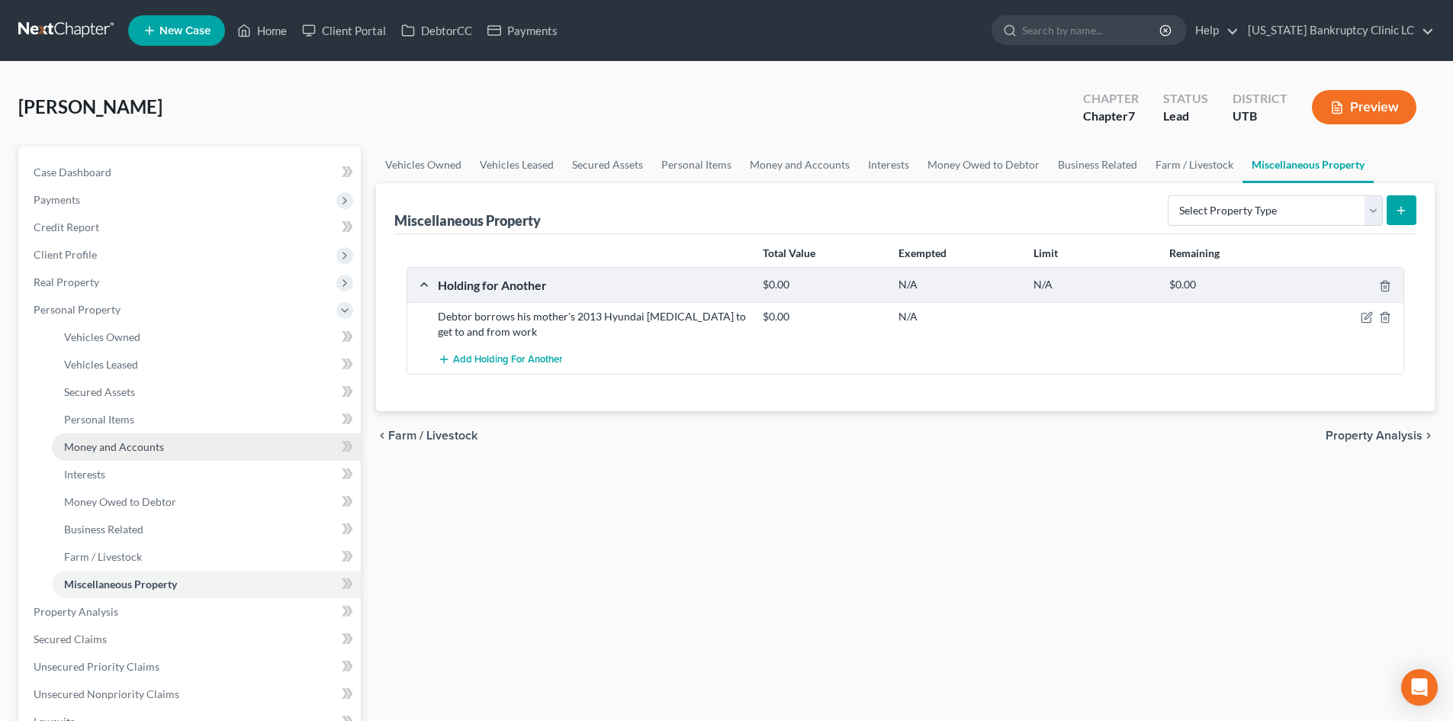
click at [113, 440] on span "Money and Accounts" at bounding box center [114, 446] width 100 height 13
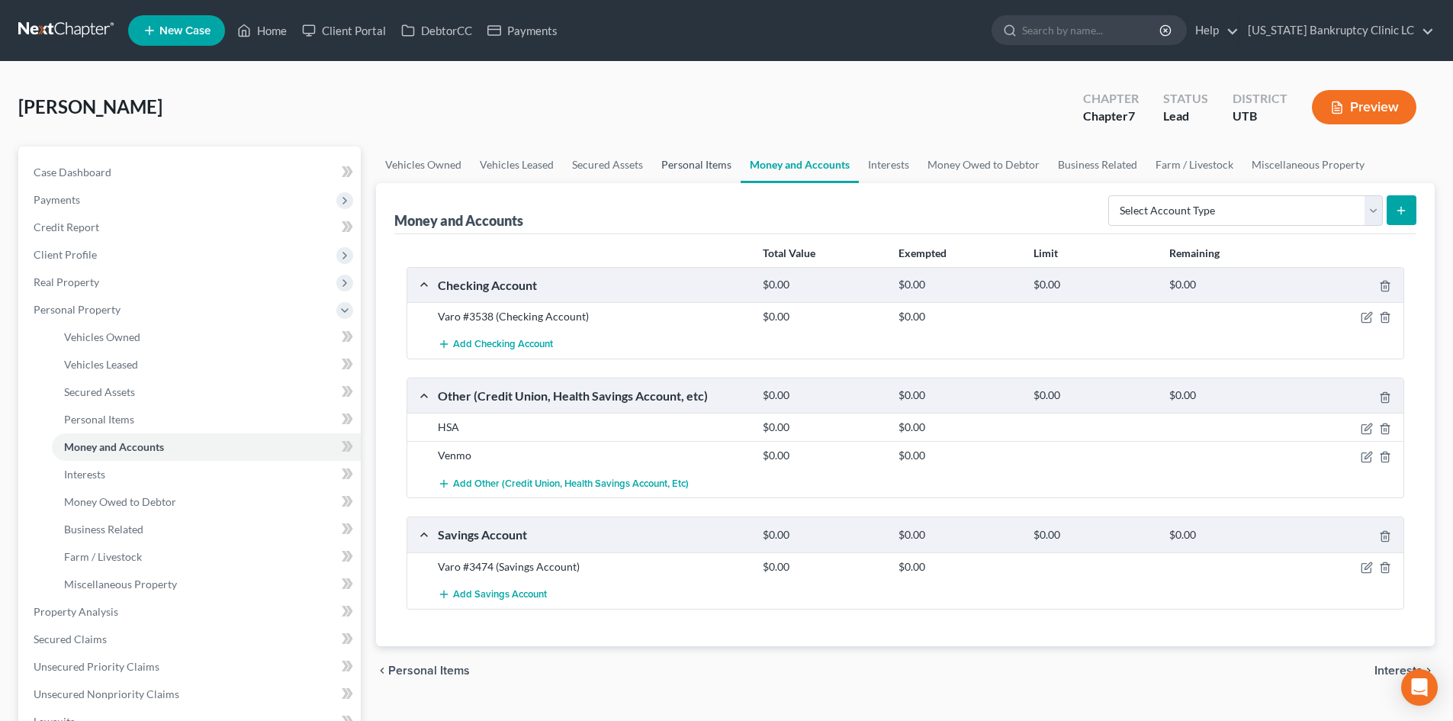
click at [692, 173] on link "Personal Items" at bounding box center [696, 164] width 88 height 37
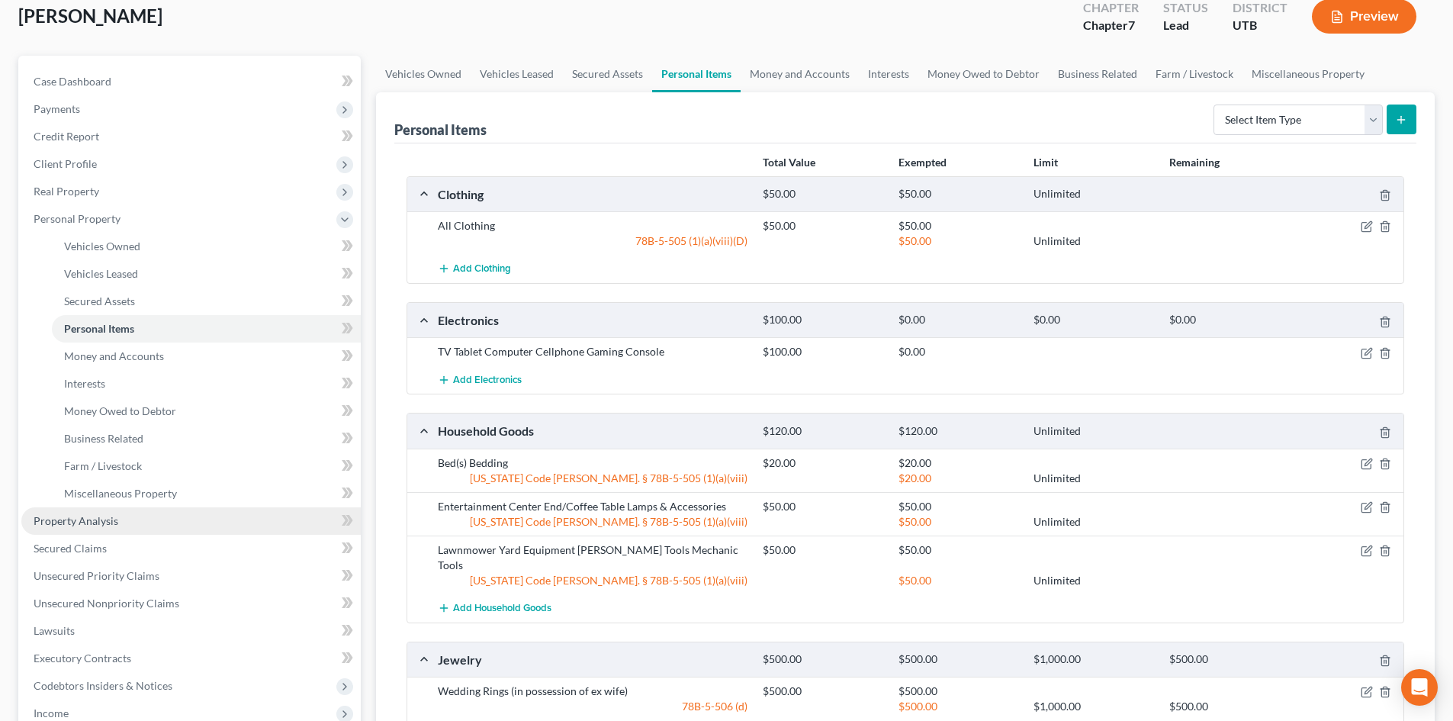
scroll to position [229, 0]
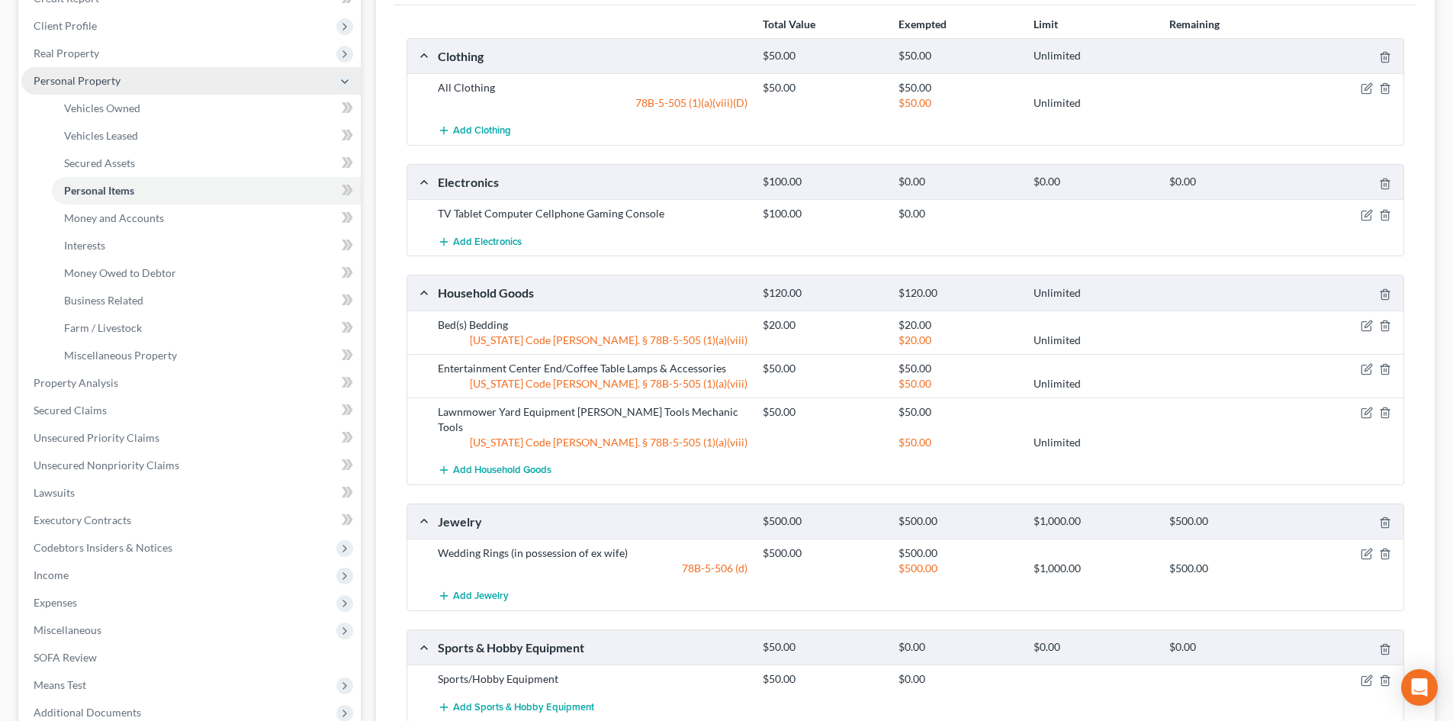
click at [117, 88] on span "Personal Property" at bounding box center [190, 80] width 339 height 27
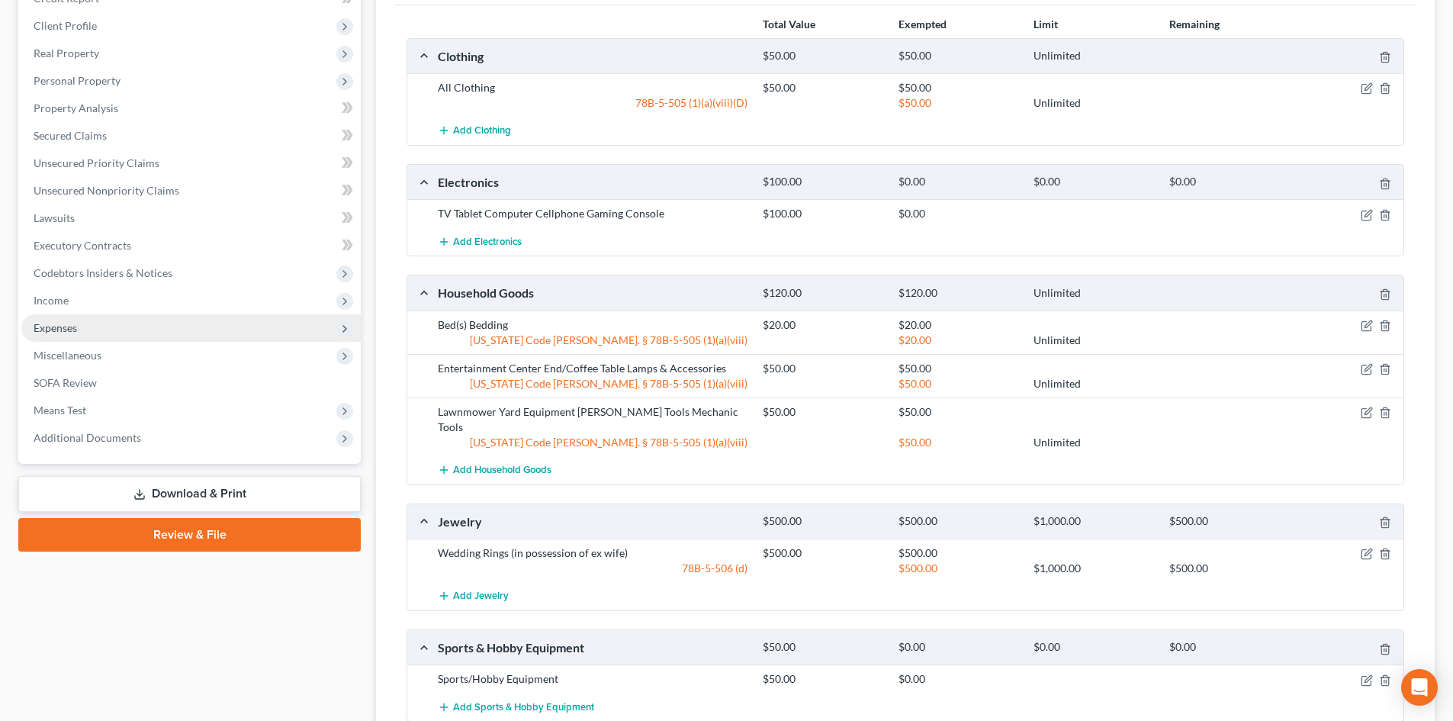
click at [63, 332] on span "Expenses" at bounding box center [55, 327] width 43 height 13
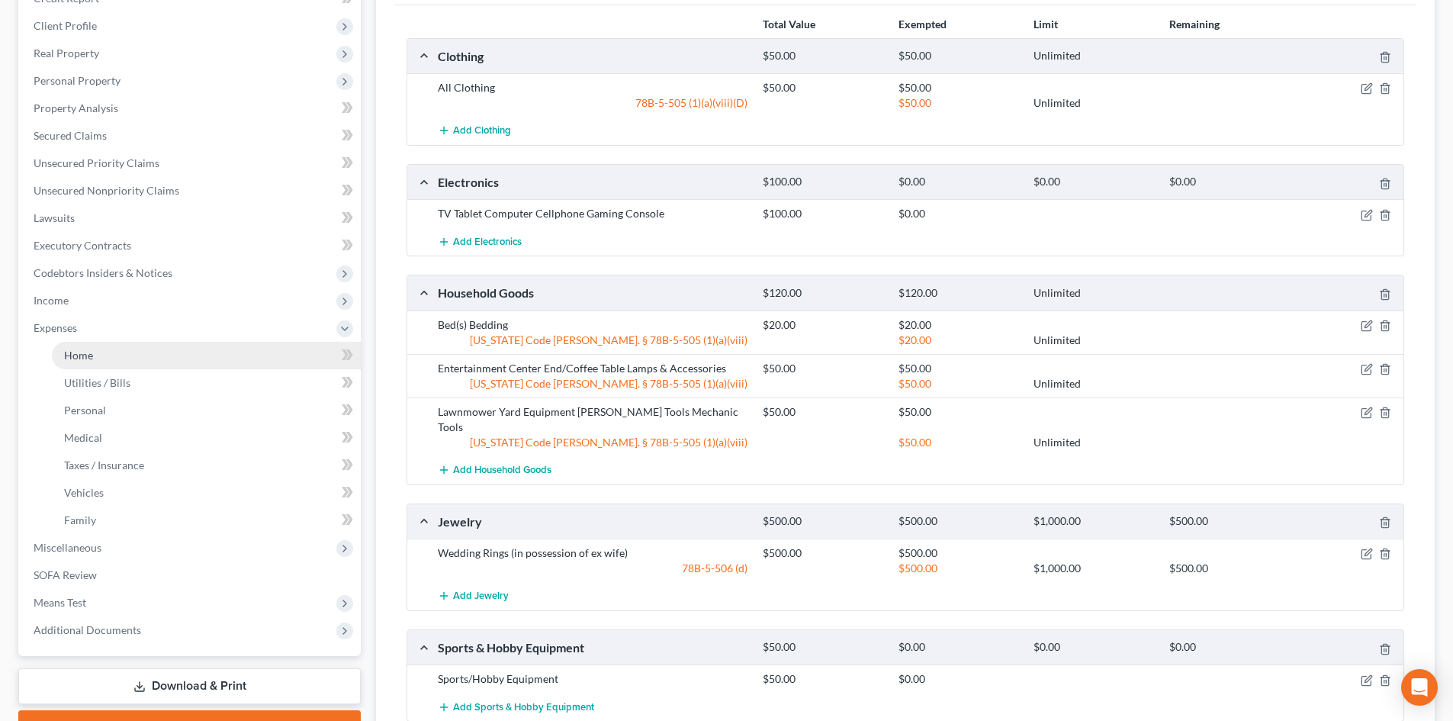
click at [82, 353] on span "Home" at bounding box center [78, 355] width 29 height 13
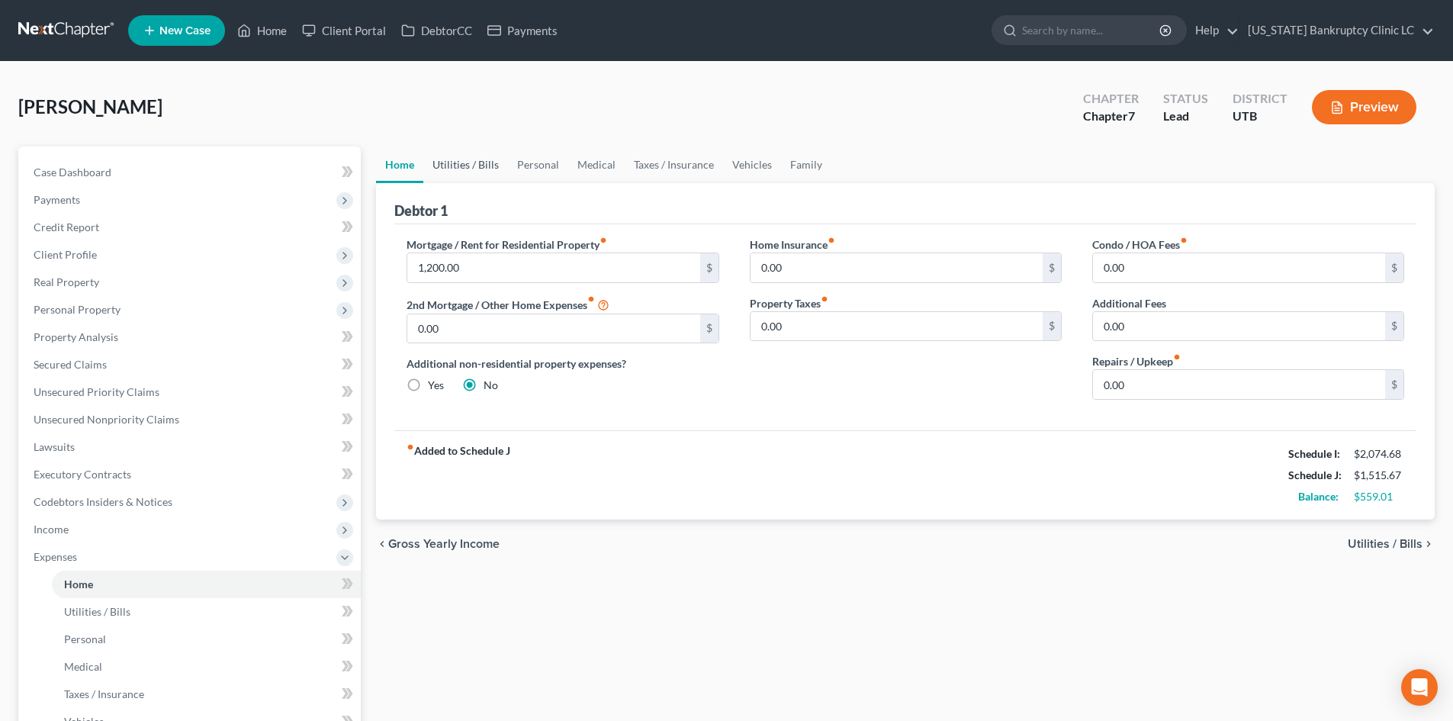
click at [473, 158] on link "Utilities / Bills" at bounding box center [465, 164] width 85 height 37
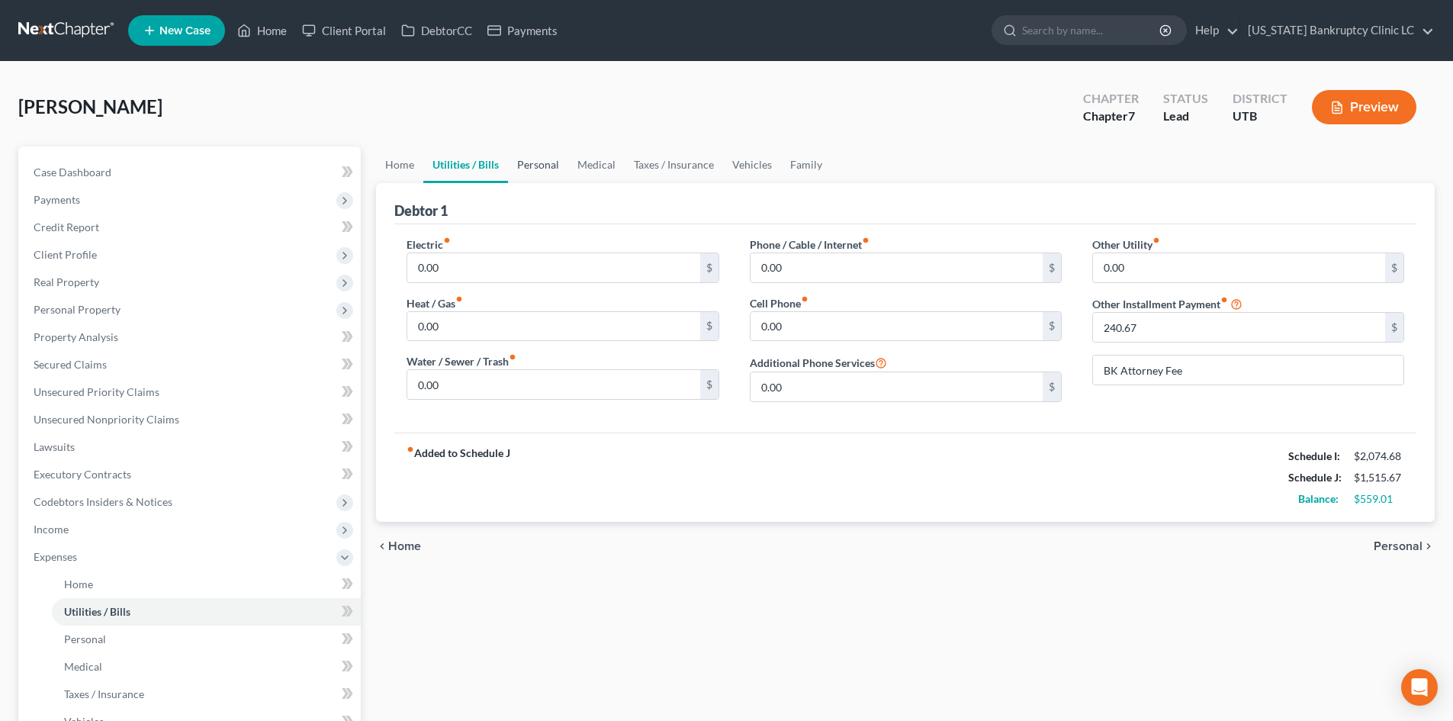
click at [561, 170] on link "Personal" at bounding box center [538, 164] width 60 height 37
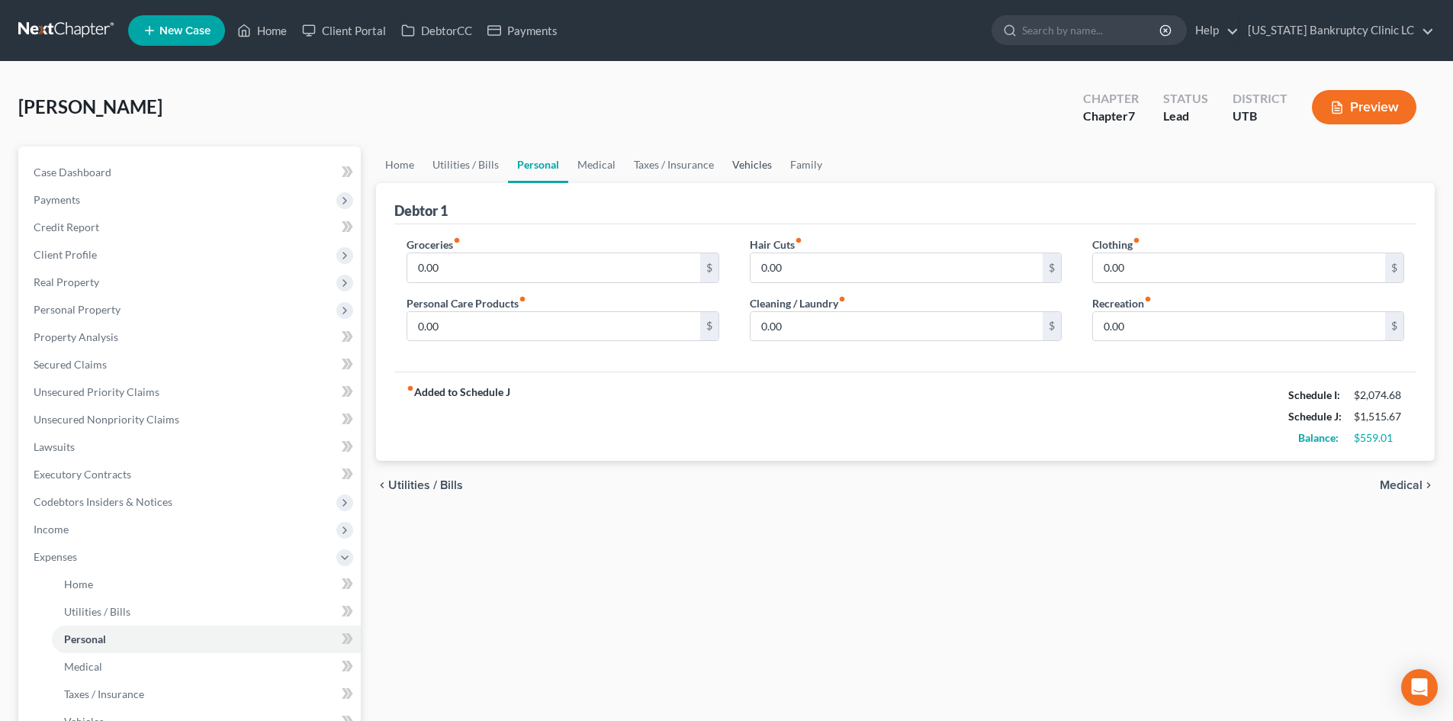
click at [752, 170] on link "Vehicles" at bounding box center [752, 164] width 58 height 37
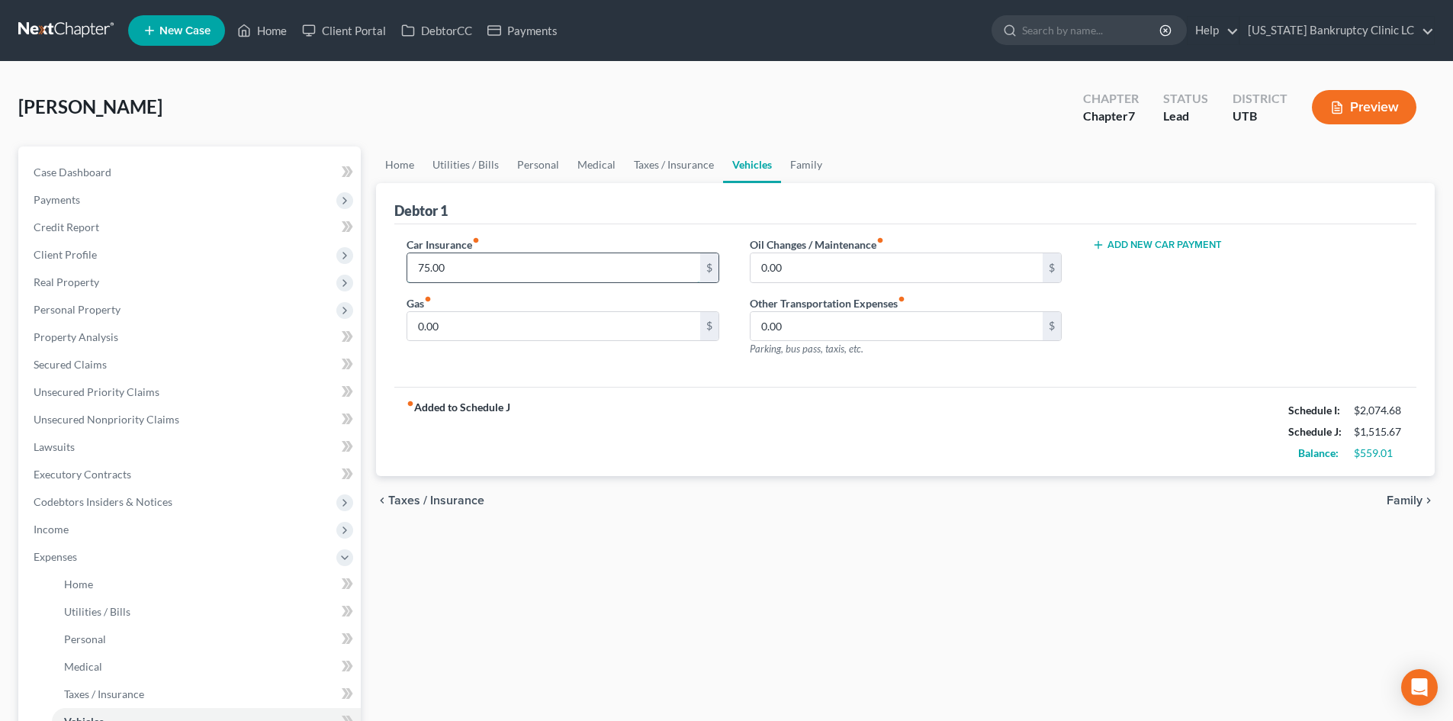
click at [468, 271] on input "75.00" at bounding box center [553, 267] width 292 height 29
click at [465, 331] on input "0.00" at bounding box center [553, 326] width 292 height 29
click at [803, 413] on div "fiber_manual_record Added to Schedule J Schedule I: $2,074.68 Schedule J: $1,66…" at bounding box center [905, 431] width 1022 height 89
click at [484, 163] on link "Utilities / Bills" at bounding box center [465, 164] width 85 height 37
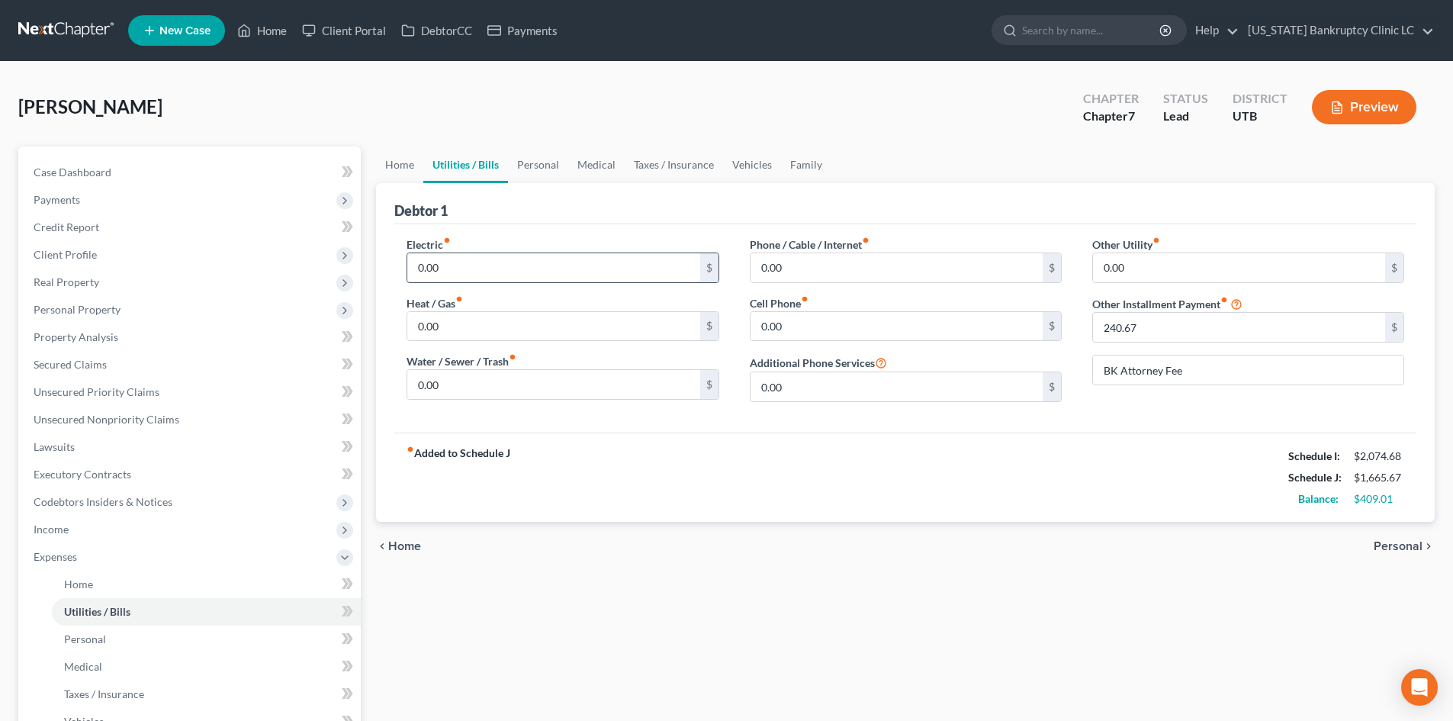
click at [465, 256] on input "0.00" at bounding box center [553, 267] width 292 height 29
click at [527, 315] on input "35" at bounding box center [553, 326] width 292 height 29
click at [819, 275] on input "0.00" at bounding box center [897, 267] width 292 height 29
click at [777, 455] on div "fiber_manual_record Added to Schedule J Schedule I: $2,074.68 Schedule J: $1,92…" at bounding box center [905, 477] width 1022 height 89
click at [548, 169] on link "Personal" at bounding box center [538, 164] width 60 height 37
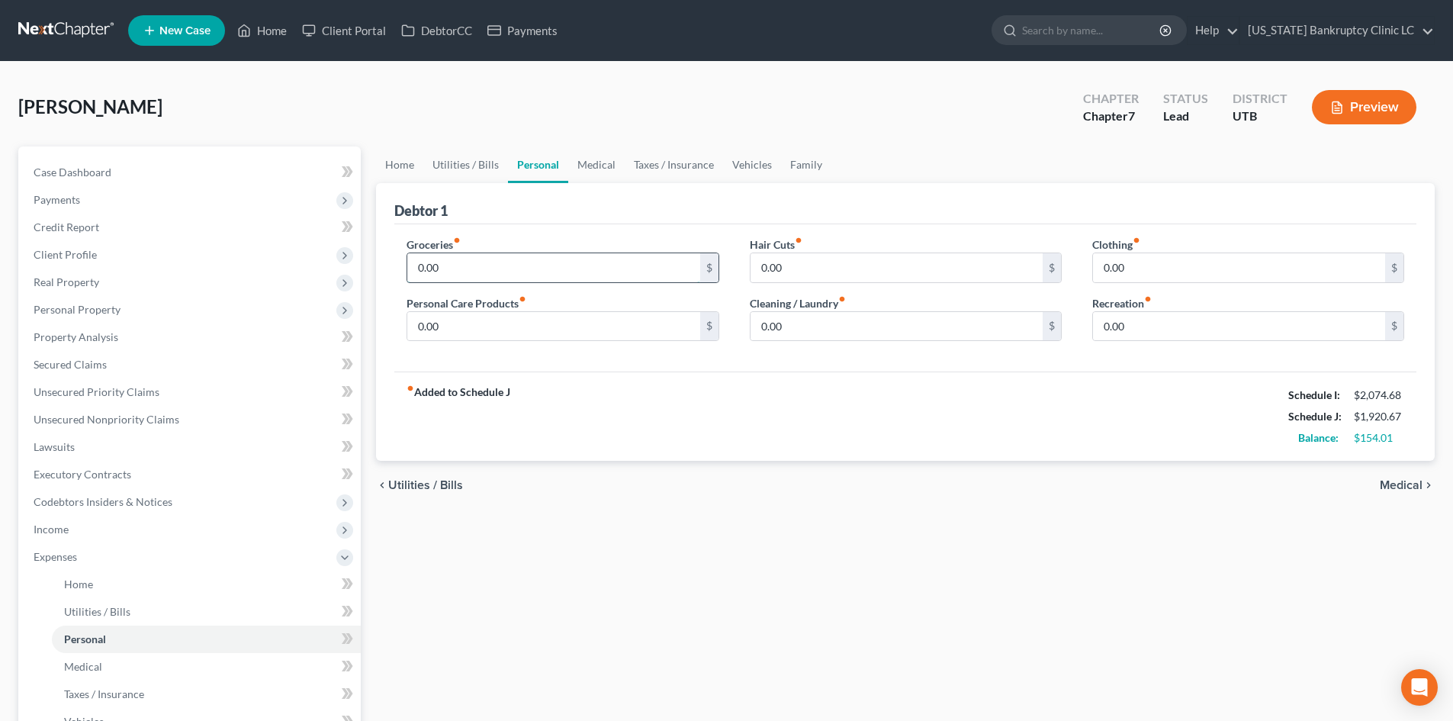
click at [498, 272] on input "0.00" at bounding box center [553, 267] width 292 height 29
drag, startPoint x: 597, startPoint y: 167, endPoint x: 603, endPoint y: 161, distance: 9.2
click at [597, 167] on link "Medical" at bounding box center [596, 164] width 56 height 37
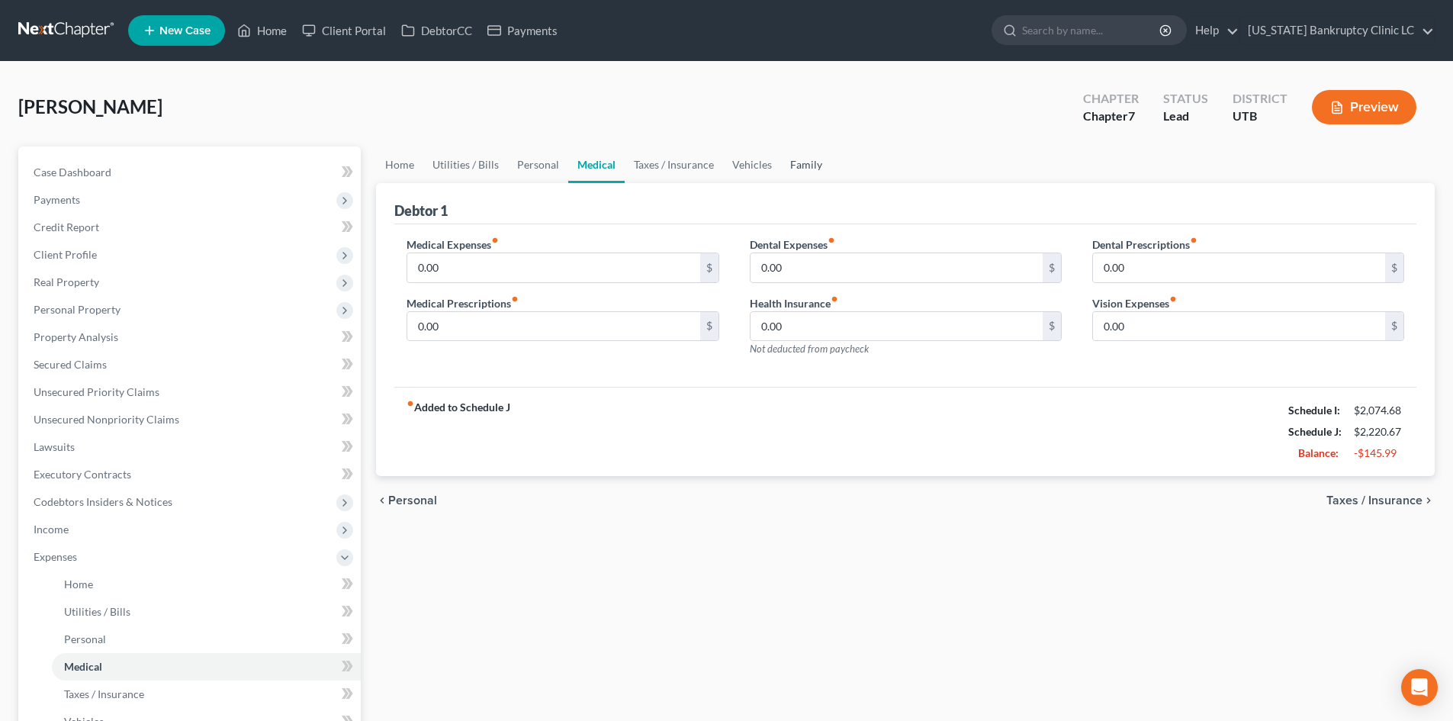
click at [820, 171] on link "Family" at bounding box center [806, 164] width 50 height 37
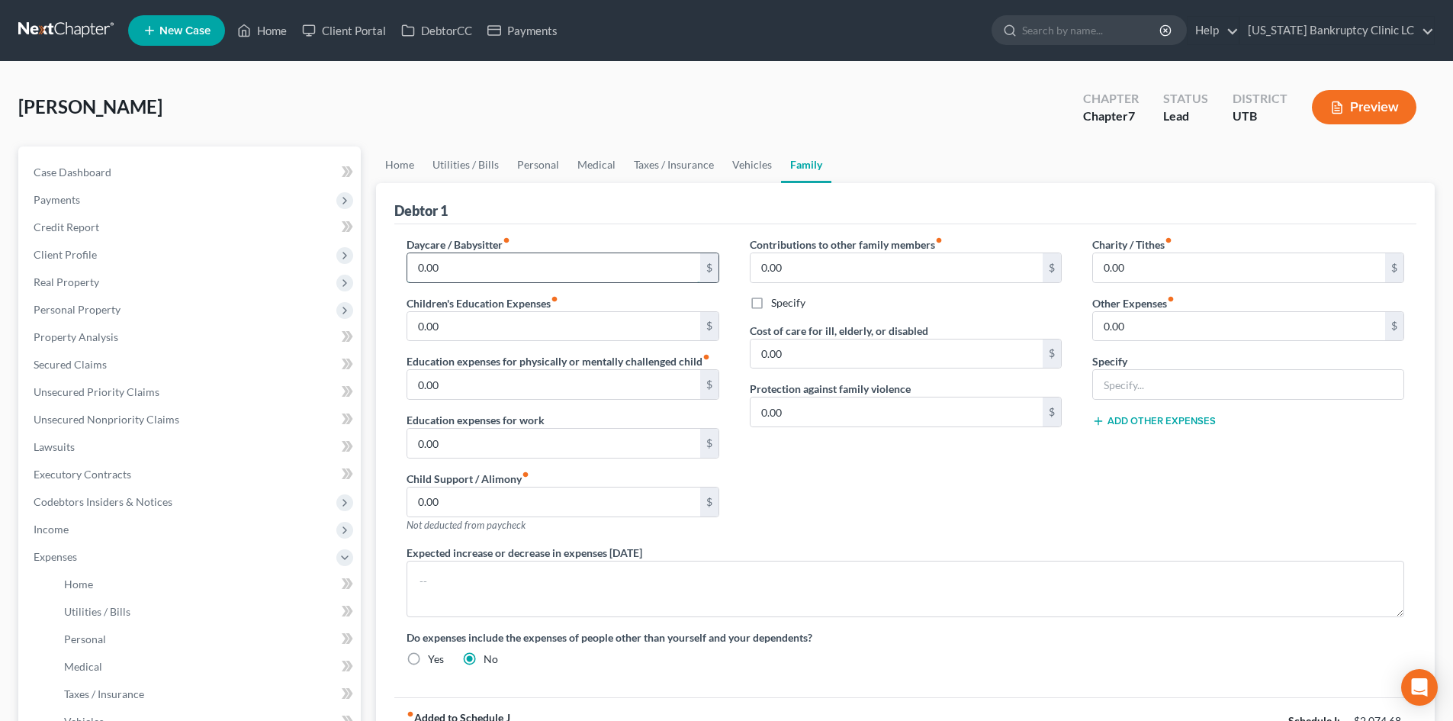
click at [490, 277] on input "0.00" at bounding box center [553, 267] width 292 height 29
click at [677, 161] on link "Taxes / Insurance" at bounding box center [674, 164] width 98 height 37
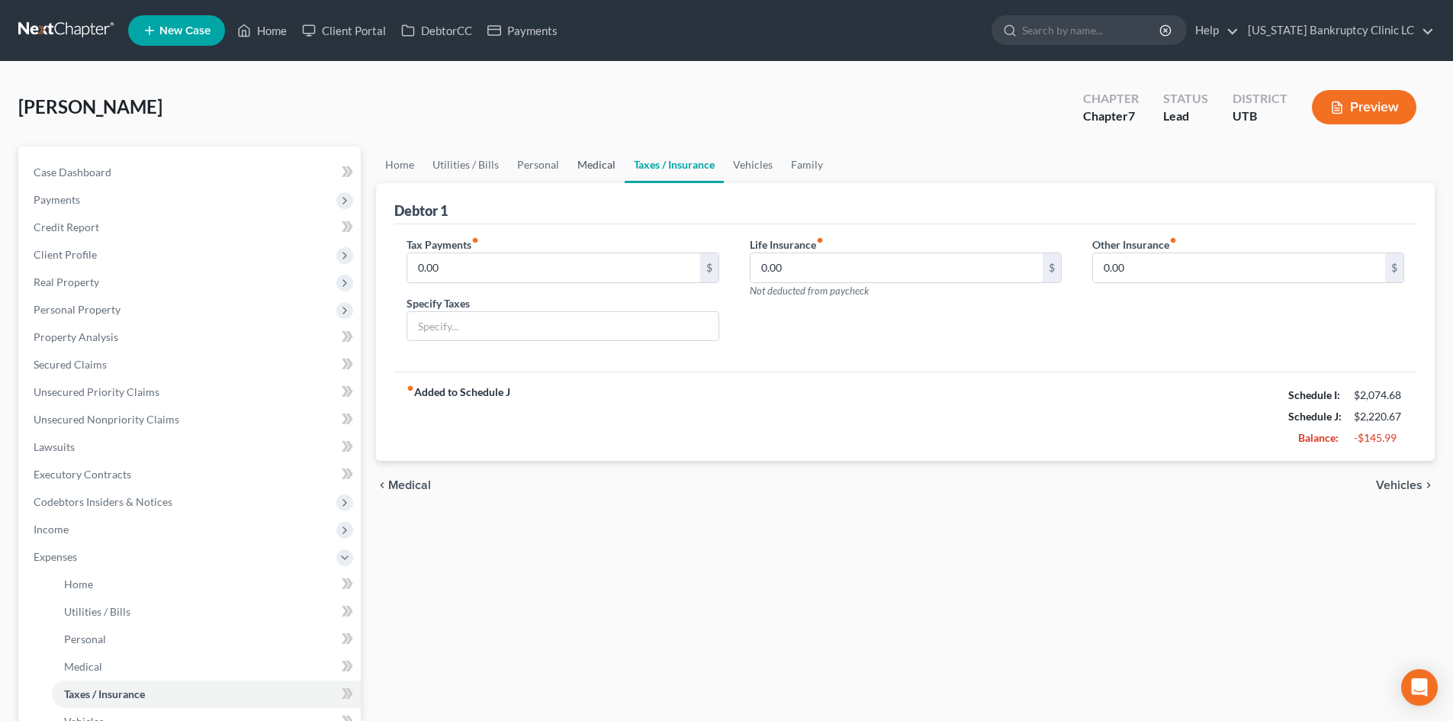
click at [618, 162] on link "Medical" at bounding box center [596, 164] width 56 height 37
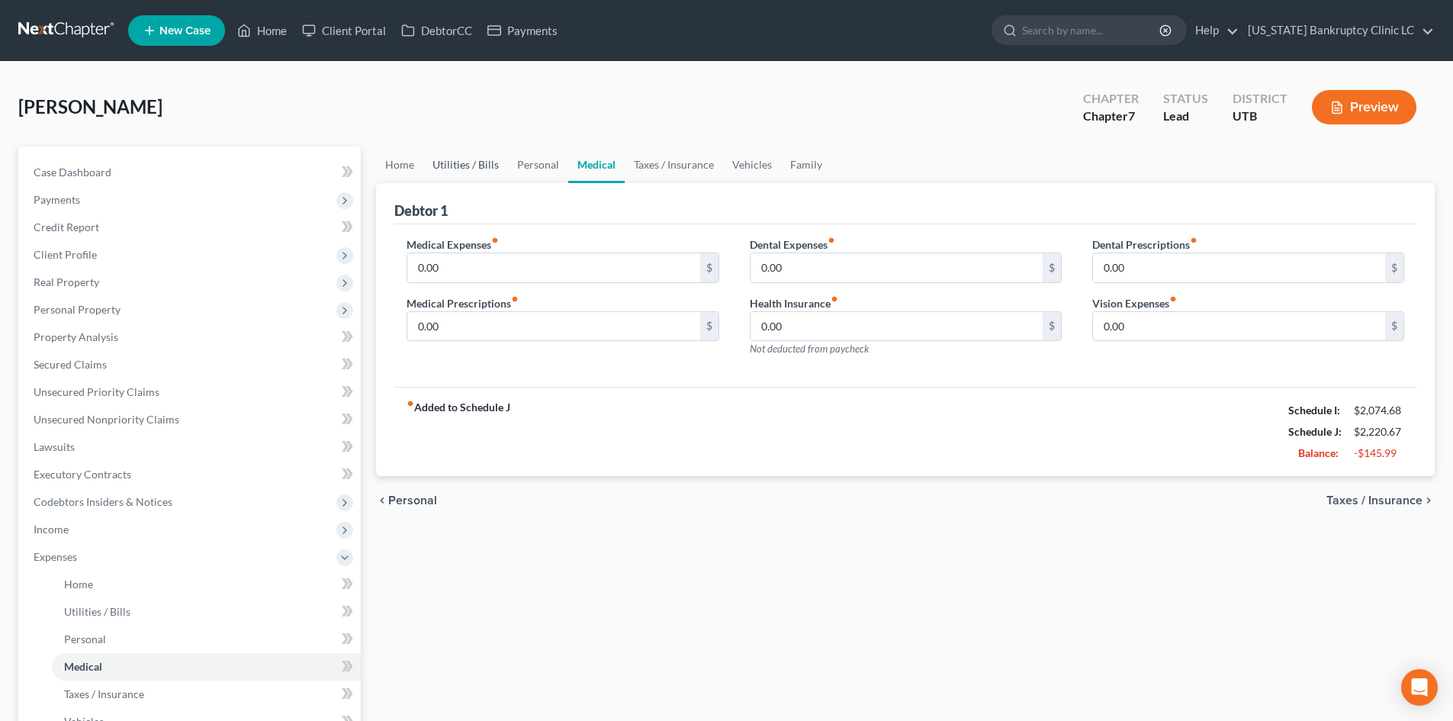
click at [497, 168] on link "Utilities / Bills" at bounding box center [465, 164] width 85 height 37
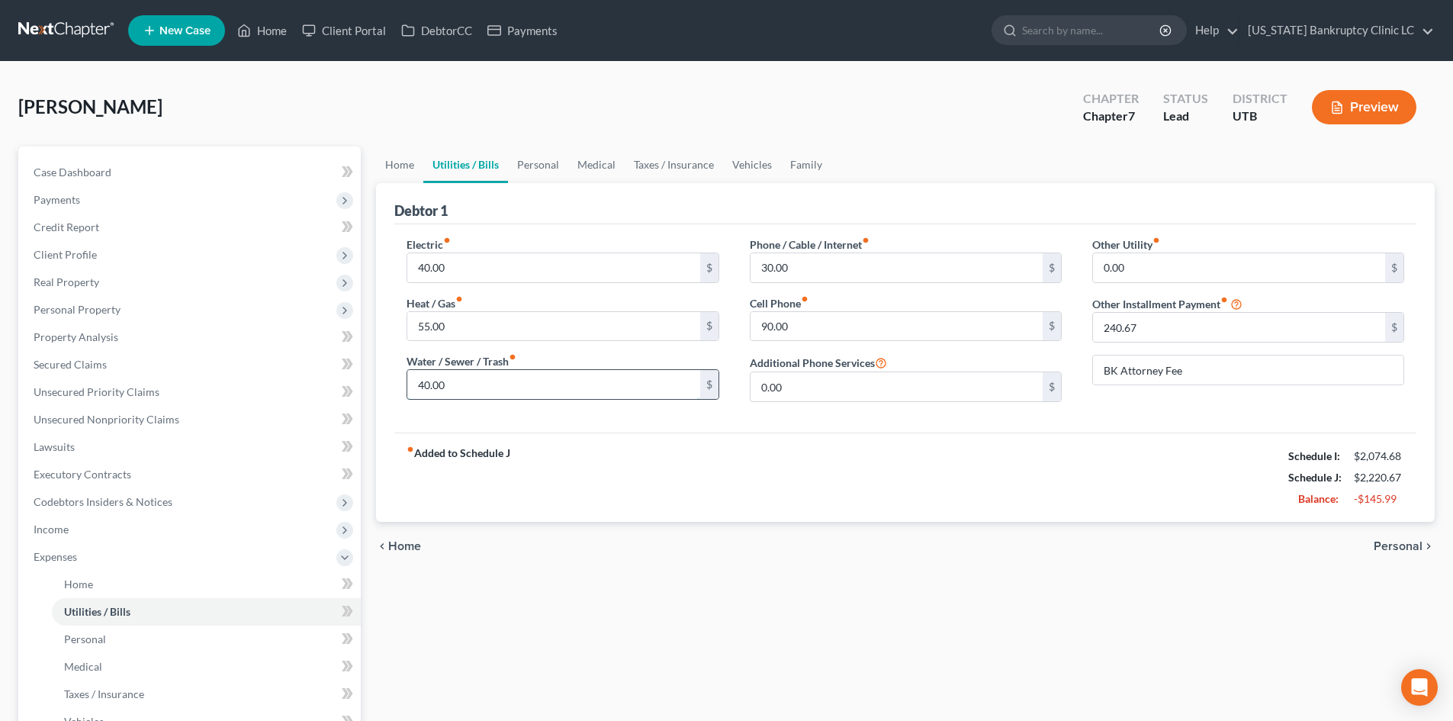
click at [464, 388] on input "40.00" at bounding box center [553, 384] width 292 height 29
click at [456, 318] on input "55.00" at bounding box center [553, 326] width 292 height 29
click at [438, 261] on input "40.00" at bounding box center [553, 267] width 292 height 29
click at [825, 317] on input "90.00" at bounding box center [897, 326] width 292 height 29
click at [822, 262] on input "30.00" at bounding box center [897, 267] width 292 height 29
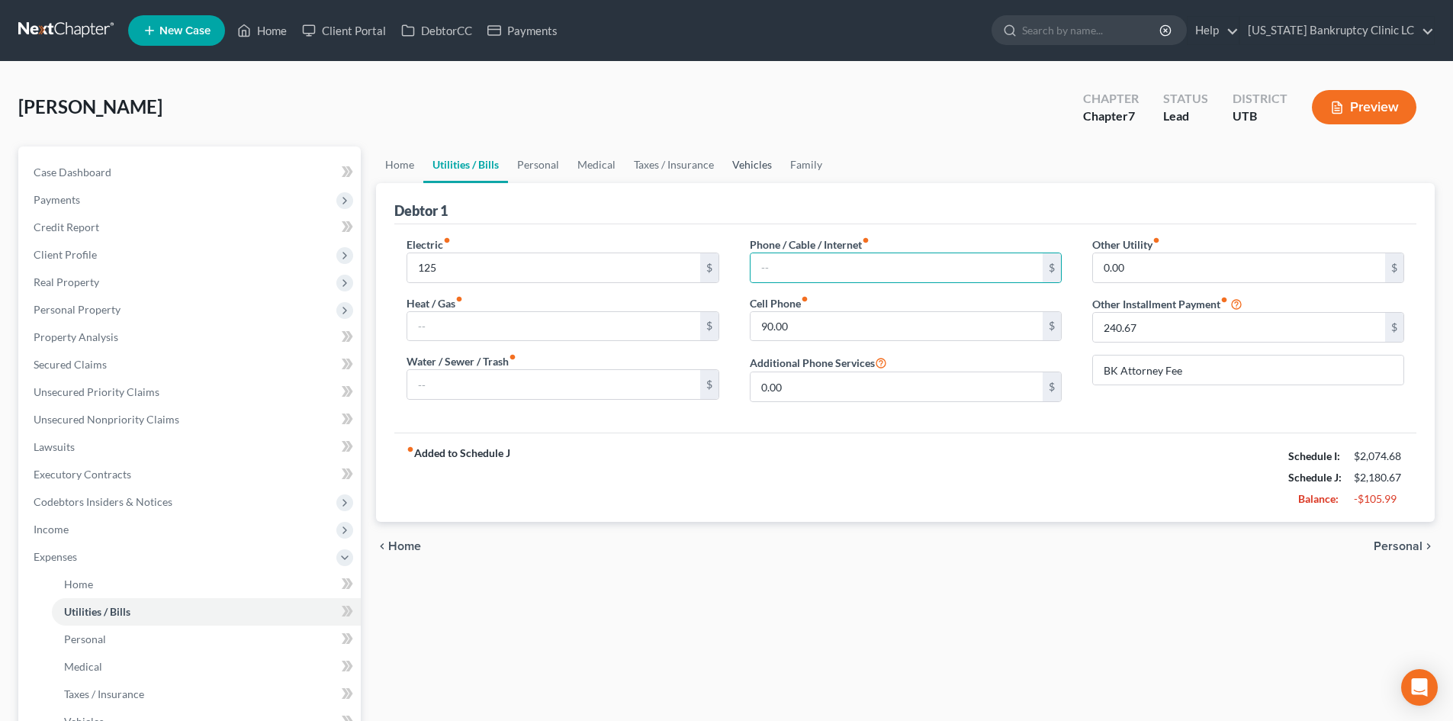
click at [759, 162] on link "Vehicles" at bounding box center [752, 164] width 58 height 37
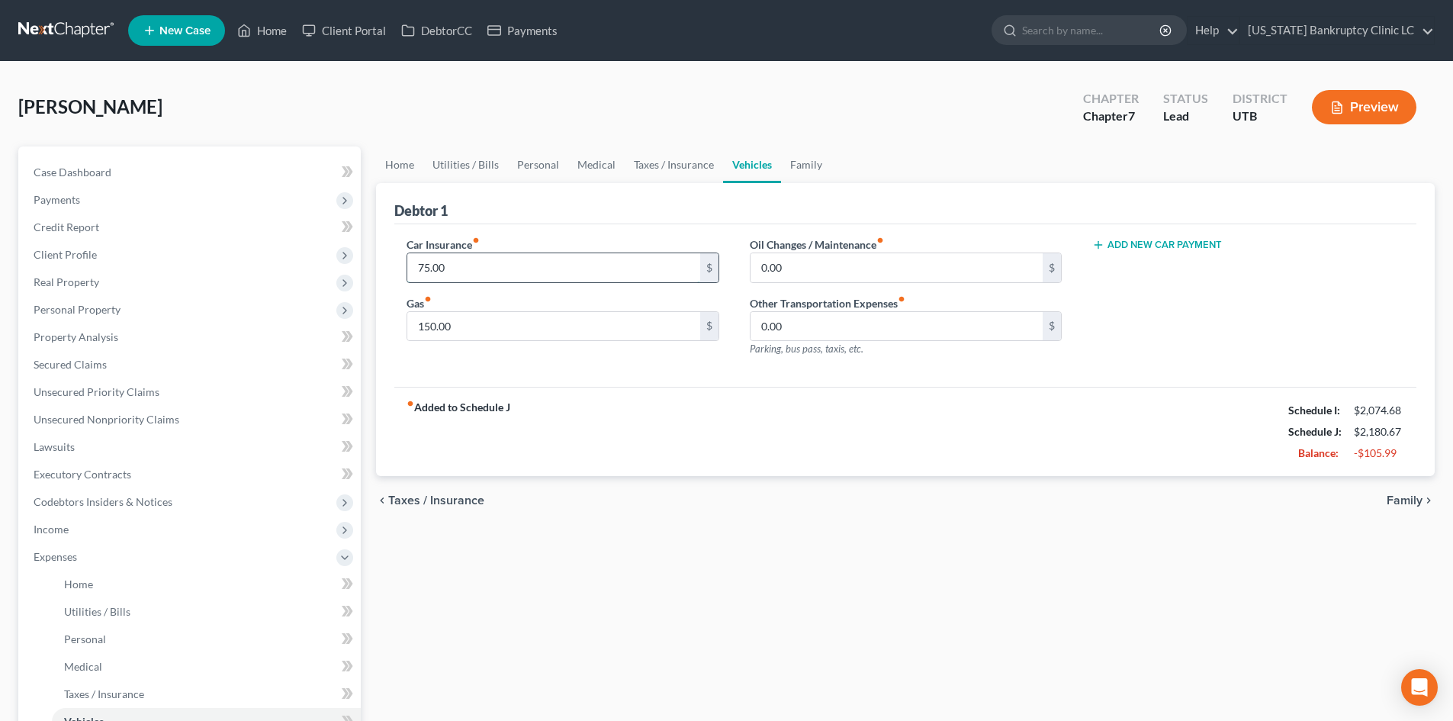
click at [515, 265] on input "75.00" at bounding box center [553, 267] width 292 height 29
click at [559, 391] on div "fiber_manual_record Added to Schedule J Schedule I: $2,074.68 Schedule J: $2,10…" at bounding box center [905, 431] width 1022 height 89
click at [513, 332] on input "150.00" at bounding box center [553, 326] width 292 height 29
click at [632, 174] on link "Taxes / Insurance" at bounding box center [674, 164] width 98 height 37
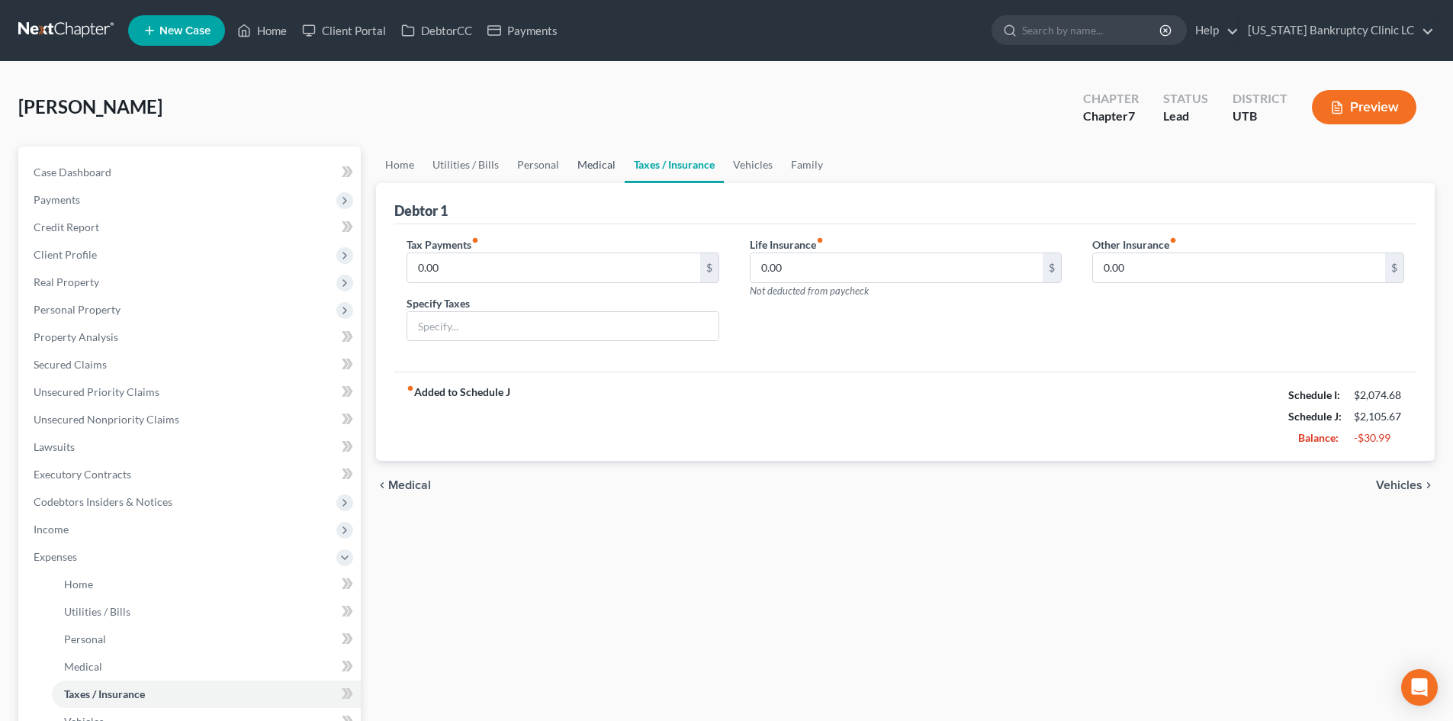
click at [591, 172] on link "Medical" at bounding box center [596, 164] width 56 height 37
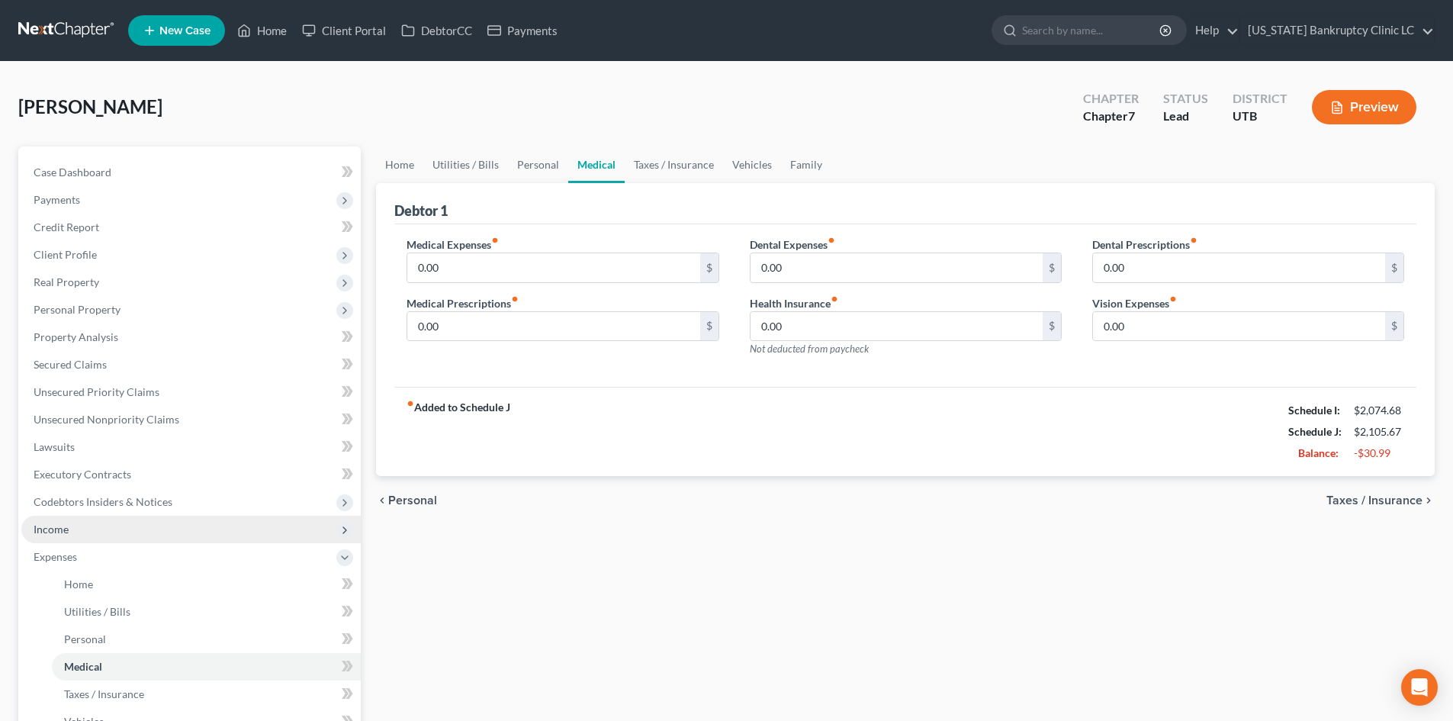
click at [54, 534] on span "Income" at bounding box center [51, 529] width 35 height 13
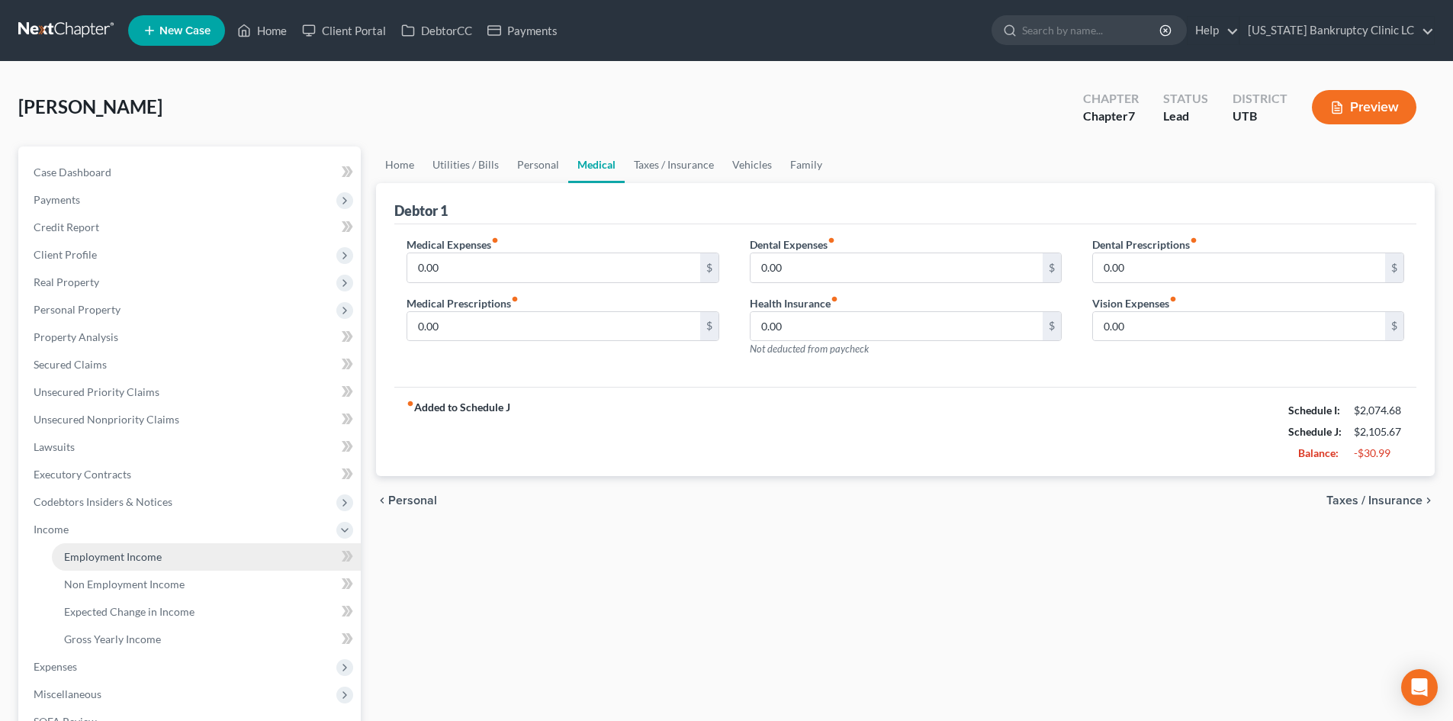
click at [114, 551] on span "Employment Income" at bounding box center [113, 556] width 98 height 13
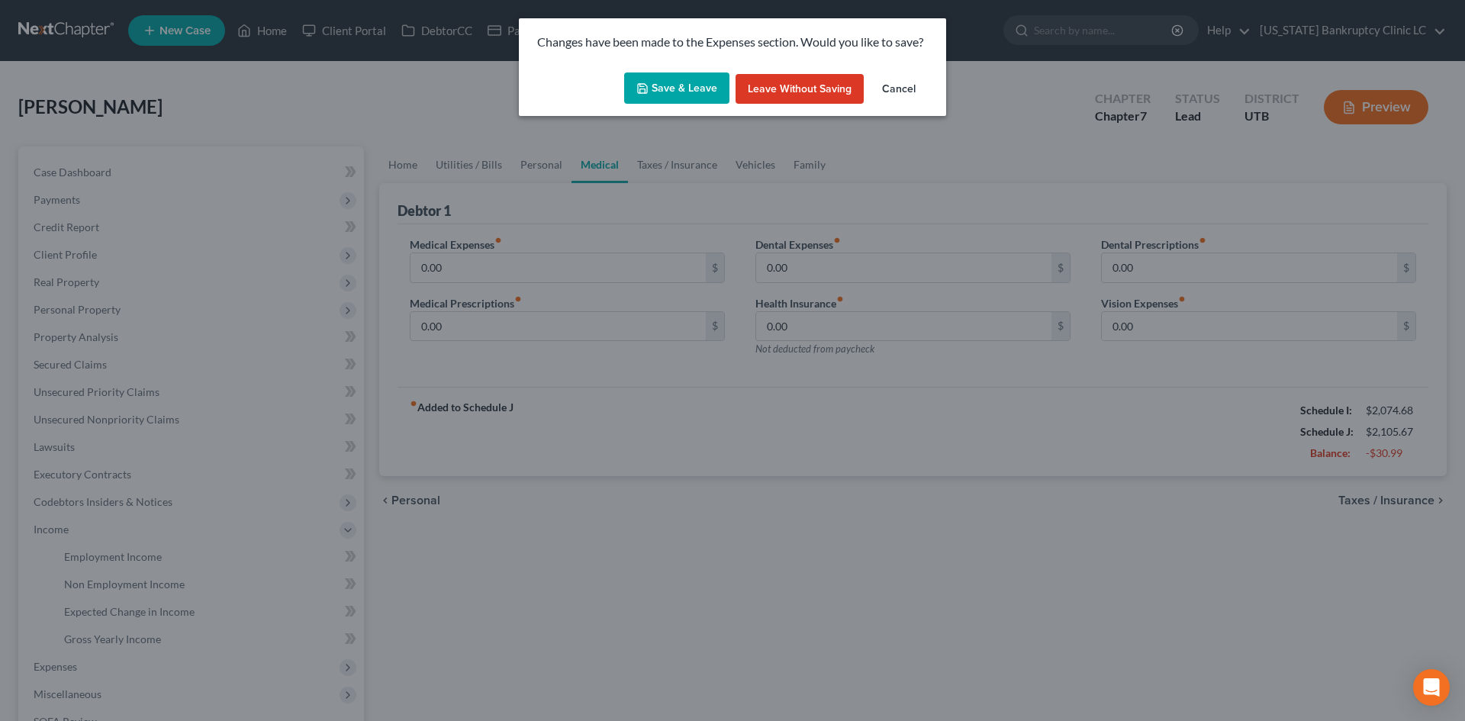
click at [658, 89] on button "Save & Leave" at bounding box center [676, 88] width 105 height 32
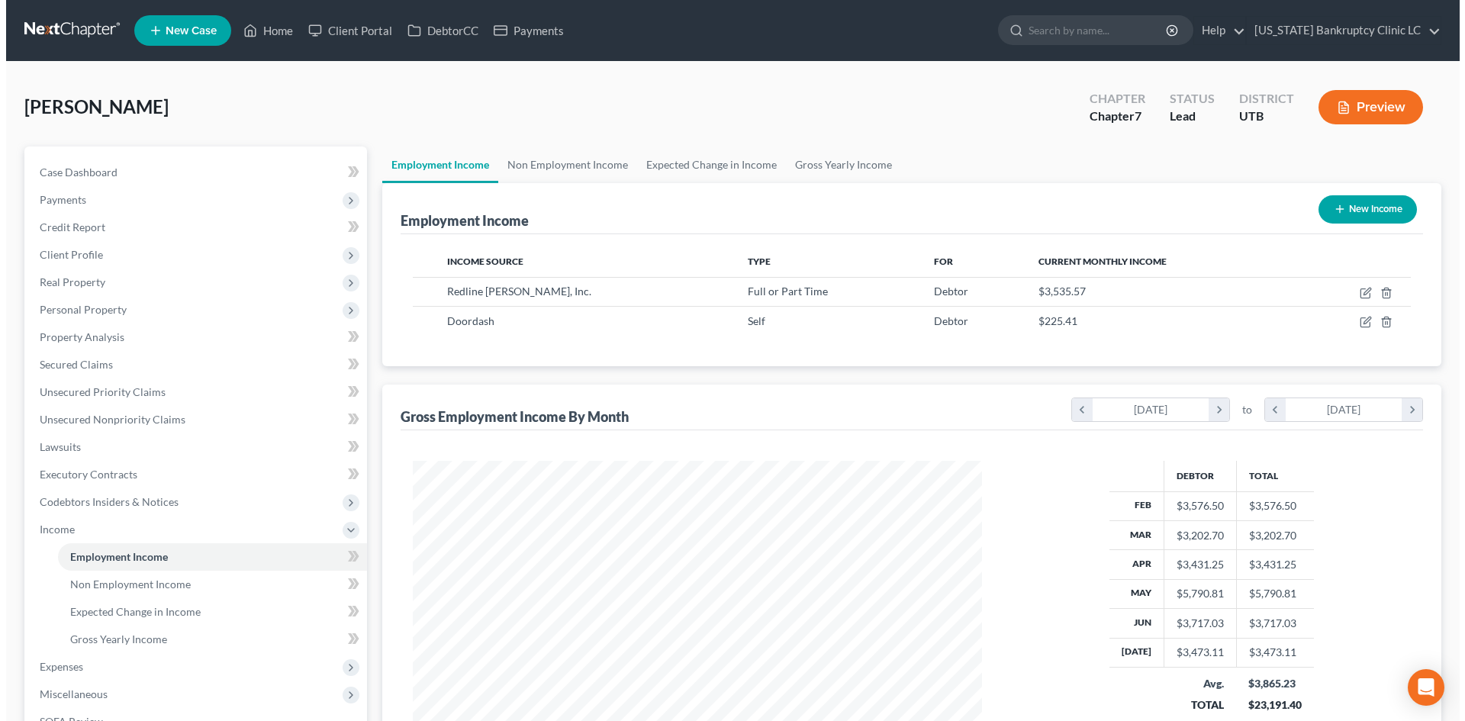
scroll to position [285, 600]
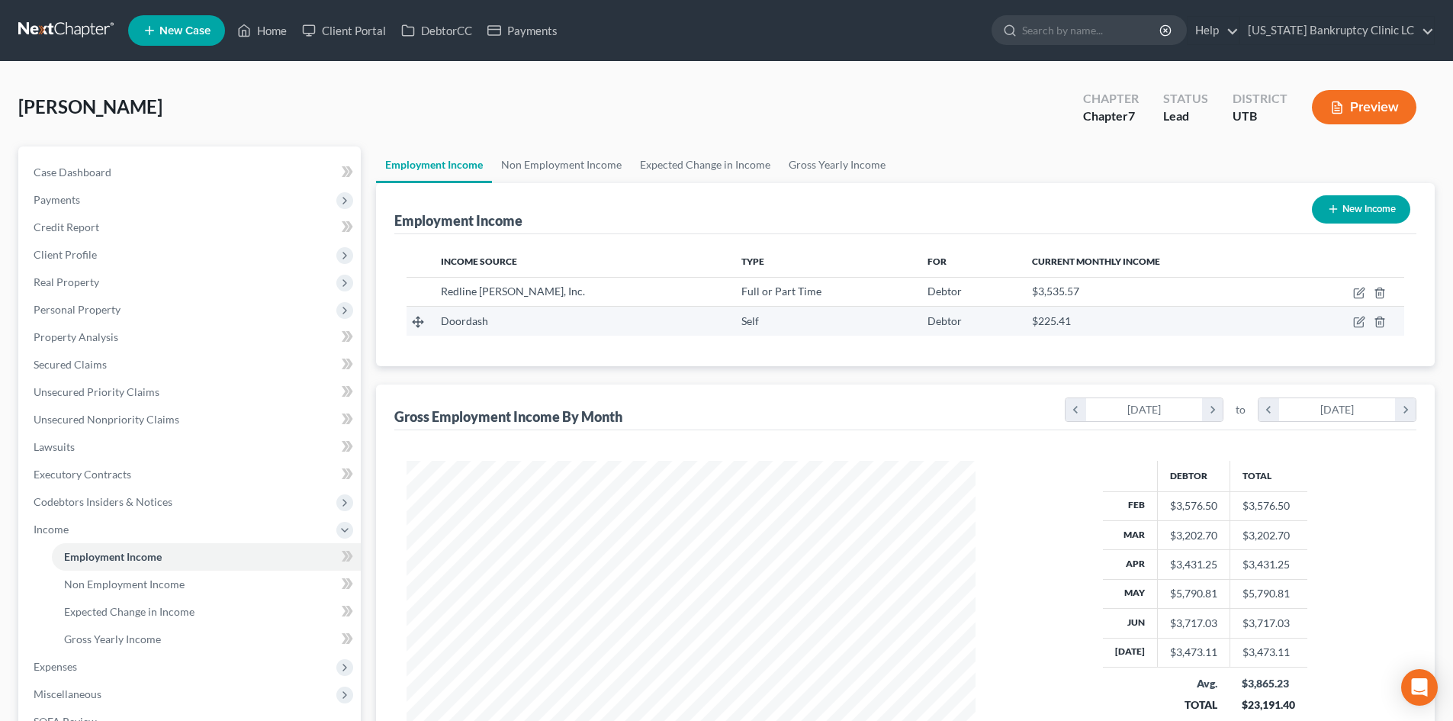
click at [1356, 329] on td at bounding box center [1347, 321] width 113 height 29
click at [1356, 324] on icon "button" at bounding box center [1359, 322] width 12 height 12
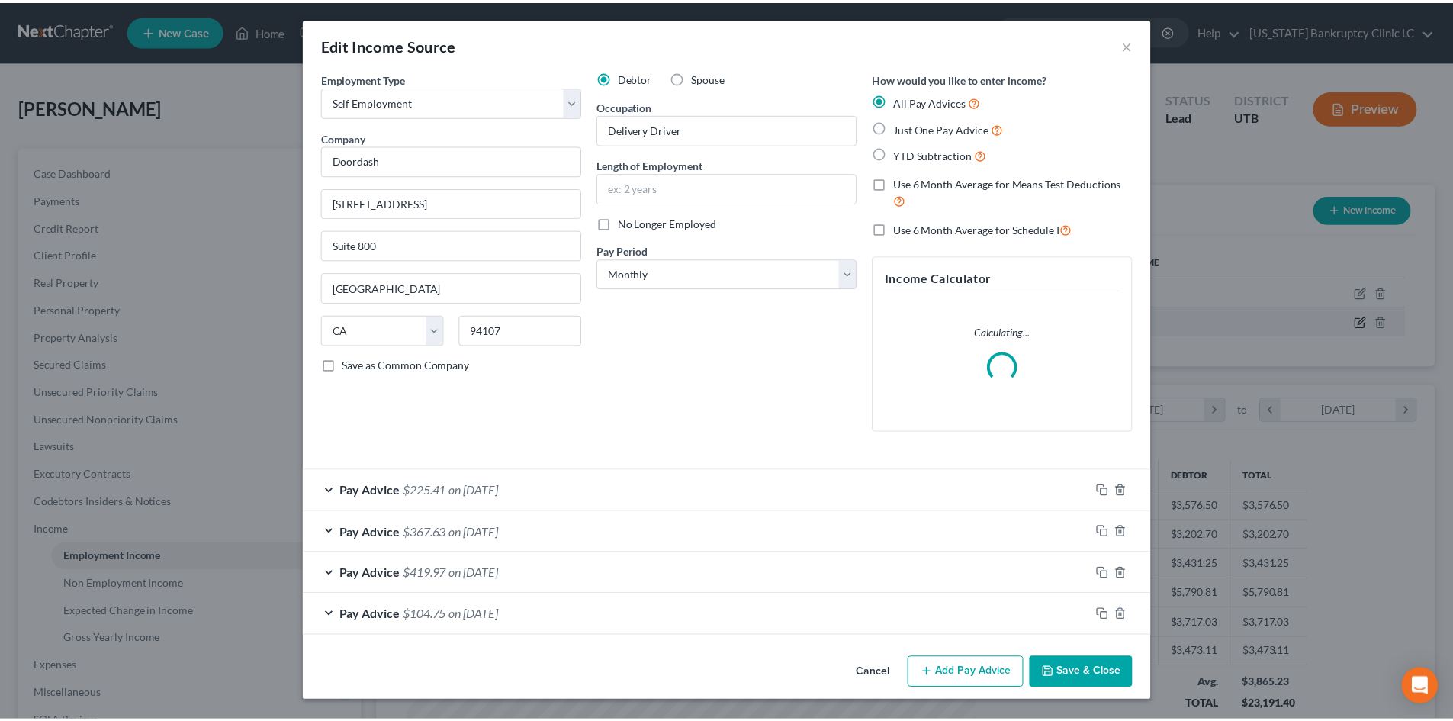
scroll to position [287, 605]
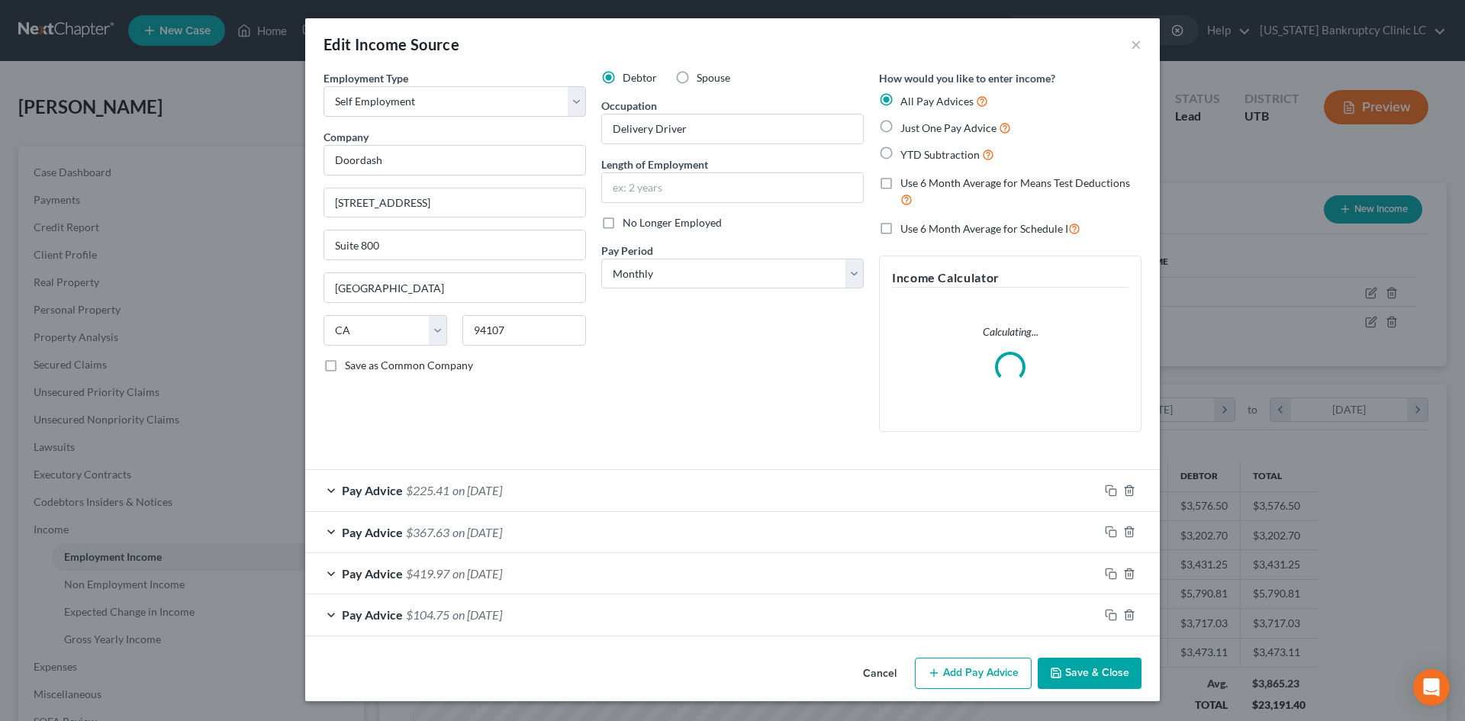
click at [963, 226] on span "Use 6 Month Average for Schedule I" at bounding box center [984, 228] width 168 height 13
click at [916, 226] on input "Use 6 Month Average for Schedule I" at bounding box center [911, 225] width 10 height 10
click at [1091, 669] on button "Save & Close" at bounding box center [1089, 674] width 104 height 32
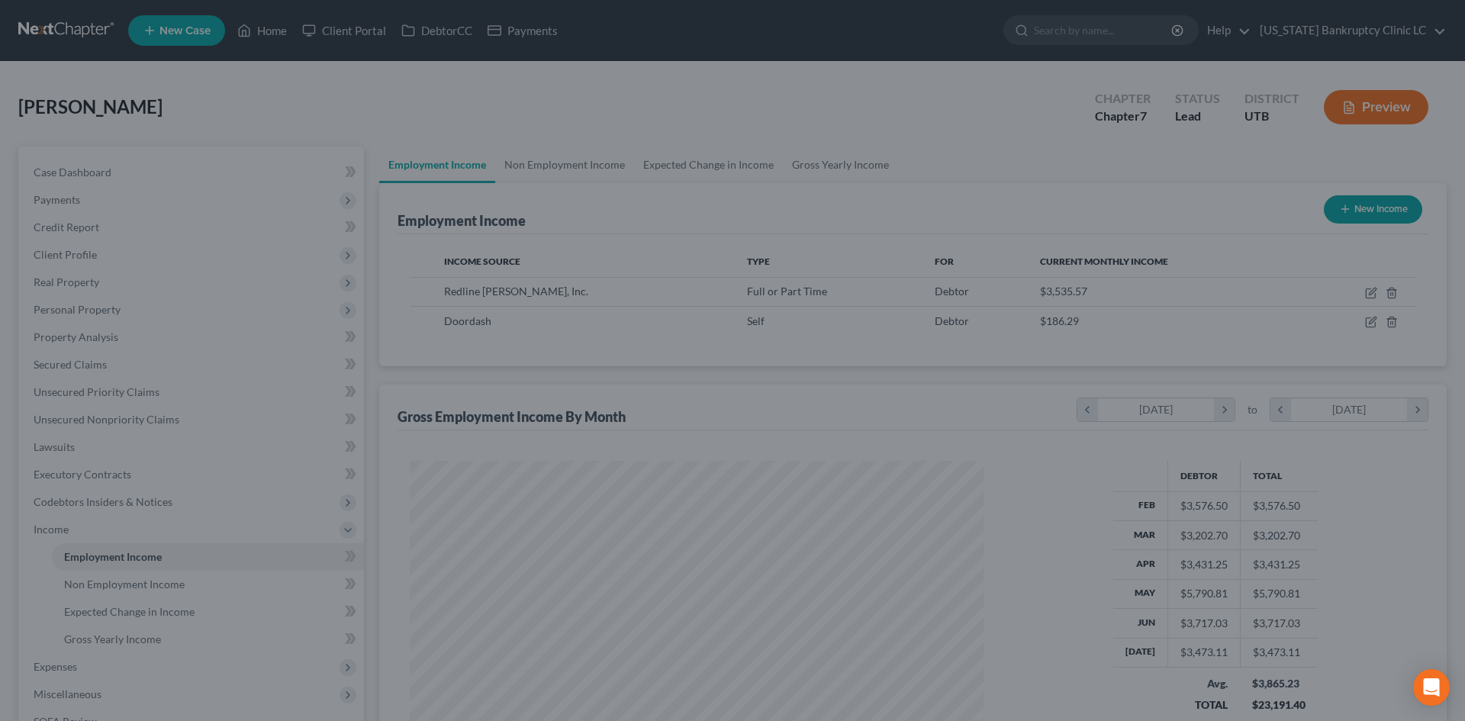
scroll to position [762520, 762205]
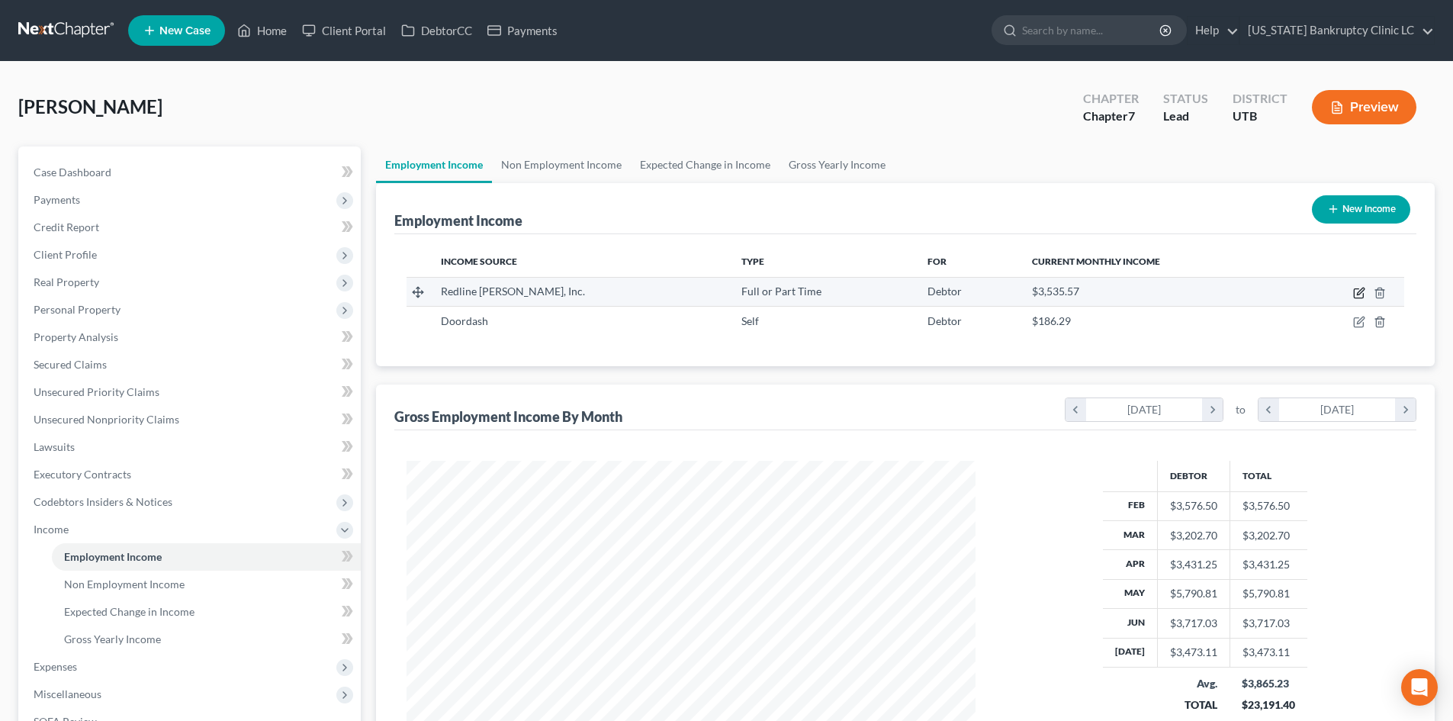
click at [1355, 296] on icon "button" at bounding box center [1358, 293] width 9 height 9
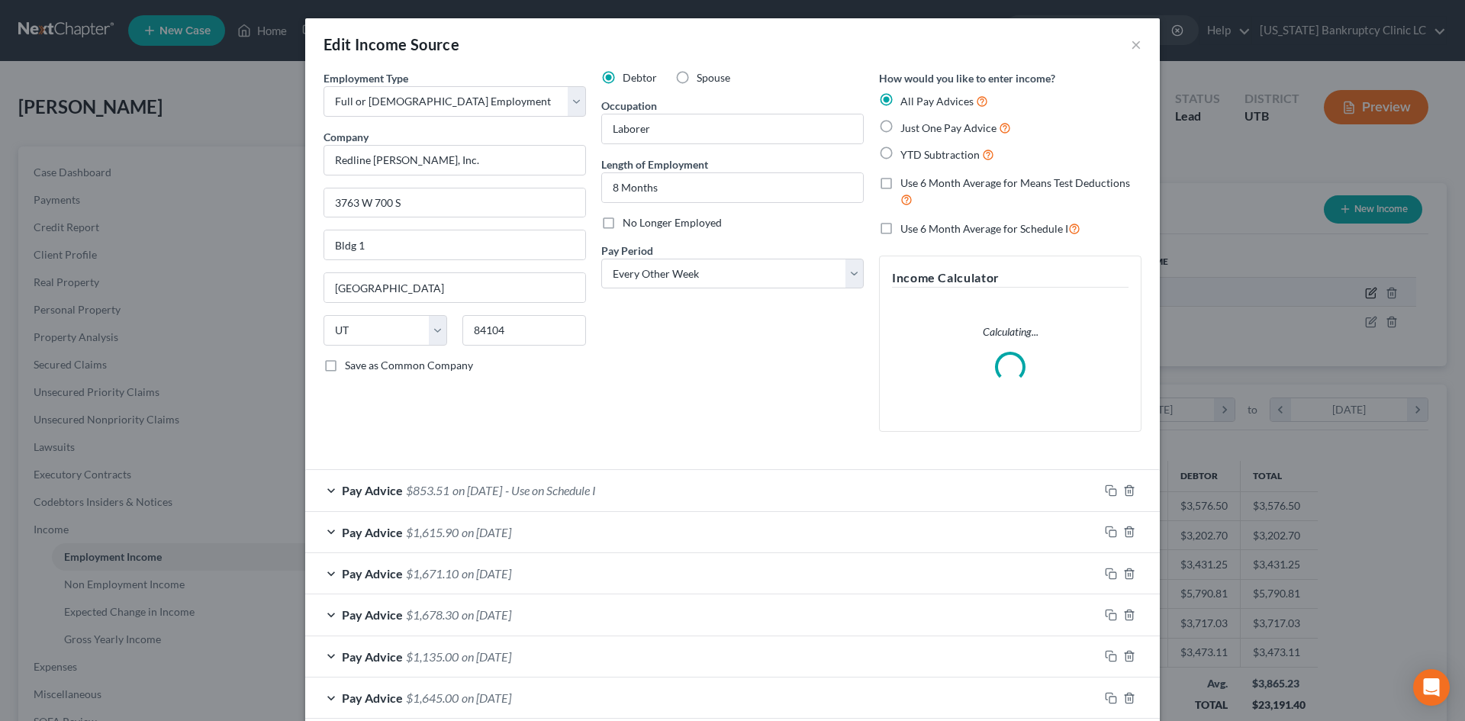
scroll to position [287, 605]
click at [747, 474] on div "Pay Advice $853.51 on [DATE] - Use on Schedule I" at bounding box center [701, 490] width 793 height 40
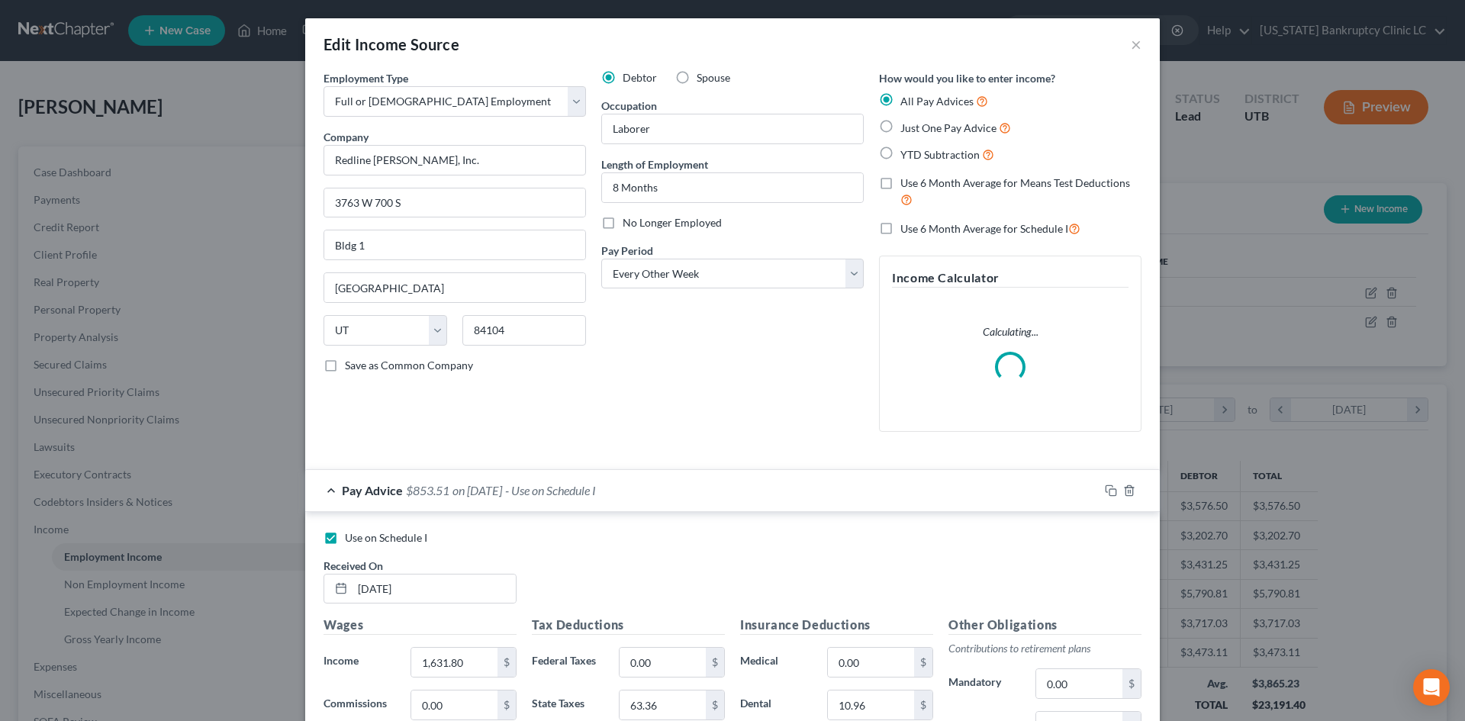
click at [747, 474] on div "Pay Advice $853.51 on [DATE] - Use on Schedule I" at bounding box center [701, 490] width 793 height 40
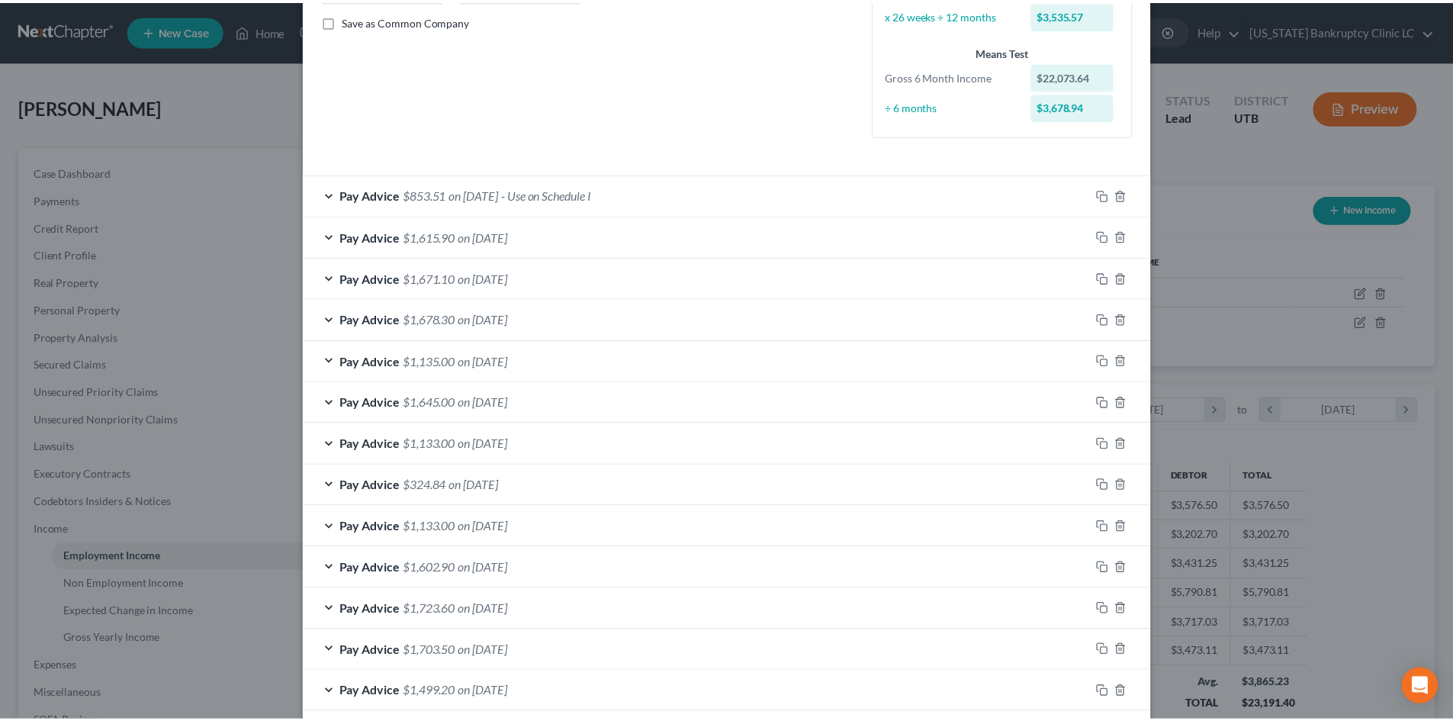
scroll to position [503, 0]
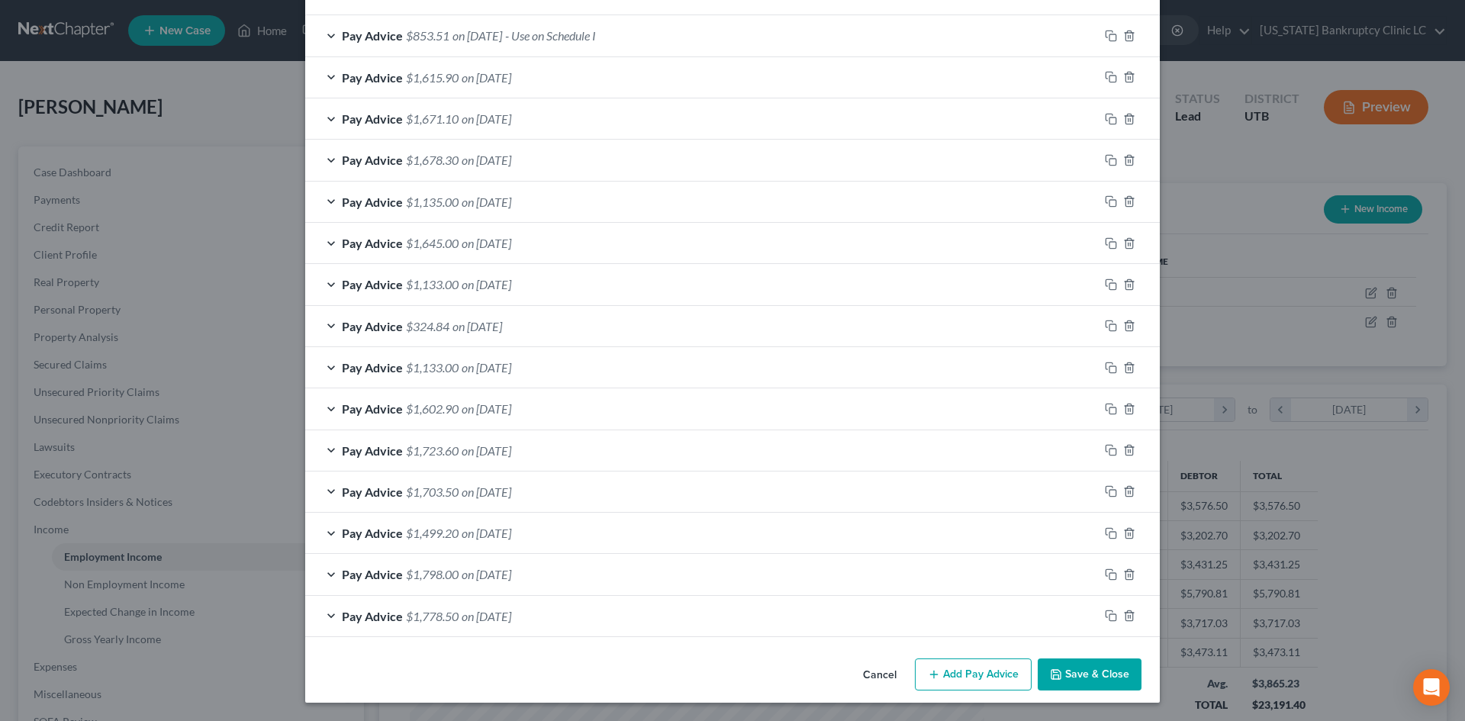
click at [1120, 674] on button "Save & Close" at bounding box center [1089, 674] width 104 height 32
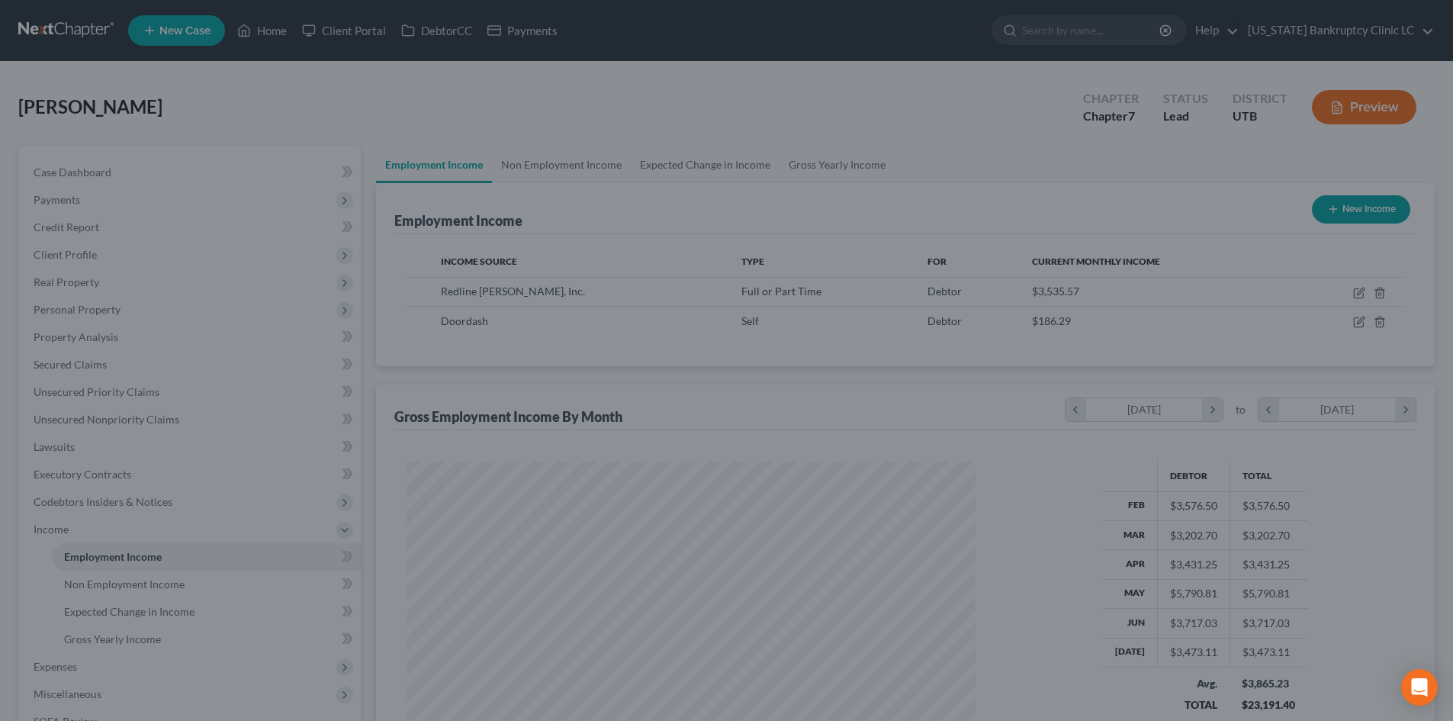
scroll to position [762520, 762205]
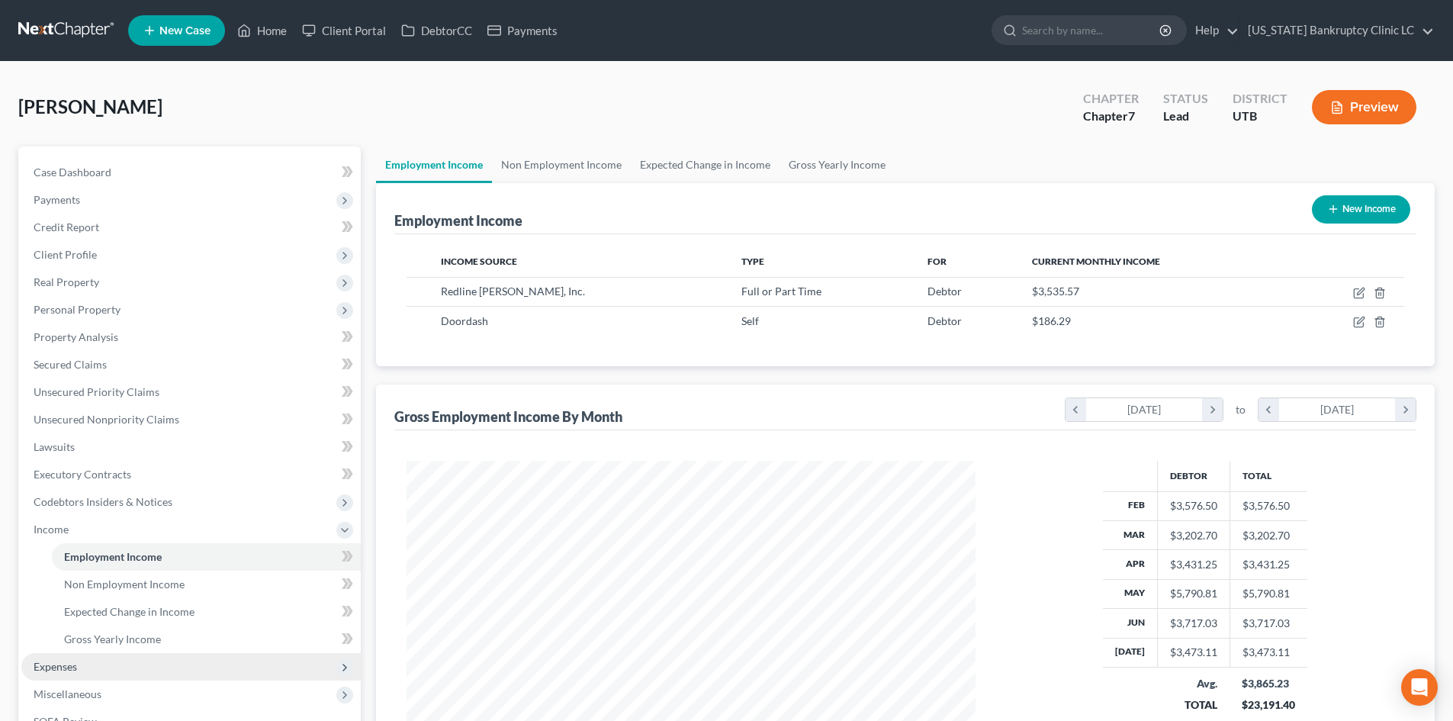
click at [85, 678] on span "Expenses" at bounding box center [190, 666] width 339 height 27
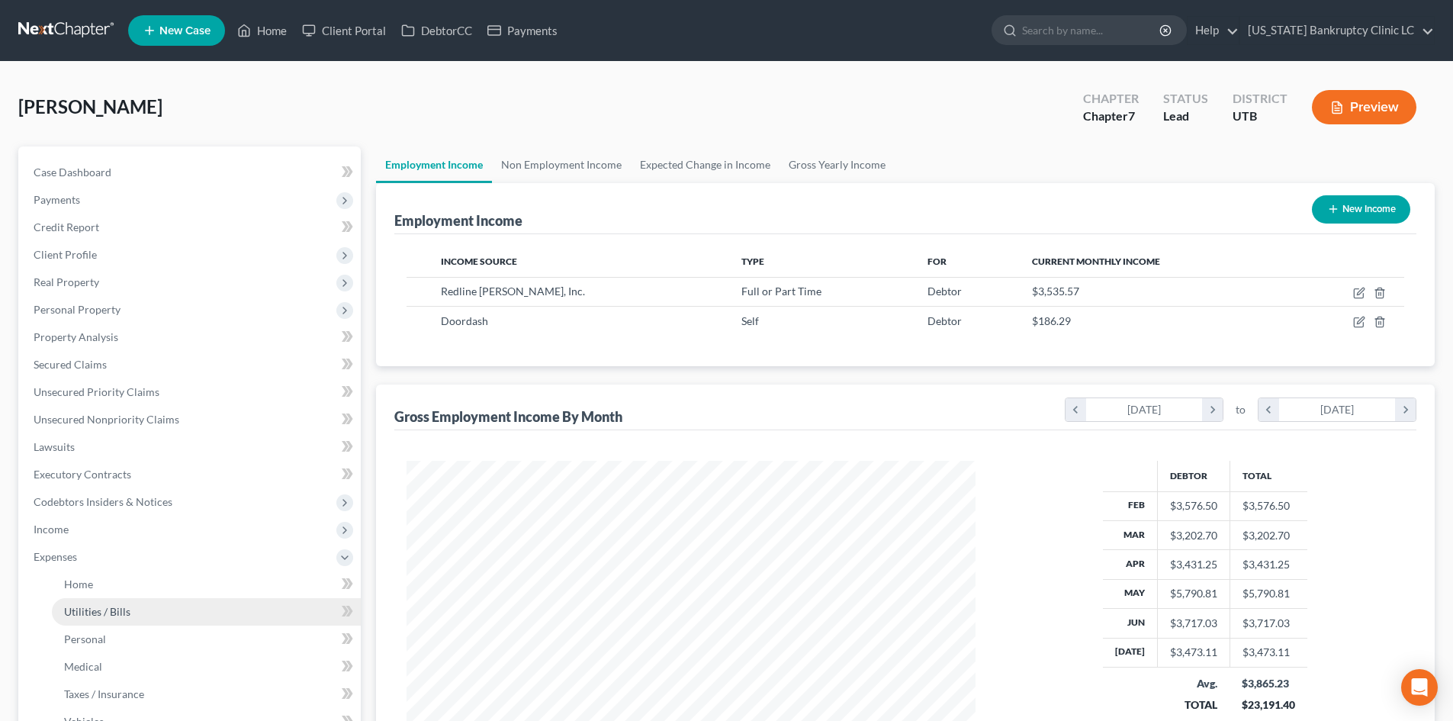
click at [115, 598] on link "Utilities / Bills" at bounding box center [206, 611] width 309 height 27
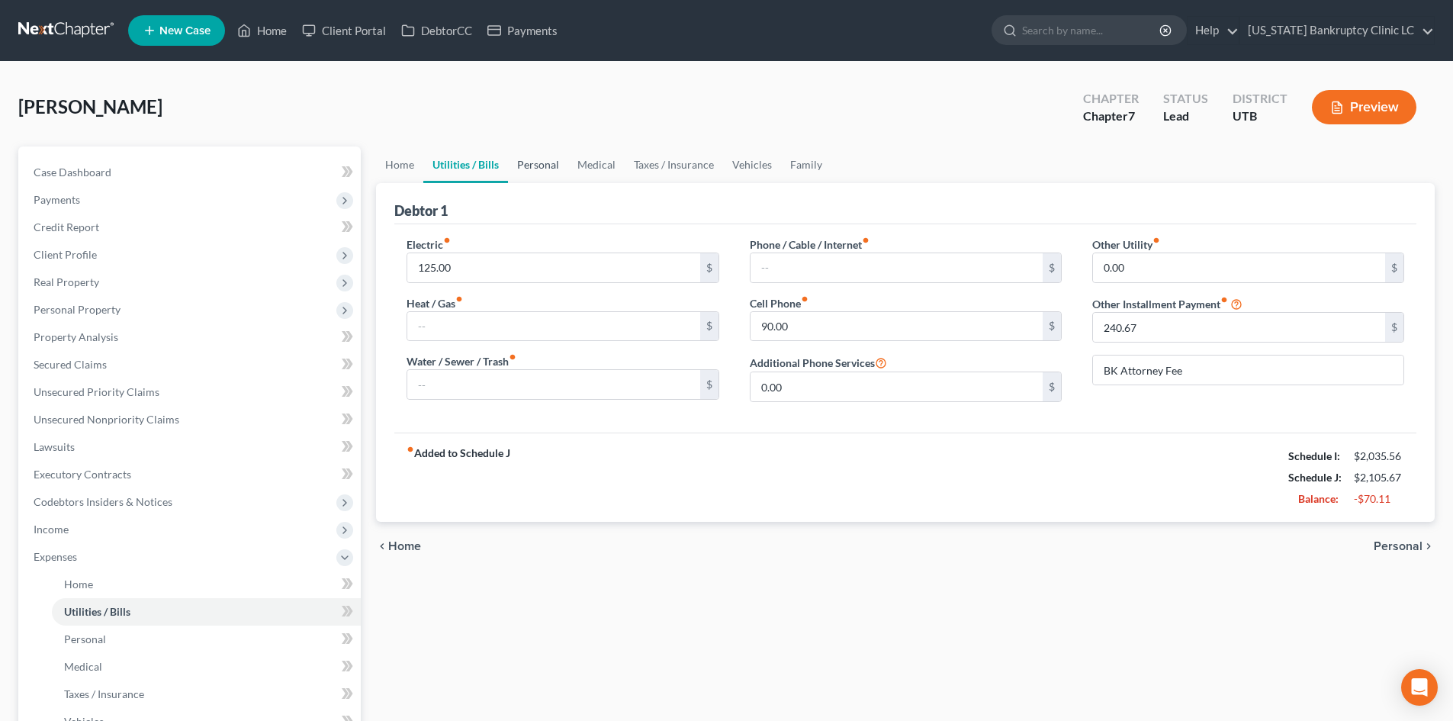
click at [525, 159] on link "Personal" at bounding box center [538, 164] width 60 height 37
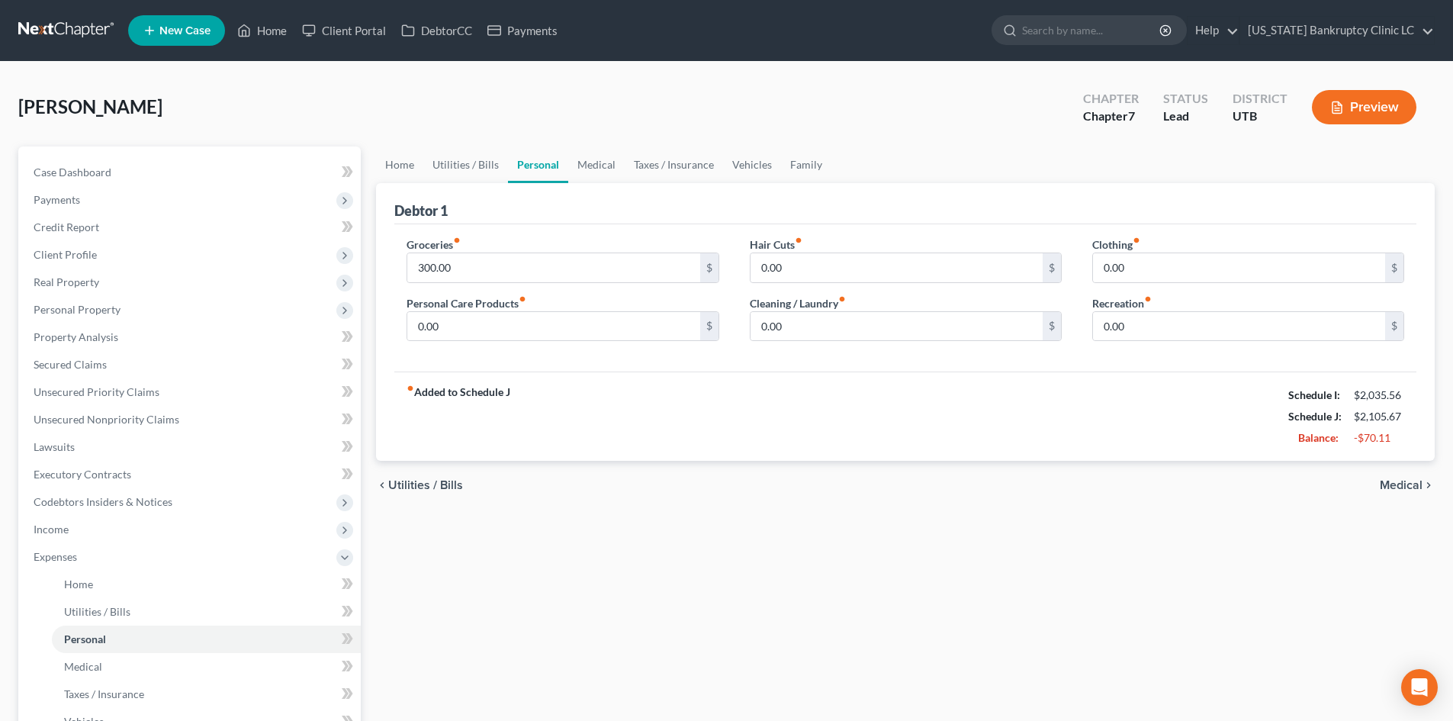
click at [564, 175] on link "Personal" at bounding box center [538, 164] width 60 height 37
click at [593, 173] on link "Medical" at bounding box center [596, 164] width 56 height 37
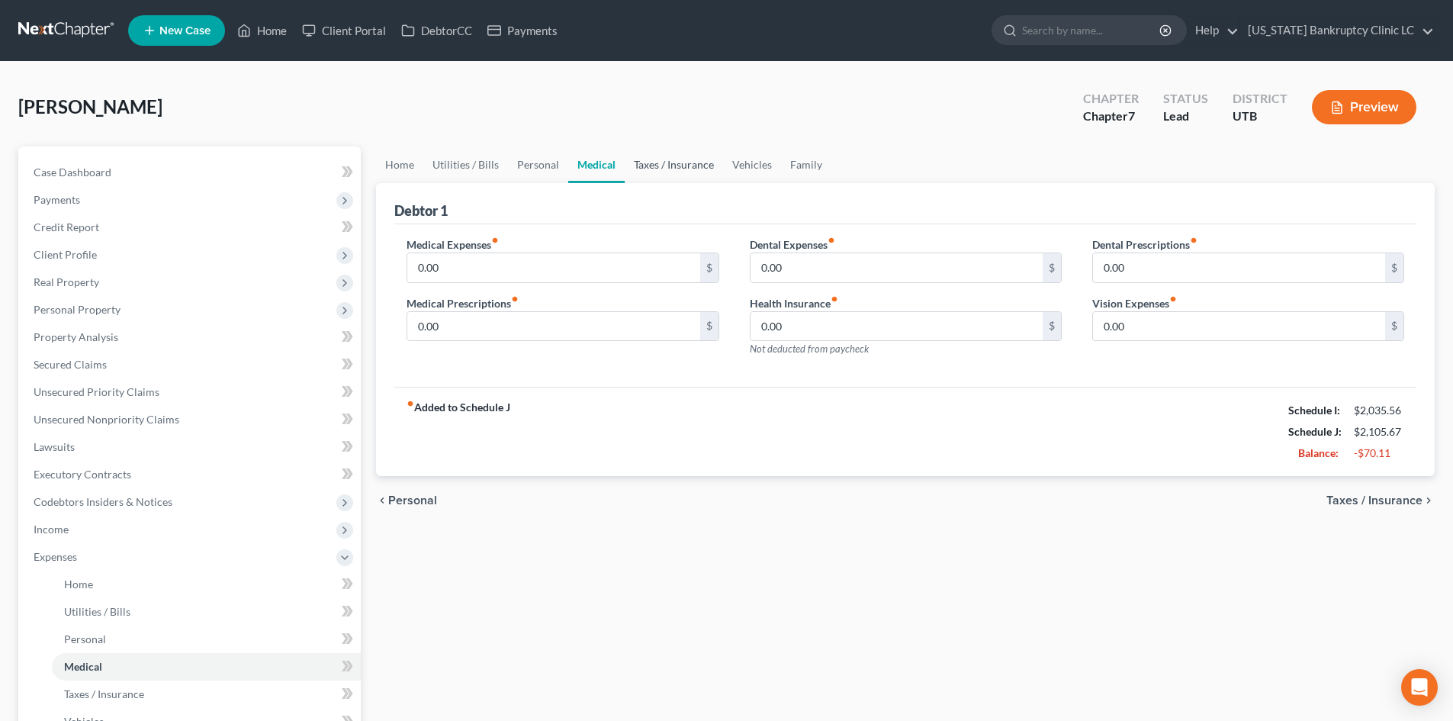
click at [674, 176] on link "Taxes / Insurance" at bounding box center [674, 164] width 98 height 37
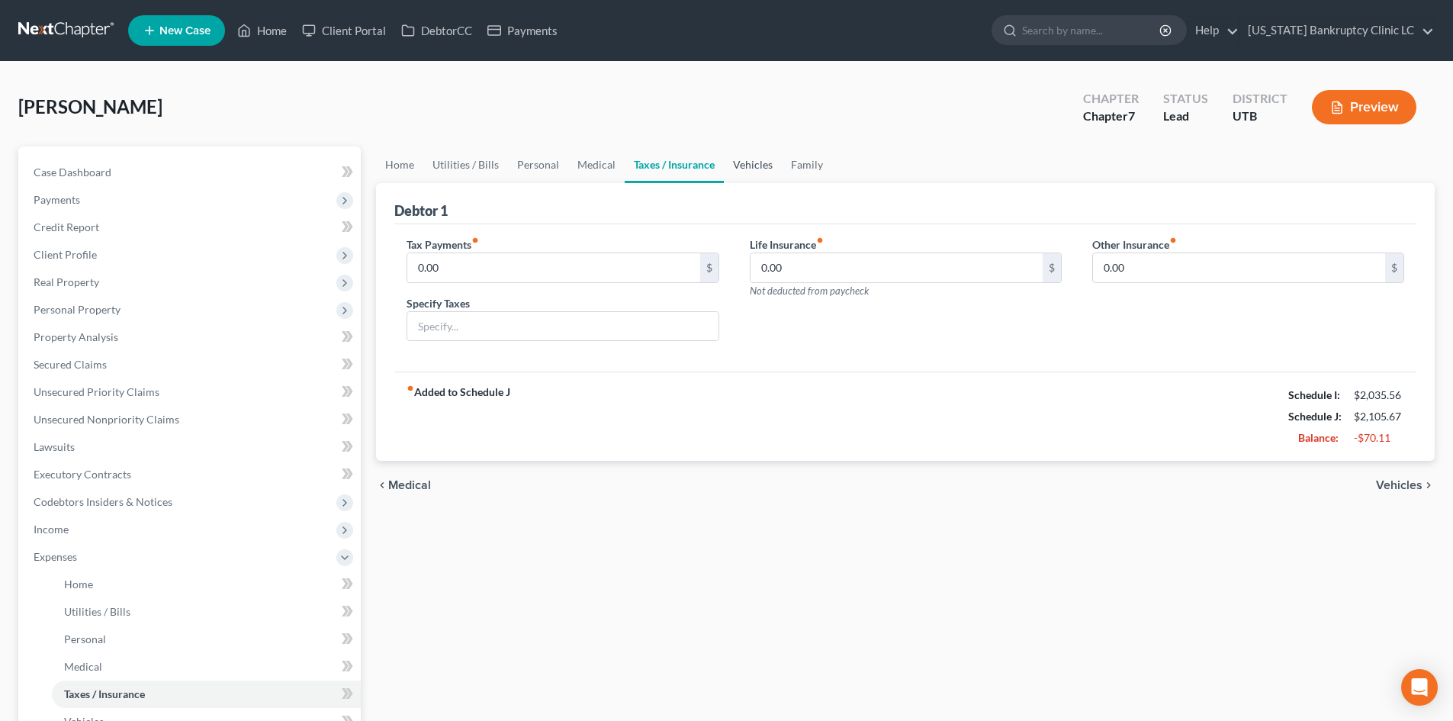
click at [734, 165] on link "Vehicles" at bounding box center [753, 164] width 58 height 37
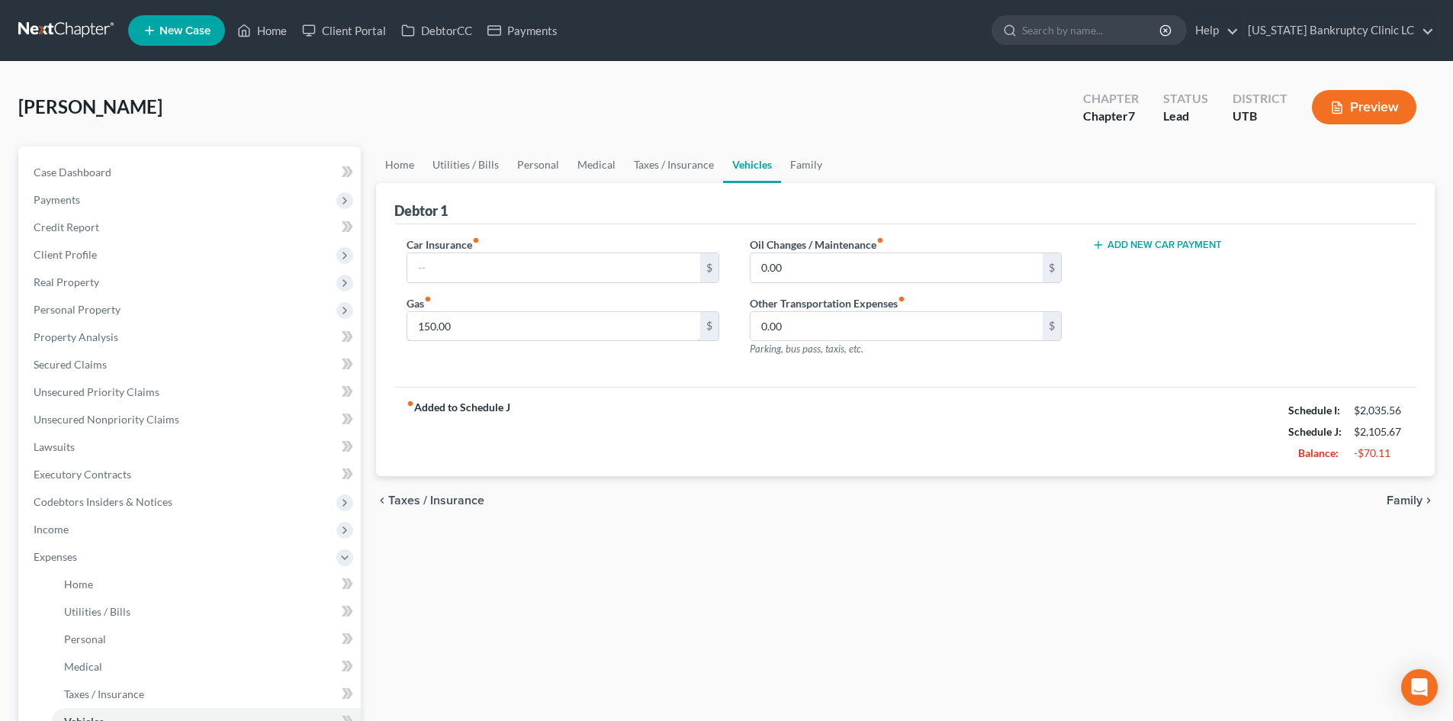
click at [545, 323] on input "150.00" at bounding box center [553, 326] width 292 height 29
click at [802, 172] on link "Family" at bounding box center [806, 164] width 50 height 37
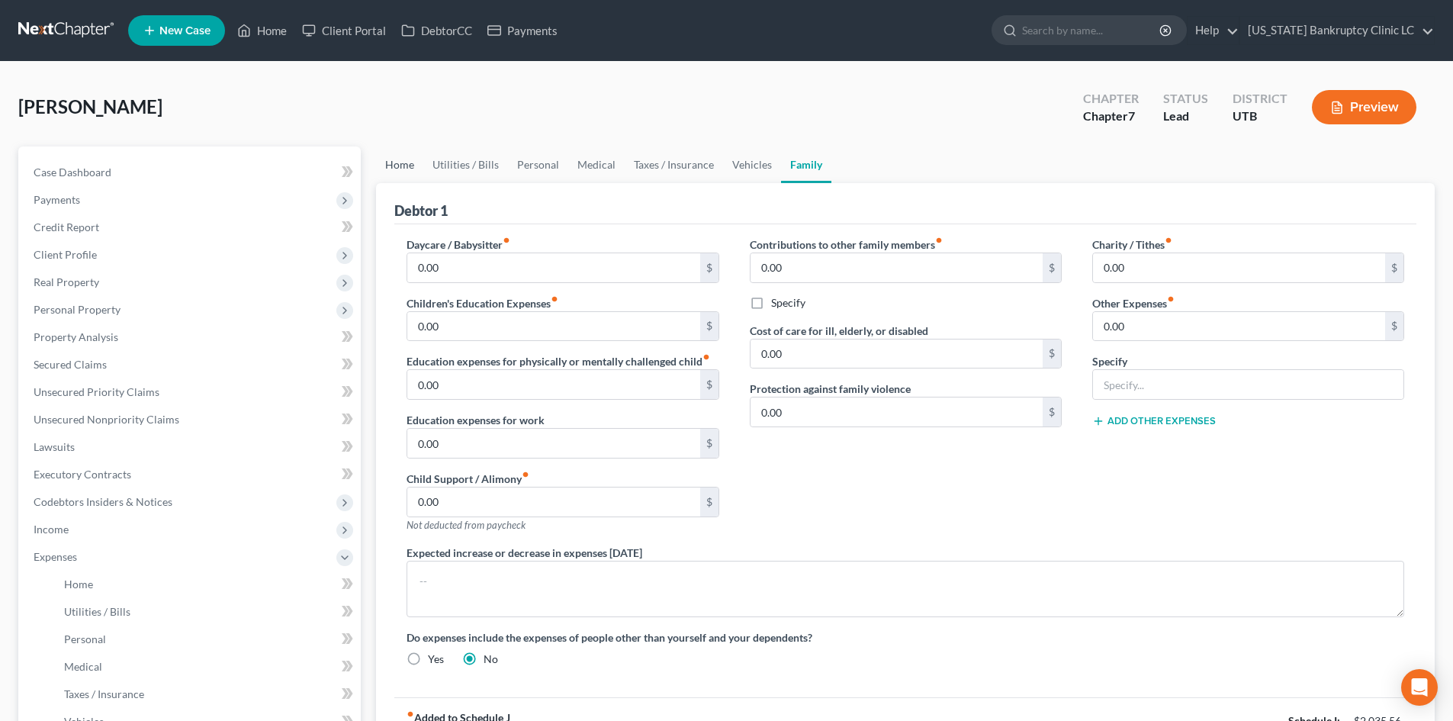
click at [404, 170] on link "Home" at bounding box center [399, 164] width 47 height 37
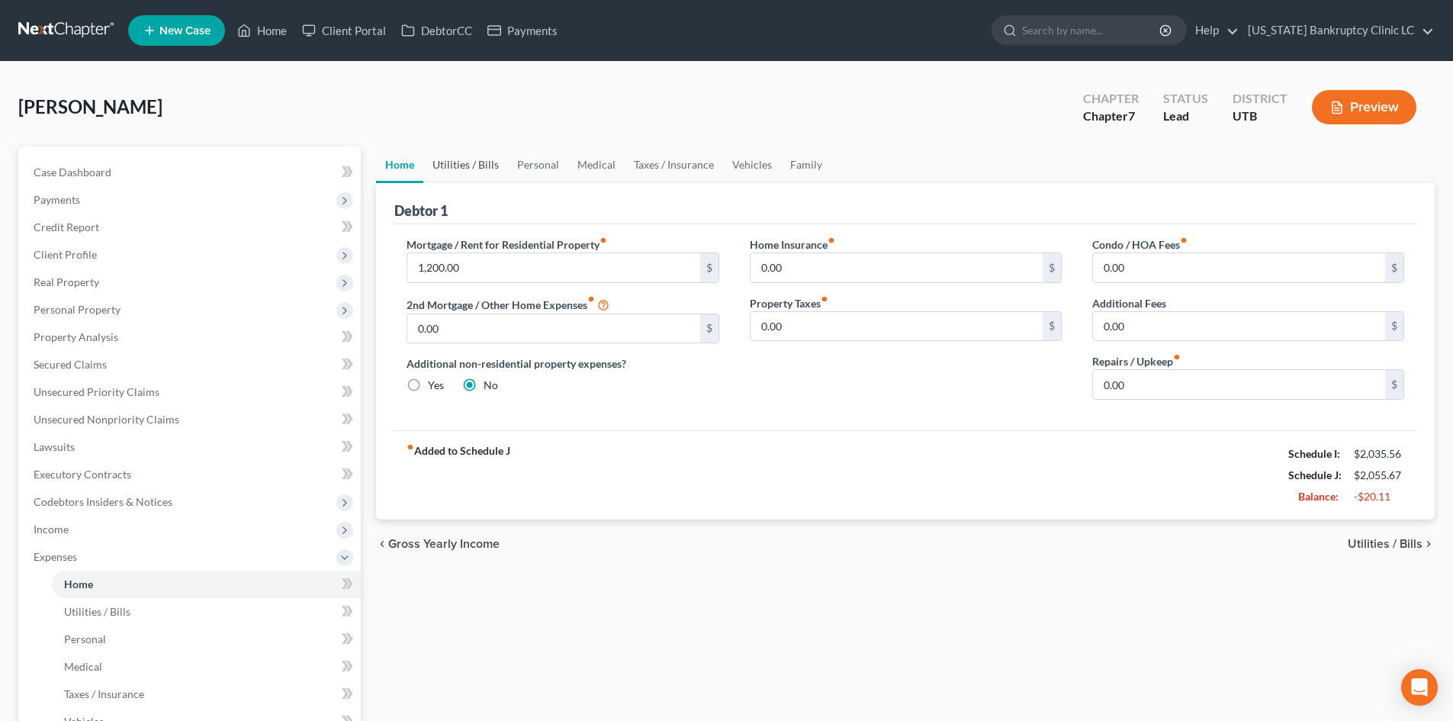
click at [444, 182] on link "Utilities / Bills" at bounding box center [465, 164] width 85 height 37
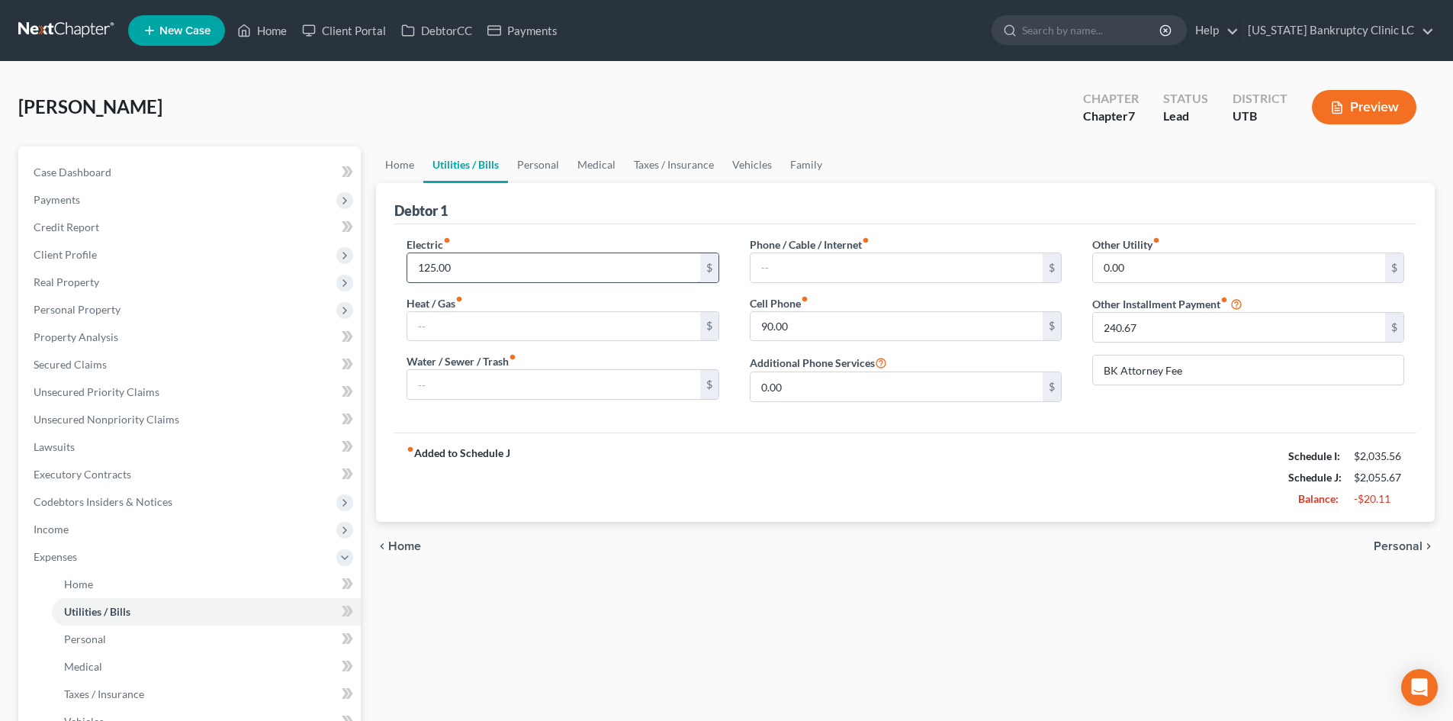
click at [450, 263] on input "125.00" at bounding box center [553, 267] width 292 height 29
click at [551, 170] on link "Personal" at bounding box center [538, 164] width 60 height 37
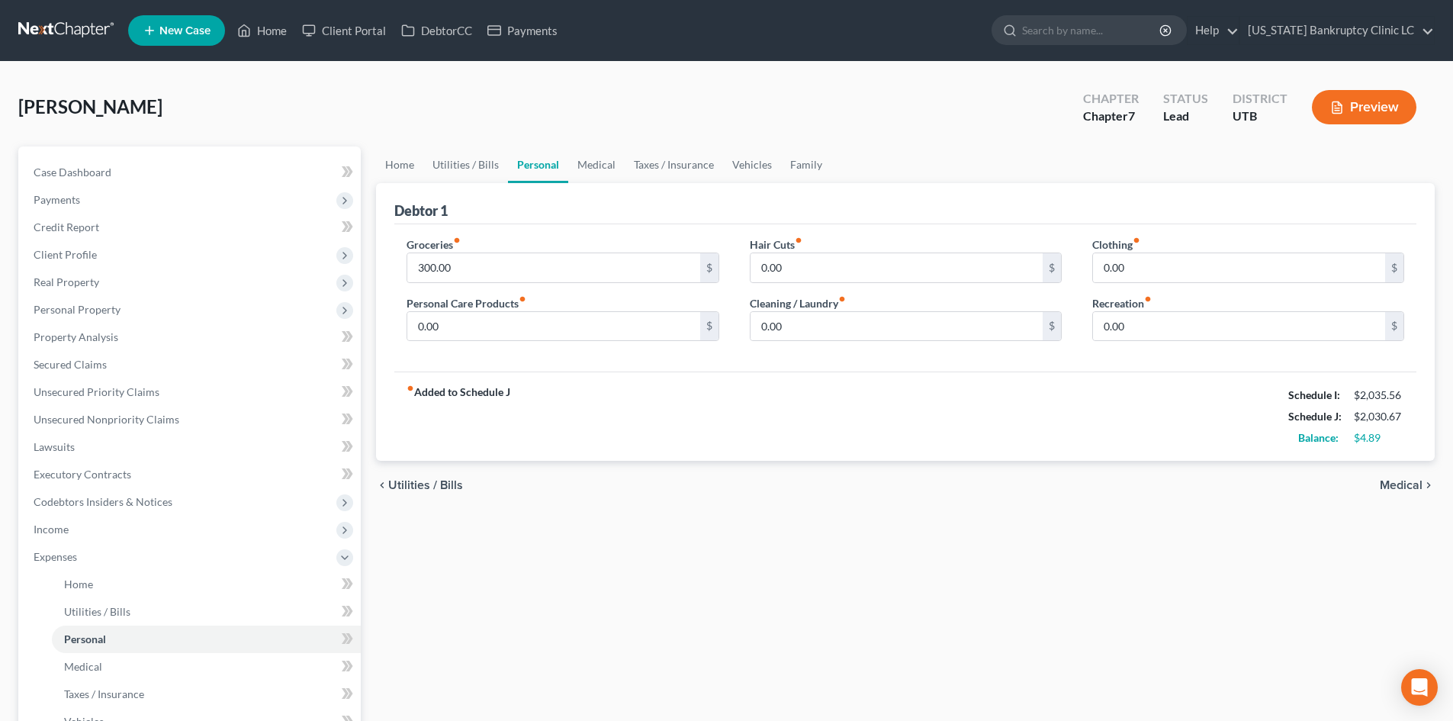
click at [770, 411] on div "fiber_manual_record Added to Schedule J Schedule I: $2,035.56 Schedule J: $2,03…" at bounding box center [905, 415] width 1022 height 89
click at [869, 400] on div "fiber_manual_record Added to Schedule J Schedule I: $2,035.56 Schedule J: $2,03…" at bounding box center [905, 415] width 1022 height 89
click at [34, 554] on span "Expenses" at bounding box center [55, 556] width 43 height 13
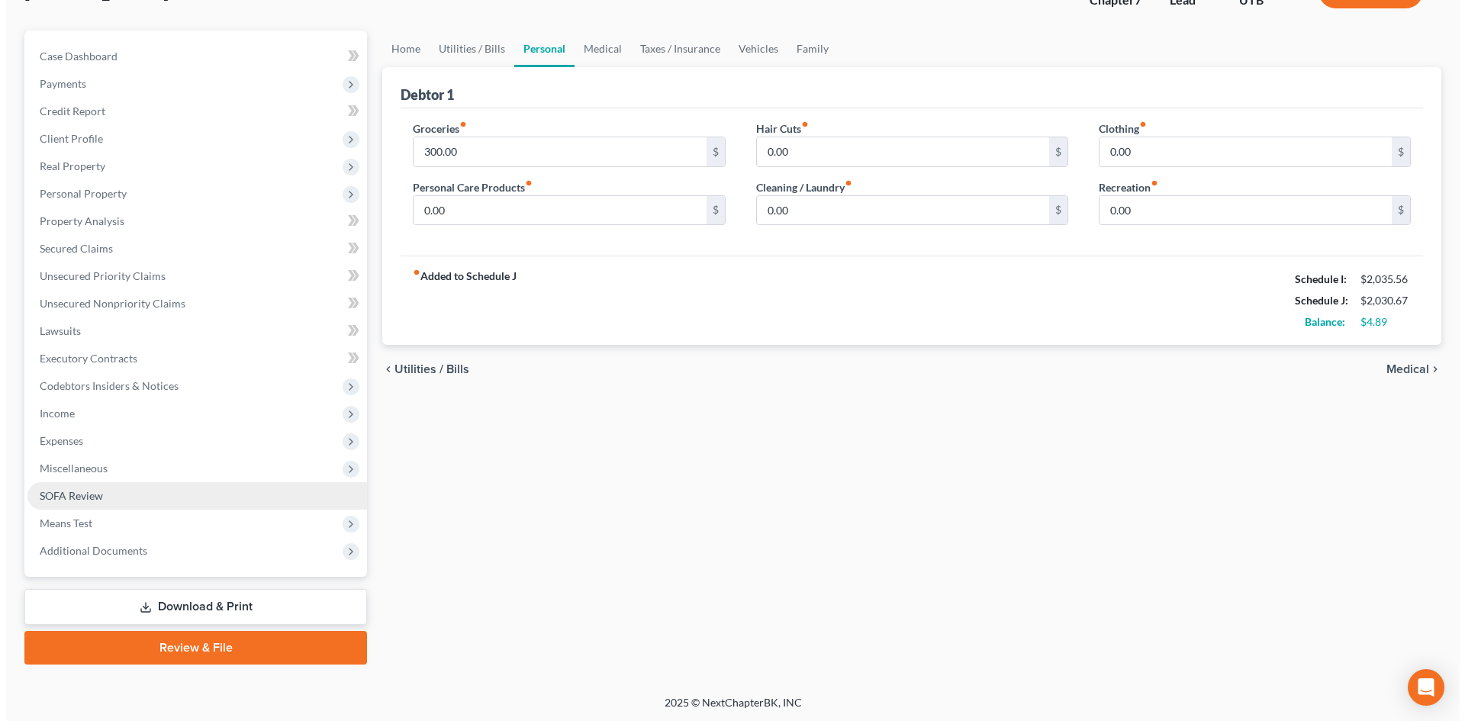
scroll to position [117, 0]
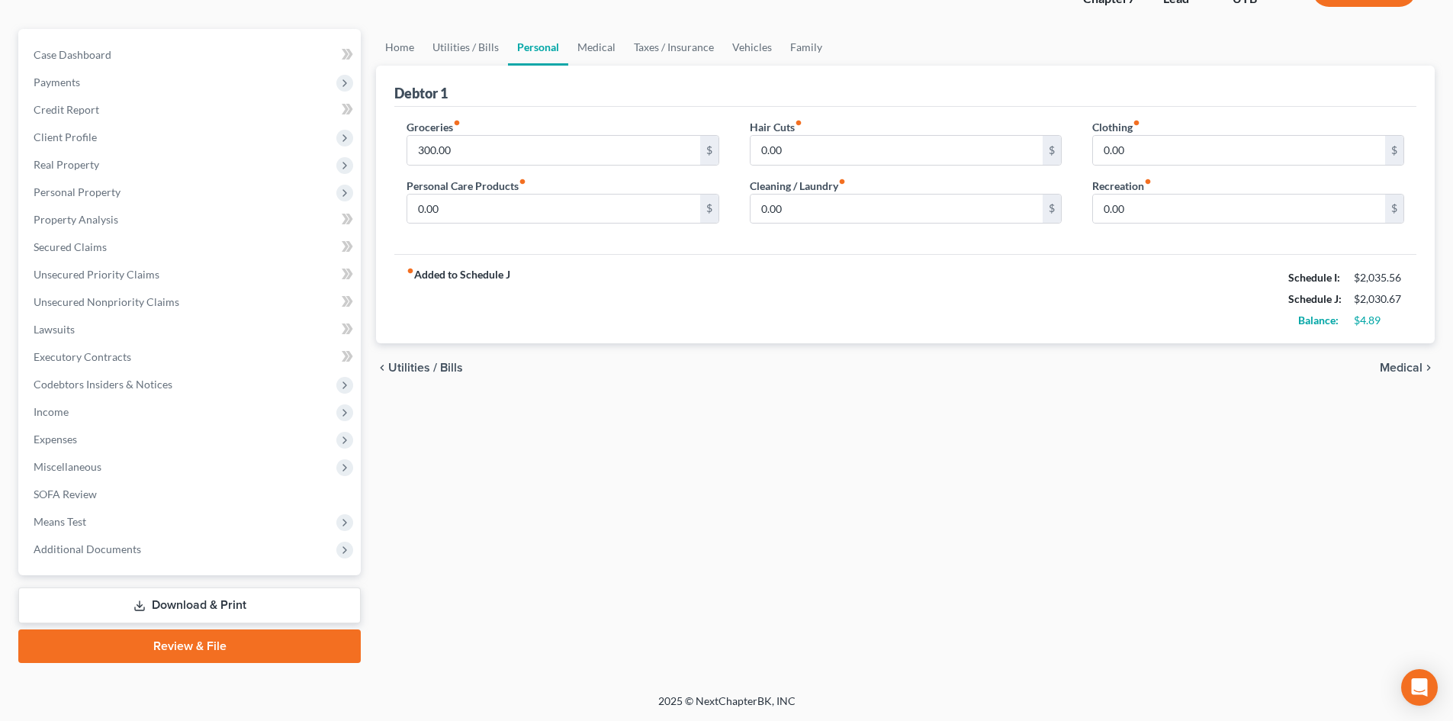
click at [197, 607] on link "Download & Print" at bounding box center [189, 605] width 342 height 36
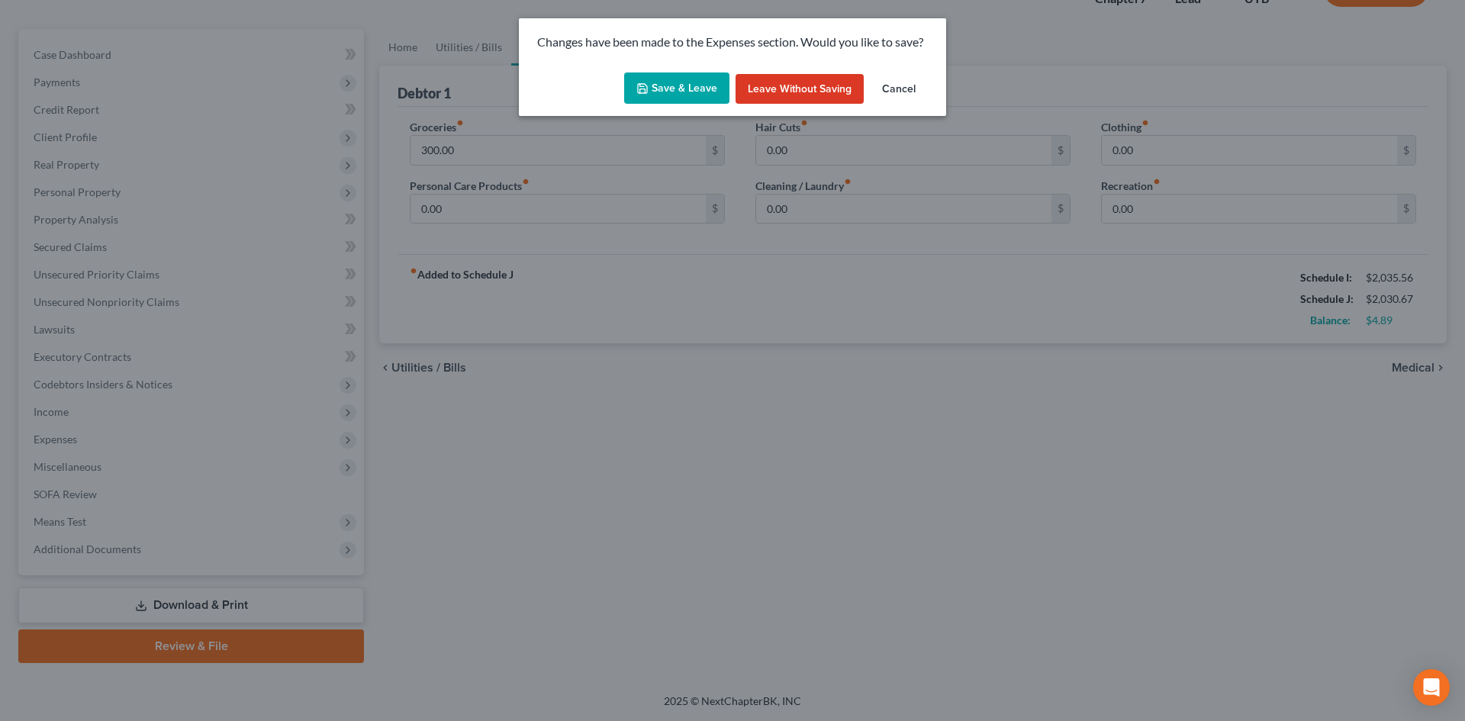
click at [660, 91] on button "Save & Leave" at bounding box center [676, 88] width 105 height 32
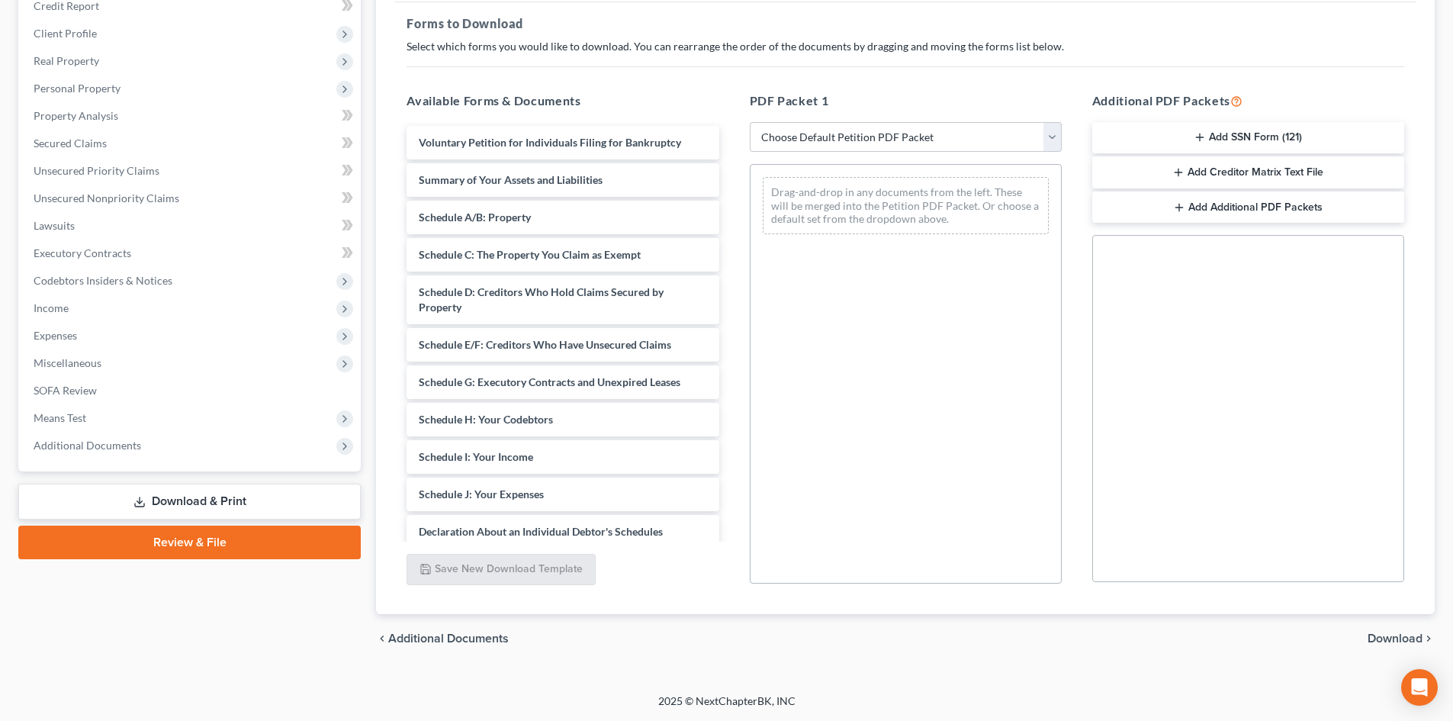
click at [196, 535] on link "Review & File" at bounding box center [189, 543] width 342 height 34
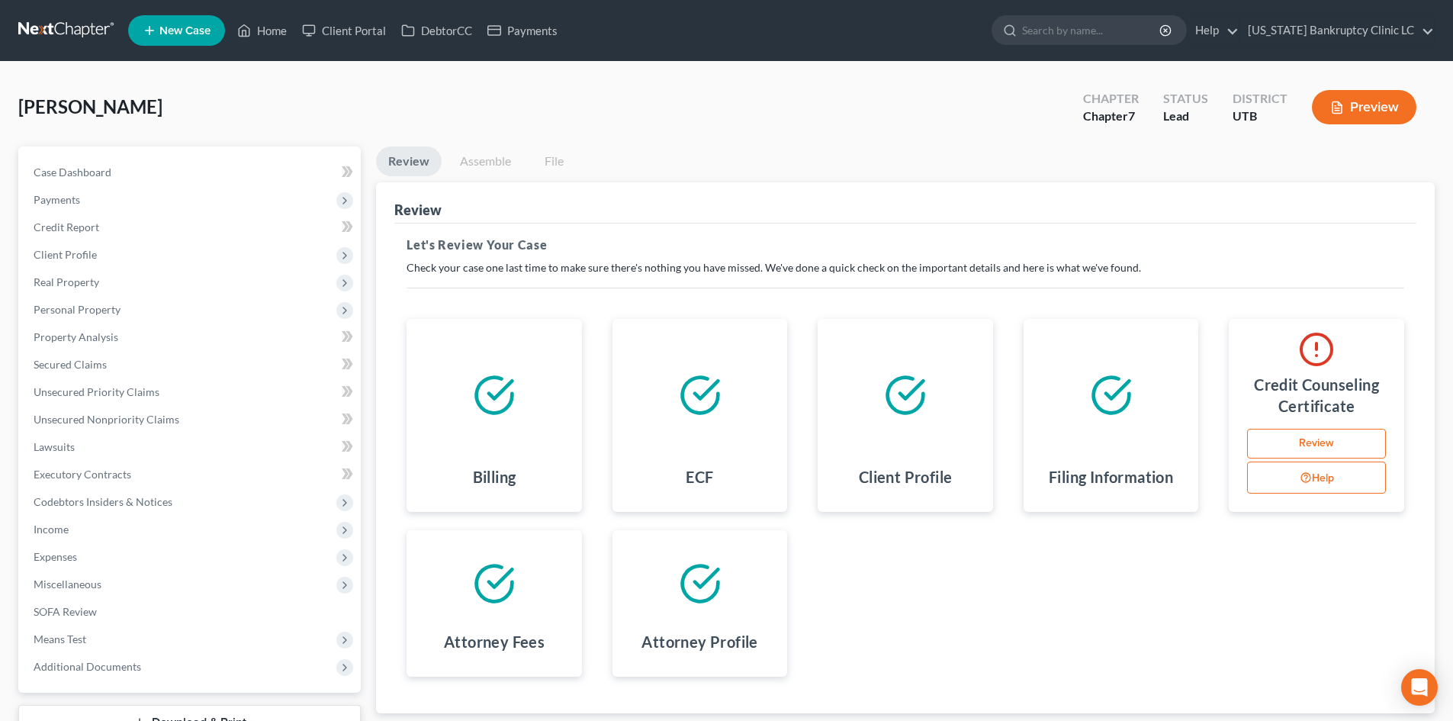
click at [1363, 448] on link "Review" at bounding box center [1316, 444] width 139 height 31
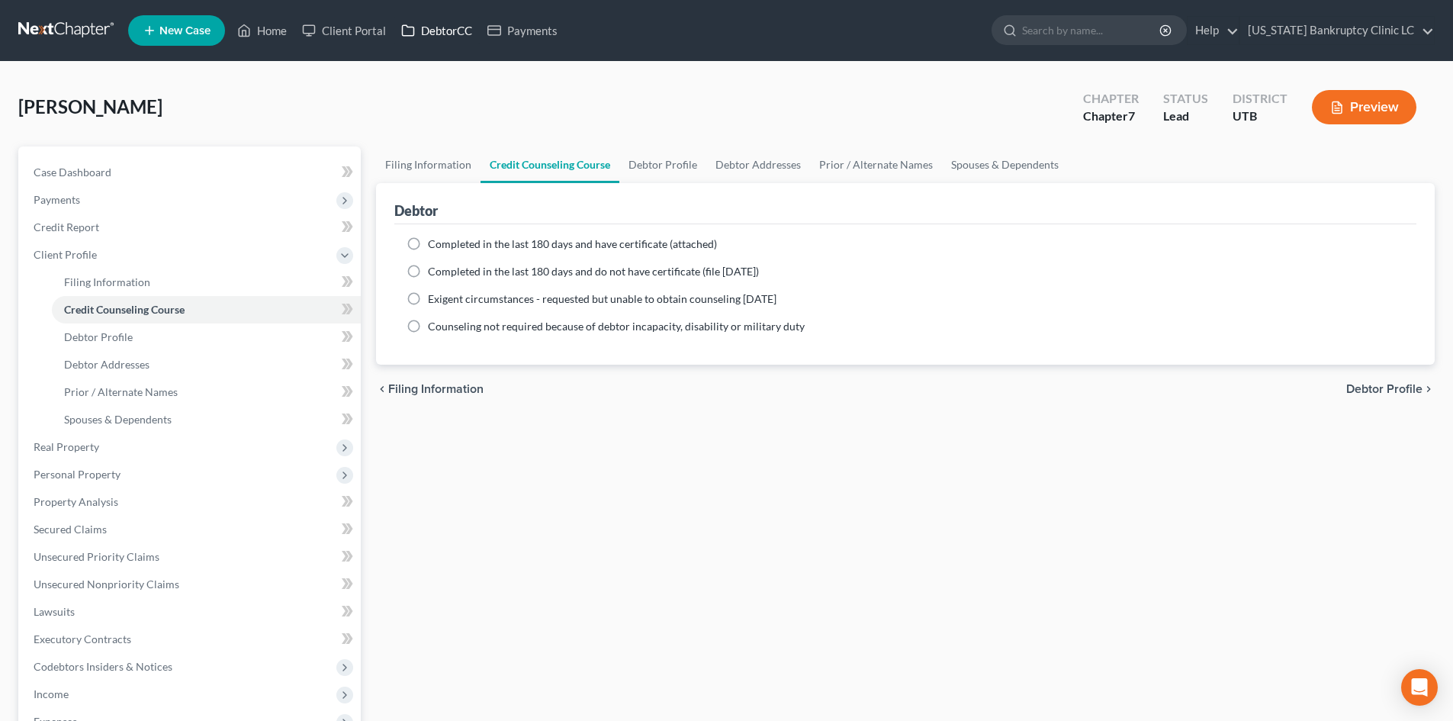
click at [426, 23] on link "DebtorCC" at bounding box center [437, 30] width 86 height 27
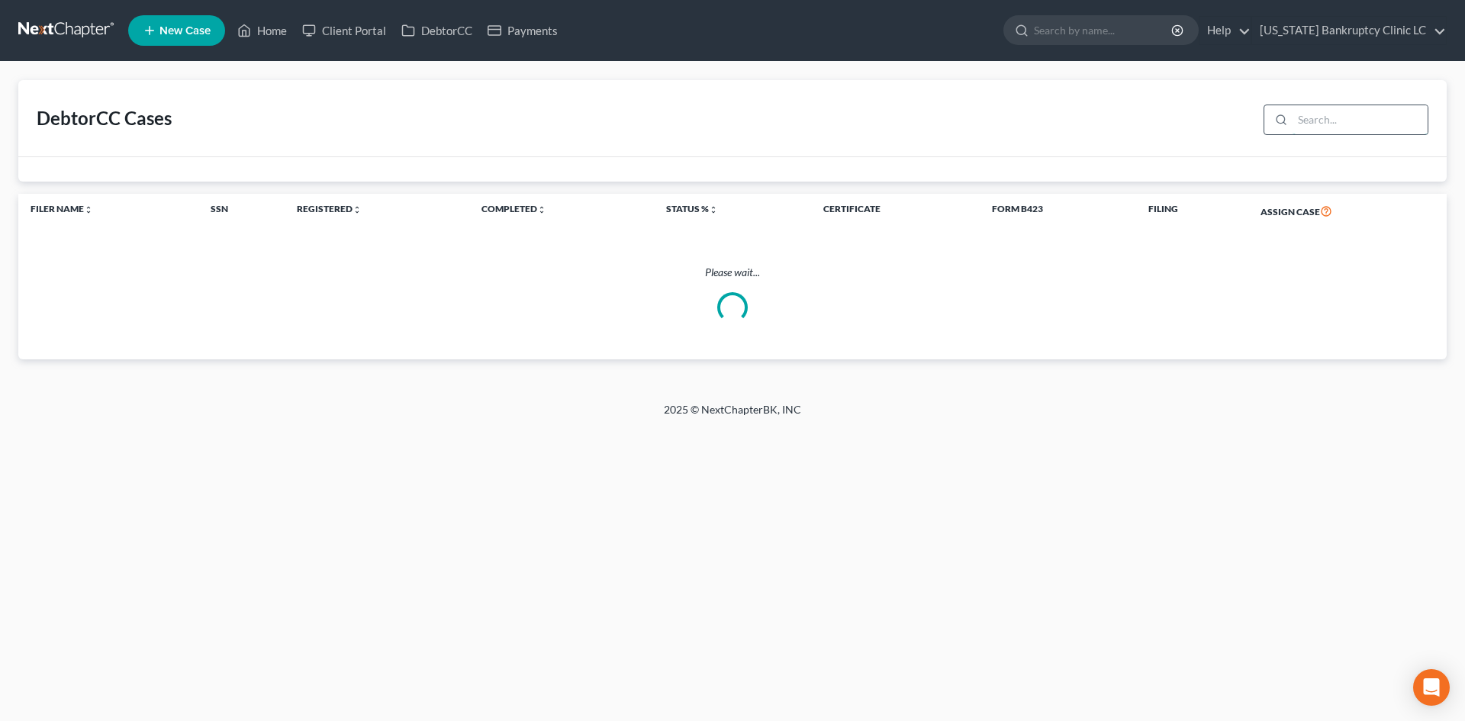
click at [1317, 113] on input "search" at bounding box center [1359, 119] width 135 height 29
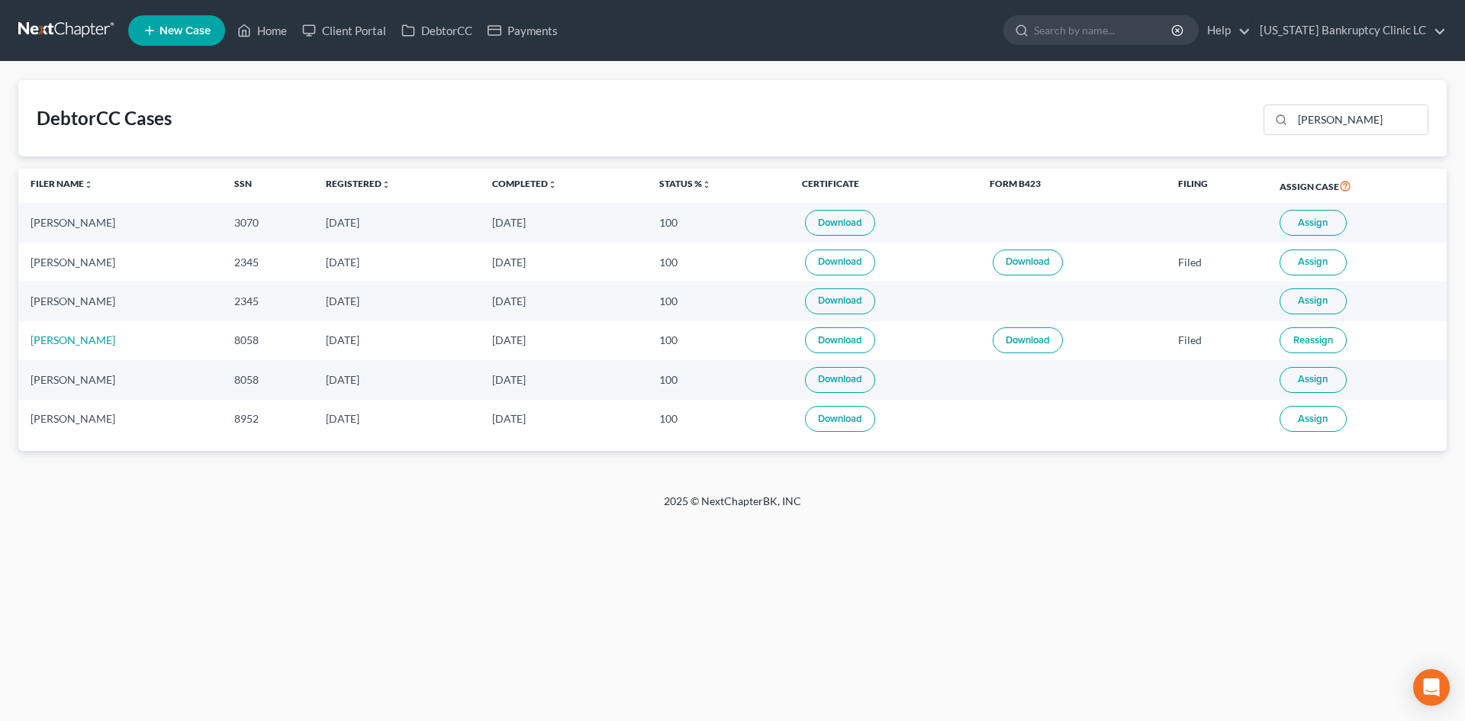
click at [1317, 220] on span "Assign" at bounding box center [1313, 223] width 30 height 12
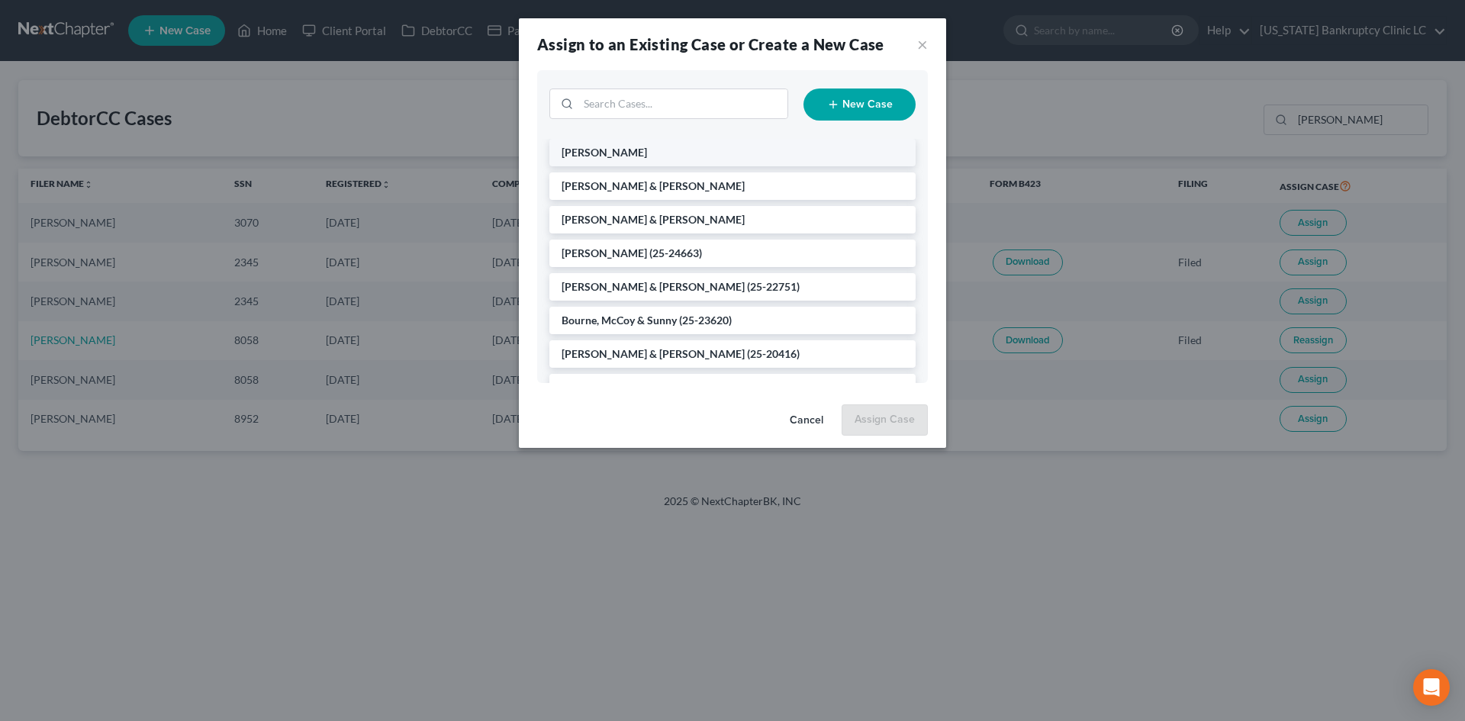
click at [792, 154] on li "[PERSON_NAME]" at bounding box center [732, 152] width 366 height 27
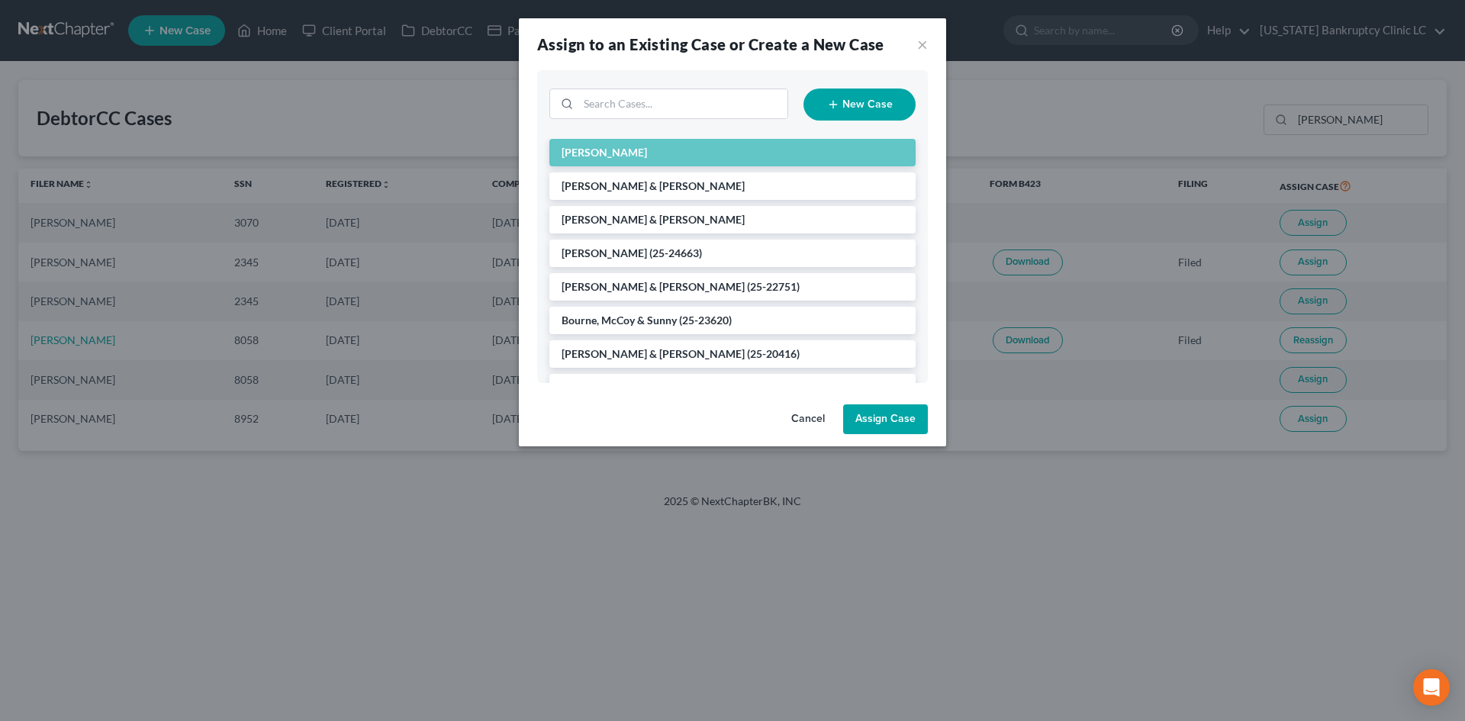
click at [882, 410] on button "Assign Case" at bounding box center [885, 419] width 85 height 31
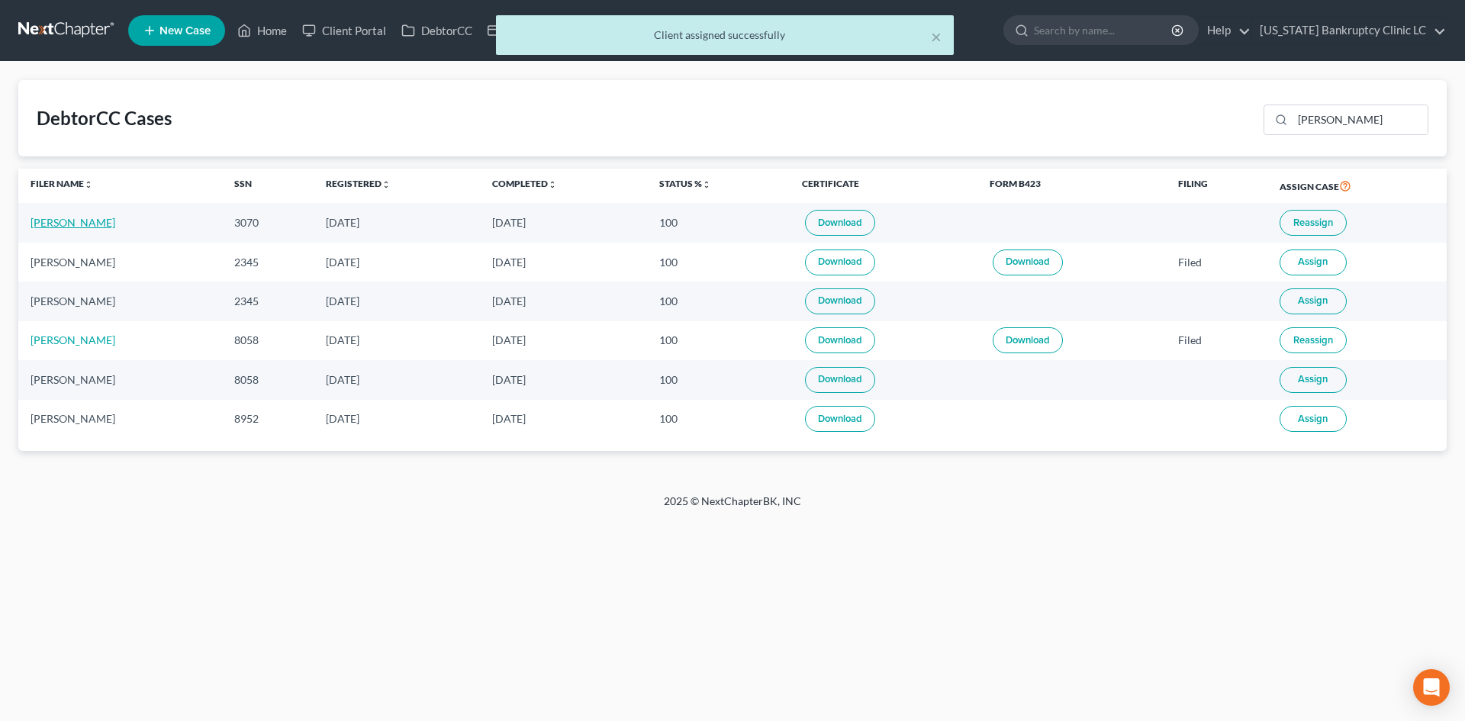
click at [70, 222] on link "[PERSON_NAME]" at bounding box center [73, 222] width 85 height 13
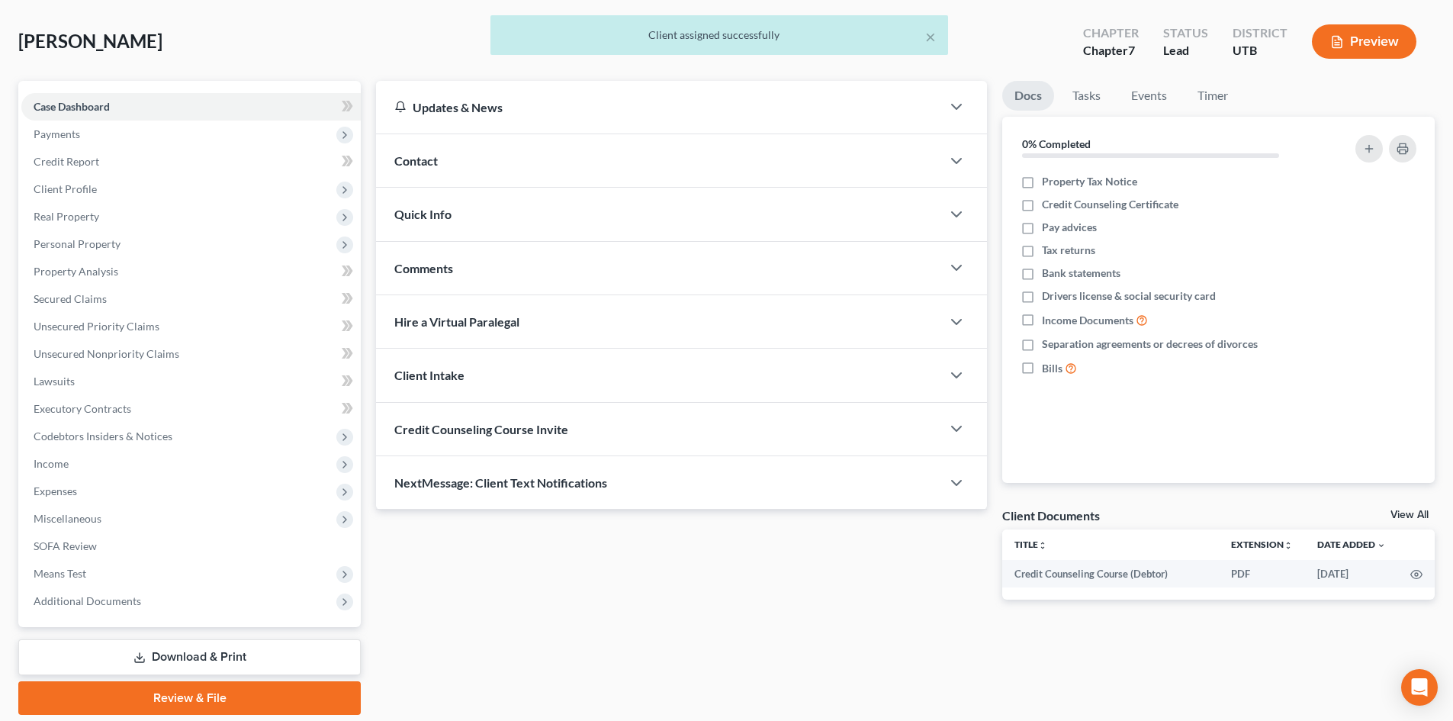
scroll to position [117, 0]
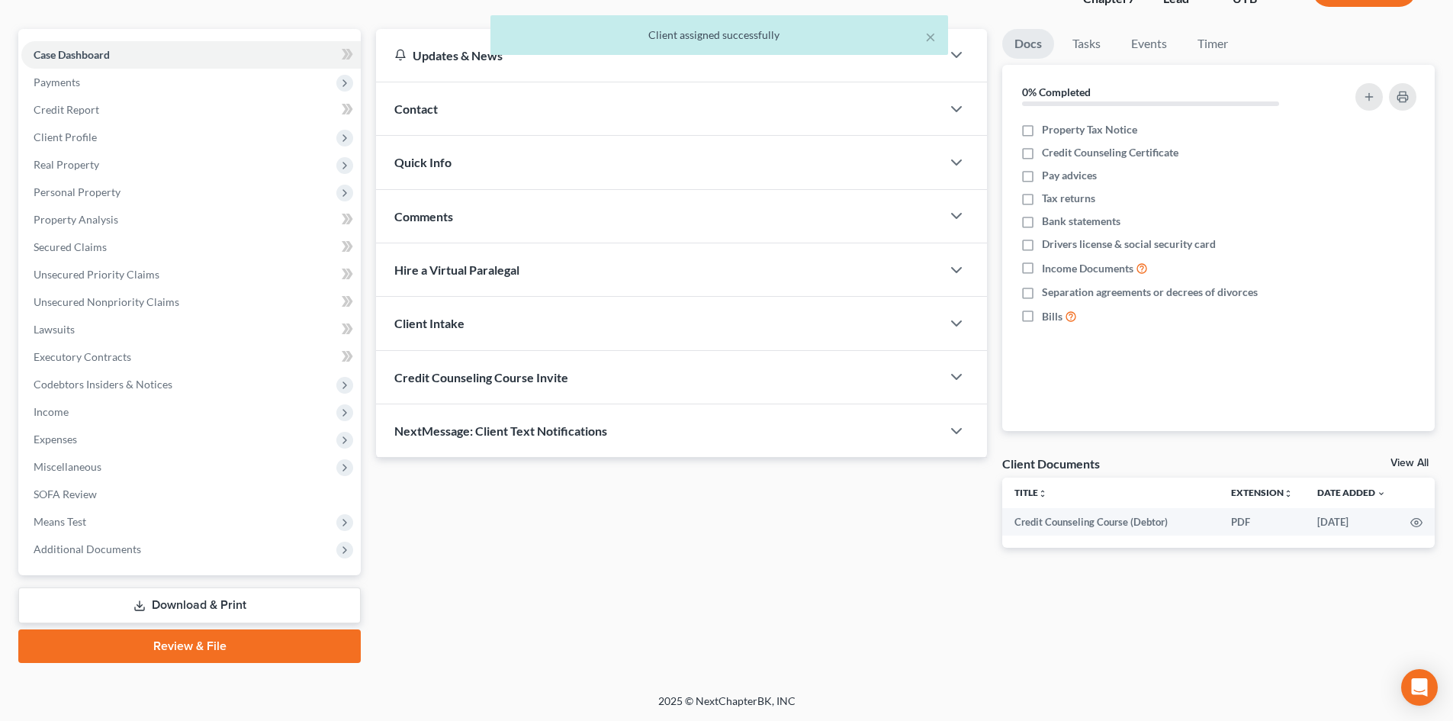
click at [215, 649] on link "Review & File" at bounding box center [189, 646] width 342 height 34
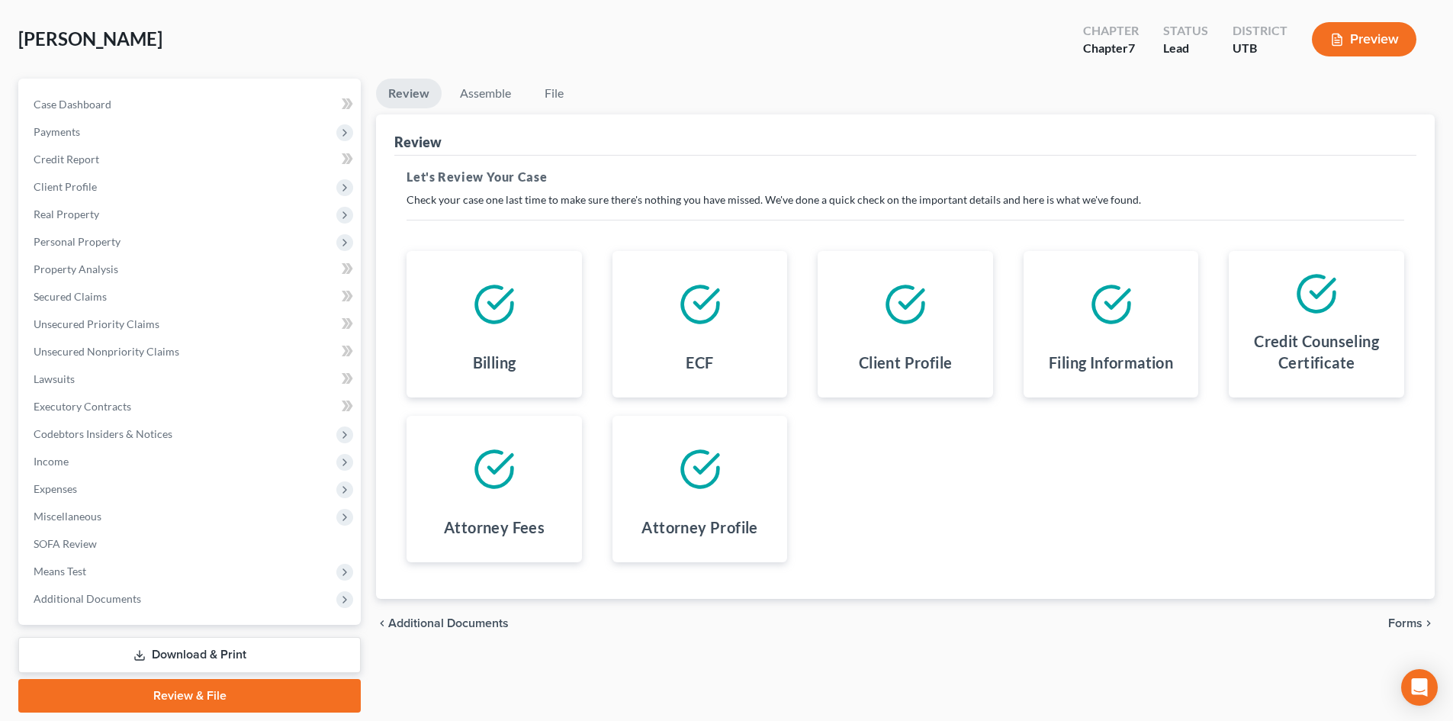
scroll to position [117, 0]
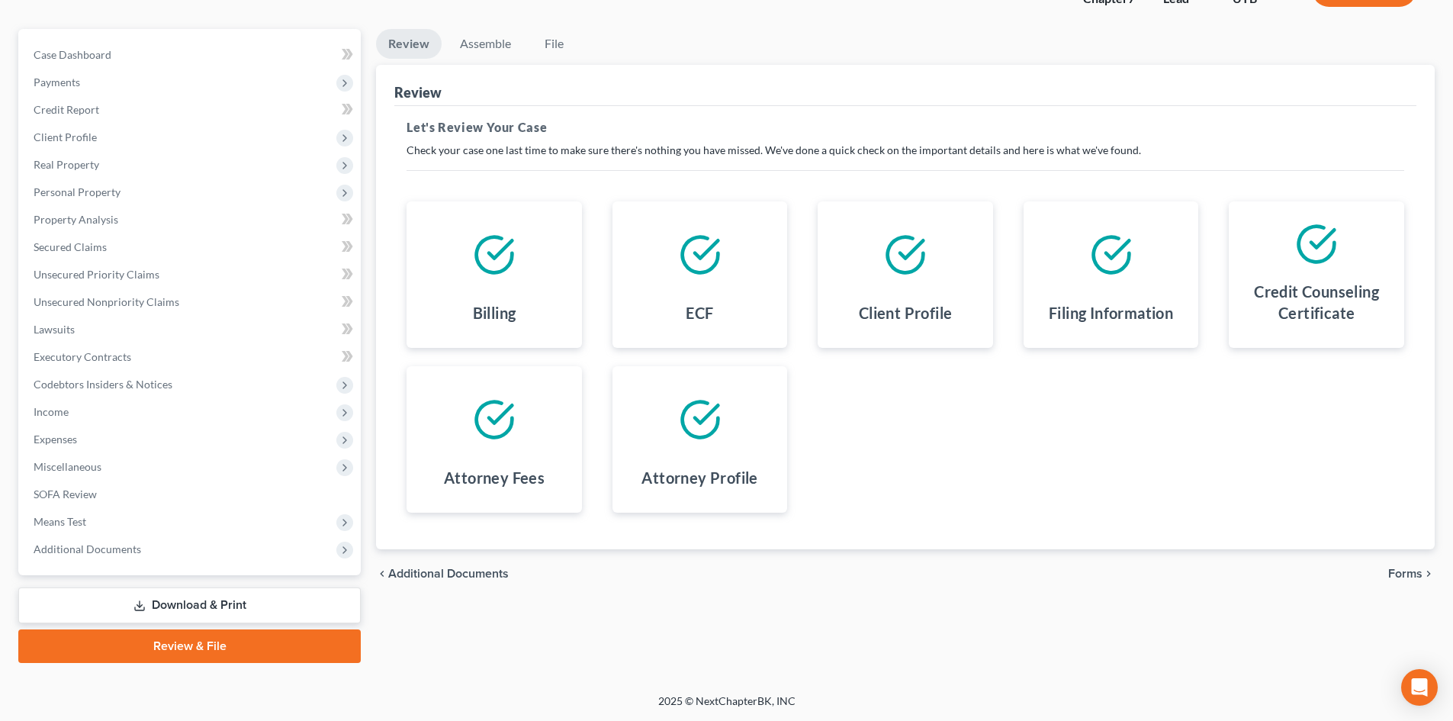
click at [153, 598] on link "Download & Print" at bounding box center [189, 605] width 342 height 36
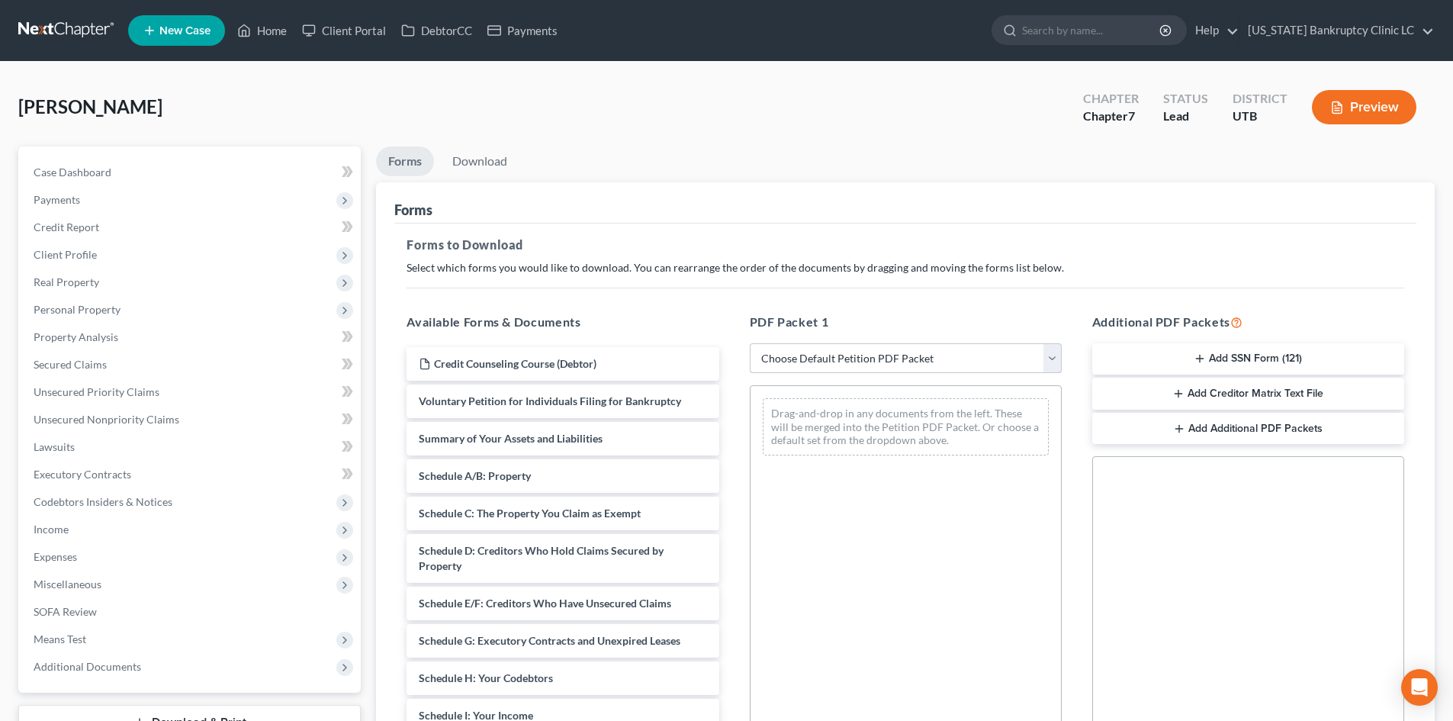
drag, startPoint x: 870, startPoint y: 347, endPoint x: 874, endPoint y: 372, distance: 25.5
click at [870, 347] on select "Choose Default Petition PDF Packet Complete Bankruptcy Petition (all forms and …" at bounding box center [906, 358] width 312 height 31
click at [750, 343] on select "Choose Default Petition PDF Packet Complete Bankruptcy Petition (all forms and …" at bounding box center [906, 358] width 312 height 31
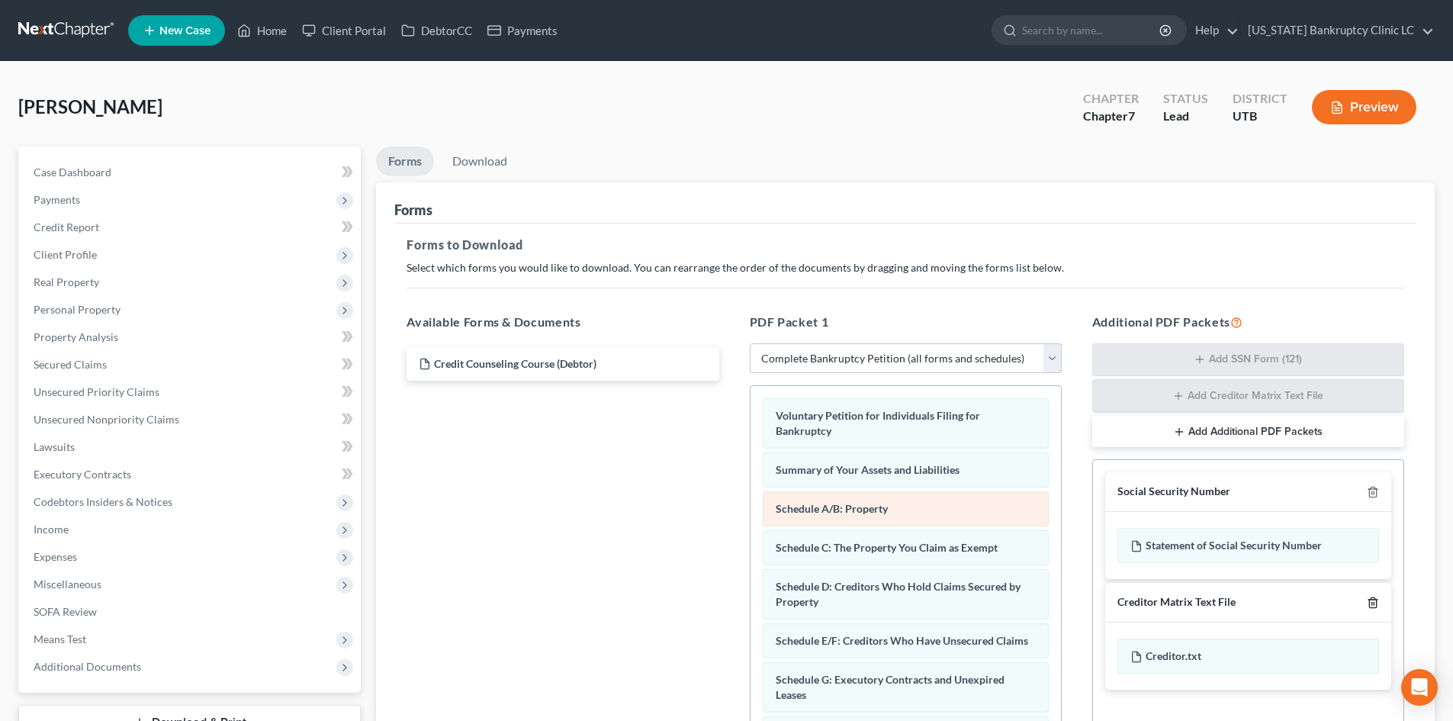
drag, startPoint x: 1376, startPoint y: 603, endPoint x: 892, endPoint y: 523, distance: 490.2
click at [1375, 603] on icon "button" at bounding box center [1373, 603] width 12 height 12
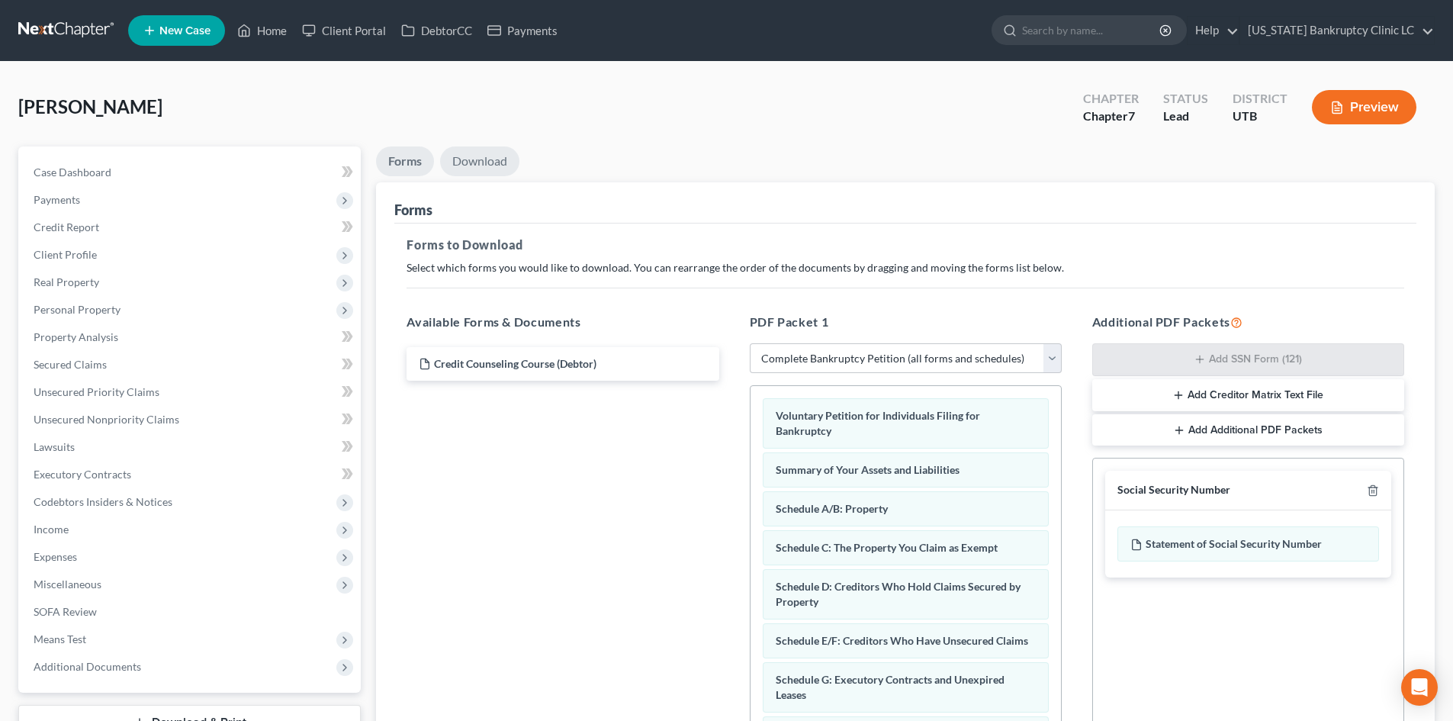
click at [503, 165] on link "Download" at bounding box center [479, 161] width 79 height 30
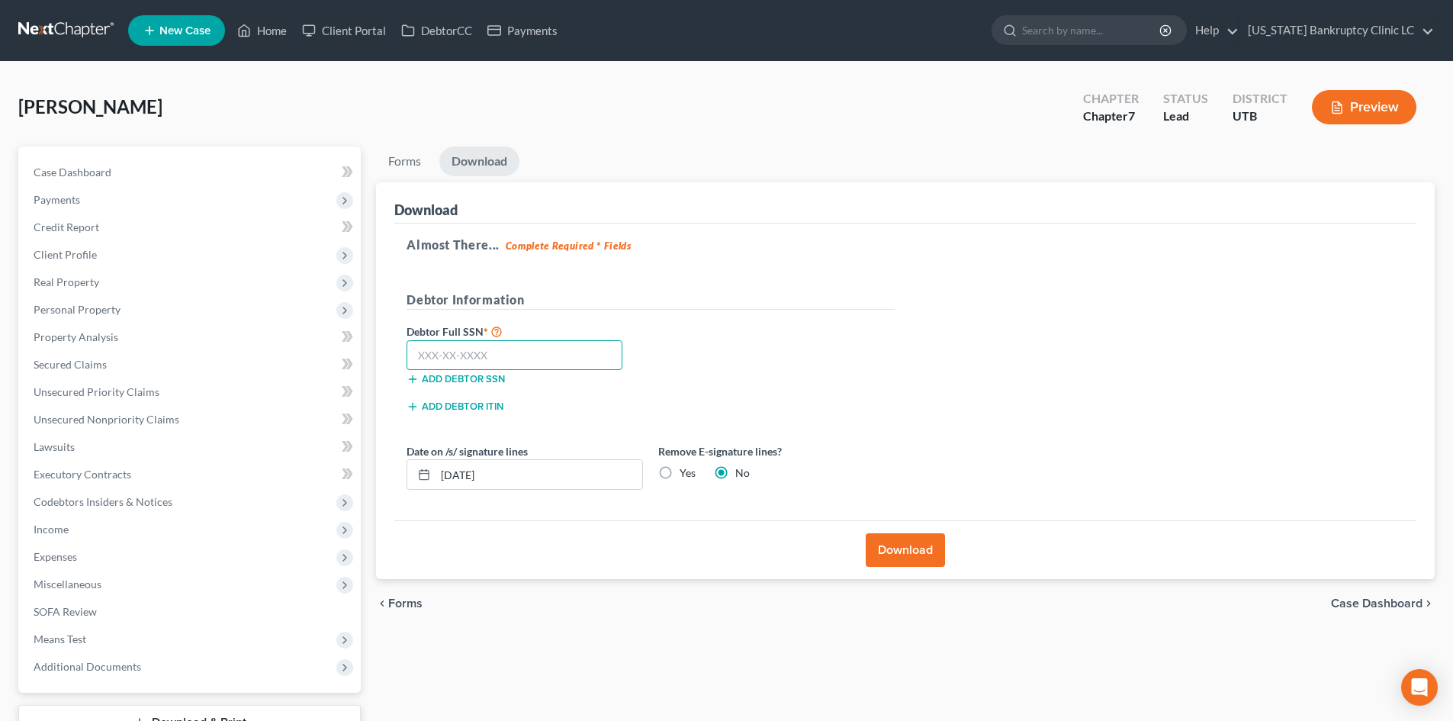
click at [517, 357] on input "text" at bounding box center [515, 355] width 216 height 31
click at [909, 555] on button "Download" at bounding box center [905, 550] width 79 height 34
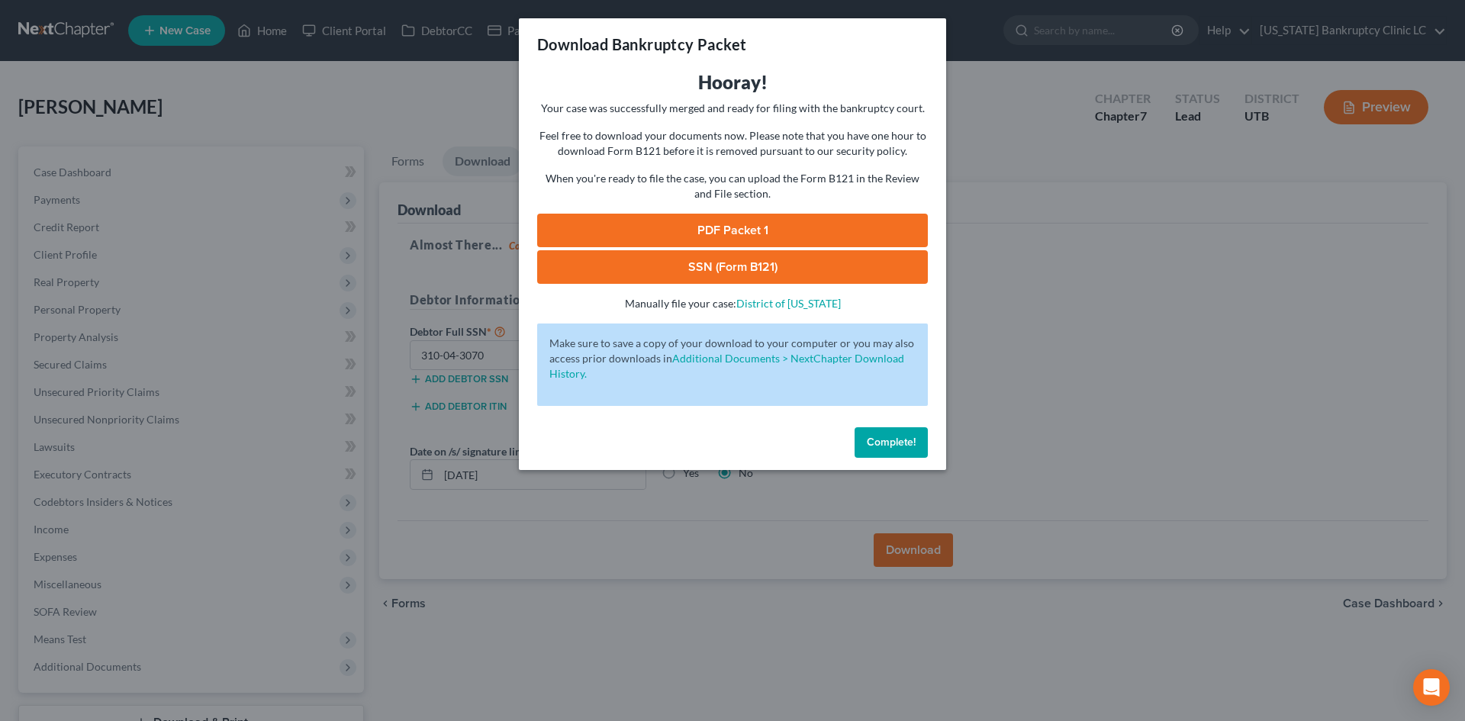
drag, startPoint x: 713, startPoint y: 227, endPoint x: 730, endPoint y: 265, distance: 41.0
click at [713, 227] on link "PDF Packet 1" at bounding box center [732, 231] width 391 height 34
click at [632, 269] on link "SSN (Form B121)" at bounding box center [732, 267] width 391 height 34
click at [890, 453] on button "Complete!" at bounding box center [890, 442] width 73 height 31
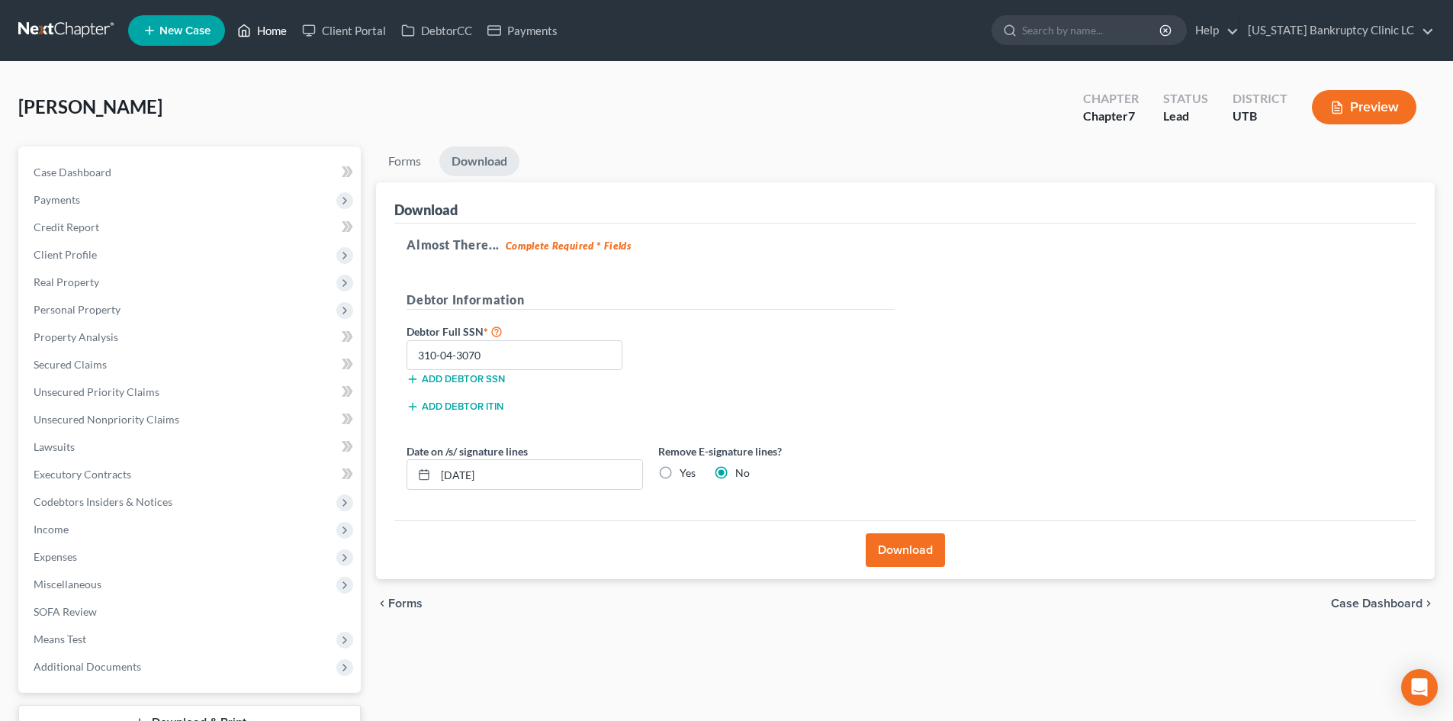
click at [266, 35] on link "Home" at bounding box center [262, 30] width 65 height 27
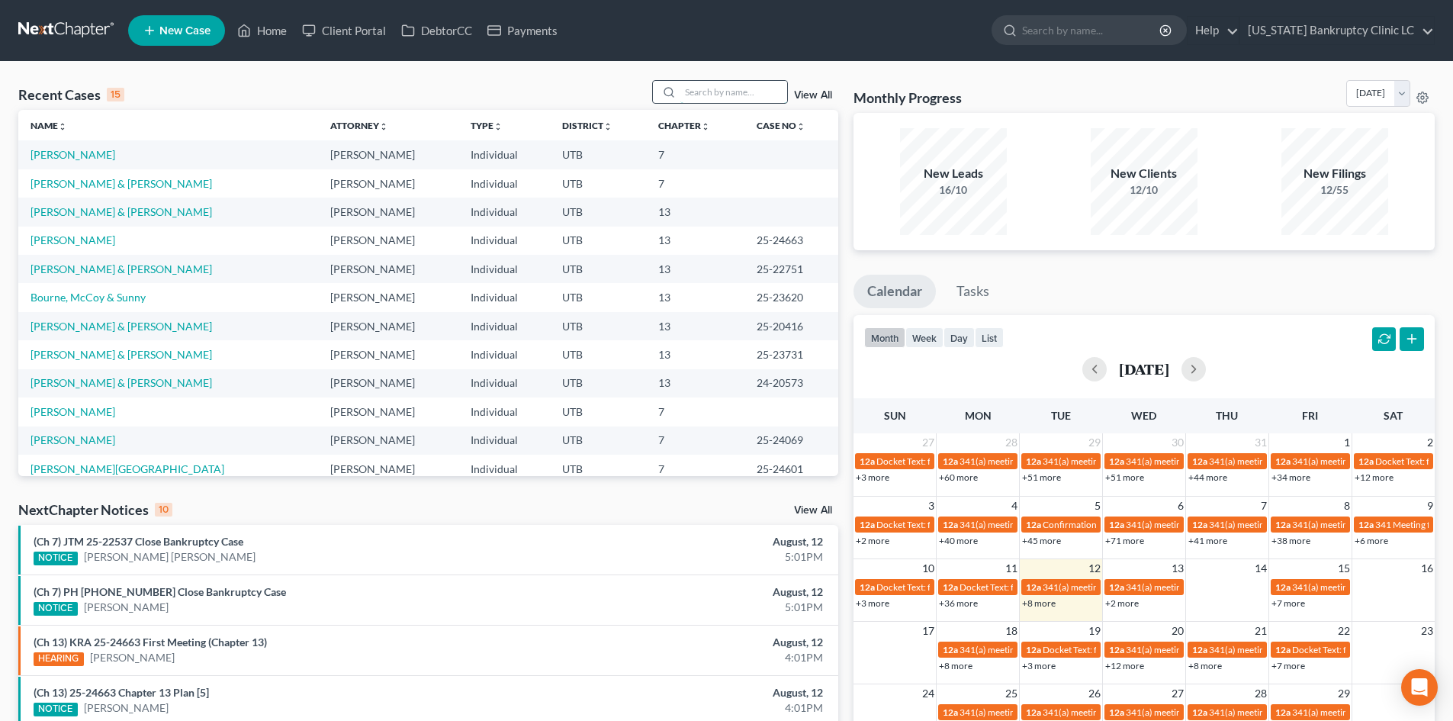
click at [719, 90] on input "search" at bounding box center [733, 92] width 107 height 22
paste input "25-23053"
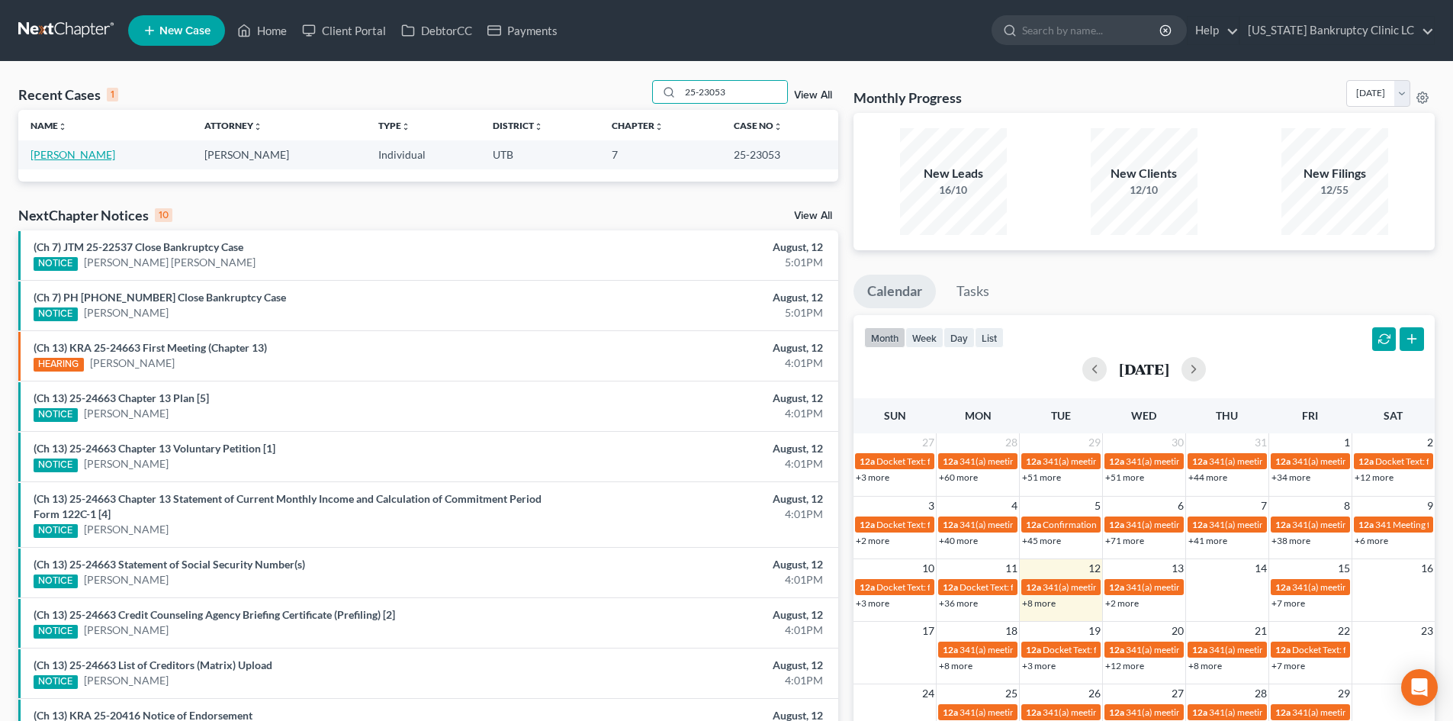
click at [62, 149] on link "[PERSON_NAME]" at bounding box center [73, 154] width 85 height 13
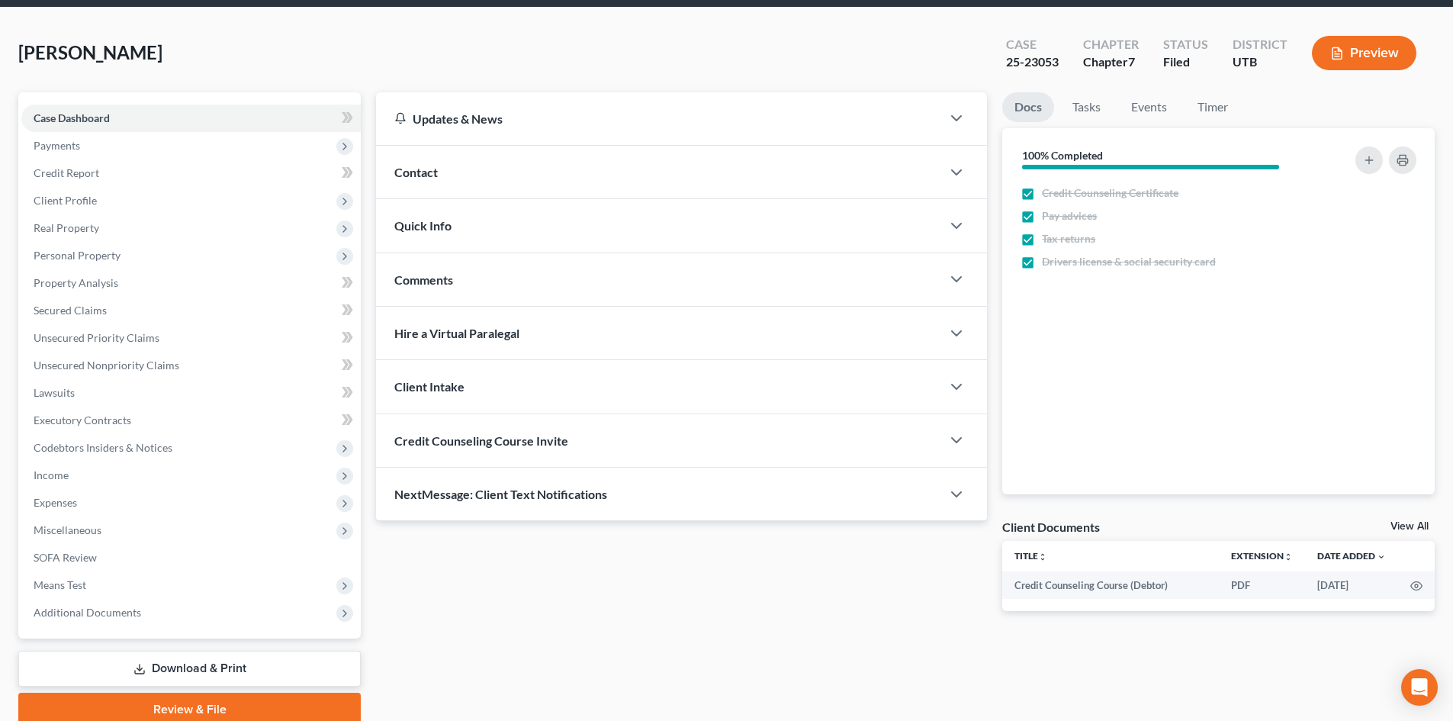
scroll to position [117, 0]
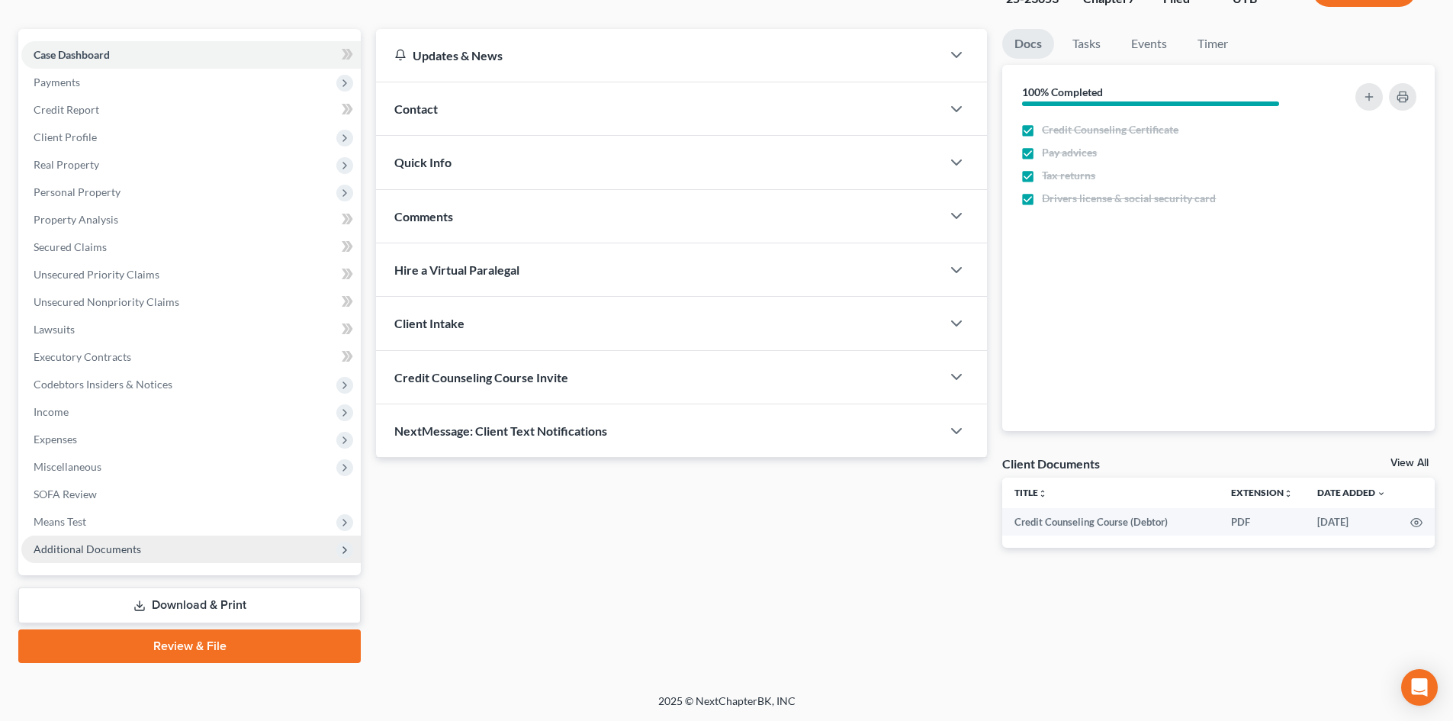
click at [138, 548] on span "Additional Documents" at bounding box center [88, 548] width 108 height 13
click at [161, 566] on div "Case Dashboard Payments Invoices Payments Payments Credit Report Client Profile…" at bounding box center [189, 302] width 342 height 546
click at [159, 550] on span "Additional Documents" at bounding box center [190, 548] width 339 height 27
click at [120, 554] on span "Additional Documents" at bounding box center [88, 548] width 108 height 13
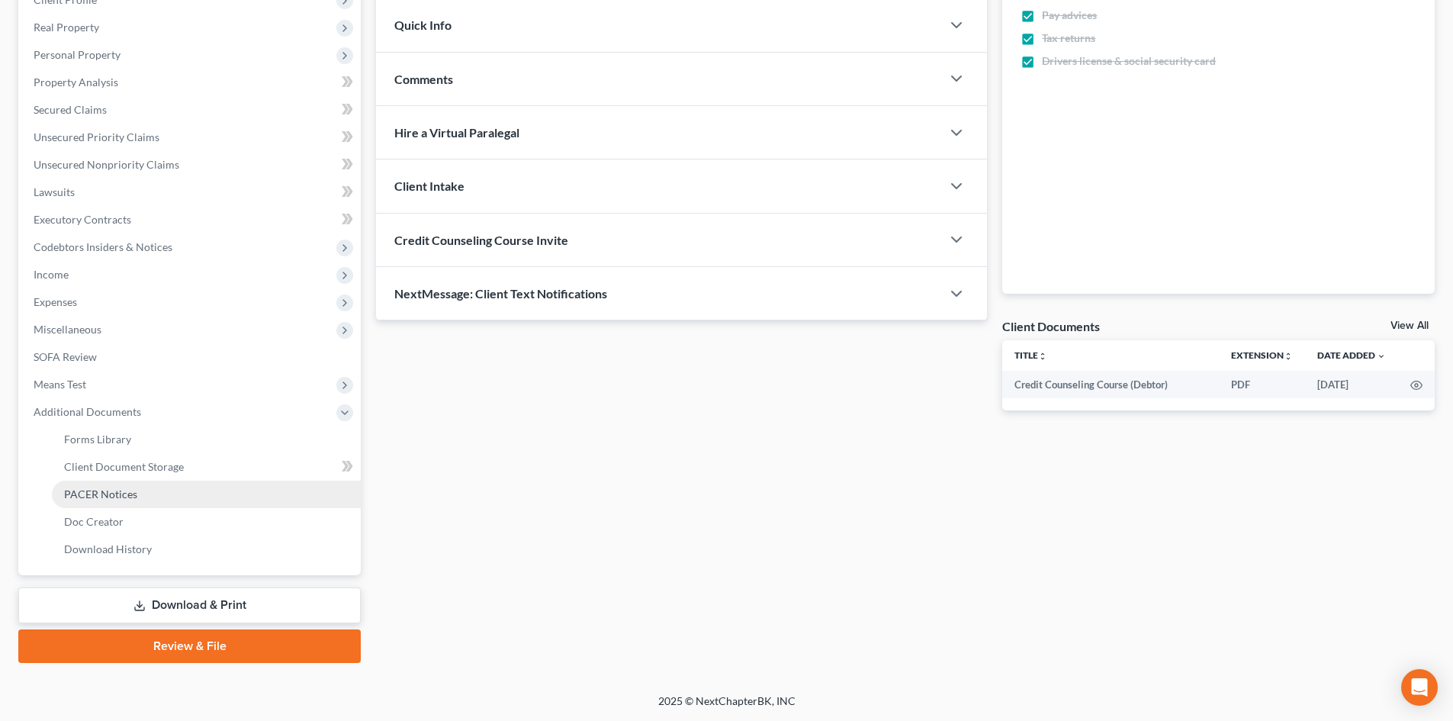
click at [127, 492] on span "PACER Notices" at bounding box center [100, 493] width 73 height 13
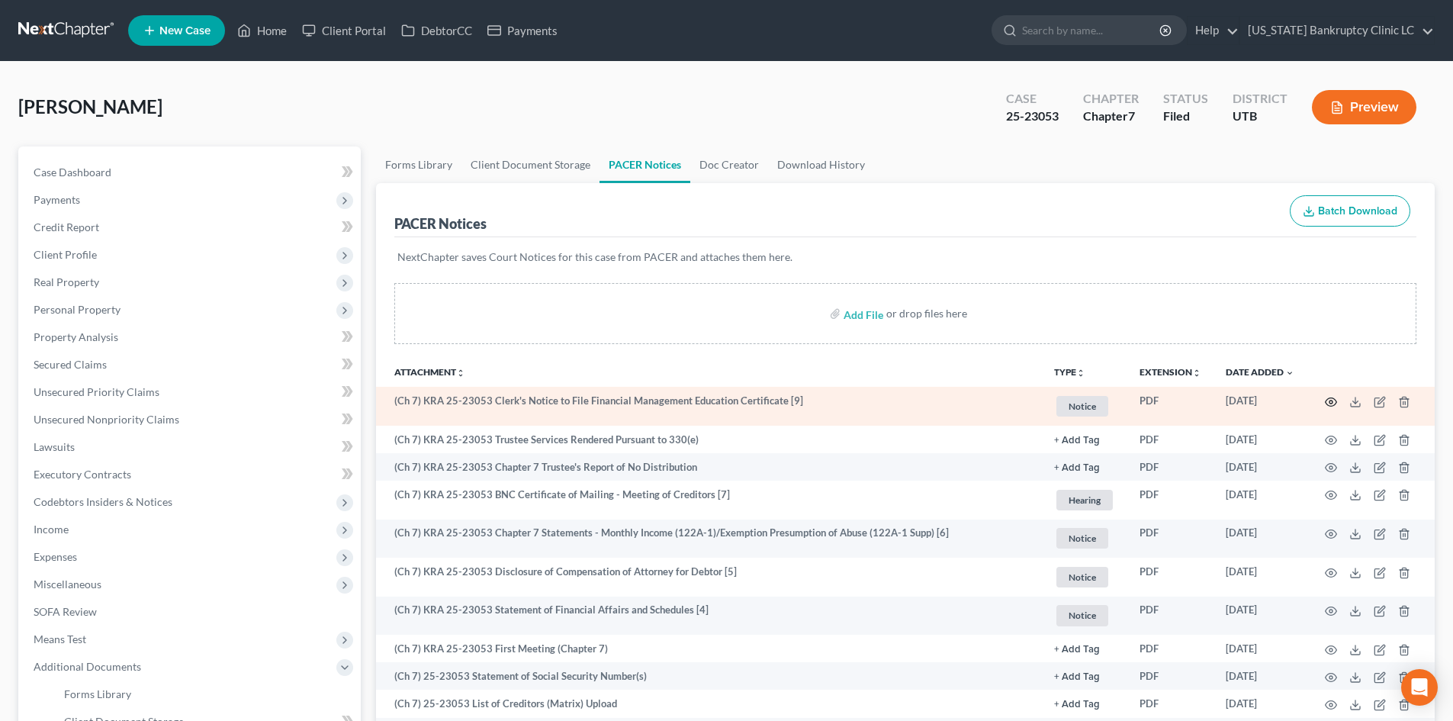
click at [1329, 401] on icon "button" at bounding box center [1331, 402] width 12 height 12
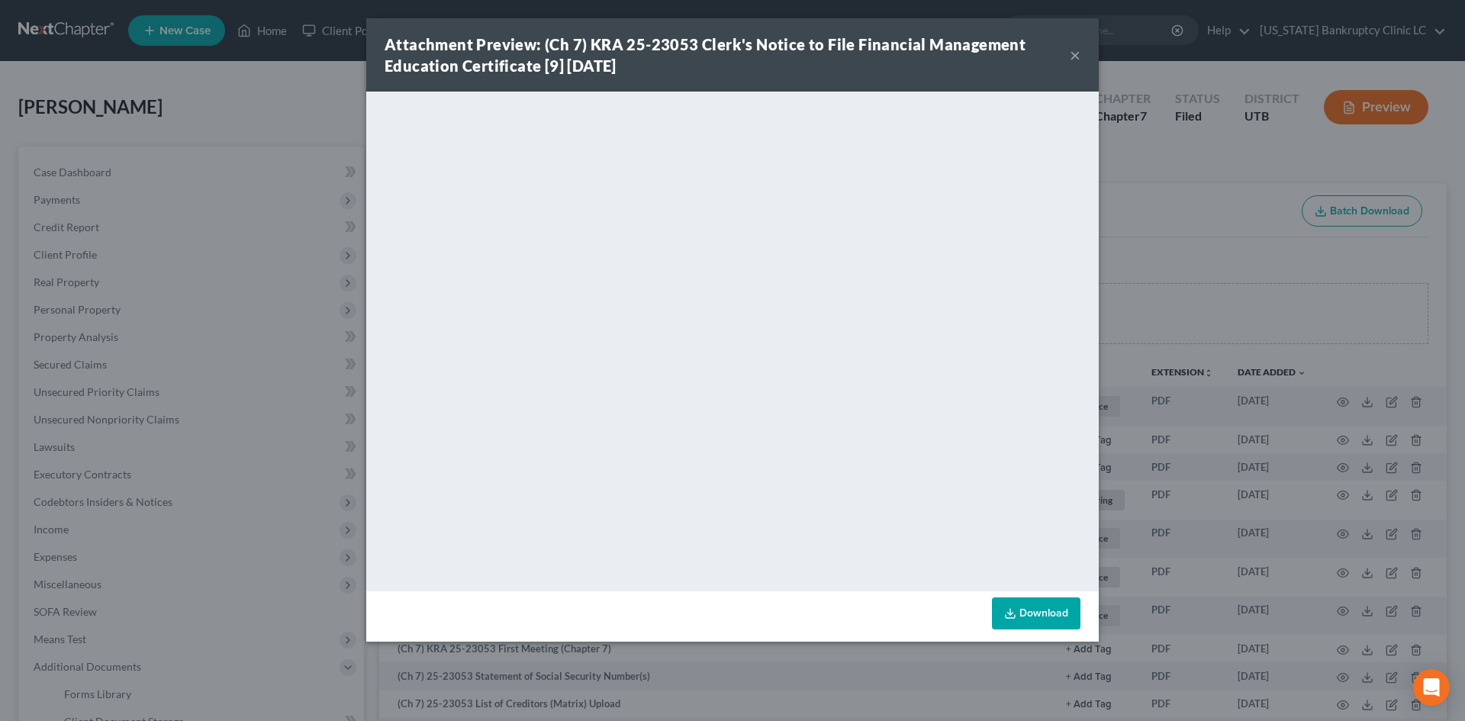
click at [1072, 57] on button "×" at bounding box center [1074, 55] width 11 height 18
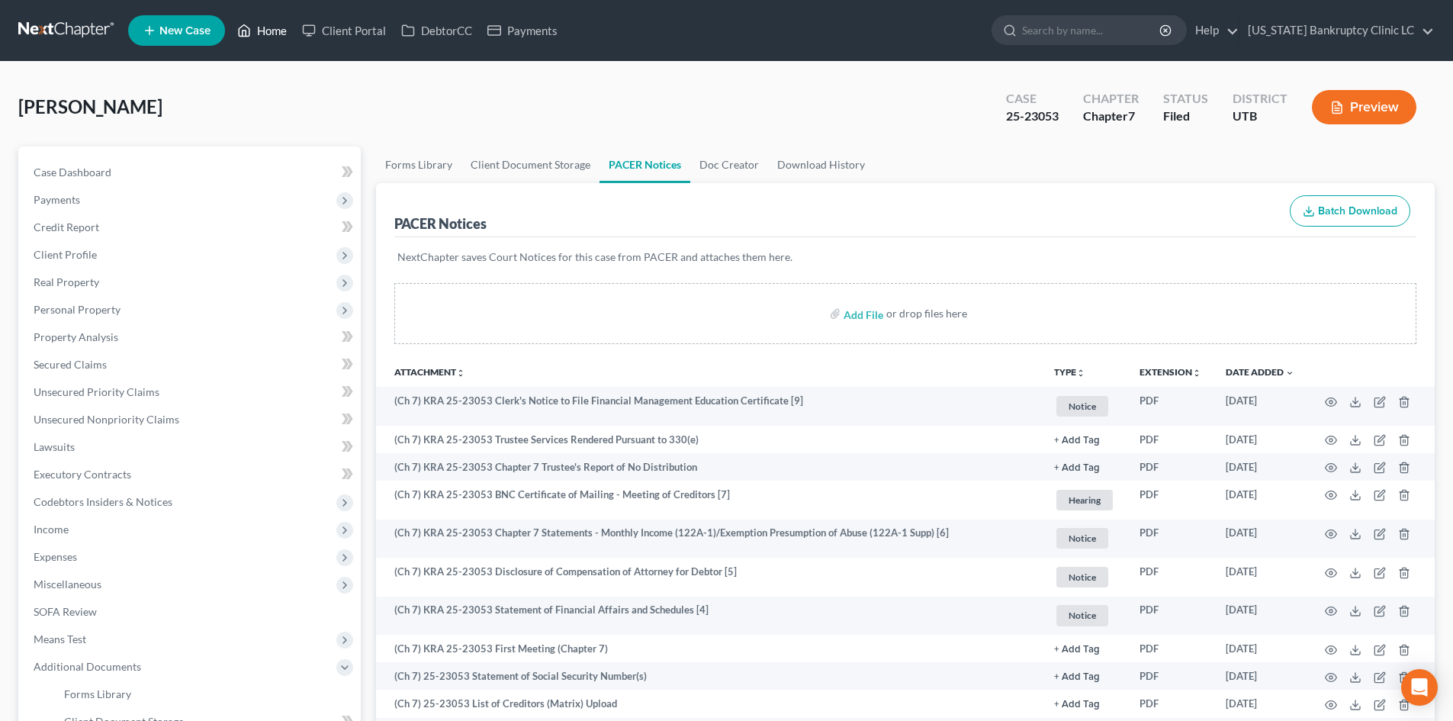
click at [265, 27] on link "Home" at bounding box center [262, 30] width 65 height 27
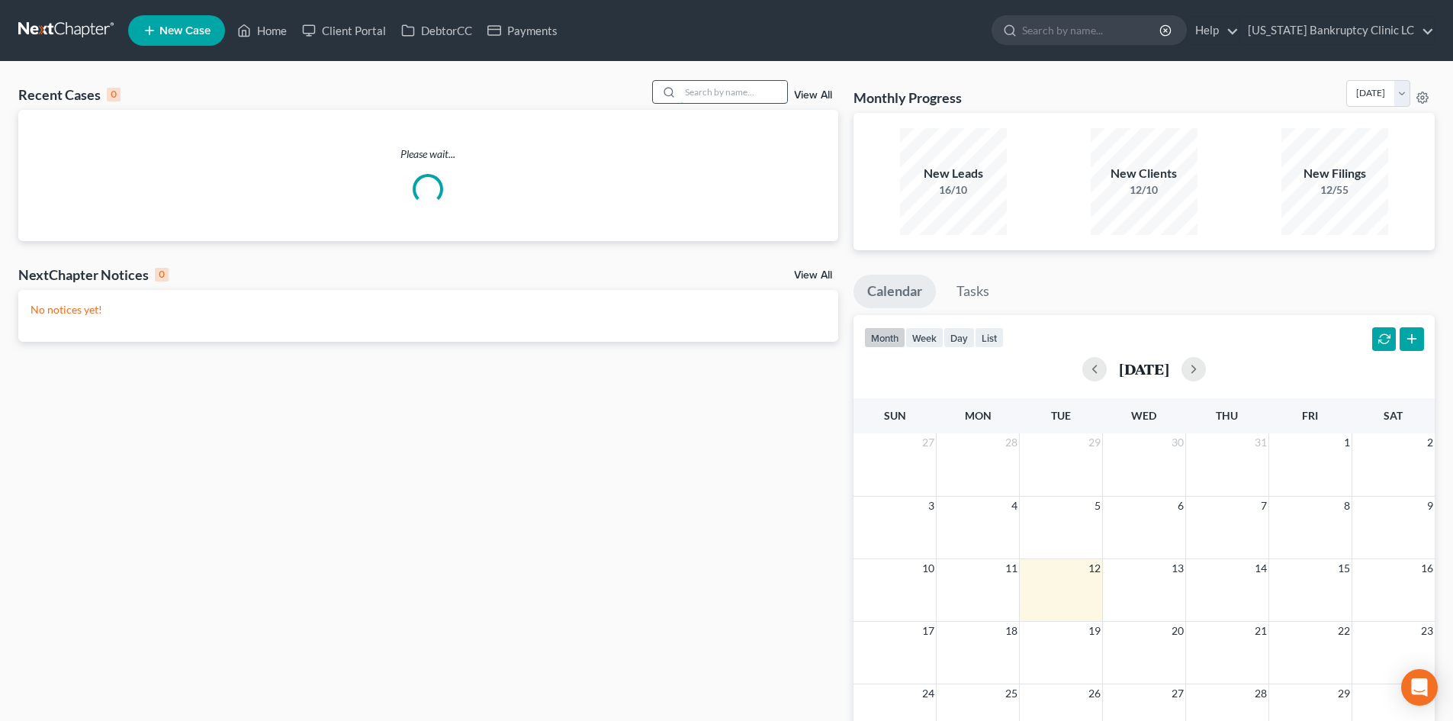
click at [706, 100] on input "search" at bounding box center [733, 92] width 107 height 22
click at [709, 85] on input "search" at bounding box center [733, 92] width 107 height 22
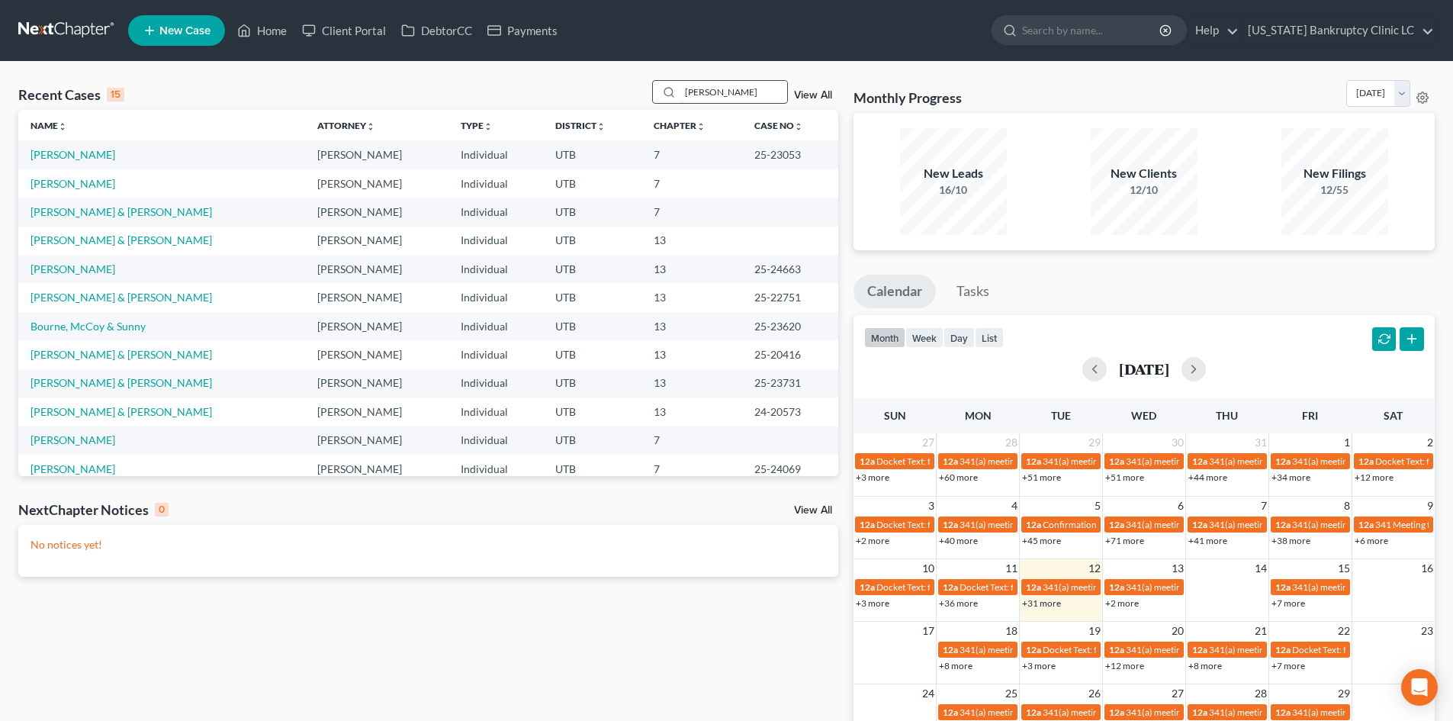
type input "ehrler"
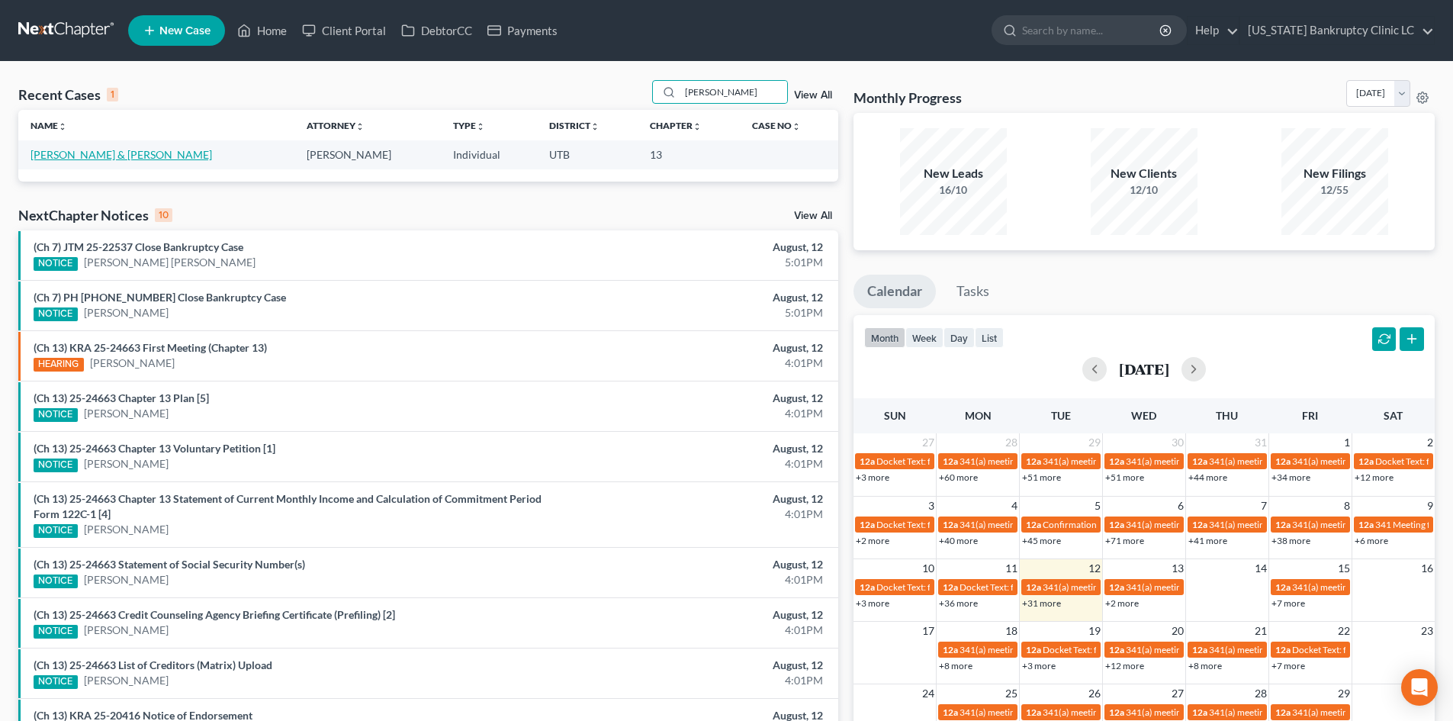
click at [92, 154] on link "[PERSON_NAME] & [PERSON_NAME]" at bounding box center [122, 154] width 182 height 13
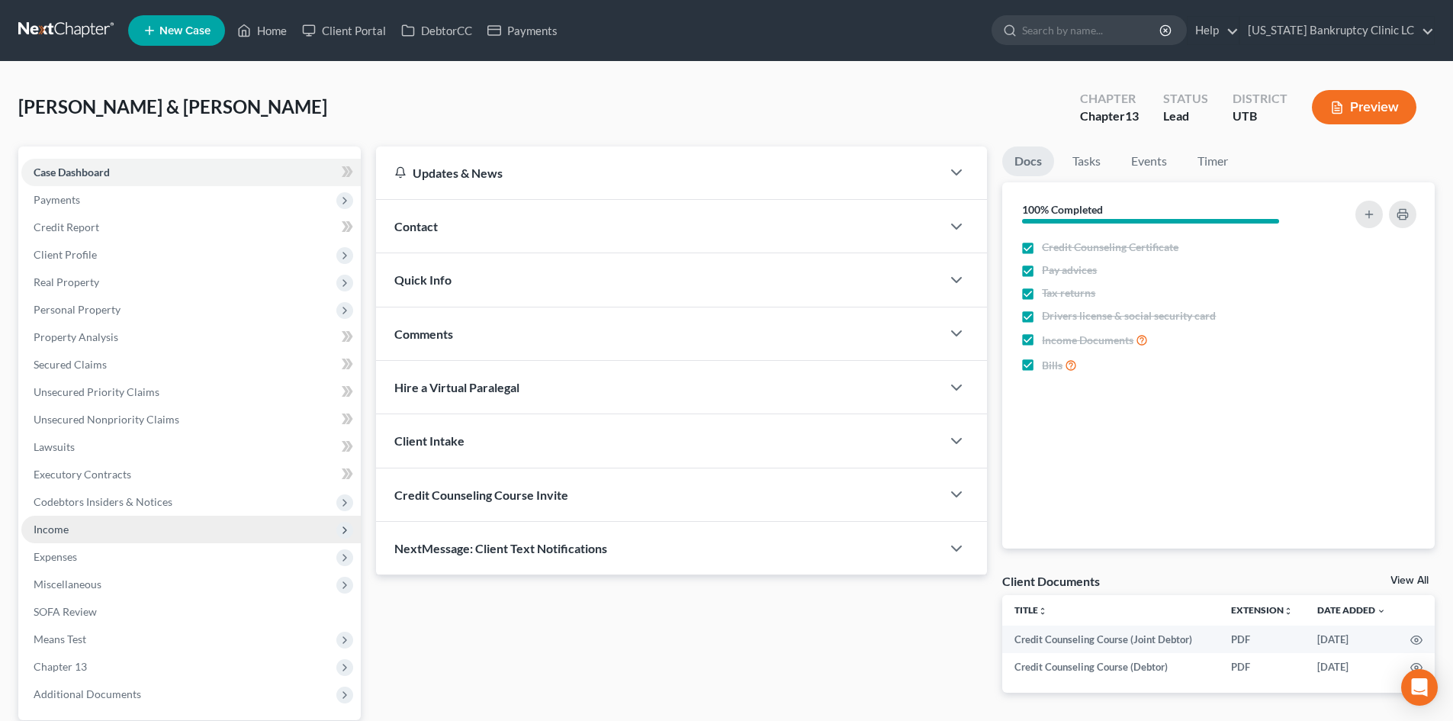
click at [91, 525] on span "Income" at bounding box center [190, 529] width 339 height 27
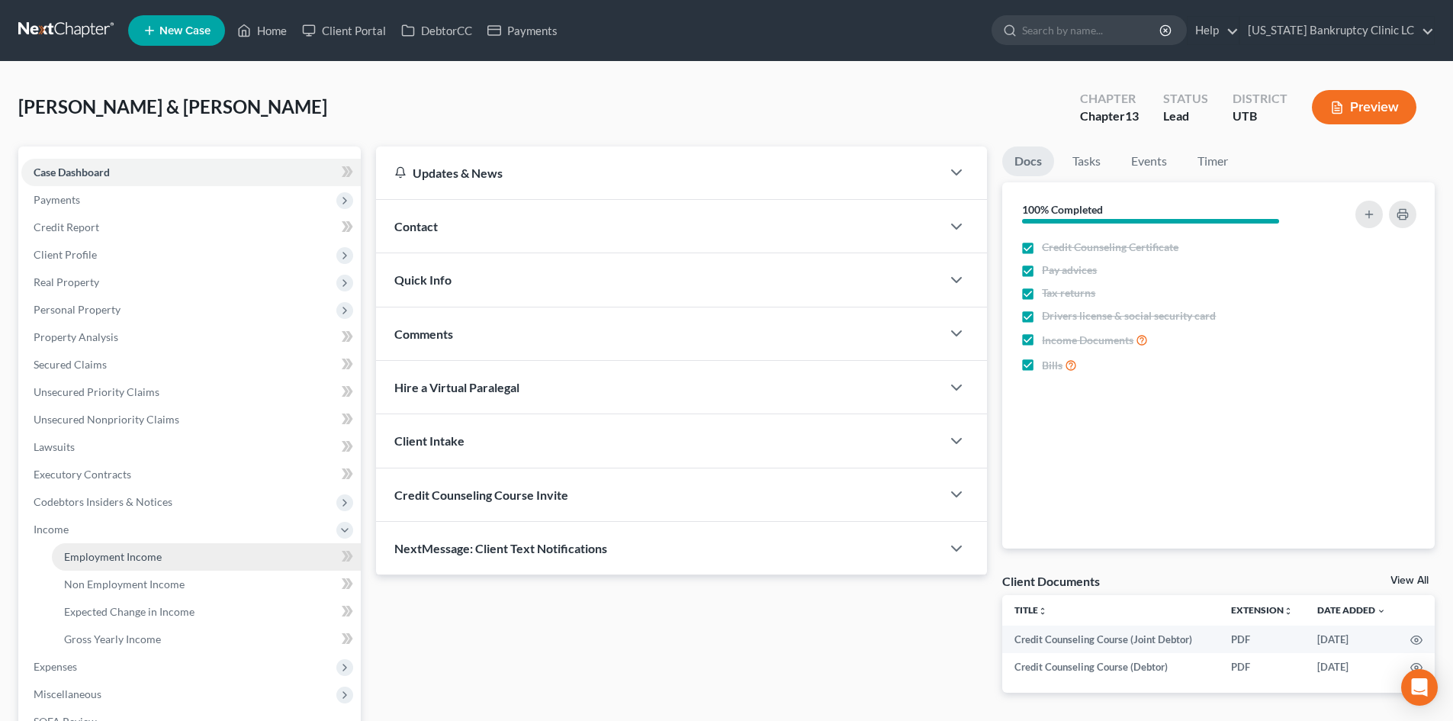
click at [90, 552] on span "Employment Income" at bounding box center [113, 556] width 98 height 13
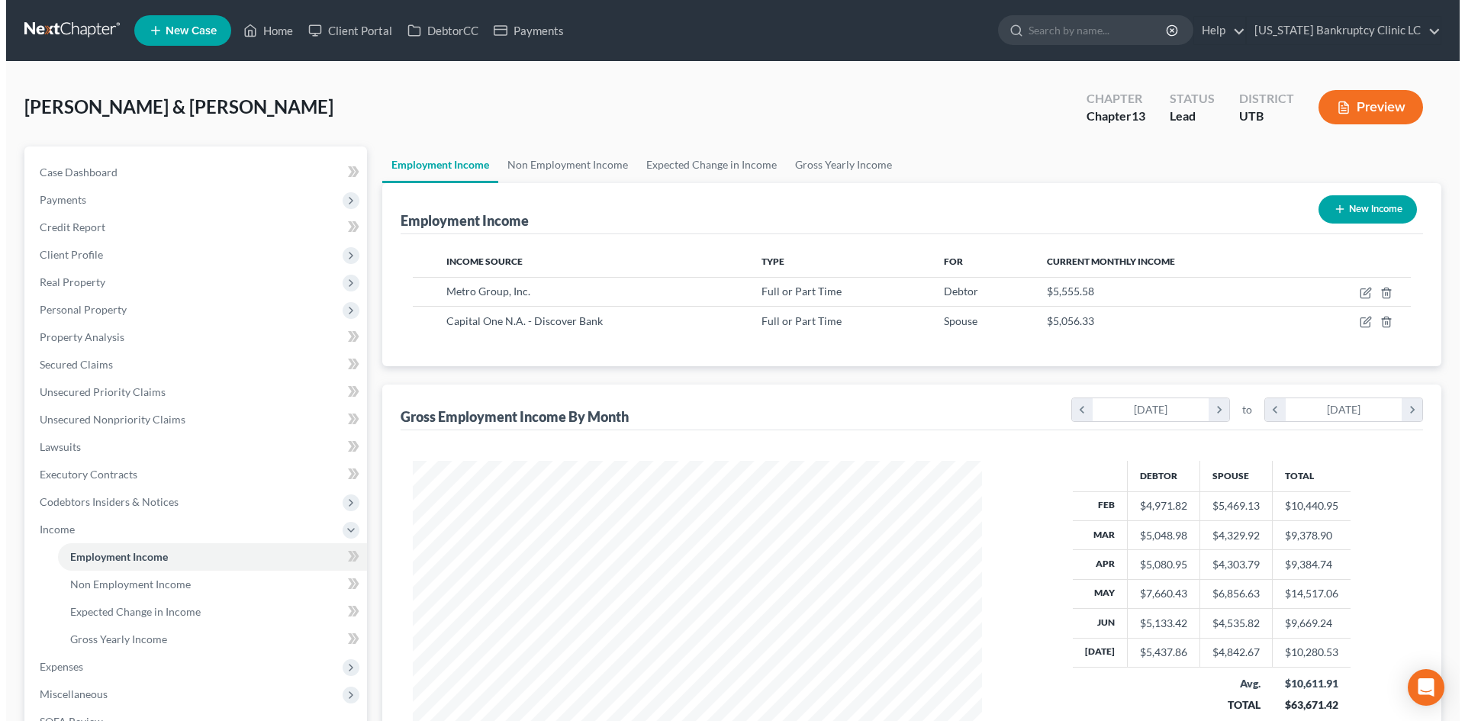
scroll to position [285, 600]
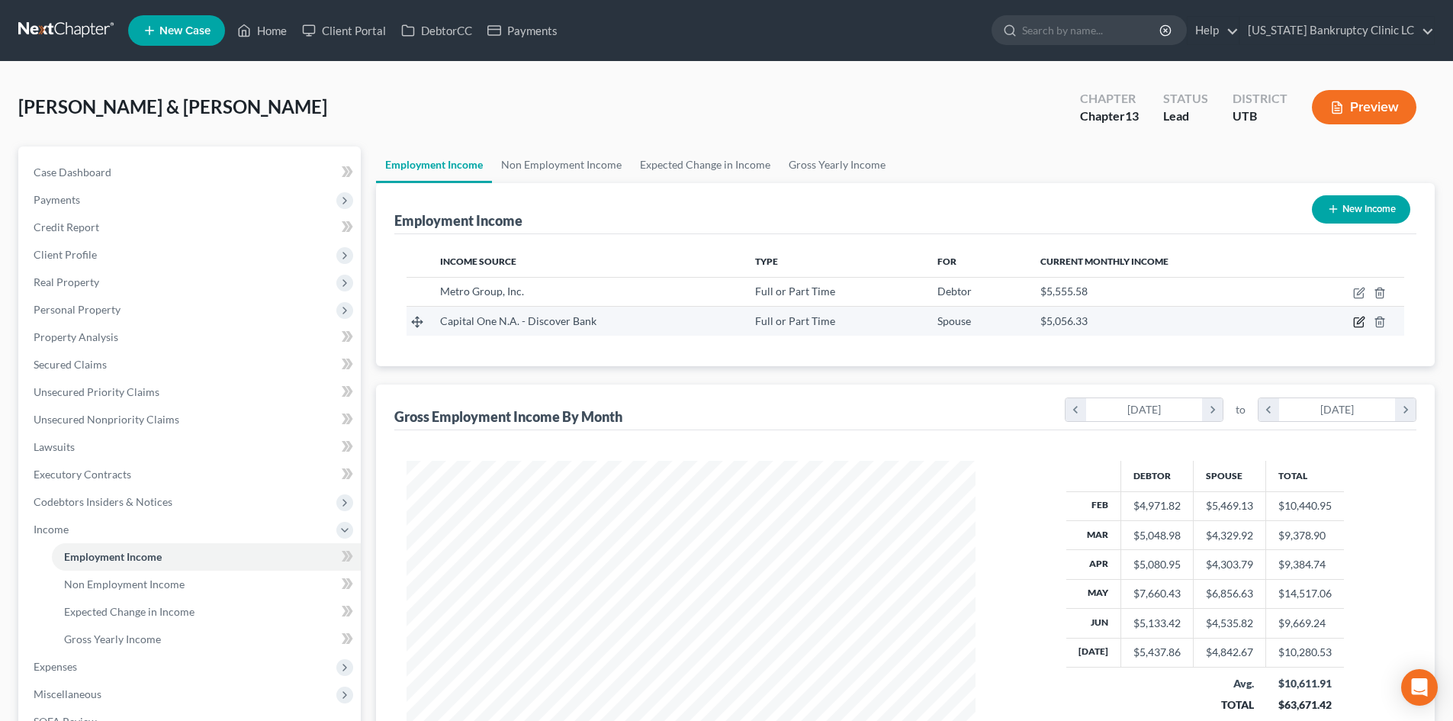
click at [1359, 323] on icon "button" at bounding box center [1360, 320] width 7 height 7
select select "0"
select select "48"
select select "2"
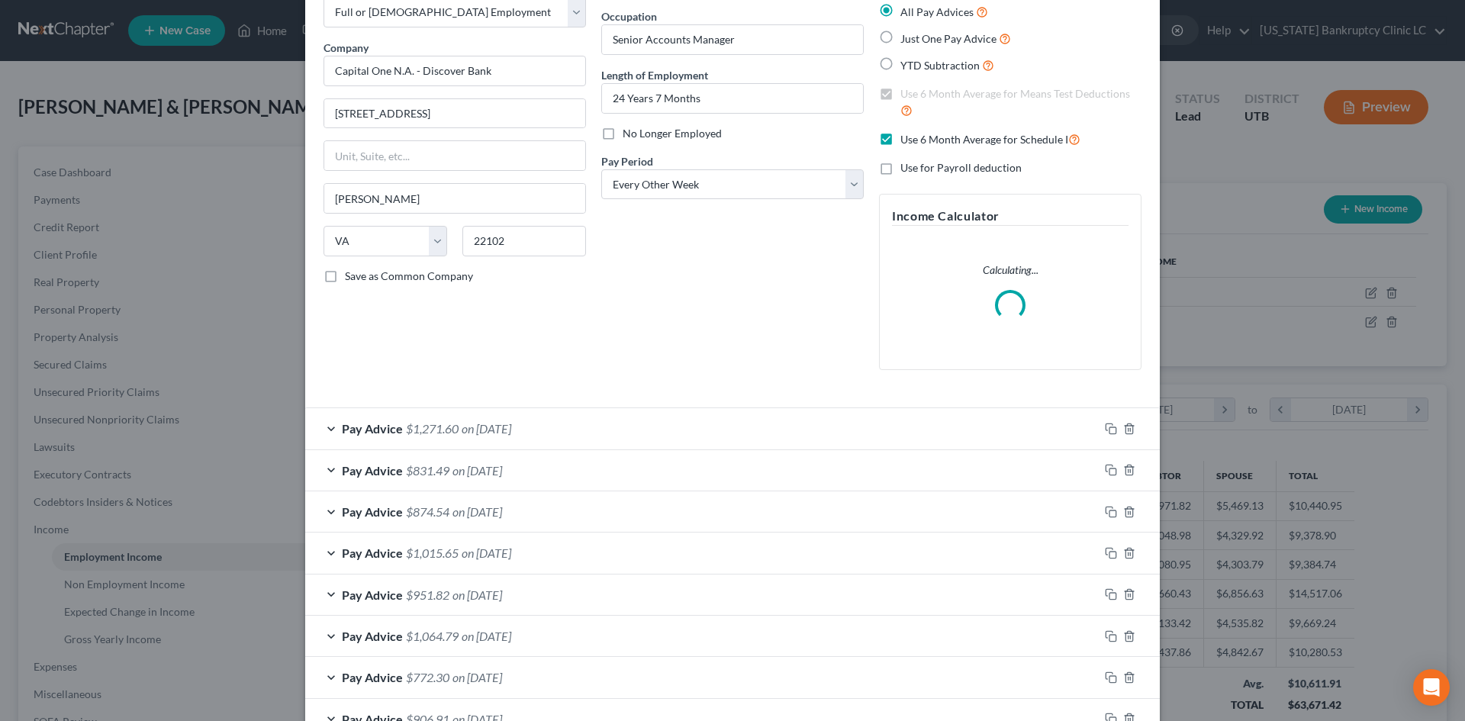
scroll to position [229, 0]
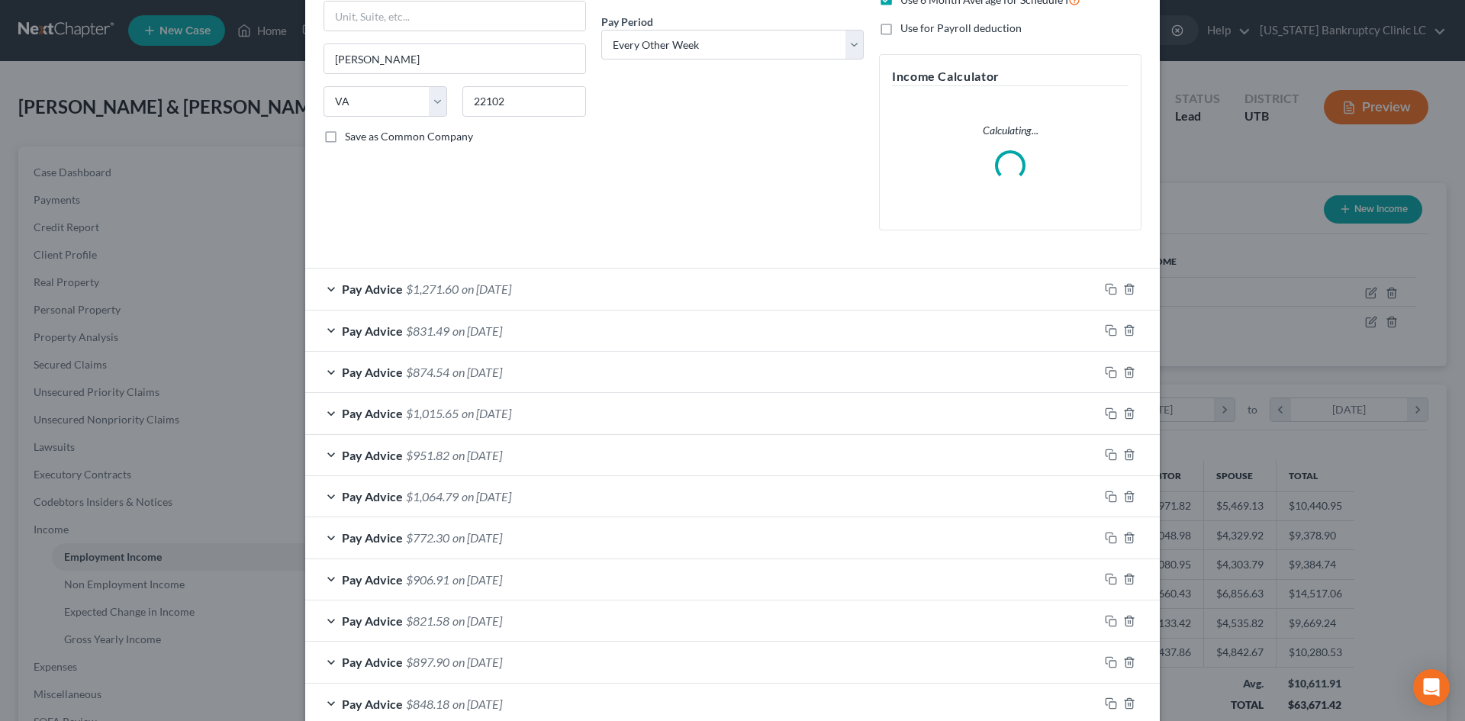
click at [773, 286] on div "Pay Advice $1,271.60 on 07/25/2025" at bounding box center [701, 289] width 793 height 40
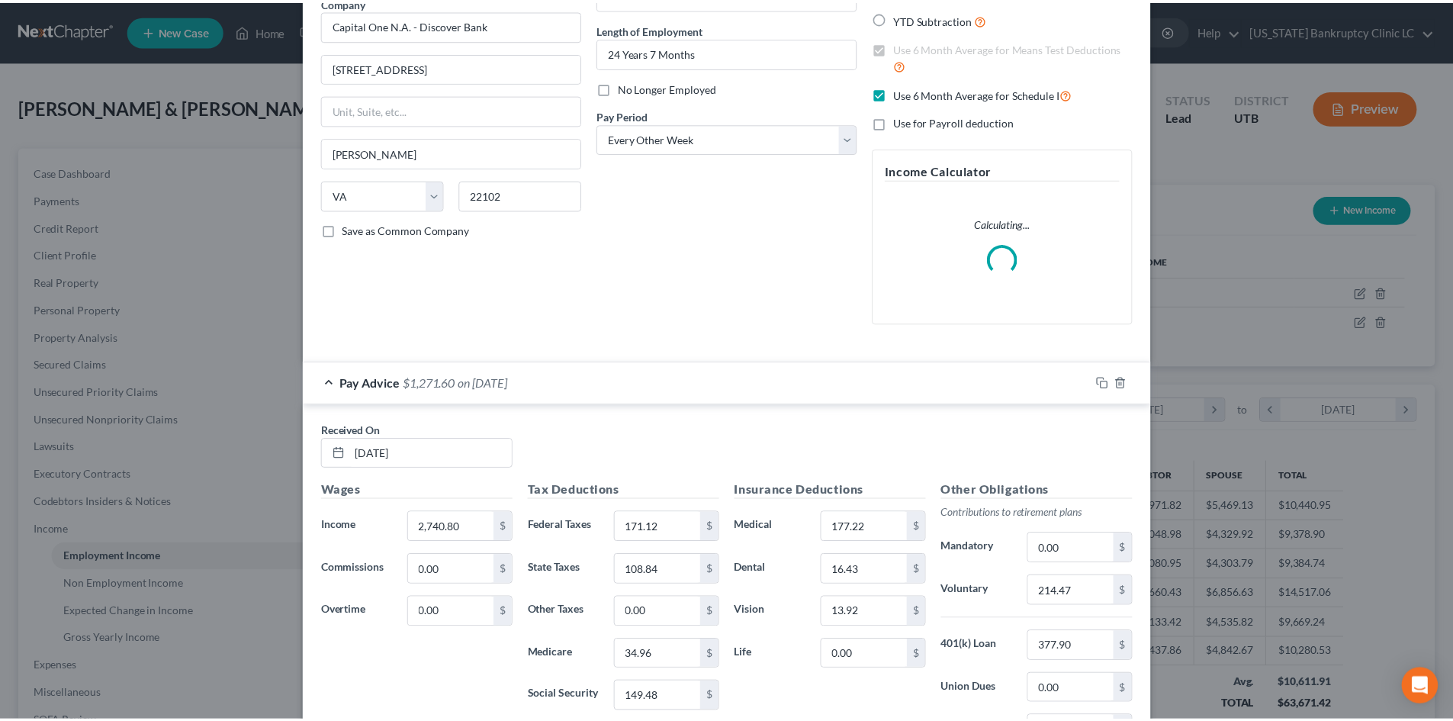
scroll to position [0, 0]
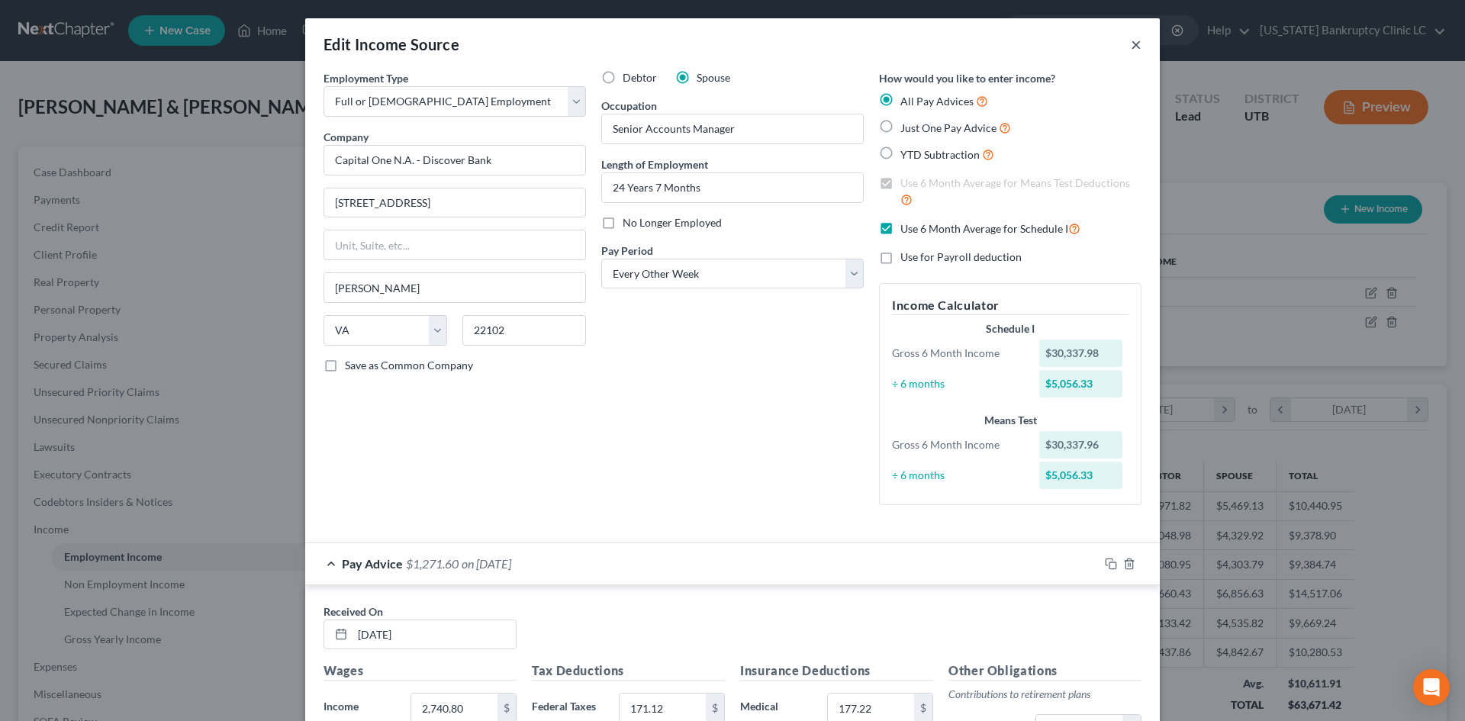
click at [1130, 47] on button "×" at bounding box center [1135, 44] width 11 height 18
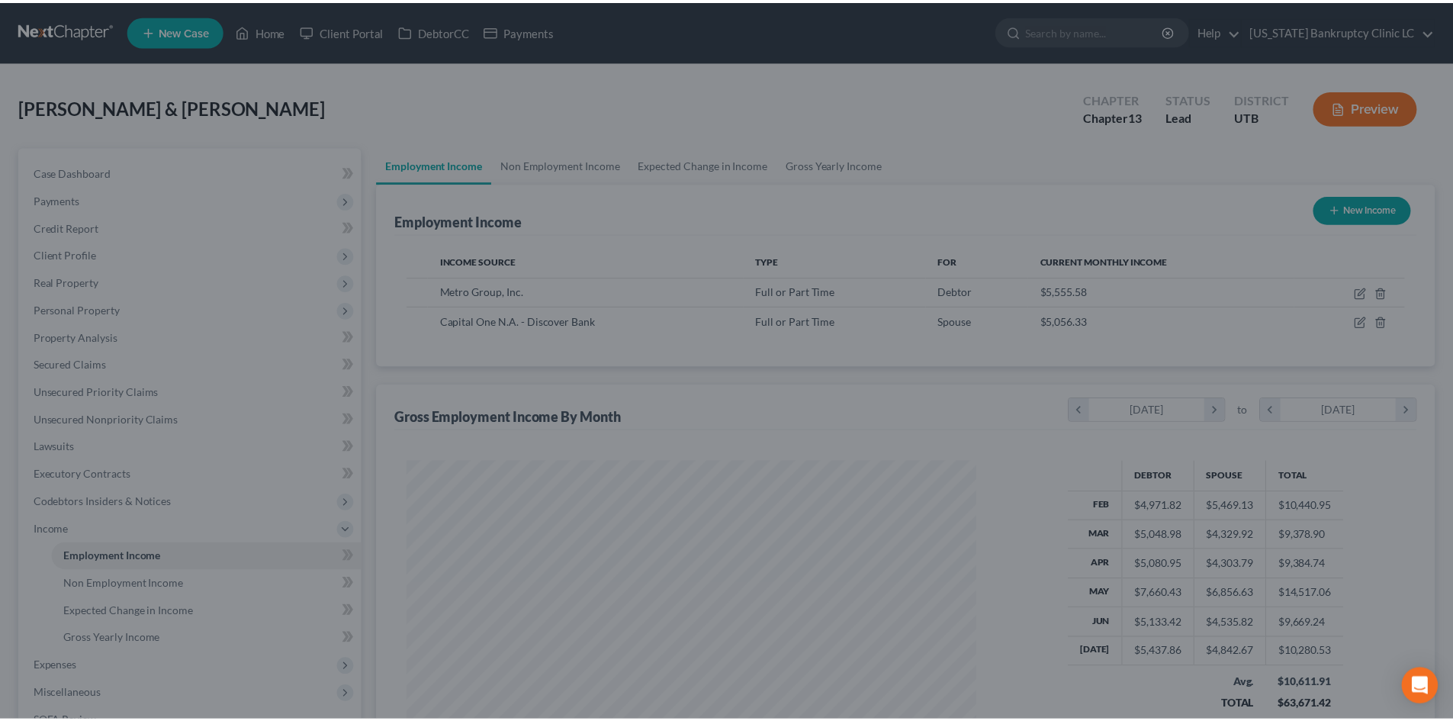
scroll to position [762520, 762205]
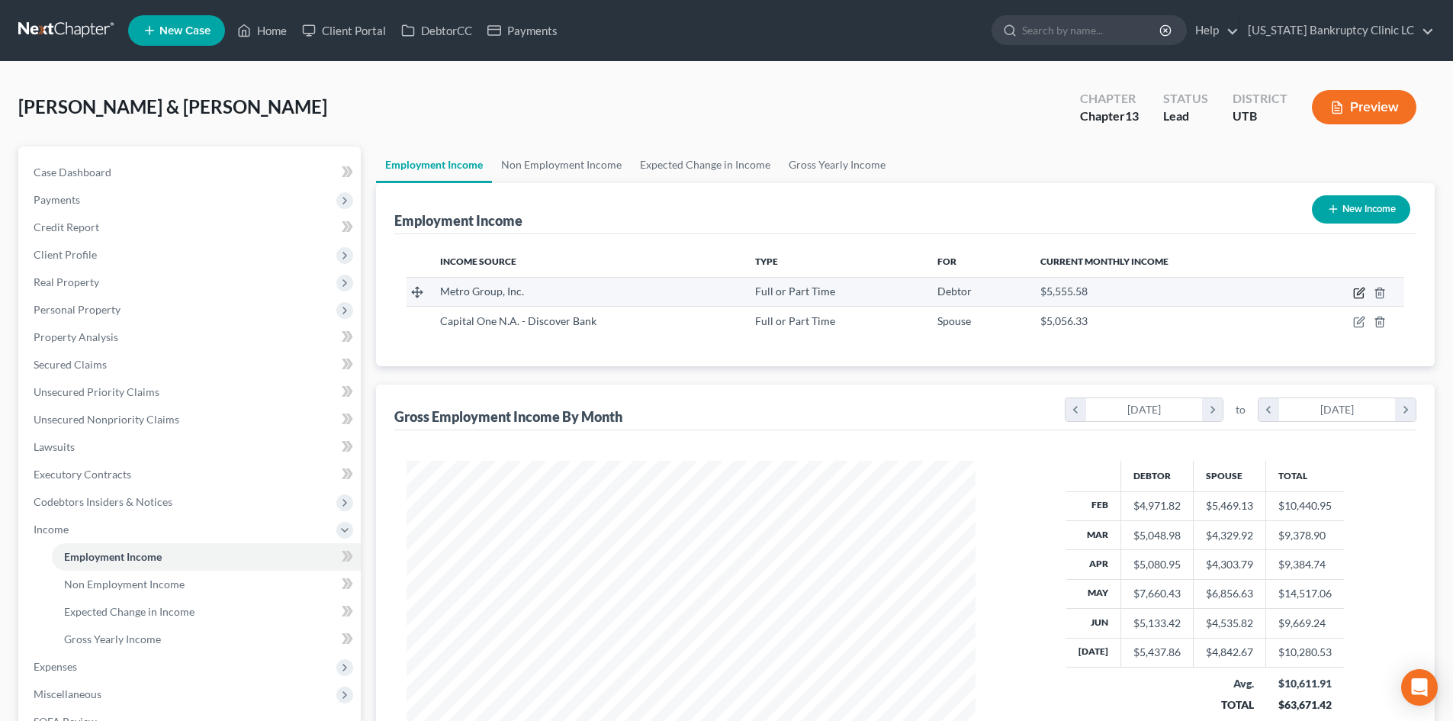
click at [1359, 297] on icon "button" at bounding box center [1359, 293] width 12 height 12
select select "0"
select select "46"
select select "2"
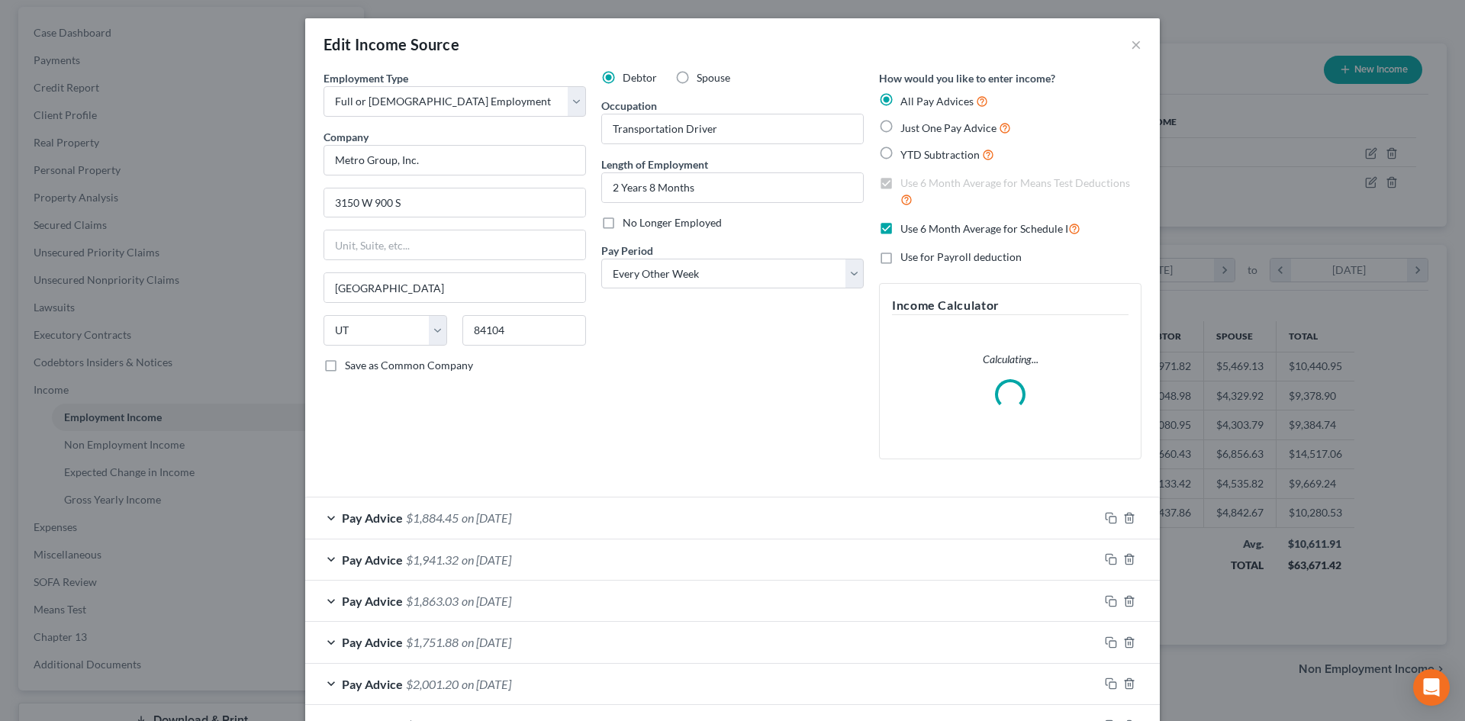
scroll to position [153, 0]
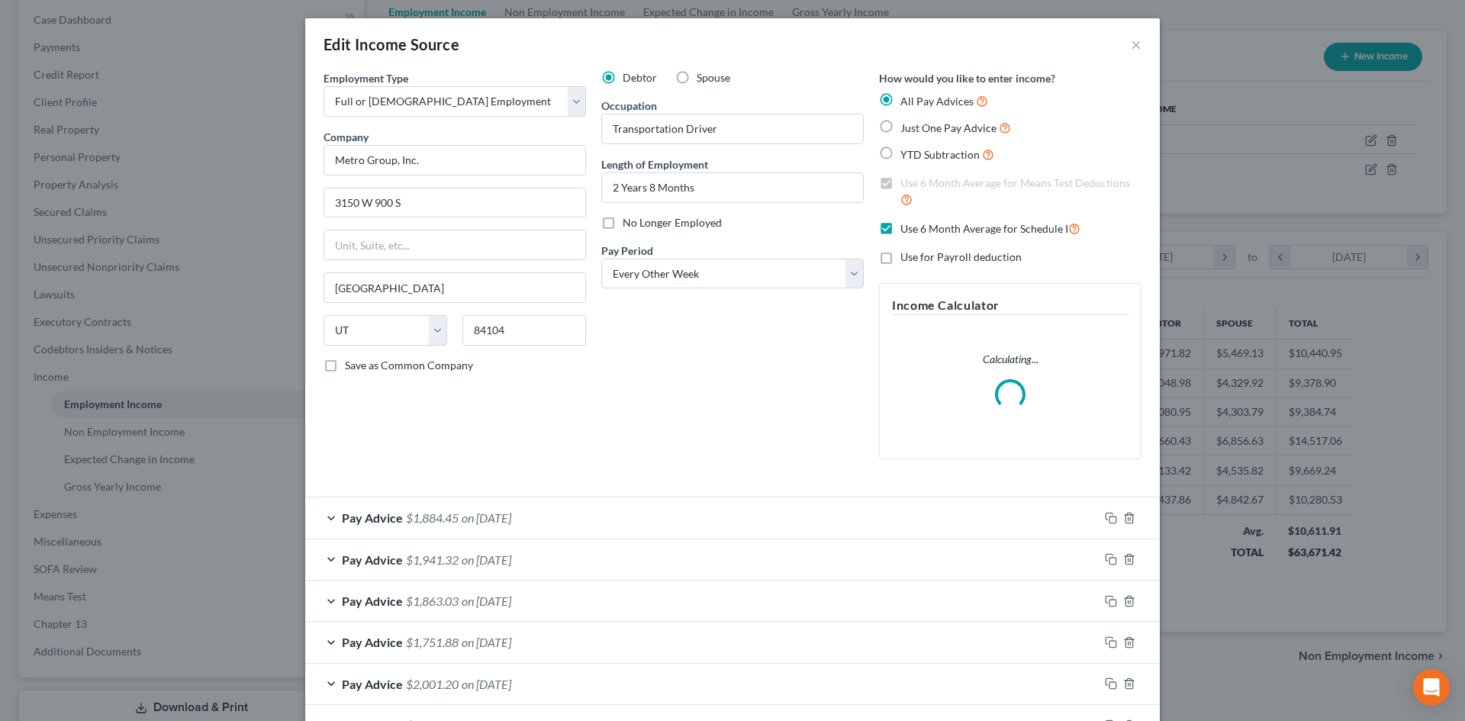
click at [982, 510] on div "Pay Advice $1,884.45 on 07/24/2025" at bounding box center [701, 517] width 793 height 40
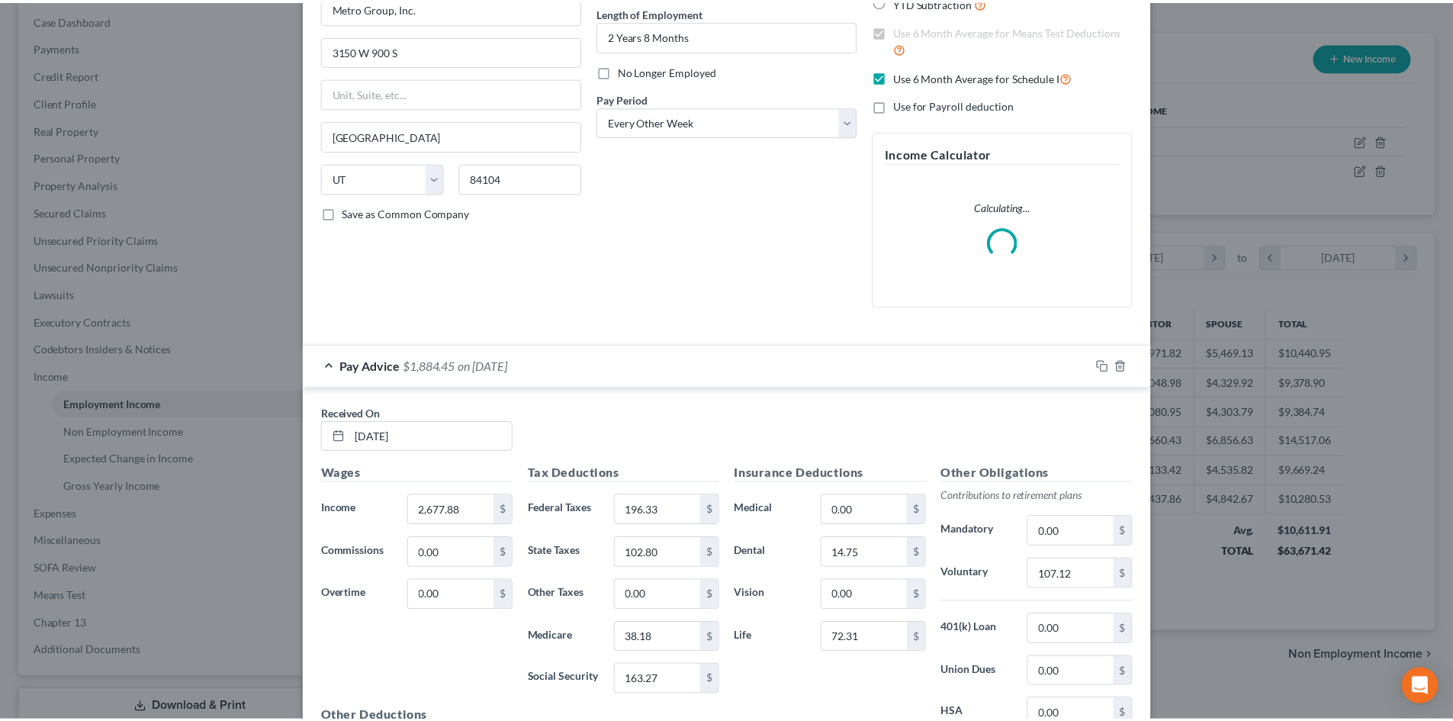
scroll to position [0, 0]
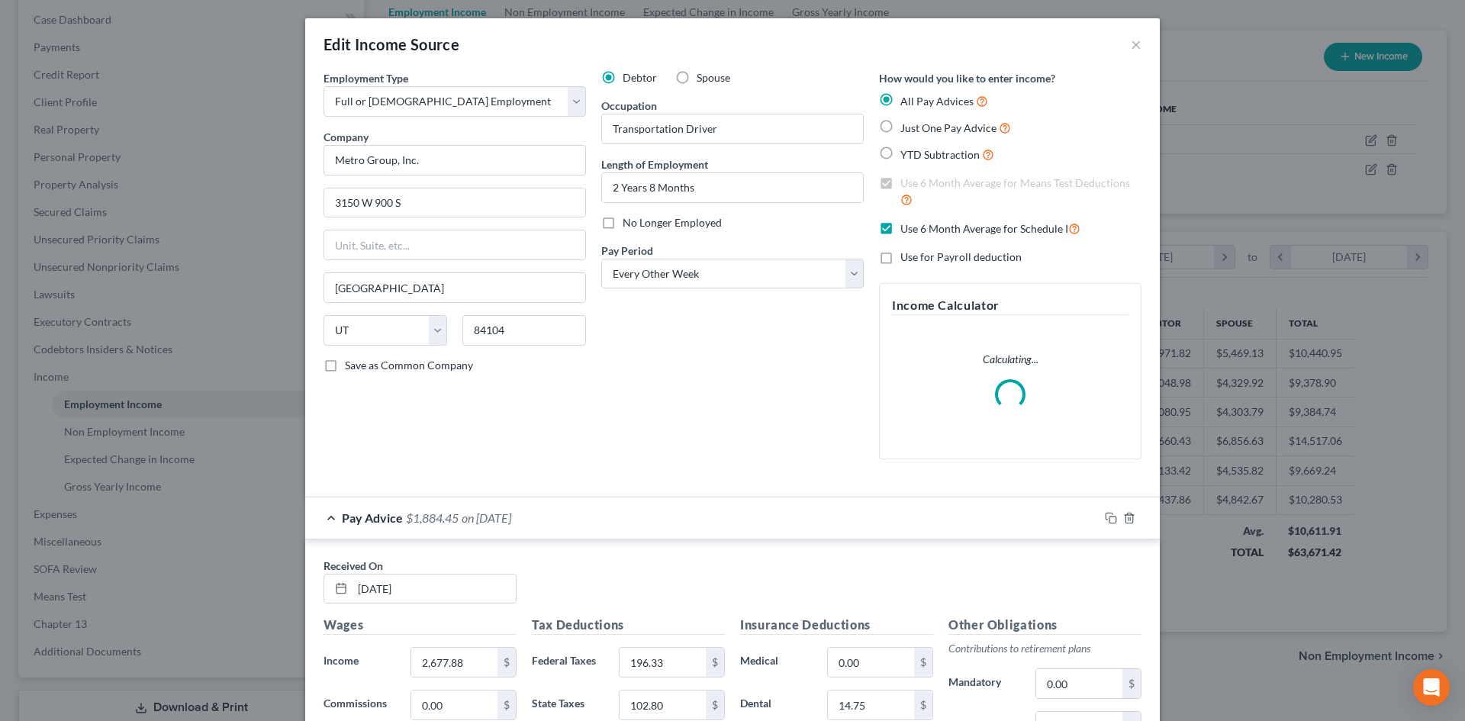
click at [1136, 50] on div "Edit Income Source ×" at bounding box center [732, 44] width 854 height 52
click at [1130, 38] on button "×" at bounding box center [1135, 44] width 11 height 18
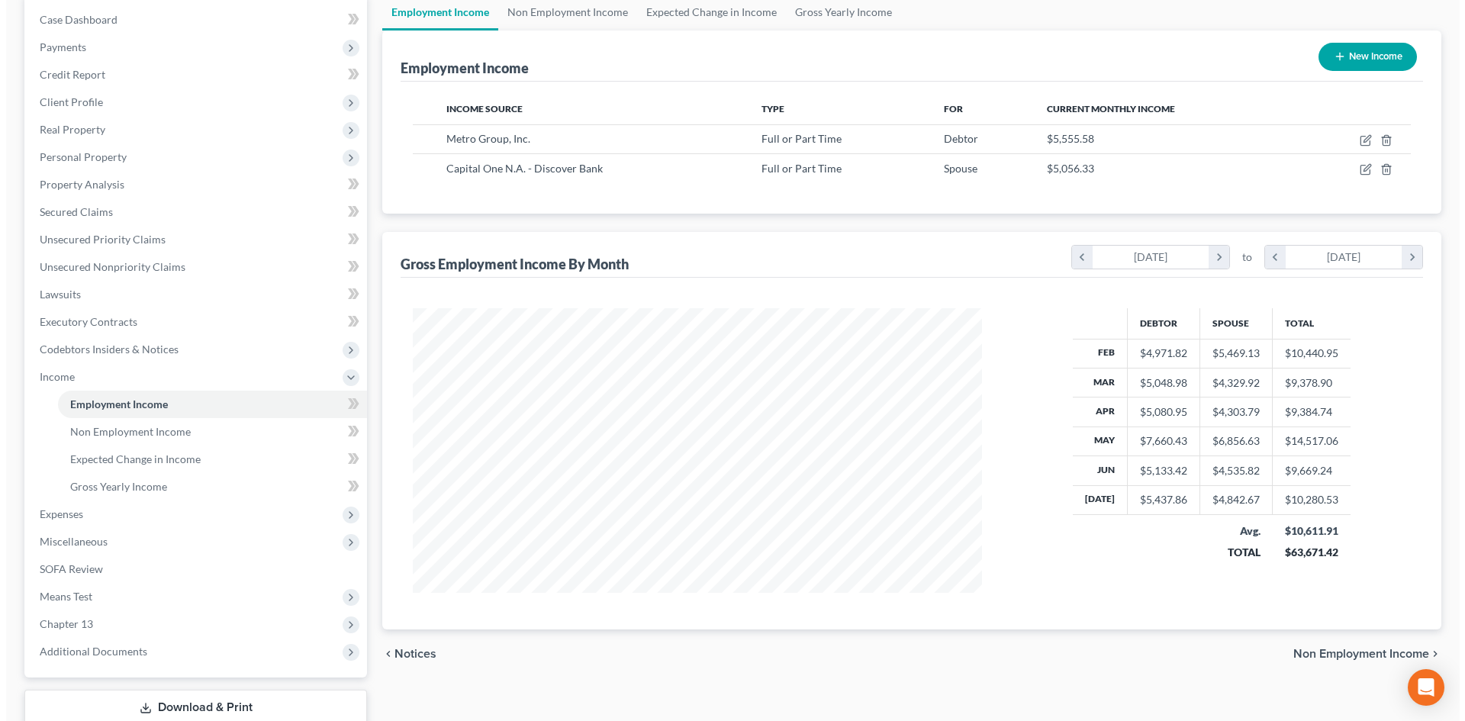
scroll to position [762520, 762205]
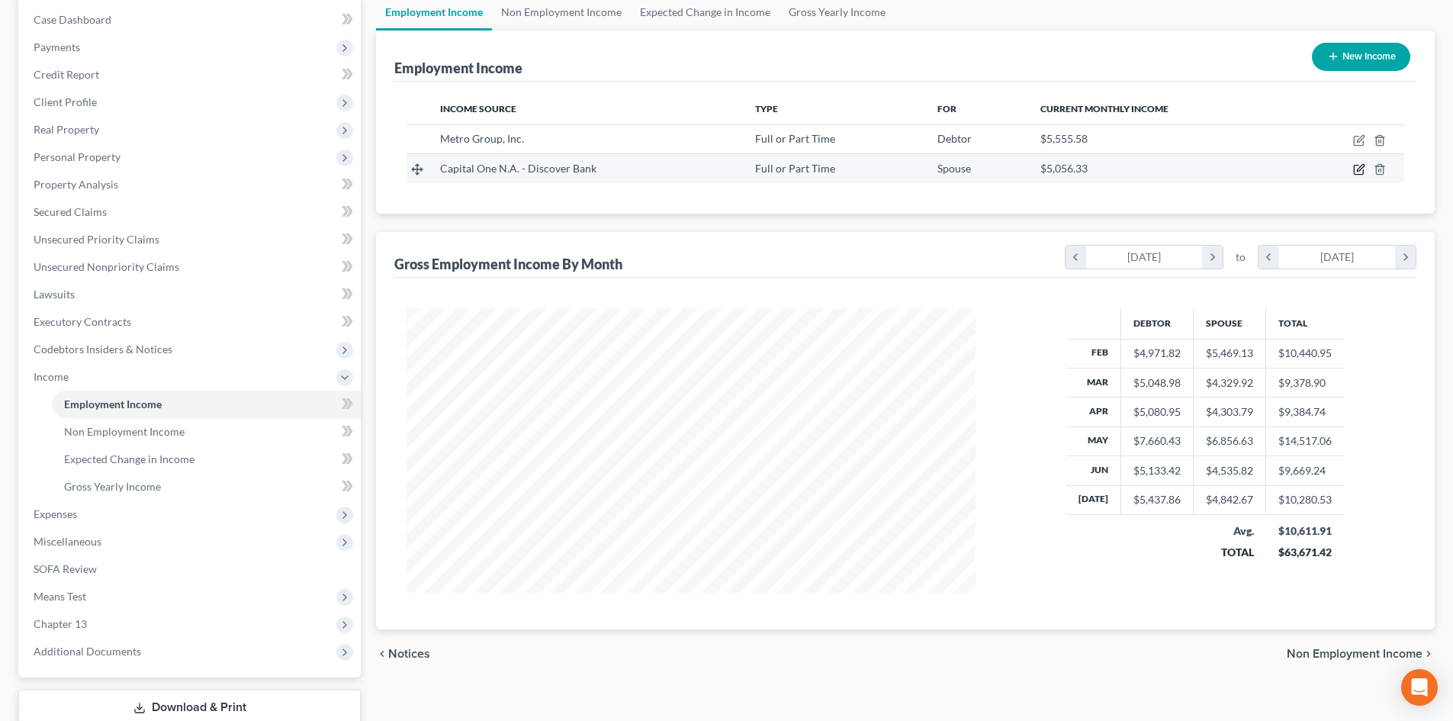
click at [1359, 170] on icon "button" at bounding box center [1359, 169] width 12 height 12
select select "0"
select select "48"
select select "2"
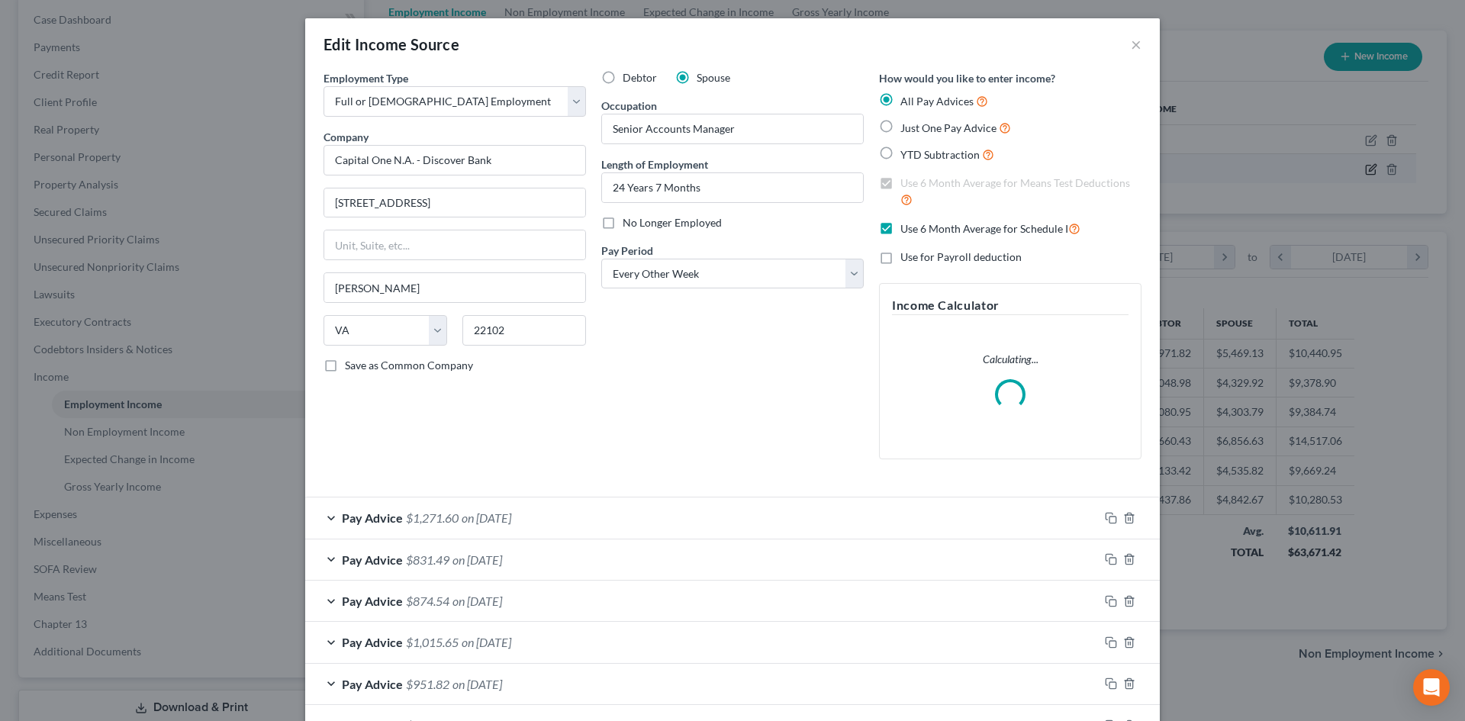
scroll to position [287, 605]
click at [811, 511] on div "Pay Advice $1,271.60 on 07/25/2025" at bounding box center [701, 517] width 793 height 40
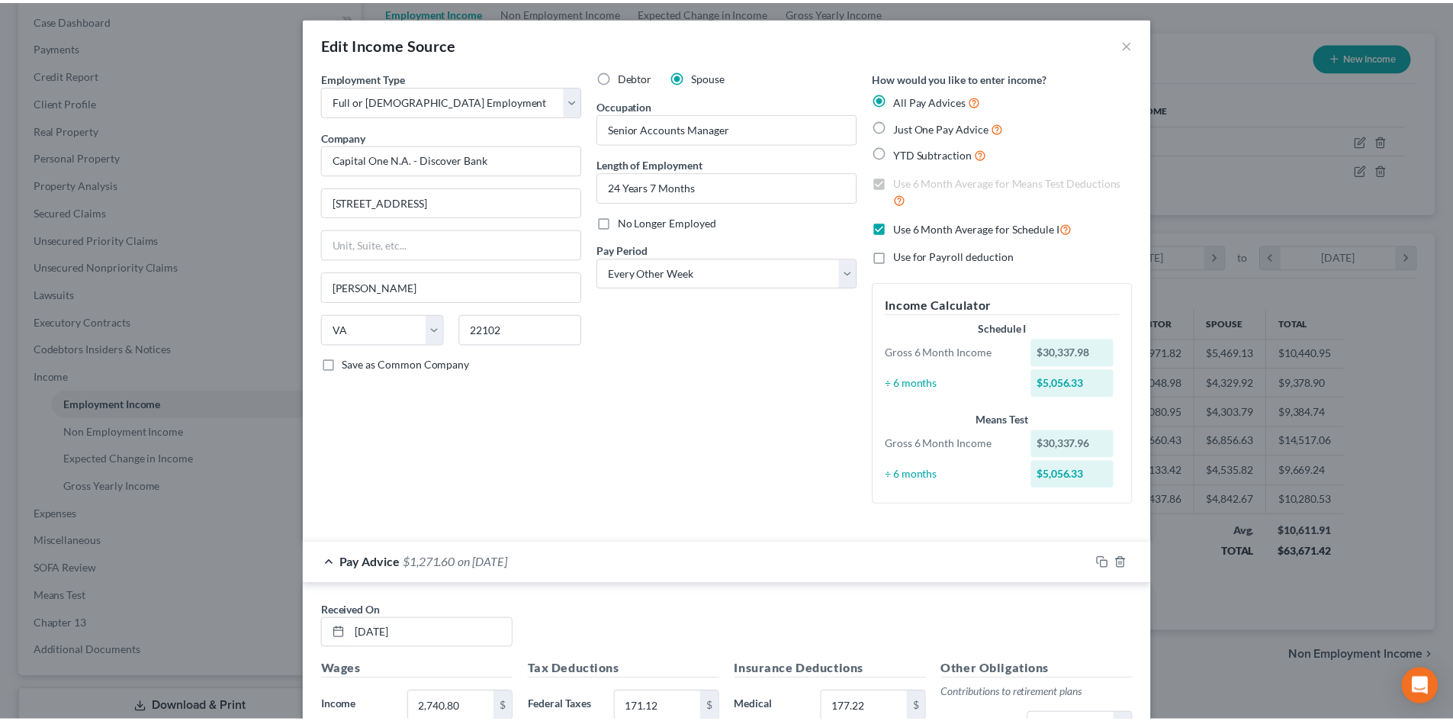
scroll to position [0, 0]
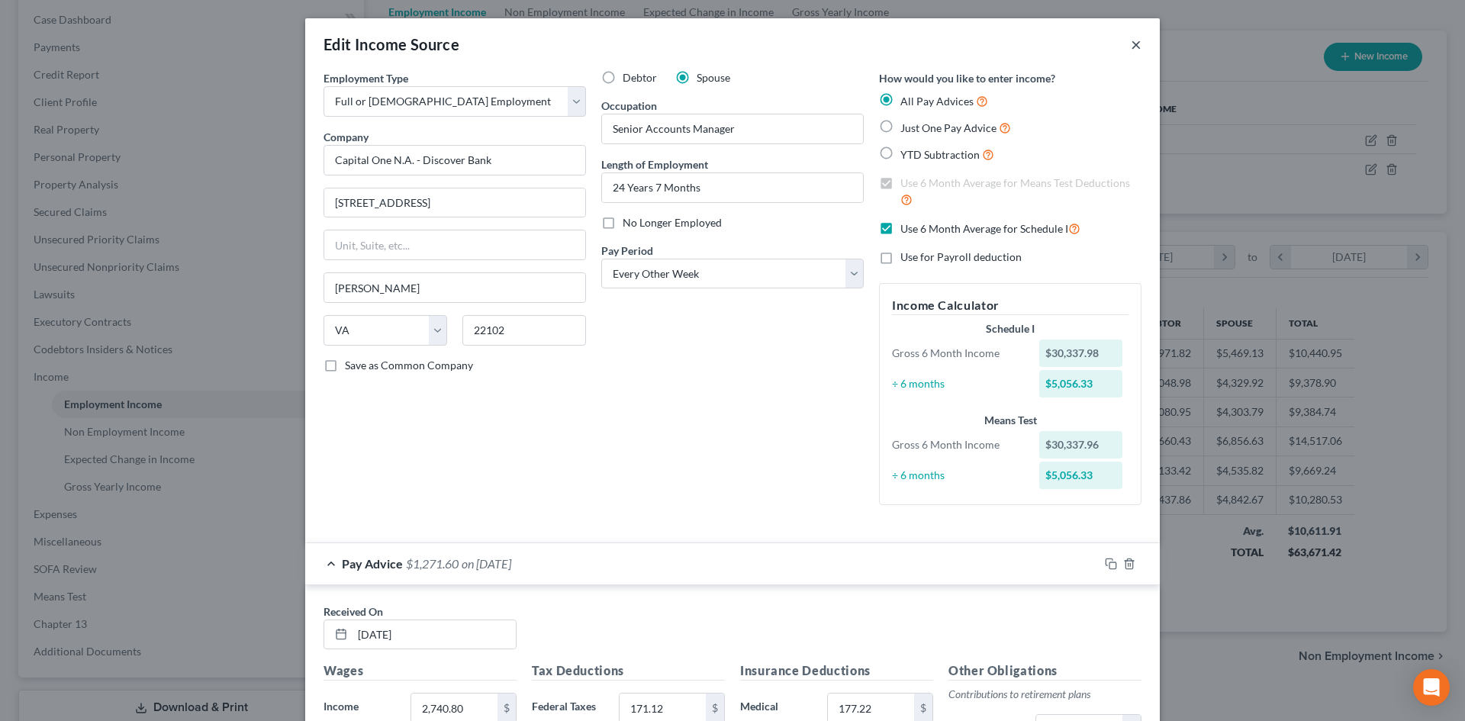
click at [1130, 44] on button "×" at bounding box center [1135, 44] width 11 height 18
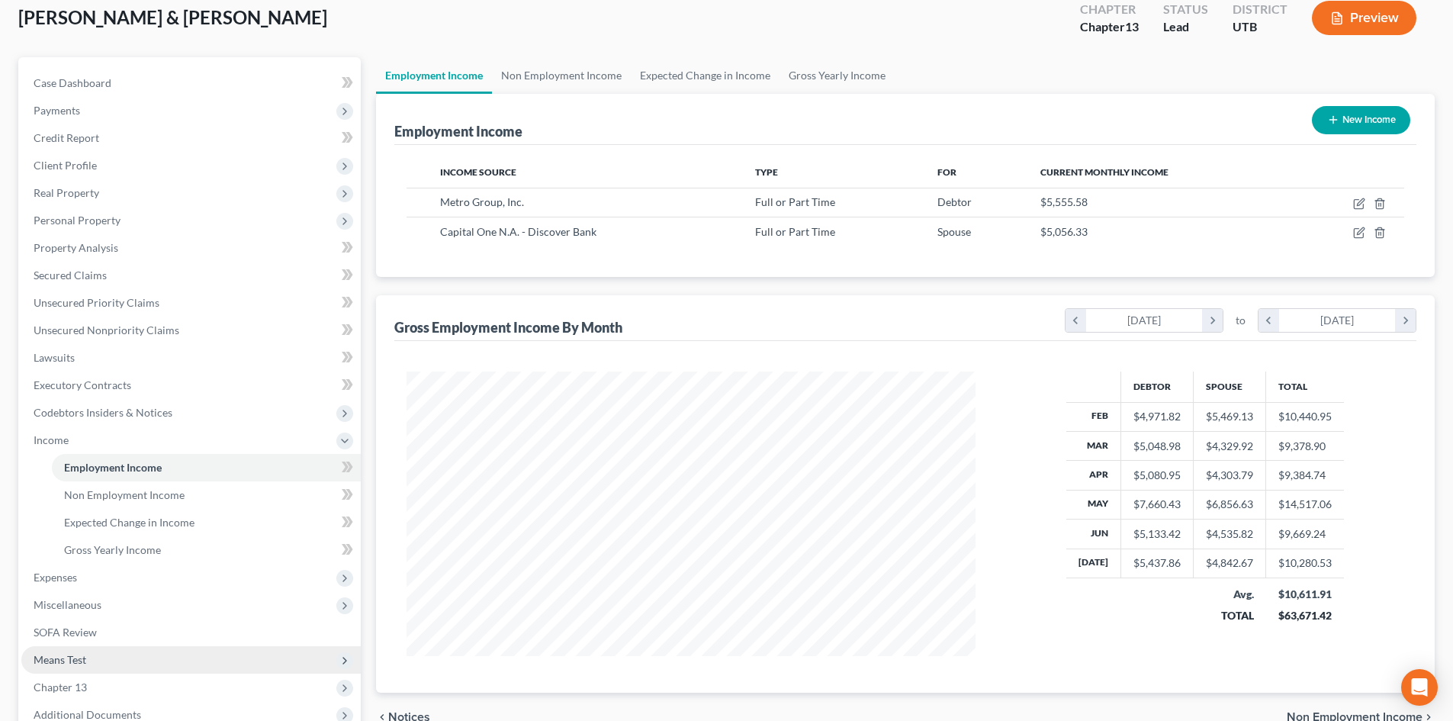
scroll to position [229, 0]
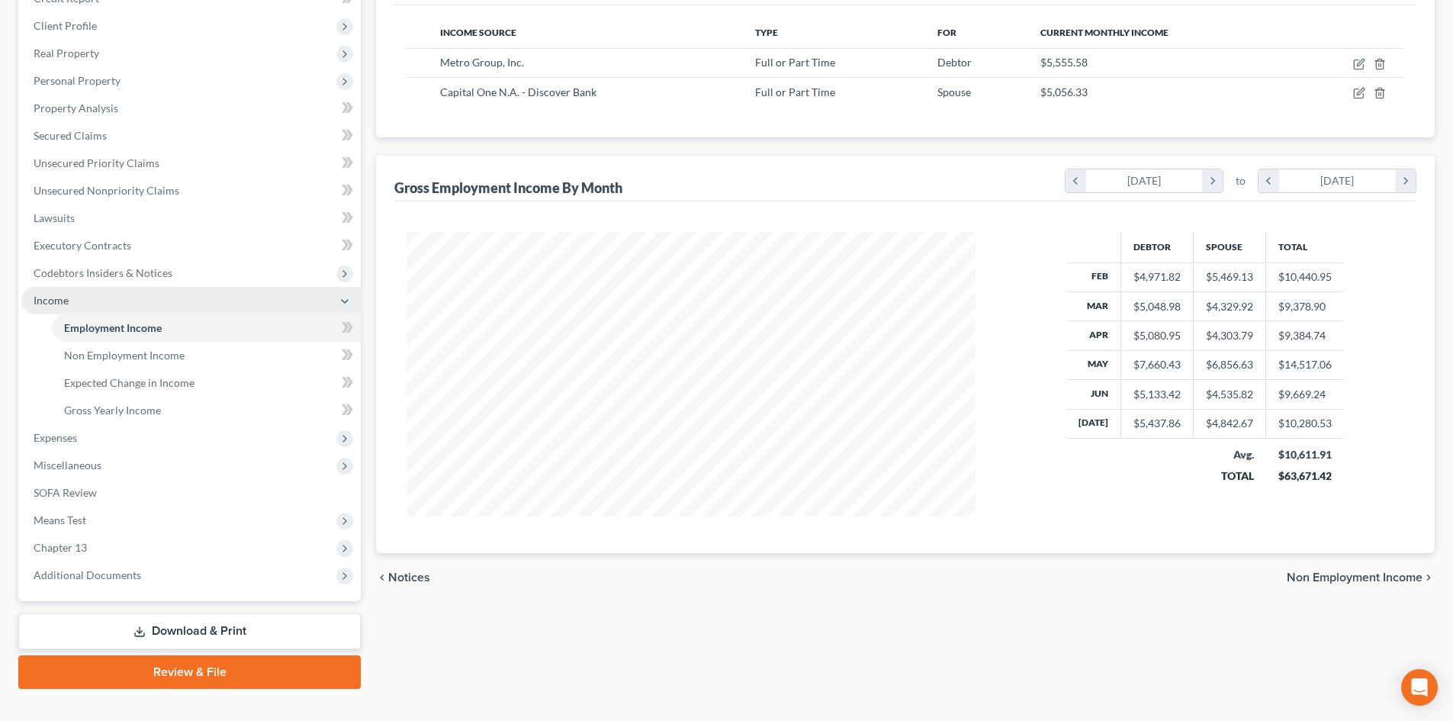
click at [79, 299] on span "Income" at bounding box center [190, 300] width 339 height 27
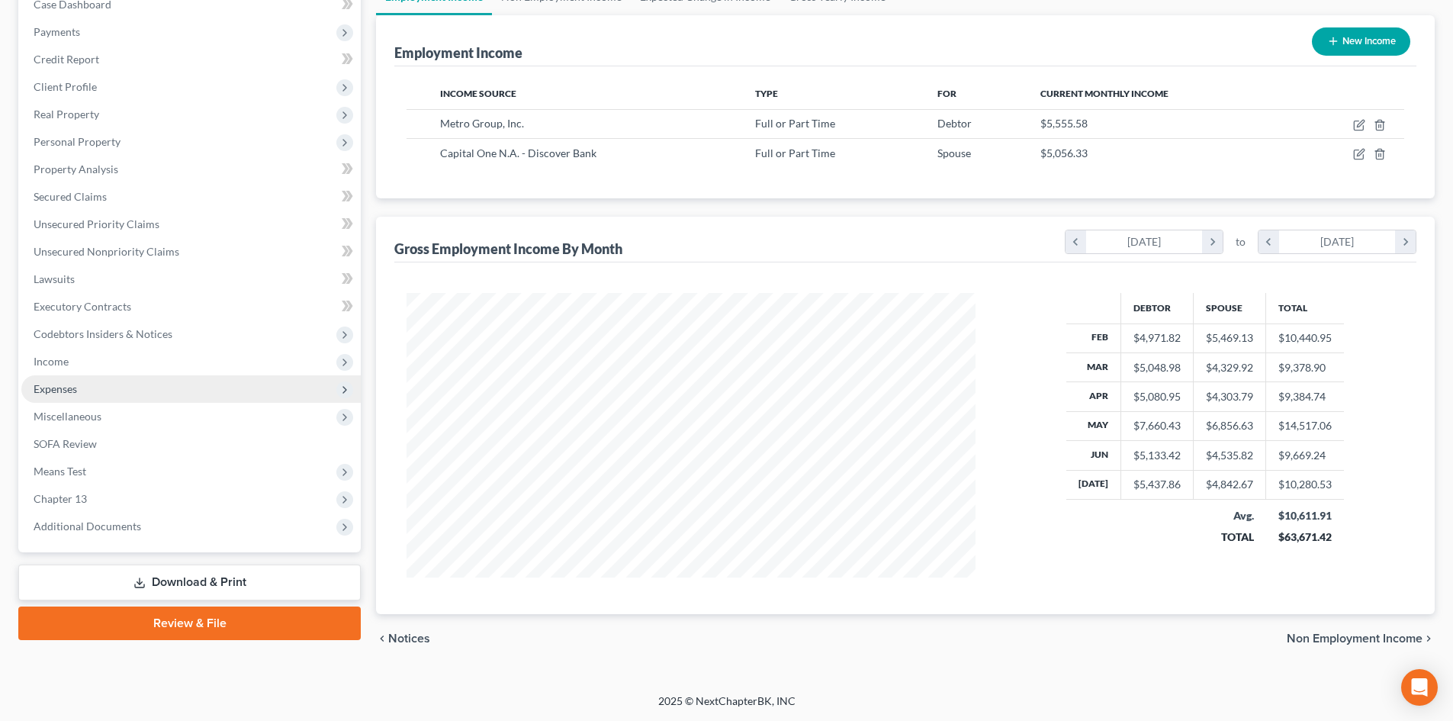
click at [101, 395] on span "Expenses" at bounding box center [190, 388] width 339 height 27
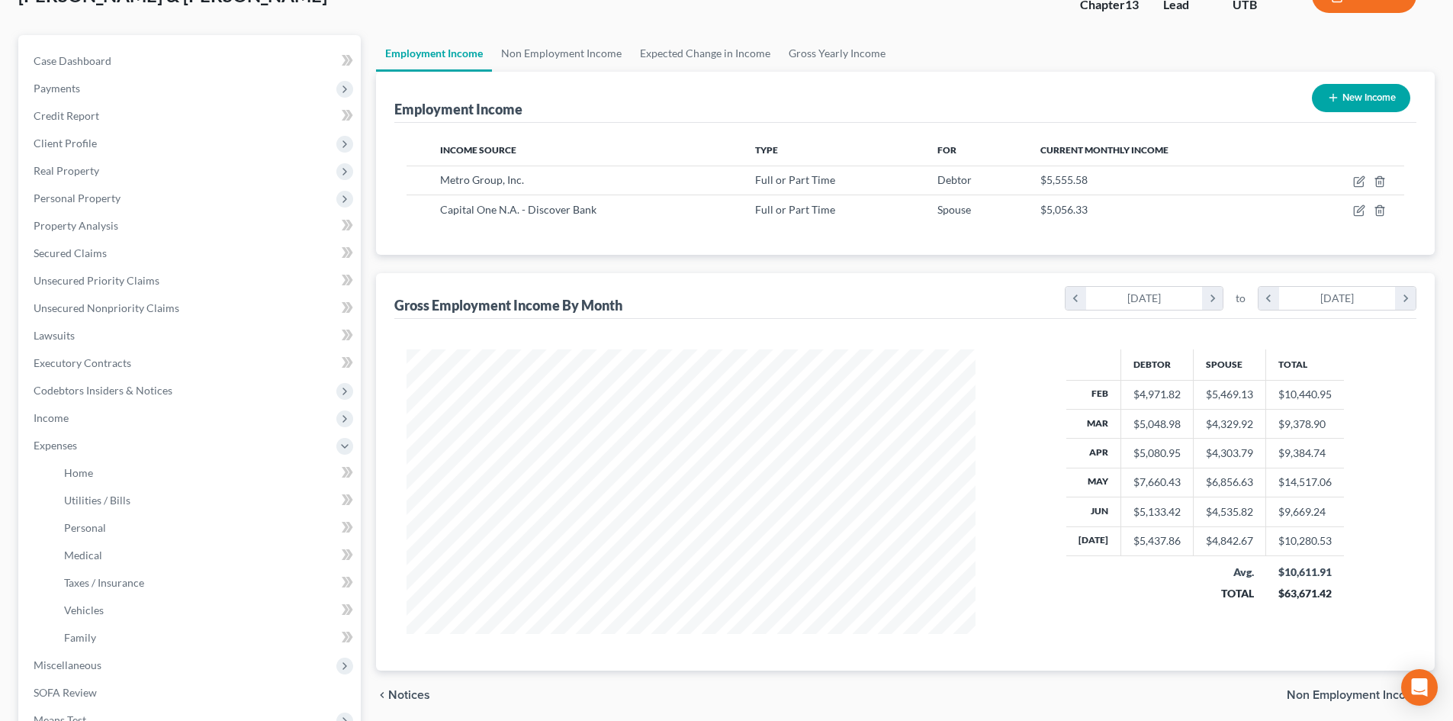
scroll to position [0, 0]
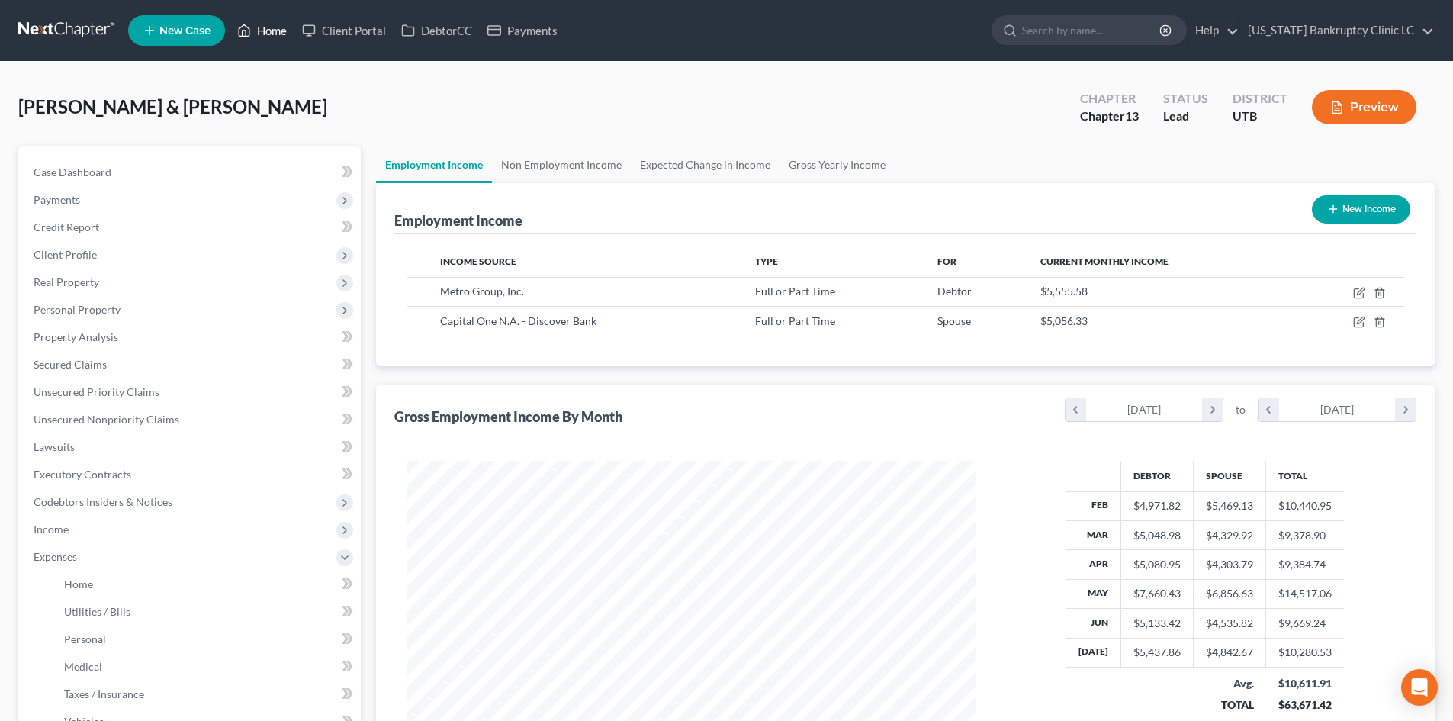
click at [277, 34] on link "Home" at bounding box center [262, 30] width 65 height 27
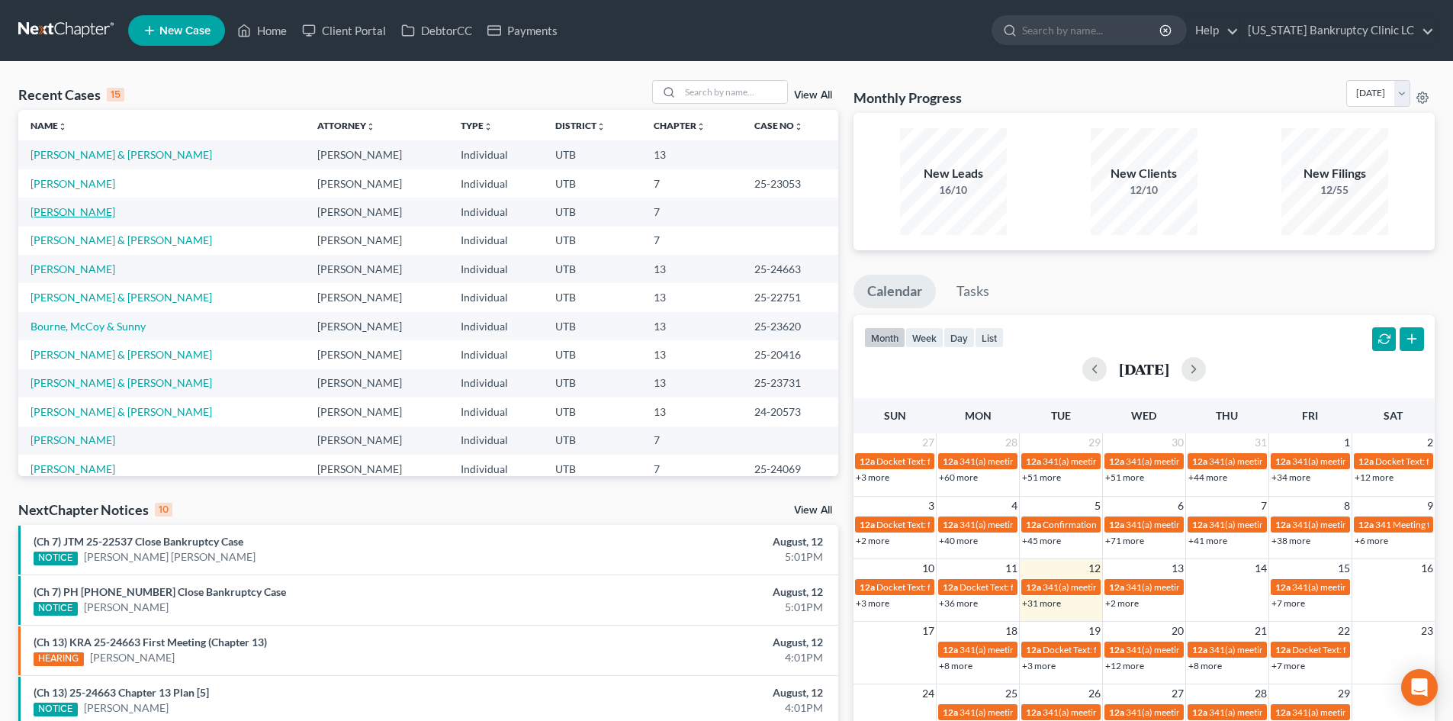
click at [66, 211] on link "[PERSON_NAME]" at bounding box center [73, 211] width 85 height 13
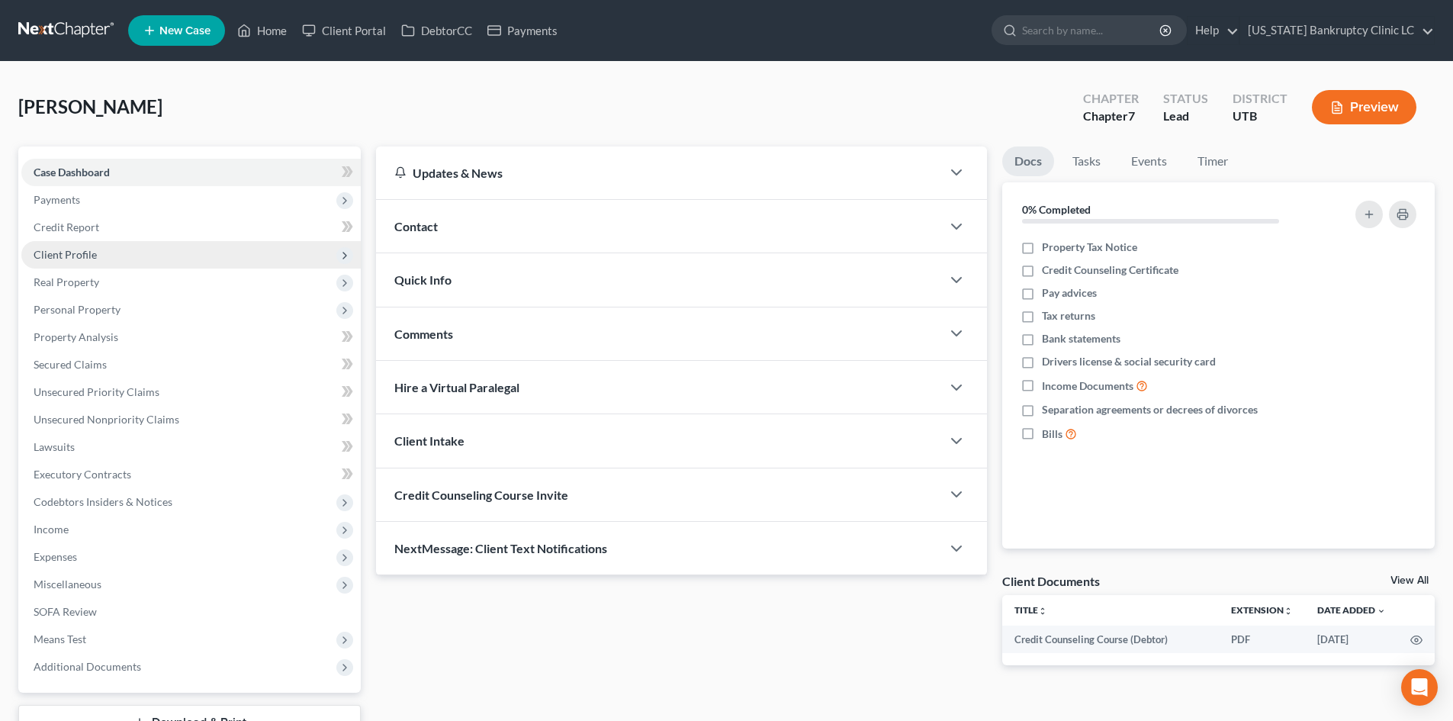
click at [103, 253] on span "Client Profile" at bounding box center [190, 254] width 339 height 27
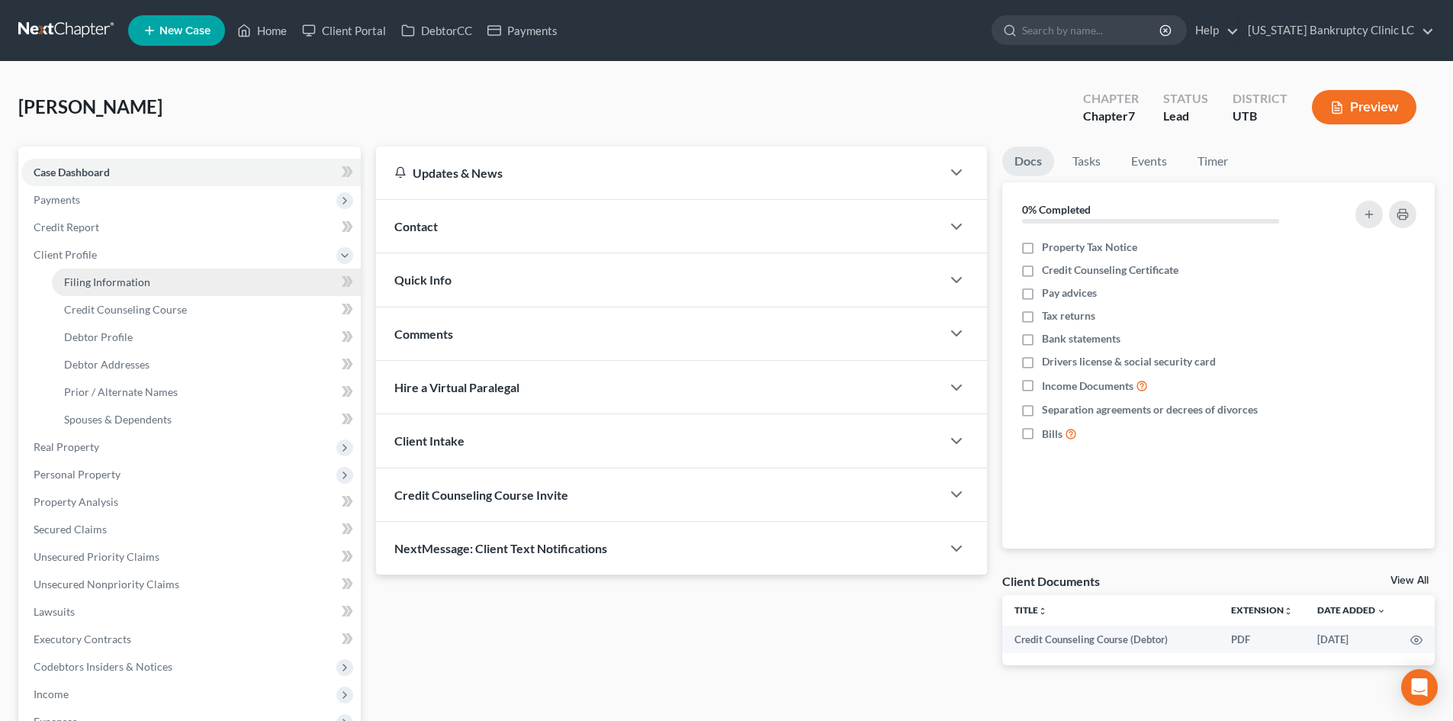
click at [123, 286] on span "Filing Information" at bounding box center [107, 281] width 86 height 13
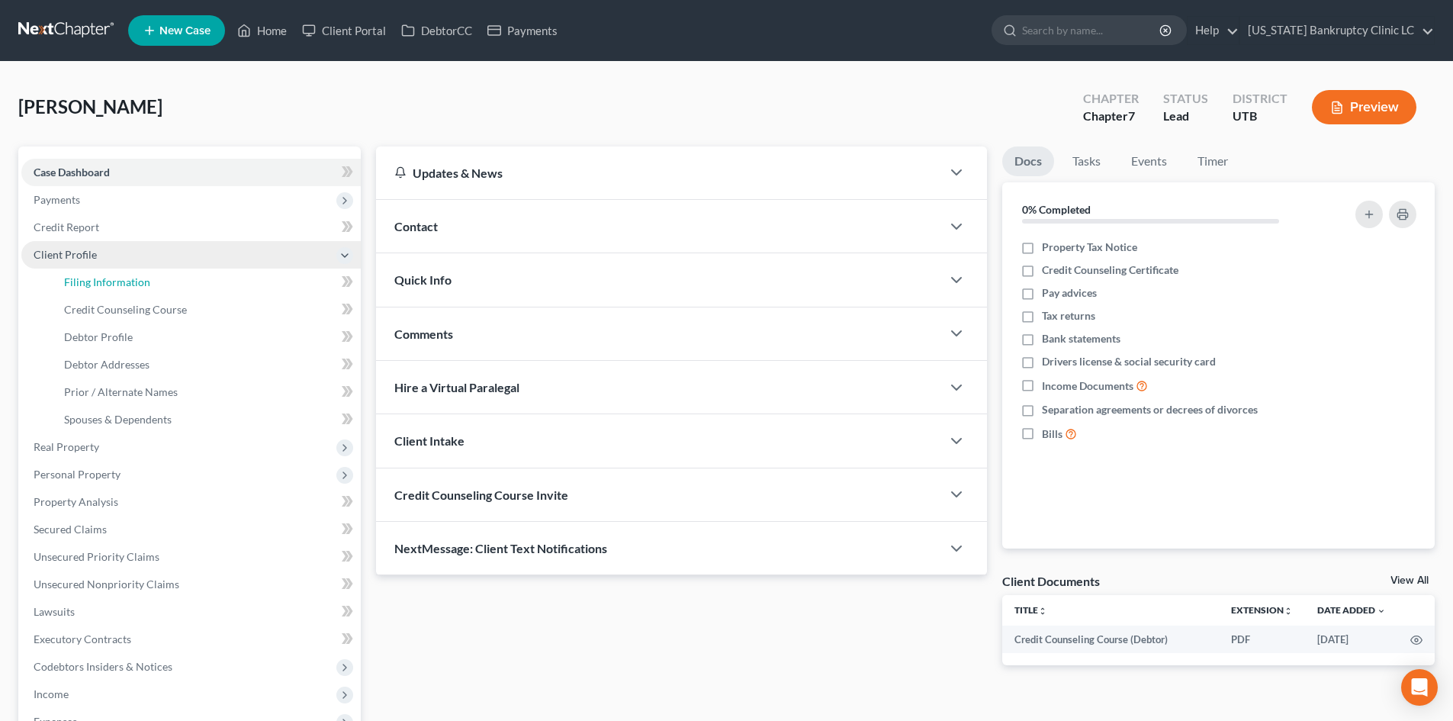
select select "1"
select select "0"
select select "46"
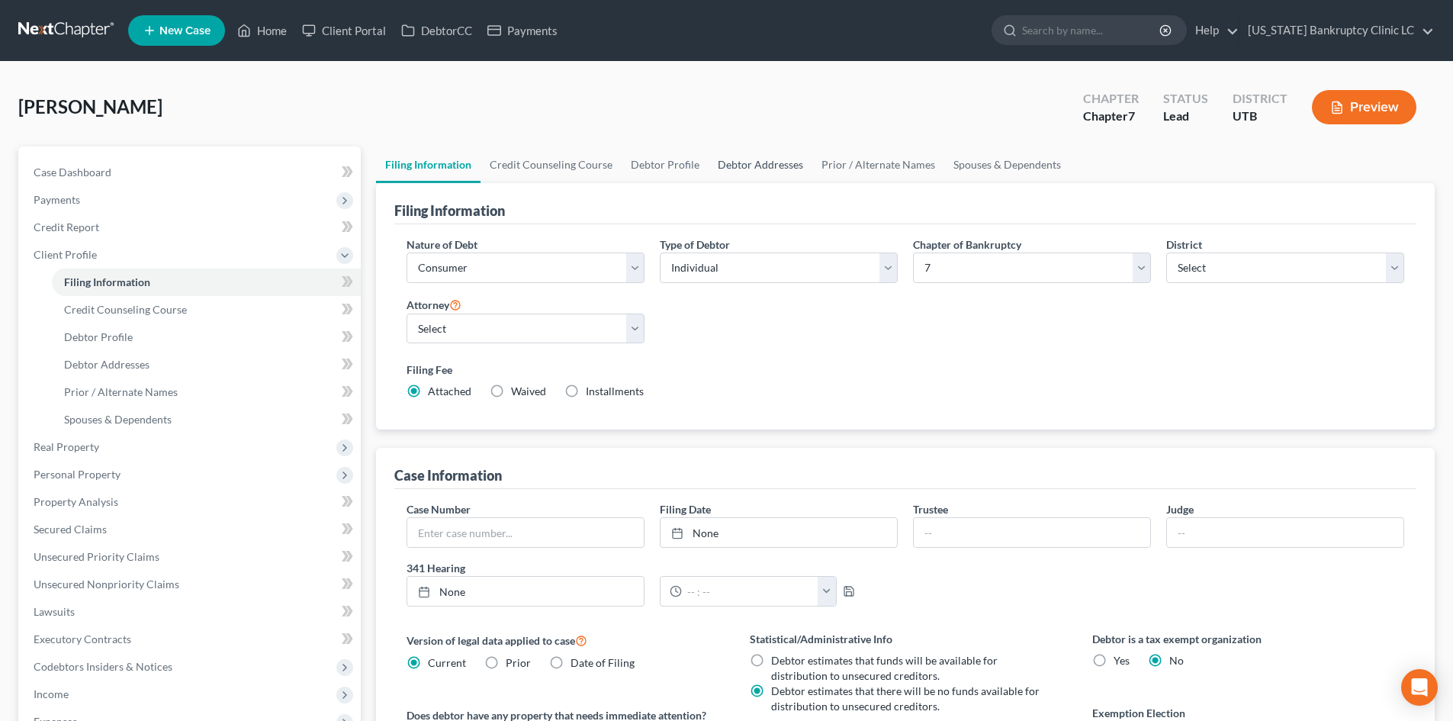
click at [770, 166] on link "Debtor Addresses" at bounding box center [761, 164] width 104 height 37
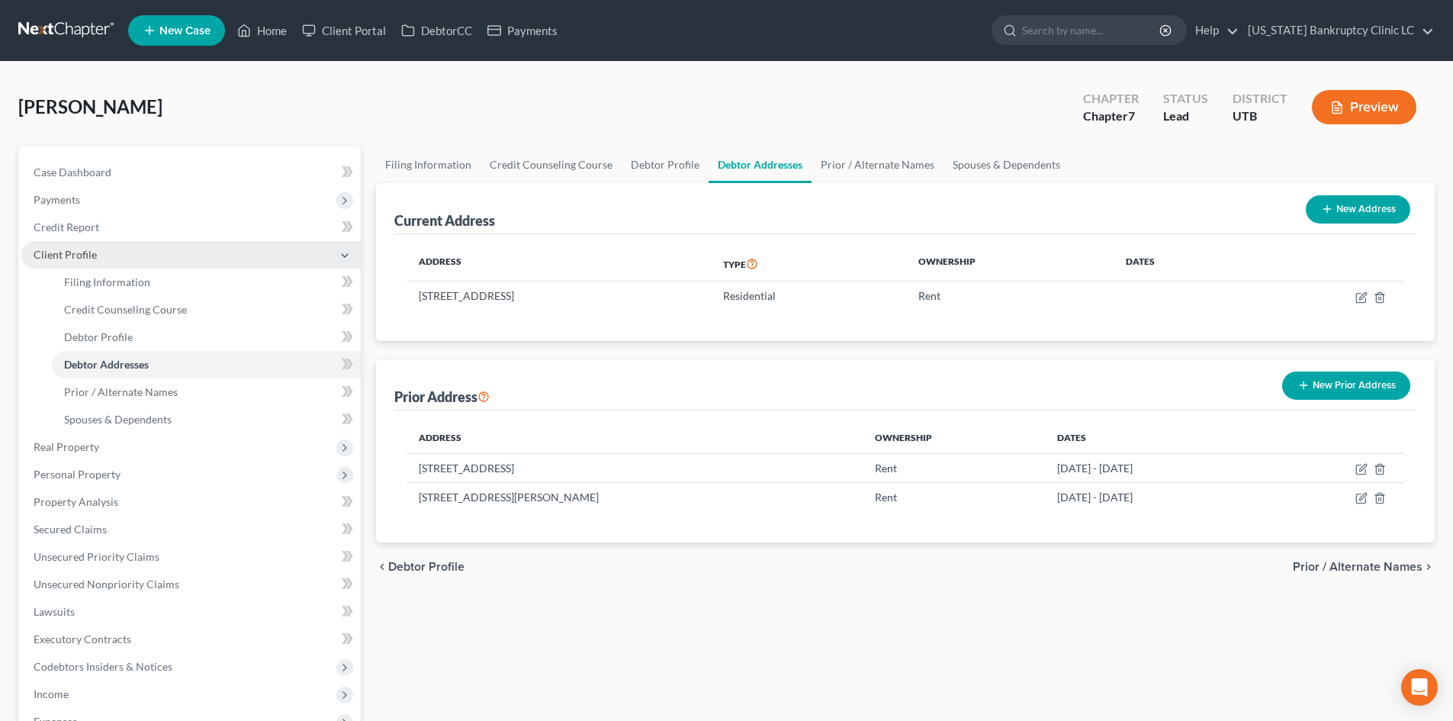
click at [105, 246] on span "Client Profile" at bounding box center [190, 254] width 339 height 27
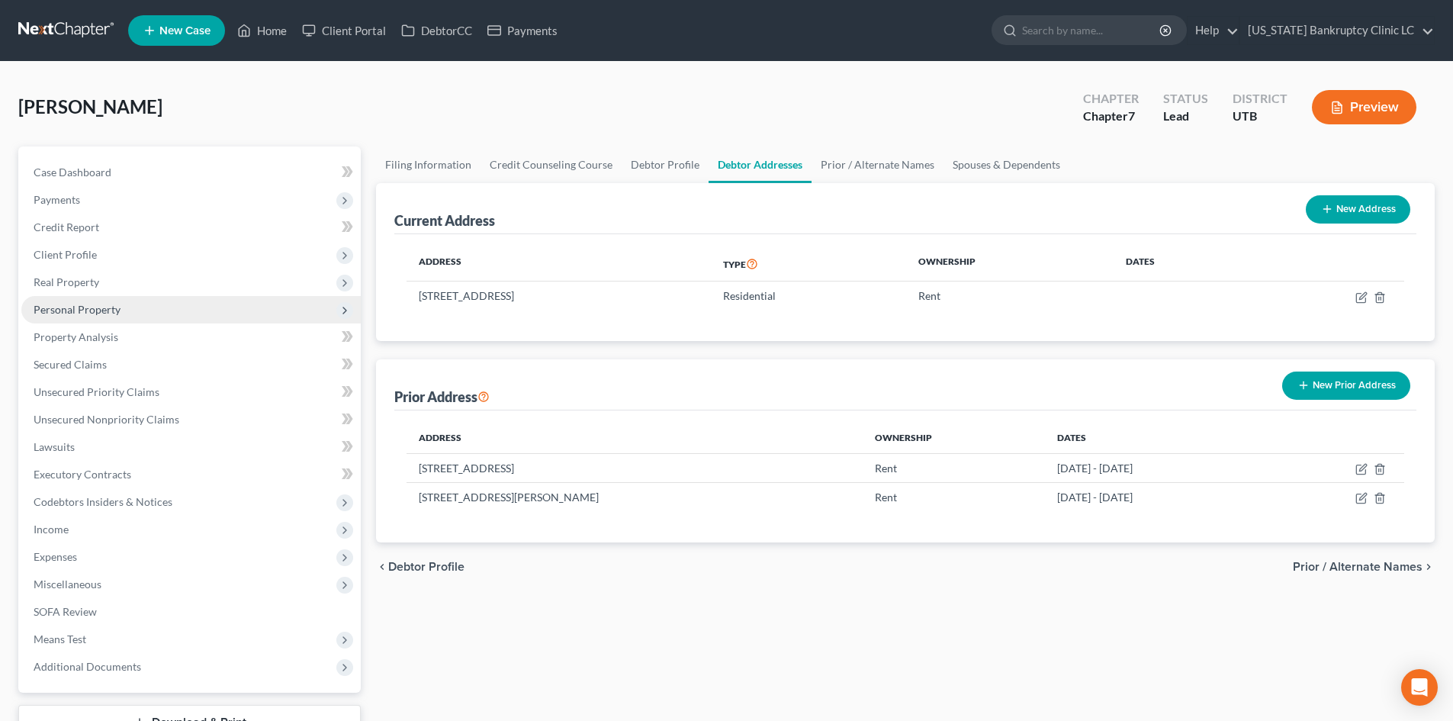
click at [90, 307] on span "Personal Property" at bounding box center [77, 309] width 87 height 13
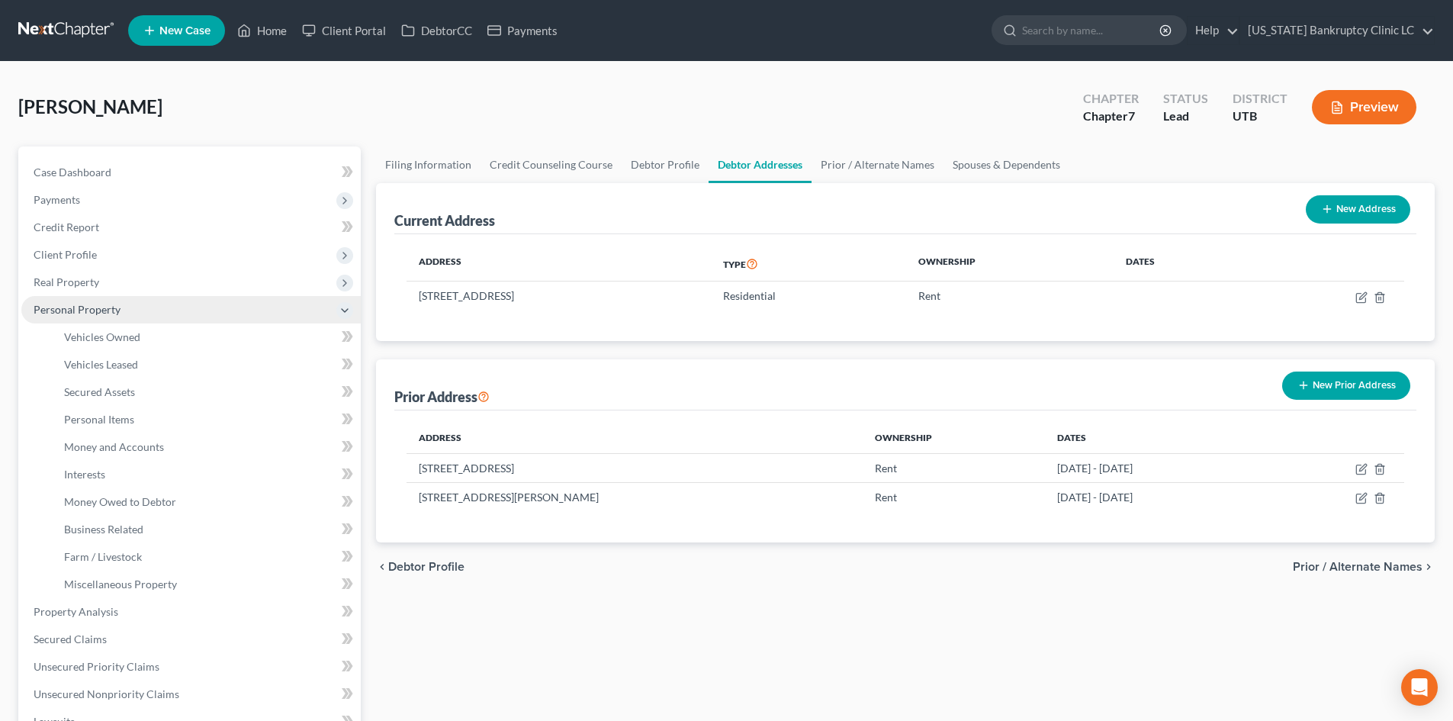
click at [90, 307] on span "Personal Property" at bounding box center [77, 309] width 87 height 13
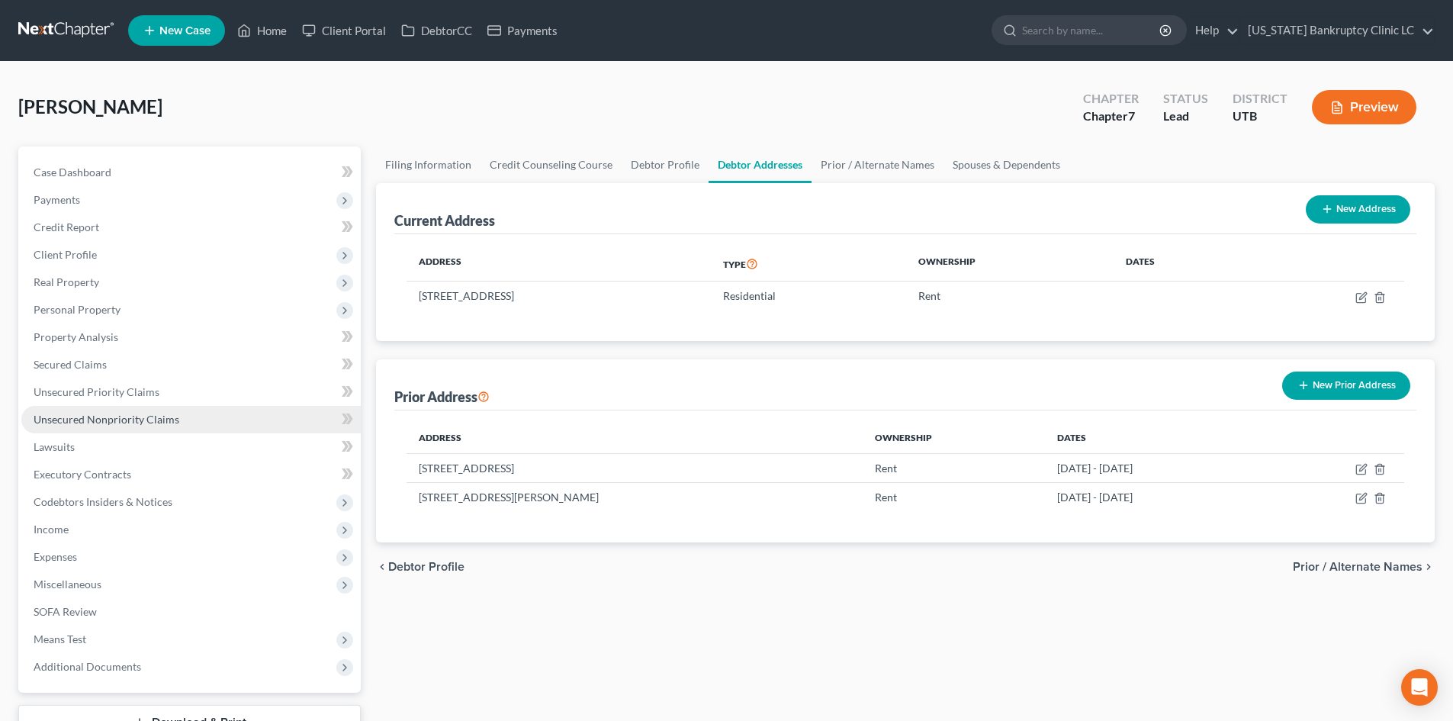
click at [75, 420] on span "Unsecured Nonpriority Claims" at bounding box center [107, 419] width 146 height 13
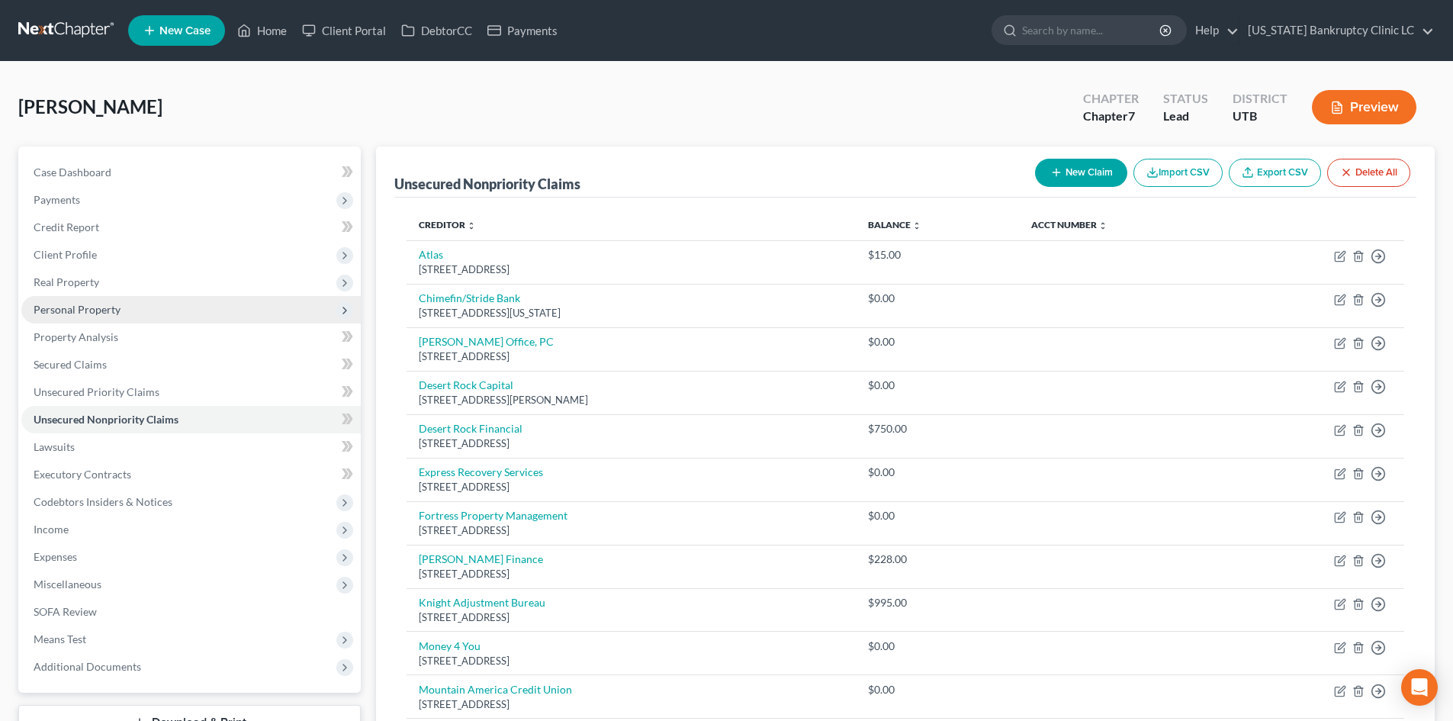
click at [79, 307] on span "Personal Property" at bounding box center [77, 309] width 87 height 13
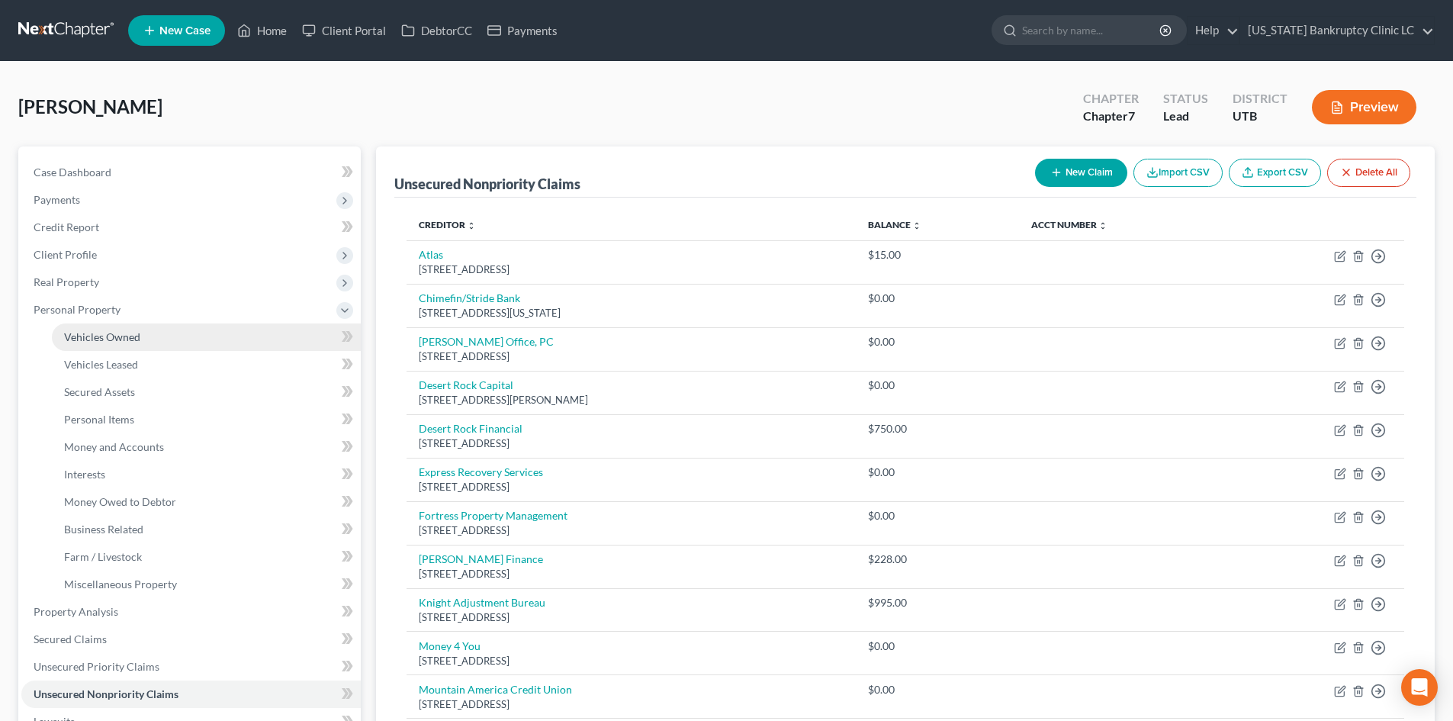
click at [89, 338] on span "Vehicles Owned" at bounding box center [102, 336] width 76 height 13
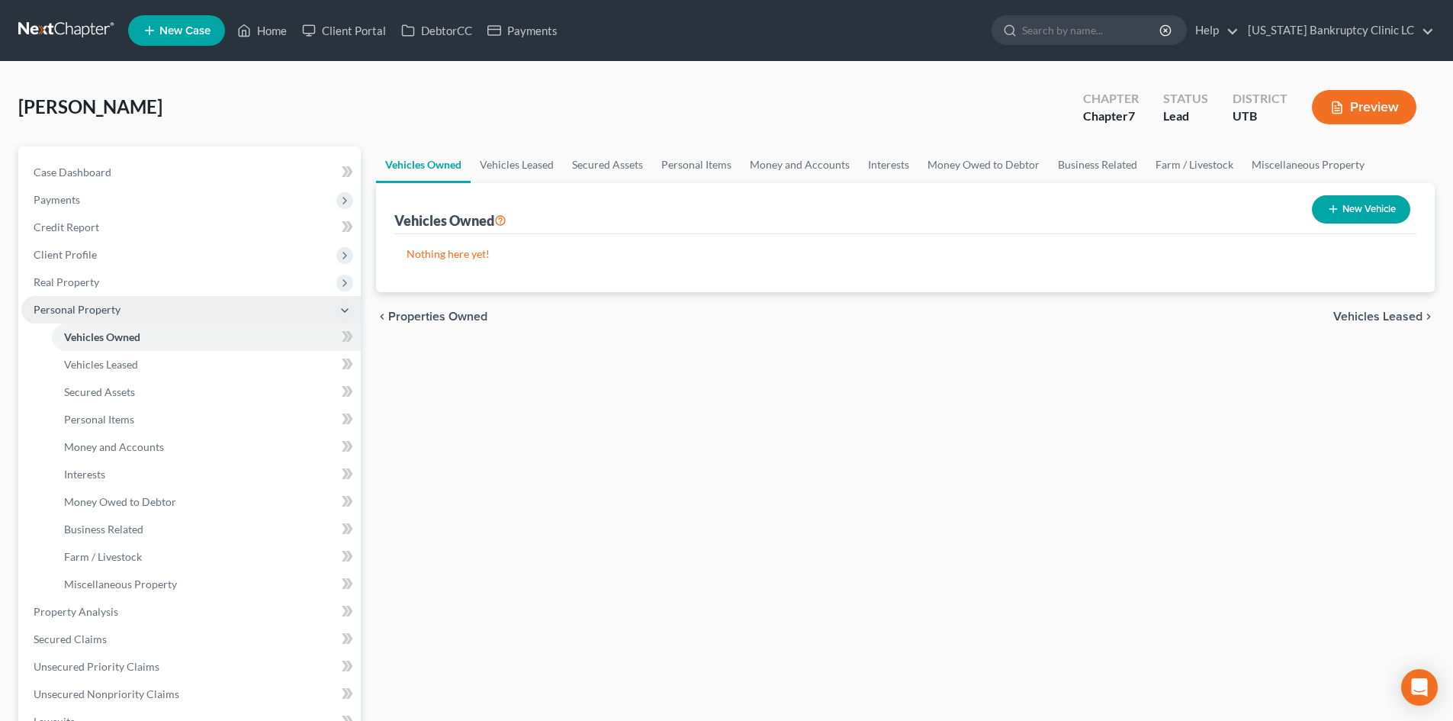
click at [81, 296] on span "Personal Property" at bounding box center [190, 309] width 339 height 27
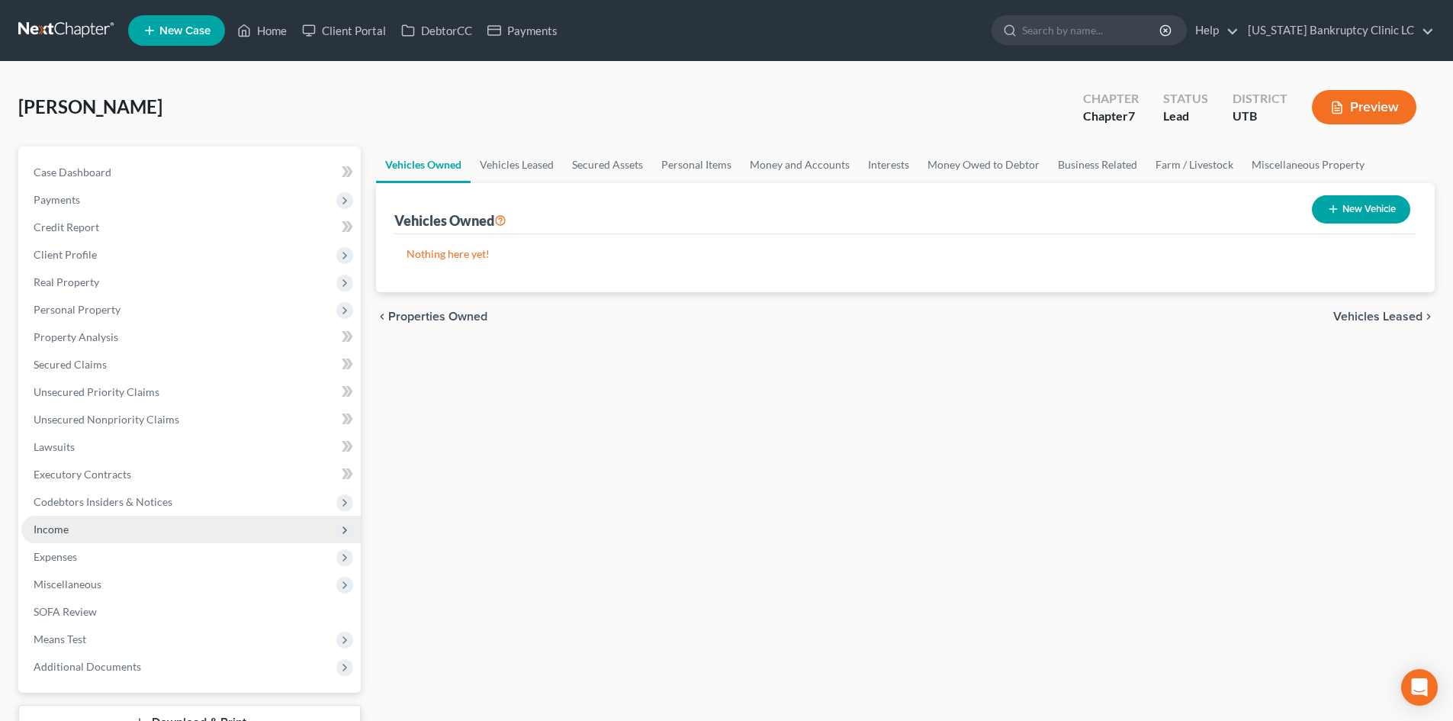
click at [90, 533] on span "Income" at bounding box center [190, 529] width 339 height 27
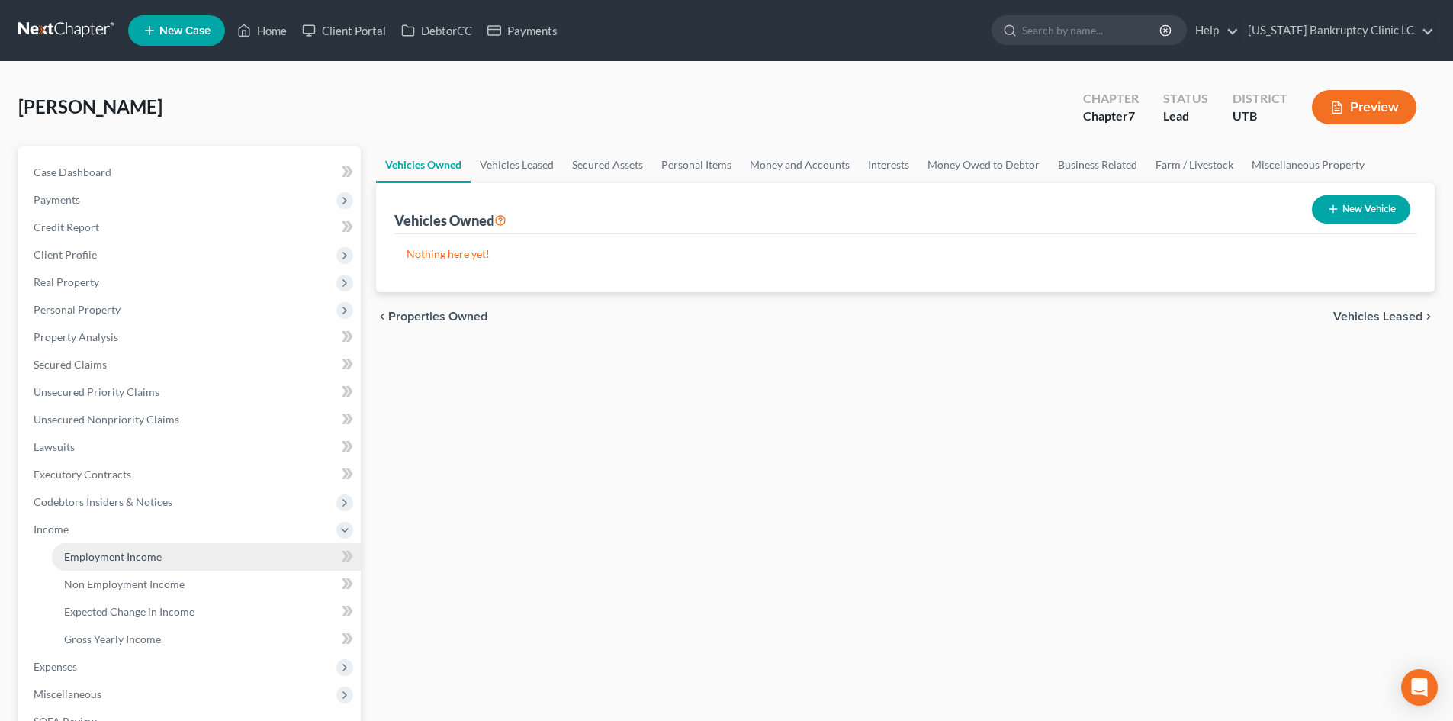
click at [90, 562] on span "Employment Income" at bounding box center [113, 556] width 98 height 13
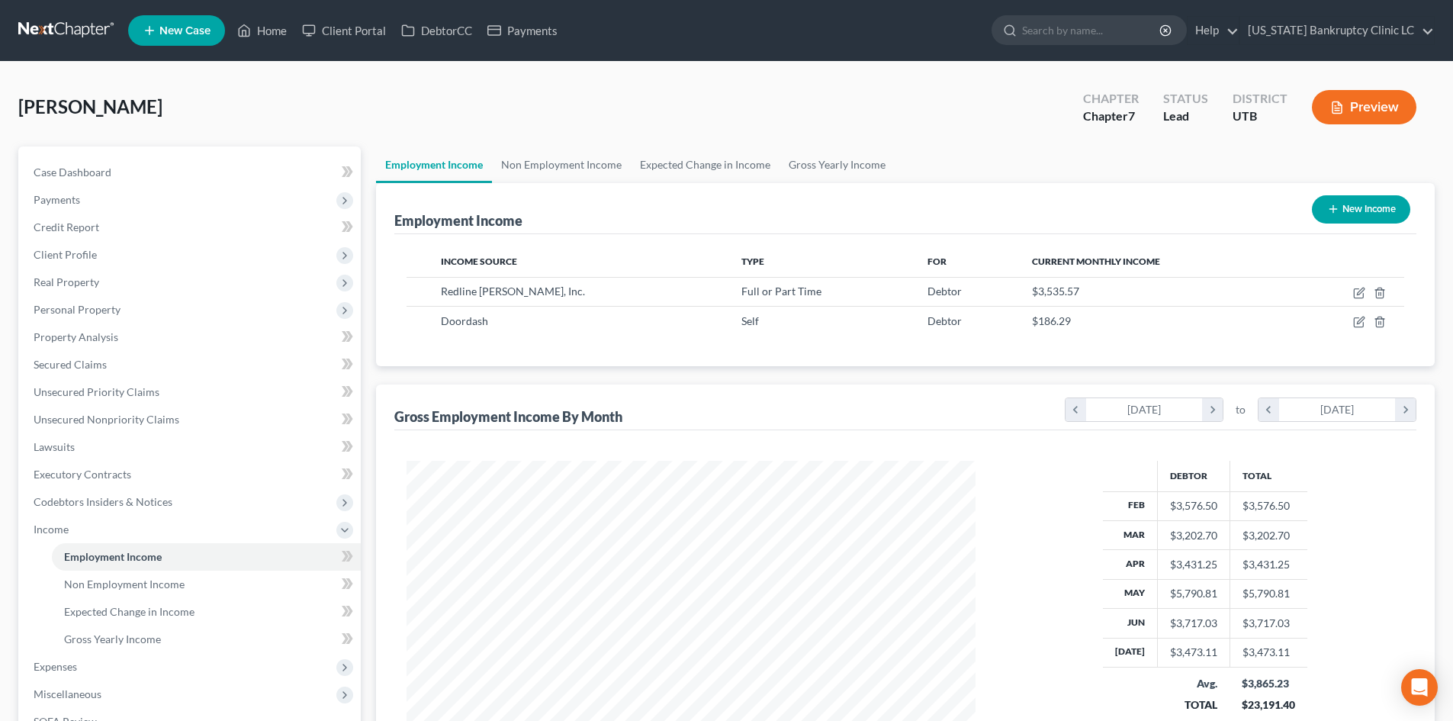
scroll to position [285, 600]
click at [77, 317] on span "Personal Property" at bounding box center [190, 309] width 339 height 27
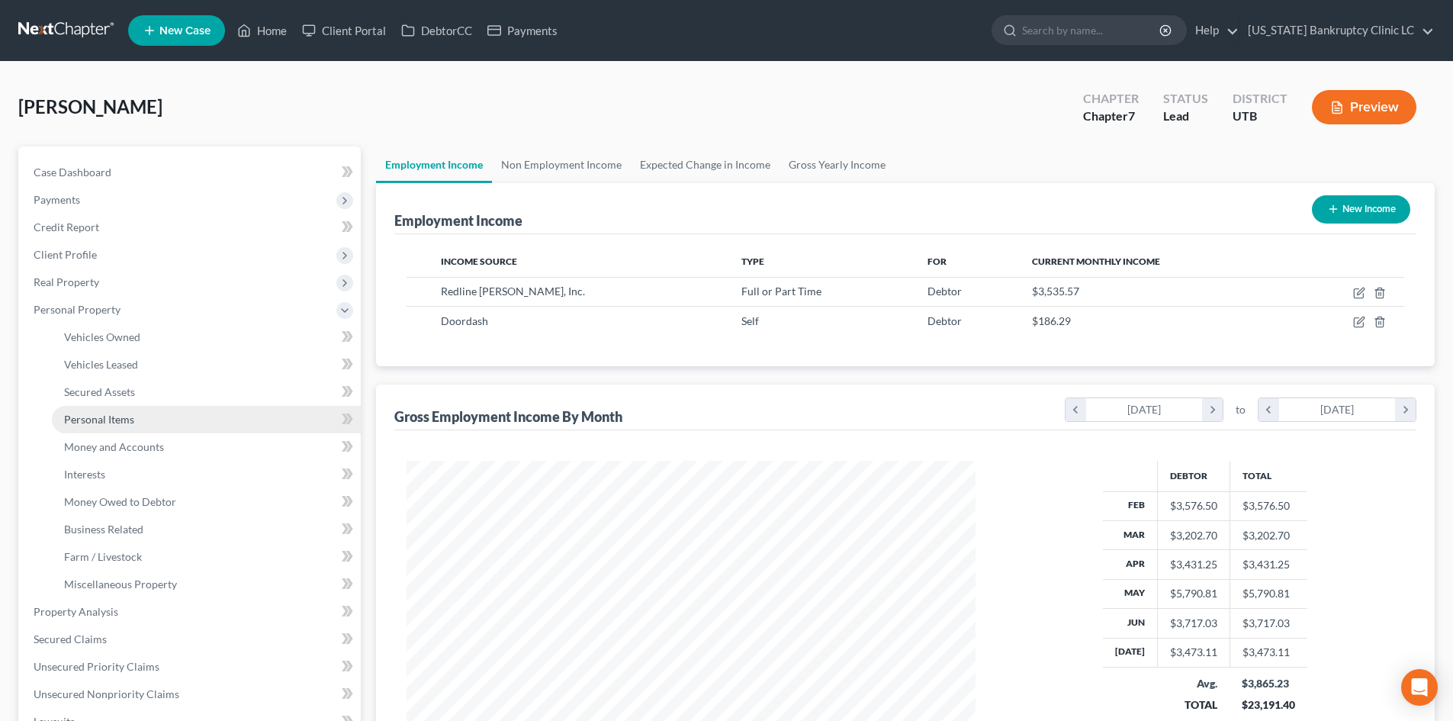
click at [146, 416] on link "Personal Items" at bounding box center [206, 419] width 309 height 27
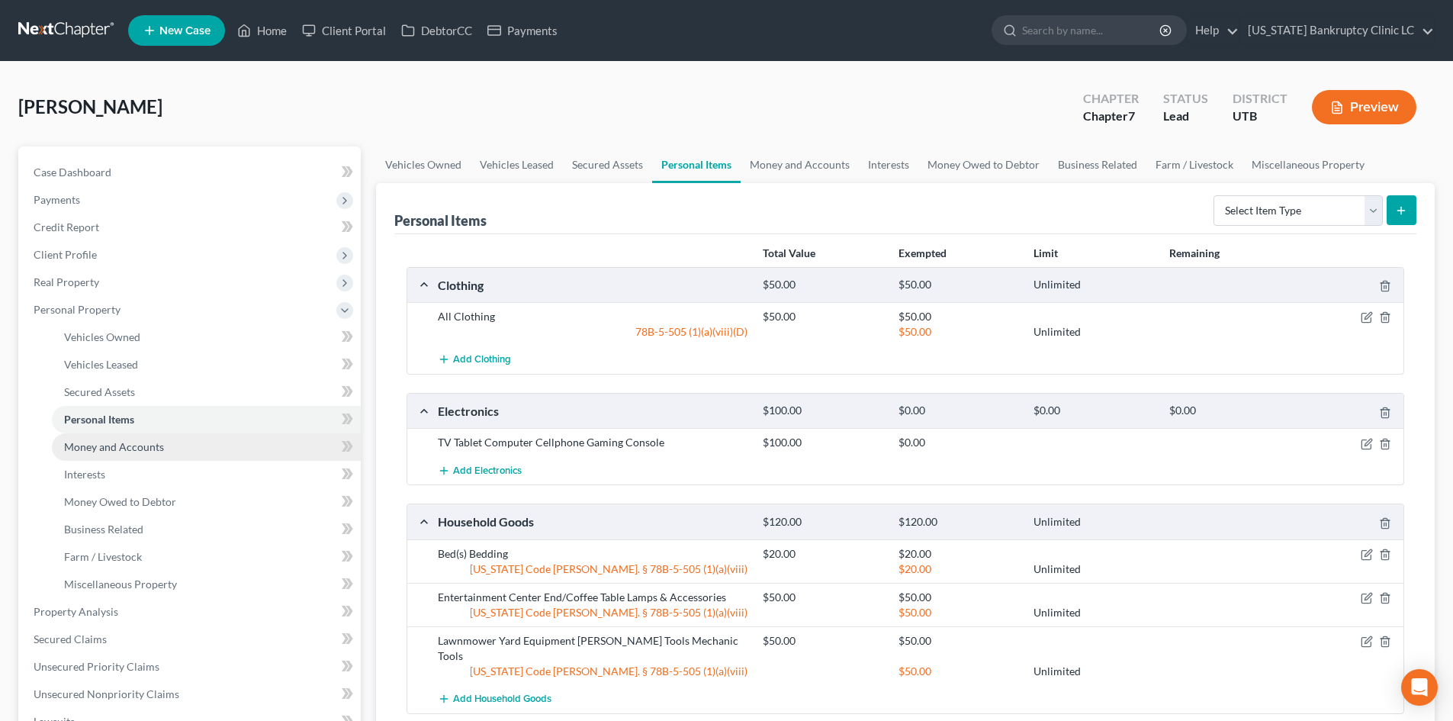
click at [145, 439] on link "Money and Accounts" at bounding box center [206, 446] width 309 height 27
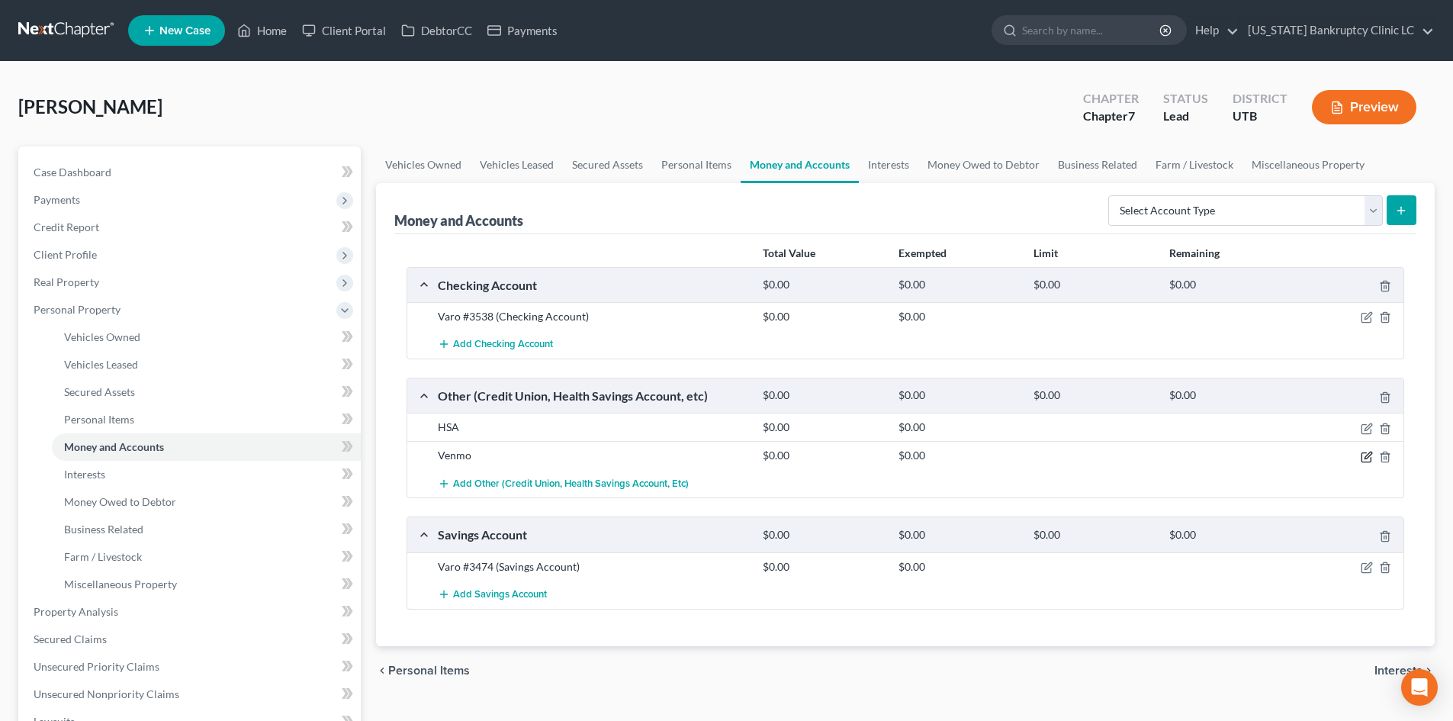
click at [1365, 455] on icon "button" at bounding box center [1367, 457] width 12 height 12
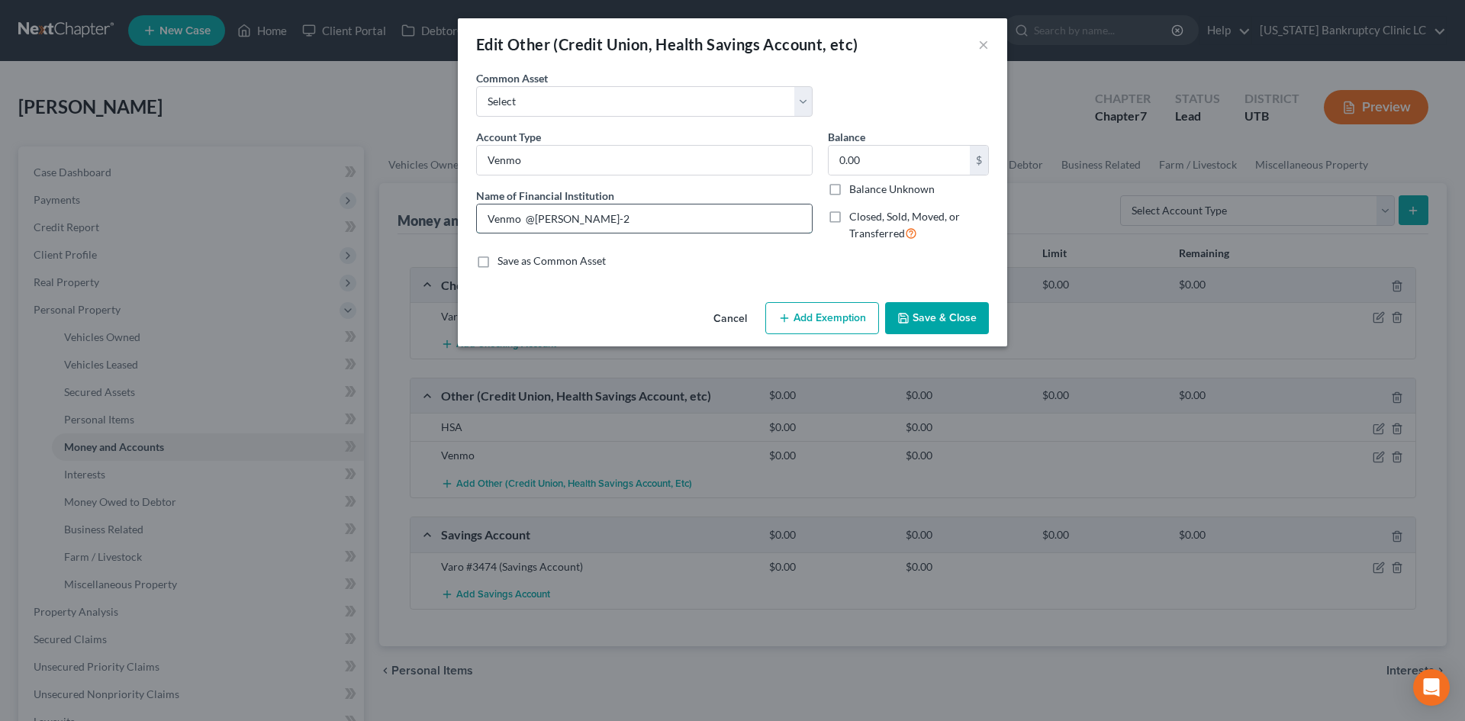
click at [632, 222] on input "Venmo @julie-baty-2" at bounding box center [644, 218] width 335 height 29
drag, startPoint x: 680, startPoint y: 222, endPoint x: 423, endPoint y: 222, distance: 256.3
click at [423, 222] on div "Edit Other (Credit Union, Health Savings Account, etc) × An exemption set must …" at bounding box center [732, 360] width 1465 height 721
click at [539, 221] on input "text" at bounding box center [644, 218] width 335 height 29
type input "Venmo"
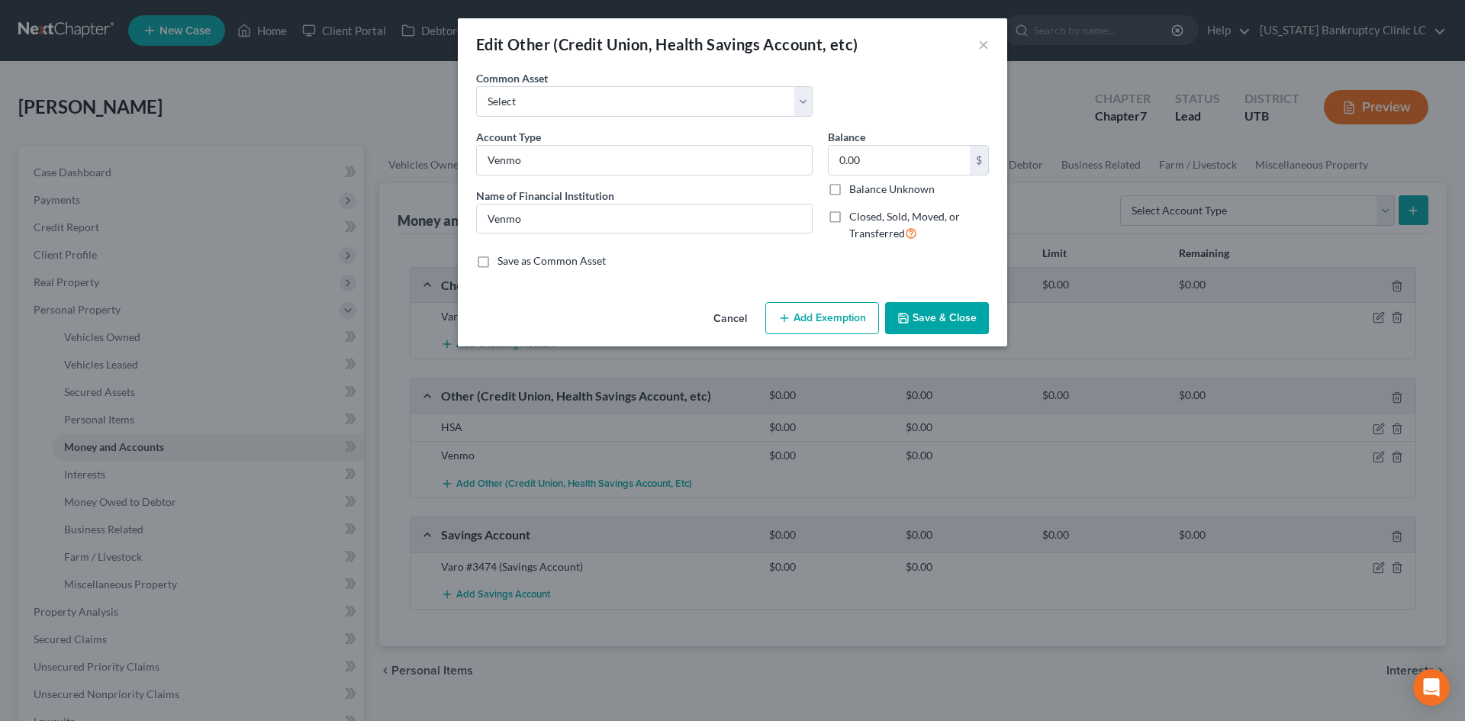
click at [944, 324] on button "Save & Close" at bounding box center [937, 318] width 104 height 32
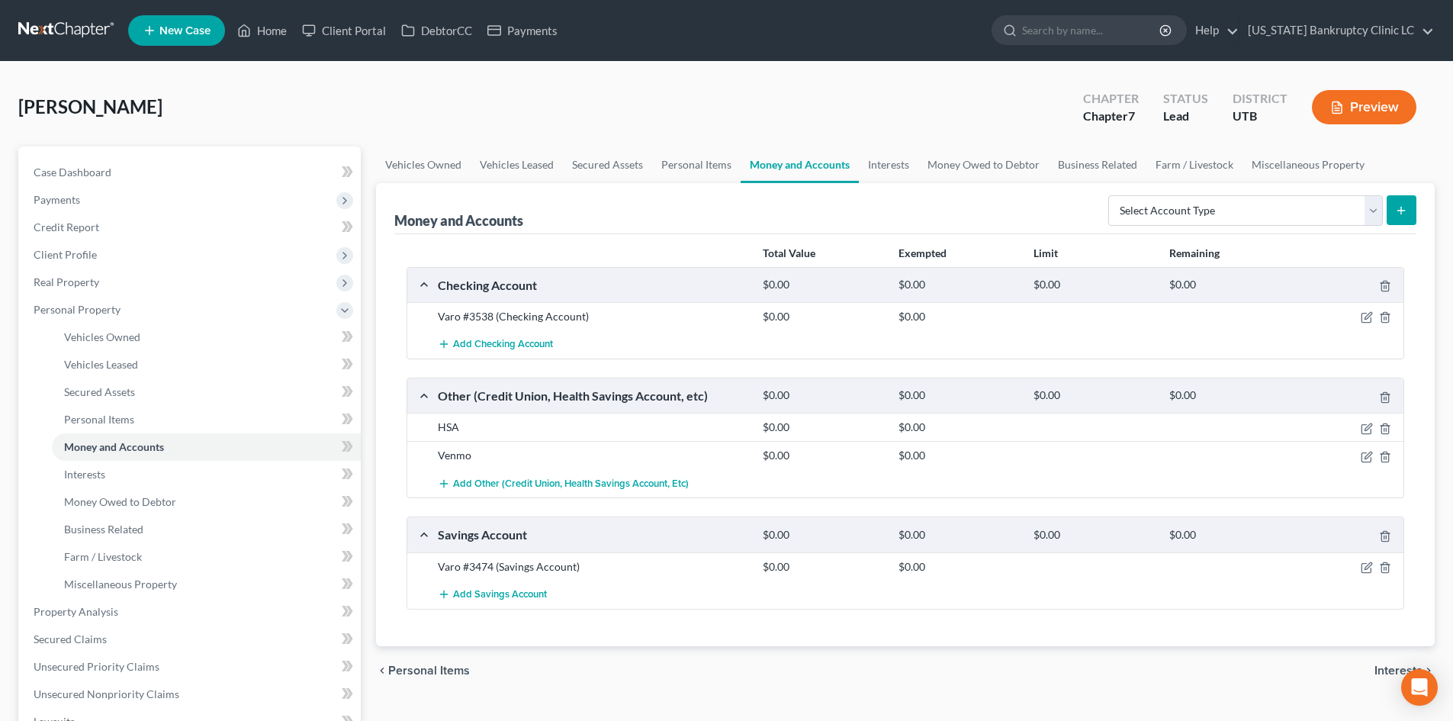
click at [1369, 465] on div "Venmo $0.00 $0.00" at bounding box center [905, 455] width 996 height 28
click at [1367, 459] on icon "button" at bounding box center [1367, 457] width 12 height 12
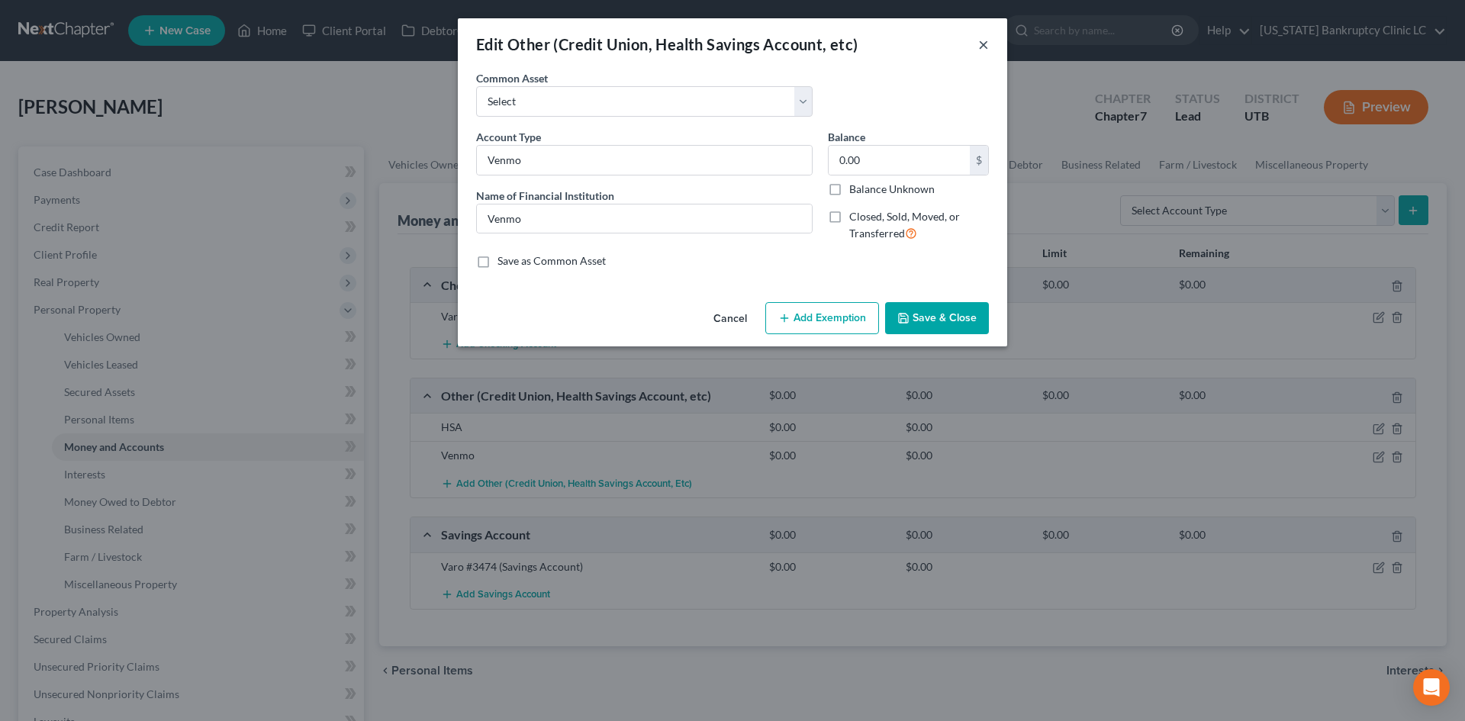
click at [987, 41] on button "×" at bounding box center [983, 44] width 11 height 18
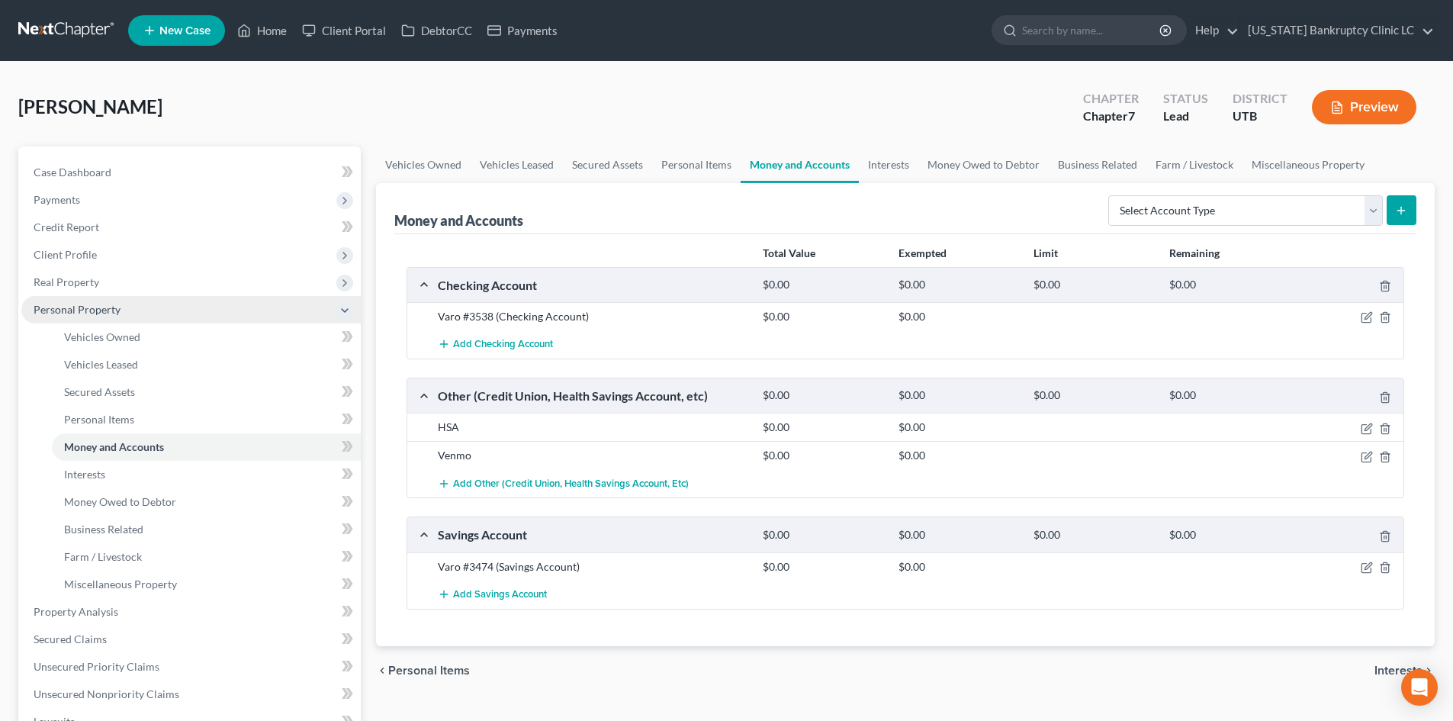
click at [109, 304] on span "Personal Property" at bounding box center [77, 309] width 87 height 13
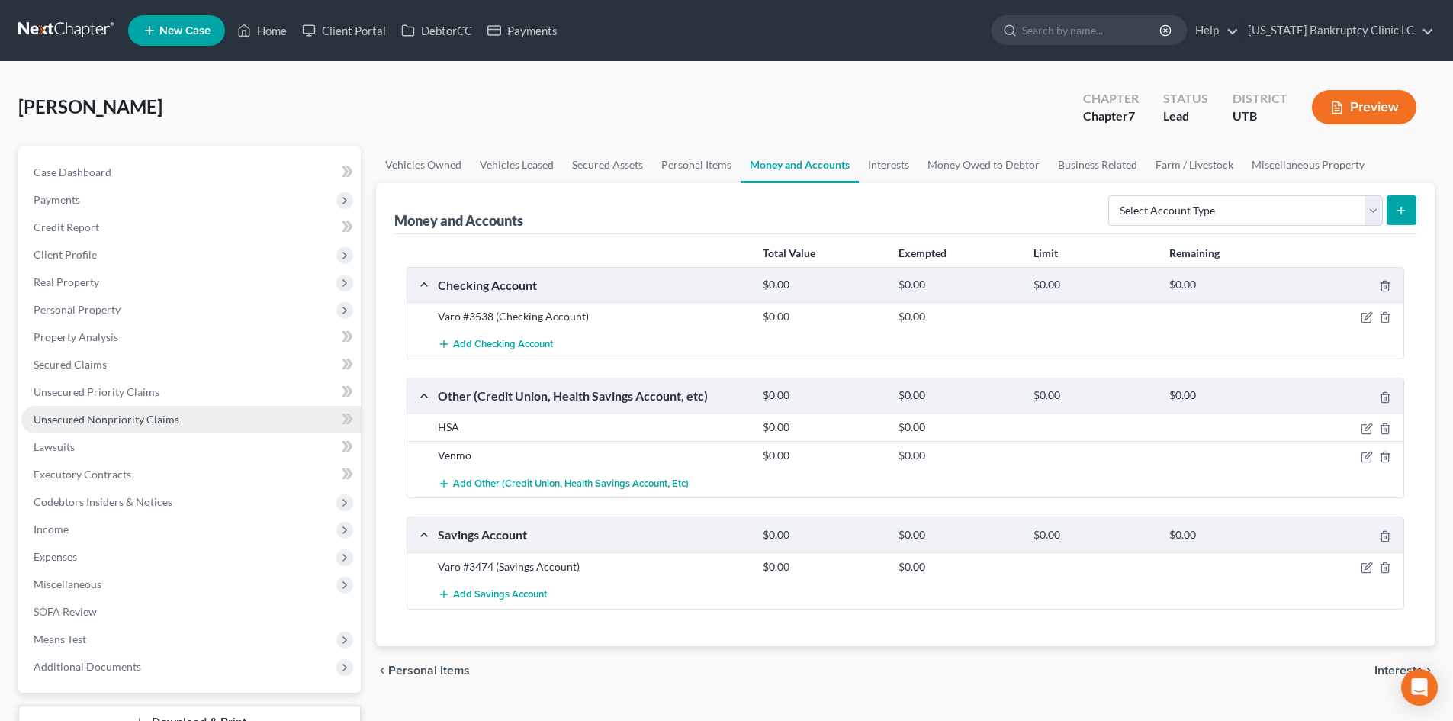
click at [121, 420] on span "Unsecured Nonpriority Claims" at bounding box center [107, 419] width 146 height 13
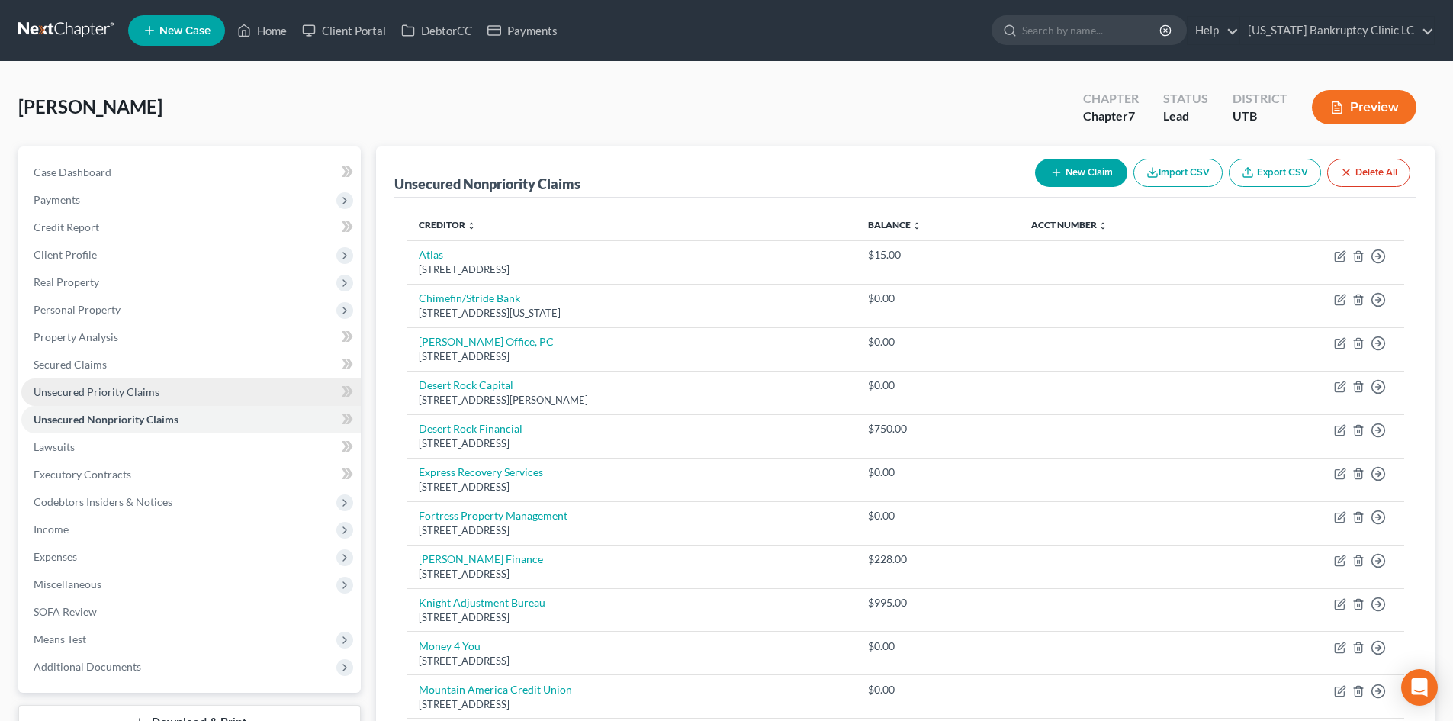
click at [124, 383] on link "Unsecured Priority Claims" at bounding box center [190, 391] width 339 height 27
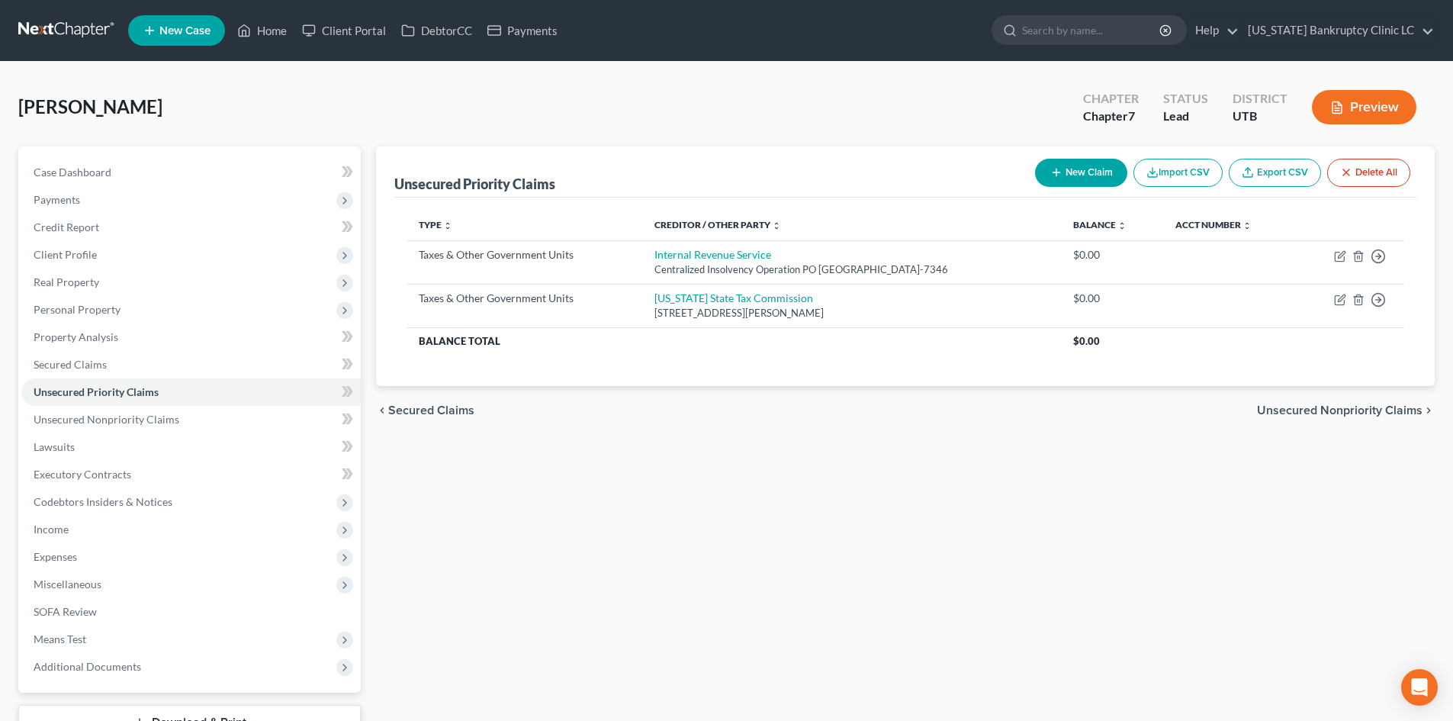
click at [1089, 177] on button "New Claim" at bounding box center [1081, 173] width 92 height 28
select select "0"
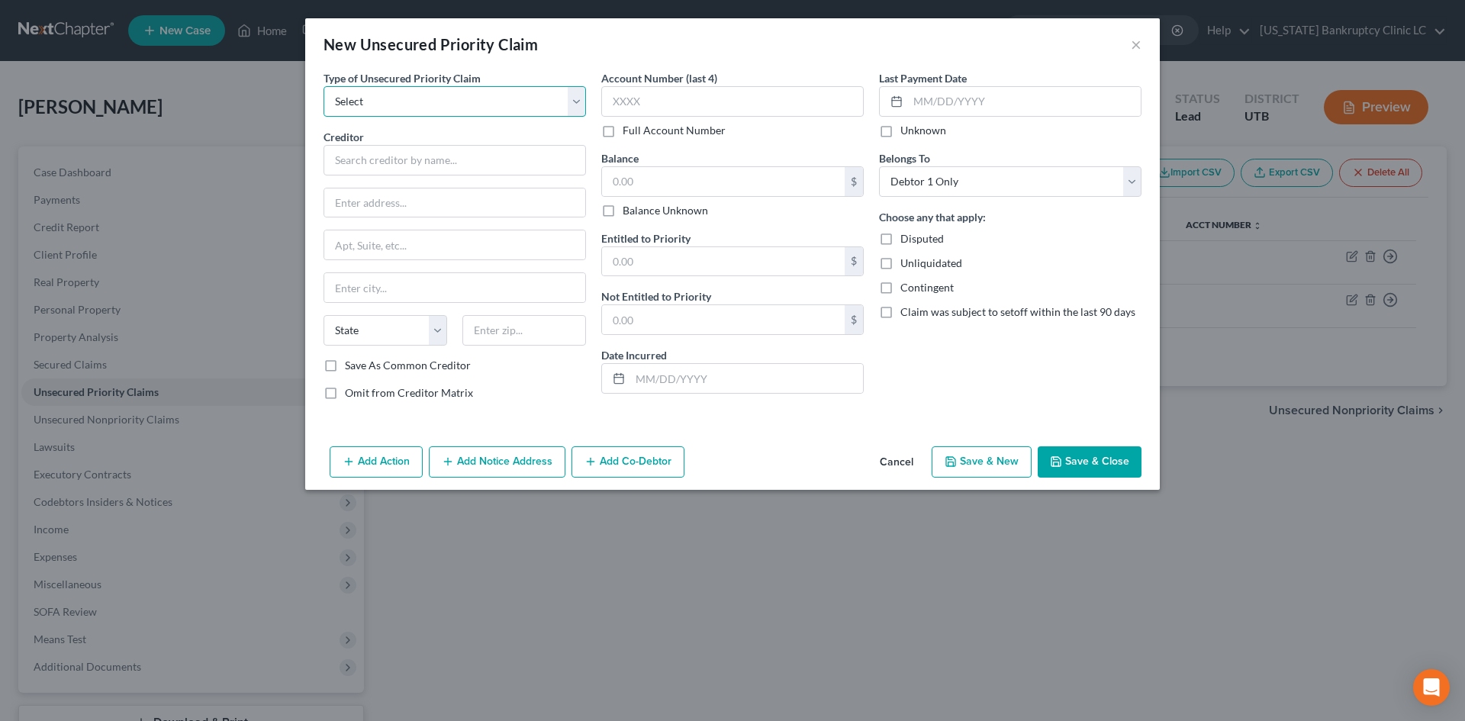
click at [391, 93] on select "Select Taxes & Other Government Units Domestic Support Obligations Extensions o…" at bounding box center [454, 101] width 262 height 31
click at [323, 86] on select "Select Taxes & Other Government Units Domestic Support Obligations Extensions o…" at bounding box center [454, 101] width 262 height 31
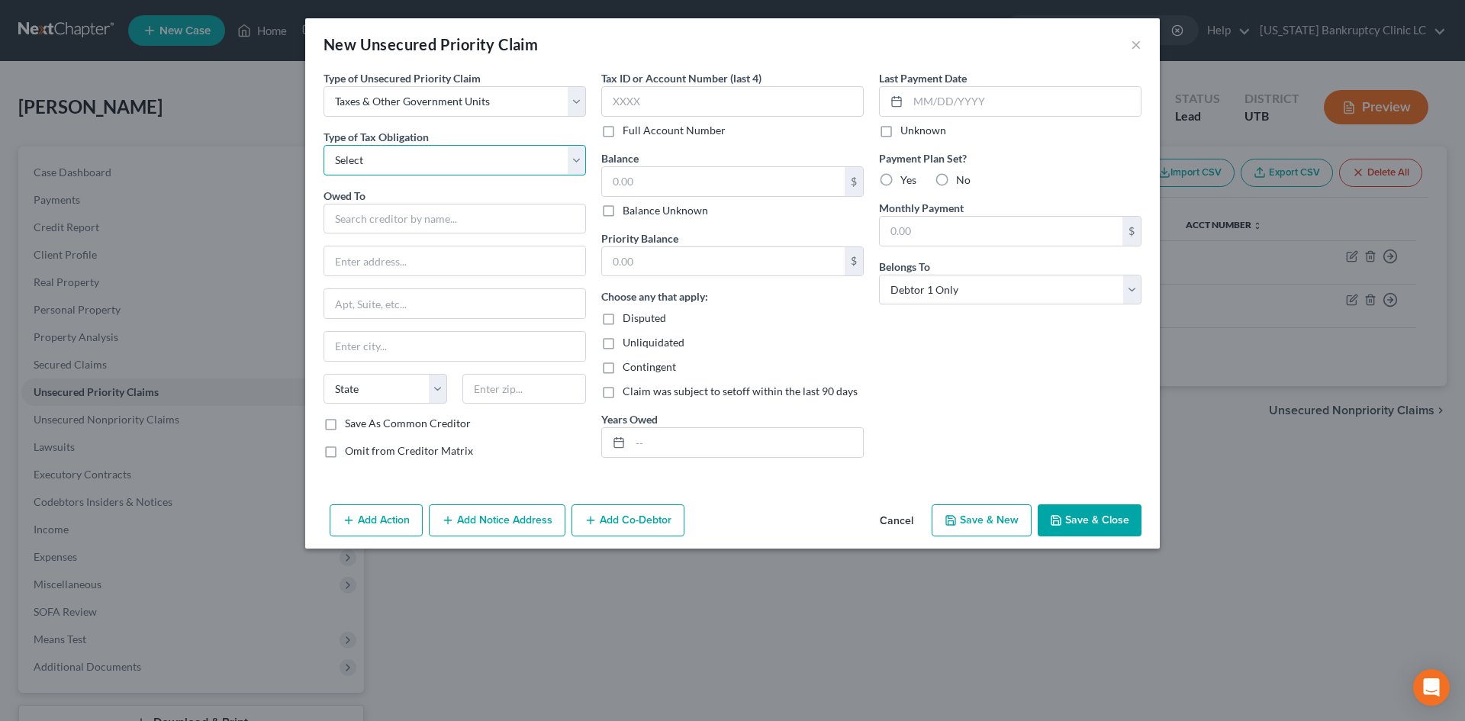
click at [406, 156] on select "Select Federal City State Franchise Tax Board Other" at bounding box center [454, 160] width 262 height 31
click at [438, 111] on select "Select Taxes & Other Government Units Domestic Support Obligations Extensions o…" at bounding box center [454, 101] width 262 height 31
select select "1"
click at [323, 86] on select "Select Taxes & Other Government Units Domestic Support Obligations Extensions o…" at bounding box center [454, 101] width 262 height 31
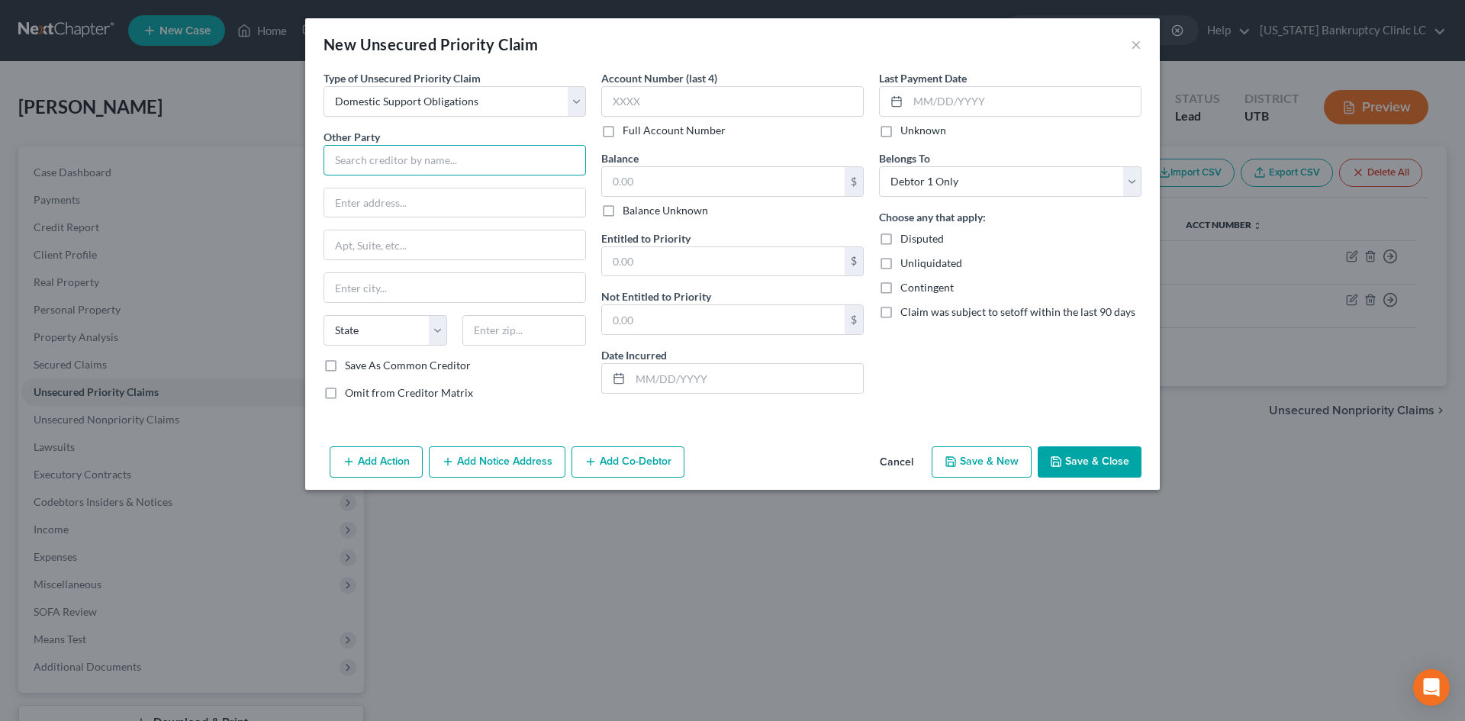
click at [421, 169] on input "text" at bounding box center [454, 160] width 262 height 31
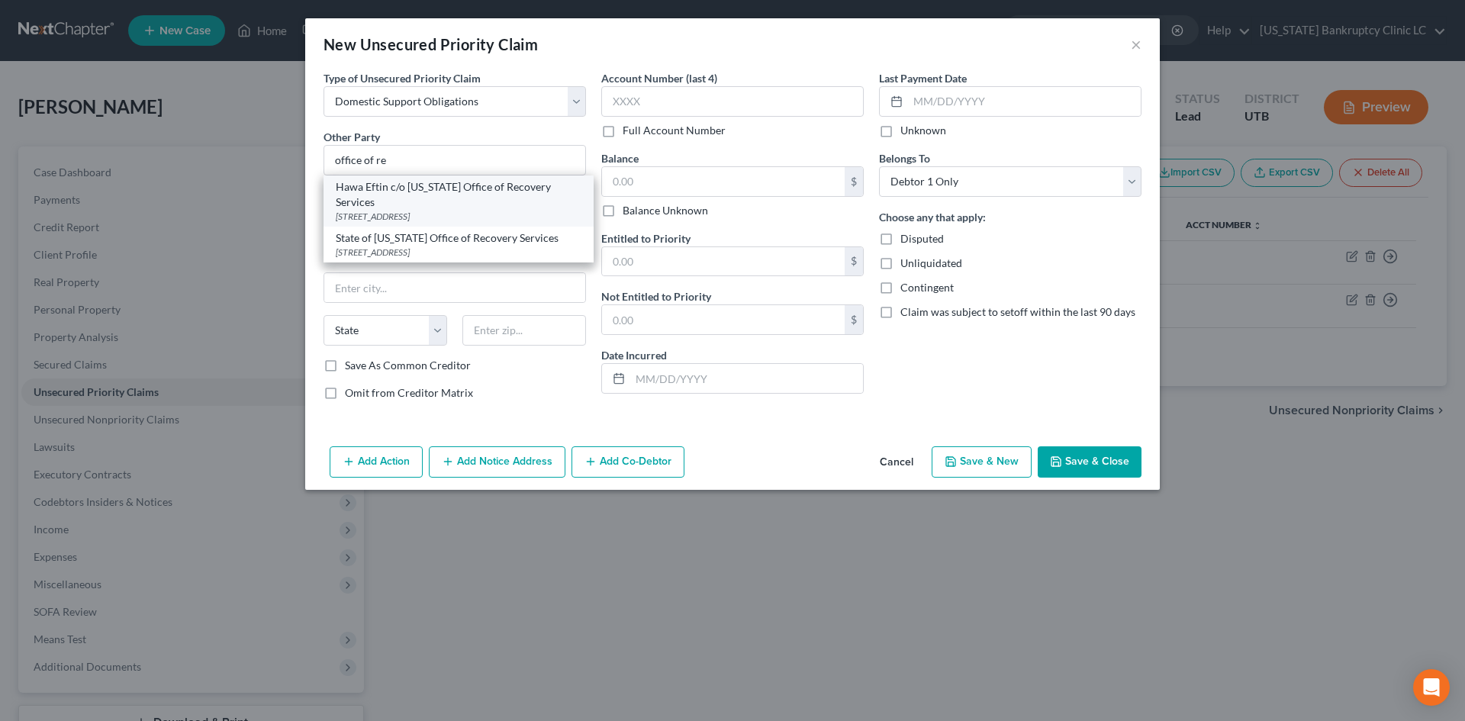
click at [429, 210] on div "4315 S 2700 W 1st Floor, Taylorsville, UT 84129" at bounding box center [459, 216] width 246 height 13
type input "Hawa Eftin c/o Utah Office of Recovery Services"
type input "4315 S 2700 W"
type input "1st Floor"
type input "Taylorsville"
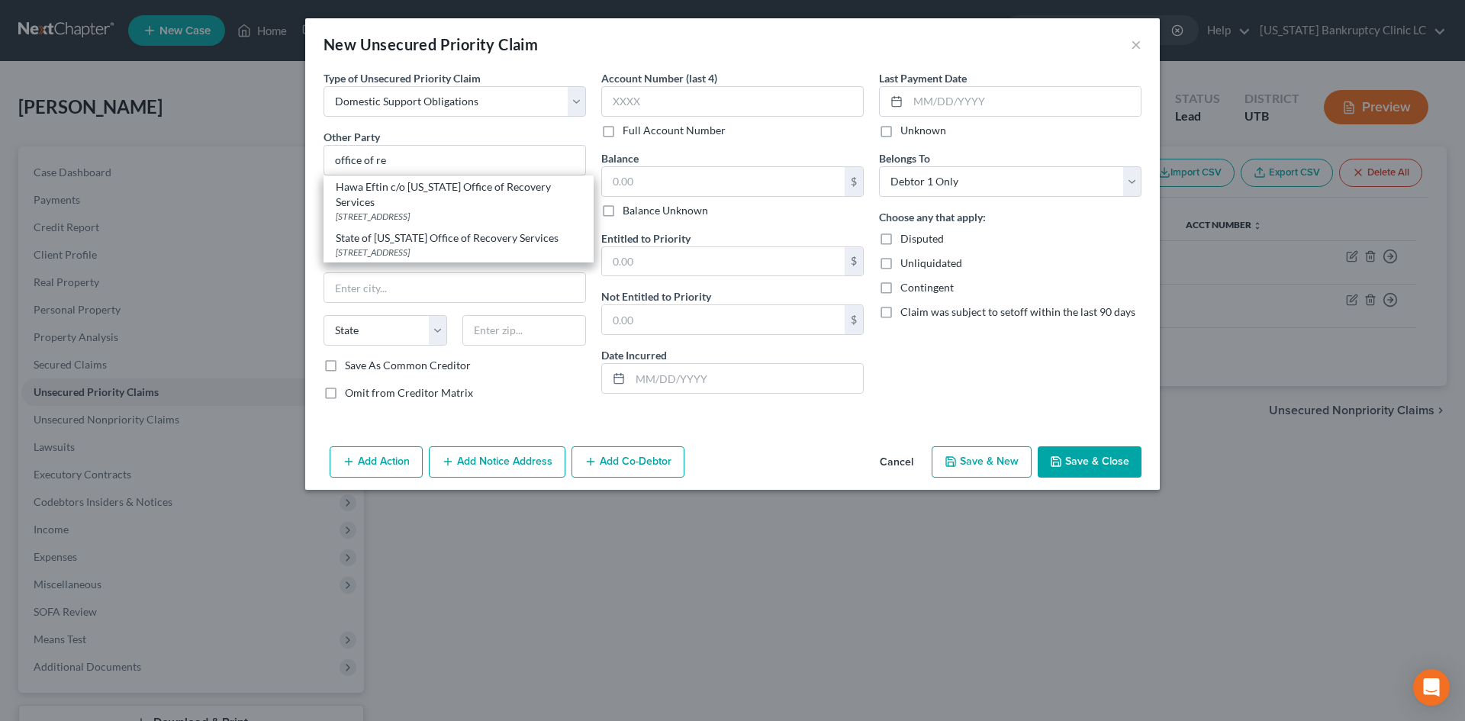
select select "46"
type input "84129"
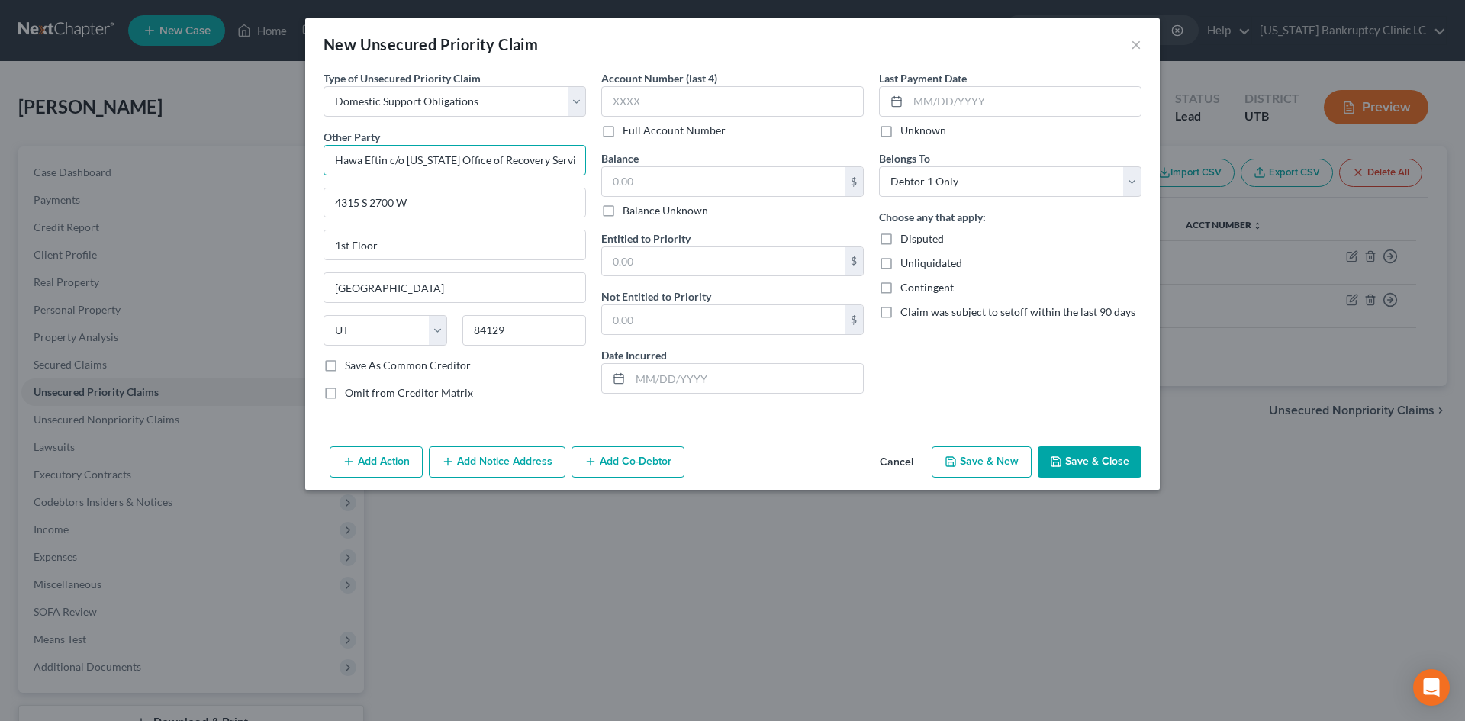
drag, startPoint x: 385, startPoint y: 158, endPoint x: 291, endPoint y: 155, distance: 93.9
click at [297, 153] on div "New Unsecured Priority Claim × Type of Unsecured Priority Claim * Select Taxes …" at bounding box center [732, 360] width 1465 height 721
type input "Leah Turner c/o Utah Office of Recovery Services"
click at [659, 178] on input "text" at bounding box center [723, 181] width 243 height 29
type input "10,000"
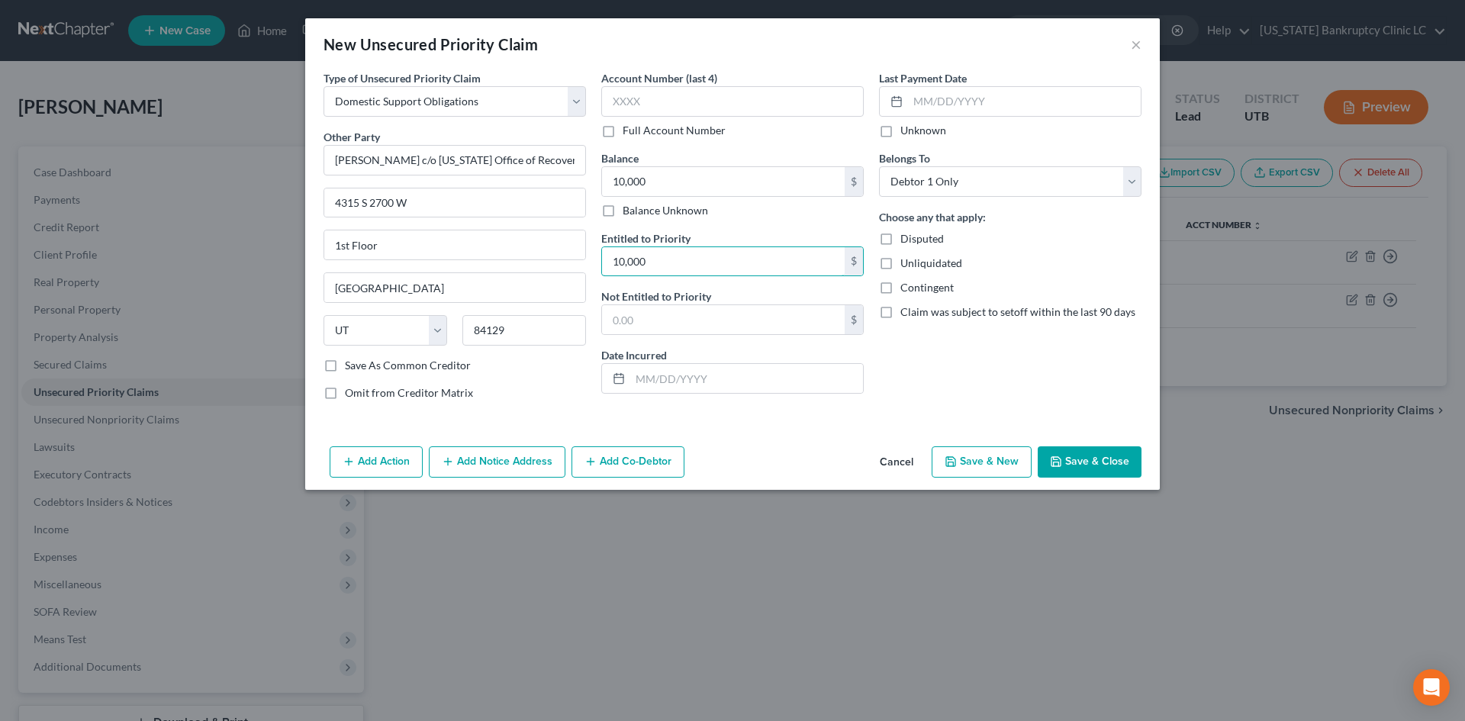
type input "10,000"
click at [997, 359] on div "Last Payment Date Unknown Belongs To * Select Debtor 1 Only Debtor 2 Only Debto…" at bounding box center [1010, 241] width 278 height 342
click at [1093, 459] on button "Save & Close" at bounding box center [1089, 462] width 104 height 32
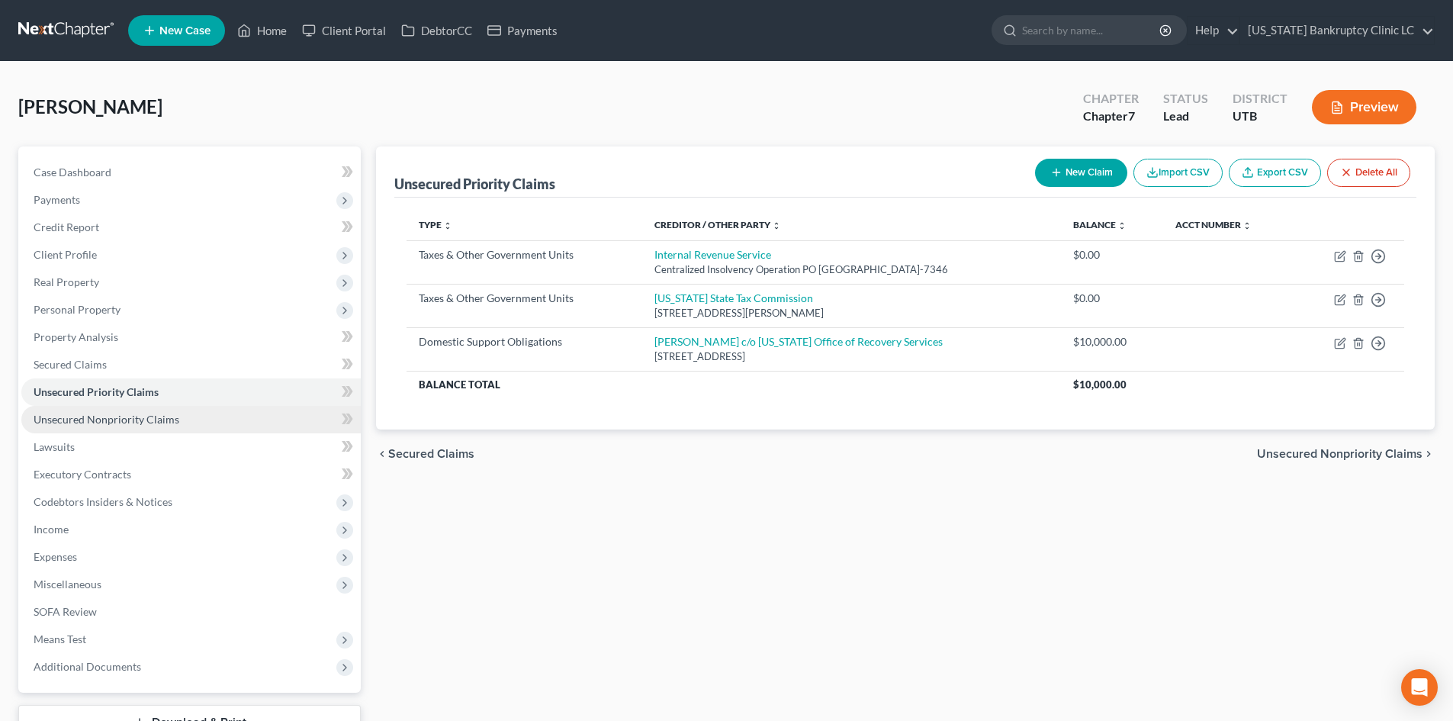
click at [154, 429] on link "Unsecured Nonpriority Claims" at bounding box center [190, 419] width 339 height 27
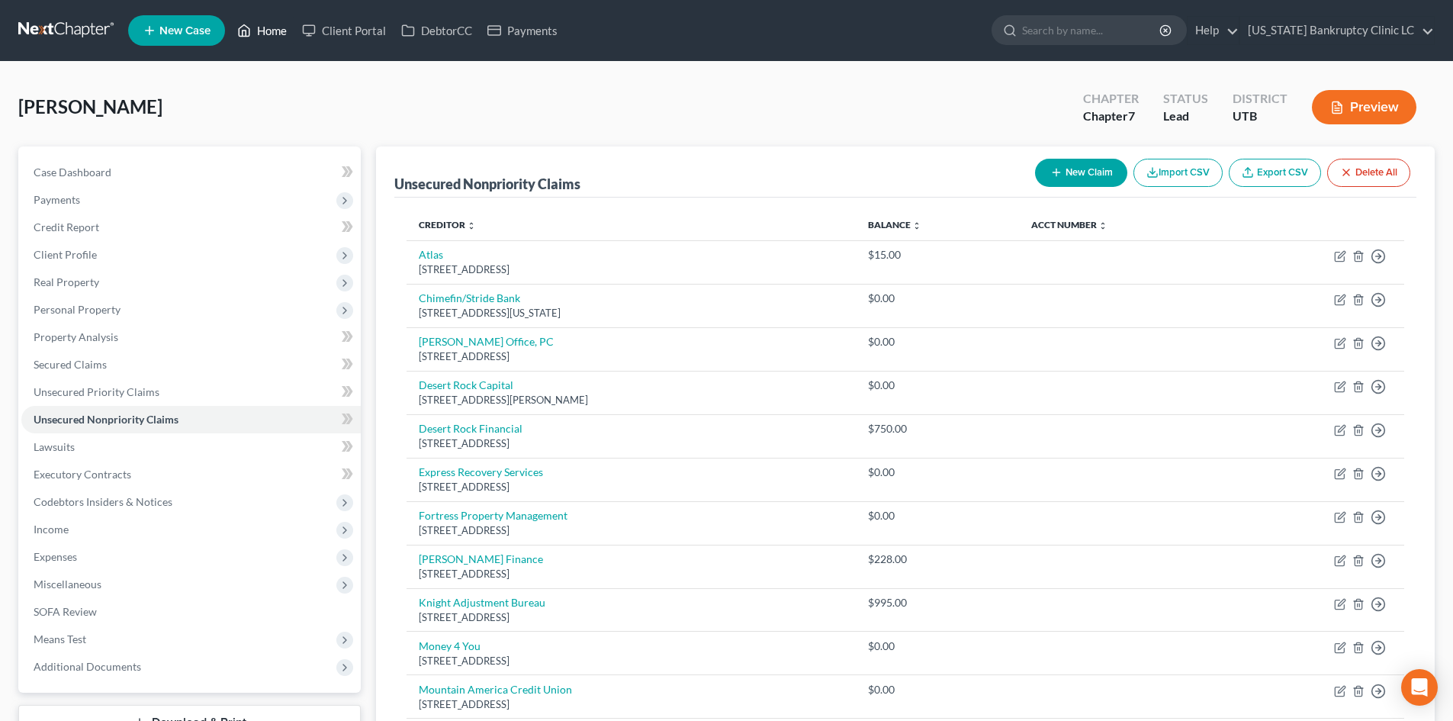
click at [282, 24] on link "Home" at bounding box center [262, 30] width 65 height 27
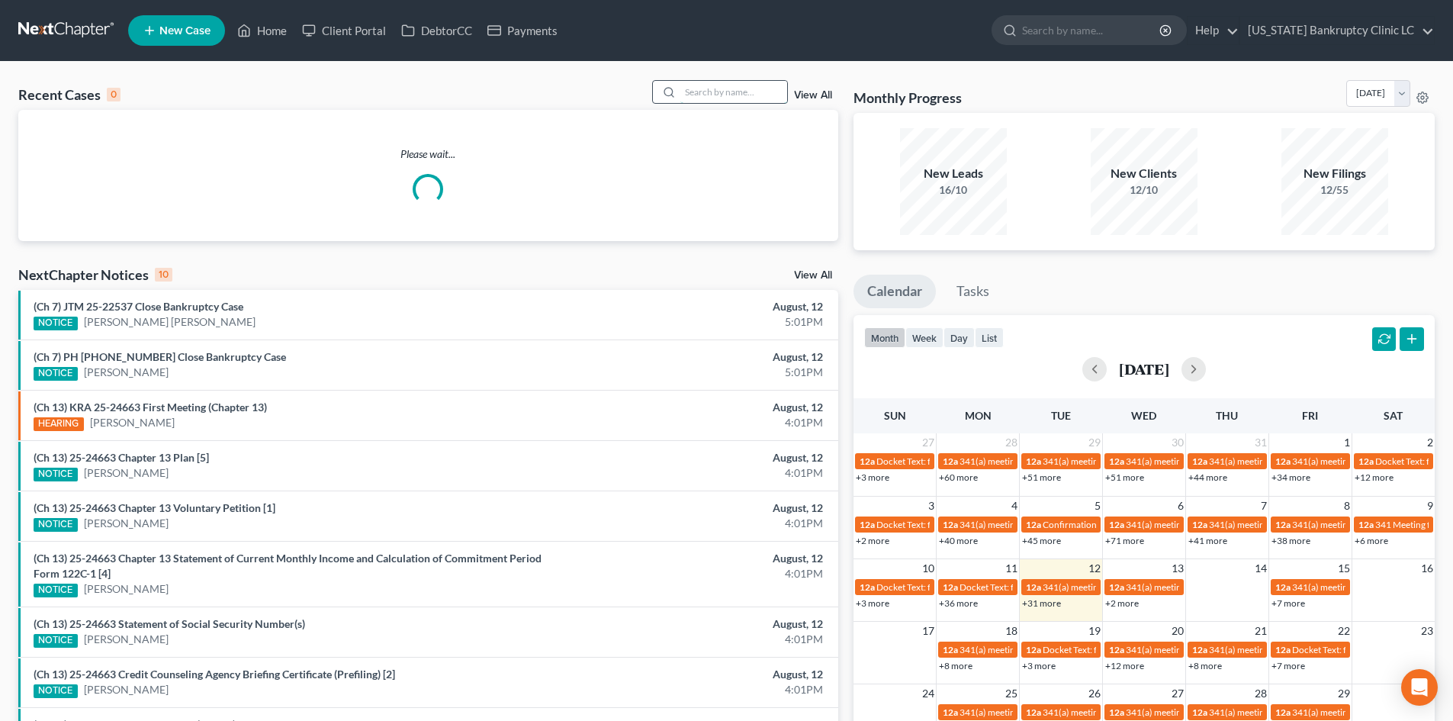
click at [748, 95] on input "search" at bounding box center [733, 92] width 107 height 22
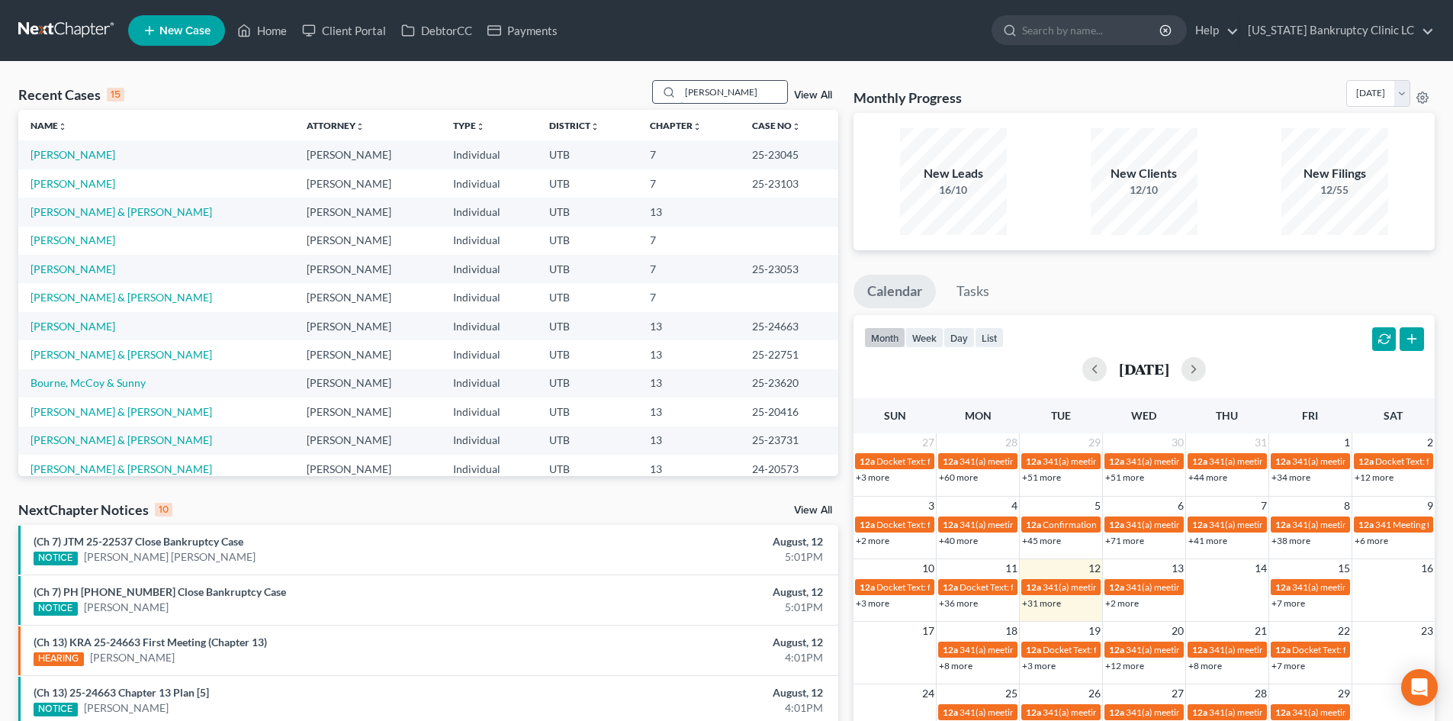
type input "cluff"
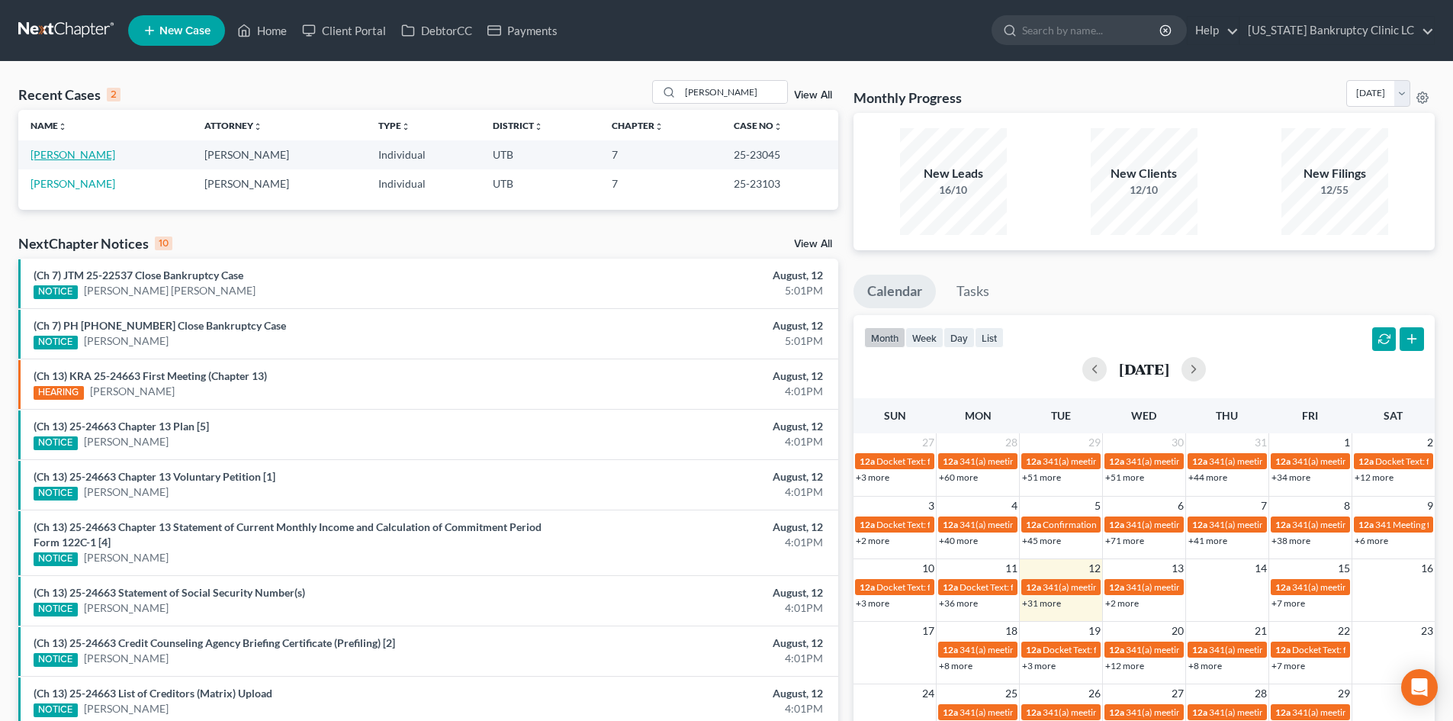
click at [47, 153] on link "Cluff, Kaitlin" at bounding box center [73, 154] width 85 height 13
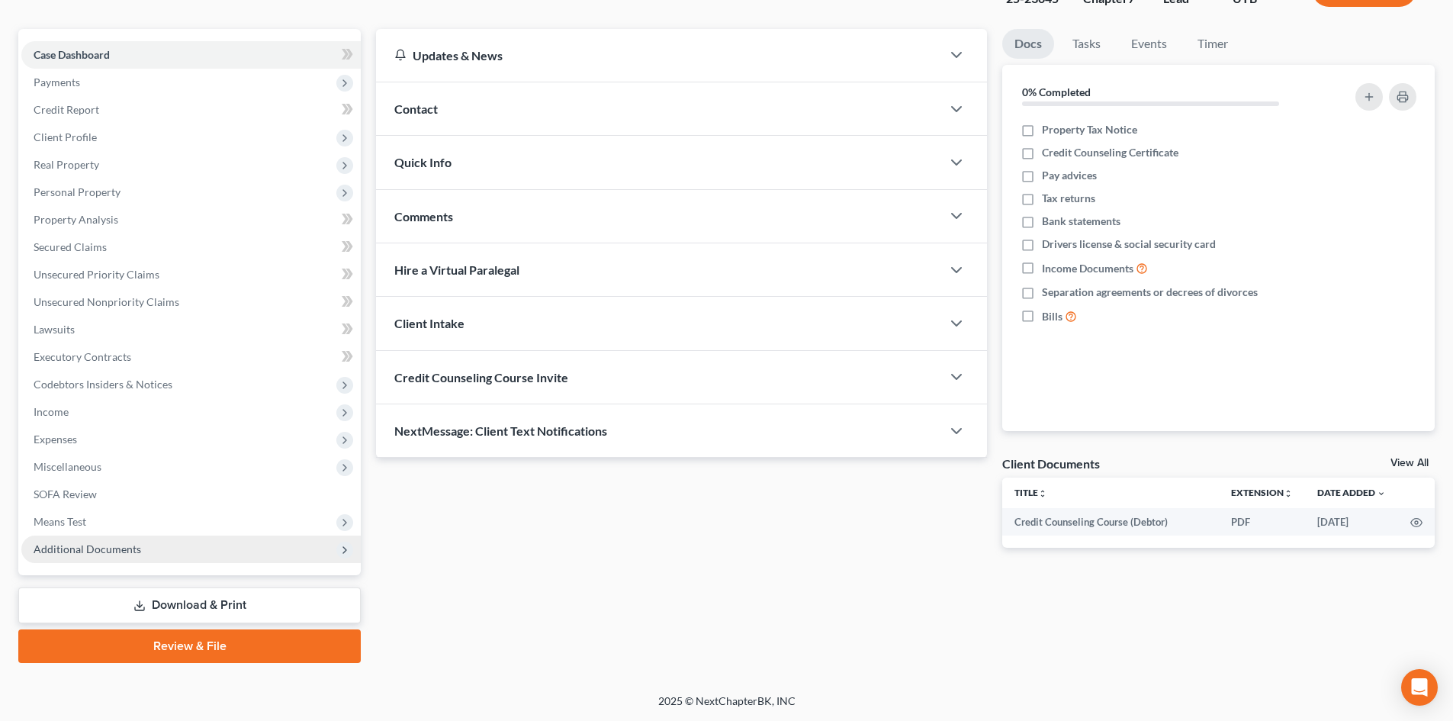
click at [114, 552] on span "Additional Documents" at bounding box center [88, 548] width 108 height 13
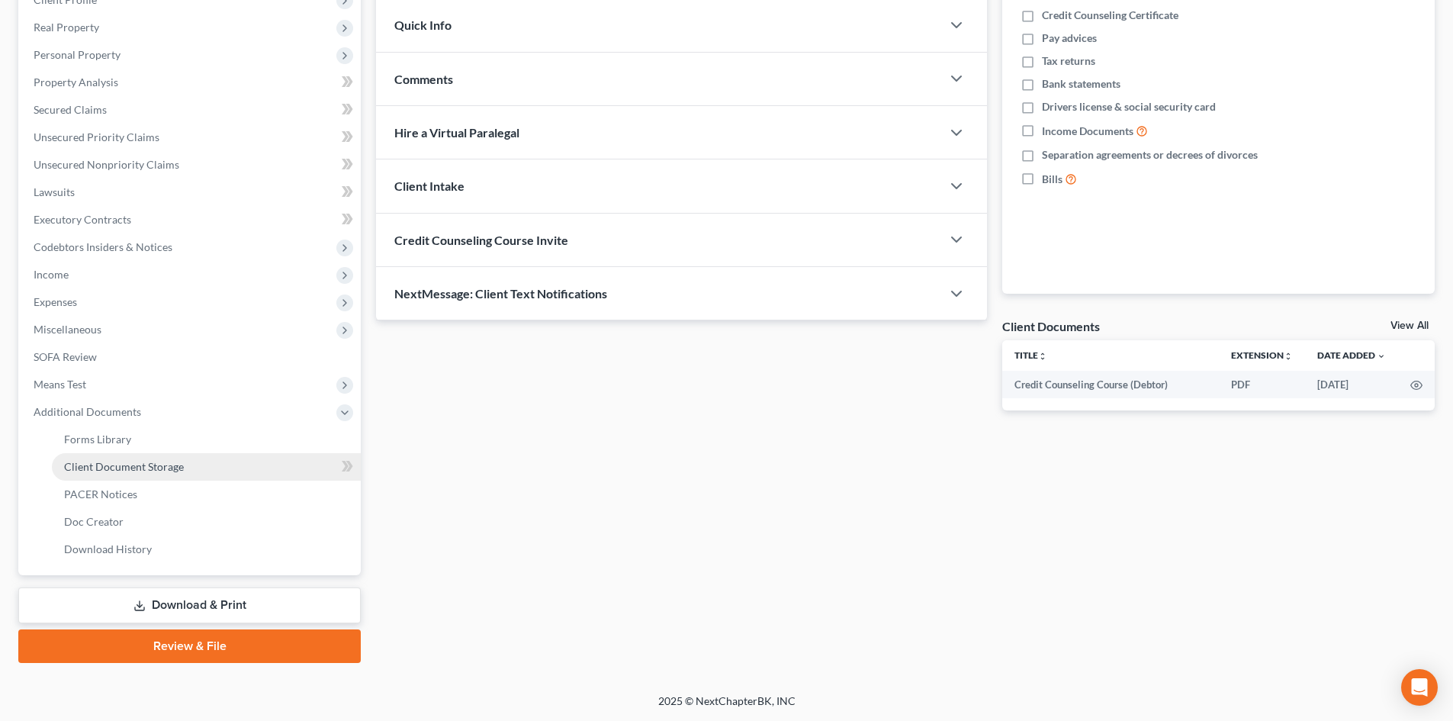
click at [148, 471] on span "Client Document Storage" at bounding box center [124, 466] width 120 height 13
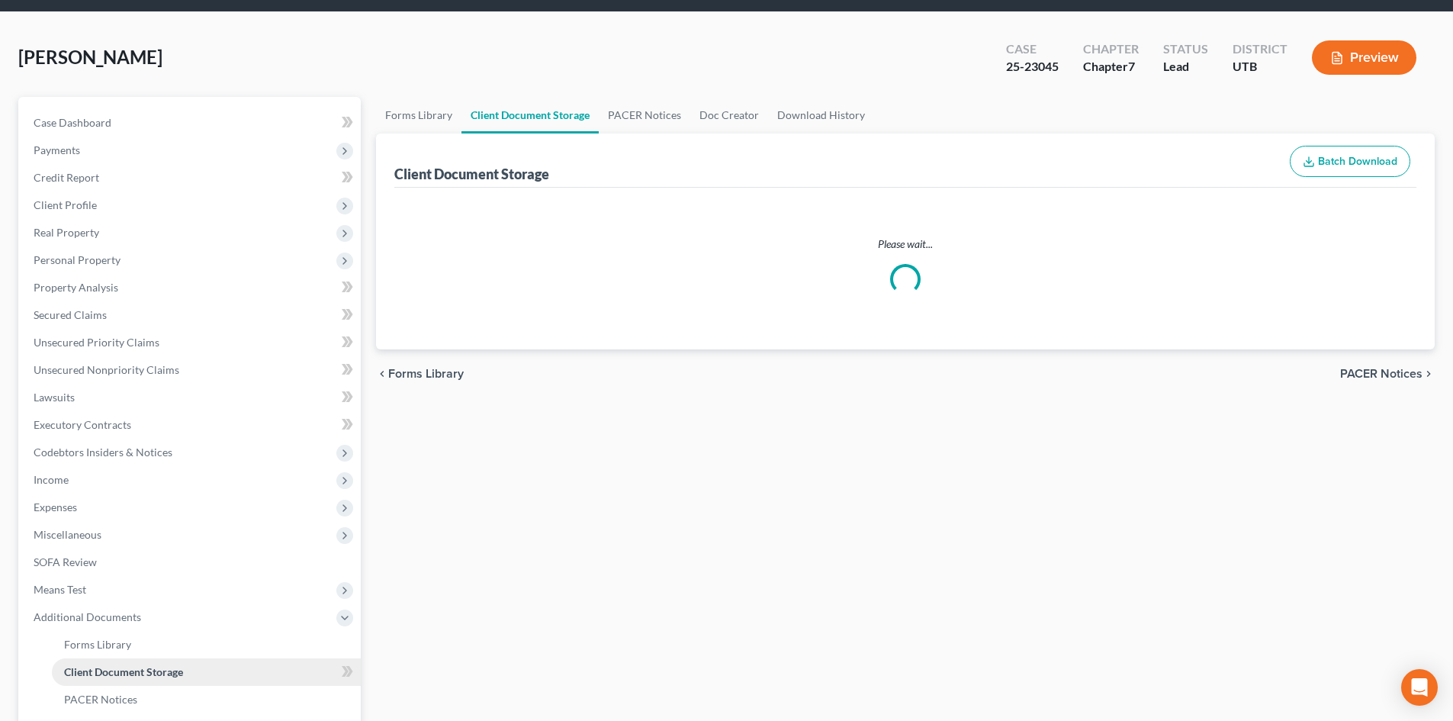
select select "30"
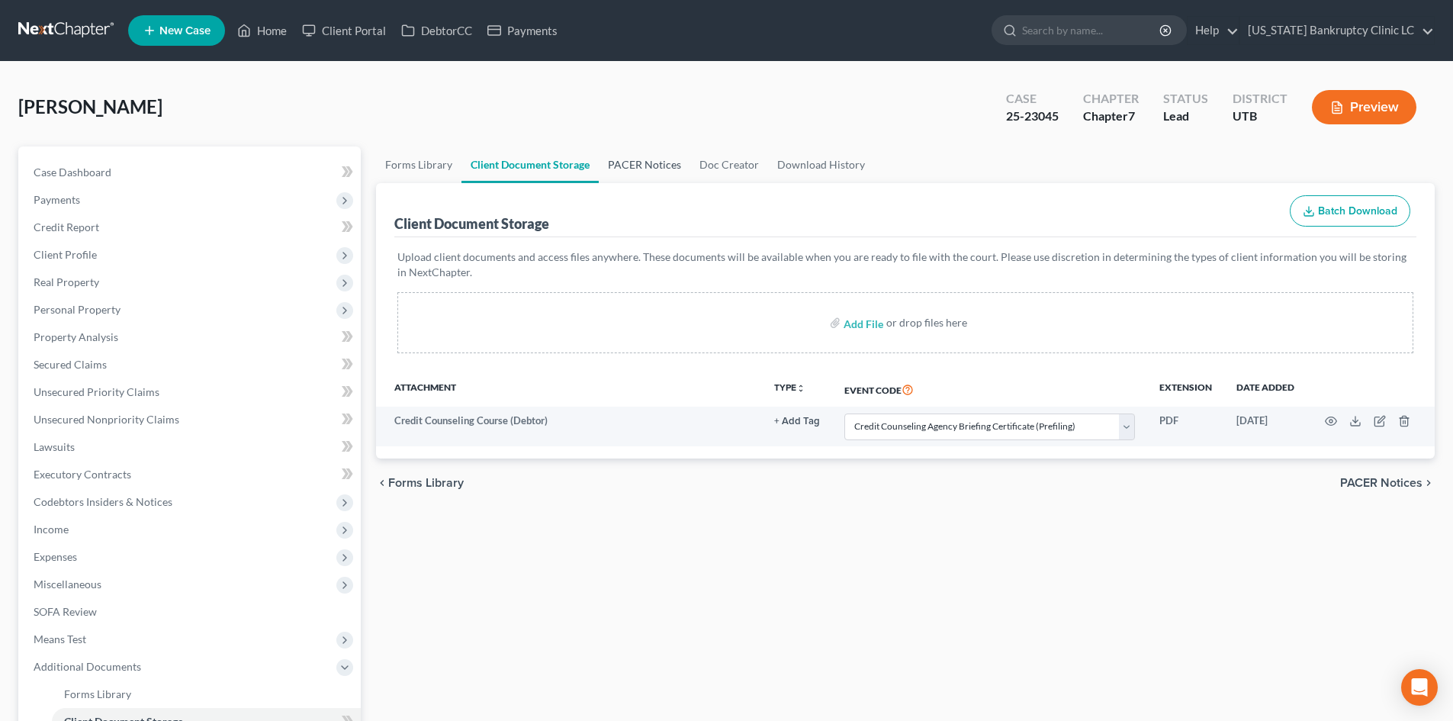
click at [637, 159] on link "PACER Notices" at bounding box center [645, 164] width 92 height 37
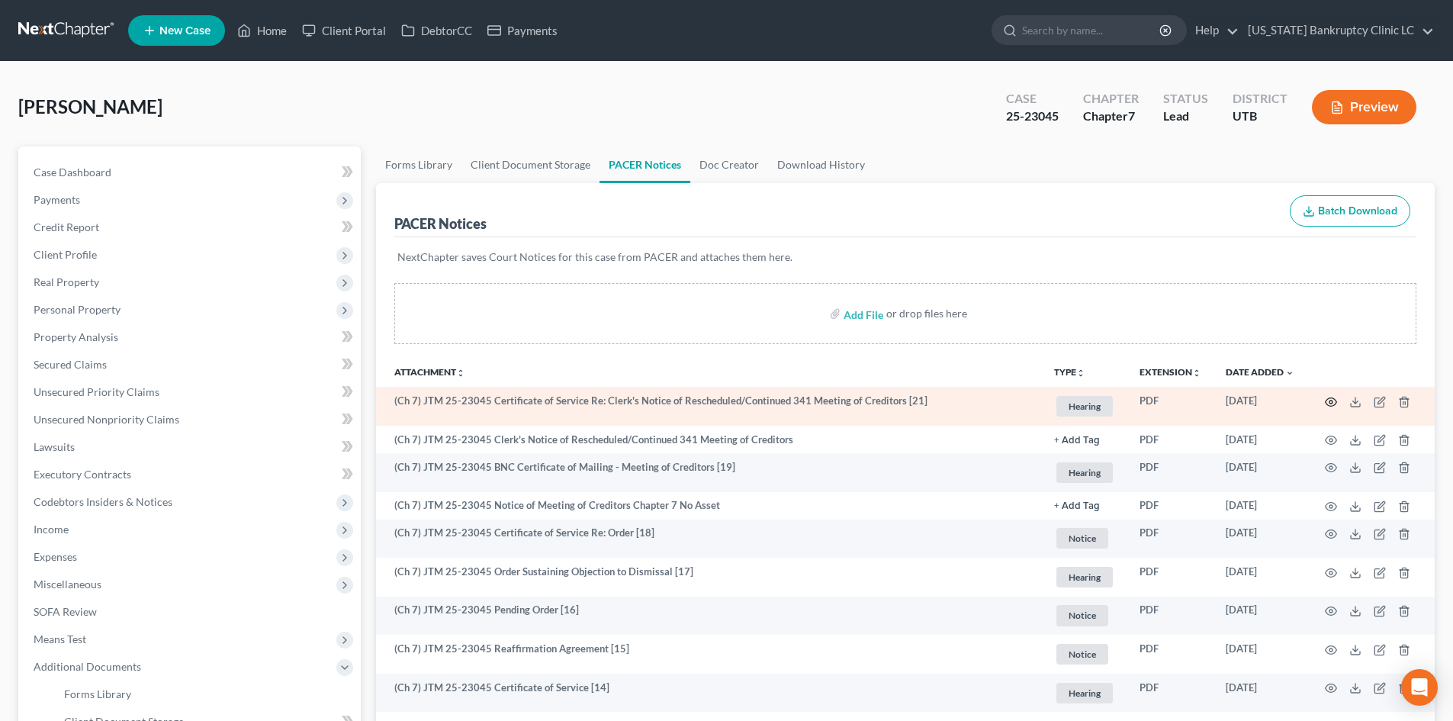
click at [1330, 401] on icon "button" at bounding box center [1331, 402] width 12 height 12
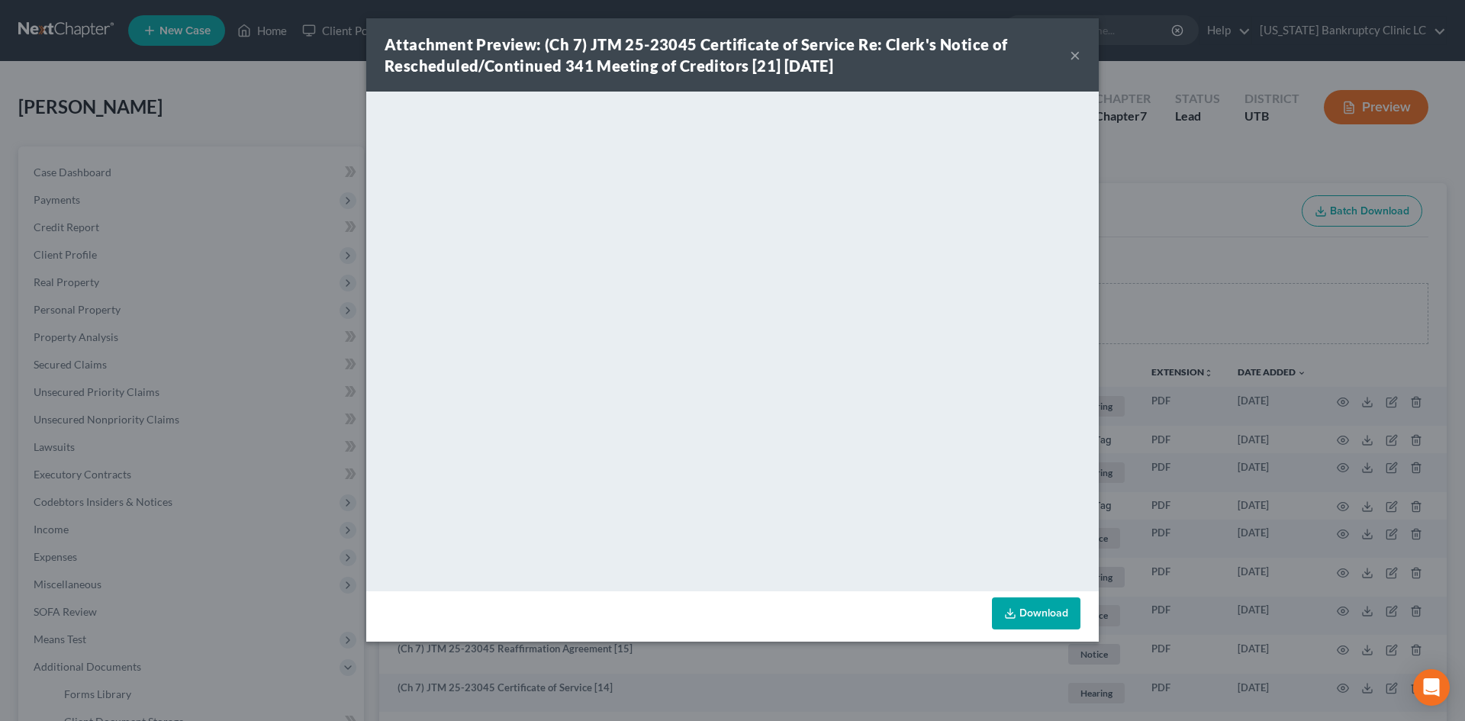
click at [372, 46] on div "Attachment Preview: (Ch 7) JTM 25-23045 Certificate of Service Re: Clerk's Noti…" at bounding box center [732, 54] width 732 height 73
click at [1078, 50] on button "×" at bounding box center [1074, 55] width 11 height 18
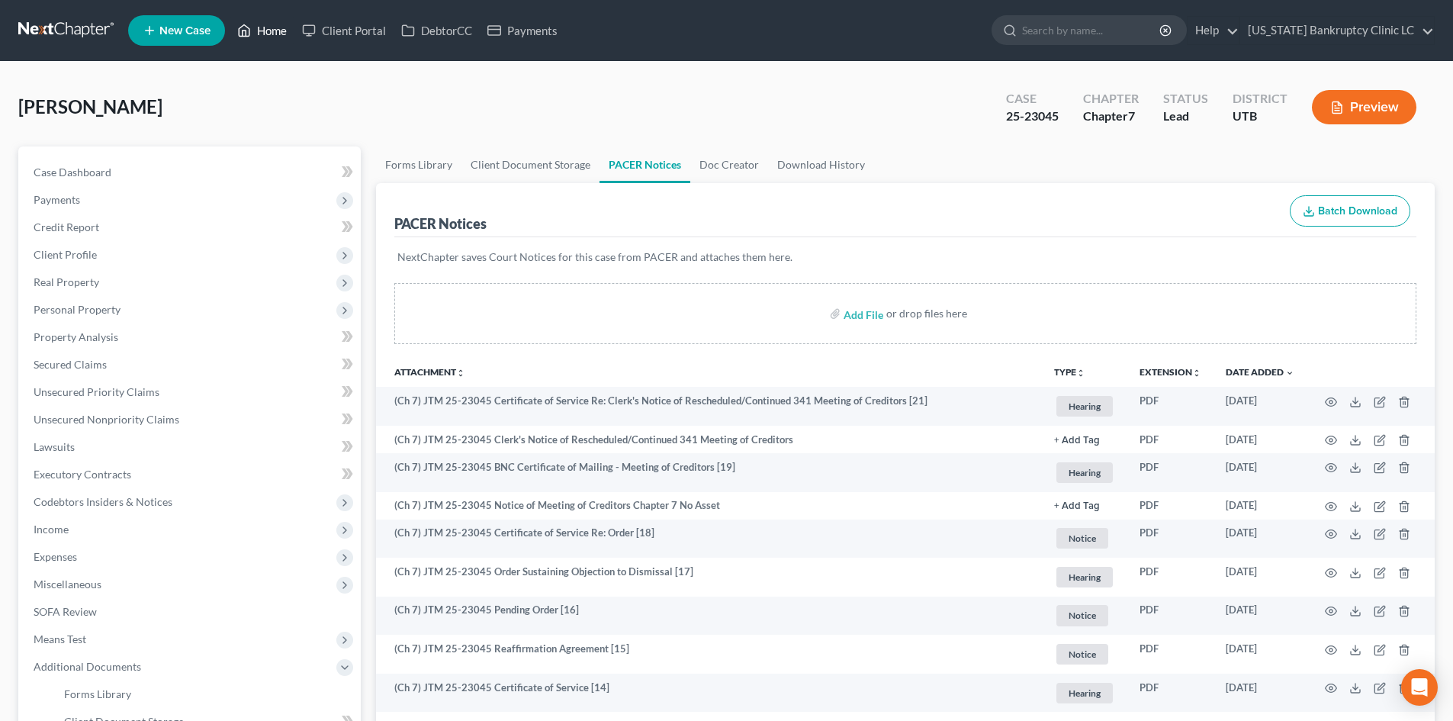
click at [282, 31] on link "Home" at bounding box center [262, 30] width 65 height 27
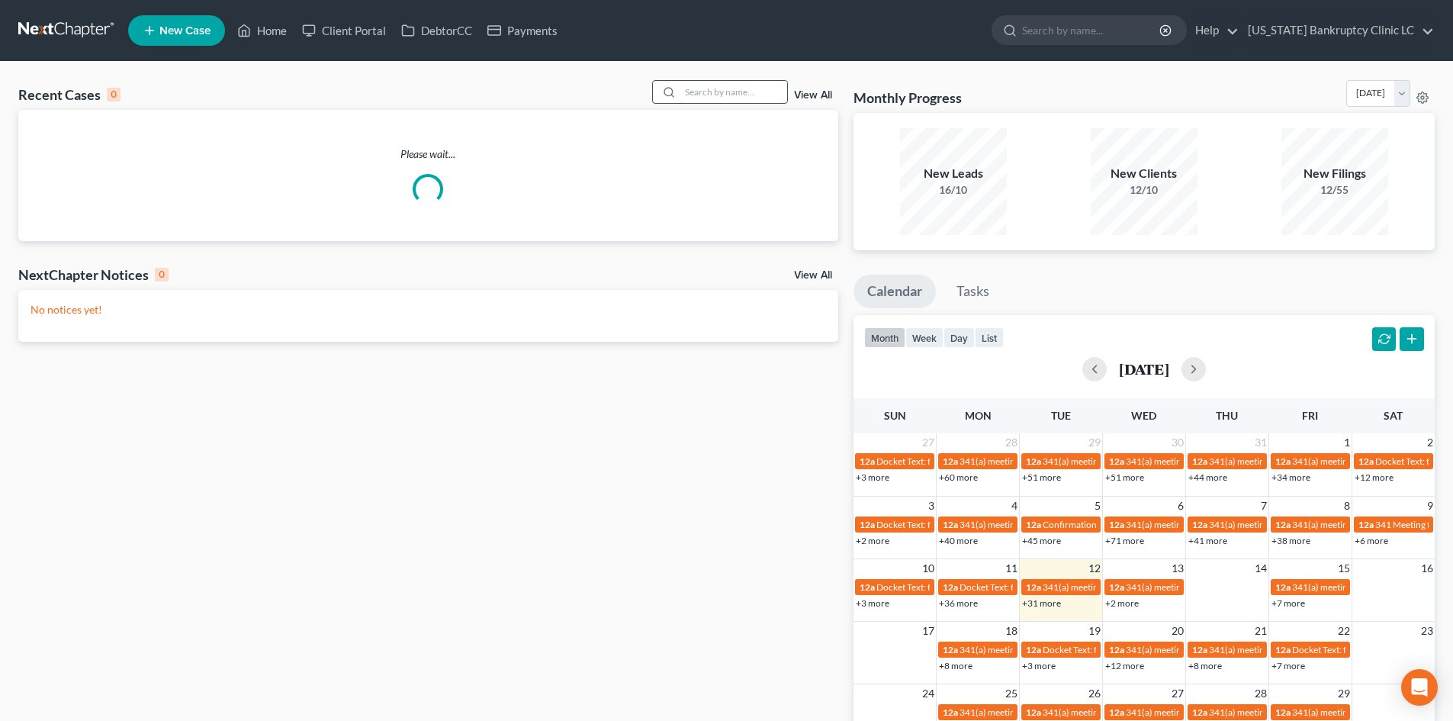
click at [716, 83] on input "search" at bounding box center [733, 92] width 107 height 22
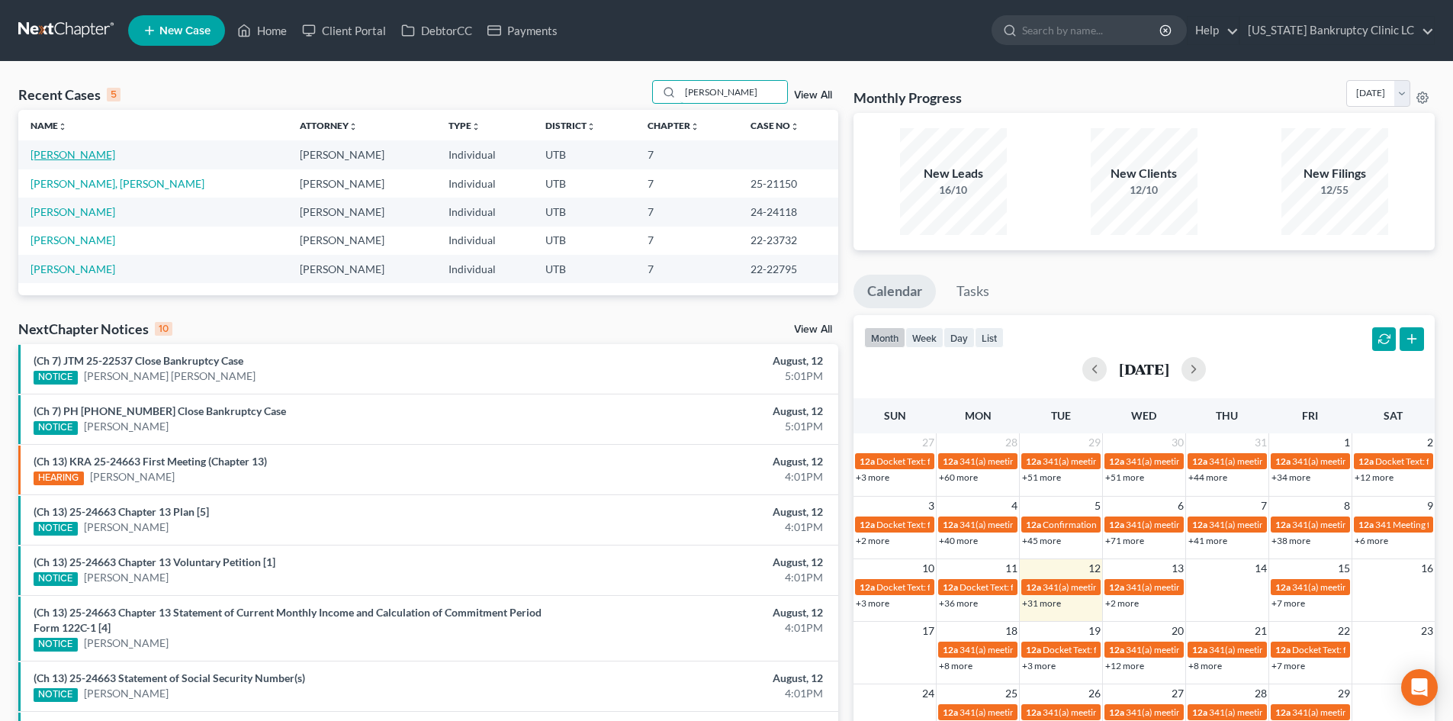
type input "[PERSON_NAME]"
click at [72, 160] on link "[PERSON_NAME]" at bounding box center [73, 154] width 85 height 13
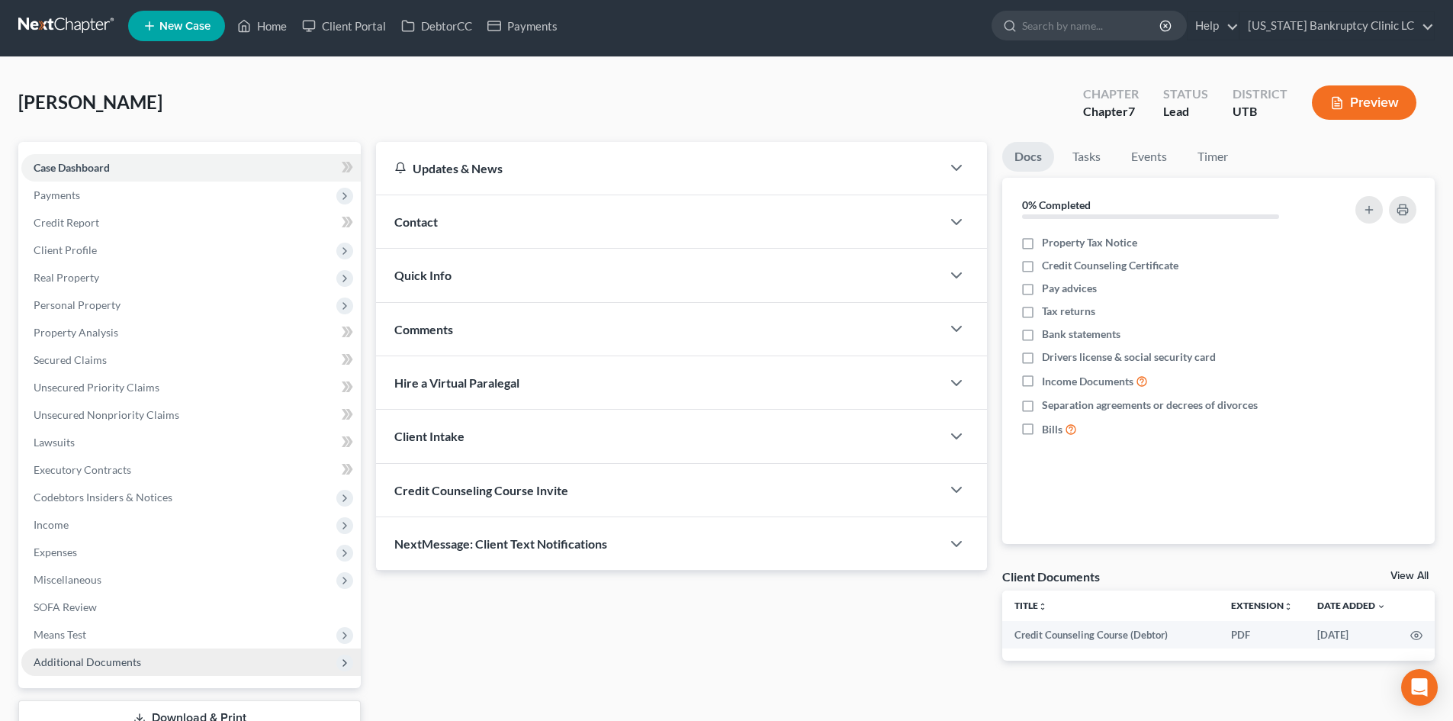
scroll to position [76, 0]
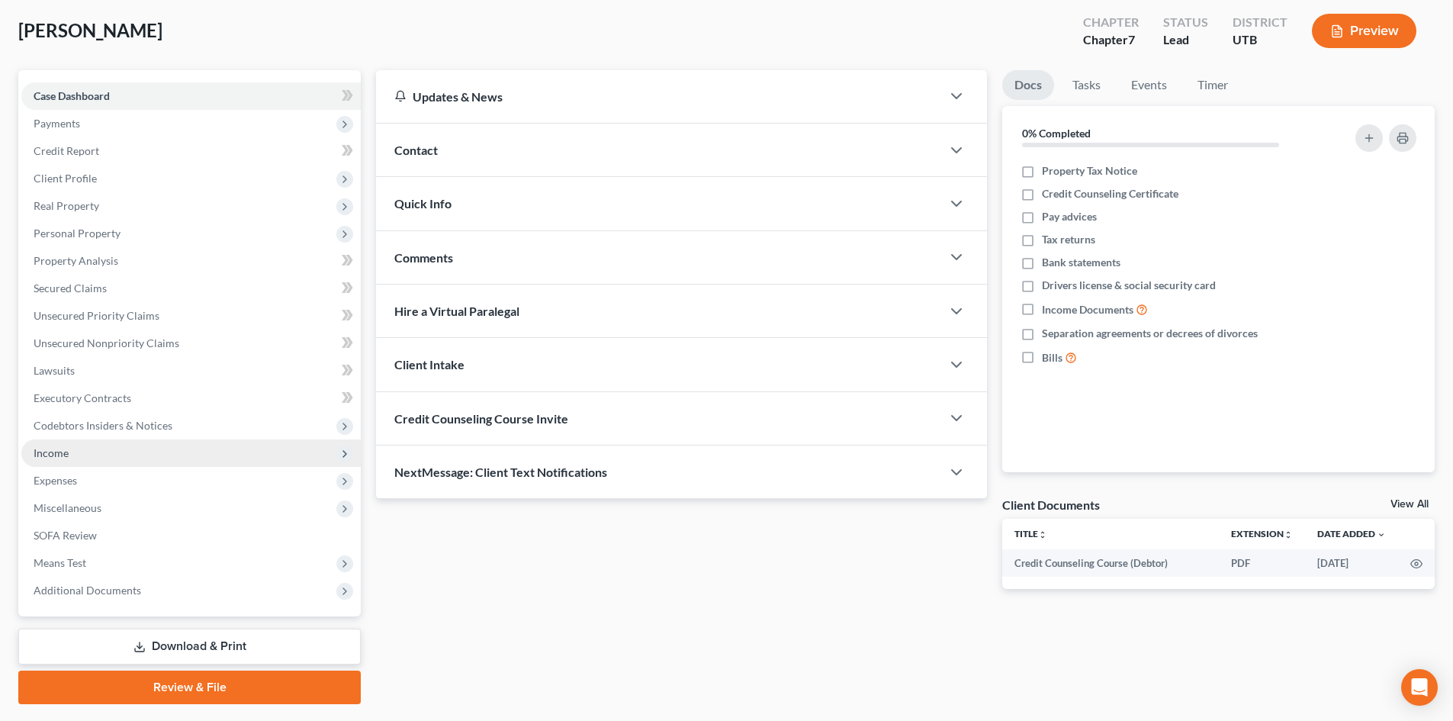
click at [114, 453] on span "Income" at bounding box center [190, 452] width 339 height 27
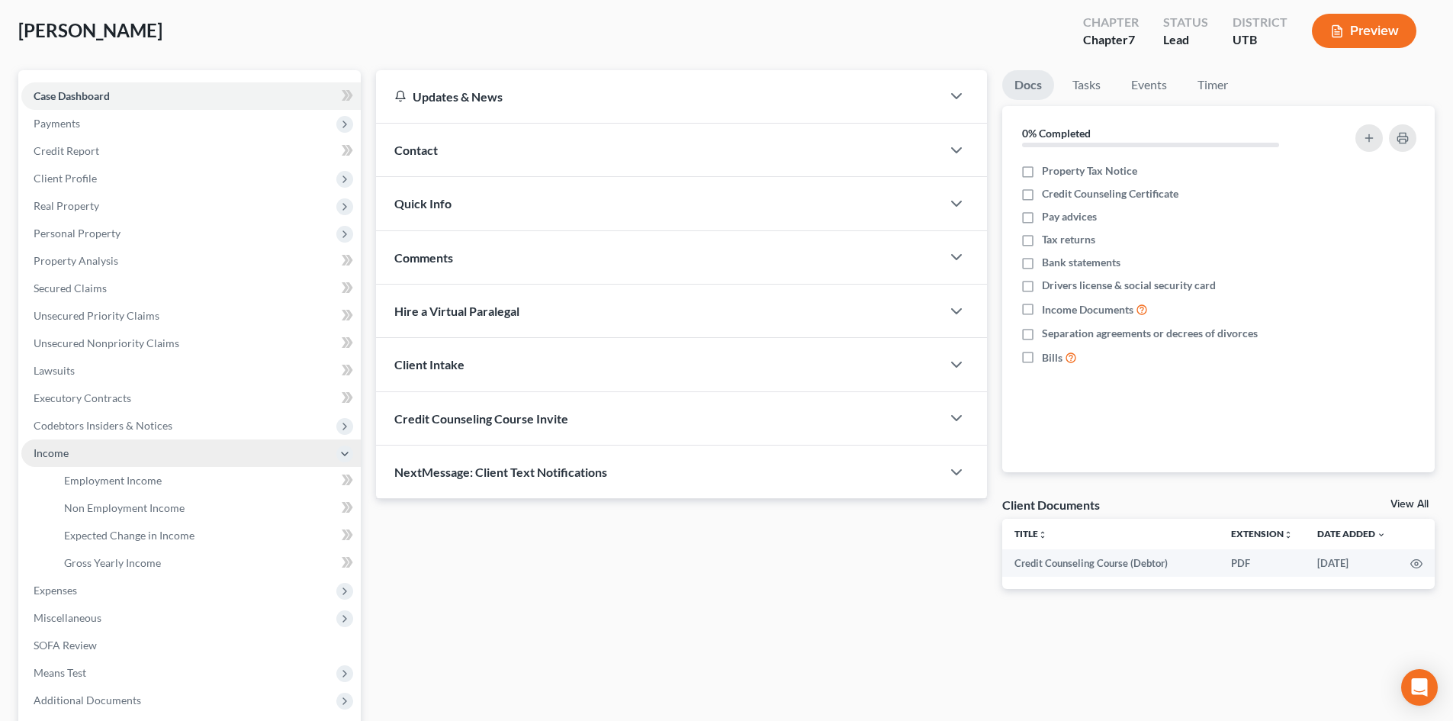
click at [114, 453] on span "Income" at bounding box center [190, 452] width 339 height 27
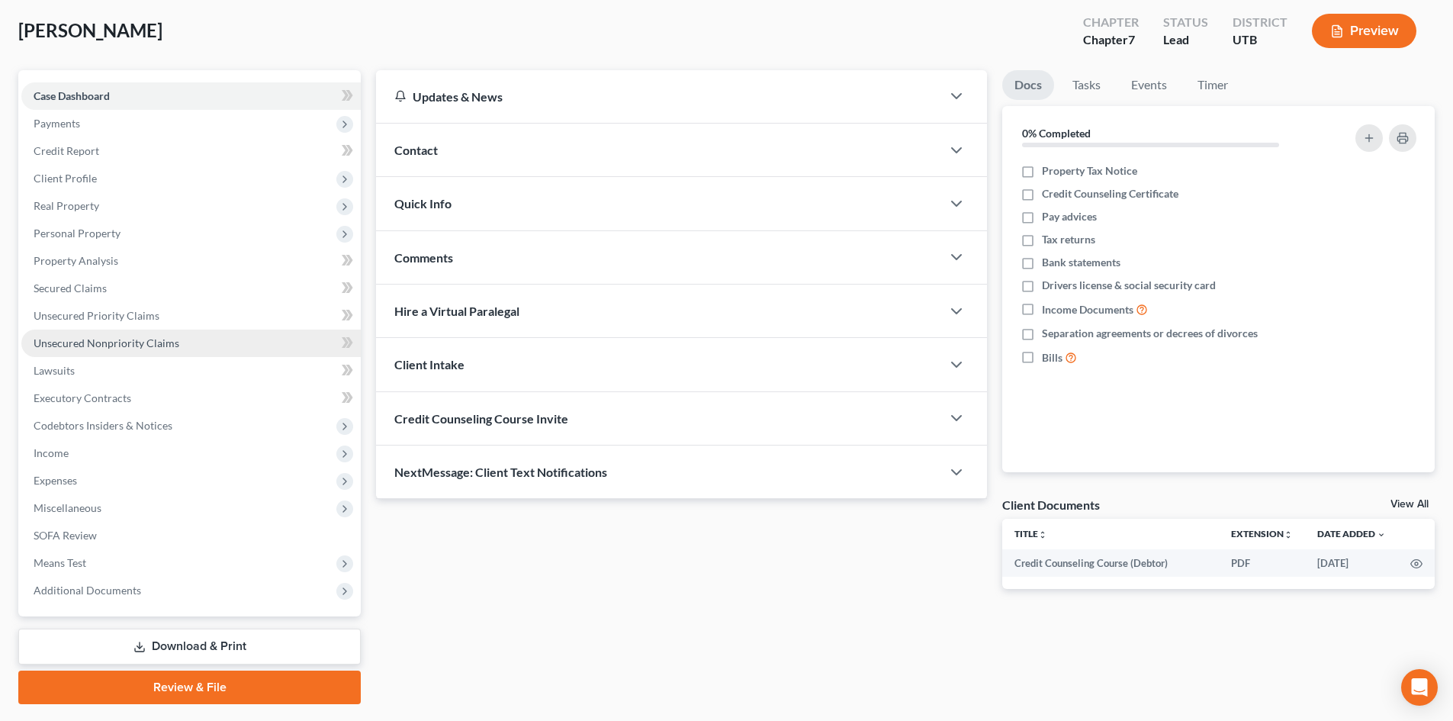
click at [162, 346] on span "Unsecured Nonpriority Claims" at bounding box center [107, 342] width 146 height 13
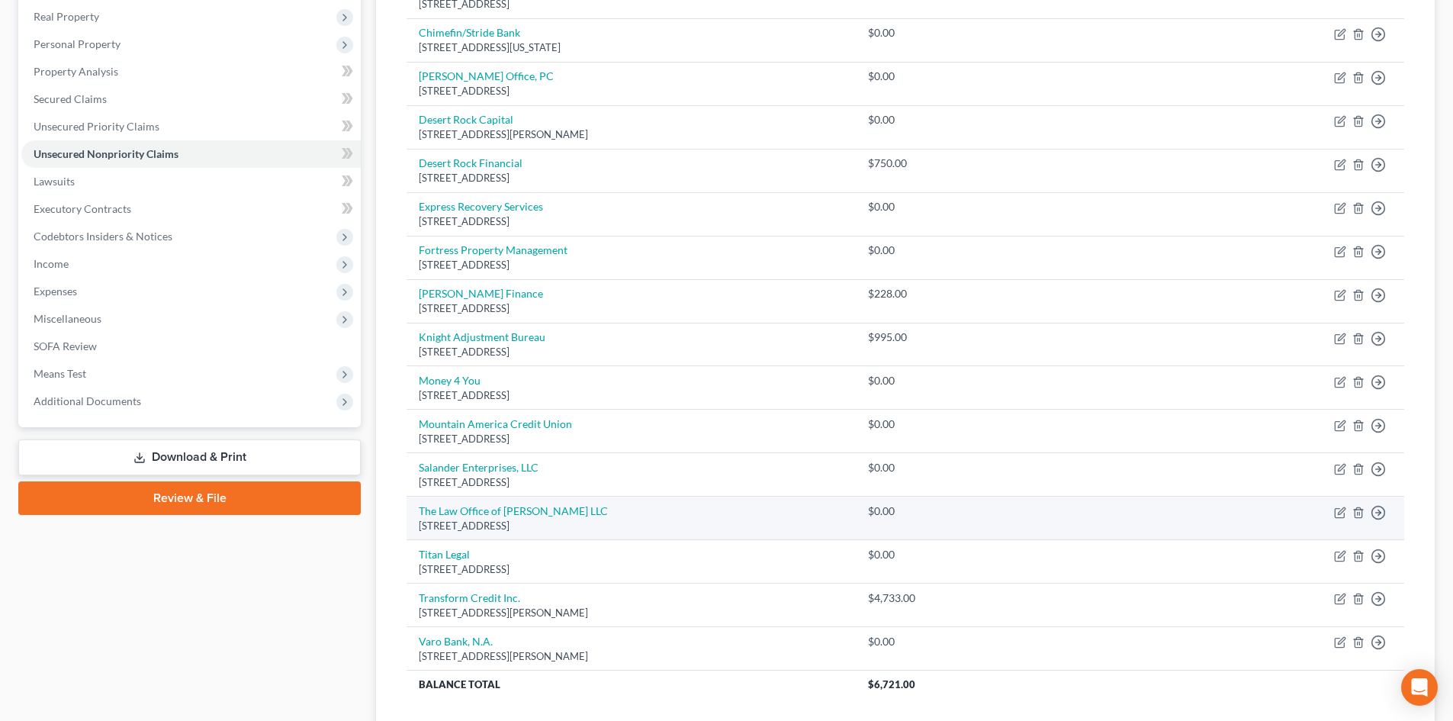
scroll to position [229, 0]
